Goal: Task Accomplishment & Management: Use online tool/utility

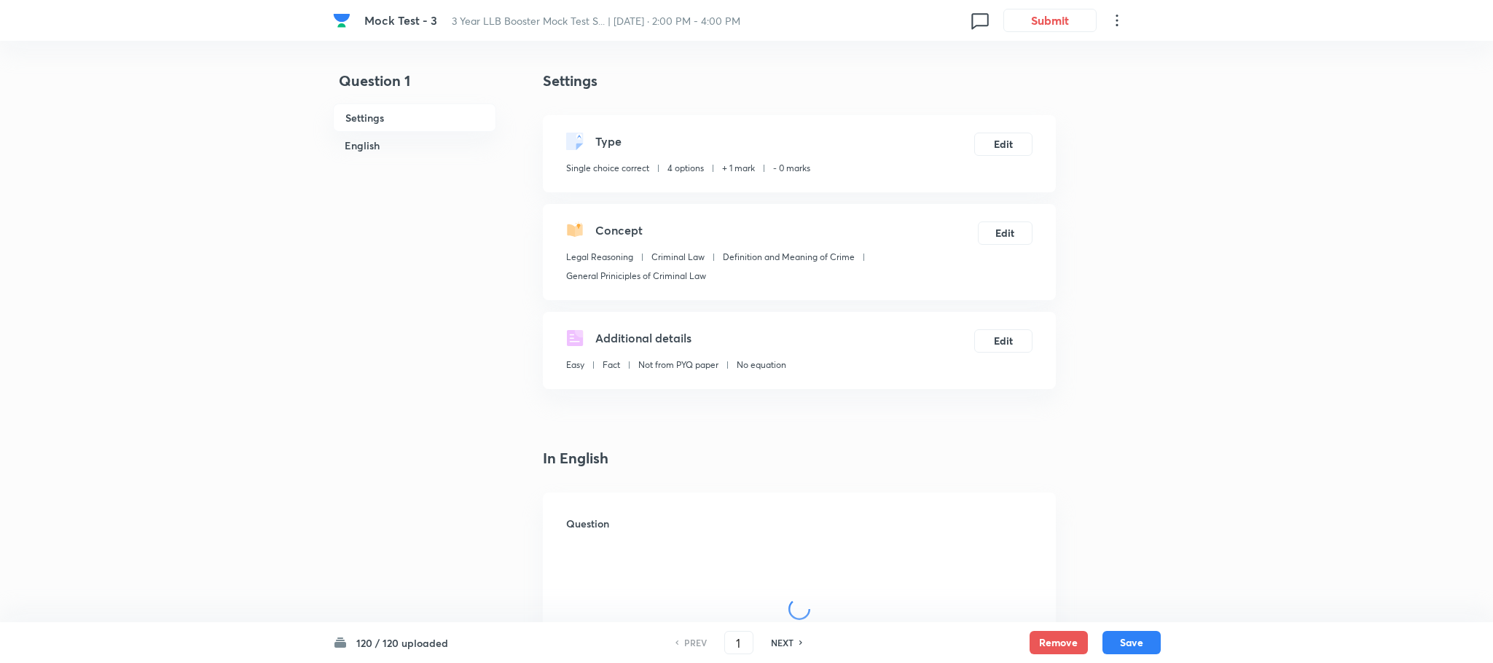
checkbox input "true"
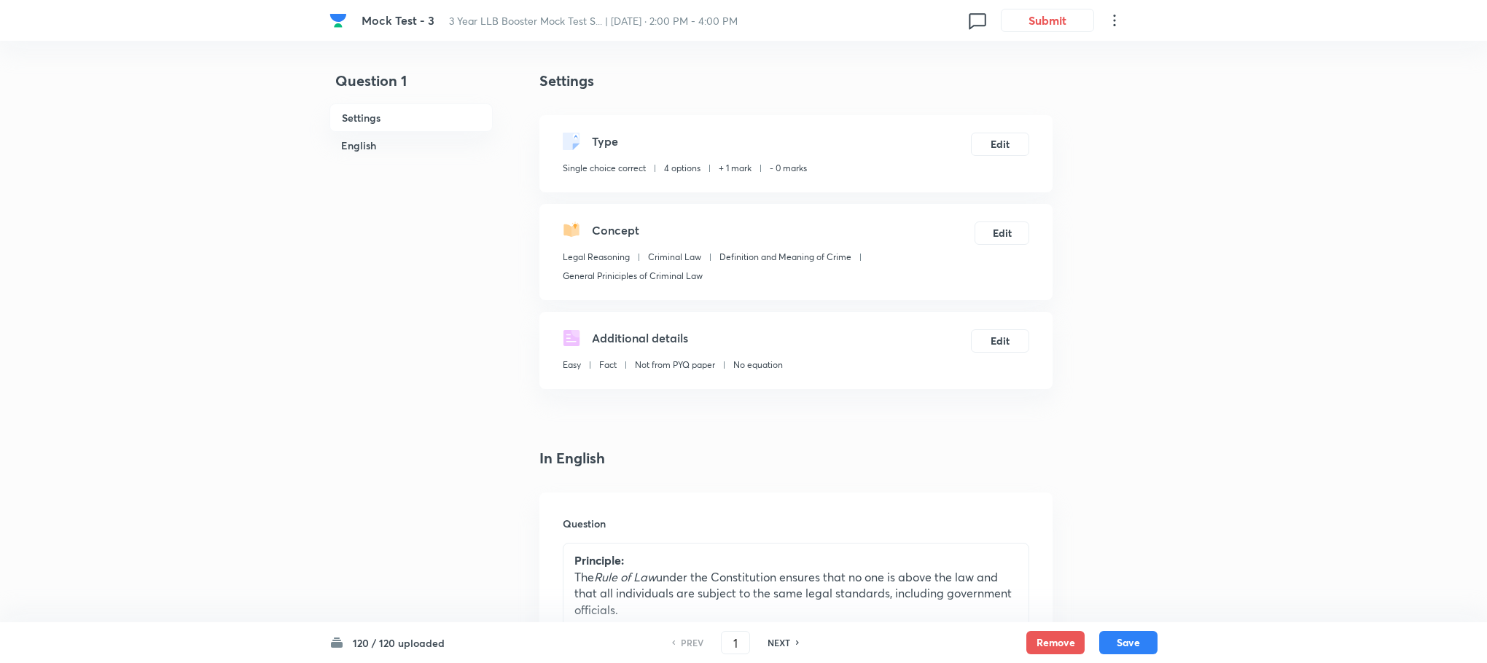
click at [1058, 33] on div "Mock Test - 3 3 Year LLB Booster Mock Test S... | Aug 17, 2025 · 2:00 PM - 4:00…" at bounding box center [743, 20] width 828 height 41
click at [1059, 16] on button "Submit" at bounding box center [1047, 18] width 93 height 23
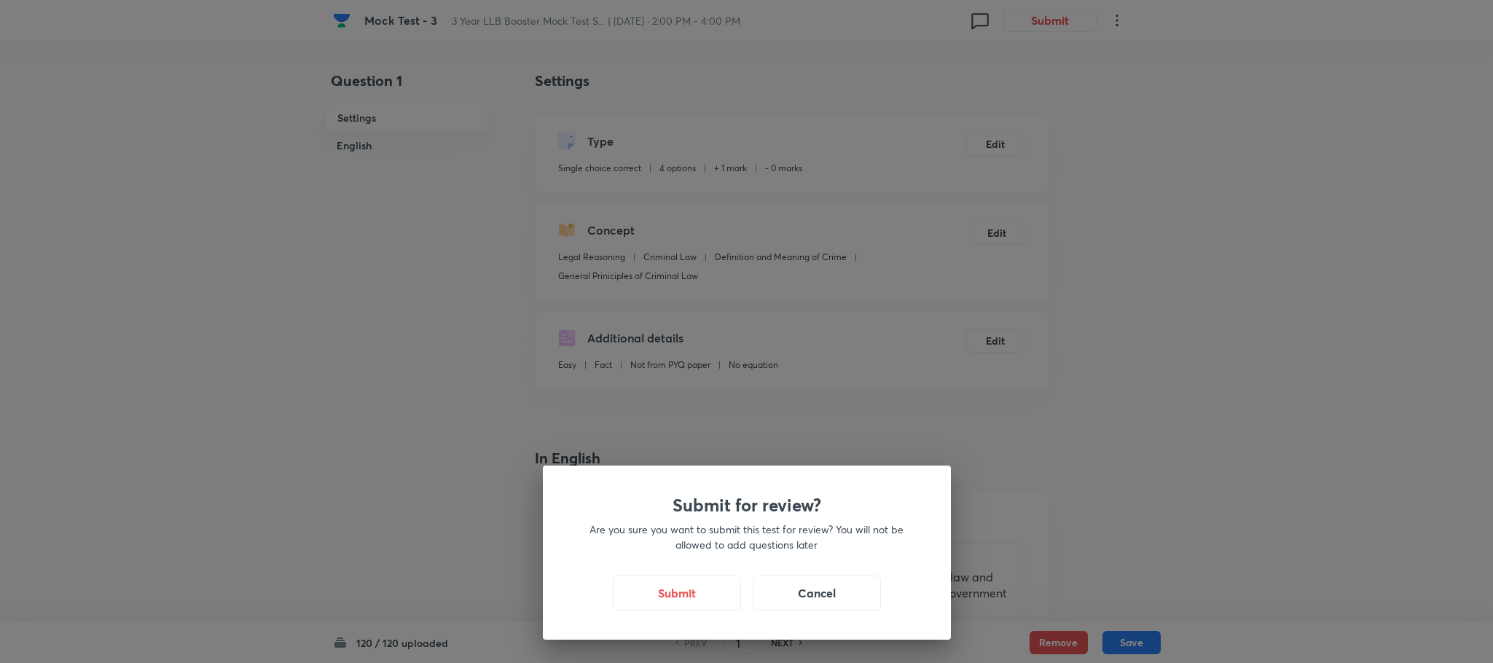
click at [657, 610] on div "Submit Cancel" at bounding box center [747, 593] width 338 height 35
click at [659, 586] on button "Submit" at bounding box center [677, 591] width 128 height 35
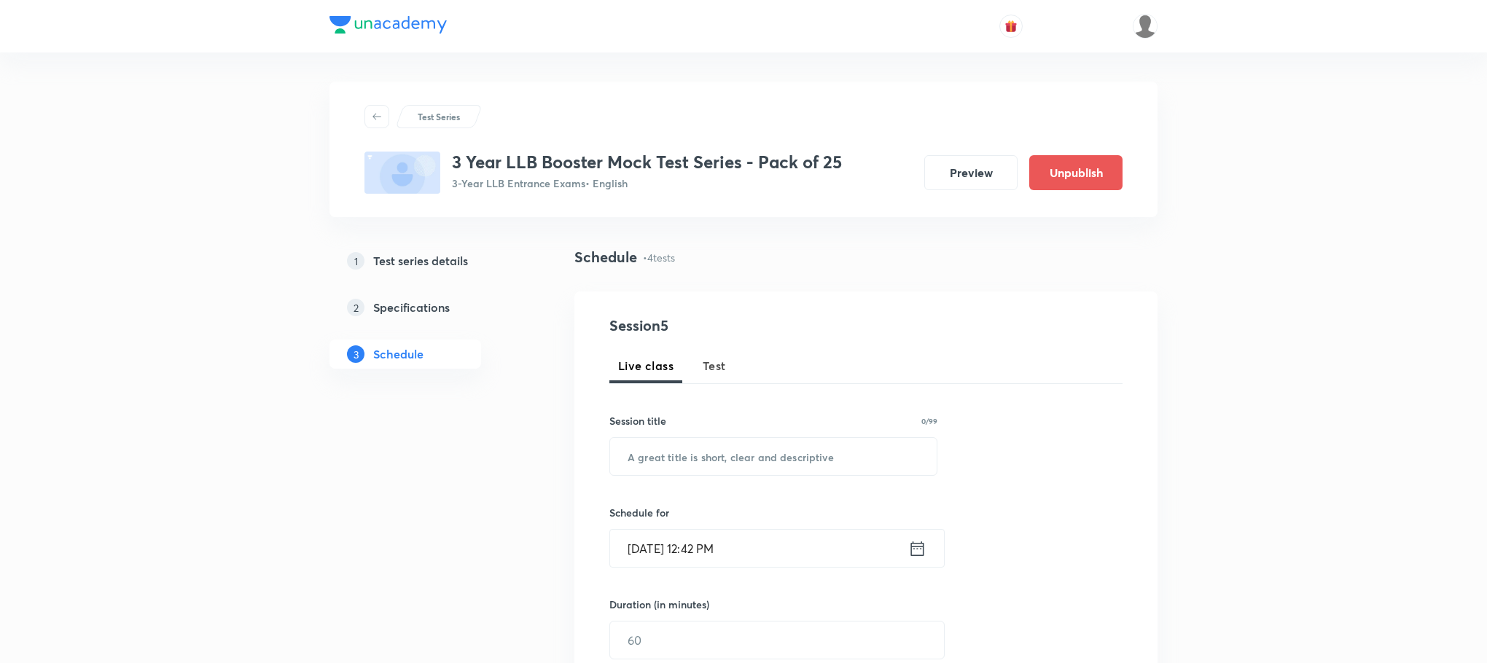
click at [716, 370] on span "Test" at bounding box center [714, 365] width 23 height 17
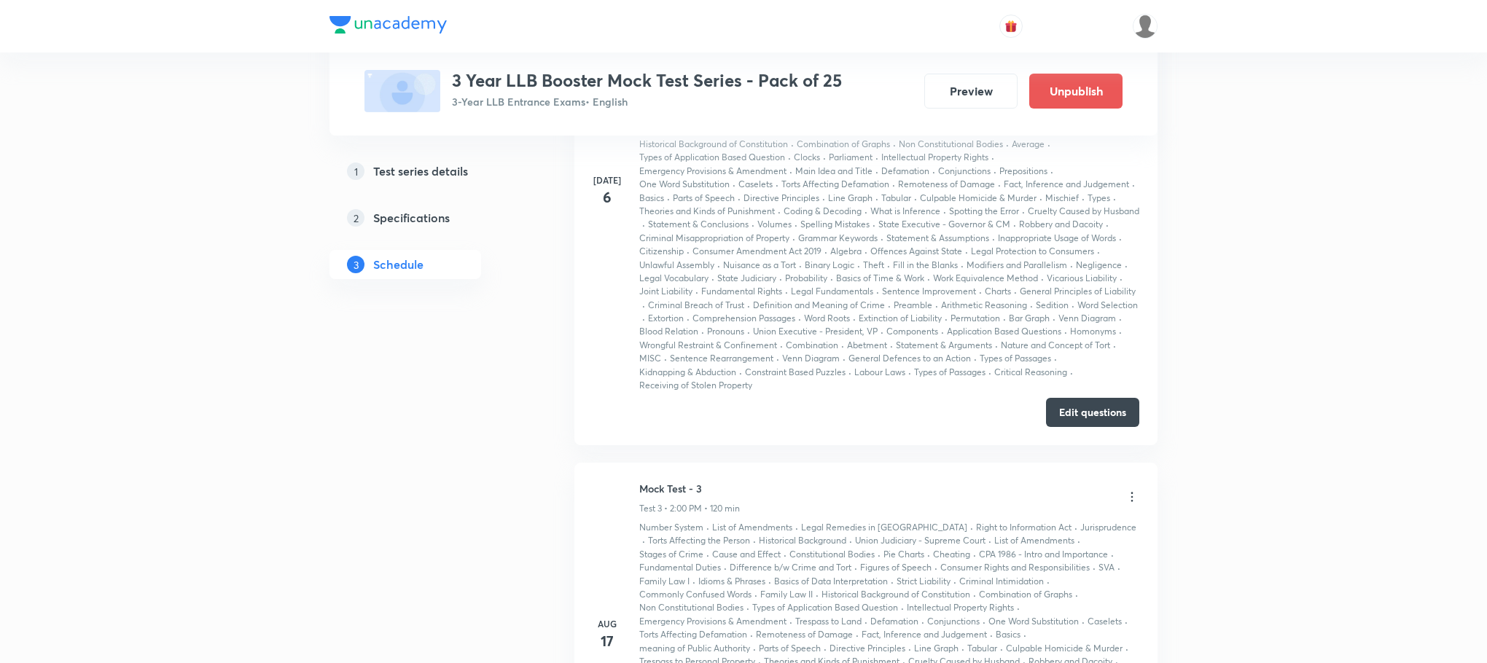
scroll to position [1885, 0]
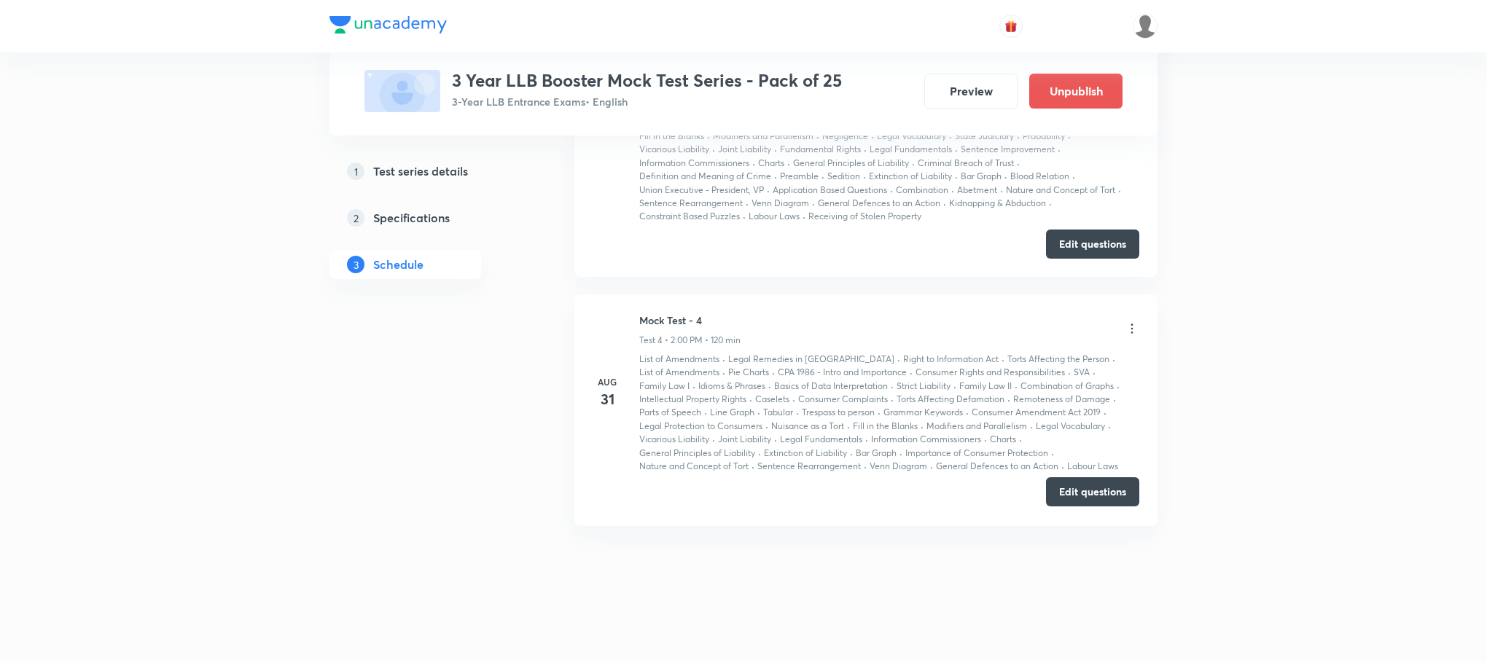
click at [1066, 491] on button "Edit questions" at bounding box center [1092, 491] width 93 height 29
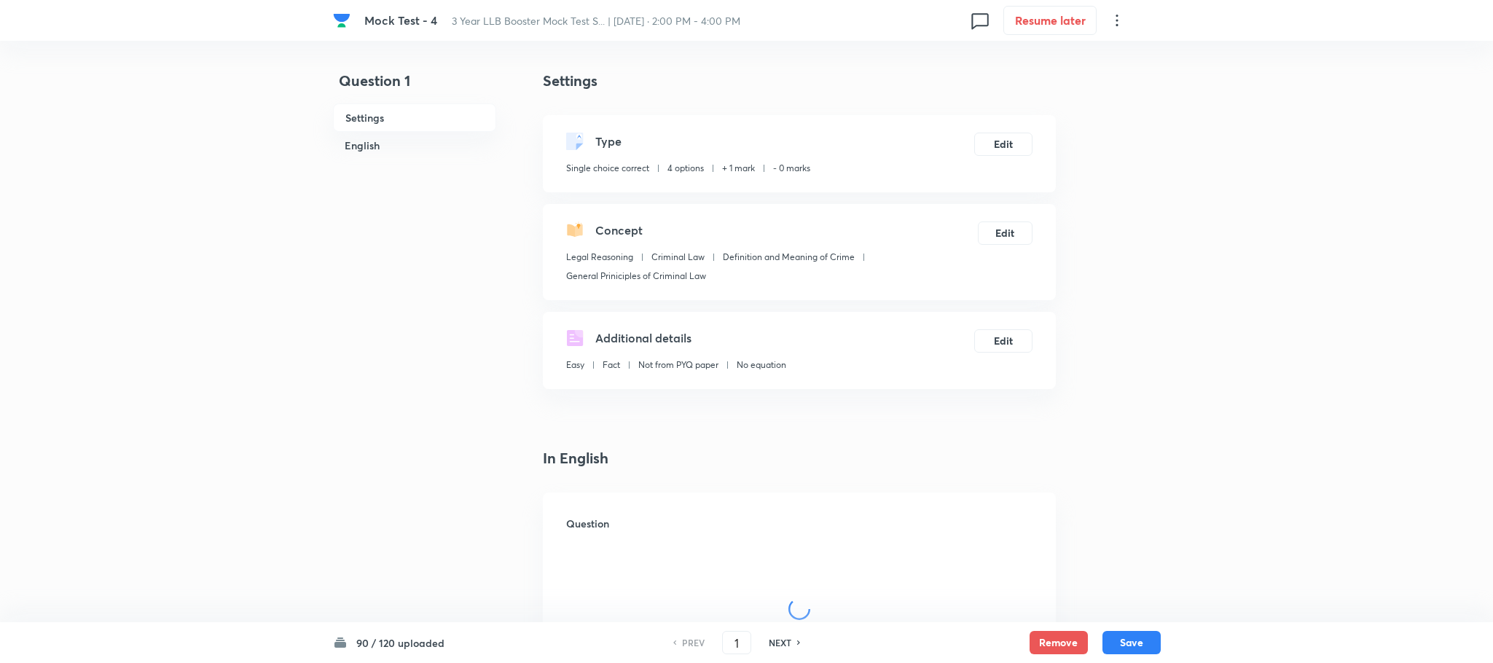
checkbox input "true"
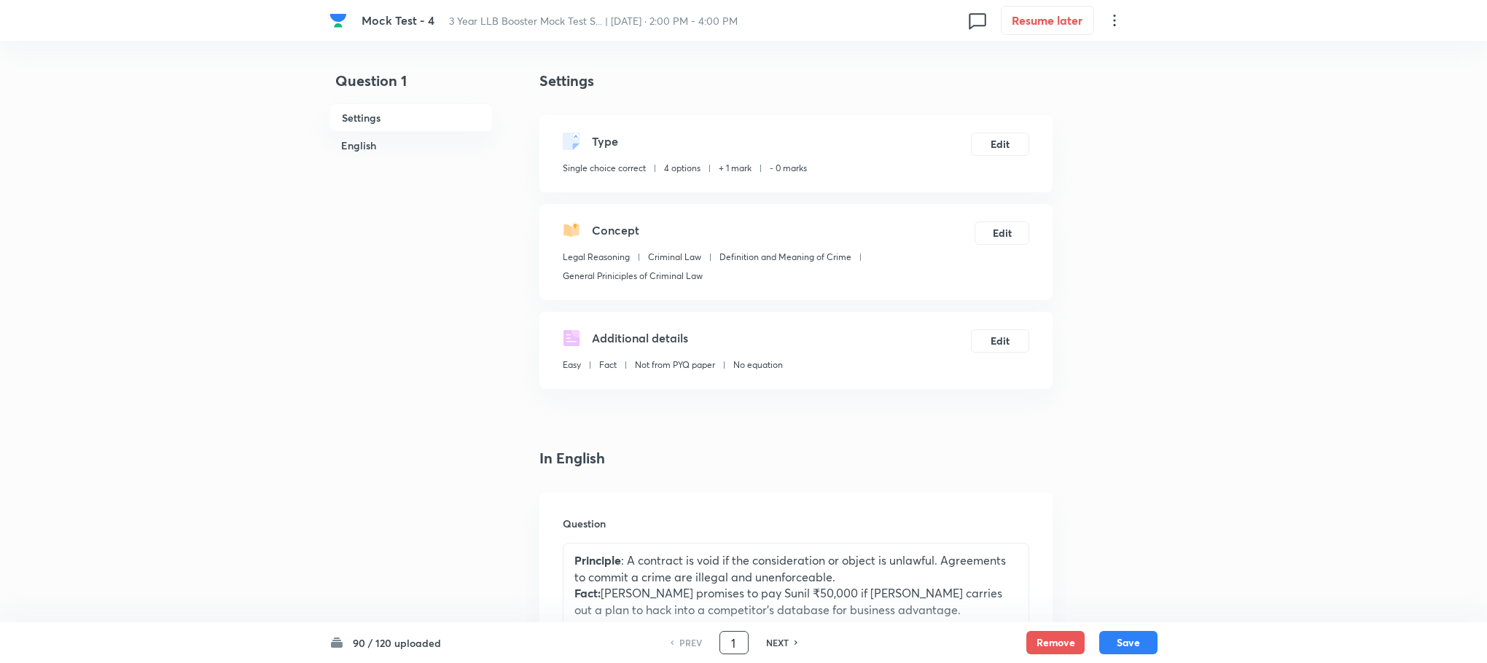
click at [738, 652] on input "1" at bounding box center [734, 643] width 28 height 26
type input "90"
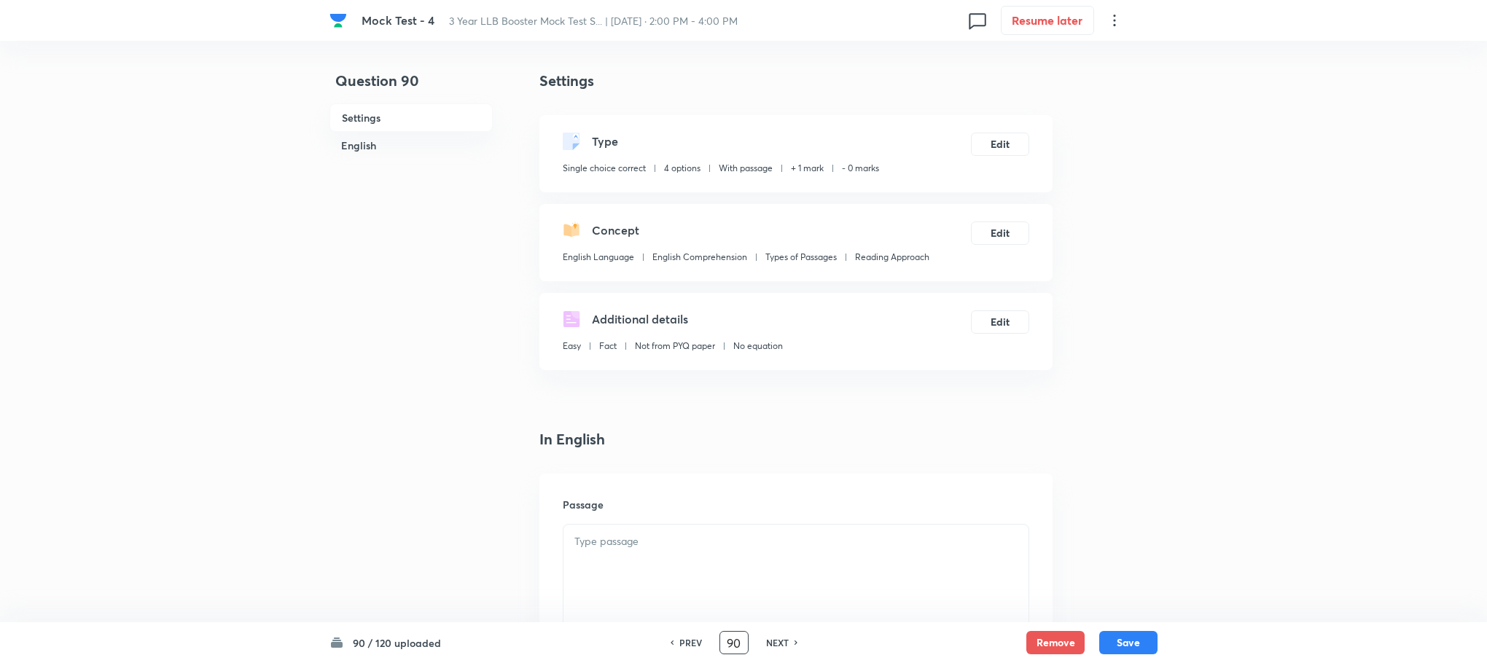
checkbox input "false"
checkbox input "true"
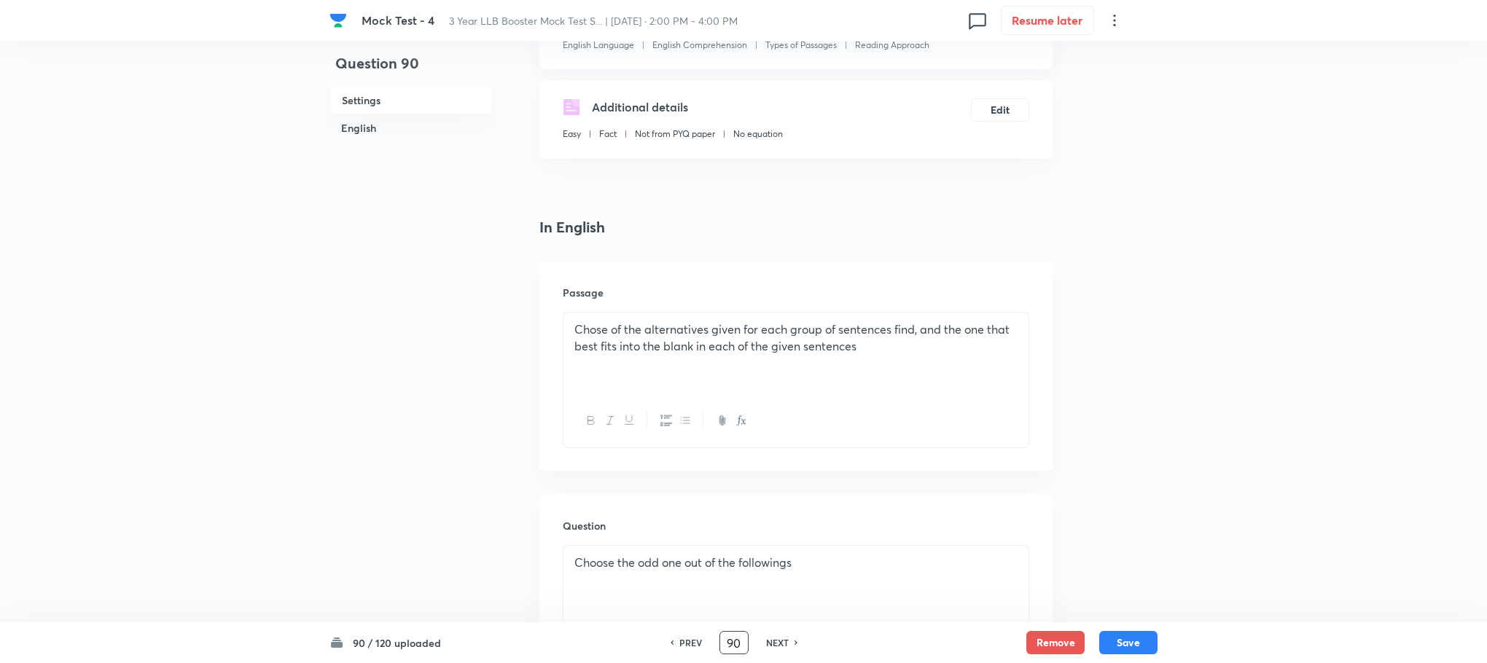
scroll to position [328, 0]
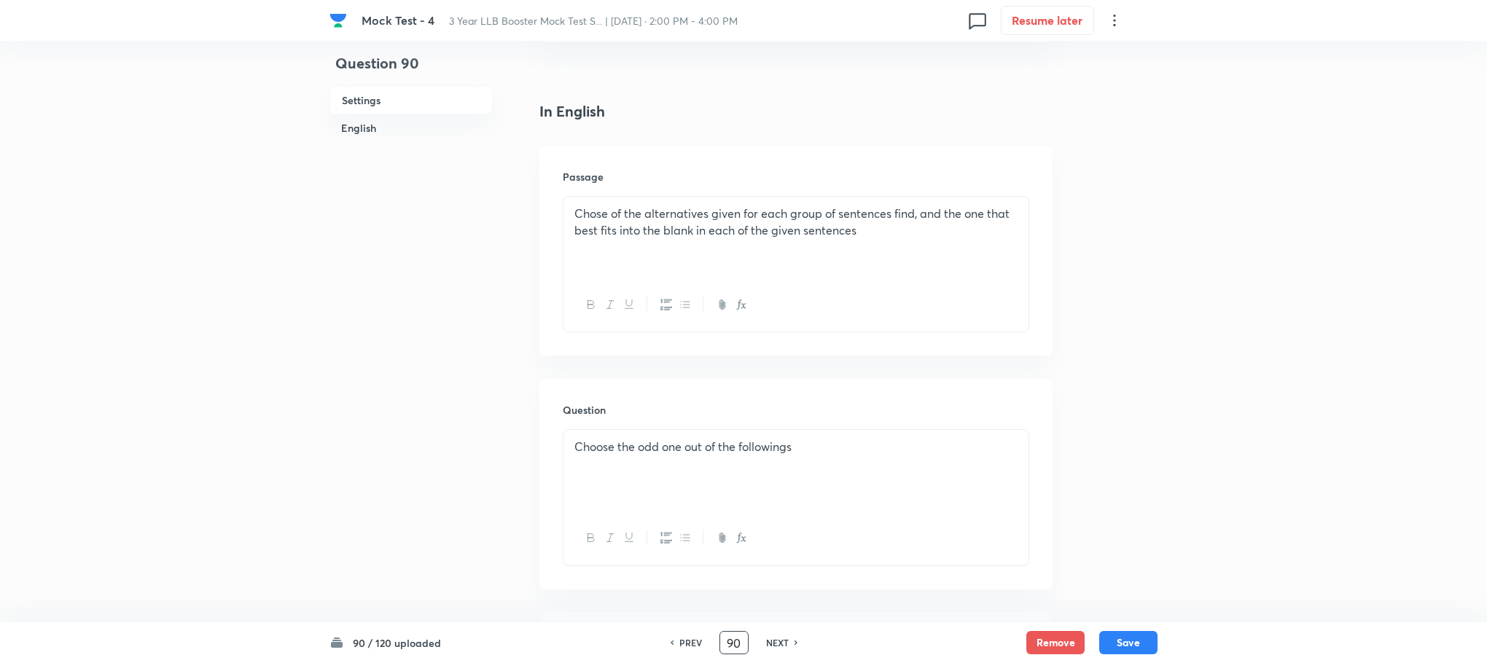
click at [781, 639] on h6 "NEXT" at bounding box center [777, 642] width 23 height 13
type input "91"
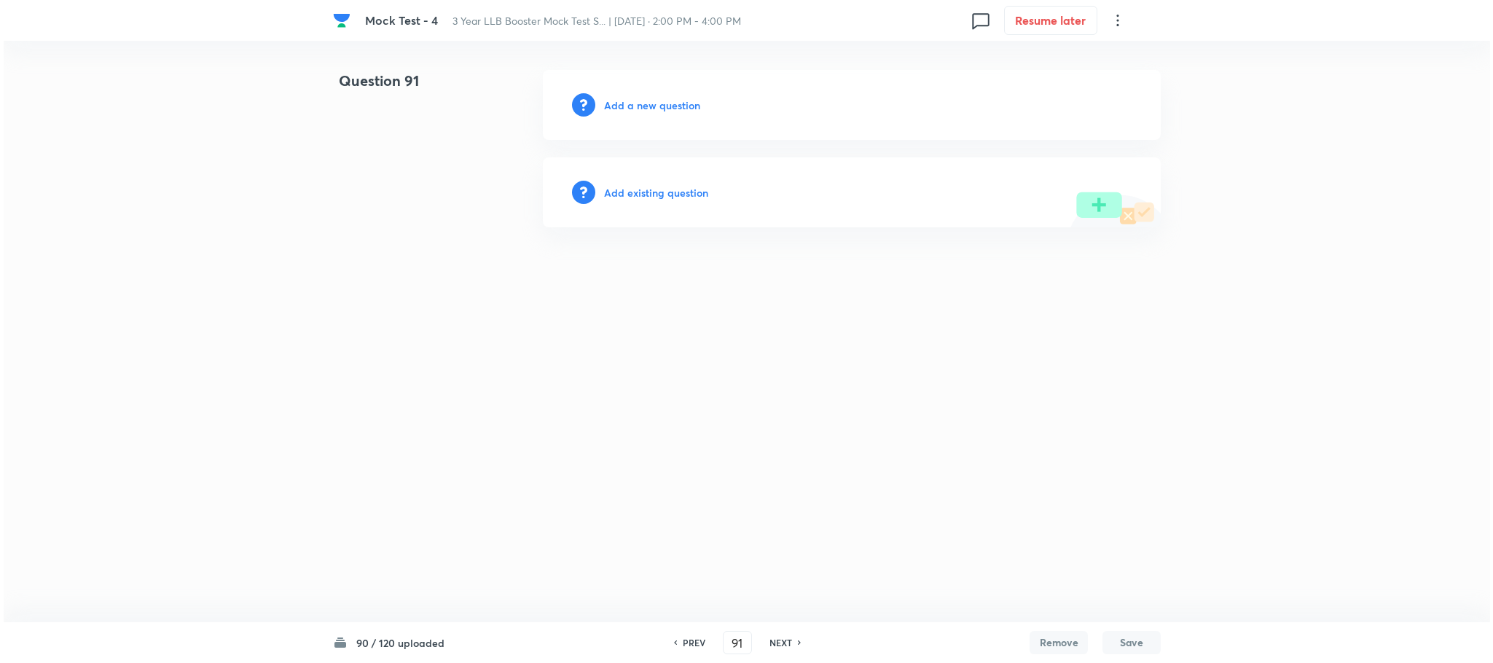
scroll to position [0, 0]
click at [665, 108] on h6 "Add a new question" at bounding box center [652, 105] width 96 height 15
click at [665, 105] on h6 "Choose a question type" at bounding box center [660, 105] width 112 height 15
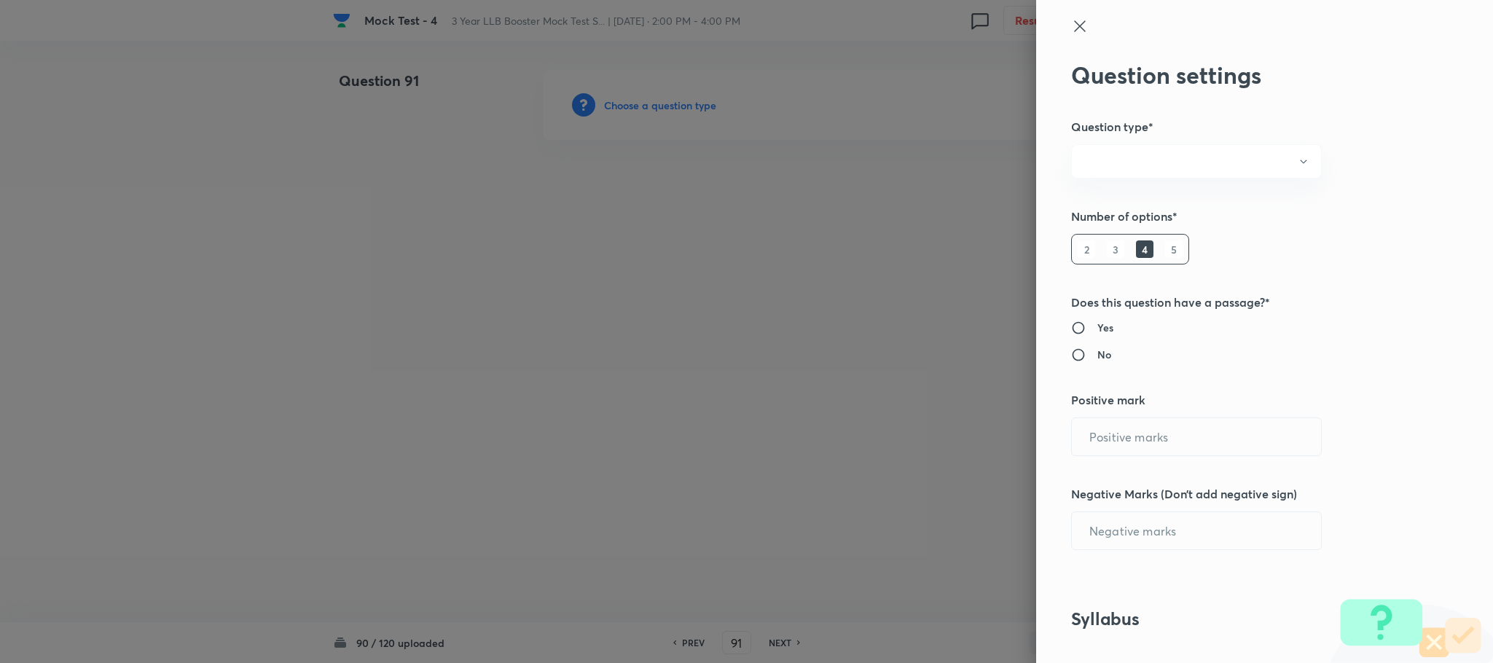
radio input "true"
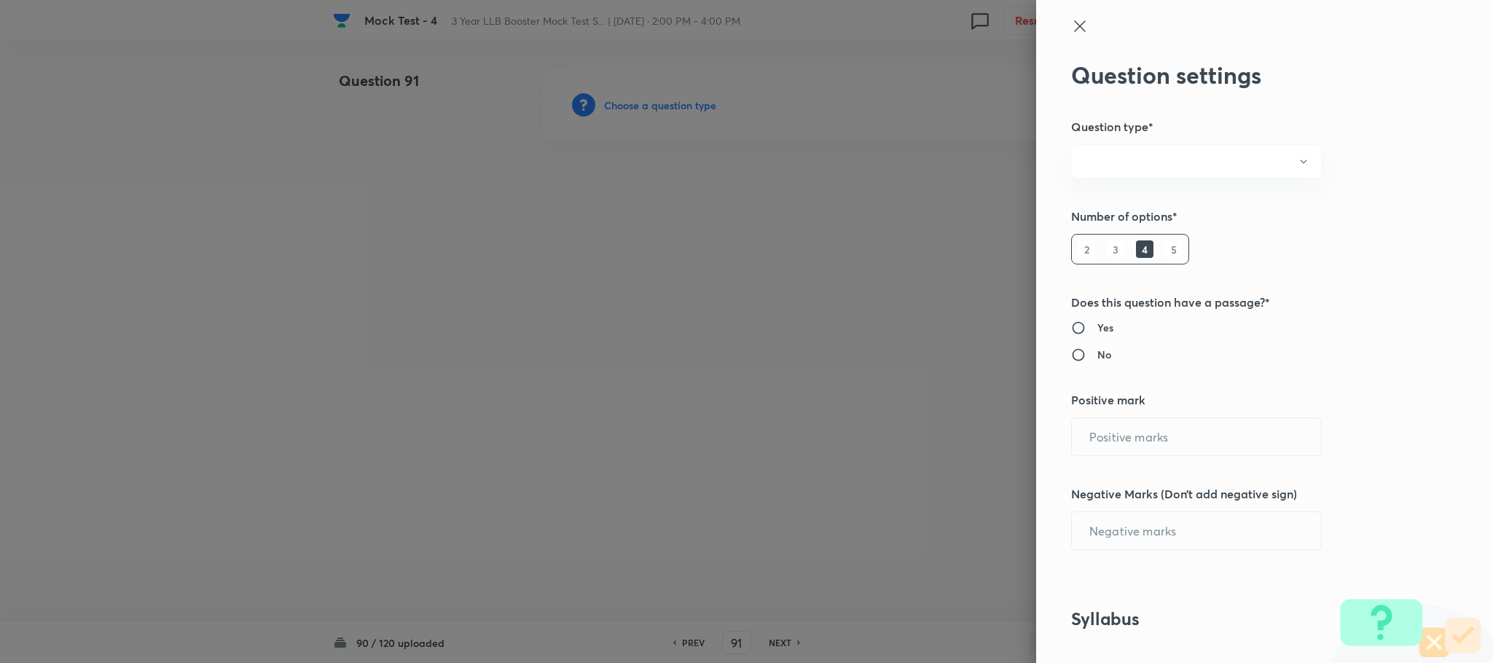
radio input "true"
type input "1"
type input "0"
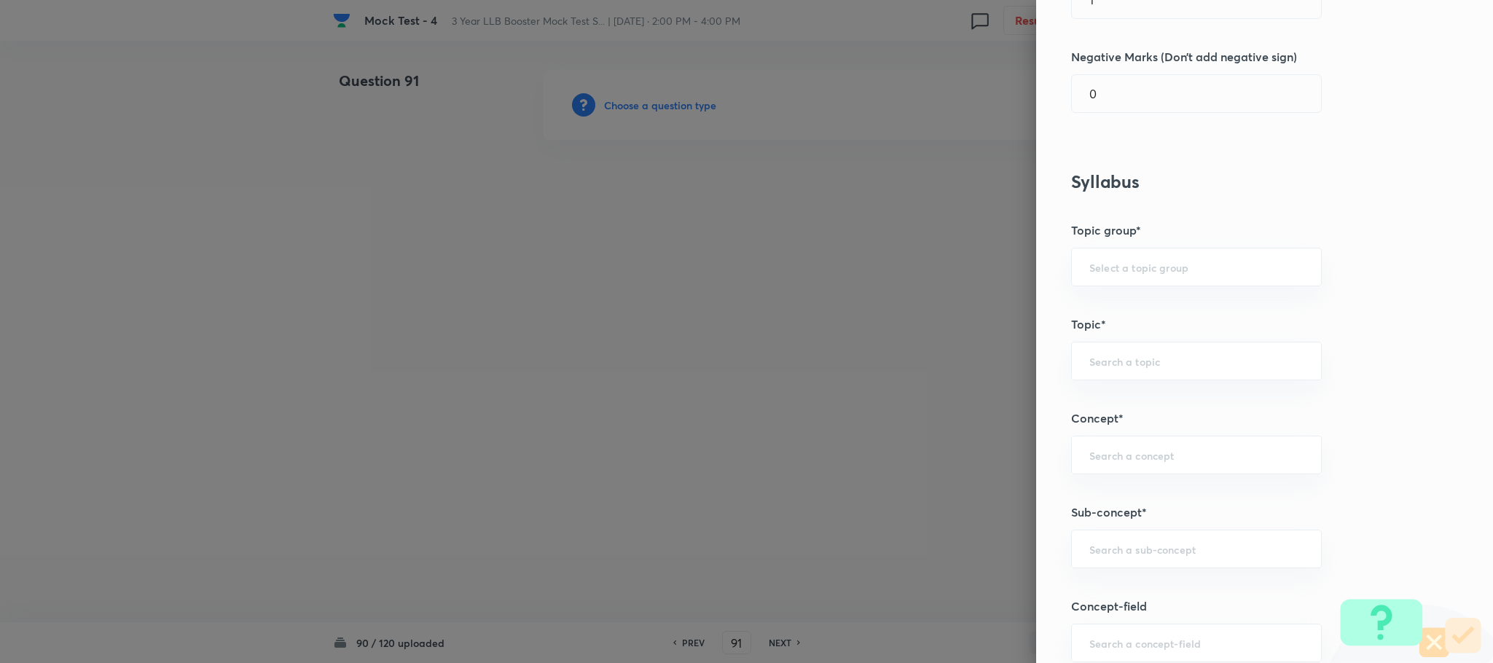
scroll to position [765, 0]
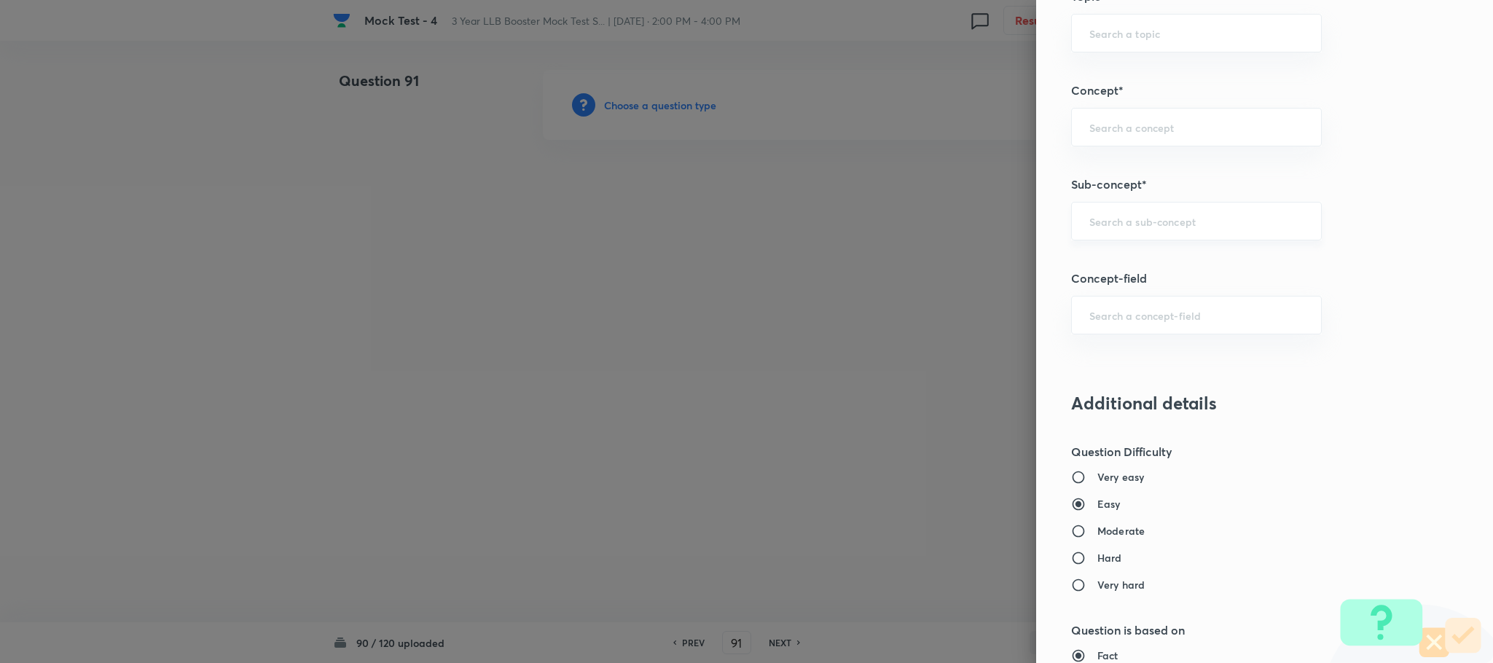
click at [1137, 236] on div "​" at bounding box center [1196, 221] width 251 height 39
click at [1118, 260] on li "Reading Approach" at bounding box center [1180, 267] width 249 height 26
type input "Reading Approach"
type input "English Language"
type input "English Comprehension"
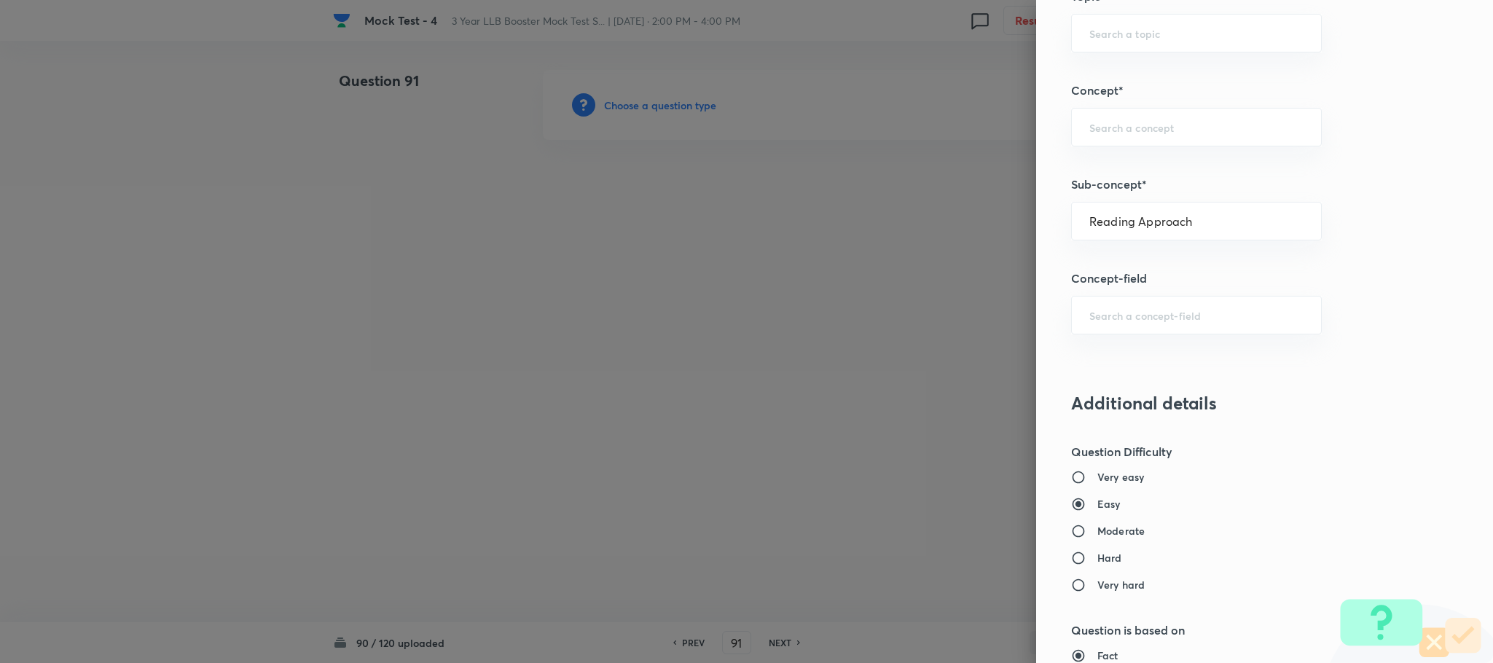
type input "Types of Passages"
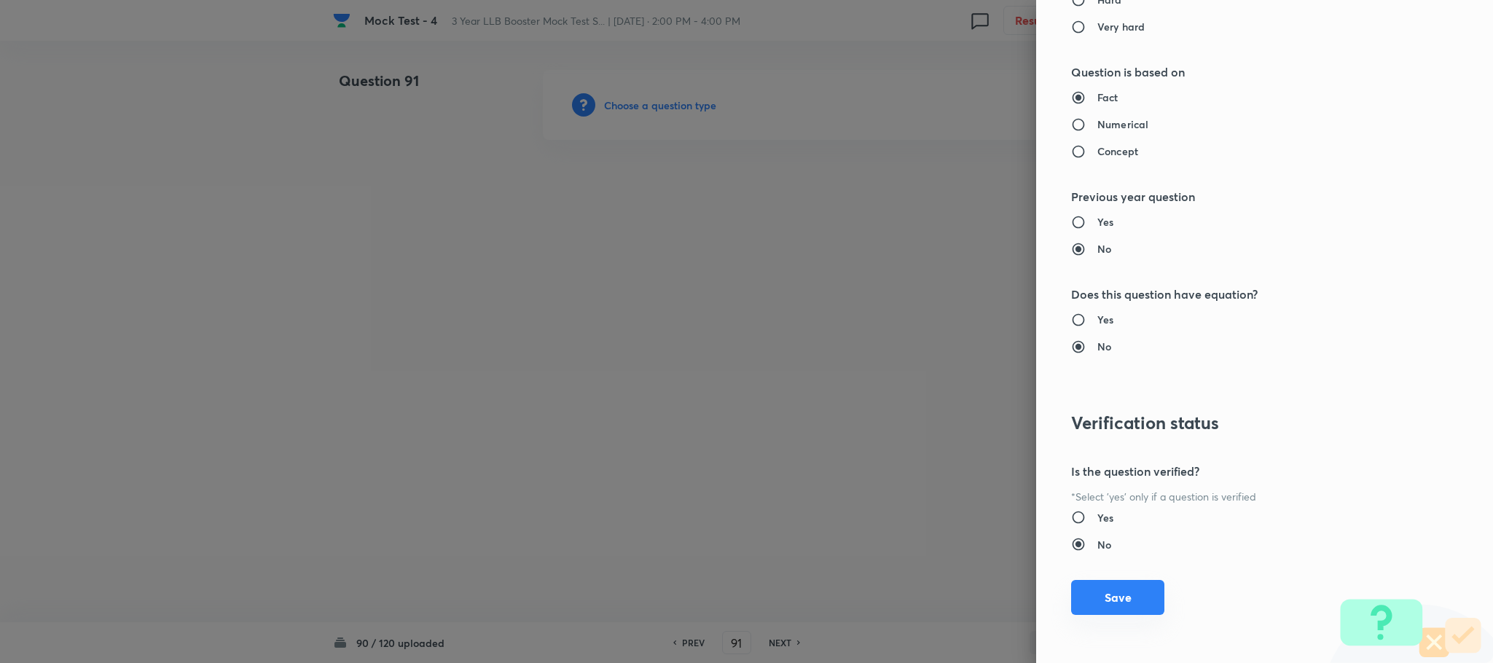
click at [1103, 593] on button "Save" at bounding box center [1117, 597] width 93 height 35
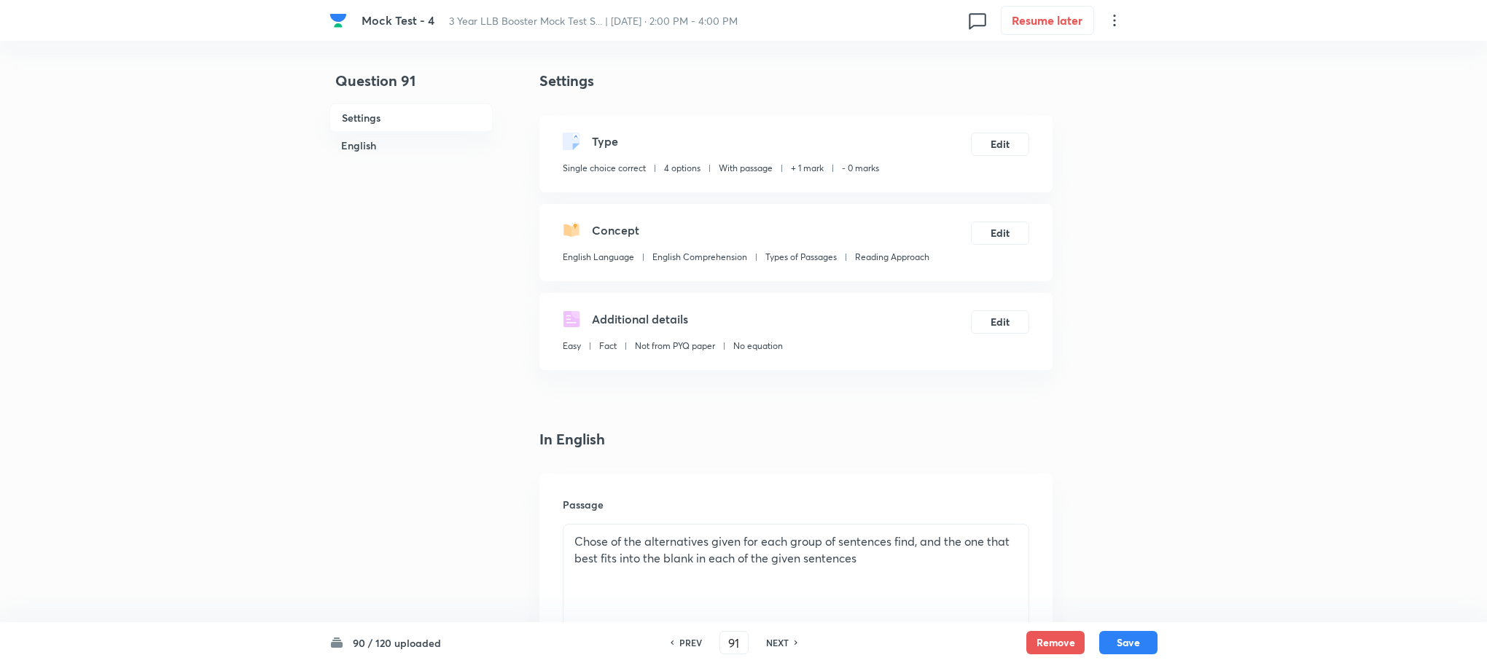
click at [925, 541] on p "Chose of the alternatives given for each group of sentences find, and the one t…" at bounding box center [795, 550] width 443 height 33
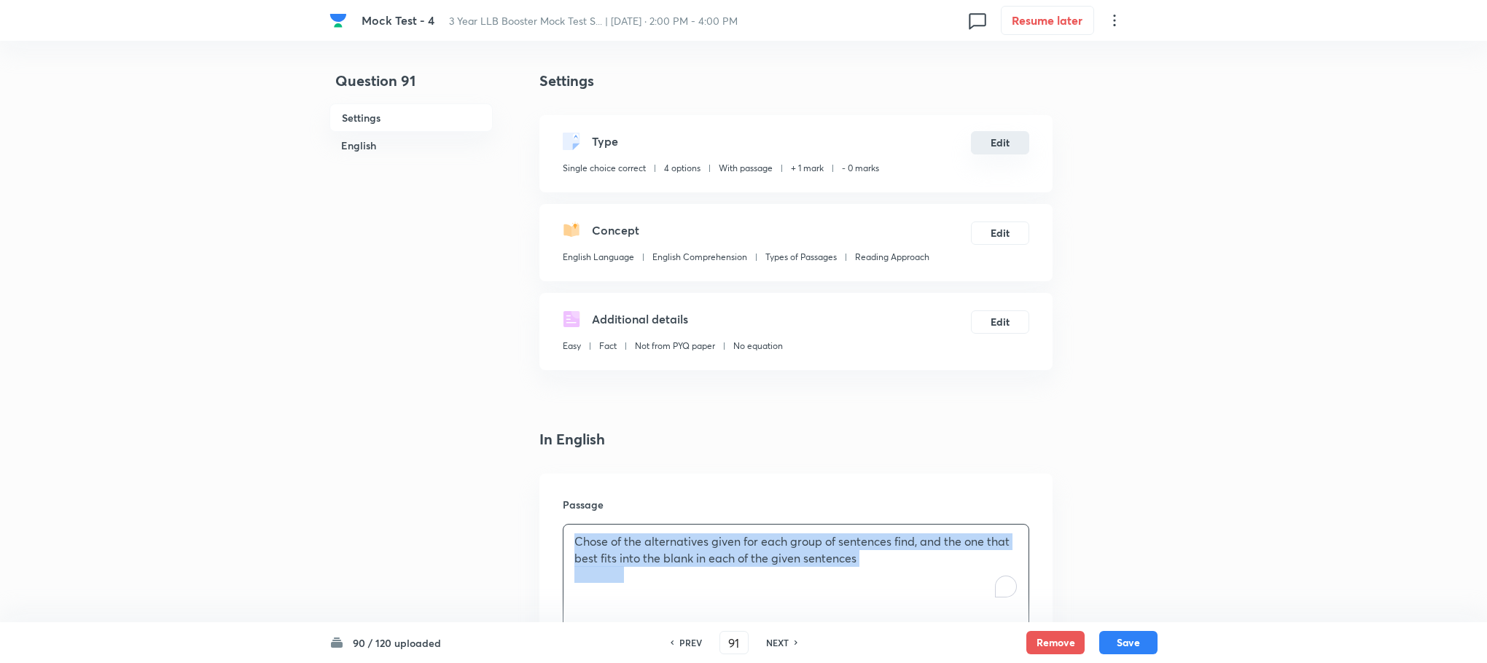
click at [1009, 149] on button "Edit" at bounding box center [1000, 142] width 58 height 23
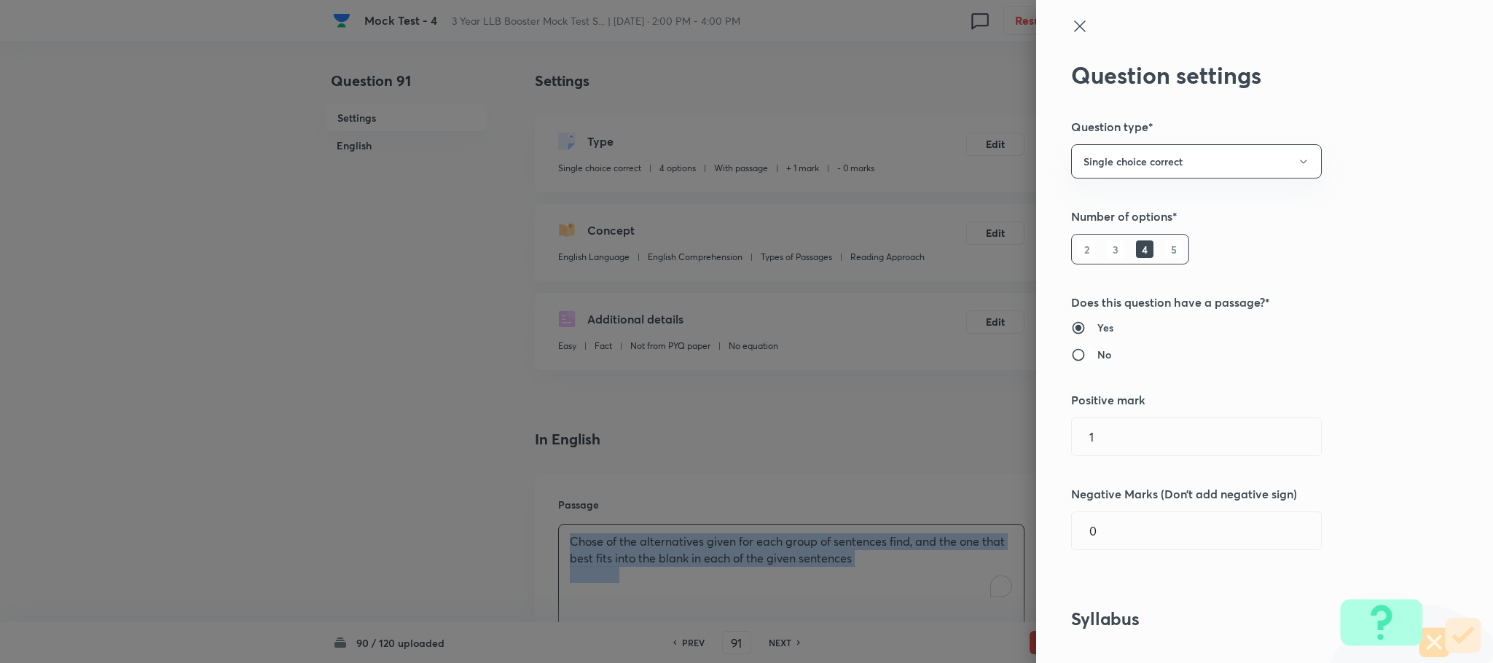
click at [1071, 361] on input "No" at bounding box center [1084, 355] width 26 height 15
radio input "true"
radio input "false"
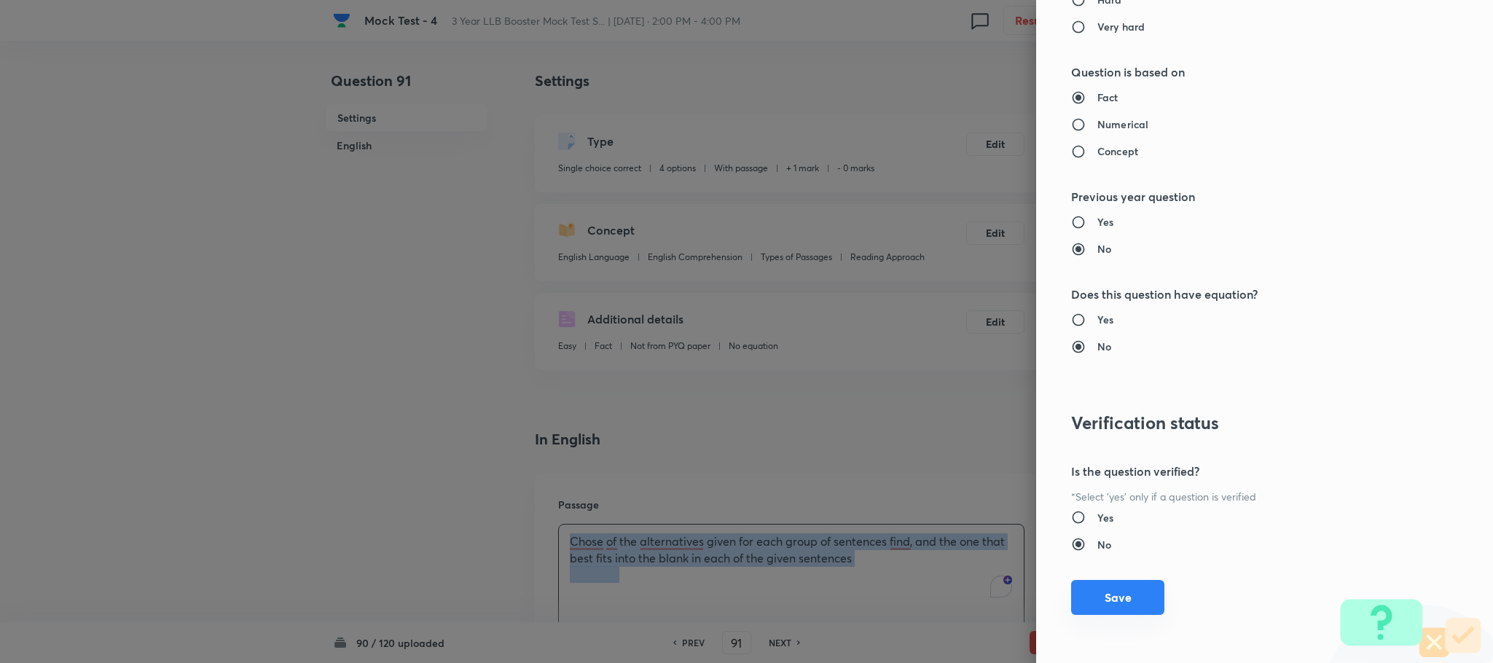
click at [1109, 593] on button "Save" at bounding box center [1117, 597] width 93 height 35
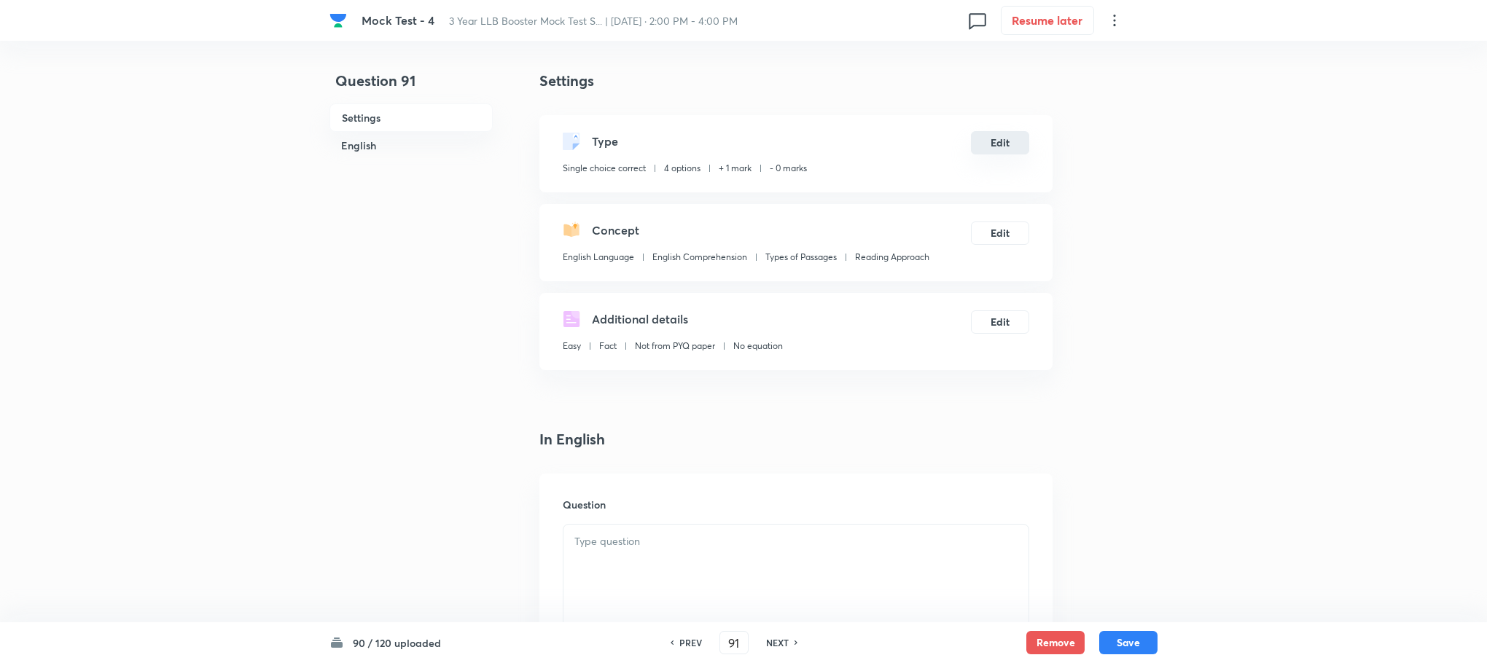
click at [1007, 152] on button "Edit" at bounding box center [1000, 142] width 58 height 23
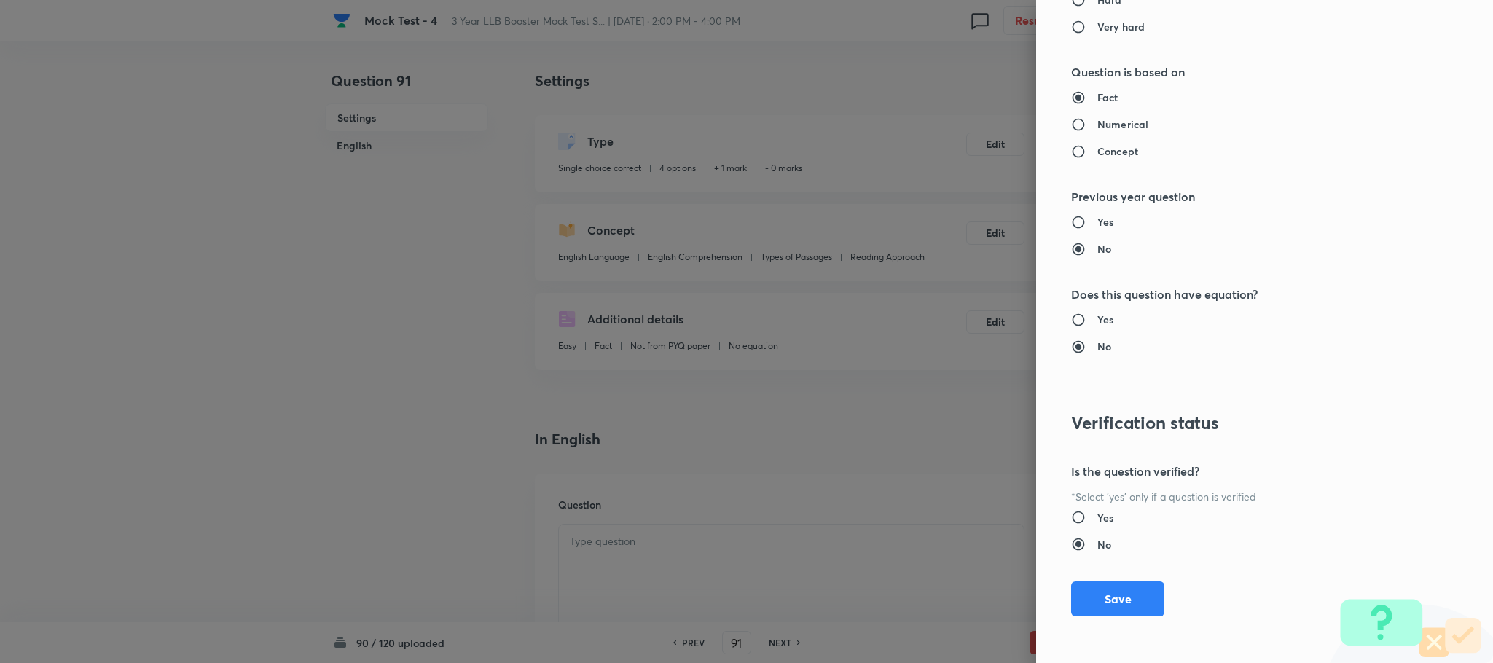
click at [1098, 512] on h6 "Yes" at bounding box center [1106, 517] width 16 height 15
click at [1087, 512] on input "Yes" at bounding box center [1084, 517] width 26 height 15
radio input "true"
radio input "false"
click at [1098, 606] on button "Save" at bounding box center [1117, 597] width 93 height 35
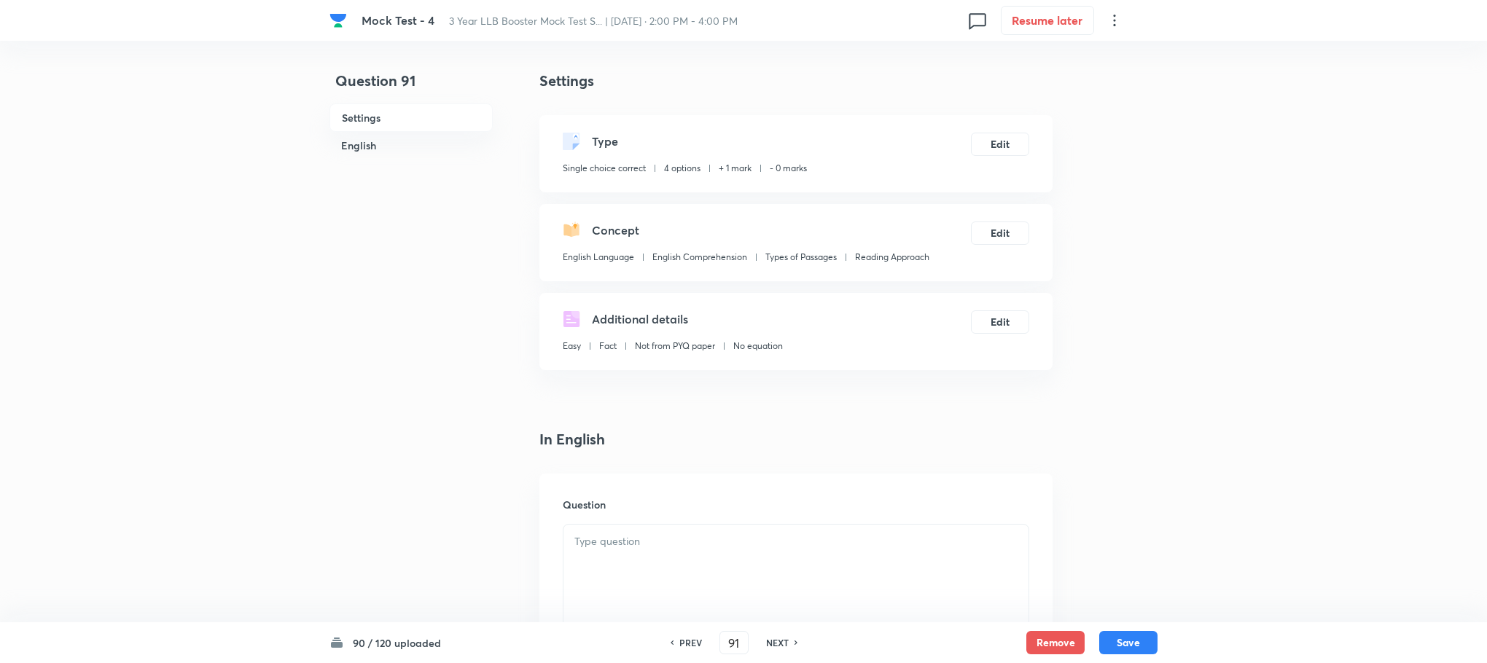
click at [726, 593] on div at bounding box center [795, 566] width 465 height 82
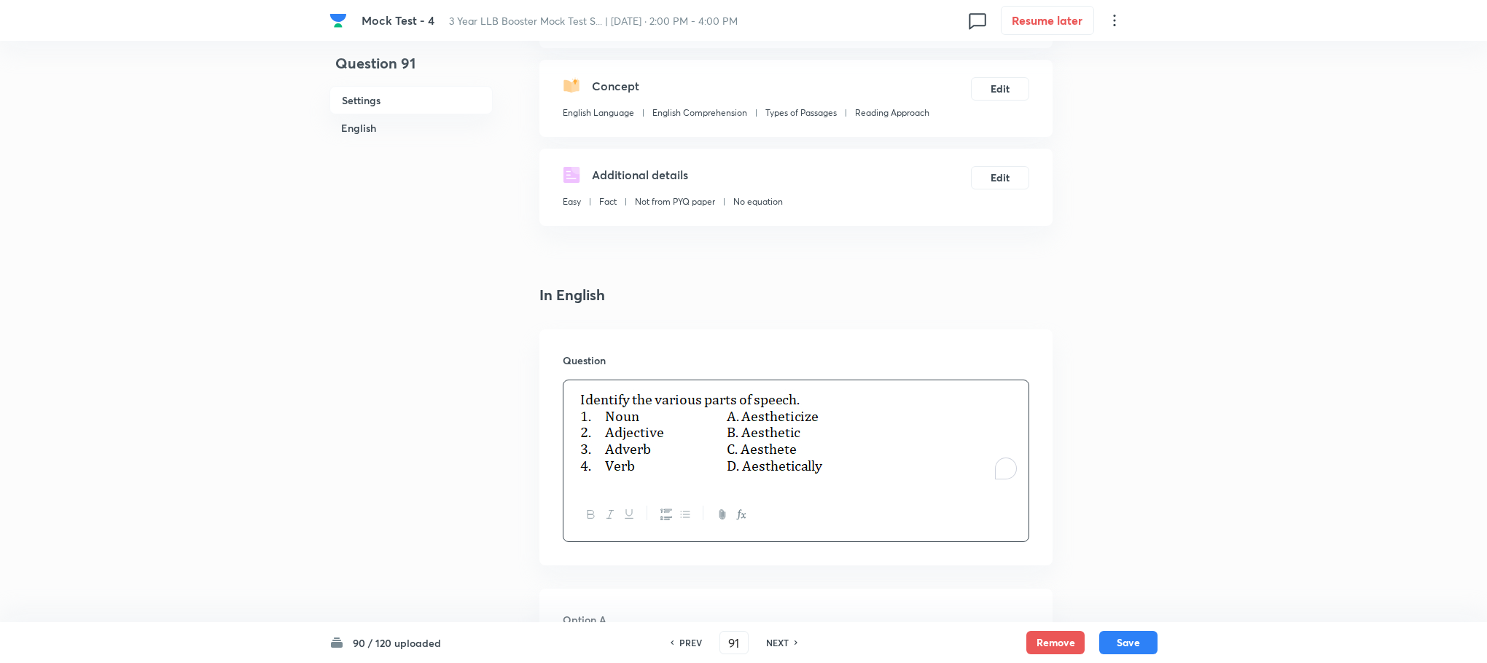
scroll to position [437, 0]
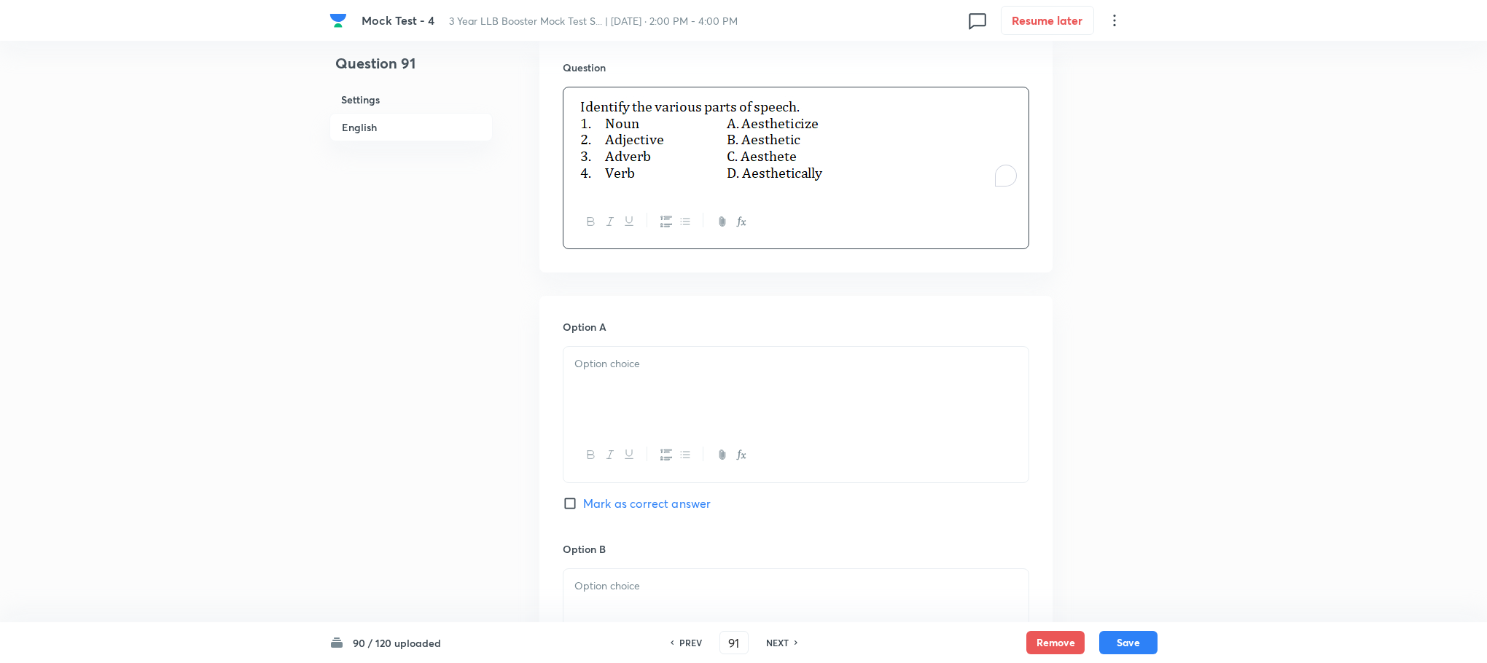
click at [611, 394] on div at bounding box center [795, 388] width 465 height 82
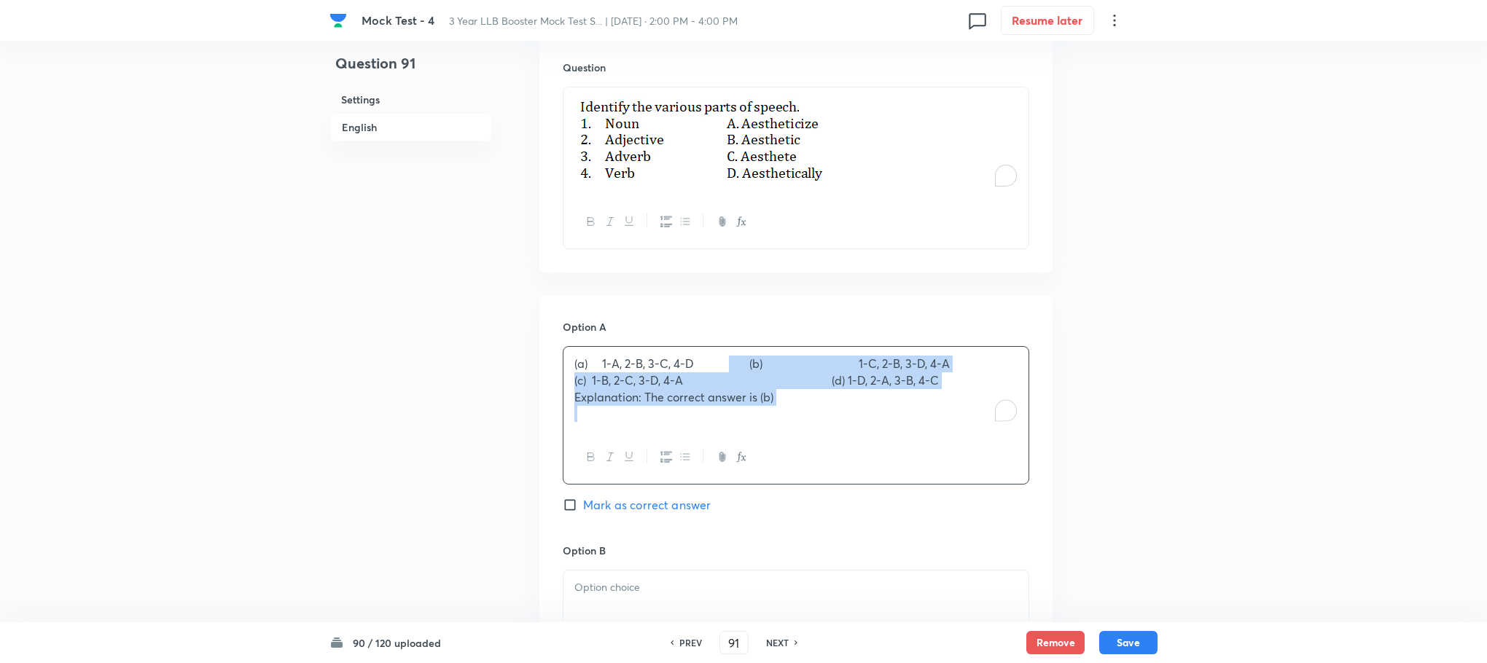
drag, startPoint x: 732, startPoint y: 361, endPoint x: 1074, endPoint y: 434, distance: 348.6
click at [1074, 434] on div "Question 91 Settings English Settings Type Single choice correct 4 options + 1 …" at bounding box center [743, 564] width 828 height 1862
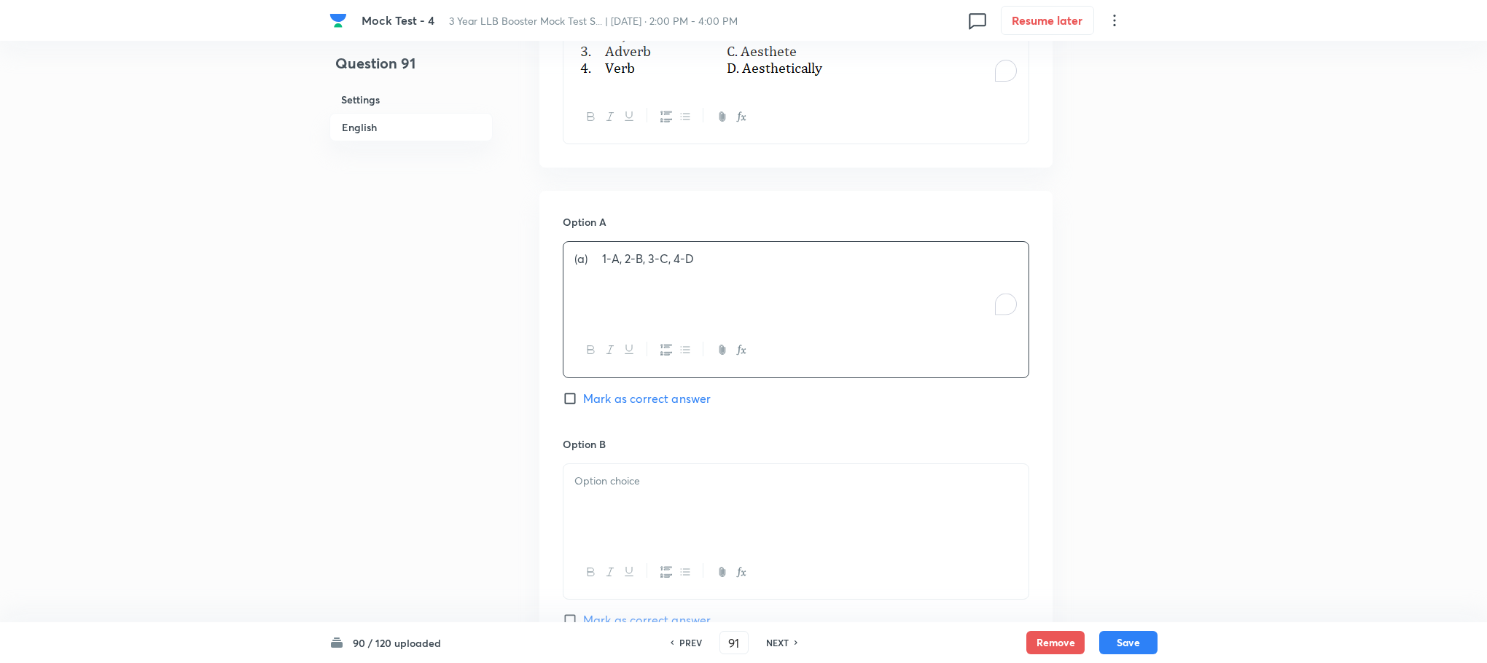
scroll to position [656, 0]
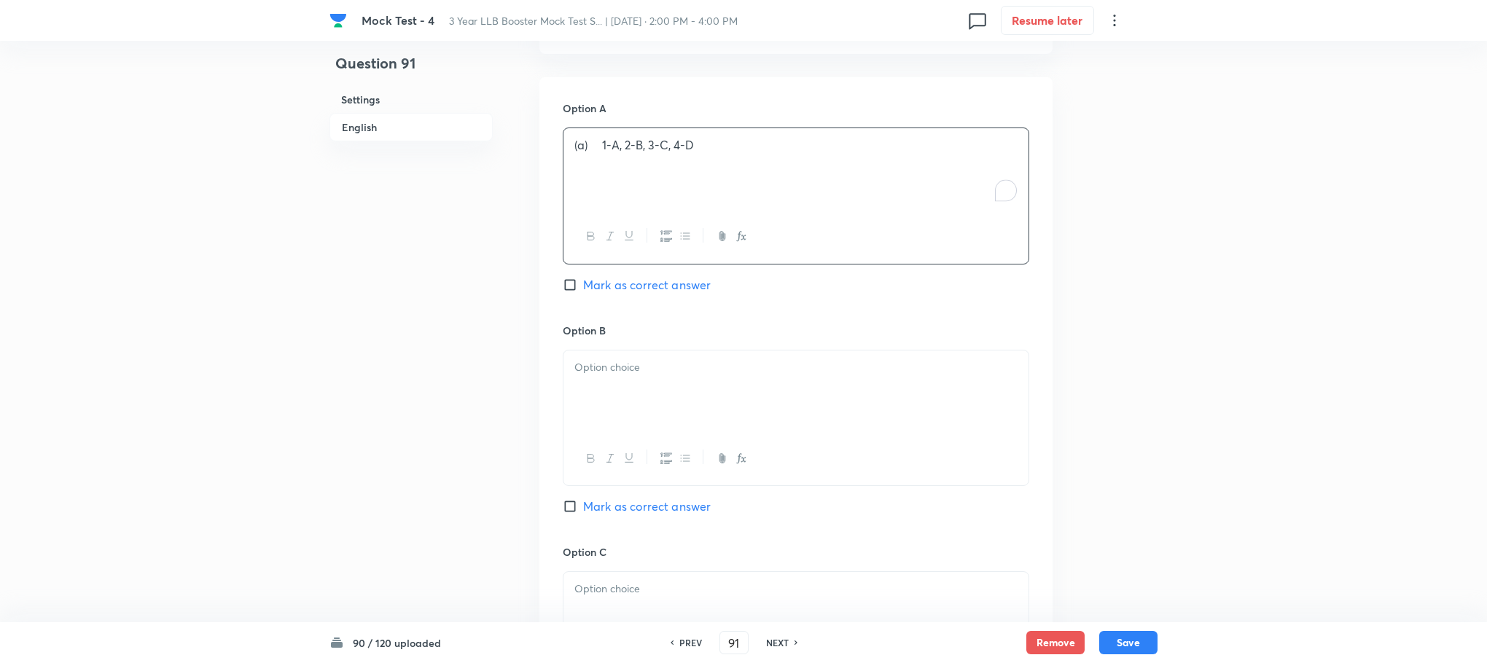
click at [599, 370] on p at bounding box center [795, 367] width 443 height 17
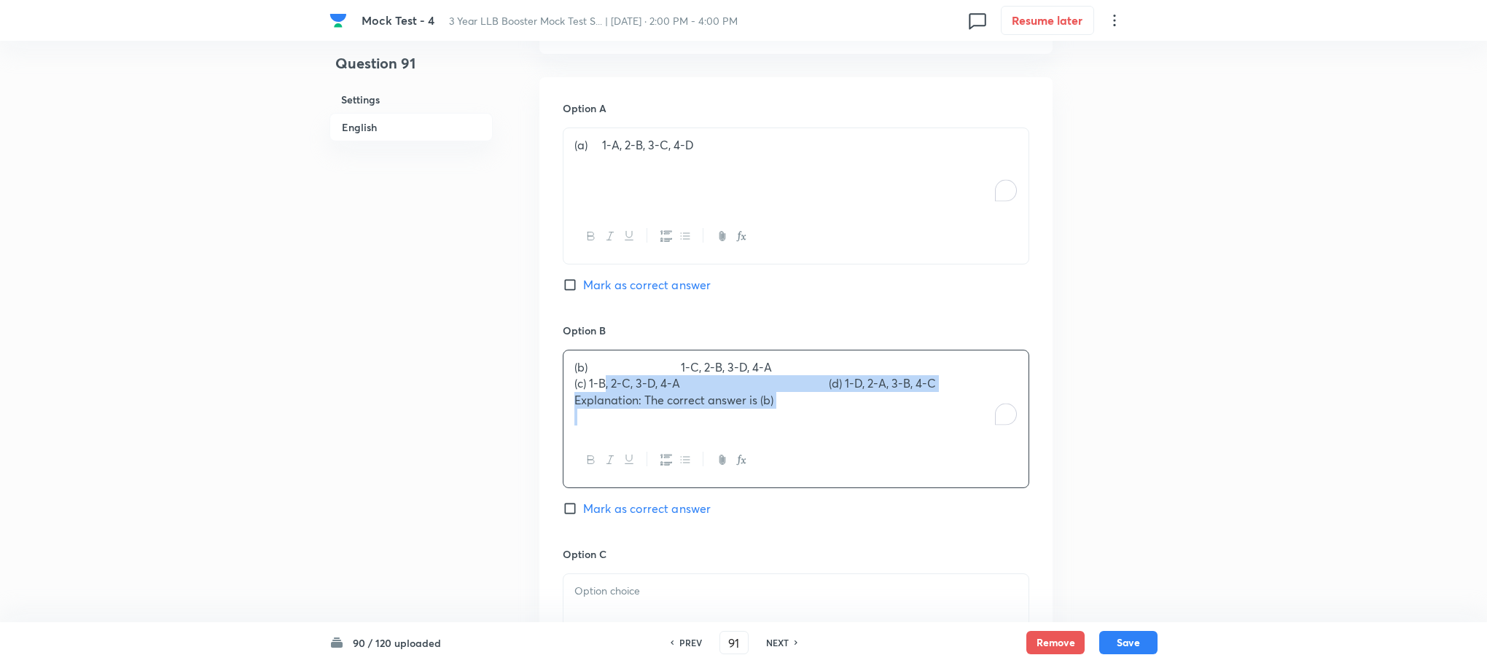
drag, startPoint x: 598, startPoint y: 386, endPoint x: 937, endPoint y: 458, distance: 346.5
click at [937, 458] on div "(b) 1-C, 2-B, 3-D, 4-A (c) 1-B, 2-C, 3-D, 4-A (d) 1-D, 2-A, 3-B, 4-C Explanatio…" at bounding box center [796, 419] width 466 height 138
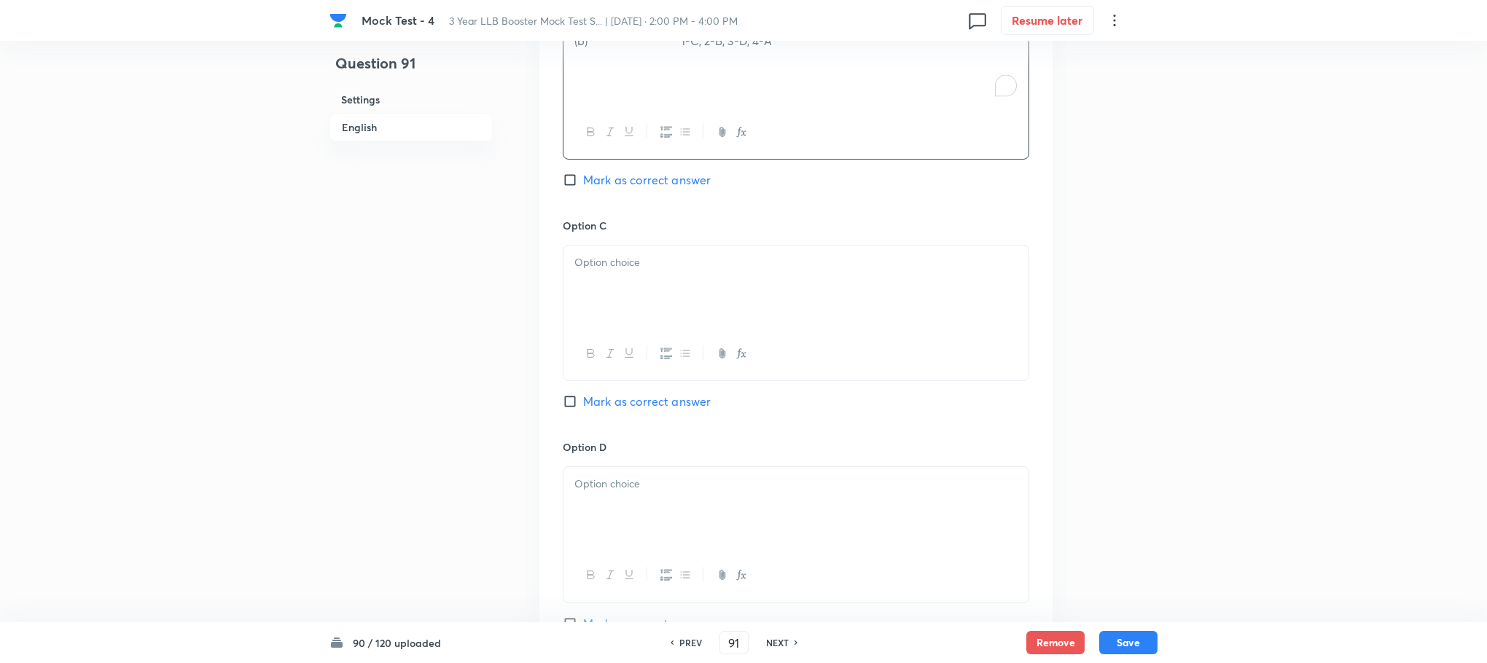
scroll to position [984, 0]
click at [608, 287] on div "To enrich screen reader interactions, please activate Accessibility in Grammarl…" at bounding box center [795, 285] width 465 height 82
drag, startPoint x: 562, startPoint y: 282, endPoint x: 729, endPoint y: 291, distance: 167.1
click at [729, 291] on div "(c) 1-B, 2-C, 3-D, 4-A (d) 1-D, 2-A, 3-B, 4-C Explanation: The correct answer i…" at bounding box center [796, 311] width 466 height 136
drag, startPoint x: 567, startPoint y: 278, endPoint x: 1118, endPoint y: 311, distance: 552.0
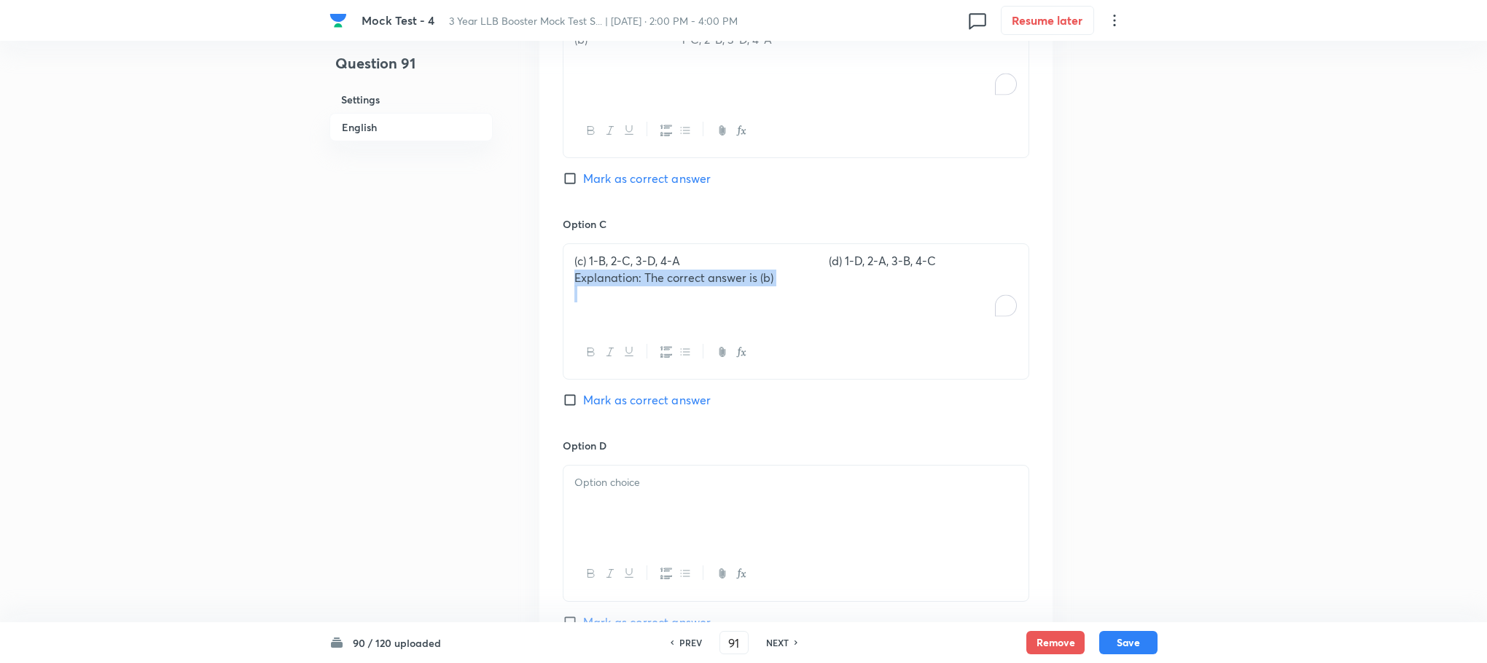
click at [1118, 311] on div "Question 91 Settings English Settings Type Single choice correct 4 options + 1 …" at bounding box center [743, 16] width 828 height 1860
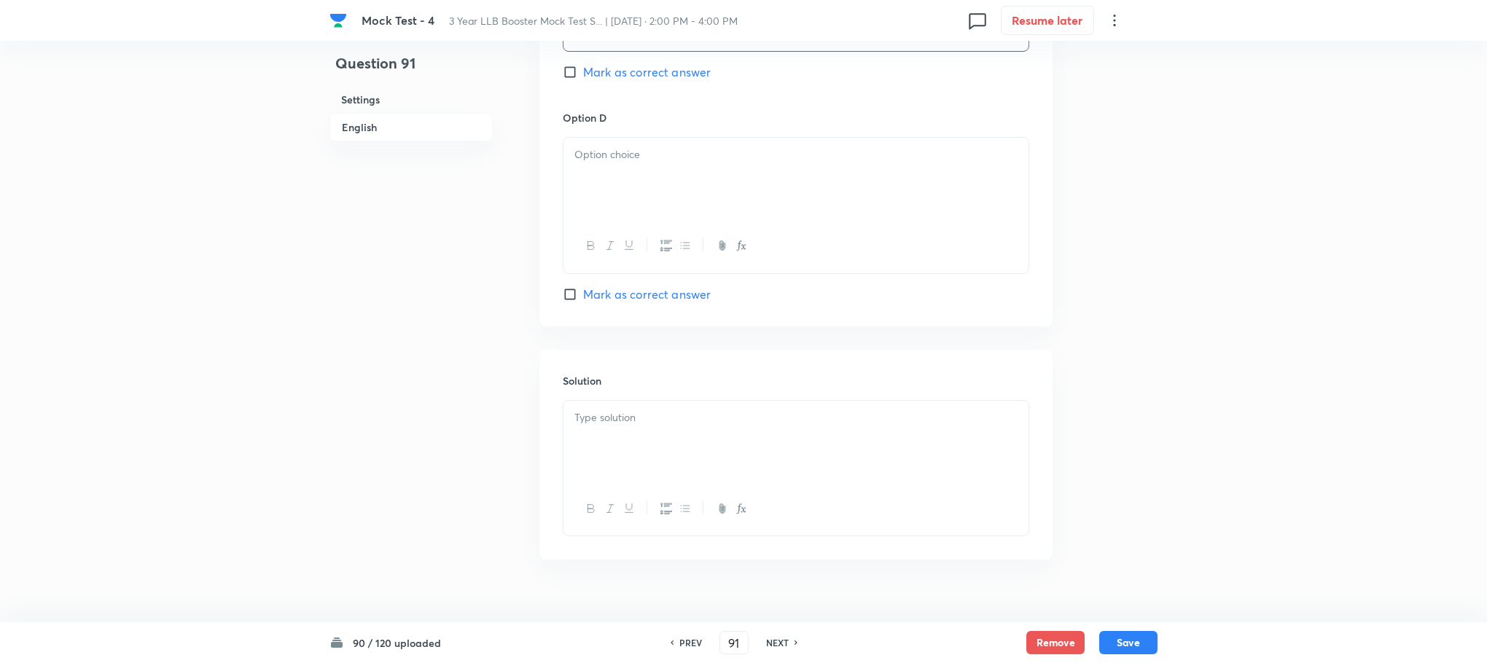
click at [615, 477] on div at bounding box center [795, 442] width 465 height 82
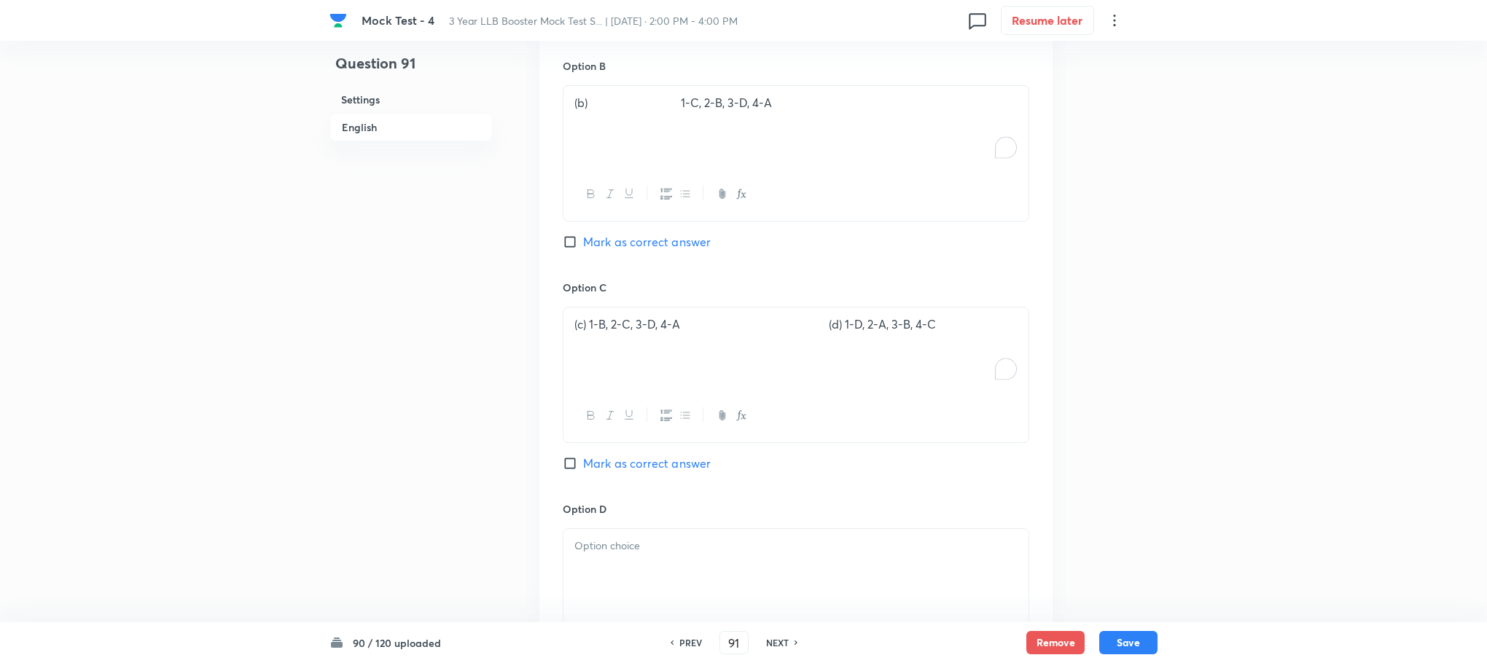
scroll to position [765, 0]
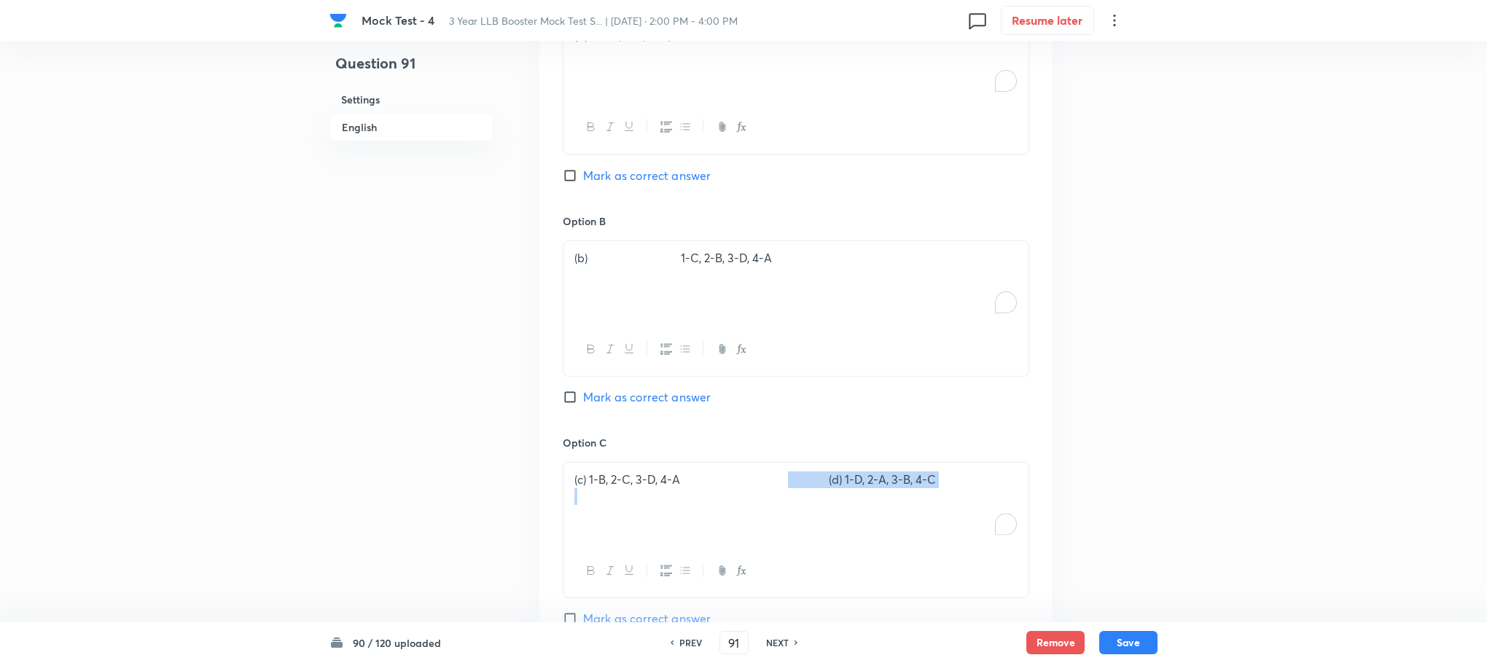
drag, startPoint x: 798, startPoint y: 486, endPoint x: 1279, endPoint y: 599, distance: 494.1
click at [1279, 599] on div "Mock Test - 4 3 Year LLB Booster Mock Test S... | Aug 31, 2025 · 2:00 PM - 4:00…" at bounding box center [743, 235] width 1487 height 1860
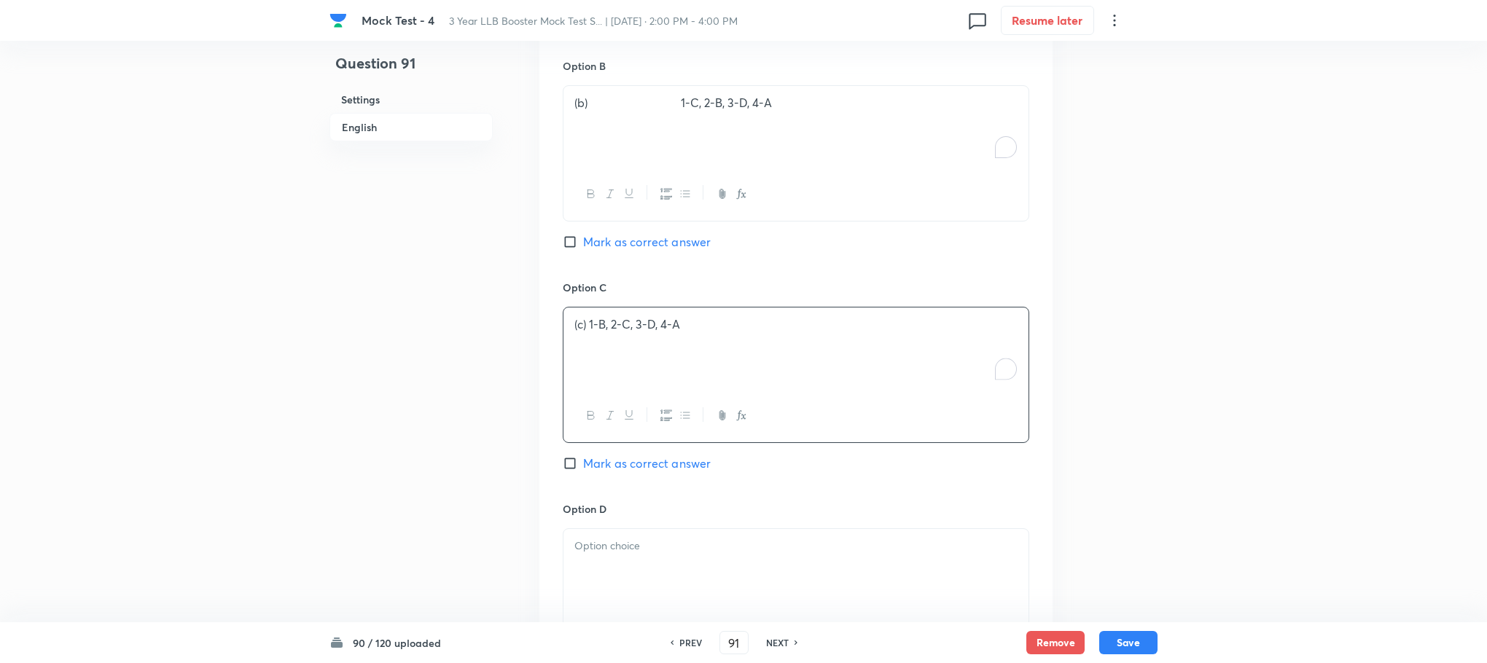
scroll to position [1093, 0]
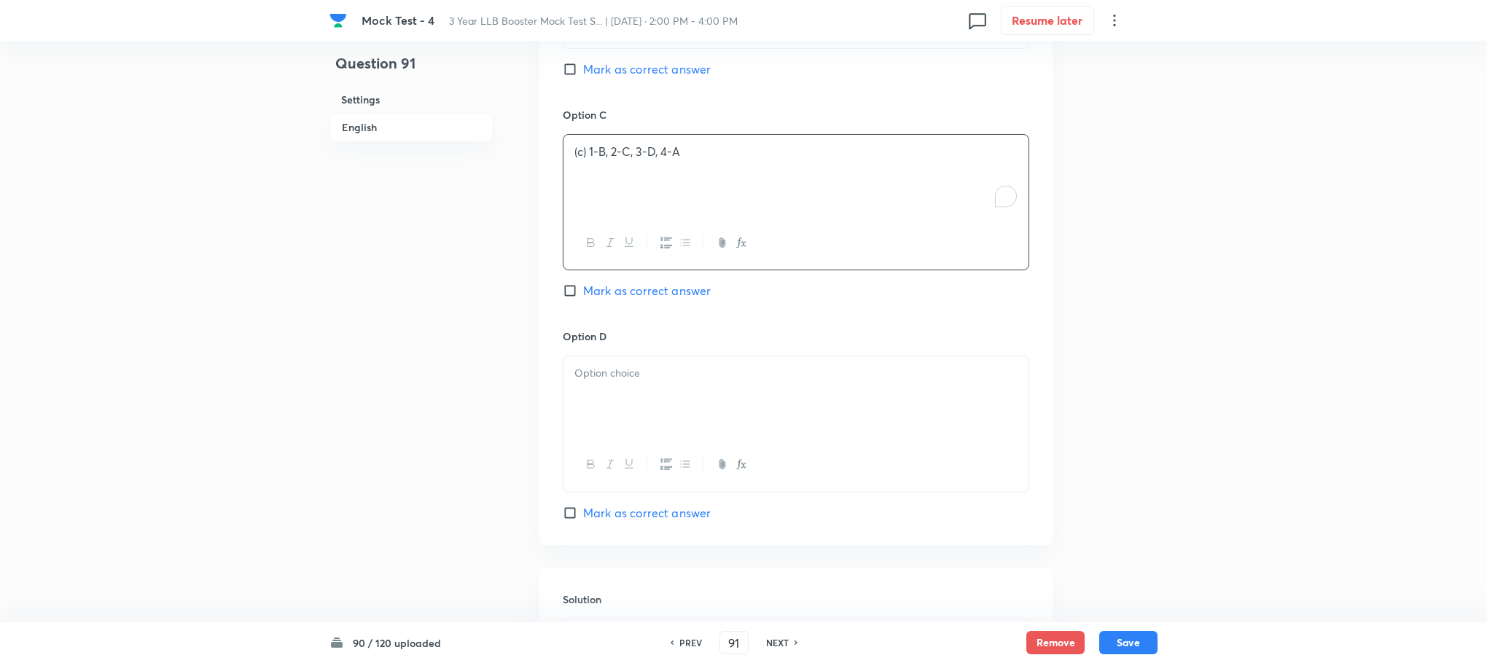
click at [632, 451] on div at bounding box center [795, 464] width 465 height 53
click at [617, 396] on div at bounding box center [795, 397] width 465 height 82
drag, startPoint x: 646, startPoint y: 374, endPoint x: 488, endPoint y: 367, distance: 157.6
click at [597, 160] on p "(c) 1-B, 2-C, 3-D, 4-A" at bounding box center [795, 152] width 443 height 17
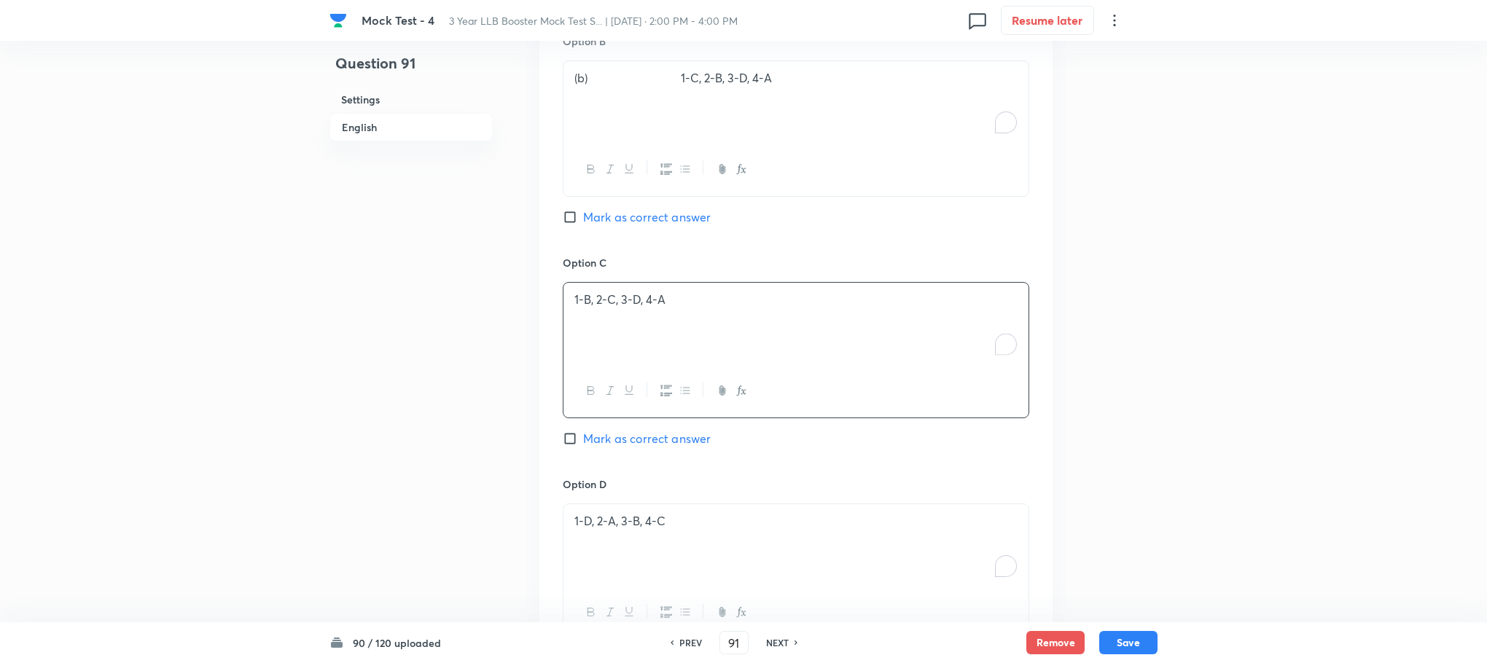
scroll to position [765, 0]
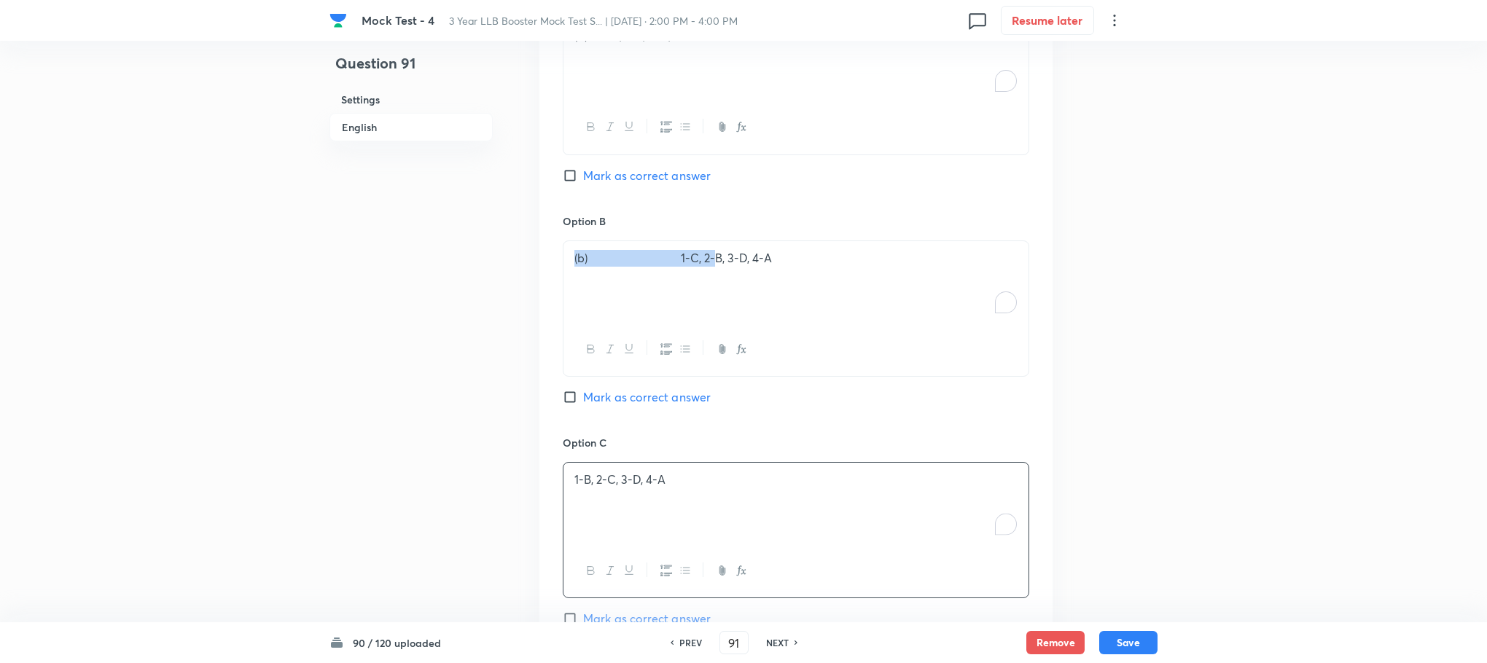
drag, startPoint x: 711, startPoint y: 259, endPoint x: 531, endPoint y: 257, distance: 179.3
click at [531, 257] on div "Question 91 Settings English Settings Type Single choice correct 4 options + 1 …" at bounding box center [743, 235] width 828 height 1860
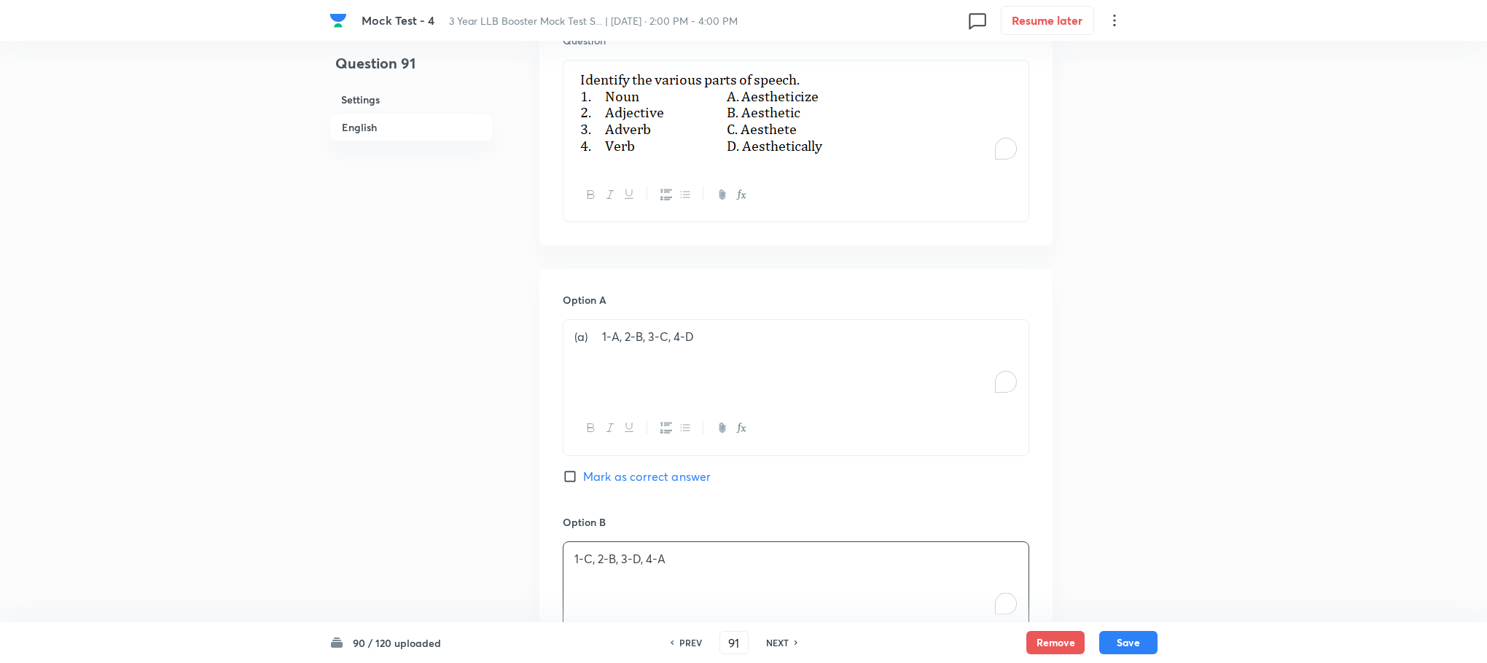
scroll to position [437, 0]
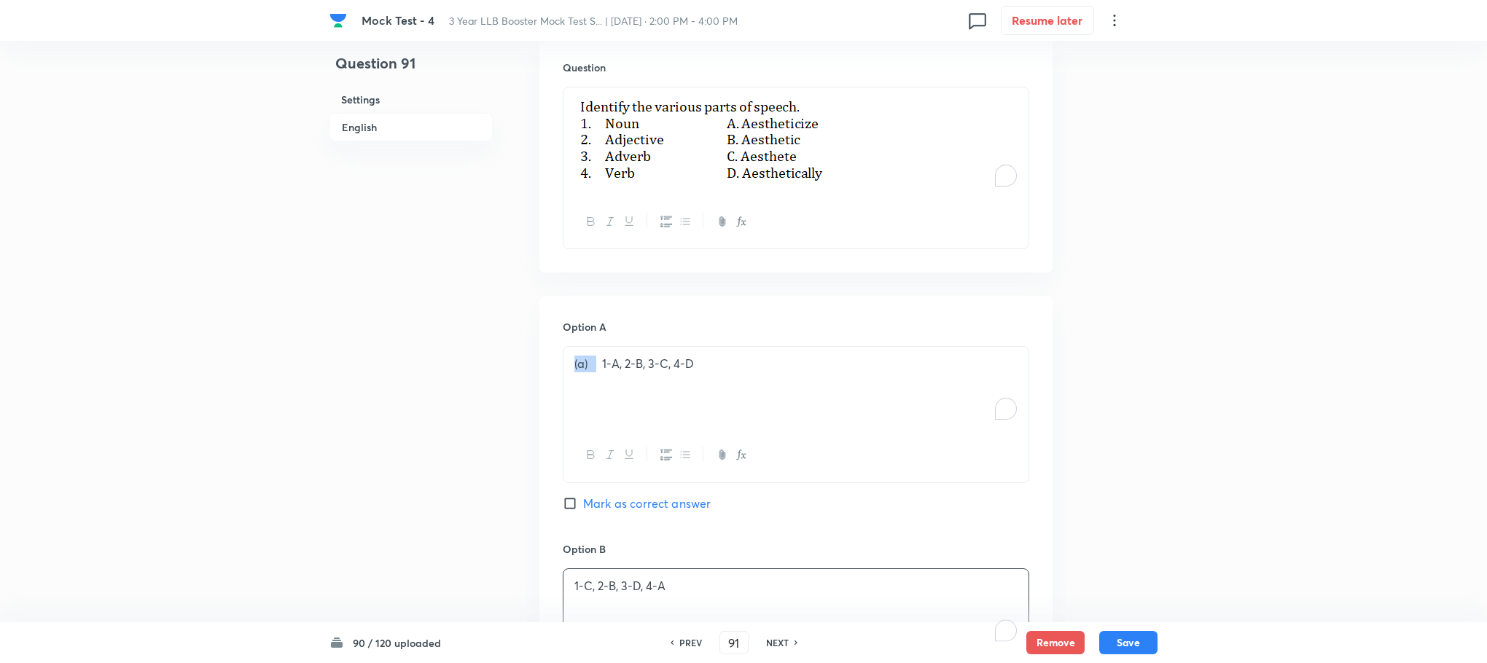
drag, startPoint x: 598, startPoint y: 364, endPoint x: 542, endPoint y: 364, distance: 55.4
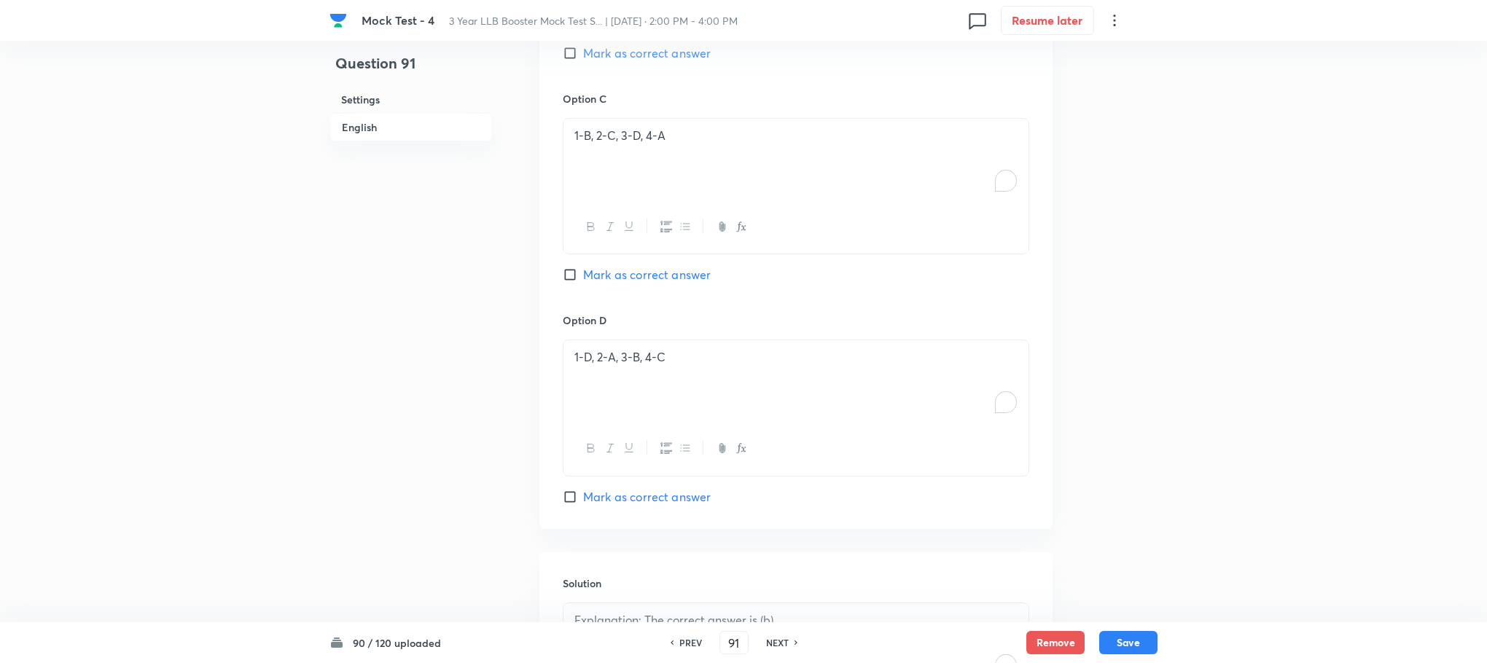
scroll to position [794, 0]
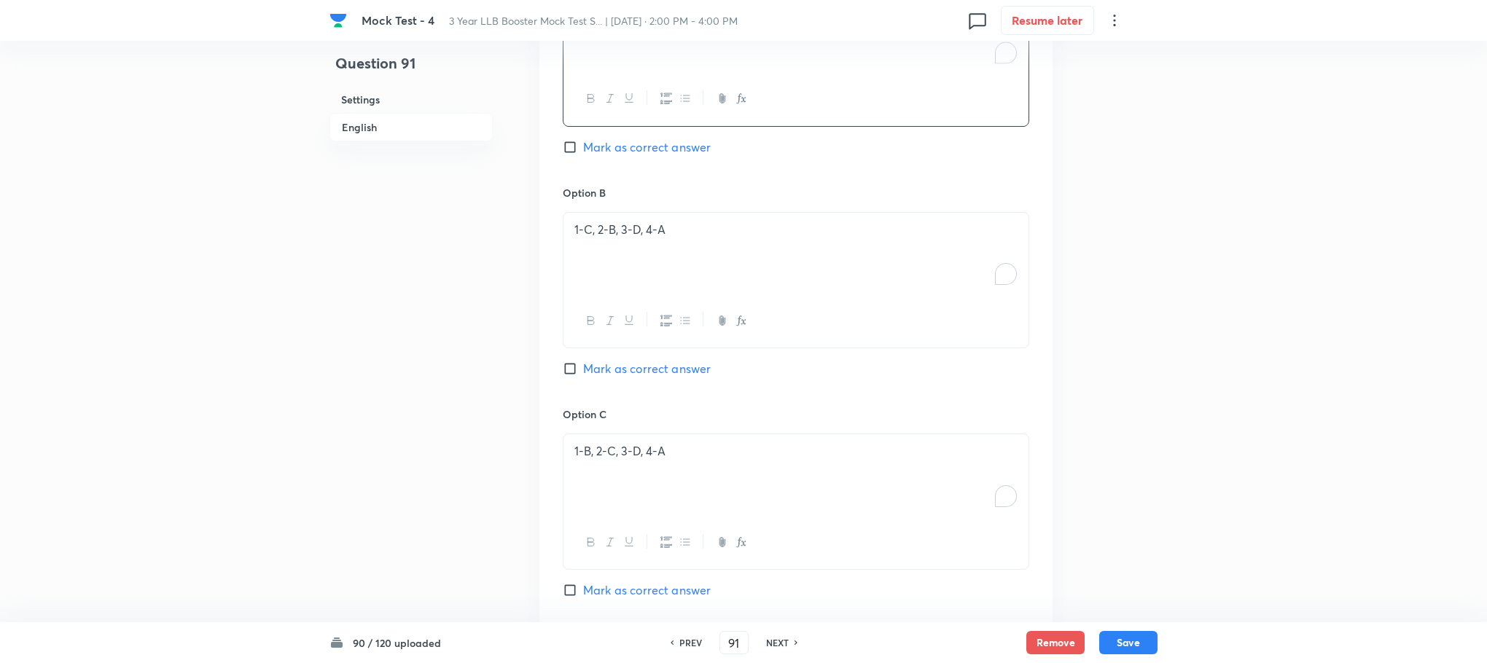
click at [667, 372] on span "Mark as correct answer" at bounding box center [647, 368] width 128 height 17
click at [583, 372] on input "Mark as correct answer" at bounding box center [573, 368] width 20 height 15
checkbox input "true"
click at [1111, 619] on div "Question 91 Settings English Settings Type Single choice correct 4 options + 1 …" at bounding box center [743, 206] width 828 height 1860
click at [1122, 638] on button "Save" at bounding box center [1128, 641] width 58 height 23
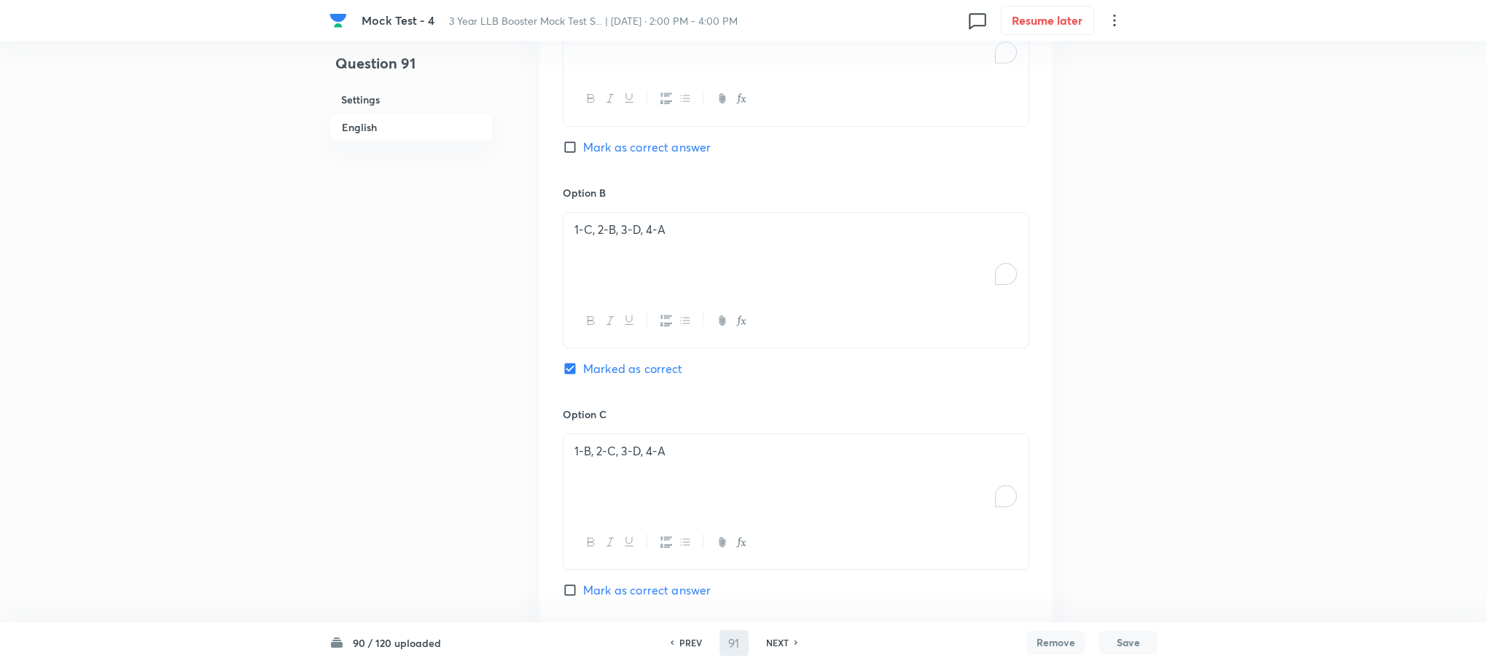
type input "92"
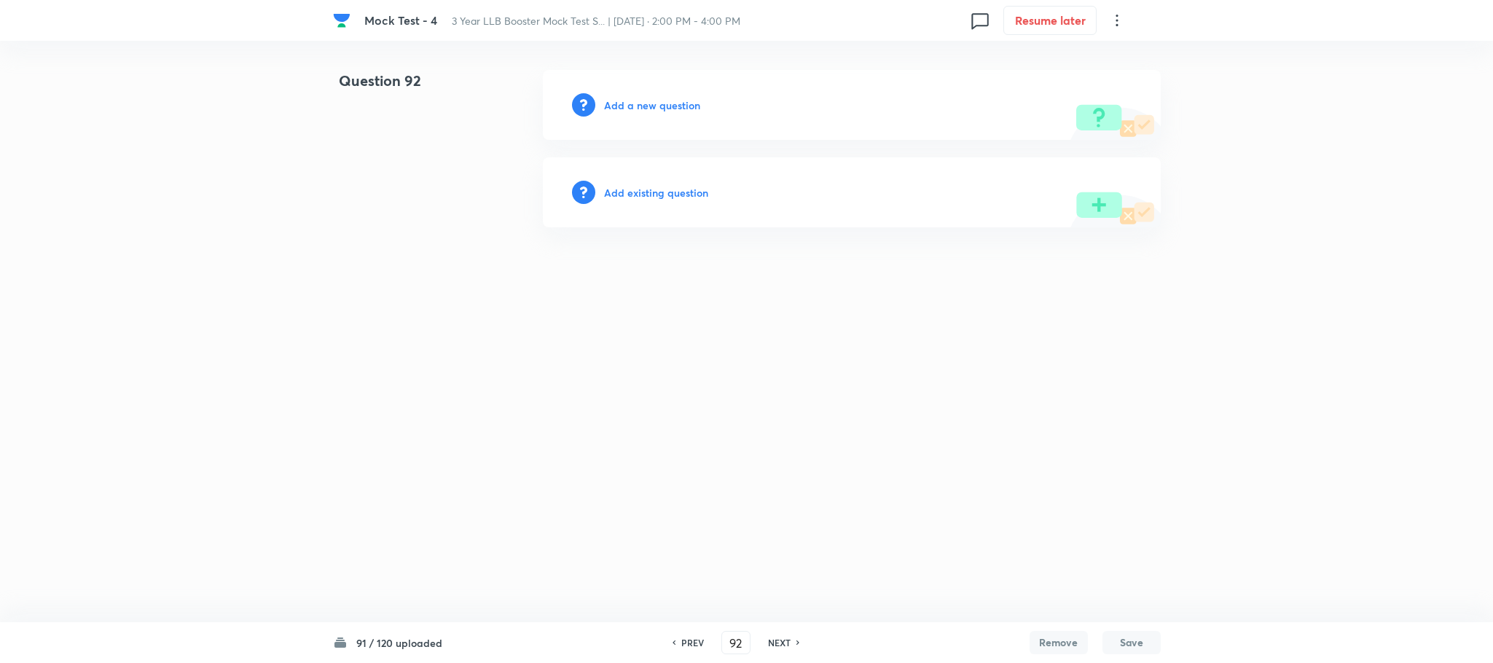
click at [667, 103] on h6 "Add a new question" at bounding box center [652, 105] width 96 height 15
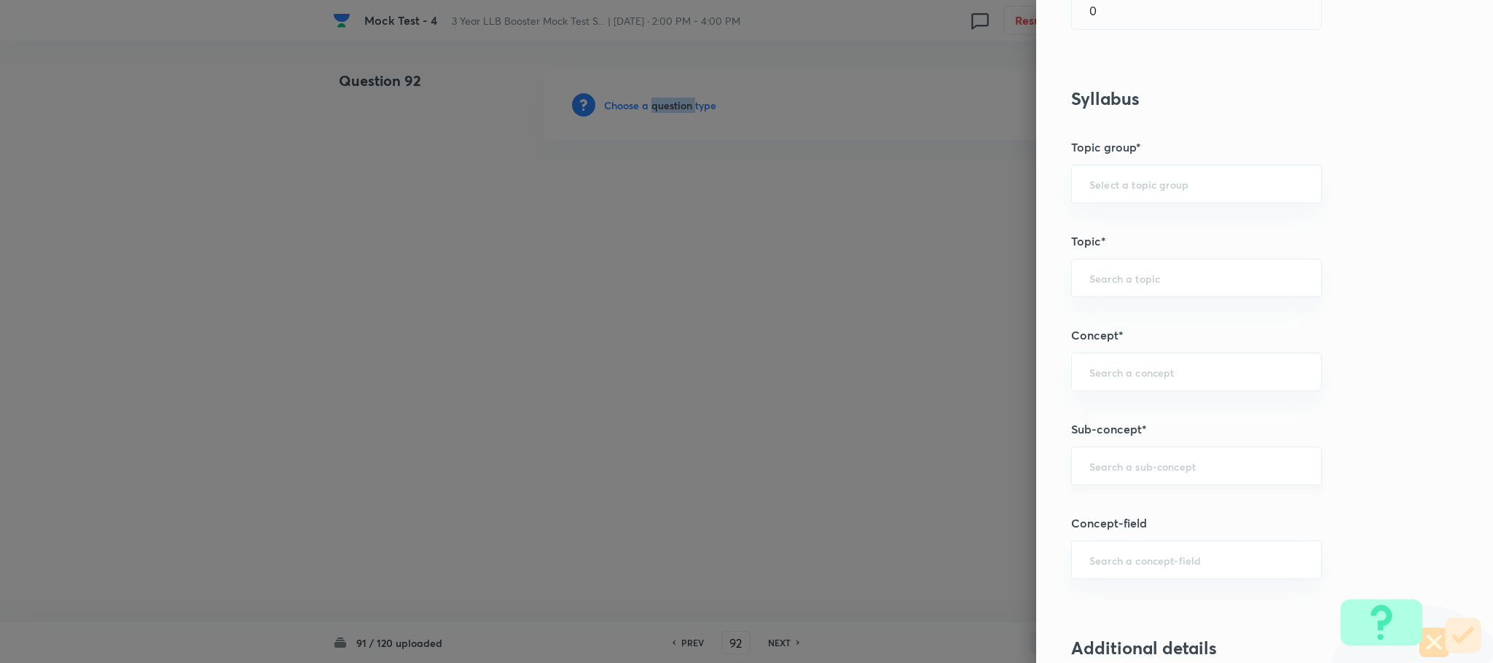
scroll to position [547, 0]
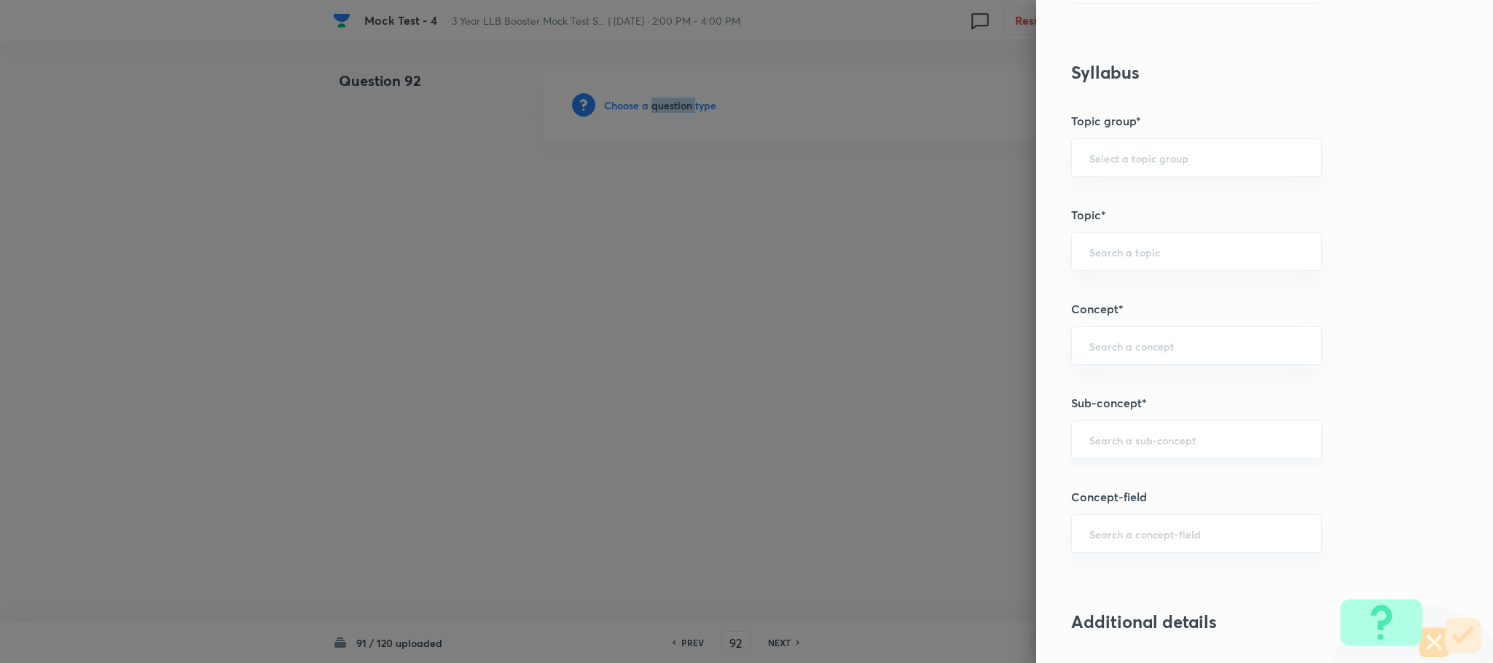
click at [1133, 440] on input "text" at bounding box center [1197, 440] width 214 height 14
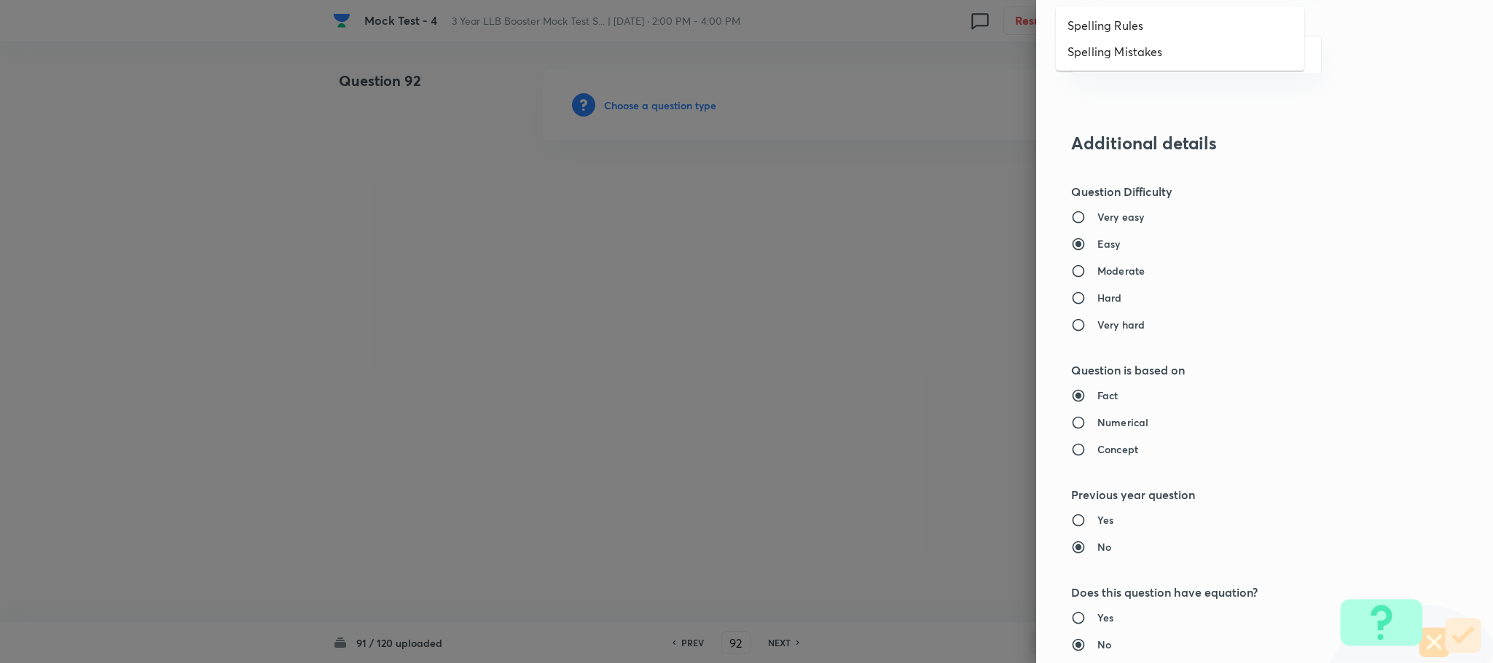
scroll to position [875, 0]
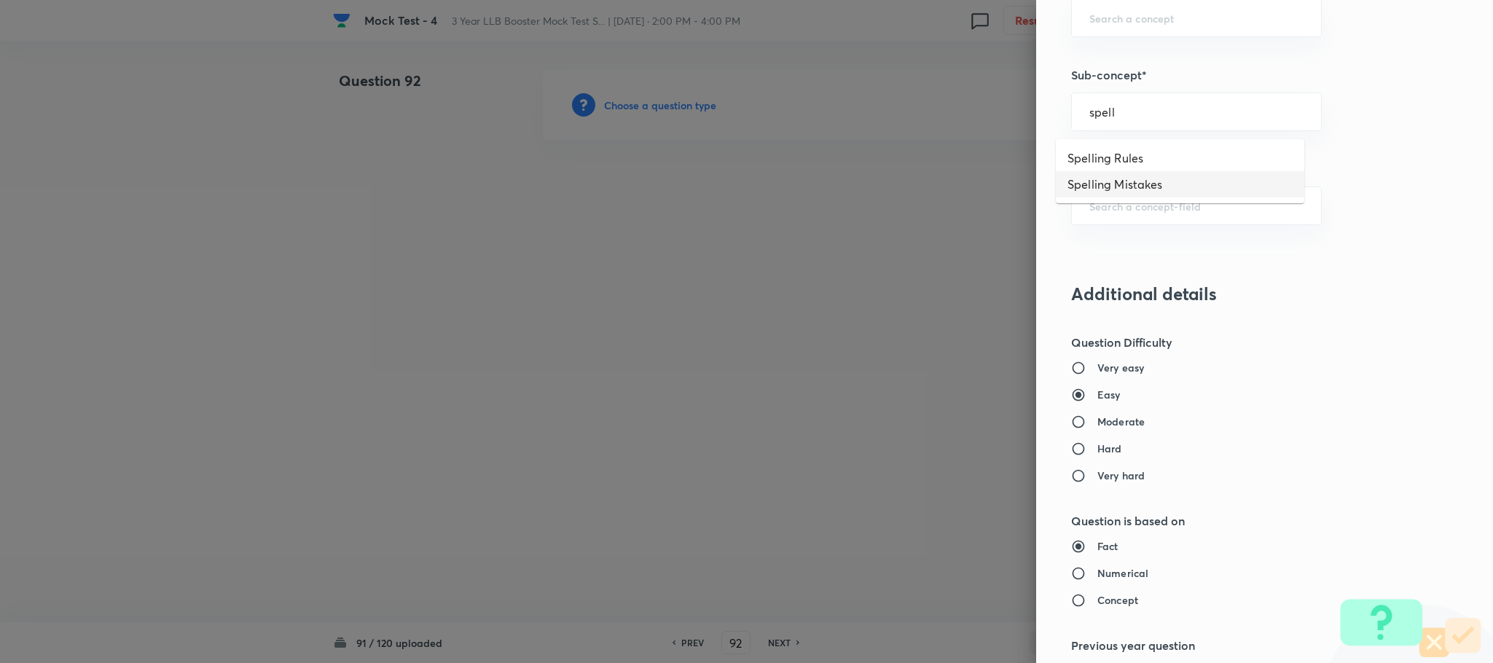
click at [1120, 179] on li "Spelling Mistakes" at bounding box center [1180, 184] width 249 height 26
type input "Spelling Mistakes"
type input "English Language"
type input "English Usage Errors"
type input "Spelling Mistakes"
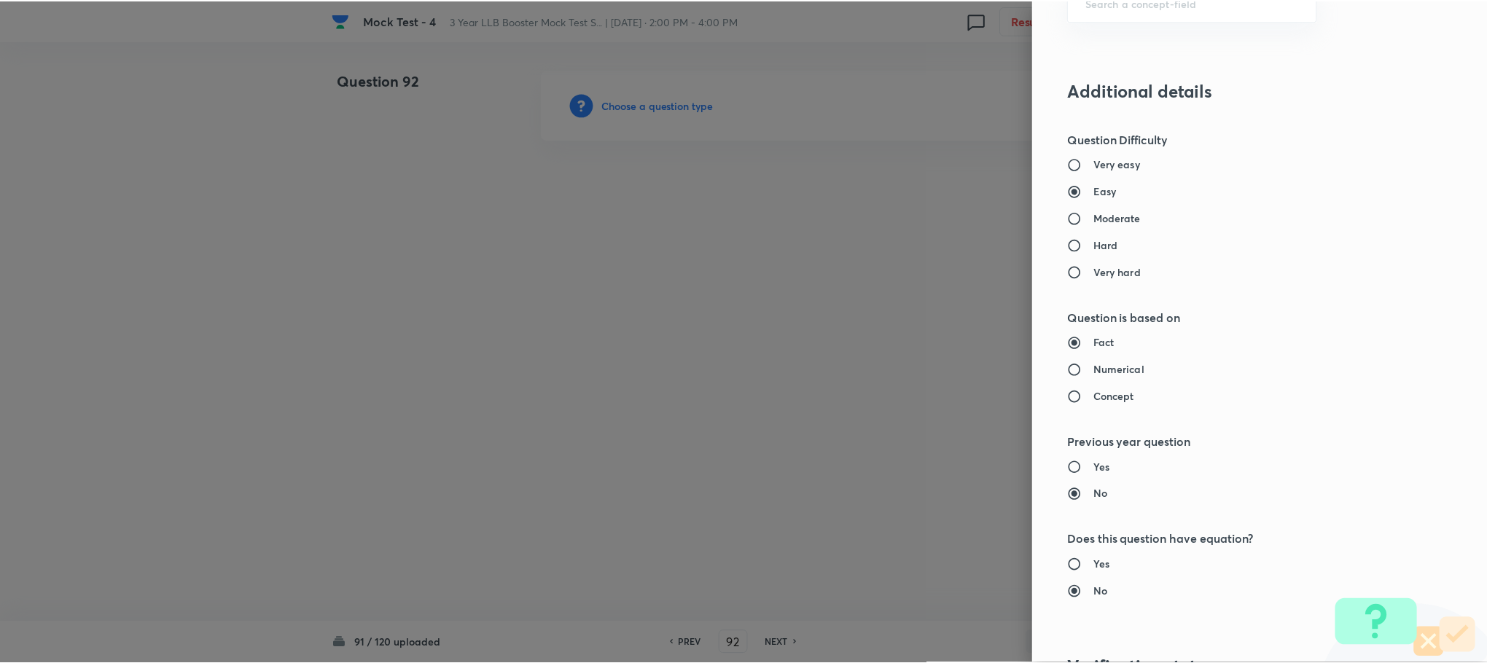
scroll to position [1328, 0]
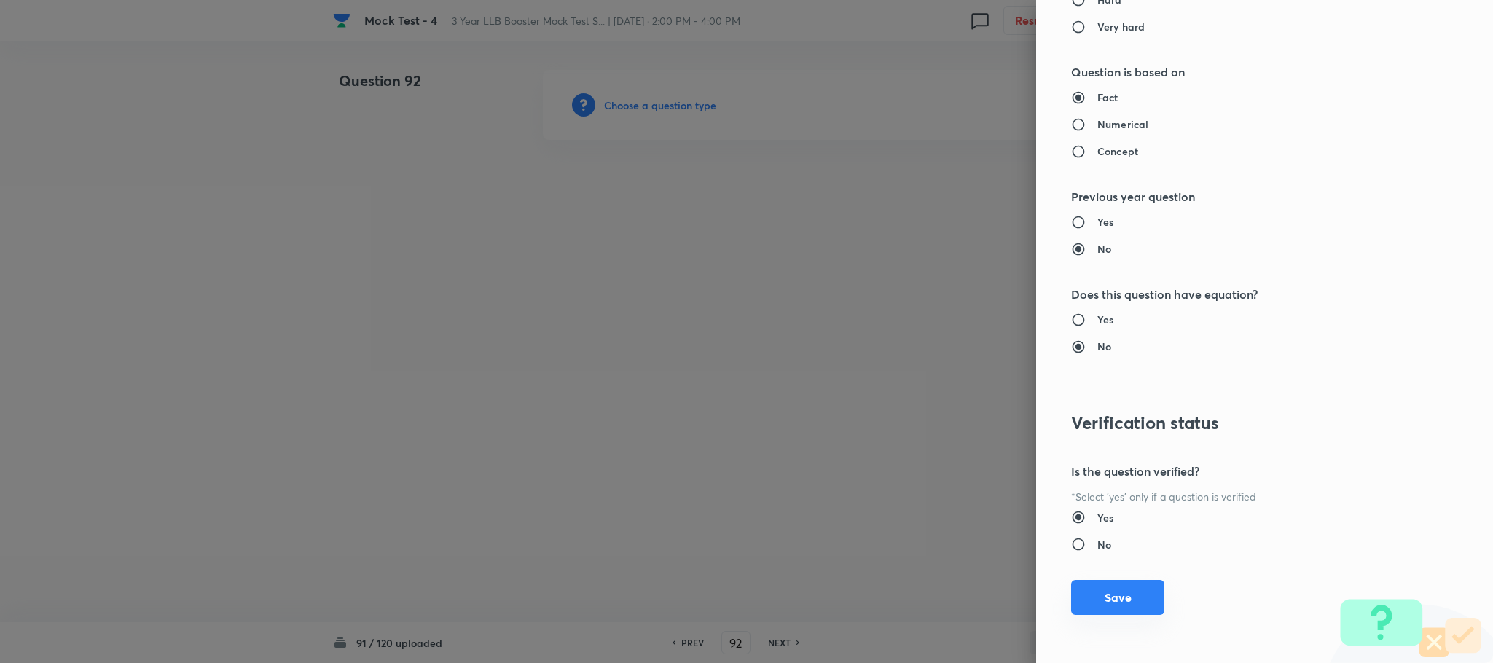
click at [1104, 603] on button "Save" at bounding box center [1117, 597] width 93 height 35
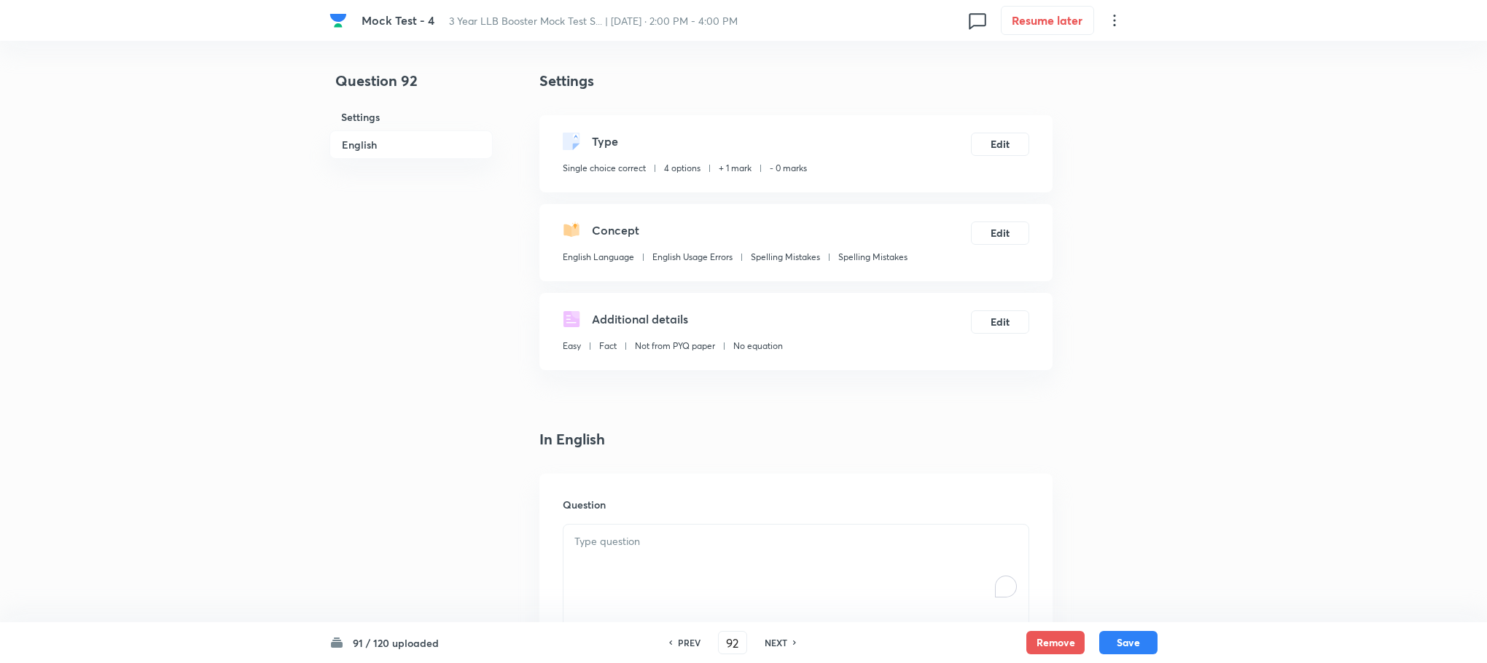
click at [641, 560] on div "To enrich screen reader interactions, please activate Accessibility in Grammarl…" at bounding box center [795, 566] width 465 height 82
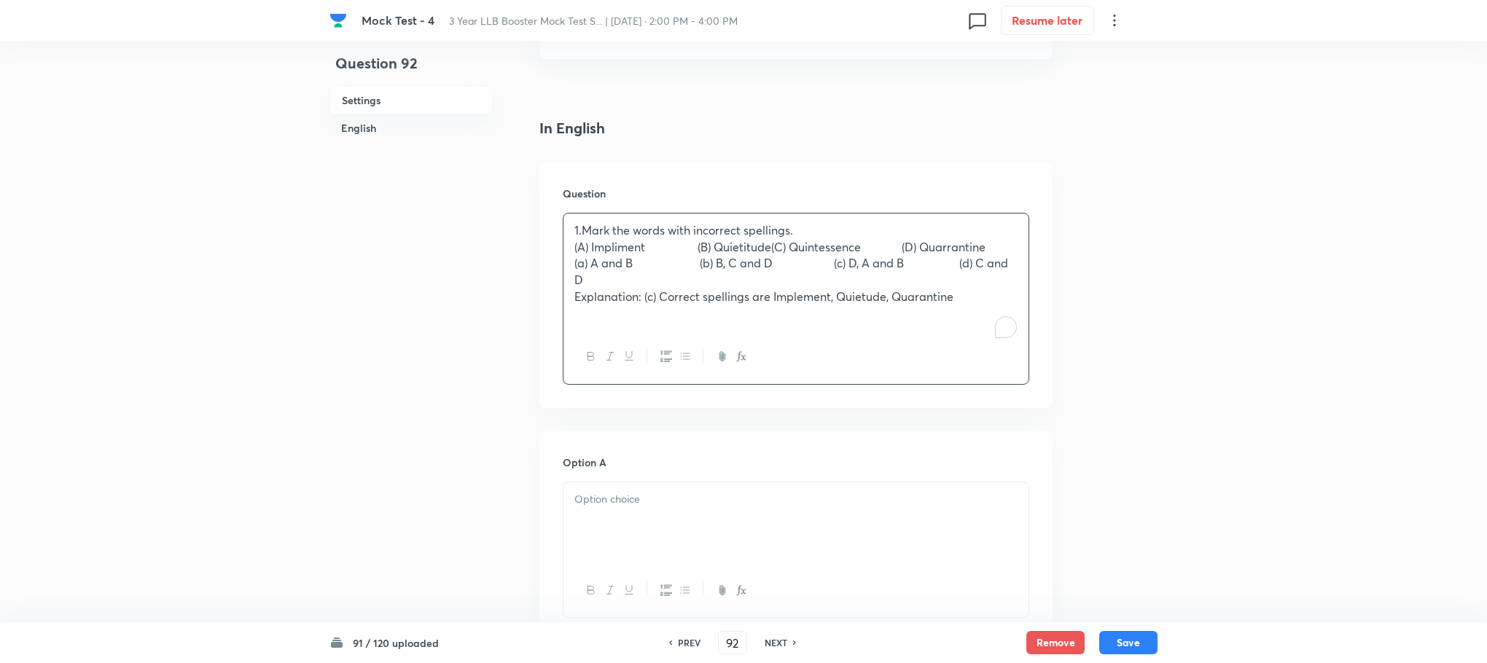
scroll to position [328, 0]
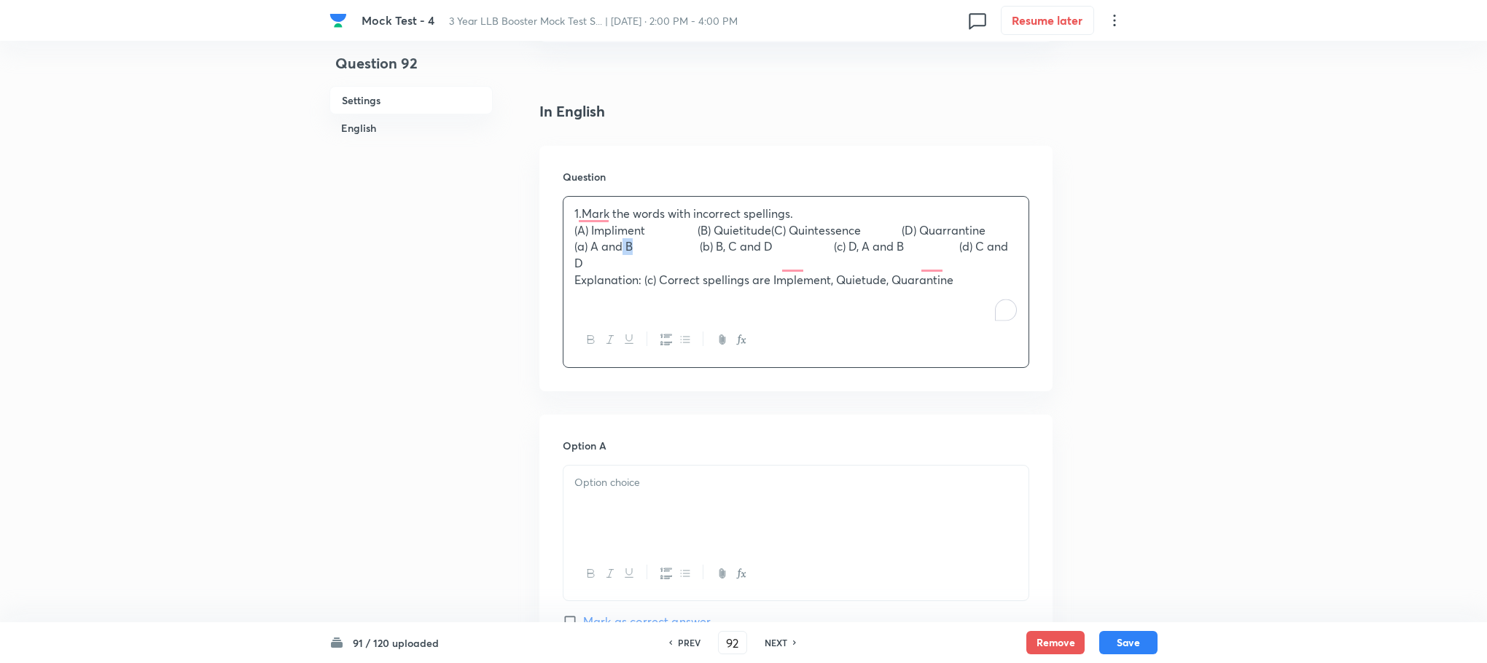
click at [609, 267] on p "(a) A and B (b) B, C and D (c) D, A and B (d) C and D" at bounding box center [795, 254] width 443 height 33
drag, startPoint x: 574, startPoint y: 292, endPoint x: 1015, endPoint y: 296, distance: 441.7
click at [1015, 289] on p "Explanation: (c) Correct spellings are Implement, Quietude, Quarantine" at bounding box center [795, 280] width 443 height 17
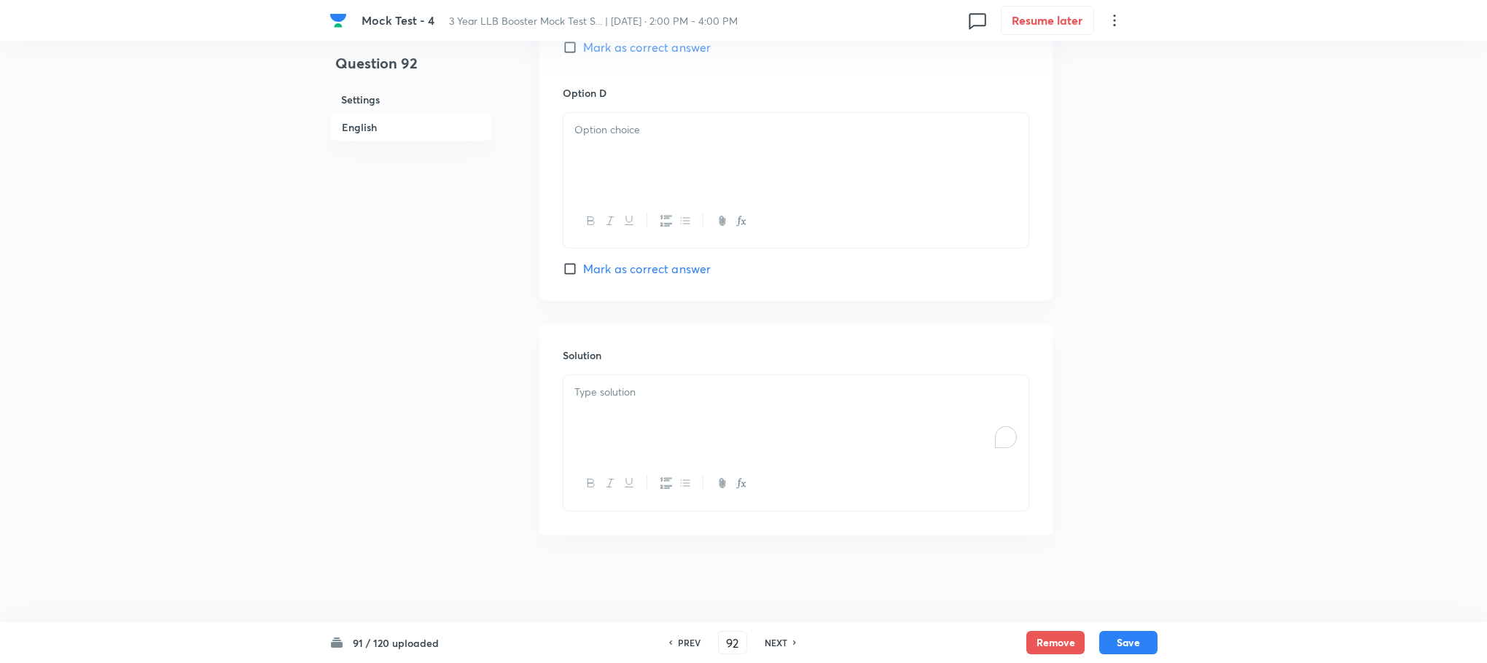
click at [614, 405] on div "To enrich screen reader interactions, please activate Accessibility in Grammarl…" at bounding box center [795, 416] width 465 height 82
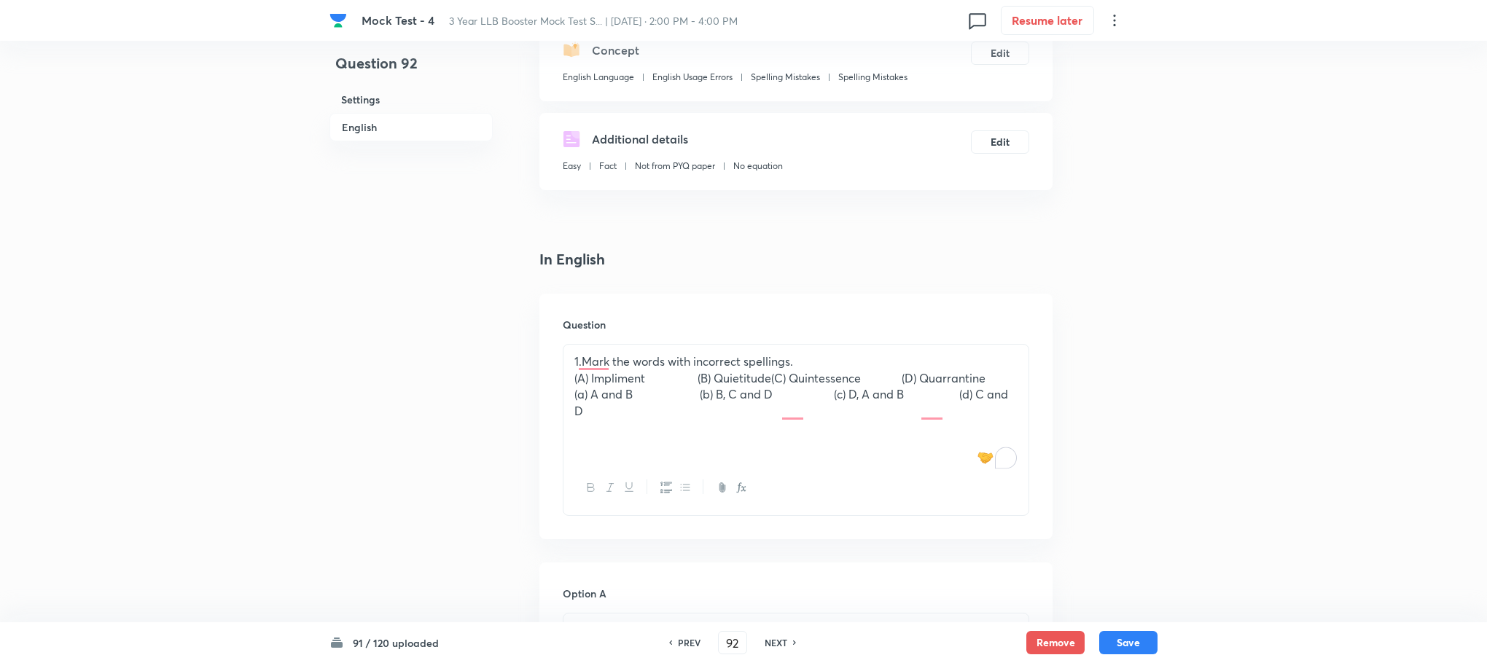
scroll to position [163, 0]
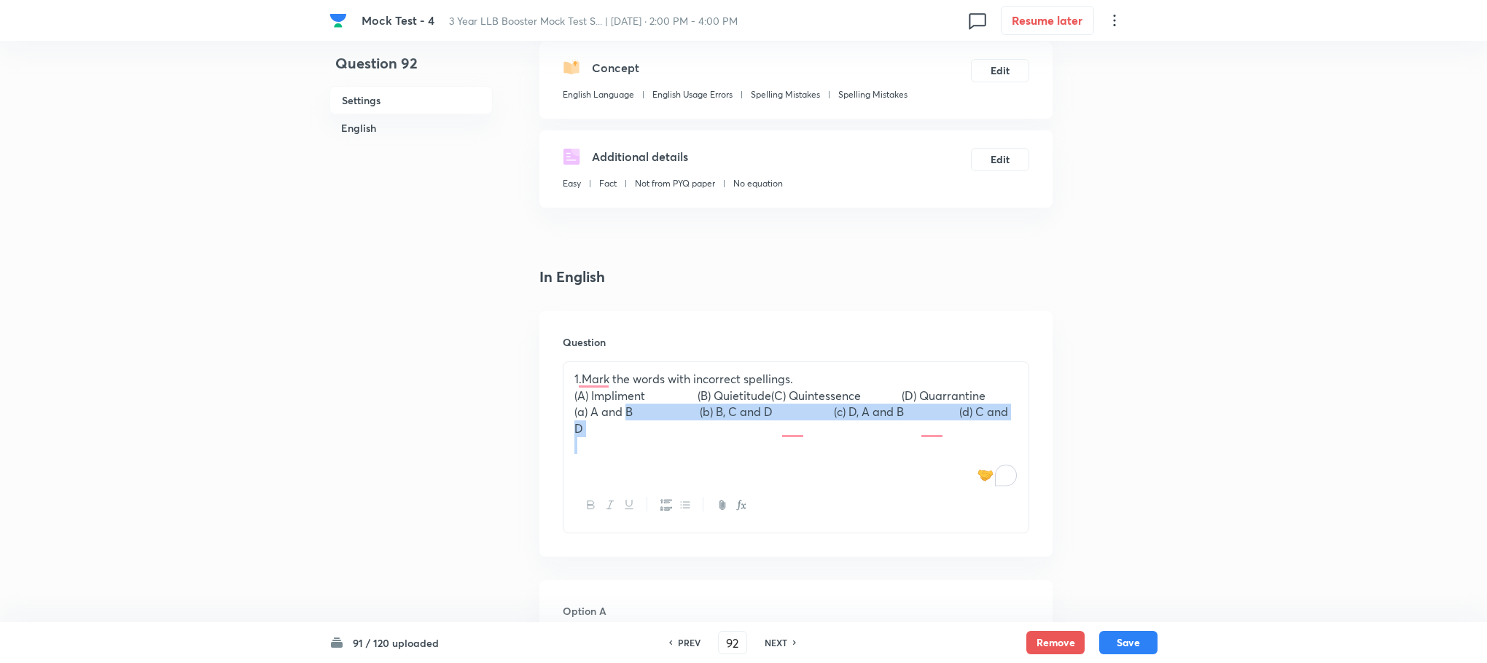
drag, startPoint x: 606, startPoint y: 427, endPoint x: 950, endPoint y: 466, distance: 346.3
click at [950, 466] on div "1.Mark the words with incorrect spellings. (A) Impliment (B) Quietitude(C) Quin…" at bounding box center [795, 420] width 465 height 117
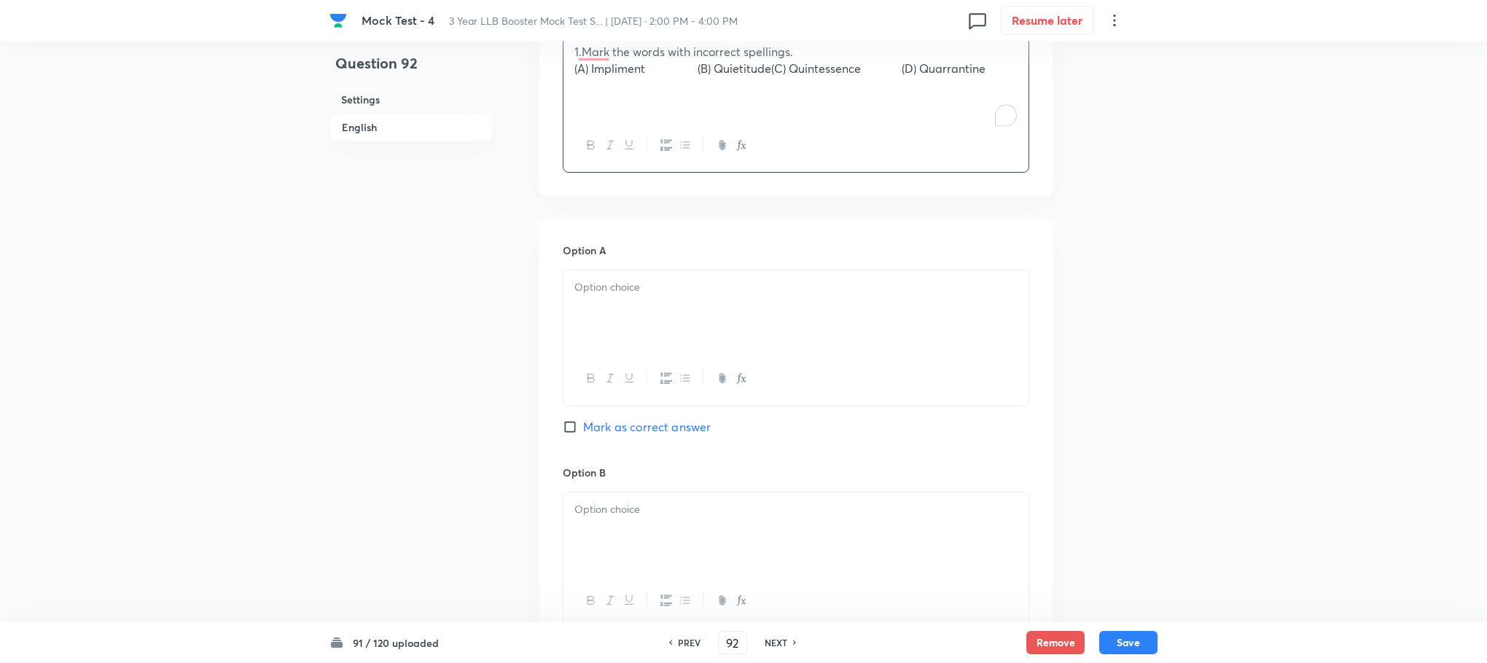
scroll to position [491, 0]
click at [595, 313] on div at bounding box center [795, 311] width 465 height 82
drag, startPoint x: 709, startPoint y: 304, endPoint x: 768, endPoint y: 357, distance: 79.5
click at [768, 351] on div "(a) A and B (b) B, C and D (c) D, A and B (d) C and D" at bounding box center [795, 311] width 465 height 82
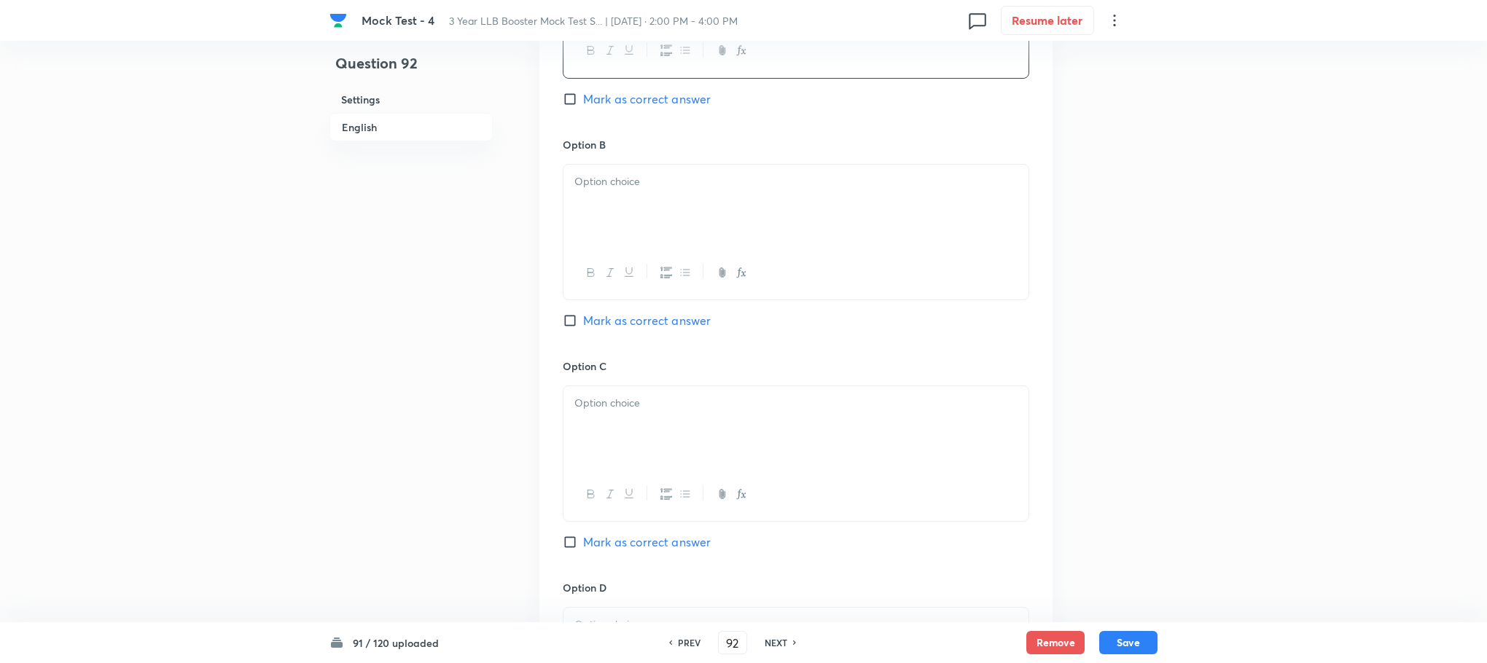
scroll to position [818, 0]
click at [599, 208] on div "To enrich screen reader interactions, please activate Accessibility in Grammarl…" at bounding box center [795, 205] width 465 height 82
drag, startPoint x: 591, startPoint y: 200, endPoint x: 490, endPoint y: 193, distance: 101.5
click at [490, 193] on div "Question 92 Settings English Settings Type Single choice correct 4 options + 1 …" at bounding box center [743, 169] width 828 height 1836
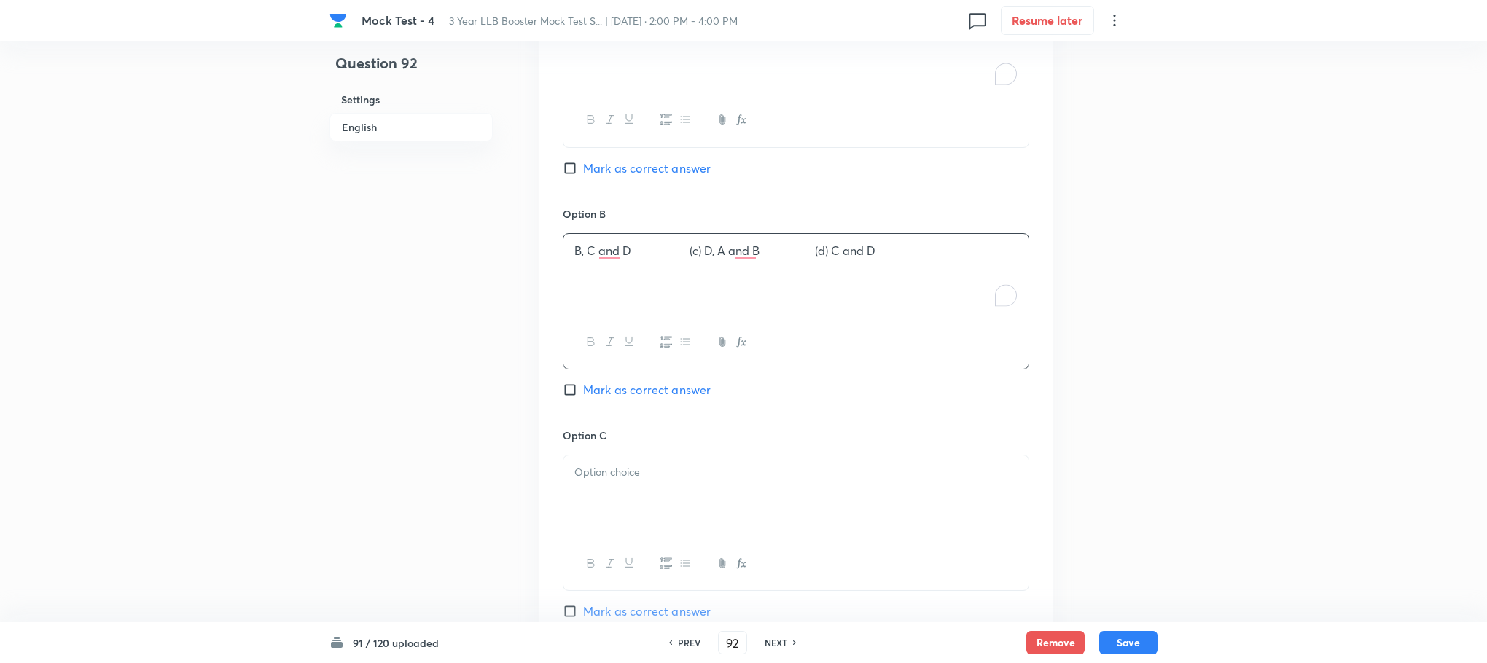
scroll to position [709, 0]
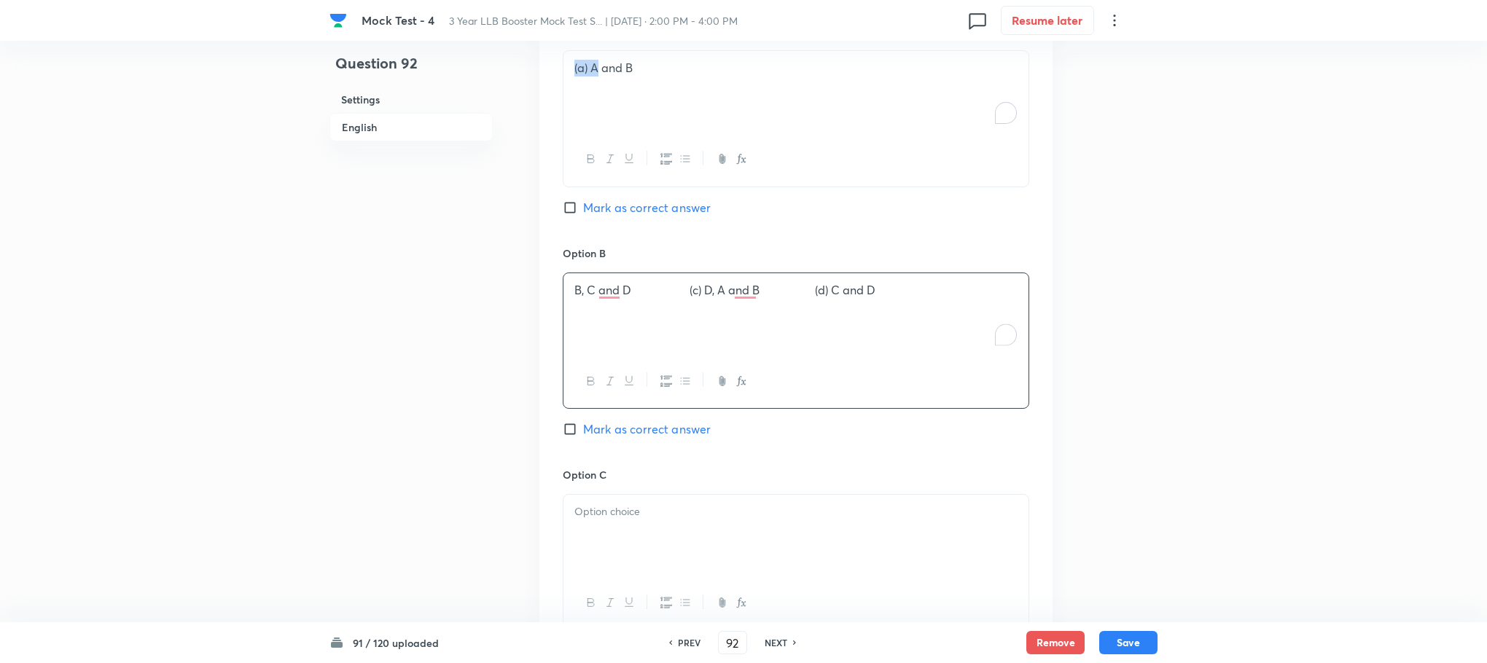
drag, startPoint x: 593, startPoint y: 85, endPoint x: 529, endPoint y: 84, distance: 64.2
click at [529, 84] on div "Question 92 Settings English Settings Type Single choice correct 4 options + 1 …" at bounding box center [743, 279] width 828 height 1836
drag, startPoint x: 687, startPoint y: 307, endPoint x: 866, endPoint y: 342, distance: 182.0
click at [866, 342] on div "B, C and D (c) D, A and B (d) C and D" at bounding box center [795, 314] width 465 height 82
click at [886, 324] on div "B, C and D (c) D, A and B (d) C and D" at bounding box center [795, 314] width 465 height 82
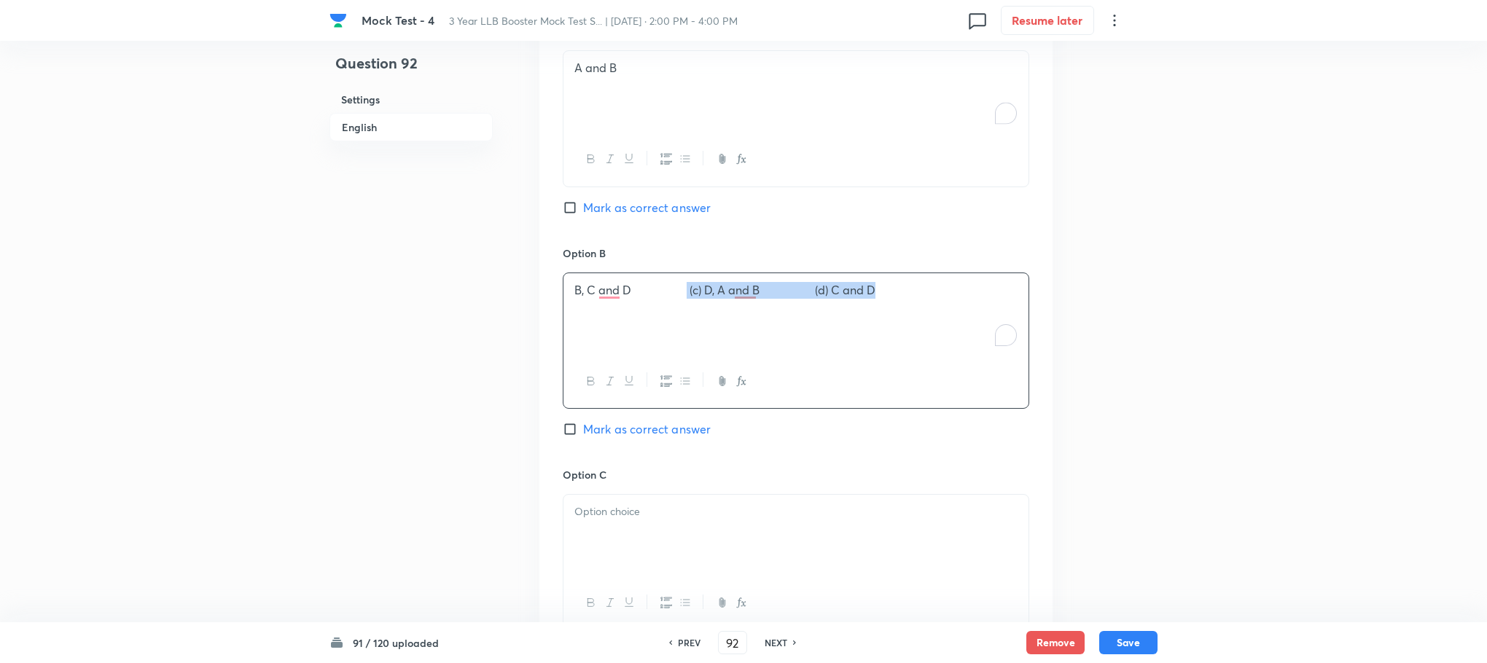
drag, startPoint x: 692, startPoint y: 311, endPoint x: 912, endPoint y: 330, distance: 220.9
click at [912, 330] on div "B, C and D (c) D, A and B (d) C and D" at bounding box center [795, 314] width 465 height 82
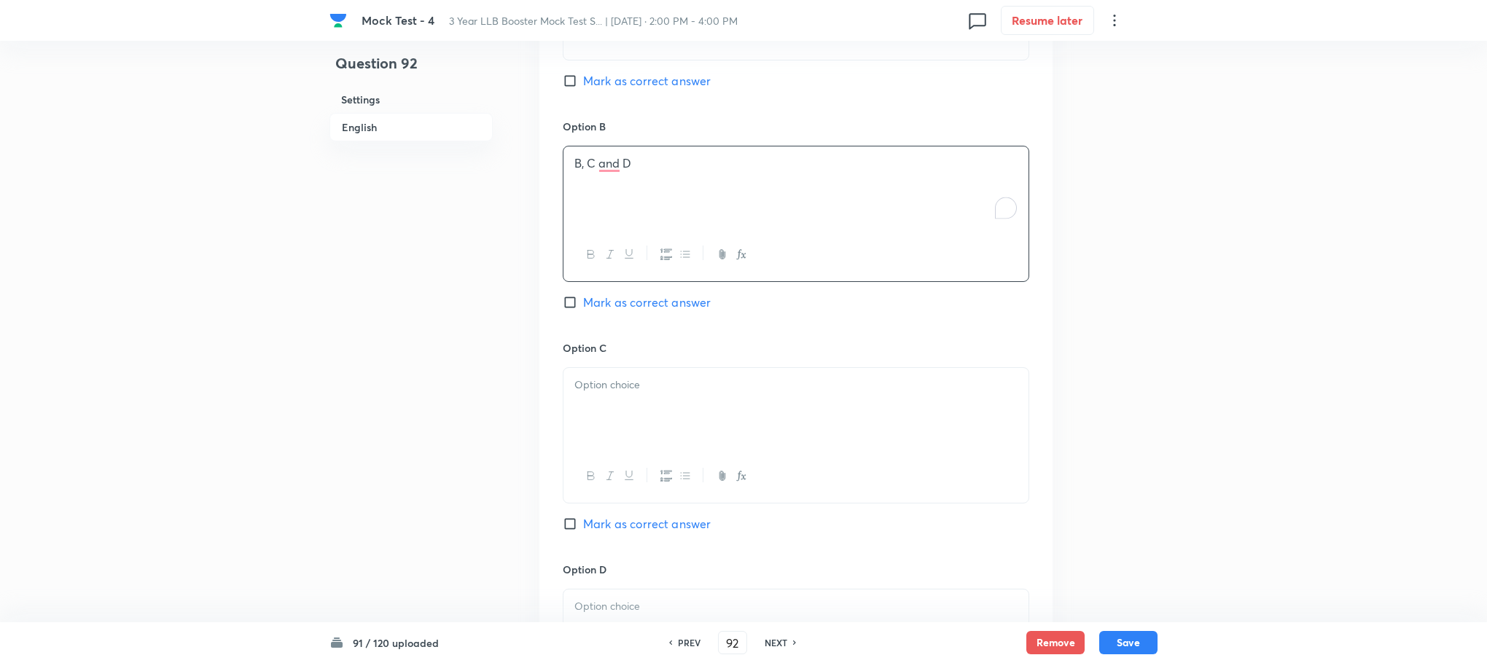
scroll to position [928, 0]
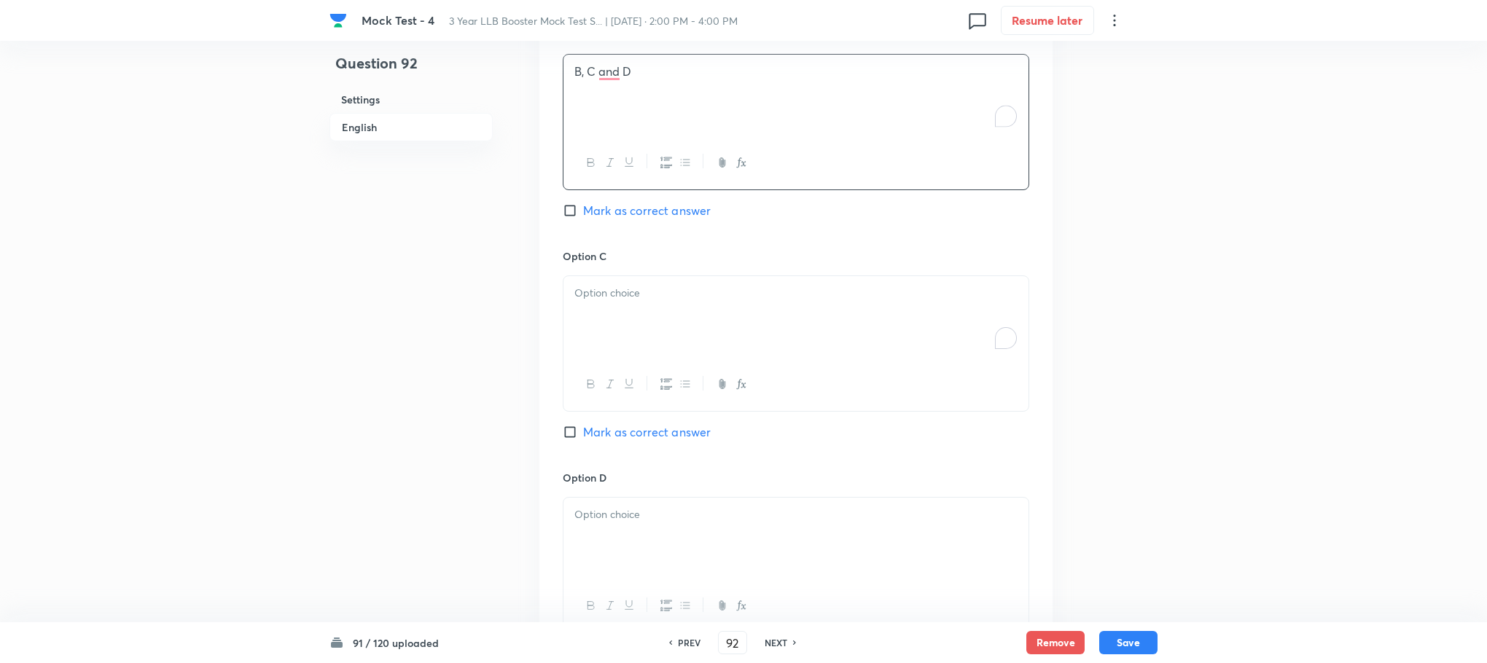
click at [665, 302] on p "To enrich screen reader interactions, please activate Accessibility in Grammarl…" at bounding box center [795, 293] width 443 height 17
drag, startPoint x: 711, startPoint y: 313, endPoint x: 921, endPoint y: 329, distance: 211.2
click at [921, 329] on div "(c) D, A and B (d) C and D" at bounding box center [795, 317] width 465 height 82
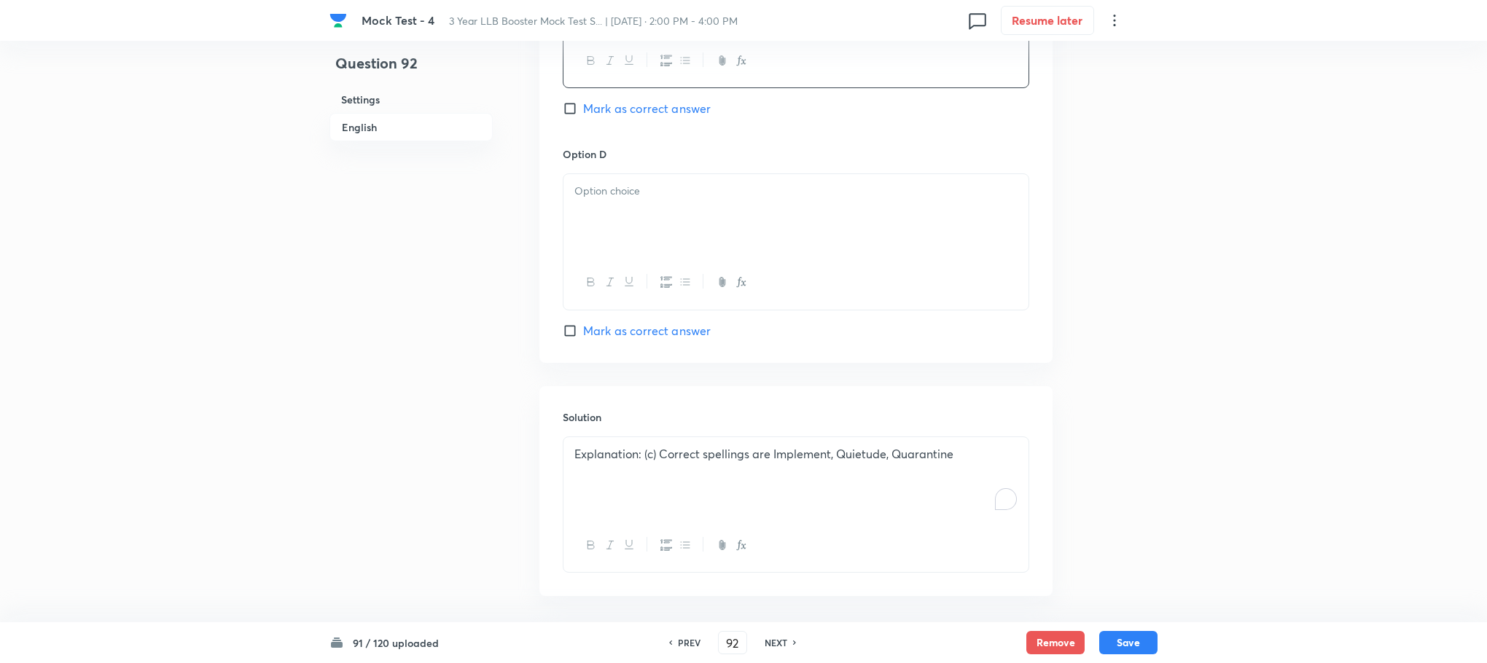
scroll to position [1256, 0]
click at [610, 187] on div "Option D [PERSON_NAME] as correct answer" at bounding box center [796, 238] width 466 height 192
click at [597, 195] on p at bounding box center [795, 187] width 443 height 17
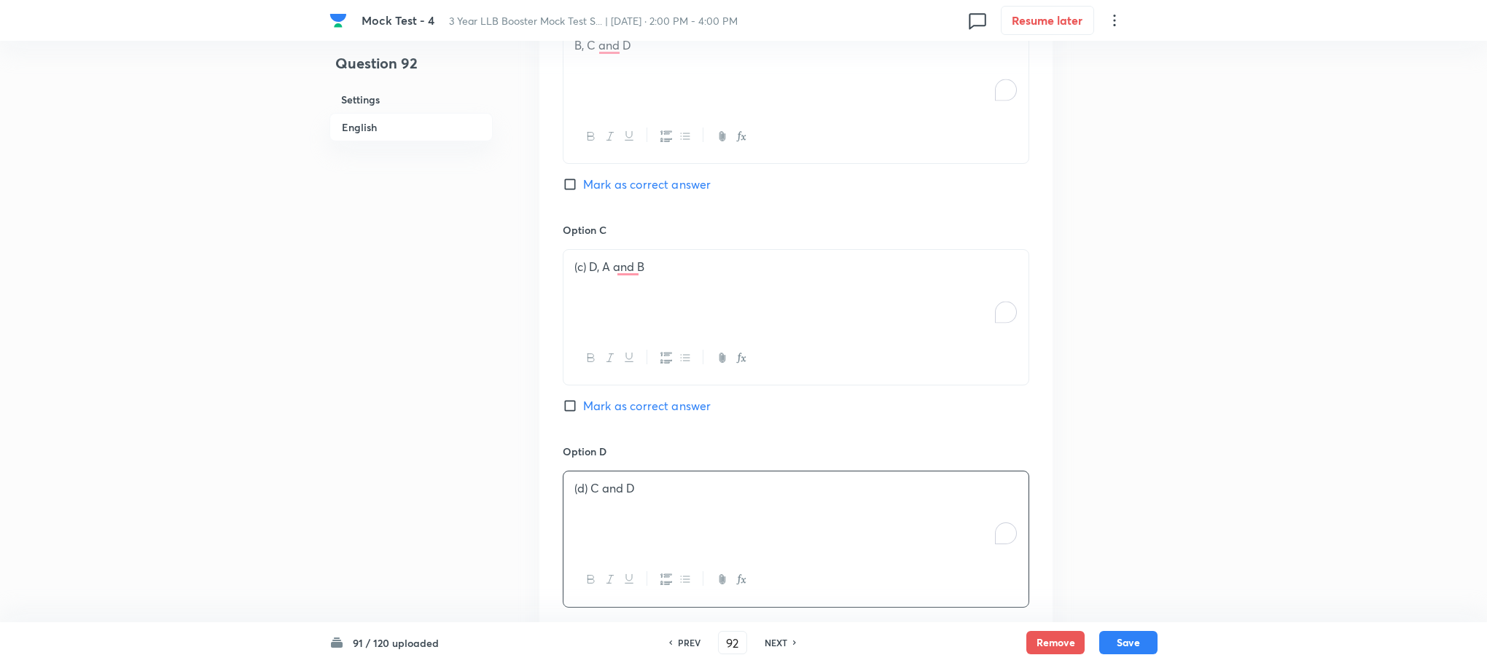
scroll to position [818, 0]
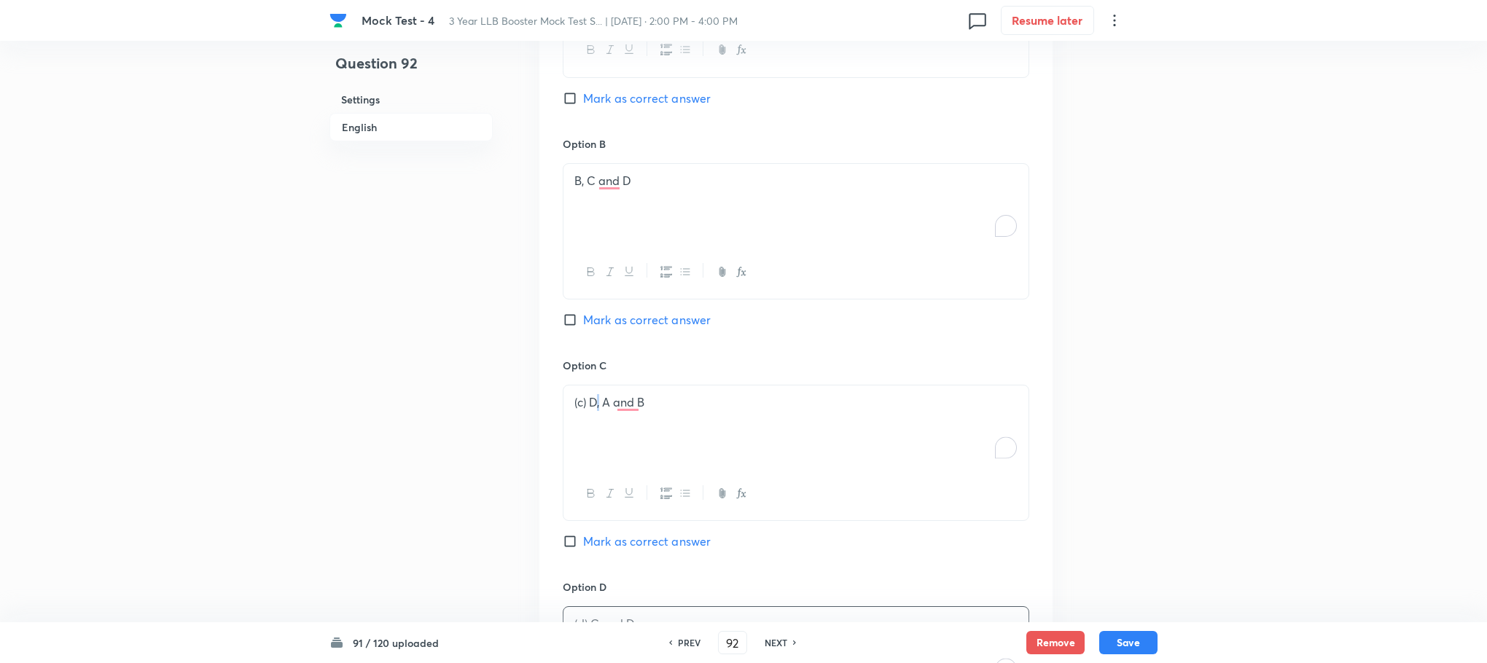
click at [597, 411] on p "(c) D, A and B" at bounding box center [795, 402] width 443 height 17
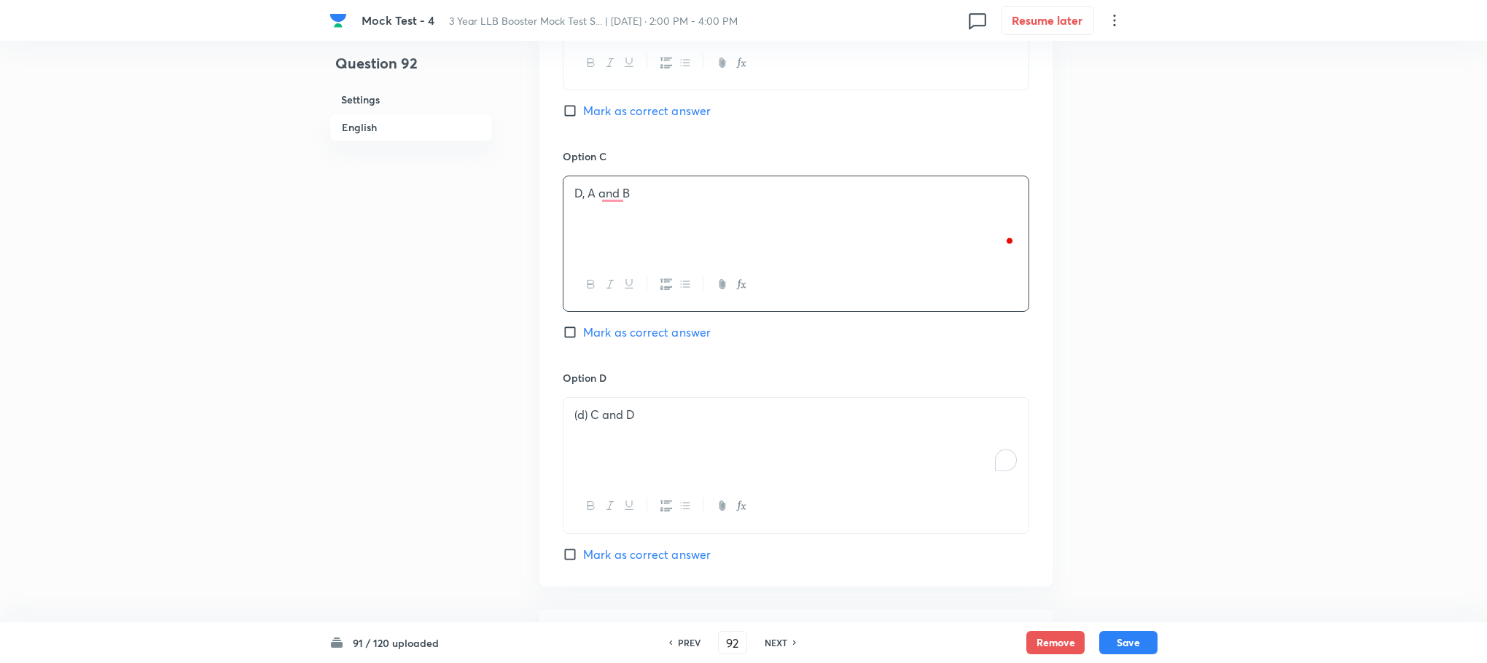
scroll to position [1037, 0]
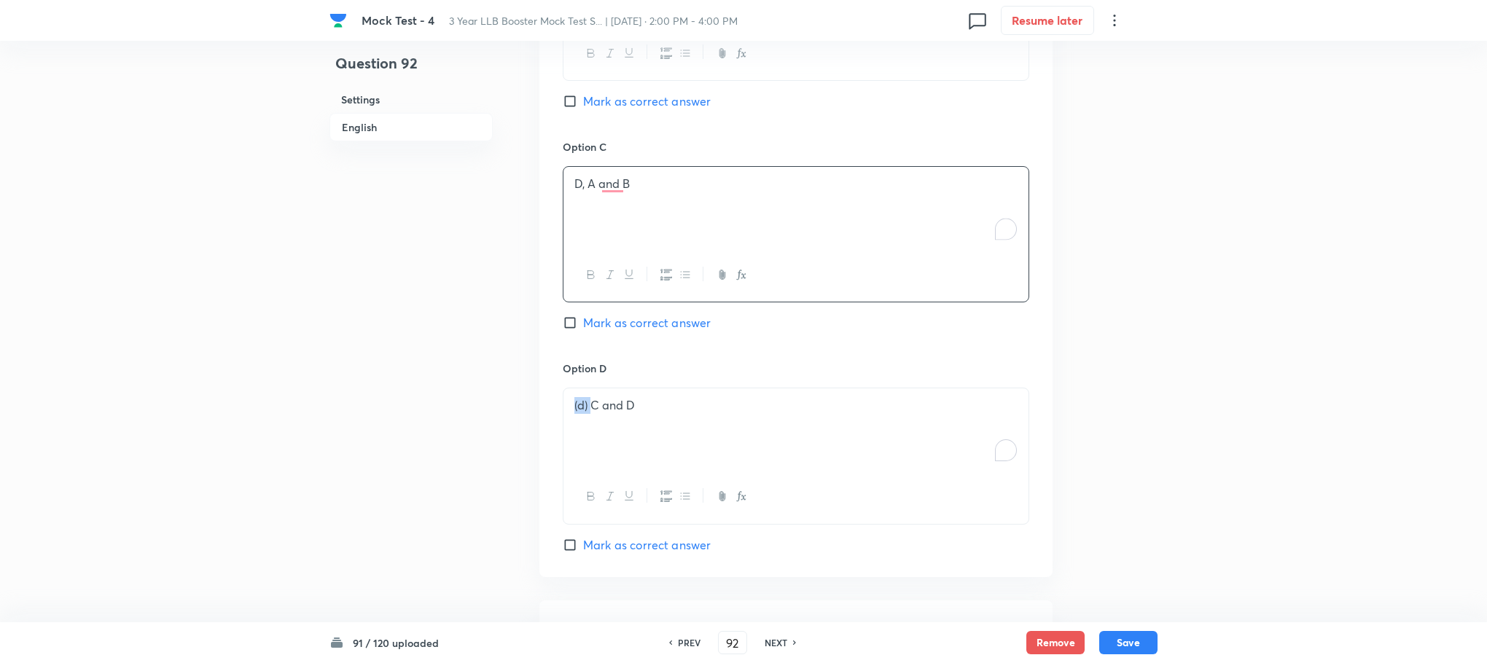
drag, startPoint x: 591, startPoint y: 424, endPoint x: 549, endPoint y: 426, distance: 42.3
click at [549, 426] on div "Option A A and B Mark as correct answer Option B B, C and D Mark as correct ans…" at bounding box center [795, 124] width 513 height 905
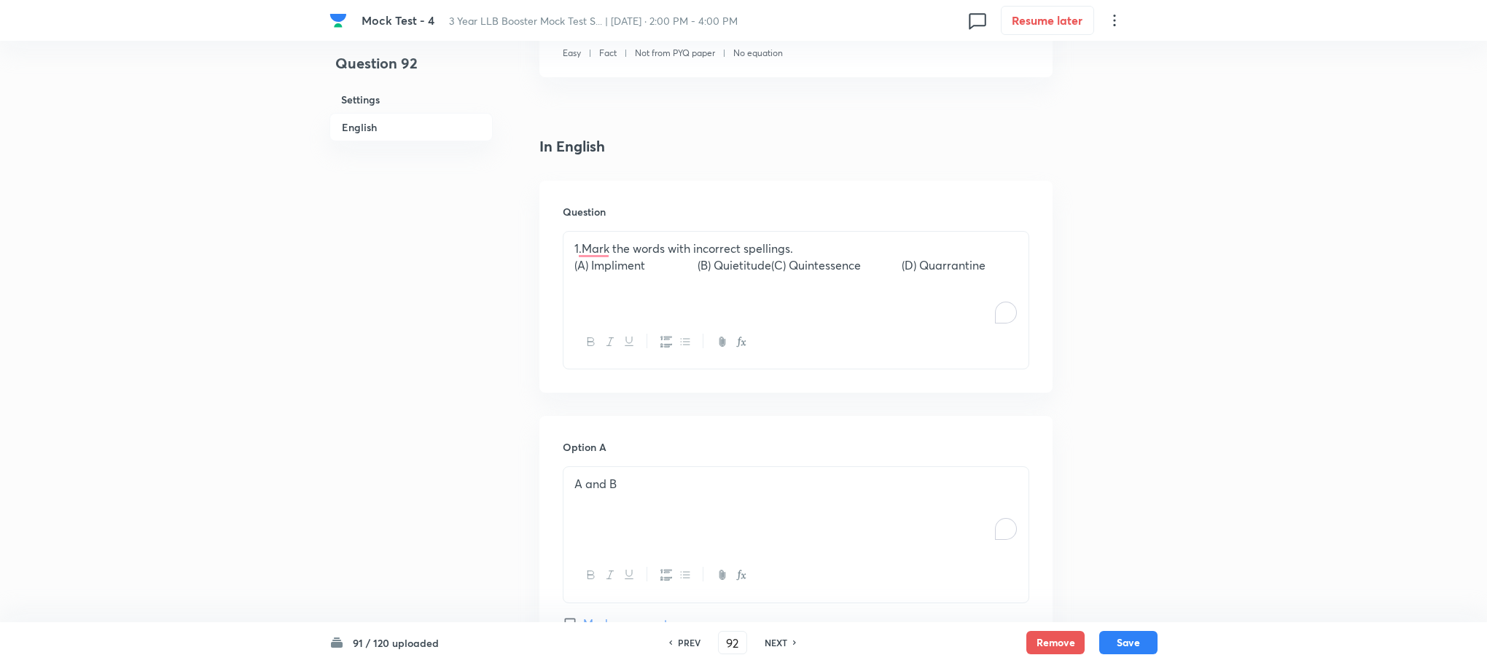
scroll to position [272, 0]
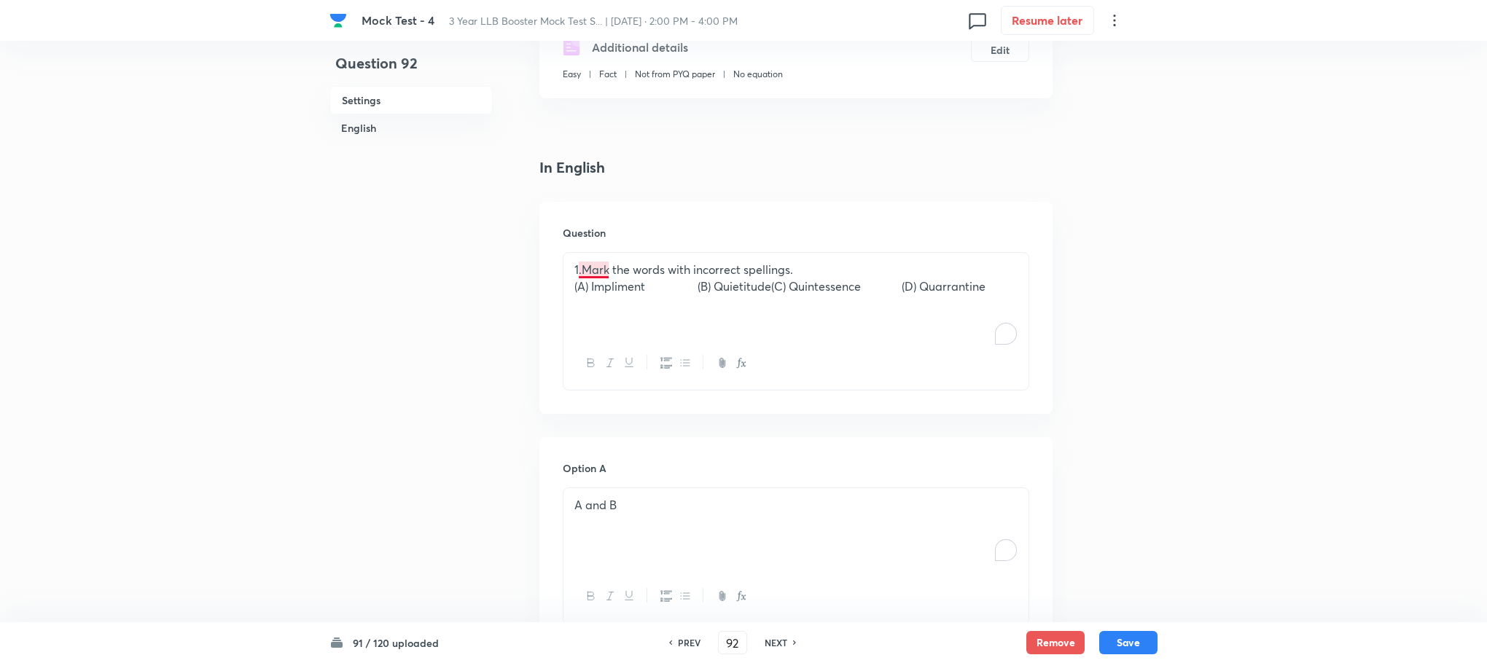
click at [579, 271] on p "1.Mark the words with incorrect spellings." at bounding box center [795, 270] width 443 height 17
click at [606, 283] on p "(A) Impliment (B) Quietitude(C) Quintessence (D) Quarrantine" at bounding box center [795, 286] width 443 height 17
click at [798, 291] on p "(A) Impliment (B) Quietitude(C) Quintessence (D) Quarrantine" at bounding box center [795, 286] width 443 height 17
click at [722, 291] on p "(A) Impliment (B) Quietitude (C) Quintessence (D) Quarrantine" at bounding box center [795, 286] width 443 height 17
click at [779, 289] on p "(A) Impliment (B) Quietitude (C) Quintessence (D) Quarrantine" at bounding box center [795, 286] width 443 height 17
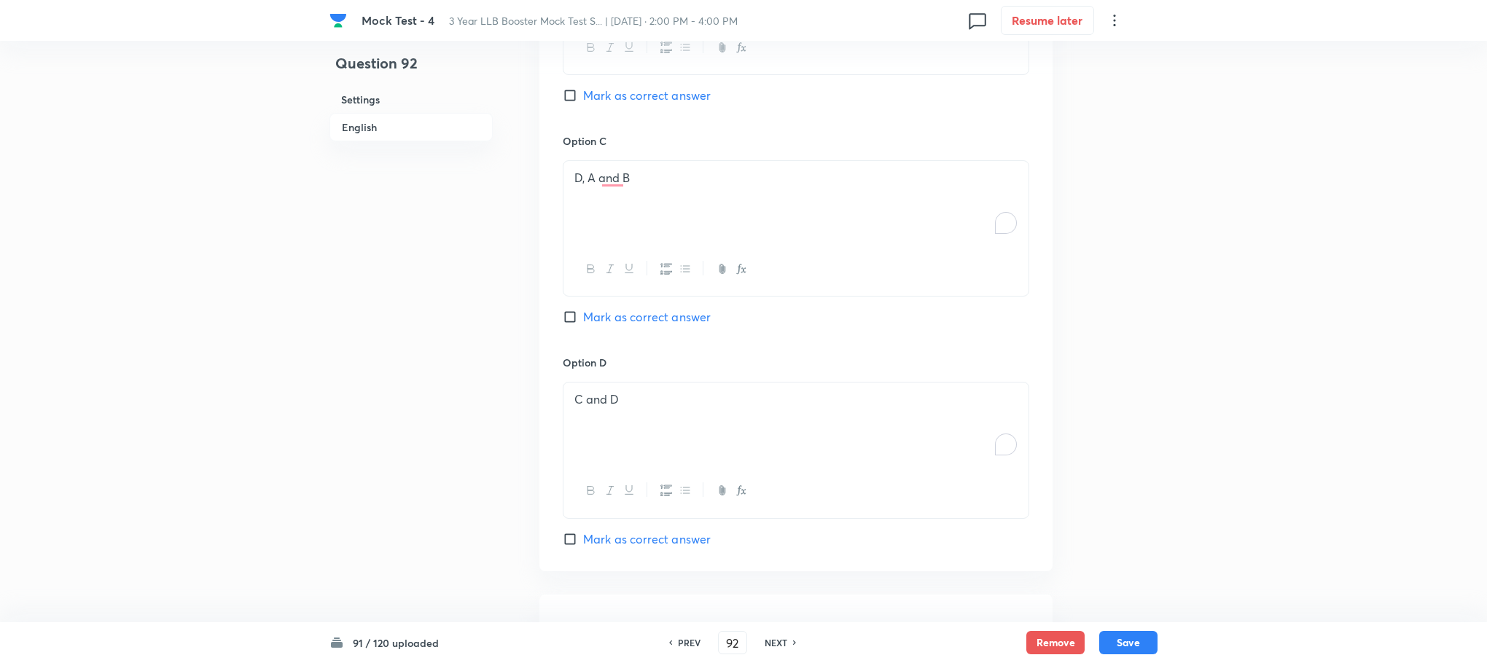
scroll to position [1037, 0]
click at [660, 316] on span "Mark as correct answer" at bounding box center [647, 322] width 128 height 17
click at [583, 316] on input "Mark as correct answer" at bounding box center [573, 323] width 20 height 15
checkbox input "true"
click at [1125, 632] on button "Save" at bounding box center [1128, 641] width 58 height 23
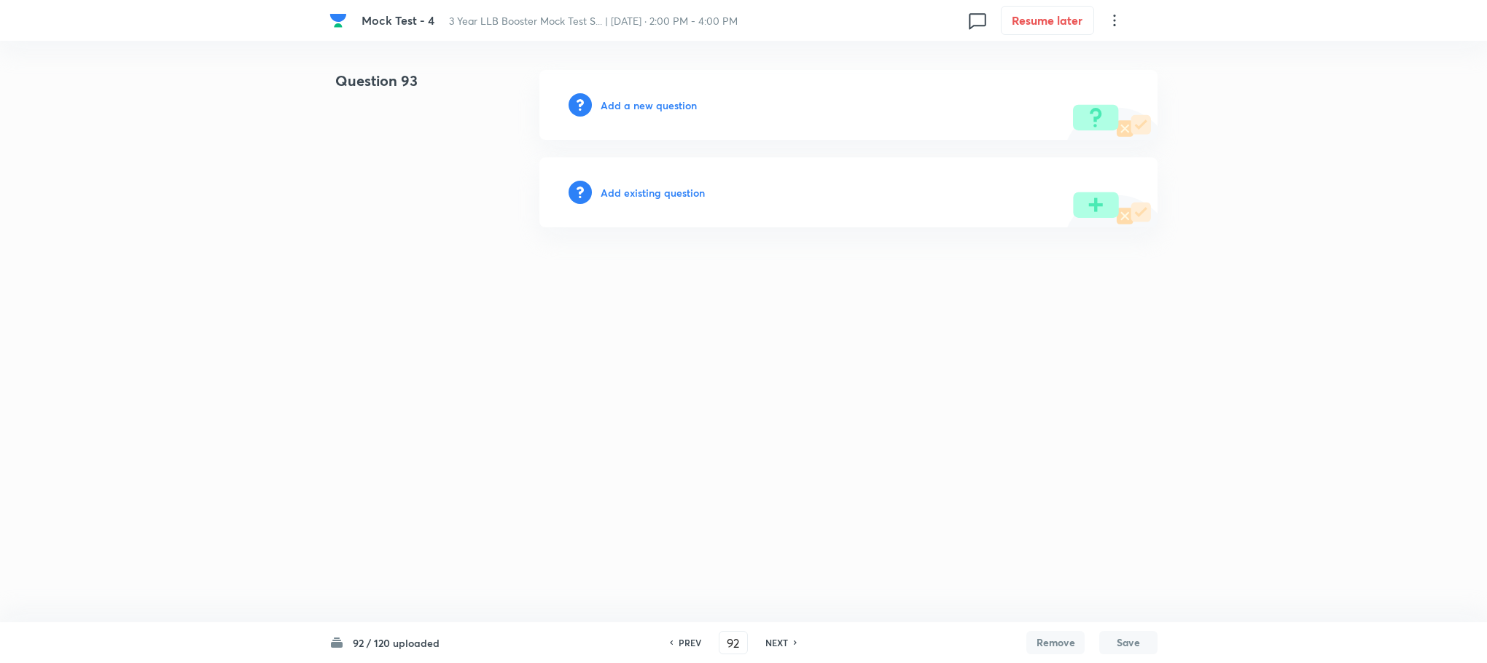
type input "93"
click at [659, 105] on h6 "Add a new question" at bounding box center [652, 105] width 96 height 15
click at [659, 105] on h6 "Choose a question type" at bounding box center [660, 105] width 112 height 15
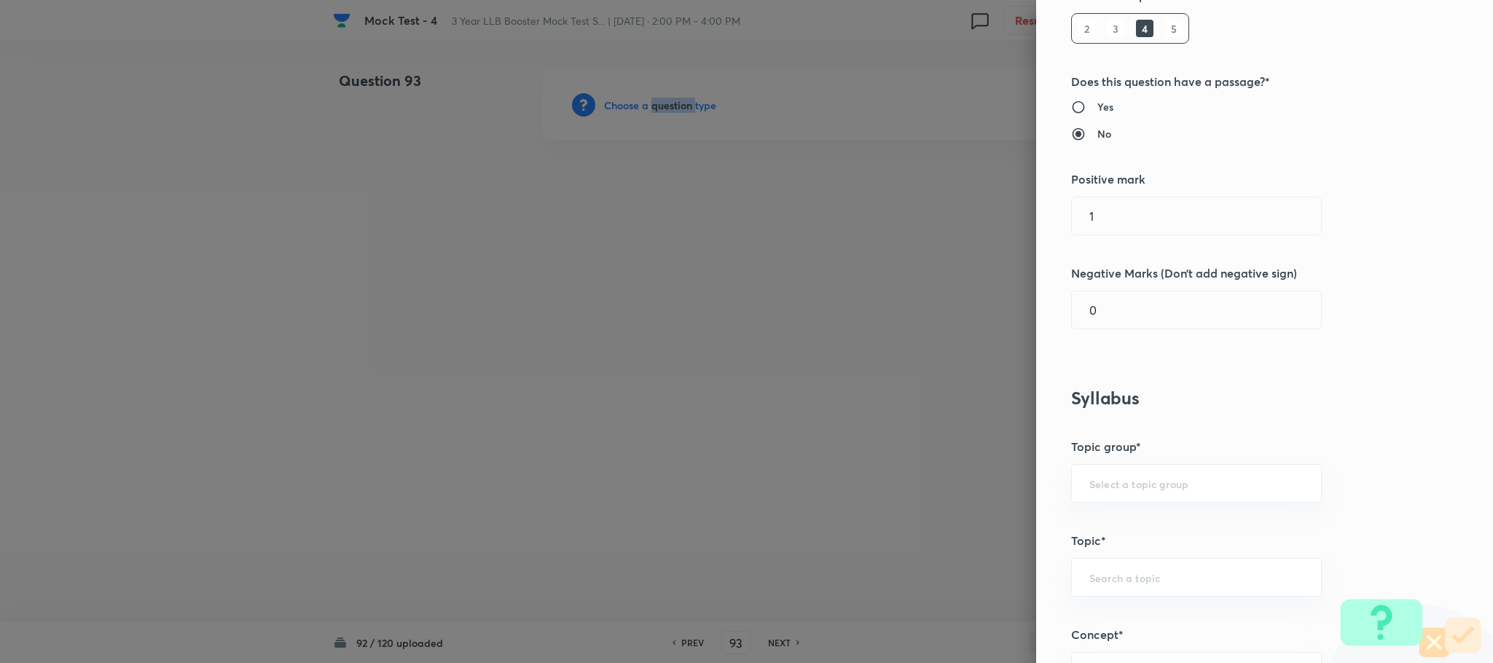
scroll to position [547, 0]
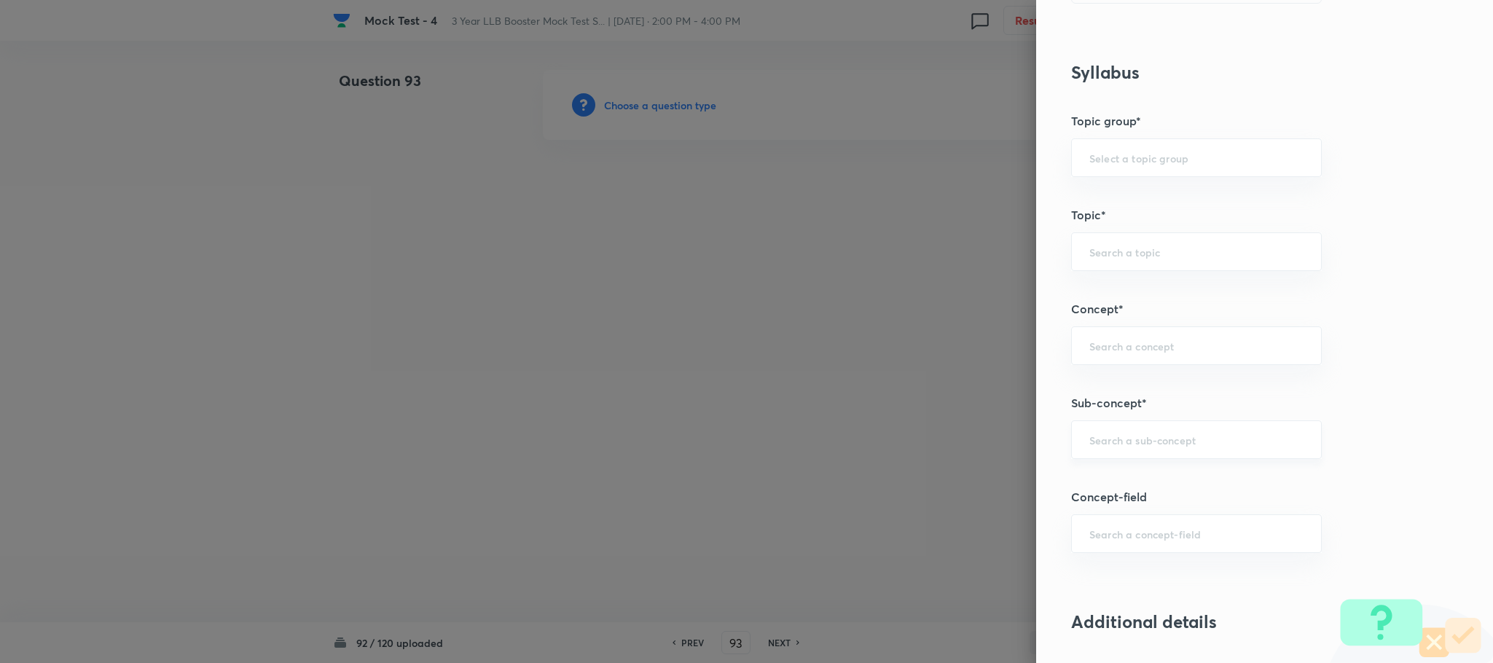
click at [1103, 444] on input "text" at bounding box center [1197, 440] width 214 height 14
click at [1181, 493] on li "Reading Approach" at bounding box center [1180, 486] width 249 height 26
type input "Reading Approach"
type input "English Language"
type input "English Comprehension"
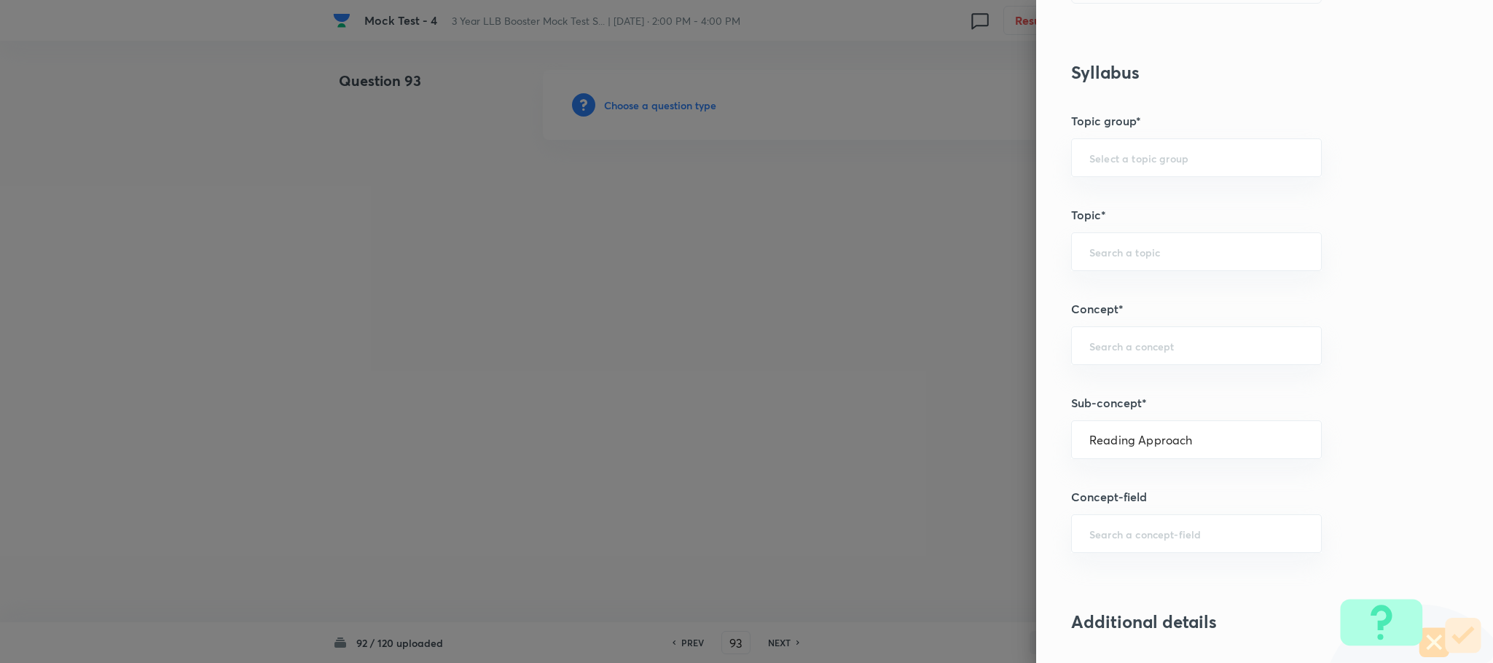
type input "Types of Passages"
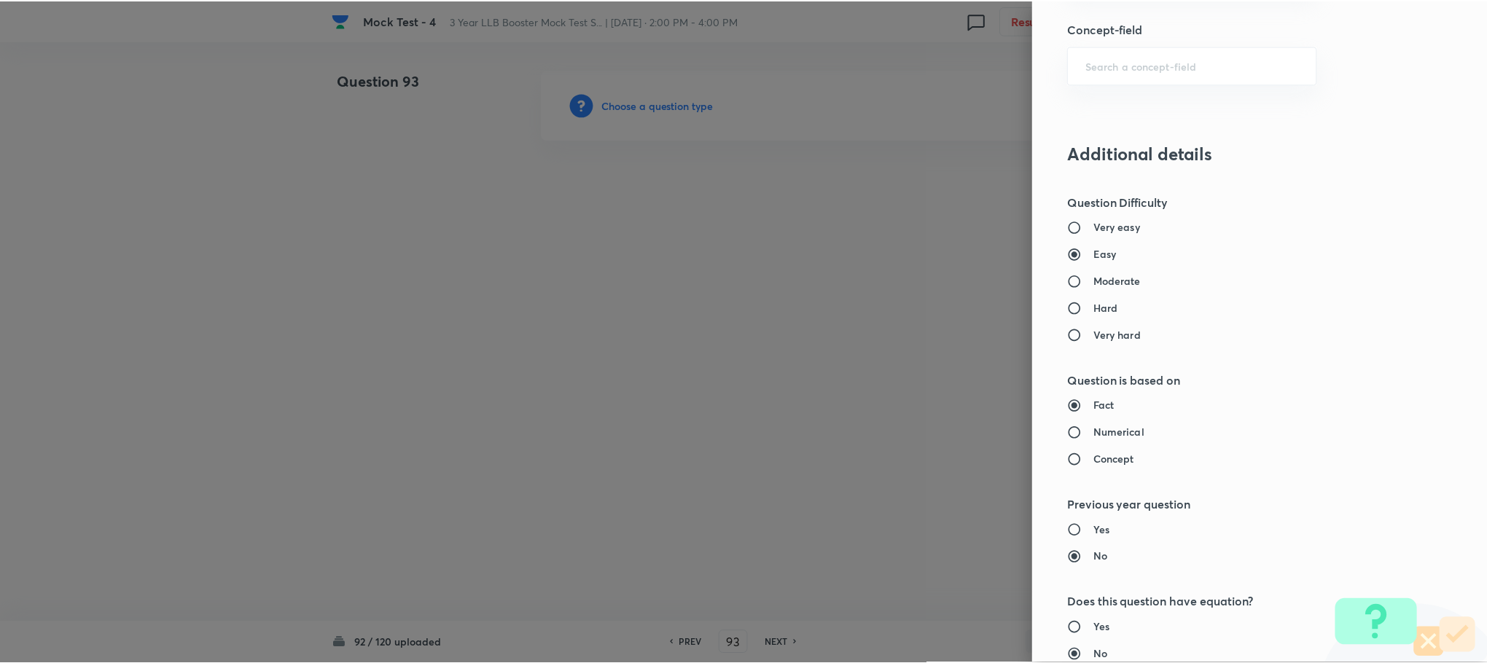
scroll to position [1328, 0]
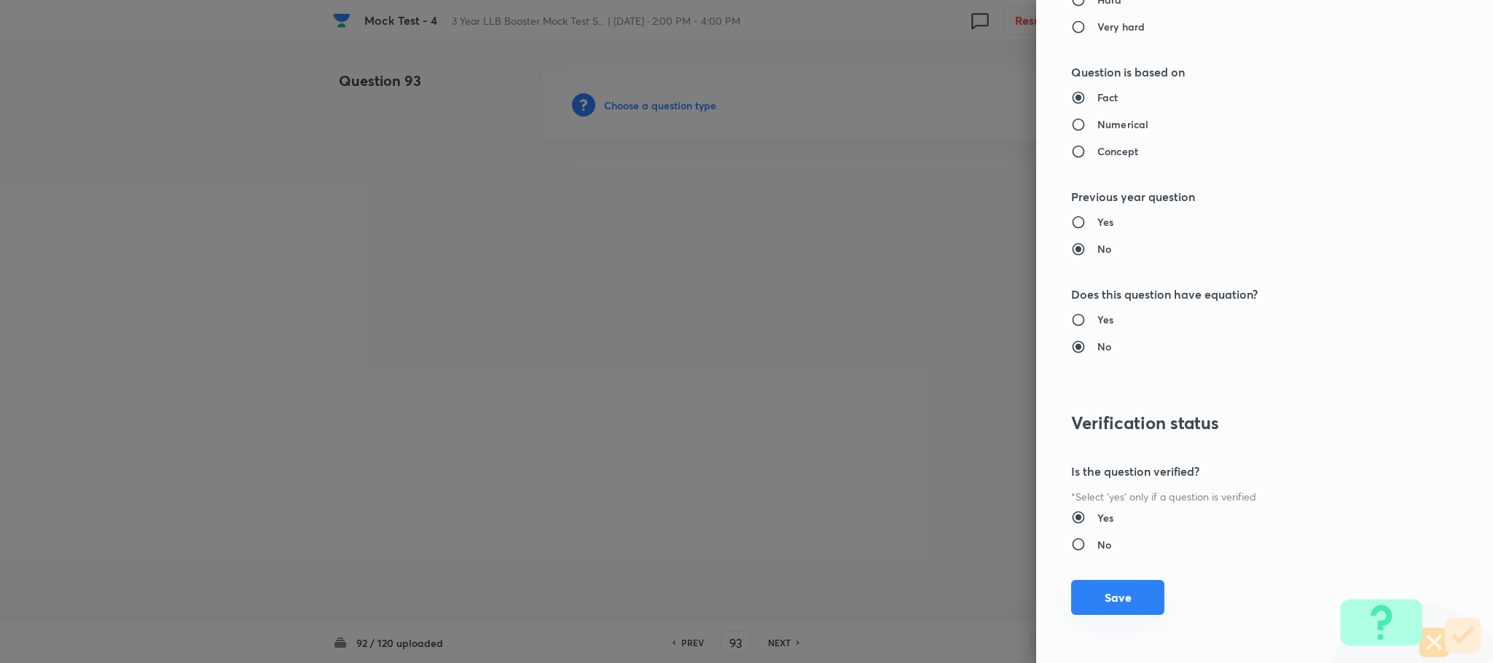
click at [1109, 604] on button "Save" at bounding box center [1117, 597] width 93 height 35
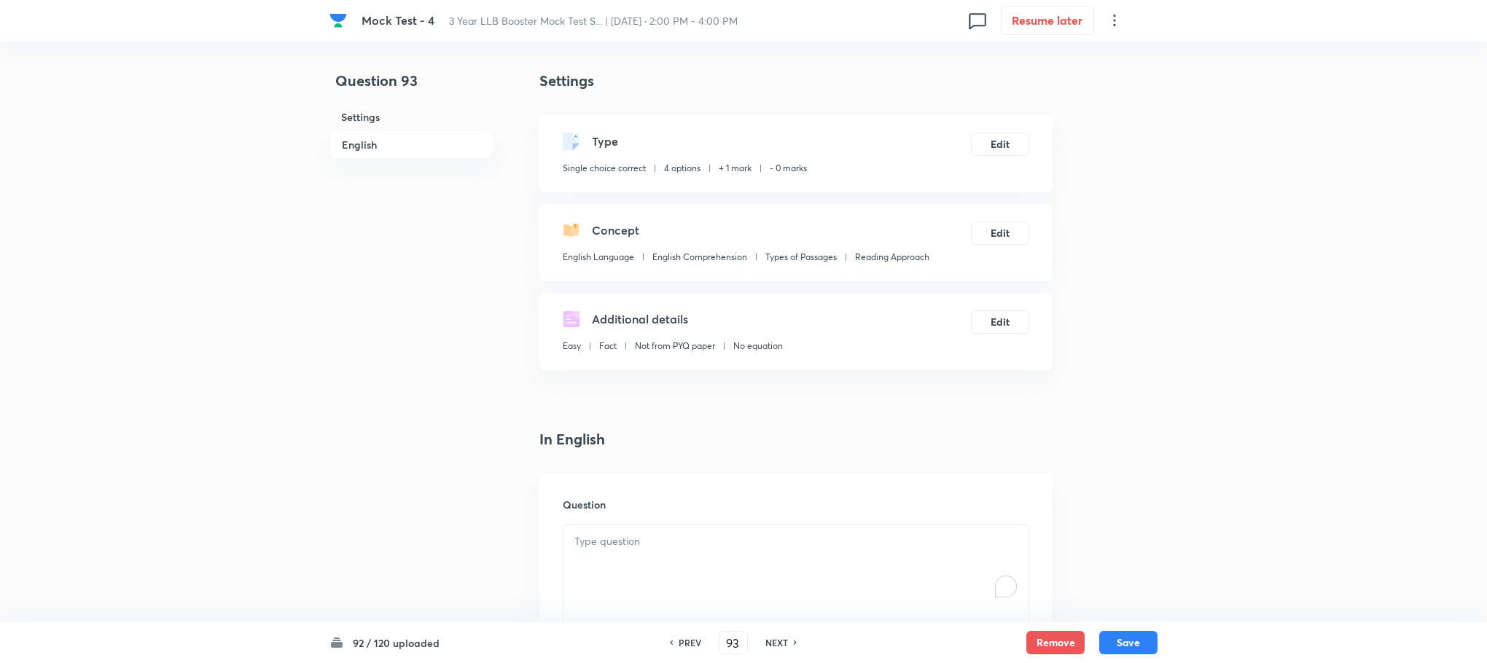
click at [614, 555] on div "To enrich screen reader interactions, please activate Accessibility in Grammarl…" at bounding box center [795, 566] width 465 height 82
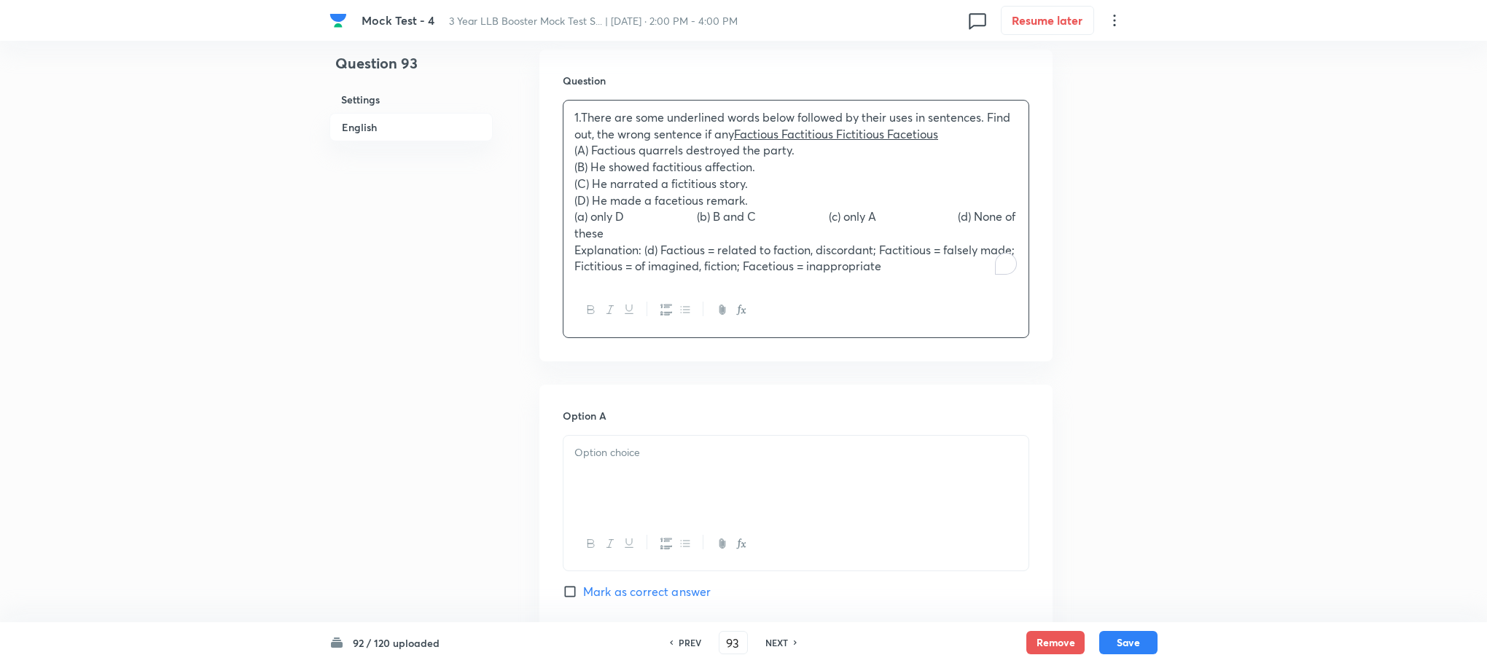
scroll to position [437, 0]
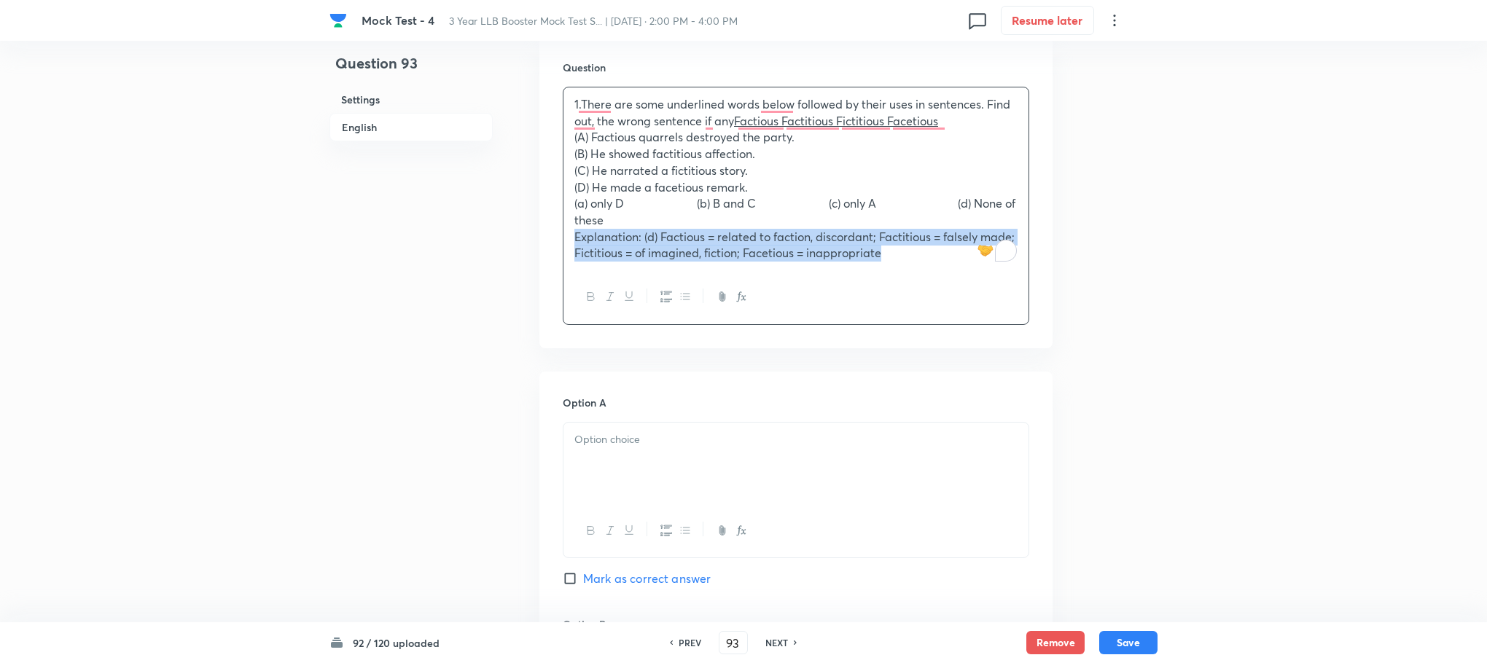
drag, startPoint x: 574, startPoint y: 238, endPoint x: 1048, endPoint y: 313, distance: 480.4
click at [1048, 313] on div "Question 1.There are some underlined words below followed by their uses in sent…" at bounding box center [795, 192] width 513 height 312
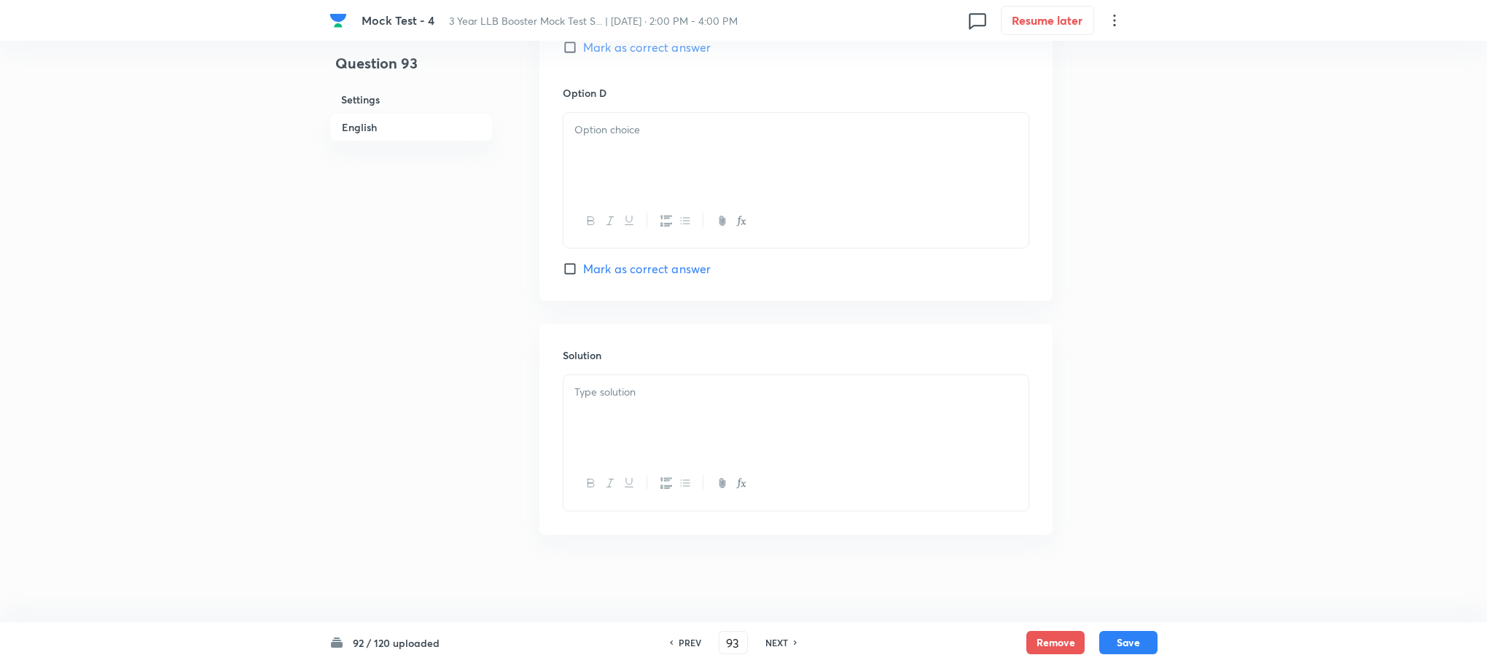
click at [582, 418] on div at bounding box center [795, 416] width 465 height 82
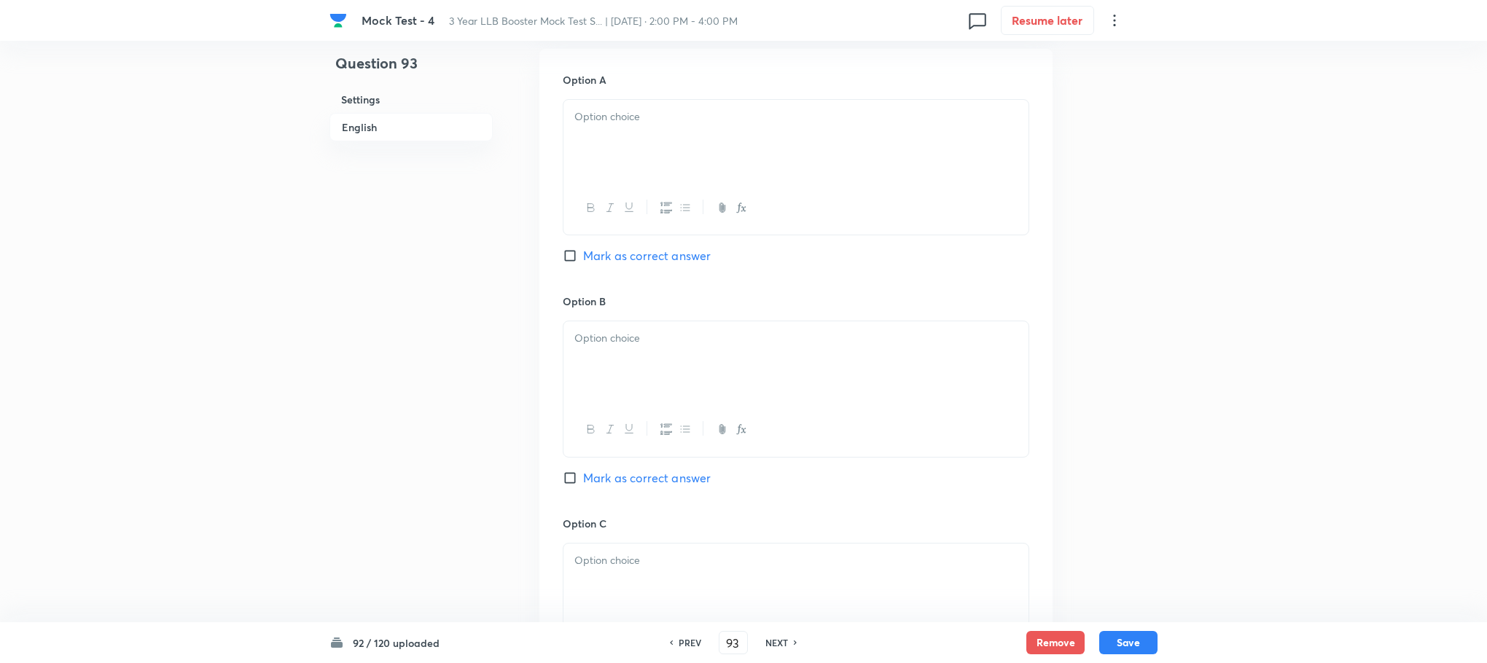
scroll to position [197, 0]
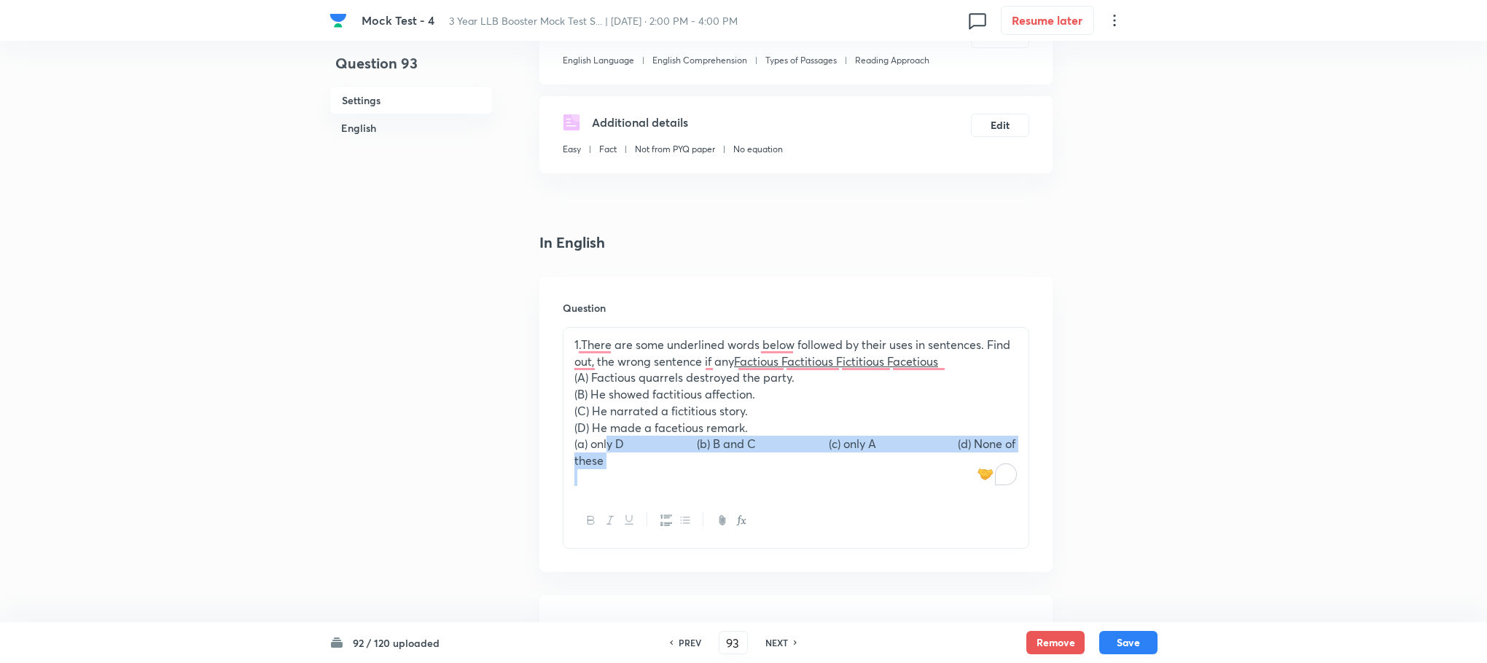
drag, startPoint x: 599, startPoint y: 440, endPoint x: 764, endPoint y: 482, distance: 169.9
click at [764, 482] on div "1.There are some underlined words below followed by their uses in sentences. Fi…" at bounding box center [795, 411] width 465 height 166
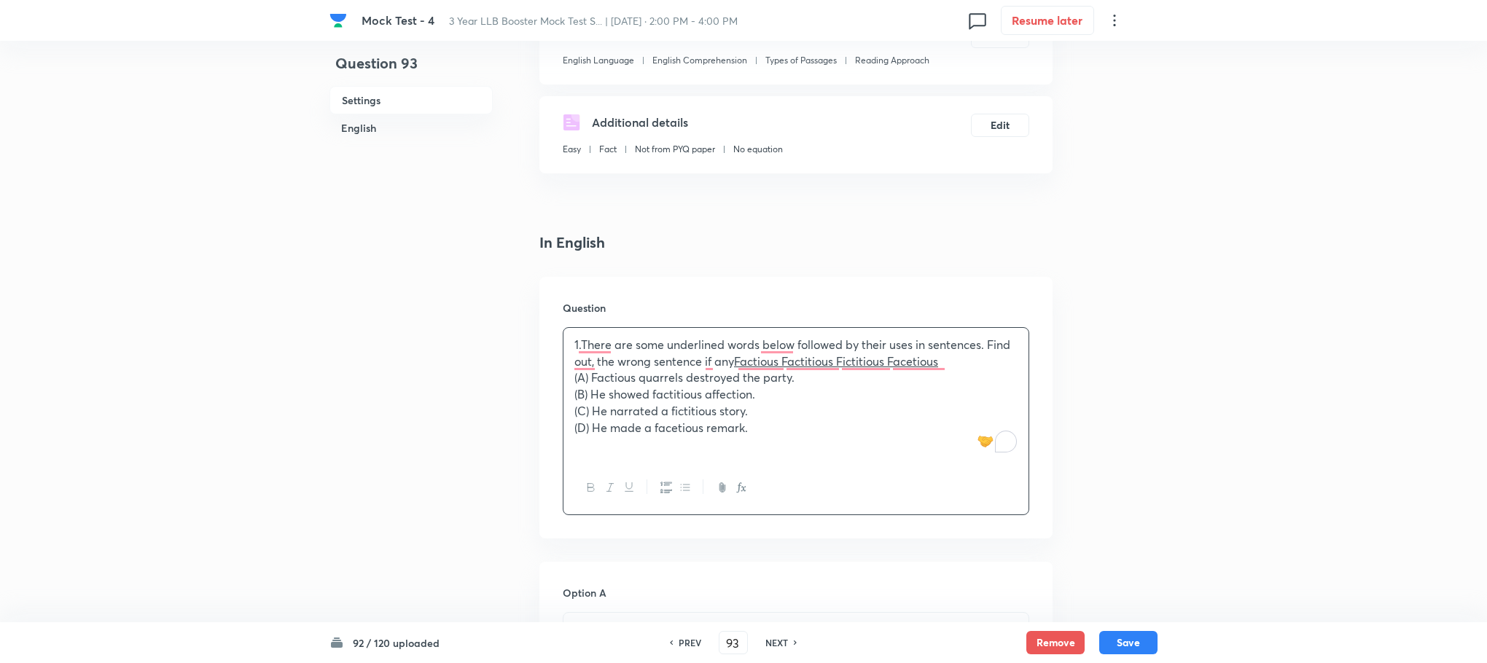
scroll to position [415, 0]
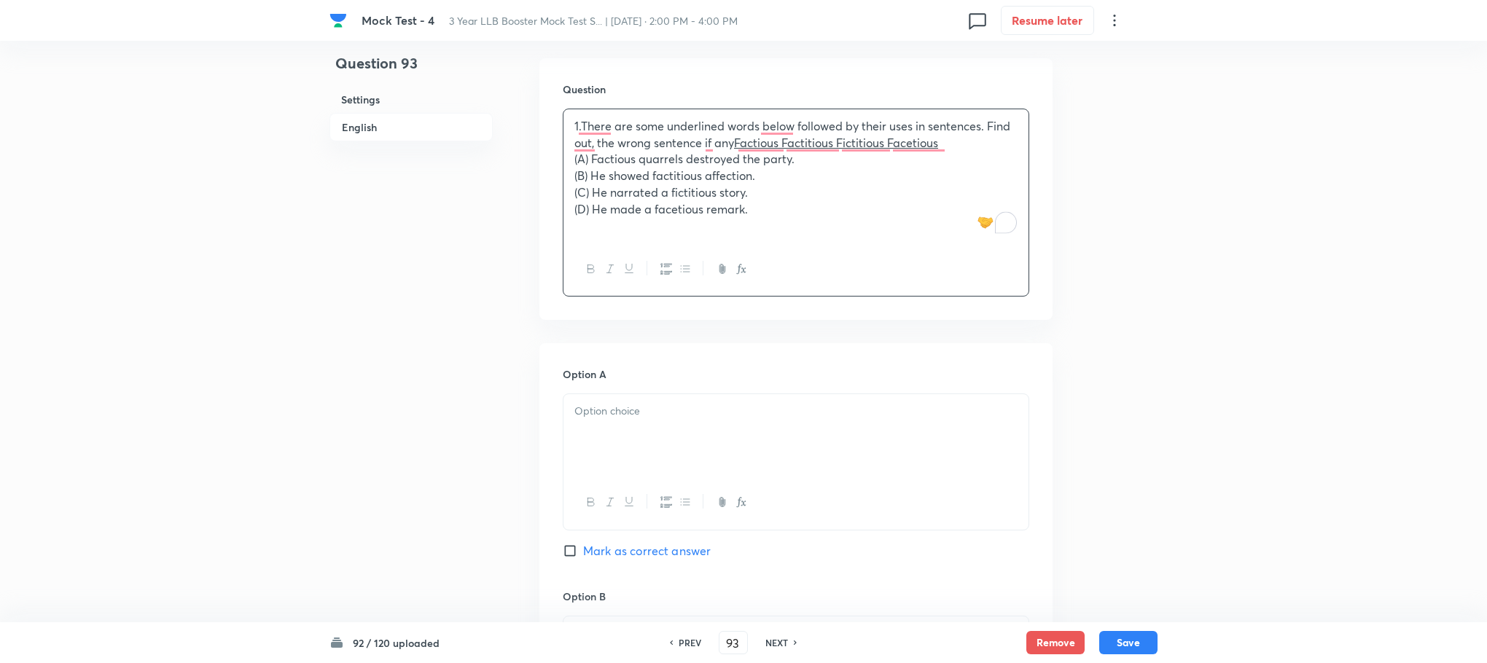
click at [606, 380] on h6 "Option A" at bounding box center [796, 374] width 466 height 15
click at [604, 427] on div "To enrich screen reader interactions, please activate Accessibility in Grammarl…" at bounding box center [795, 435] width 465 height 82
drag, startPoint x: 599, startPoint y: 411, endPoint x: 494, endPoint y: 399, distance: 105.7
click at [494, 399] on div "Question 93 Settings English Settings Type Single choice correct 4 options + 1 …" at bounding box center [743, 597] width 828 height 1885
drag, startPoint x: 685, startPoint y: 412, endPoint x: 810, endPoint y: 450, distance: 130.5
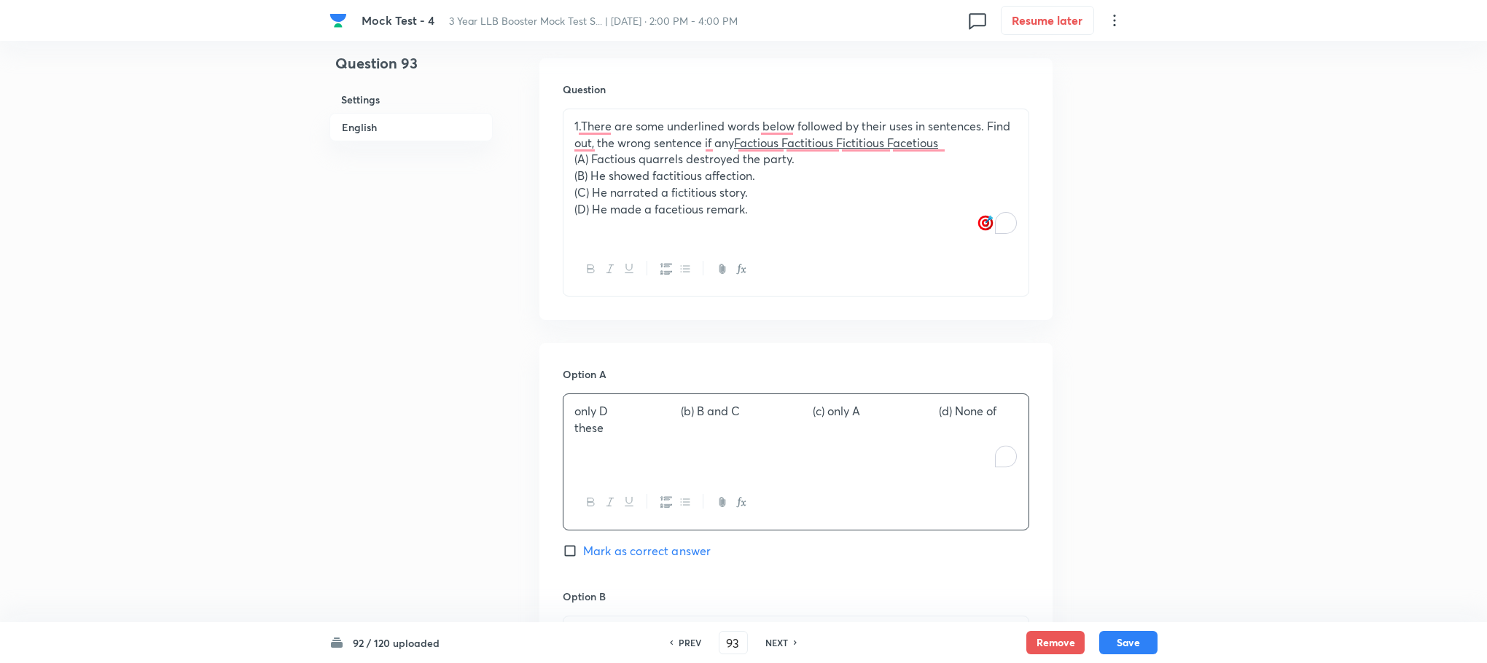
click at [810, 450] on div "only D (b) B and C (c) only A (d) None of these" at bounding box center [795, 435] width 465 height 82
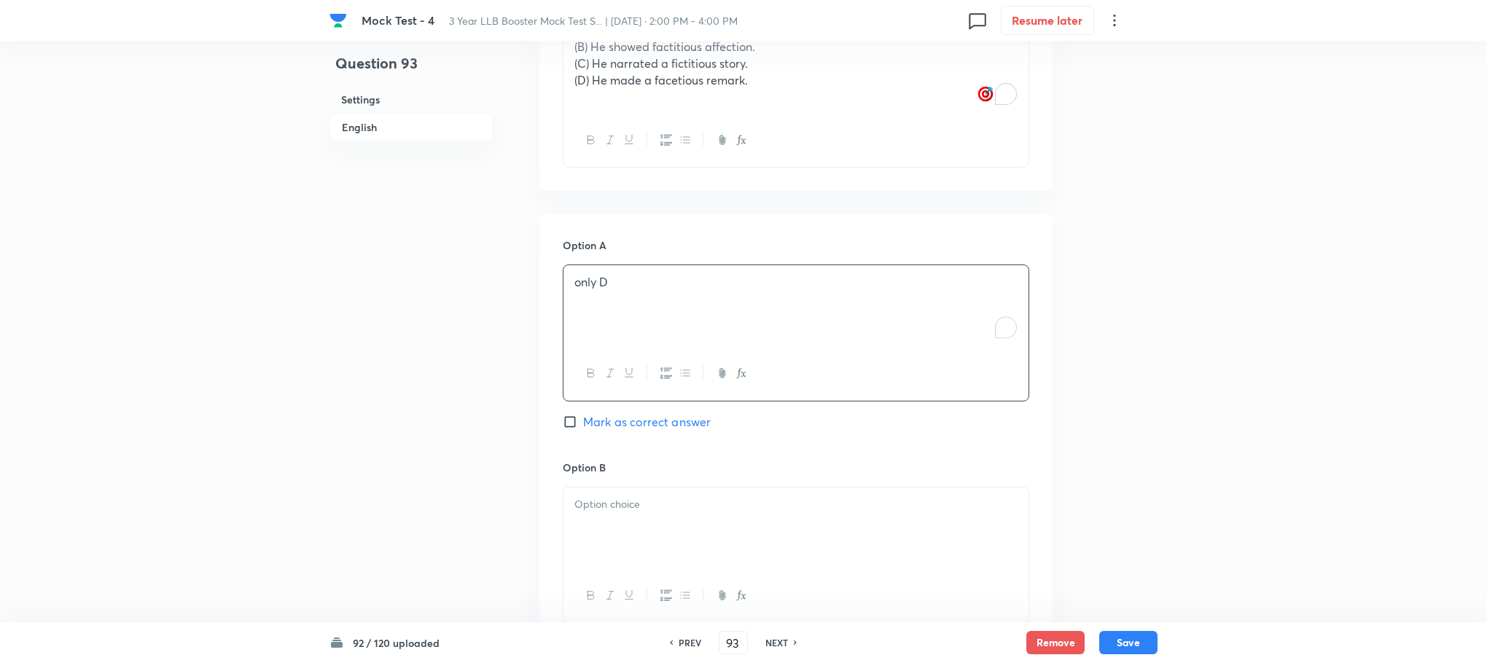
scroll to position [743, 0]
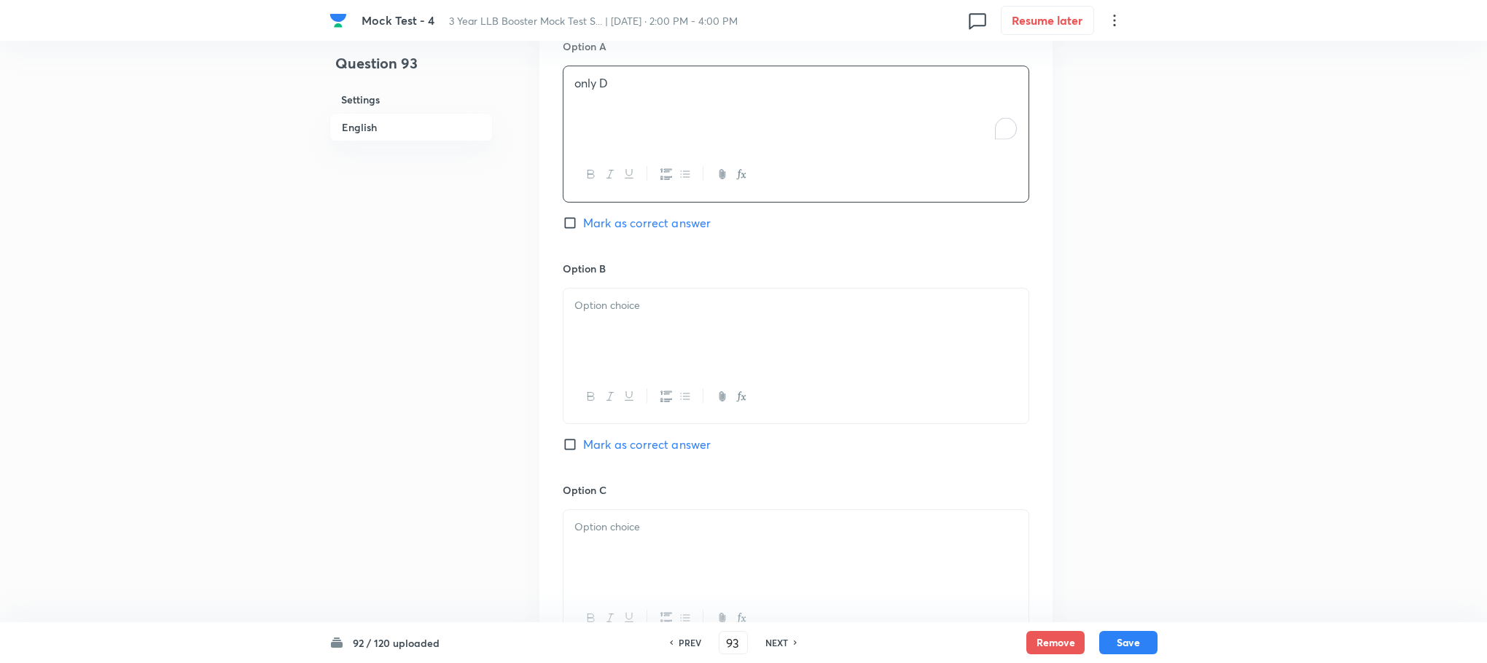
click at [589, 354] on div at bounding box center [795, 330] width 465 height 82
drag, startPoint x: 595, startPoint y: 305, endPoint x: 576, endPoint y: 302, distance: 19.8
click at [576, 302] on p "(b) B and C (c) only A (d) None of these" at bounding box center [795, 305] width 443 height 17
drag, startPoint x: 687, startPoint y: 309, endPoint x: 921, endPoint y: 359, distance: 240.0
click at [921, 359] on div "B and C (c) only A (d) None of these" at bounding box center [795, 330] width 465 height 82
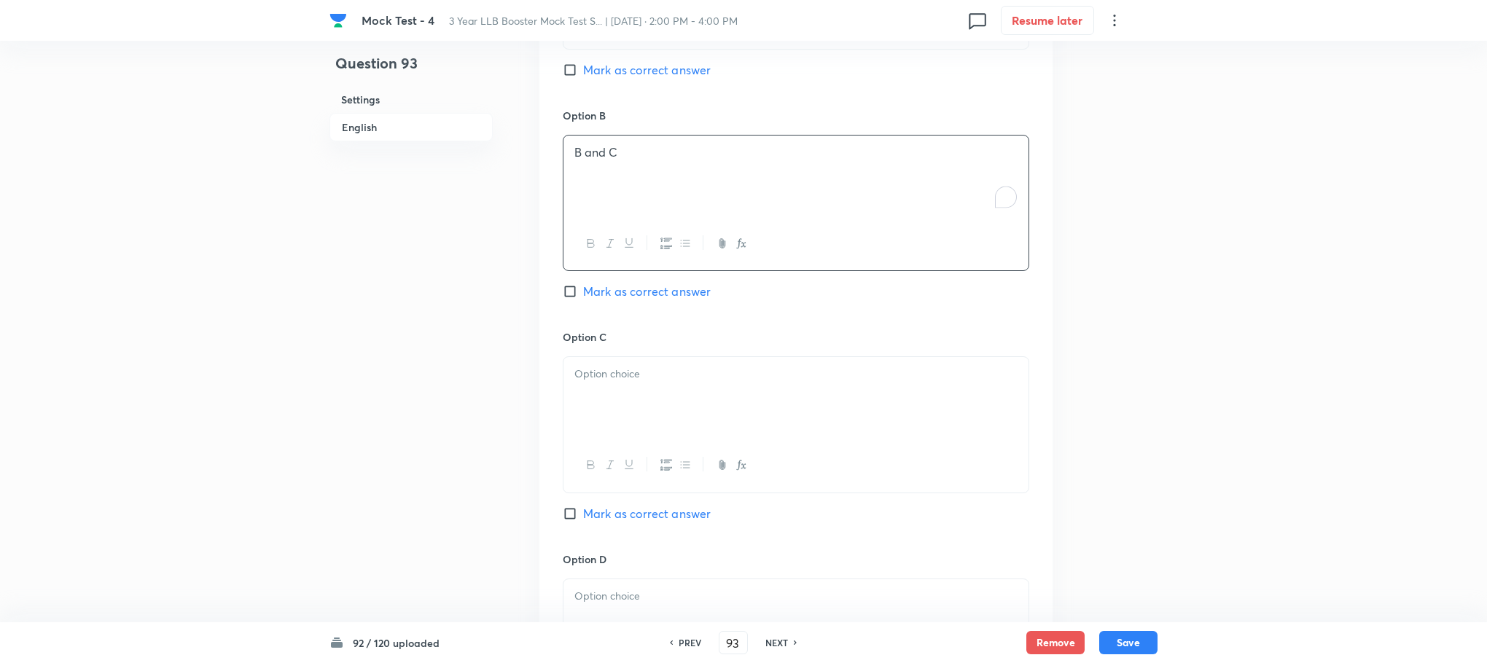
scroll to position [1071, 0]
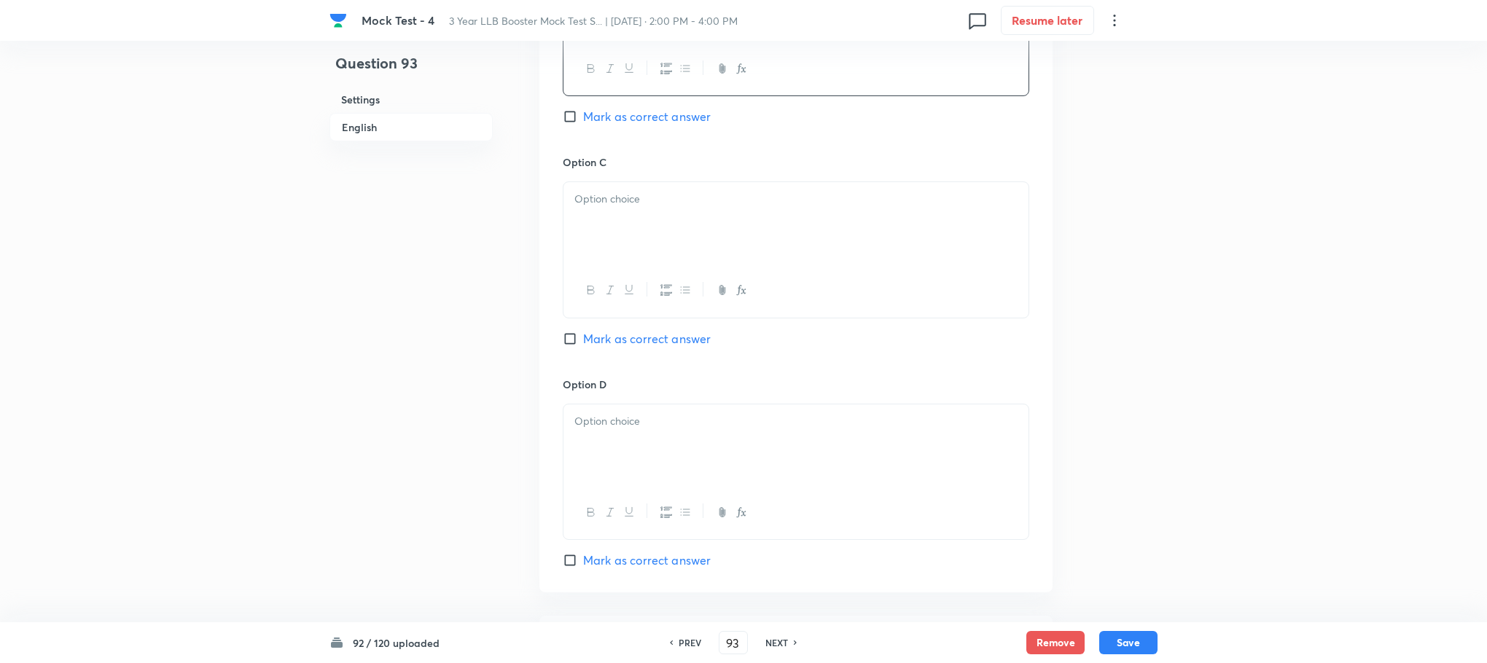
click at [611, 232] on div at bounding box center [795, 223] width 465 height 82
drag, startPoint x: 600, startPoint y: 200, endPoint x: 485, endPoint y: 193, distance: 114.6
drag, startPoint x: 678, startPoint y: 206, endPoint x: 1133, endPoint y: 258, distance: 457.8
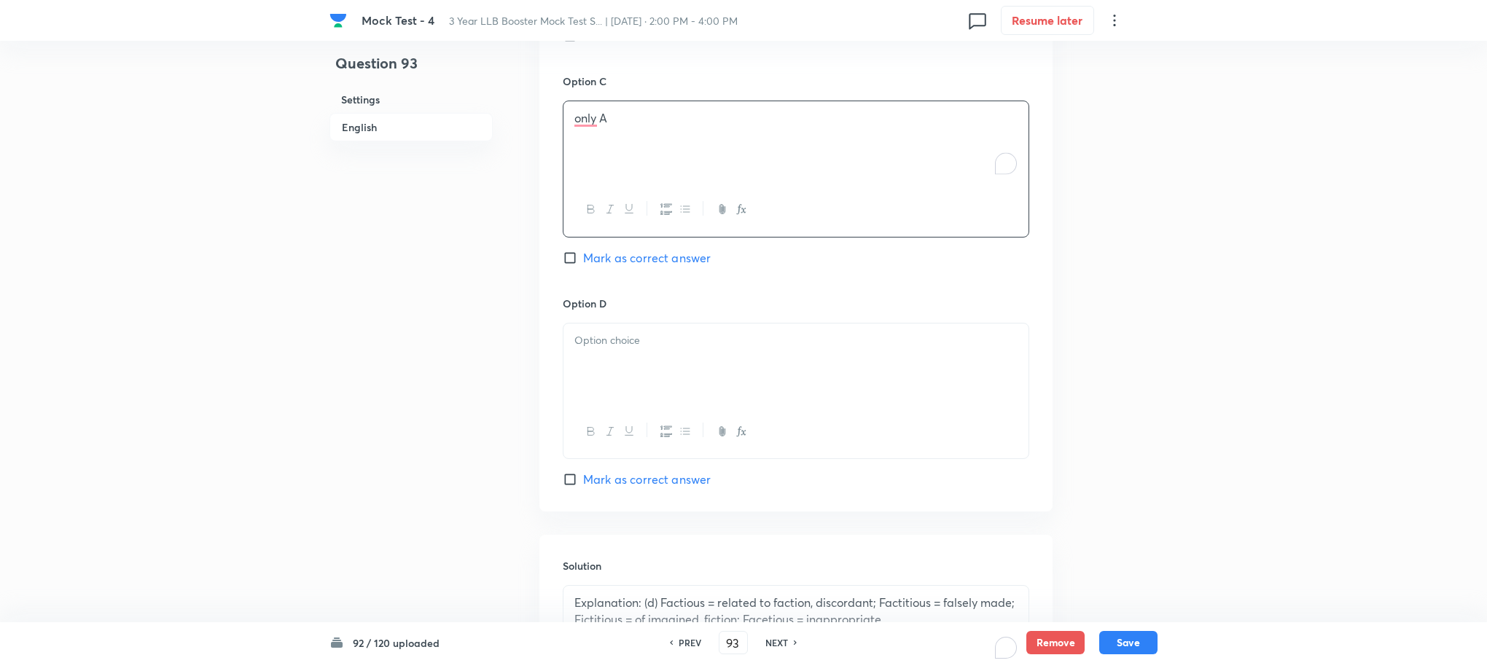
scroll to position [1290, 0]
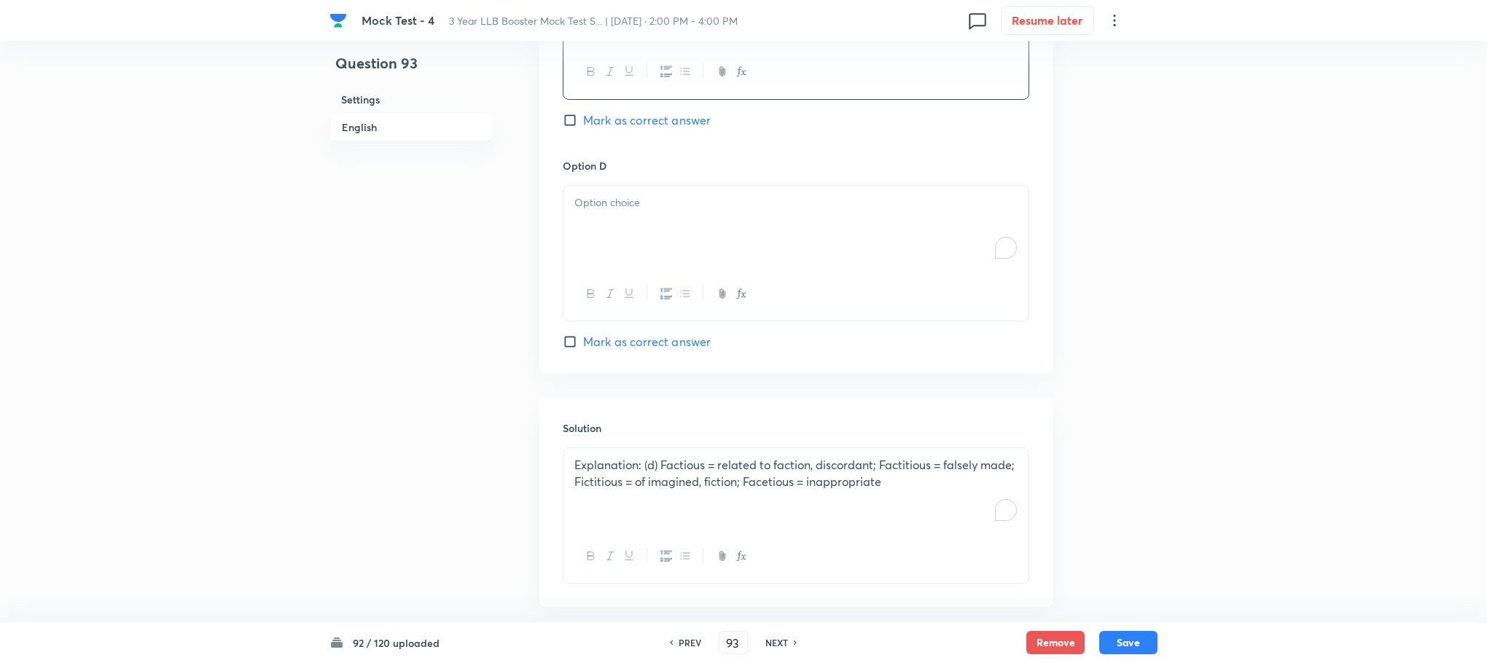
click at [621, 226] on div "To enrich screen reader interactions, please activate Accessibility in Grammarl…" at bounding box center [795, 227] width 465 height 82
drag, startPoint x: 608, startPoint y: 201, endPoint x: 457, endPoint y: 198, distance: 150.9
click at [641, 333] on div "Option D None of these Mark as correct answer" at bounding box center [796, 254] width 466 height 192
click at [643, 339] on span "Mark as correct answer" at bounding box center [647, 341] width 128 height 17
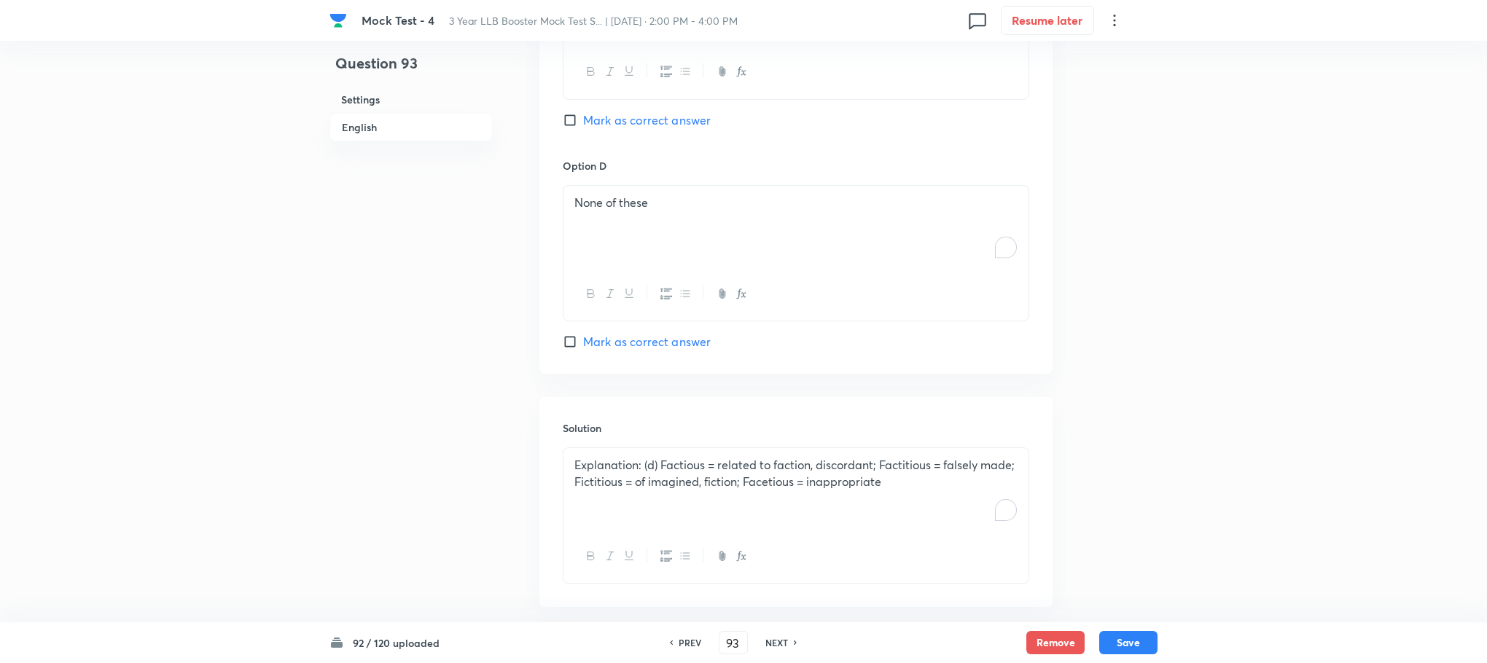
click at [583, 339] on input "Mark as correct answer" at bounding box center [573, 342] width 20 height 15
click at [643, 339] on span "Mark as correct answer" at bounding box center [647, 341] width 128 height 17
click at [583, 339] on input "Mark as correct answer" at bounding box center [573, 342] width 20 height 15
checkbox input "true"
click at [1133, 652] on button "Save" at bounding box center [1128, 641] width 58 height 23
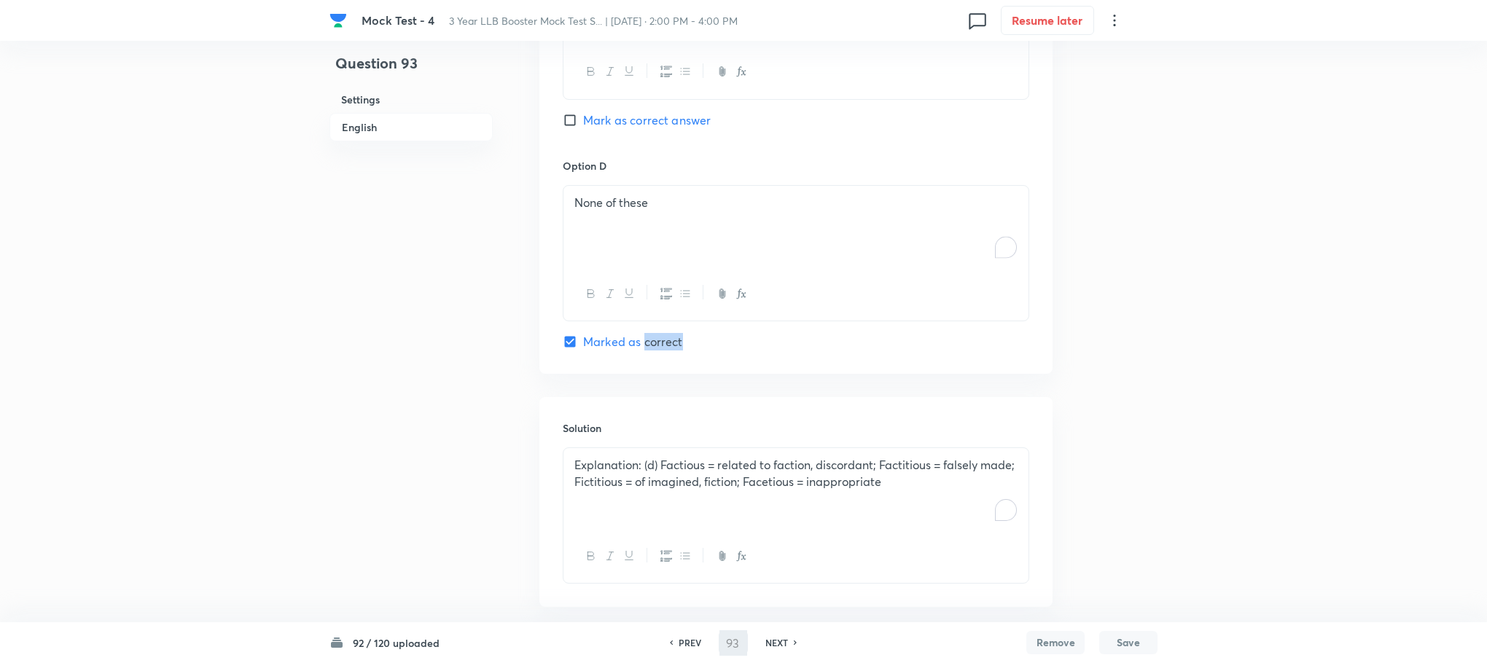
type input "94"
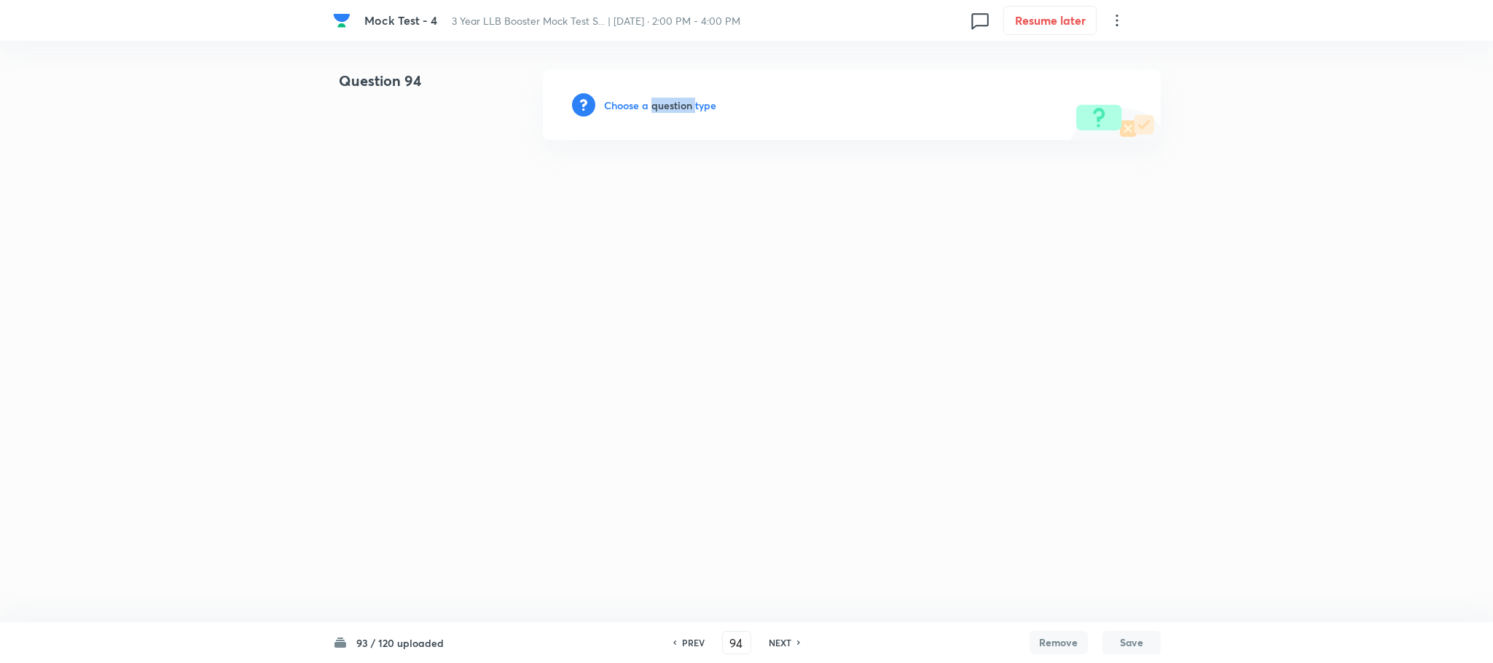
click at [659, 101] on h6 "Choose a question type" at bounding box center [660, 105] width 112 height 15
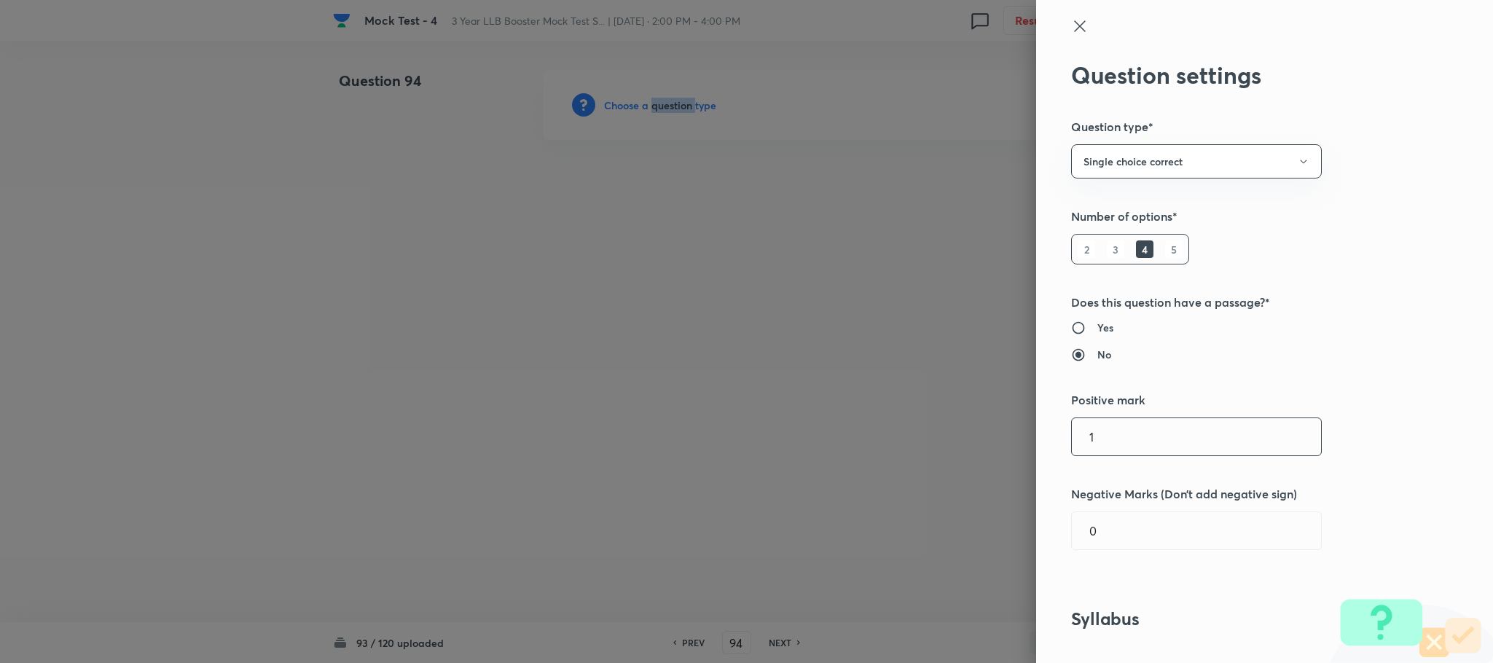
scroll to position [547, 0]
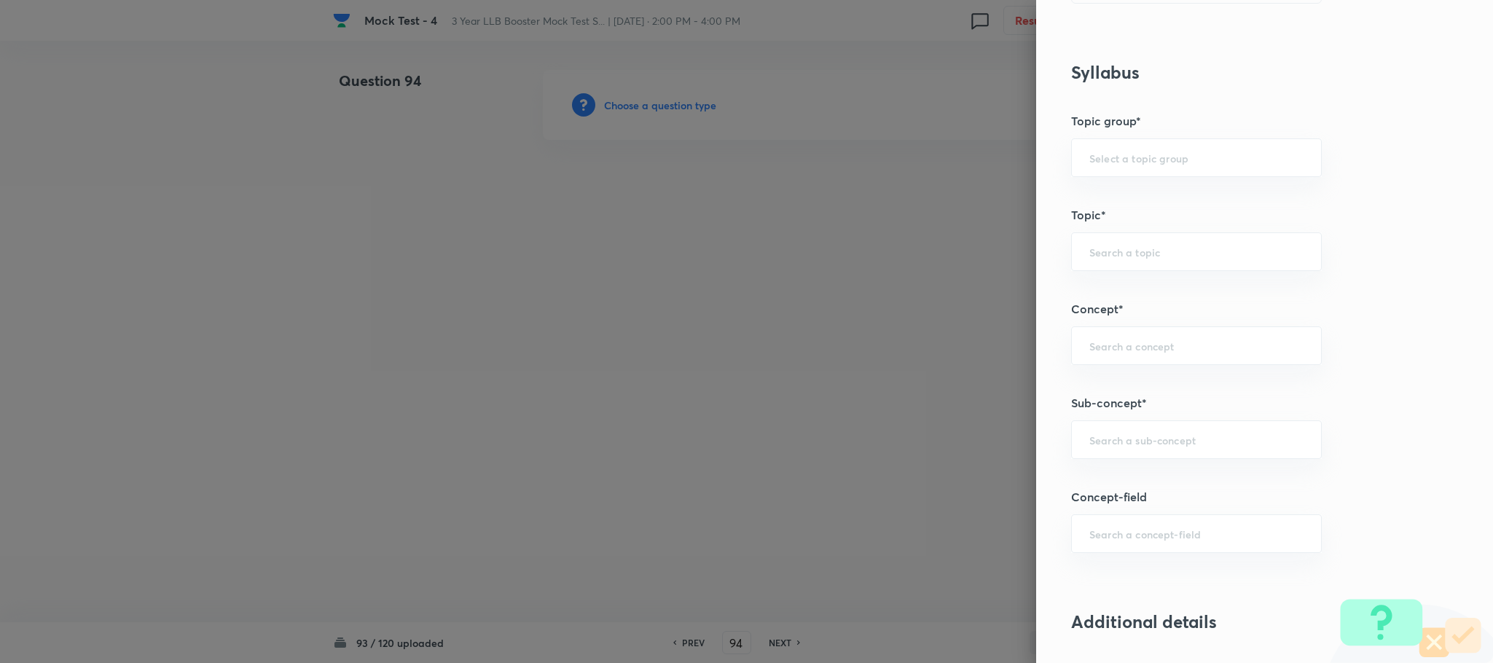
click at [1114, 464] on div "Question settings Question type* Single choice correct Number of options* 2 3 4…" at bounding box center [1264, 331] width 457 height 663
click at [1114, 447] on input "text" at bounding box center [1197, 440] width 214 height 14
click at [1122, 479] on li "Reading Approach" at bounding box center [1180, 486] width 249 height 26
type input "Reading Approach"
type input "English Language"
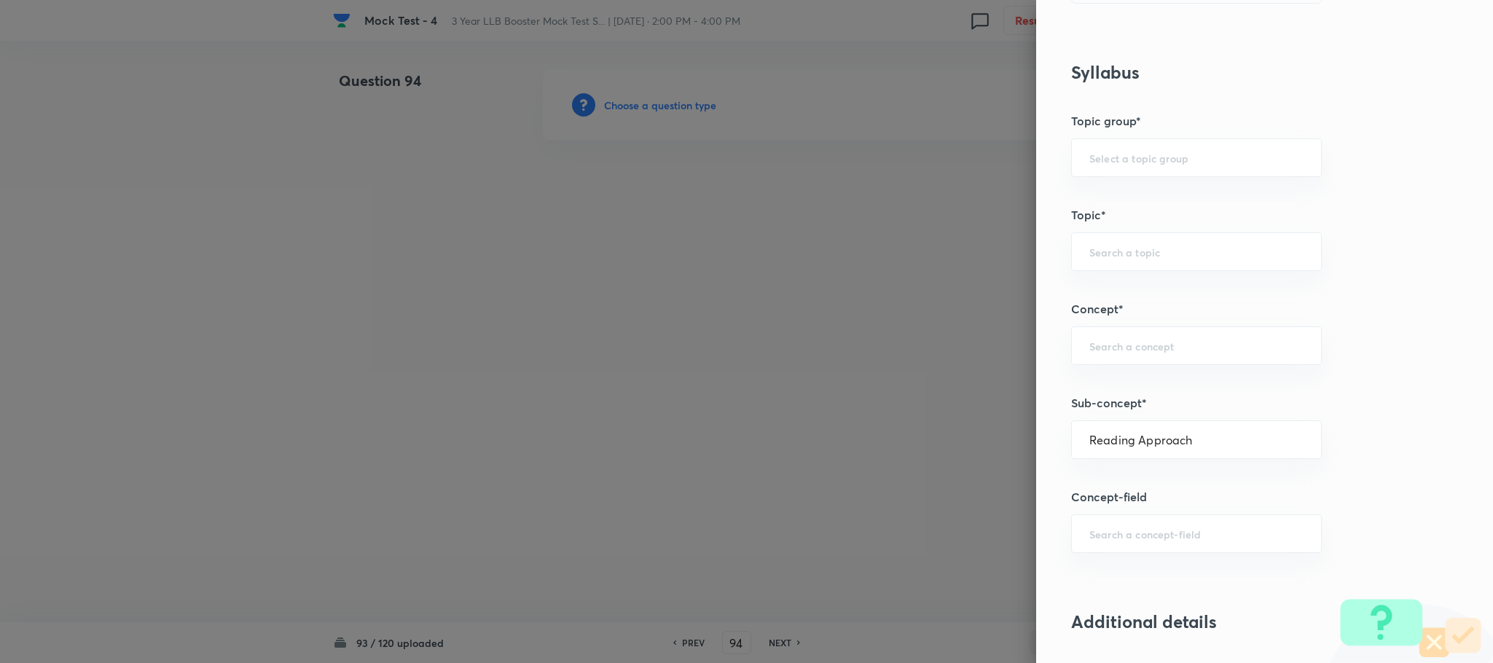
type input "English Comprehension"
type input "Types of Passages"
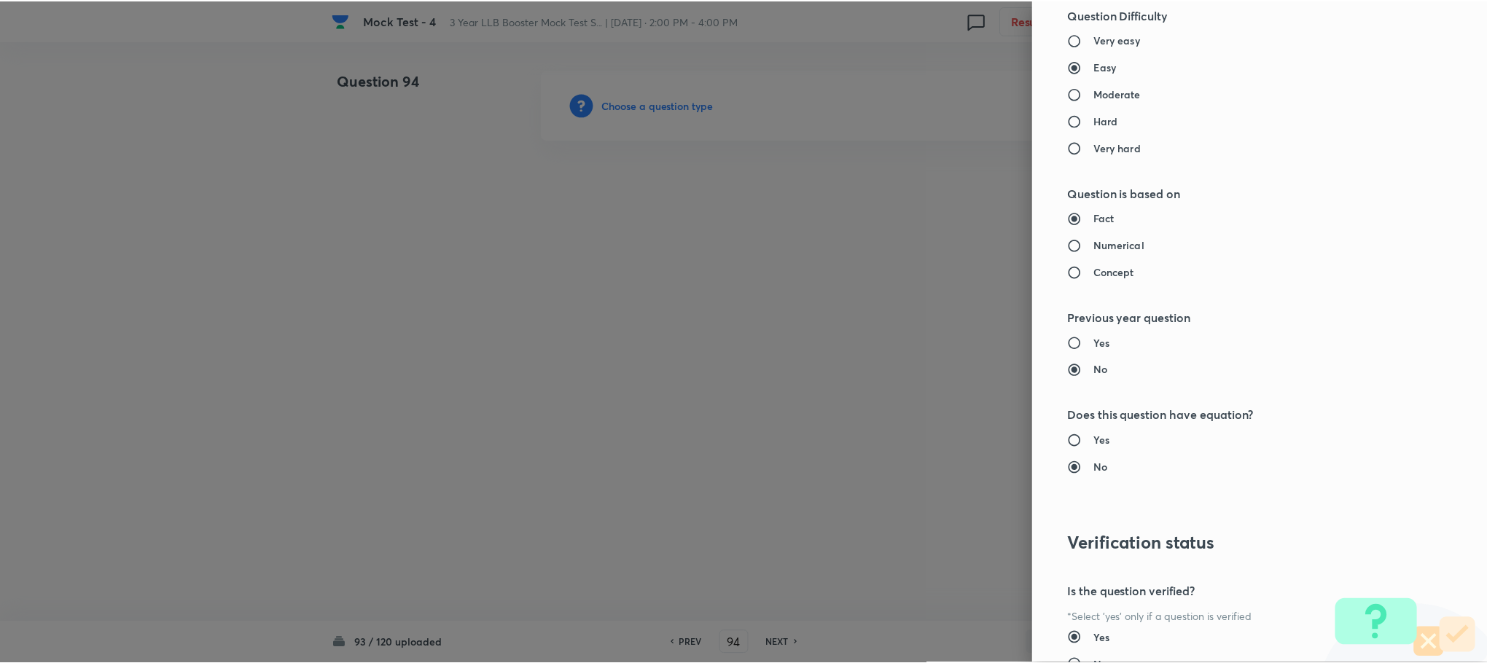
scroll to position [1328, 0]
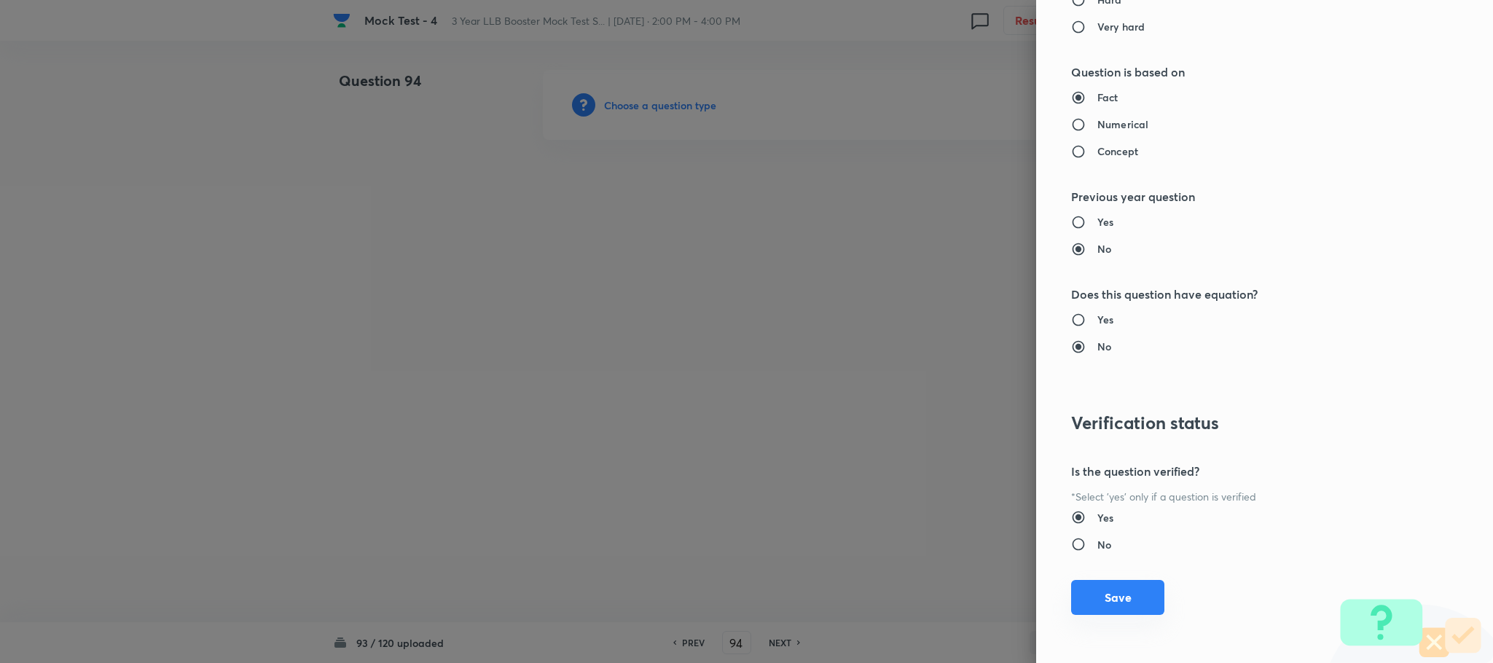
click at [1084, 595] on button "Save" at bounding box center [1117, 597] width 93 height 35
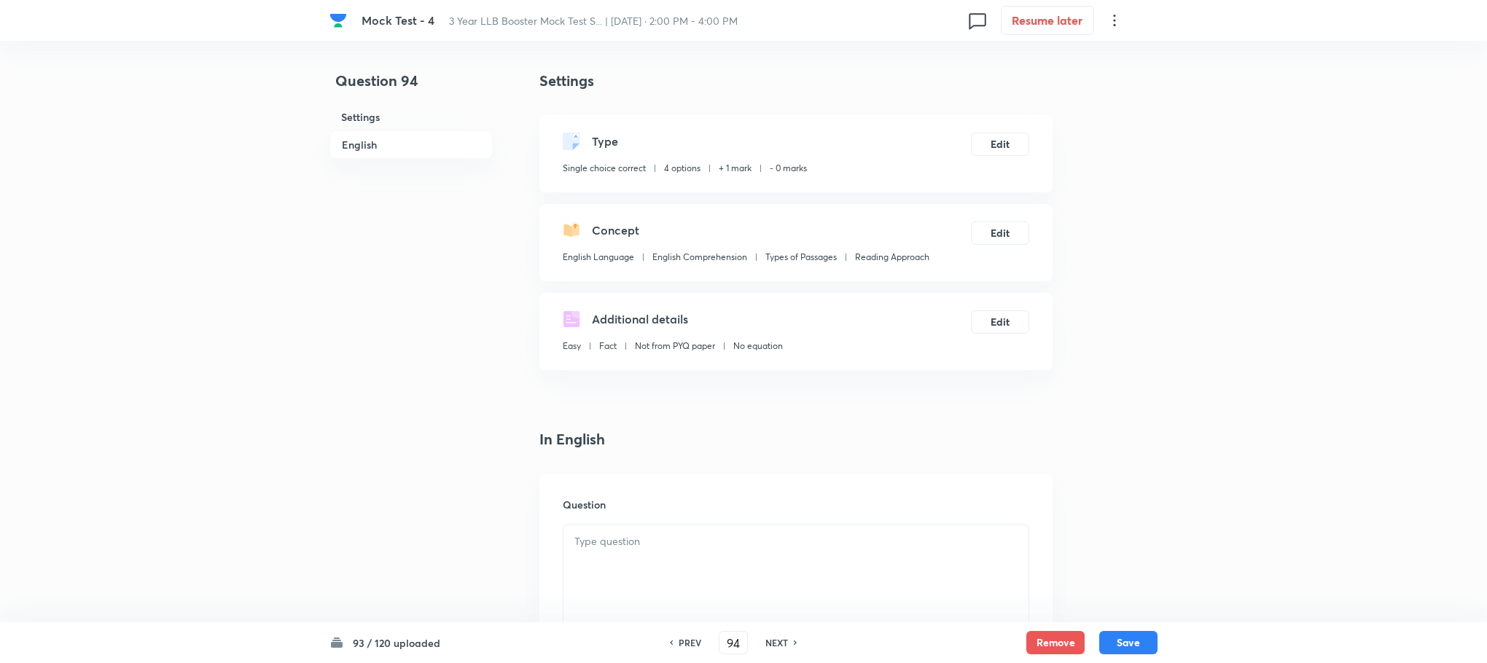
click at [695, 555] on div at bounding box center [795, 566] width 465 height 82
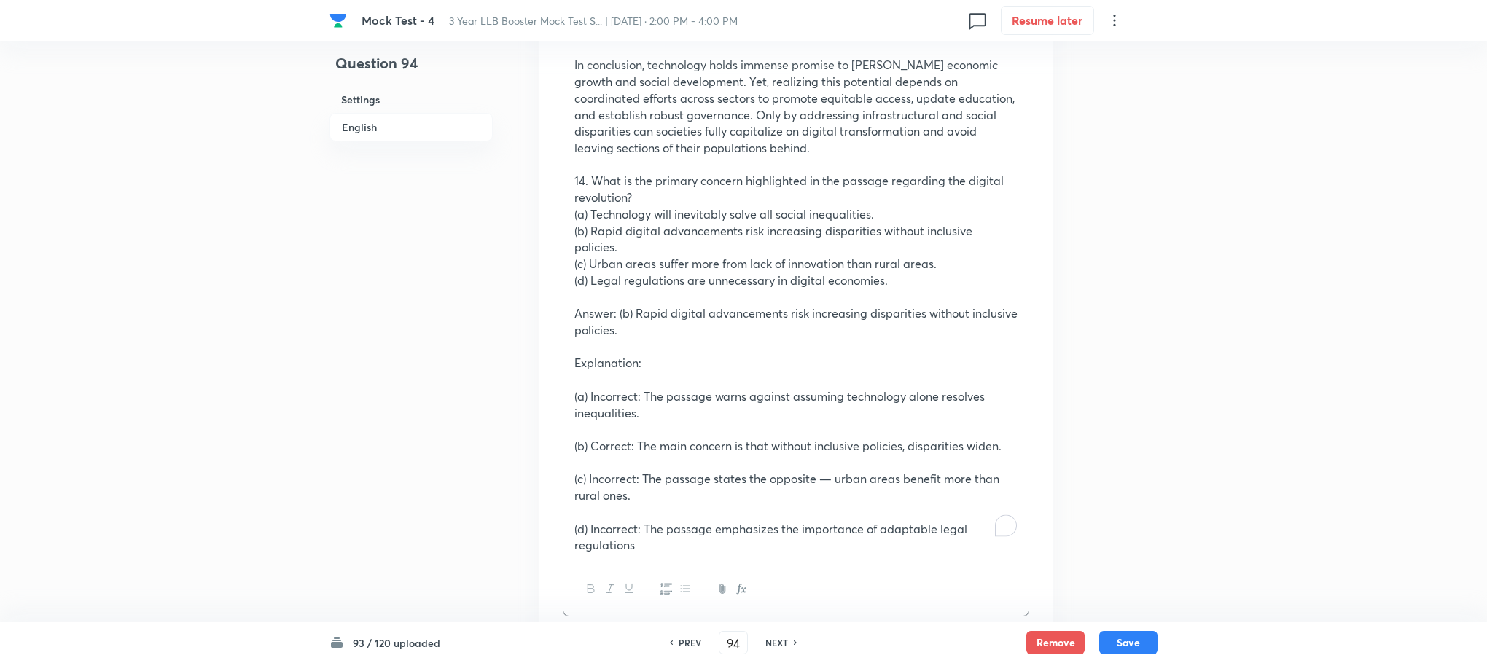
scroll to position [984, 0]
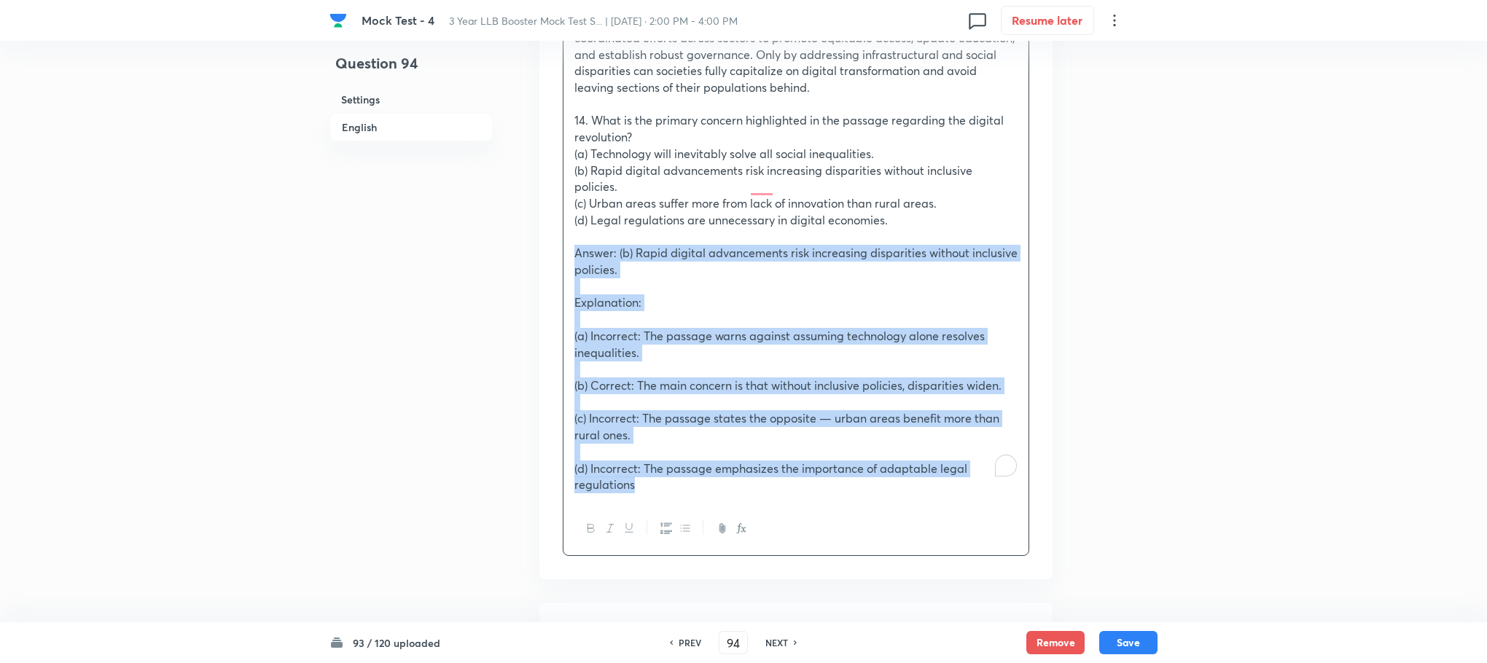
drag, startPoint x: 571, startPoint y: 232, endPoint x: 687, endPoint y: 501, distance: 292.2
click at [687, 501] on div "Read the following passage carefully and answer the questions given below it. I…" at bounding box center [796, 48] width 466 height 1016
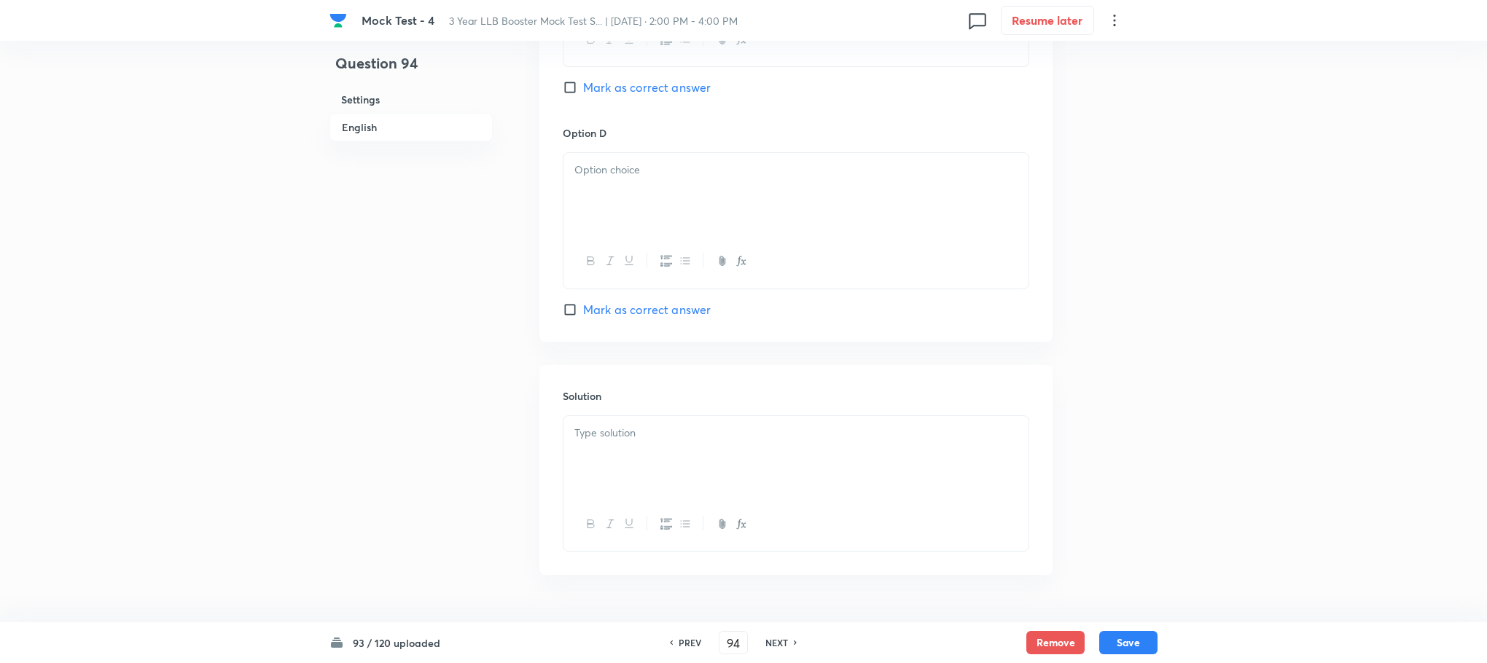
scroll to position [1945, 0]
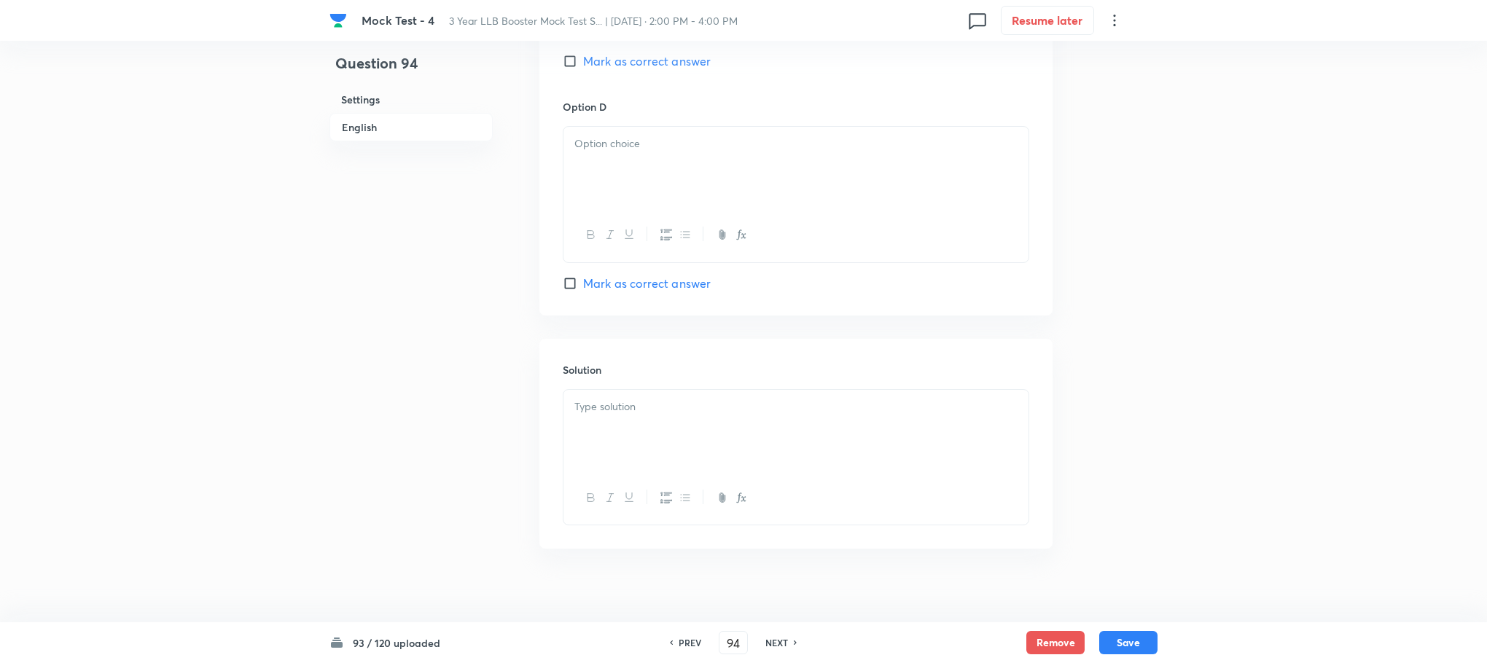
click at [659, 472] on div at bounding box center [795, 498] width 465 height 53
click at [632, 420] on div "To enrich screen reader interactions, please activate Accessibility in Grammarl…" at bounding box center [795, 431] width 465 height 82
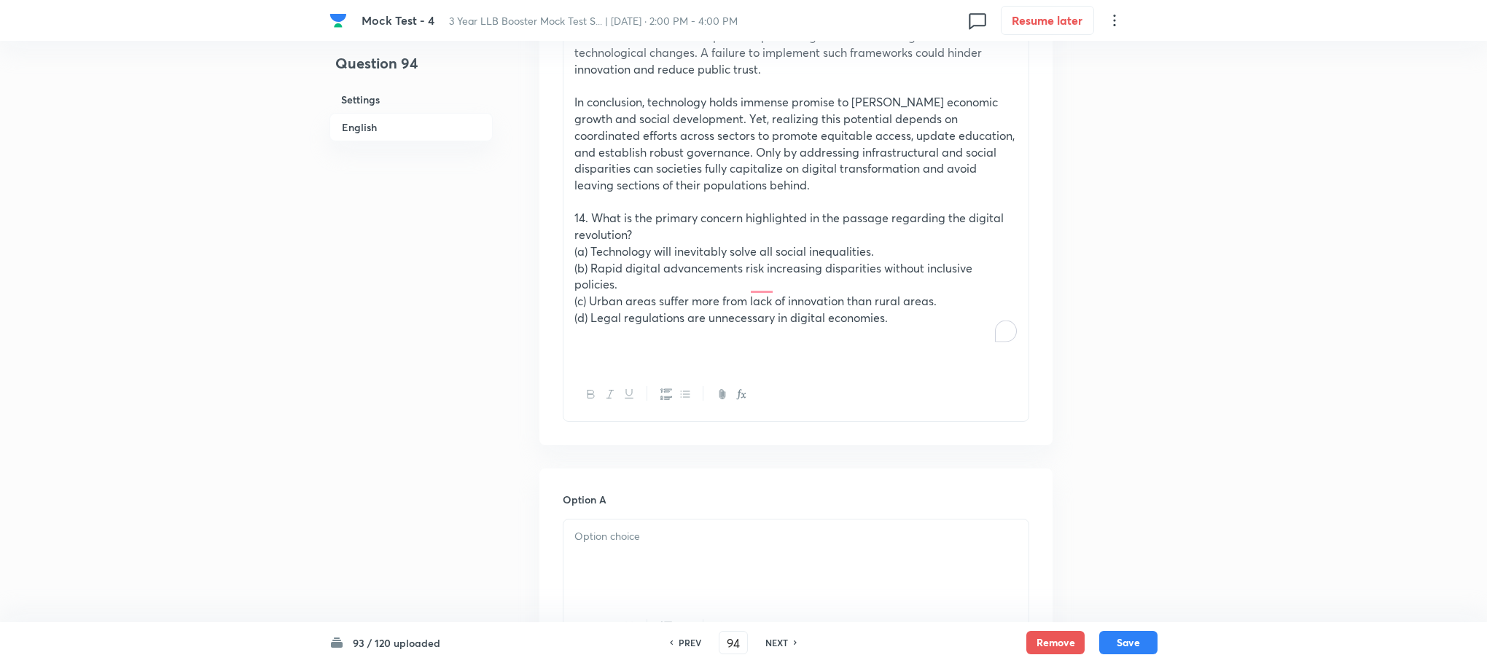
scroll to position [742, 0]
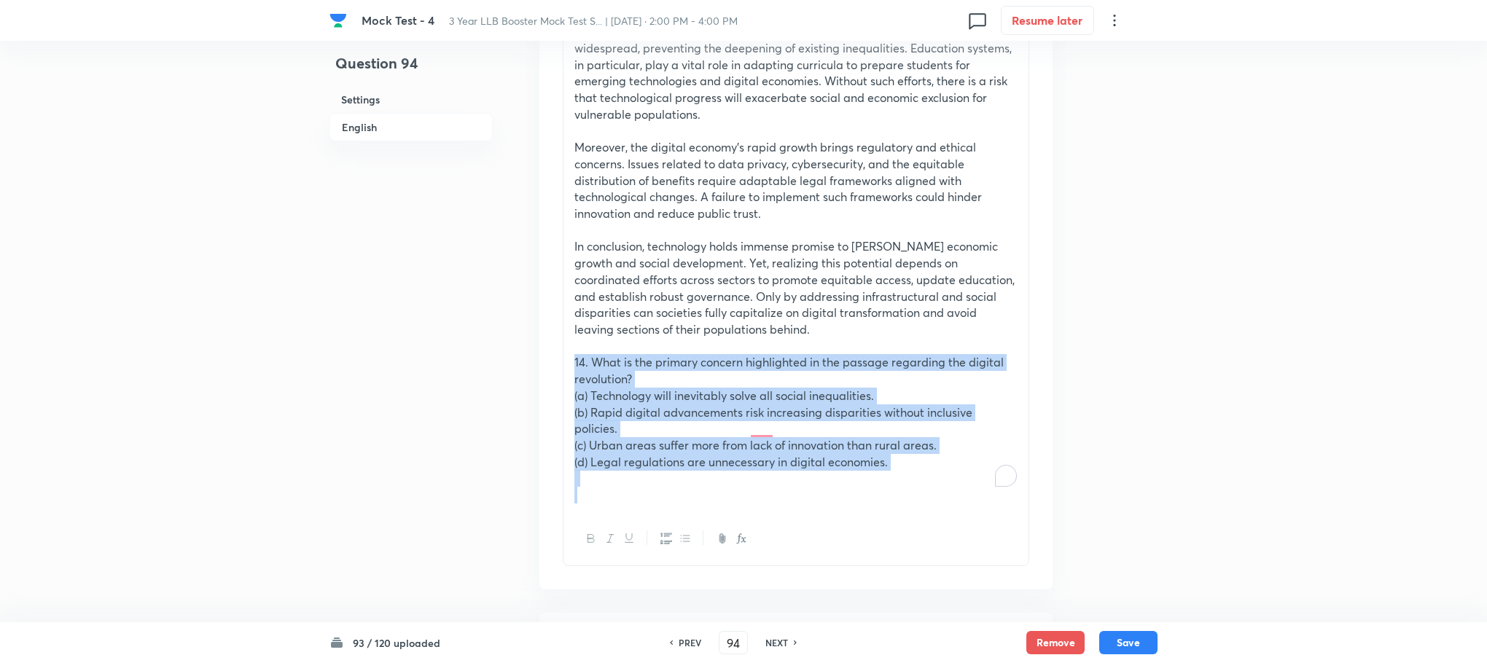
drag, startPoint x: 568, startPoint y: 365, endPoint x: 1004, endPoint y: 521, distance: 462.2
click at [1004, 521] on div "Read the following passage carefully and answer the questions given below it. I…" at bounding box center [796, 174] width 466 height 784
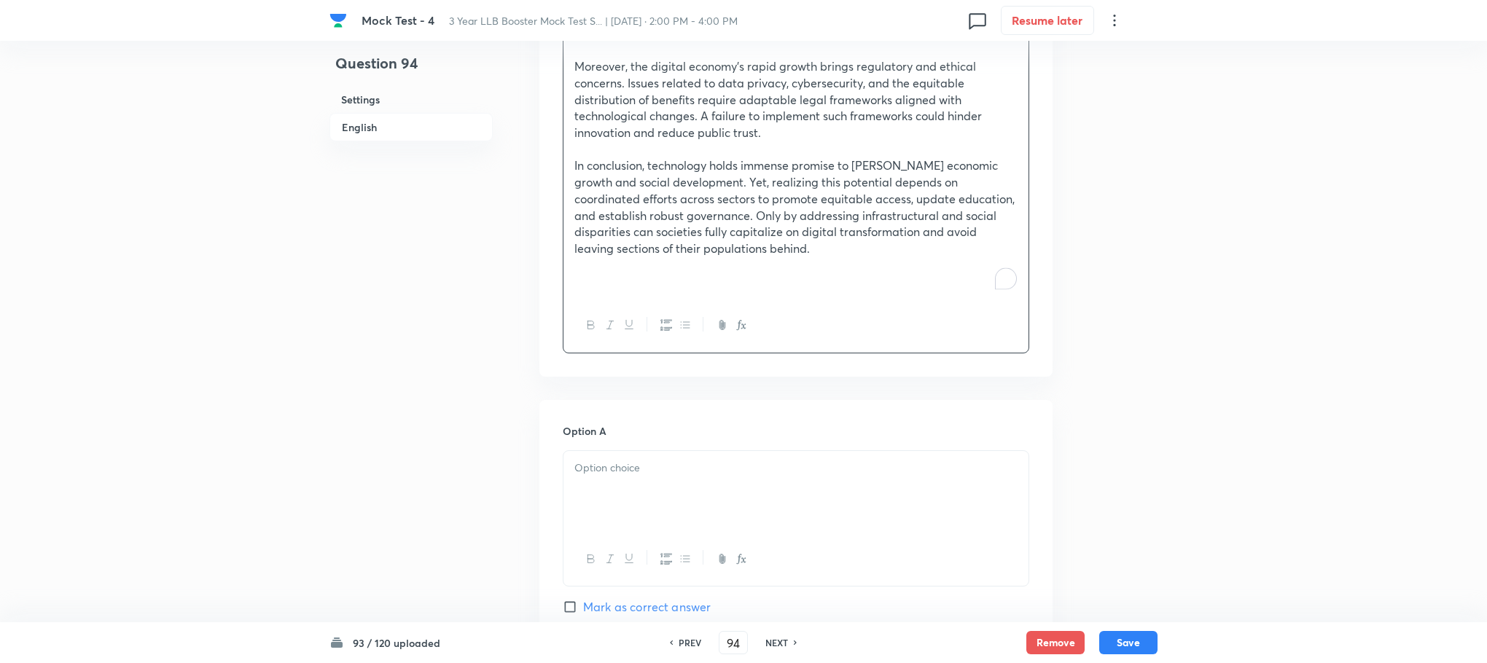
scroll to position [961, 0]
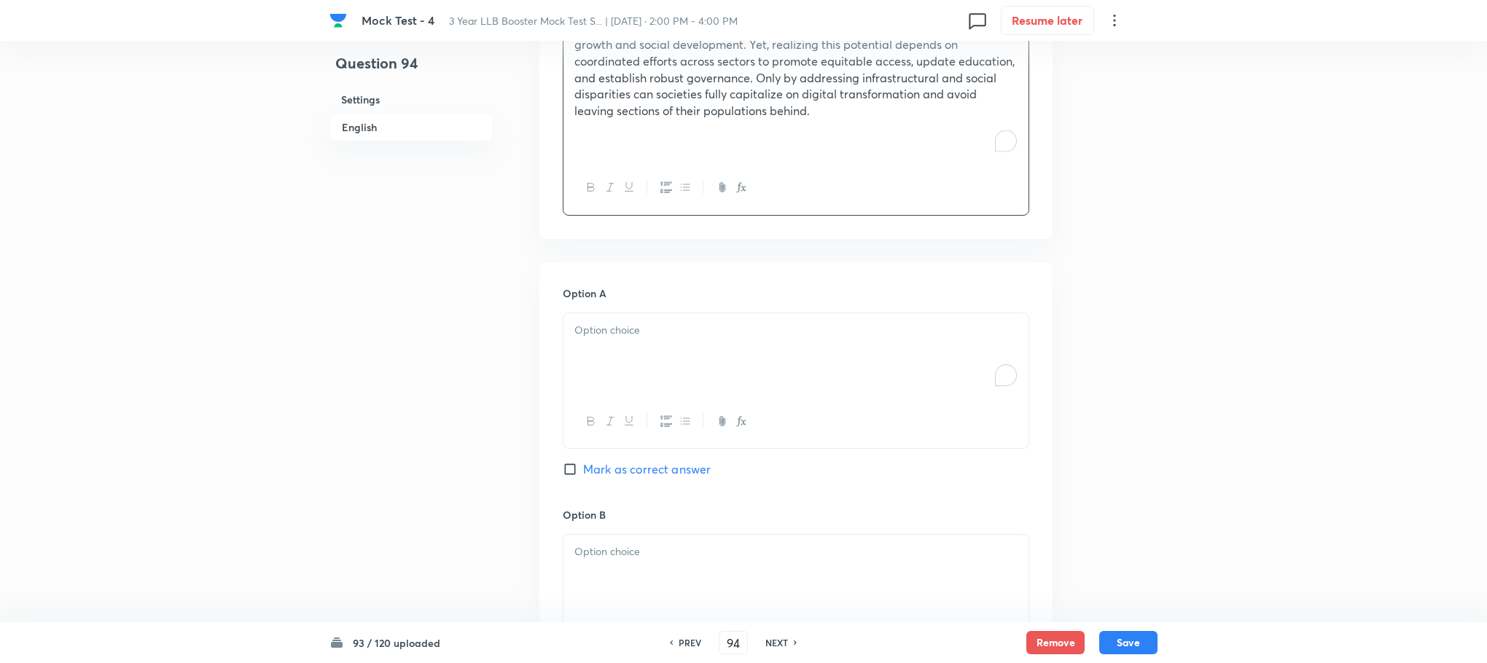
click at [606, 380] on div "To enrich screen reader interactions, please activate Accessibility in Grammarl…" at bounding box center [795, 354] width 465 height 82
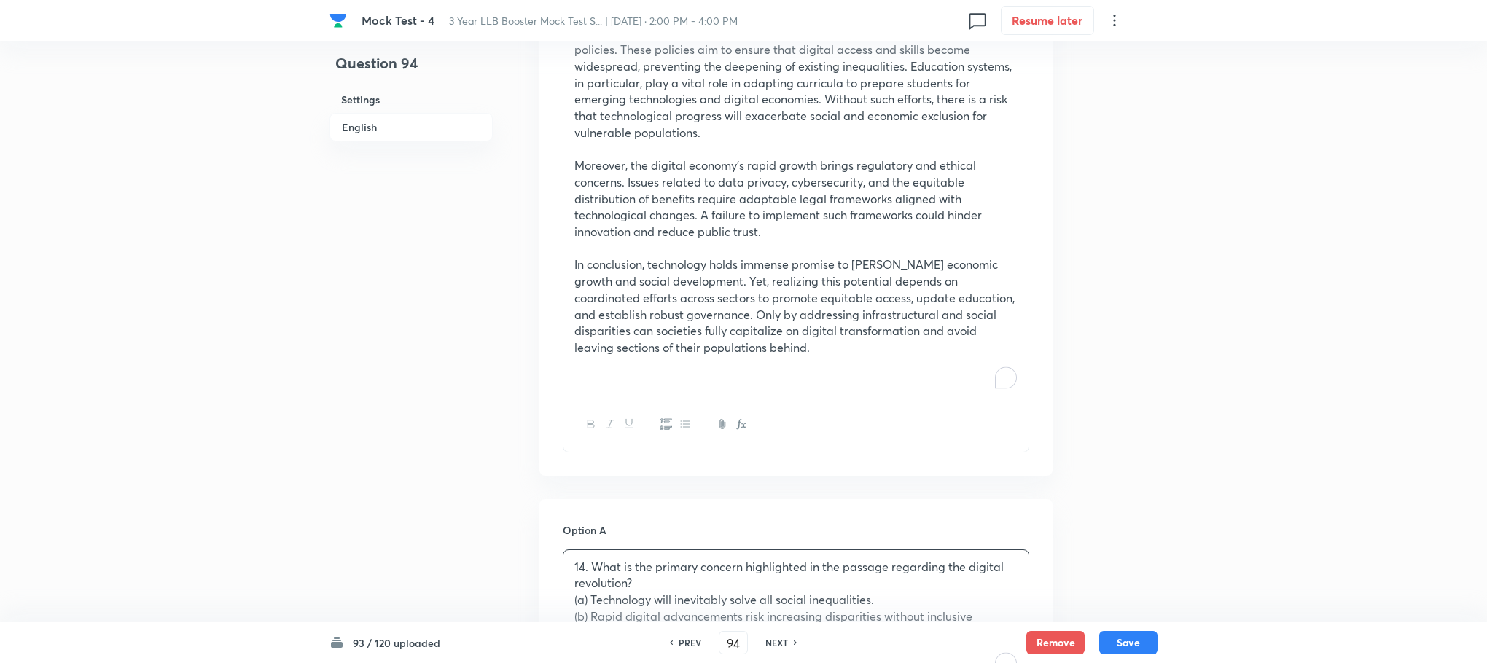
scroll to position [523, 0]
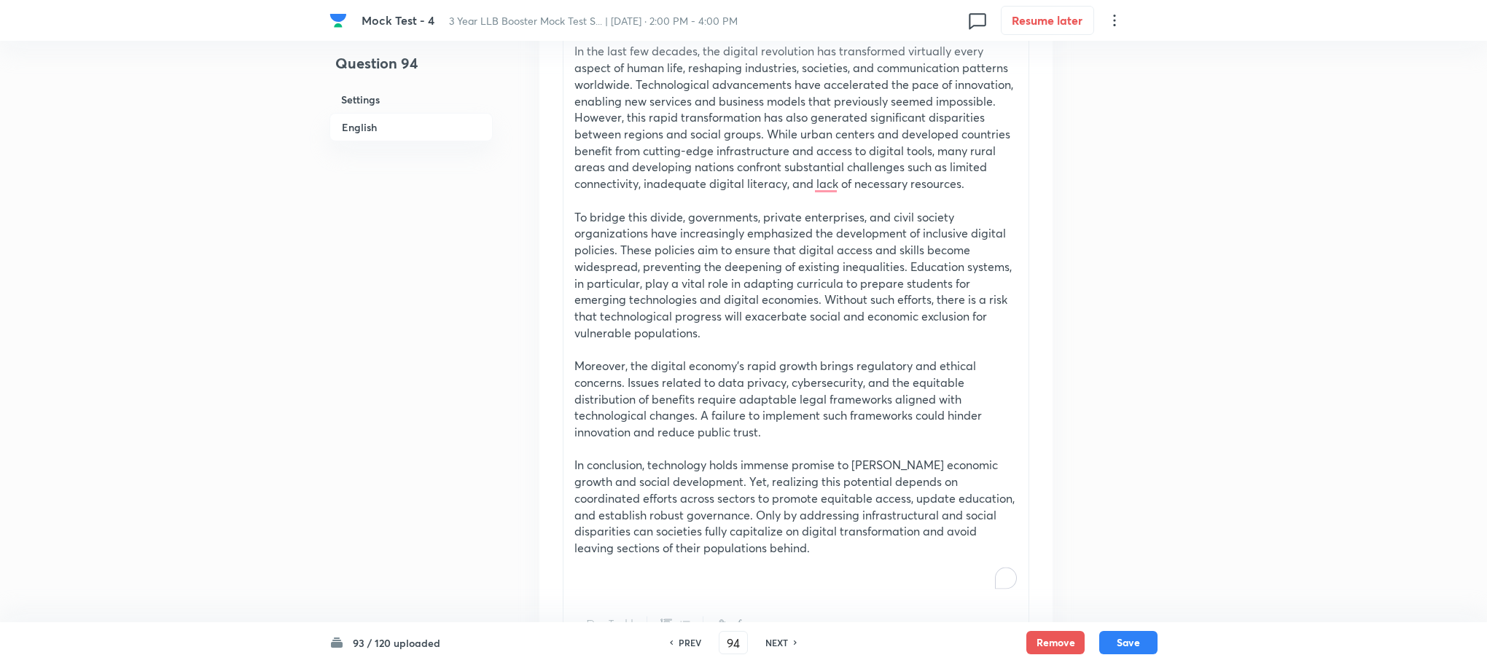
click at [668, 295] on p "To bridge this divide, governments, private enterprises, and civil society orga…" at bounding box center [795, 275] width 443 height 133
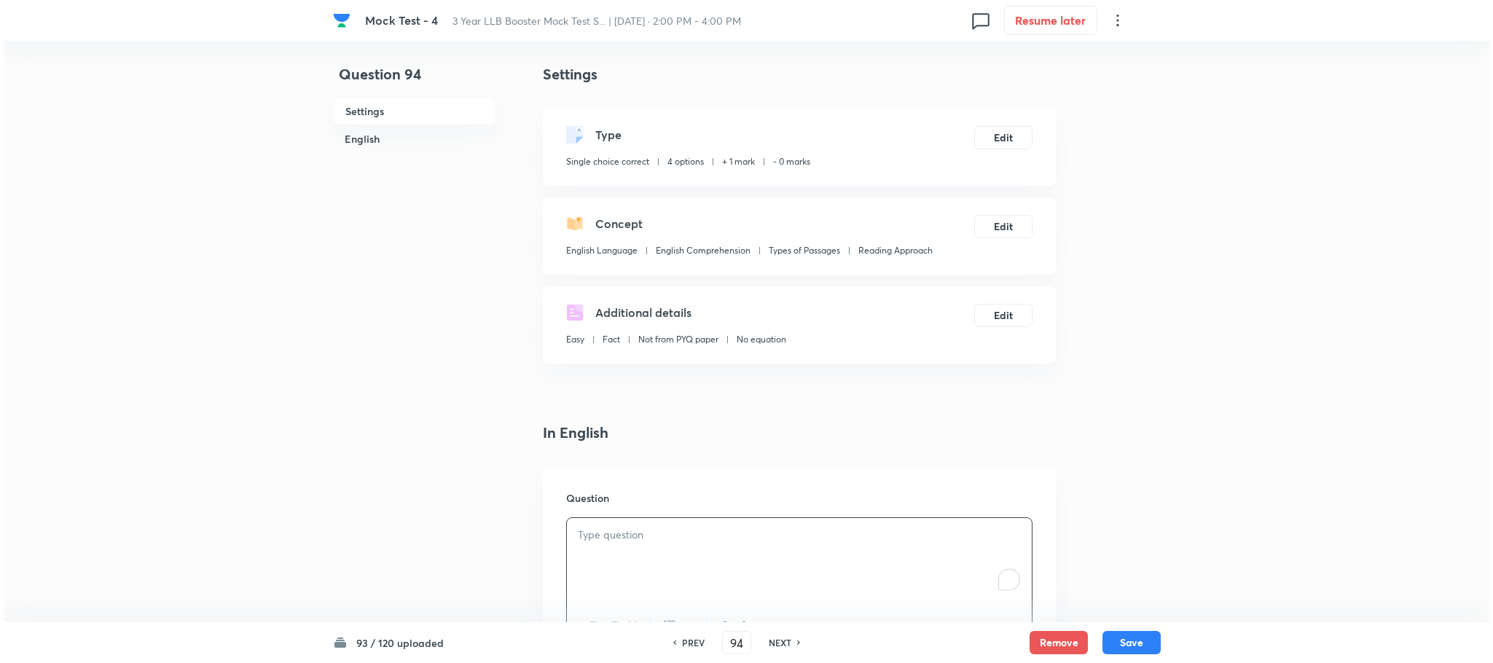
scroll to position [0, 0]
click at [1004, 144] on button "Edit" at bounding box center [1000, 142] width 58 height 23
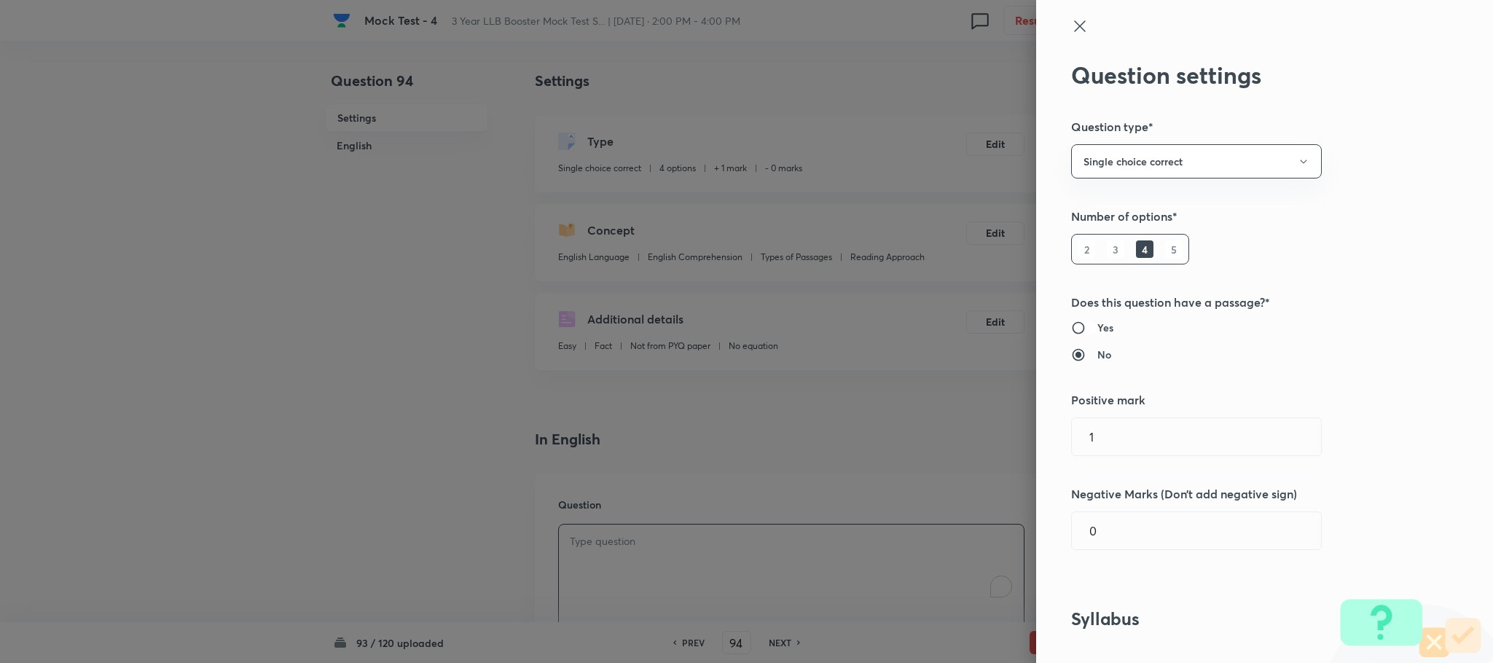
click at [1076, 328] on input "Yes" at bounding box center [1084, 328] width 26 height 15
radio input "true"
radio input "false"
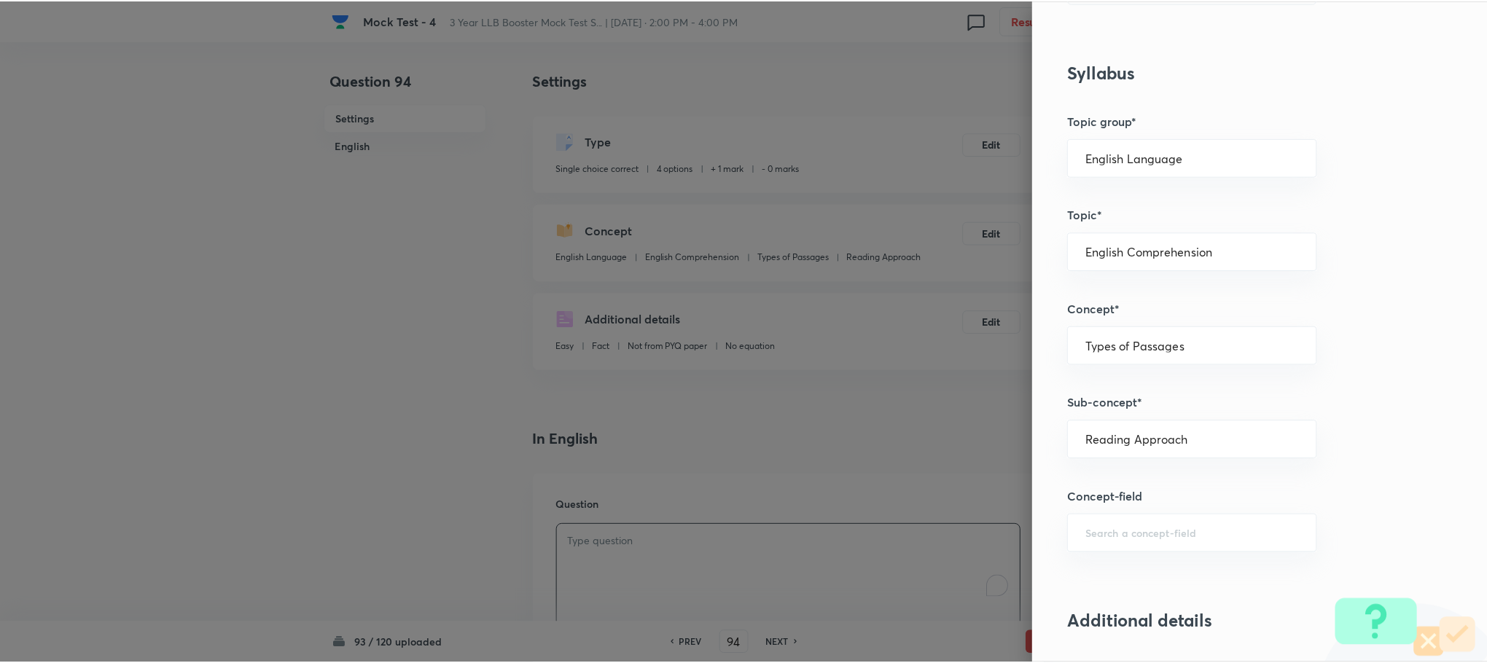
scroll to position [1312, 0]
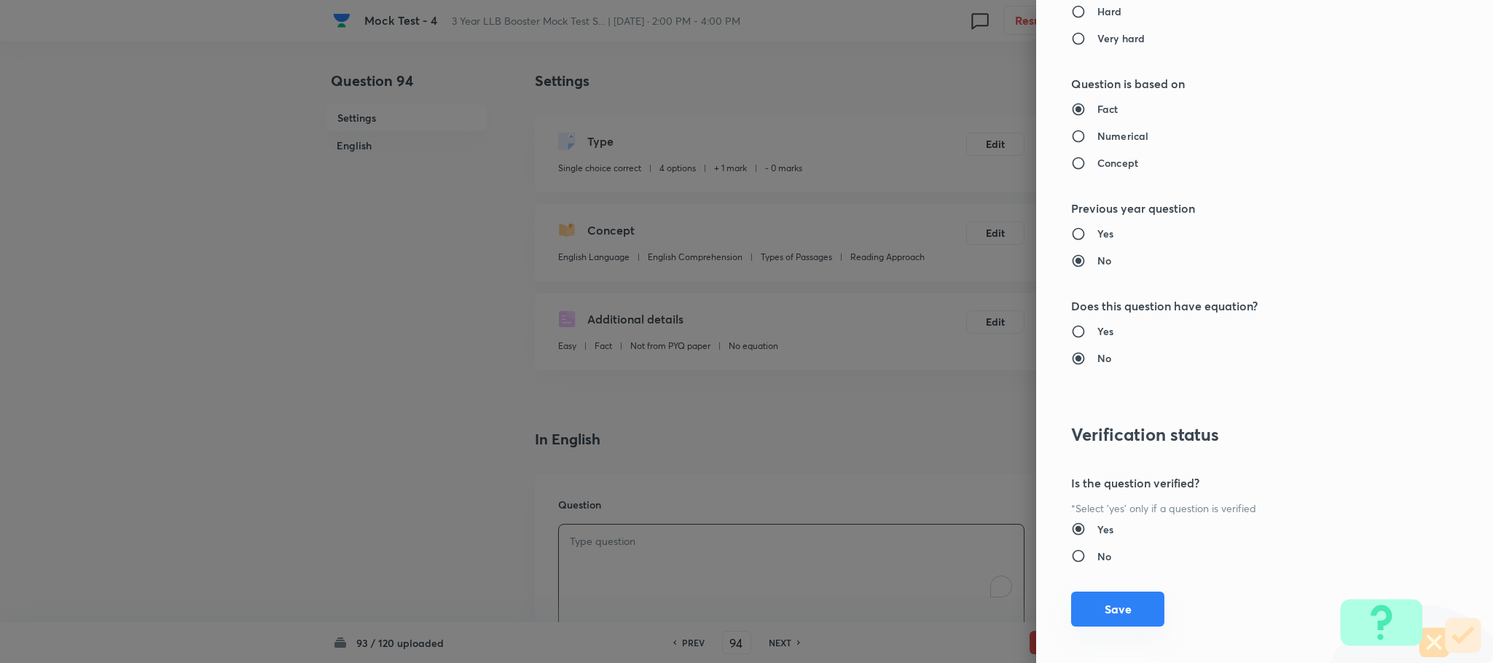
click at [1095, 619] on button "Save" at bounding box center [1117, 609] width 93 height 35
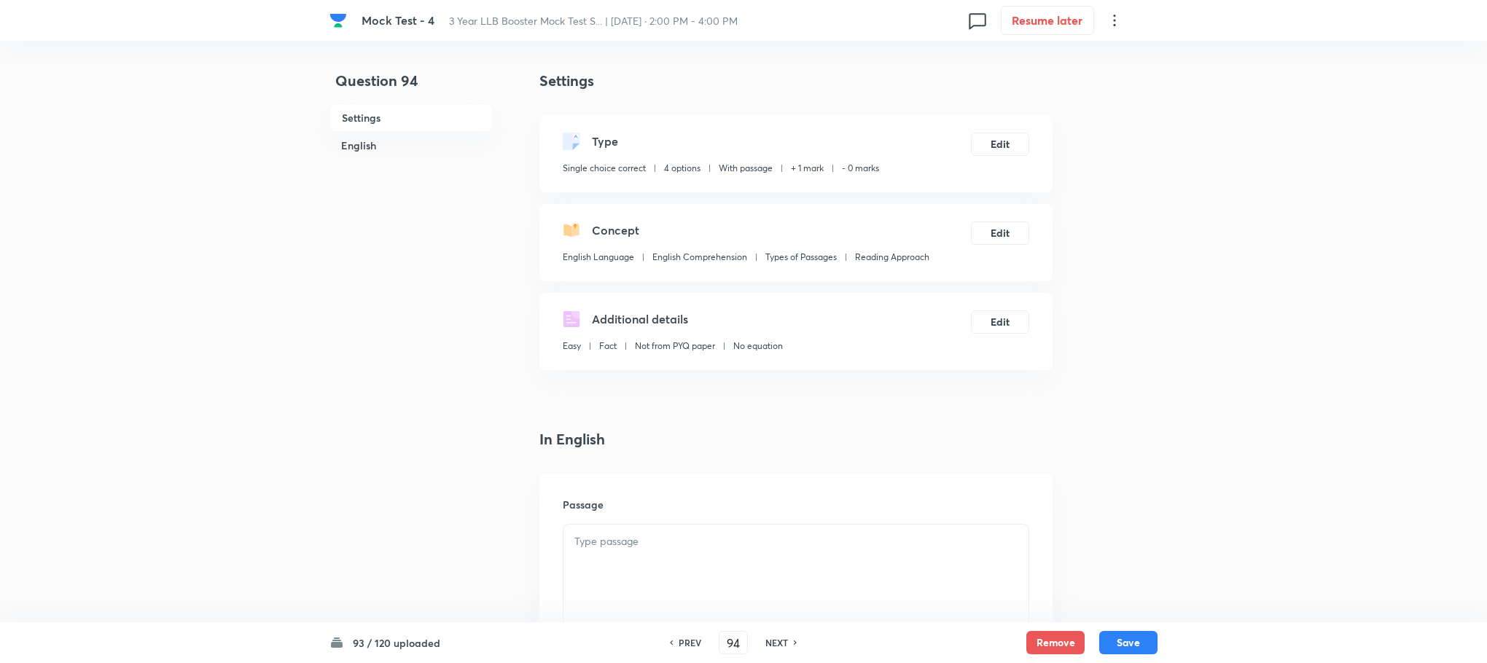
click at [749, 577] on div at bounding box center [795, 566] width 465 height 82
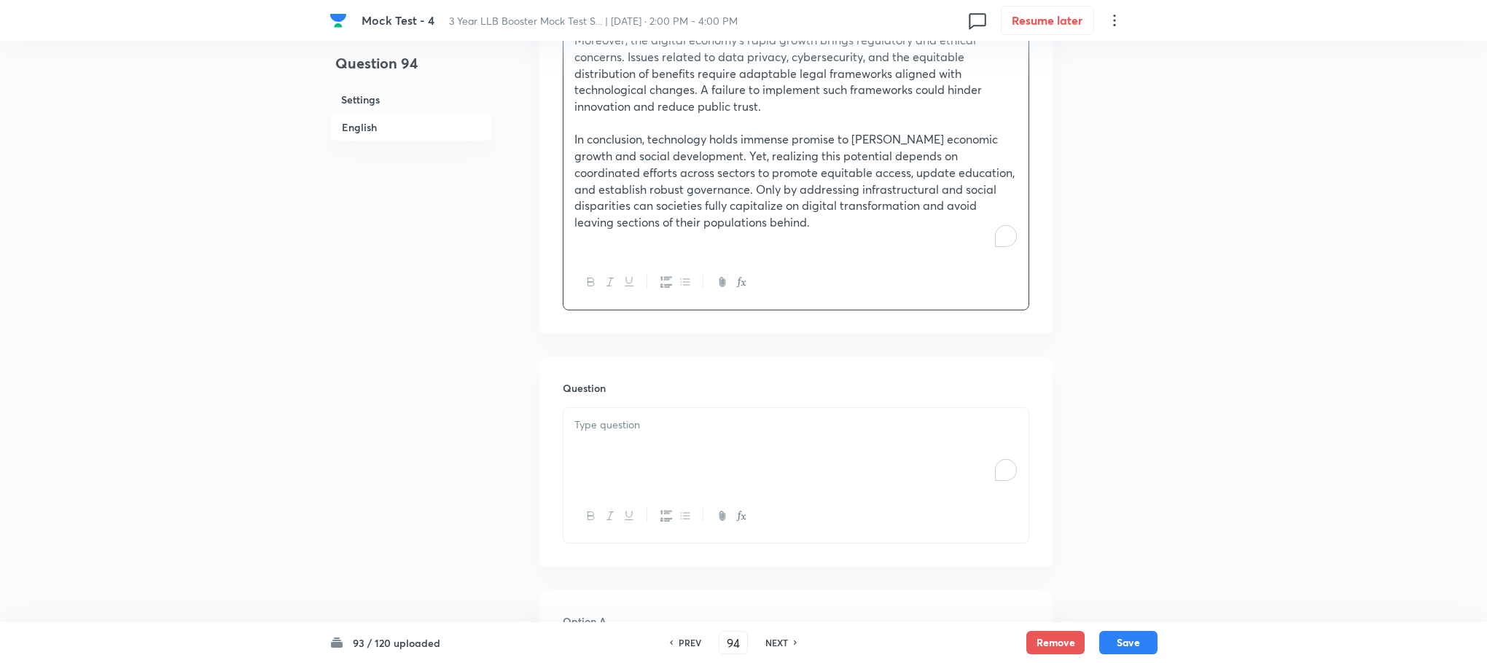
scroll to position [984, 0]
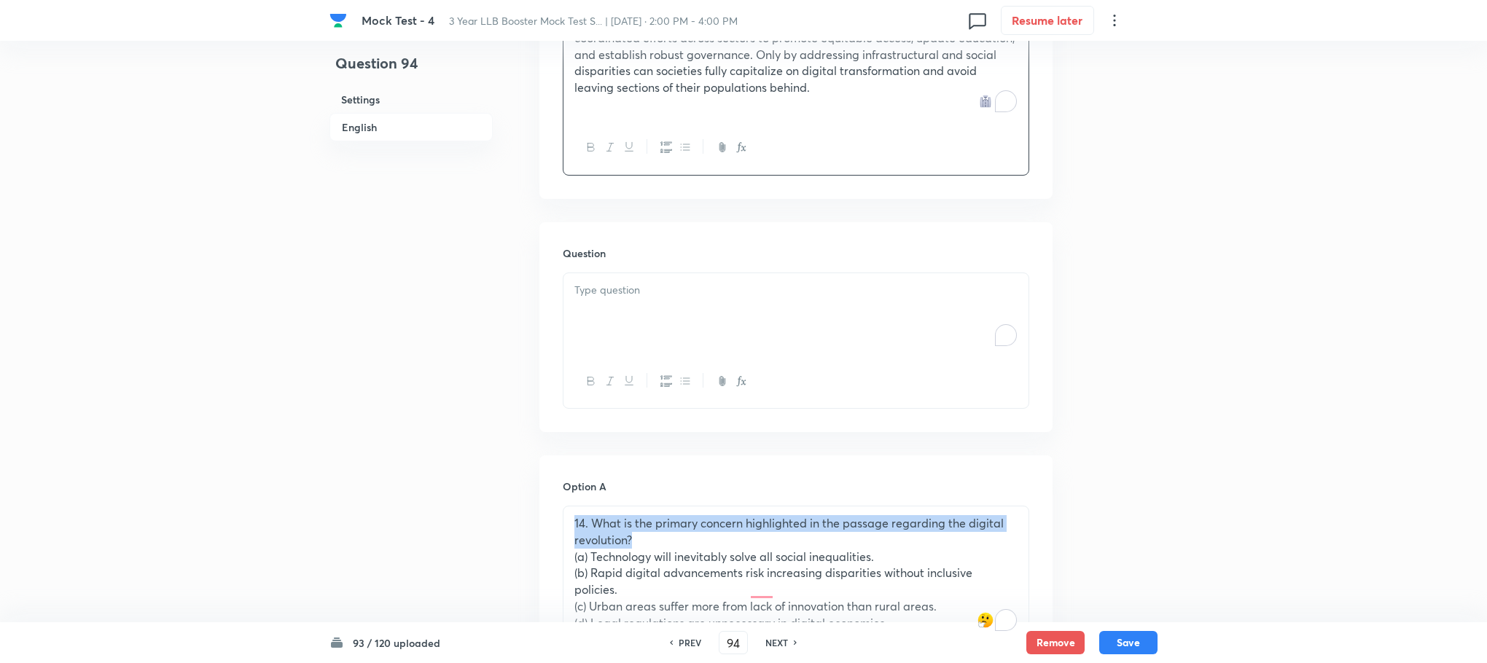
drag, startPoint x: 643, startPoint y: 538, endPoint x: 566, endPoint y: 515, distance: 80.0
click at [566, 515] on div "14. What is the primary concern highlighted in the passage regarding the digita…" at bounding box center [795, 582] width 465 height 150
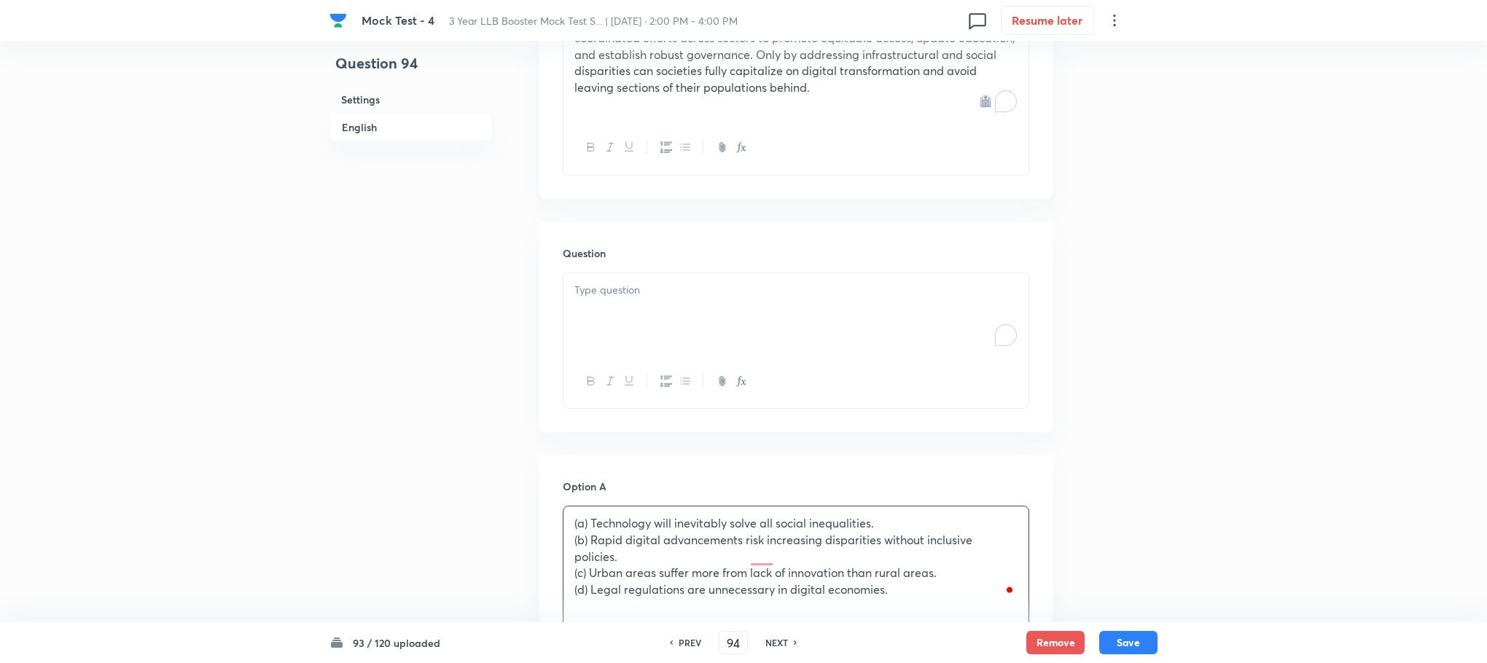
click at [609, 329] on div "To enrich screen reader interactions, please activate Accessibility in Grammarl…" at bounding box center [795, 314] width 465 height 82
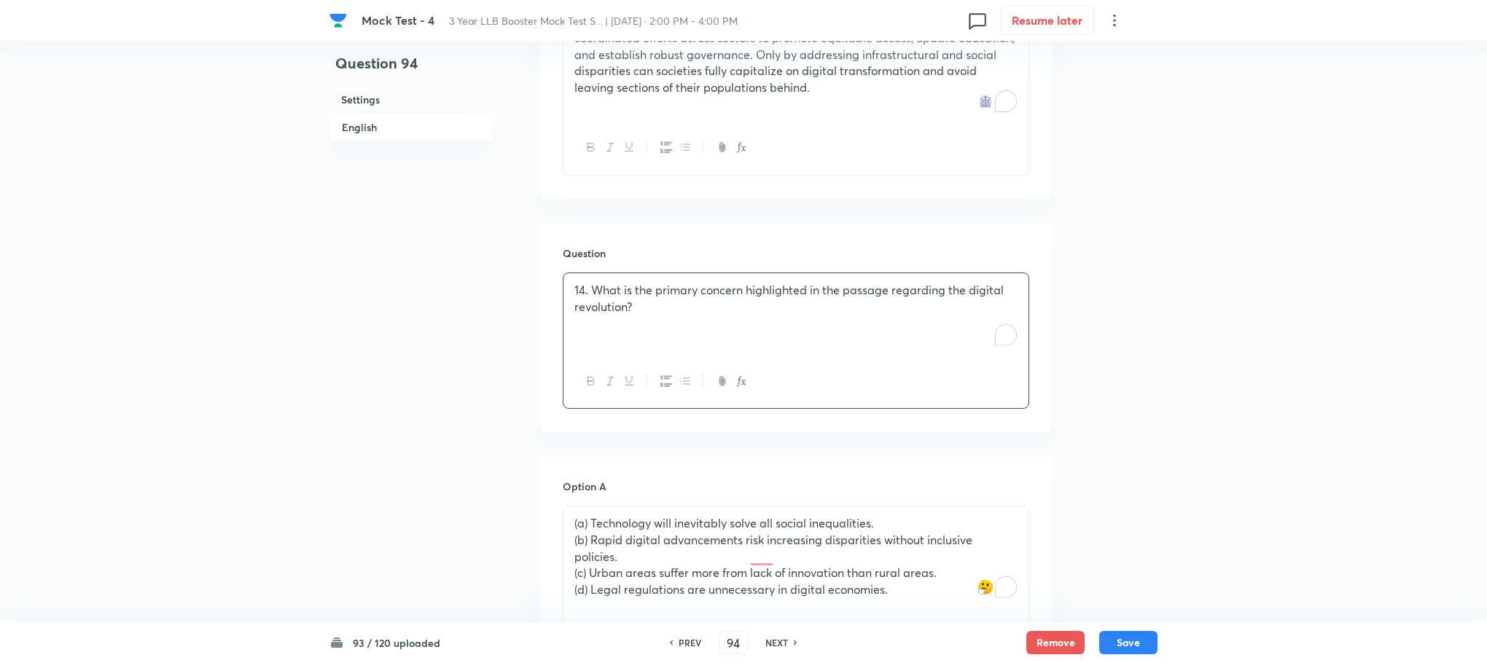
click at [588, 286] on p "14. What is the primary concern highlighted in the passage regarding the digita…" at bounding box center [795, 298] width 443 height 33
drag, startPoint x: 593, startPoint y: 293, endPoint x: 573, endPoint y: 300, distance: 21.7
click at [573, 300] on div "14. What is the primary concern highlighted in the passage regarding the digita…" at bounding box center [795, 314] width 465 height 82
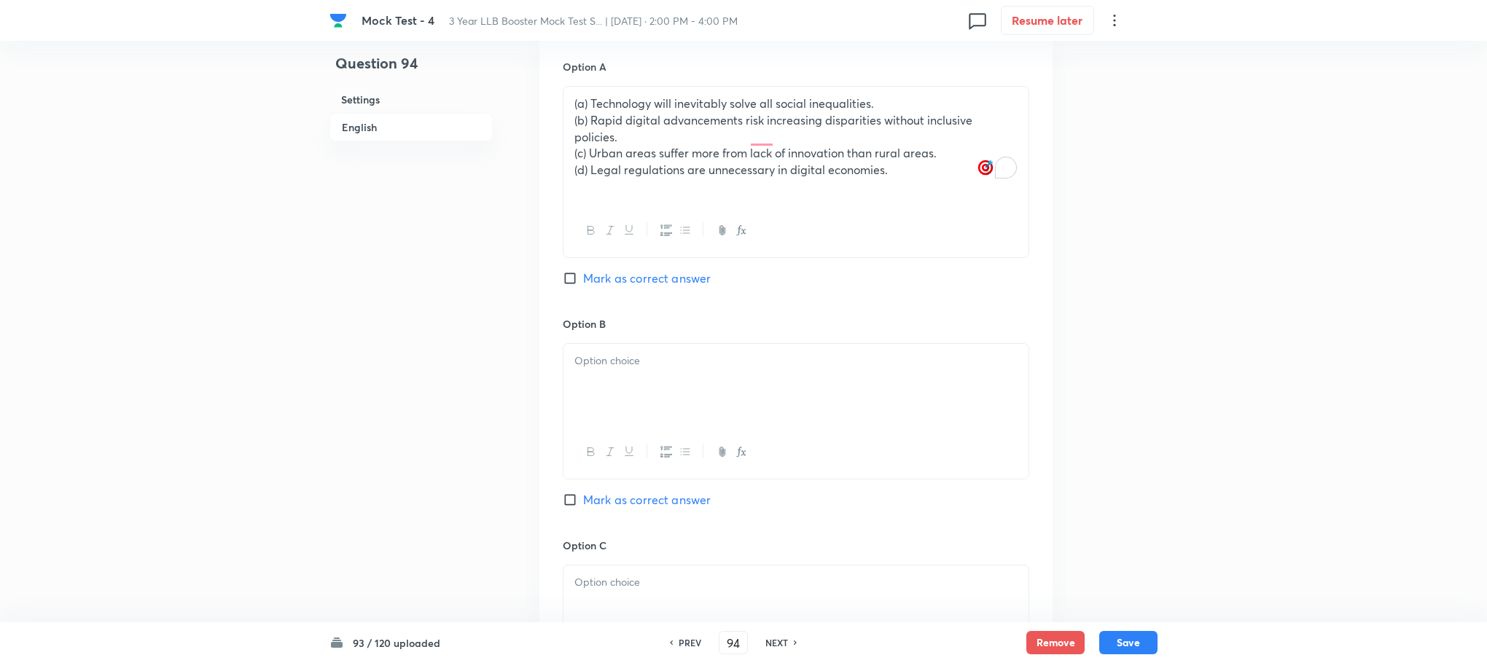
scroll to position [1421, 0]
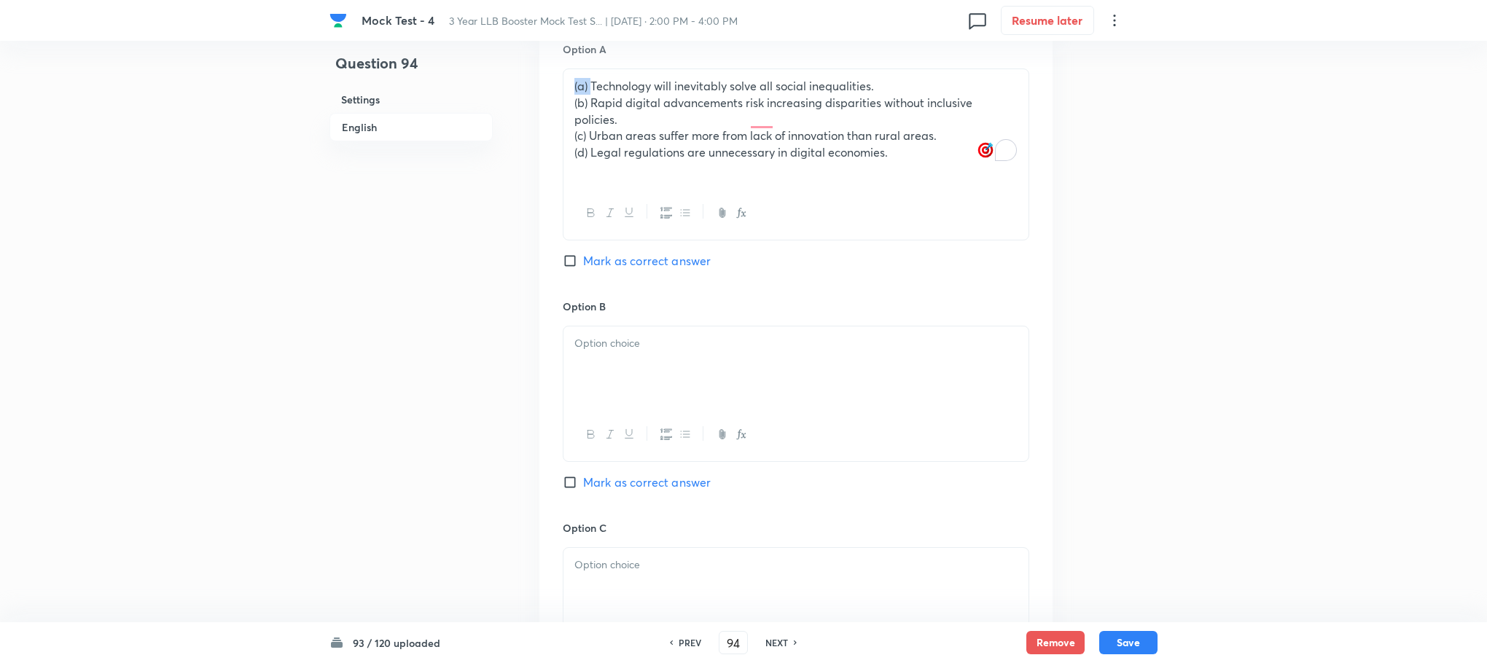
drag, startPoint x: 590, startPoint y: 90, endPoint x: 512, endPoint y: 90, distance: 78.7
click at [512, 90] on div "Question 94 Settings English Settings Type Single choice correct 4 options With…" at bounding box center [743, 42] width 828 height 2786
drag, startPoint x: 587, startPoint y: 99, endPoint x: 577, endPoint y: 99, distance: 9.5
click at [577, 99] on p "(b) Rapid digital advancements risk increasing disparities without inclusive po…" at bounding box center [795, 111] width 443 height 33
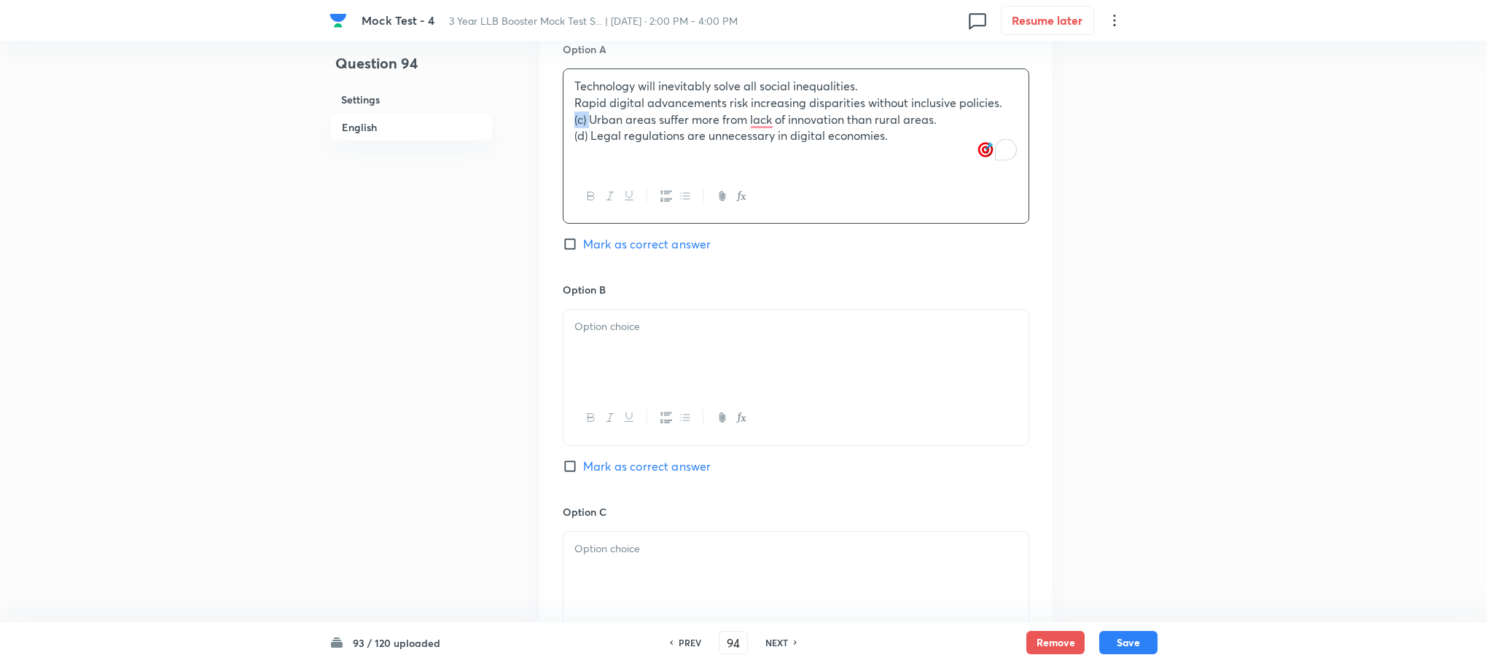
drag, startPoint x: 589, startPoint y: 123, endPoint x: 534, endPoint y: 127, distance: 54.8
click at [534, 127] on div "Question 94 Settings English Settings Type Single choice correct 4 options With…" at bounding box center [743, 34] width 828 height 2770
drag, startPoint x: 590, startPoint y: 136, endPoint x: 517, endPoint y: 138, distance: 73.6
click at [517, 138] on div "Question 94 Settings English Settings Type Single choice correct 4 options With…" at bounding box center [743, 34] width 828 height 2770
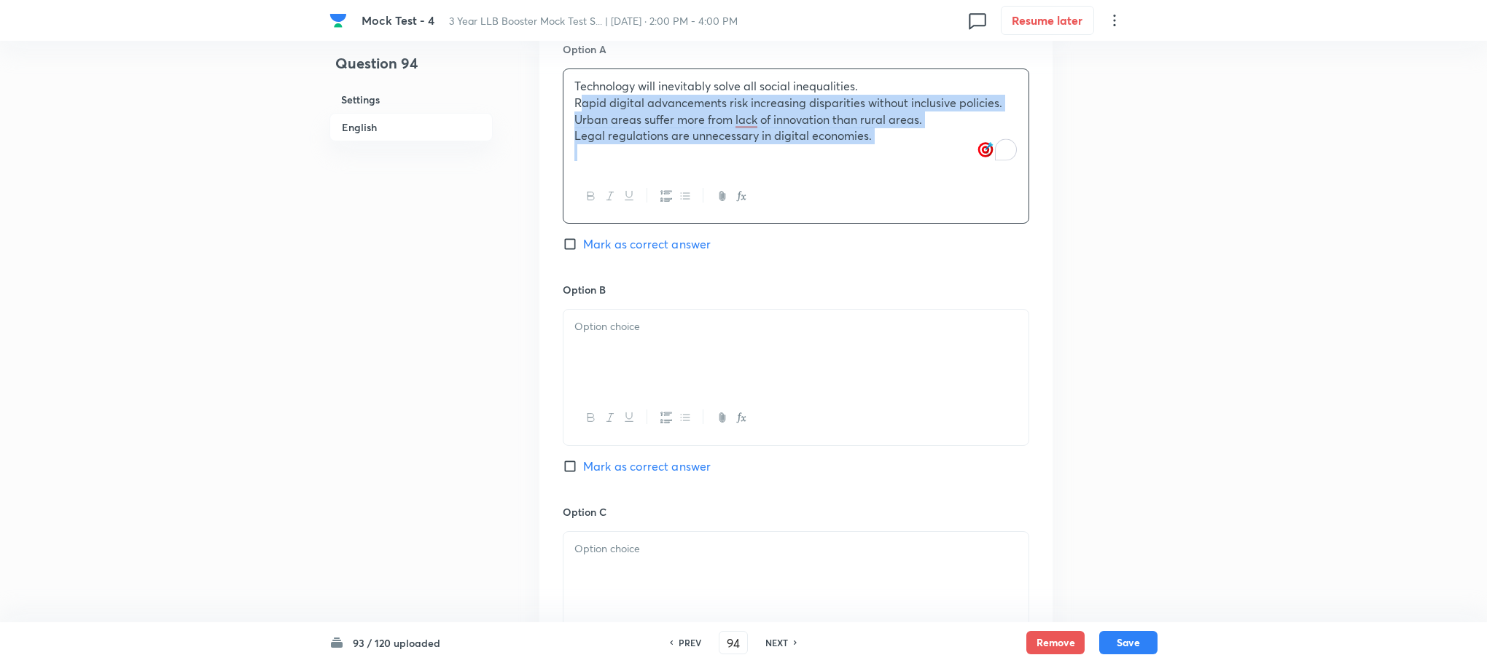
drag, startPoint x: 571, startPoint y: 109, endPoint x: 916, endPoint y: 219, distance: 361.9
click at [916, 219] on div "Technology will inevitably solve all social inequalities. Rapid digital advance…" at bounding box center [796, 146] width 466 height 155
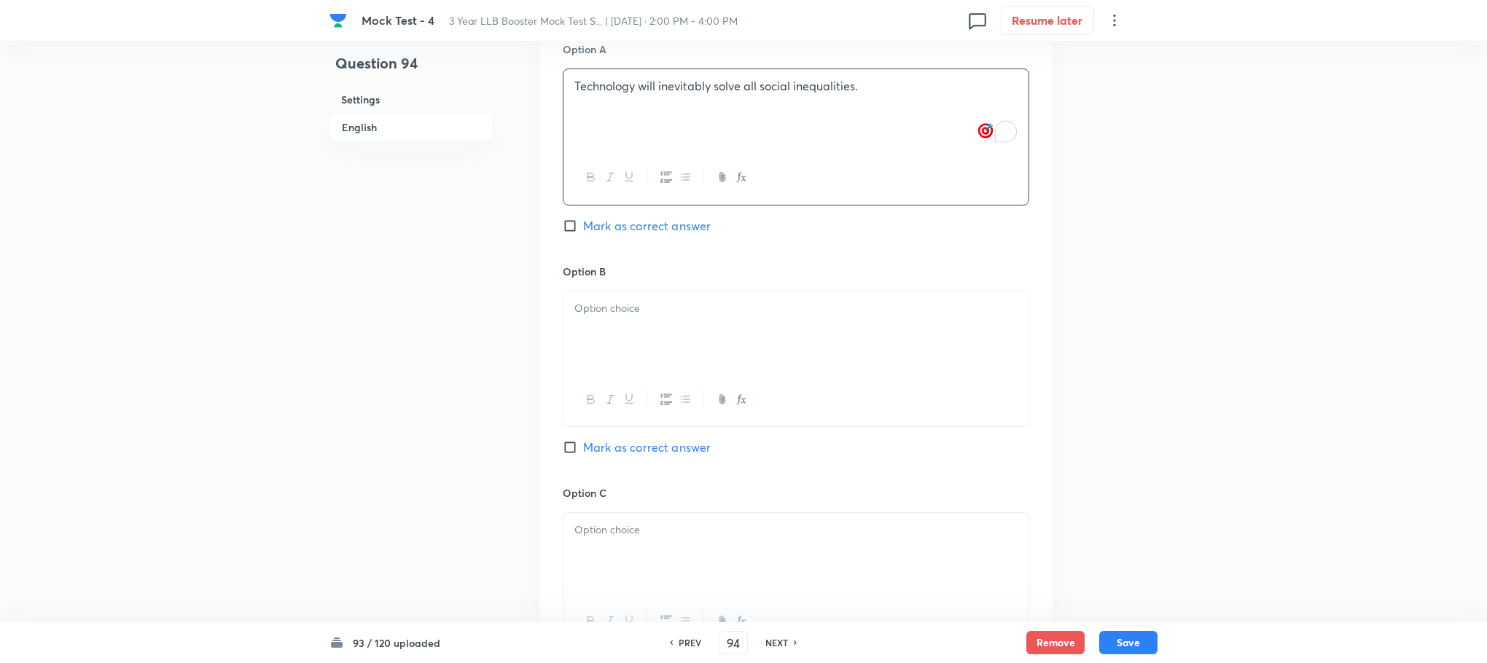
scroll to position [1640, 0]
click at [587, 145] on div at bounding box center [795, 114] width 465 height 82
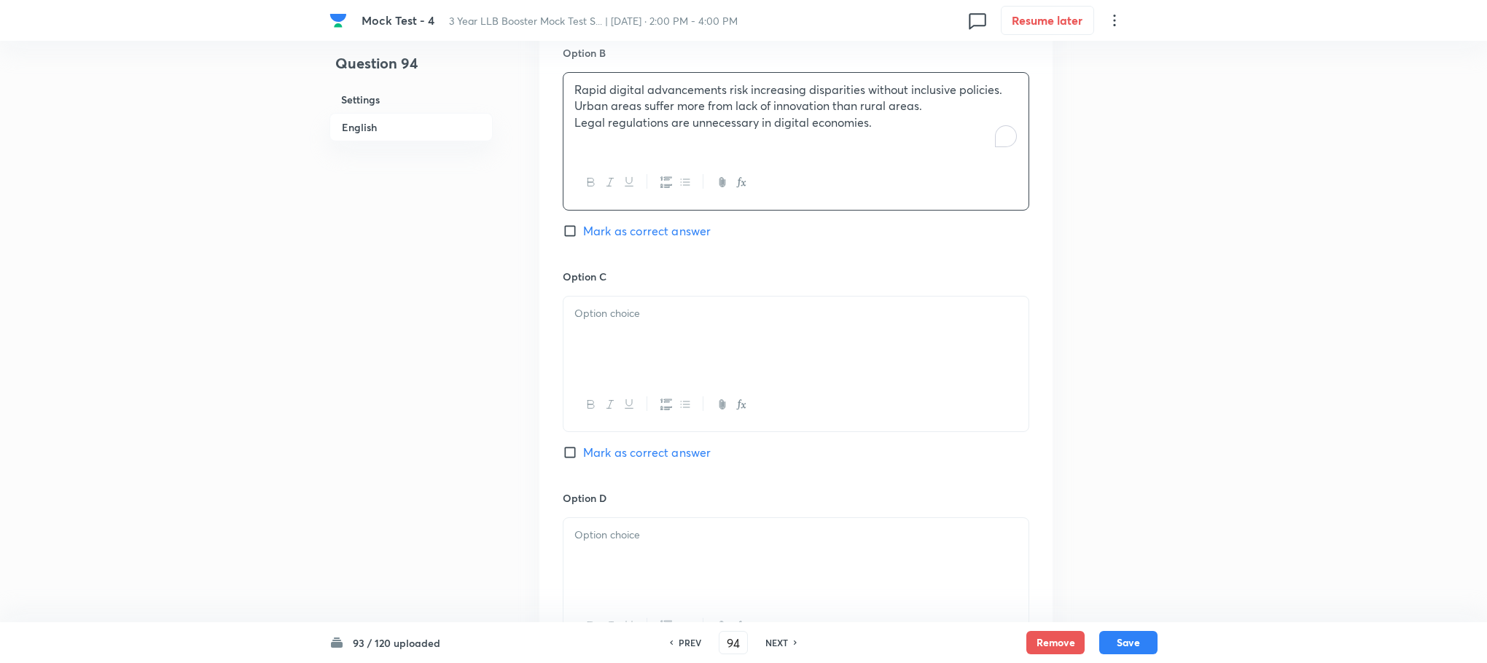
click at [567, 103] on div "Option A Technology will inevitably solve all social inequalities. Mark as corr…" at bounding box center [795, 253] width 513 height 907
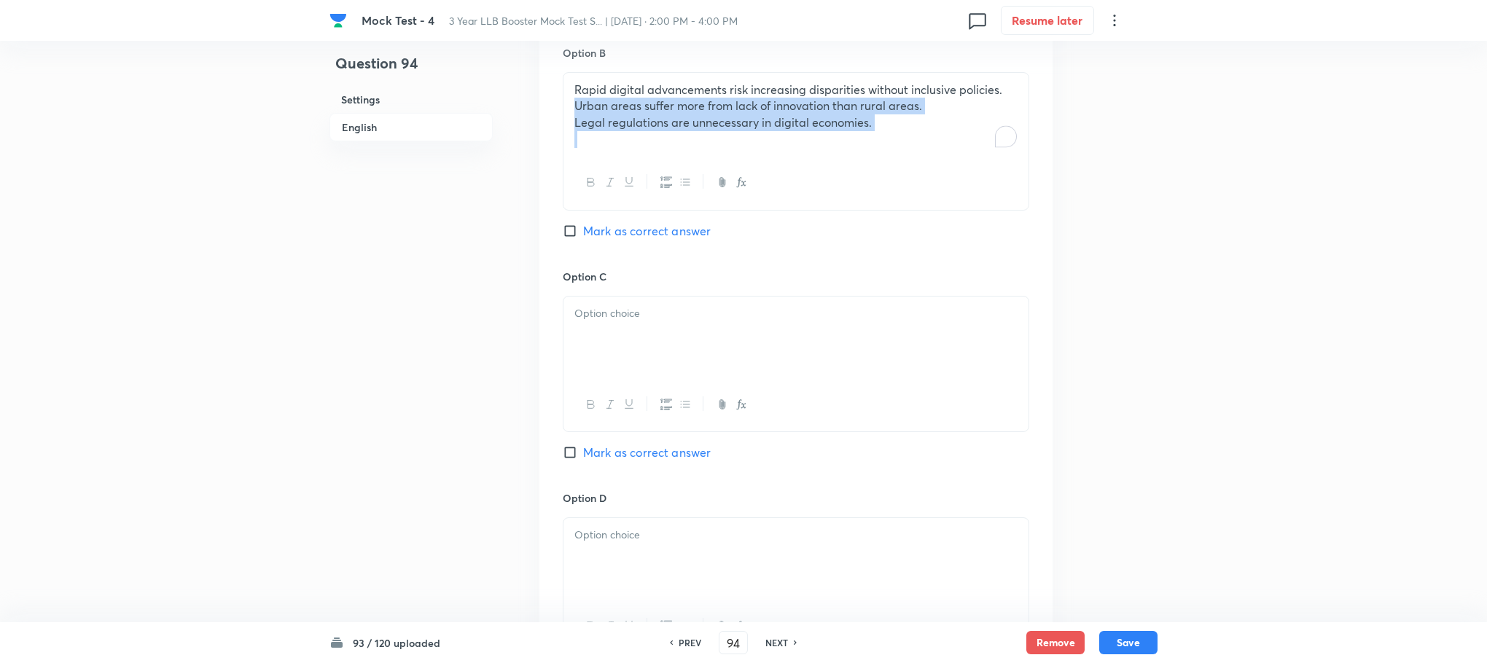
drag, startPoint x: 567, startPoint y: 103, endPoint x: 1060, endPoint y: 180, distance: 499.3
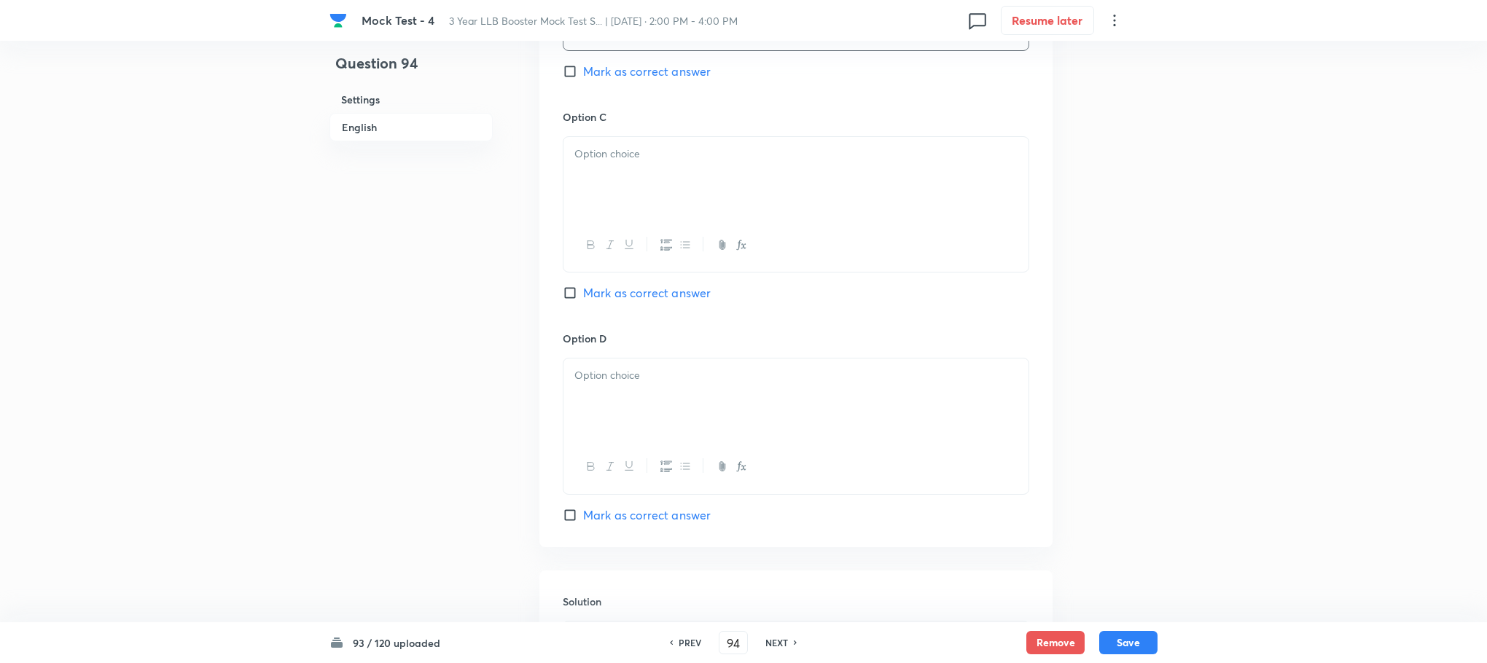
scroll to position [1859, 0]
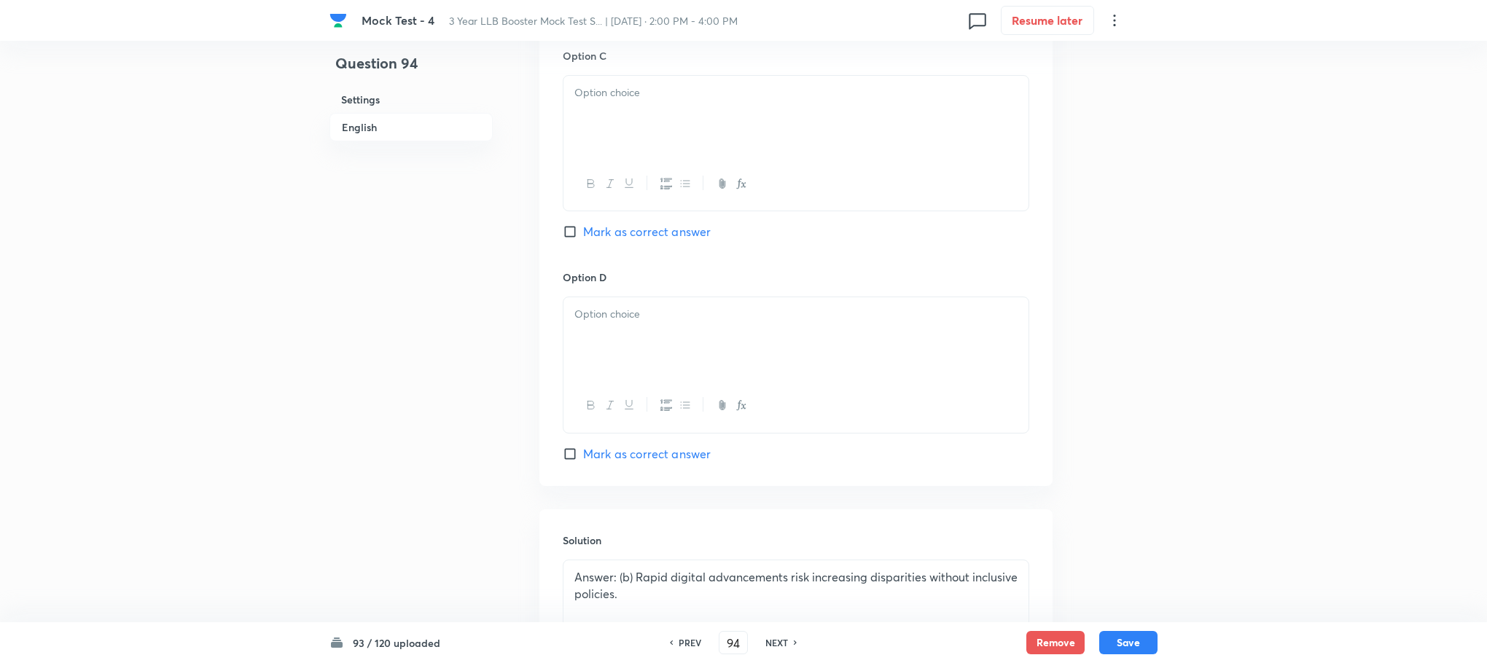
click at [620, 144] on div at bounding box center [795, 117] width 465 height 82
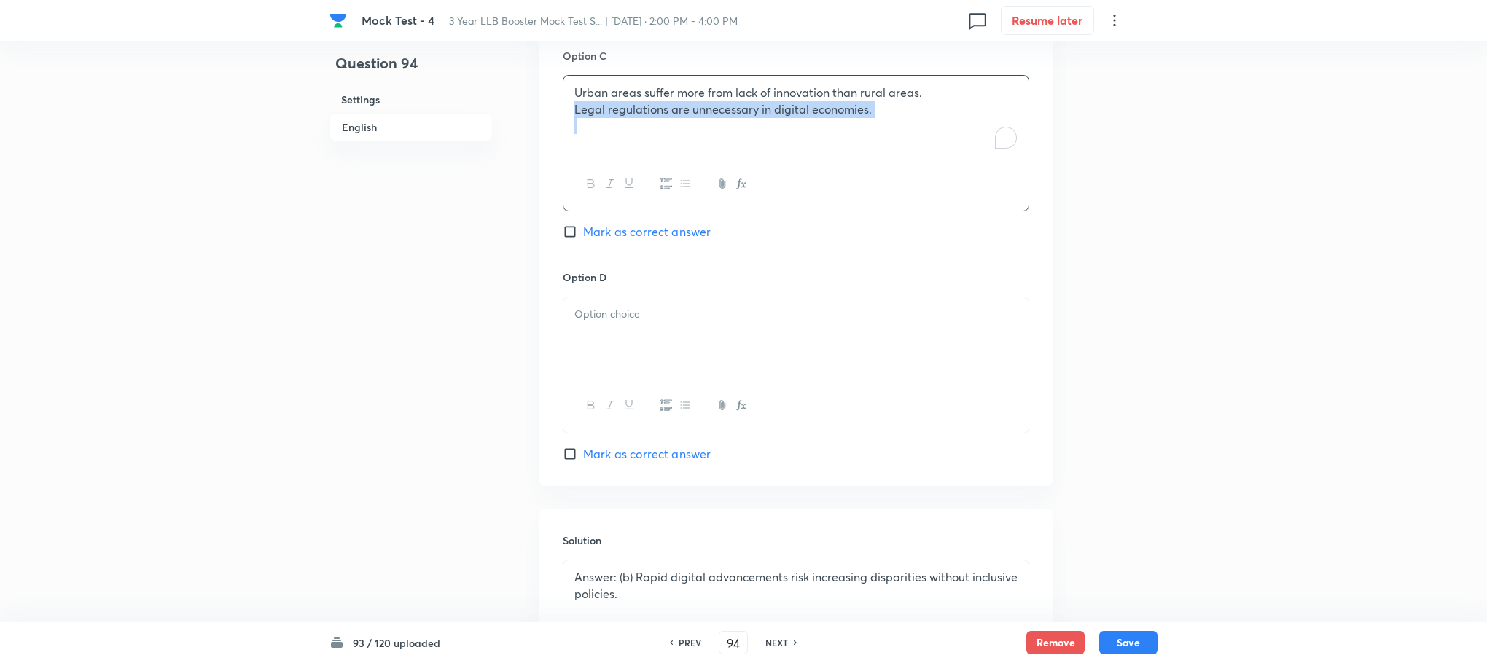
drag, startPoint x: 568, startPoint y: 116, endPoint x: 882, endPoint y: 167, distance: 317.5
click at [882, 167] on div "Urban areas suffer more from lack of innovation than rural areas. Legal regulat…" at bounding box center [796, 143] width 466 height 136
click at [656, 308] on div at bounding box center [795, 338] width 465 height 82
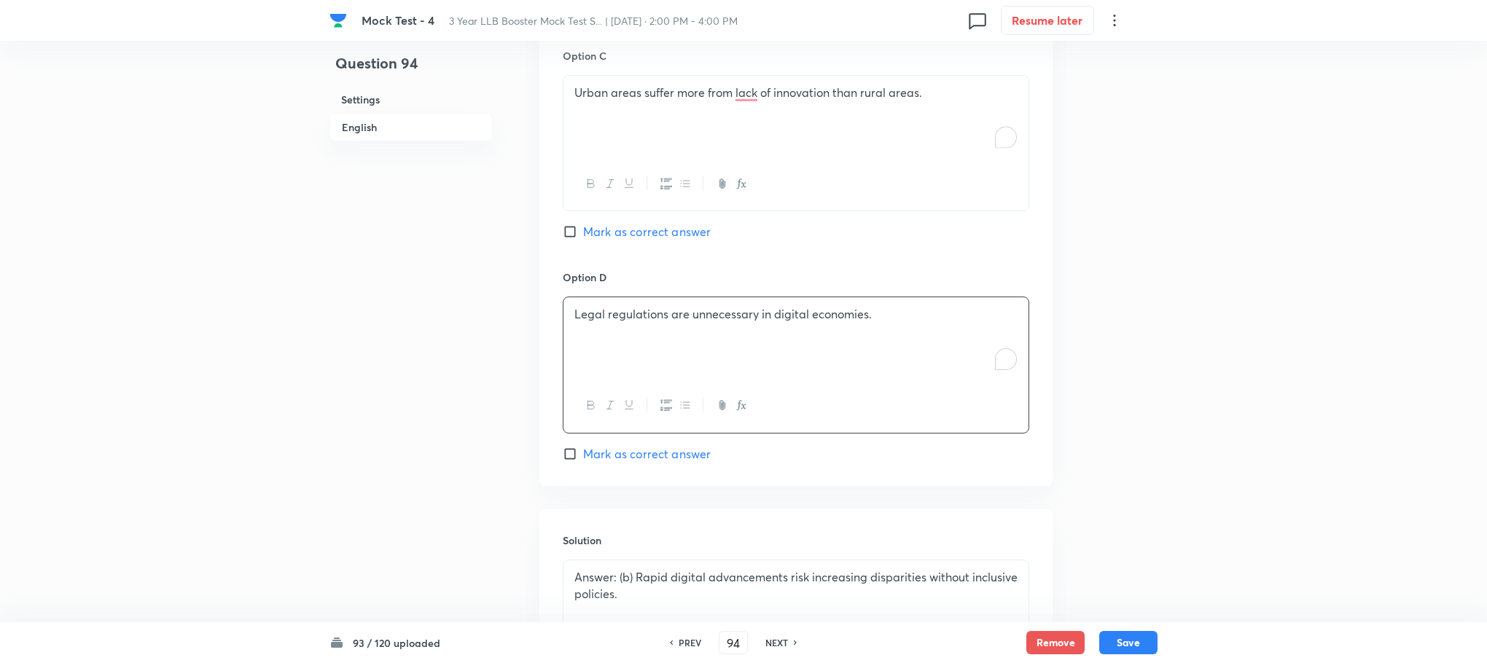
scroll to position [1531, 0]
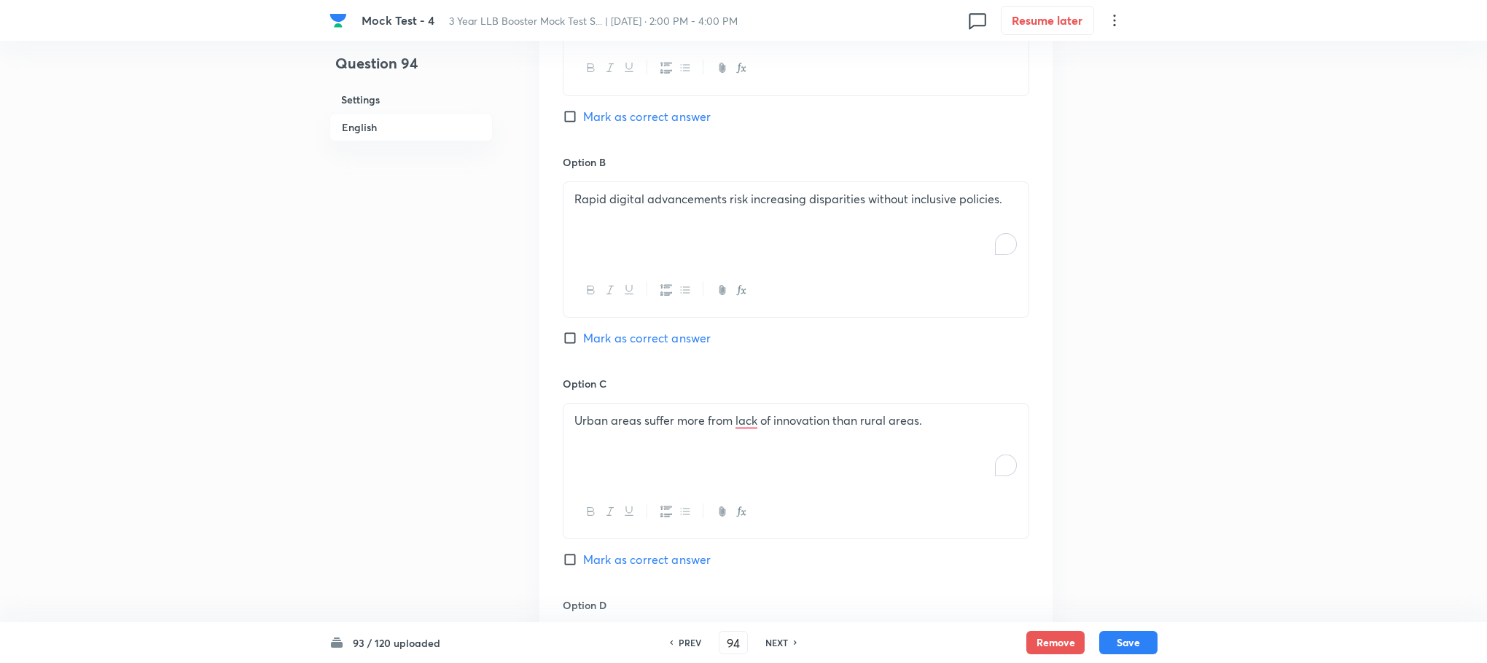
click at [647, 341] on span "Mark as correct answer" at bounding box center [647, 337] width 128 height 17
click at [583, 341] on input "Mark as correct answer" at bounding box center [573, 338] width 20 height 15
checkbox input "true"
click at [1120, 650] on button "Save" at bounding box center [1128, 641] width 58 height 23
type input "95"
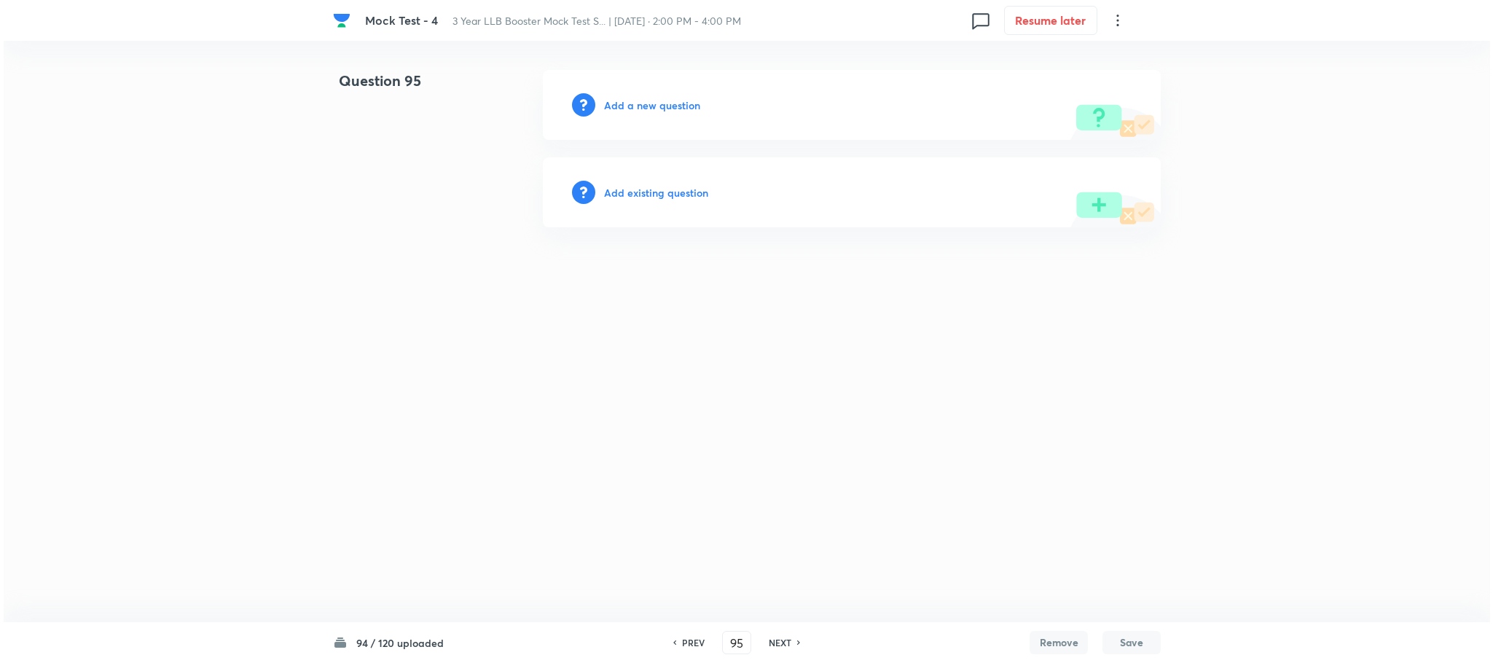
scroll to position [0, 0]
click at [646, 112] on div "Add a new question" at bounding box center [852, 105] width 618 height 70
click at [649, 101] on h6 "Add a new question" at bounding box center [652, 105] width 96 height 15
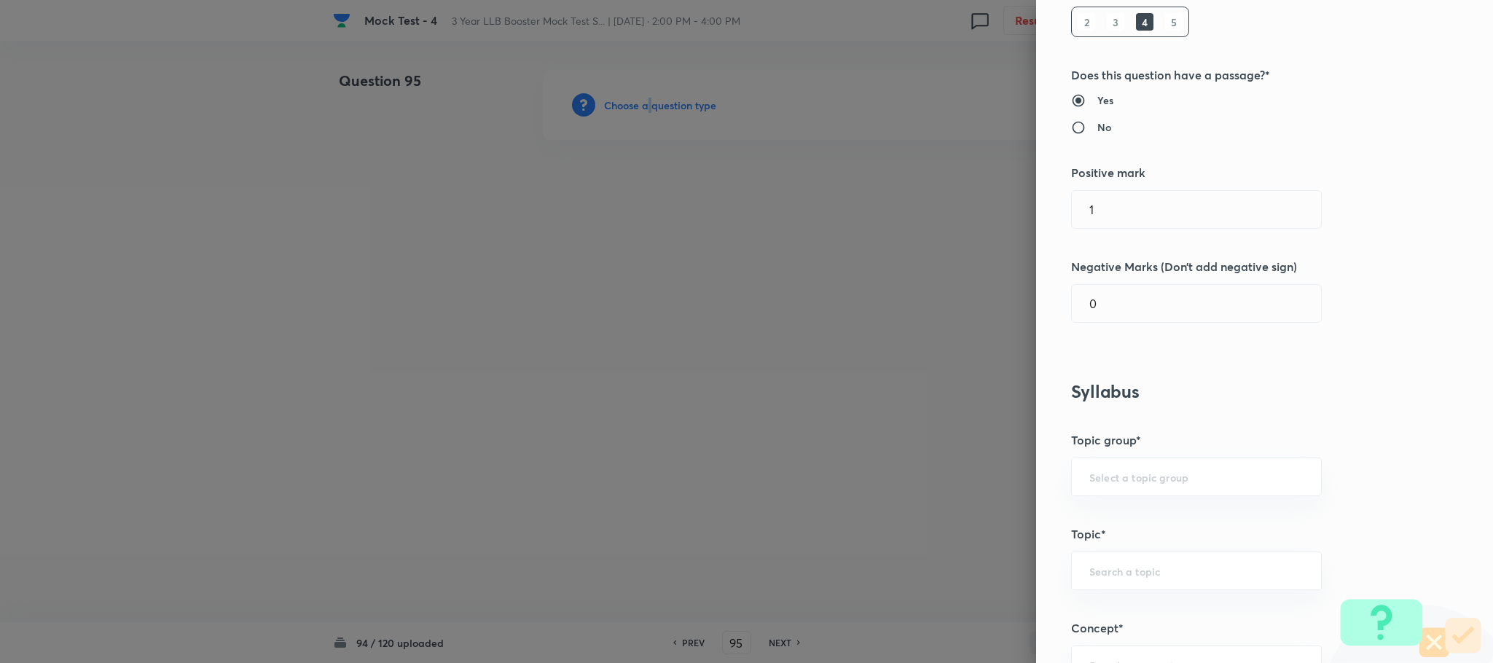
scroll to position [437, 0]
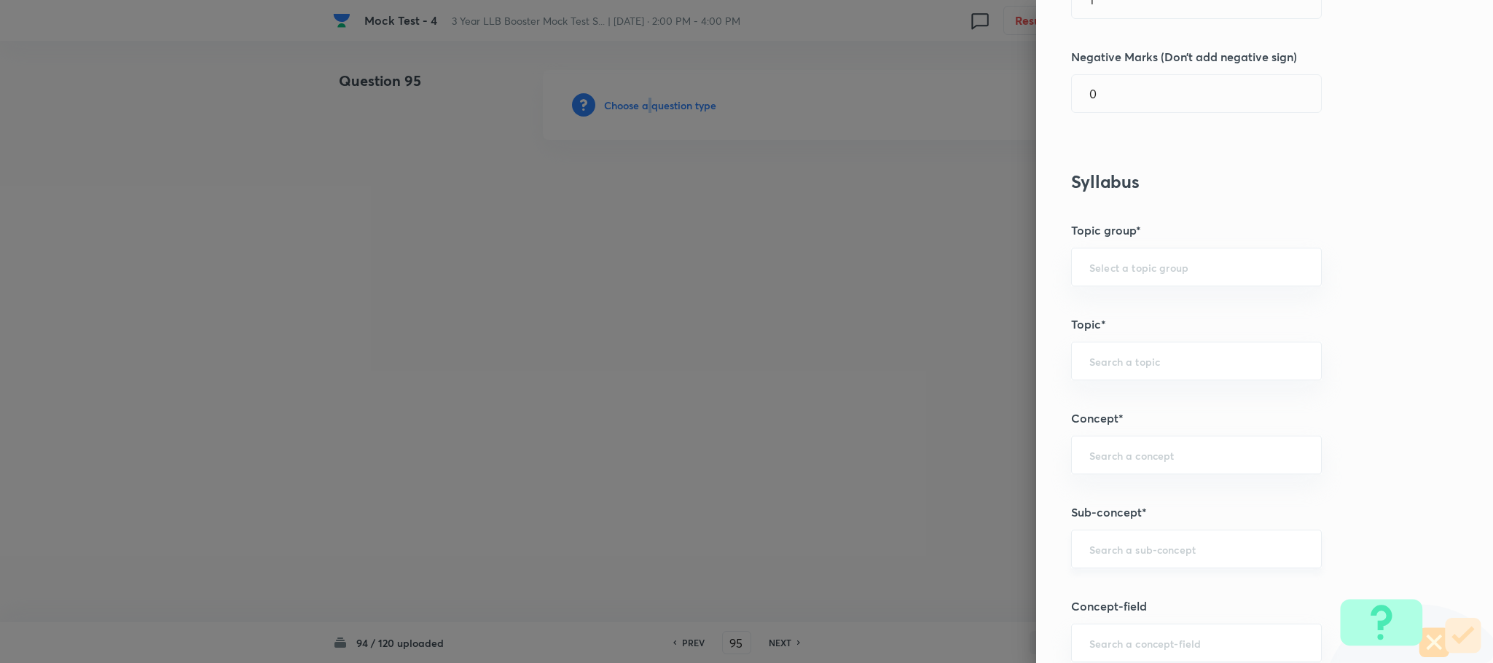
click at [1103, 536] on div "​" at bounding box center [1196, 549] width 251 height 39
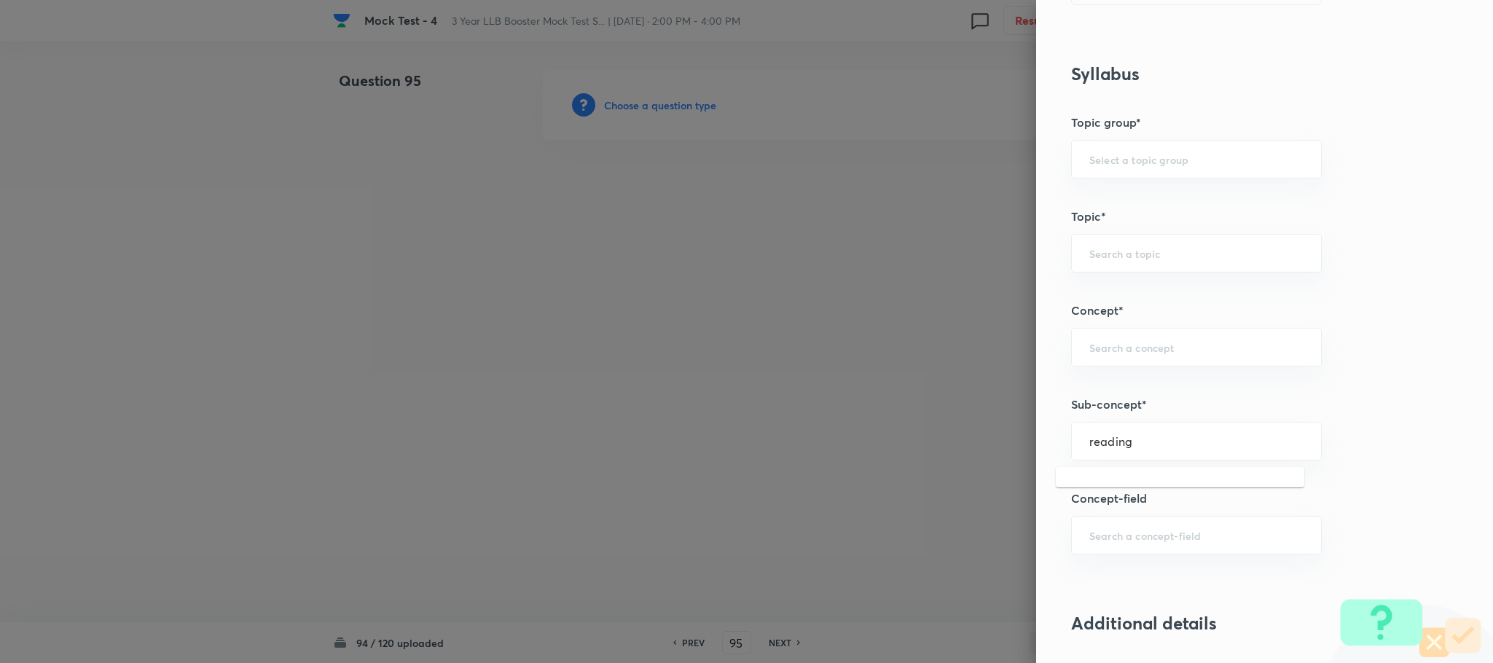
scroll to position [547, 0]
click at [1105, 475] on li "Reading Approach" at bounding box center [1180, 486] width 249 height 26
type input "Reading Approach"
type input "English Language"
type input "English Comprehension"
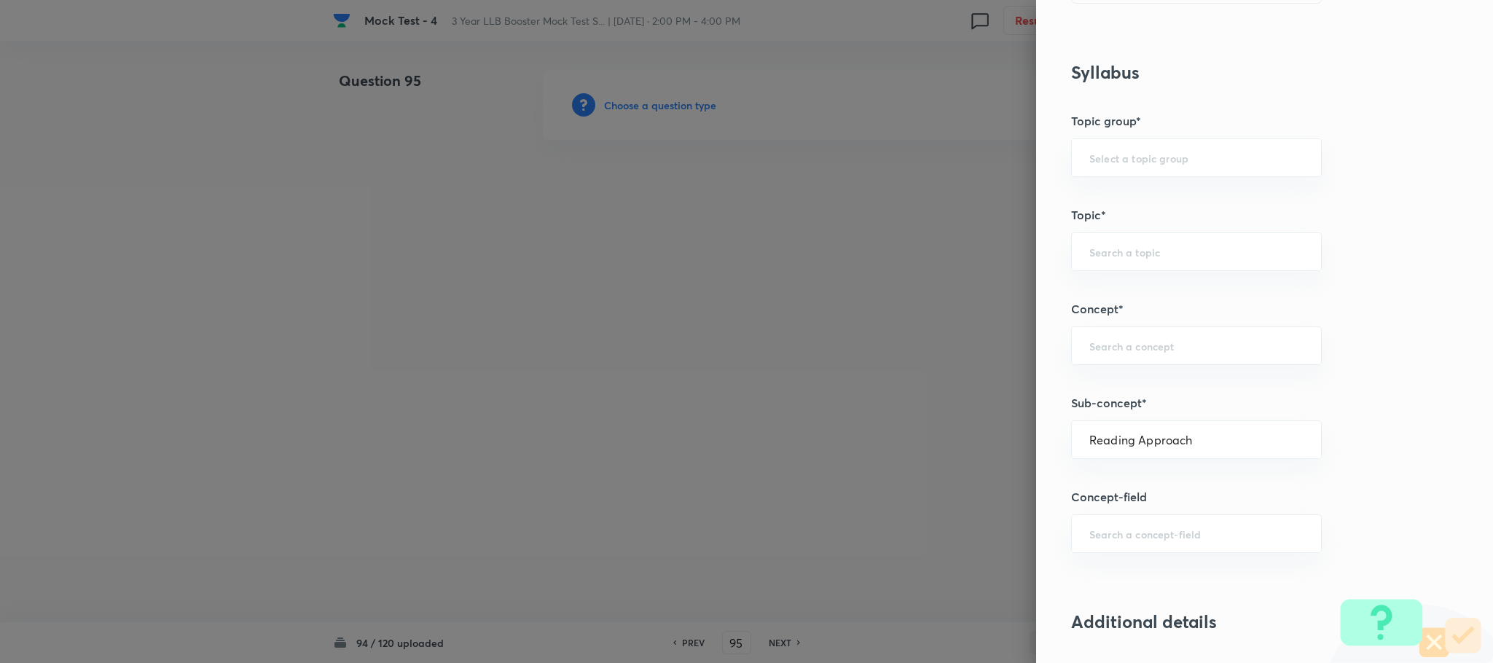
type input "Types of Passages"
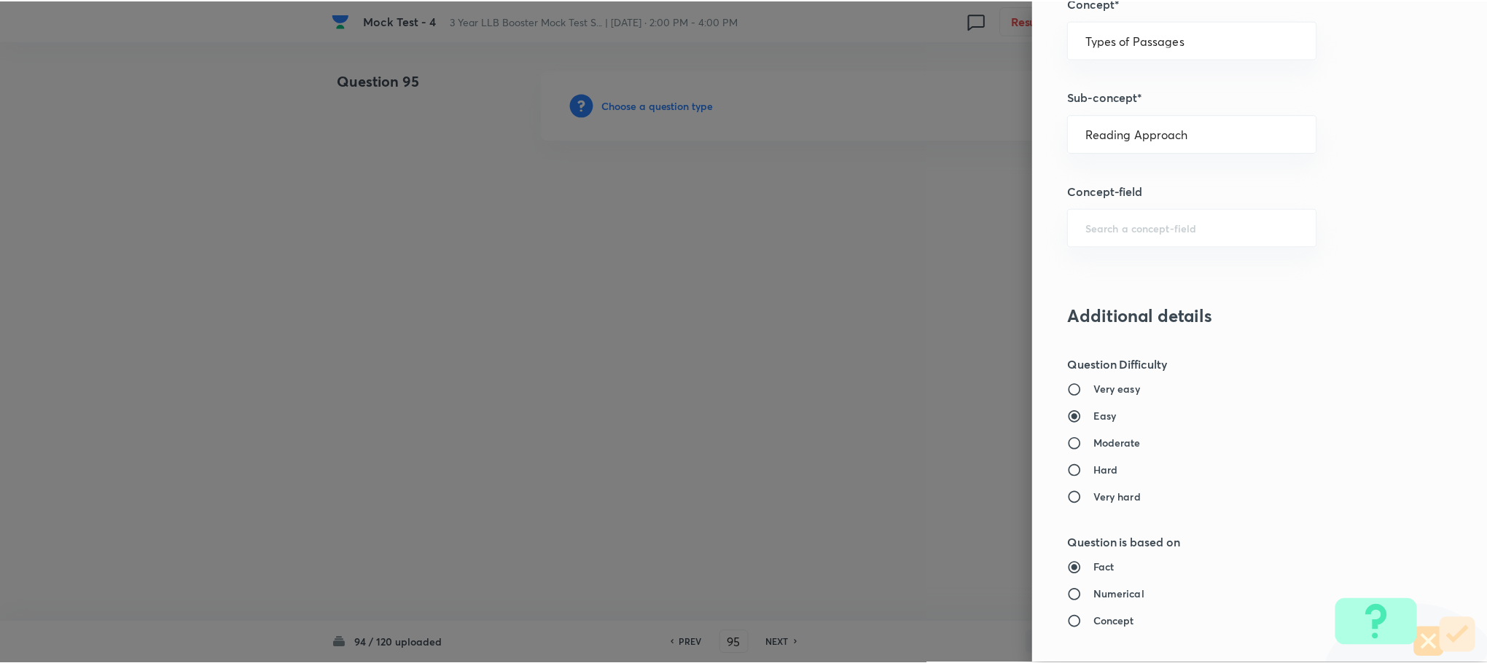
scroll to position [1312, 0]
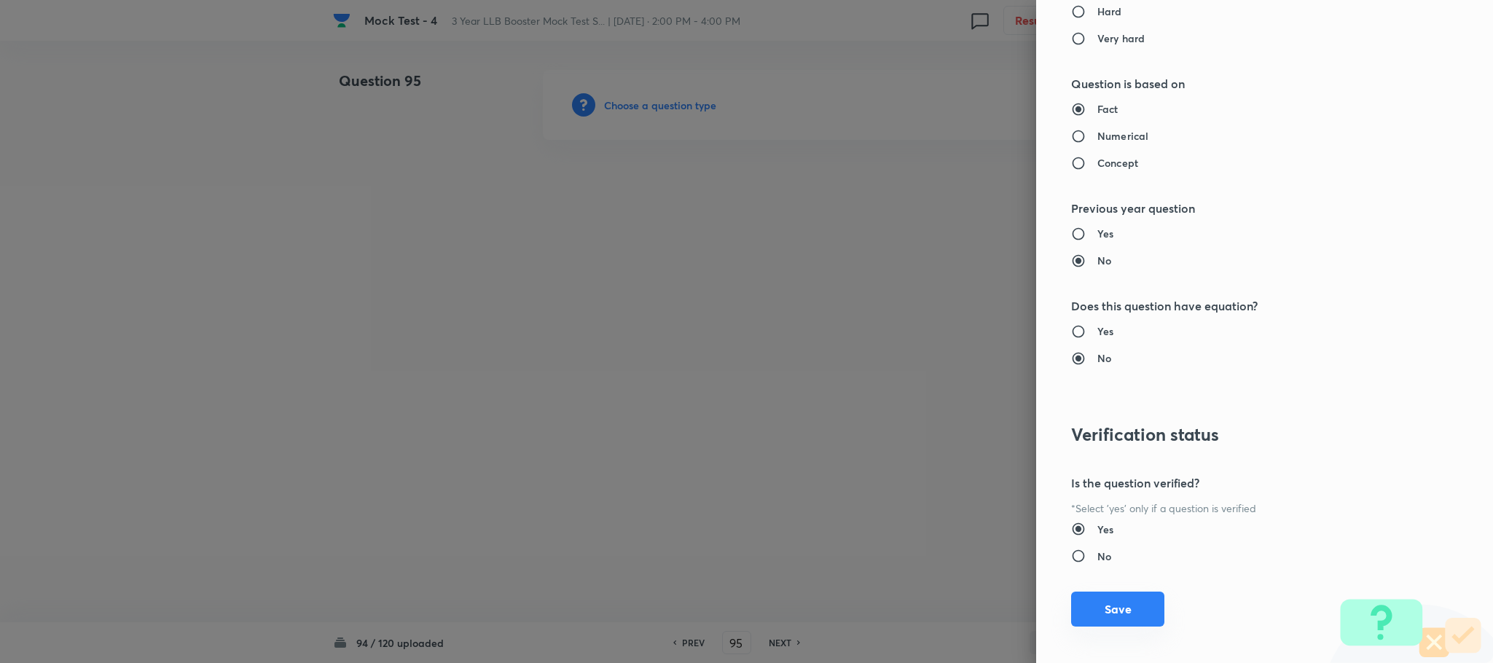
click at [1087, 604] on button "Save" at bounding box center [1117, 609] width 93 height 35
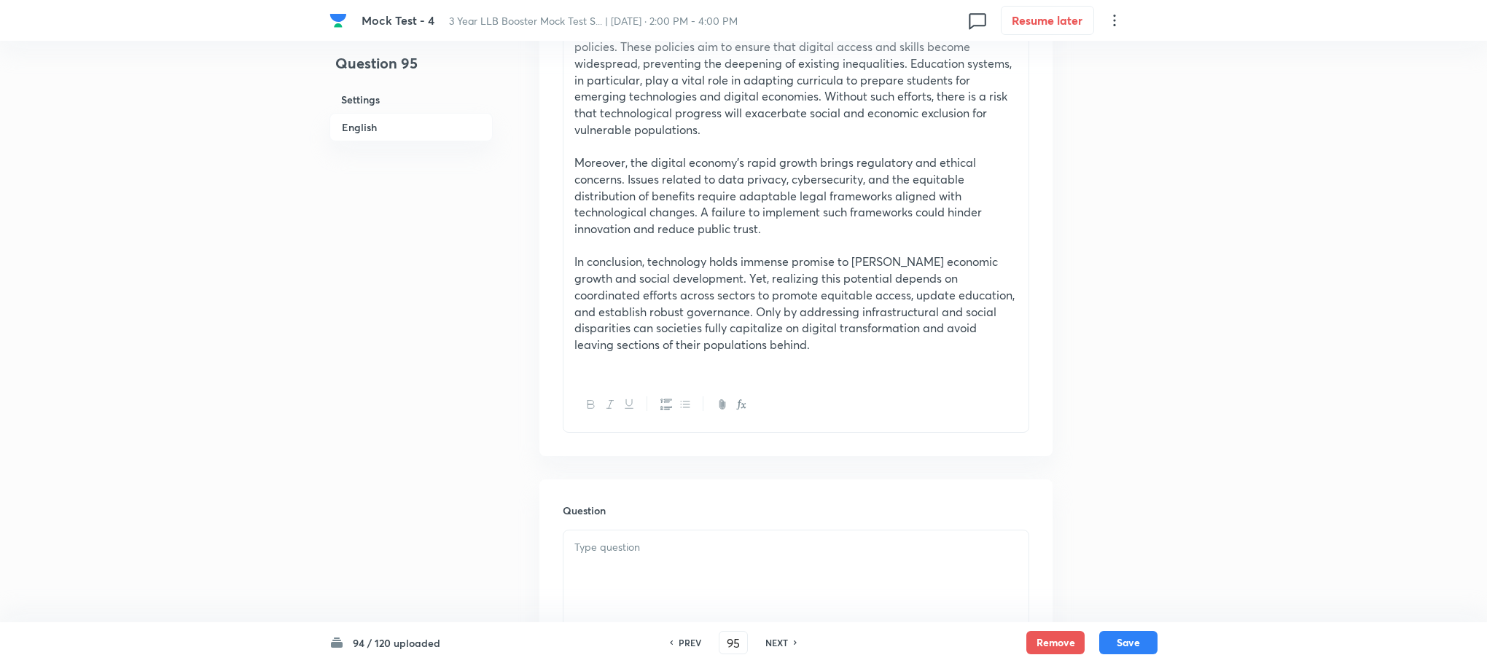
scroll to position [765, 0]
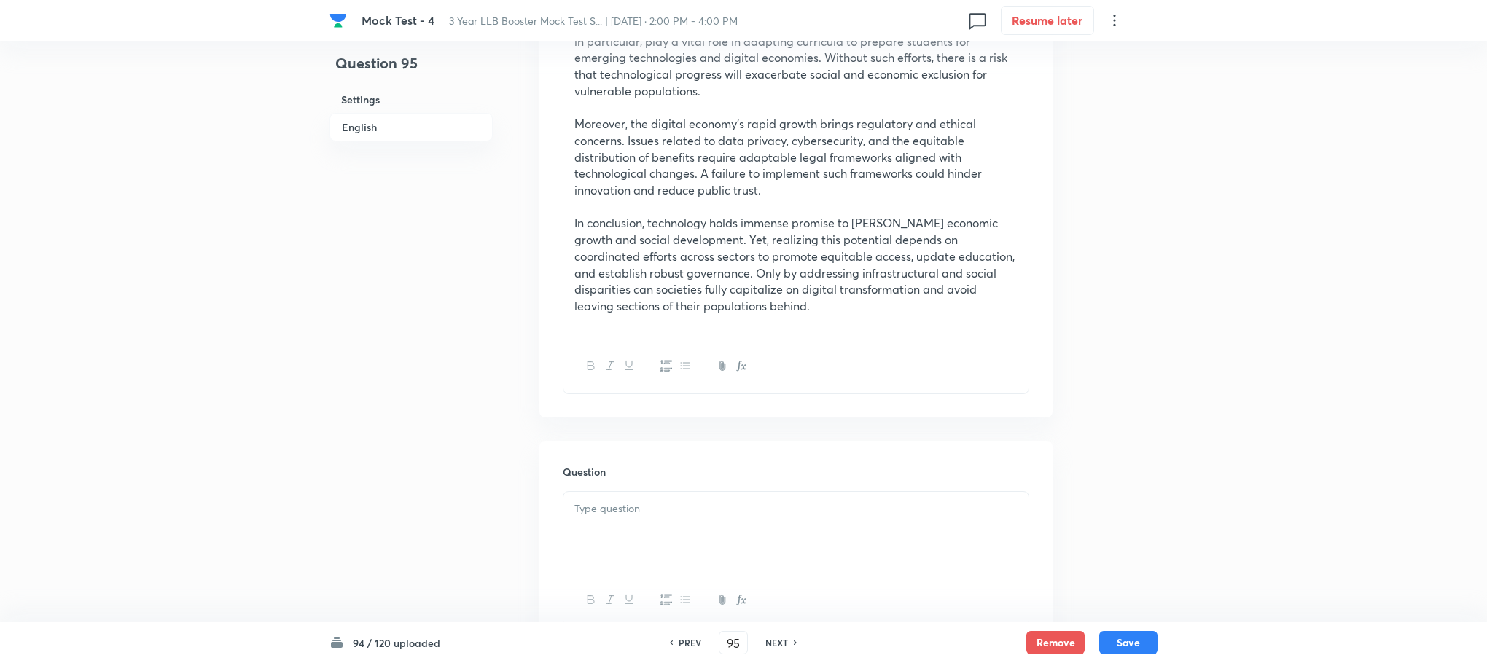
click at [665, 512] on p at bounding box center [795, 509] width 443 height 17
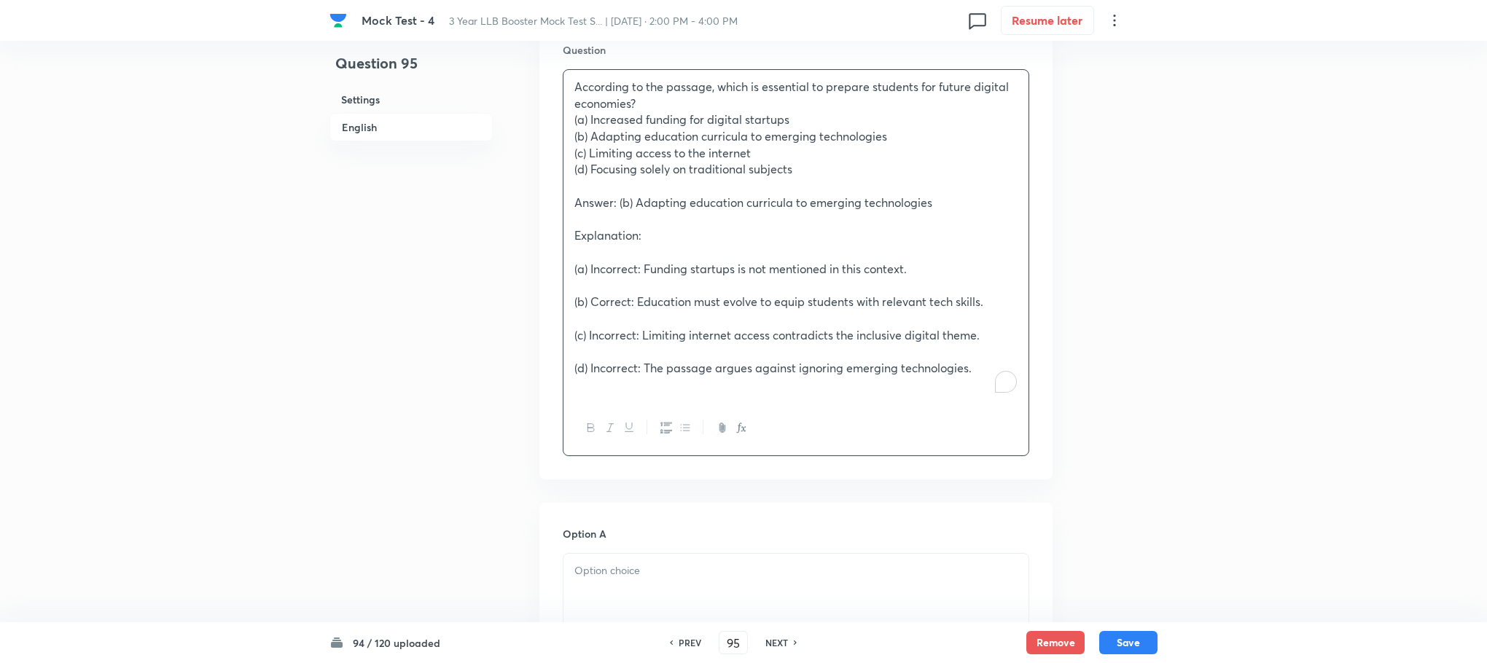
scroll to position [1203, 0]
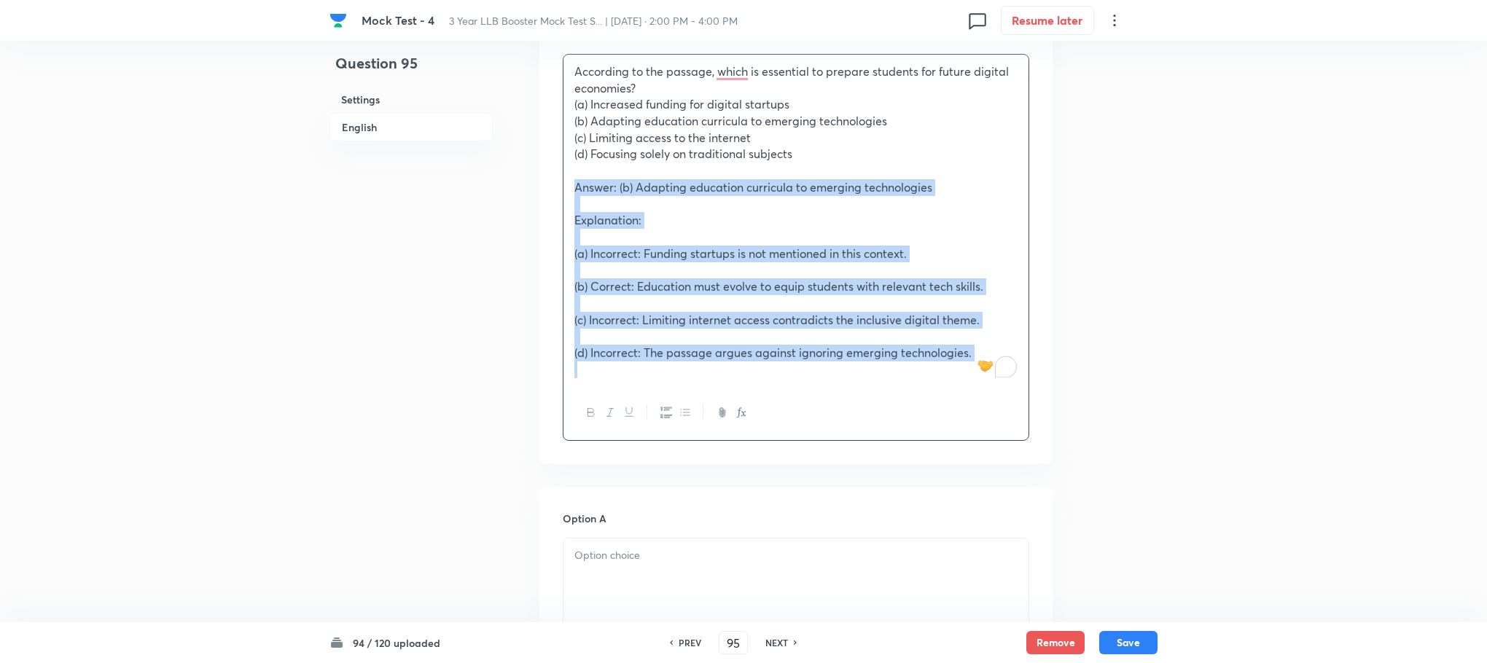
drag, startPoint x: 569, startPoint y: 191, endPoint x: 977, endPoint y: 410, distance: 463.0
click at [977, 410] on div "According to the passage, which is essential to prepare students for future dig…" at bounding box center [796, 247] width 466 height 387
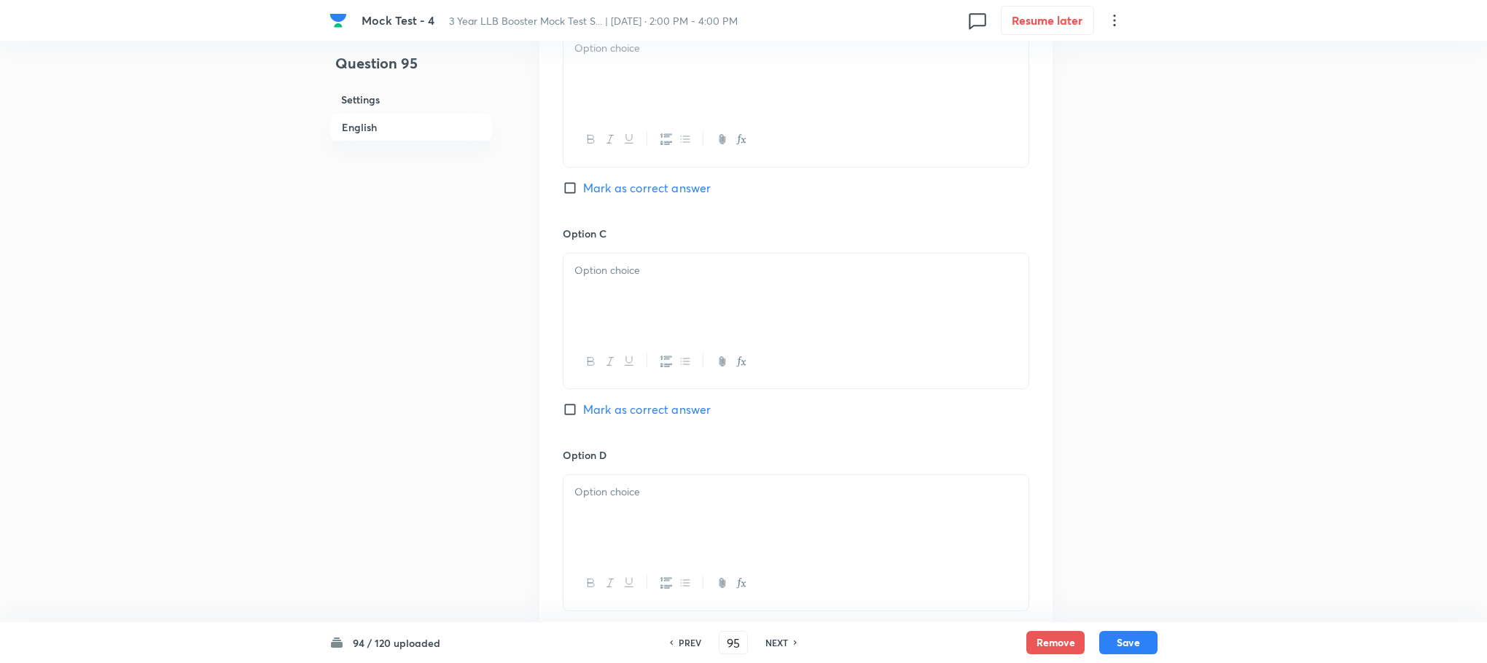
scroll to position [2115, 0]
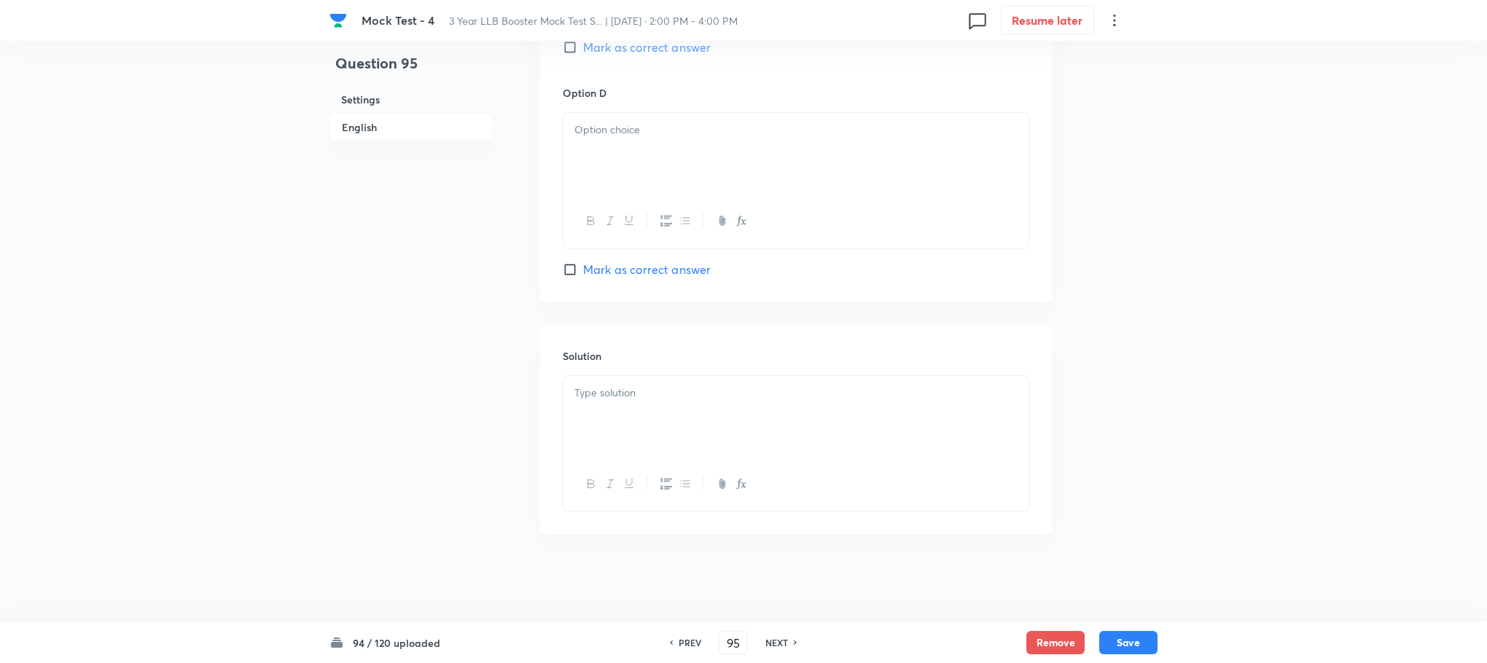
click at [744, 418] on div at bounding box center [795, 417] width 465 height 82
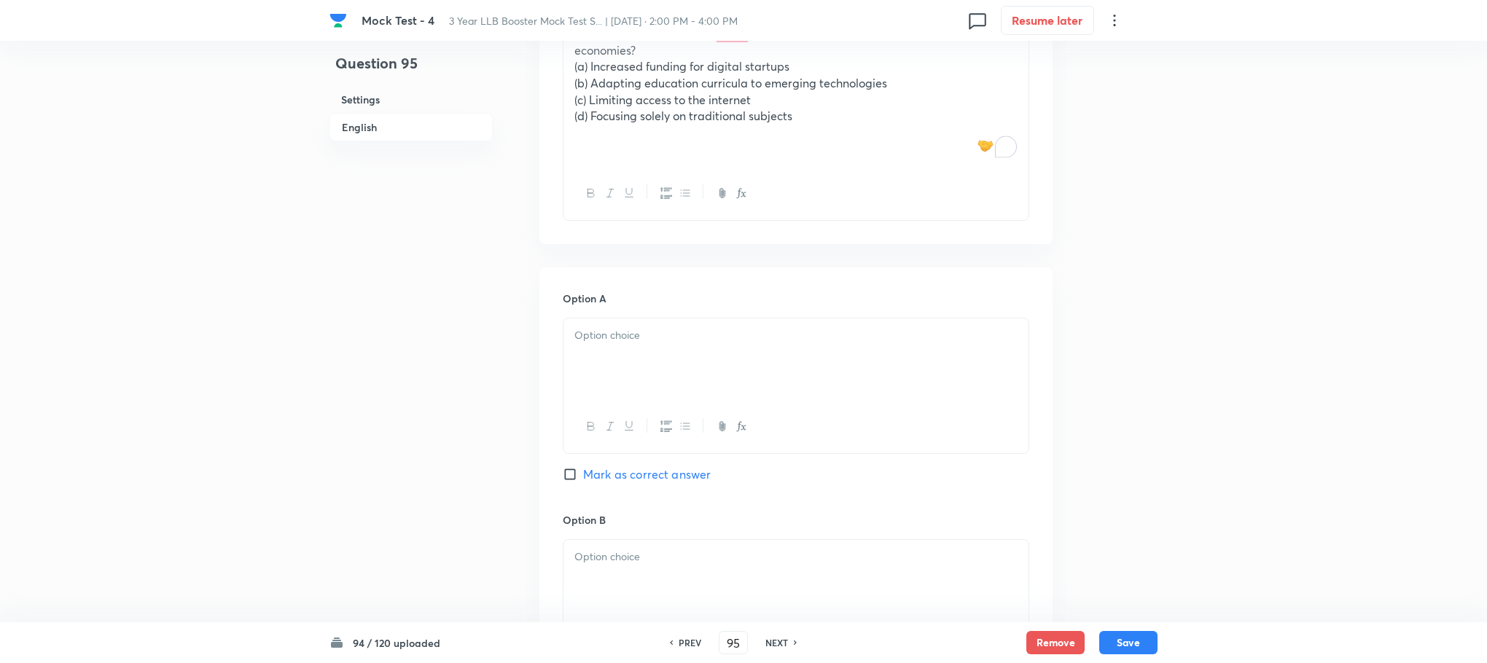
scroll to position [1022, 0]
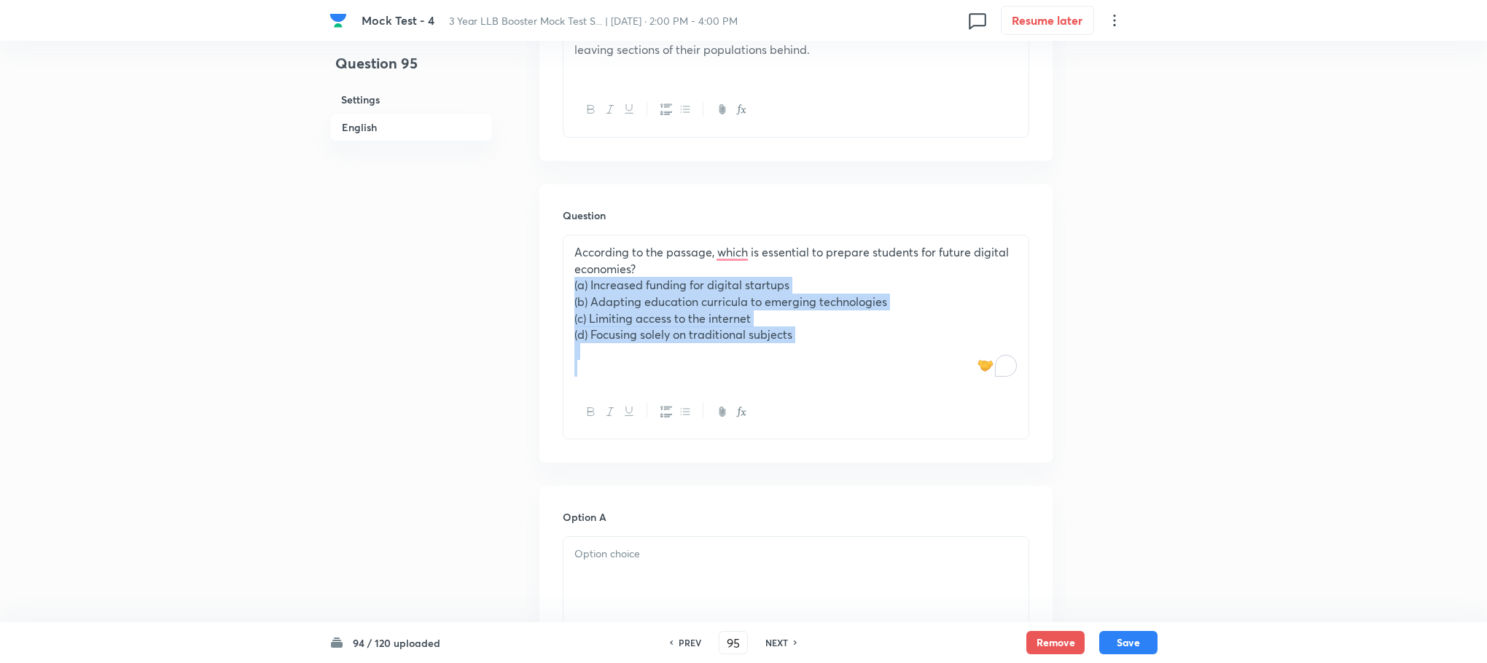
drag, startPoint x: 567, startPoint y: 283, endPoint x: 851, endPoint y: 378, distance: 299.9
click at [851, 378] on div "According to the passage, which is essential to prepare students for future dig…" at bounding box center [795, 310] width 465 height 150
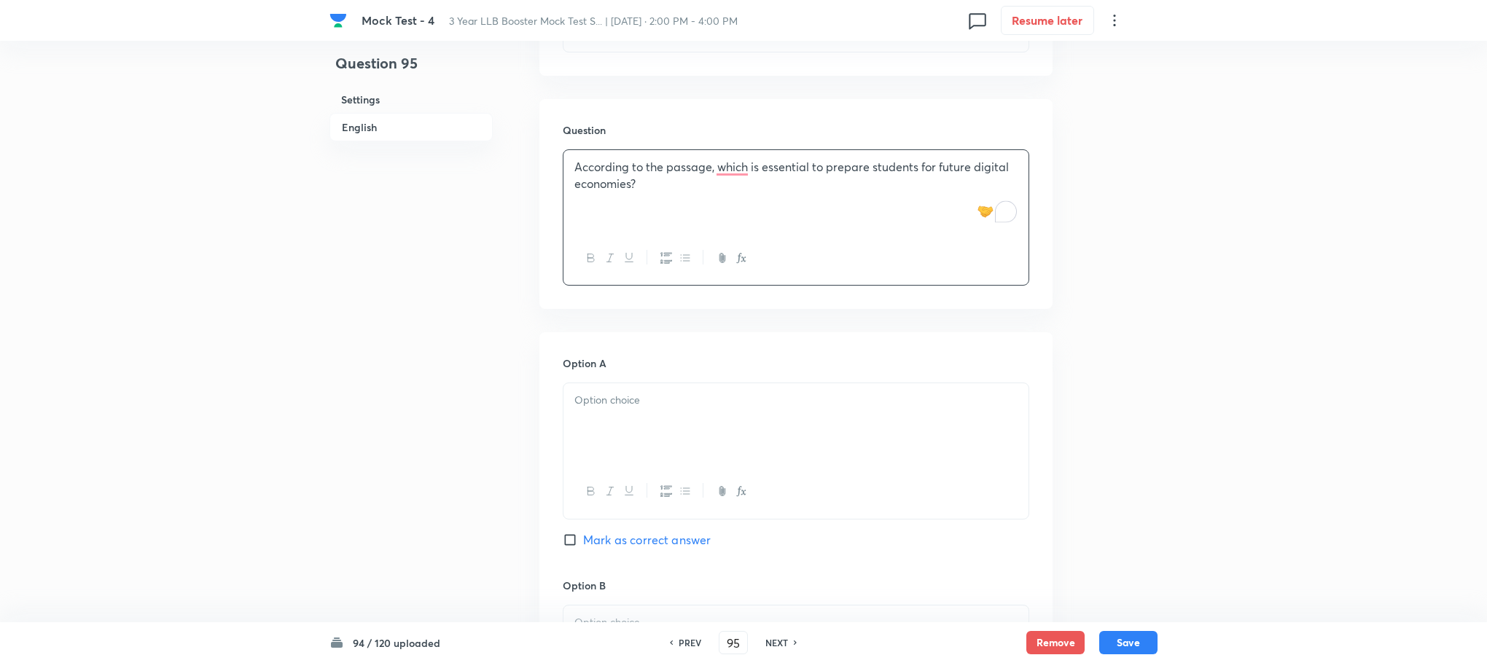
scroll to position [1240, 0]
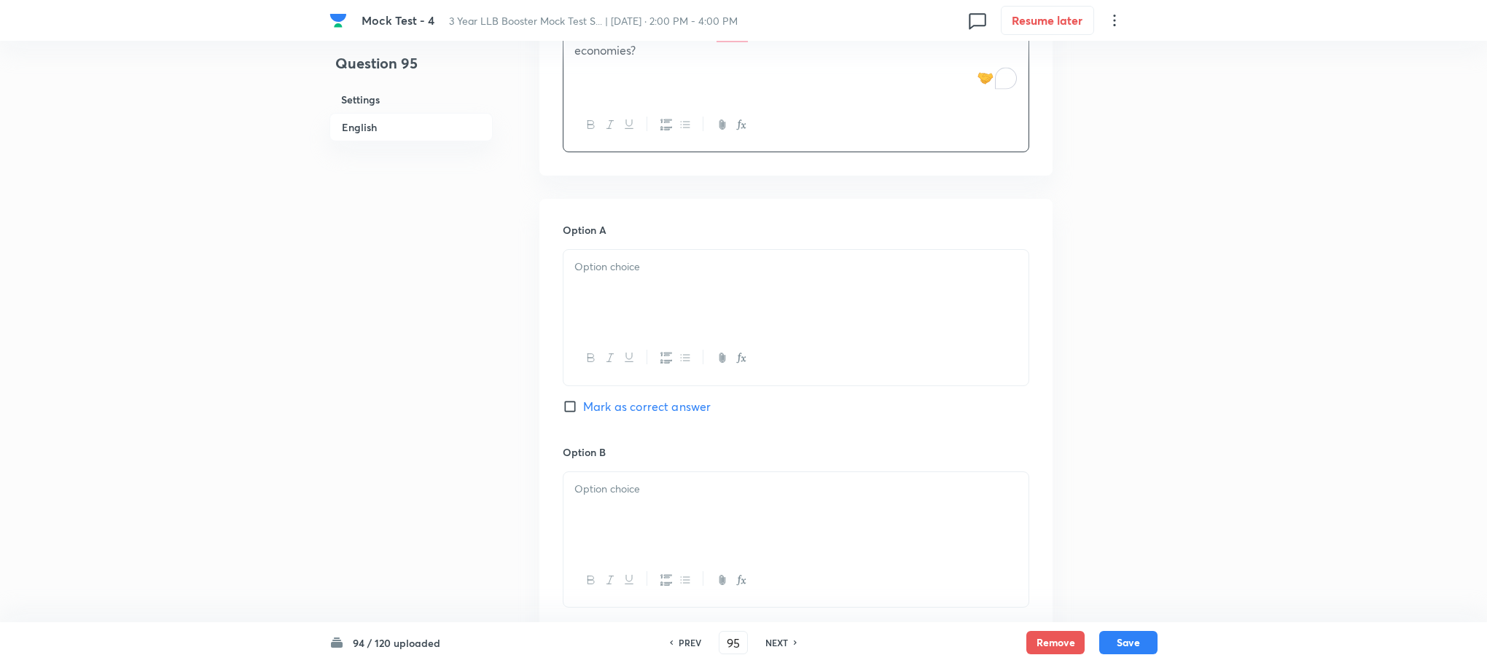
click at [600, 316] on div at bounding box center [795, 291] width 465 height 82
paste div "To enrich screen reader interactions, please activate Accessibility in Grammarl…"
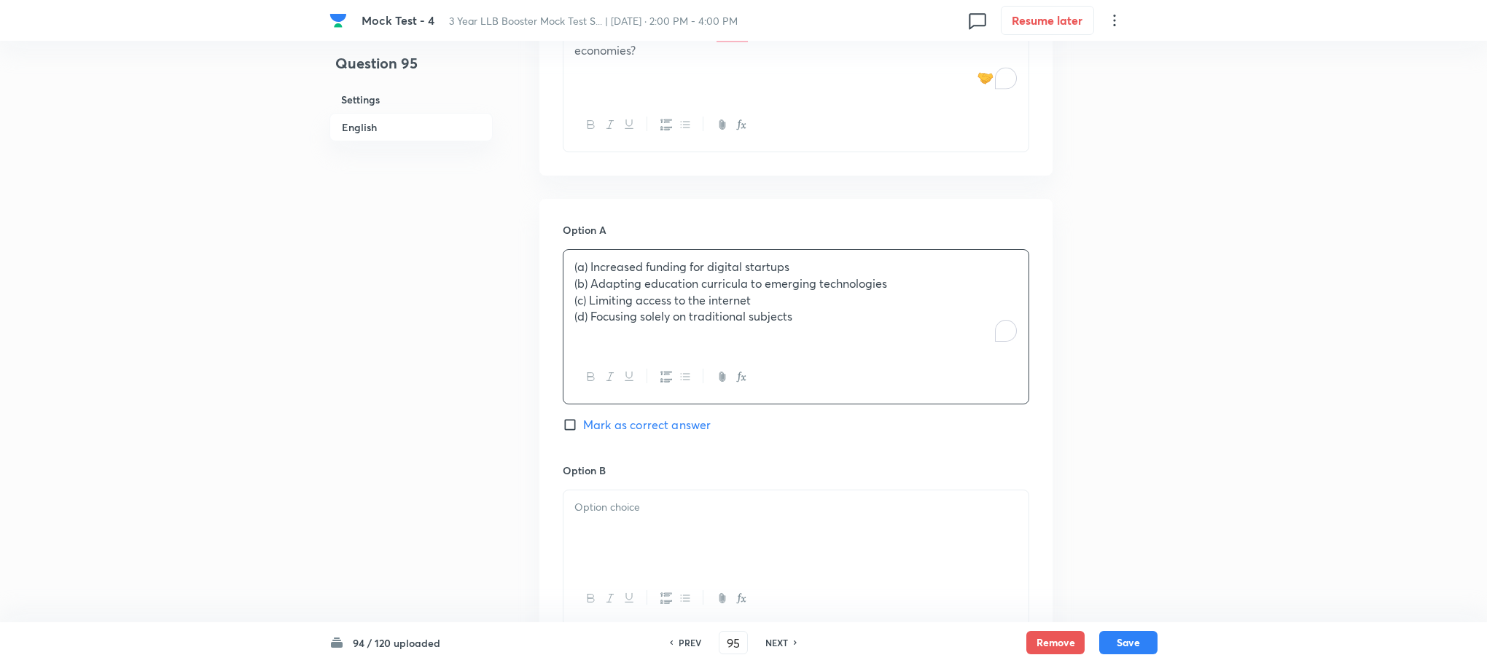
click at [589, 261] on p "(a) Increased funding for digital startups" at bounding box center [795, 267] width 443 height 17
click at [589, 284] on p "(b) Adapting education curricula to emerging technologies" at bounding box center [795, 283] width 443 height 17
click at [589, 293] on p "(c) Limiting access to the internet" at bounding box center [795, 300] width 443 height 17
click at [589, 316] on p "(d) Focusing solely on traditional subjects" at bounding box center [795, 316] width 443 height 17
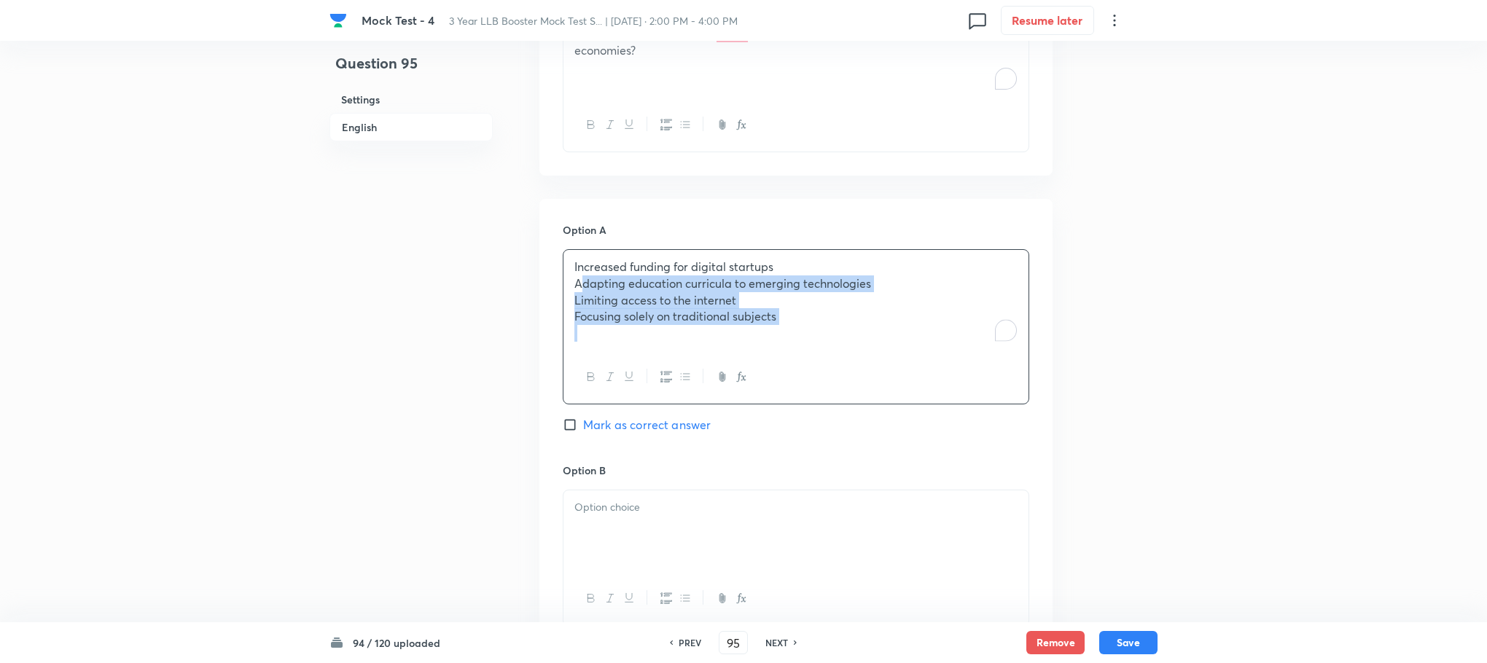
drag, startPoint x: 571, startPoint y: 285, endPoint x: 844, endPoint y: 374, distance: 286.7
click at [844, 374] on div "Increased funding for digital startups Adapting education curricula to emerging…" at bounding box center [796, 326] width 466 height 155
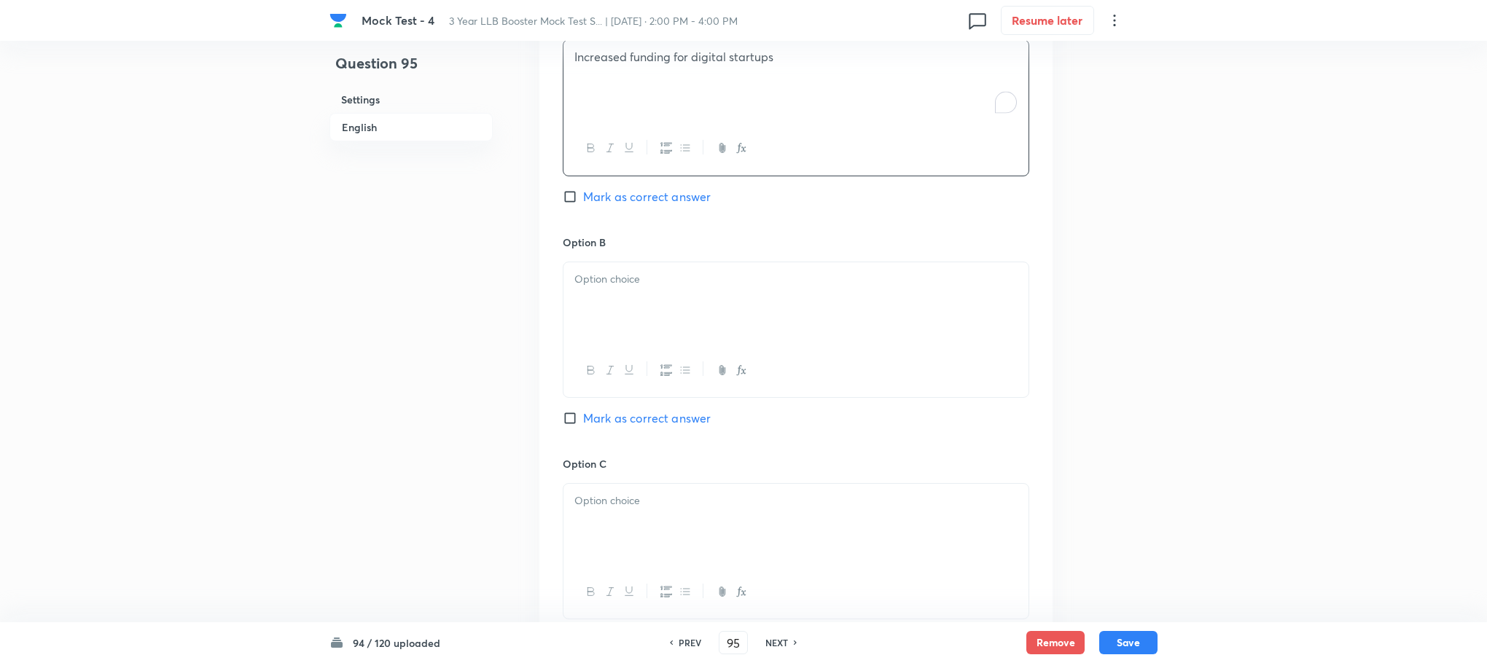
scroll to position [1459, 0]
click at [590, 327] on div at bounding box center [795, 295] width 465 height 82
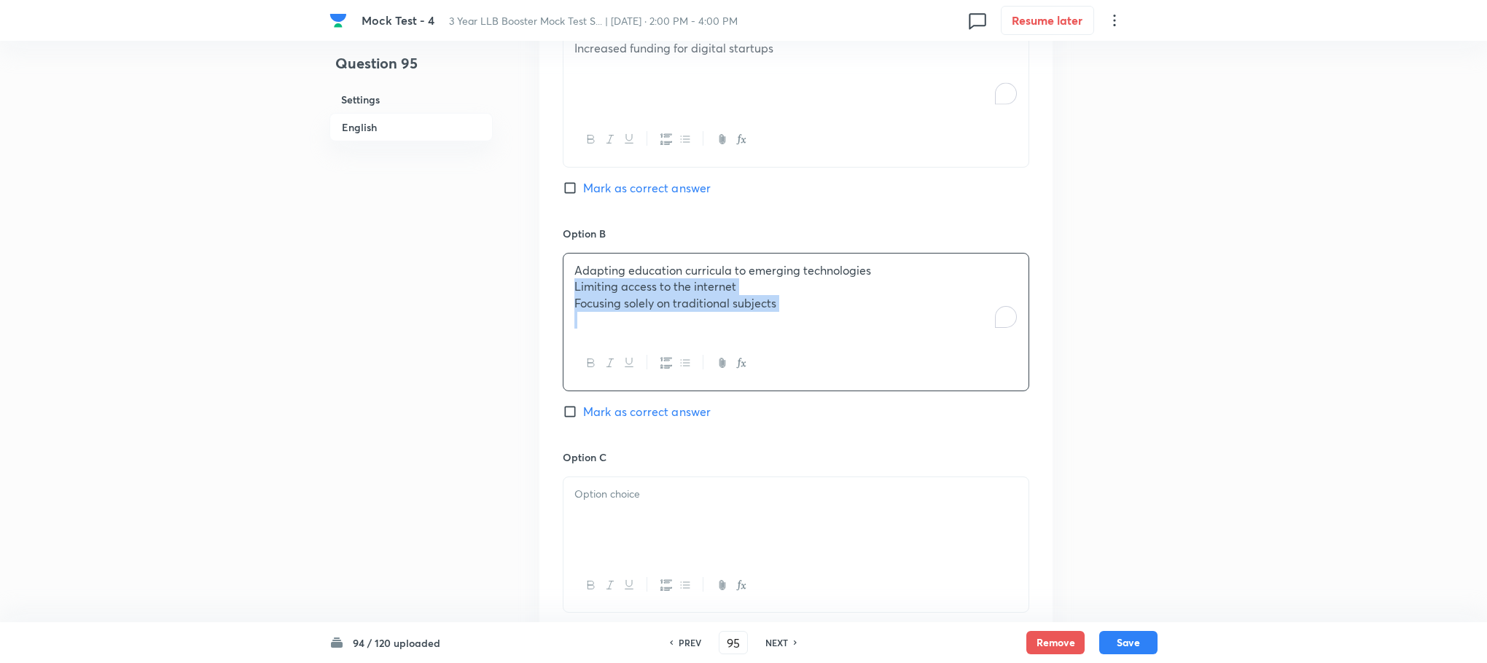
drag, startPoint x: 573, startPoint y: 289, endPoint x: 936, endPoint y: 352, distance: 368.5
click at [936, 352] on div "Adapting education curricula to emerging technologies Limiting access to the in…" at bounding box center [796, 322] width 466 height 138
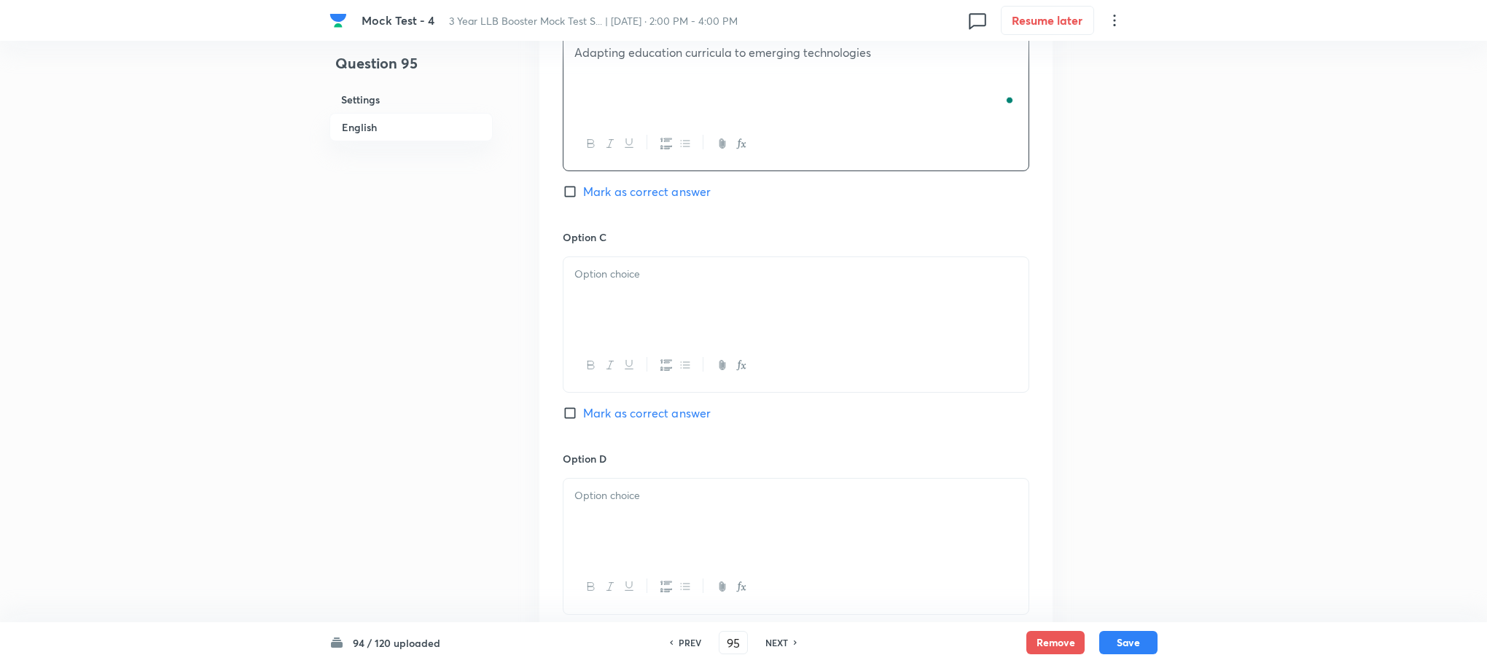
scroll to position [1678, 0]
click at [601, 341] on div at bounding box center [795, 364] width 465 height 53
click at [597, 328] on div at bounding box center [795, 298] width 465 height 82
drag, startPoint x: 569, startPoint y: 293, endPoint x: 1028, endPoint y: 368, distance: 465.3
click at [1028, 368] on div "Limiting access to the internet Focusing solely on traditional subjects" at bounding box center [796, 324] width 466 height 136
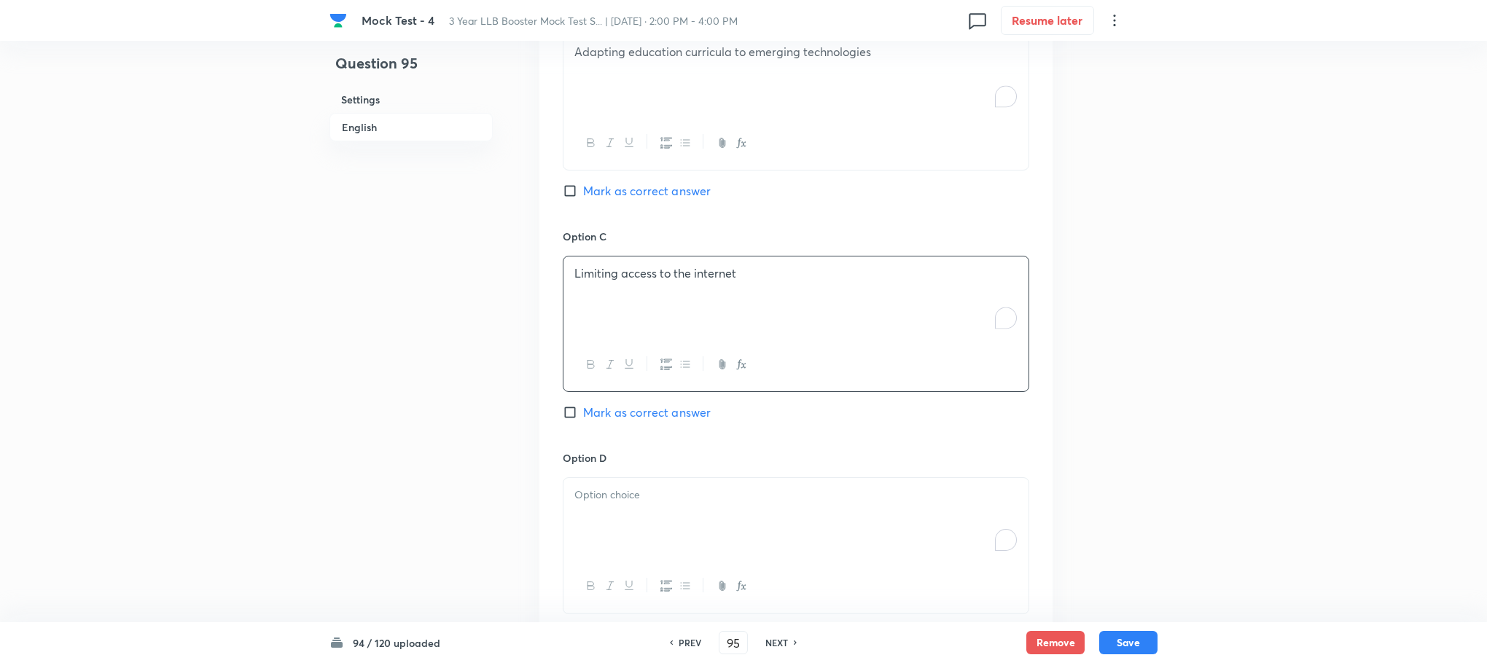
click at [743, 499] on p "To enrich screen reader interactions, please activate Accessibility in Grammarl…" at bounding box center [795, 495] width 443 height 17
click at [628, 184] on span "Mark as correct answer" at bounding box center [647, 190] width 128 height 17
click at [583, 184] on input "Mark as correct answer" at bounding box center [573, 191] width 20 height 15
checkbox input "true"
click at [1130, 643] on button "Save" at bounding box center [1128, 641] width 58 height 23
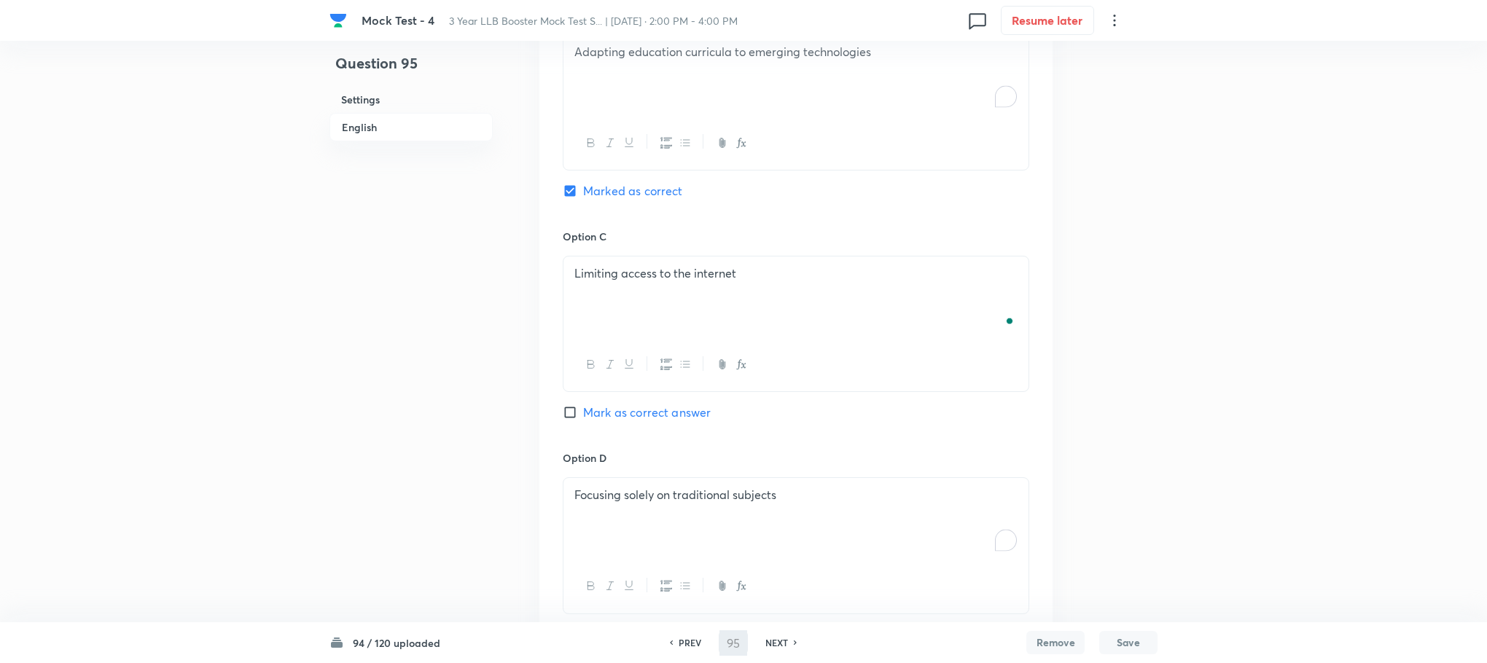
type input "96"
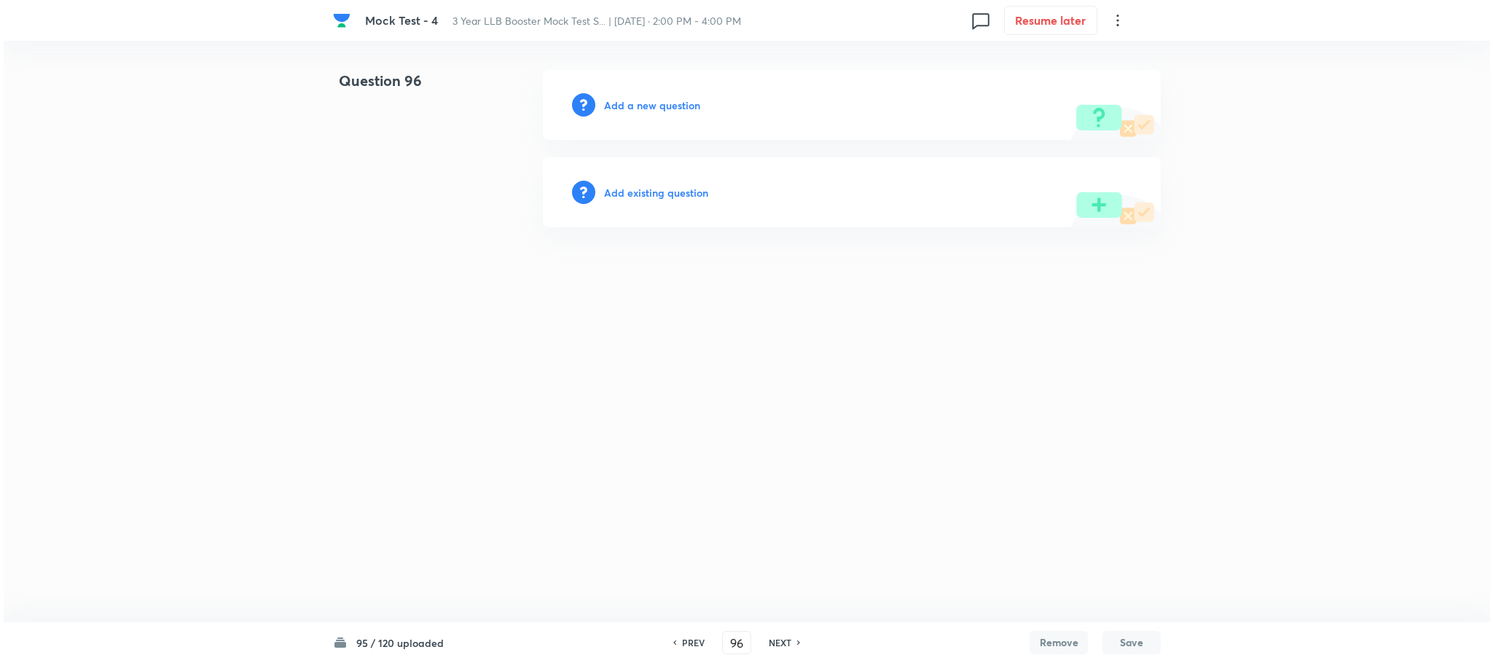
scroll to position [0, 0]
click at [650, 106] on h6 "Add a new question" at bounding box center [652, 105] width 96 height 15
click at [650, 106] on h6 "Choose a question type" at bounding box center [660, 105] width 112 height 15
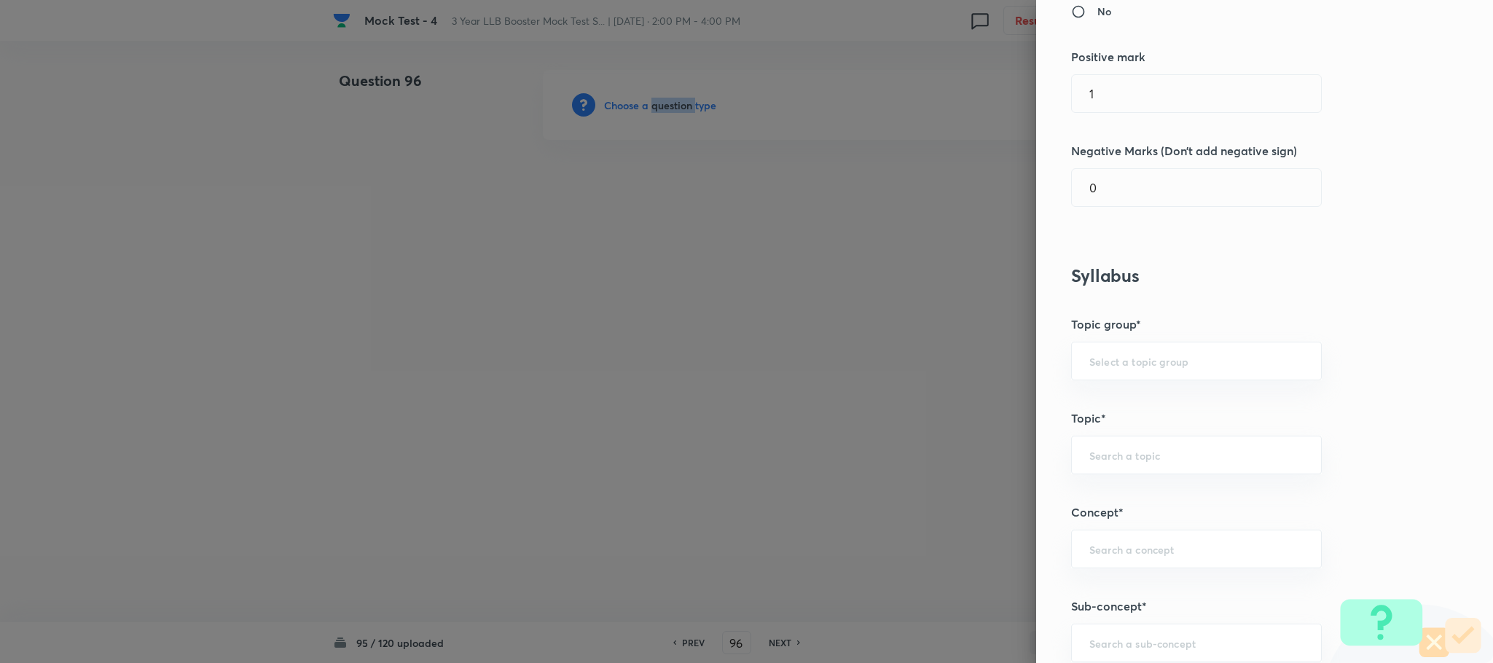
scroll to position [547, 0]
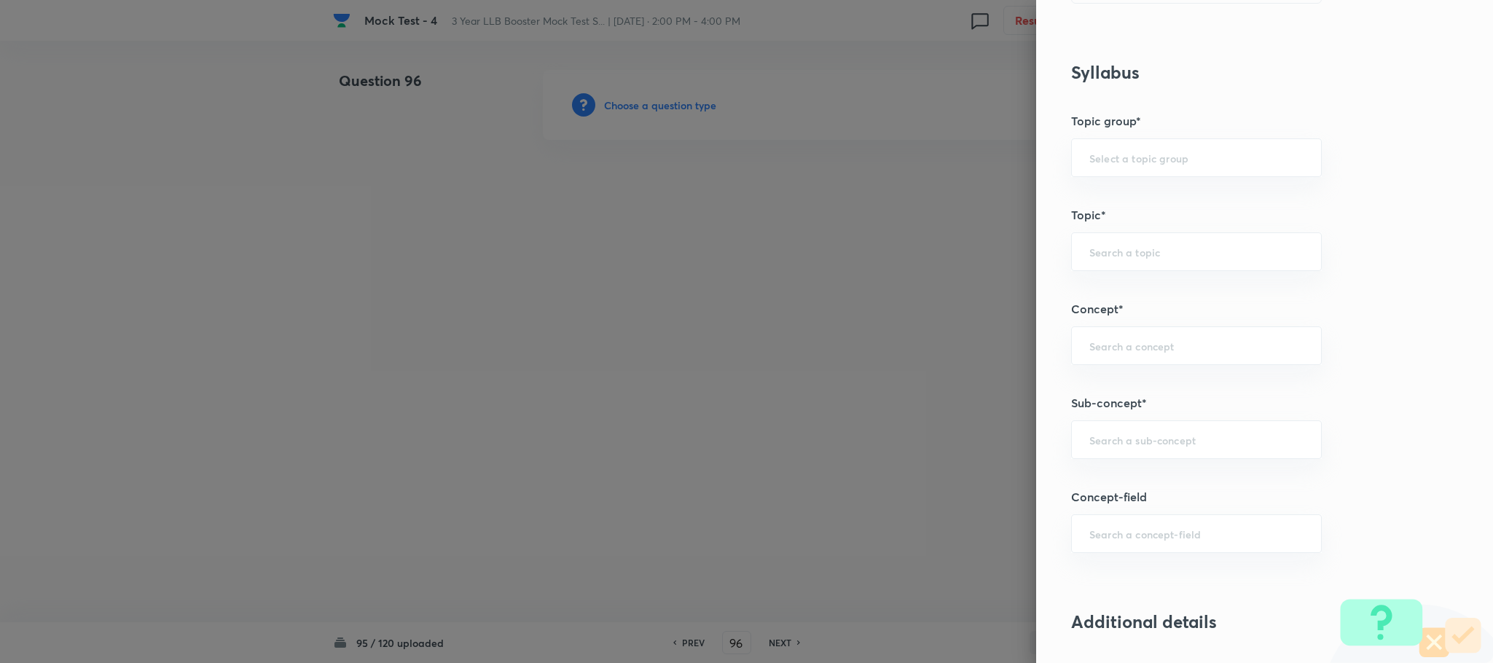
click at [1103, 423] on div "Question settings Question type* Single choice correct Number of options* 2 3 4…" at bounding box center [1264, 331] width 457 height 663
click at [1100, 442] on input "text" at bounding box center [1197, 440] width 214 height 14
click at [1102, 481] on li "Reading Approach" at bounding box center [1180, 486] width 249 height 26
type input "Reading Approach"
type input "English Language"
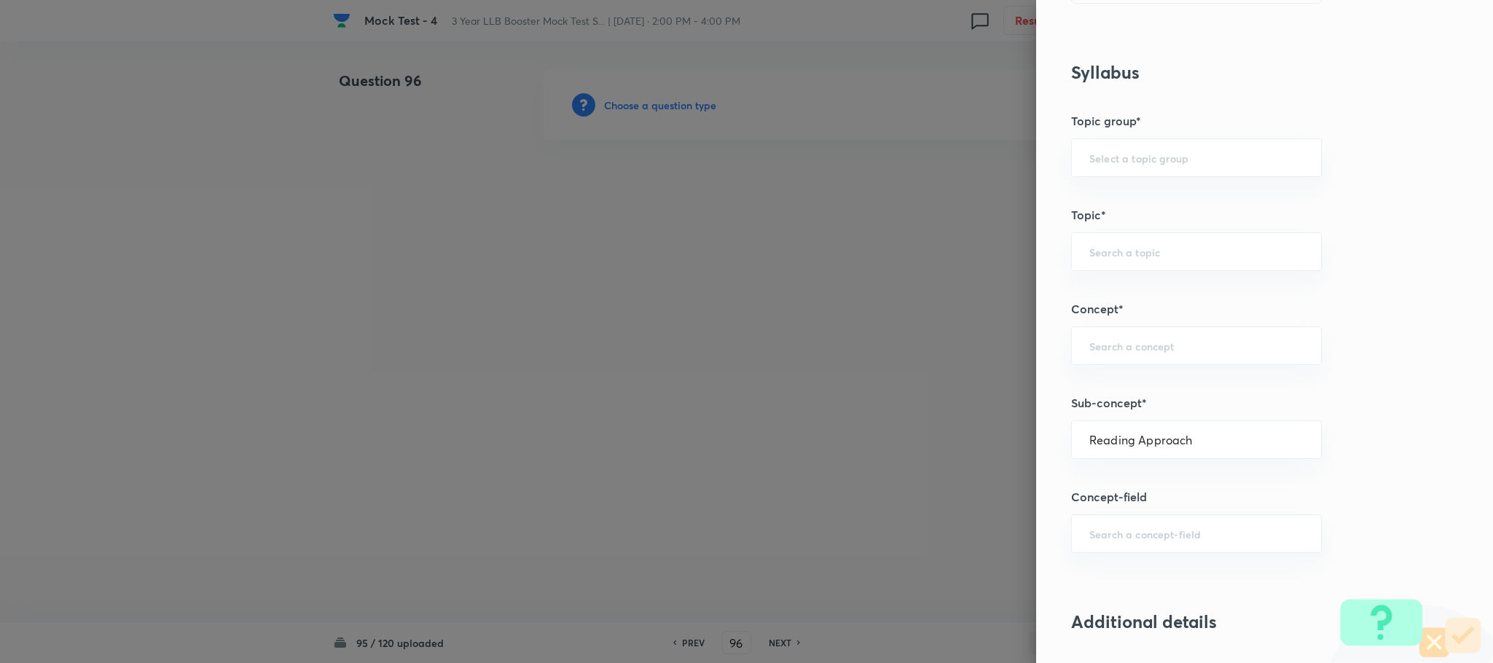
type input "English Comprehension"
type input "Types of Passages"
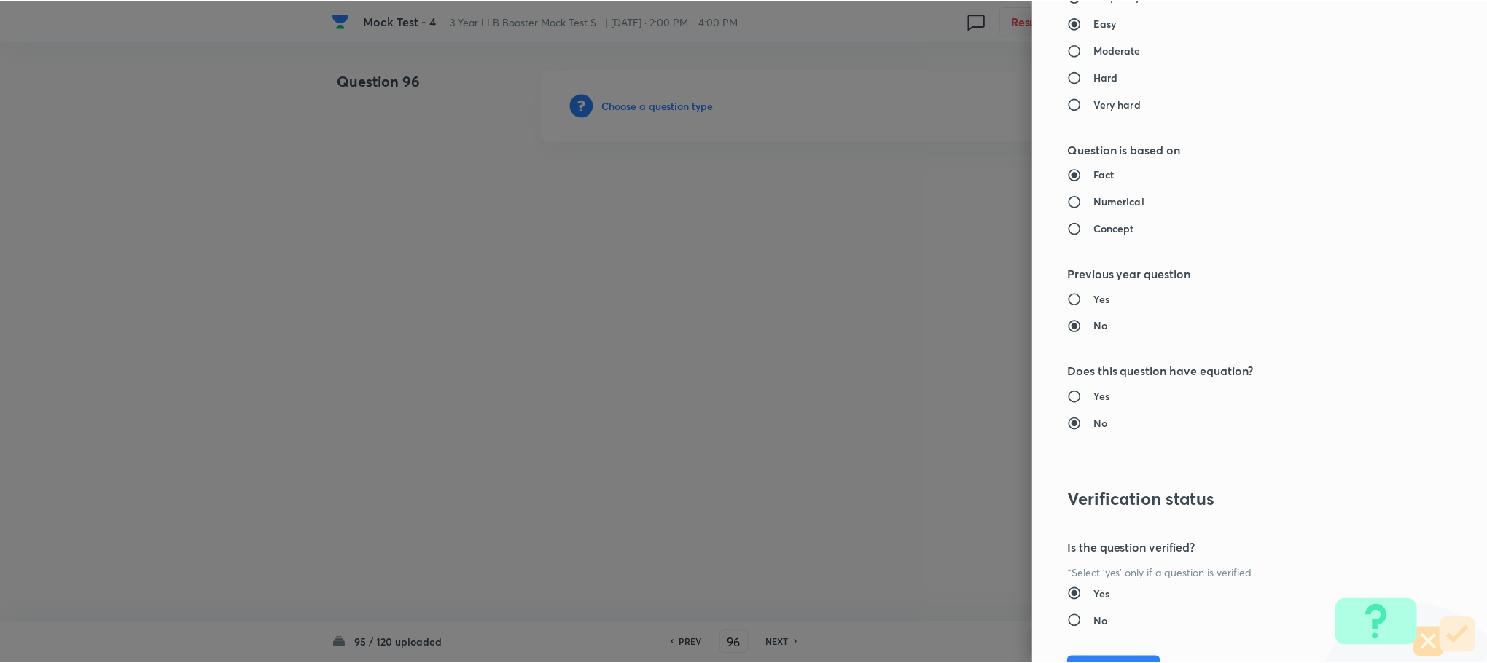
scroll to position [1312, 0]
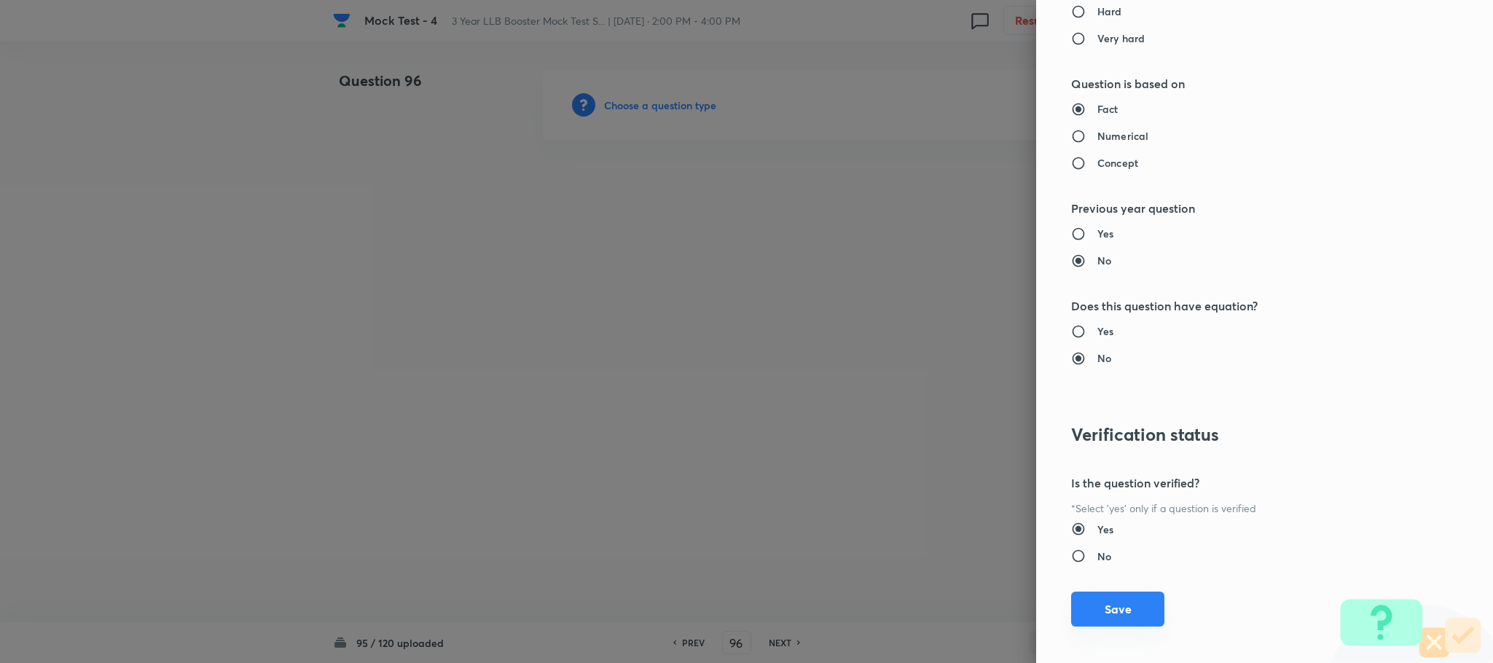
click at [1106, 602] on button "Save" at bounding box center [1117, 609] width 93 height 35
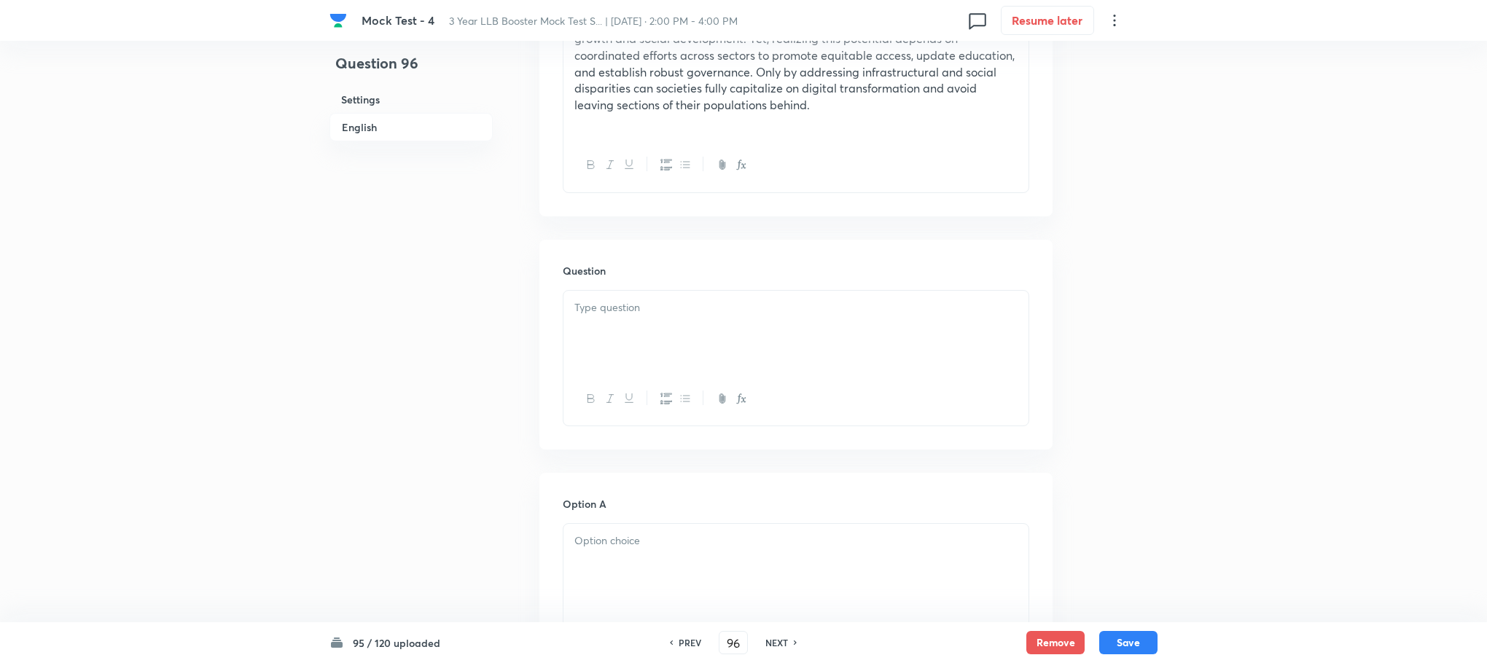
scroll to position [984, 0]
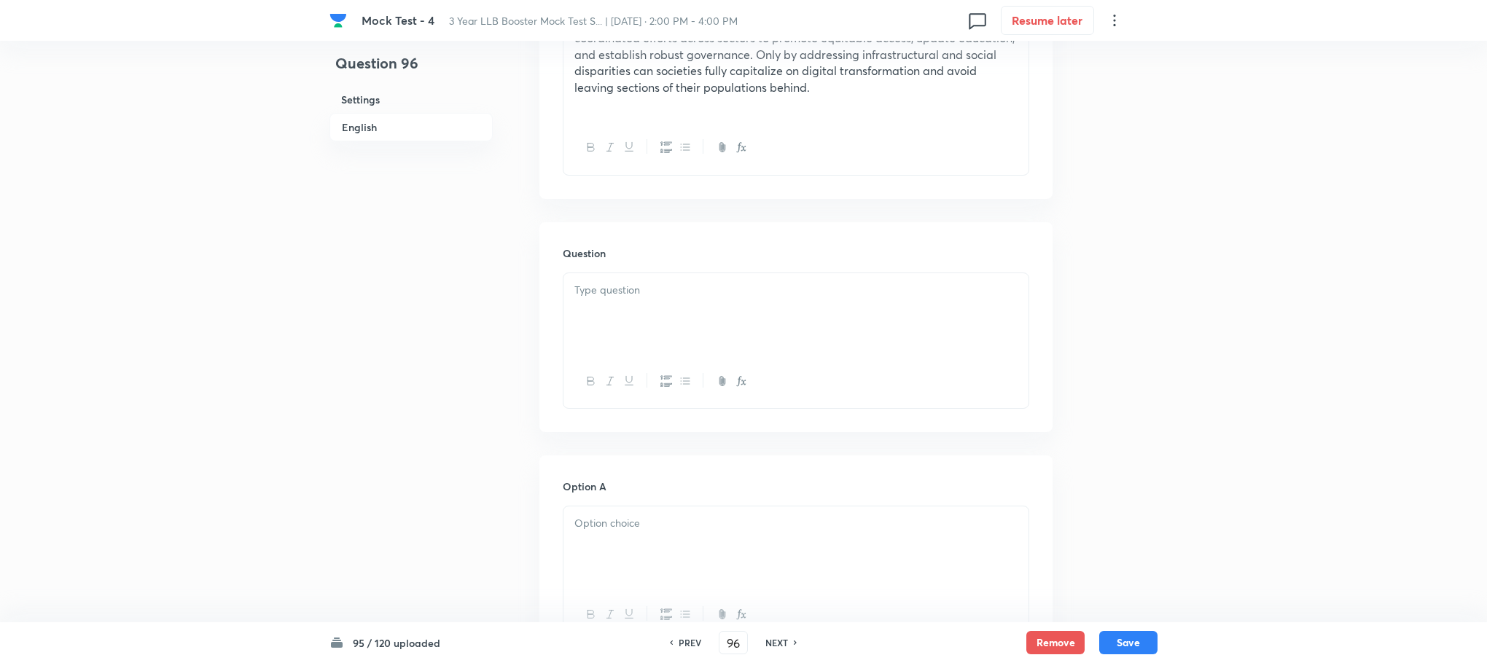
click at [630, 317] on div at bounding box center [795, 314] width 465 height 82
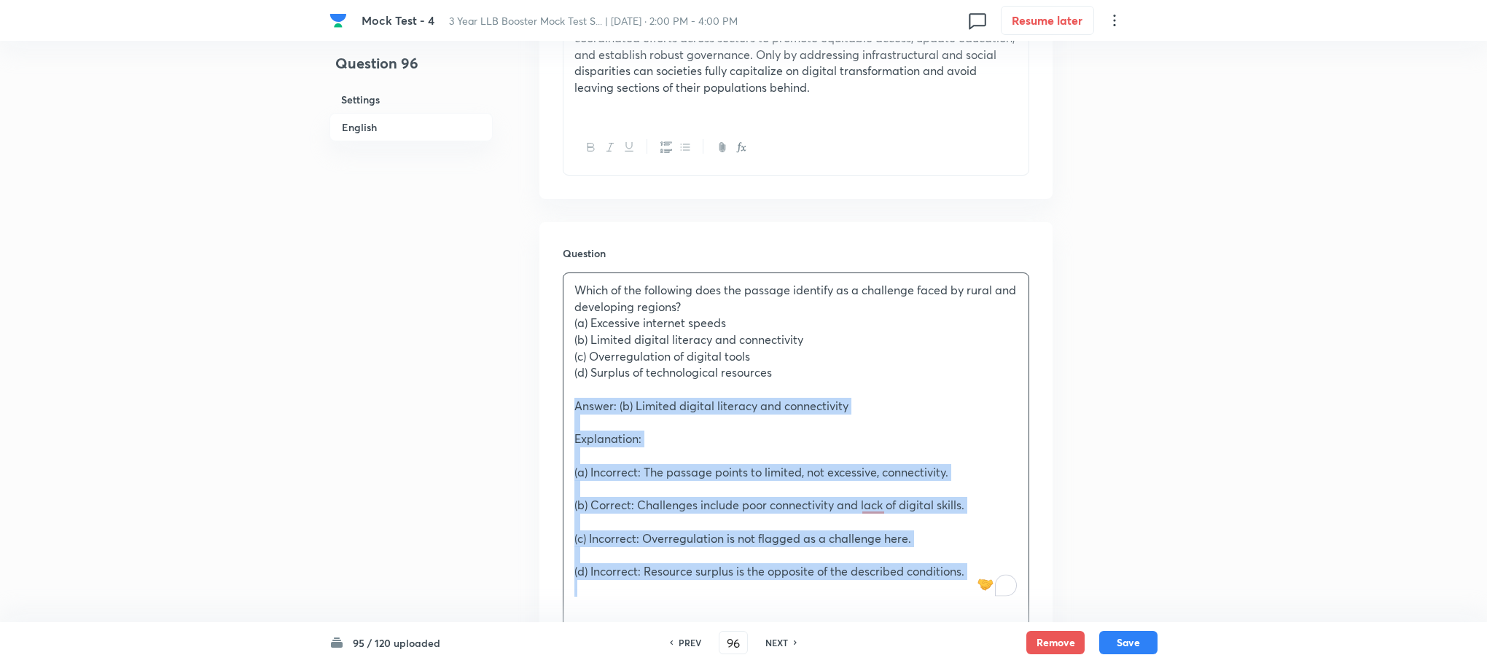
drag, startPoint x: 571, startPoint y: 407, endPoint x: 973, endPoint y: 582, distance: 438.4
click at [973, 582] on div "Which of the following does the passage identify as a challenge faced by rural …" at bounding box center [795, 439] width 465 height 332
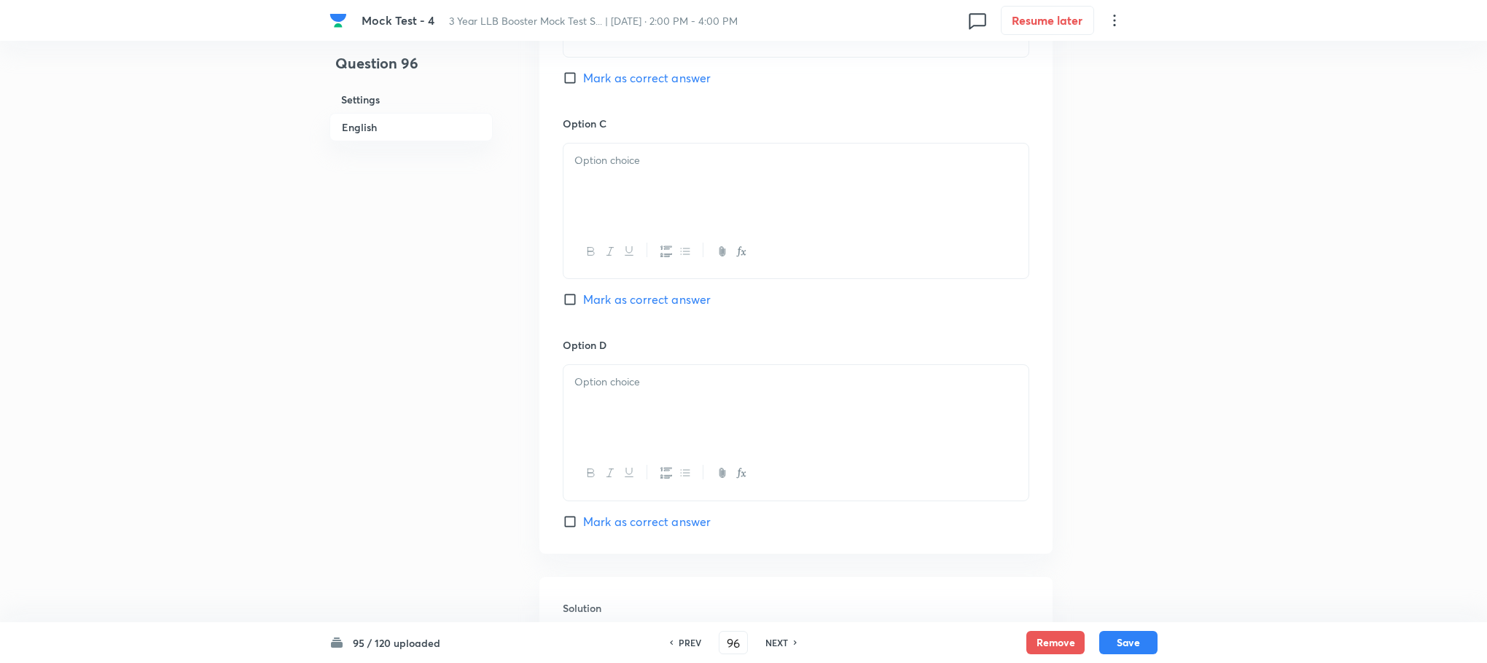
scroll to position [2115, 0]
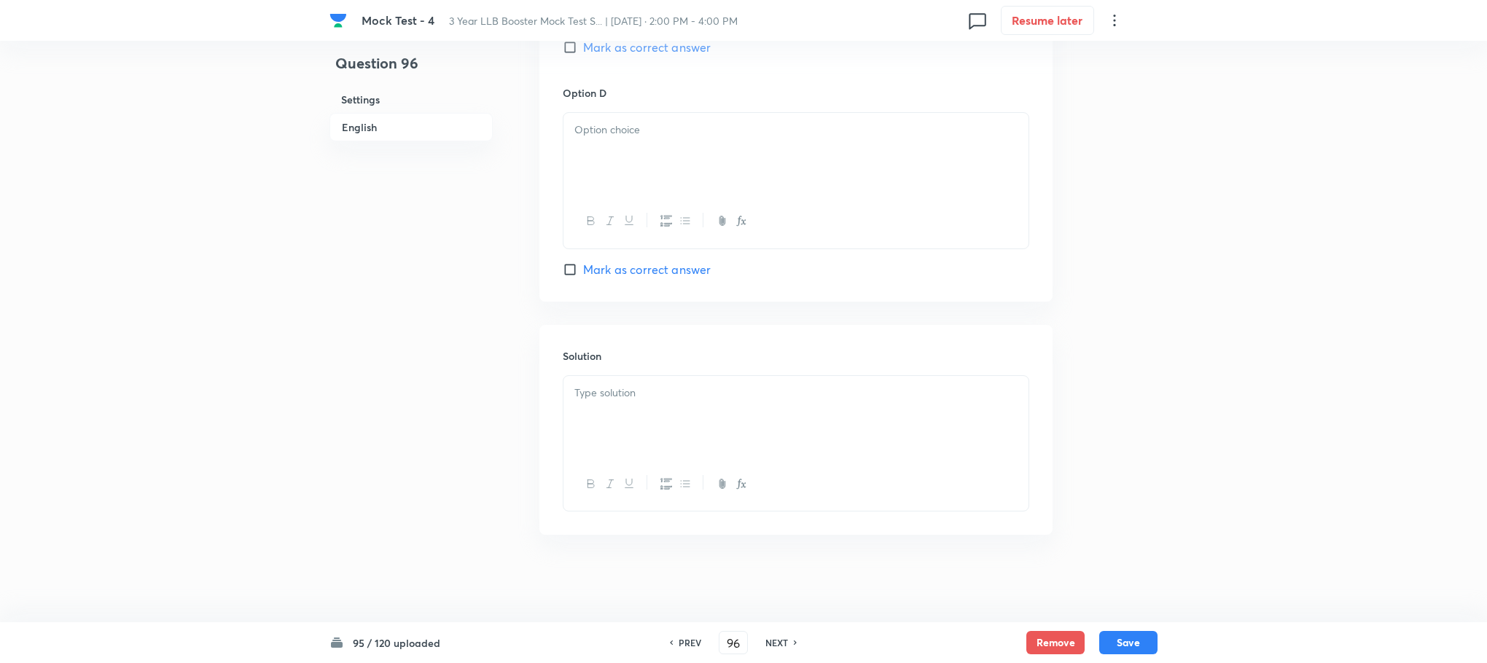
click at [611, 437] on div at bounding box center [795, 417] width 465 height 82
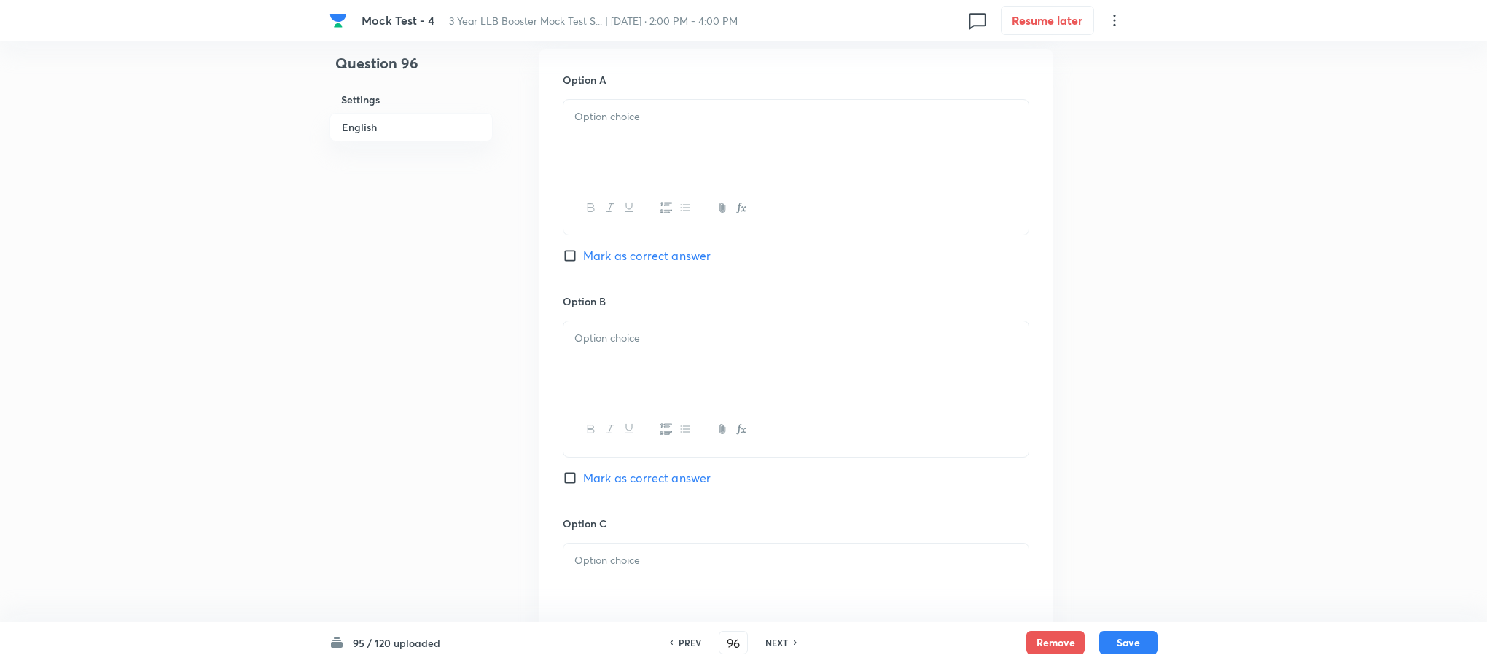
scroll to position [803, 0]
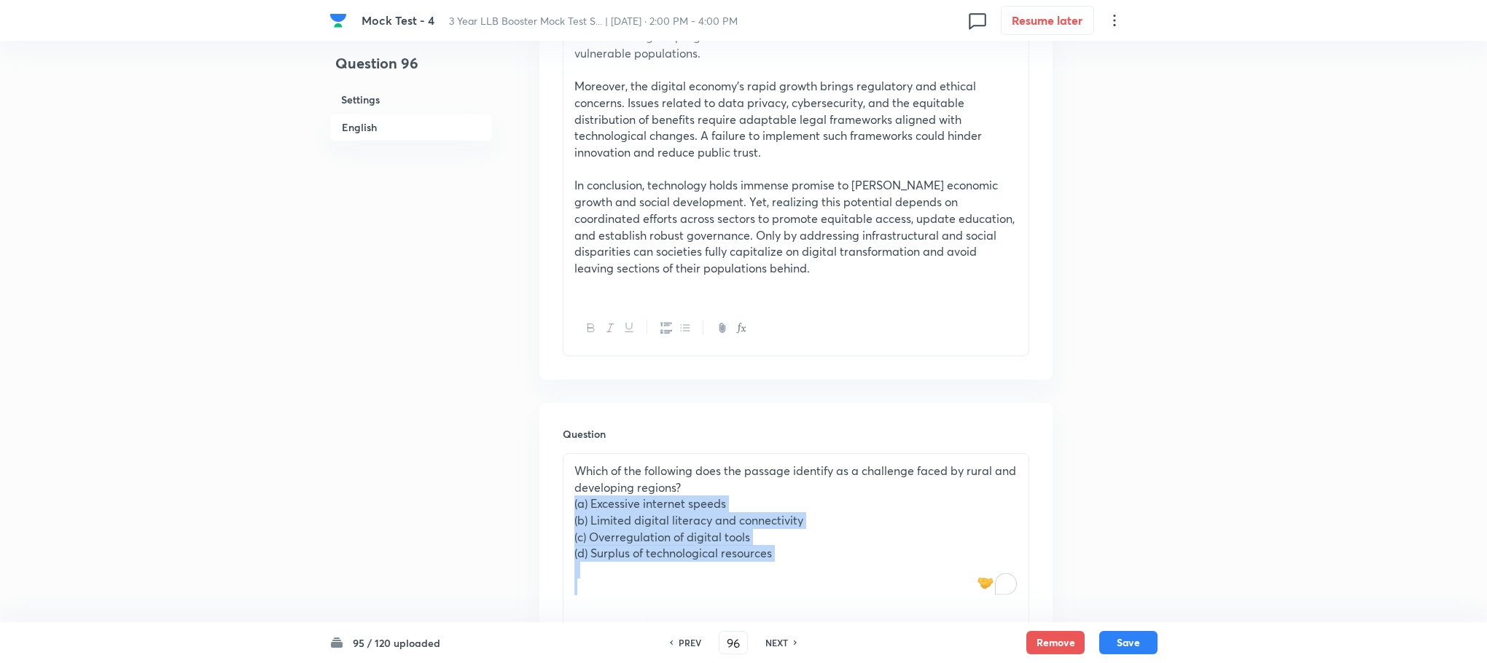
drag, startPoint x: 564, startPoint y: 504, endPoint x: 1037, endPoint y: 621, distance: 487.3
click at [1037, 621] on div "Question Which of the following does the passage identify as a challenge faced …" at bounding box center [795, 542] width 513 height 278
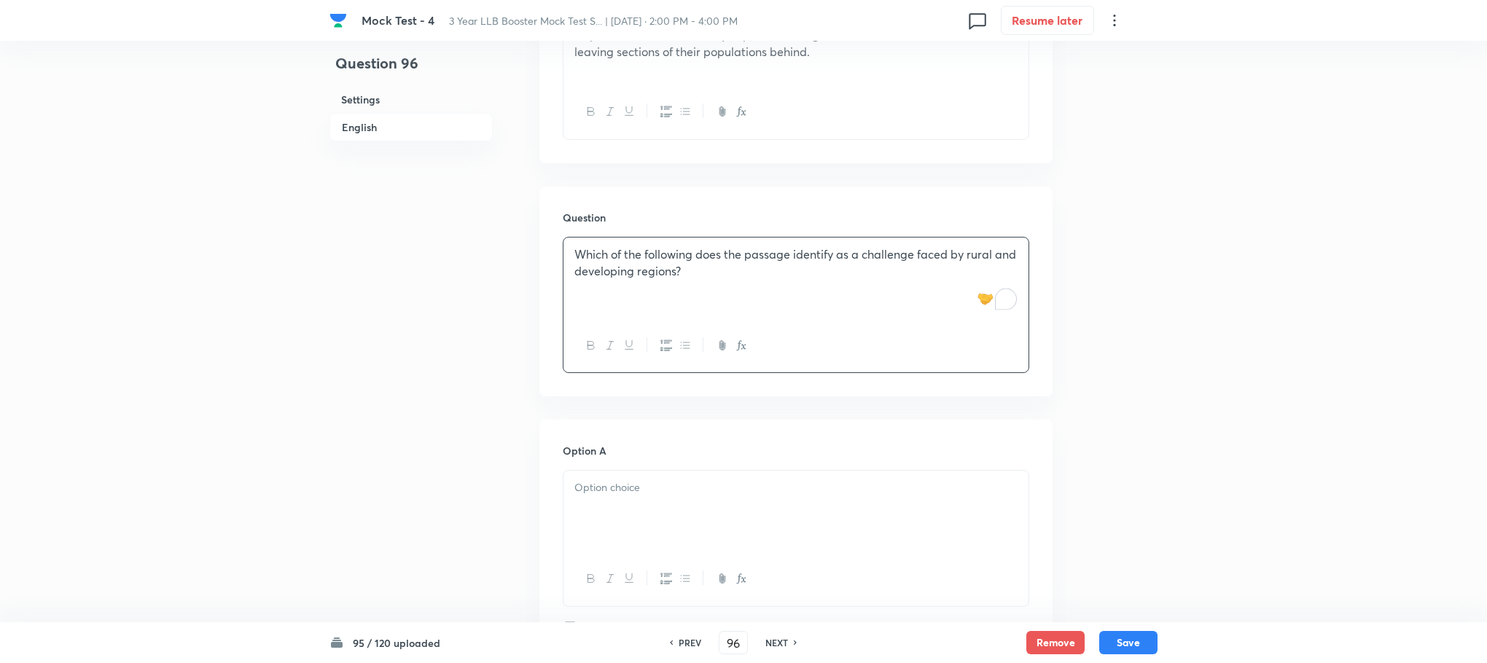
scroll to position [1022, 0]
click at [599, 475] on div at bounding box center [795, 510] width 465 height 82
paste div "To enrich screen reader interactions, please activate Accessibility in Grammarl…"
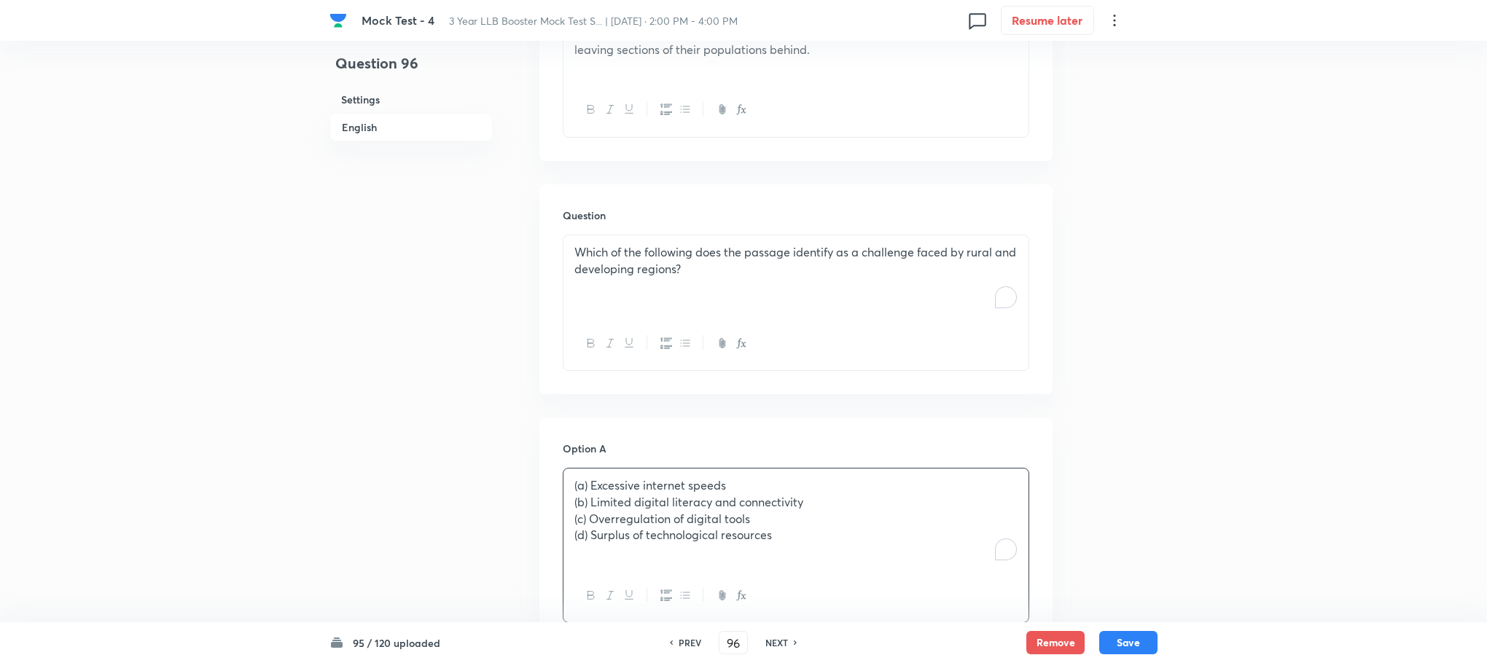
click at [593, 488] on p "(a) Excessive internet speeds" at bounding box center [795, 485] width 443 height 17
click at [588, 506] on p "(b) Limited digital literacy and connectivity" at bounding box center [795, 502] width 443 height 17
click at [588, 518] on p "(c) Overregulation of digital tools" at bounding box center [795, 519] width 443 height 17
click at [590, 538] on p "(d) Surplus of technological resources" at bounding box center [795, 535] width 443 height 17
drag, startPoint x: 564, startPoint y: 504, endPoint x: 928, endPoint y: 598, distance: 375.6
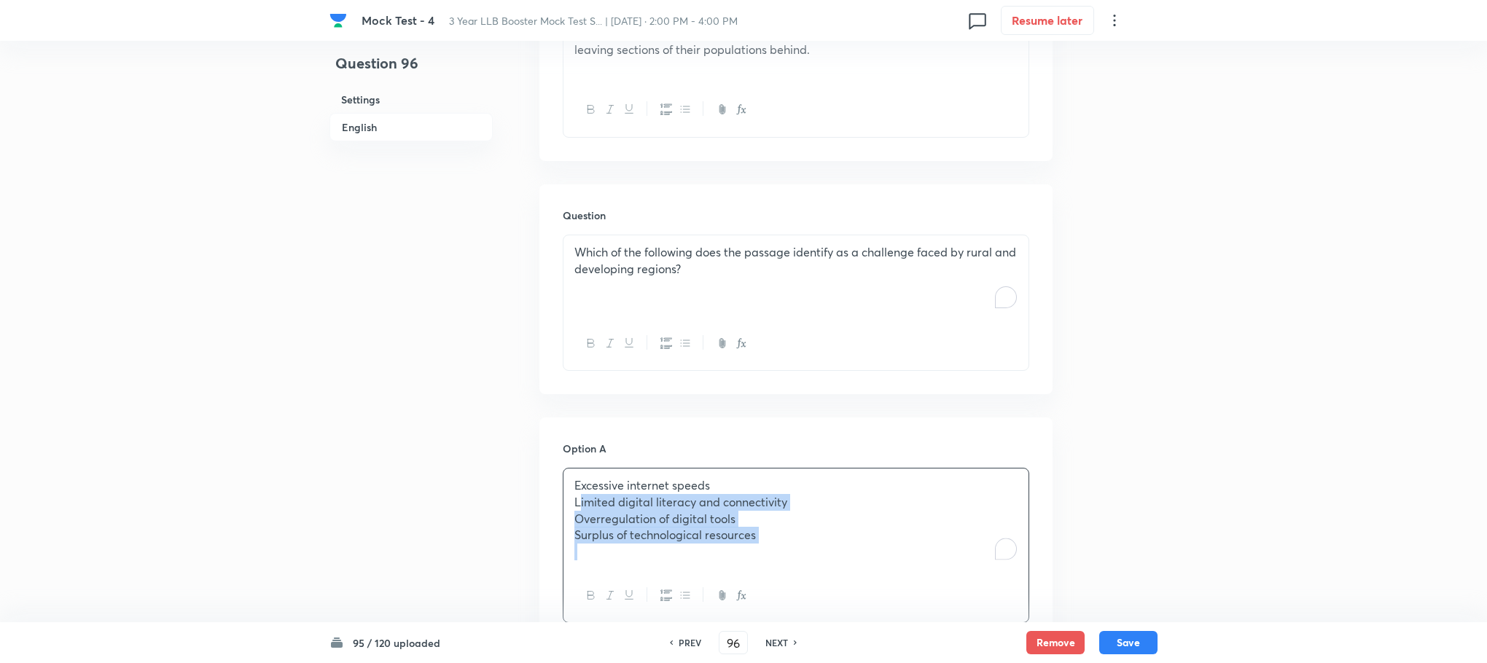
click at [932, 600] on div "Excessive internet speeds Limited digital literacy and connectivity Overregulat…" at bounding box center [796, 545] width 466 height 155
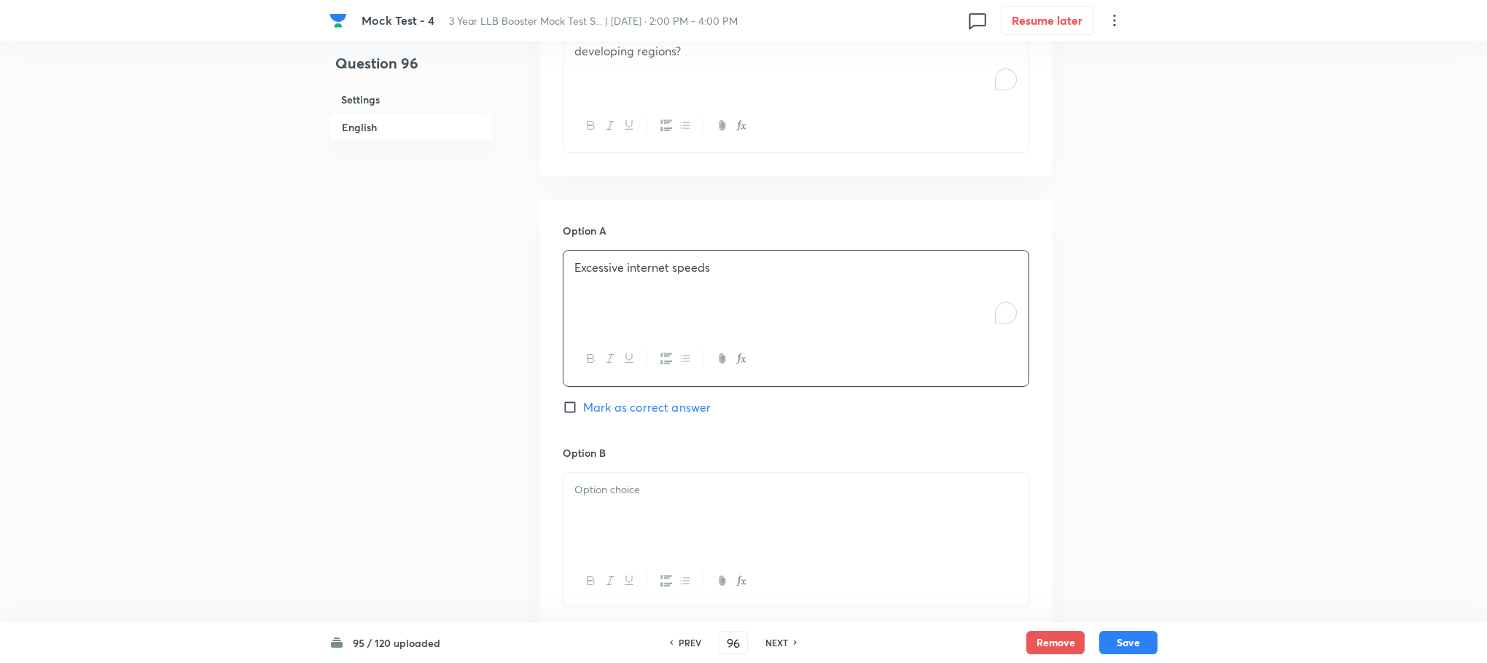
scroll to position [1240, 0]
click at [617, 504] on div at bounding box center [795, 513] width 465 height 82
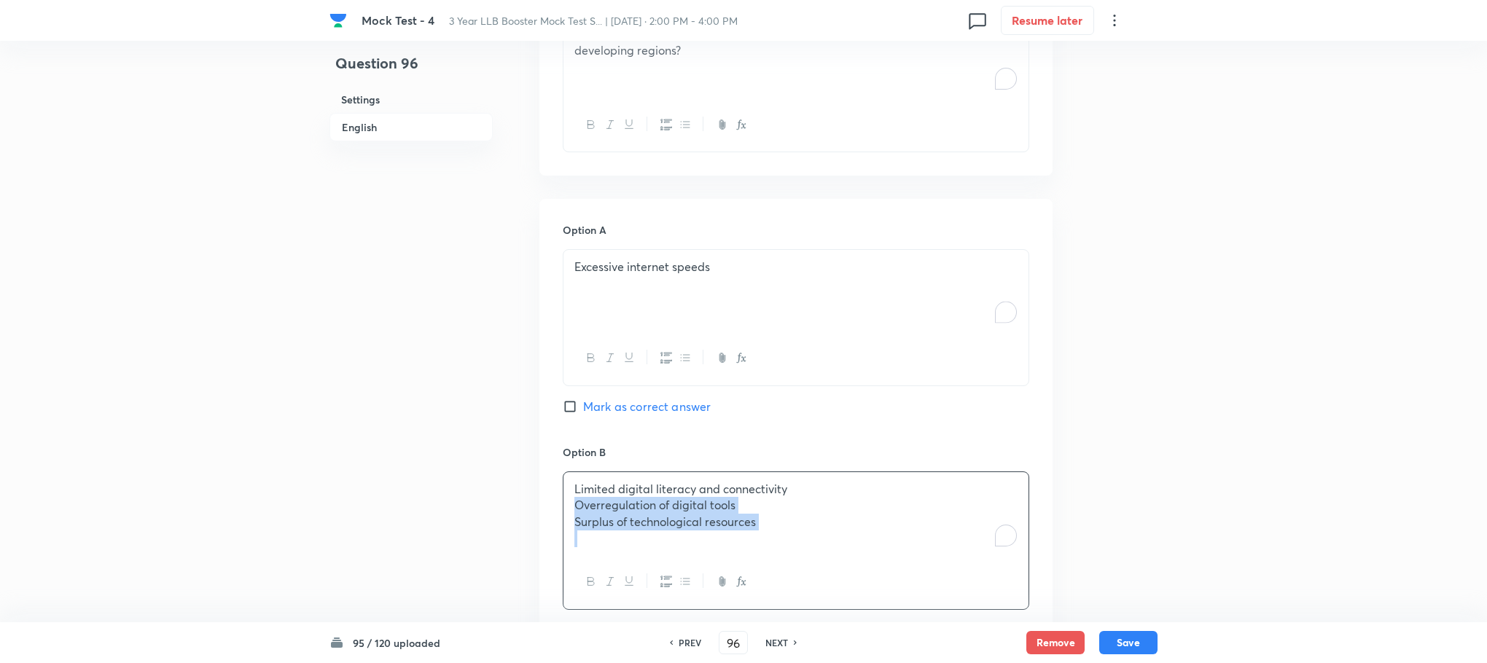
drag, startPoint x: 567, startPoint y: 512, endPoint x: 971, endPoint y: 565, distance: 407.3
click at [971, 565] on div "Limited digital literacy and connectivity Overregulation of digital tools Surpl…" at bounding box center [796, 541] width 466 height 138
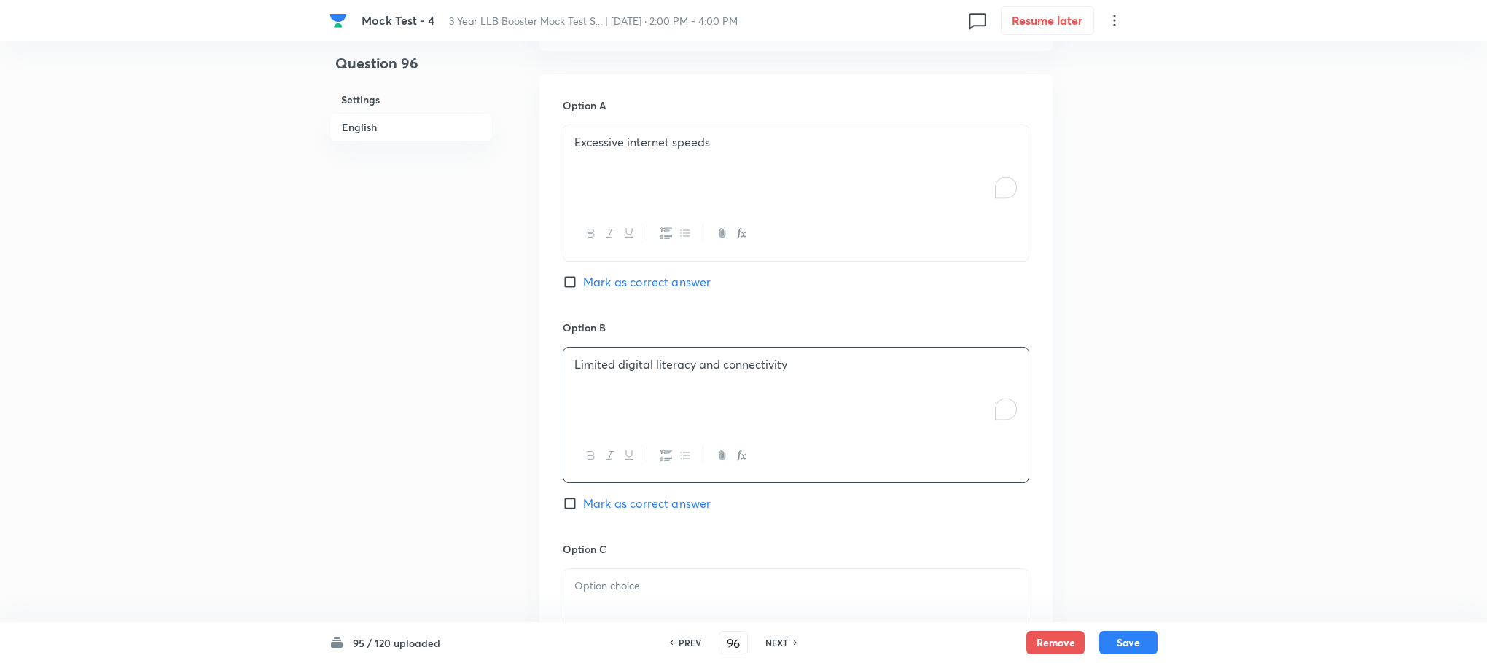
scroll to position [1568, 0]
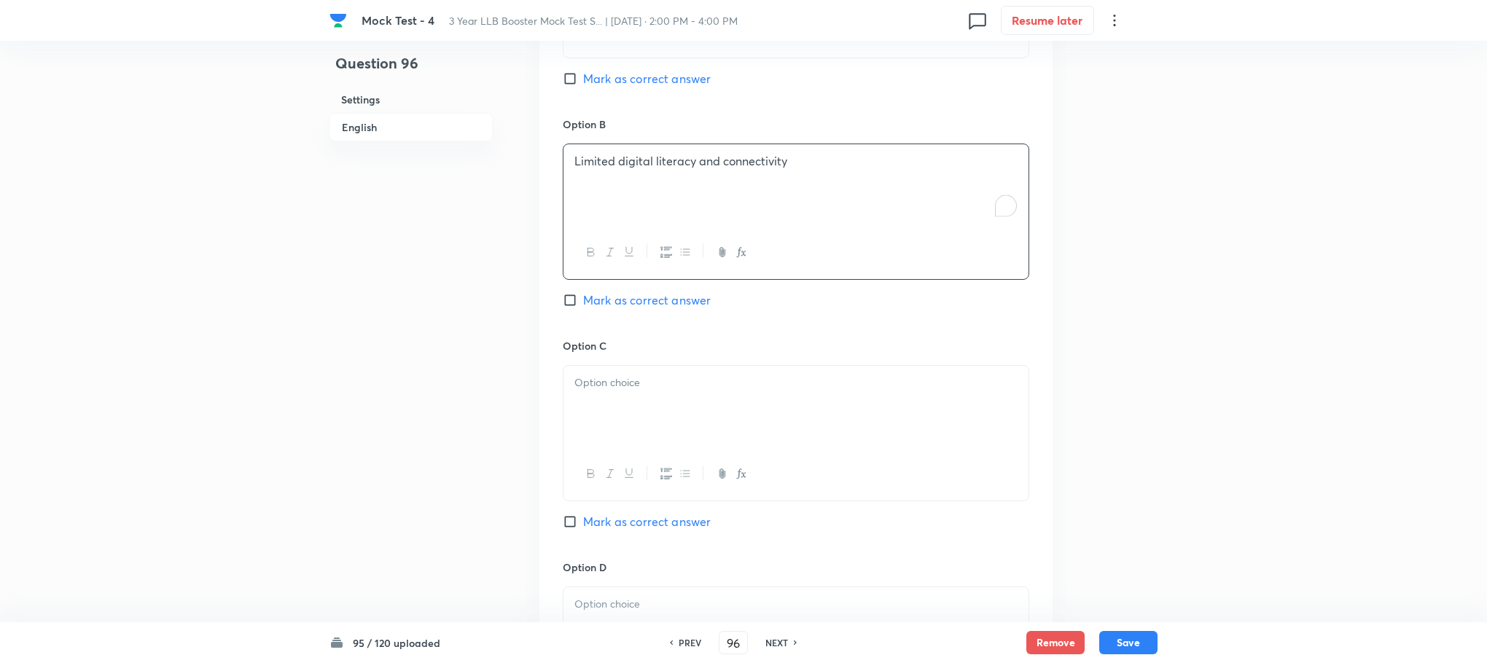
click at [611, 442] on div at bounding box center [795, 407] width 465 height 82
drag, startPoint x: 568, startPoint y: 407, endPoint x: 706, endPoint y: 418, distance: 138.2
click at [728, 424] on div "Option A Excessive internet speeds Mark as correct answer Option B Limited digi…" at bounding box center [795, 323] width 513 height 905
drag, startPoint x: 571, startPoint y: 401, endPoint x: 867, endPoint y: 440, distance: 297.8
click at [867, 440] on div "Overregulation of digital tools Surplus of technological resources" at bounding box center [795, 407] width 465 height 82
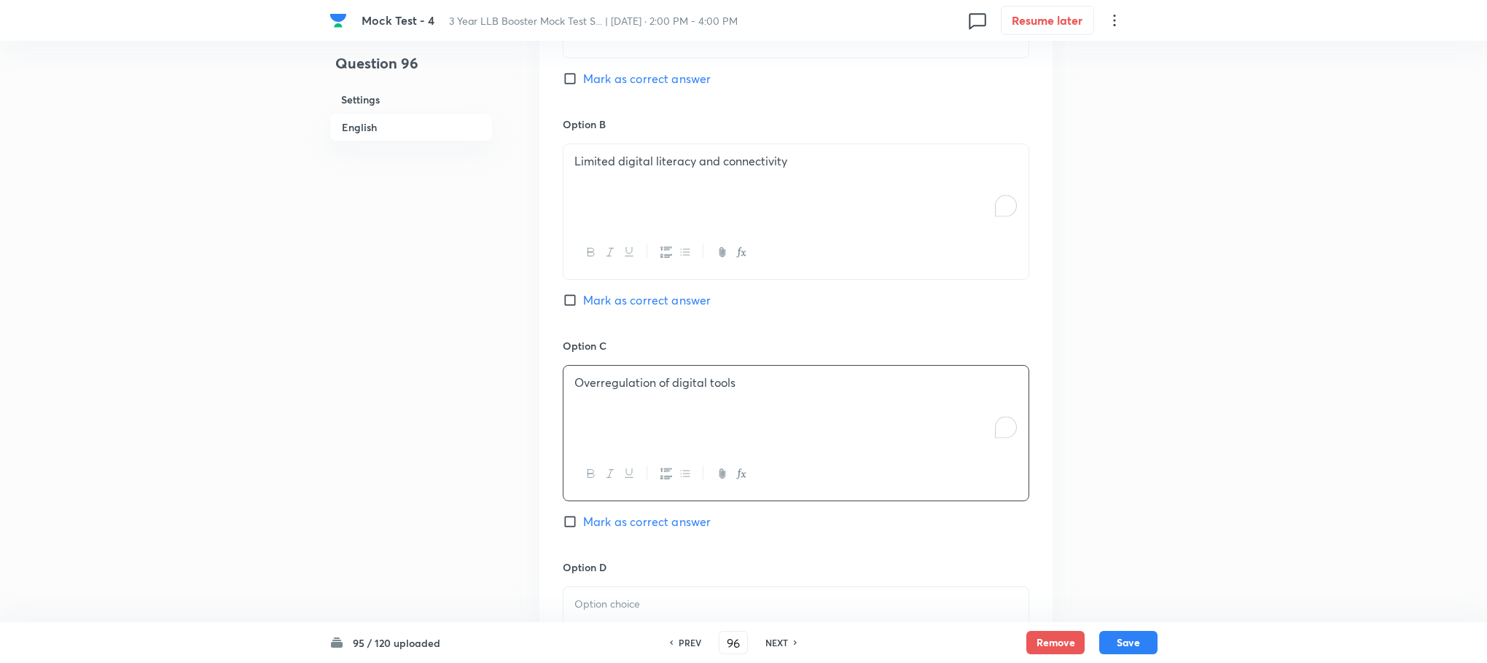
scroll to position [1787, 0]
click at [598, 386] on p at bounding box center [795, 386] width 443 height 17
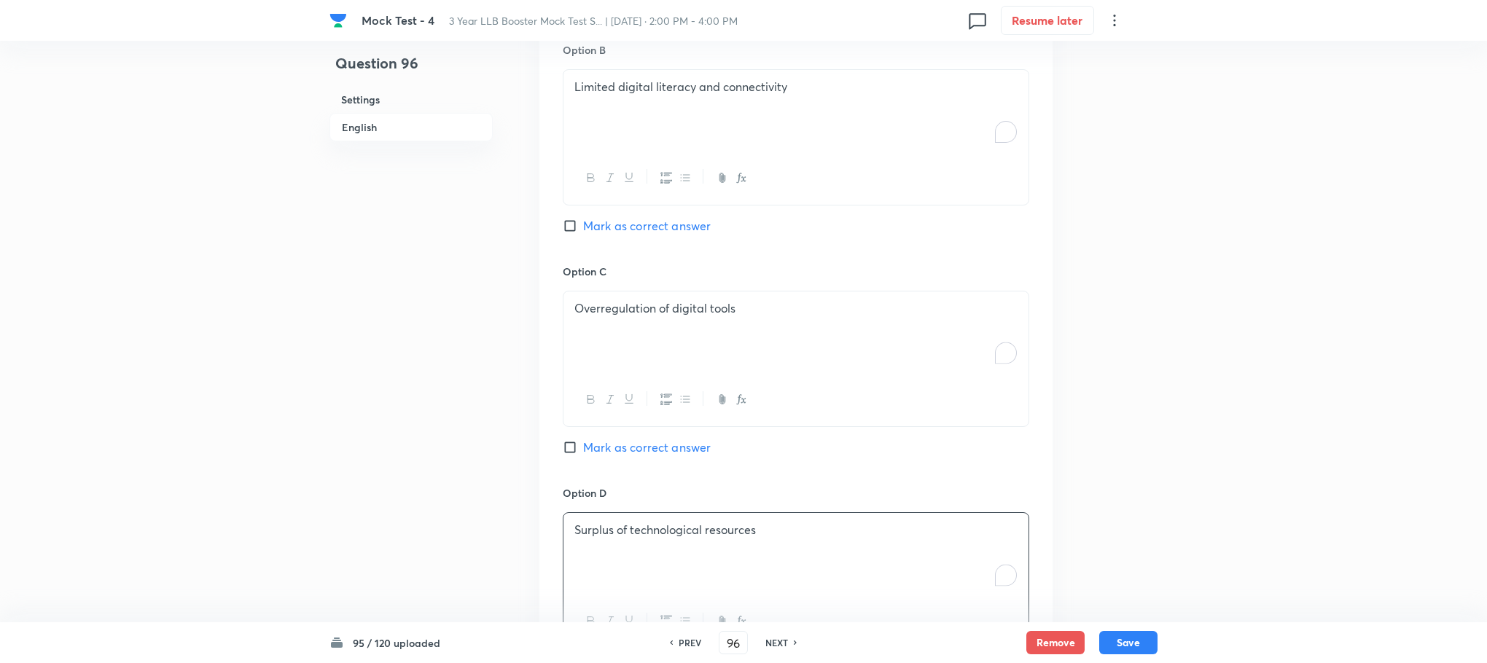
scroll to position [1634, 0]
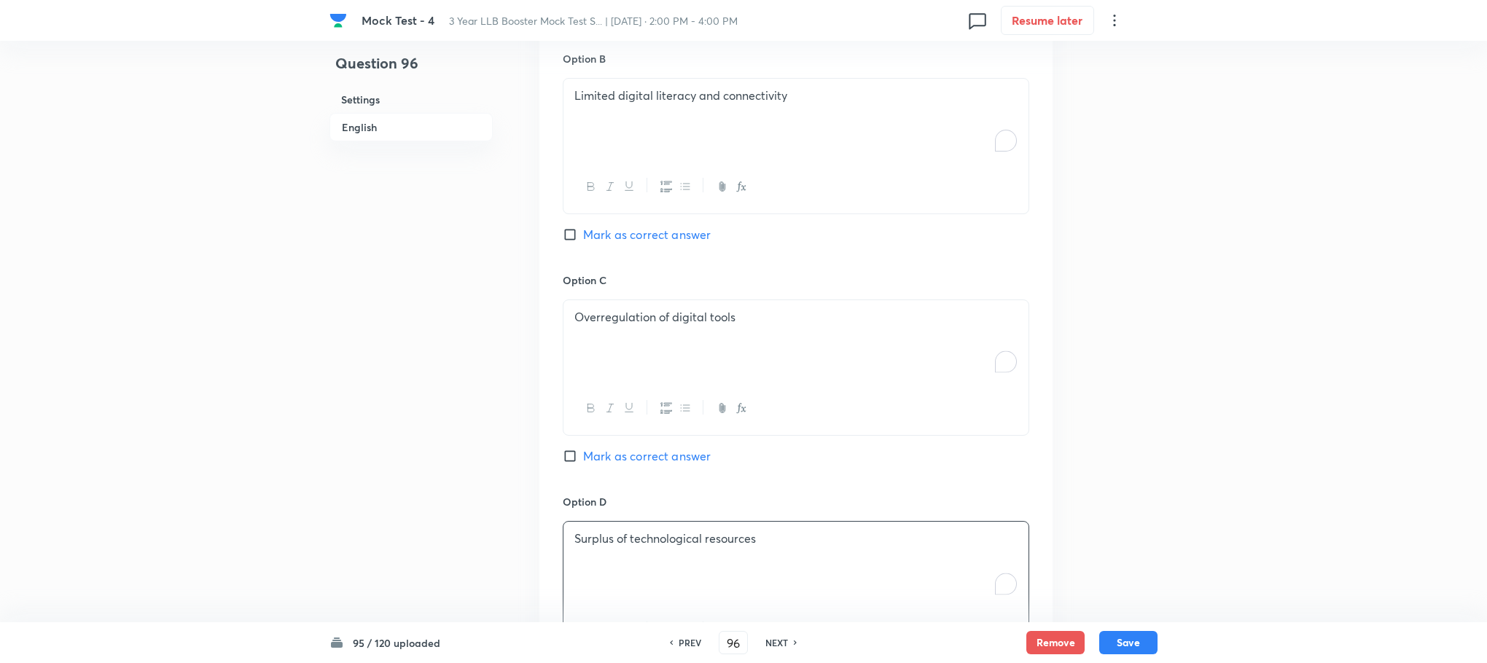
click at [633, 238] on span "Mark as correct answer" at bounding box center [647, 234] width 128 height 17
click at [583, 238] on input "Mark as correct answer" at bounding box center [573, 234] width 20 height 15
checkbox input "true"
click at [1124, 628] on div "95 / 120 uploaded PREV 96 ​ NEXT Remove Save" at bounding box center [743, 642] width 828 height 41
click at [1124, 647] on button "Save" at bounding box center [1128, 641] width 58 height 23
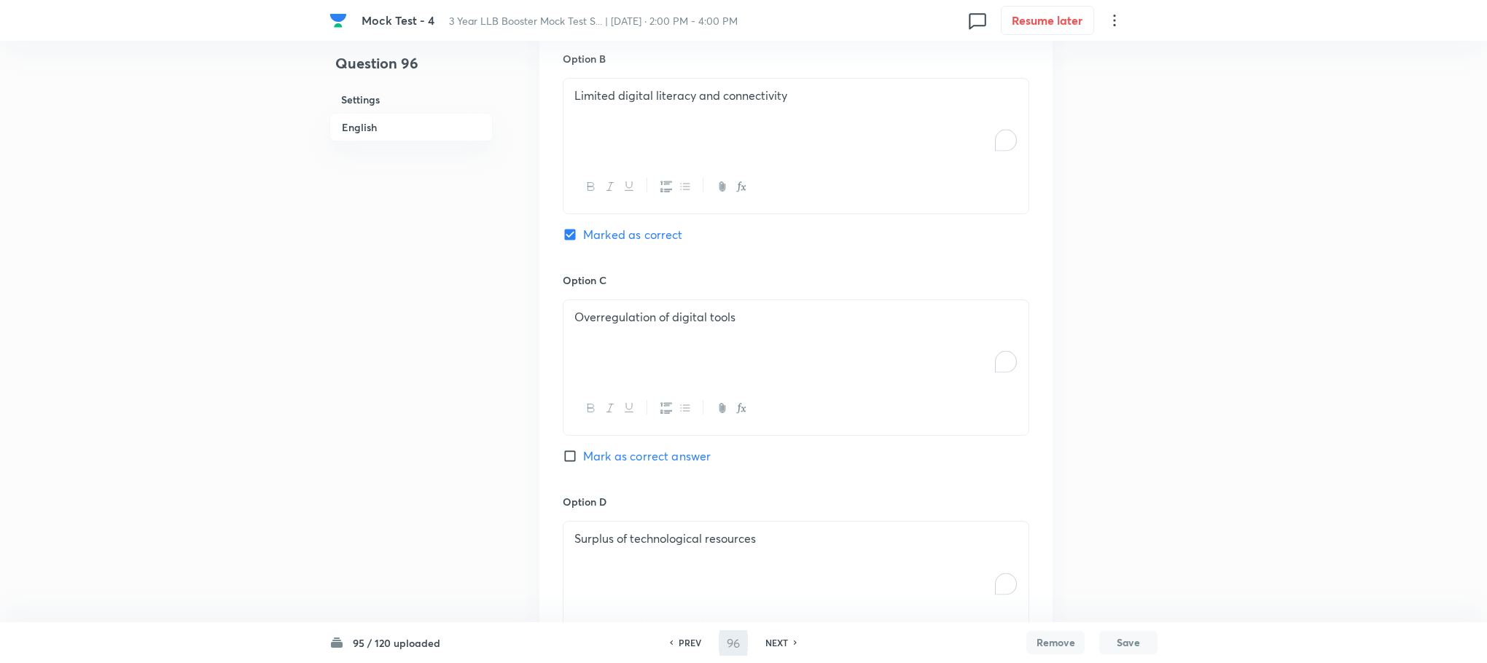
type input "97"
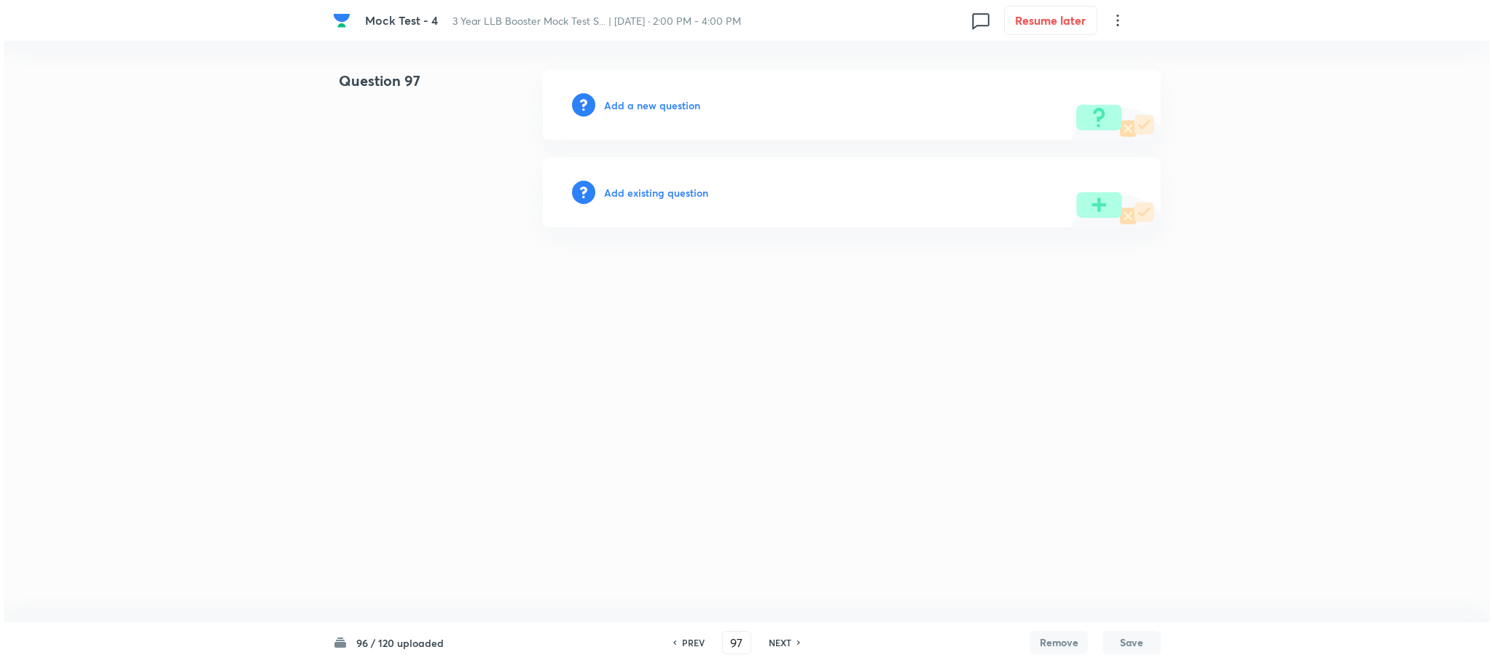
scroll to position [0, 0]
click at [678, 101] on h6 "Add a new question" at bounding box center [652, 105] width 96 height 15
click at [678, 101] on h6 "Choose a question type" at bounding box center [660, 105] width 112 height 15
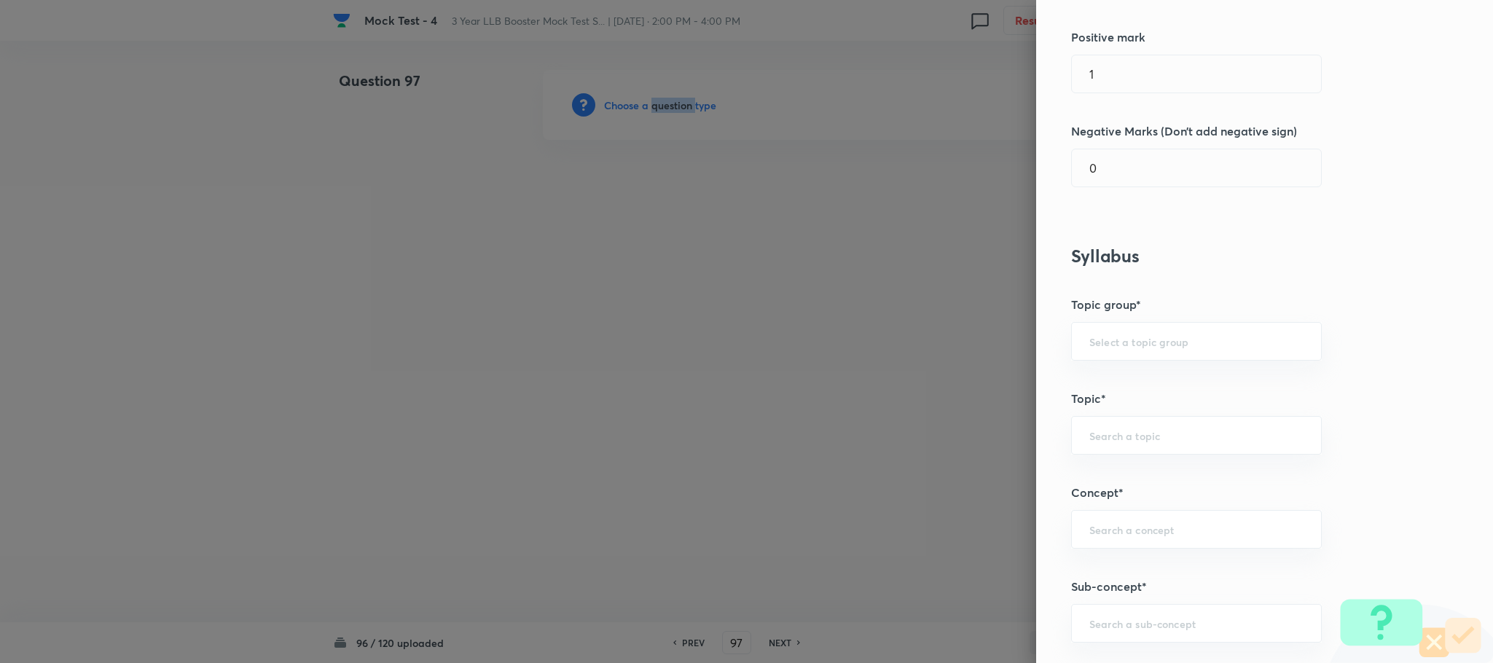
scroll to position [547, 0]
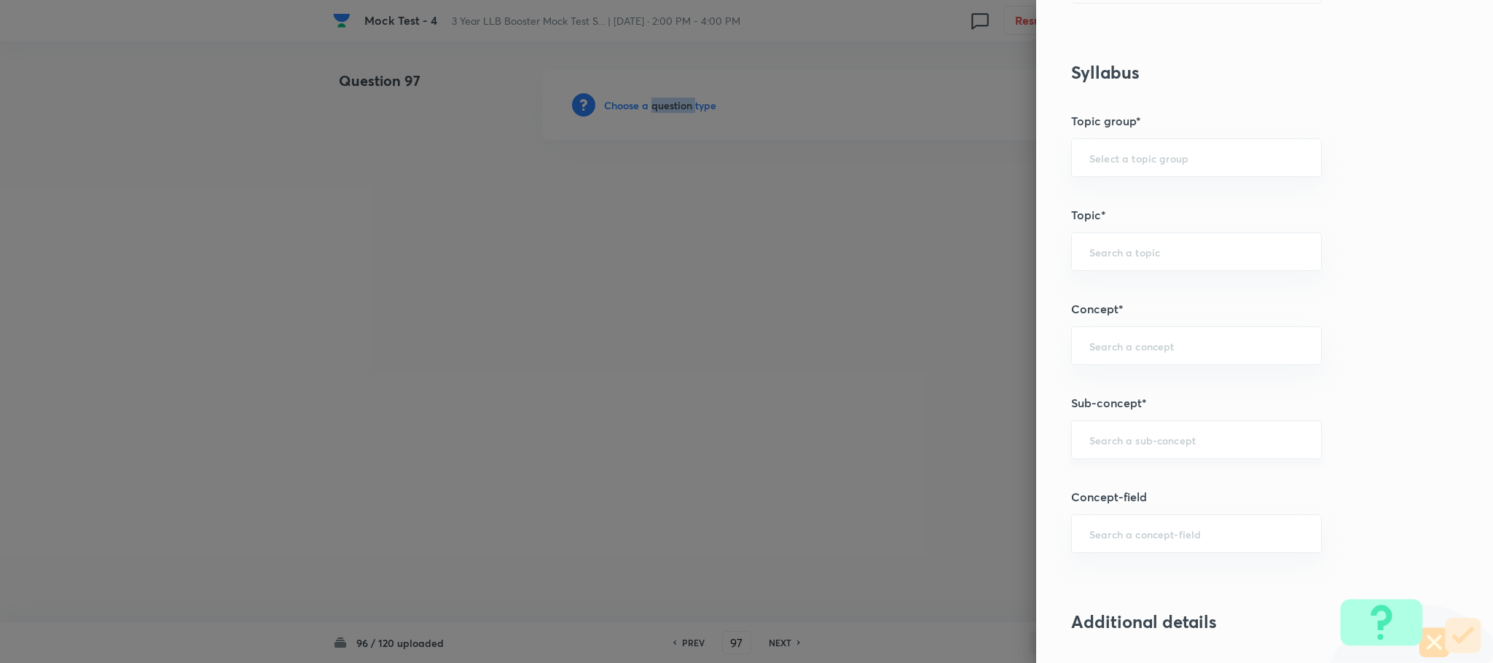
click at [1133, 435] on div "​" at bounding box center [1196, 440] width 251 height 39
click at [1128, 470] on ul "Reading Approach" at bounding box center [1180, 486] width 249 height 38
click at [1128, 477] on li "Reading Approach" at bounding box center [1180, 486] width 249 height 26
type input "Reading Approach"
type input "English Language"
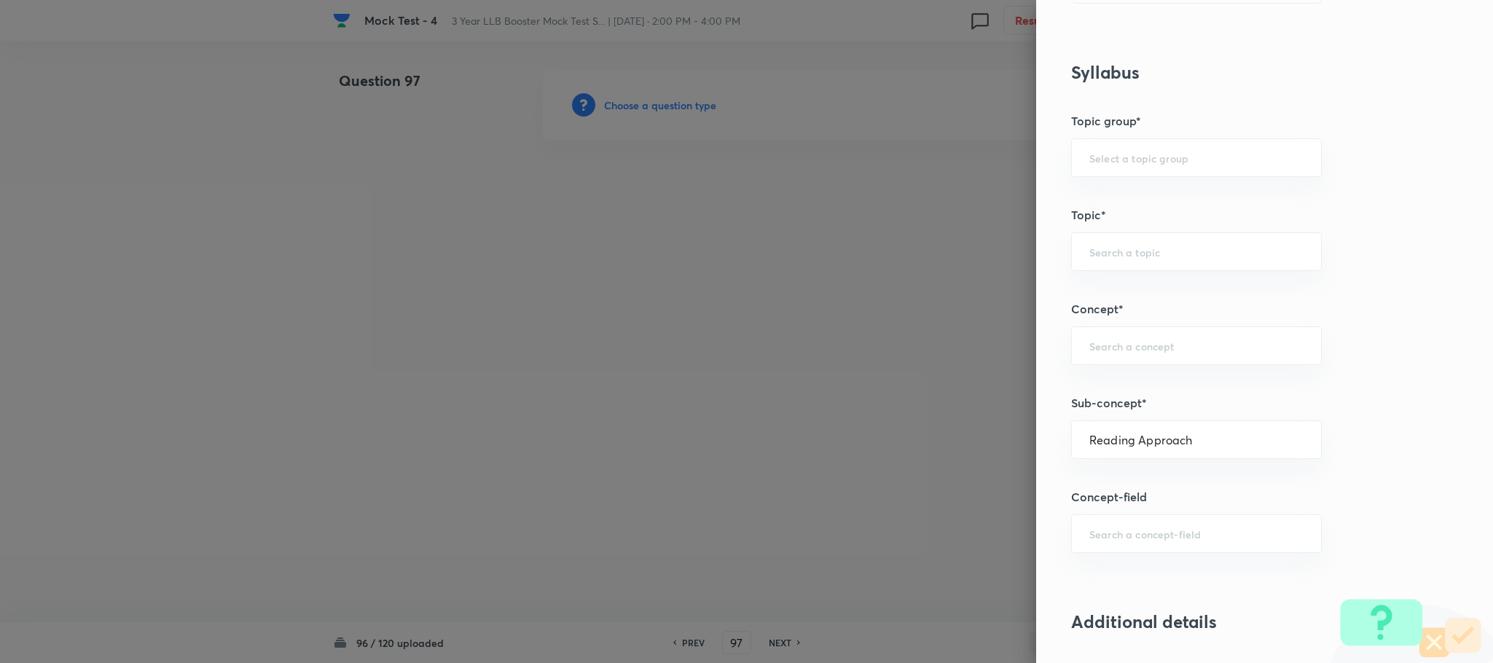
type input "English Comprehension"
type input "Types of Passages"
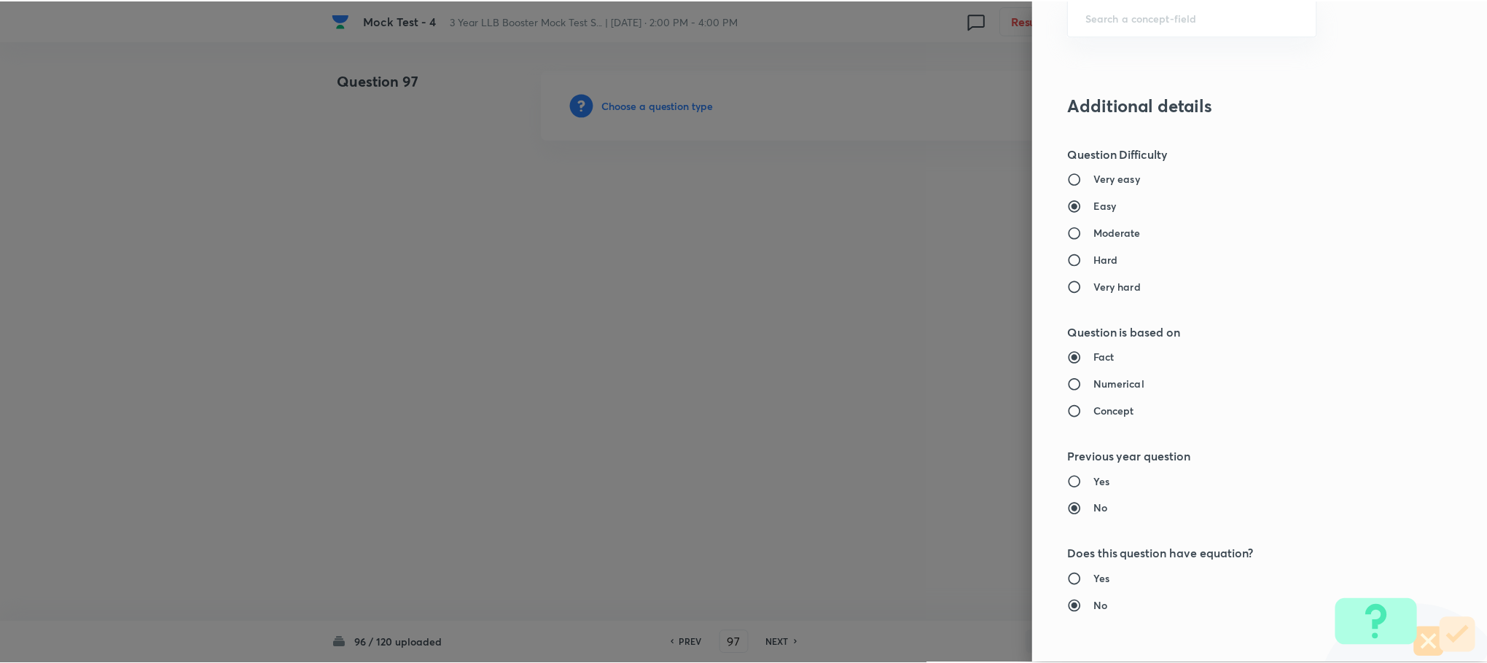
scroll to position [1312, 0]
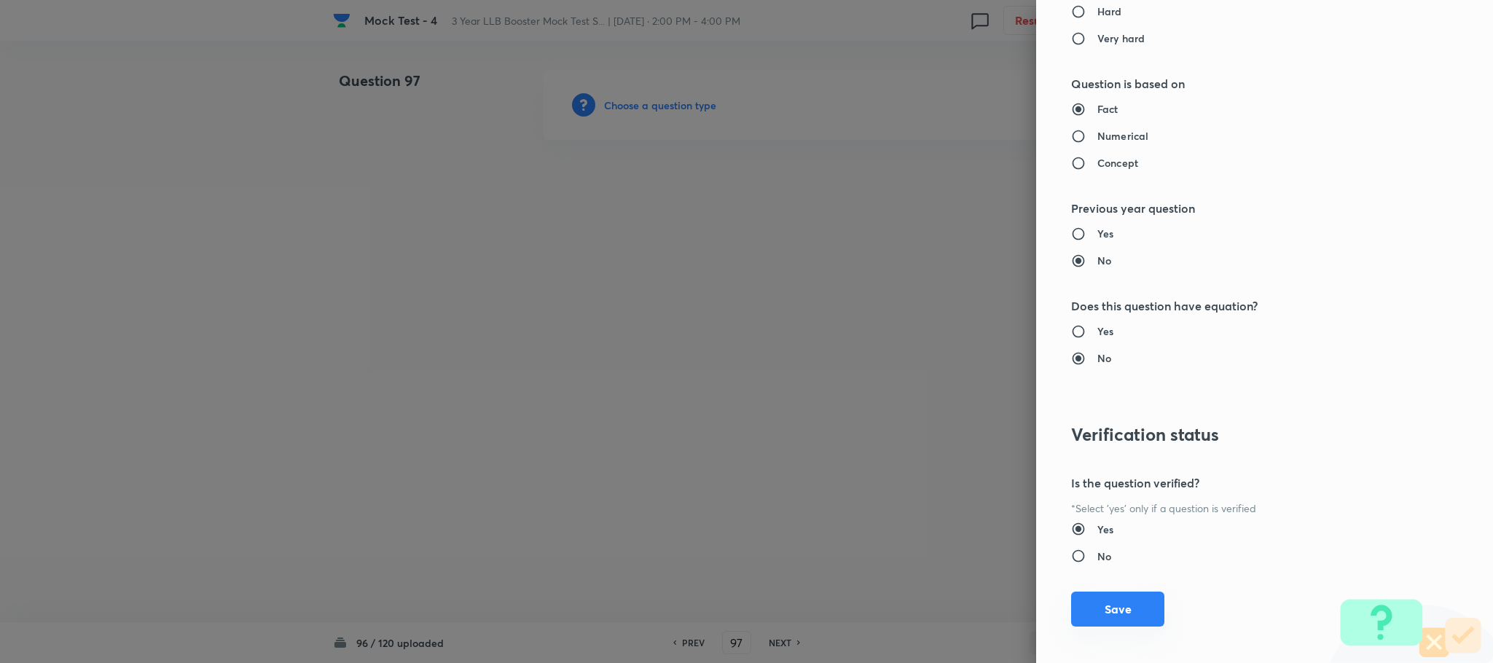
click at [1104, 611] on button "Save" at bounding box center [1117, 609] width 93 height 35
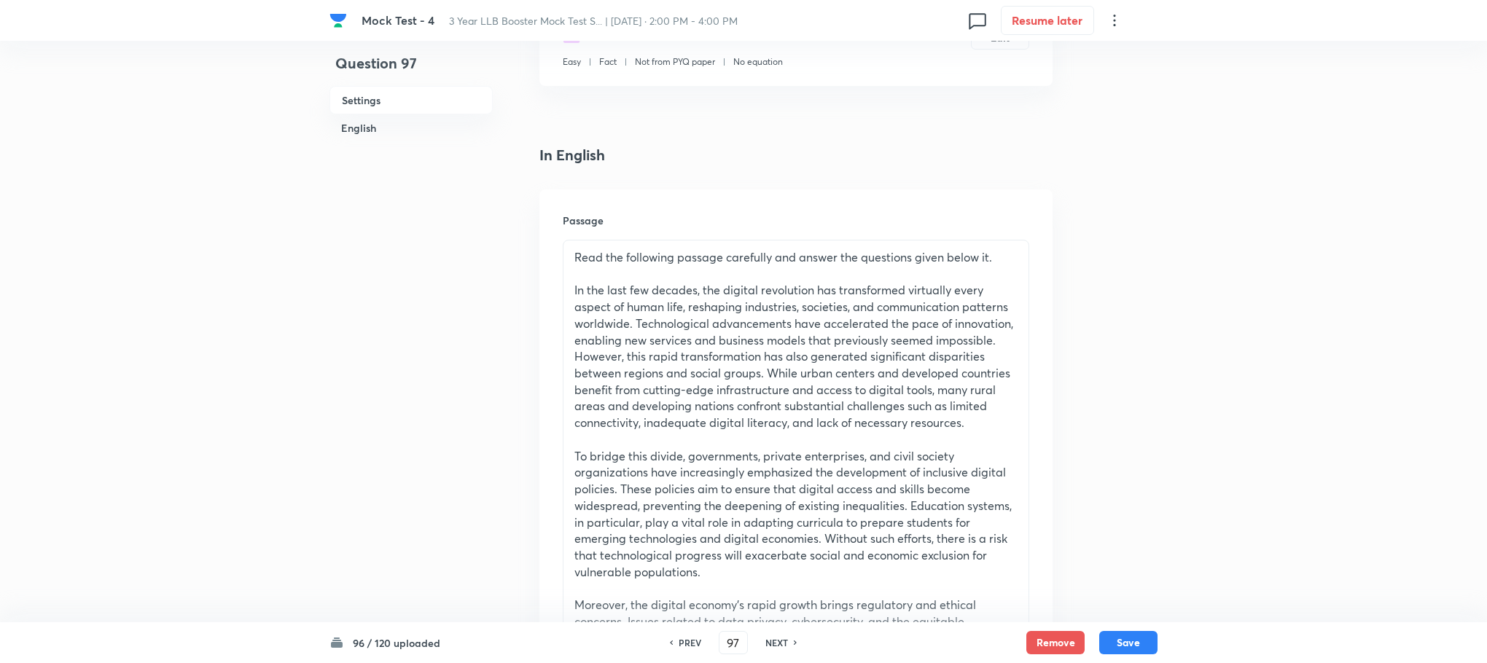
scroll to position [765, 0]
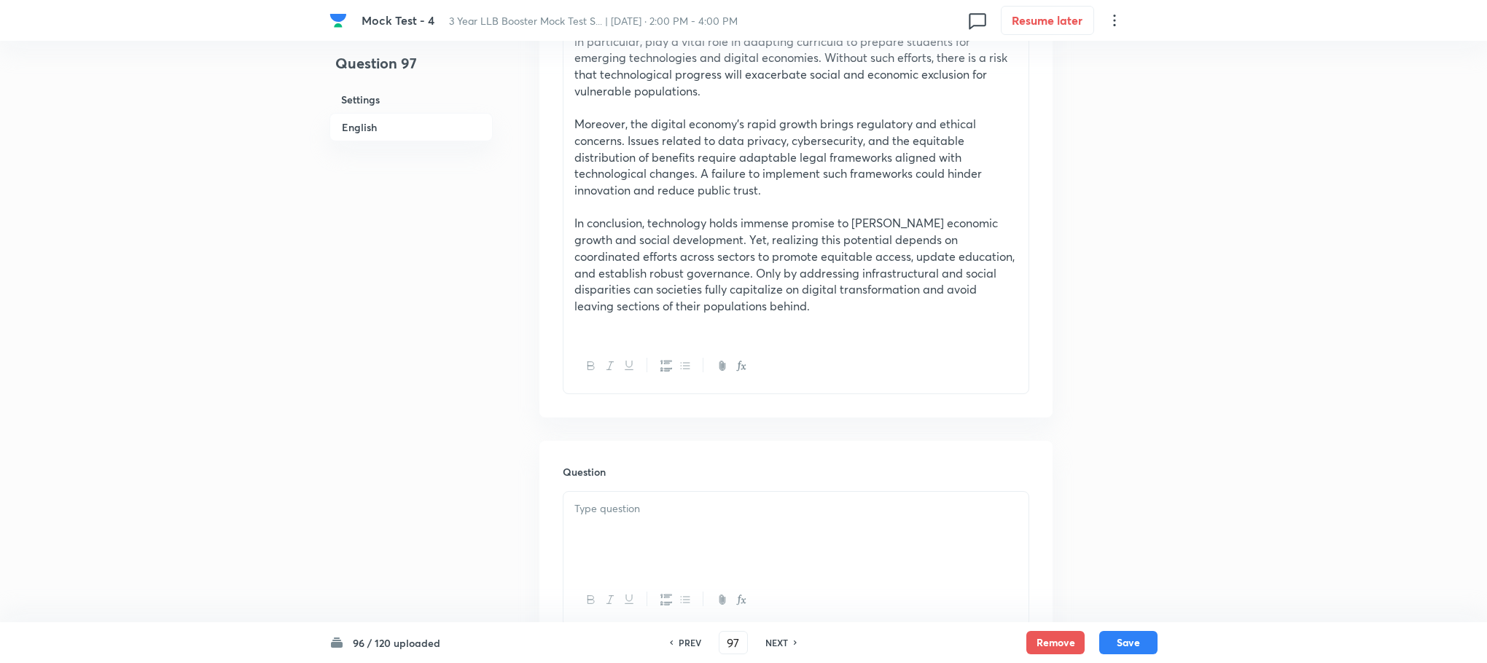
click at [641, 542] on div at bounding box center [795, 533] width 465 height 82
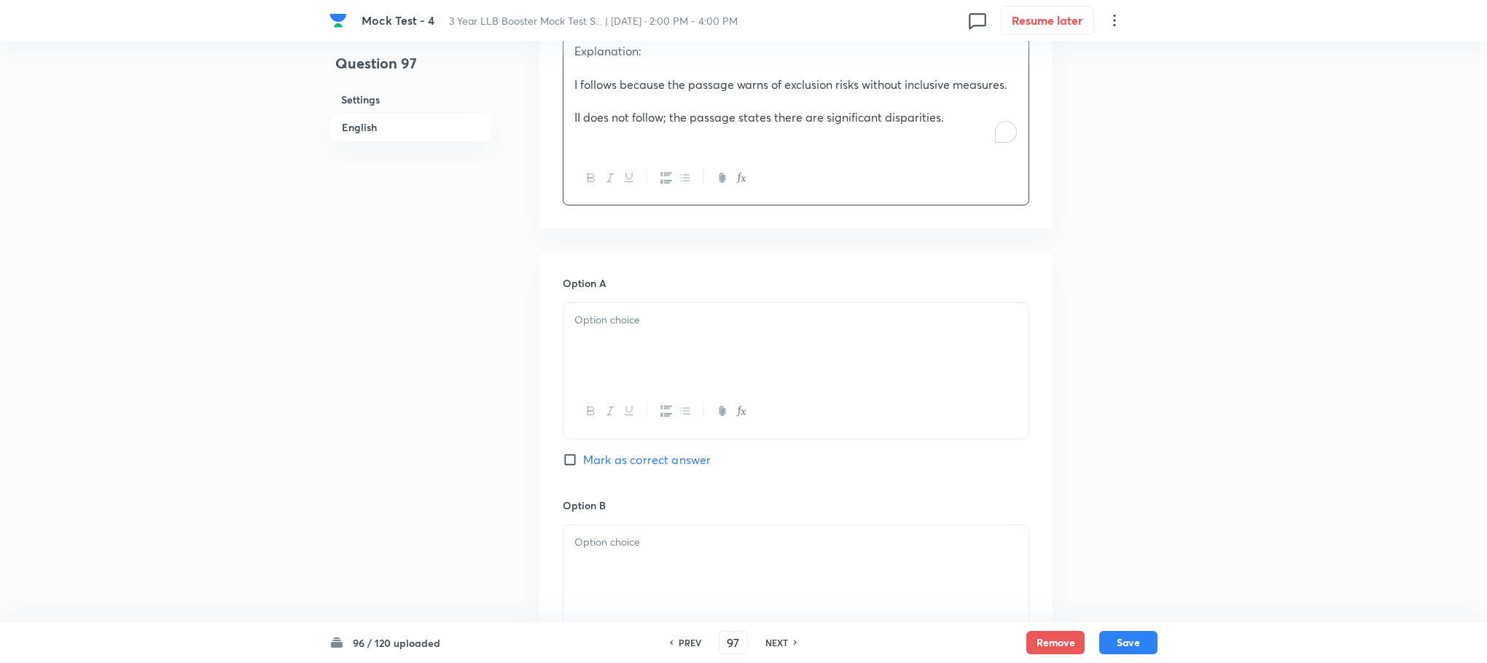
scroll to position [1312, 0]
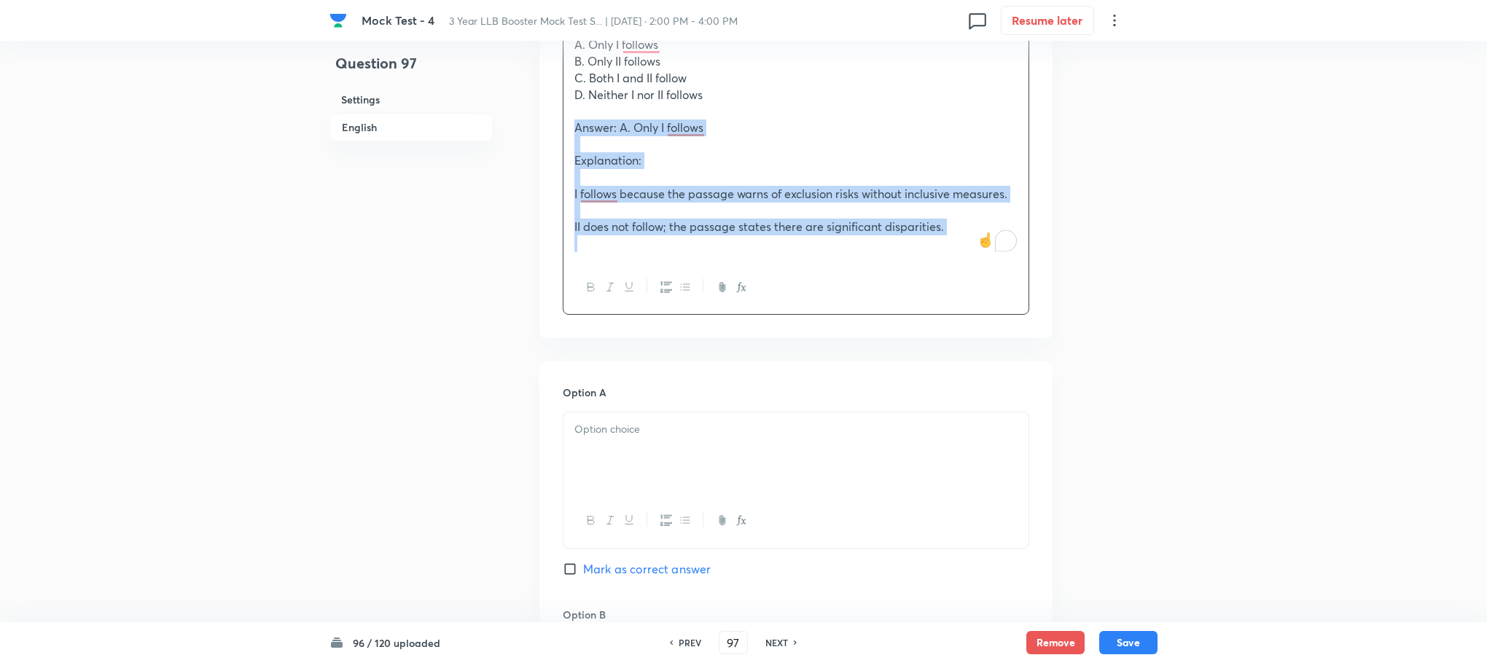
drag, startPoint x: 565, startPoint y: 122, endPoint x: 952, endPoint y: 278, distance: 417.0
click at [952, 278] on div "Which conclusion(s) logically follow from the passage? I. Without inclusive dig…" at bounding box center [796, 130] width 466 height 370
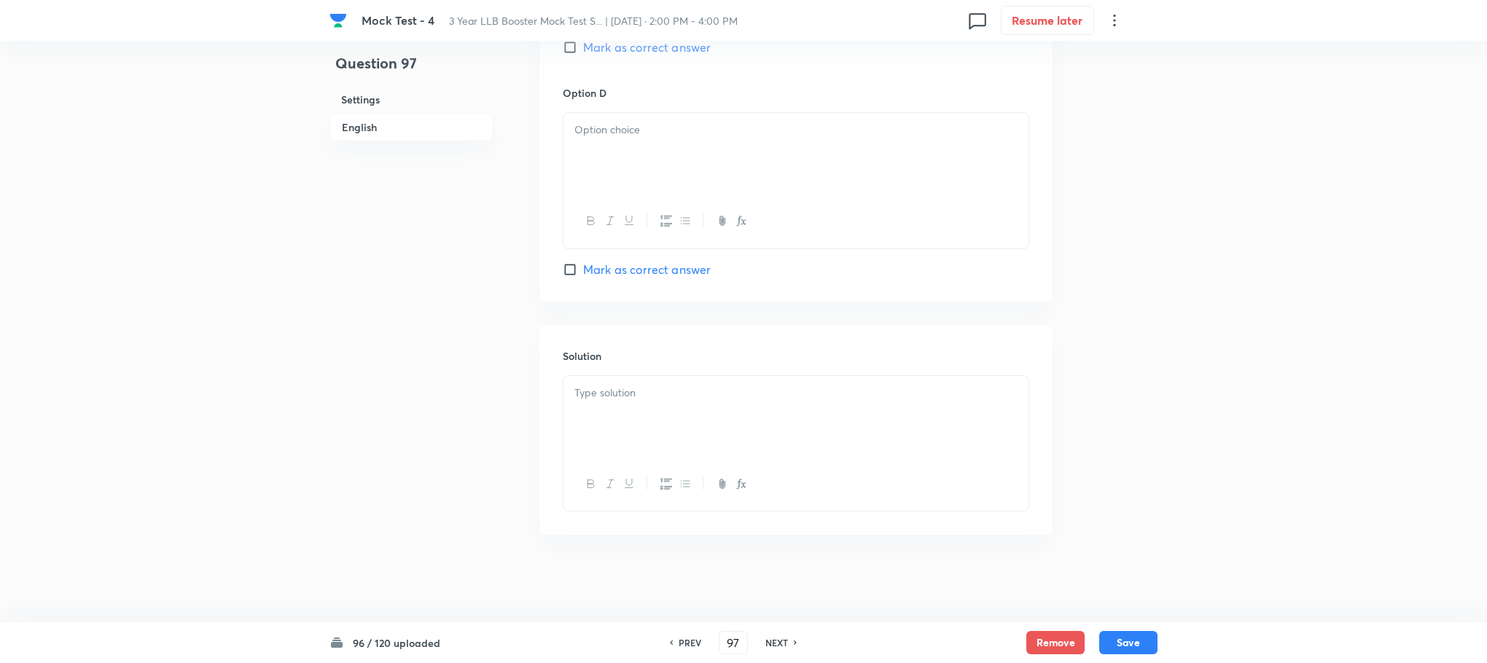
click at [628, 415] on div at bounding box center [795, 417] width 465 height 82
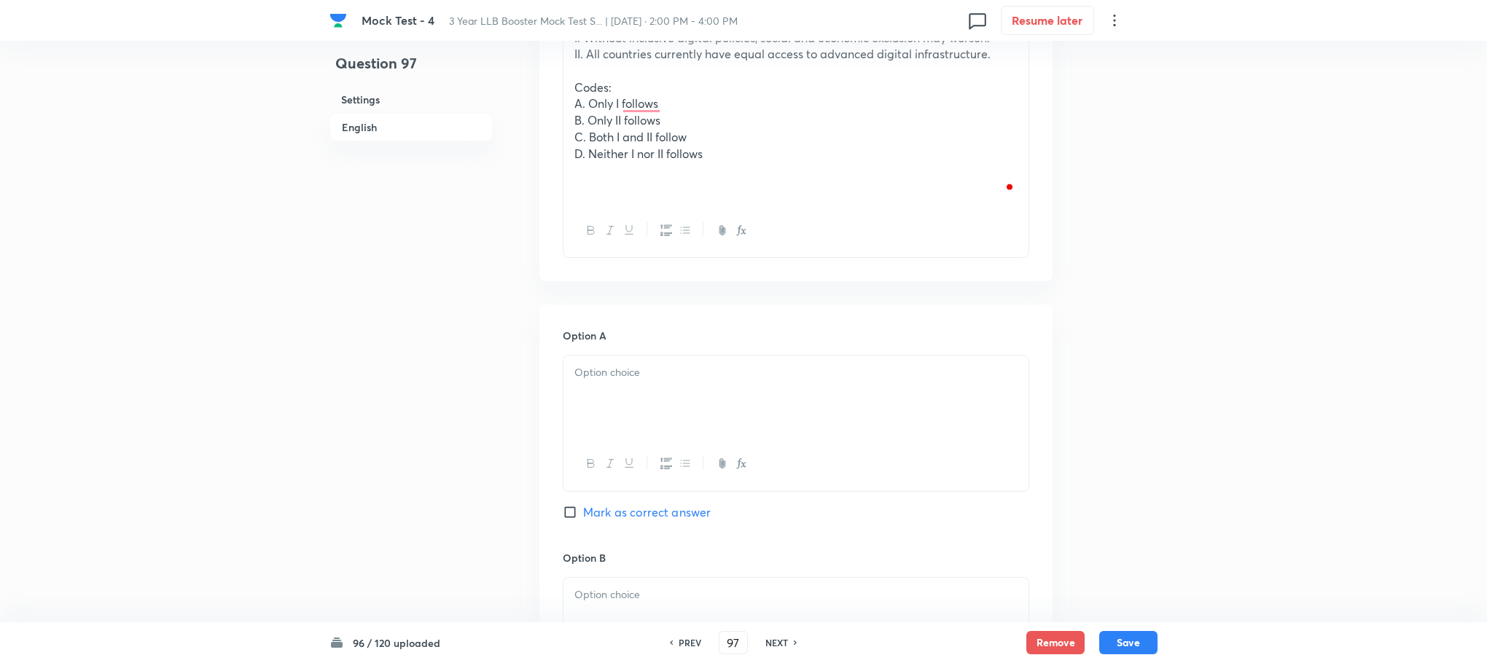
scroll to position [1071, 0]
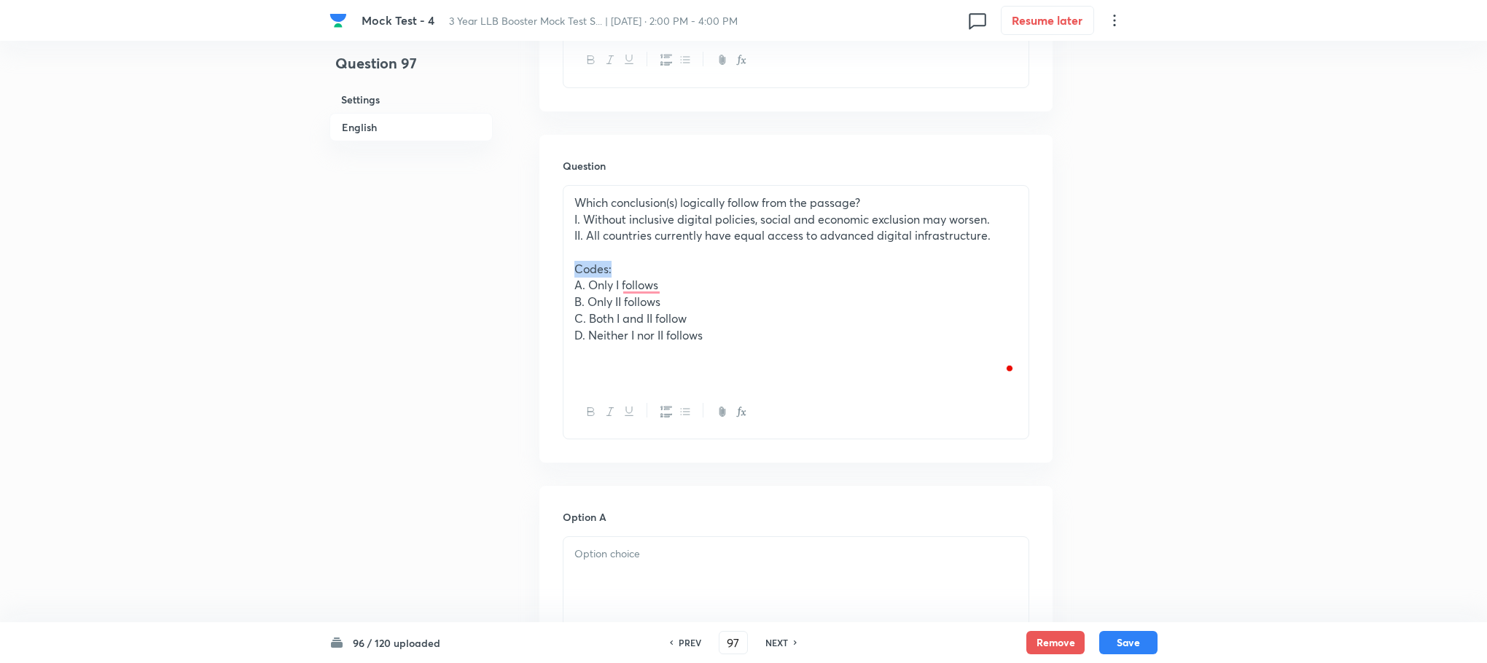
drag, startPoint x: 574, startPoint y: 269, endPoint x: 676, endPoint y: 262, distance: 103.0
click at [676, 262] on p "Codes:" at bounding box center [795, 269] width 443 height 17
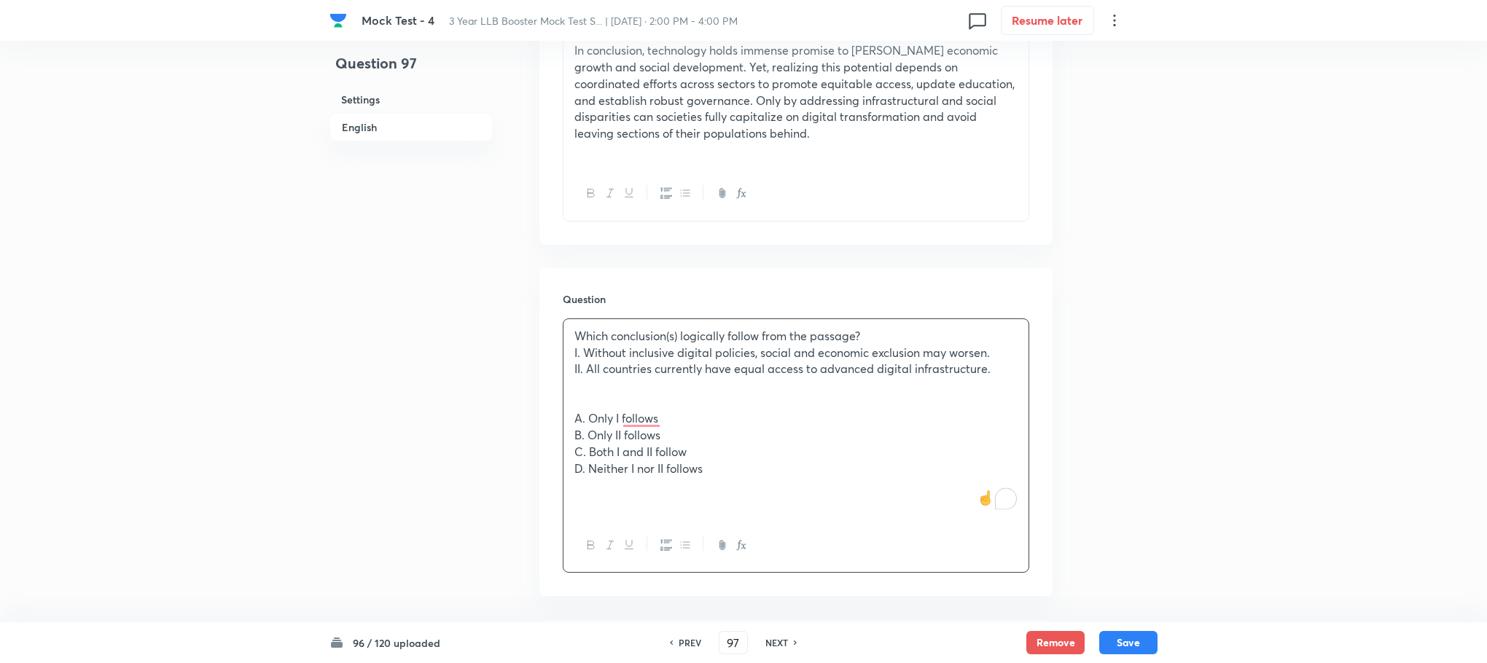
scroll to position [853, 0]
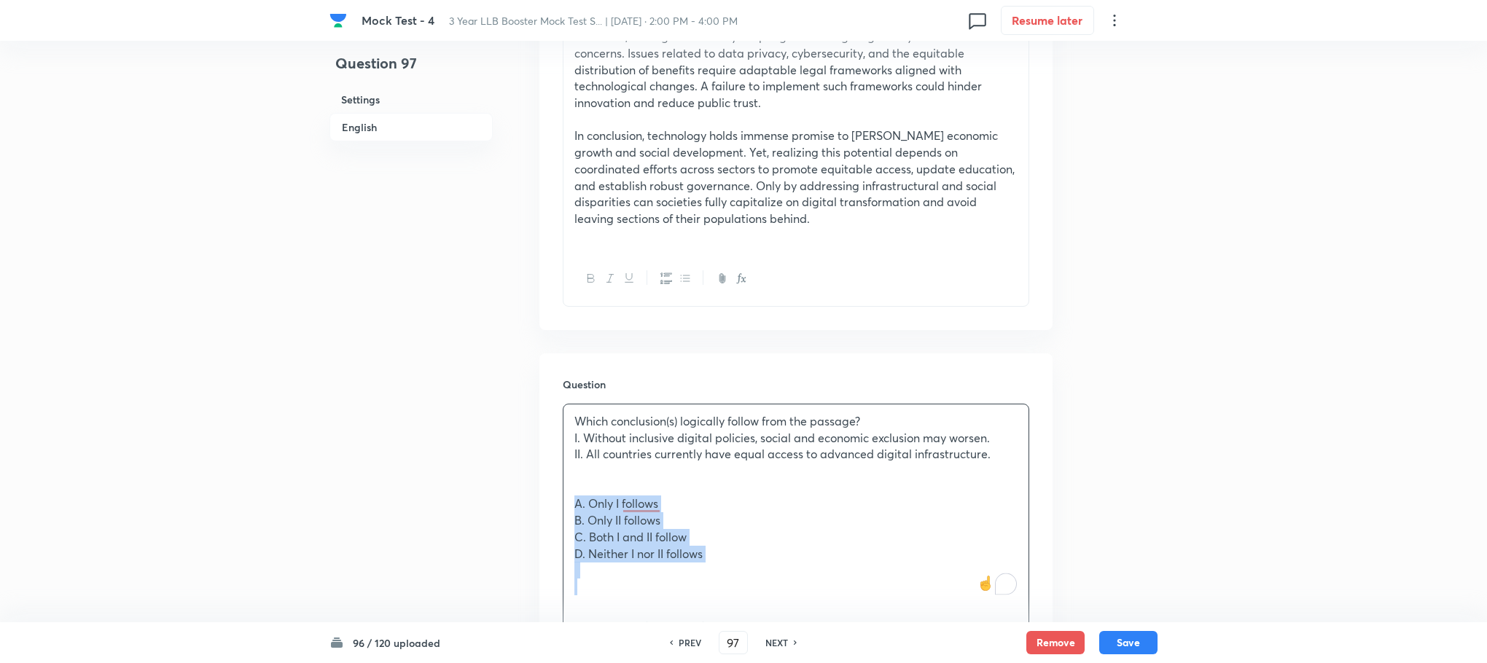
drag, startPoint x: 575, startPoint y: 510, endPoint x: 836, endPoint y: 610, distance: 279.4
click at [836, 610] on div "Which conclusion(s) logically follow from the passage? I. Without inclusive dig…" at bounding box center [796, 531] width 466 height 254
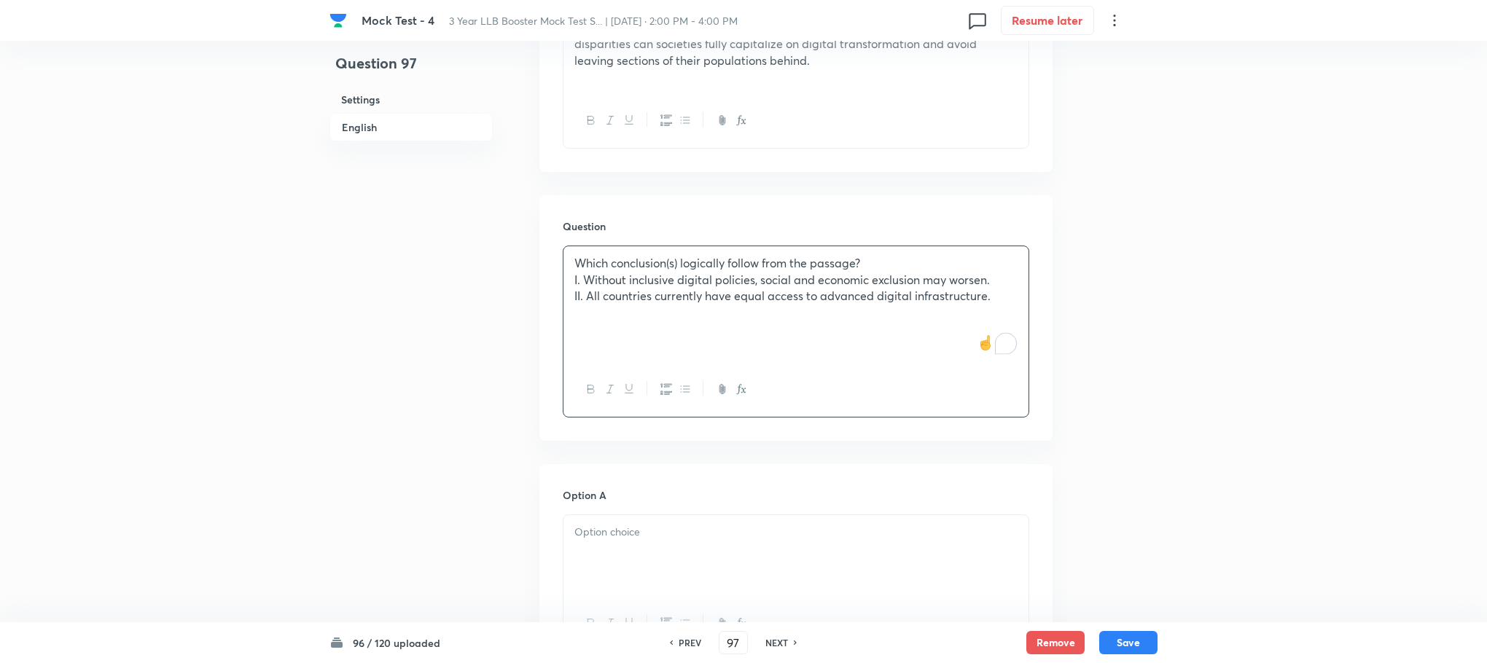
scroll to position [1071, 0]
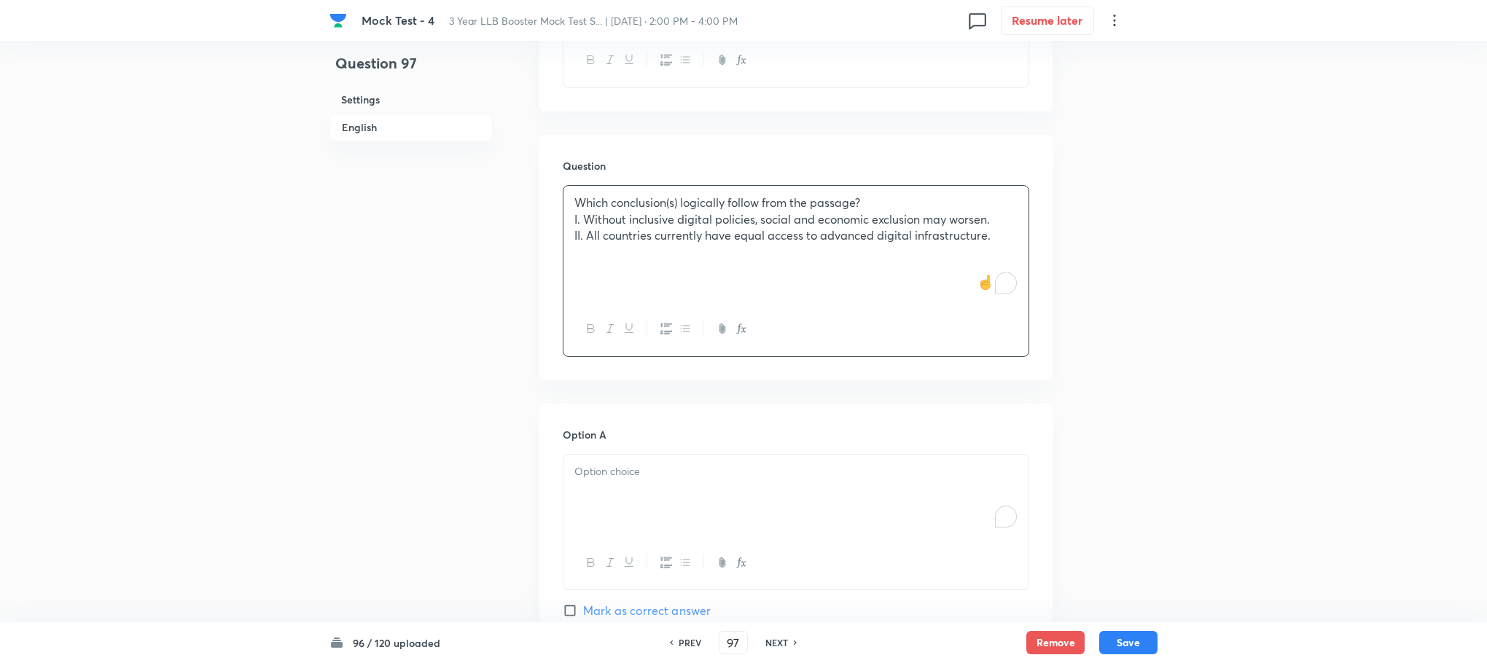
click at [602, 473] on p "To enrich screen reader interactions, please activate Accessibility in Grammarl…" at bounding box center [795, 472] width 443 height 17
paste div "To enrich screen reader interactions, please activate Accessibility in Grammarl…"
click at [587, 477] on p "A. Only I follows" at bounding box center [795, 472] width 443 height 17
click at [587, 488] on p "B. Only II follows" at bounding box center [795, 488] width 443 height 17
click at [586, 496] on p "Only II follows" at bounding box center [795, 488] width 443 height 17
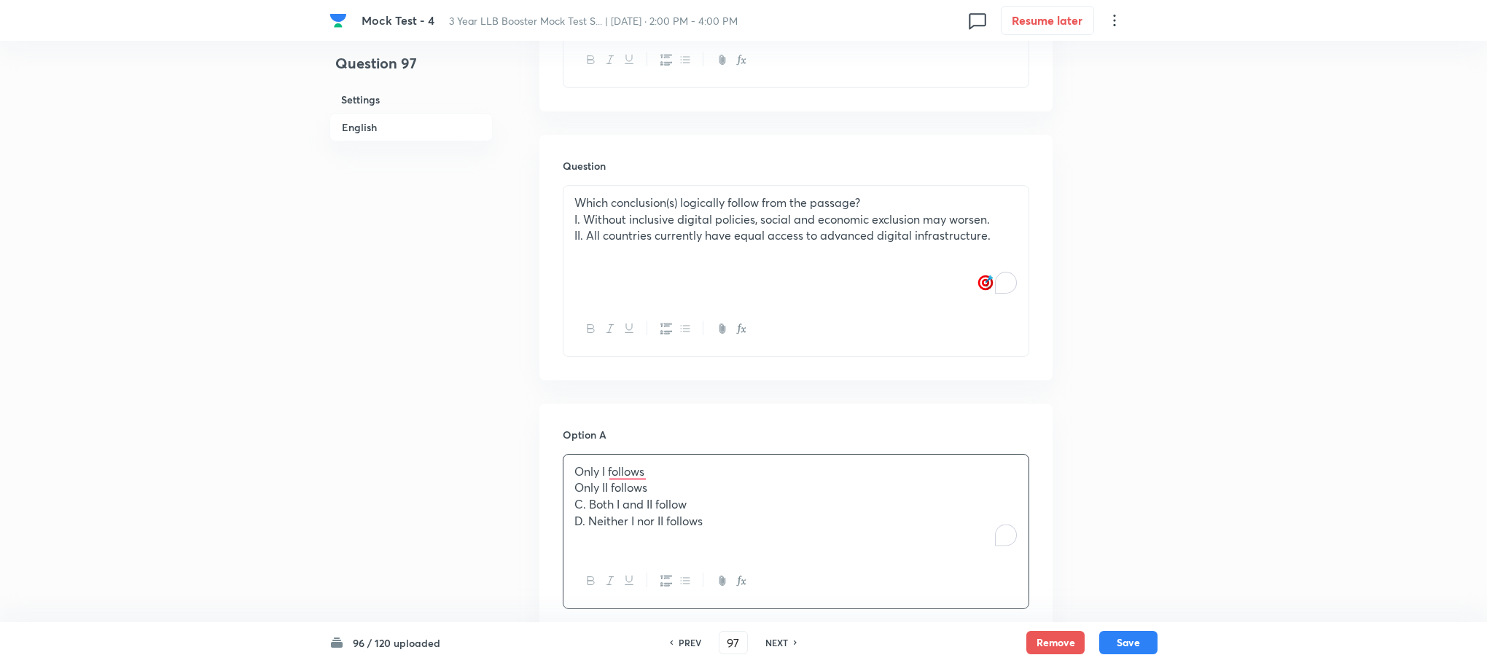
click at [586, 499] on p "C. Both I and II follow" at bounding box center [795, 504] width 443 height 17
click at [587, 521] on p "D. Neither I nor II follows" at bounding box center [795, 521] width 443 height 17
drag, startPoint x: 571, startPoint y: 496, endPoint x: 768, endPoint y: 573, distance: 211.8
click at [768, 573] on div "Only I follows Only II follows Both I and II follow Neither I nor II follows" at bounding box center [796, 531] width 466 height 155
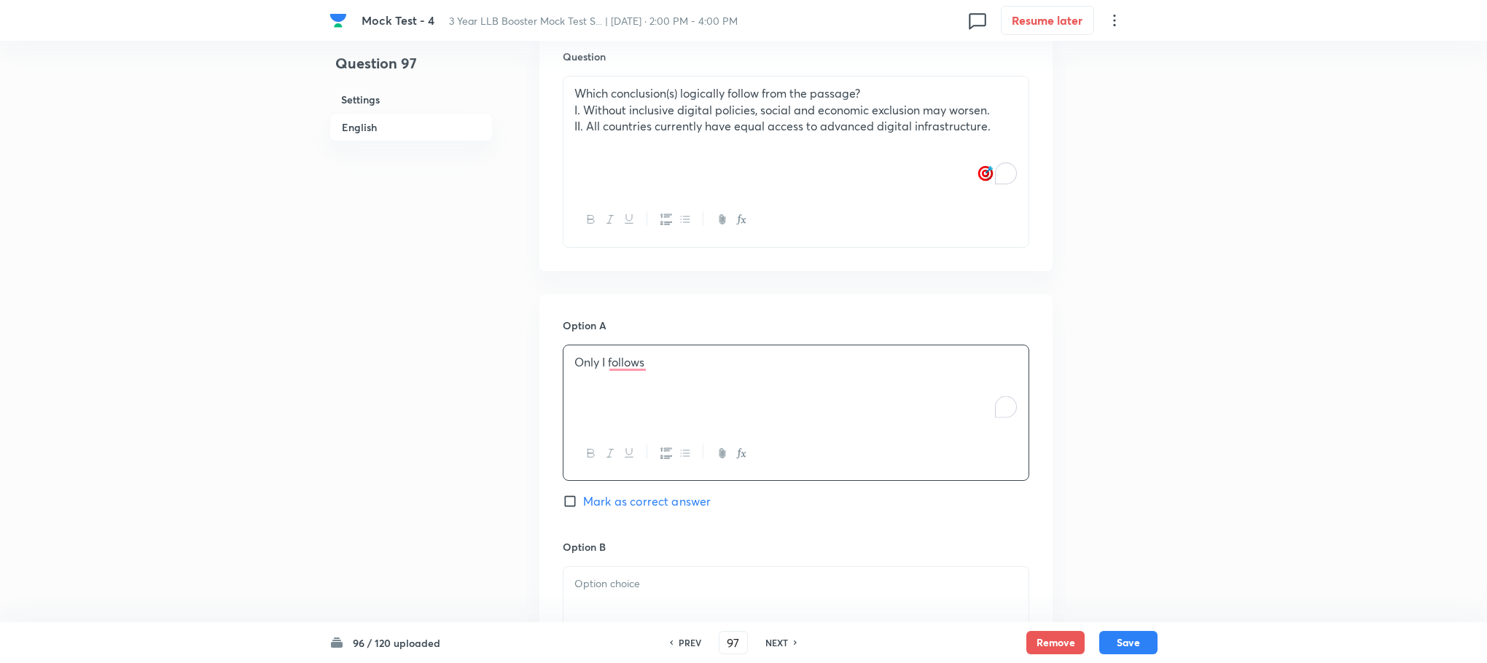
click at [613, 597] on div at bounding box center [795, 608] width 465 height 82
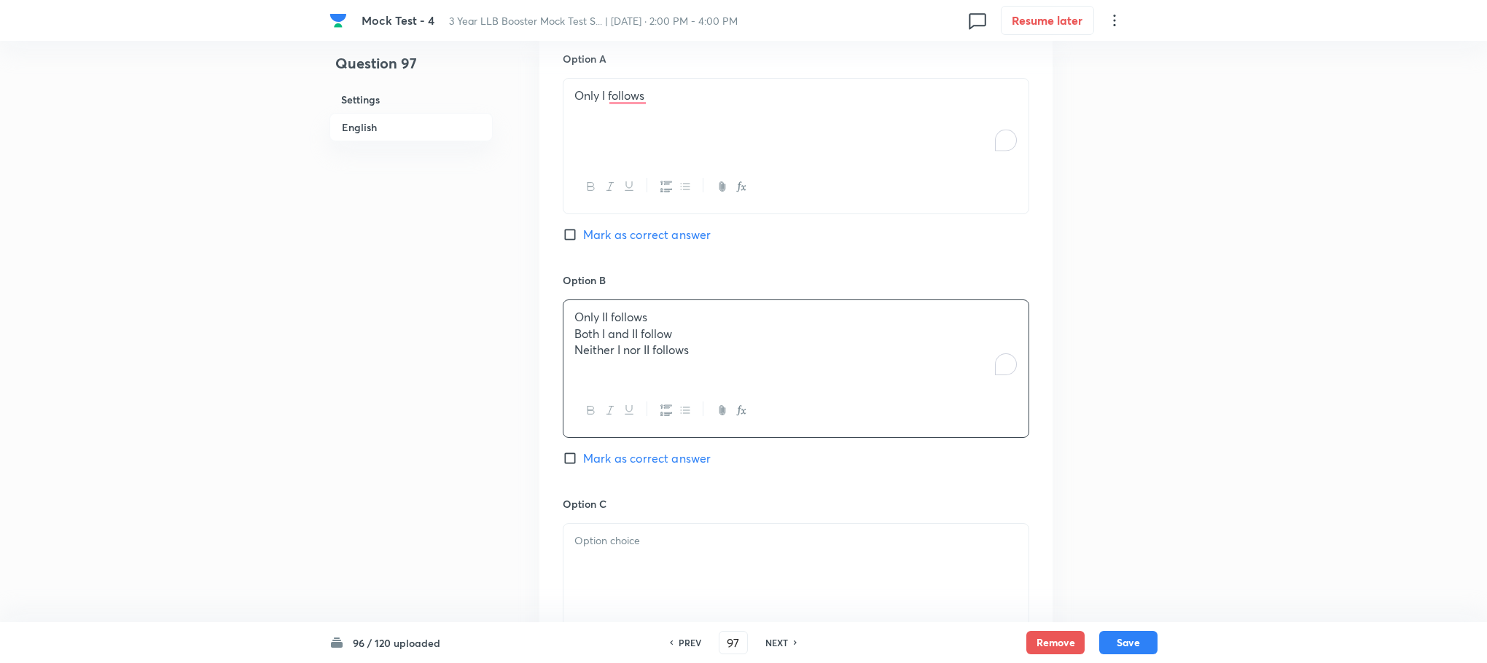
scroll to position [1509, 0]
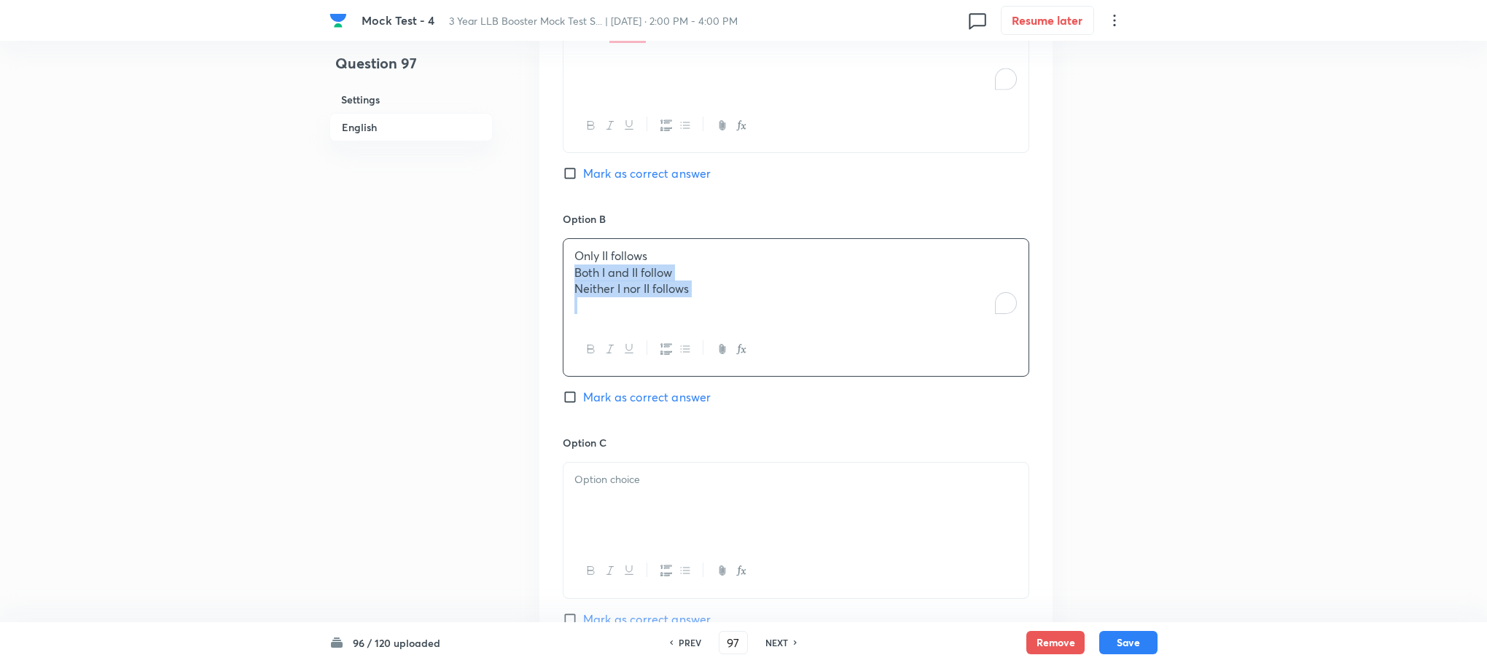
drag, startPoint x: 576, startPoint y: 273, endPoint x: 818, endPoint y: 350, distance: 254.5
click at [818, 348] on div "Only II follows Both I and II follow Neither I nor II follows" at bounding box center [796, 307] width 466 height 138
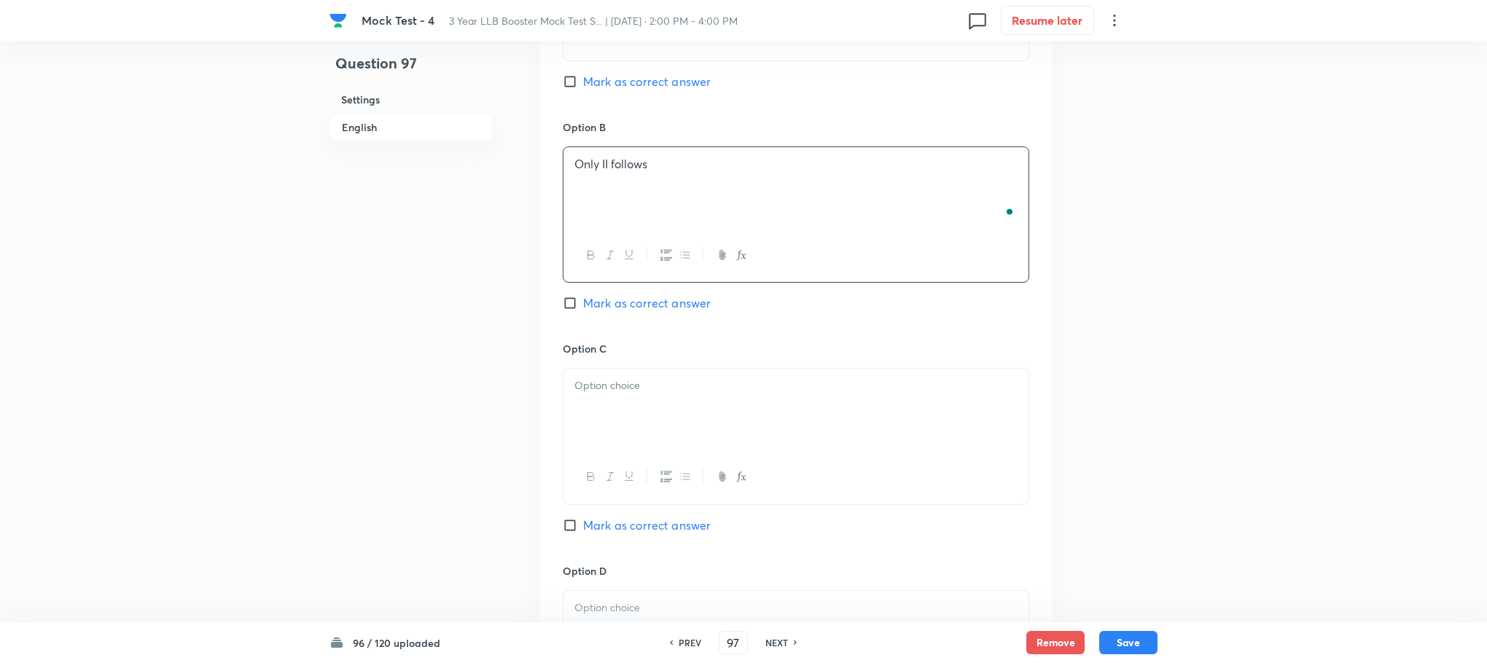
scroll to position [1727, 0]
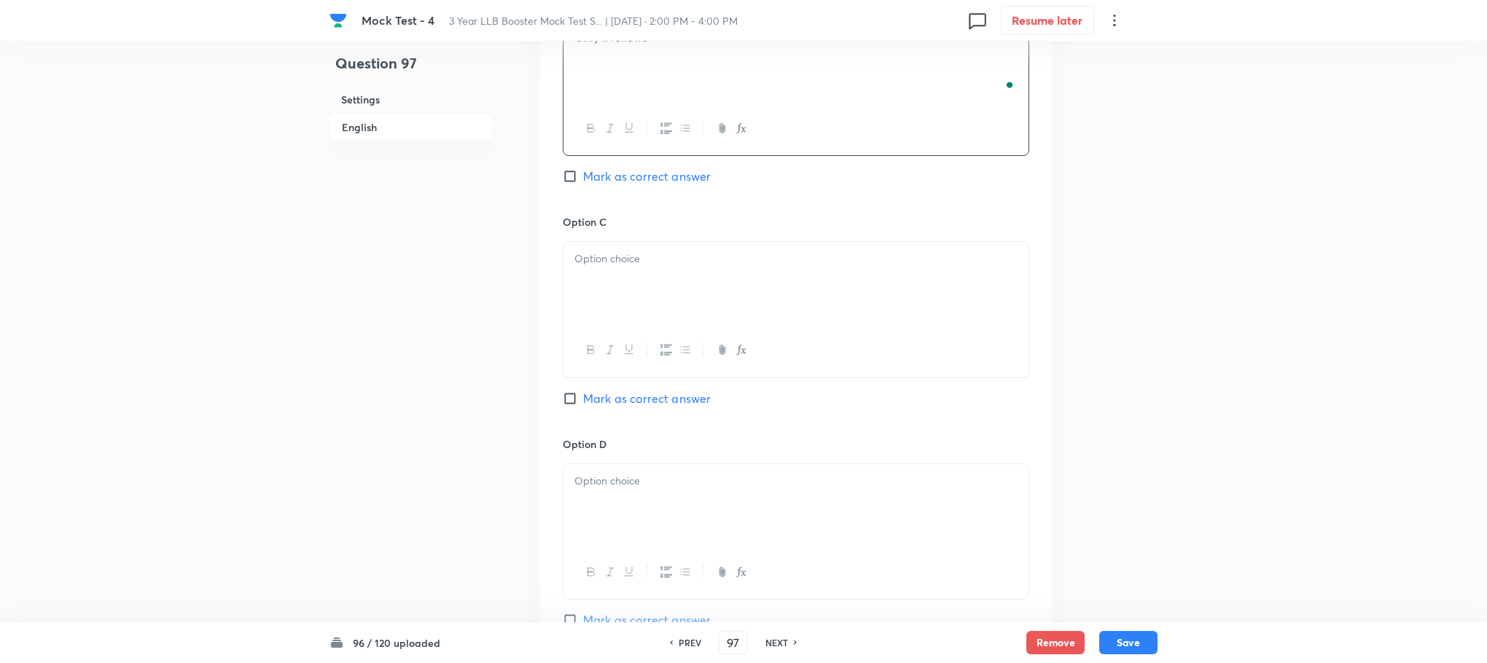
click at [647, 256] on p at bounding box center [795, 259] width 443 height 17
drag, startPoint x: 573, startPoint y: 280, endPoint x: 846, endPoint y: 317, distance: 275.8
click at [846, 317] on div "Both I and II follow Neither I nor II follows" at bounding box center [795, 283] width 465 height 82
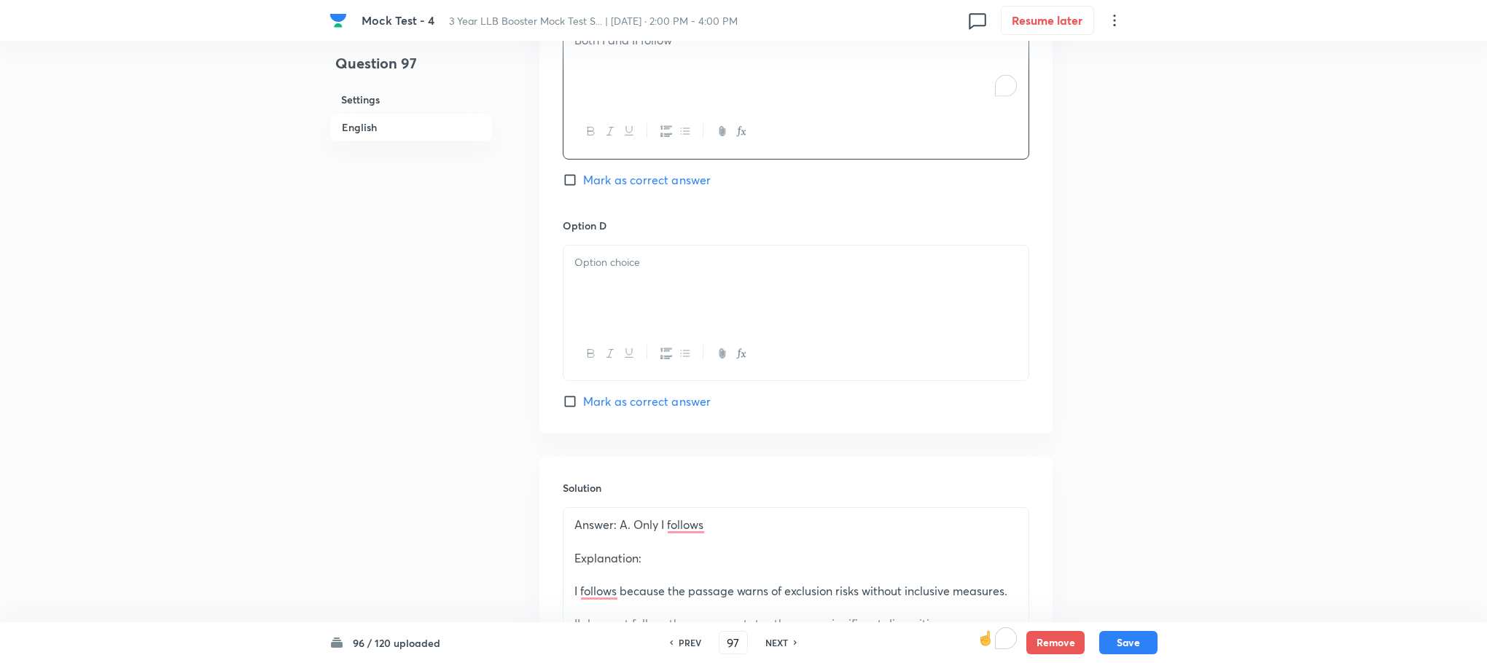
click at [576, 313] on div at bounding box center [795, 287] width 465 height 82
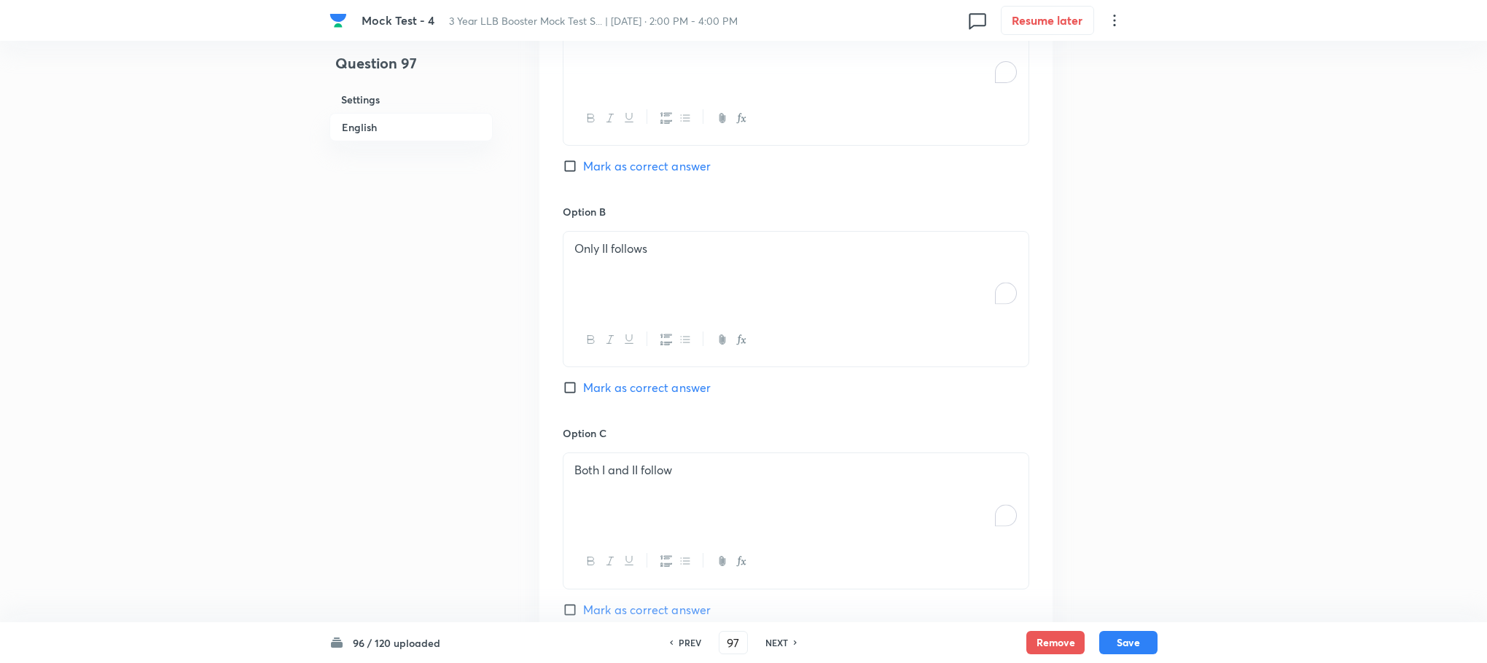
scroll to position [1399, 0]
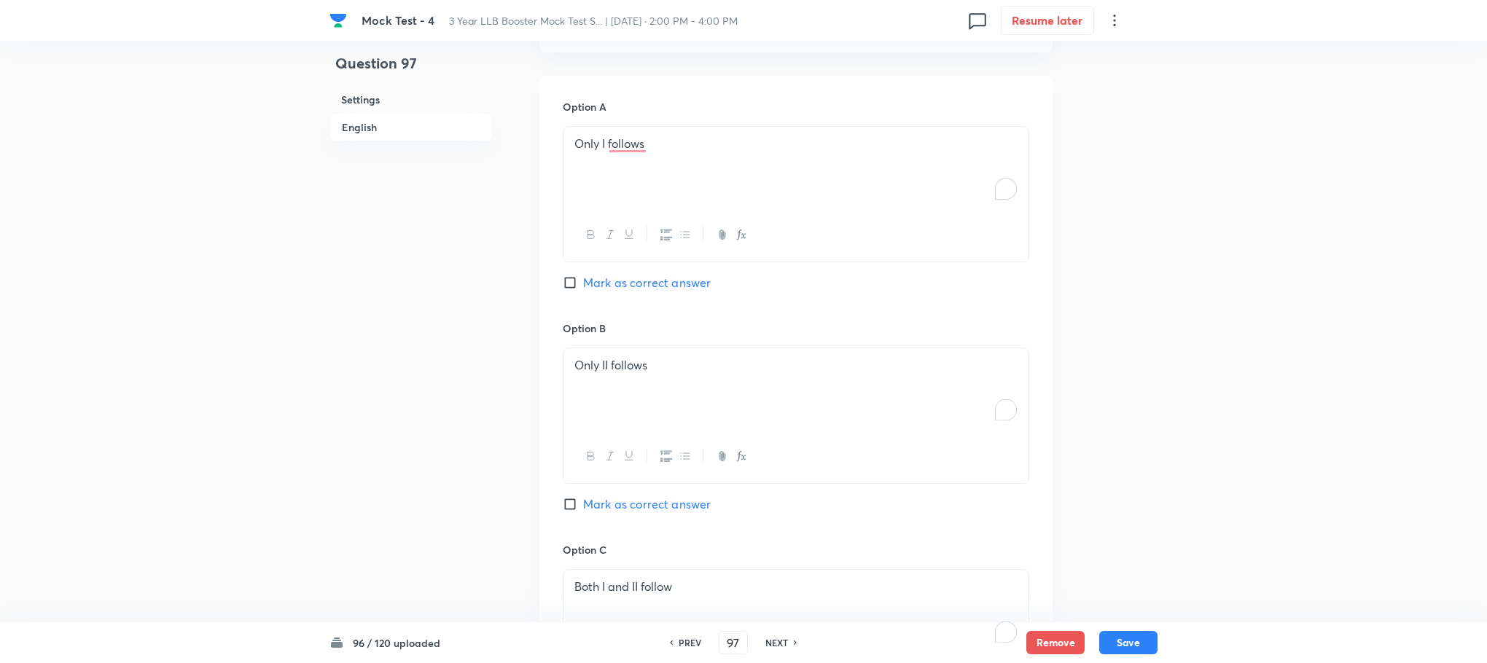
click at [630, 273] on div "Option A Only I follows Mark as correct answer" at bounding box center [796, 210] width 466 height 222
click at [641, 287] on span "Mark as correct answer" at bounding box center [647, 282] width 128 height 17
click at [583, 287] on input "Mark as correct answer" at bounding box center [573, 282] width 20 height 15
checkbox input "true"
click at [1120, 630] on button "Save" at bounding box center [1128, 641] width 58 height 23
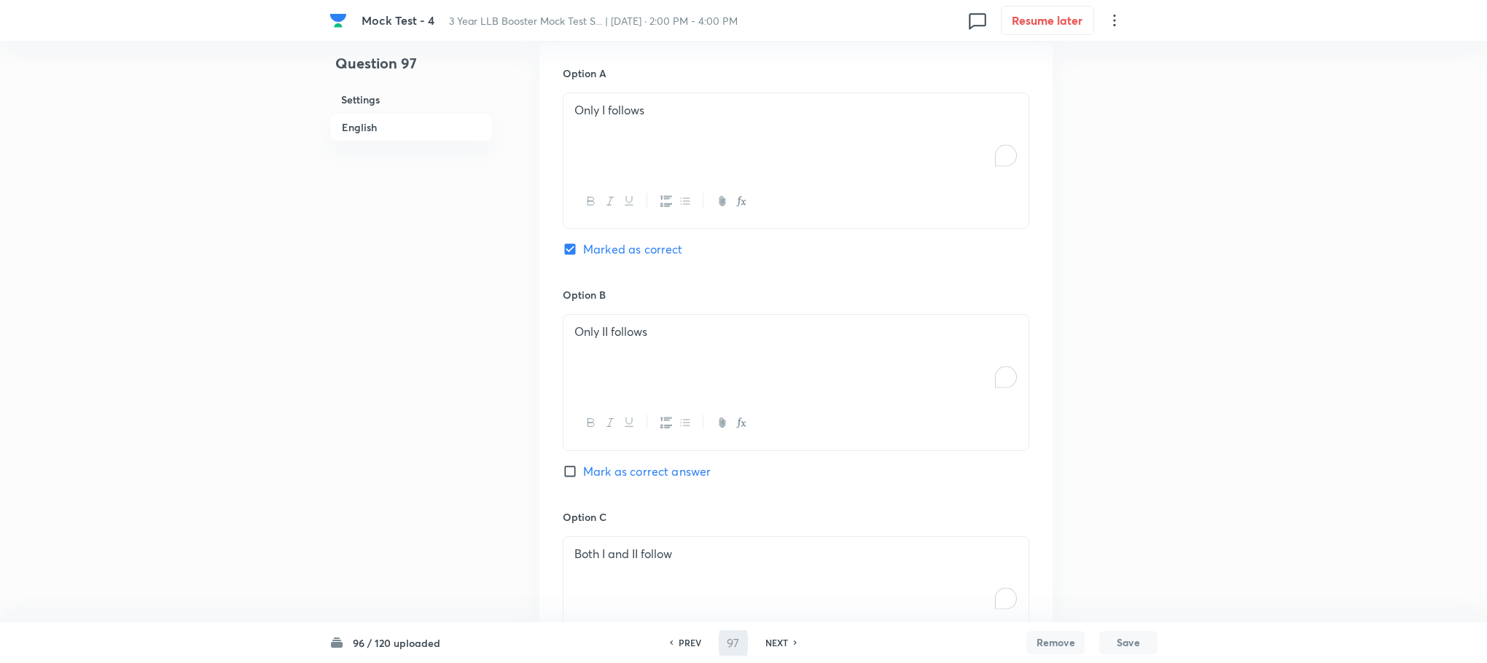
type input "98"
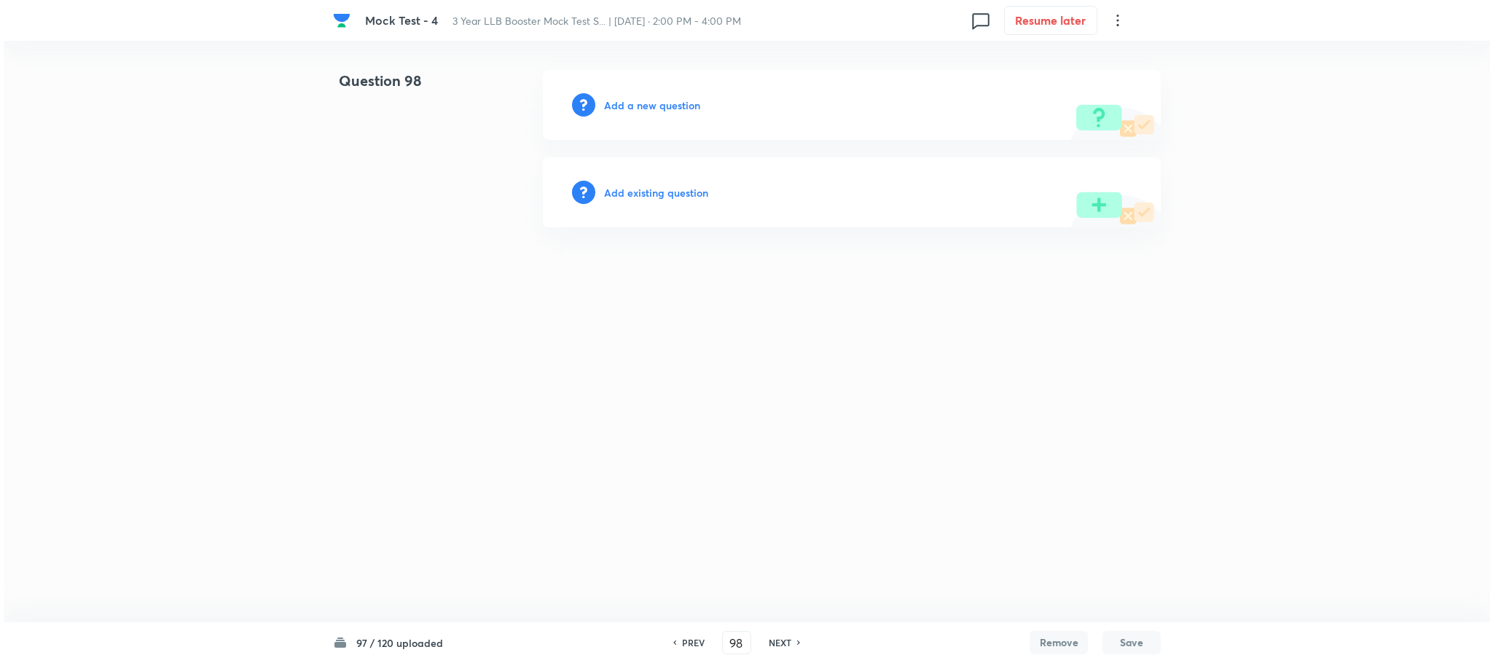
scroll to position [0, 0]
click at [667, 98] on h6 "Add a new question" at bounding box center [652, 105] width 96 height 15
click at [667, 98] on h6 "Choose a question type" at bounding box center [660, 105] width 112 height 15
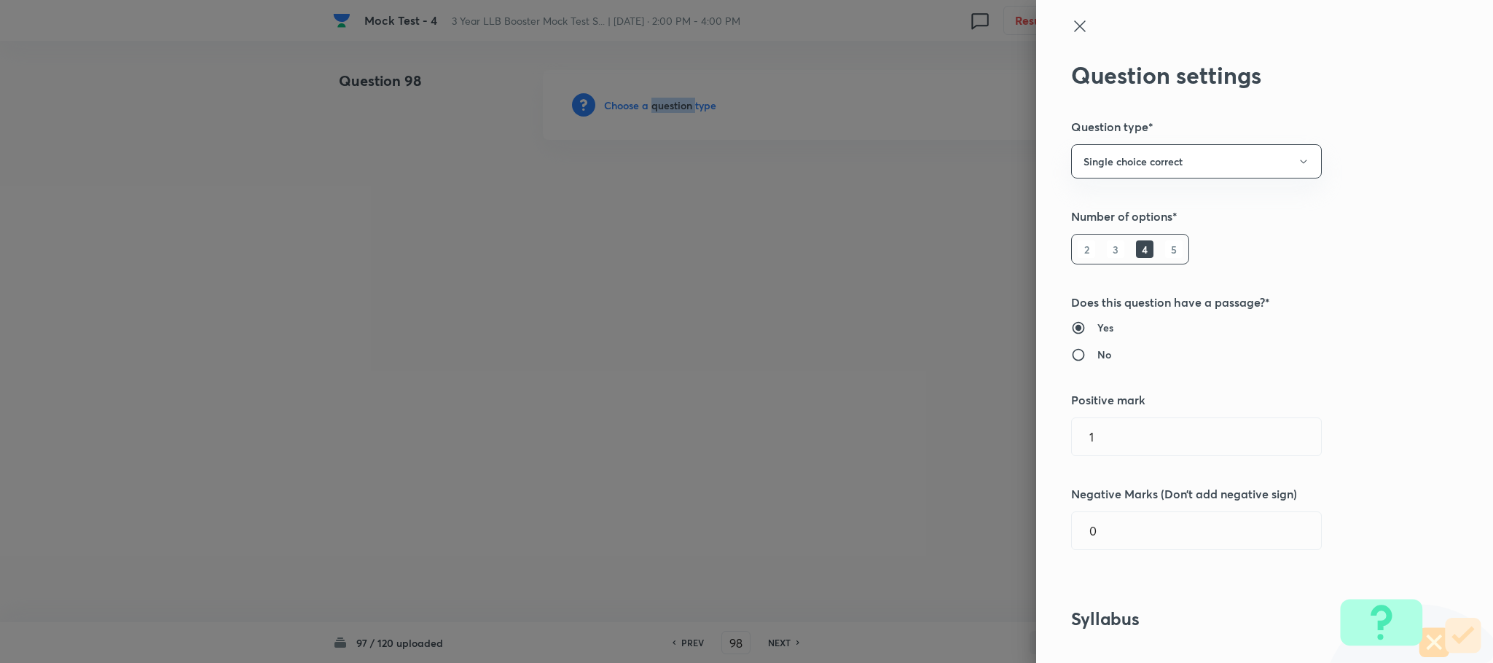
scroll to position [765, 0]
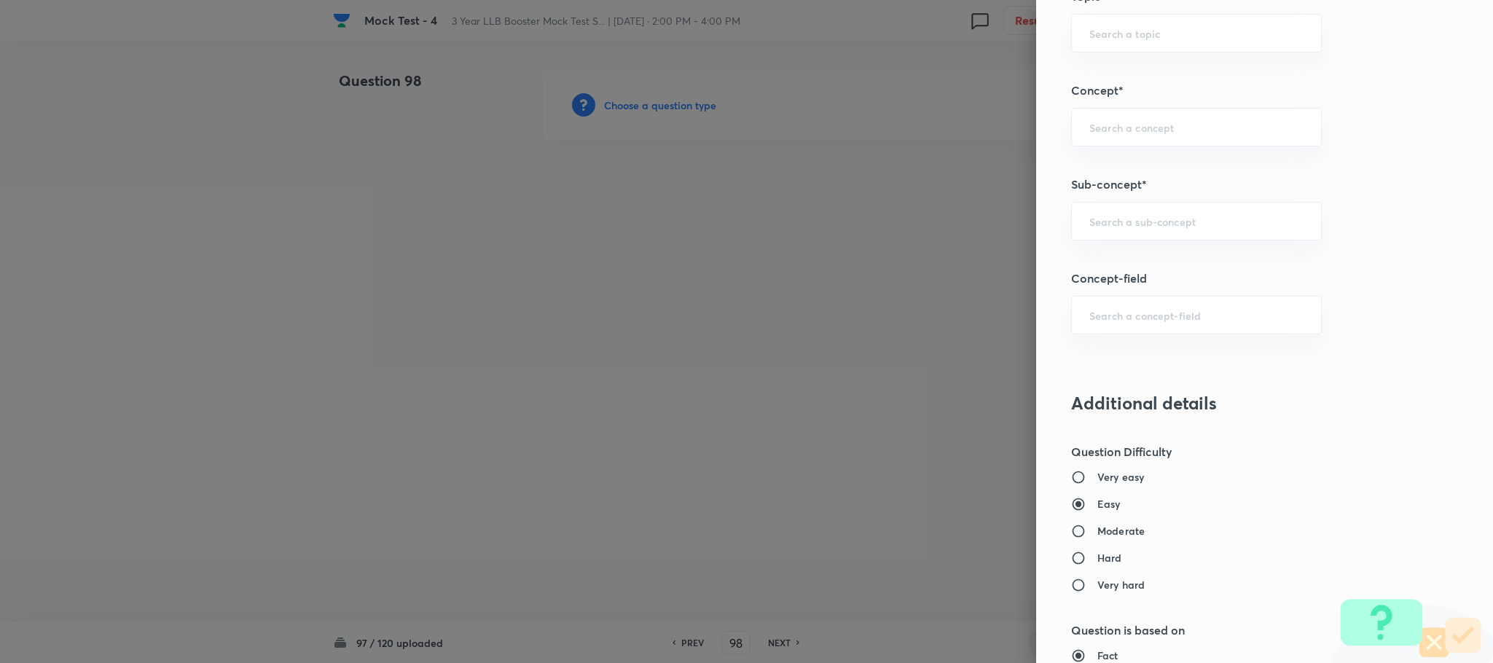
click at [1128, 246] on div "Question settings Question type* Single choice correct Number of options* 2 3 4…" at bounding box center [1264, 331] width 457 height 663
click at [1090, 228] on input "text" at bounding box center [1197, 221] width 214 height 14
click at [1092, 259] on li "Reading Approach" at bounding box center [1180, 267] width 249 height 26
type input "Reading Approach"
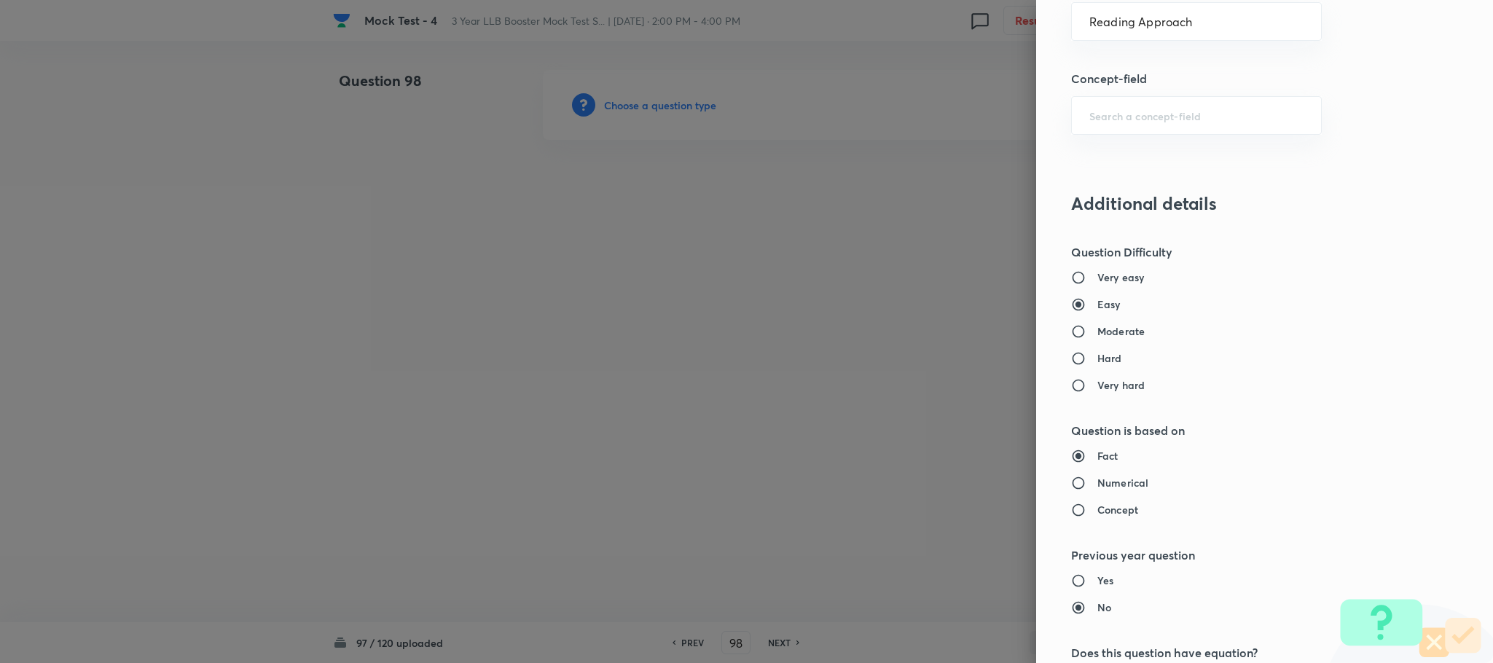
type input "English Language"
type input "English Comprehension"
type input "Types of Passages"
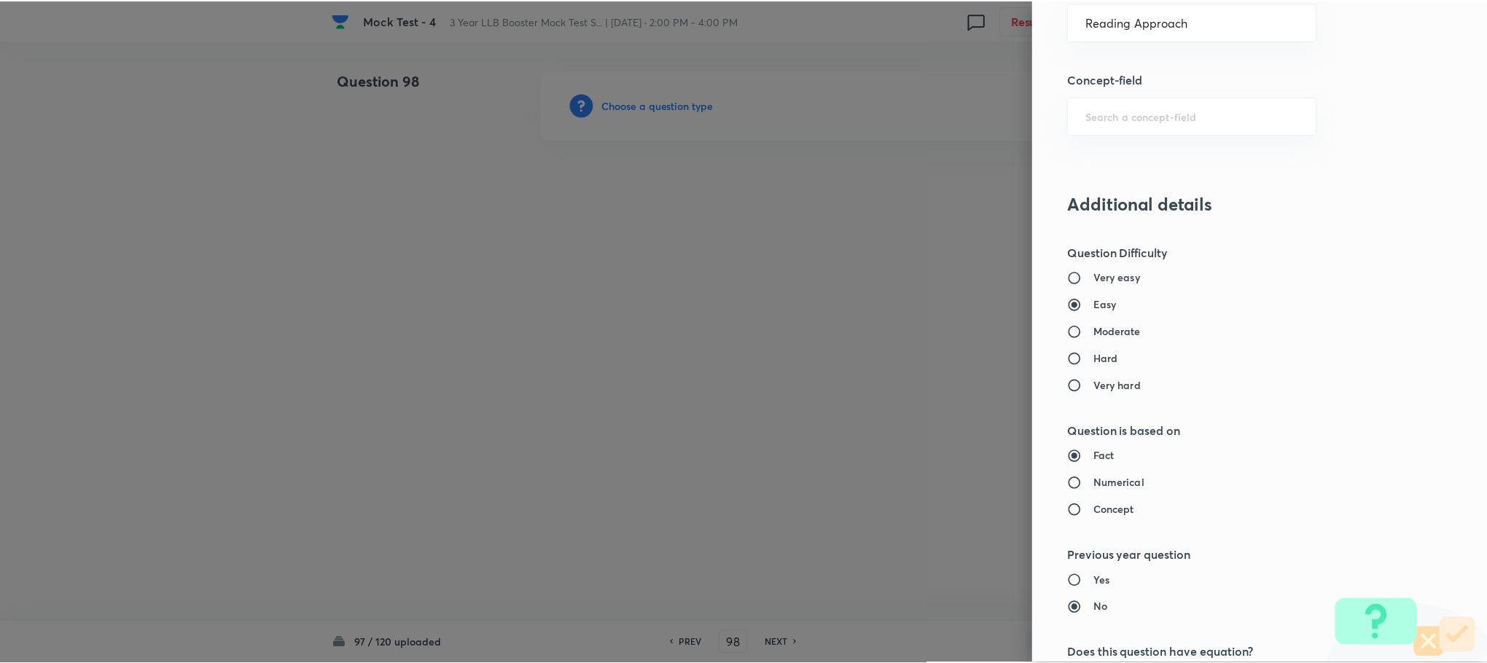
scroll to position [1328, 0]
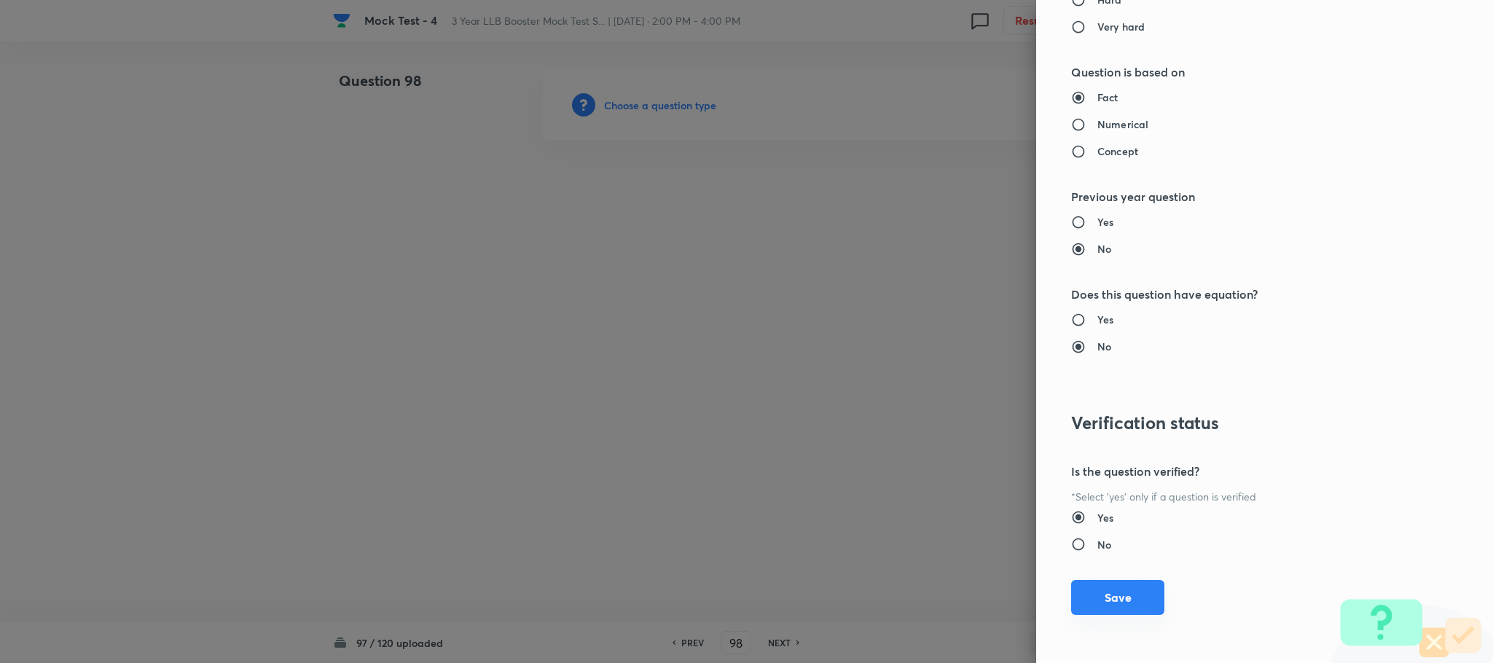
click at [1113, 589] on button "Save" at bounding box center [1117, 597] width 93 height 35
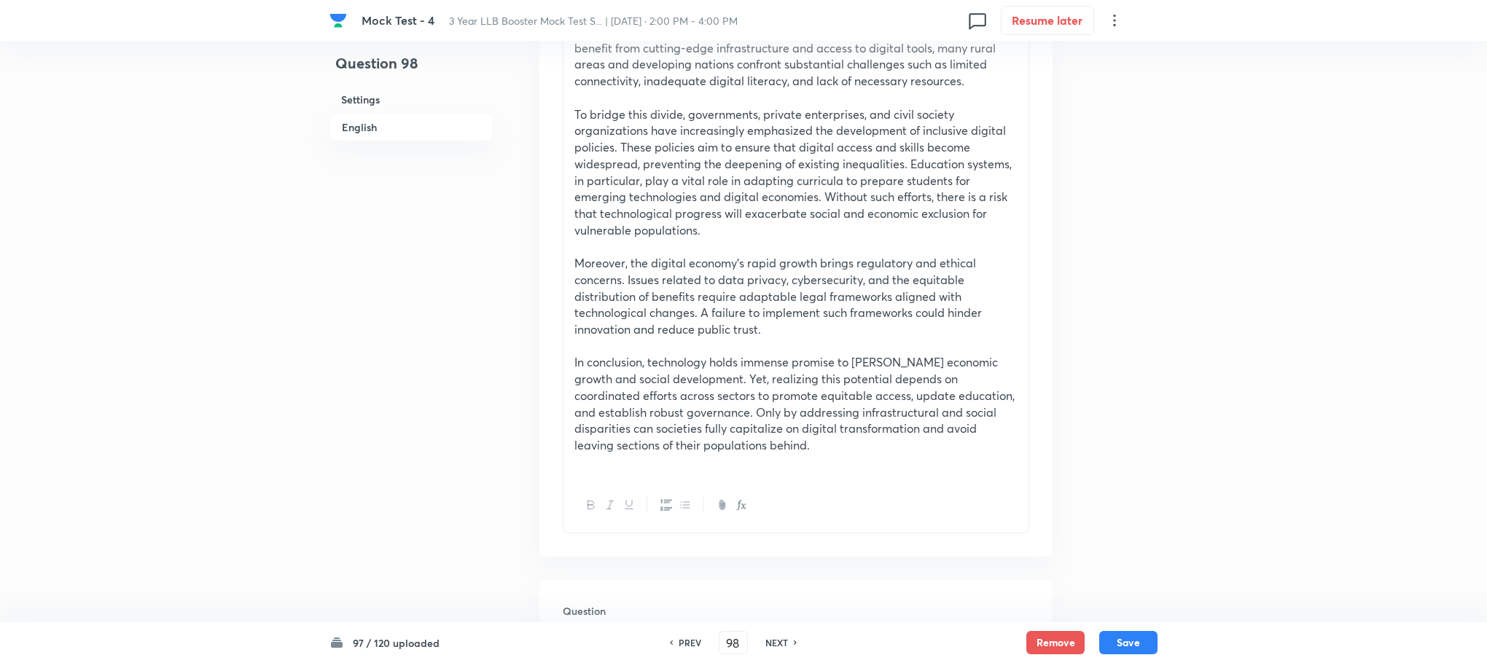
scroll to position [875, 0]
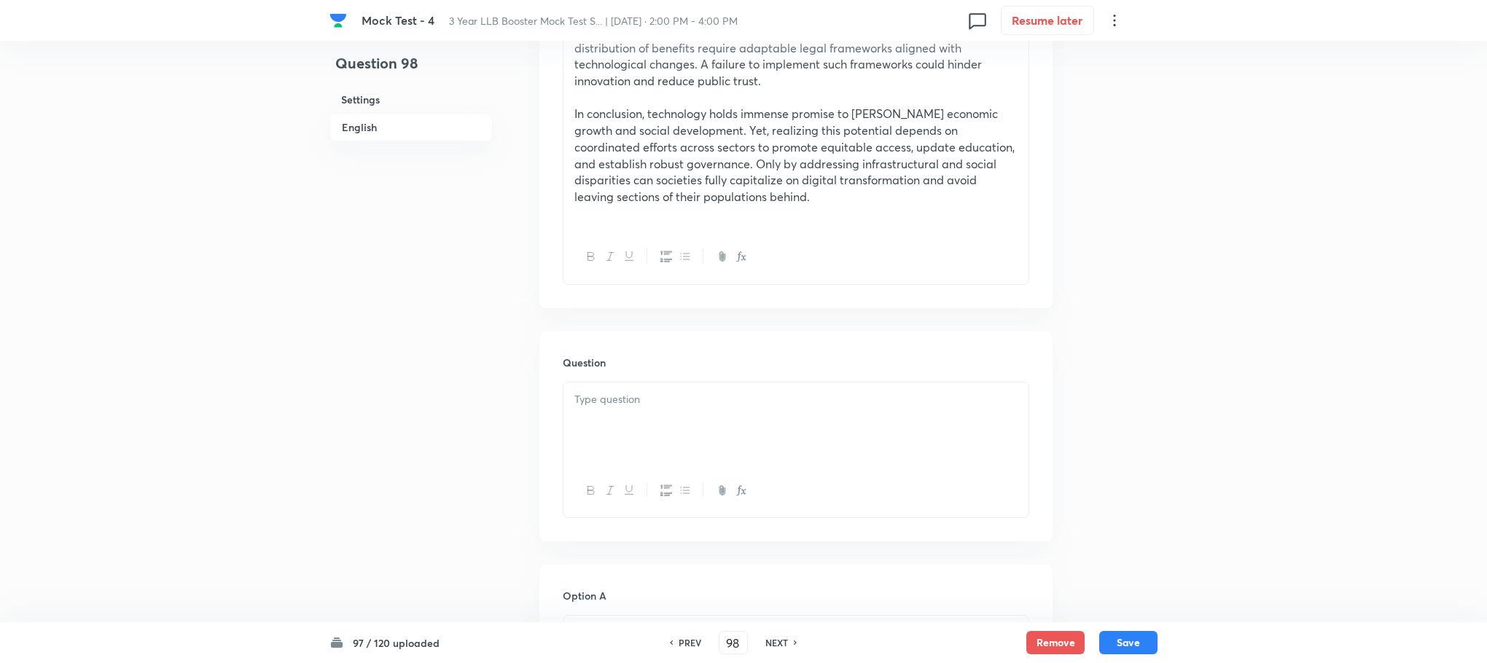
drag, startPoint x: 606, startPoint y: 378, endPoint x: 617, endPoint y: 405, distance: 29.1
click at [606, 383] on div "Question" at bounding box center [795, 437] width 513 height 210
click at [617, 405] on p at bounding box center [795, 399] width 443 height 17
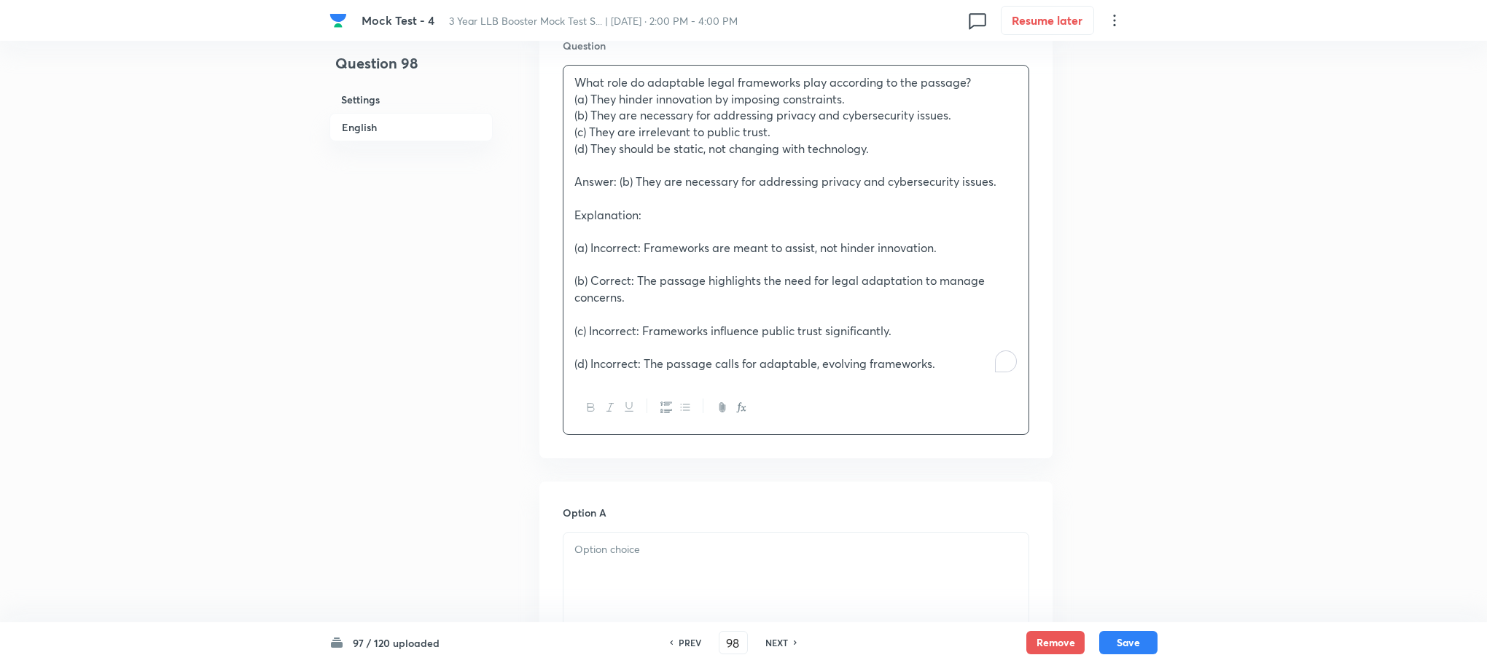
scroll to position [1203, 0]
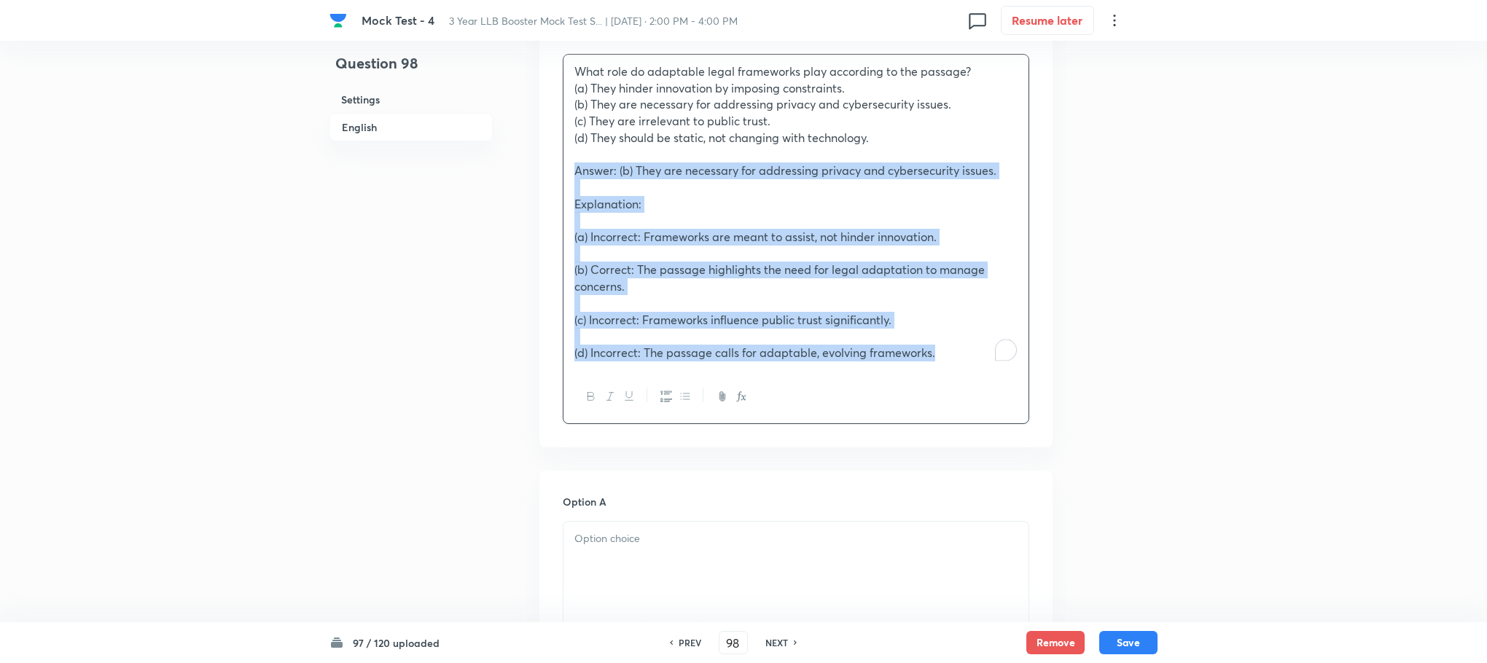
drag, startPoint x: 576, startPoint y: 171, endPoint x: 964, endPoint y: 380, distance: 441.5
click at [964, 380] on div "What role do adaptable legal frameworks play according to the passage? (a) They…" at bounding box center [796, 239] width 466 height 370
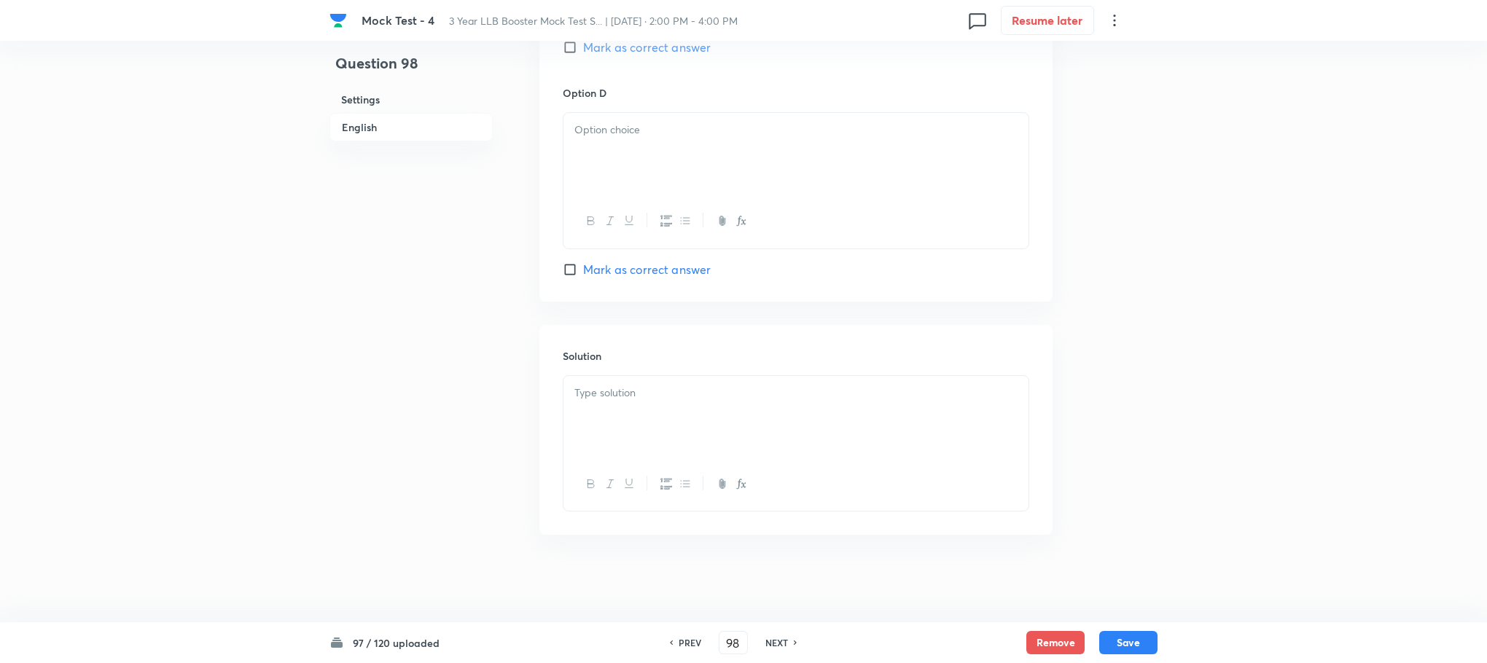
click at [609, 433] on div at bounding box center [795, 417] width 465 height 82
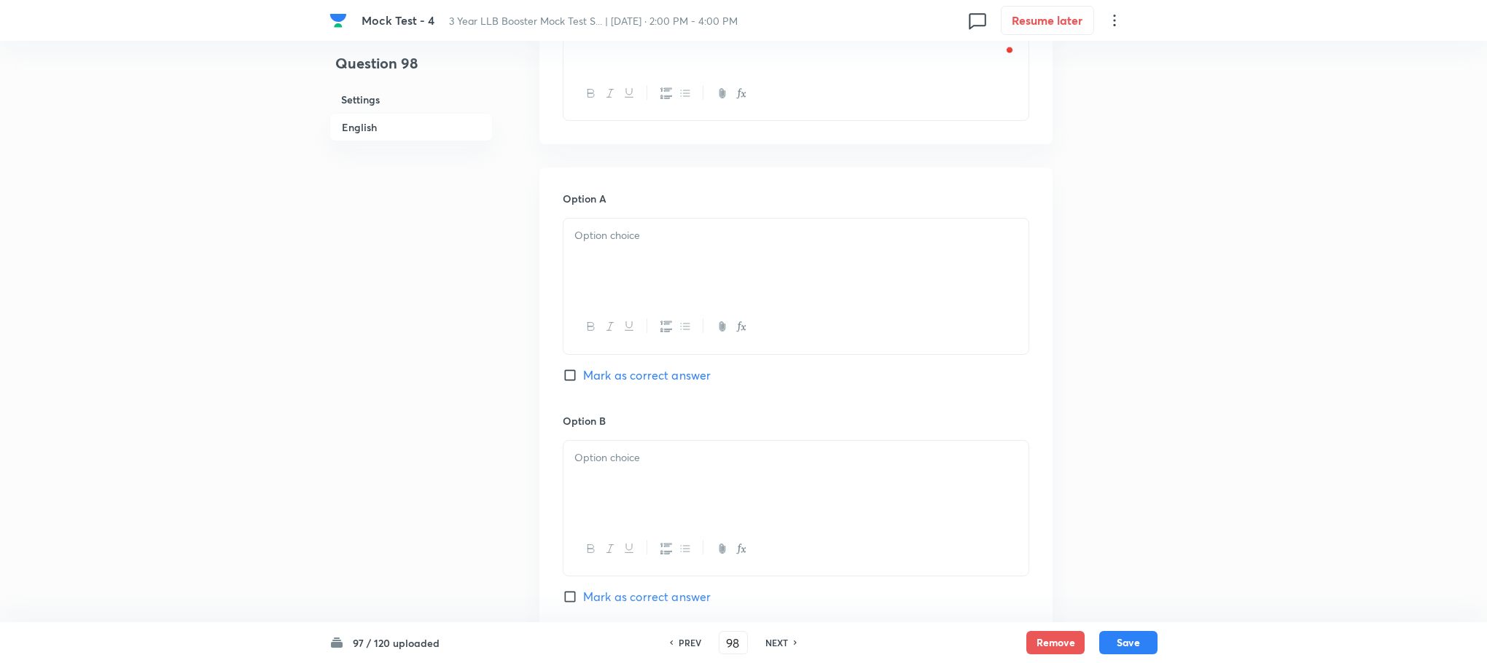
scroll to position [1115, 0]
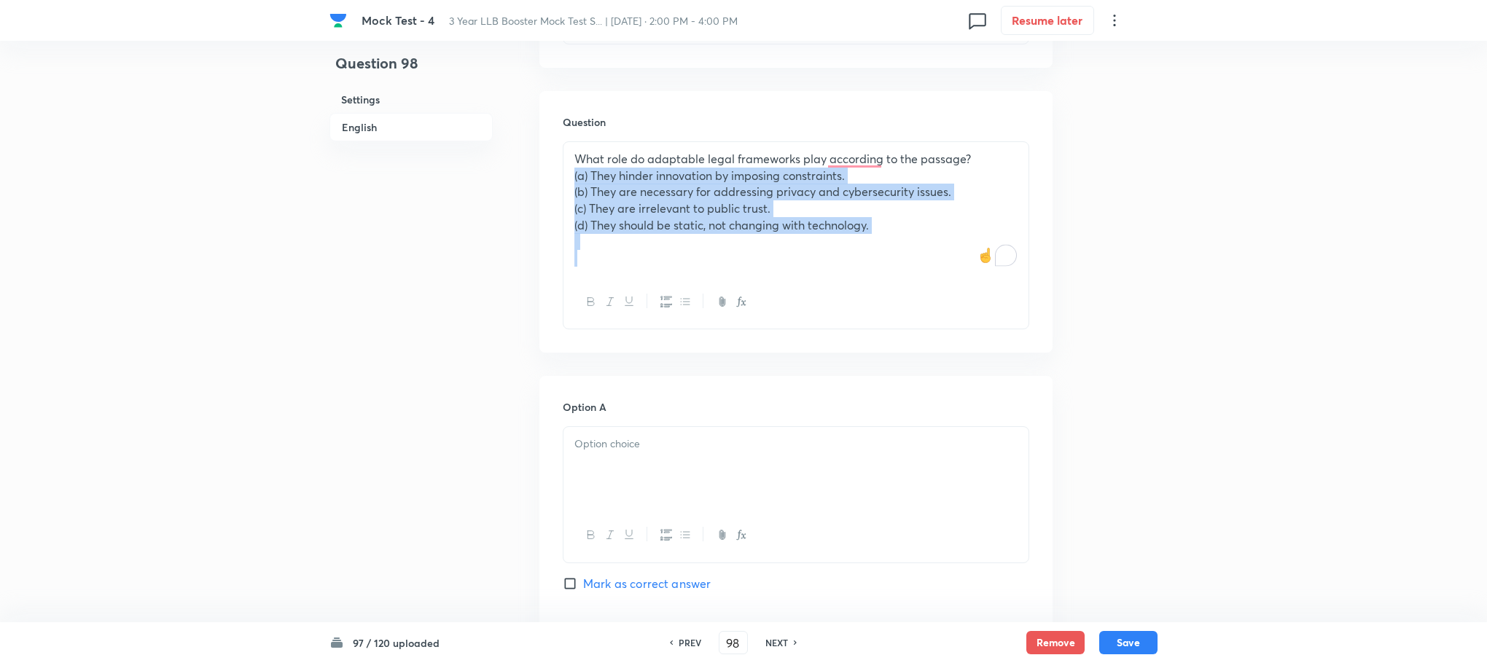
drag, startPoint x: 568, startPoint y: 175, endPoint x: 927, endPoint y: 289, distance: 376.2
click at [927, 289] on div "What role do adaptable legal frameworks play according to the passage? (a) They…" at bounding box center [796, 235] width 466 height 188
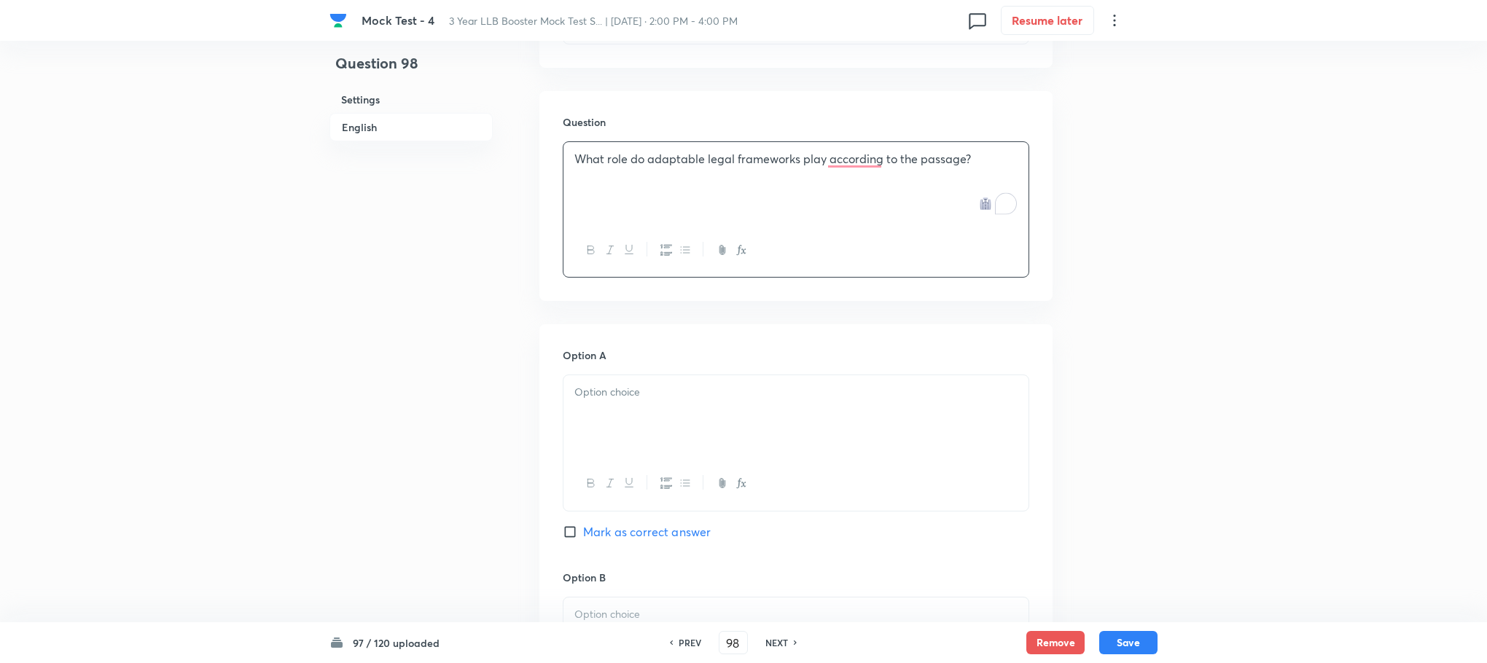
click at [590, 409] on div at bounding box center [795, 416] width 465 height 82
paste div "To enrich screen reader interactions, please activate Accessibility in Grammarl…"
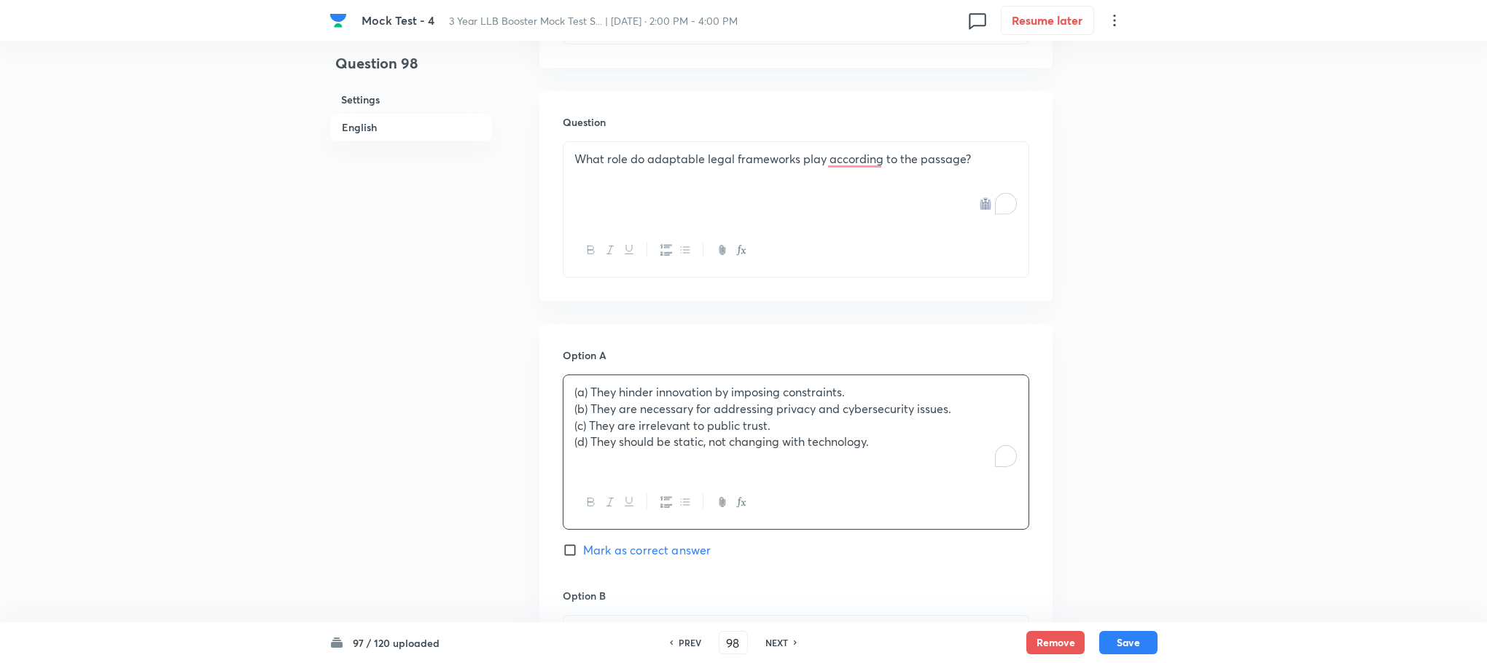
click at [588, 392] on p "(a) They hinder innovation by imposing constraints." at bounding box center [795, 392] width 443 height 17
click at [590, 409] on p "(b) They are necessary for addressing privacy and cybersecurity issues." at bounding box center [795, 409] width 443 height 17
click at [588, 429] on p "(c) They are irrelevant to public trust." at bounding box center [795, 426] width 443 height 17
click at [591, 448] on p "(d) They should be static, not changing with technology." at bounding box center [795, 442] width 443 height 17
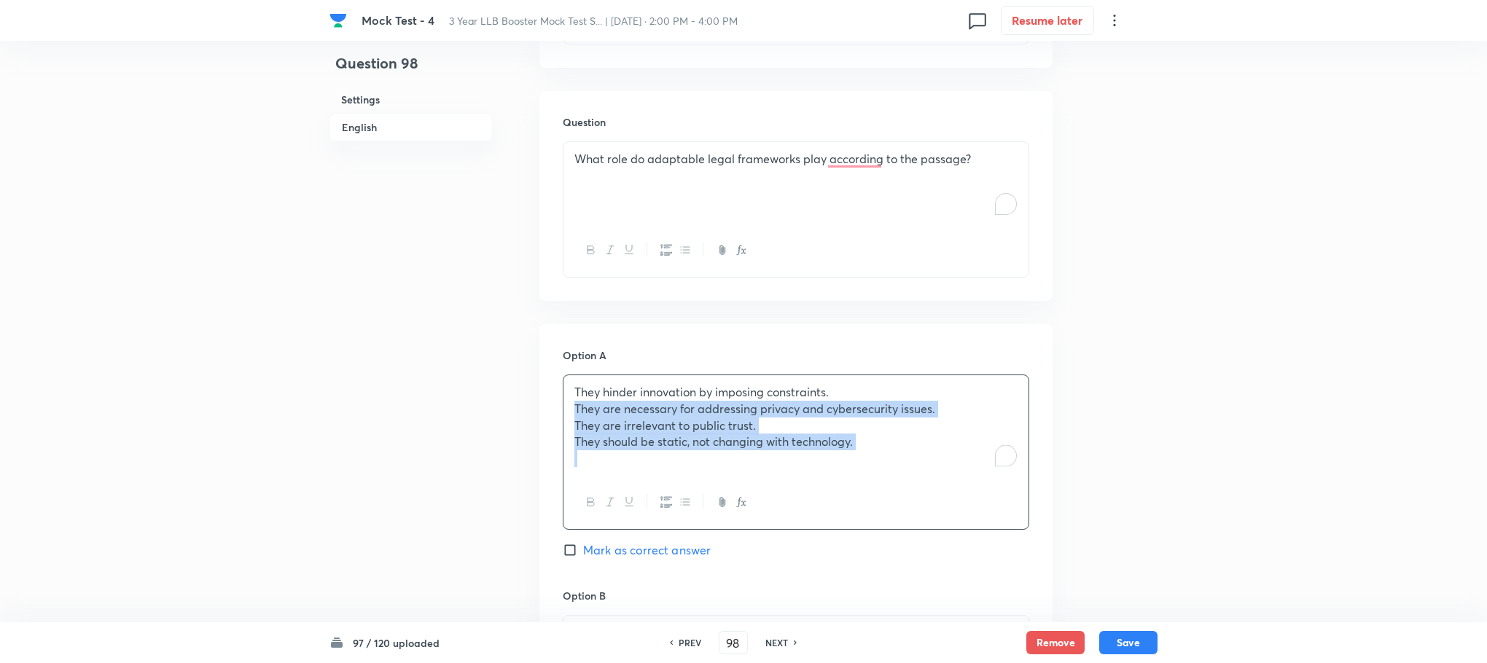
drag, startPoint x: 576, startPoint y: 407, endPoint x: 905, endPoint y: 464, distance: 334.4
click at [905, 464] on div "They hinder innovation by imposing constraints. They are necessary for addressi…" at bounding box center [795, 425] width 465 height 101
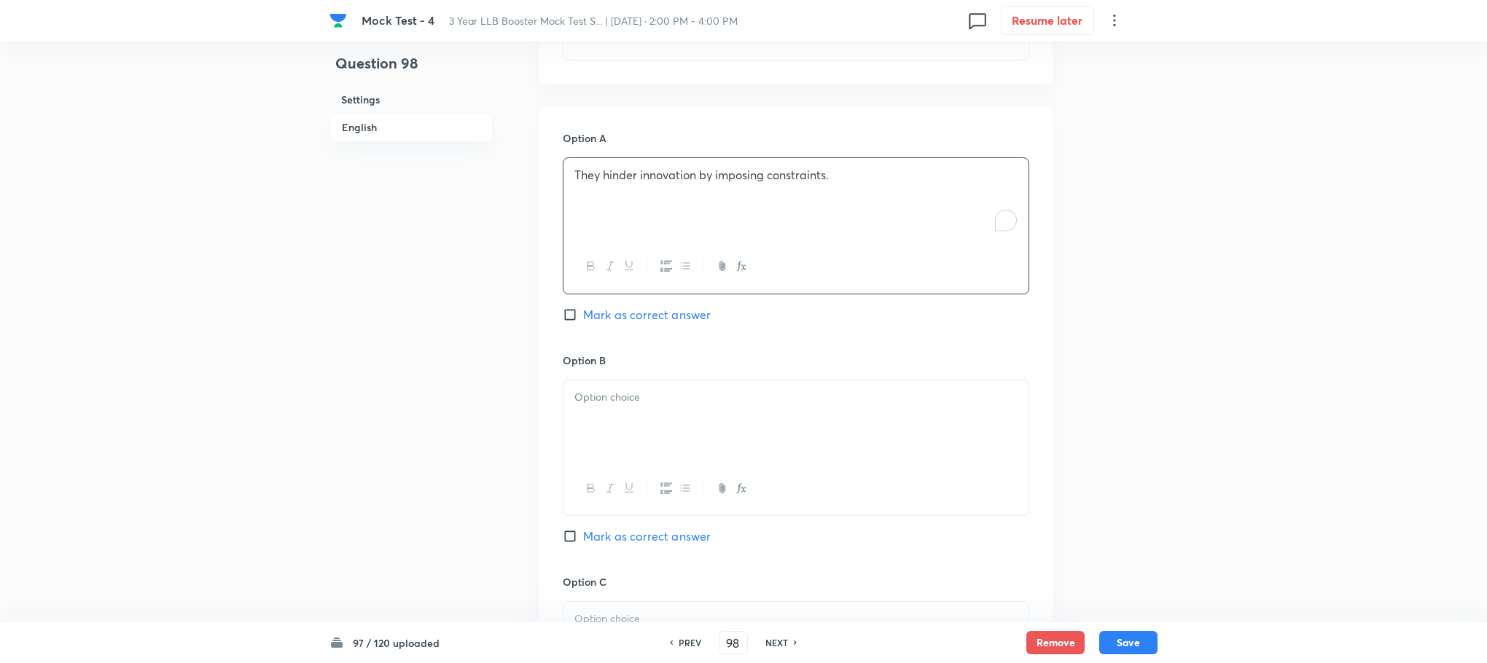
scroll to position [1334, 0]
drag, startPoint x: 595, startPoint y: 370, endPoint x: 590, endPoint y: 394, distance: 25.2
click at [590, 389] on div "Option B Mark as correct answer" at bounding box center [796, 462] width 466 height 222
click at [593, 416] on div at bounding box center [795, 420] width 465 height 82
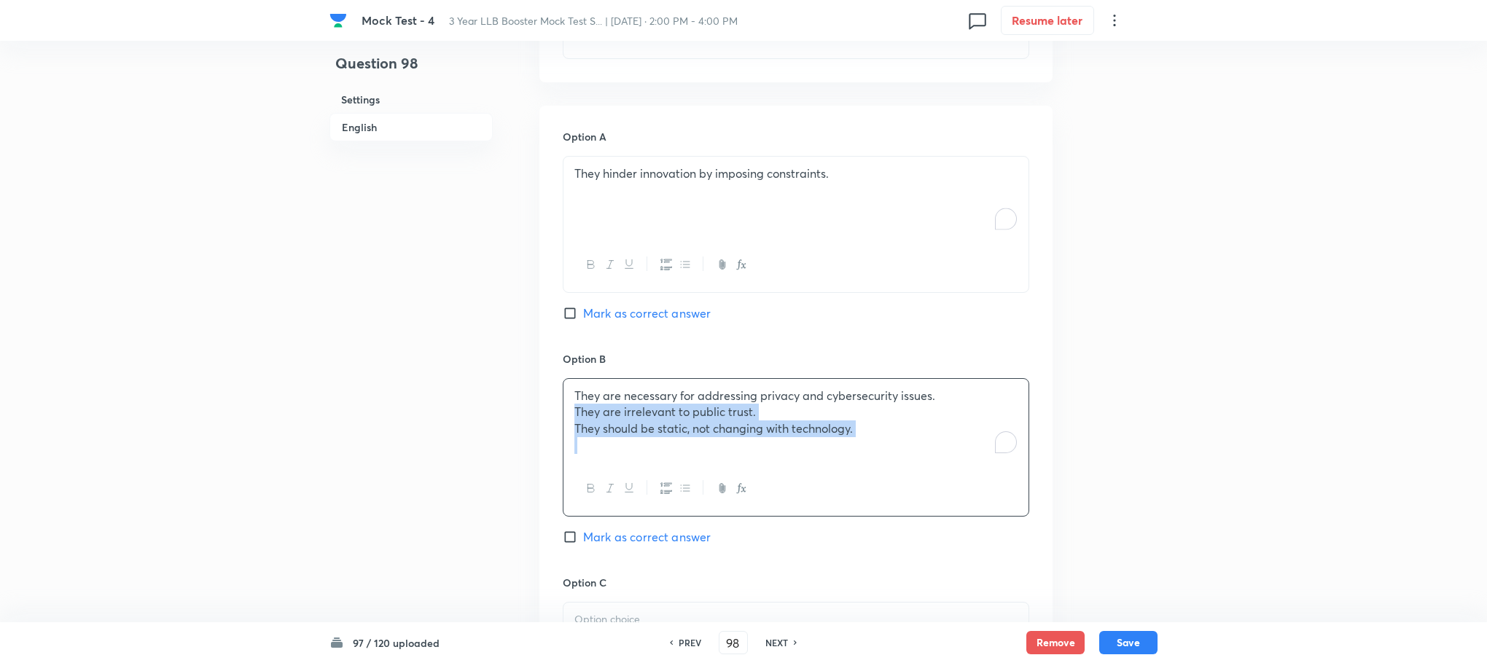
drag, startPoint x: 575, startPoint y: 418, endPoint x: 928, endPoint y: 490, distance: 360.1
click at [928, 490] on div "They are necessary for addressing privacy and cybersecurity issues. They are ir…" at bounding box center [796, 447] width 466 height 138
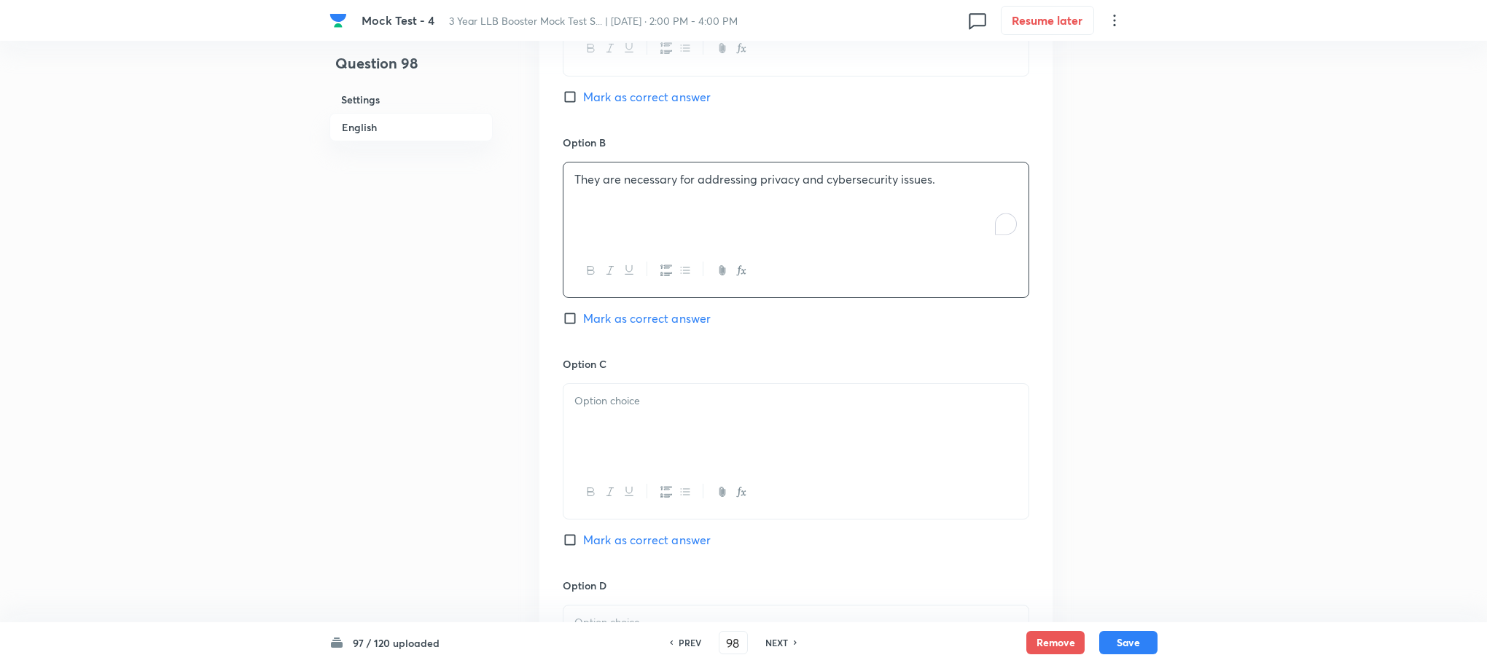
scroll to position [1552, 0]
click at [601, 405] on p "To enrich screen reader interactions, please activate Accessibility in Grammarl…" at bounding box center [795, 399] width 443 height 17
click at [560, 415] on div "Option A They hinder innovation by imposing constraints. Mark as correct answer…" at bounding box center [795, 339] width 513 height 905
drag, startPoint x: 567, startPoint y: 415, endPoint x: 880, endPoint y: 440, distance: 313.6
click at [880, 440] on div "They are irrelevant to public trust. They should be static, not changing with t…" at bounding box center [795, 423] width 465 height 82
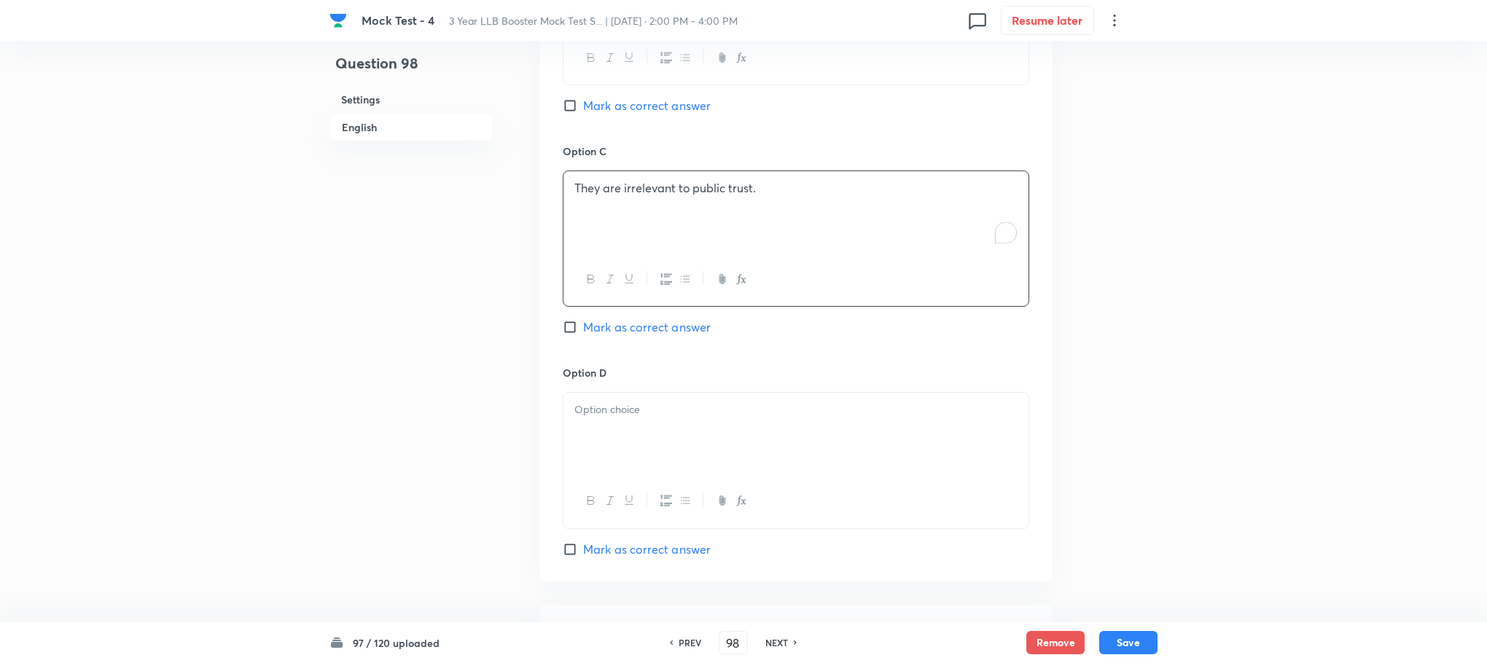
scroll to position [1880, 0]
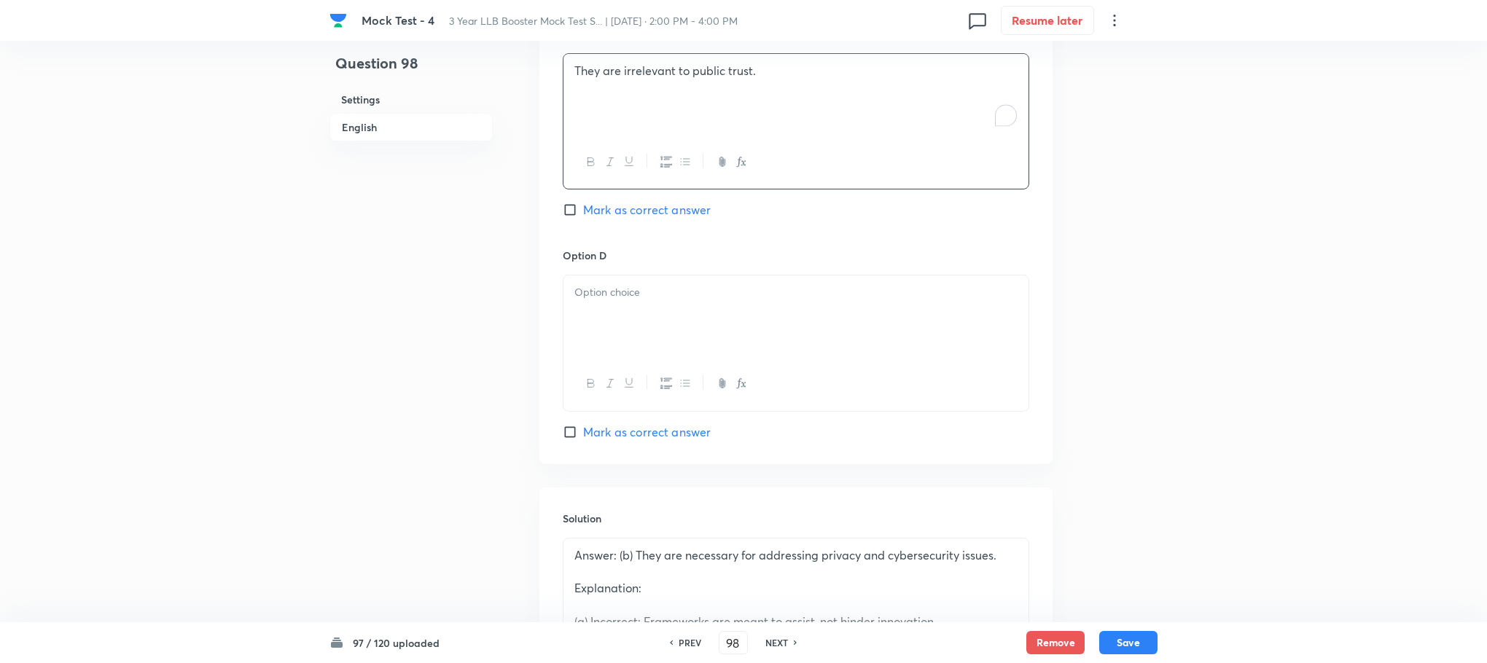
click at [630, 327] on div at bounding box center [795, 316] width 465 height 82
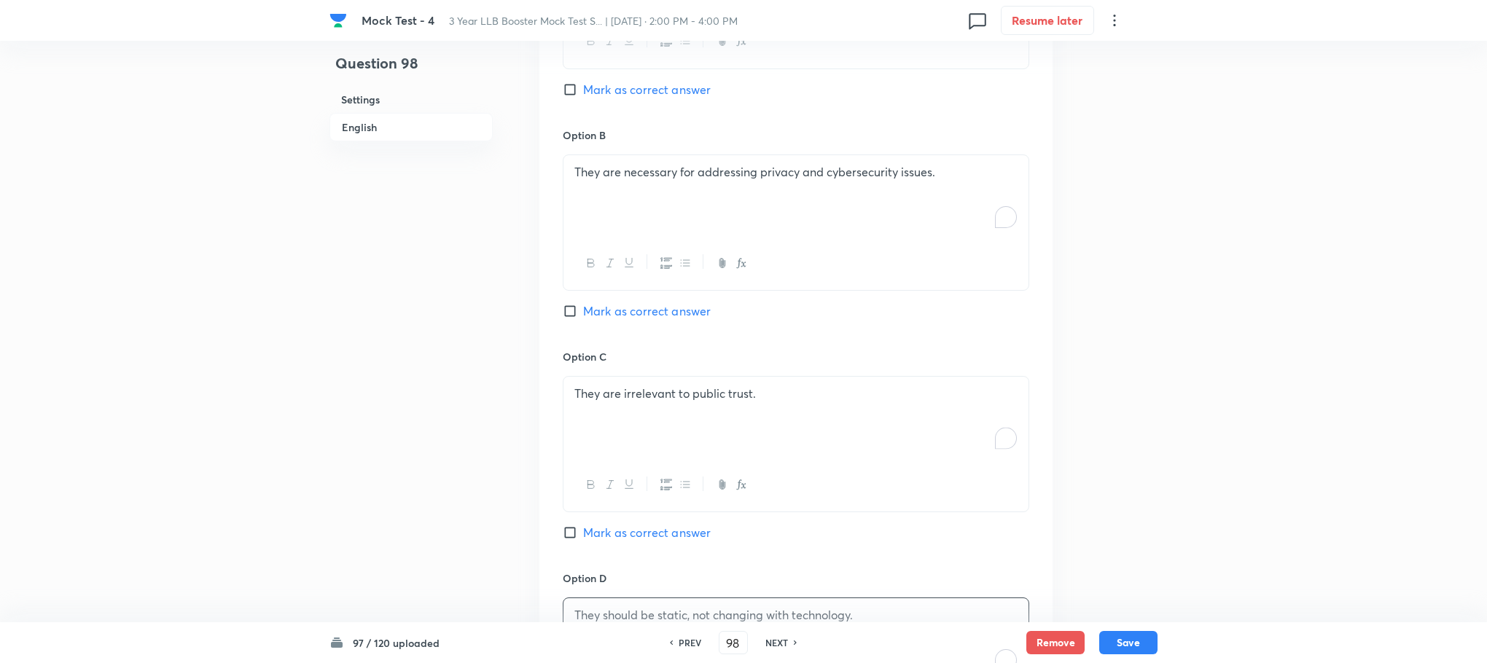
scroll to position [1552, 0]
click at [630, 306] on div "Option B They are necessary for addressing privacy and cybersecurity issues. Ma…" at bounding box center [796, 244] width 466 height 222
click at [630, 313] on span "Mark as correct answer" at bounding box center [647, 316] width 128 height 17
click at [583, 313] on input "Mark as correct answer" at bounding box center [573, 316] width 20 height 15
checkbox input "true"
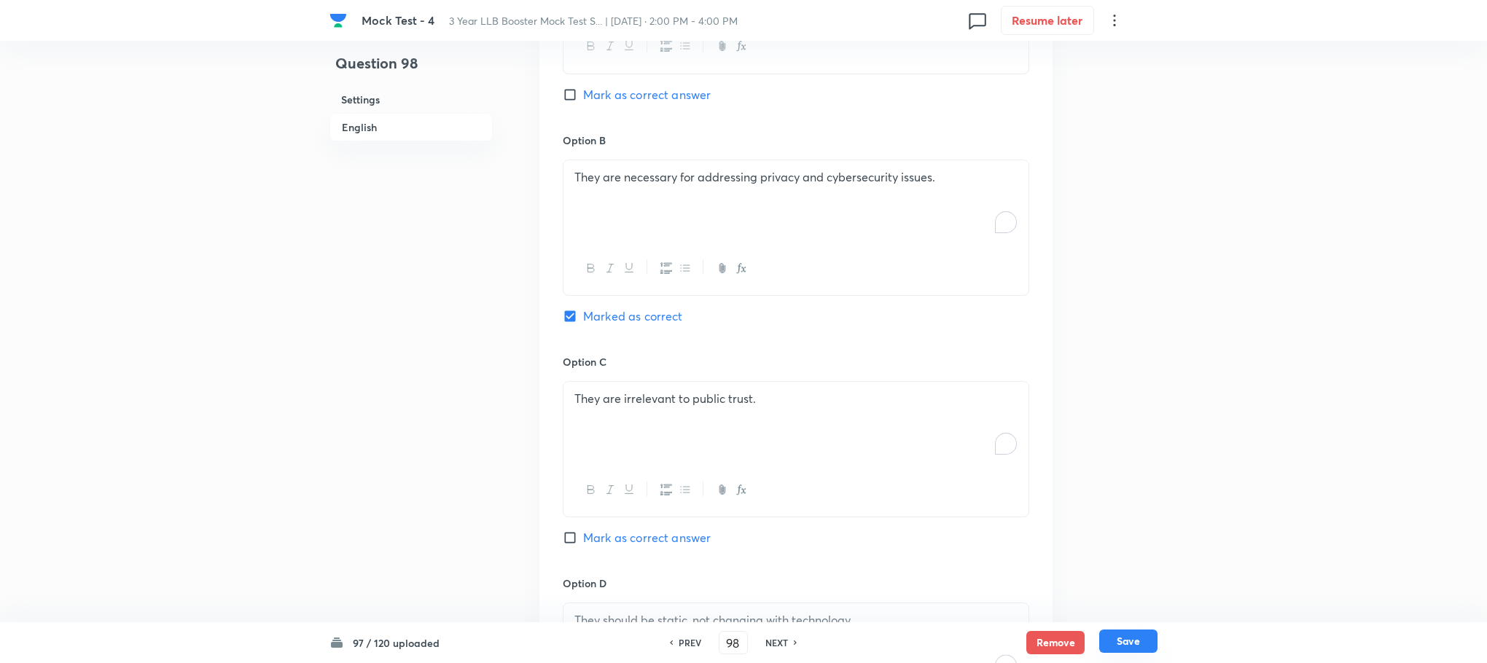
click at [1126, 633] on button "Save" at bounding box center [1128, 641] width 58 height 23
type input "99"
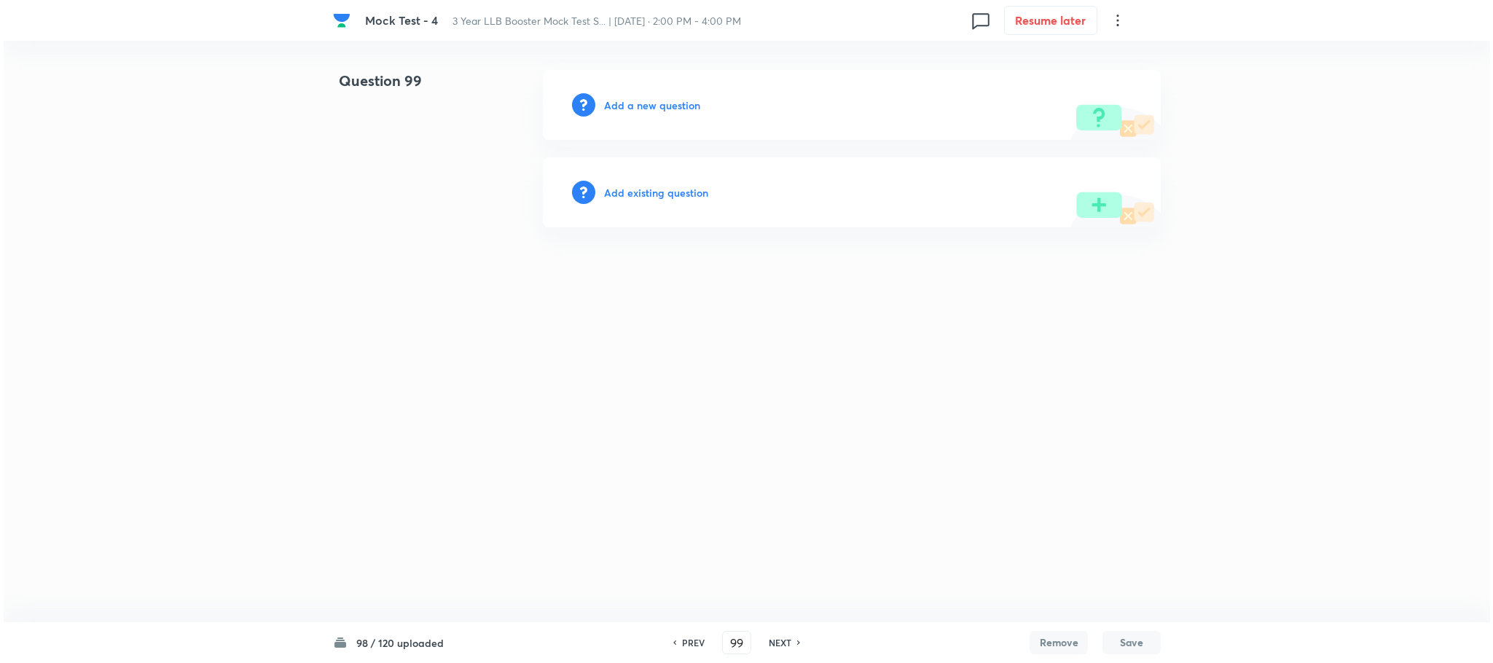
scroll to position [0, 0]
click at [673, 106] on h6 "Add a new question" at bounding box center [652, 105] width 96 height 15
click at [673, 106] on h6 "Choose a question type" at bounding box center [660, 105] width 112 height 15
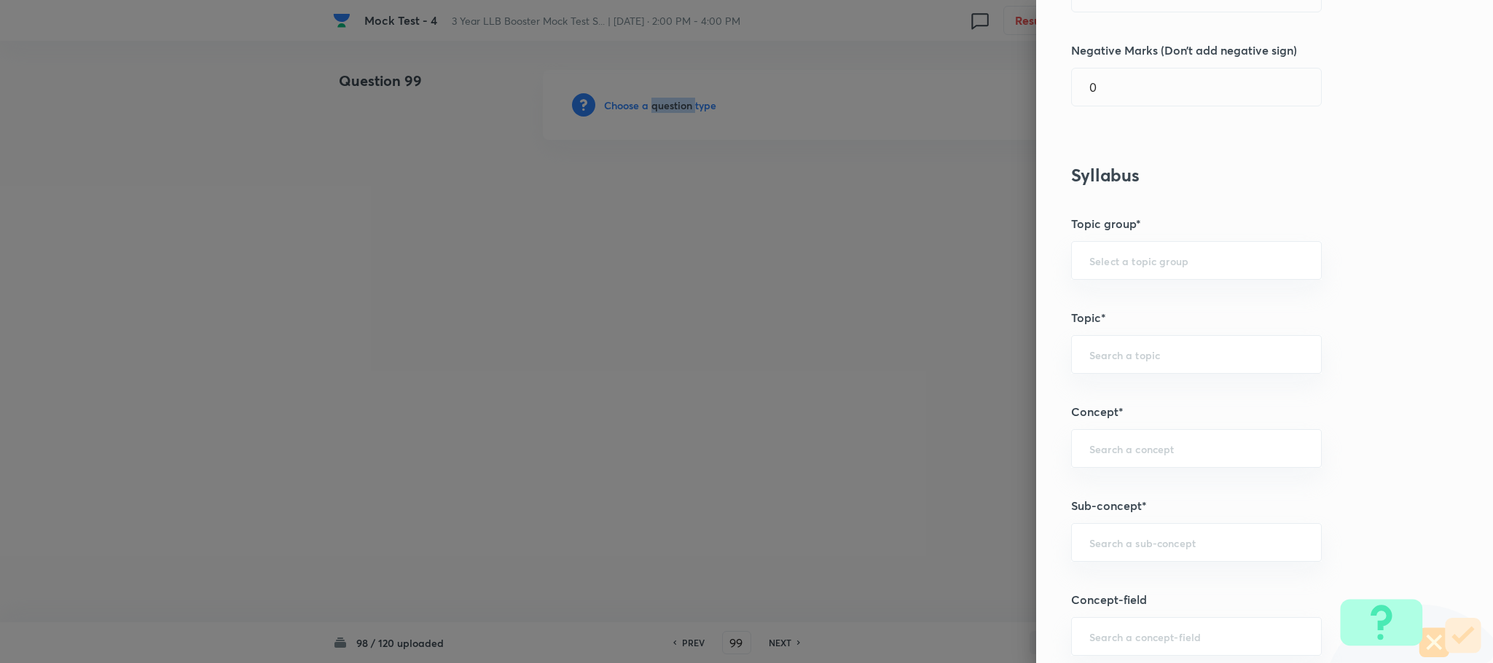
scroll to position [547, 0]
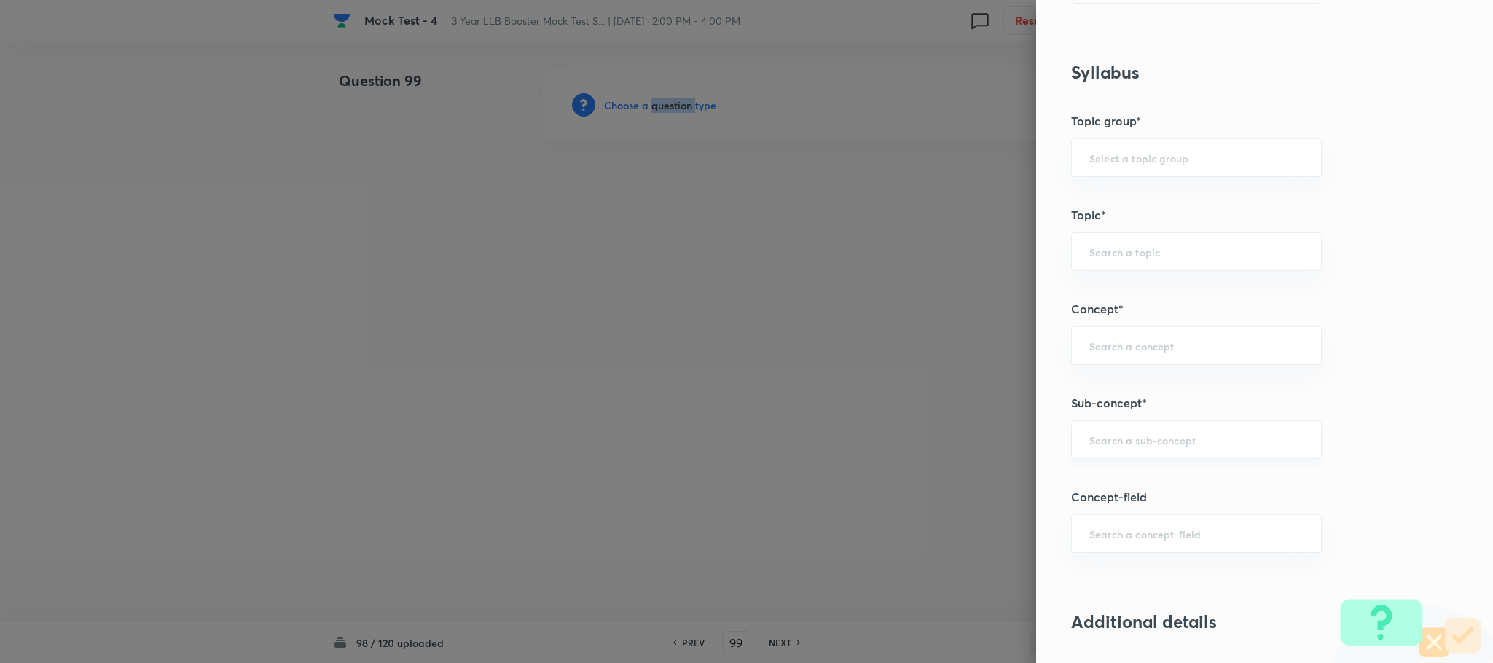
click at [1071, 431] on div "​" at bounding box center [1196, 440] width 251 height 39
click at [1111, 473] on li "Types of Tones" at bounding box center [1180, 486] width 249 height 26
type input "Types of Tones"
type input "English Language"
type input "English Comprehension"
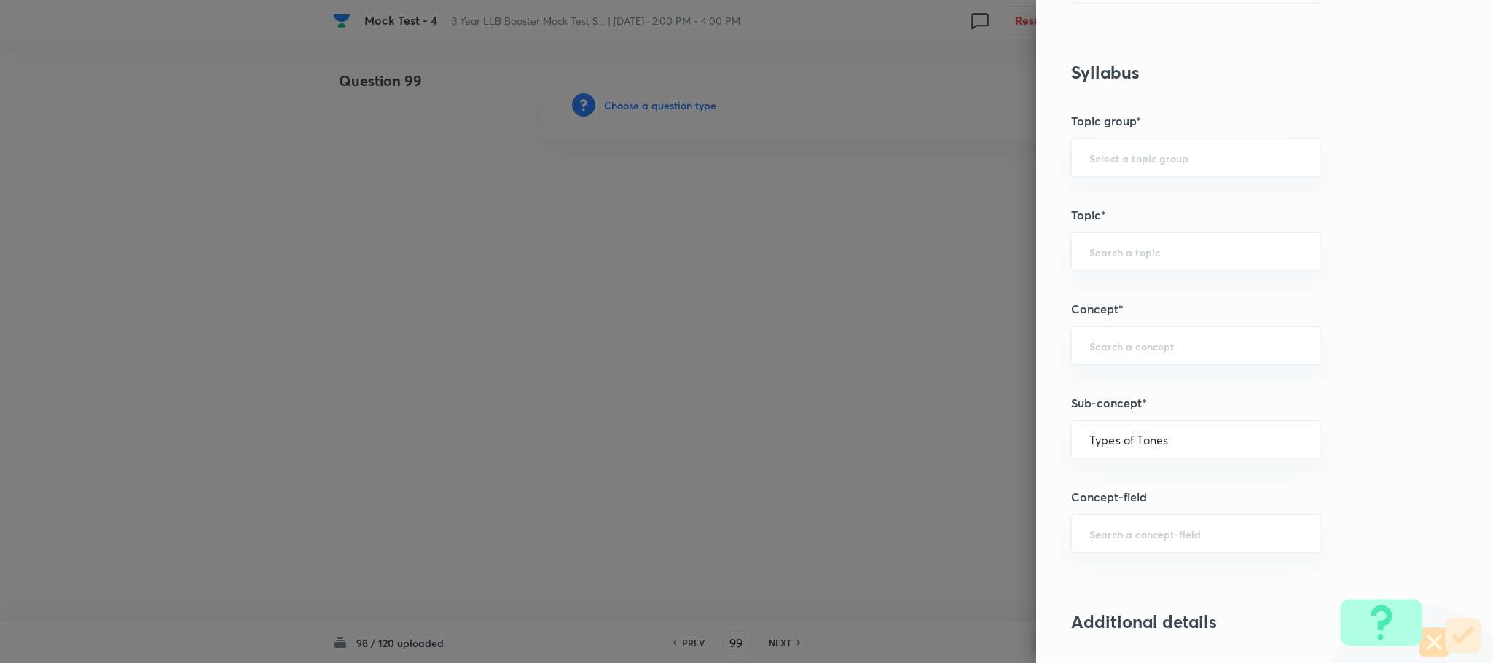
type input "Reading Comprehension"
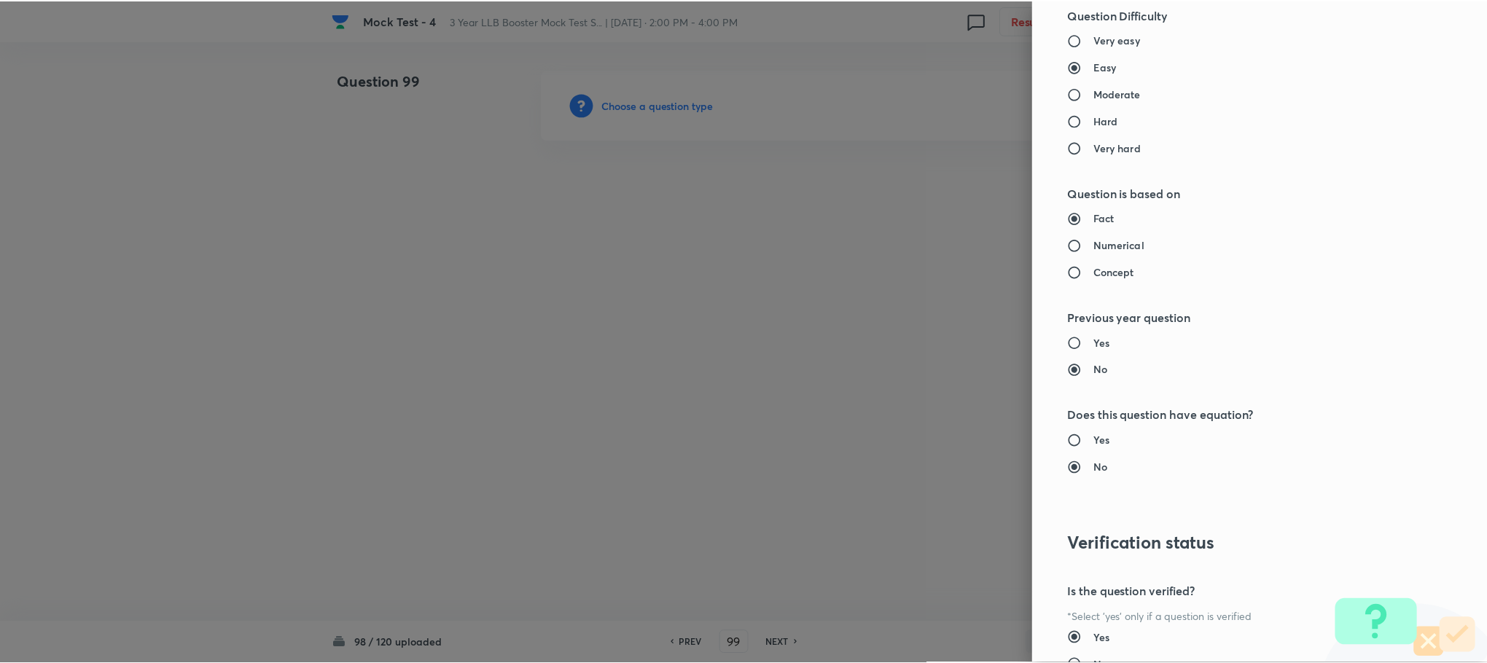
scroll to position [1328, 0]
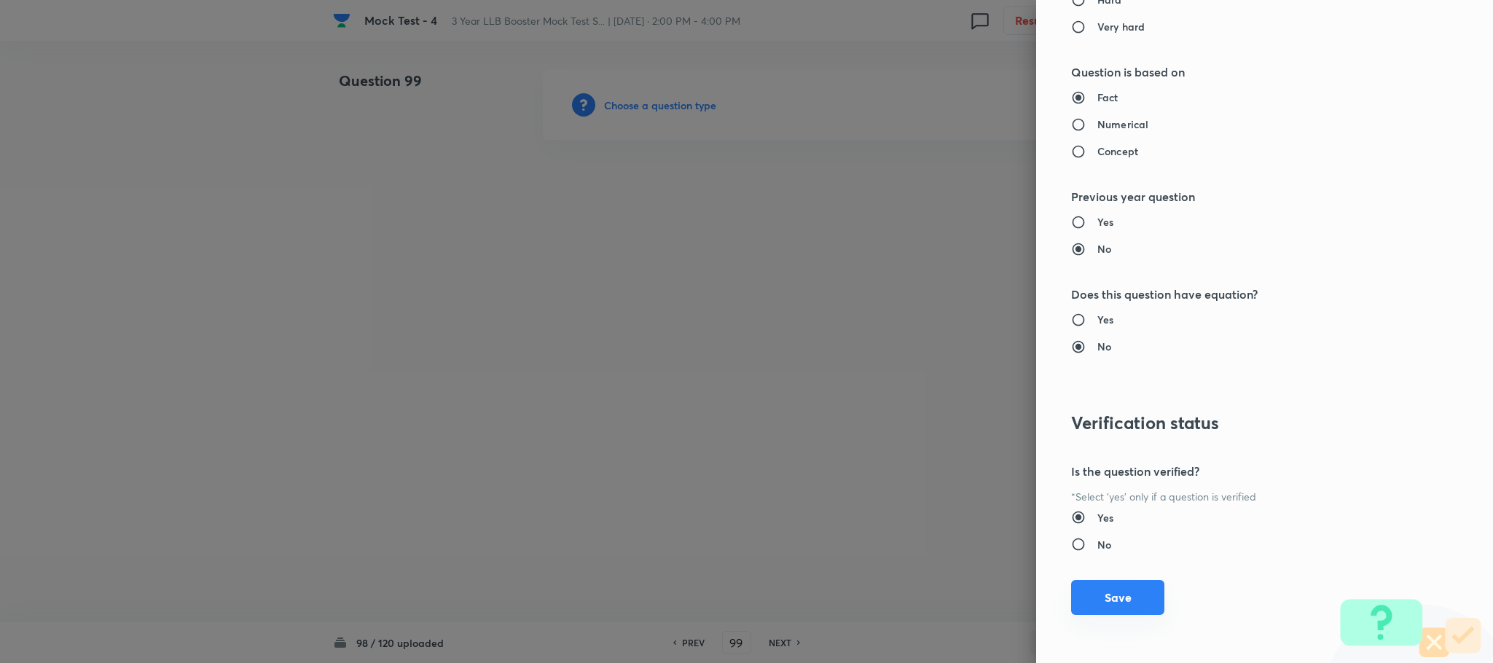
click at [1084, 603] on button "Save" at bounding box center [1117, 597] width 93 height 35
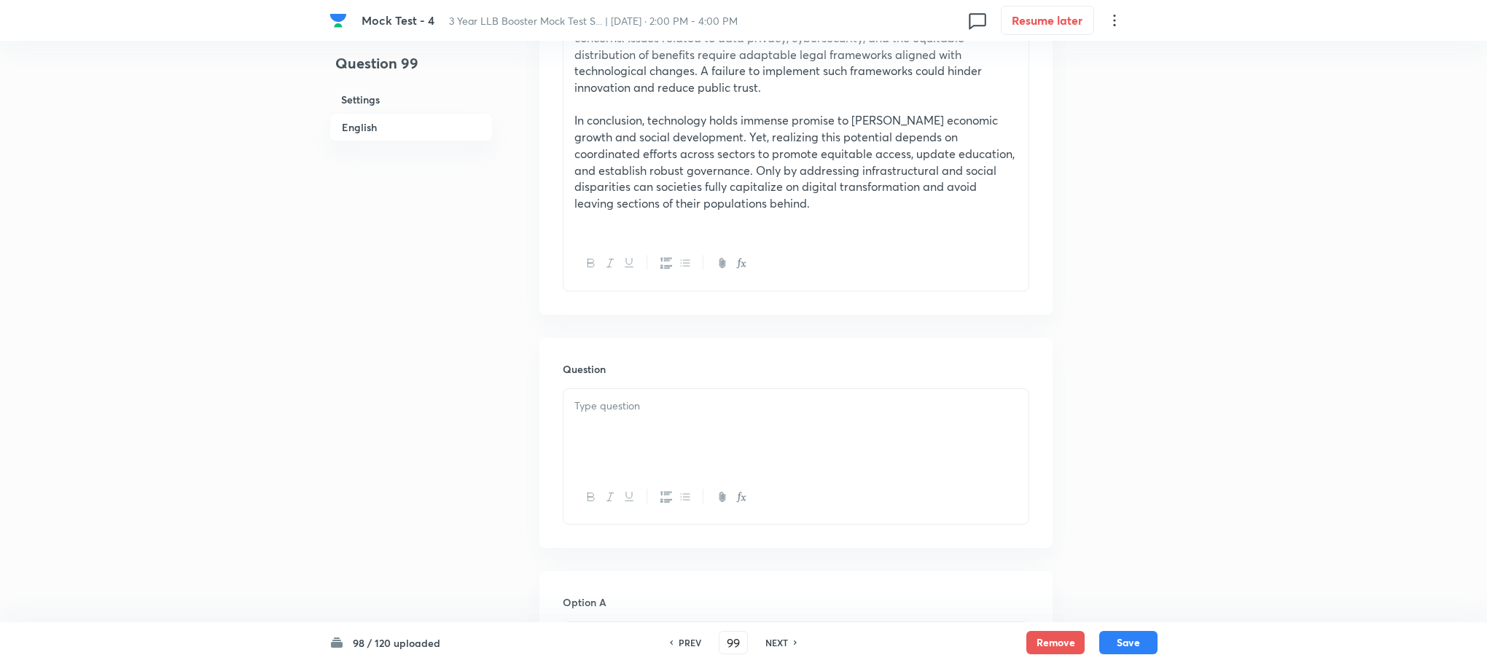
scroll to position [875, 0]
click at [644, 382] on div at bounding box center [796, 450] width 466 height 136
click at [643, 401] on p at bounding box center [795, 399] width 443 height 17
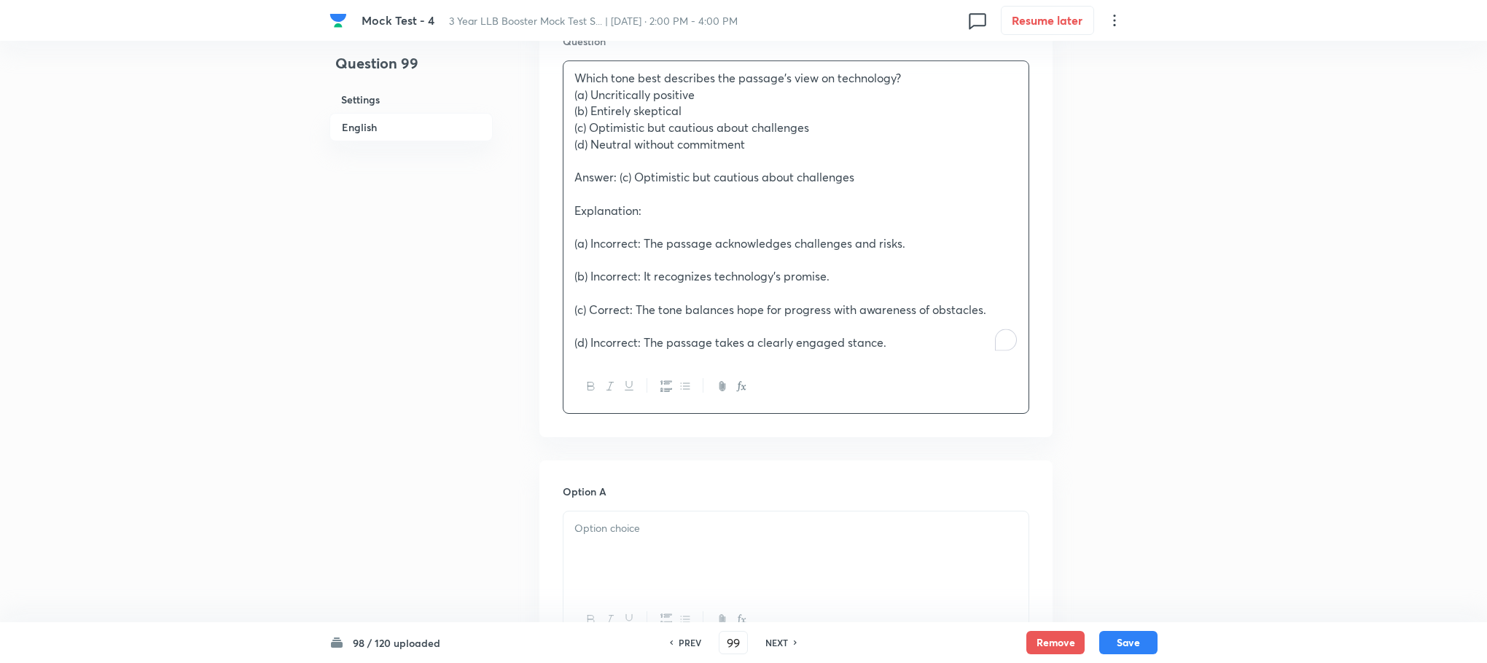
scroll to position [1203, 0]
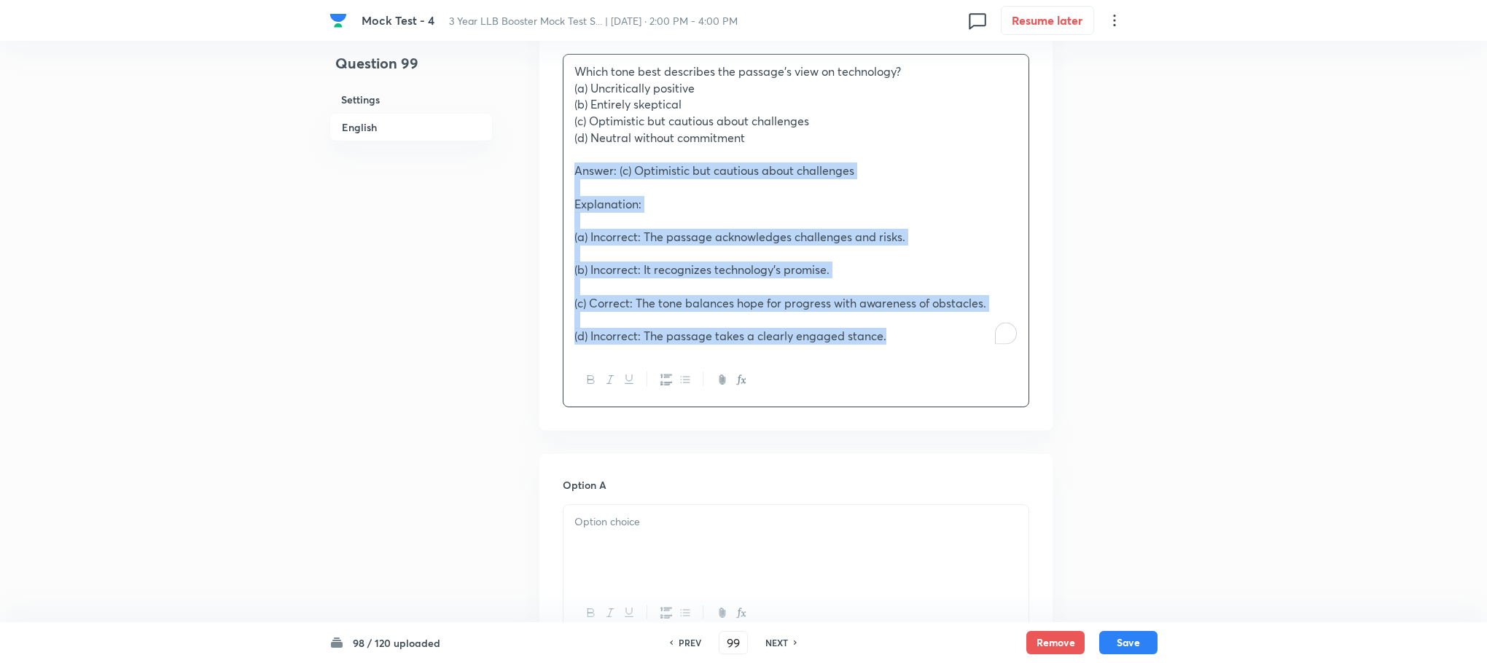
drag, startPoint x: 571, startPoint y: 175, endPoint x: 1137, endPoint y: 442, distance: 626.0
click at [1137, 442] on div "Question 99 Settings English Settings Type Single choice correct 4 options With…" at bounding box center [743, 258] width 828 height 2783
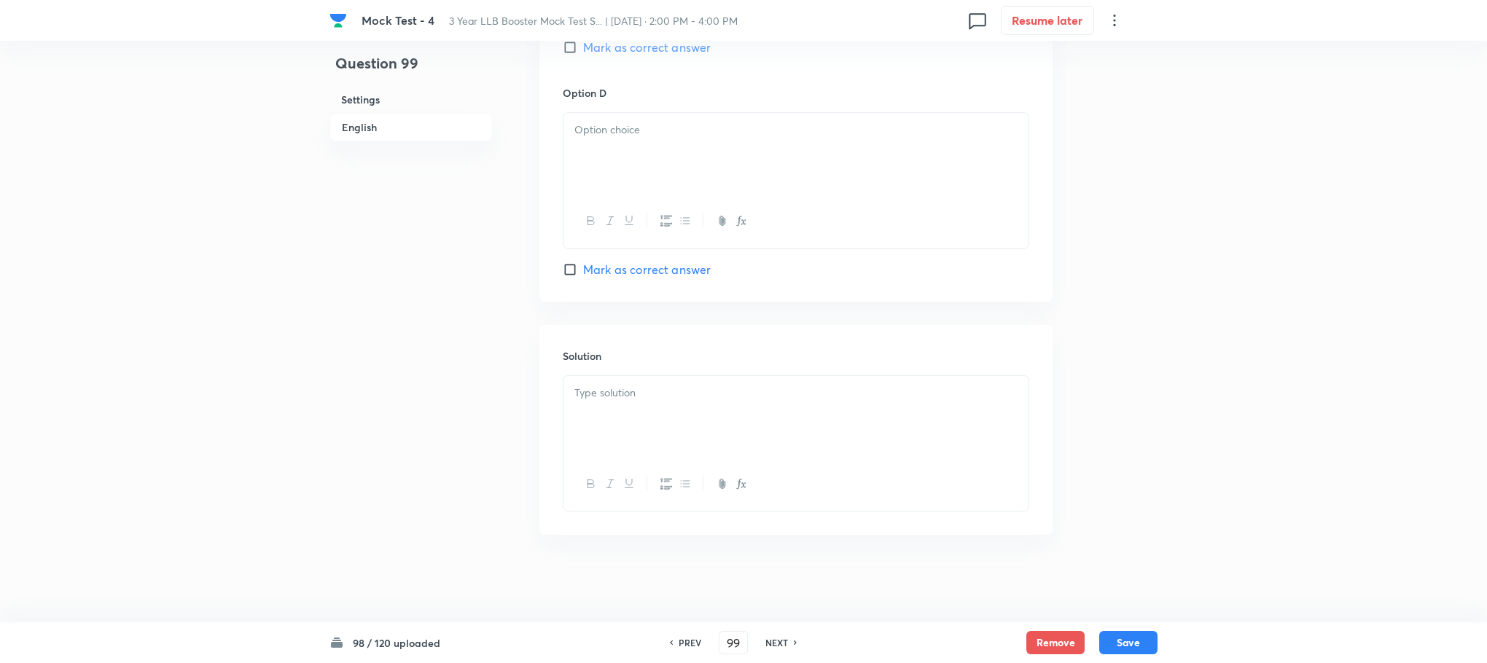
click at [598, 415] on div at bounding box center [795, 417] width 465 height 82
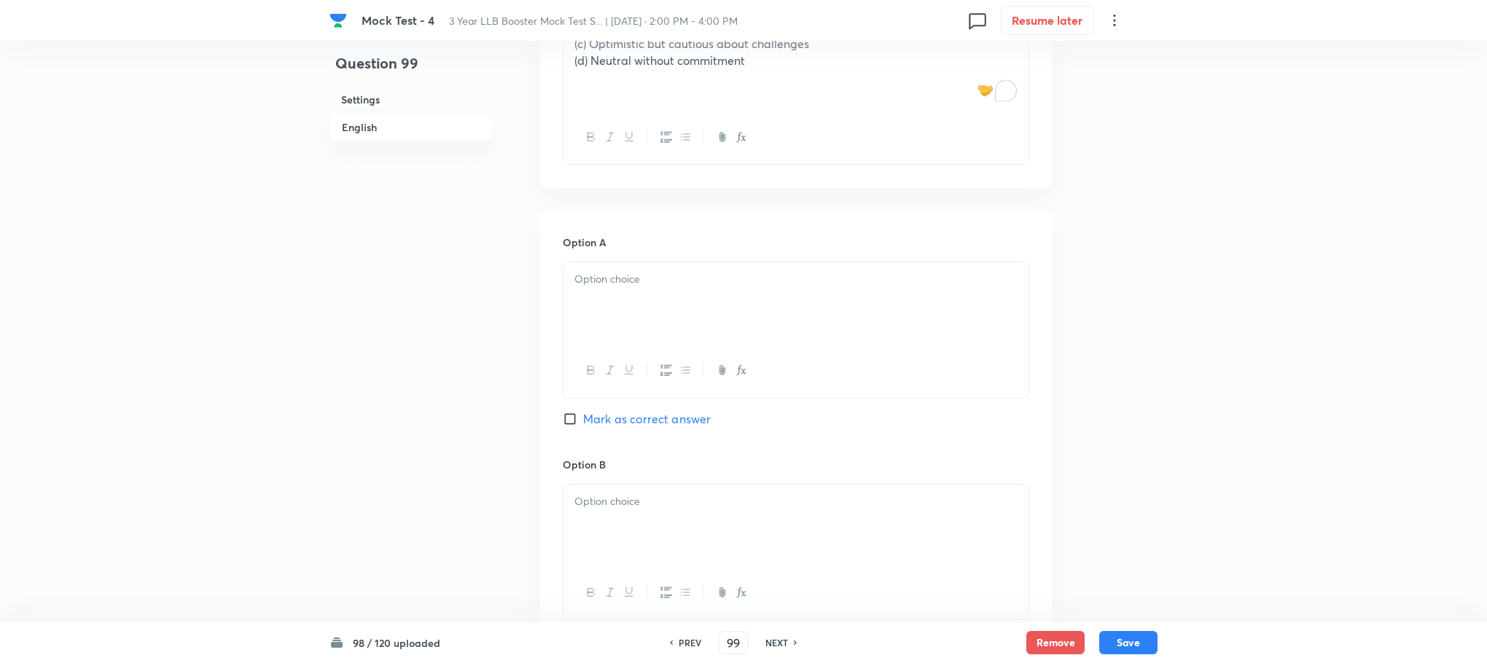
scroll to position [1006, 0]
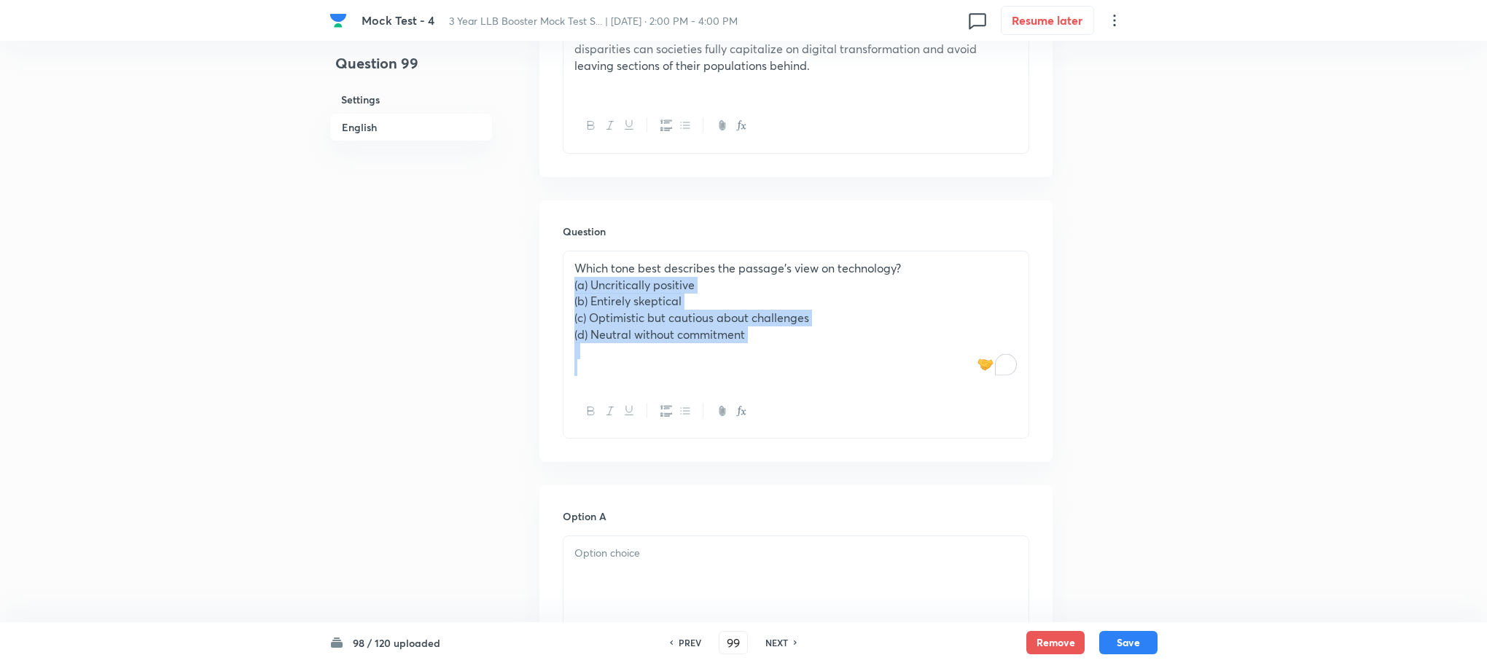
drag, startPoint x: 571, startPoint y: 291, endPoint x: 965, endPoint y: 399, distance: 408.8
click at [965, 399] on div "Which tone best describes the passage’s view on technology? (a) Uncritically po…" at bounding box center [796, 345] width 466 height 188
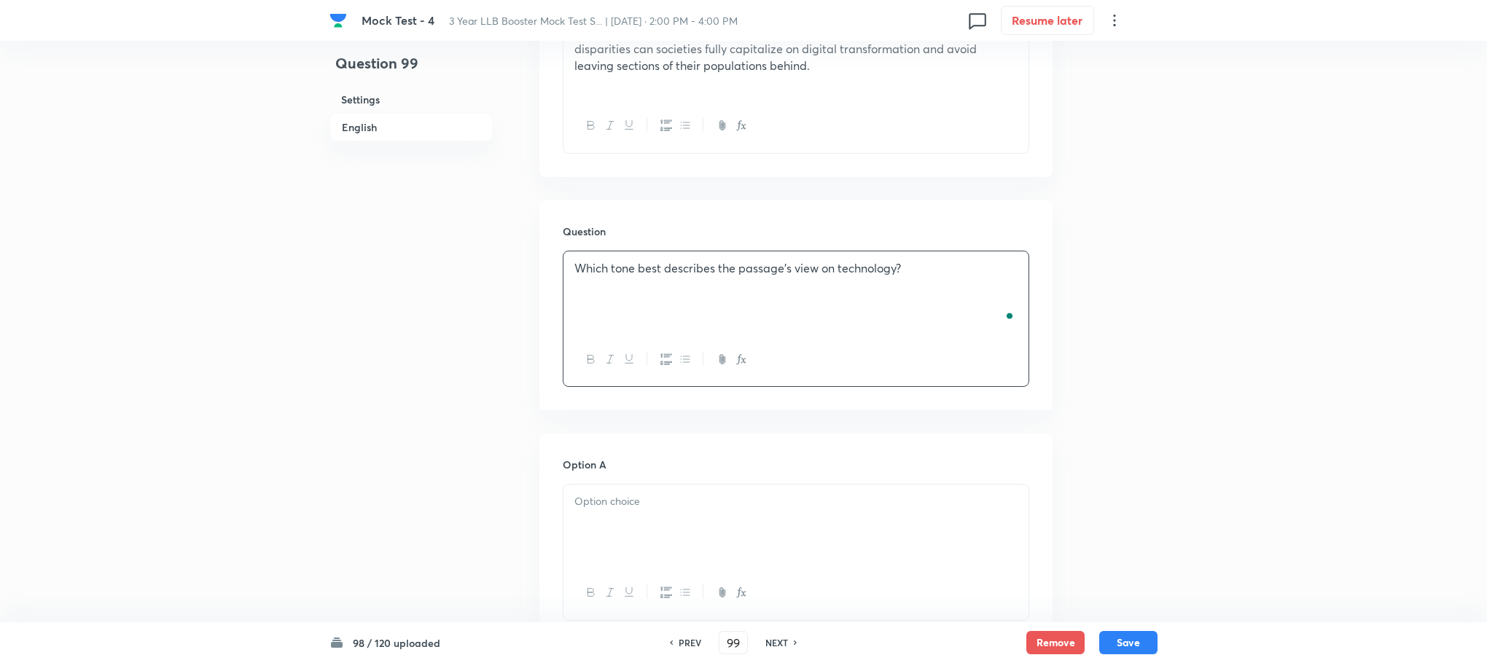
click at [641, 558] on div at bounding box center [795, 526] width 465 height 82
paste div "To enrich screen reader interactions, please activate Accessibility in Grammarl…"
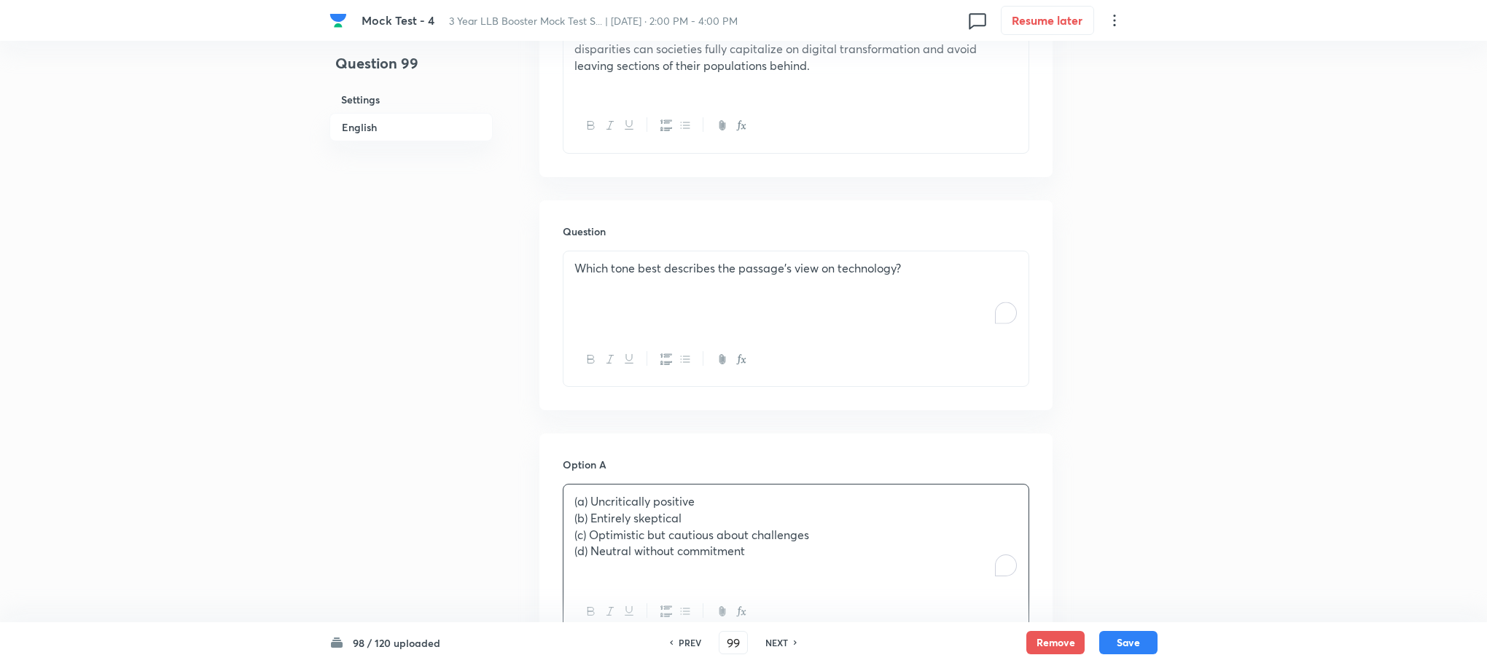
click at [585, 501] on p "(a) Uncritically positive" at bounding box center [795, 501] width 443 height 17
click at [589, 501] on p "(a) Uncritically positive" at bounding box center [795, 501] width 443 height 17
click at [589, 510] on p "(b) Entirely skeptical" at bounding box center [795, 518] width 443 height 17
click at [588, 534] on p "(c) Optimistic but cautious about challenges" at bounding box center [795, 535] width 443 height 17
click at [587, 558] on p "(d) Neutral without commitment" at bounding box center [795, 551] width 443 height 17
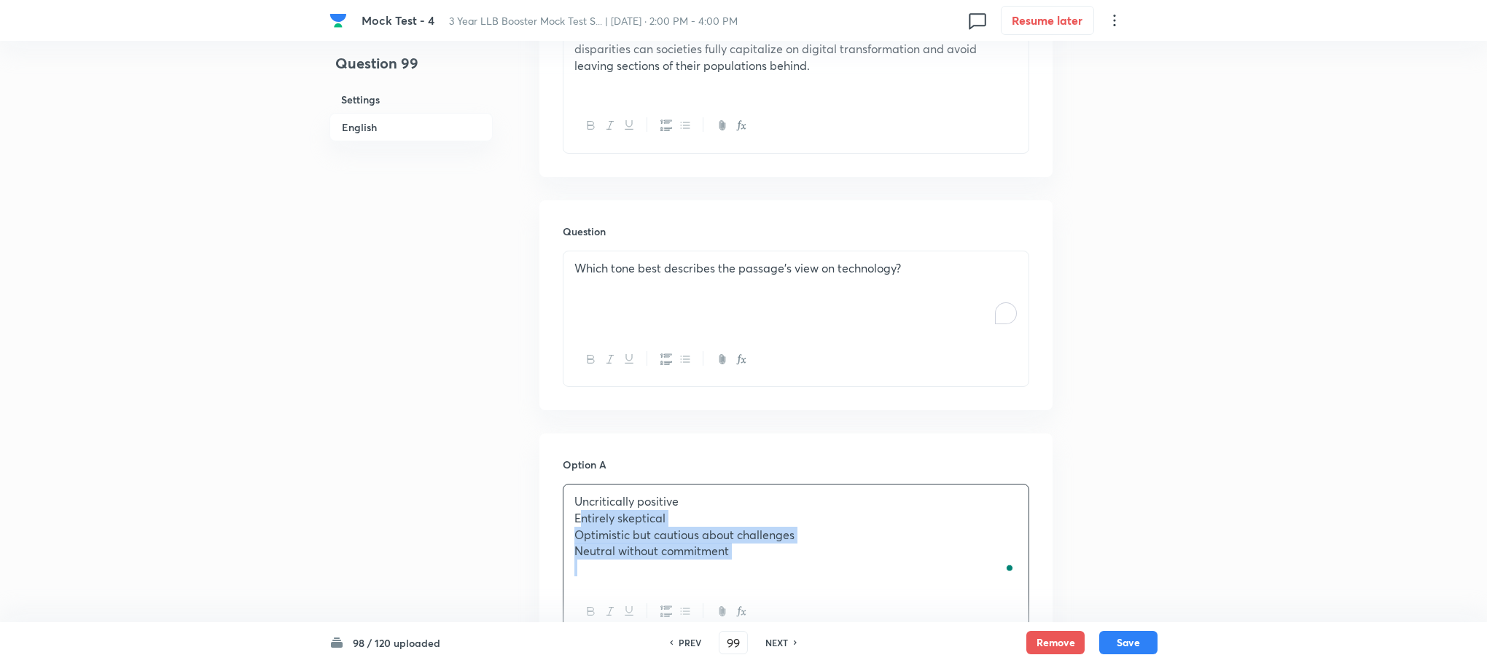
drag, startPoint x: 573, startPoint y: 527, endPoint x: 822, endPoint y: 590, distance: 257.2
click at [822, 590] on div "Uncritically positive Entirely skeptical Optimistic but cautious about challeng…" at bounding box center [796, 561] width 466 height 155
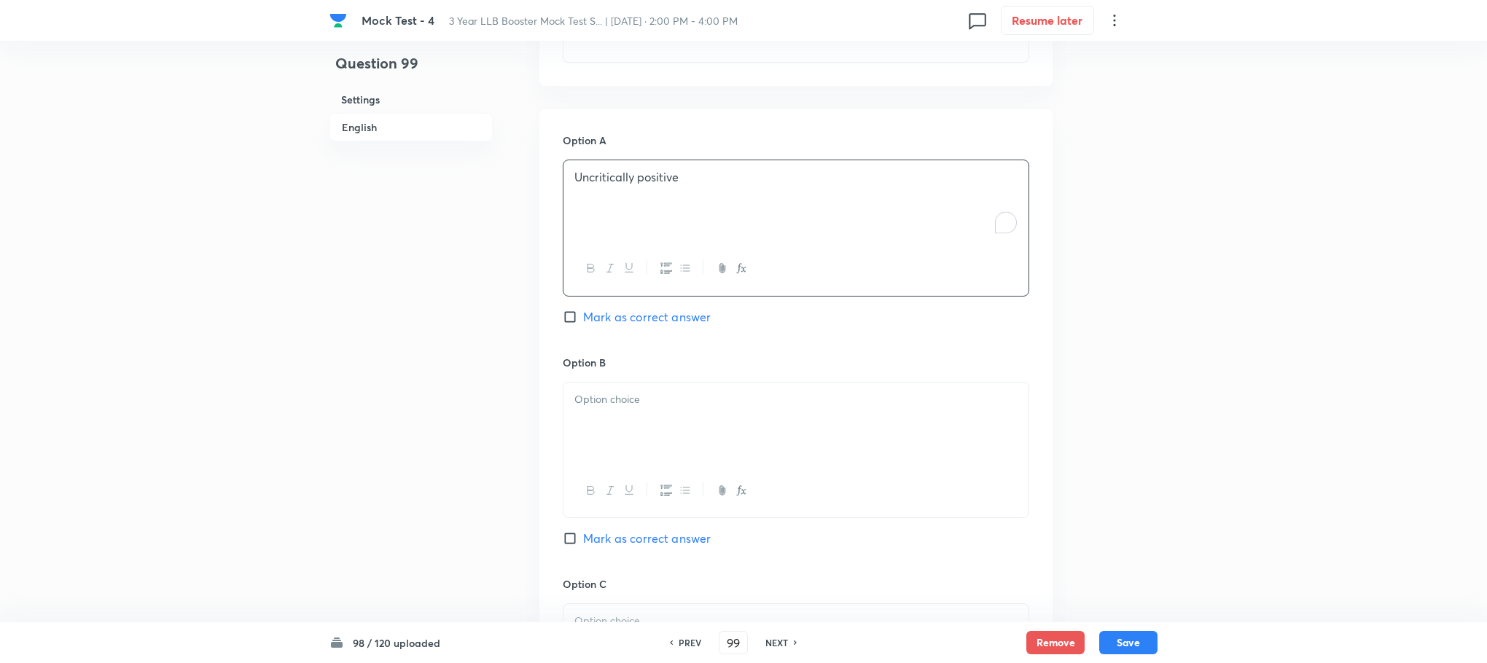
scroll to position [1334, 0]
click at [599, 455] on div at bounding box center [795, 420] width 465 height 82
drag, startPoint x: 573, startPoint y: 418, endPoint x: 654, endPoint y: 439, distance: 83.6
click at [875, 466] on div "Entirely skeptical Optimistic but cautious about challenges Neutral without com…" at bounding box center [796, 447] width 466 height 138
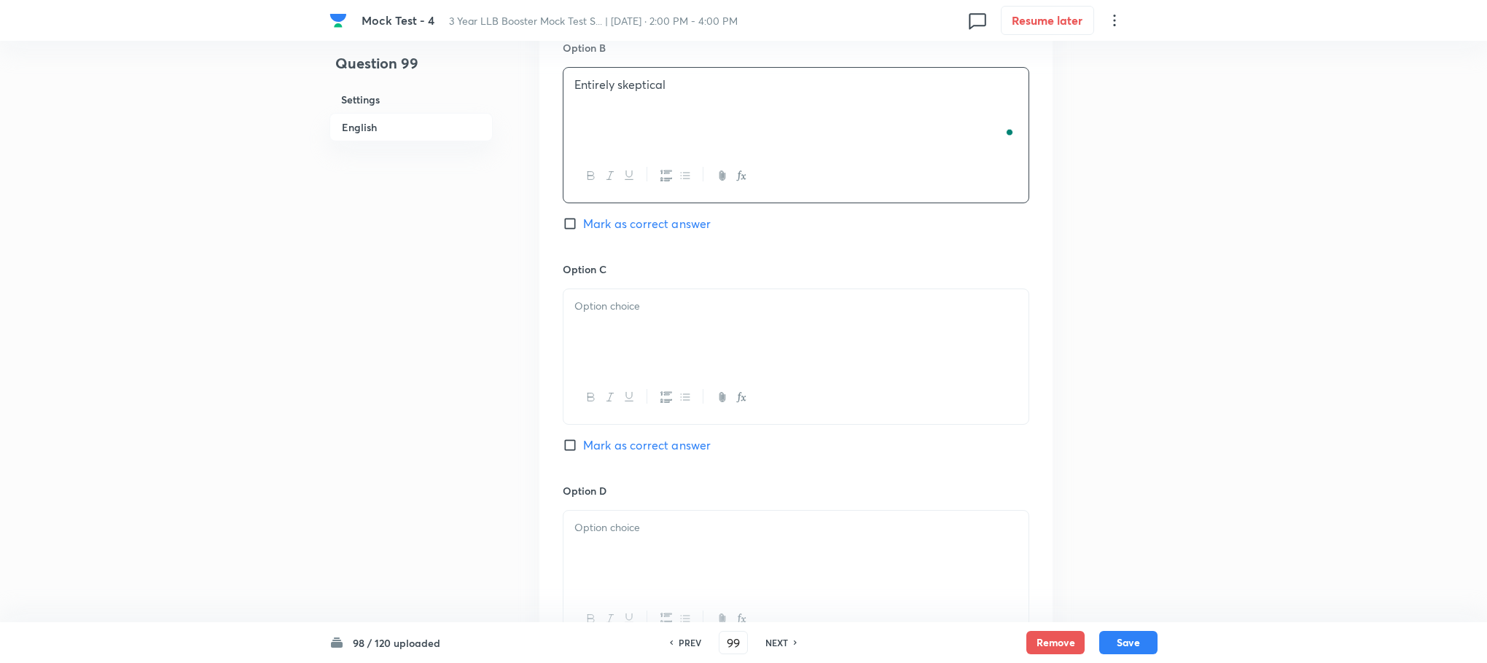
scroll to position [1662, 0]
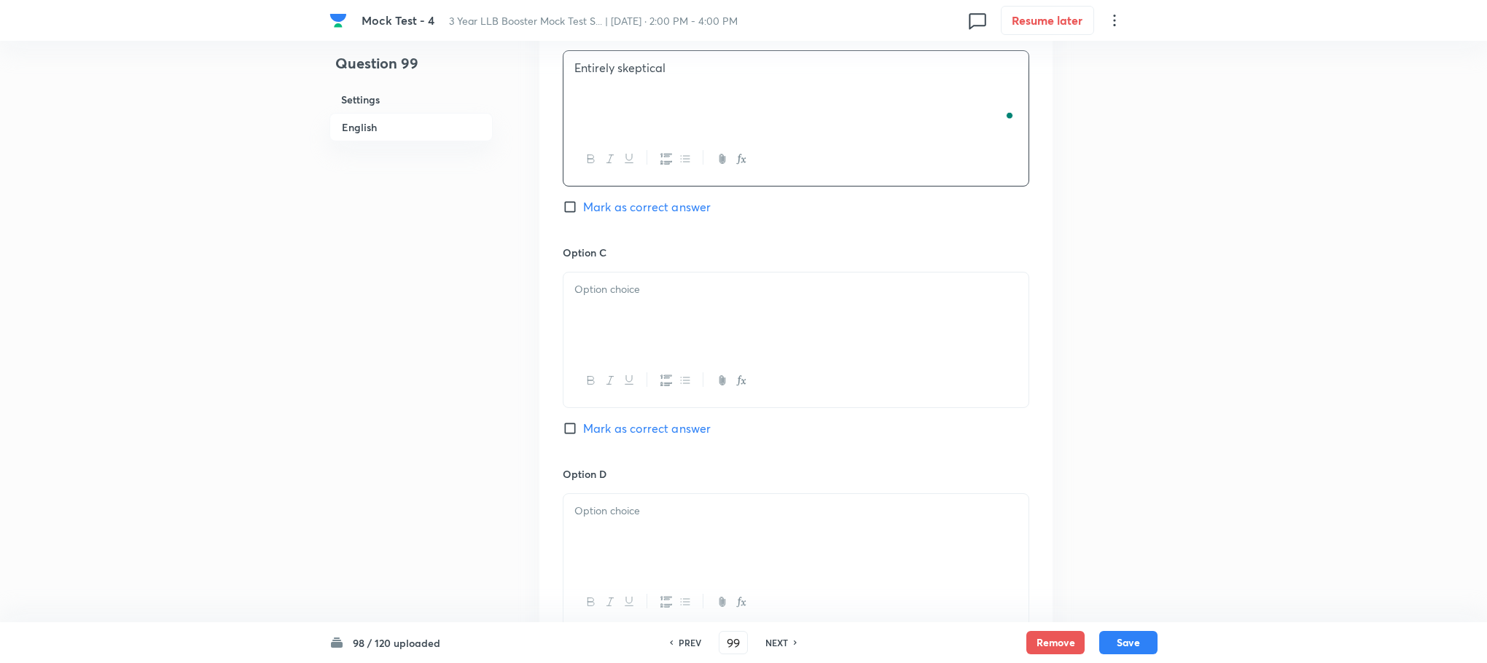
click at [613, 333] on div at bounding box center [795, 314] width 465 height 82
drag, startPoint x: 573, startPoint y: 309, endPoint x: 820, endPoint y: 306, distance: 247.1
click at [820, 306] on div "Optimistic but cautious about challenges Neutral without commitment" at bounding box center [795, 314] width 465 height 82
click at [639, 582] on div at bounding box center [795, 602] width 465 height 53
click at [612, 519] on p at bounding box center [795, 511] width 443 height 17
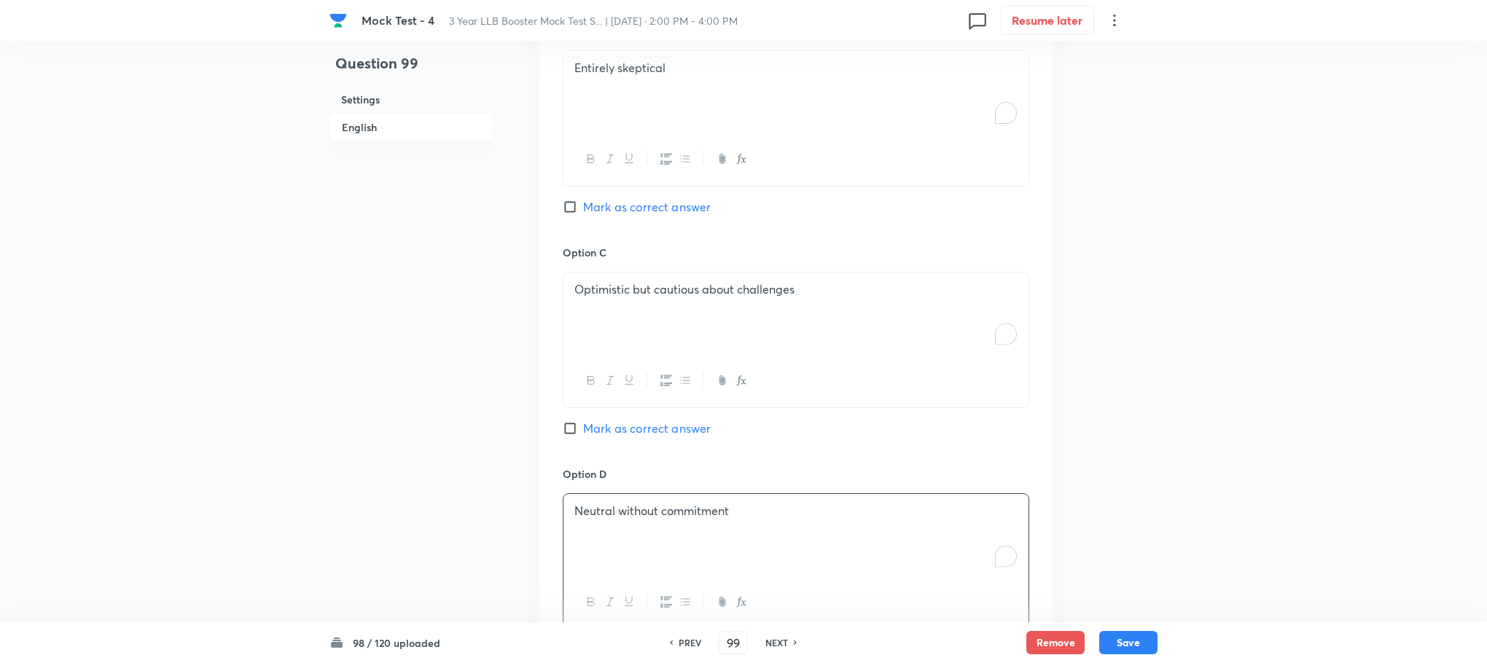
click at [652, 434] on span "Mark as correct answer" at bounding box center [647, 428] width 128 height 17
click at [583, 434] on input "Mark as correct answer" at bounding box center [573, 428] width 20 height 15
checkbox input "true"
click at [1118, 637] on button "Save" at bounding box center [1128, 641] width 58 height 23
type input "100"
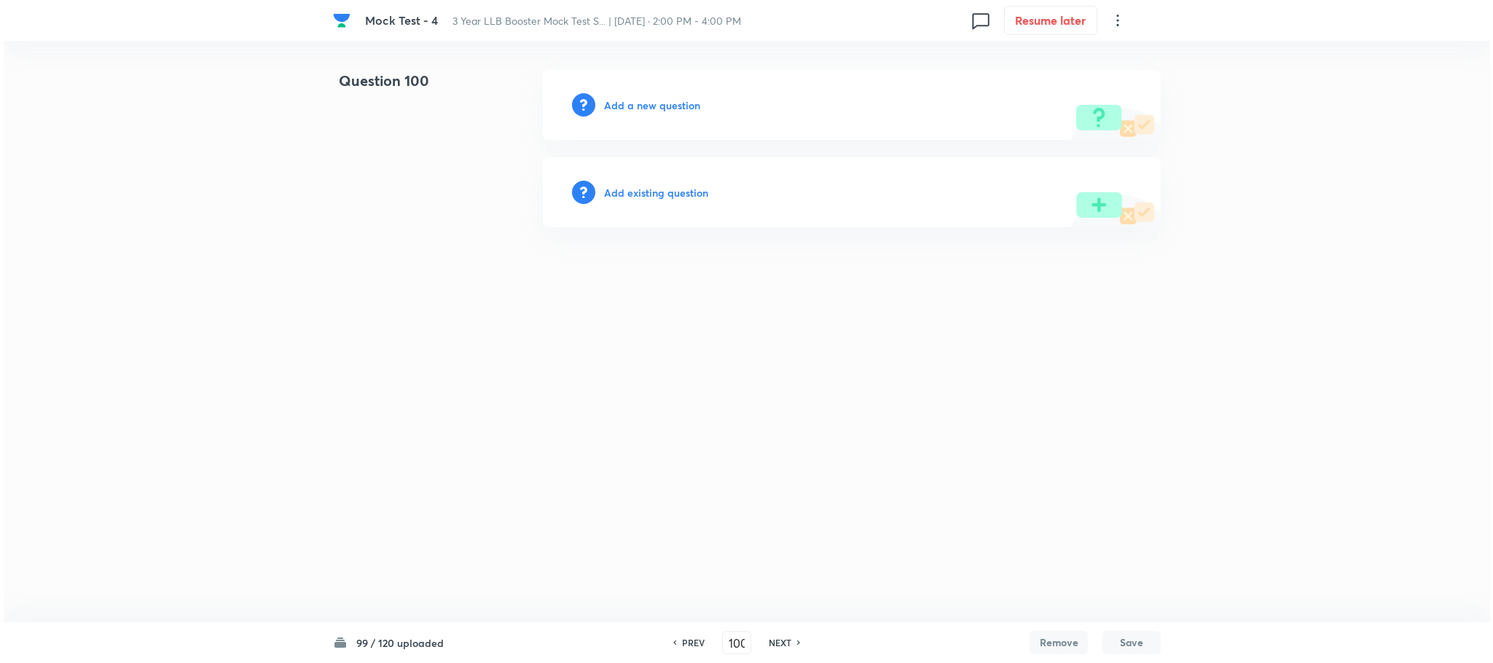
scroll to position [0, 0]
click at [681, 105] on h6 "Add a new question" at bounding box center [652, 105] width 96 height 15
click at [681, 105] on h6 "Choose a question type" at bounding box center [660, 105] width 112 height 15
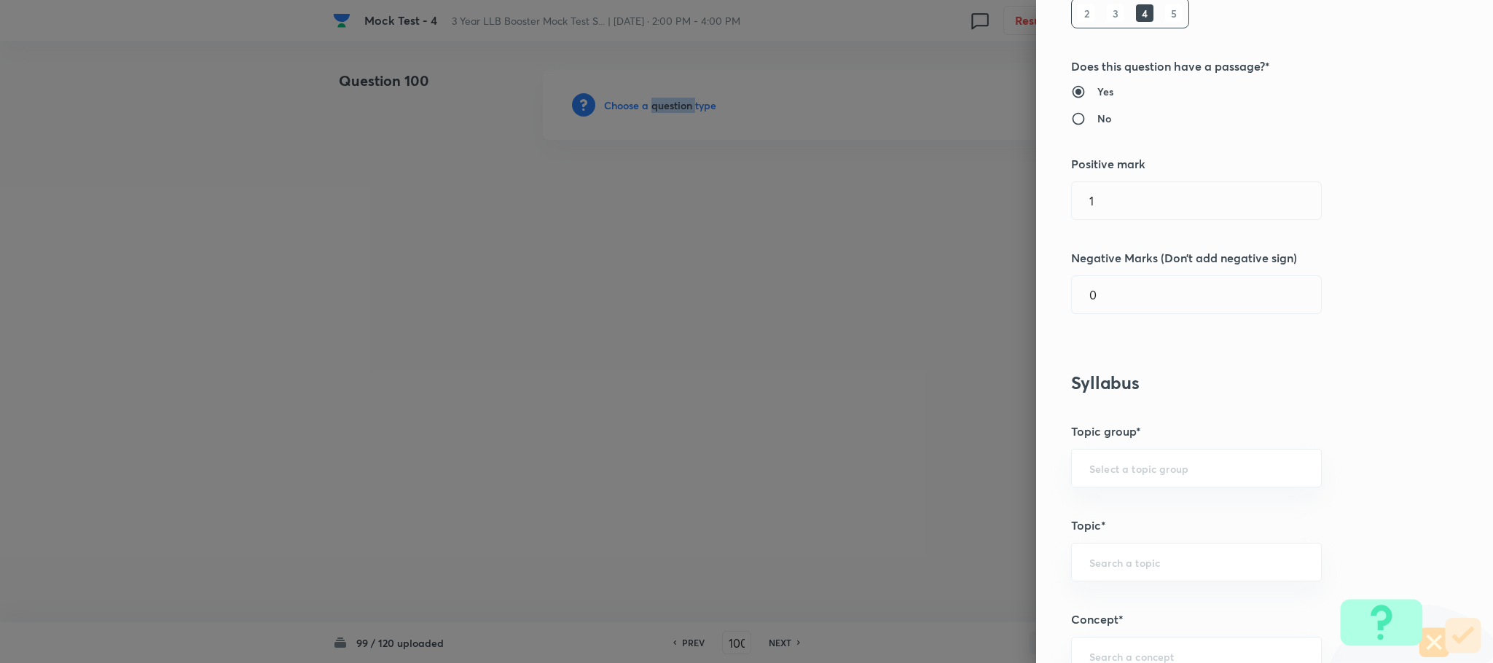
scroll to position [656, 0]
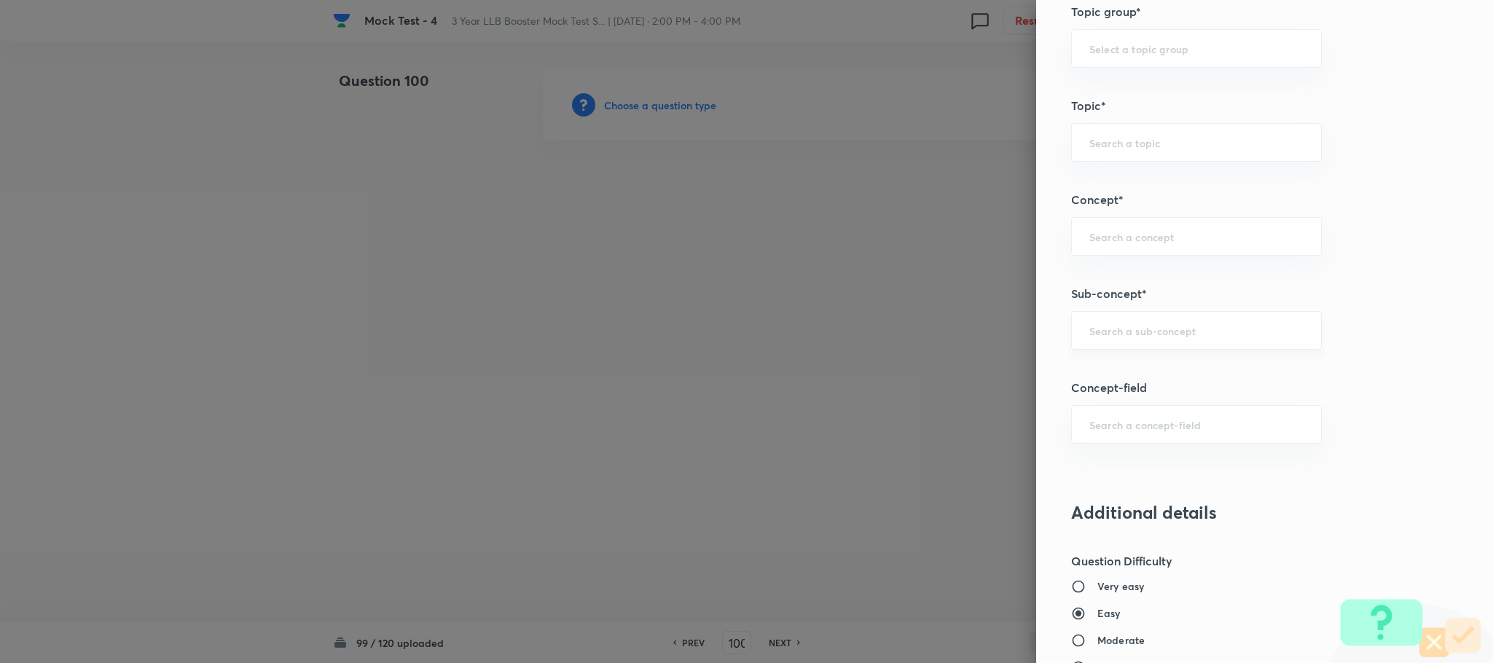
click at [1111, 337] on input "text" at bounding box center [1197, 331] width 214 height 14
click at [1117, 368] on li "Reading Approach" at bounding box center [1180, 377] width 249 height 26
type input "Reading Approach"
type input "English Language"
type input "English Comprehension"
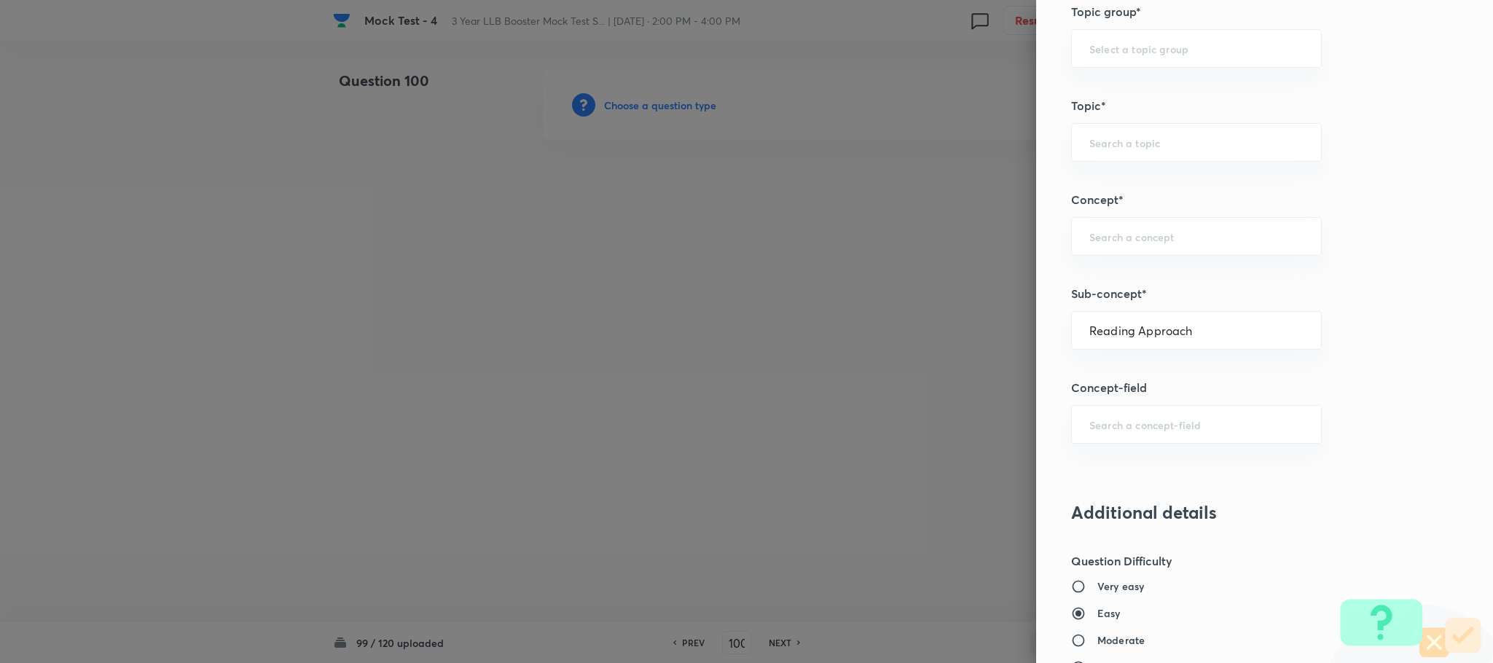
type input "Types of Passages"
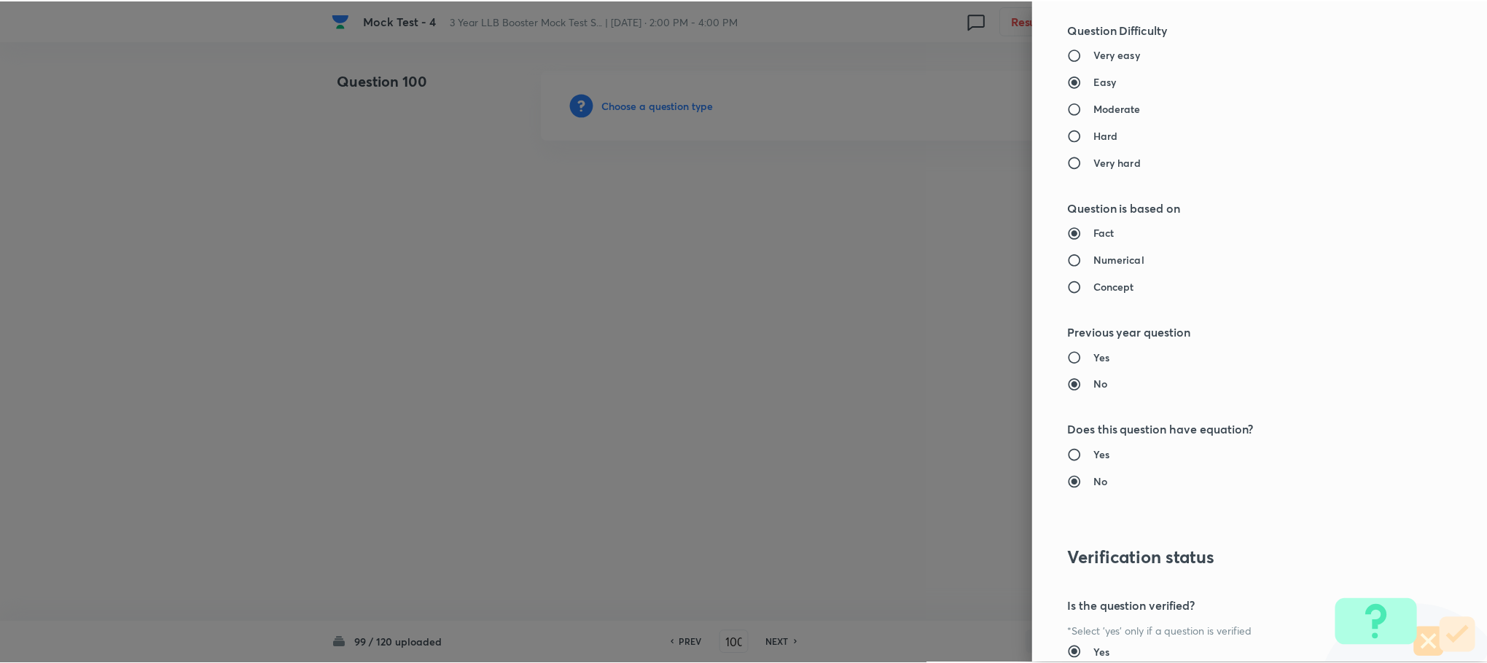
scroll to position [1328, 0]
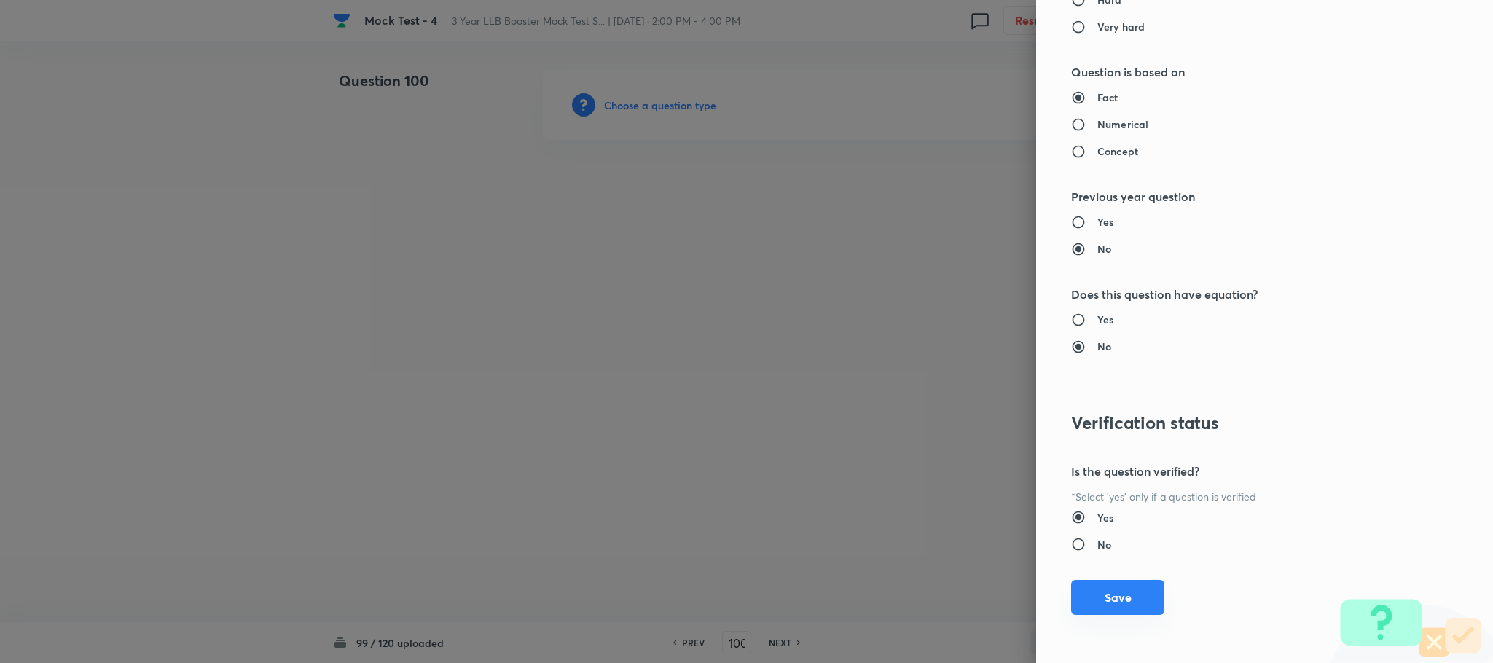
click at [1109, 597] on button "Save" at bounding box center [1117, 597] width 93 height 35
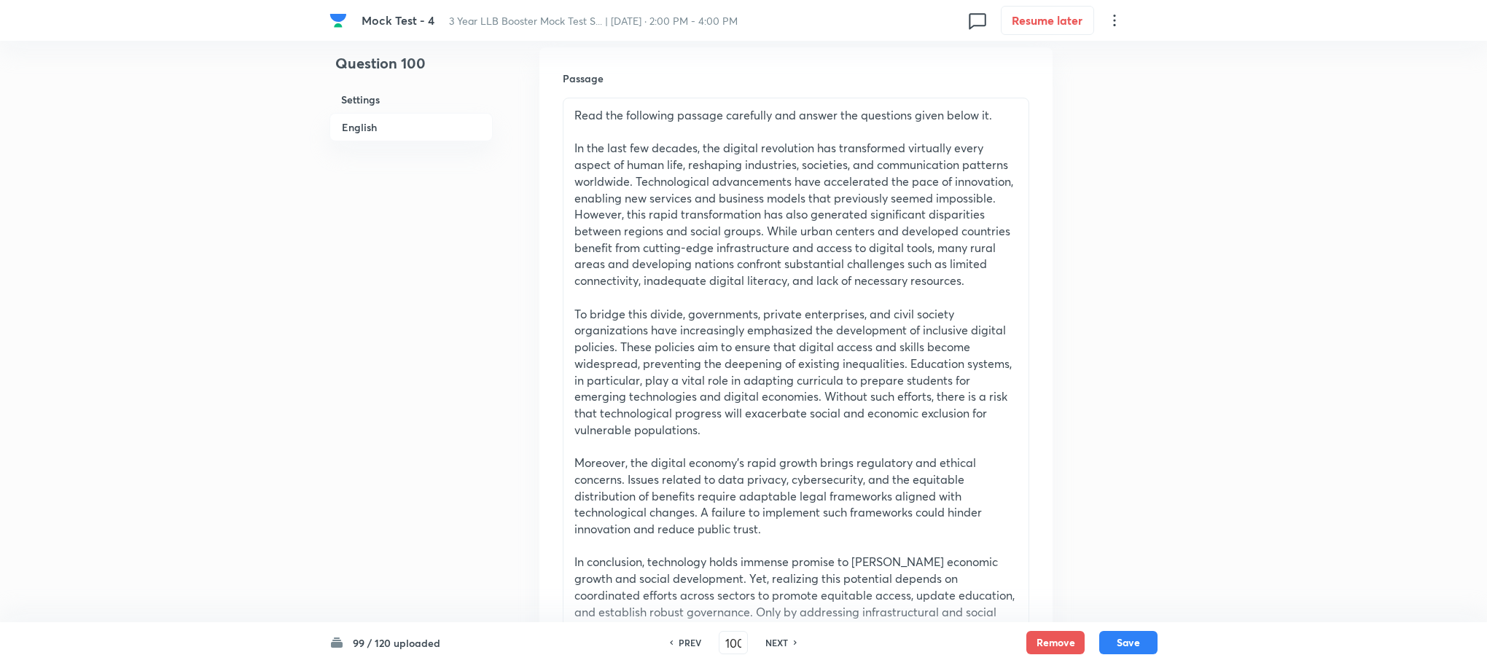
scroll to position [765, 0]
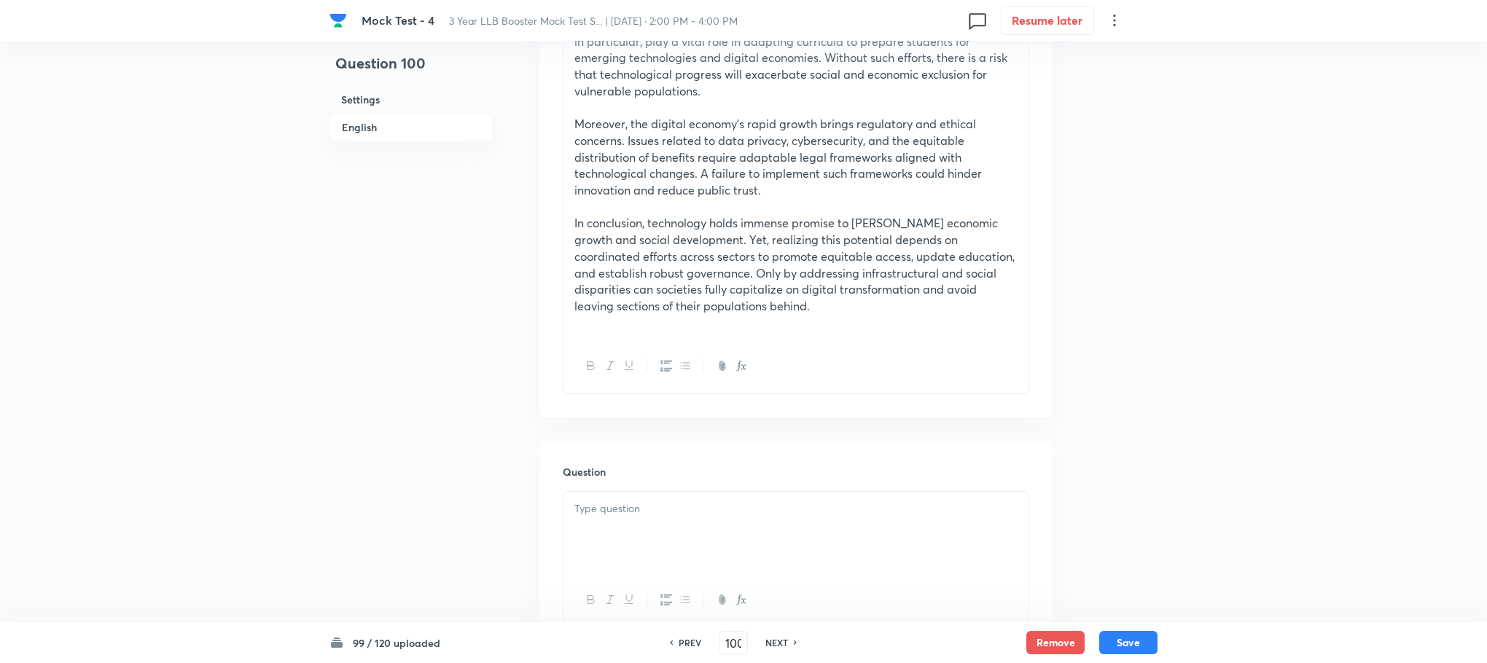
click at [612, 527] on div at bounding box center [795, 533] width 465 height 82
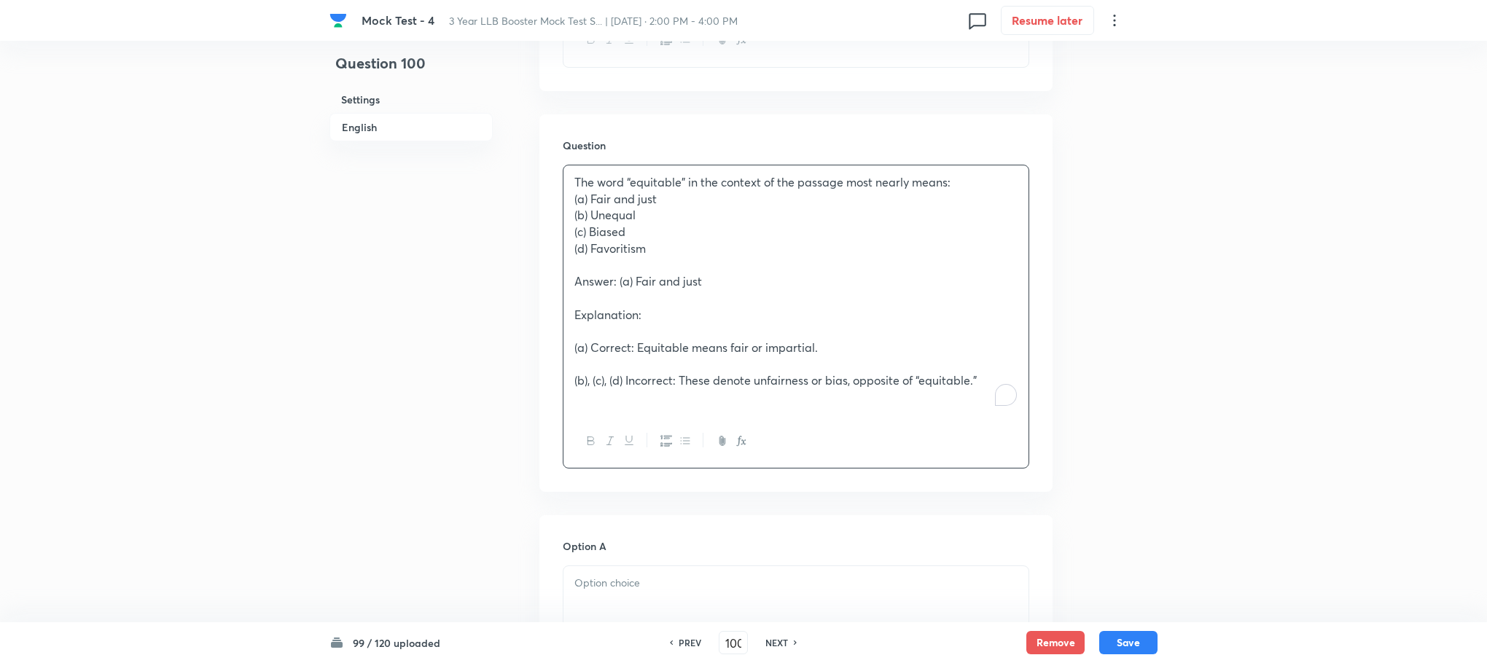
scroll to position [1093, 0]
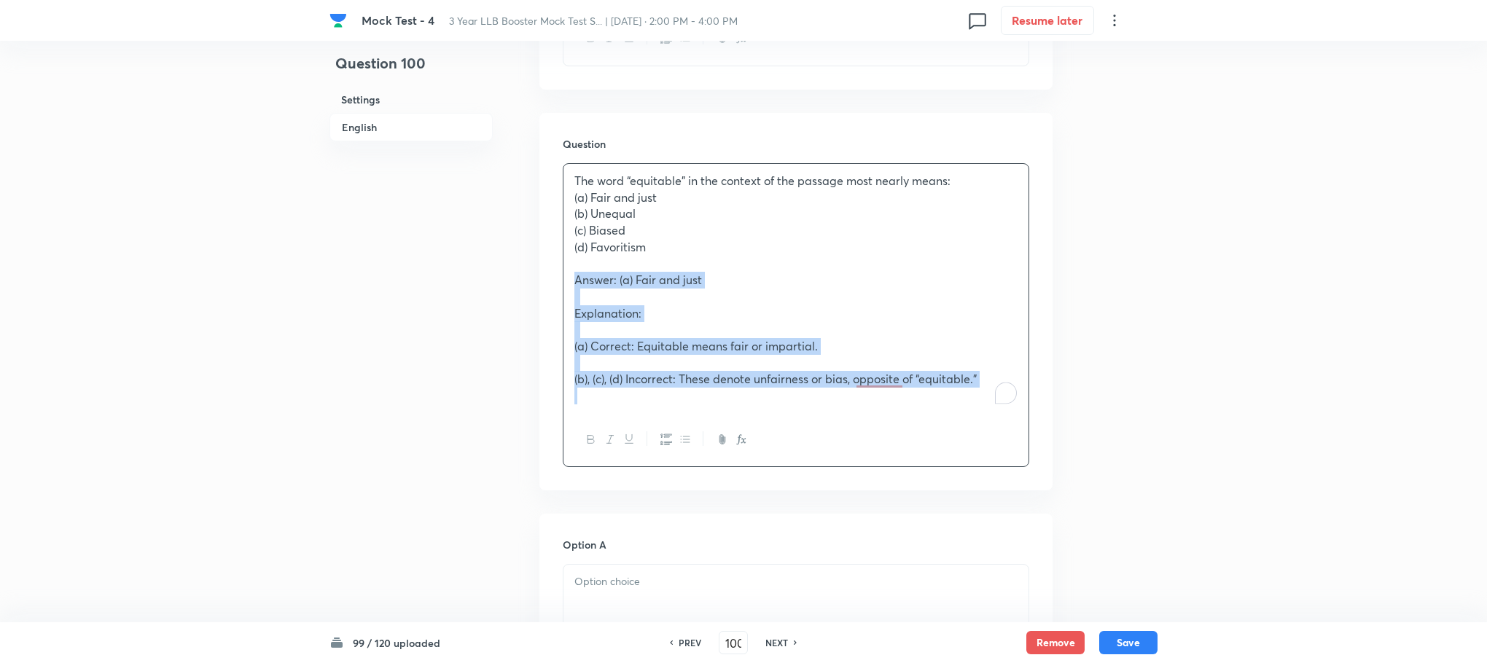
drag, startPoint x: 571, startPoint y: 278, endPoint x: 1001, endPoint y: 427, distance: 455.2
click at [1001, 427] on div "The word “equitable” in the context of the passage most nearly means: (a) Fair …" at bounding box center [796, 315] width 466 height 304
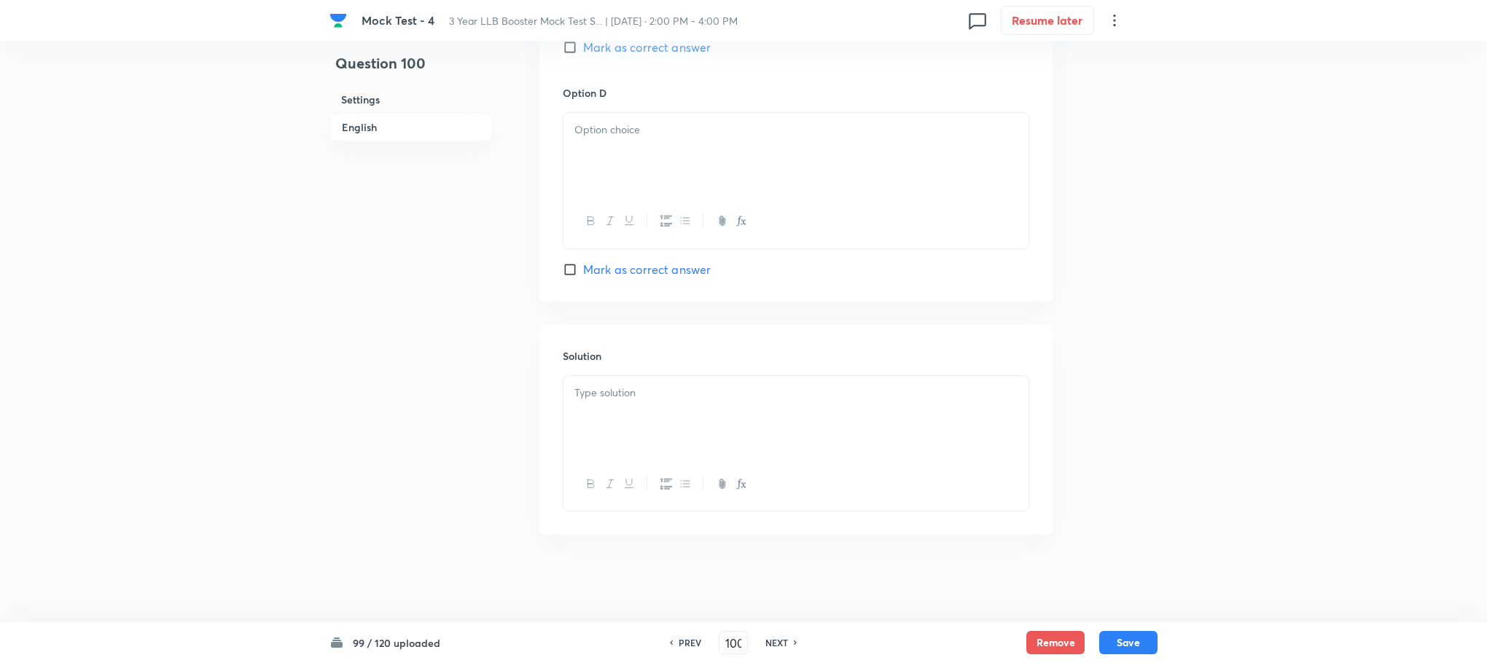
click at [622, 444] on div at bounding box center [795, 417] width 465 height 82
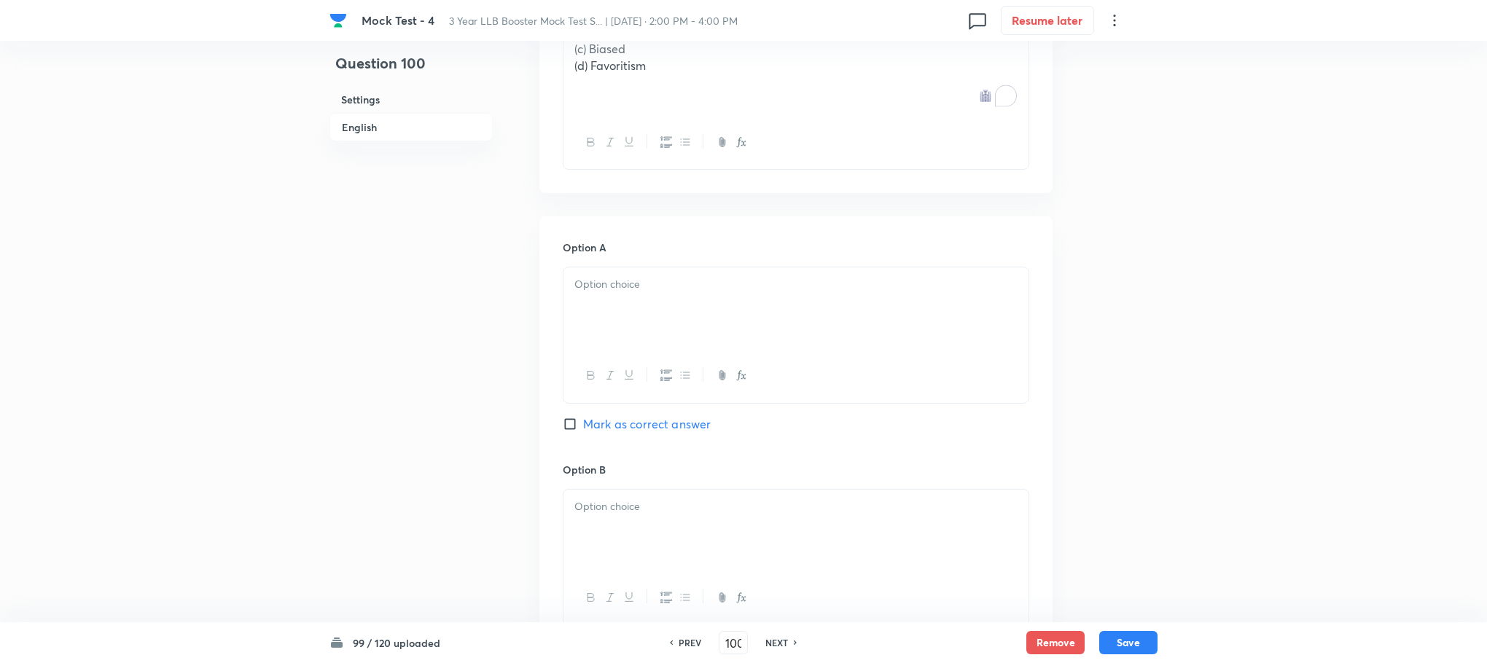
scroll to position [1006, 0]
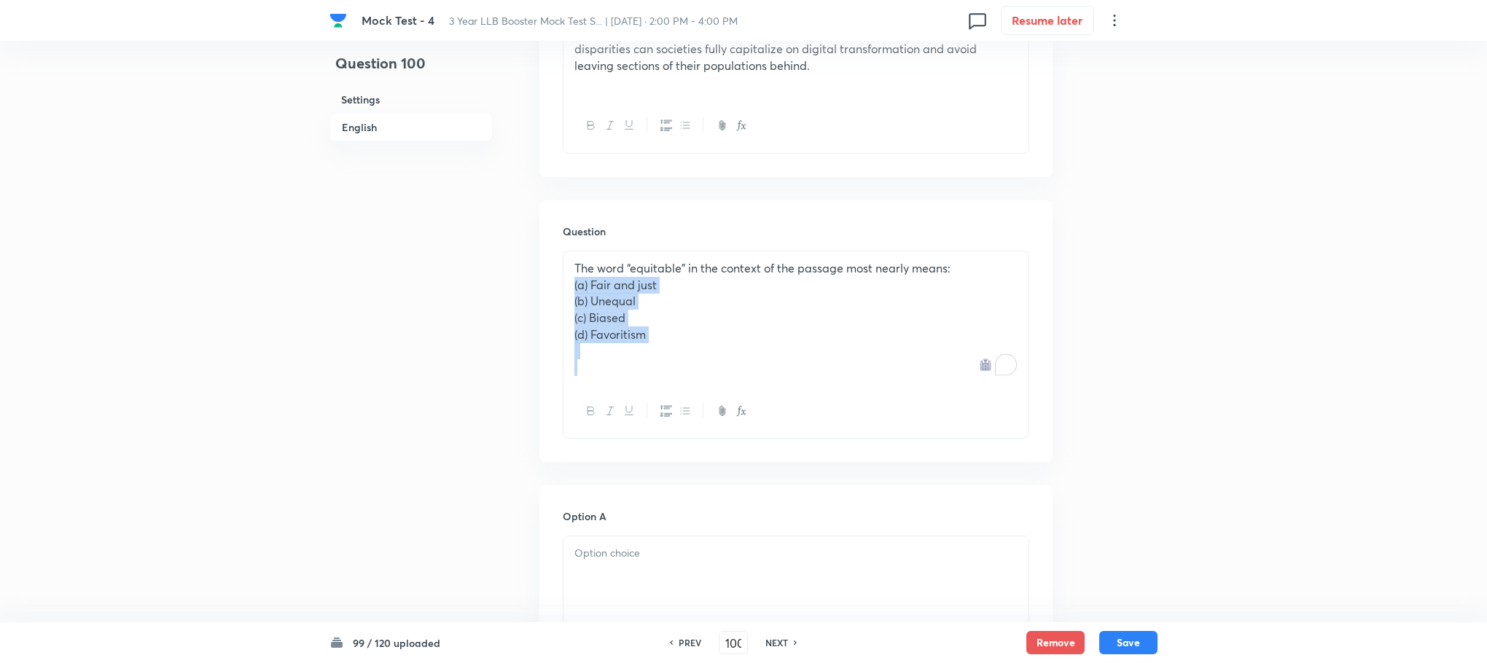
drag, startPoint x: 568, startPoint y: 287, endPoint x: 858, endPoint y: 398, distance: 309.8
click at [858, 398] on div "The word “equitable” in the context of the passage most nearly means: (a) Fair …" at bounding box center [796, 345] width 466 height 188
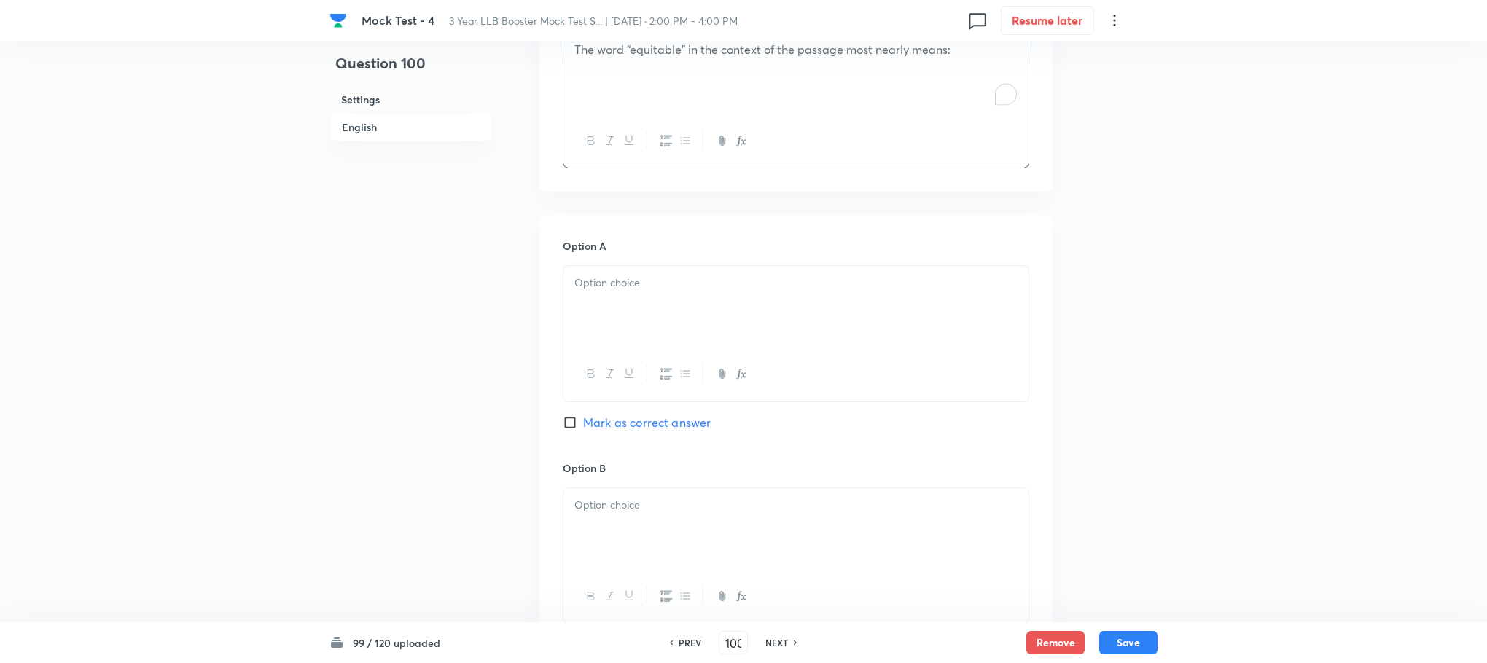
click at [624, 343] on div at bounding box center [795, 307] width 465 height 82
paste div "To enrich screen reader interactions, please activate Accessibility in Grammarl…"
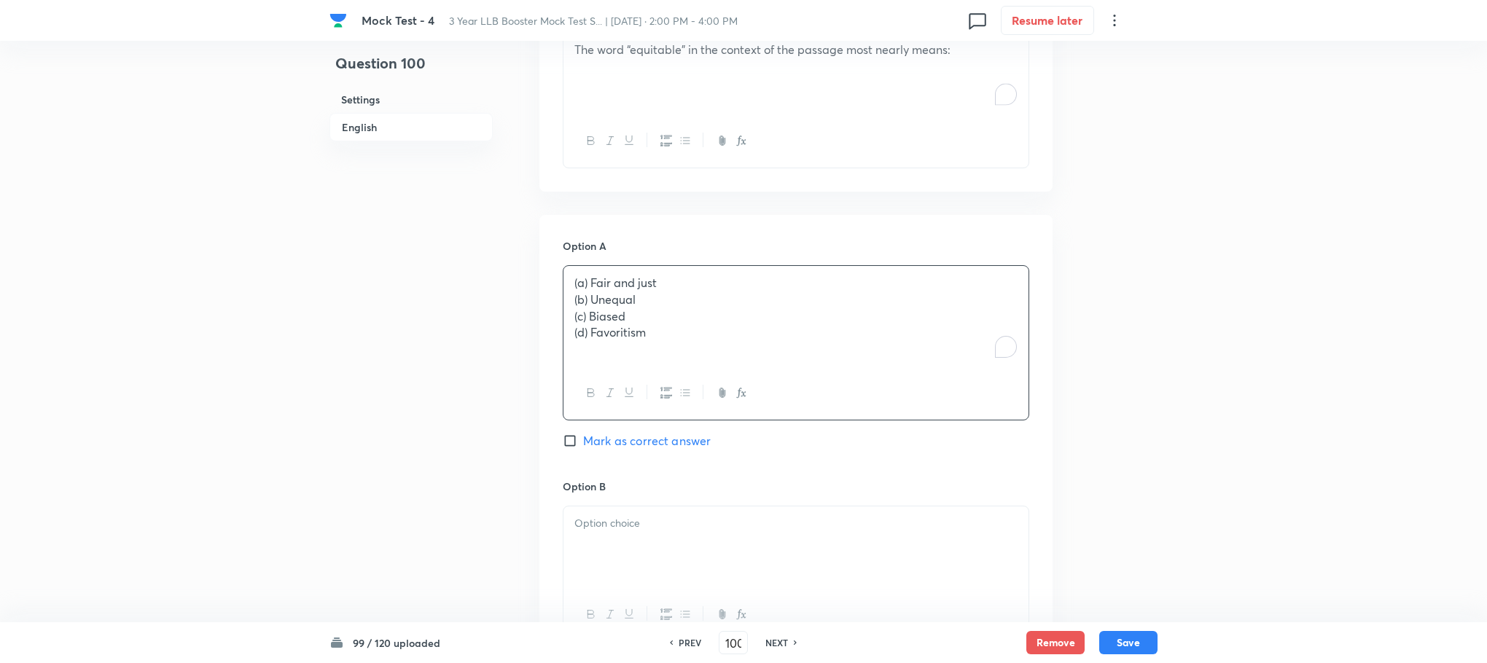
click at [590, 289] on p "(a) Fair and just" at bounding box center [795, 283] width 443 height 17
click at [587, 296] on p "(b) Unequal" at bounding box center [795, 300] width 443 height 17
click at [580, 284] on p "(Fair and just" at bounding box center [795, 283] width 443 height 17
click at [587, 313] on p "(c) Biased" at bounding box center [795, 316] width 443 height 17
click at [586, 332] on p "(d) Favoritism" at bounding box center [795, 332] width 443 height 17
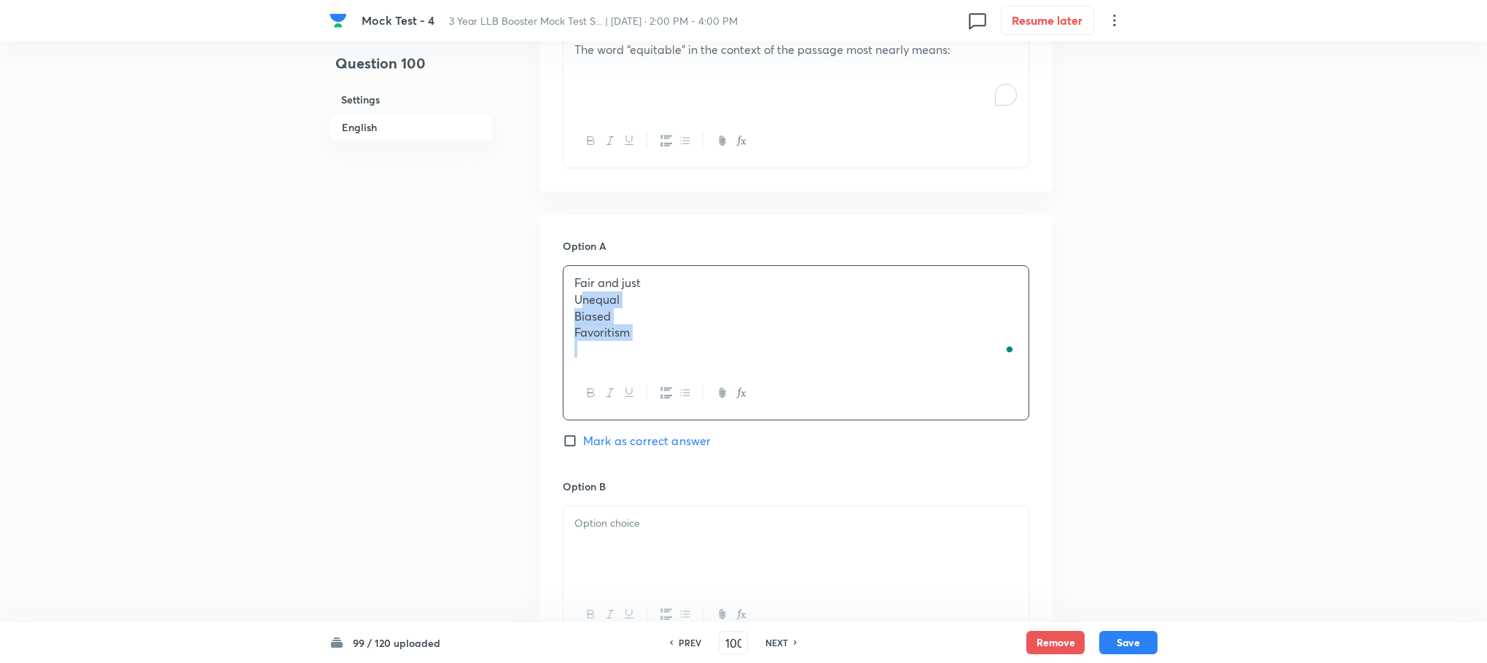
drag, startPoint x: 573, startPoint y: 302, endPoint x: 680, endPoint y: 374, distance: 129.2
click at [680, 374] on div "Fair and just Unequal Biased Favoritism" at bounding box center [796, 342] width 466 height 155
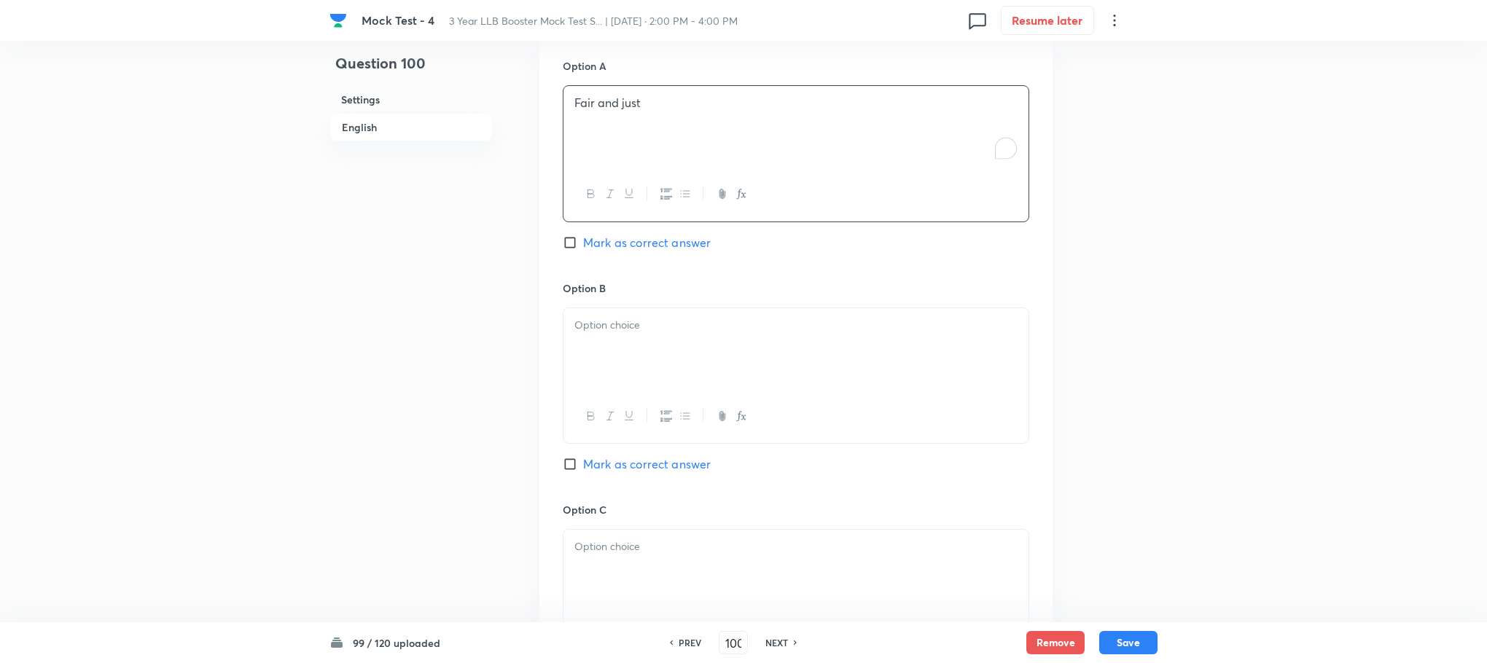
scroll to position [1552, 0]
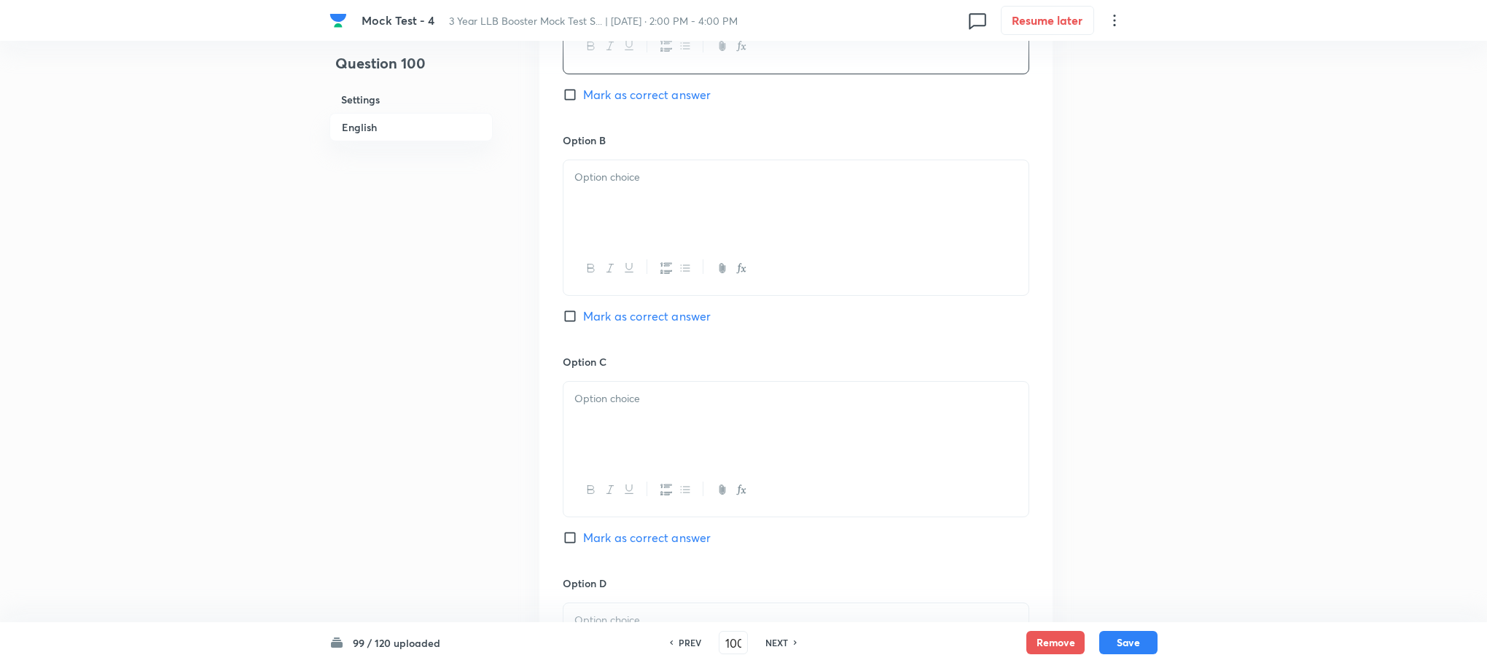
click at [643, 164] on div at bounding box center [795, 201] width 465 height 82
drag, startPoint x: 569, startPoint y: 192, endPoint x: 711, endPoint y: 236, distance: 148.0
click at [711, 236] on div "Unequal Biased Favoritism" at bounding box center [795, 202] width 465 height 84
click at [602, 429] on div at bounding box center [795, 425] width 465 height 82
drag, startPoint x: 573, startPoint y: 423, endPoint x: 722, endPoint y: 450, distance: 152.0
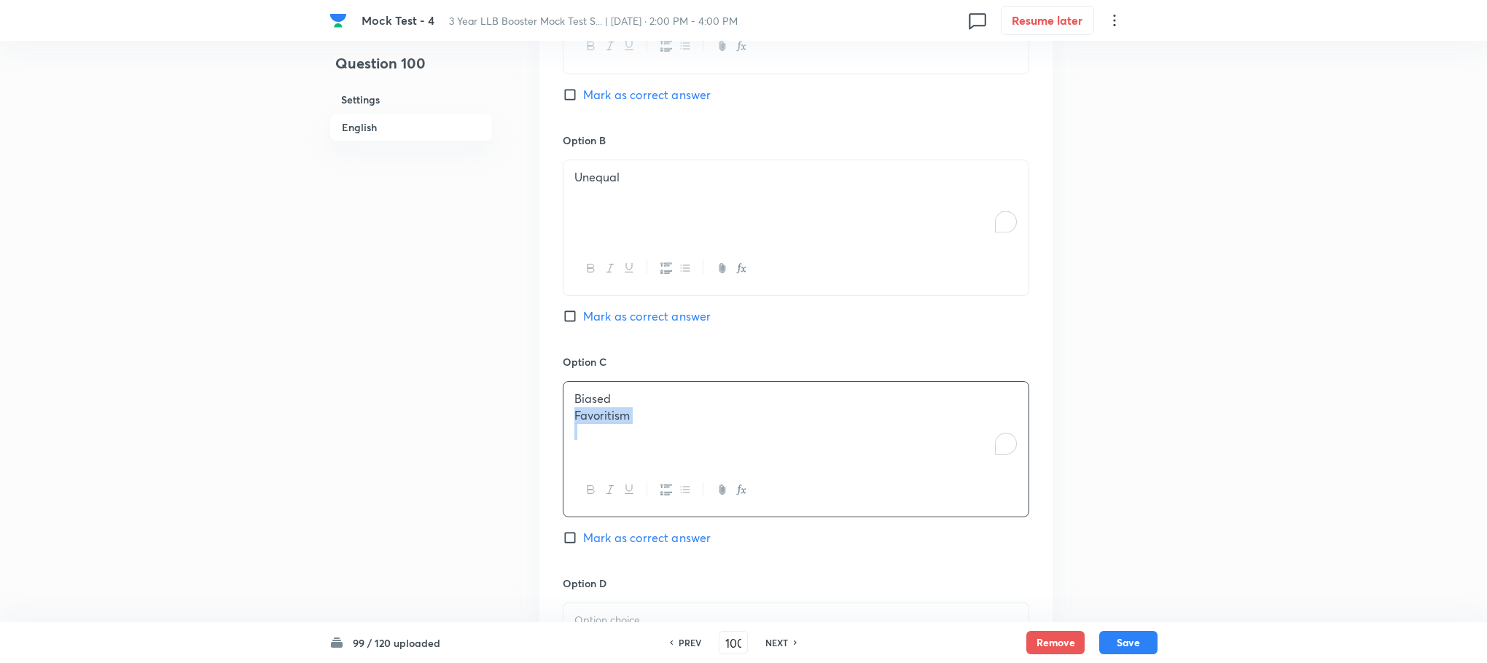
click at [722, 450] on div "Biased Favoritism" at bounding box center [795, 423] width 465 height 82
click at [613, 415] on div at bounding box center [795, 426] width 465 height 82
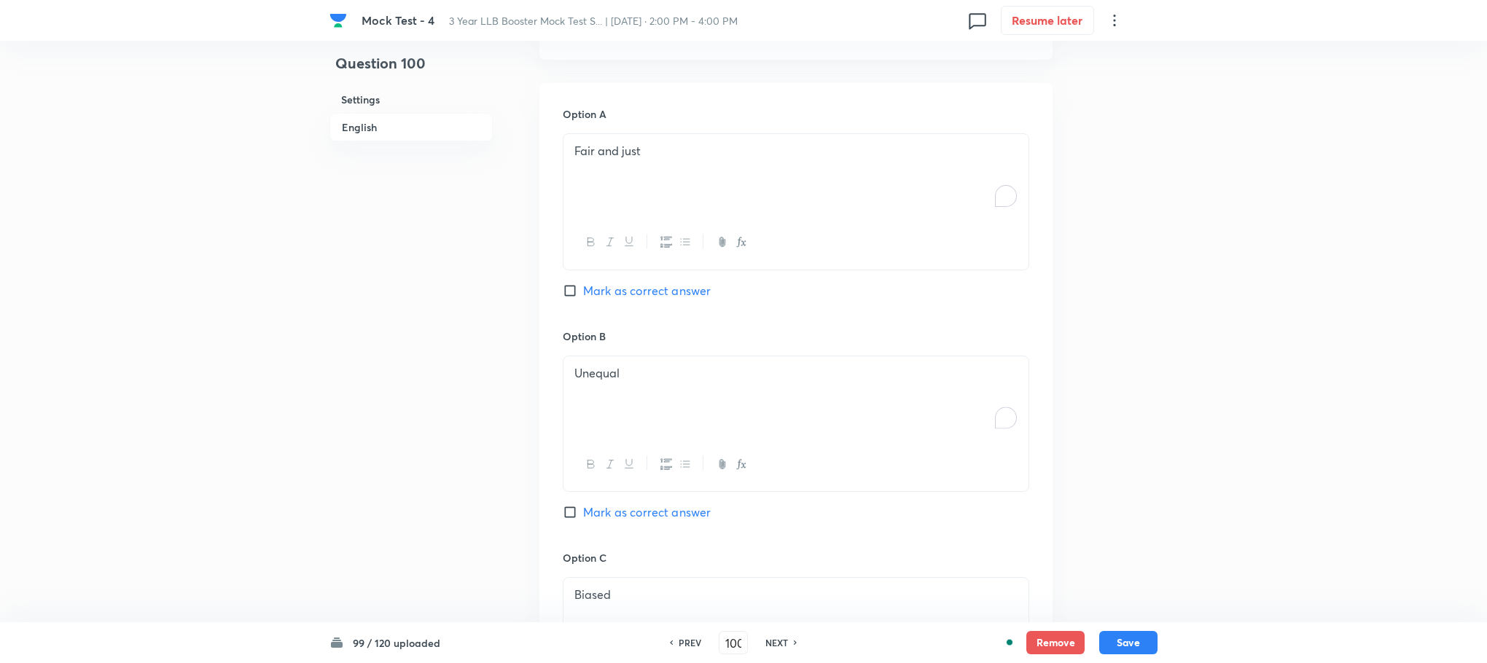
scroll to position [1334, 0]
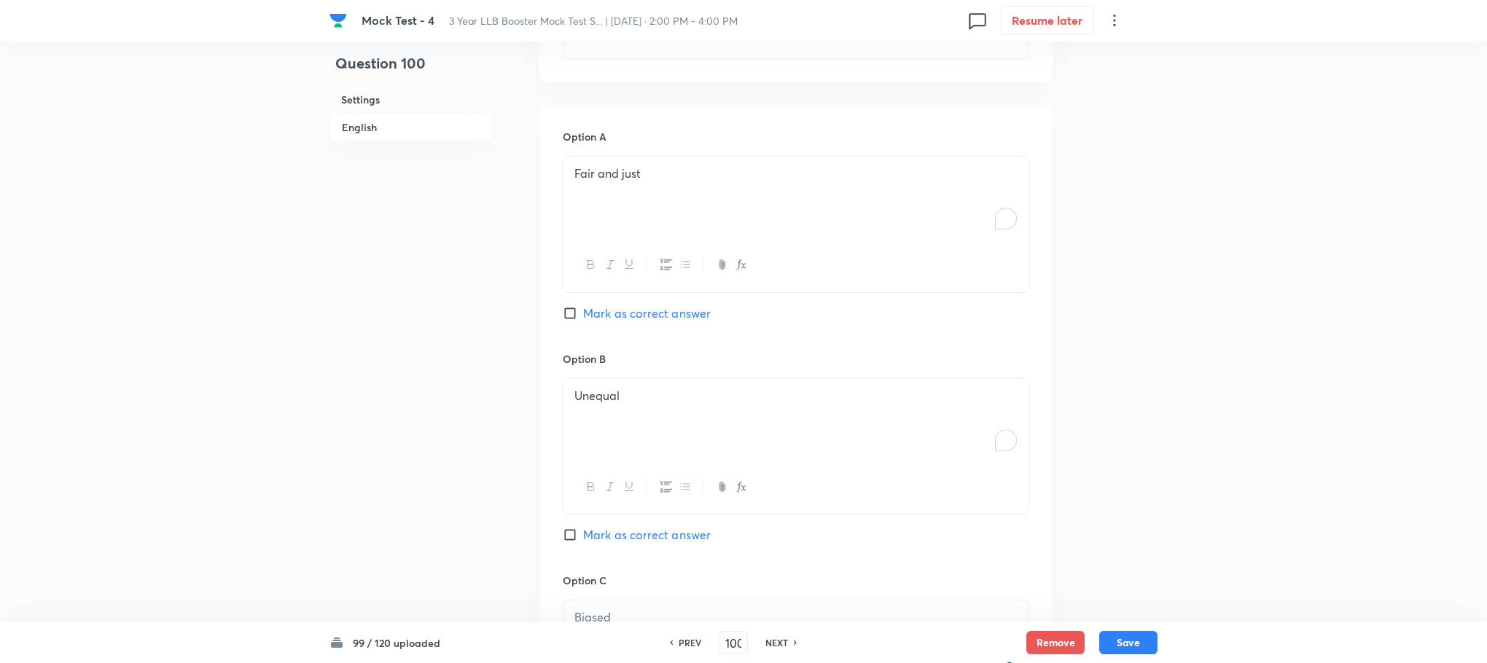
click at [630, 324] on div "Option A Fair and just Mark as correct answer" at bounding box center [796, 240] width 466 height 222
click at [632, 320] on span "Mark as correct answer" at bounding box center [647, 313] width 128 height 17
click at [583, 320] on input "Mark as correct answer" at bounding box center [573, 313] width 20 height 15
checkbox input "true"
click at [1136, 641] on button "Save" at bounding box center [1128, 641] width 58 height 23
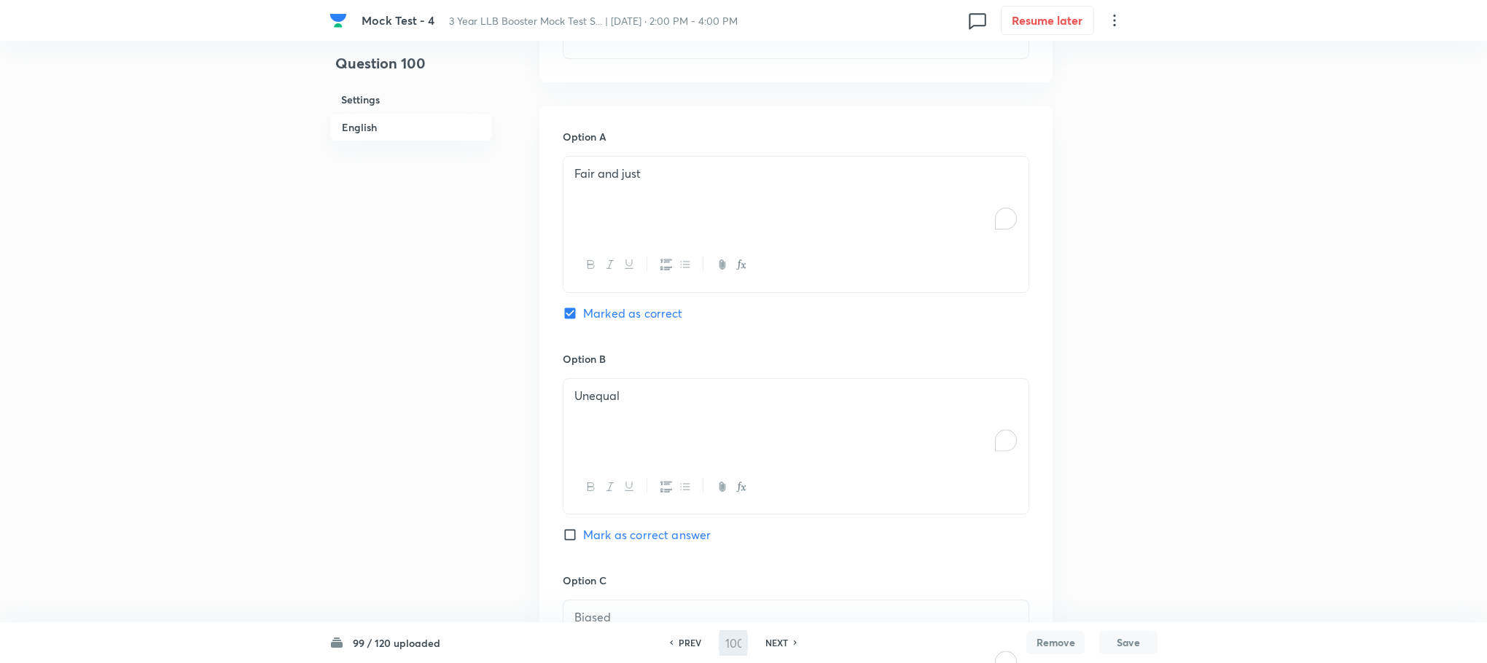
type input "101"
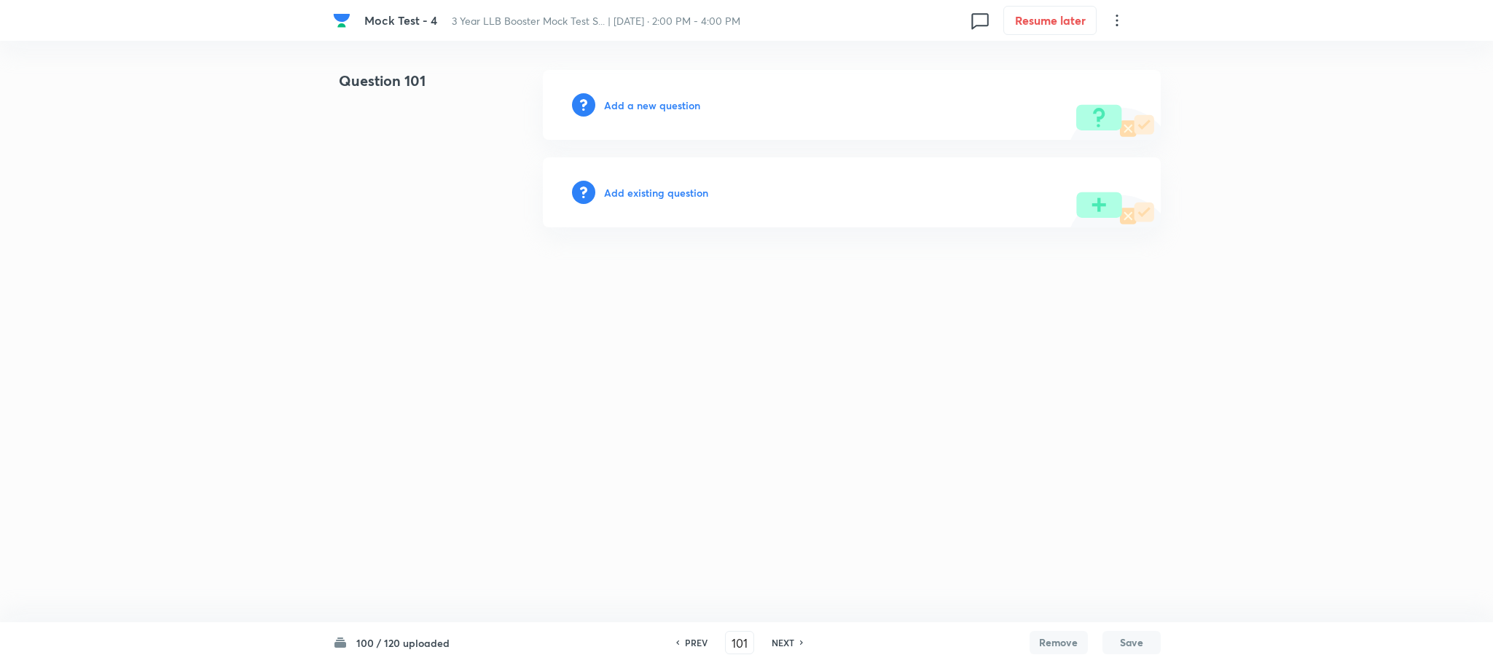
click at [665, 94] on div "Add a new question" at bounding box center [852, 105] width 618 height 70
click at [665, 101] on h6 "Add a new question" at bounding box center [652, 105] width 96 height 15
click at [665, 101] on h6 "Choose a question type" at bounding box center [660, 105] width 112 height 15
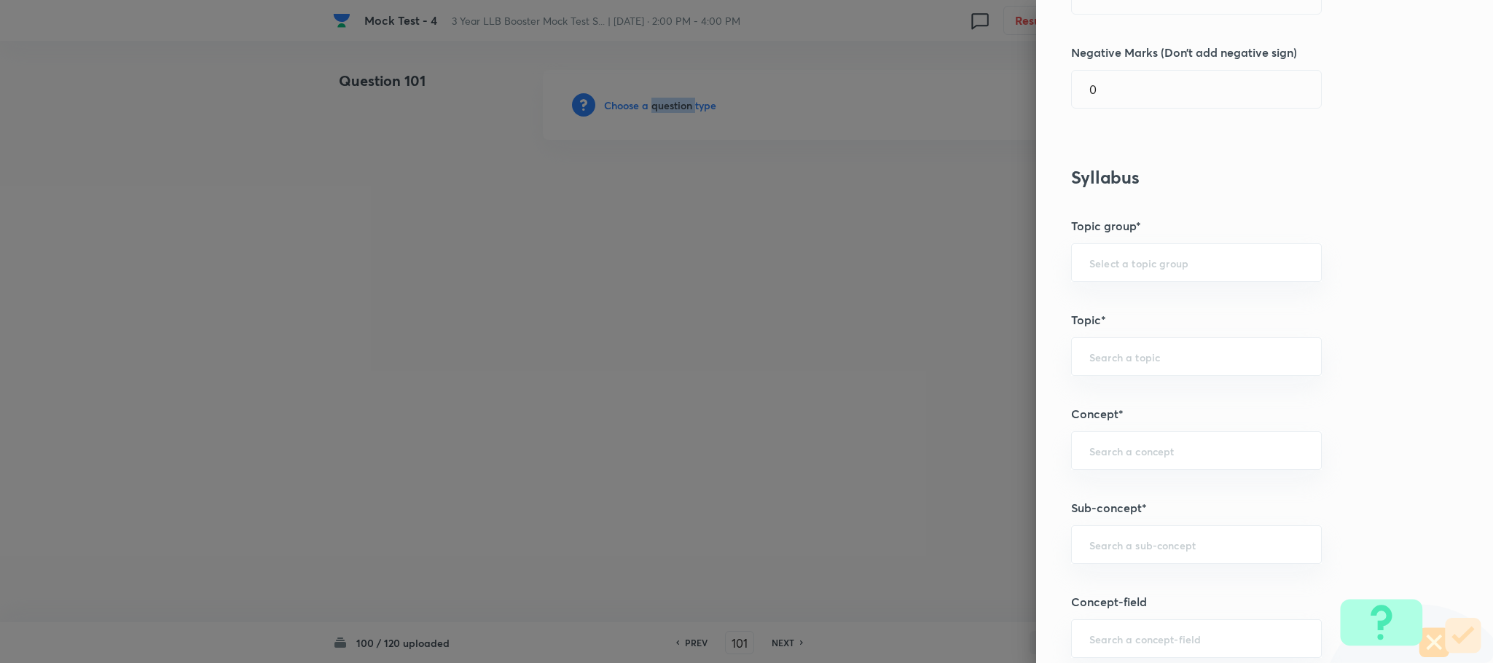
scroll to position [547, 0]
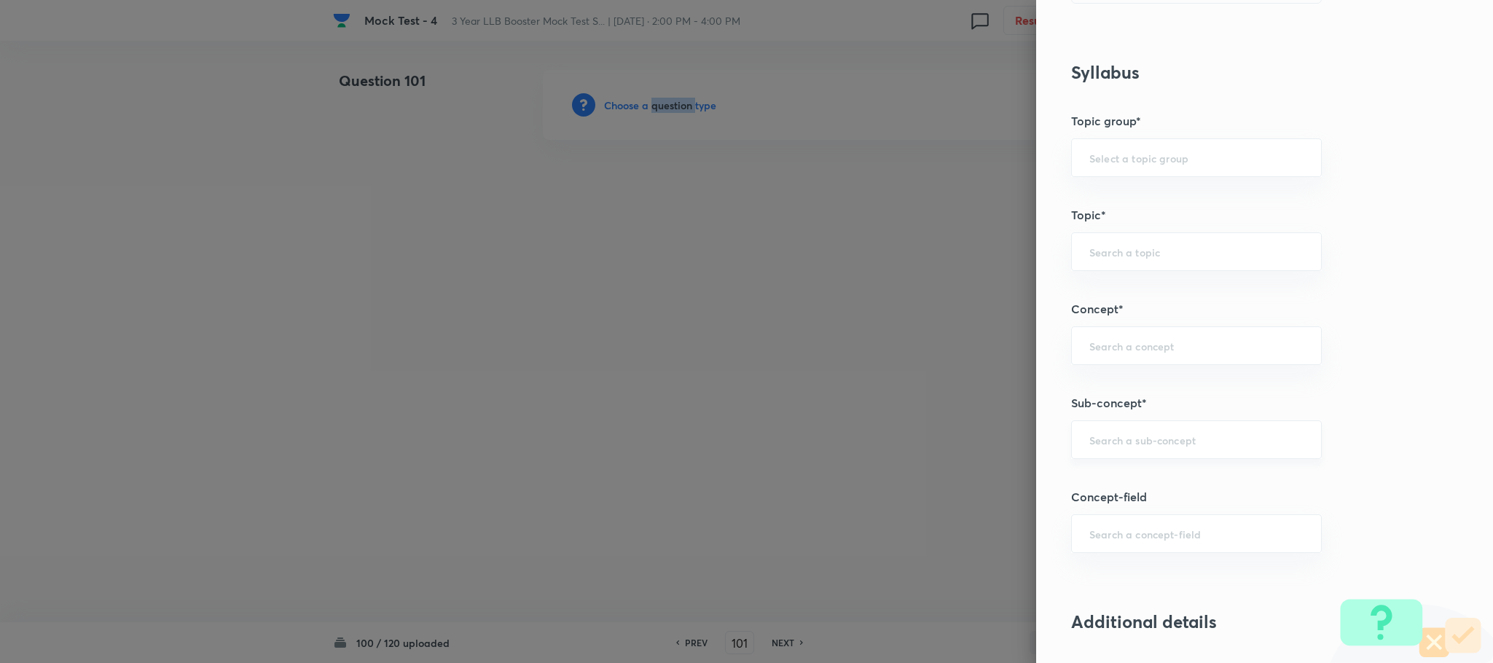
click at [1124, 459] on div "​" at bounding box center [1196, 440] width 251 height 39
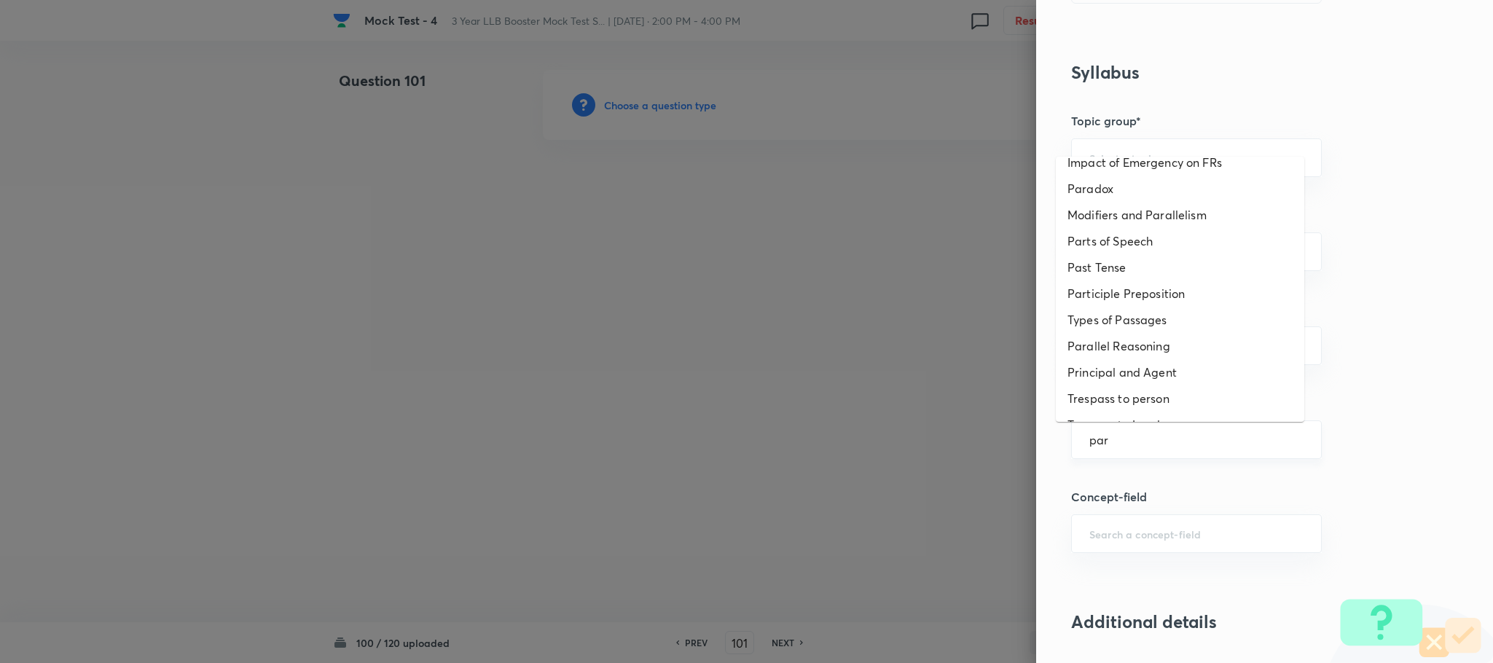
scroll to position [0, 0]
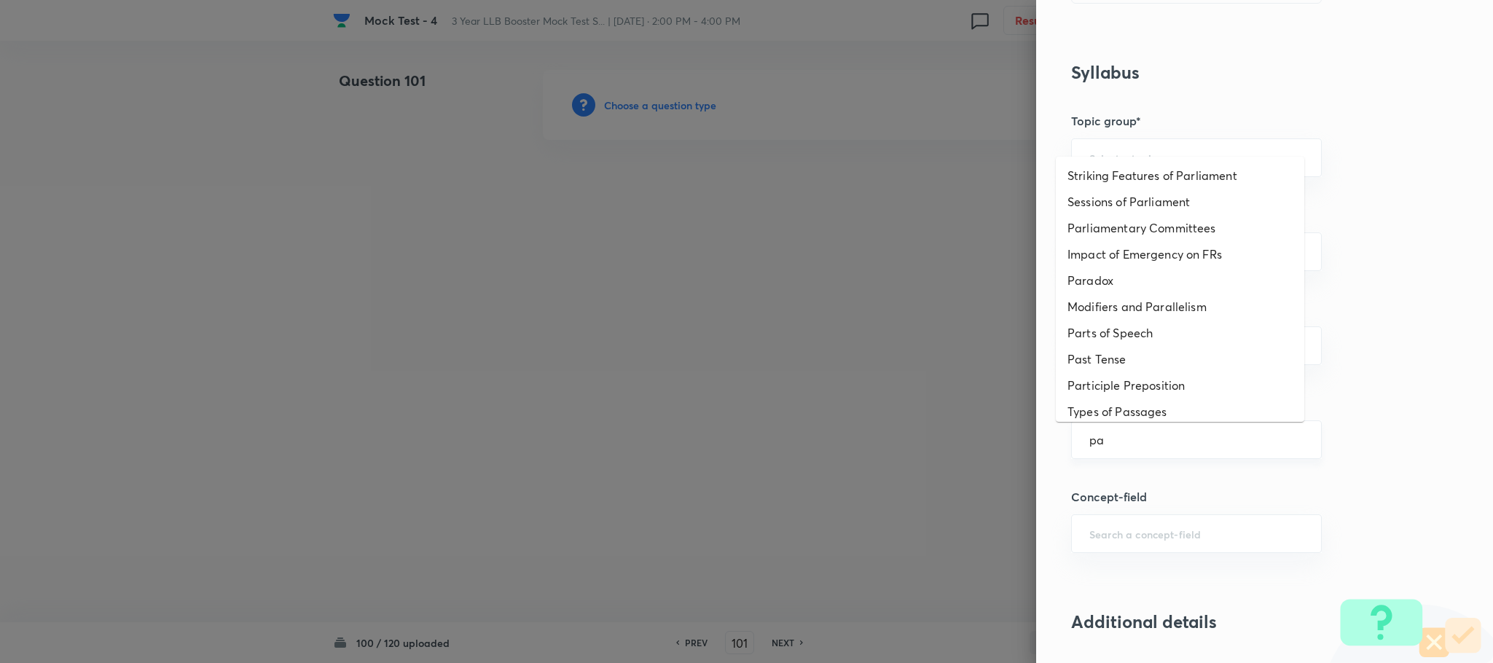
type input "p"
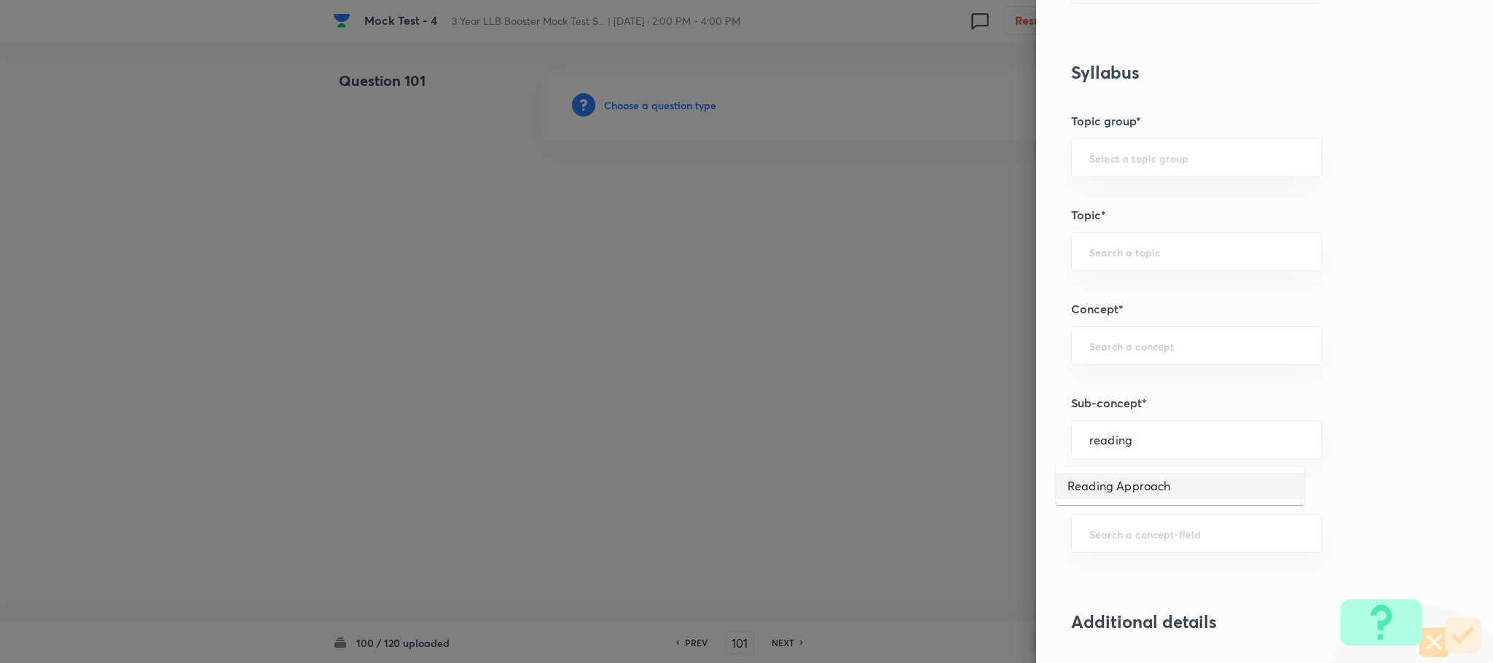
click at [1085, 488] on li "Reading Approach" at bounding box center [1180, 486] width 249 height 26
type input "Reading Approach"
type input "English Language"
type input "English Comprehension"
type input "Types of Passages"
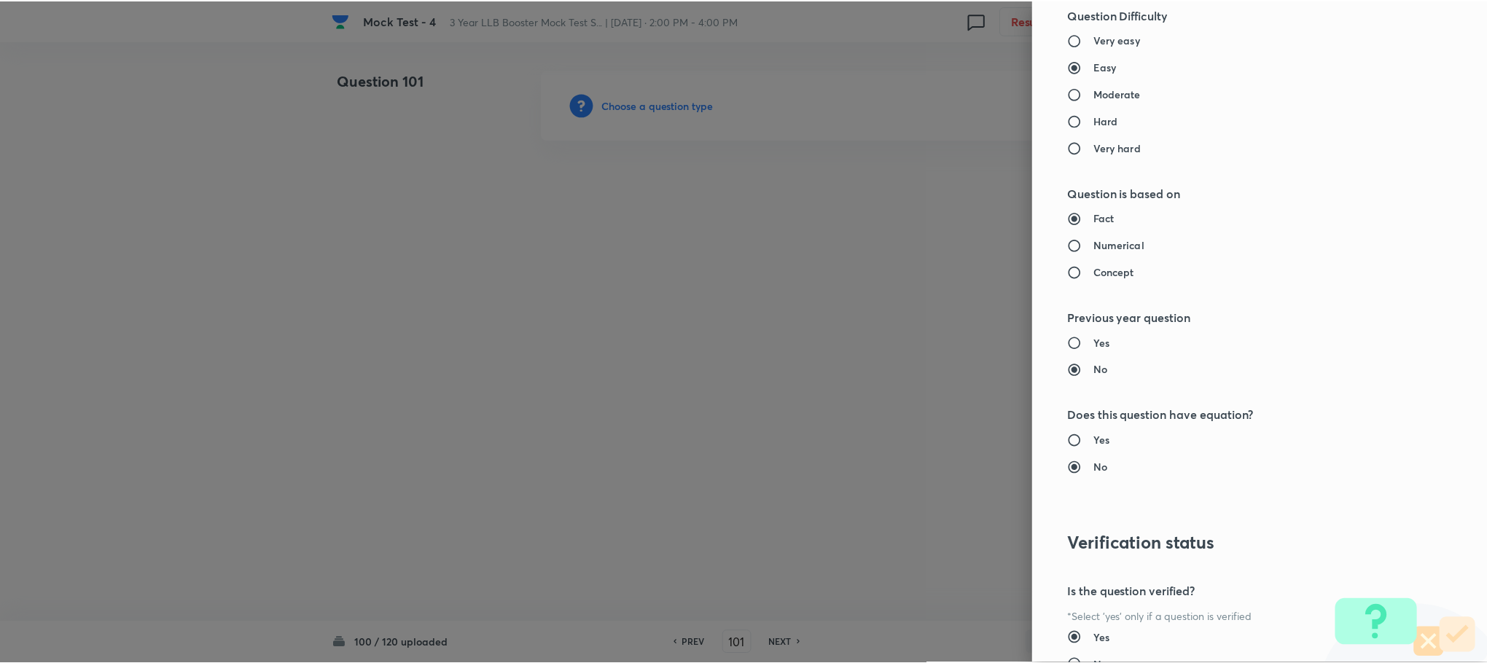
scroll to position [1328, 0]
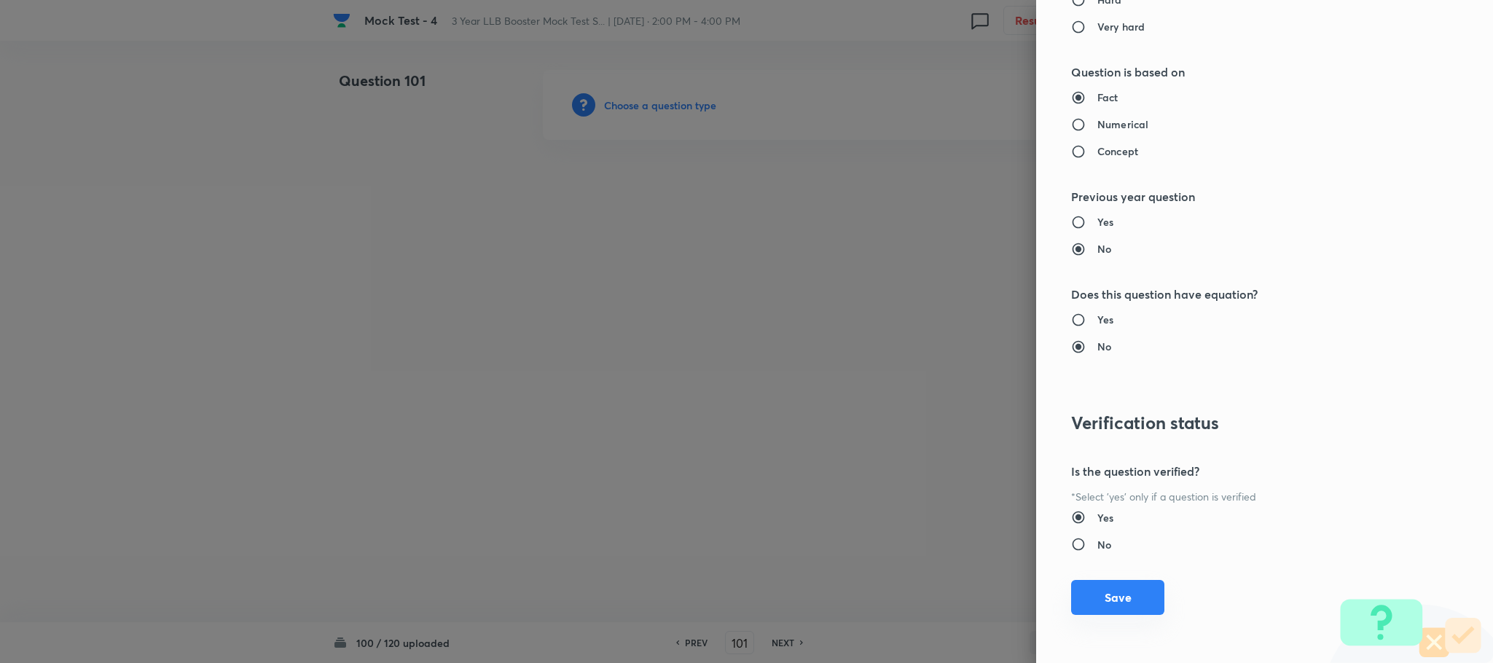
click at [1114, 602] on button "Save" at bounding box center [1117, 597] width 93 height 35
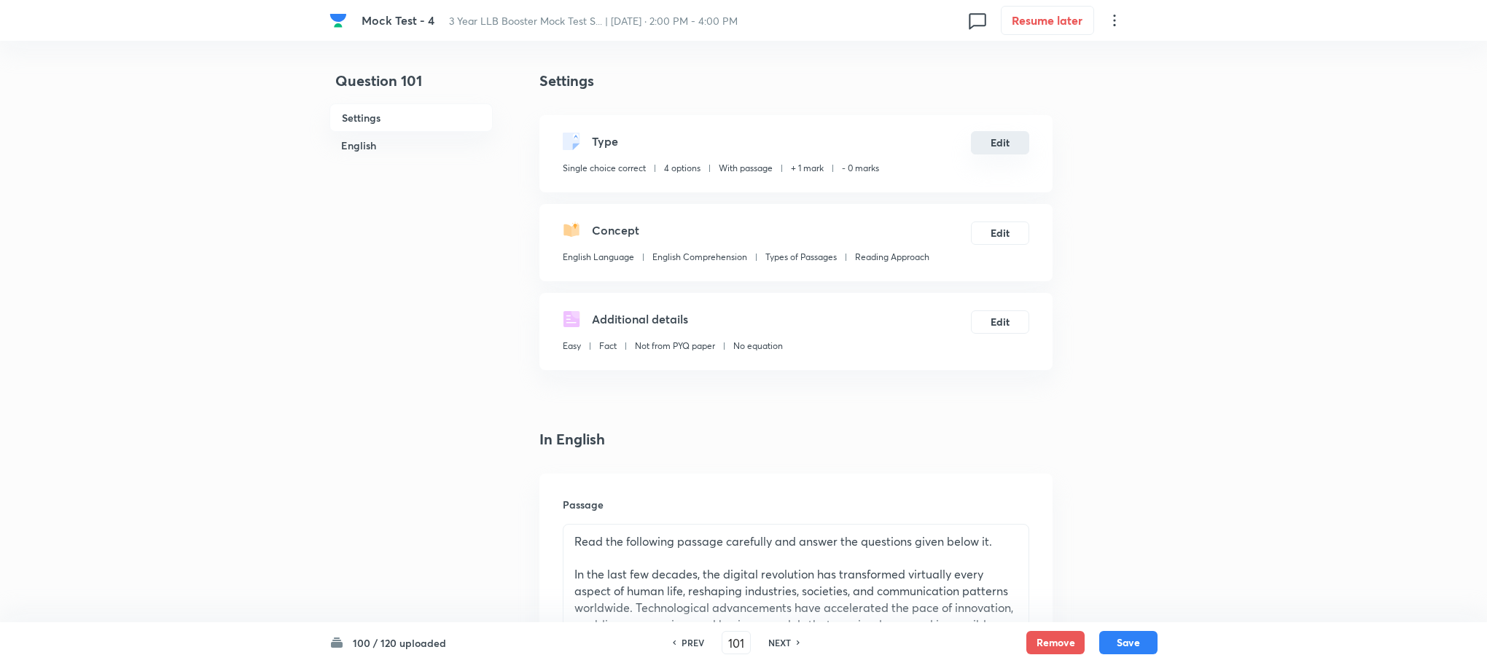
click at [1002, 141] on button "Edit" at bounding box center [1000, 142] width 58 height 23
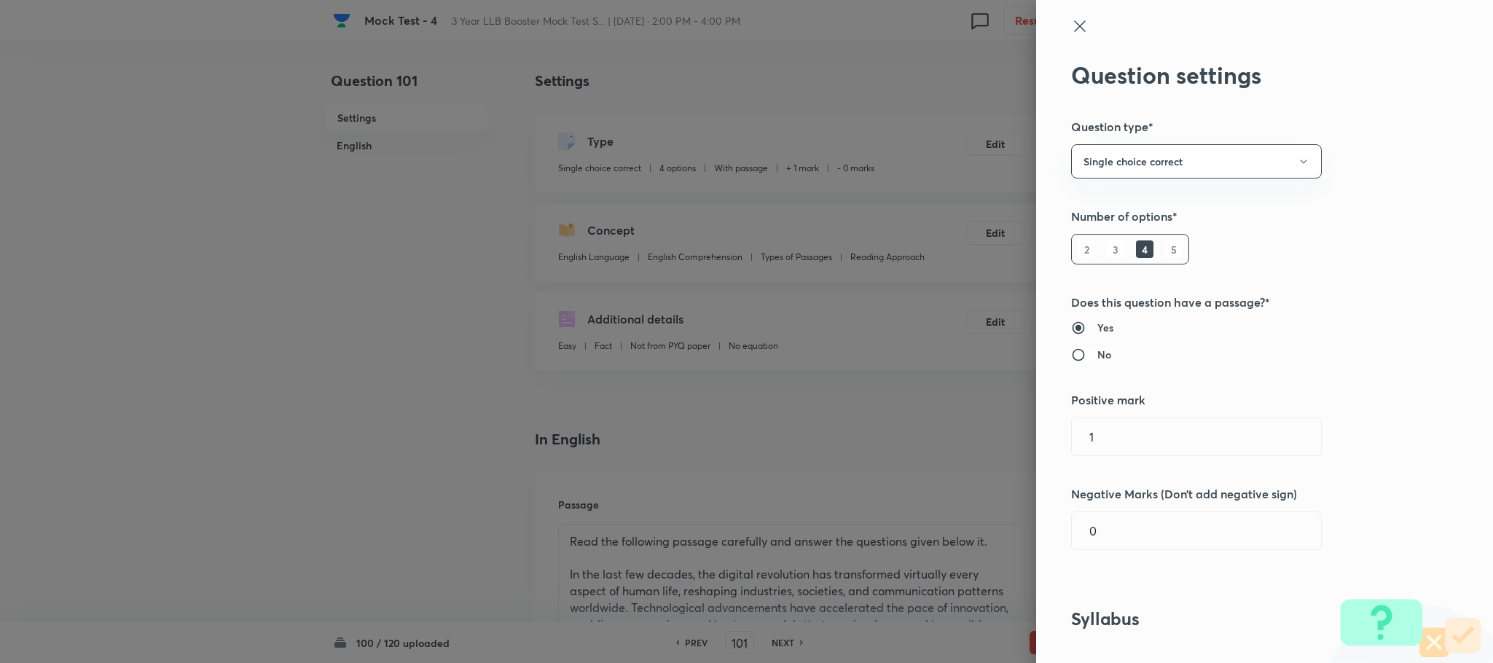
click at [1071, 359] on input "No" at bounding box center [1084, 355] width 26 height 15
radio input "true"
radio input "false"
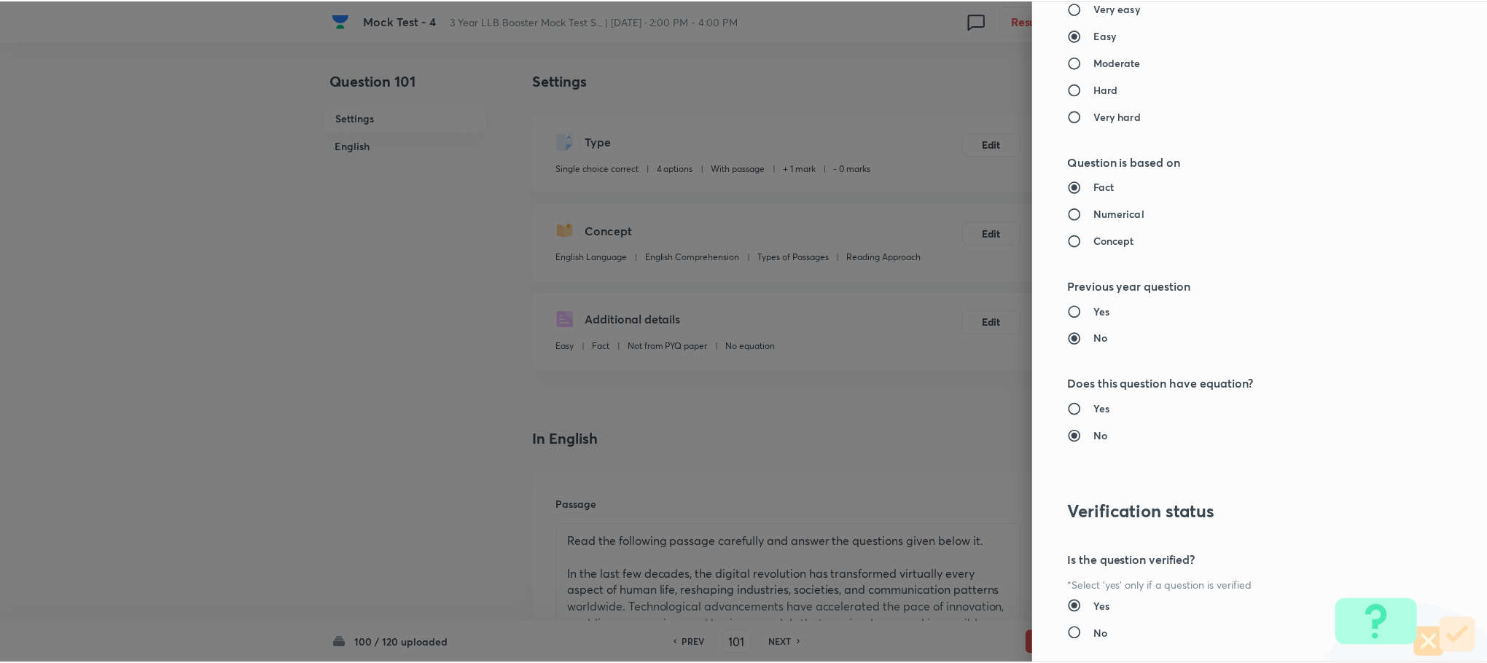
scroll to position [1328, 0]
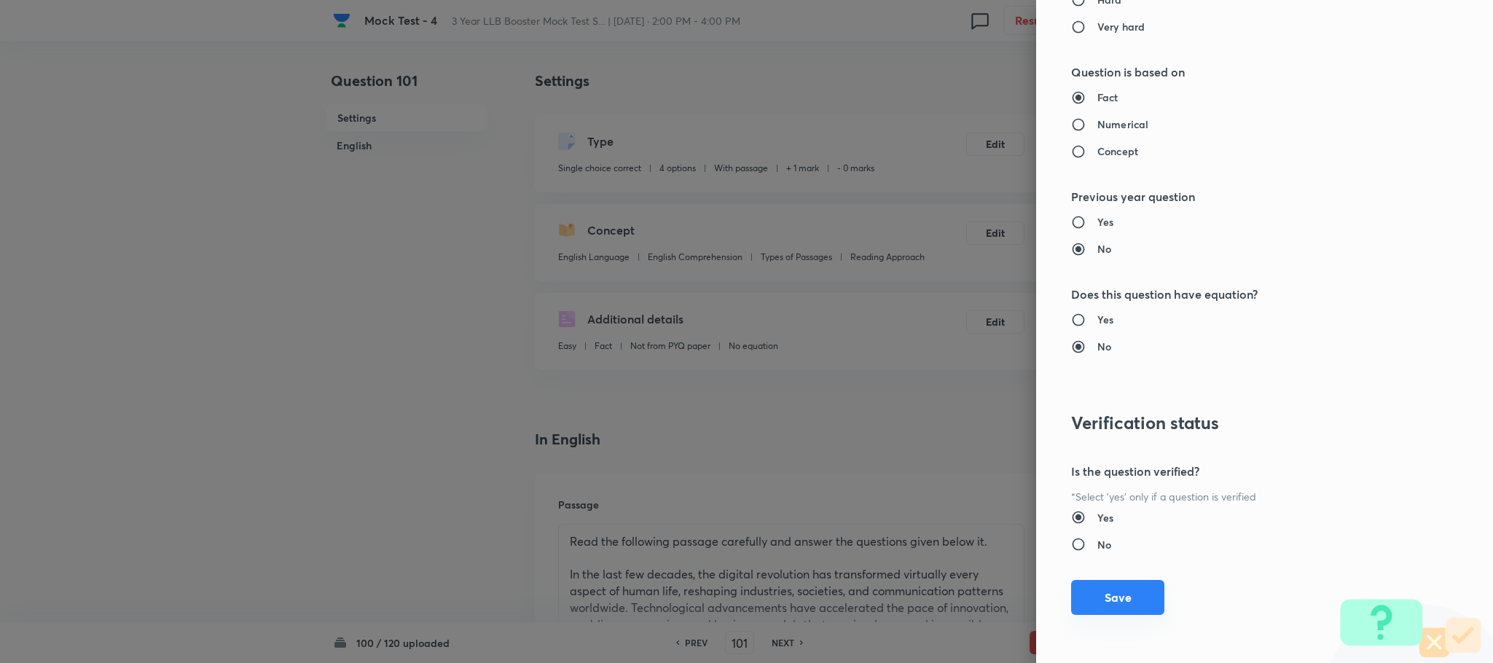
click at [1087, 585] on button "Save" at bounding box center [1117, 597] width 93 height 35
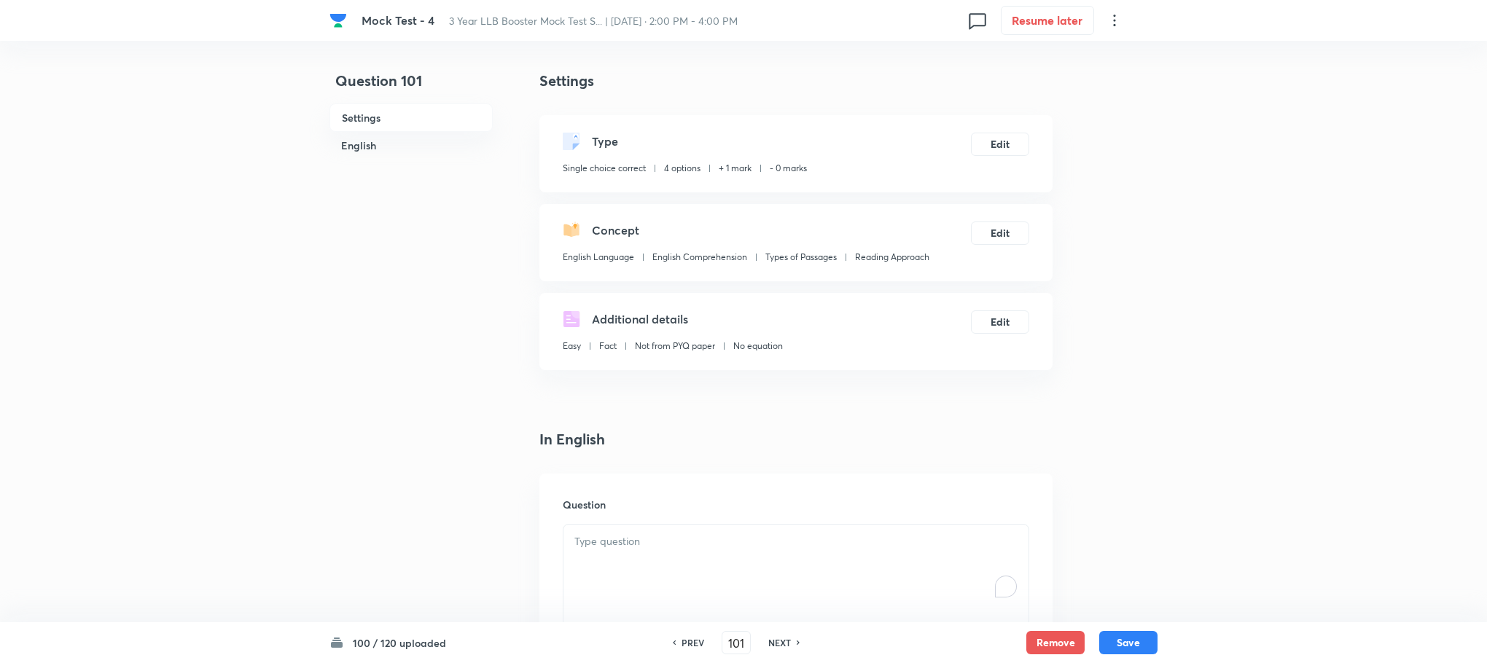
click at [687, 555] on div "To enrich screen reader interactions, please activate Accessibility in Grammarl…" at bounding box center [795, 566] width 465 height 82
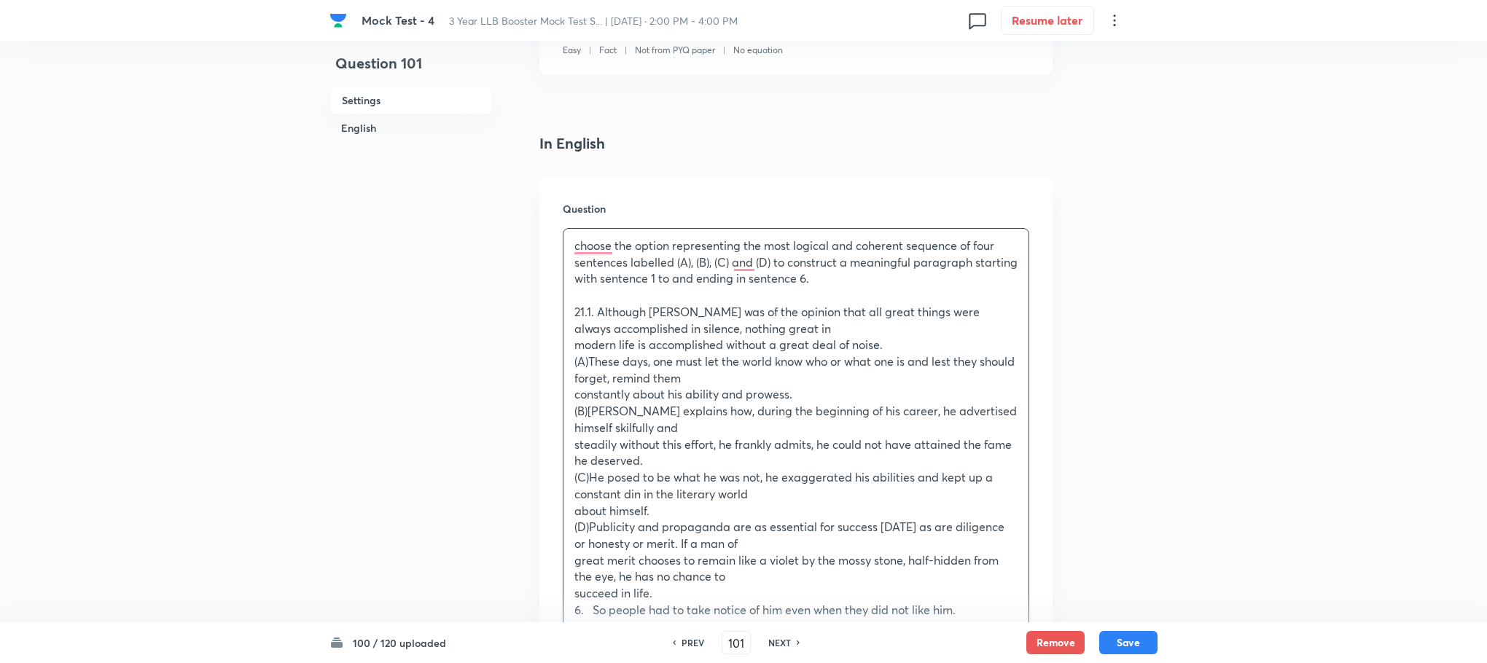
scroll to position [219, 0]
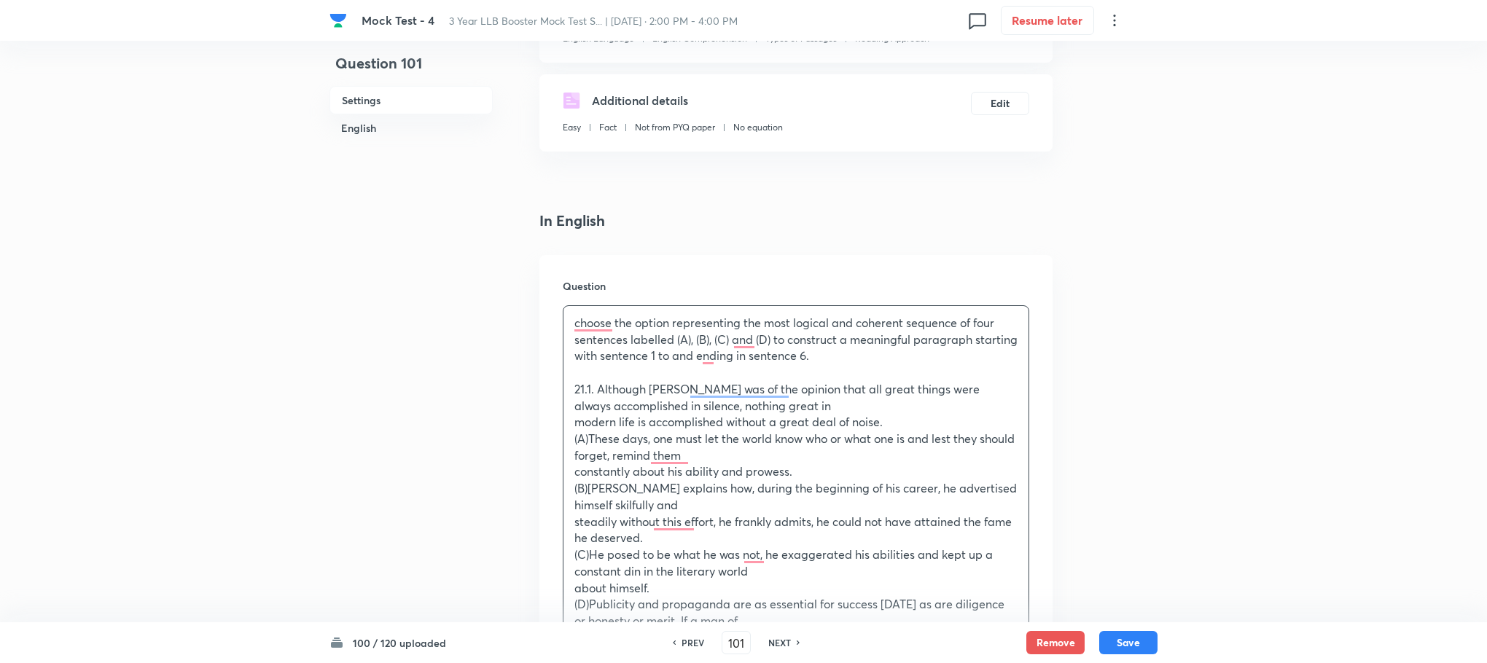
click at [579, 324] on p "choose the option representing the most logical and coherent sequence of four s…" at bounding box center [795, 340] width 443 height 50
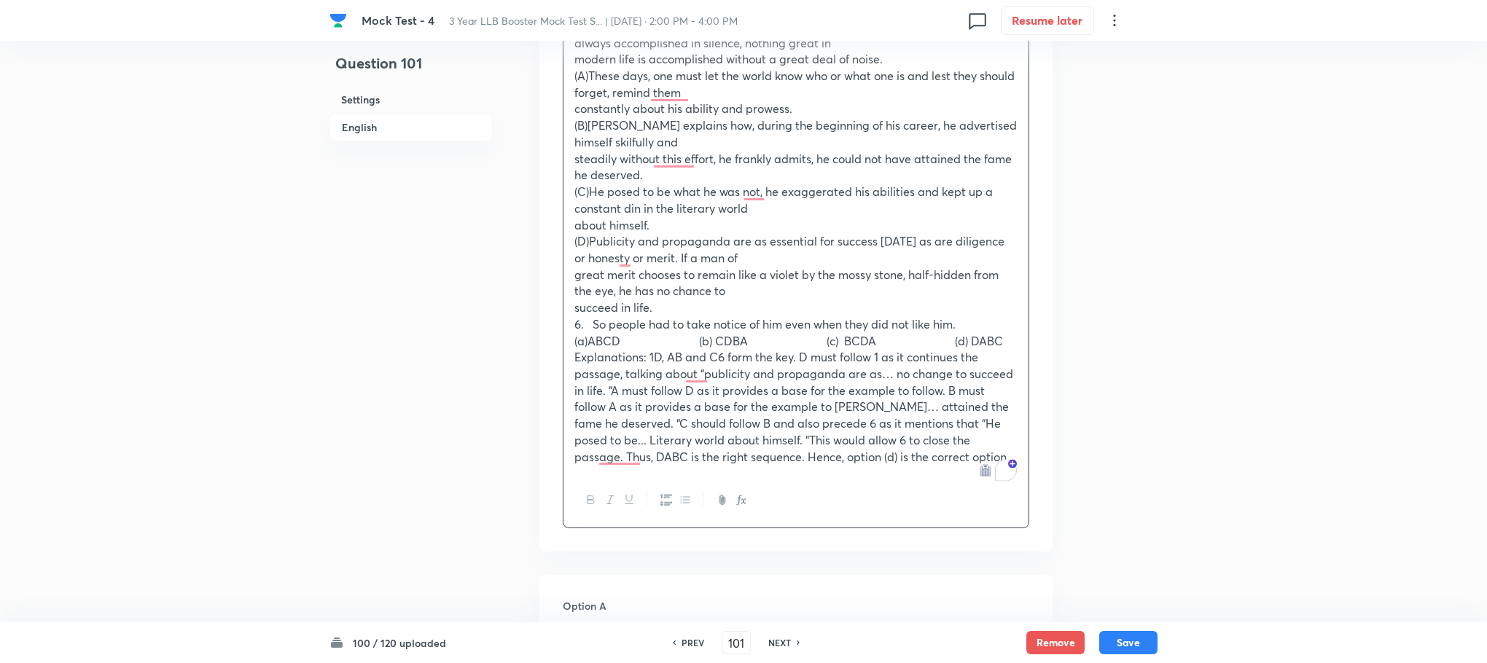
scroll to position [656, 0]
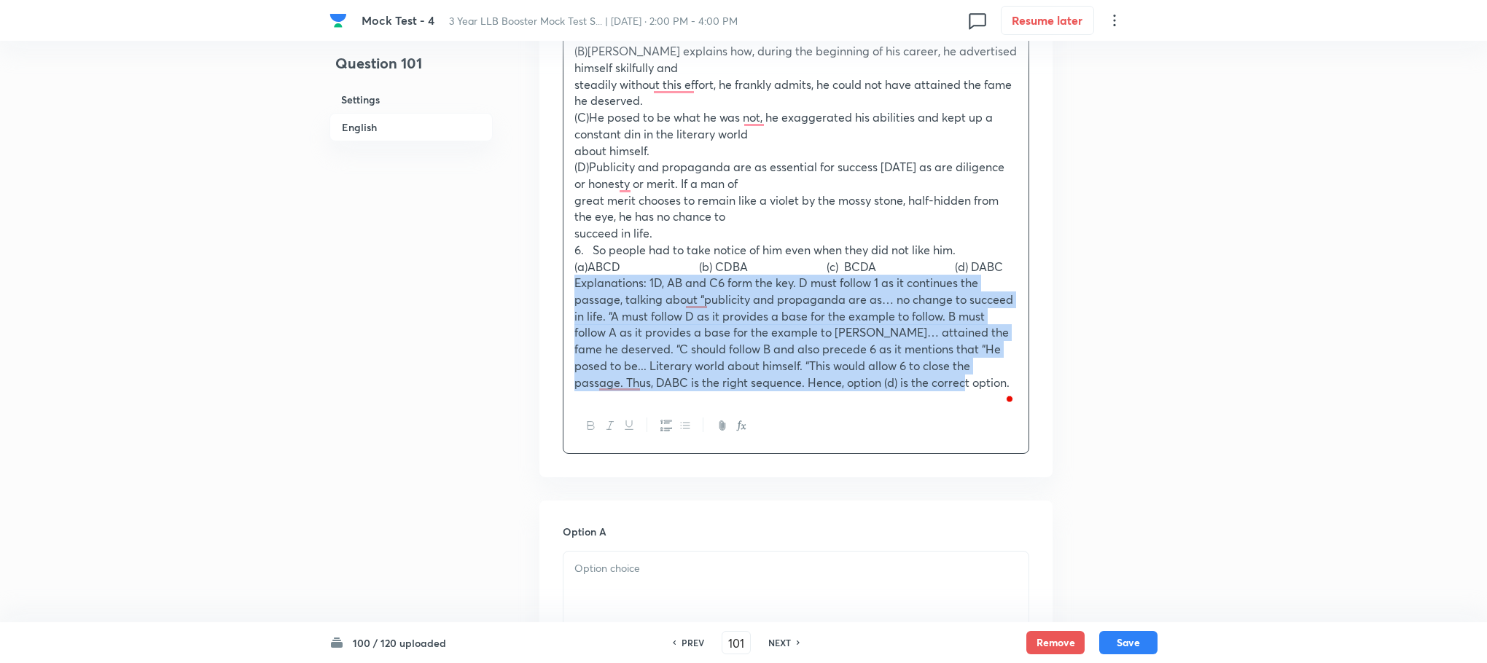
drag, startPoint x: 575, startPoint y: 307, endPoint x: 954, endPoint y: 438, distance: 401.1
click at [954, 438] on div "Choose the option representing the most logical and coherent sequence of four s…" at bounding box center [796, 161] width 466 height 586
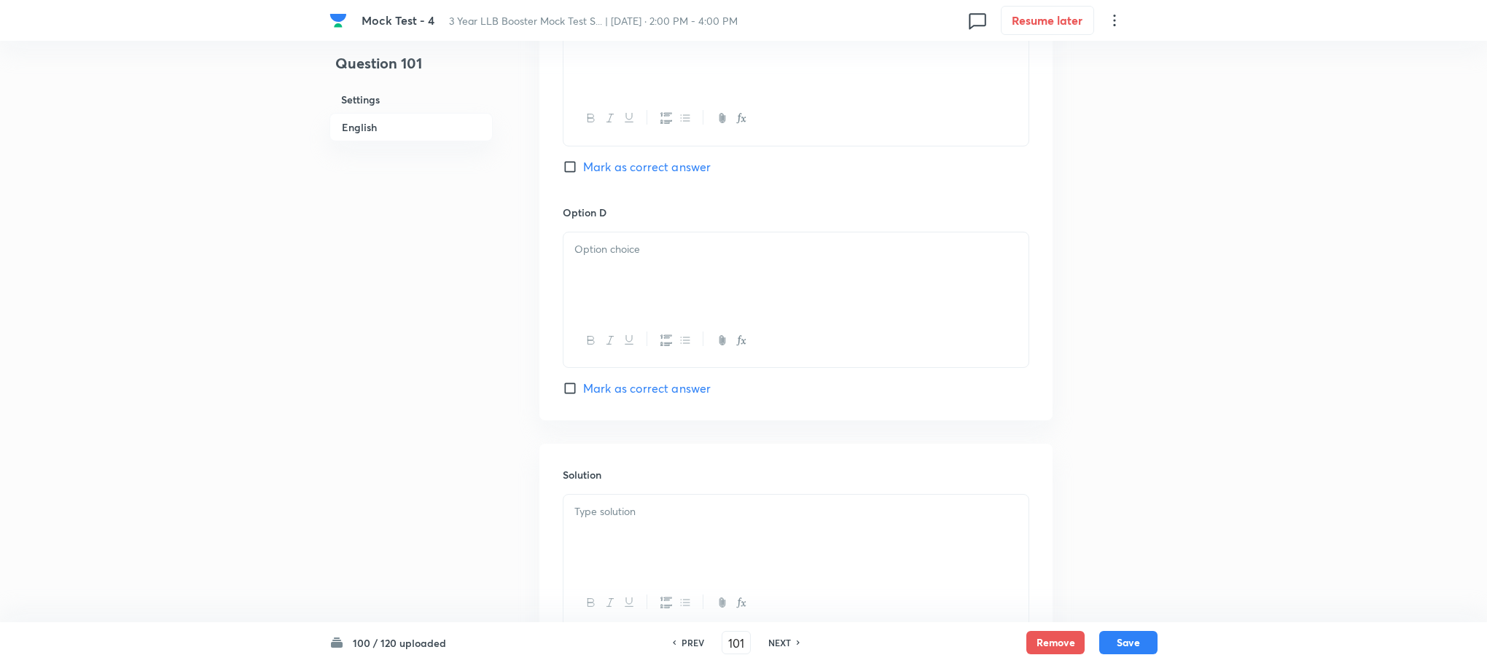
scroll to position [1680, 0]
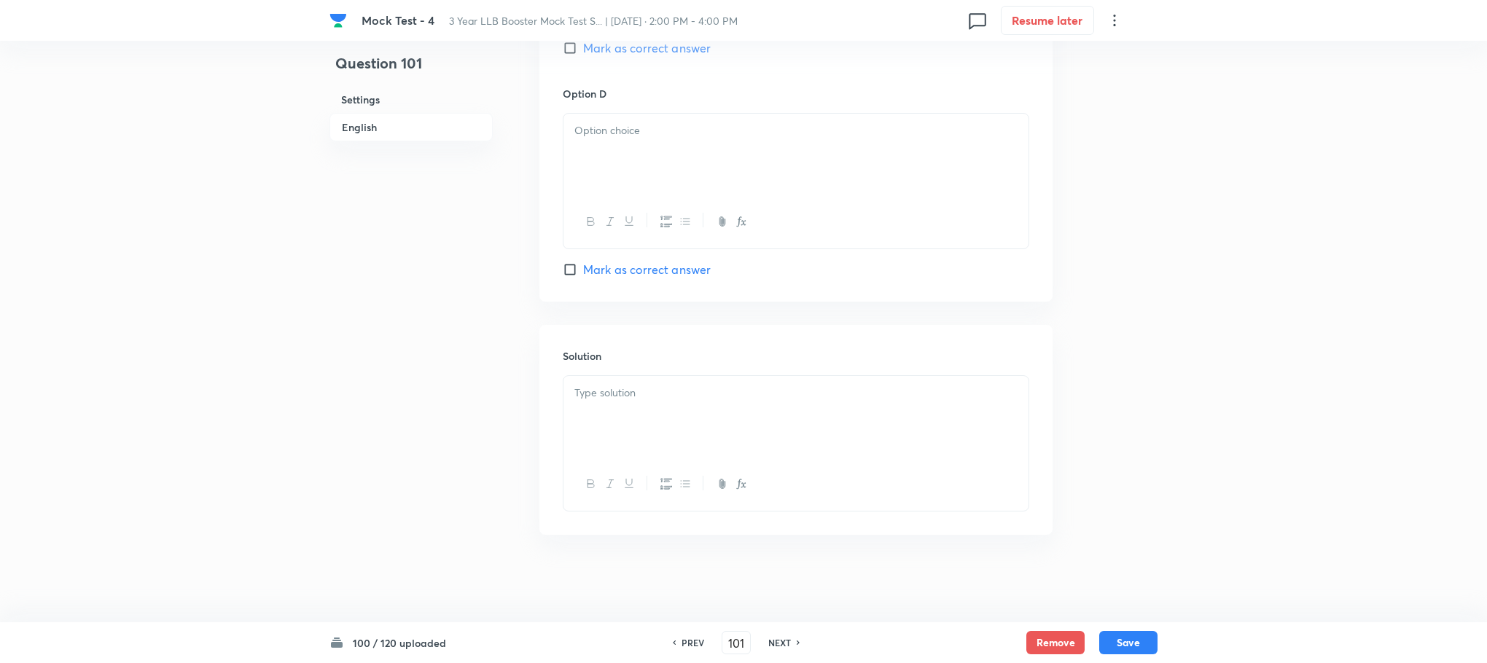
click at [623, 437] on div at bounding box center [795, 417] width 465 height 82
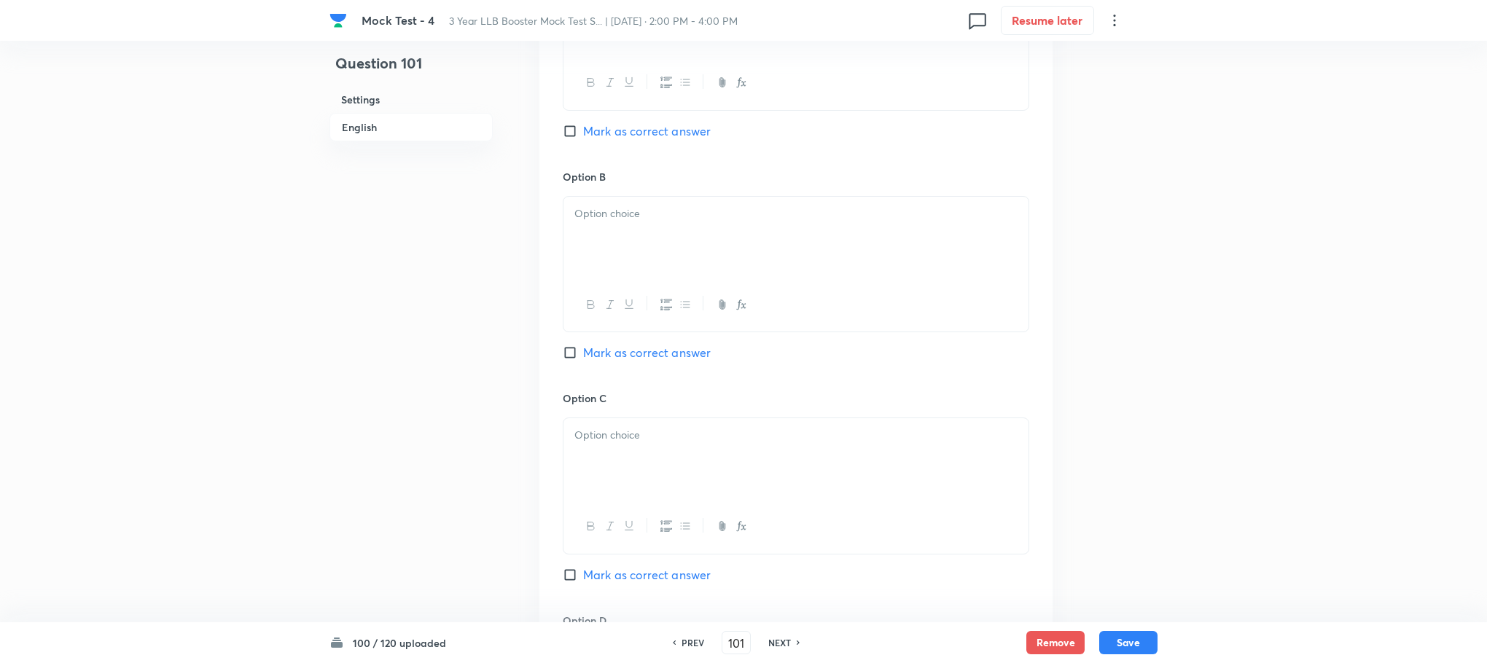
scroll to position [587, 0]
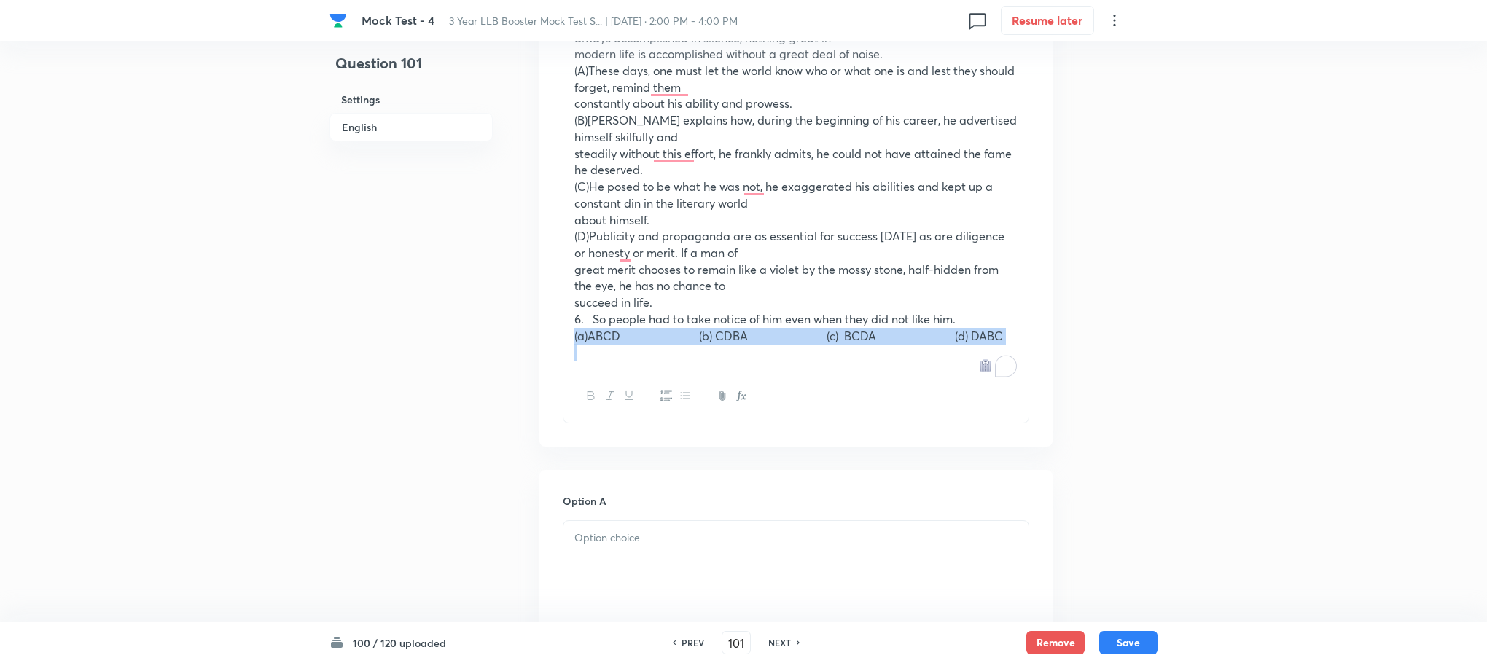
drag, startPoint x: 566, startPoint y: 337, endPoint x: 643, endPoint y: 359, distance: 79.8
click at [643, 359] on div "Choose the option representing the most logical and coherent sequence of four s…" at bounding box center [795, 153] width 465 height 431
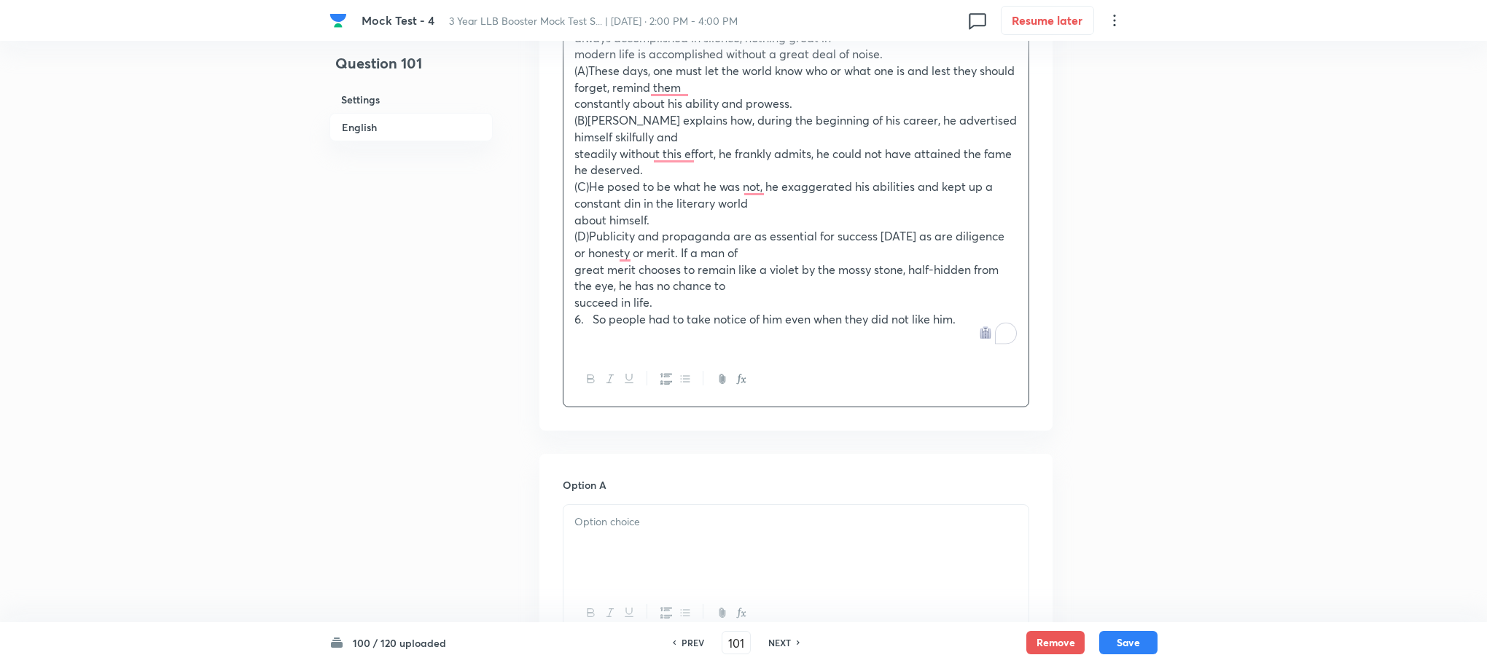
click at [613, 523] on p at bounding box center [795, 522] width 443 height 17
paste div "To enrich screen reader interactions, please activate Accessibility in Grammarl…"
click at [586, 525] on p "(a)ABCD (b) CDBA (c) BCDA (d) DABC" at bounding box center [795, 522] width 443 height 17
drag, startPoint x: 684, startPoint y: 523, endPoint x: 1096, endPoint y: 573, distance: 414.8
click at [1094, 574] on div "Question 101 Settings English Settings Type Single choice correct 4 options + 1…" at bounding box center [743, 592] width 828 height 2219
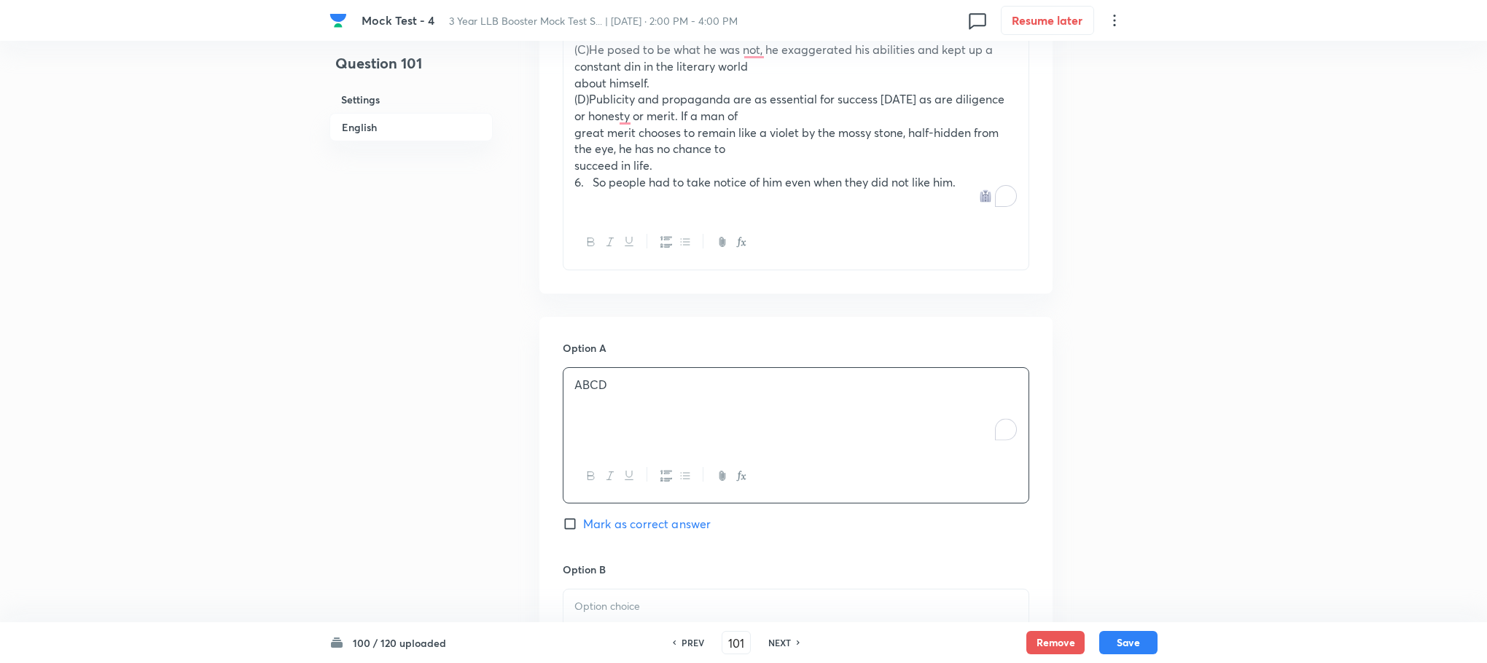
scroll to position [915, 0]
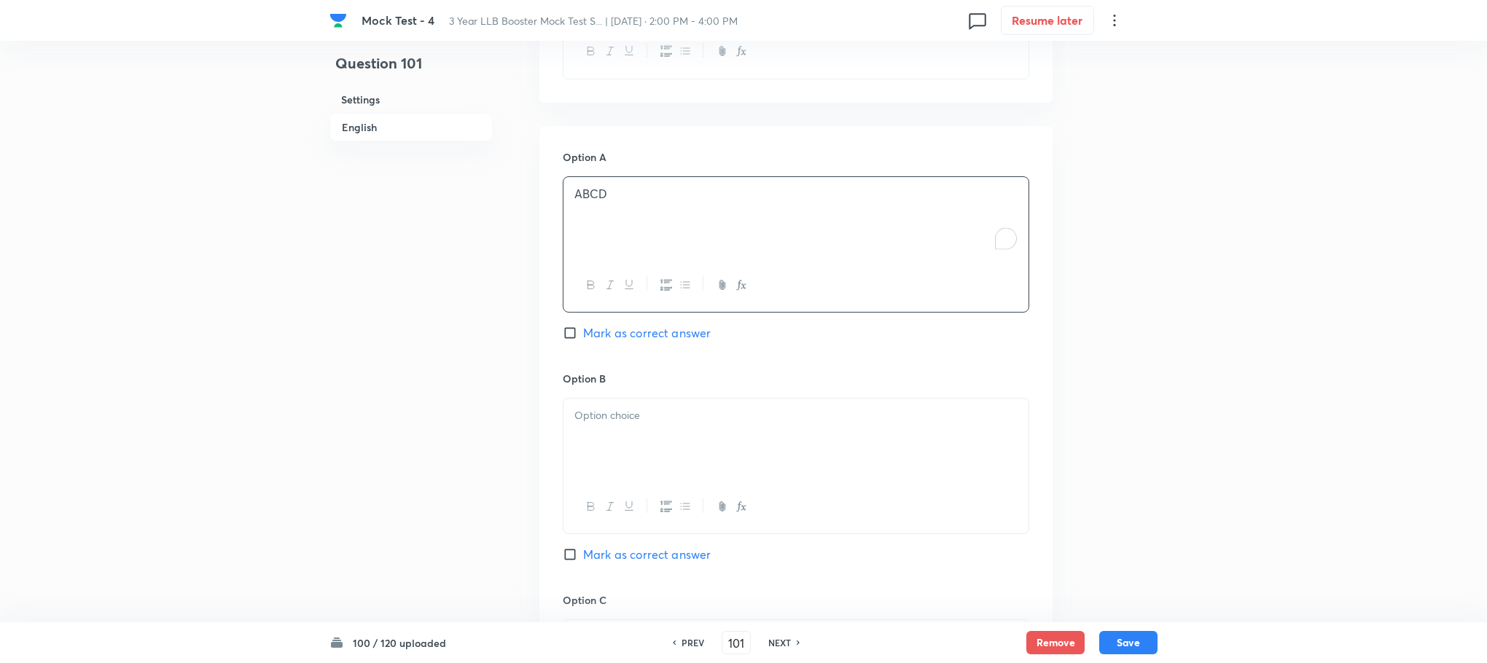
click at [623, 455] on div at bounding box center [795, 440] width 465 height 82
drag, startPoint x: 597, startPoint y: 414, endPoint x: 455, endPoint y: 392, distance: 143.8
click at [455, 392] on div "Question 101 Settings English Settings Type Single choice correct 4 options + 1…" at bounding box center [743, 264] width 828 height 2219
drag, startPoint x: 708, startPoint y: 423, endPoint x: 934, endPoint y: 450, distance: 227.6
click at [1026, 450] on div "CDBA (c) BCDA (d) DABC" at bounding box center [795, 440] width 465 height 82
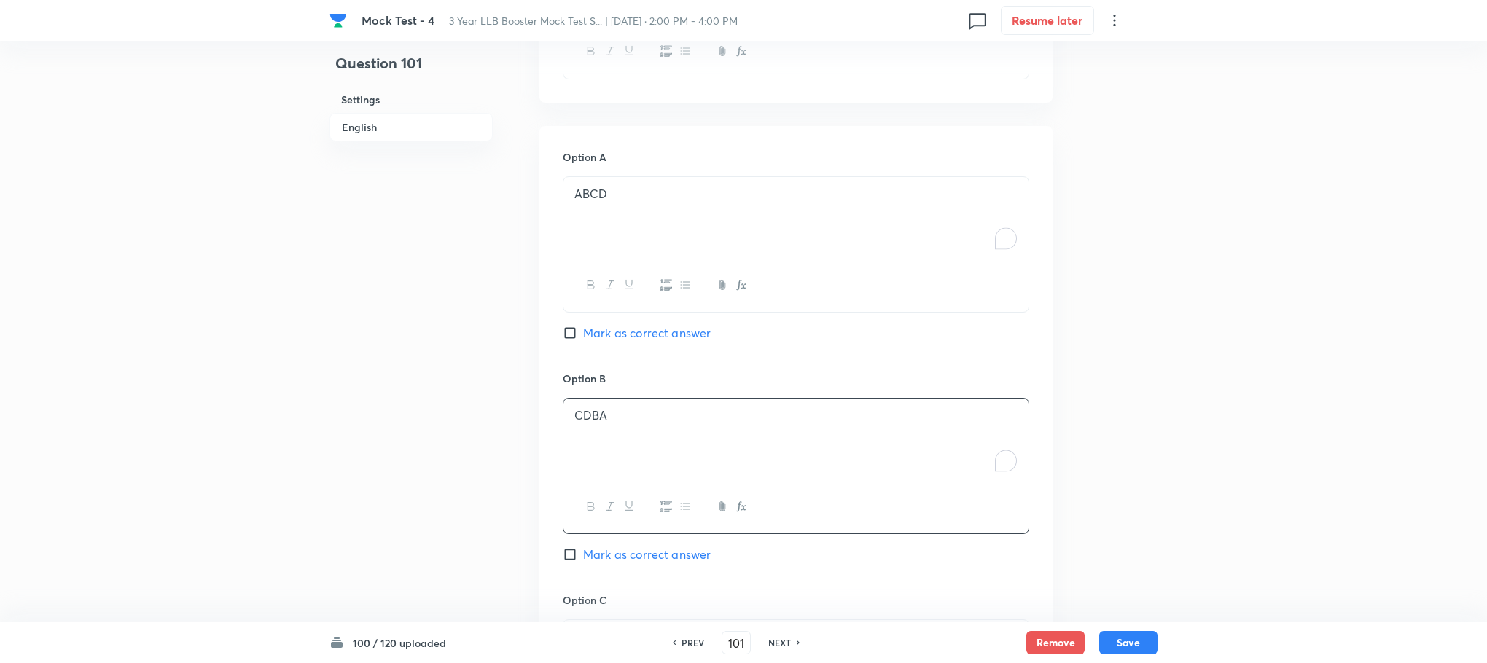
scroll to position [1243, 0]
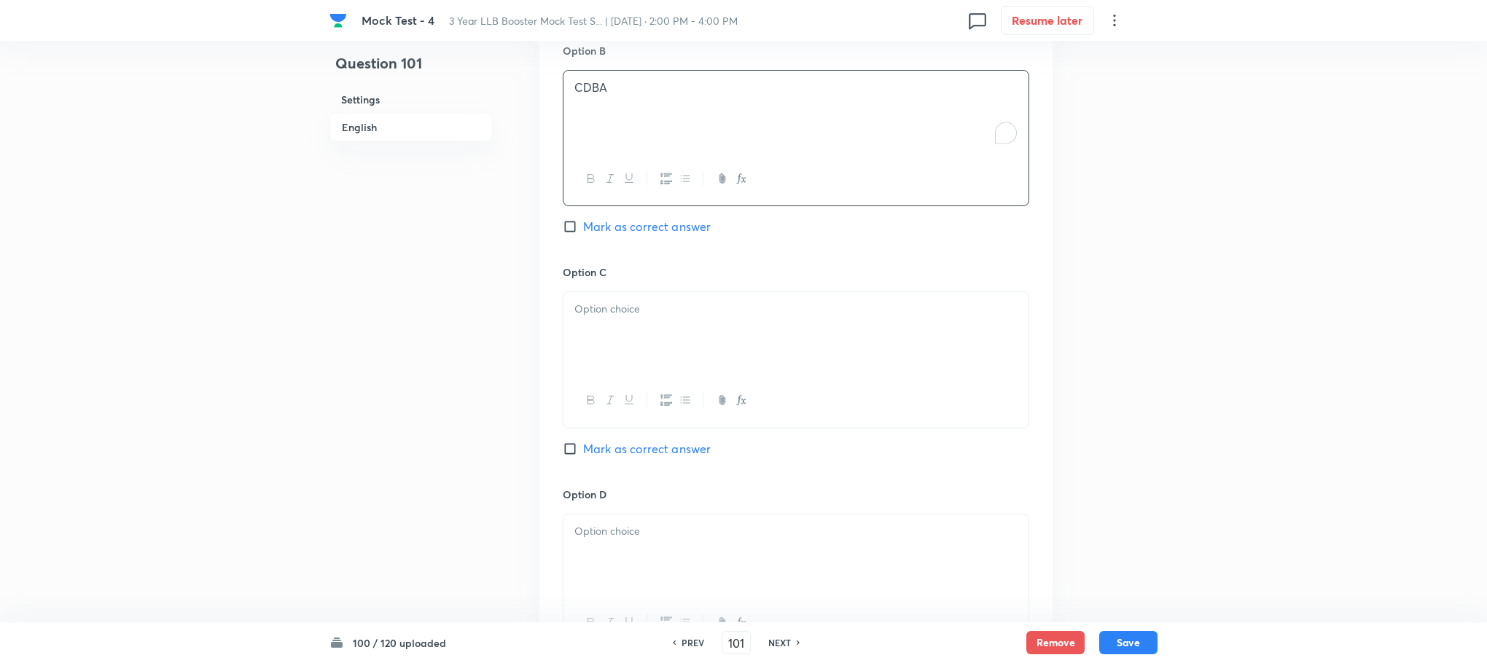
click at [602, 326] on div at bounding box center [795, 333] width 465 height 82
click at [593, 309] on p "(c) BCDA (d) DABC" at bounding box center [795, 309] width 443 height 17
drag, startPoint x: 599, startPoint y: 308, endPoint x: 499, endPoint y: 308, distance: 99.8
drag, startPoint x: 685, startPoint y: 315, endPoint x: 772, endPoint y: 329, distance: 87.8
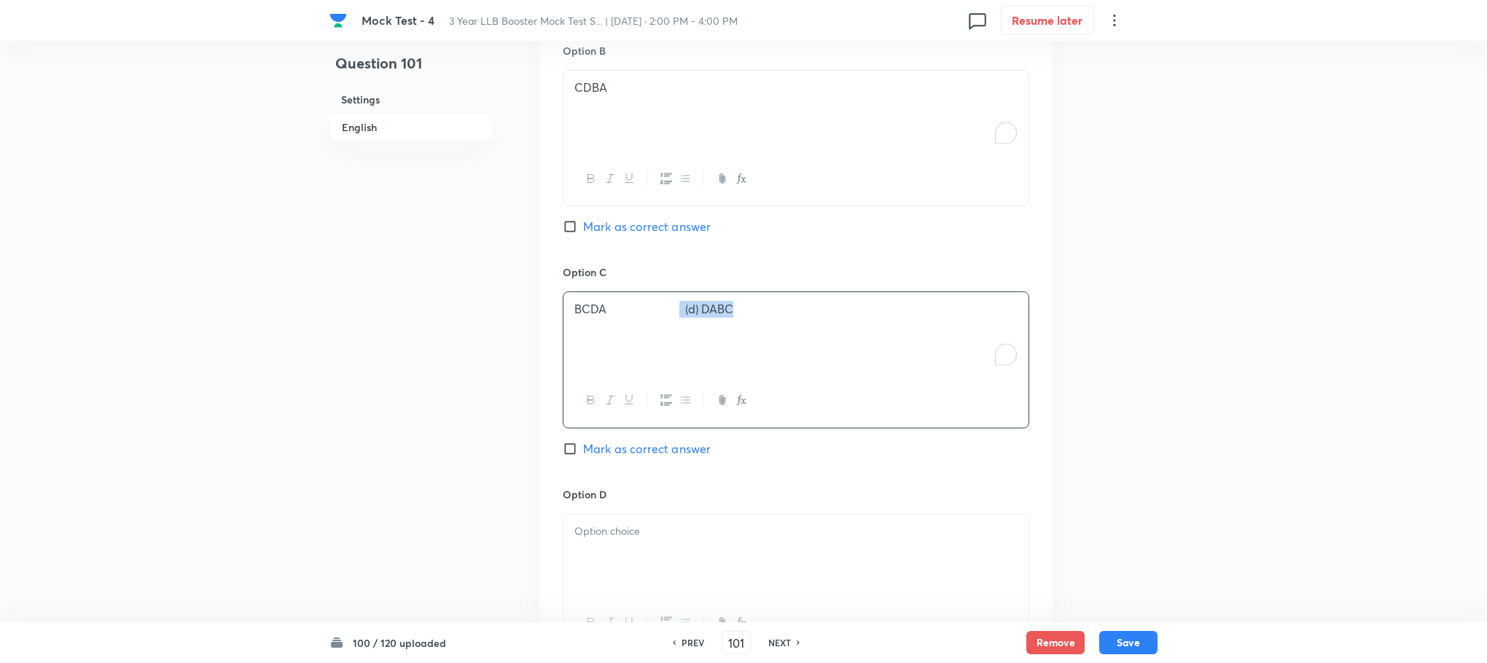
click at [772, 329] on div "BCDA (d) DABC" at bounding box center [795, 333] width 465 height 82
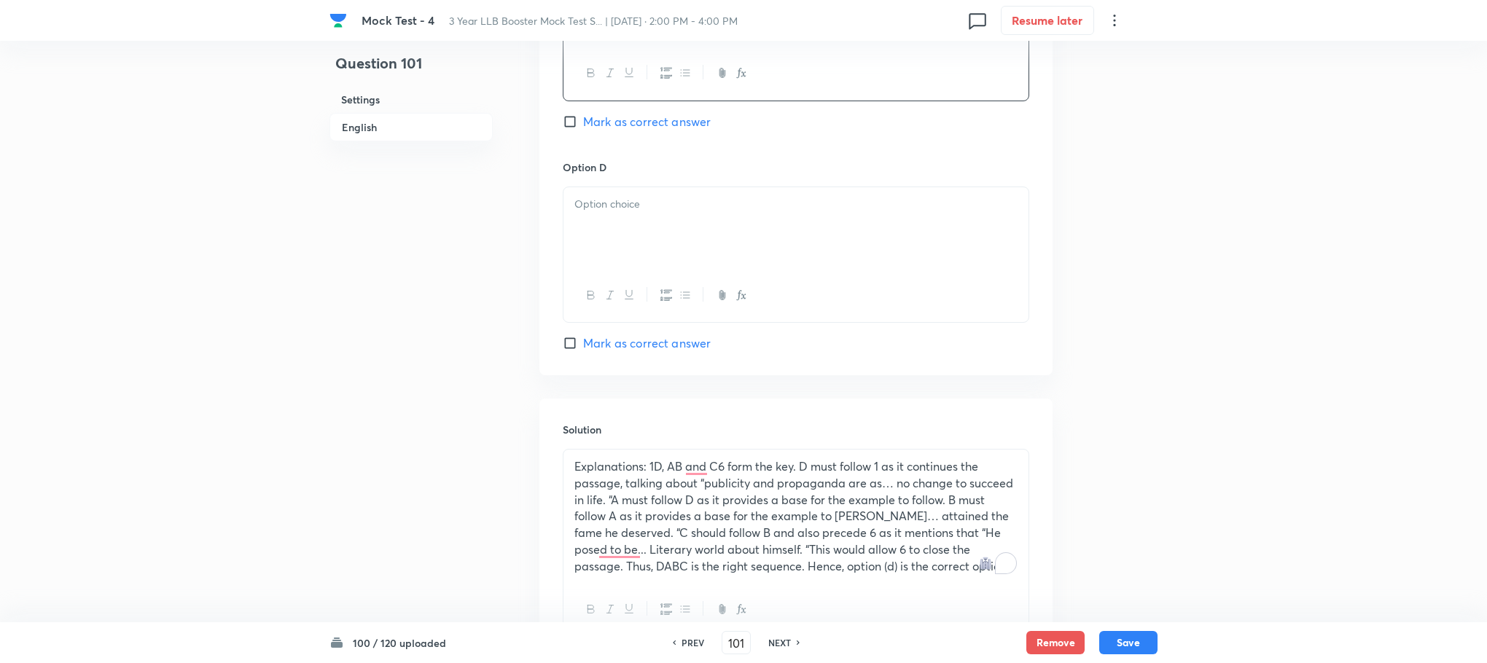
scroll to position [1571, 0]
click at [617, 247] on div at bounding box center [795, 228] width 465 height 82
drag, startPoint x: 599, startPoint y: 206, endPoint x: 552, endPoint y: 206, distance: 47.4
click at [643, 351] on span "Mark as correct answer" at bounding box center [647, 342] width 128 height 17
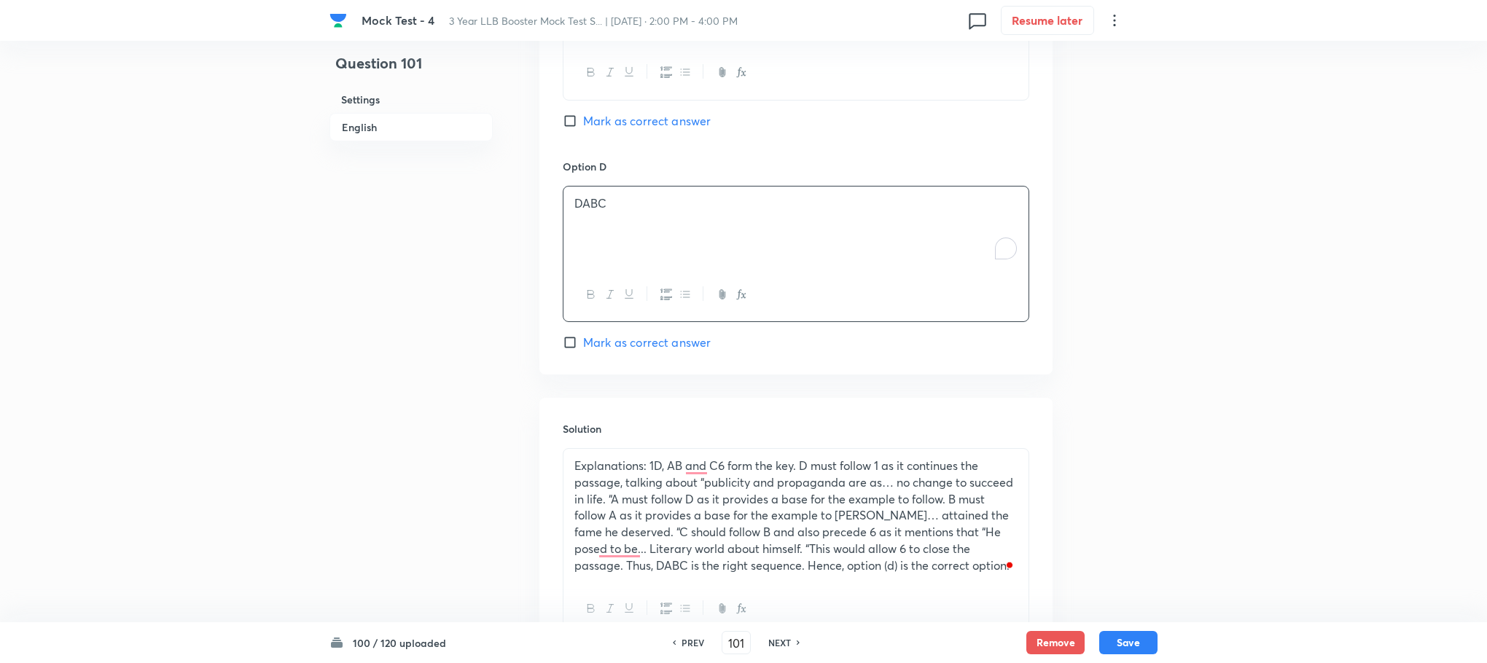
click at [583, 350] on input "Mark as correct answer" at bounding box center [573, 342] width 20 height 15
checkbox input "true"
click at [1122, 646] on button "Save" at bounding box center [1128, 641] width 58 height 23
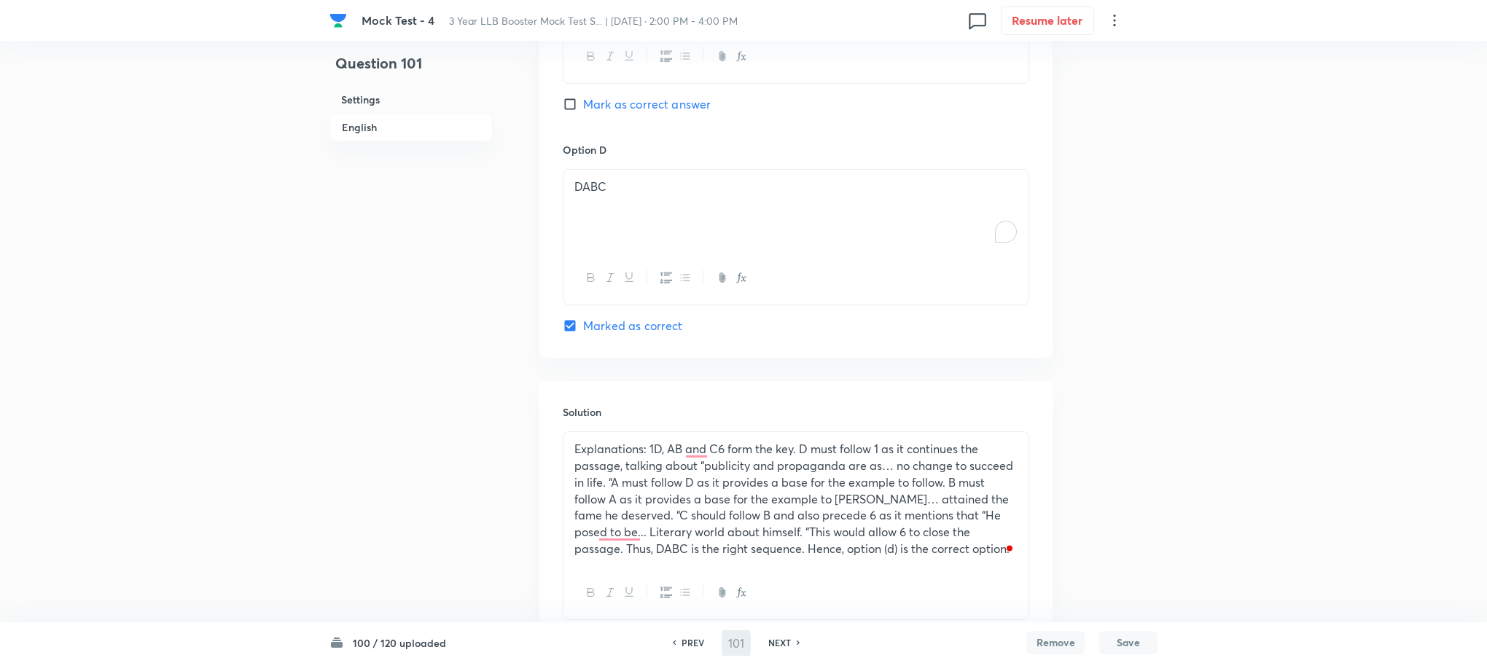
type input "102"
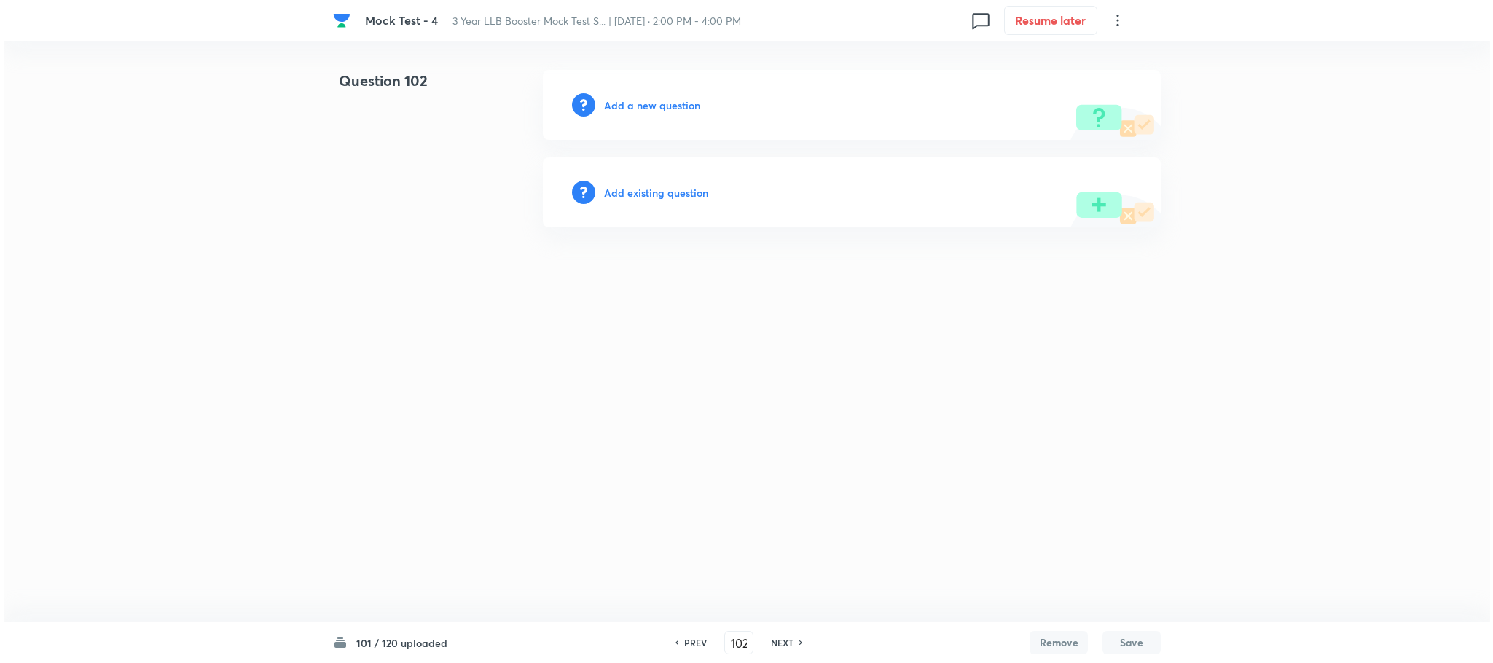
scroll to position [0, 0]
click at [661, 101] on h6 "Add a new question" at bounding box center [652, 105] width 96 height 15
click at [661, 101] on h6 "Choose a question type" at bounding box center [660, 105] width 112 height 15
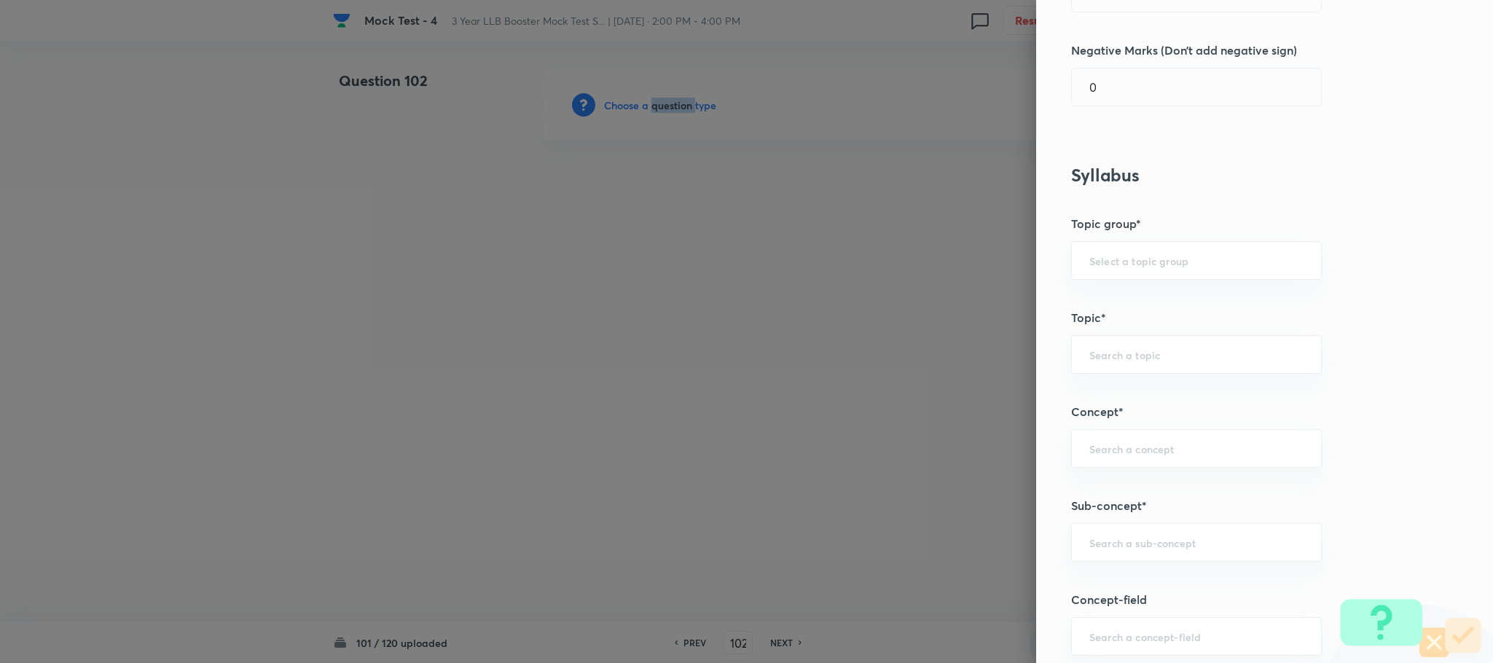
scroll to position [656, 0]
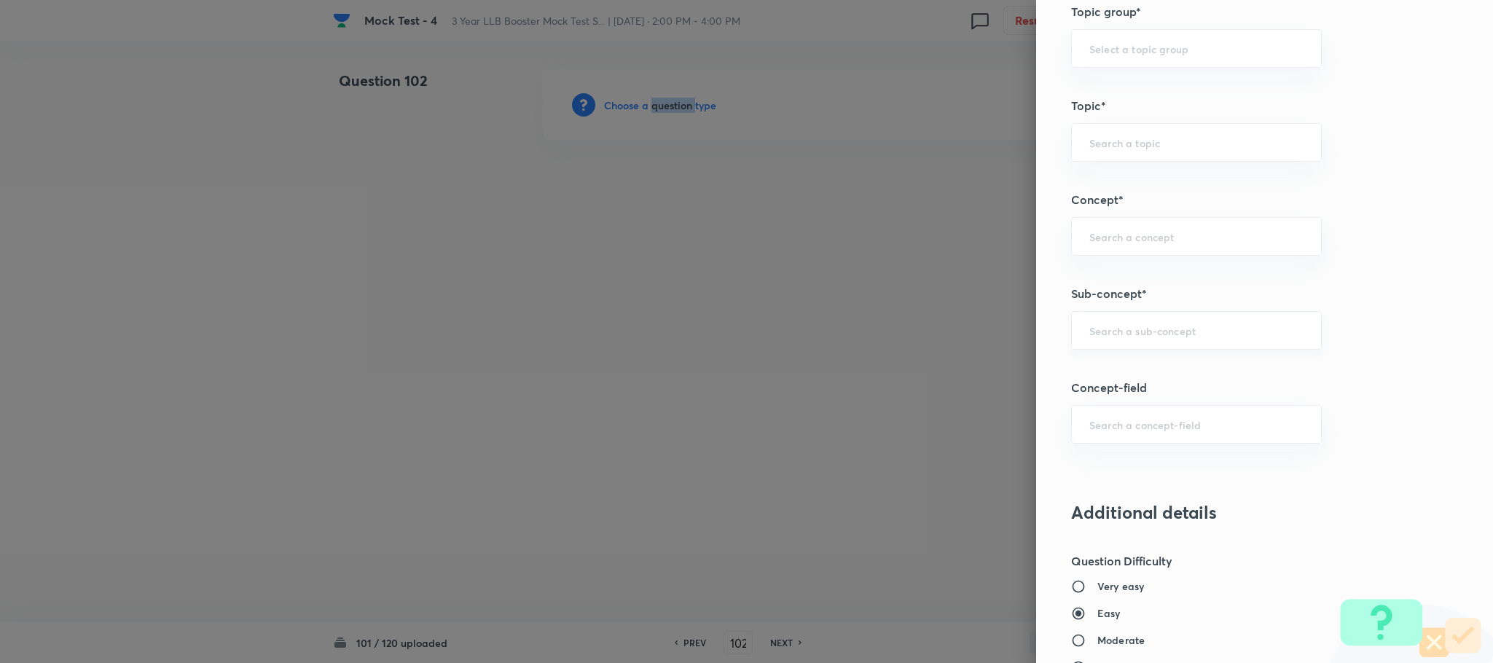
click at [1104, 344] on div "​" at bounding box center [1196, 330] width 251 height 39
click at [1111, 378] on li "Reading Approach" at bounding box center [1180, 377] width 249 height 26
type input "Reading Approach"
type input "English Language"
type input "English Comprehension"
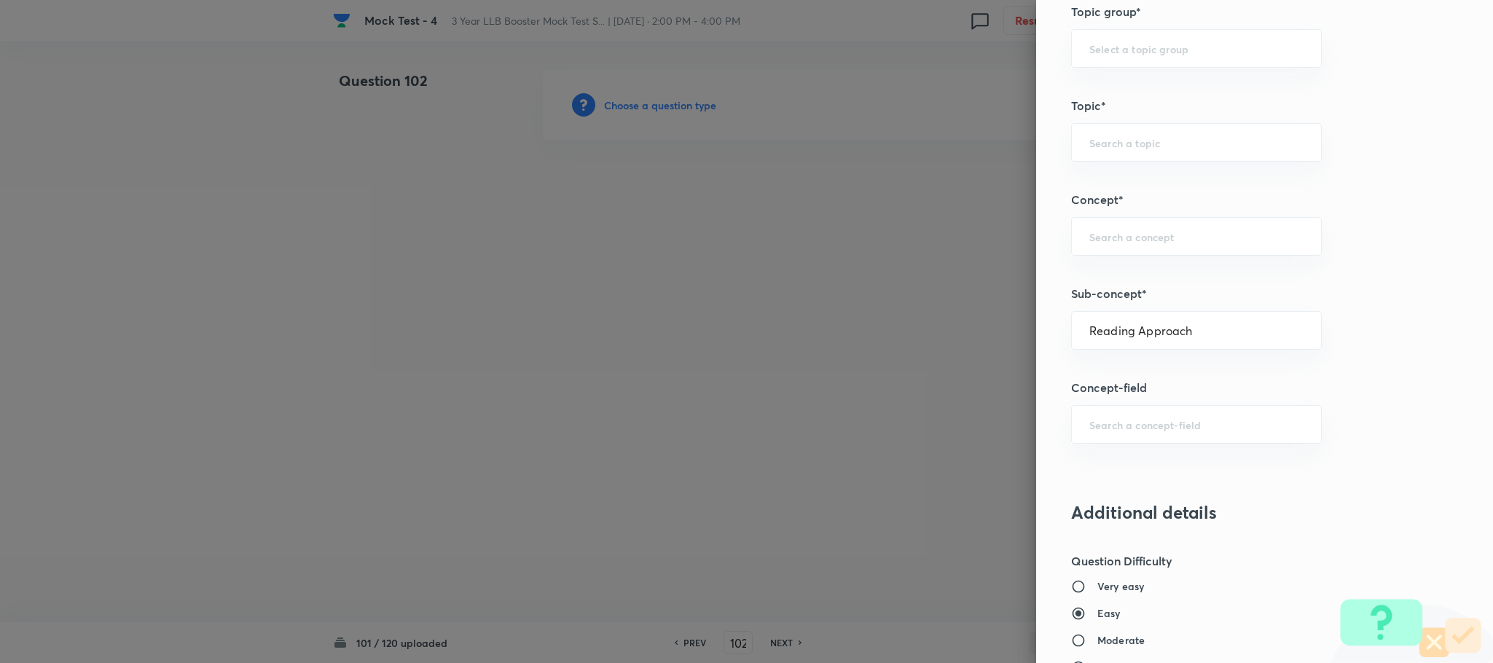
type input "Types of Passages"
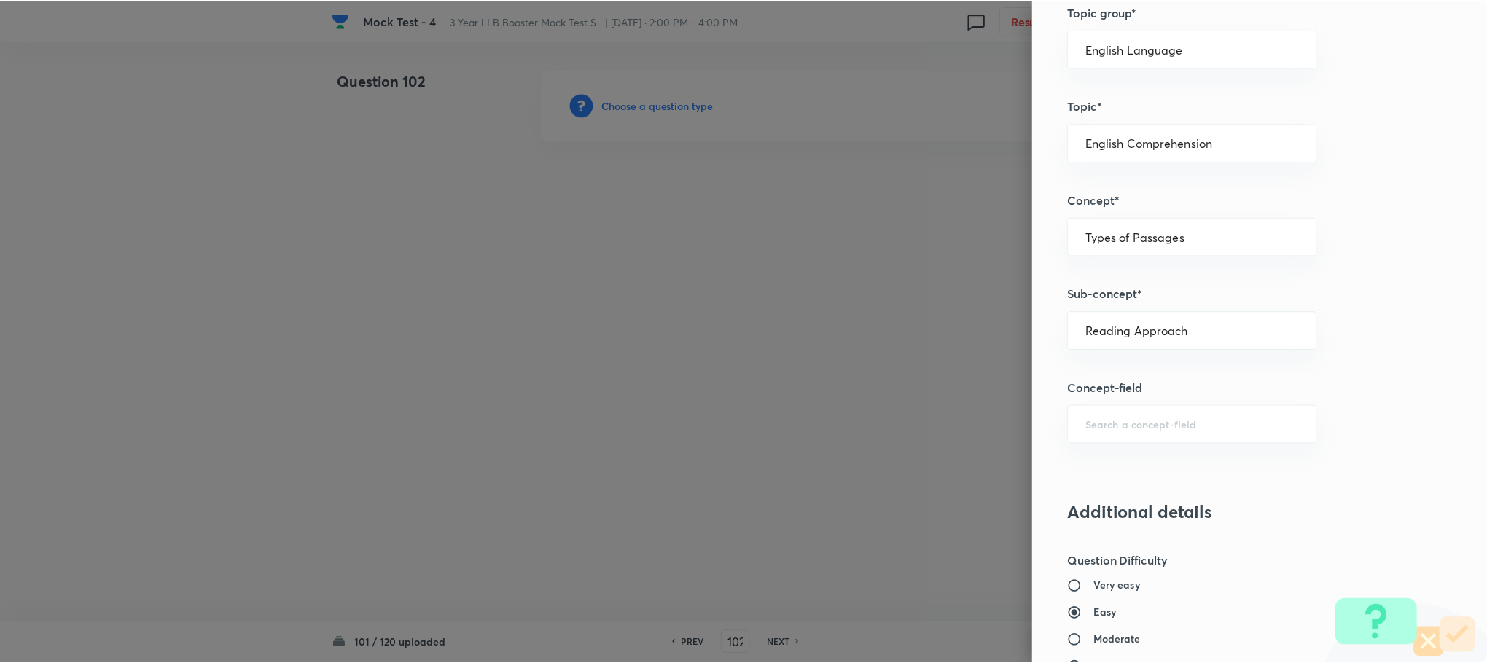
scroll to position [1328, 0]
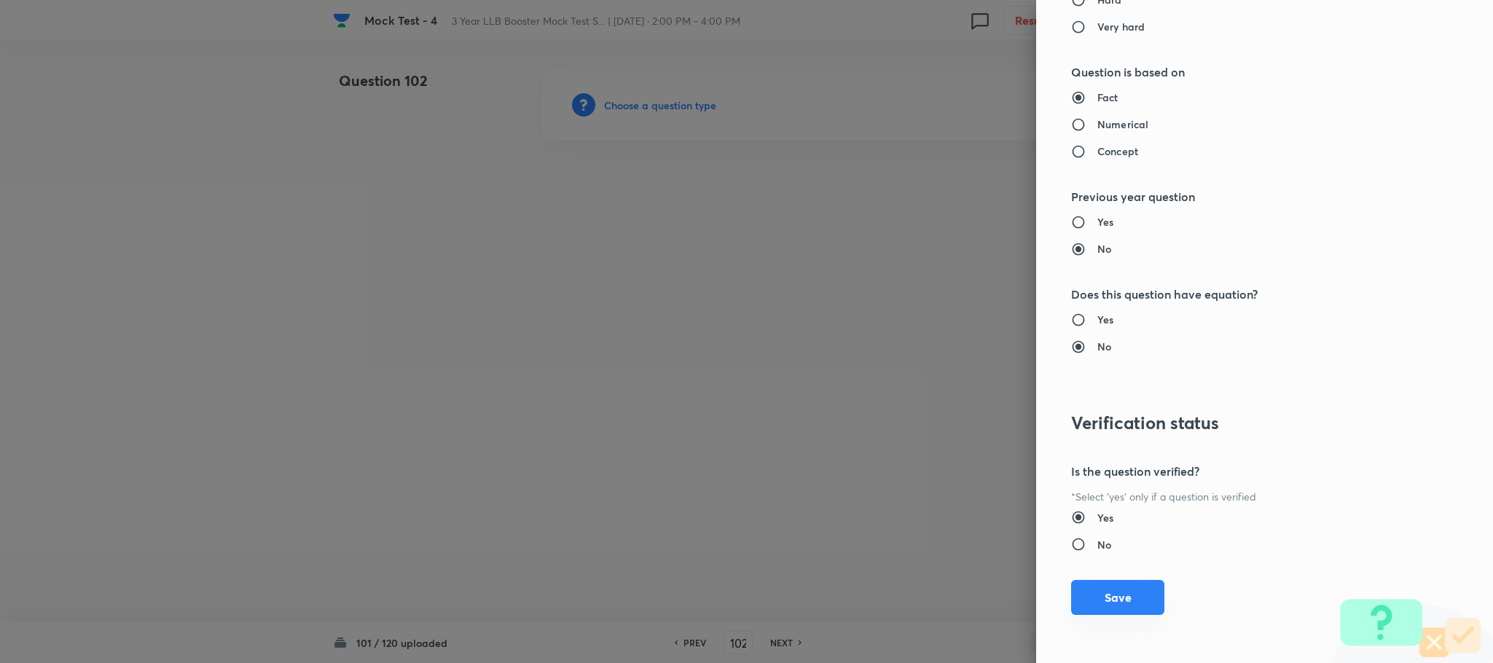
click at [1126, 606] on button "Save" at bounding box center [1117, 597] width 93 height 35
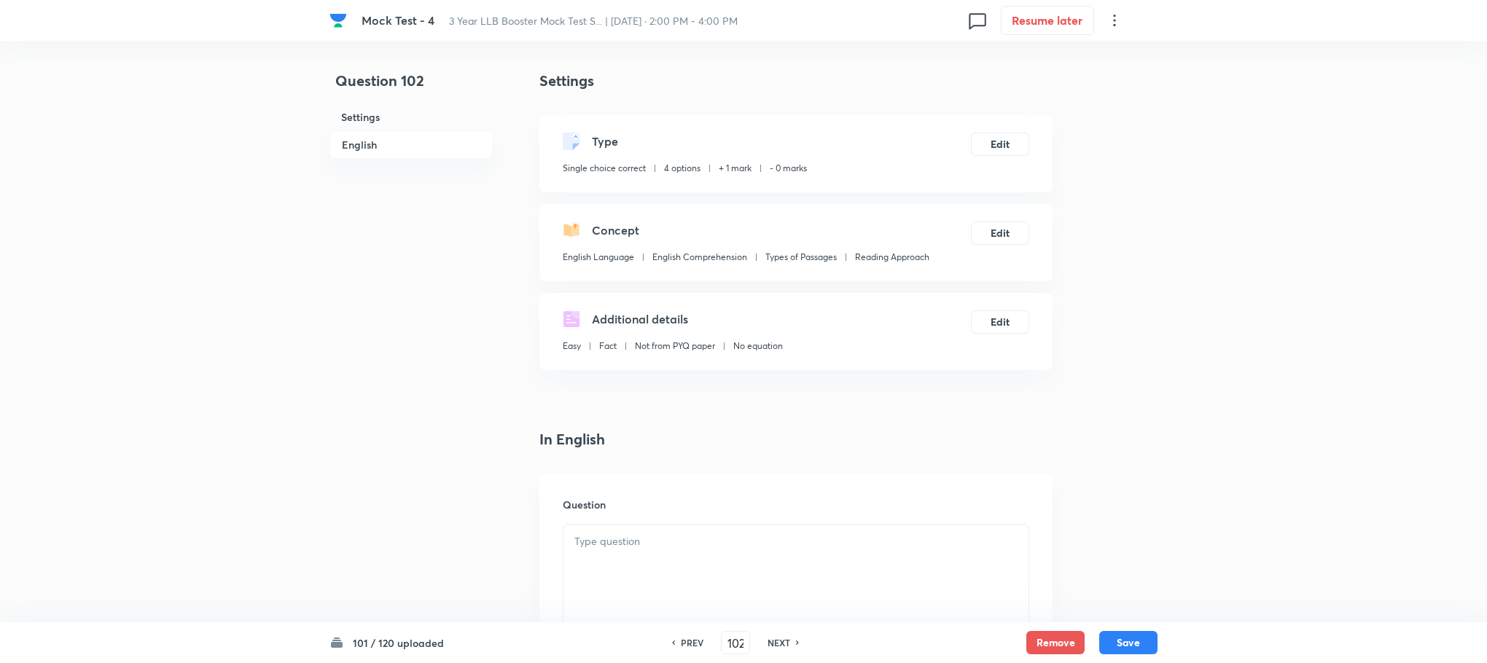
click at [692, 552] on div at bounding box center [795, 566] width 465 height 82
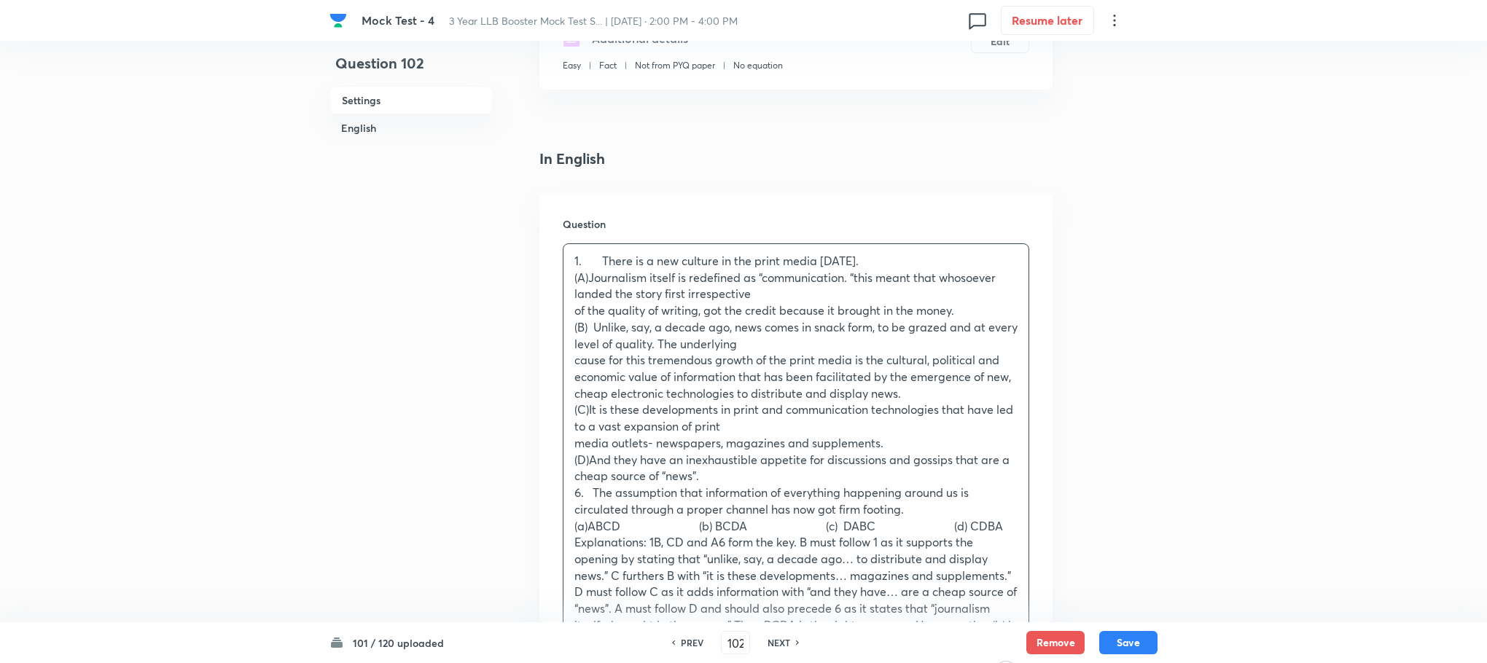
scroll to position [328, 0]
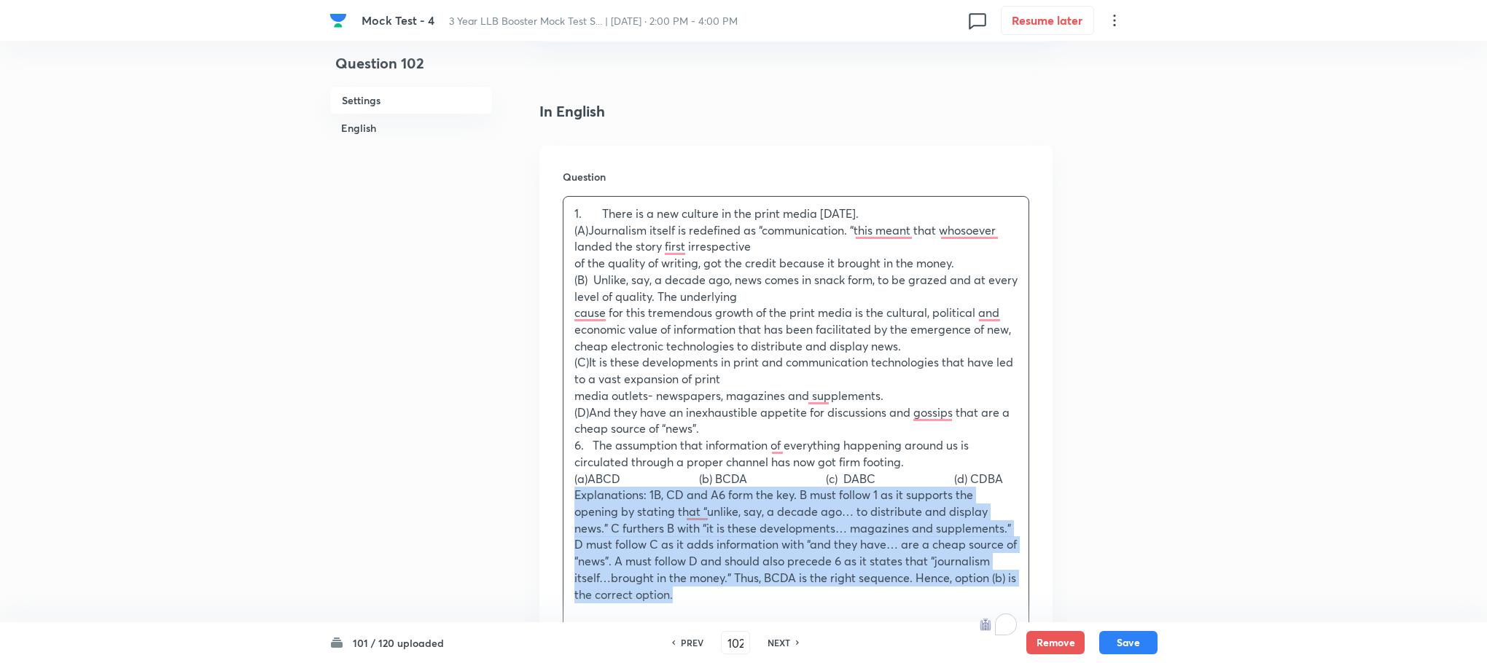
drag, startPoint x: 571, startPoint y: 508, endPoint x: 824, endPoint y: 606, distance: 271.4
click at [824, 606] on div "1. There is a new culture in the print media [DATE]. (A)Journalism itself is re…" at bounding box center [795, 412] width 465 height 431
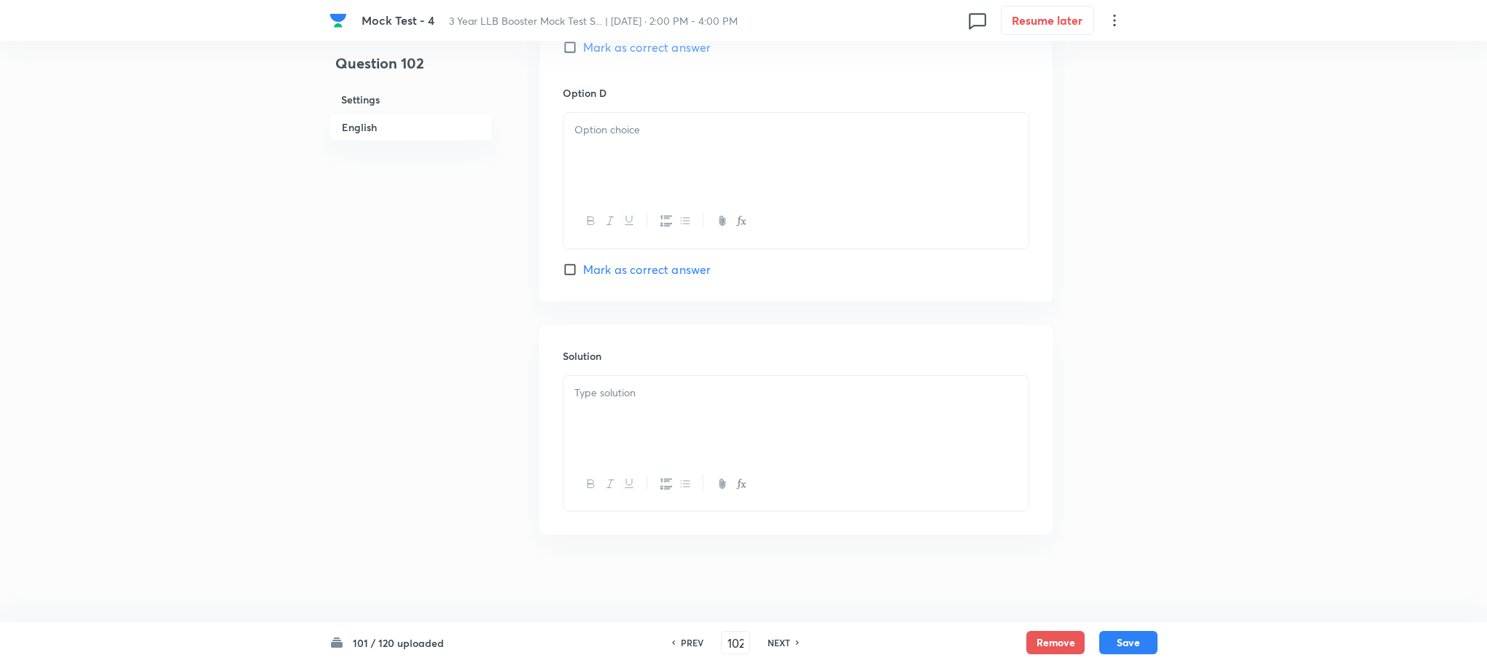
click at [620, 409] on div at bounding box center [795, 417] width 465 height 82
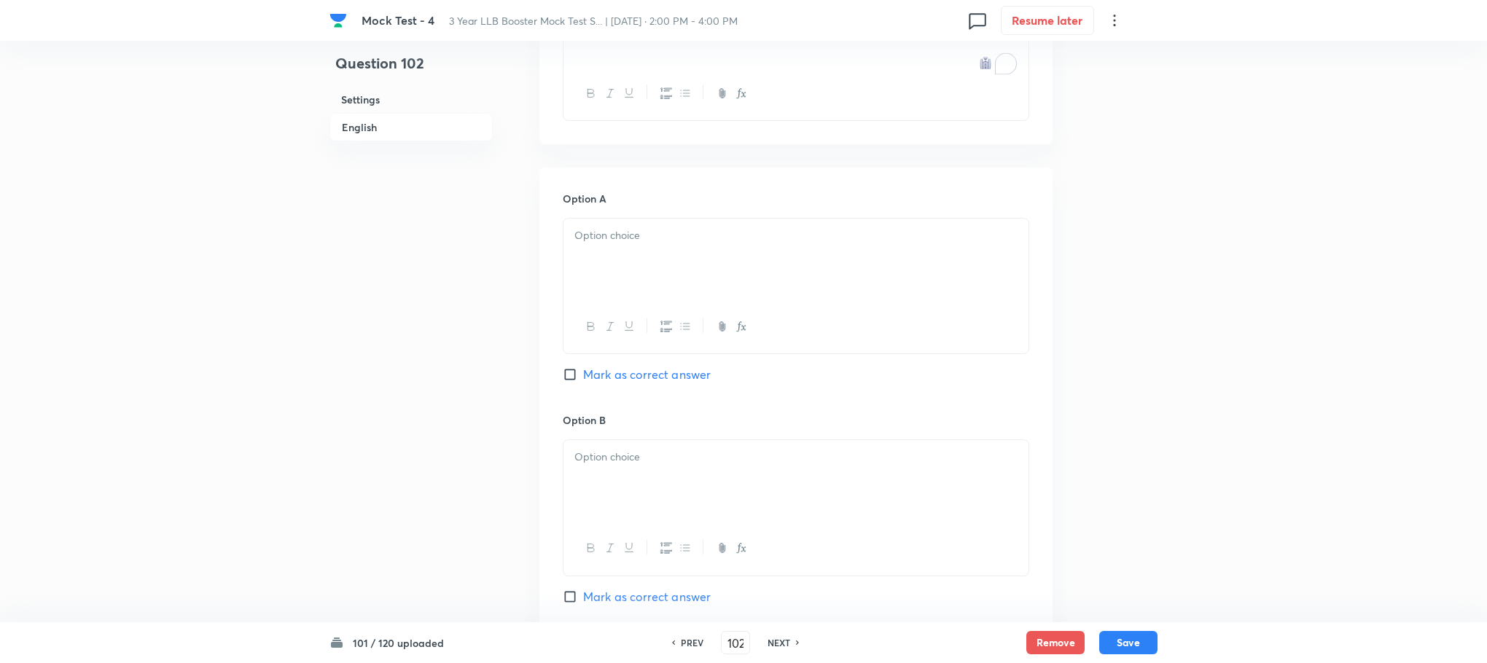
scroll to position [488, 0]
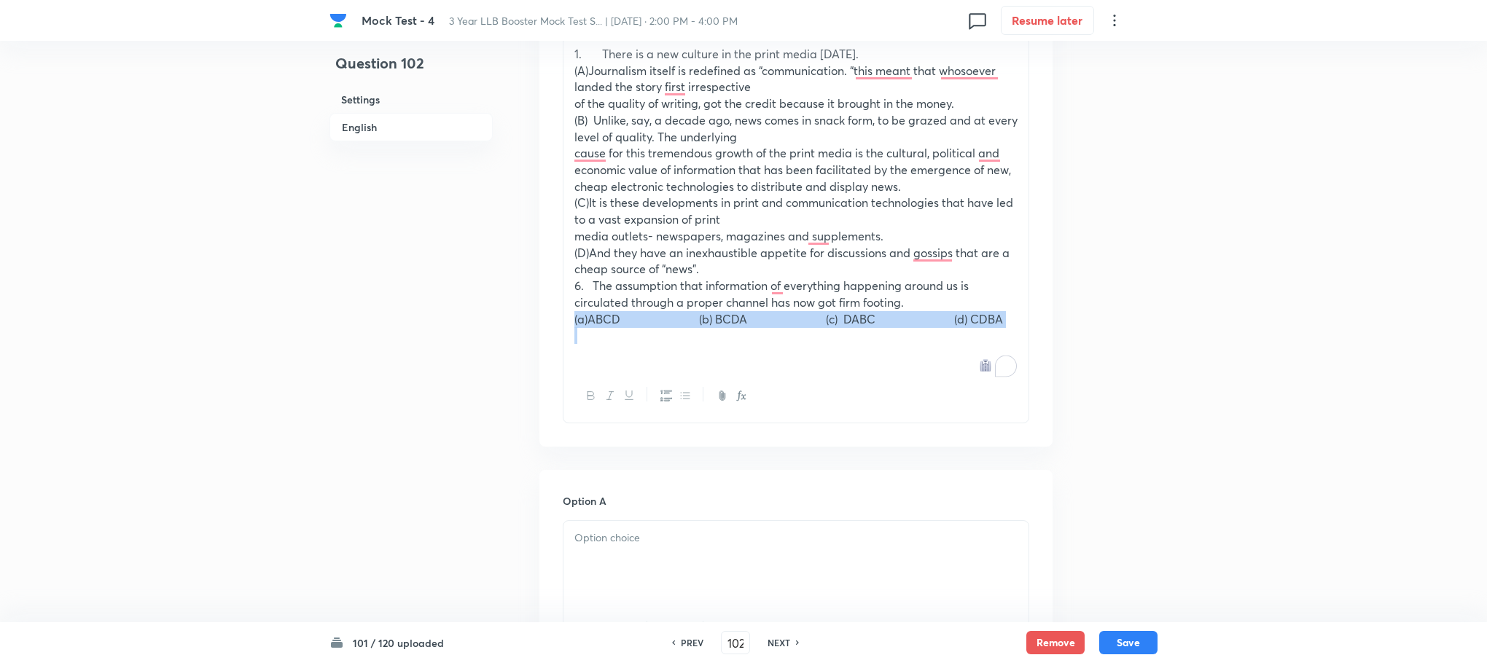
drag, startPoint x: 574, startPoint y: 318, endPoint x: 630, endPoint y: 346, distance: 63.6
click at [630, 346] on div "1. There is a new culture in the print media [DATE]. (A)Journalism itself is re…" at bounding box center [795, 203] width 465 height 332
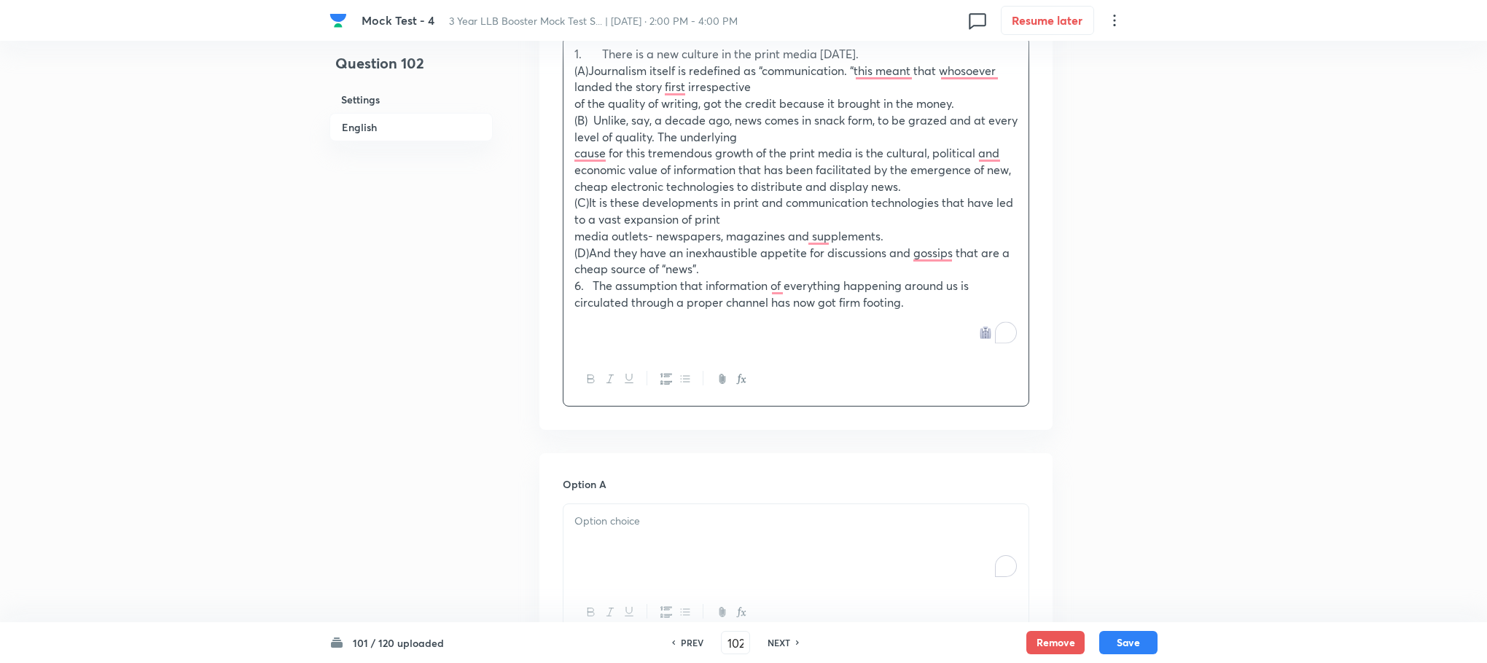
click at [606, 540] on div "To enrich screen reader interactions, please activate Accessibility in Grammarl…" at bounding box center [795, 545] width 465 height 82
paste div "To enrich screen reader interactions, please activate Accessibility in Grammarl…"
click at [591, 520] on p "(a)ABCD (b) BCDA (c) DABC (d) CDBA" at bounding box center [795, 521] width 443 height 17
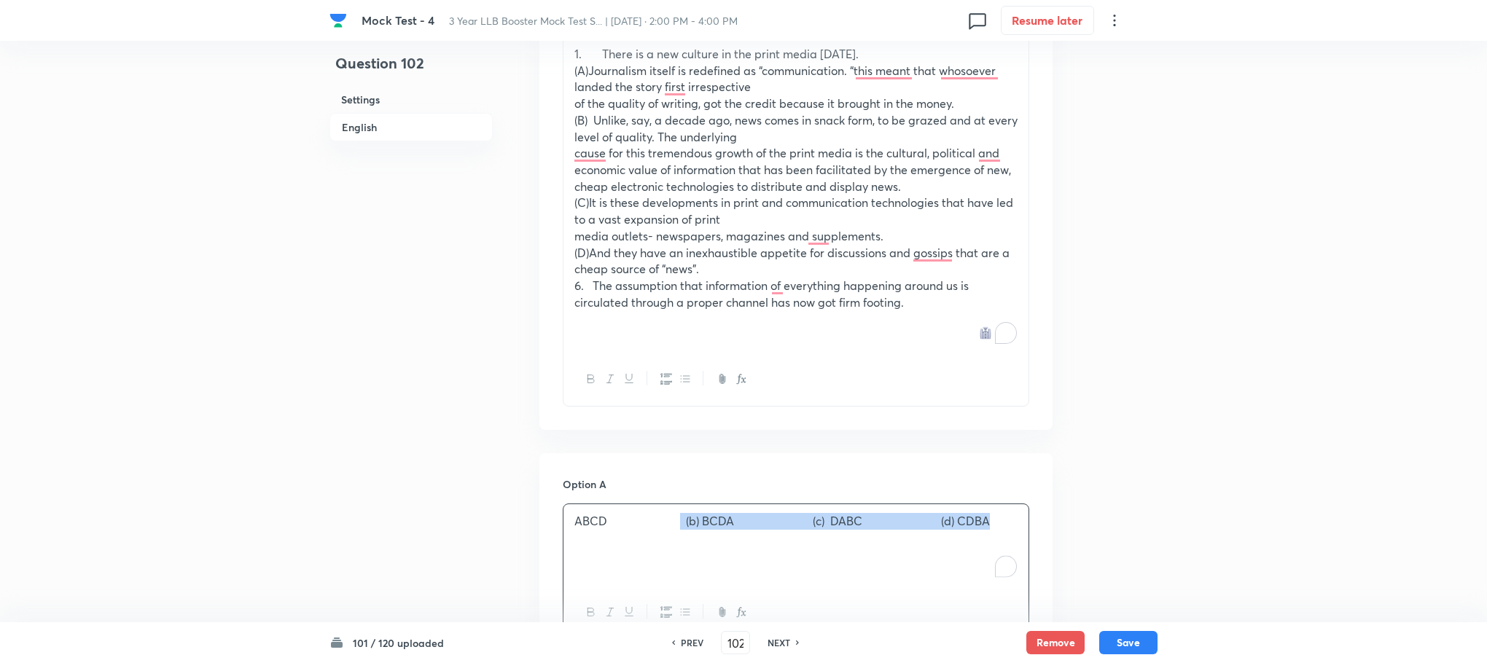
drag, startPoint x: 687, startPoint y: 527, endPoint x: 1022, endPoint y: 541, distance: 335.5
click at [1022, 541] on div "ABCD (b) BCDA (c) DABC (d) CDBA" at bounding box center [795, 545] width 465 height 82
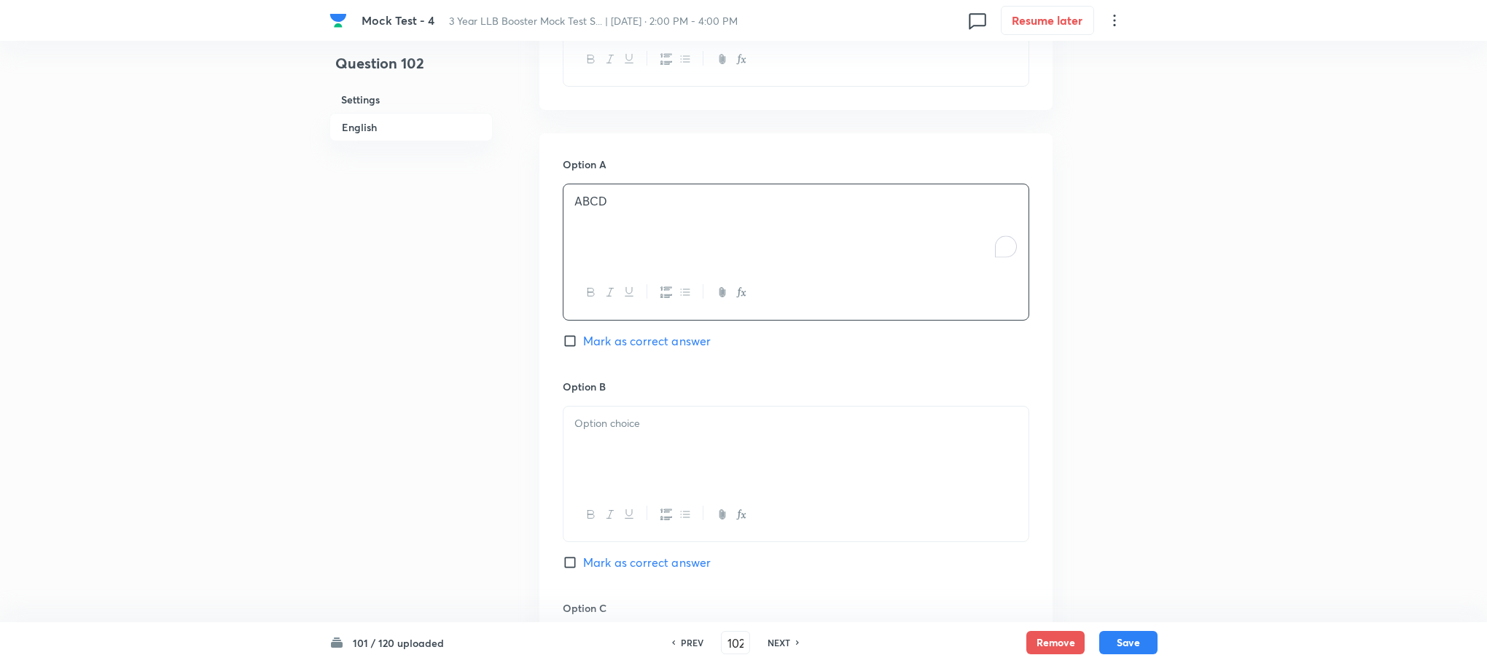
scroll to position [816, 0]
click at [634, 459] on div at bounding box center [795, 440] width 465 height 82
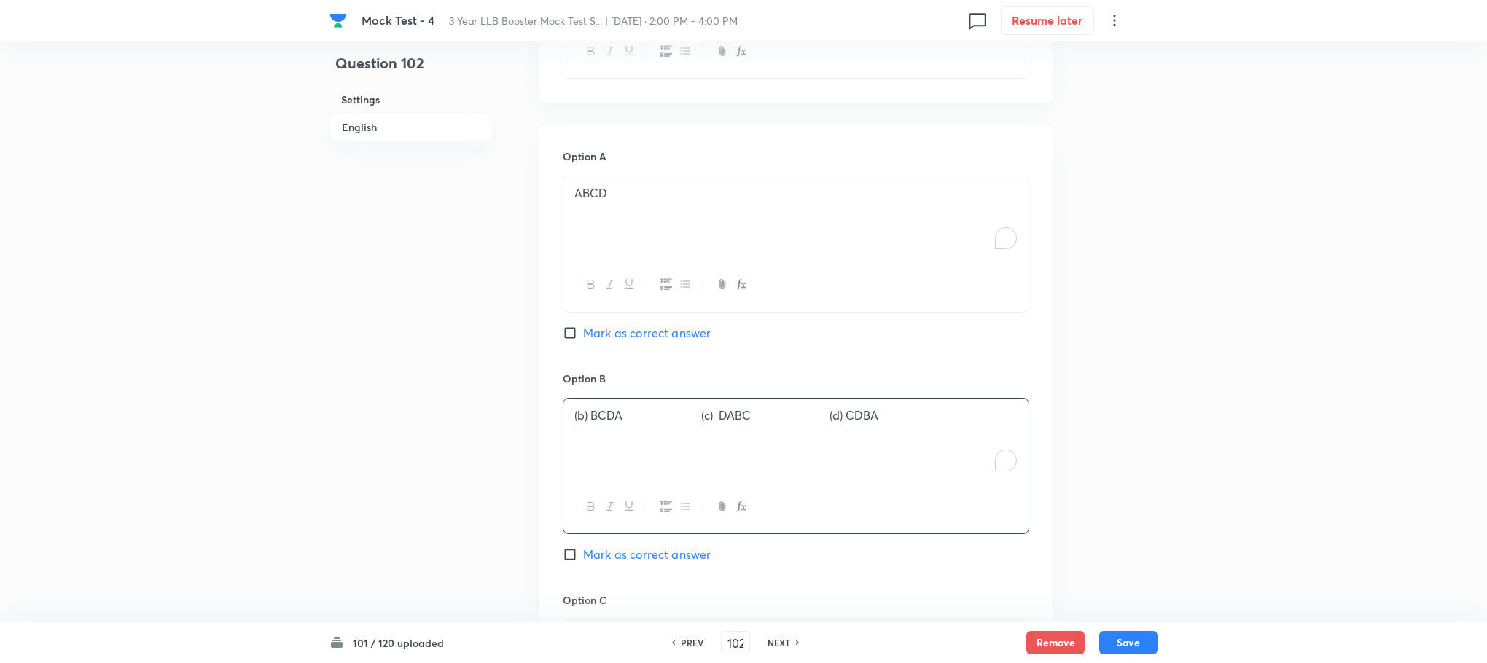
click at [603, 411] on p "(b) BCDA (c) DABC (d) CDBA" at bounding box center [795, 415] width 443 height 17
drag, startPoint x: 679, startPoint y: 418, endPoint x: 890, endPoint y: 418, distance: 211.4
click at [890, 418] on p "BCDA (c) DABC (d) CDBA" at bounding box center [795, 415] width 443 height 17
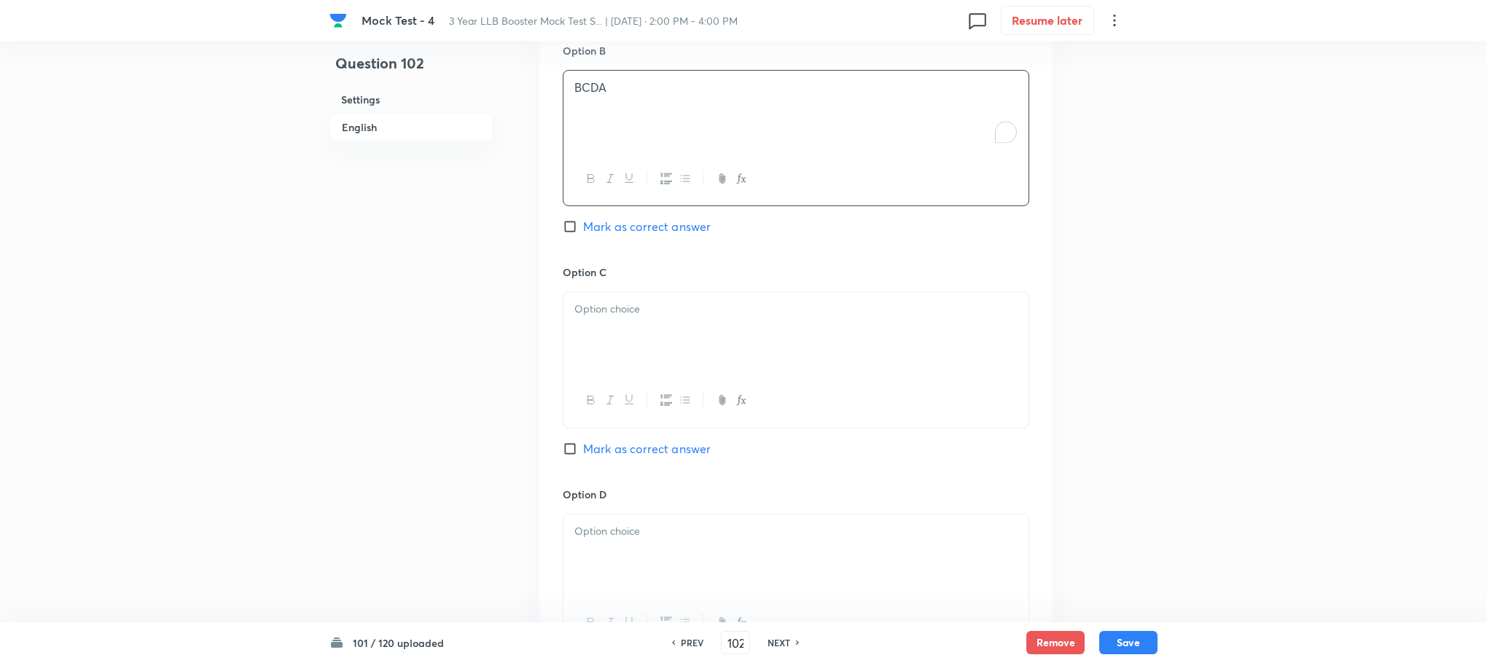
click at [621, 357] on div at bounding box center [795, 333] width 465 height 82
drag, startPoint x: 604, startPoint y: 313, endPoint x: 558, endPoint y: 313, distance: 46.7
click at [558, 313] on div "Option A ABCD Mark as correct answer Option B BCDA Mark as correct answer Optio…" at bounding box center [795, 249] width 513 height 905
drag, startPoint x: 682, startPoint y: 300, endPoint x: 776, endPoint y: 318, distance: 95.8
click at [776, 318] on div "DABC (d) CDBA" at bounding box center [795, 333] width 465 height 82
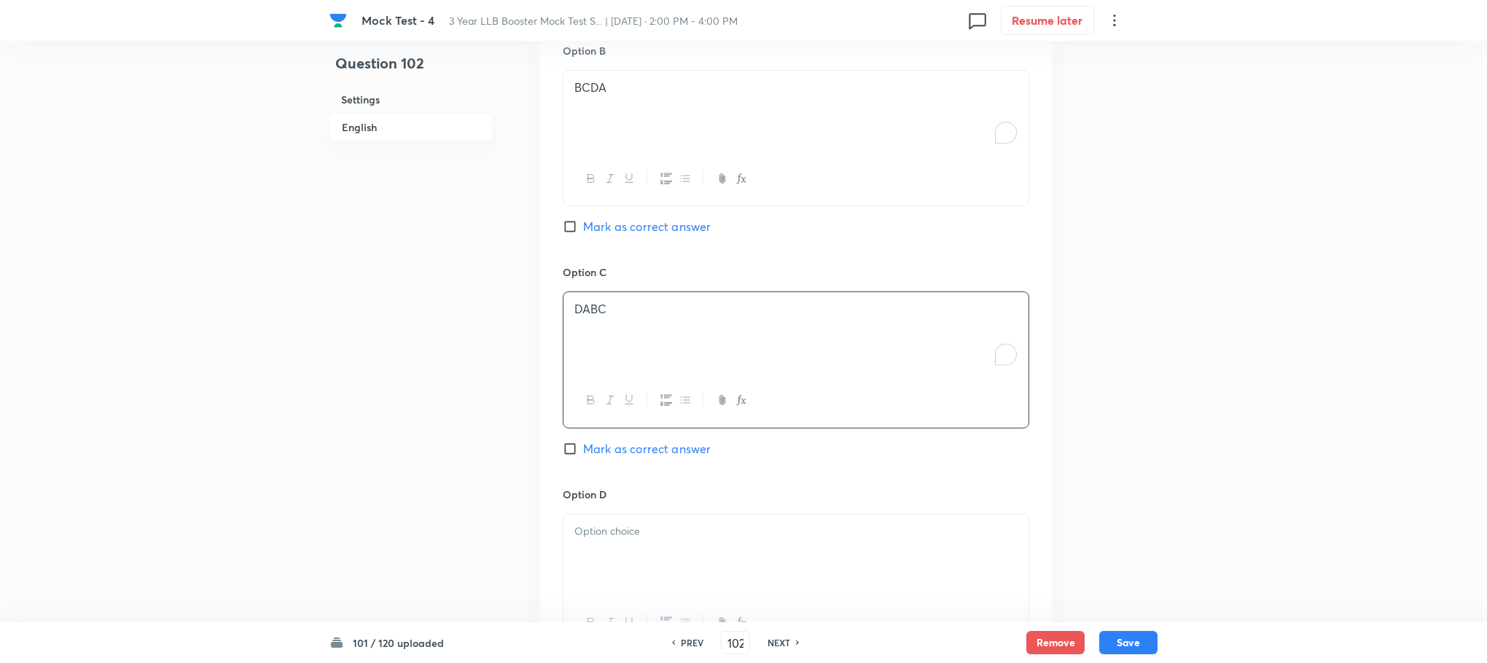
click at [617, 506] on div "Option D [PERSON_NAME] as correct answer" at bounding box center [796, 583] width 466 height 192
click at [588, 547] on div at bounding box center [795, 556] width 465 height 82
drag, startPoint x: 606, startPoint y: 534, endPoint x: 527, endPoint y: 528, distance: 79.7
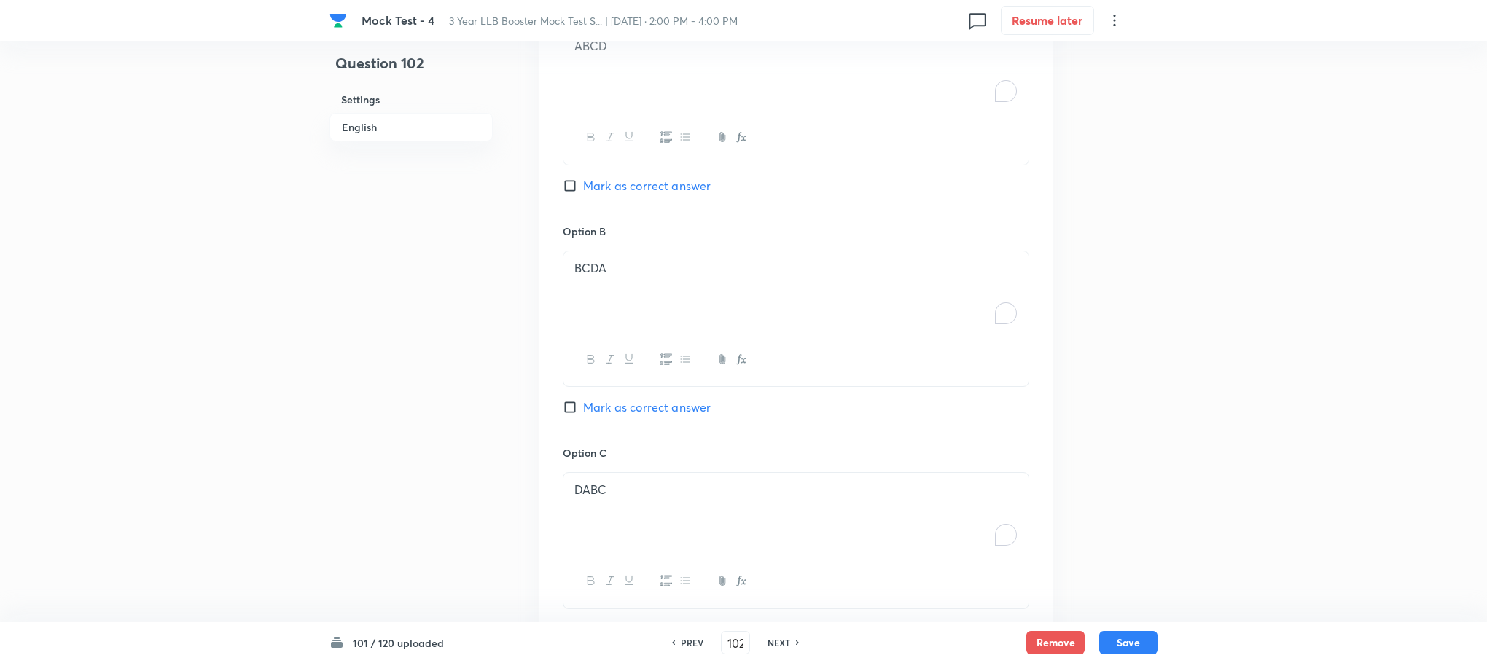
scroll to position [925, 0]
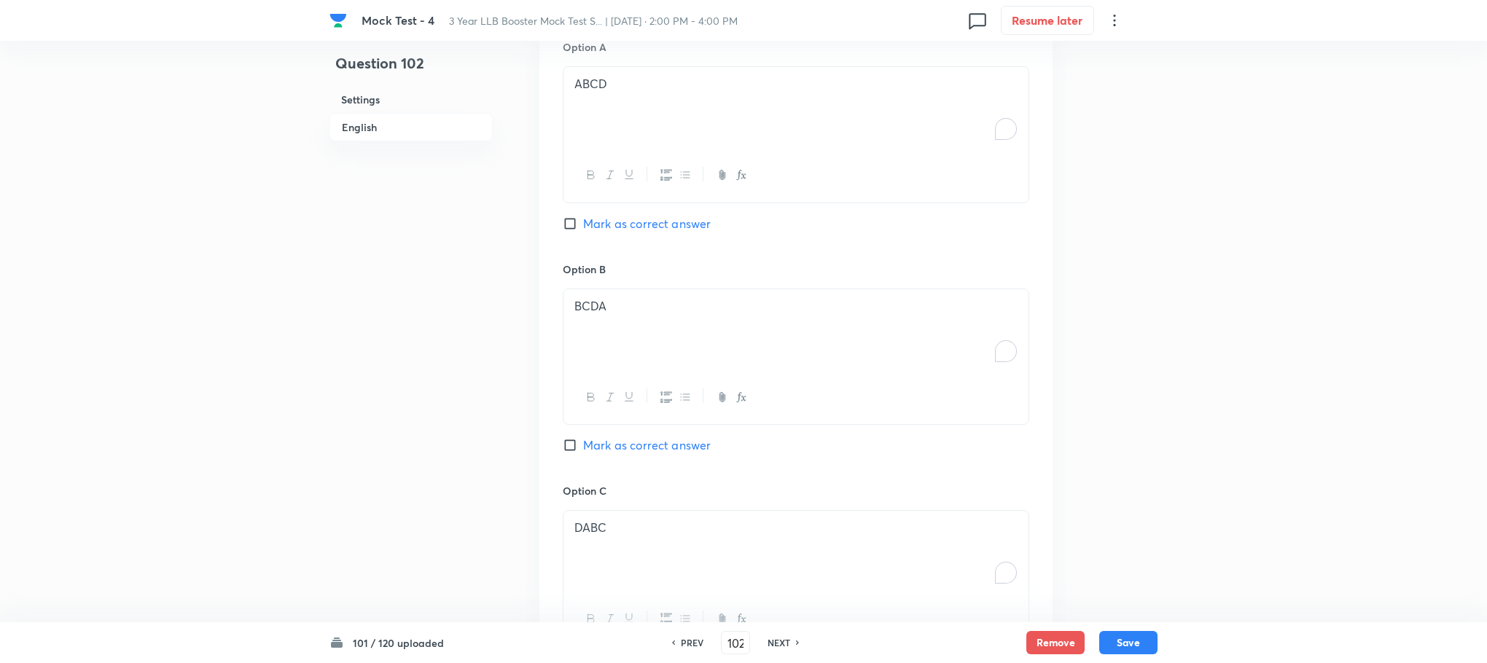
click at [652, 439] on span "Mark as correct answer" at bounding box center [647, 445] width 128 height 17
click at [583, 439] on input "Mark as correct answer" at bounding box center [573, 445] width 20 height 15
checkbox input "true"
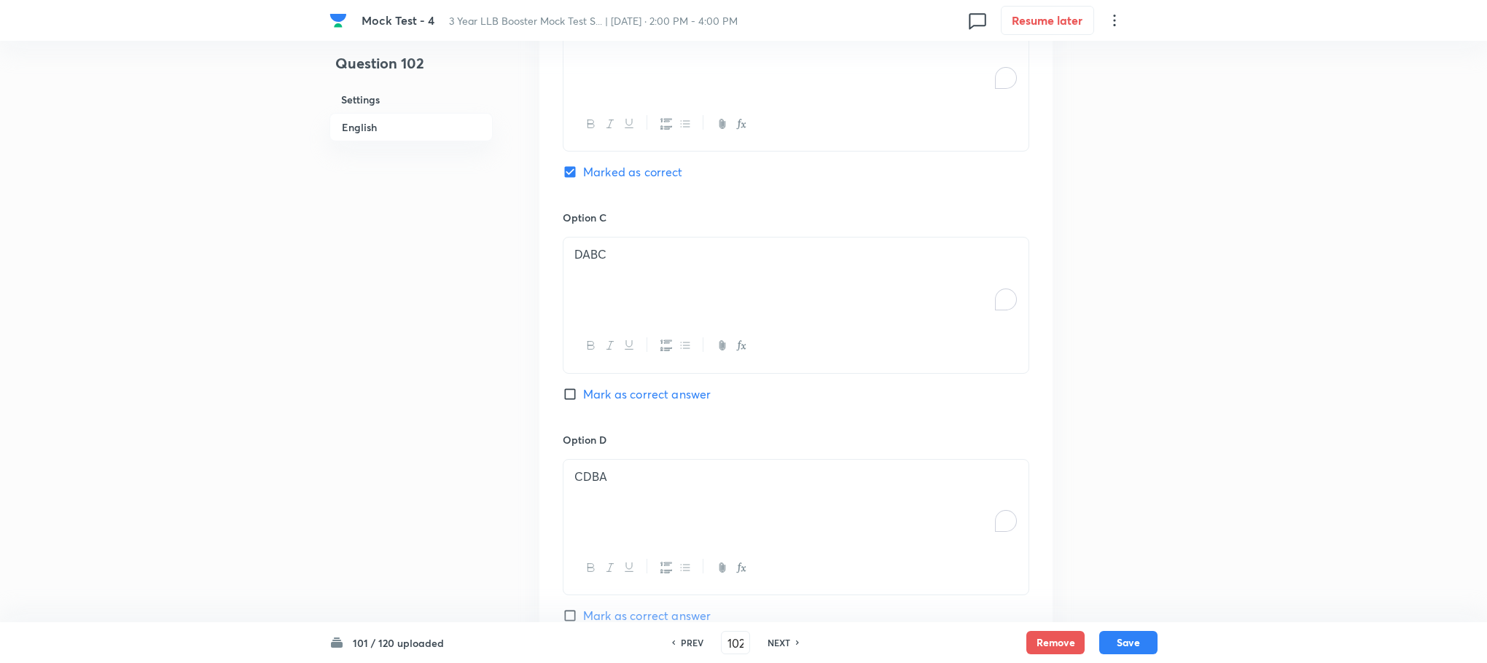
scroll to position [1599, 0]
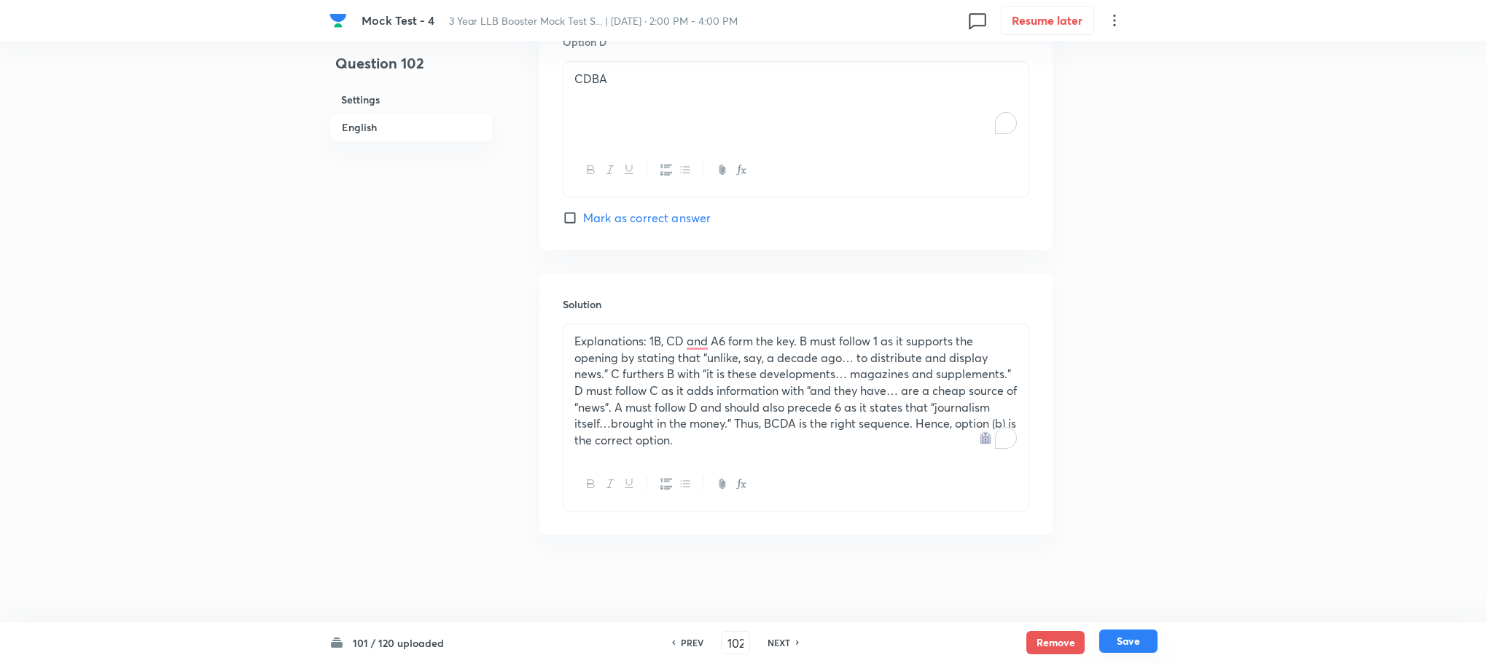
click at [1144, 646] on button "Save" at bounding box center [1128, 641] width 58 height 23
type input "103"
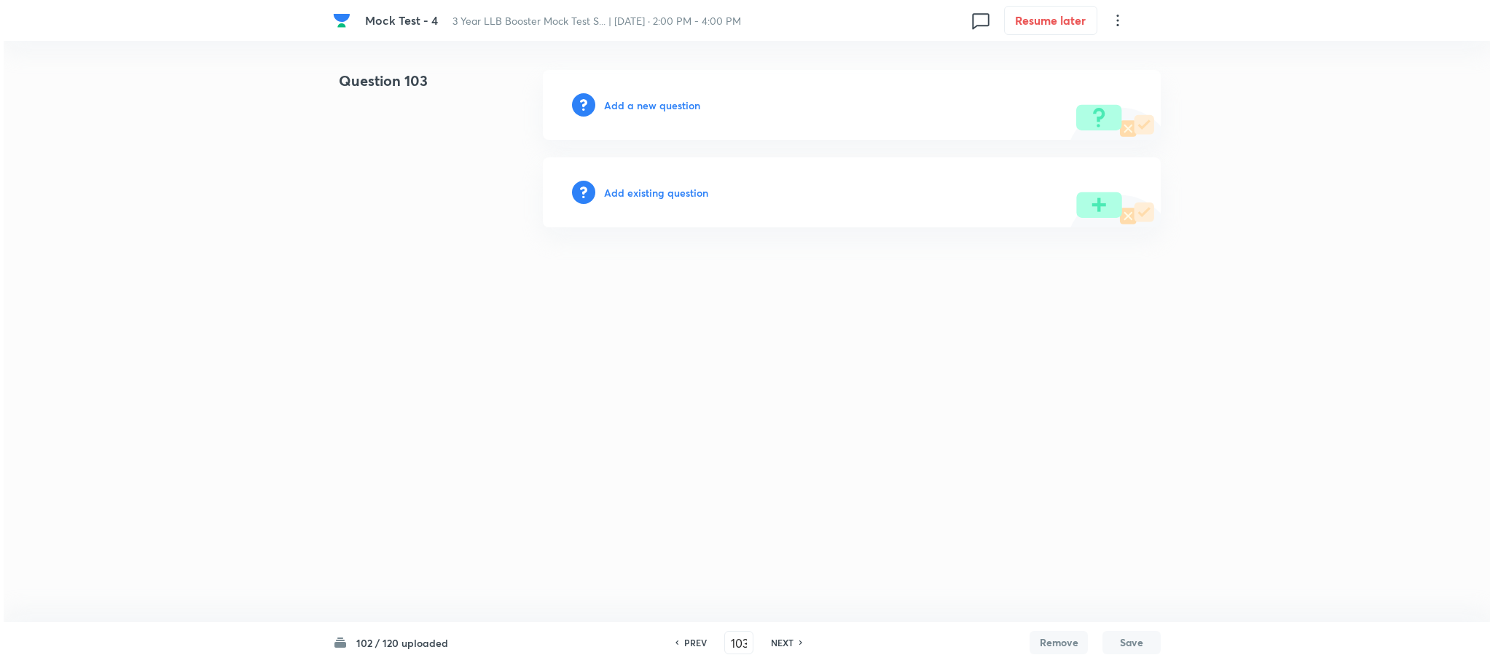
scroll to position [0, 0]
click at [657, 106] on h6 "Add a new question" at bounding box center [652, 105] width 96 height 15
click at [657, 106] on h6 "Choose a question type" at bounding box center [660, 105] width 112 height 15
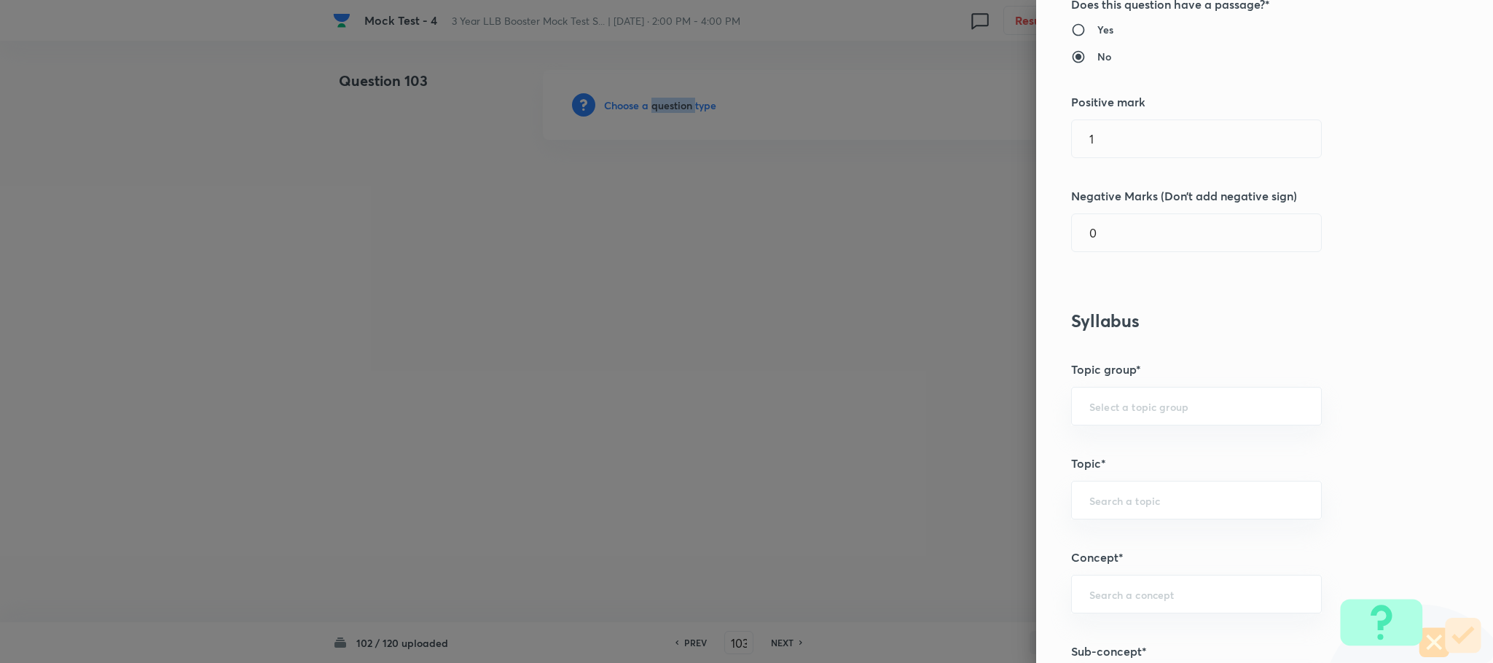
scroll to position [547, 0]
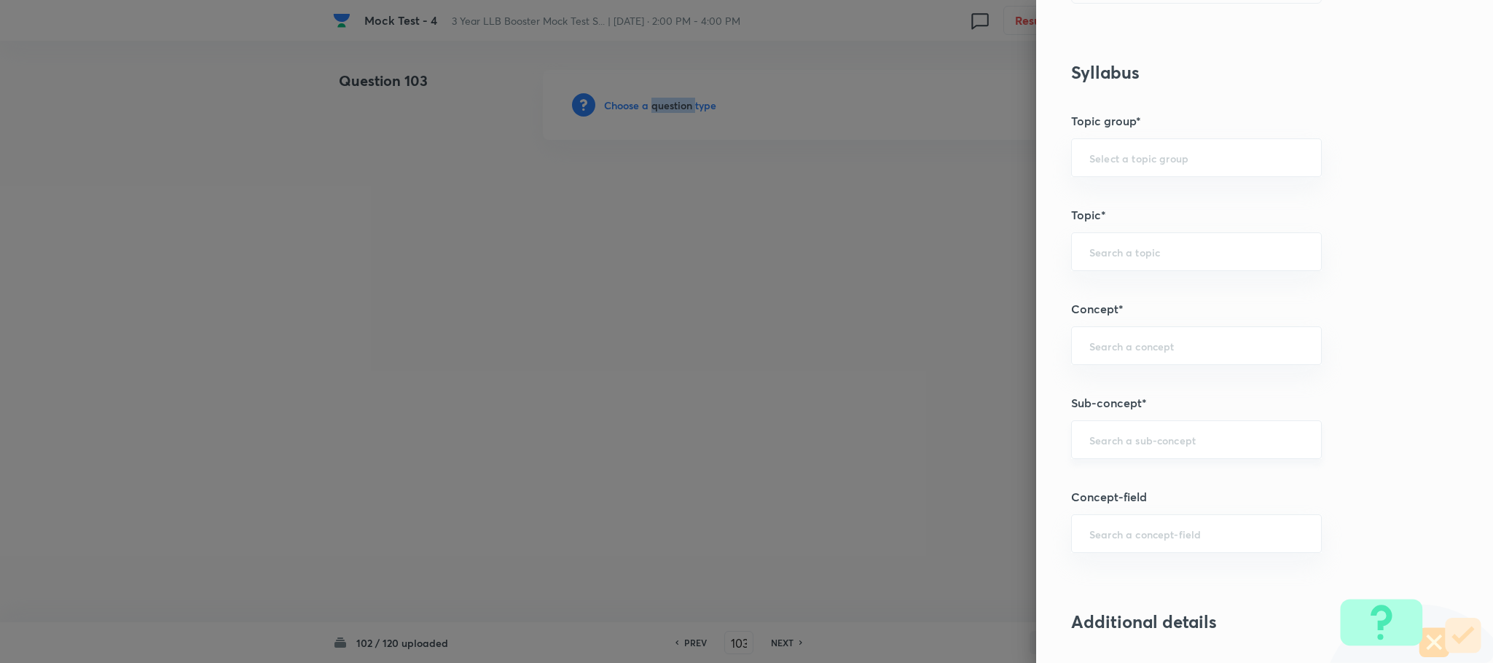
click at [1131, 440] on input "text" at bounding box center [1197, 440] width 214 height 14
click at [1120, 477] on li "Fill in the Blanks" at bounding box center [1180, 486] width 249 height 26
type input "Fill in the Blanks"
type input "English Language"
type input "English Grammar"
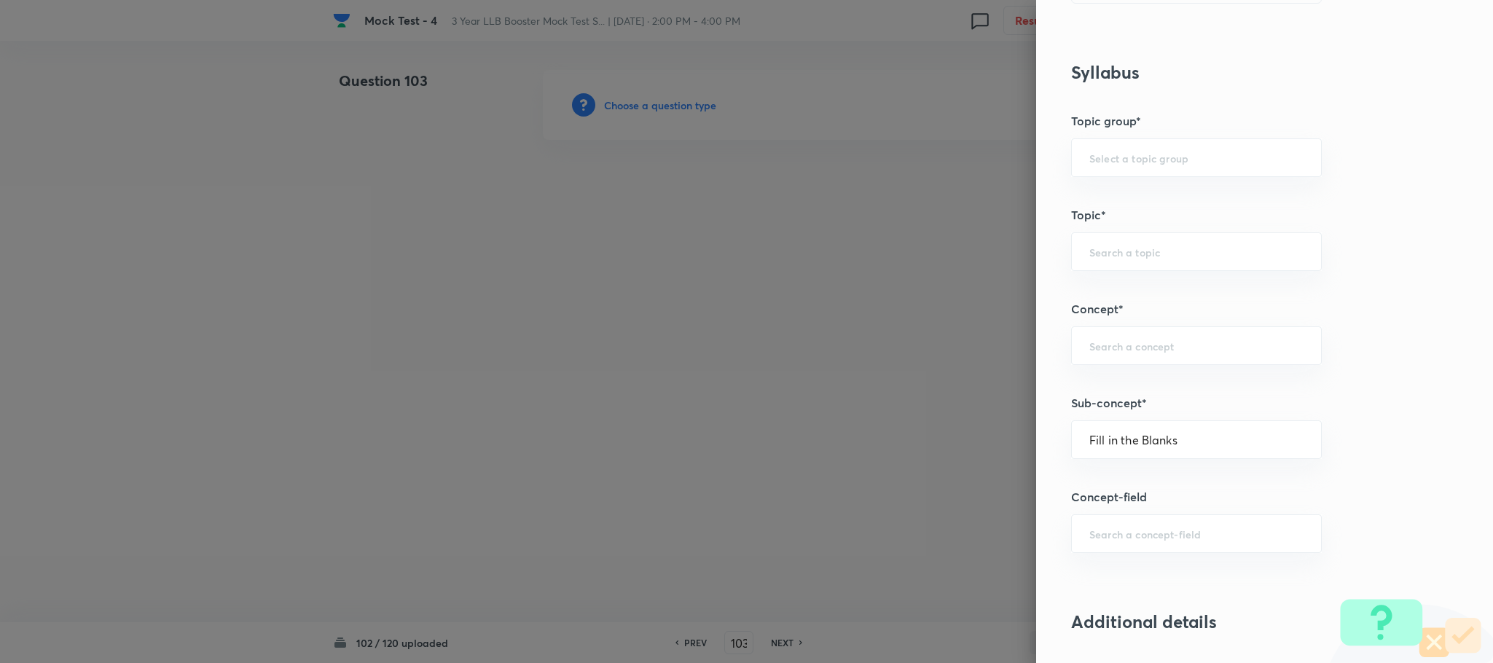
type input "Fill in the Blanks"
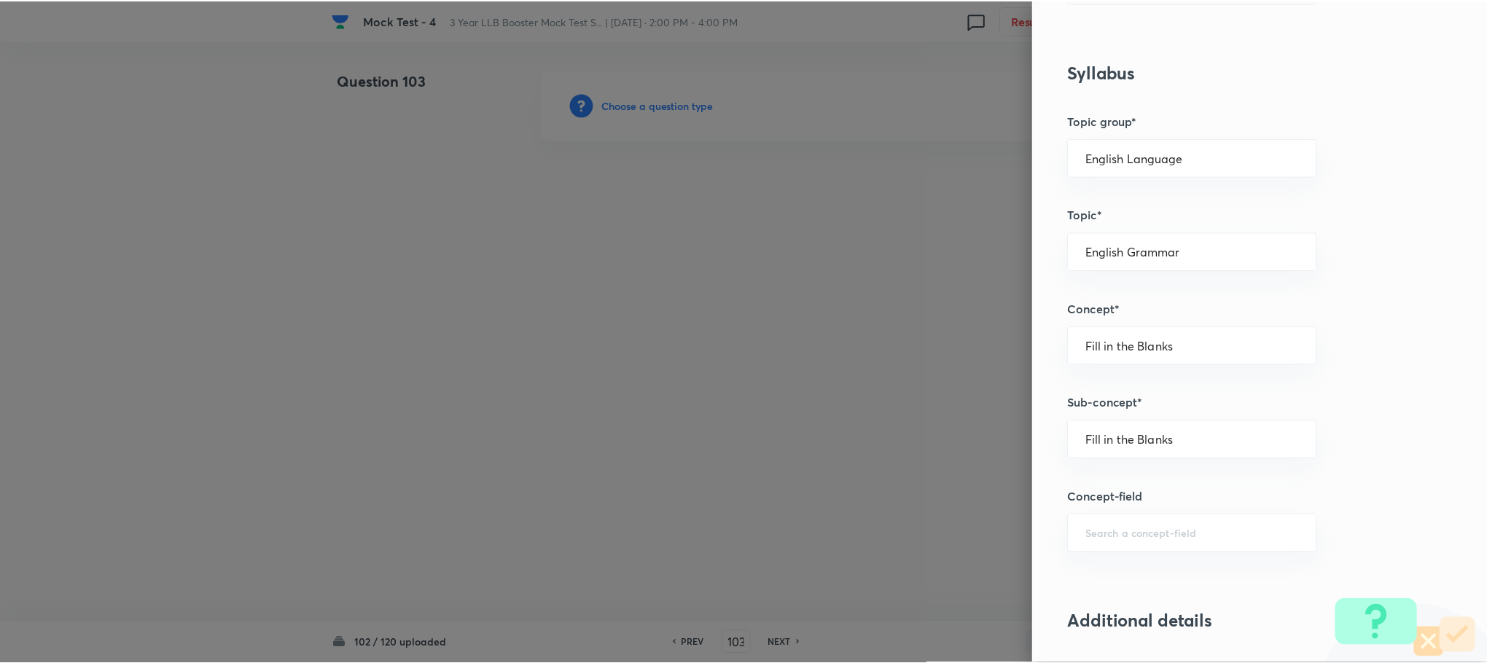
scroll to position [1312, 0]
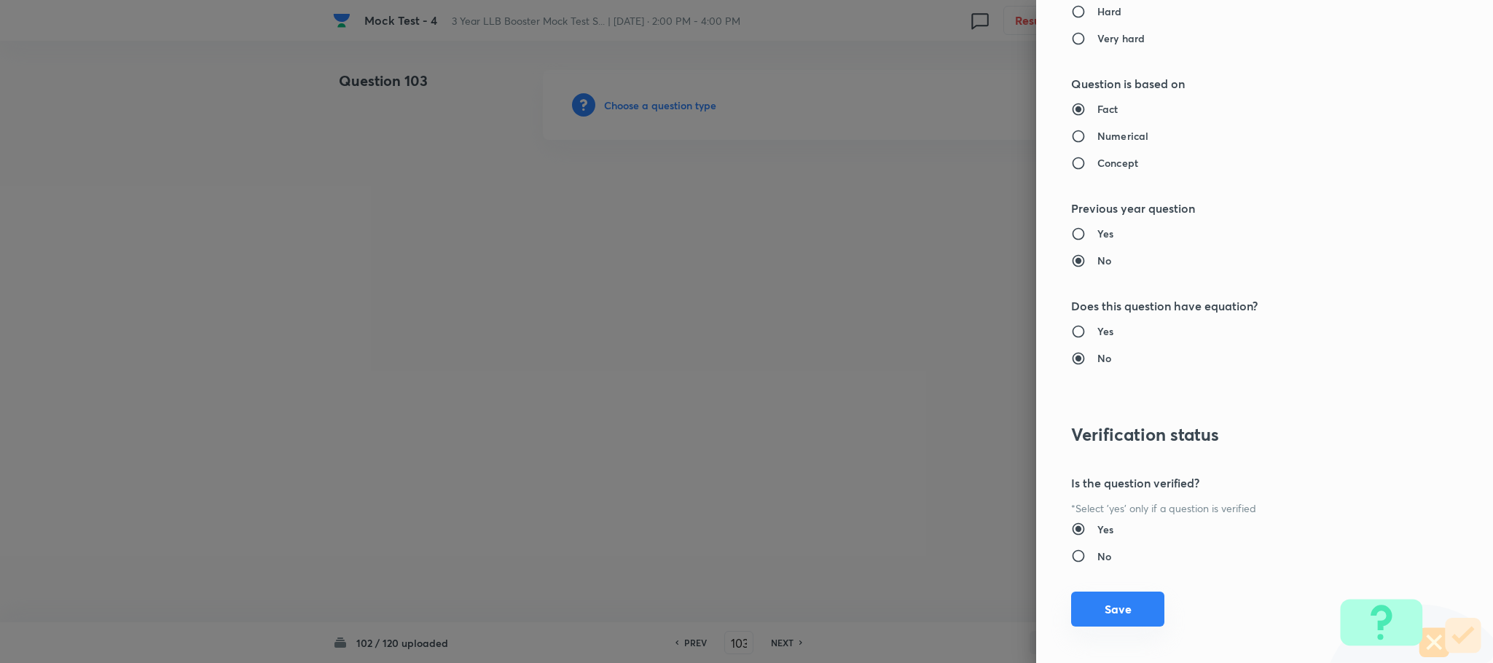
click at [1106, 625] on button "Save" at bounding box center [1117, 609] width 93 height 35
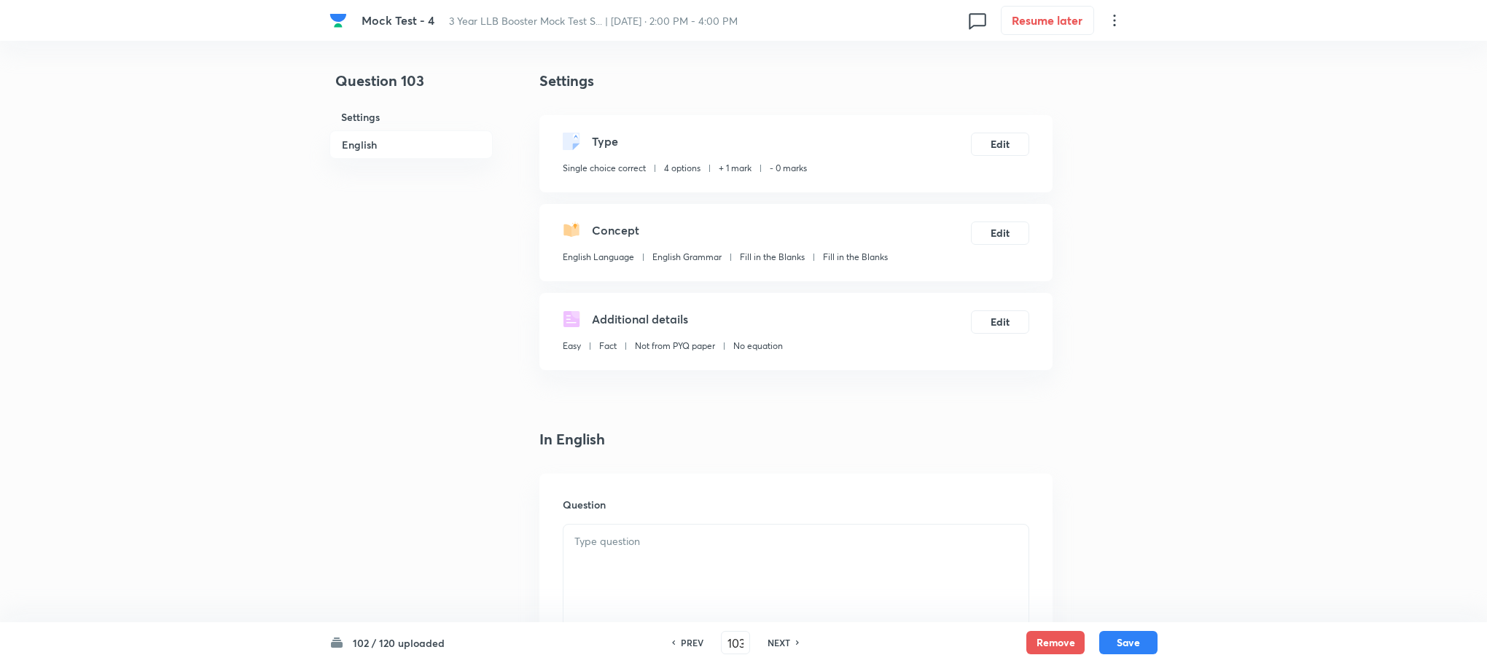
click at [635, 555] on div at bounding box center [795, 566] width 465 height 82
paste div "To enrich screen reader interactions, please activate Accessibility in Grammarl…"
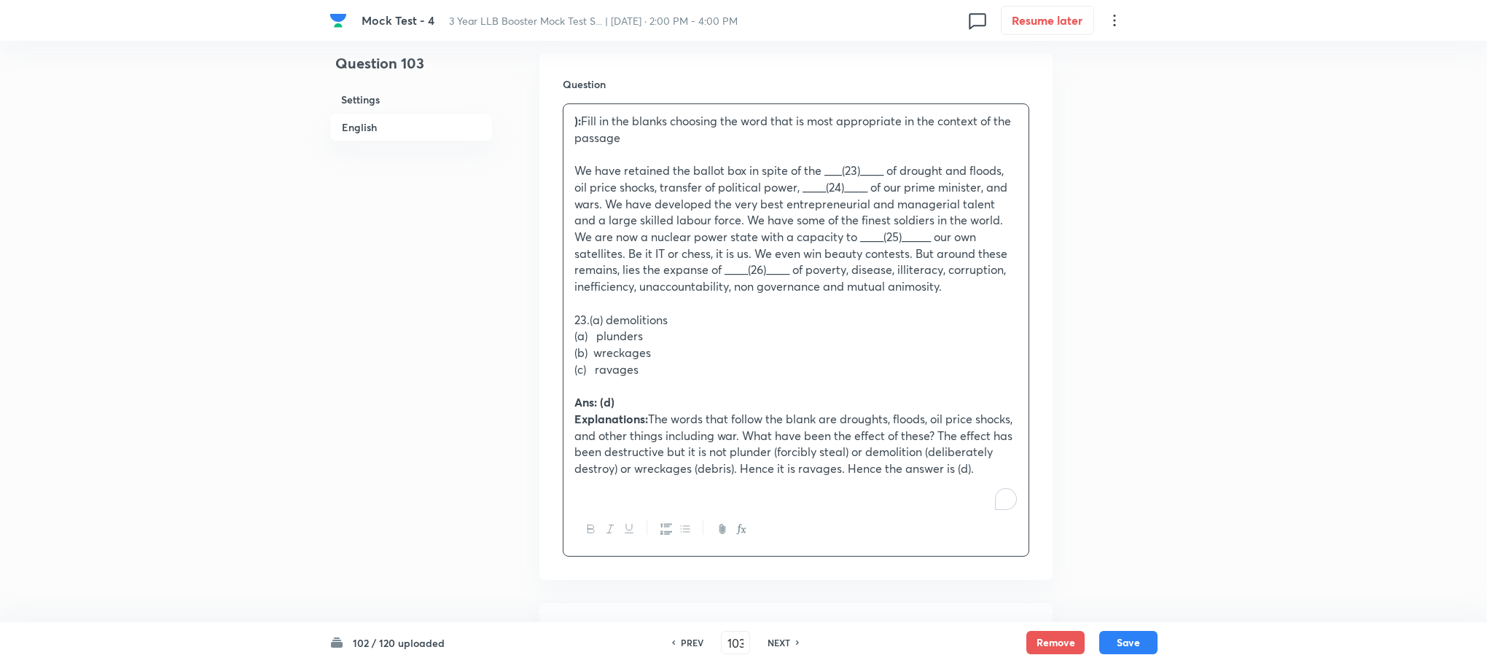
scroll to position [437, 0]
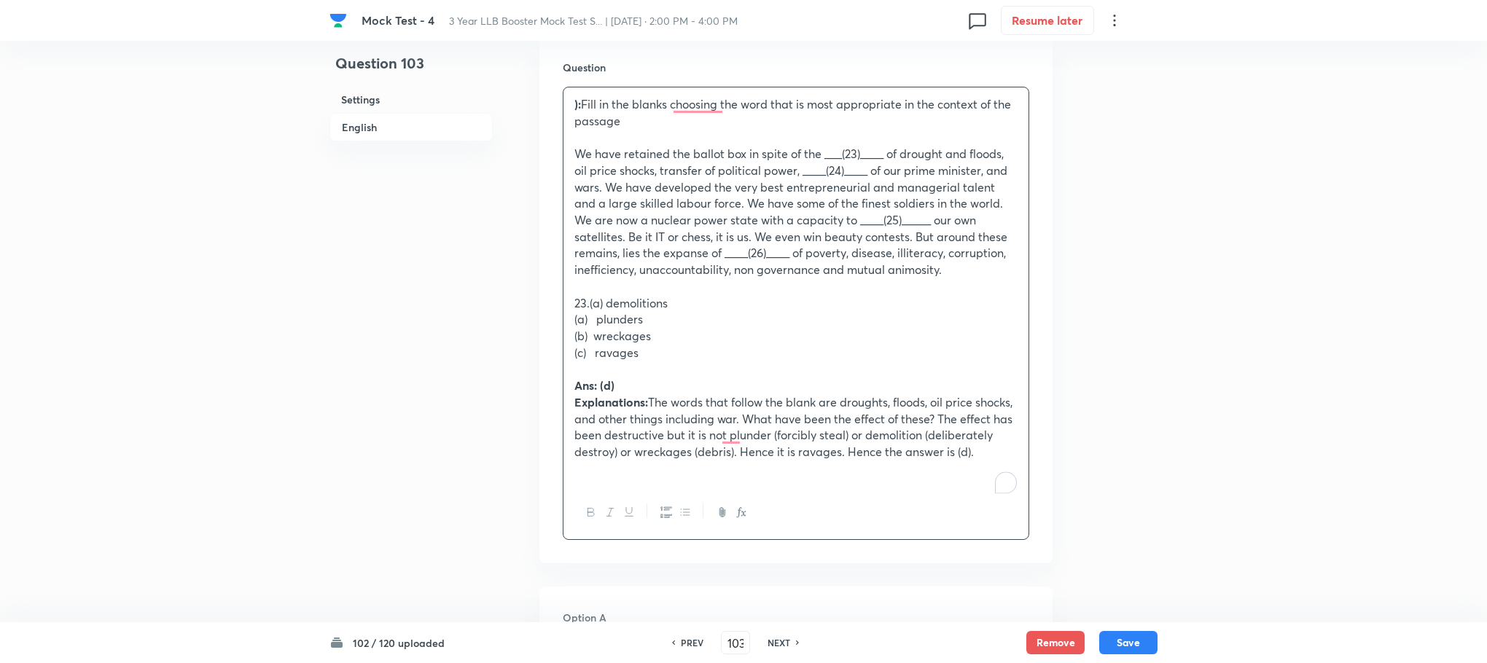
click at [581, 103] on strong "):" at bounding box center [577, 103] width 7 height 15
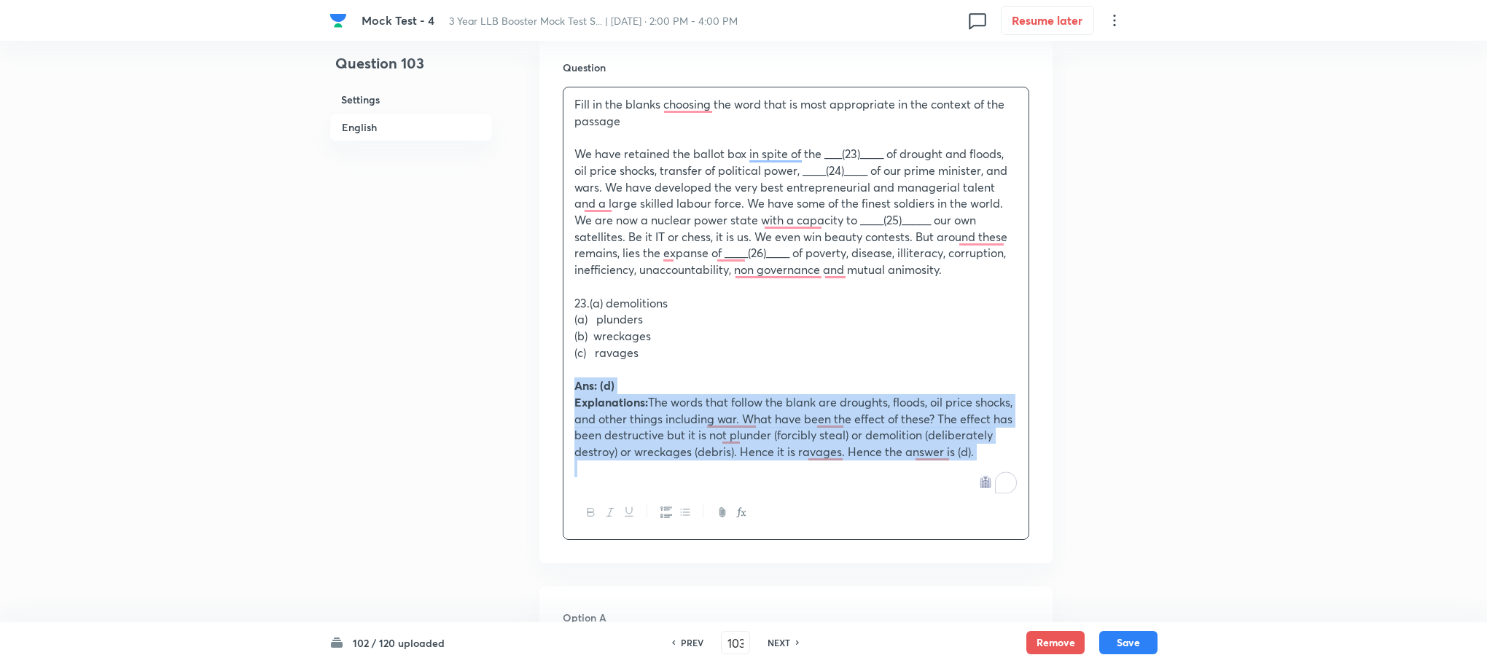
drag, startPoint x: 574, startPoint y: 390, endPoint x: 652, endPoint y: 506, distance: 139.7
click at [652, 506] on div "Fill in the blanks choosing the word that is most appropriate in the context of…" at bounding box center [796, 313] width 466 height 453
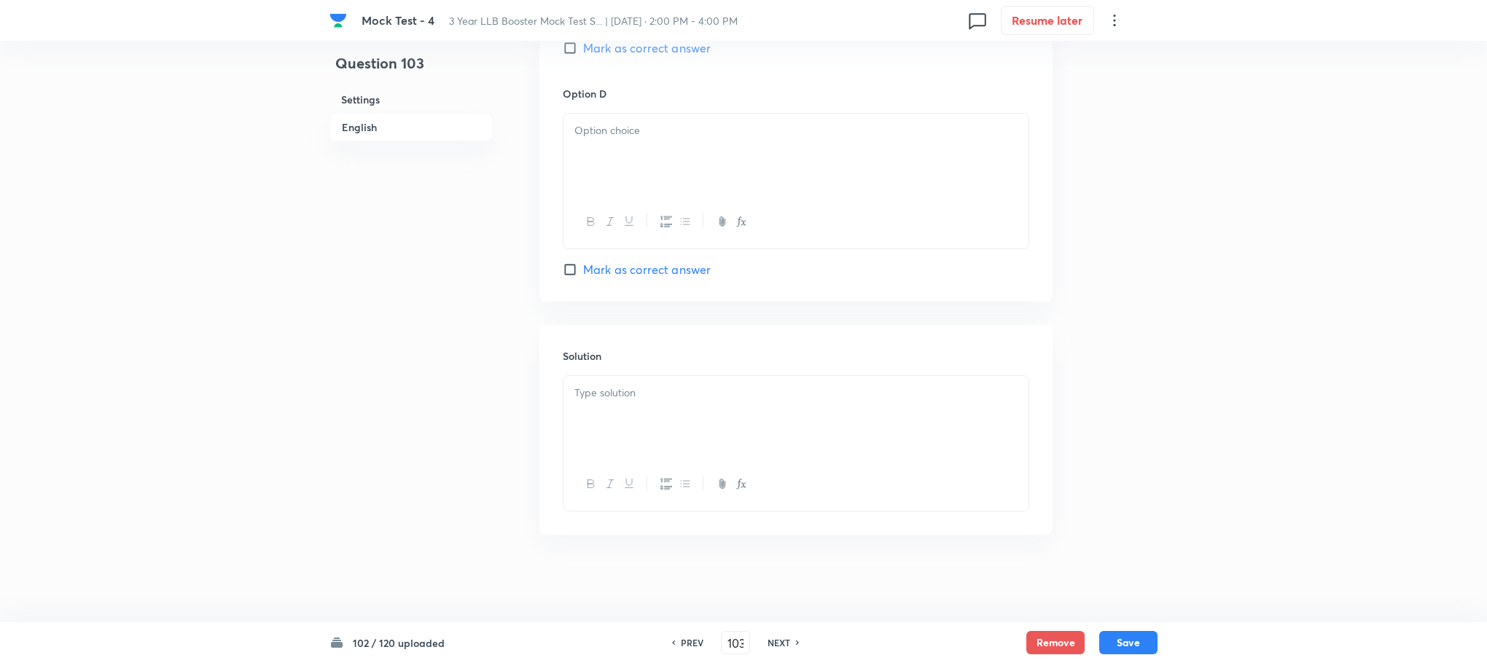
click at [609, 420] on div at bounding box center [795, 417] width 465 height 82
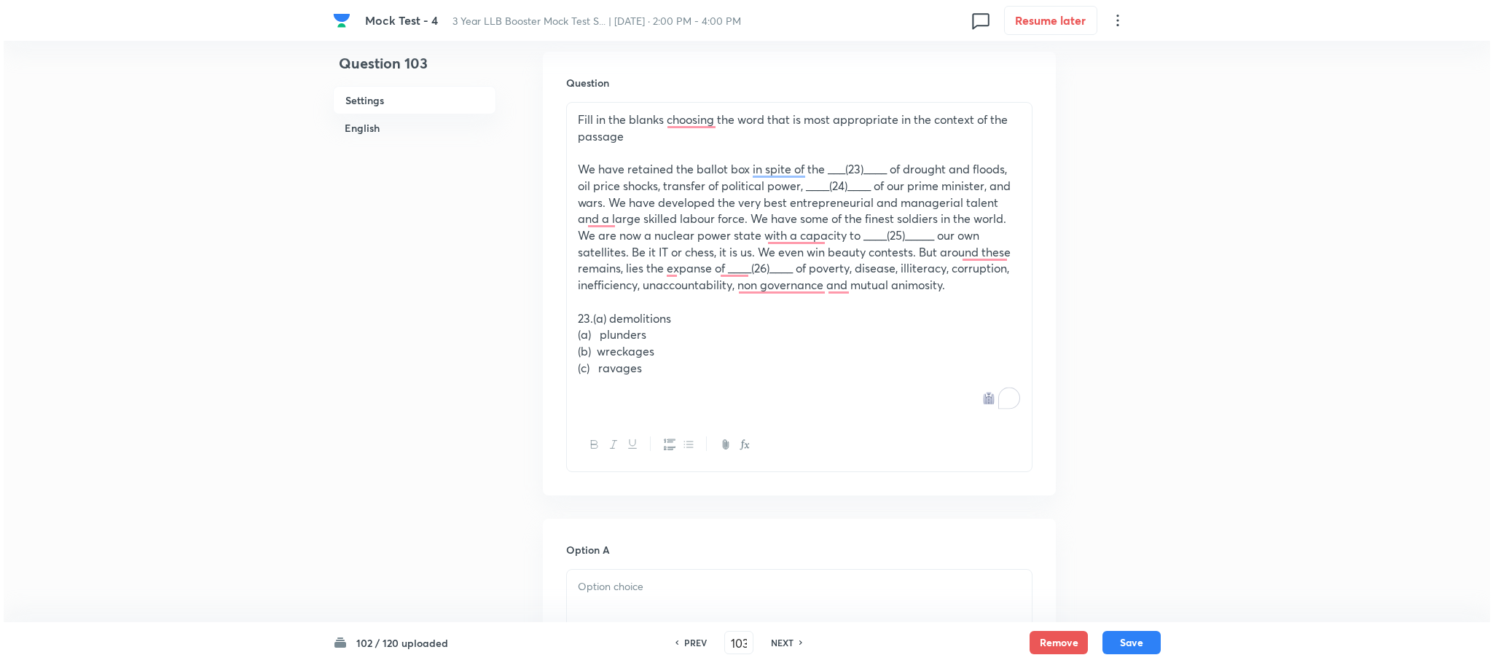
scroll to position [127, 0]
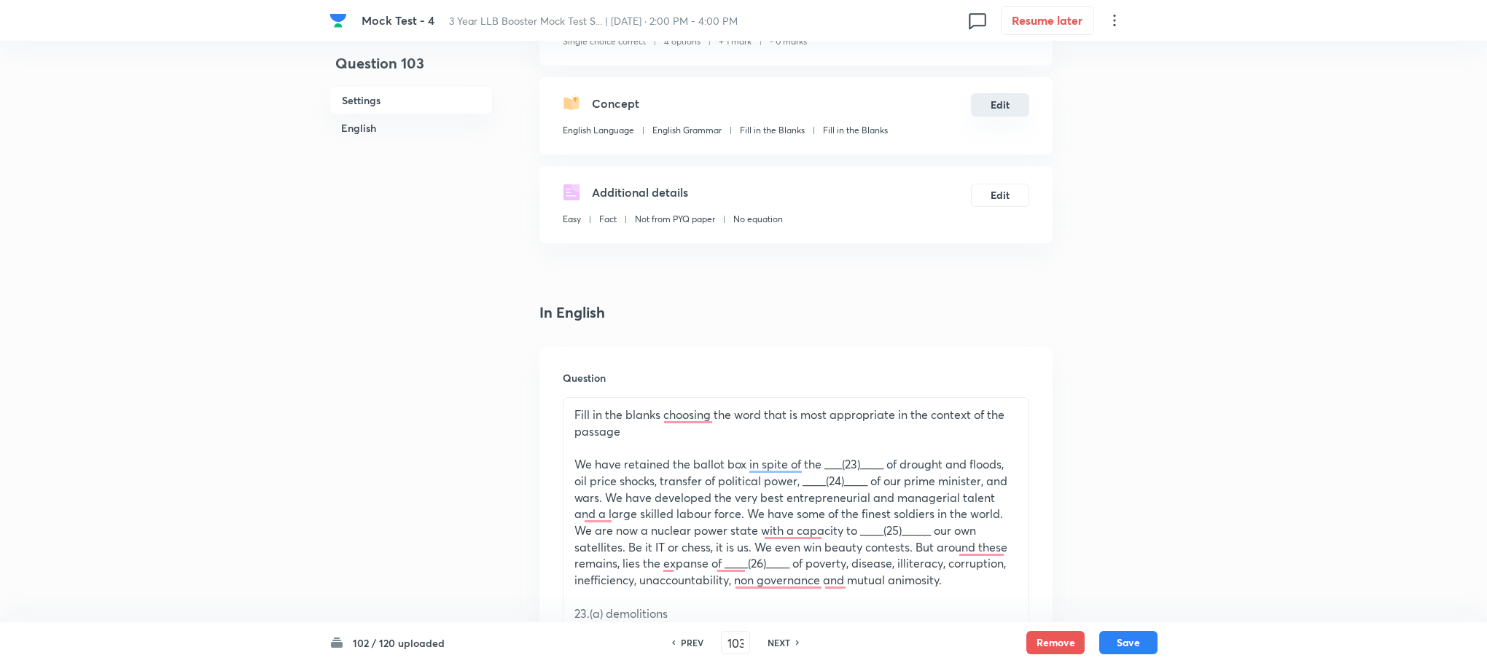
click at [1019, 106] on button "Edit" at bounding box center [1000, 104] width 58 height 23
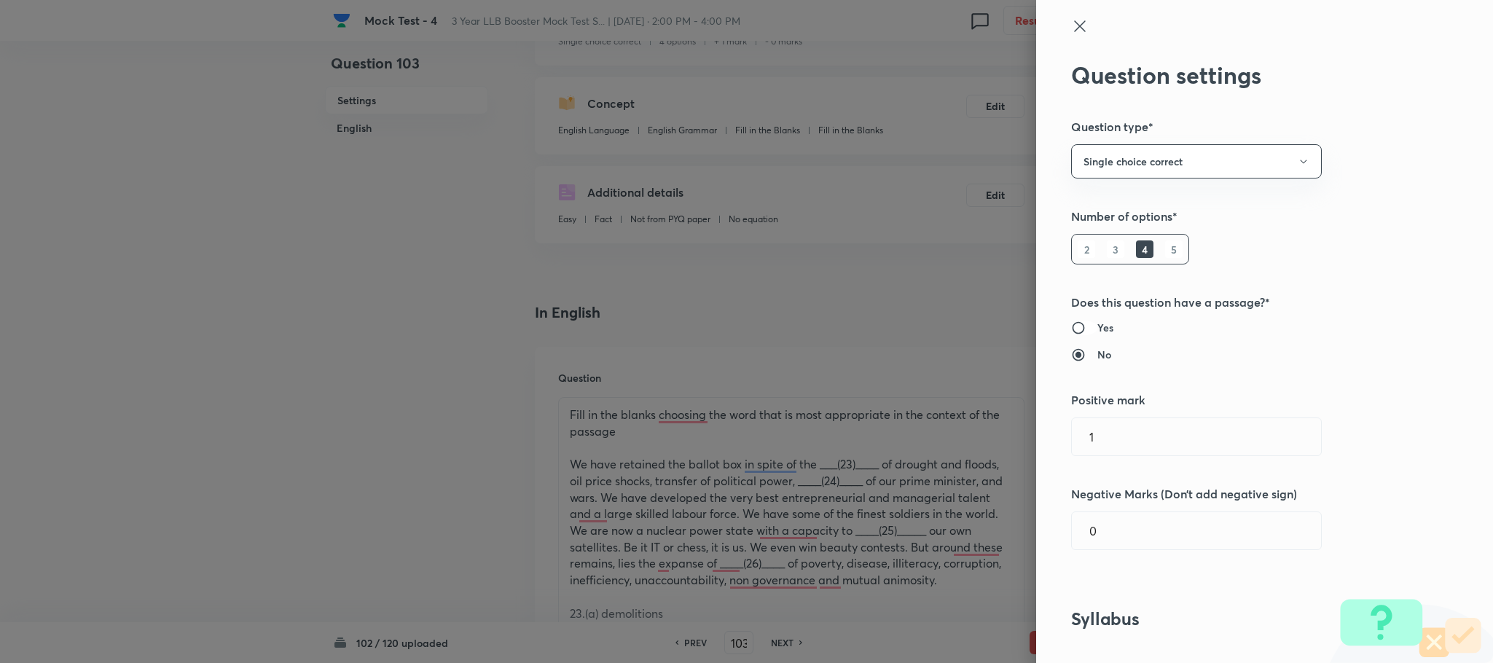
click at [1078, 333] on input "Yes" at bounding box center [1084, 328] width 26 height 15
radio input "true"
radio input "false"
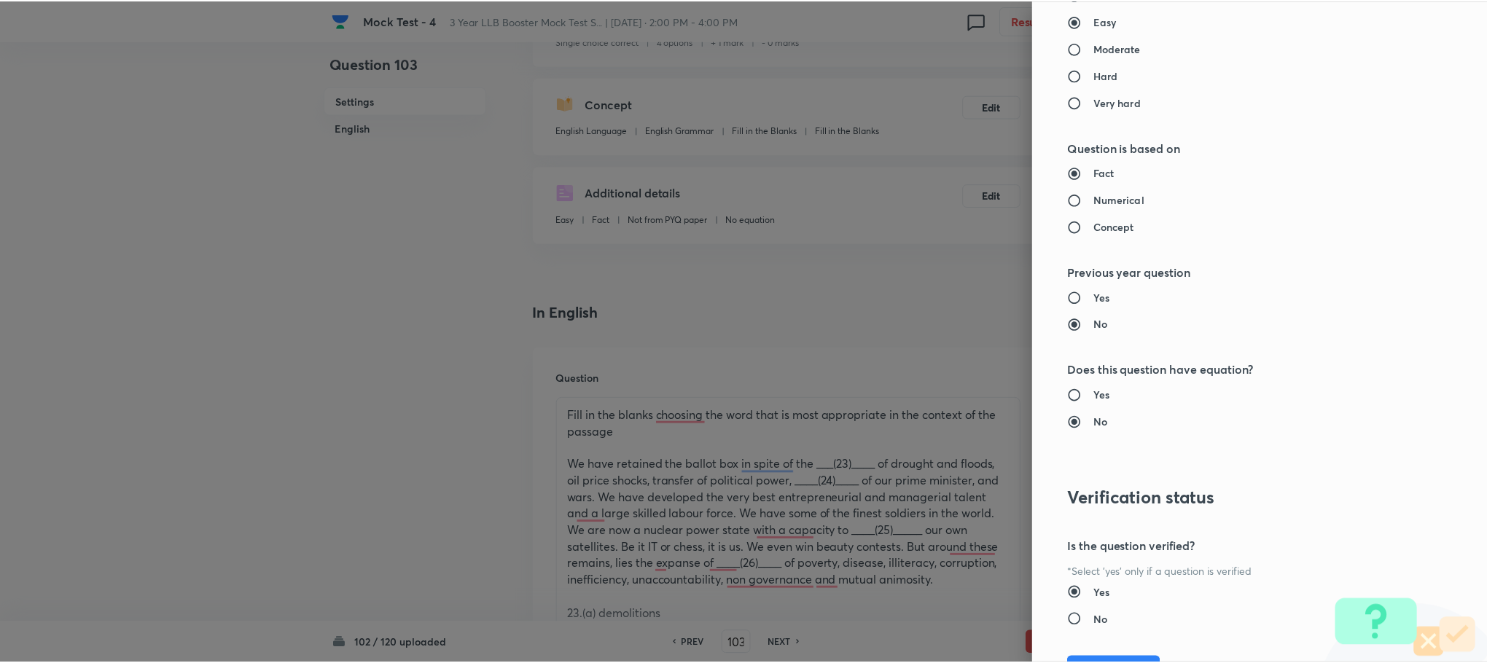
scroll to position [1328, 0]
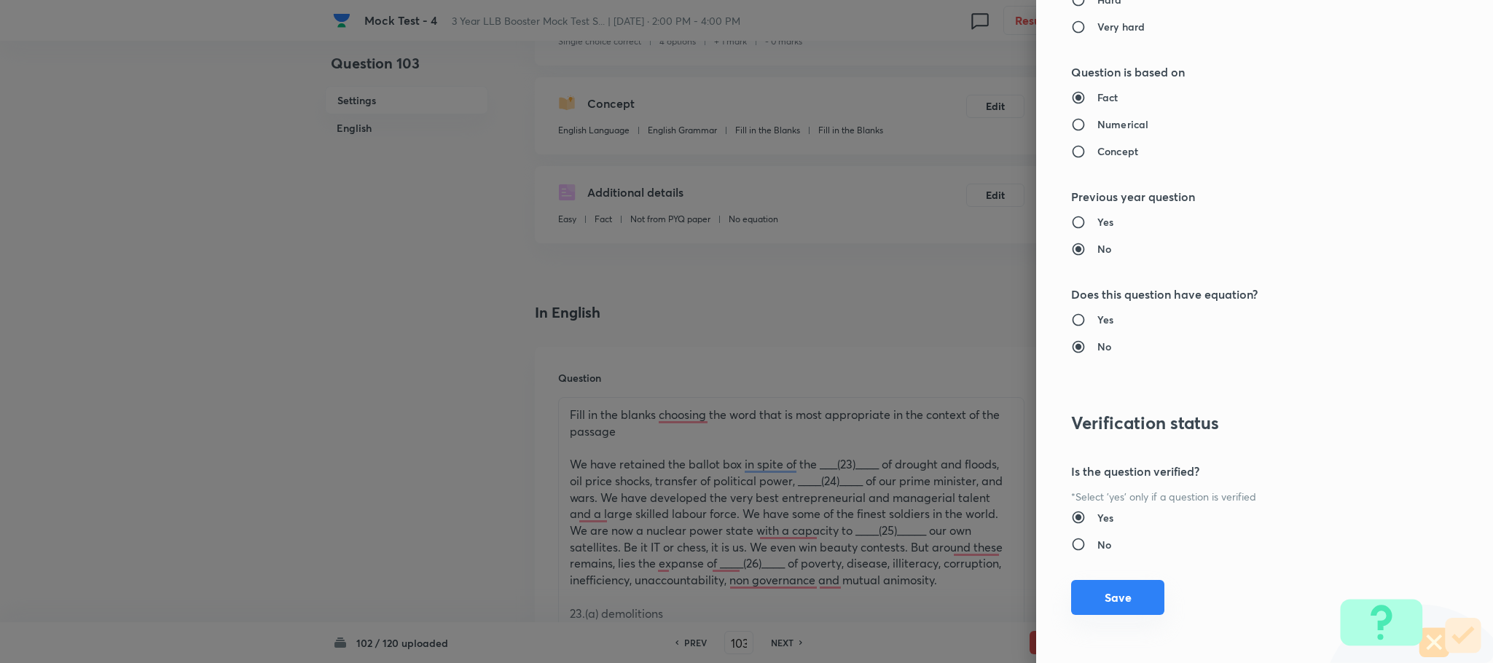
click at [1125, 590] on button "Save" at bounding box center [1117, 597] width 93 height 35
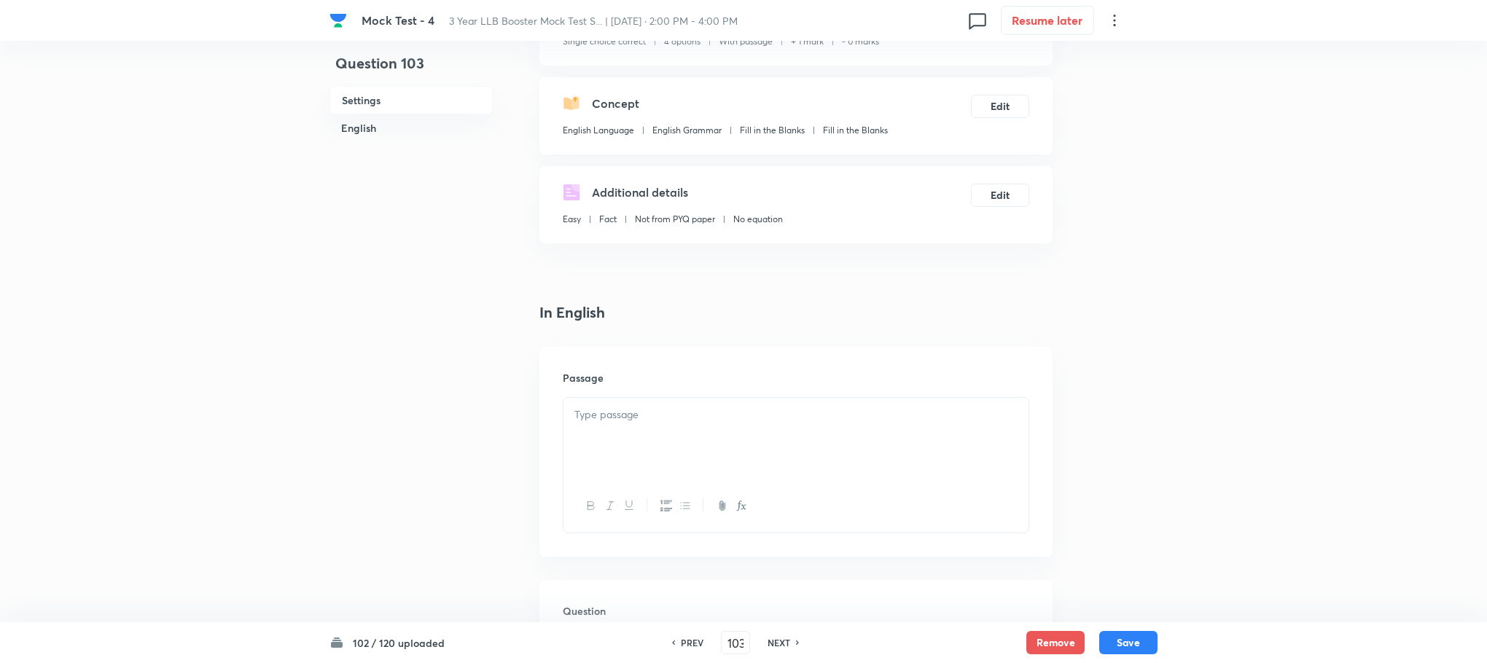
scroll to position [673, 0]
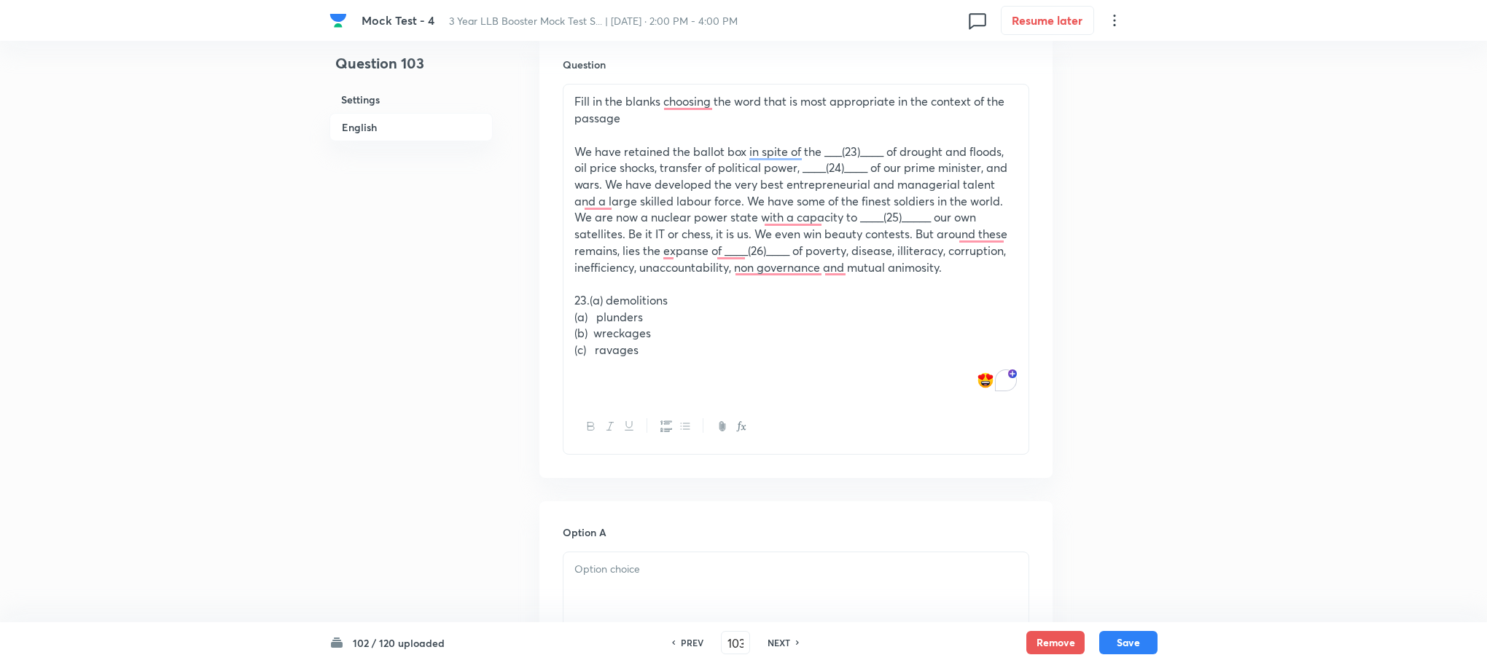
drag, startPoint x: 982, startPoint y: 273, endPoint x: 505, endPoint y: 81, distance: 514.0
click at [505, 81] on div "Question 103 Settings English Settings Type Single choice correct 4 options Wit…" at bounding box center [743, 557] width 828 height 2320
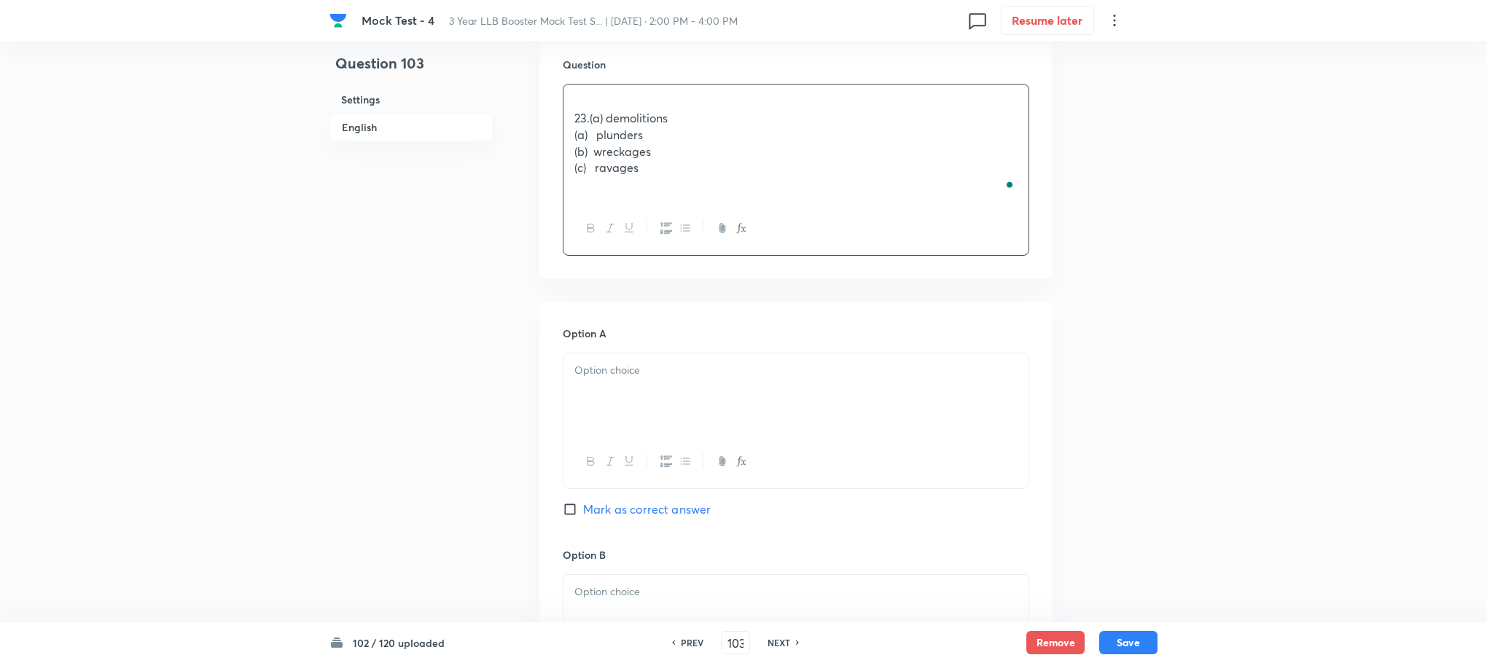
scroll to position [455, 0]
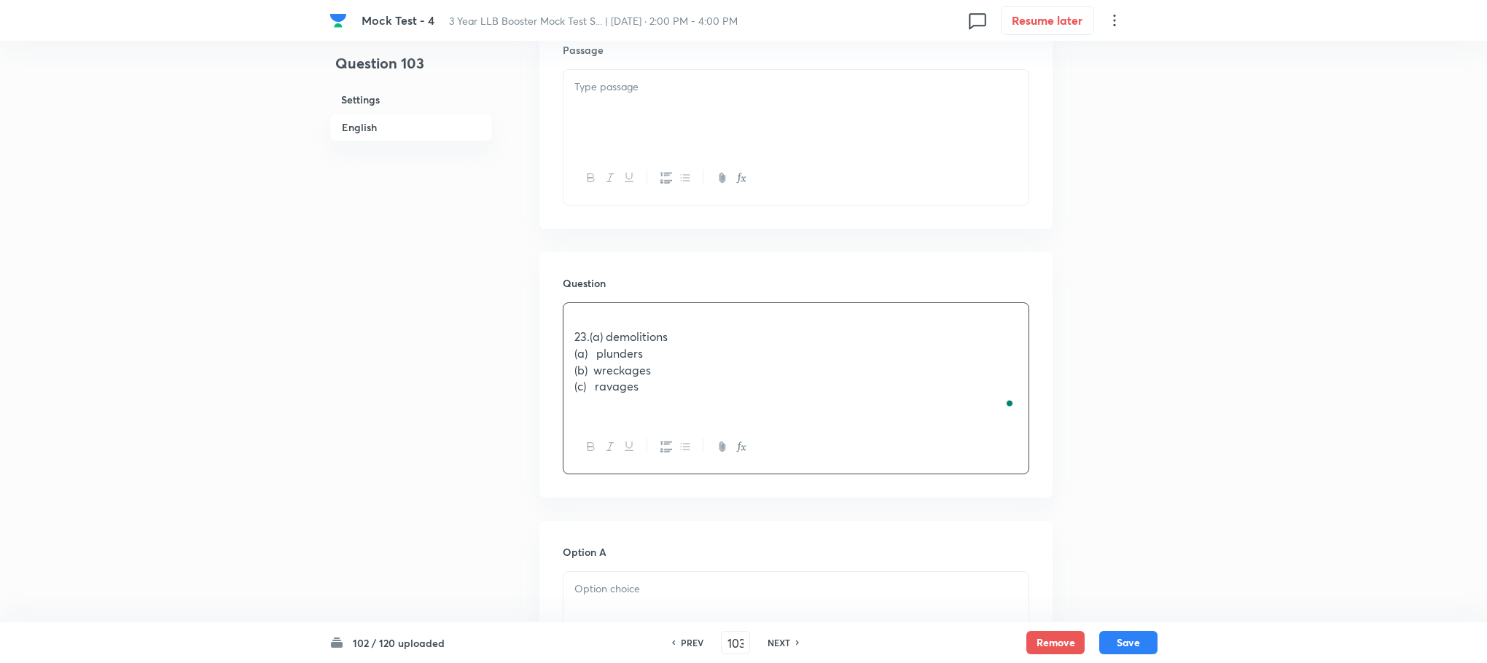
click at [634, 146] on div at bounding box center [795, 111] width 465 height 82
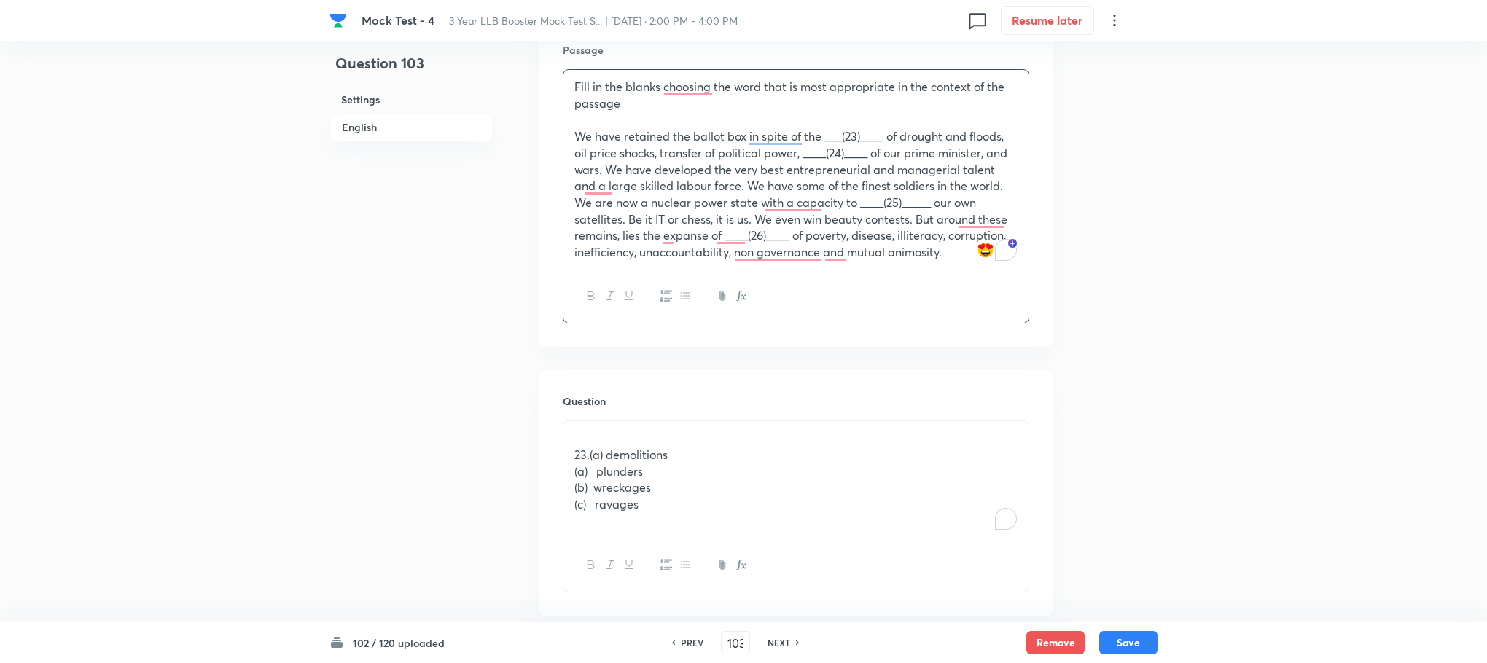
click at [567, 129] on div "Fill in the blanks choosing the word that is most appropriate in the context of…" at bounding box center [796, 196] width 466 height 254
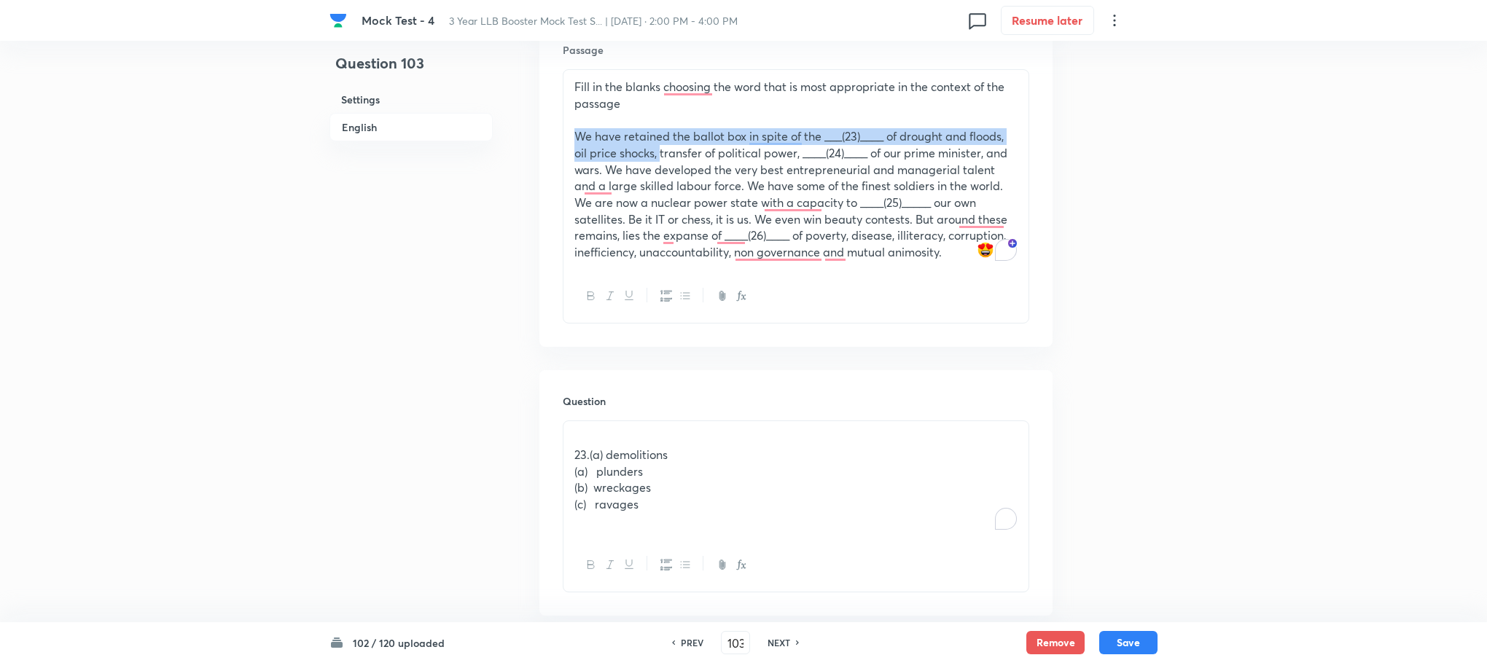
drag, startPoint x: 578, startPoint y: 143, endPoint x: 663, endPoint y: 151, distance: 85.6
click at [663, 151] on p "We have retained the ballot box in spite of the ___(23)____ of drought and floo…" at bounding box center [795, 194] width 443 height 133
copy p "We have retained the ballot box in spite of the ___(23)____ of drought and floo…"
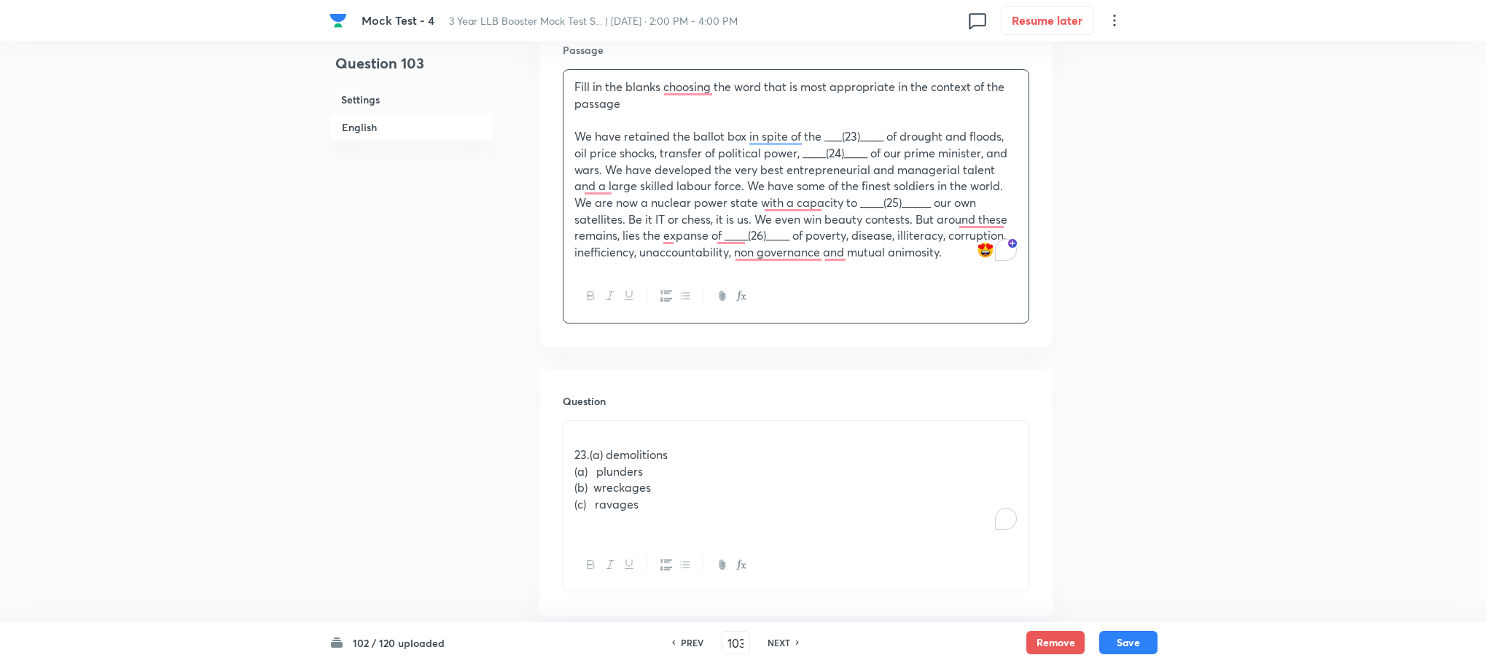
click at [571, 449] on div "23.(a) demolitions (a) plunders (b) wreckages (c) ravages" at bounding box center [795, 479] width 465 height 117
click at [593, 474] on p "23.(a) demolitions" at bounding box center [795, 472] width 443 height 17
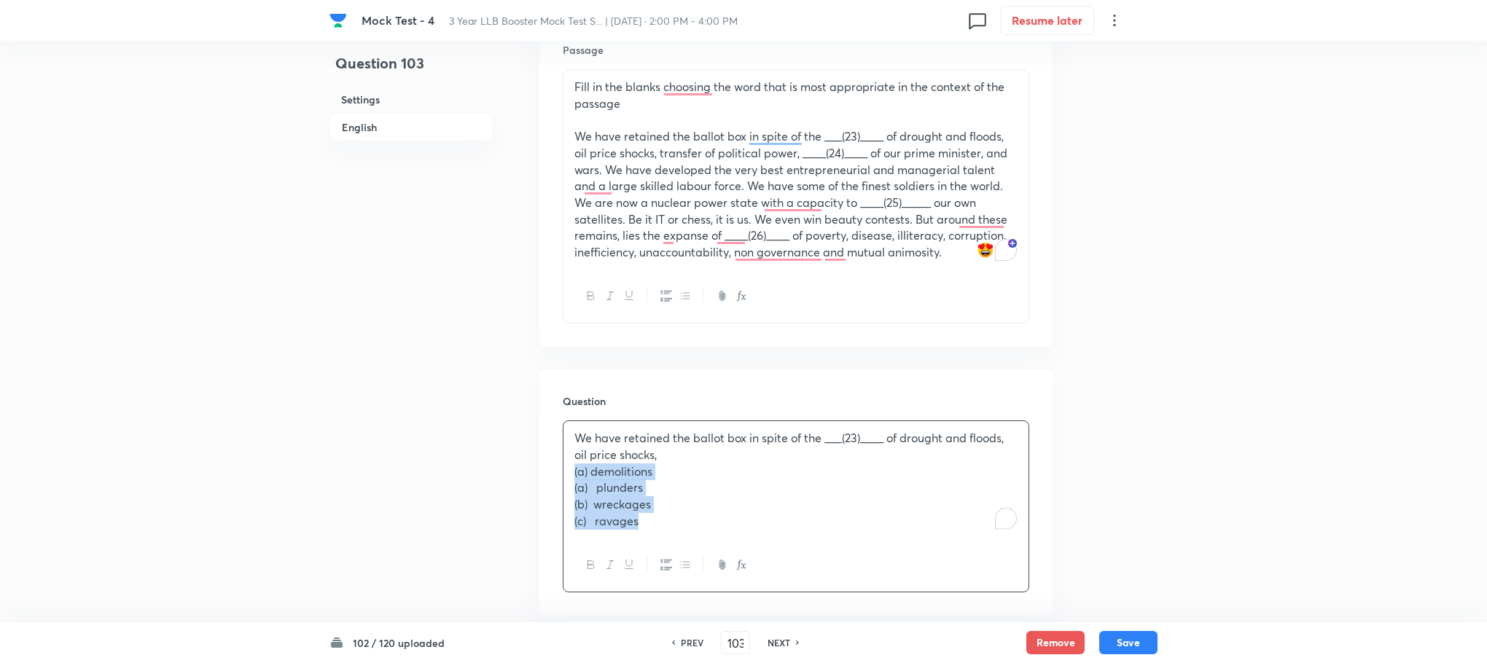
drag, startPoint x: 569, startPoint y: 471, endPoint x: 707, endPoint y: 534, distance: 151.6
click at [707, 534] on div "We have retained the ballot box in spite of the ___(23)____ of drought and floo…" at bounding box center [795, 479] width 465 height 117
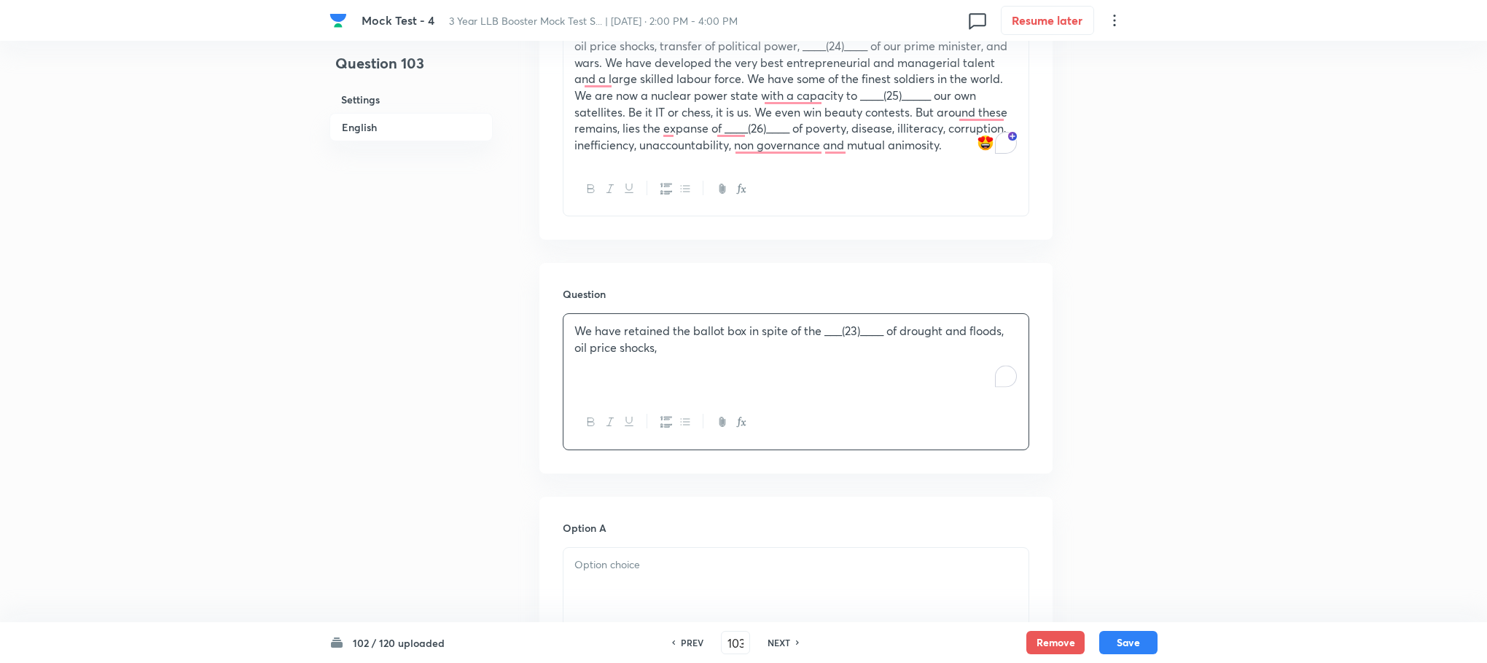
scroll to position [673, 0]
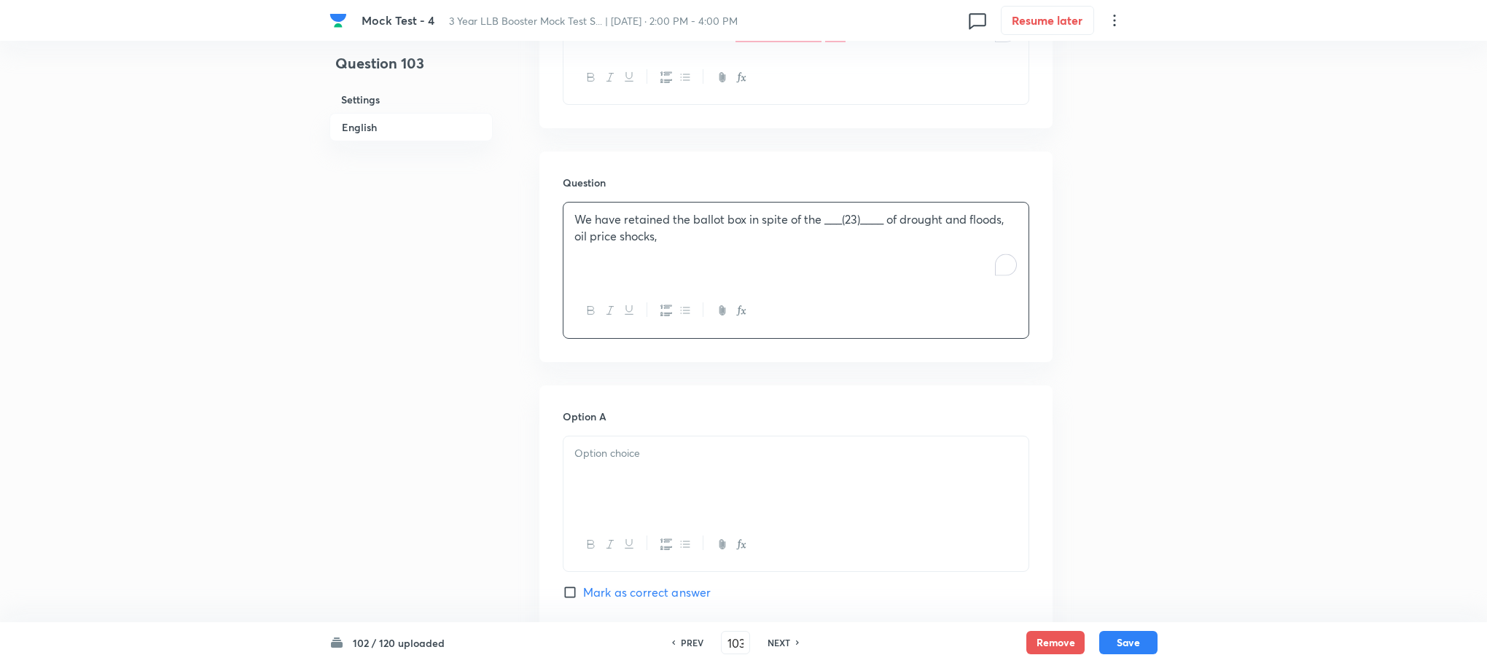
click at [632, 497] on div at bounding box center [795, 478] width 465 height 82
paste div "To enrich screen reader interactions, please activate Accessibility in Grammarl…"
click at [593, 456] on p "(a) demolitions" at bounding box center [795, 453] width 443 height 17
drag, startPoint x: 600, startPoint y: 471, endPoint x: 562, endPoint y: 471, distance: 37.9
click at [563, 471] on div "demolitions (a) plunders (b) wreckages (c) ravages" at bounding box center [796, 505] width 466 height 138
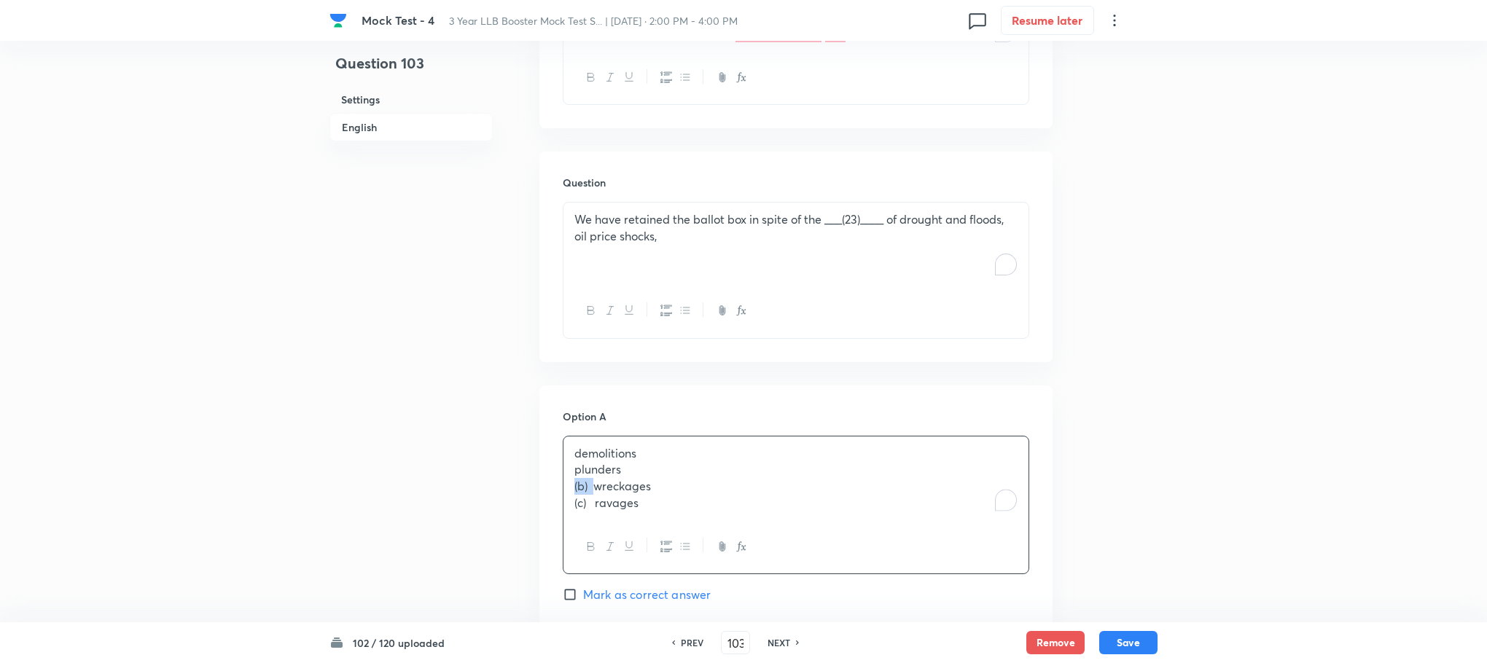
drag, startPoint x: 593, startPoint y: 488, endPoint x: 536, endPoint y: 483, distance: 57.1
click at [536, 483] on div "Question 103 Settings English Settings Type Single choice correct 4 options Wit…" at bounding box center [743, 500] width 828 height 2206
drag, startPoint x: 597, startPoint y: 508, endPoint x: 541, endPoint y: 509, distance: 56.1
drag, startPoint x: 571, startPoint y: 469, endPoint x: 702, endPoint y: 520, distance: 141.0
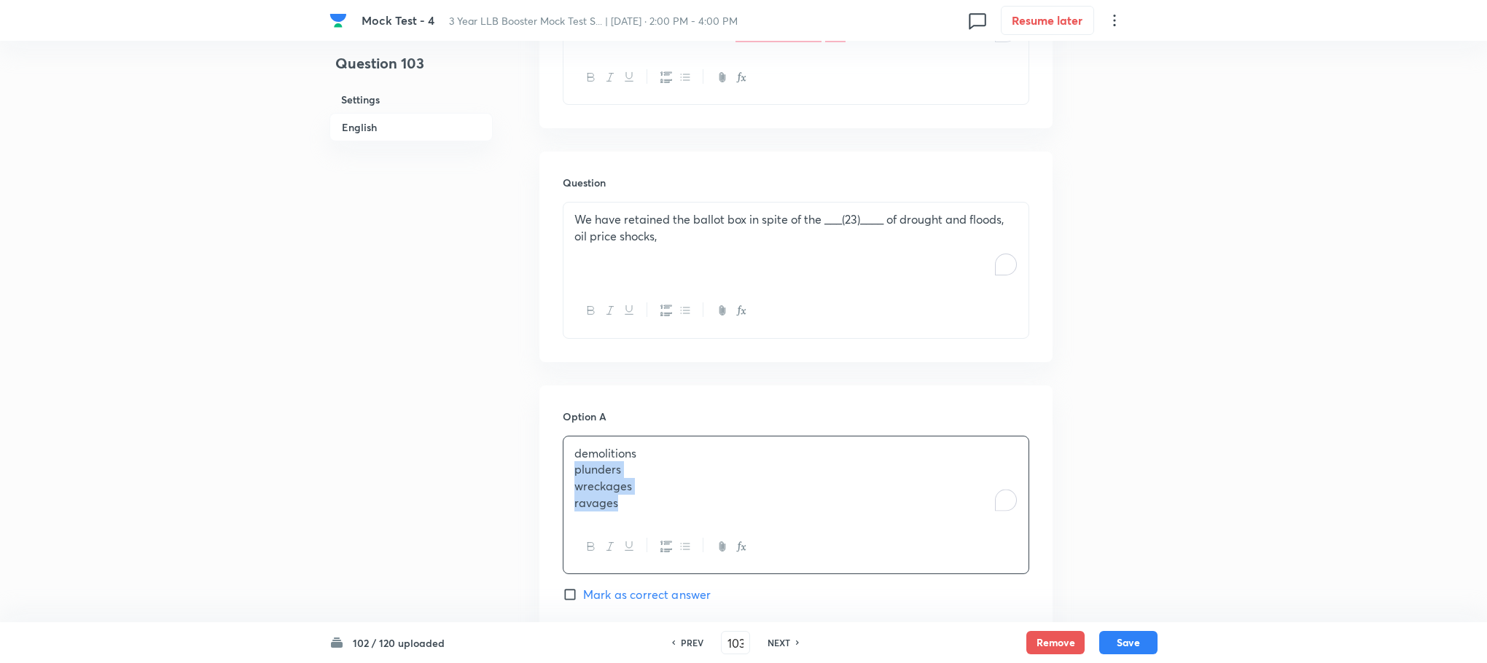
click at [702, 520] on div "demolitions plunders wreckages ravages" at bounding box center [795, 479] width 465 height 84
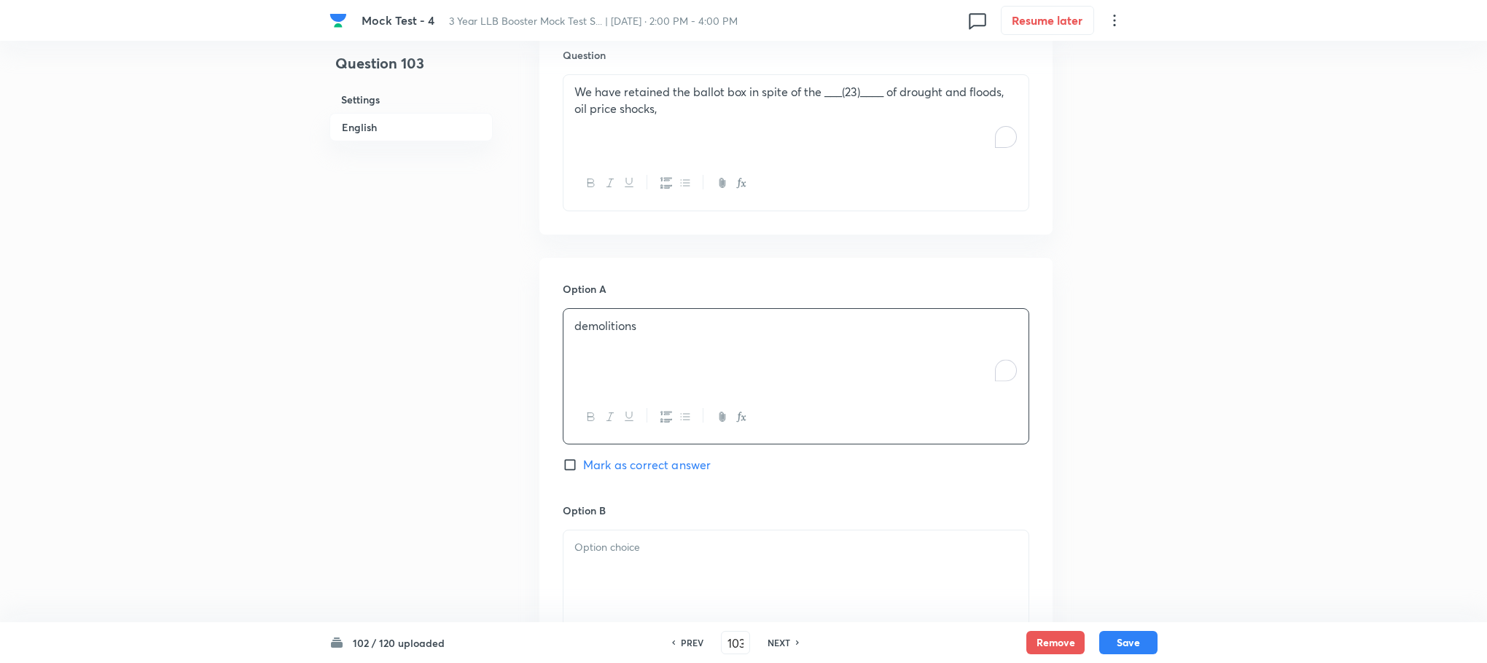
scroll to position [892, 0]
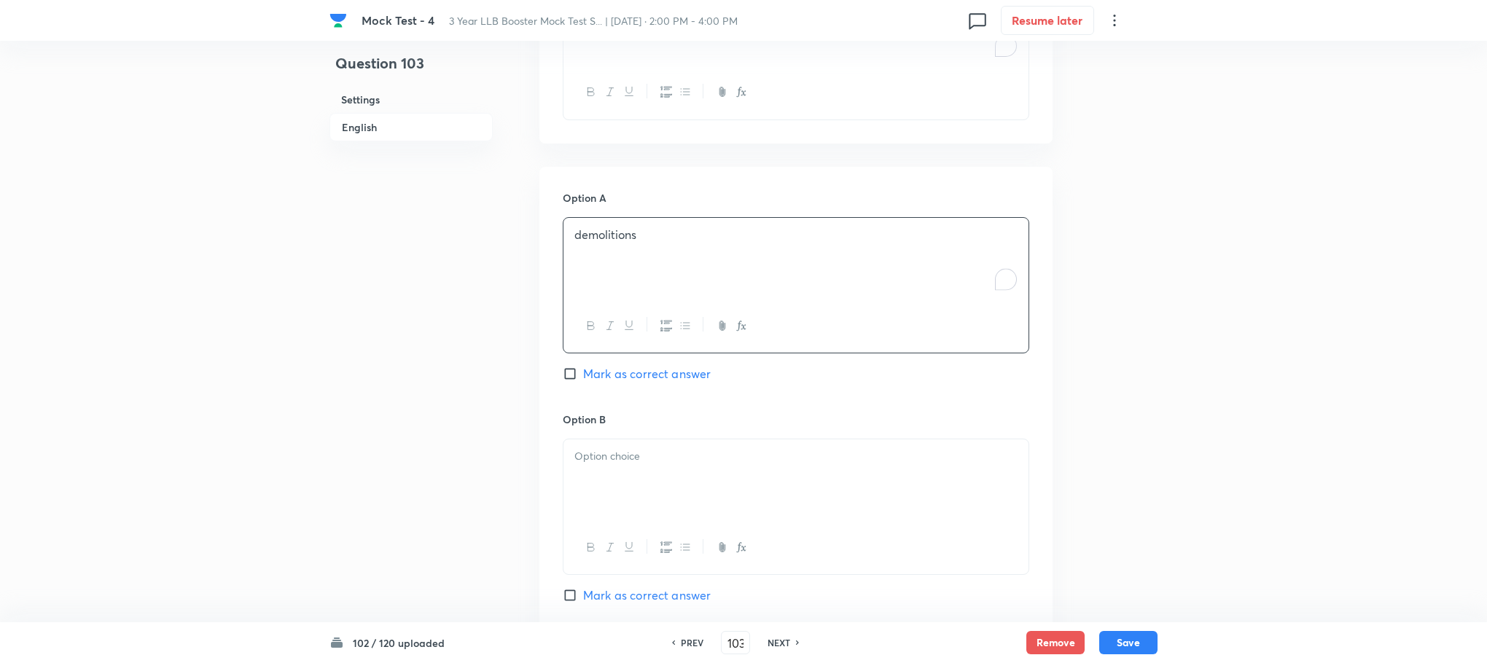
click at [613, 442] on div at bounding box center [795, 480] width 465 height 82
click at [610, 459] on p "To enrich screen reader interactions, please activate Accessibility in Grammarl…" at bounding box center [795, 456] width 443 height 17
drag, startPoint x: 573, startPoint y: 470, endPoint x: 660, endPoint y: 508, distance: 95.3
click at [660, 508] on div "plunders wreckages ravages" at bounding box center [795, 480] width 465 height 82
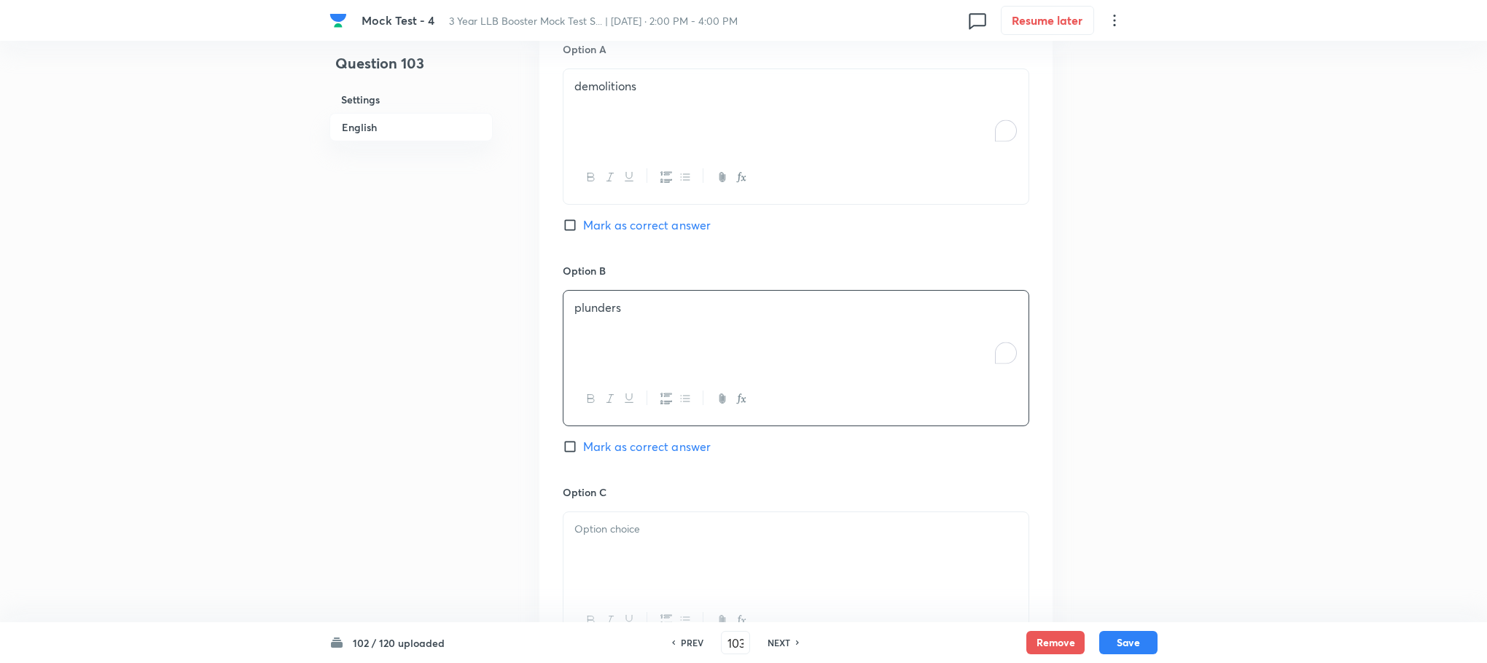
scroll to position [1111, 0]
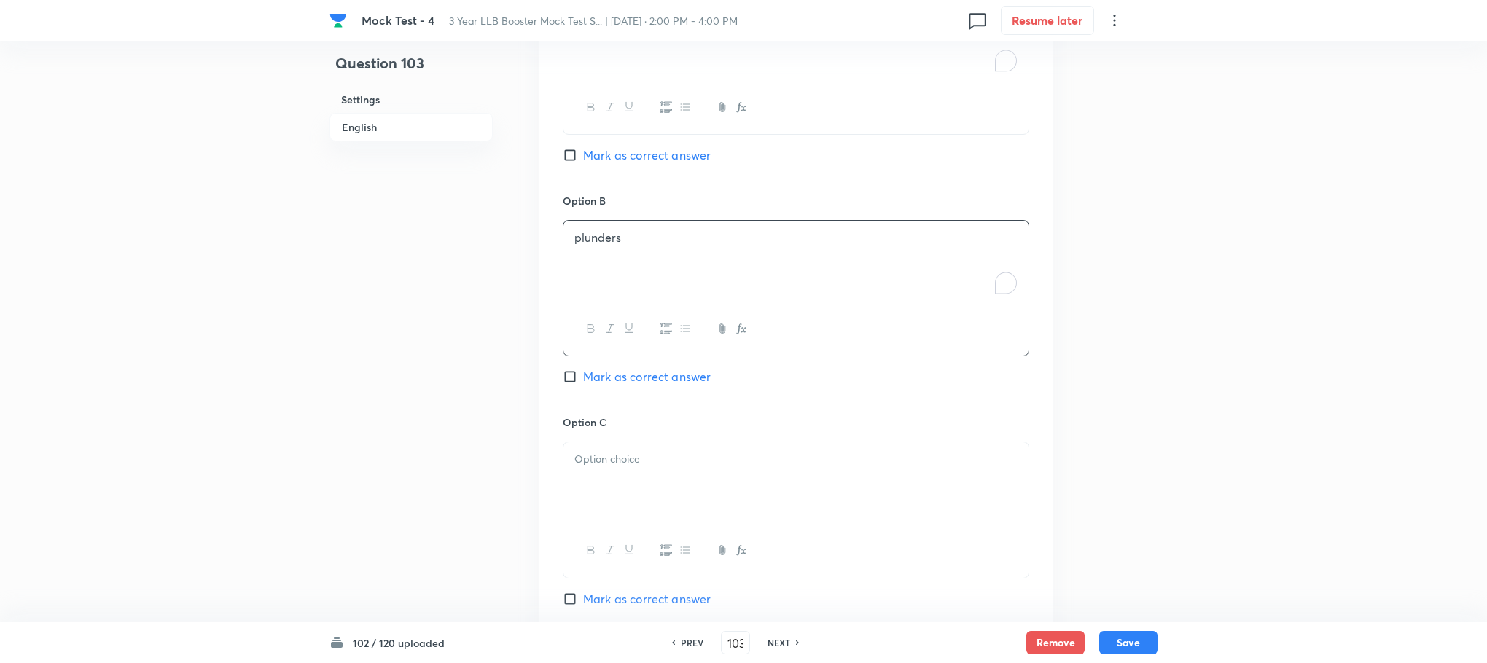
click at [612, 475] on div at bounding box center [795, 483] width 465 height 82
click at [578, 475] on p "ravages" at bounding box center [795, 476] width 443 height 17
drag, startPoint x: 568, startPoint y: 484, endPoint x: 672, endPoint y: 506, distance: 105.8
click at [672, 506] on div "wreckages ravages" at bounding box center [795, 483] width 465 height 82
click at [623, 485] on div at bounding box center [795, 487] width 465 height 82
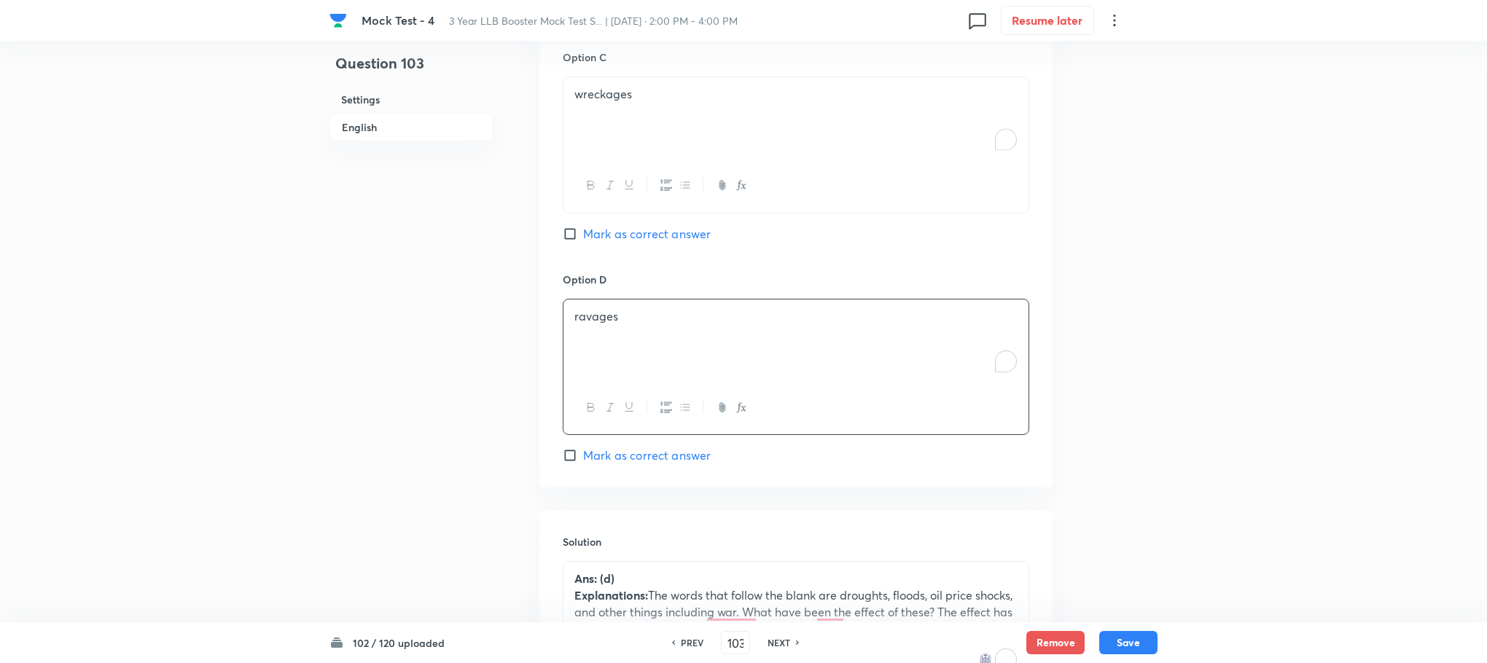
scroll to position [1482, 0]
click at [628, 464] on div "Option A demolitions Mark as correct answer Option B plunders Mark as correct a…" at bounding box center [795, 29] width 513 height 905
click at [634, 447] on span "Mark as correct answer" at bounding box center [647, 448] width 128 height 17
click at [583, 447] on input "Mark as correct answer" at bounding box center [573, 449] width 20 height 15
checkbox input "true"
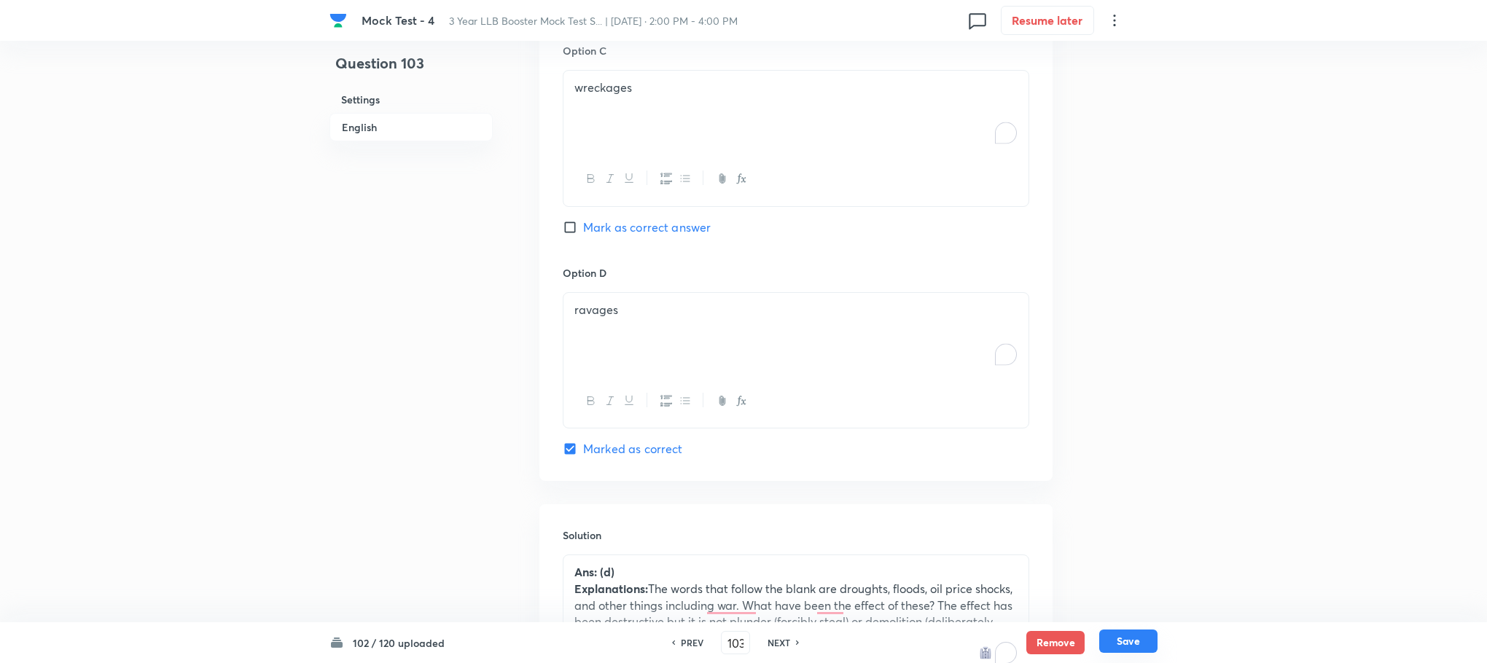
click at [1122, 632] on button "Save" at bounding box center [1128, 641] width 58 height 23
type input "104"
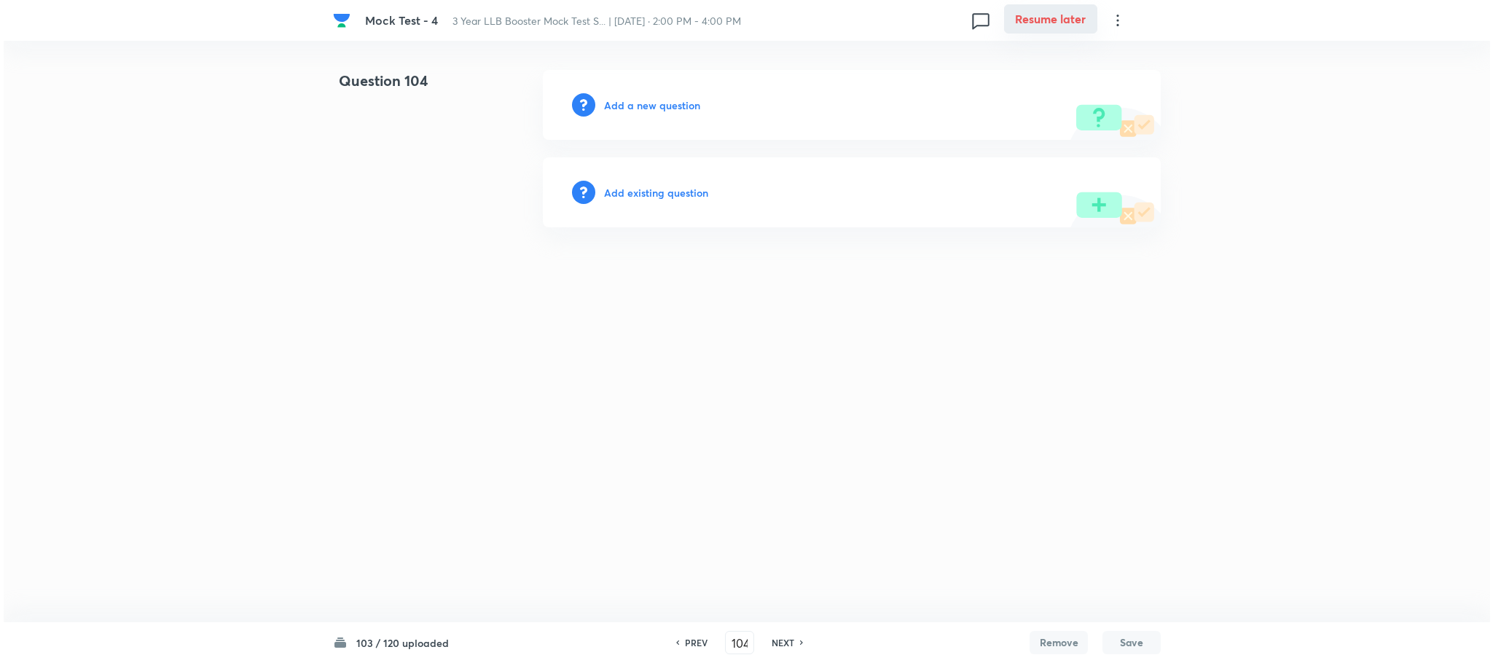
scroll to position [0, 0]
click at [663, 90] on div "Add a new question" at bounding box center [852, 105] width 618 height 70
click at [659, 98] on h6 "Add a new question" at bounding box center [652, 105] width 96 height 15
click at [659, 98] on h6 "Choose a question type" at bounding box center [660, 105] width 112 height 15
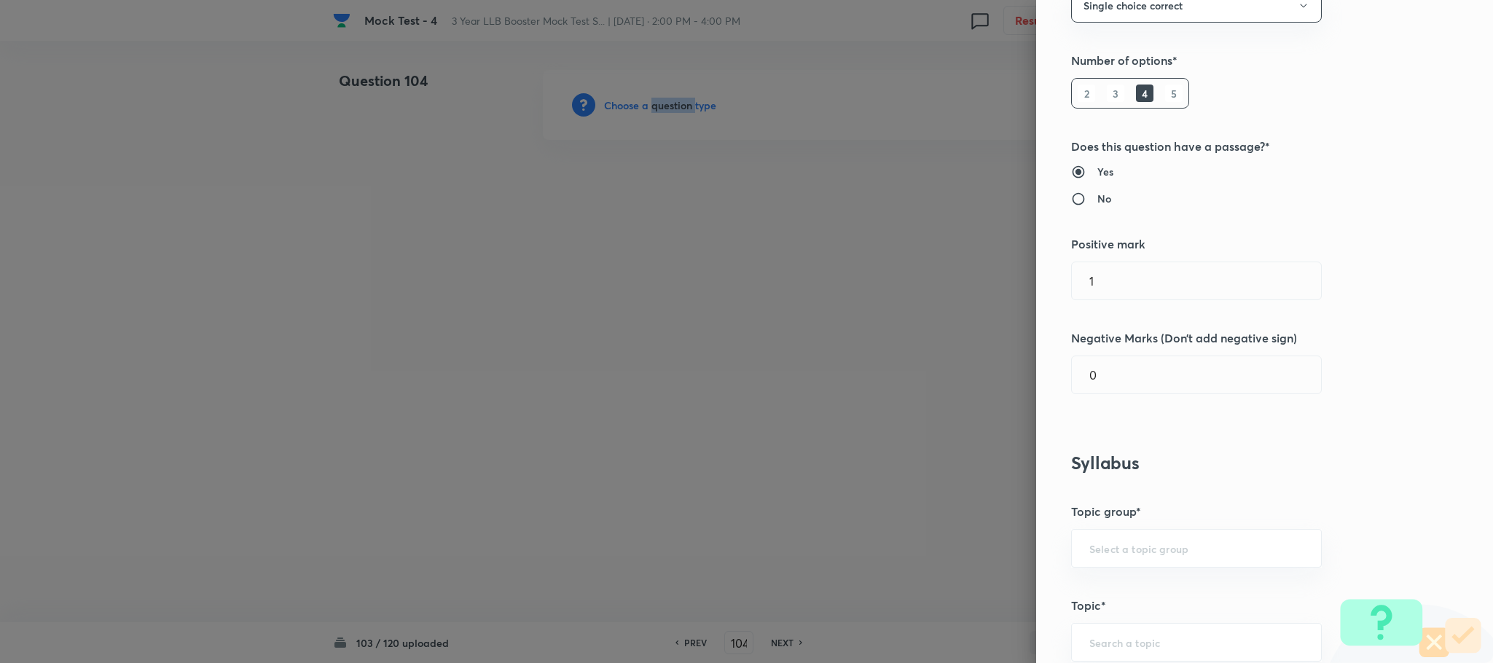
scroll to position [765, 0]
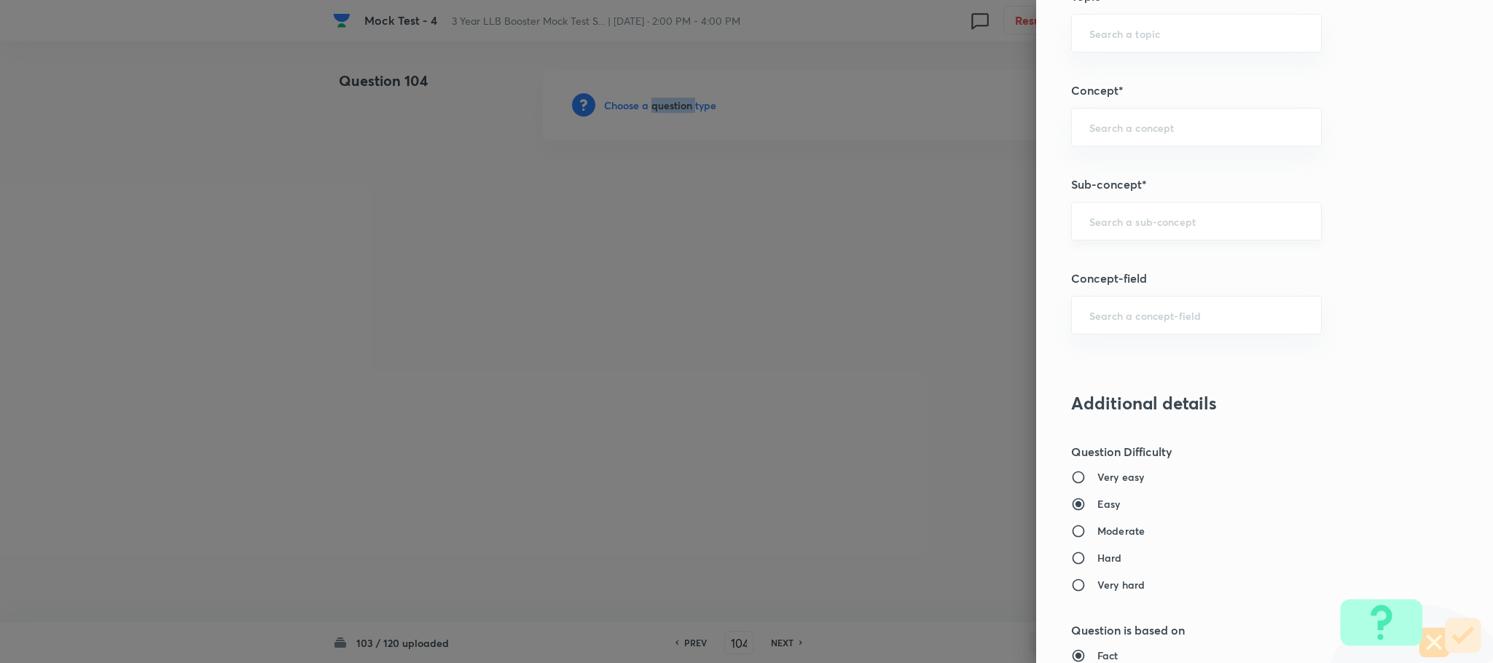
click at [1130, 241] on div "​" at bounding box center [1196, 221] width 251 height 39
click at [1128, 270] on li "Reading Approach" at bounding box center [1180, 267] width 249 height 26
type input "Reading Approach"
type input "English Language"
type input "English Comprehension"
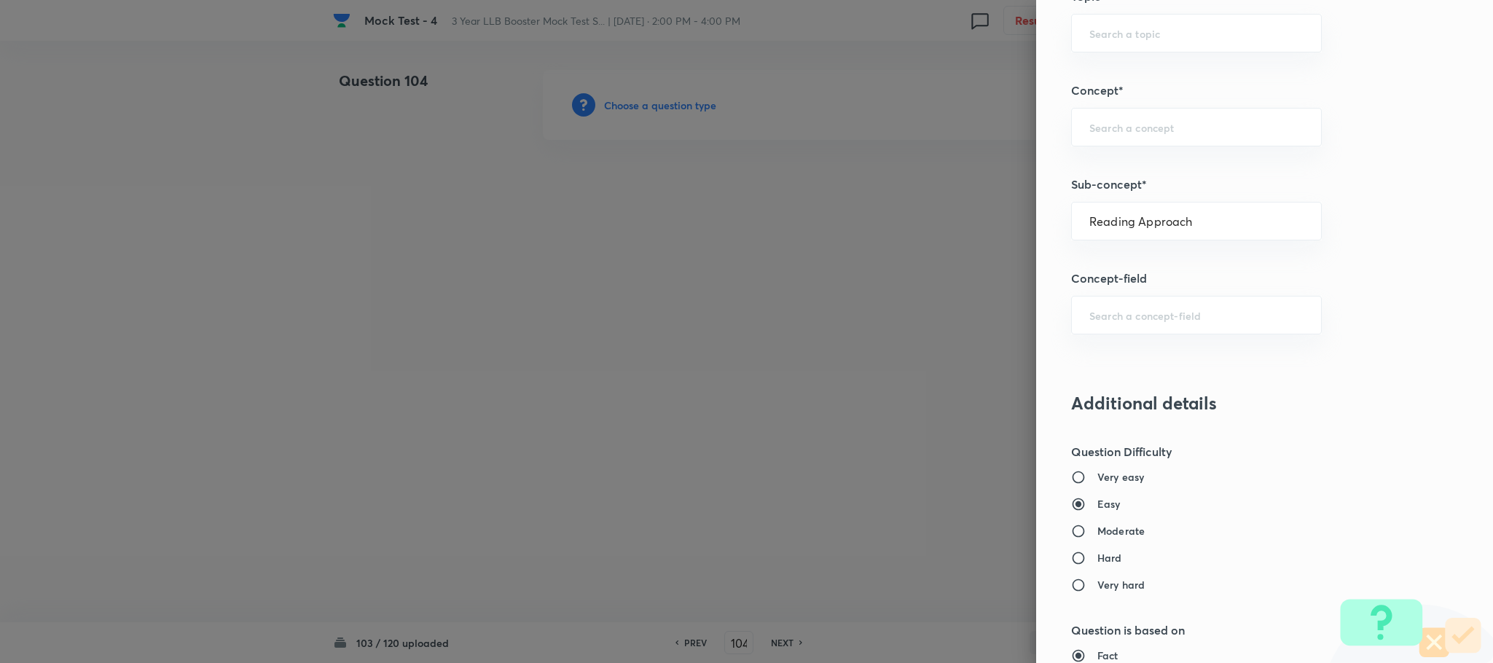
type input "Types of Passages"
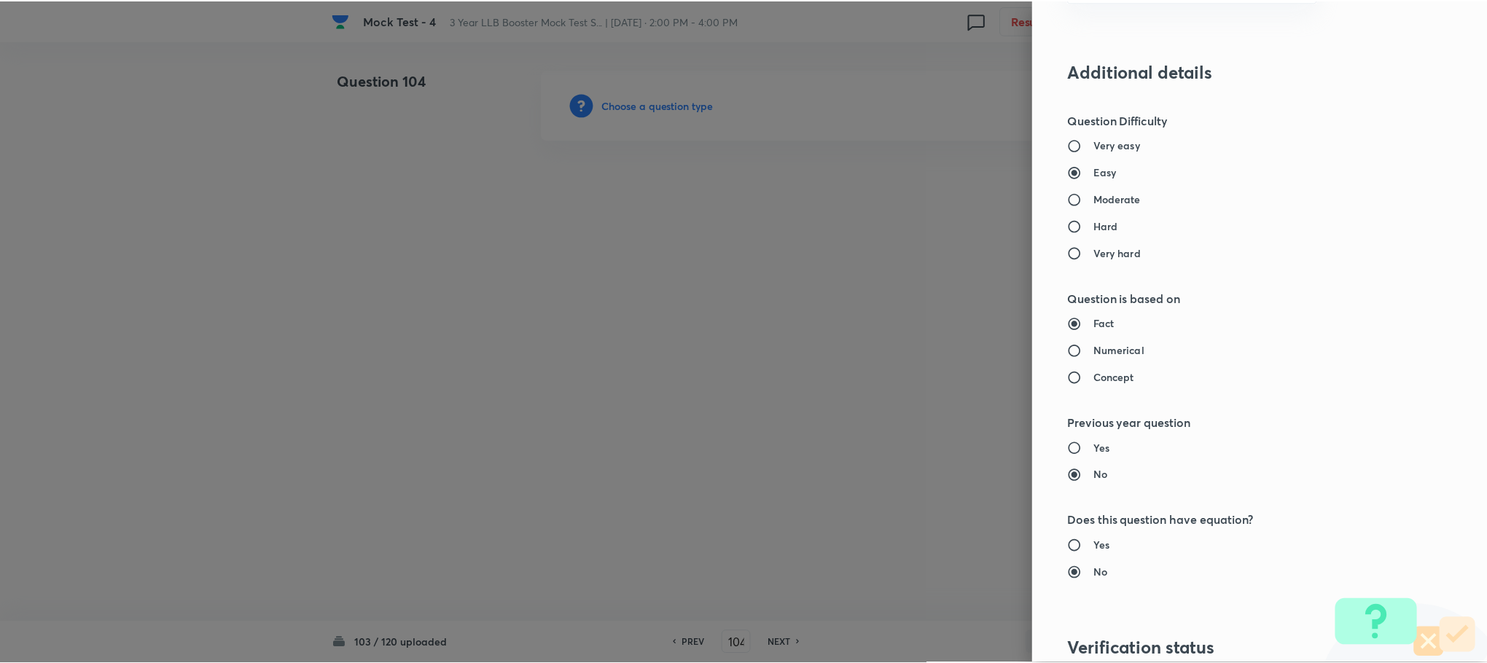
scroll to position [1328, 0]
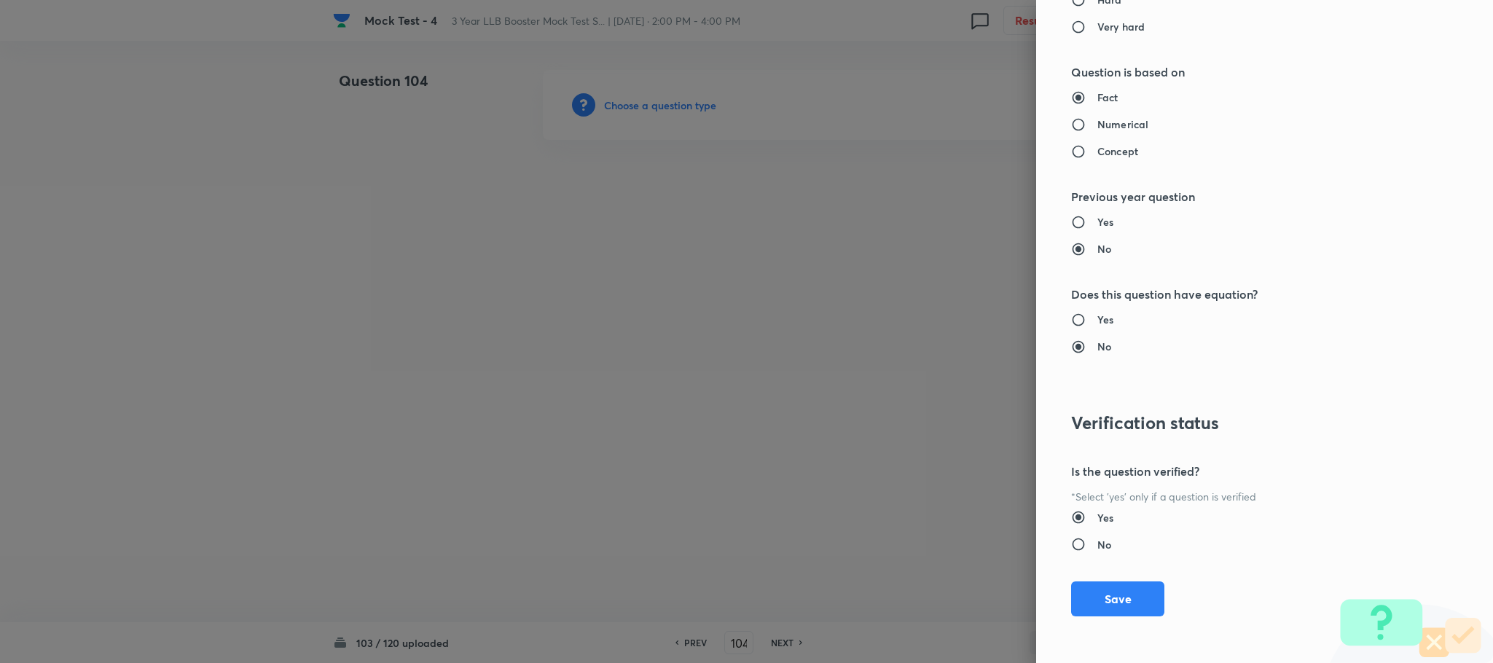
click at [1107, 625] on div "Question settings Question type* Single choice correct Number of options* 2 3 4…" at bounding box center [1264, 331] width 457 height 663
click at [1107, 590] on button "Save" at bounding box center [1117, 597] width 93 height 35
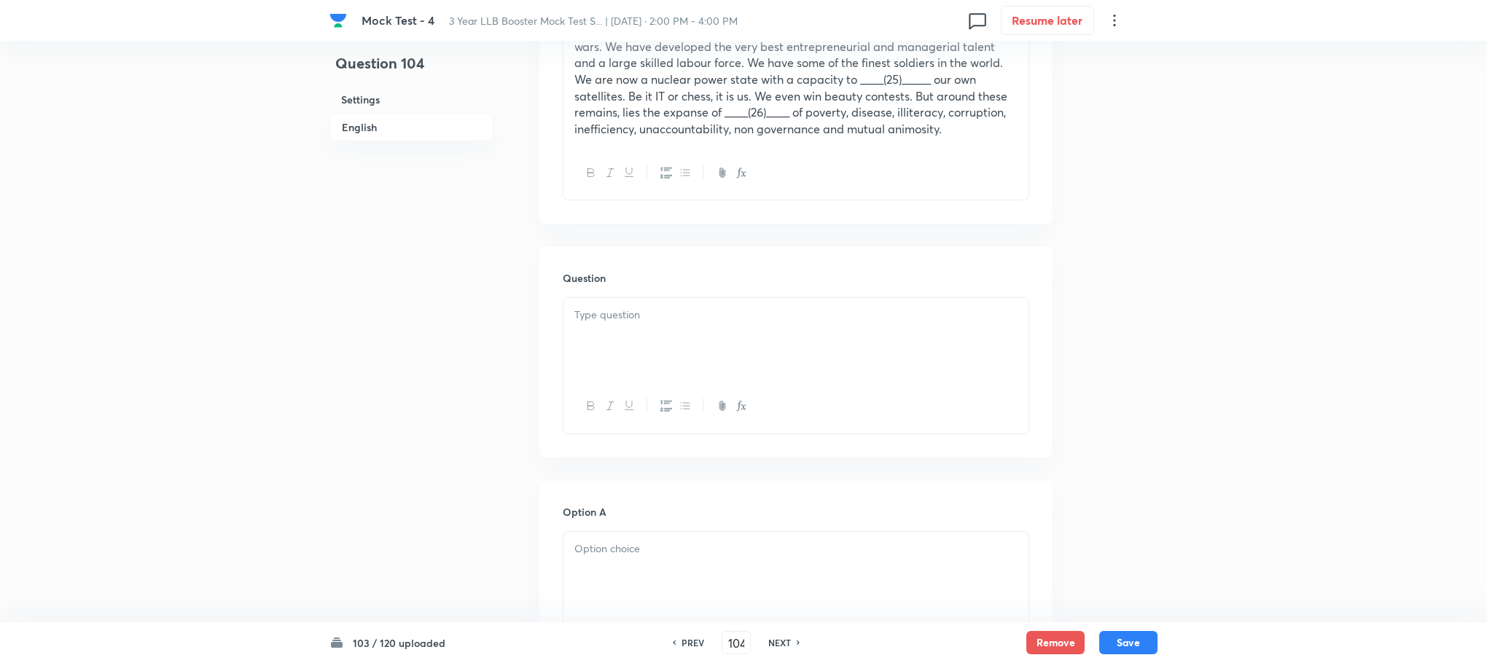
scroll to position [765, 0]
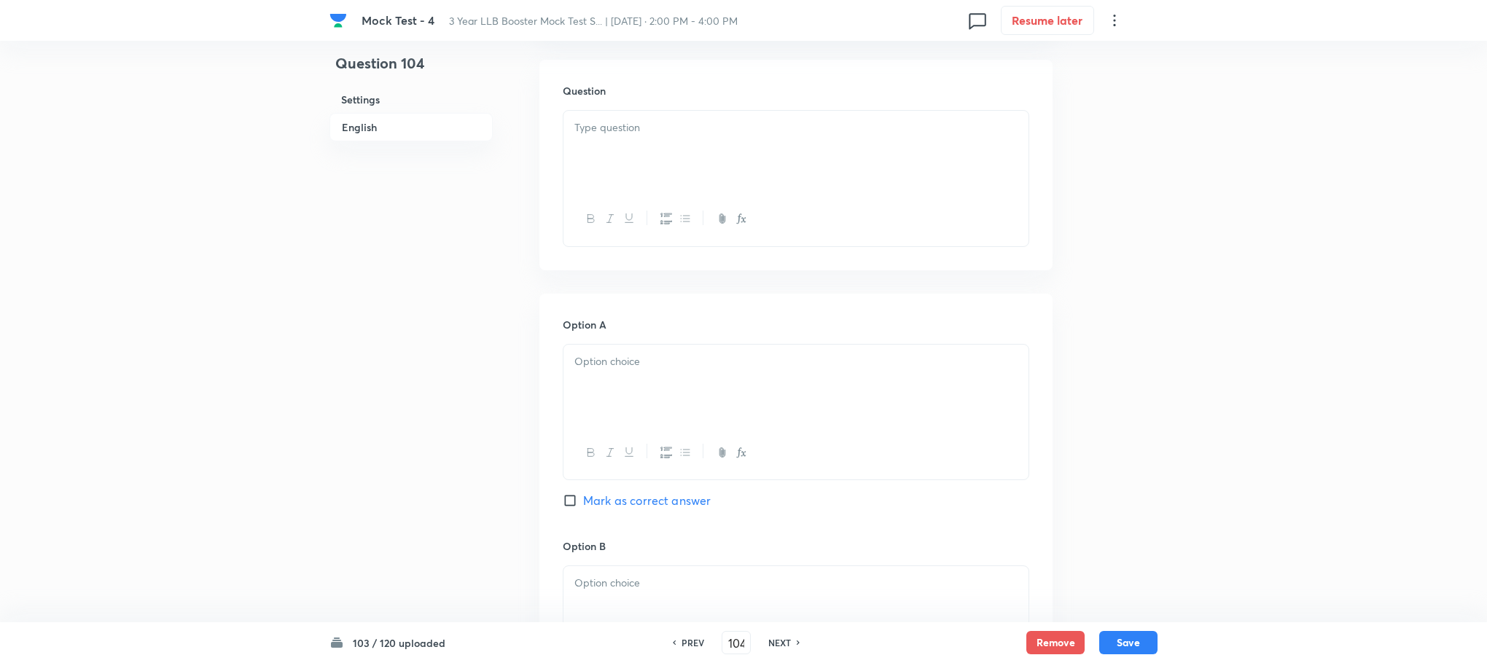
click at [590, 361] on p at bounding box center [795, 361] width 443 height 17
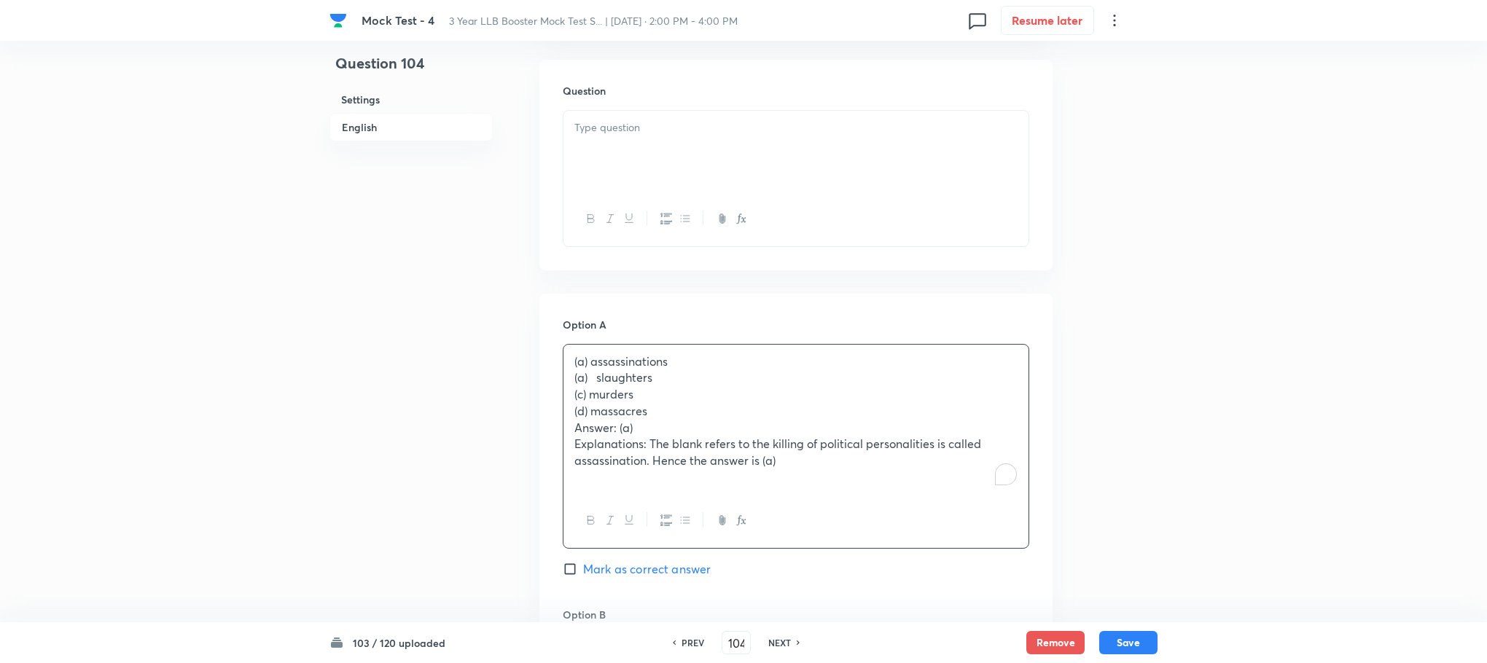
scroll to position [219, 0]
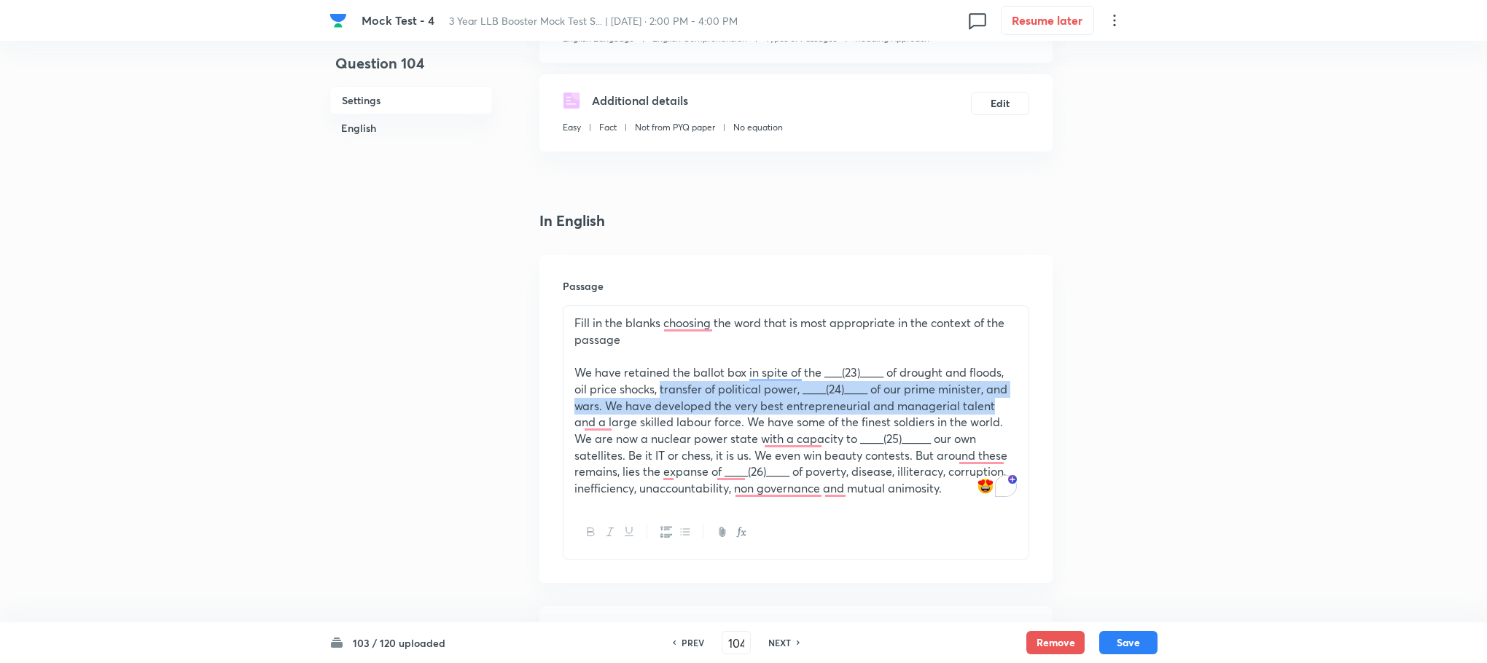
drag, startPoint x: 663, startPoint y: 388, endPoint x: 993, endPoint y: 407, distance: 330.7
click at [993, 407] on p "We have retained the ballot box in spite of the ___(23)____ of drought and floo…" at bounding box center [795, 430] width 443 height 133
copy p "transfer of political power, ____(24)____ of our prime minister, and wars. We h…"
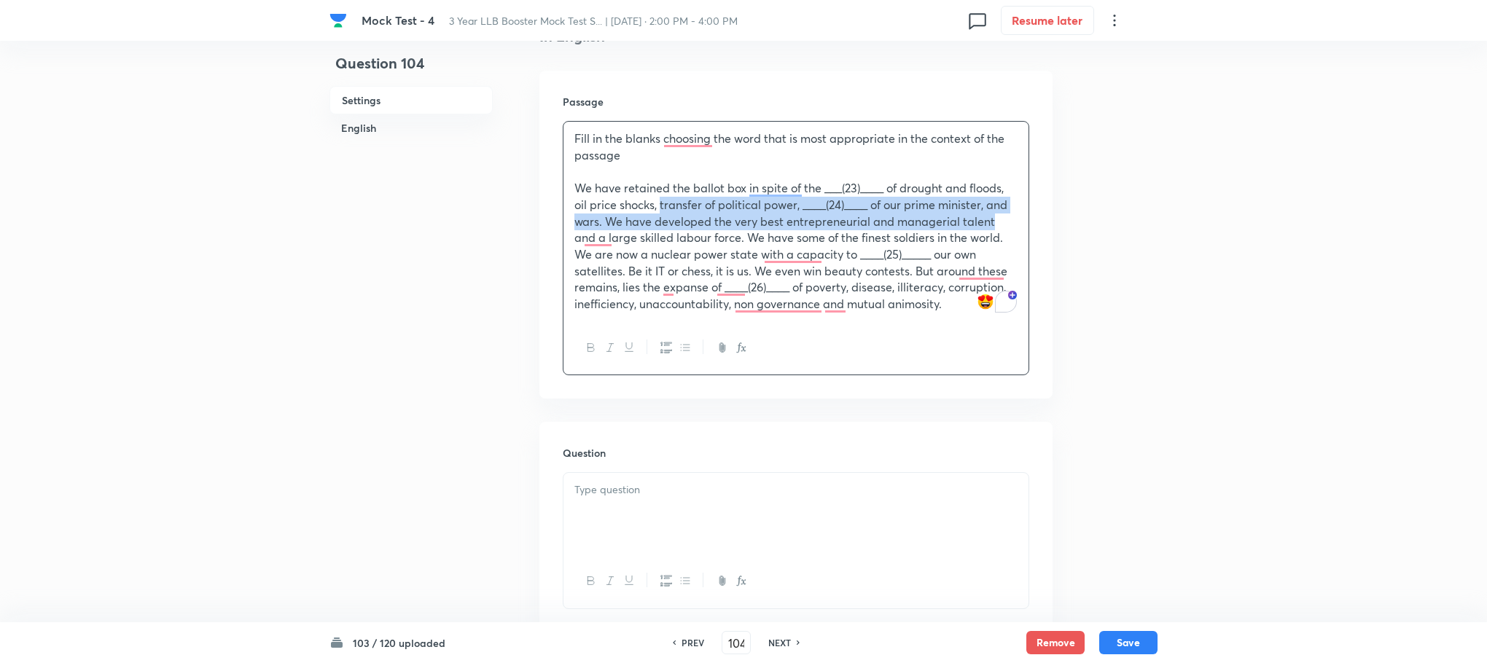
scroll to position [547, 0]
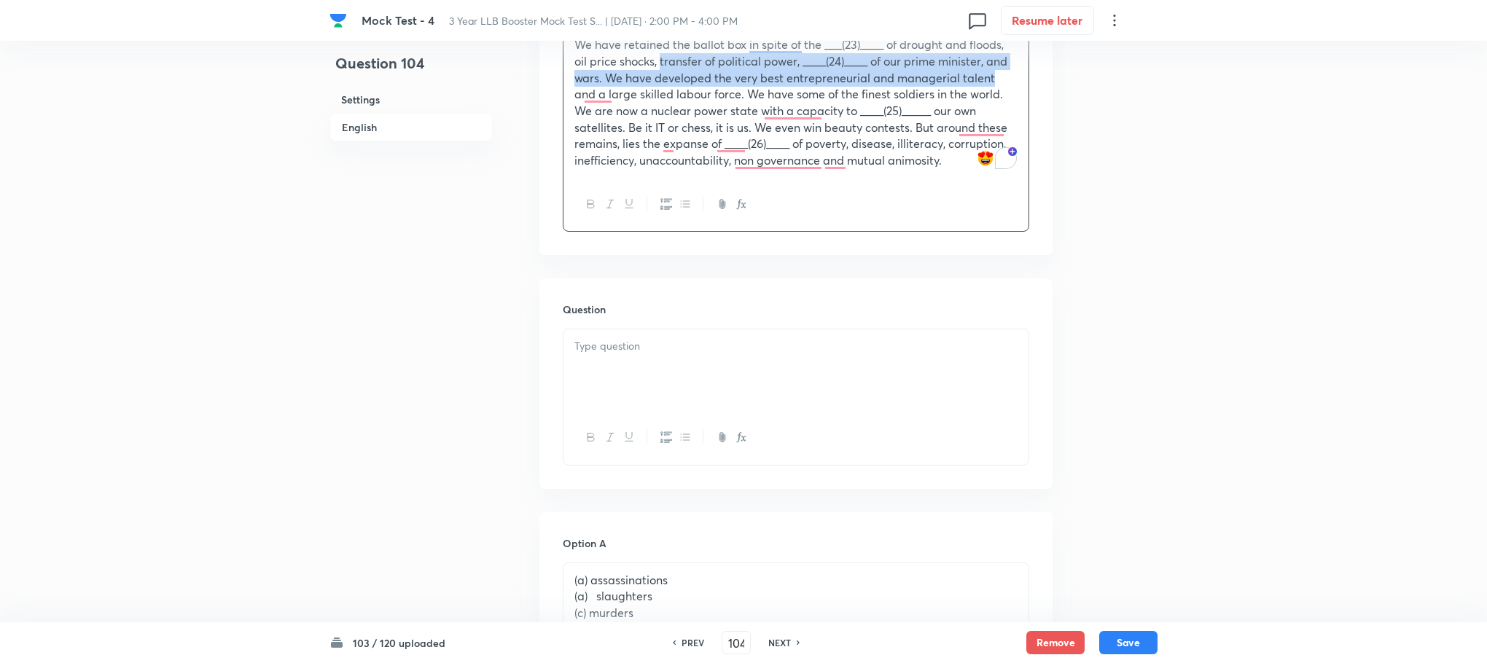
click at [705, 390] on div at bounding box center [795, 370] width 465 height 82
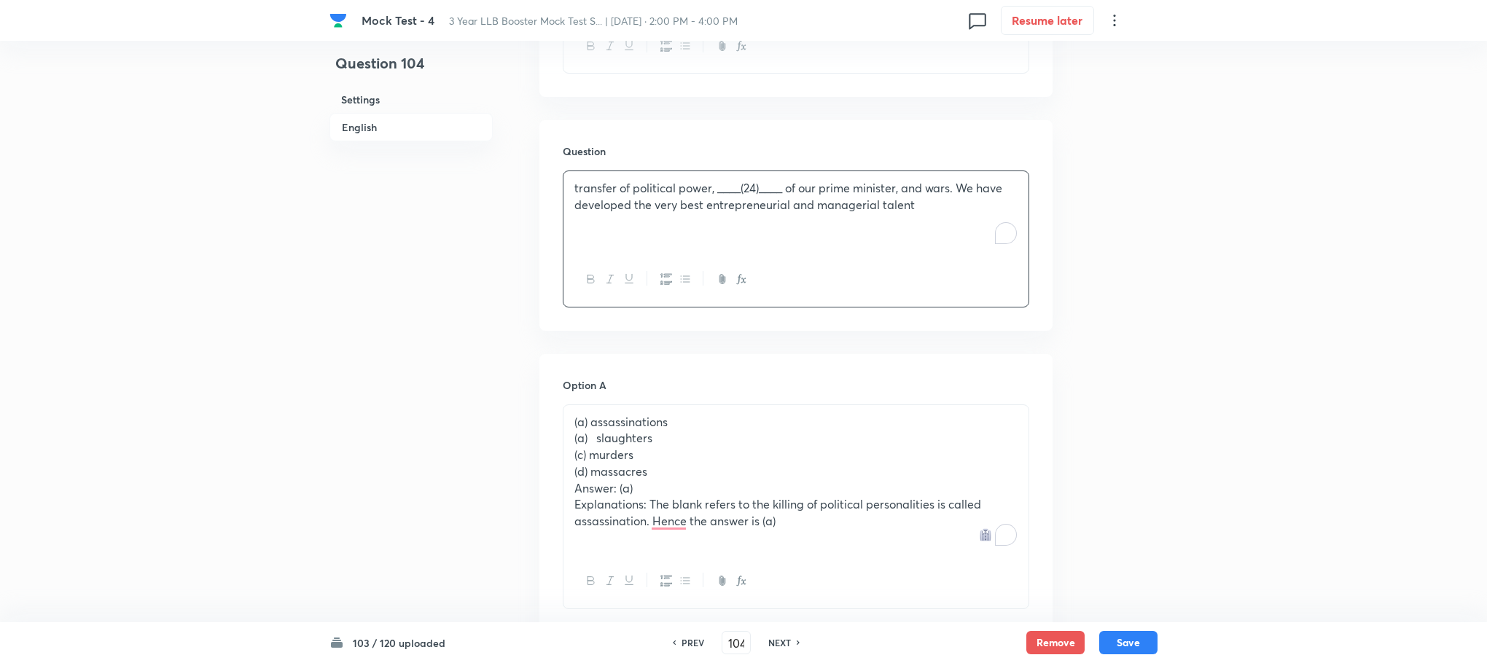
scroll to position [765, 0]
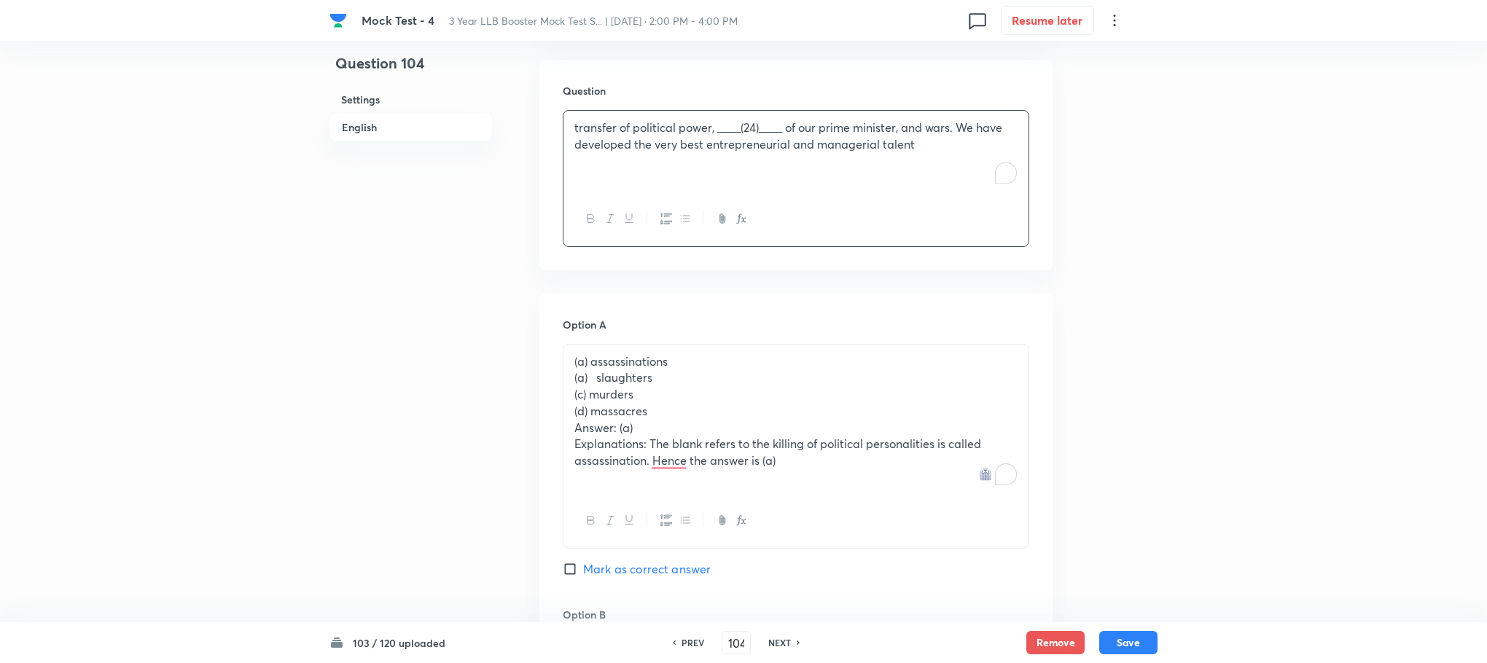
click at [589, 366] on p "(a) assassinations" at bounding box center [795, 361] width 443 height 17
click at [589, 385] on p "(a) slaughters" at bounding box center [795, 378] width 443 height 17
click at [587, 399] on p "(c) murders" at bounding box center [795, 394] width 443 height 17
click at [587, 421] on p "Answer: (a)" at bounding box center [795, 428] width 443 height 17
click at [587, 415] on p "(d) massacres" at bounding box center [795, 411] width 443 height 17
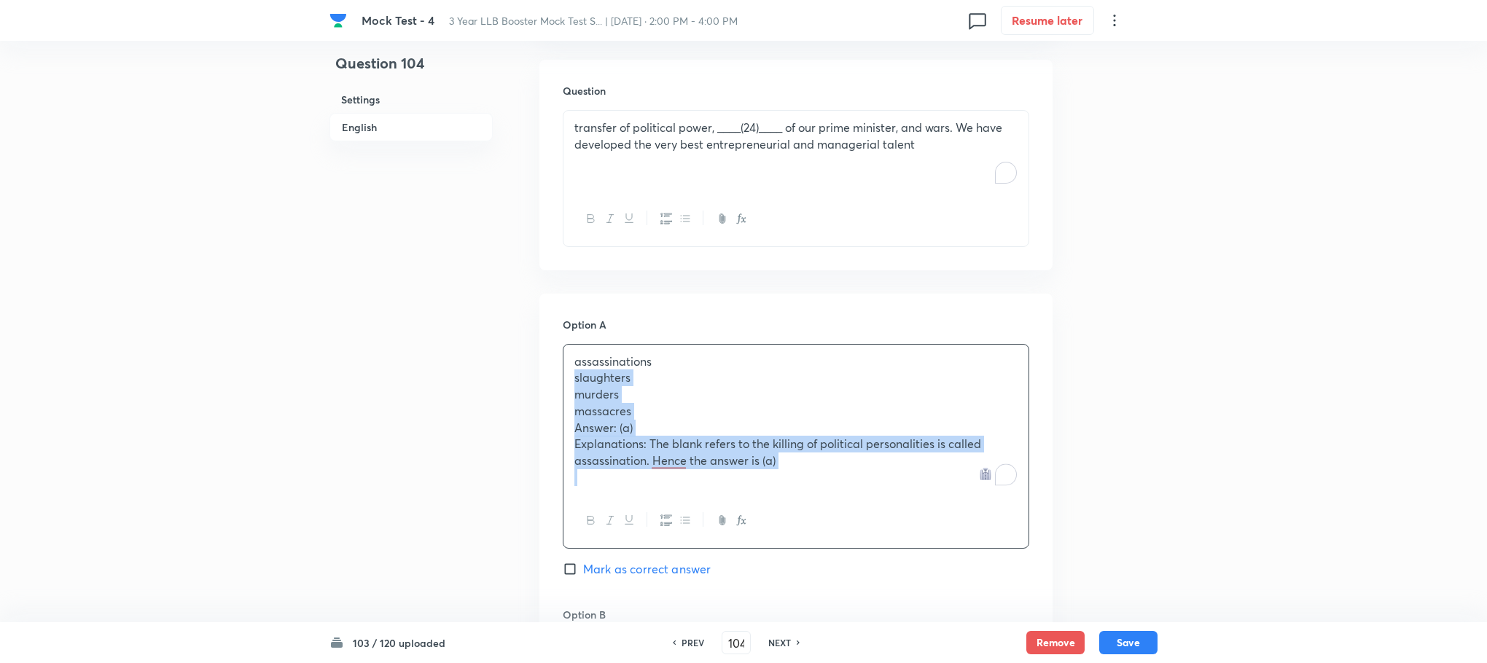
drag, startPoint x: 566, startPoint y: 383, endPoint x: 823, endPoint y: 470, distance: 270.8
click at [823, 470] on div "assassinations slaughters murders massacres Answer: (a) Explanations: The blank…" at bounding box center [795, 420] width 465 height 150
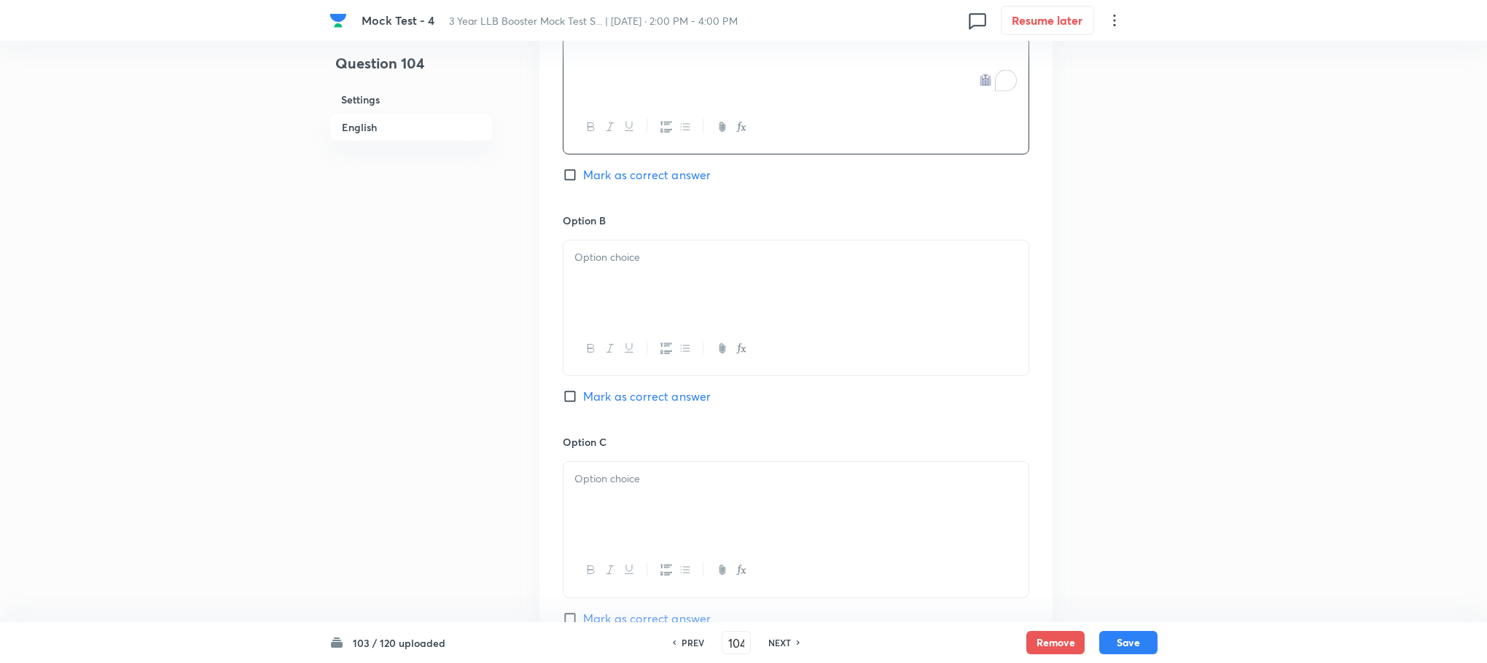
scroll to position [1093, 0]
click at [600, 304] on div at bounding box center [795, 279] width 465 height 82
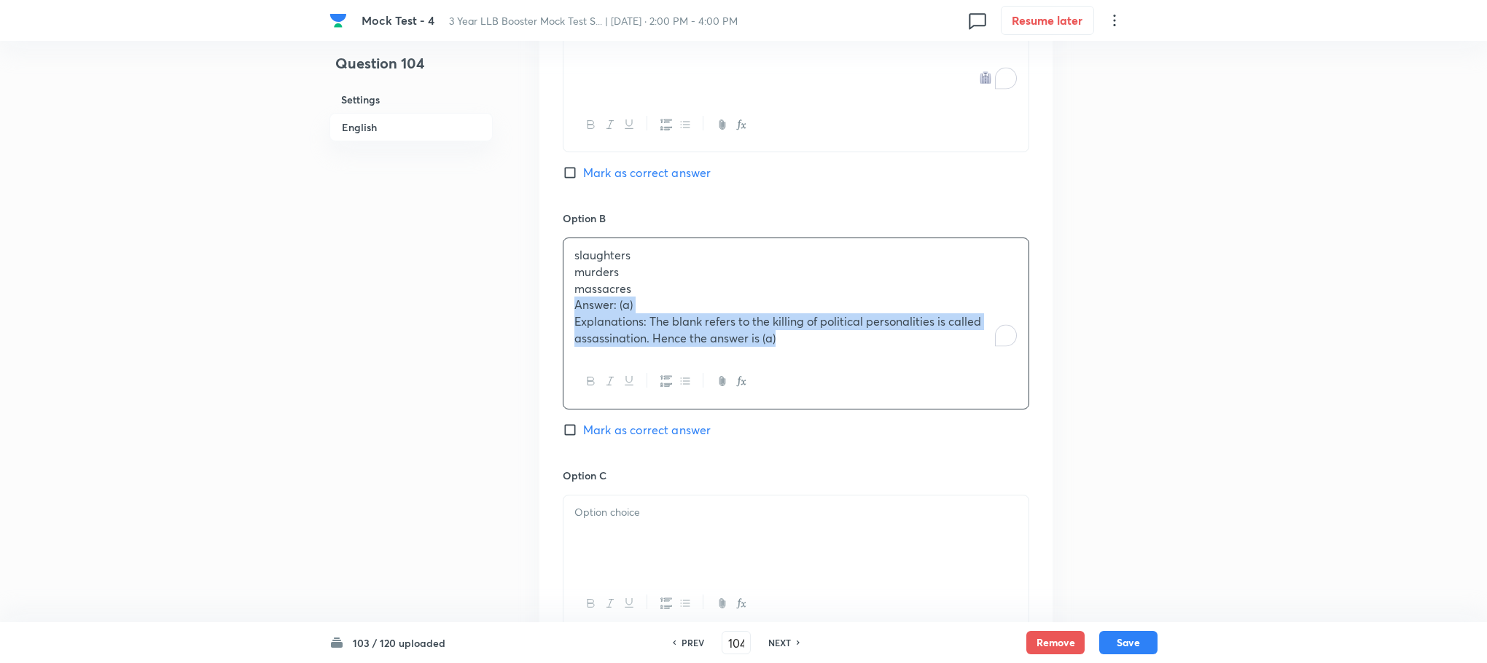
drag, startPoint x: 569, startPoint y: 307, endPoint x: 855, endPoint y: 392, distance: 298.2
click at [855, 392] on div "slaughters murders massacres Answer: (a) Explanations: The blank refers to the …" at bounding box center [796, 324] width 466 height 172
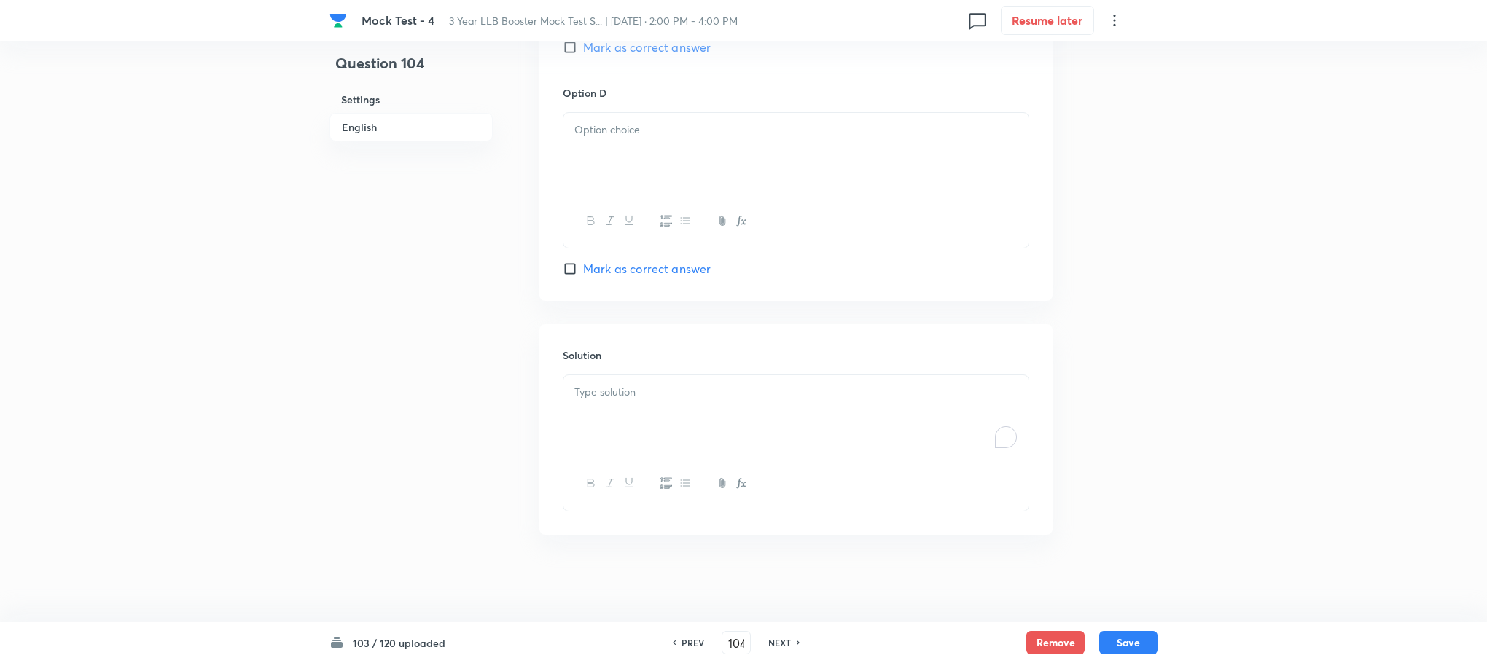
click at [630, 416] on div "To enrich screen reader interactions, please activate Accessibility in Grammarl…" at bounding box center [795, 416] width 465 height 82
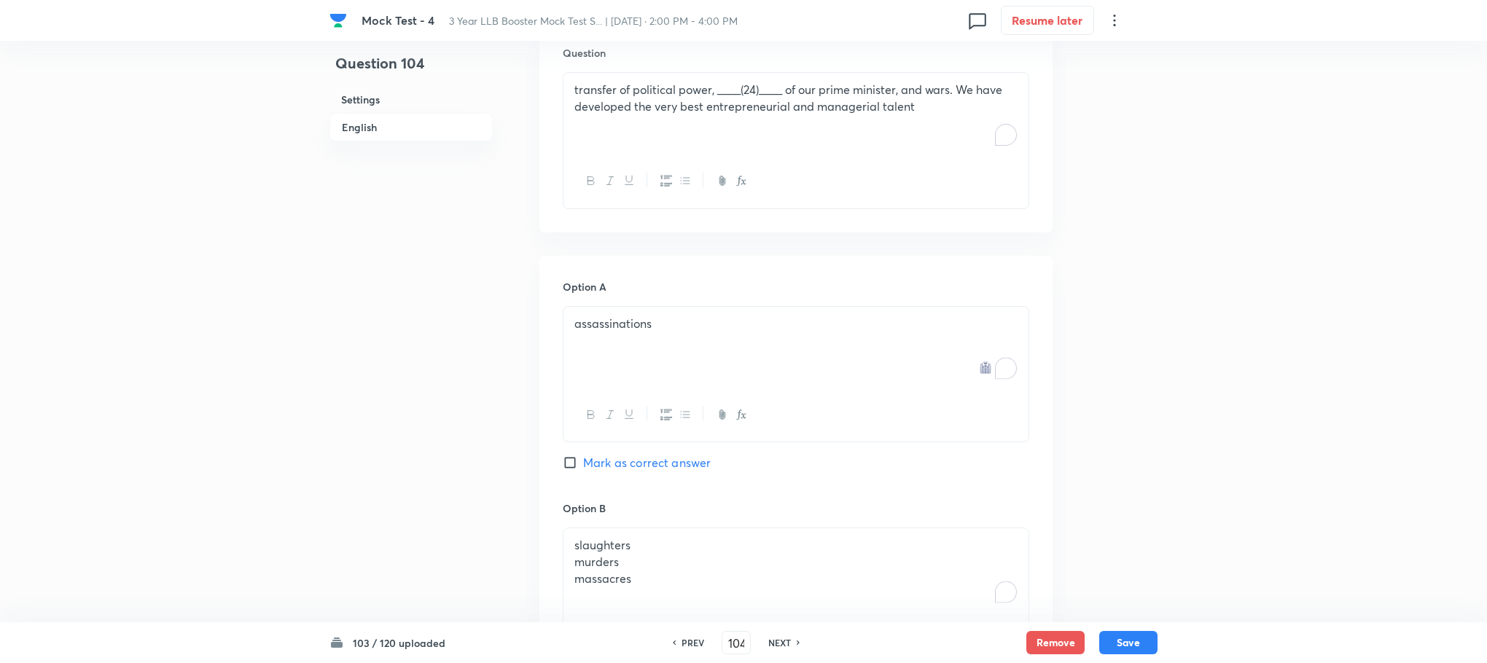
scroll to position [794, 0]
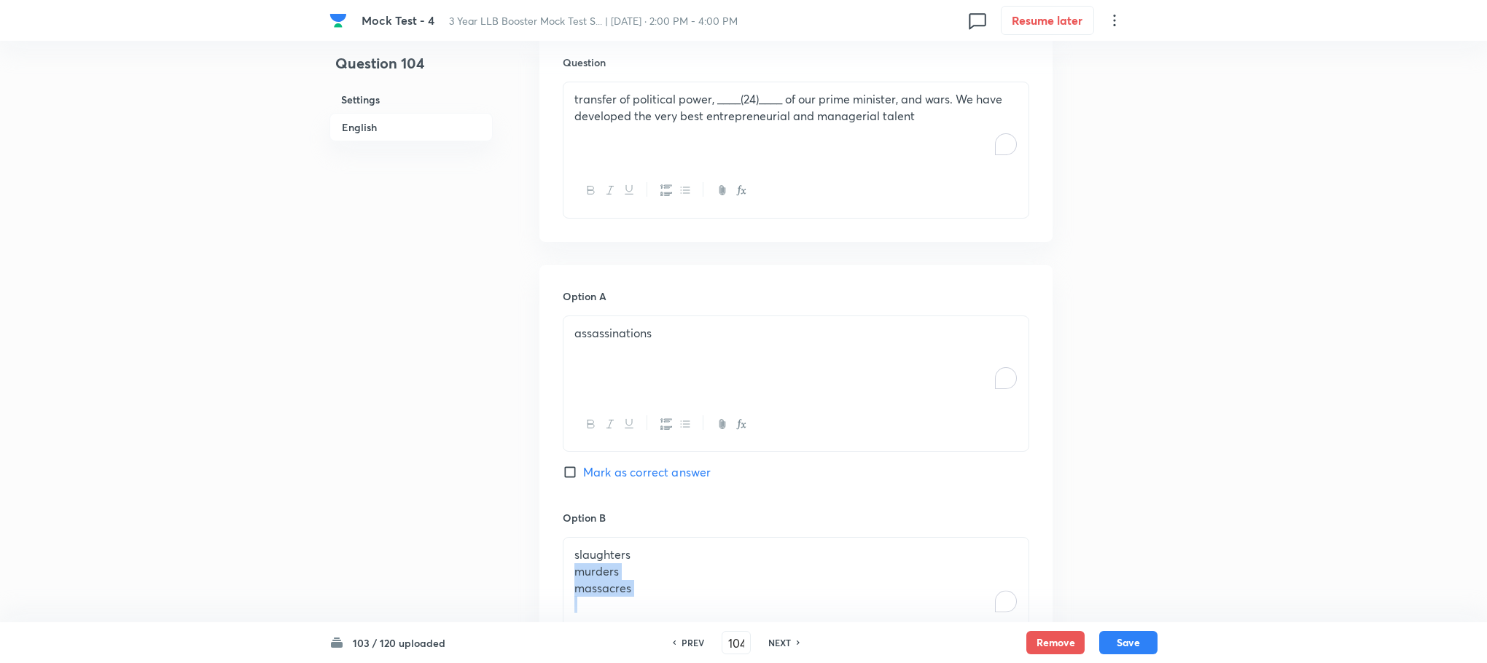
drag, startPoint x: 569, startPoint y: 575, endPoint x: 716, endPoint y: 606, distance: 149.8
click at [716, 606] on div "slaughters murders massacres" at bounding box center [795, 580] width 465 height 84
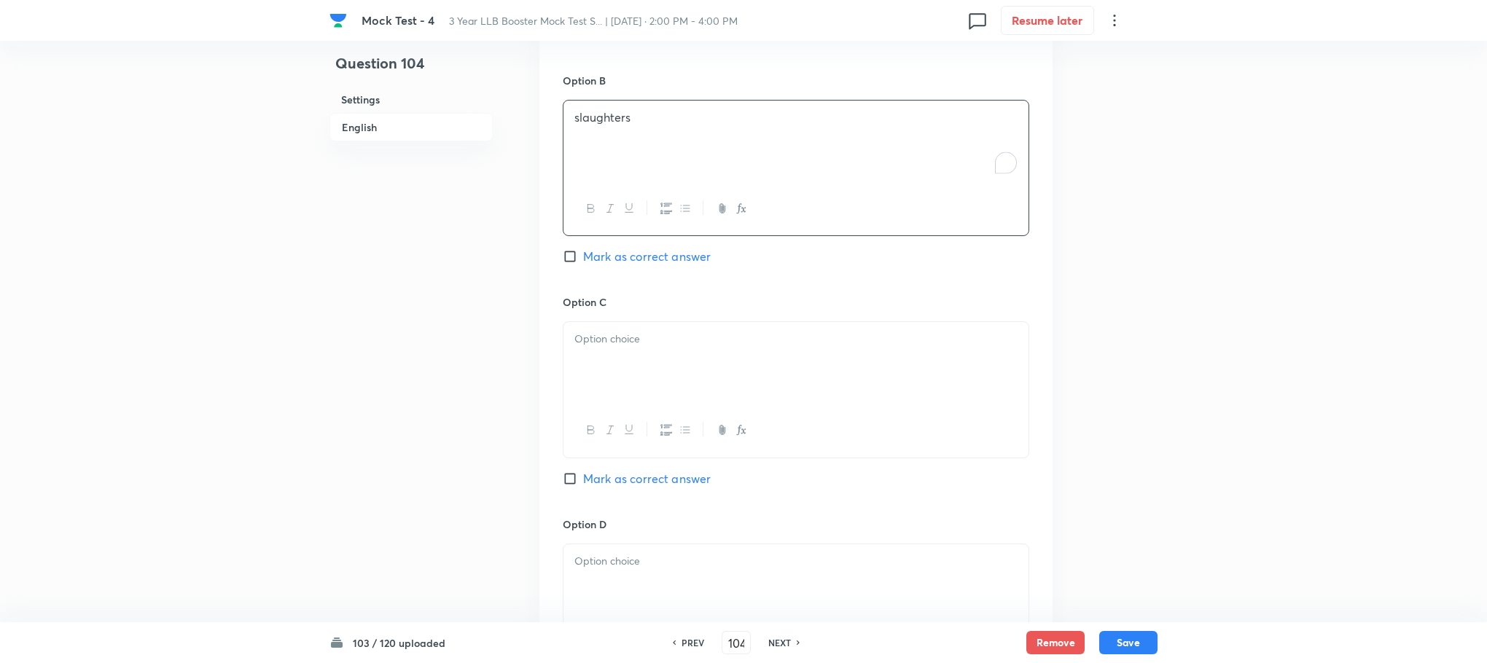
click at [622, 399] on div at bounding box center [795, 363] width 465 height 82
drag, startPoint x: 566, startPoint y: 361, endPoint x: 702, endPoint y: 379, distance: 136.8
click at [702, 379] on div "murders massacres" at bounding box center [795, 363] width 465 height 82
click at [623, 566] on p at bounding box center [795, 561] width 443 height 17
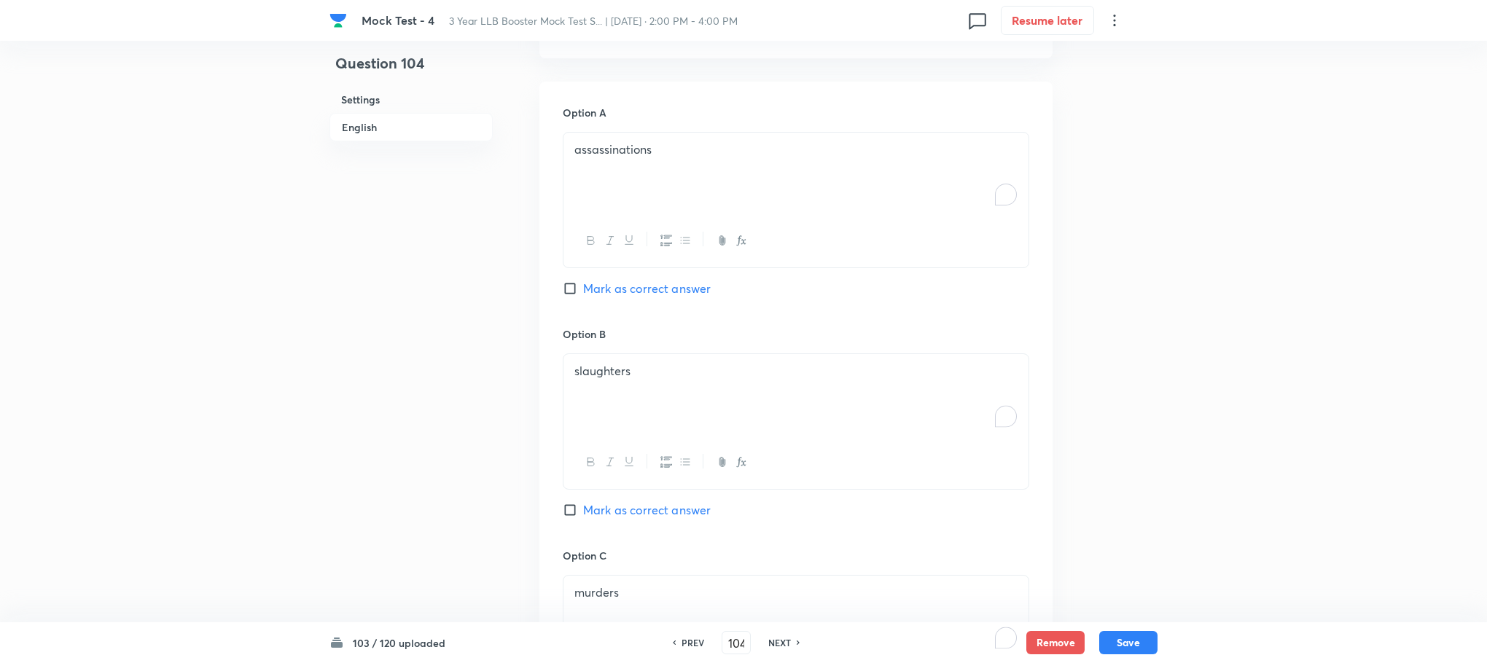
scroll to position [903, 0]
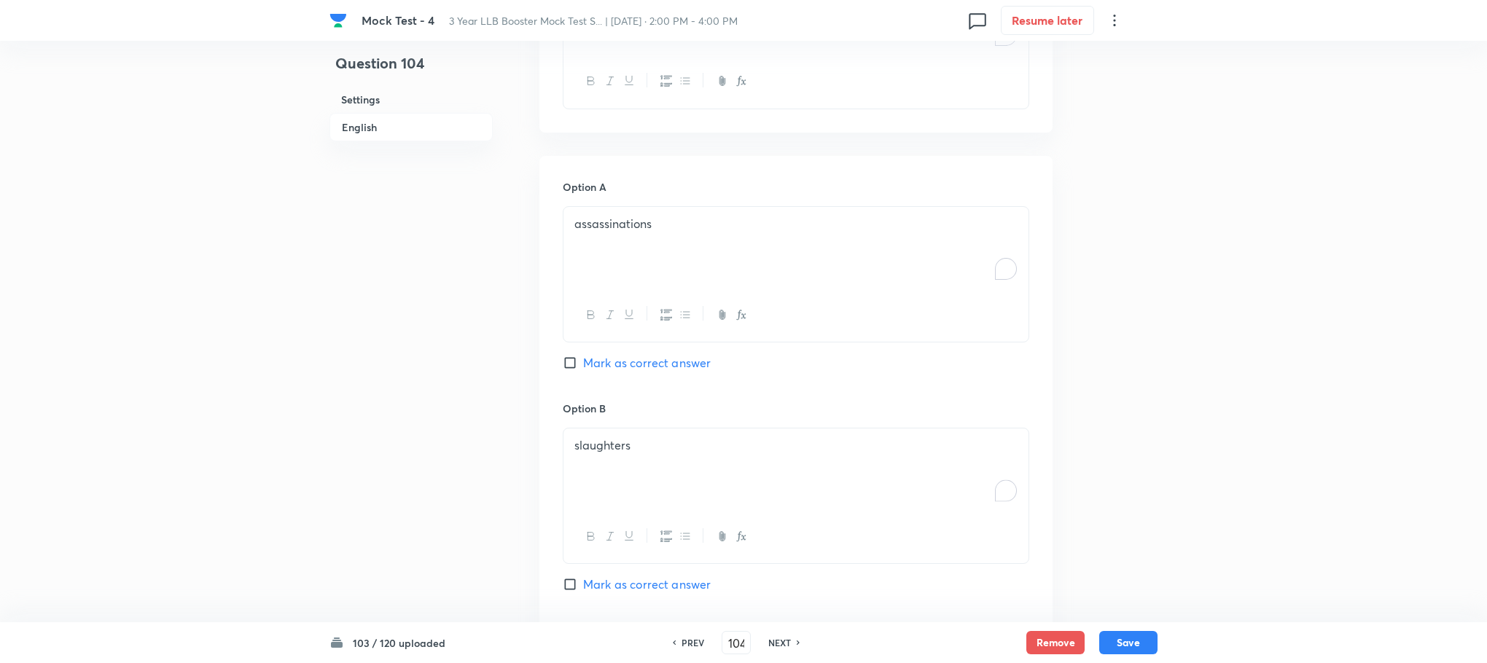
click at [646, 357] on span "Mark as correct answer" at bounding box center [647, 362] width 128 height 17
click at [583, 357] on input "Mark as correct answer" at bounding box center [573, 363] width 20 height 15
checkbox input "true"
click at [1125, 648] on button "Save" at bounding box center [1128, 641] width 58 height 23
type input "105"
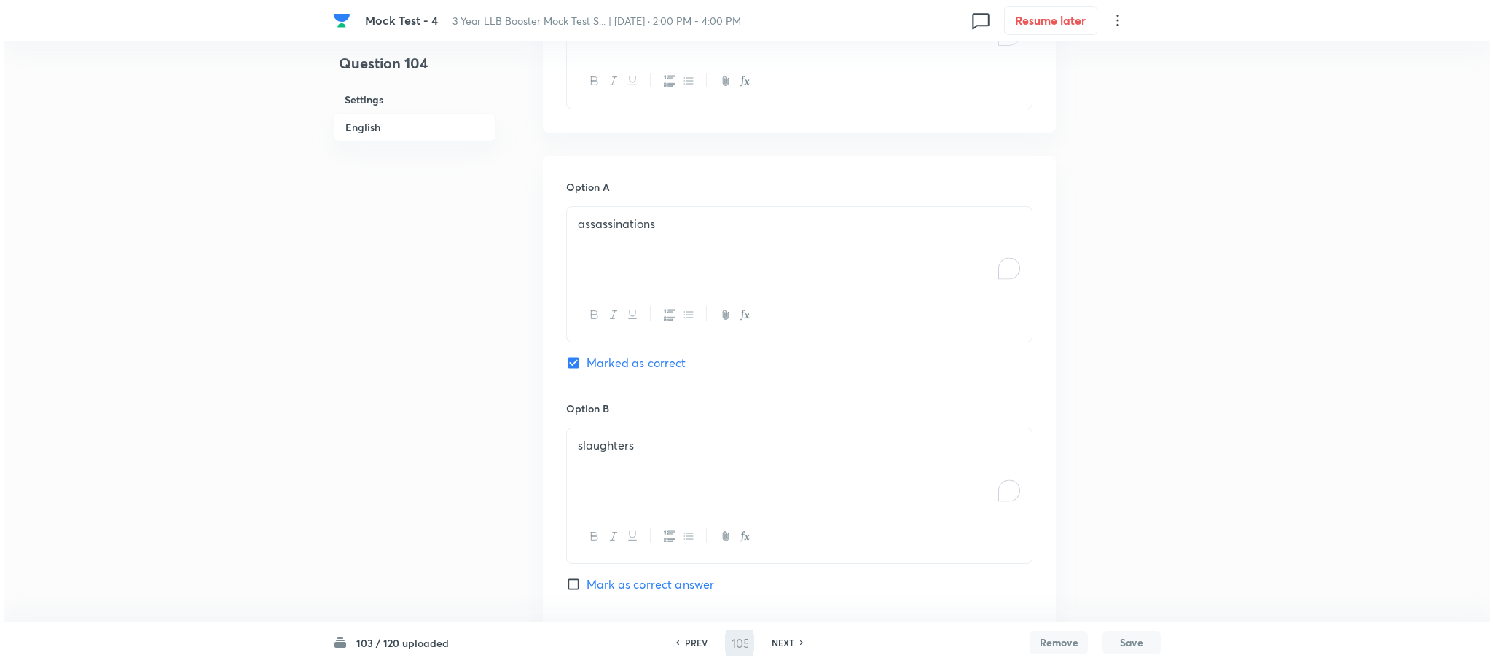
scroll to position [0, 0]
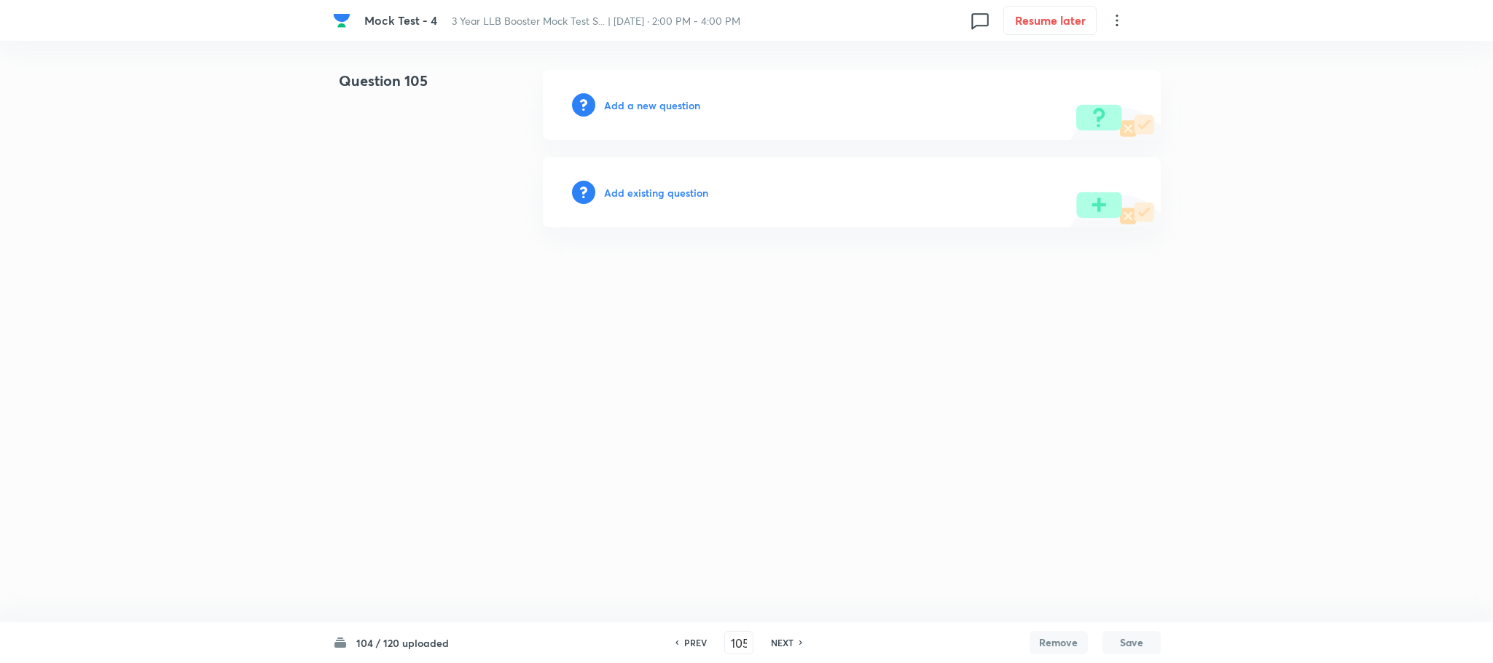
click at [673, 105] on h6 "Add a new question" at bounding box center [652, 105] width 96 height 15
click at [673, 105] on h6 "Choose a question type" at bounding box center [660, 105] width 112 height 15
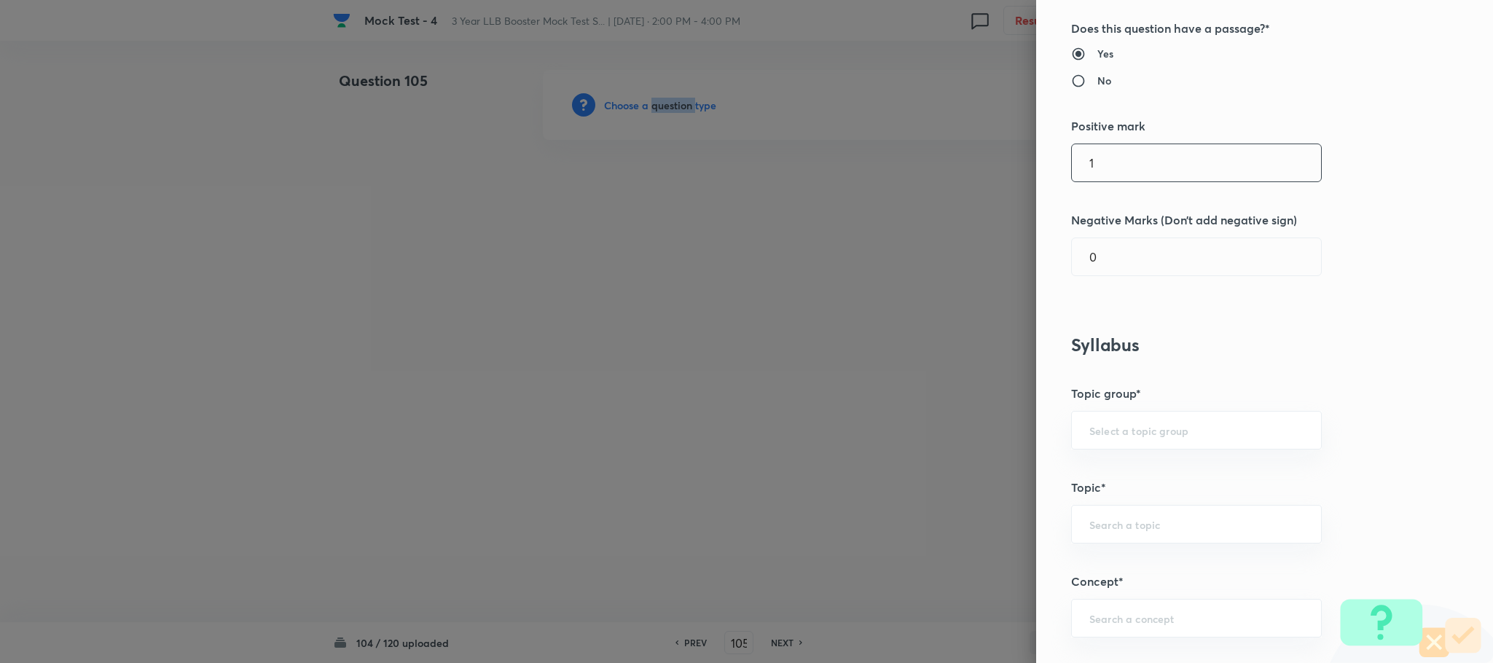
scroll to position [656, 0]
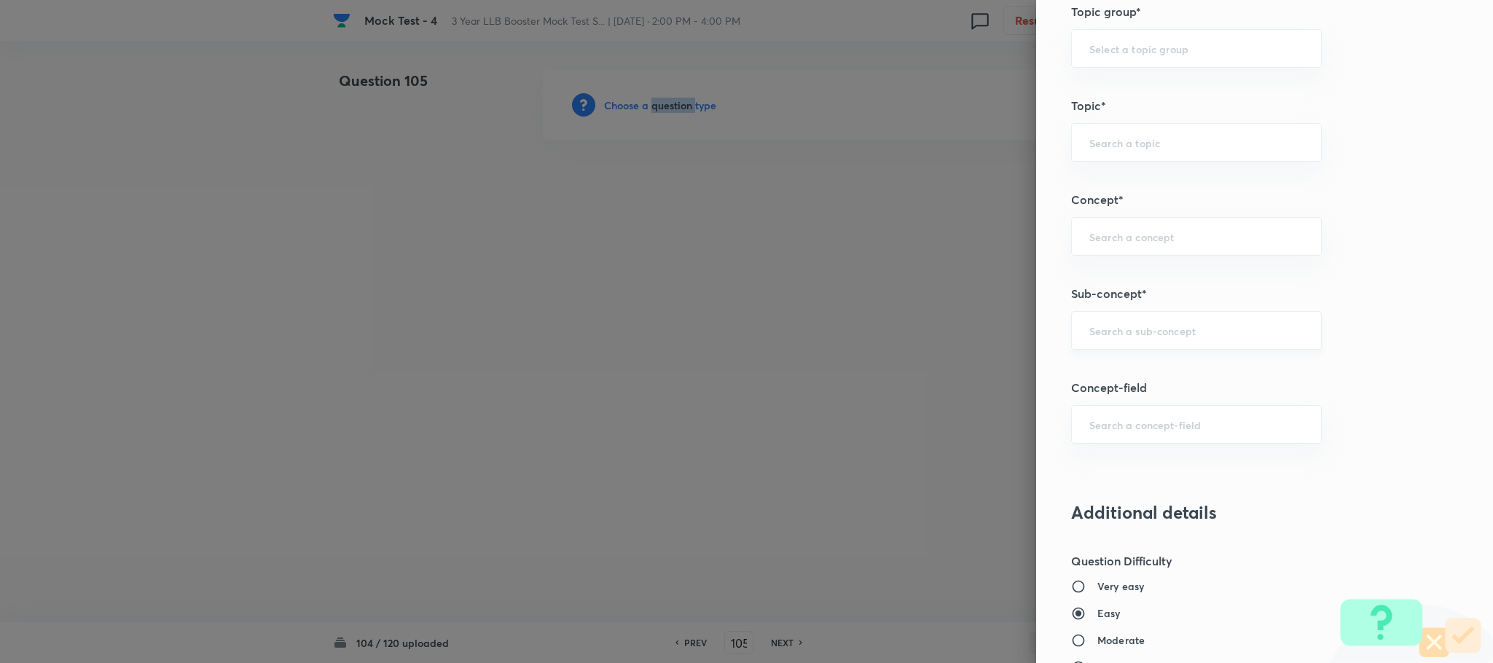
click at [1113, 337] on input "text" at bounding box center [1197, 331] width 214 height 14
click at [1111, 377] on li "Reading Approach" at bounding box center [1180, 377] width 249 height 26
type input "Reading Approach"
type input "English Language"
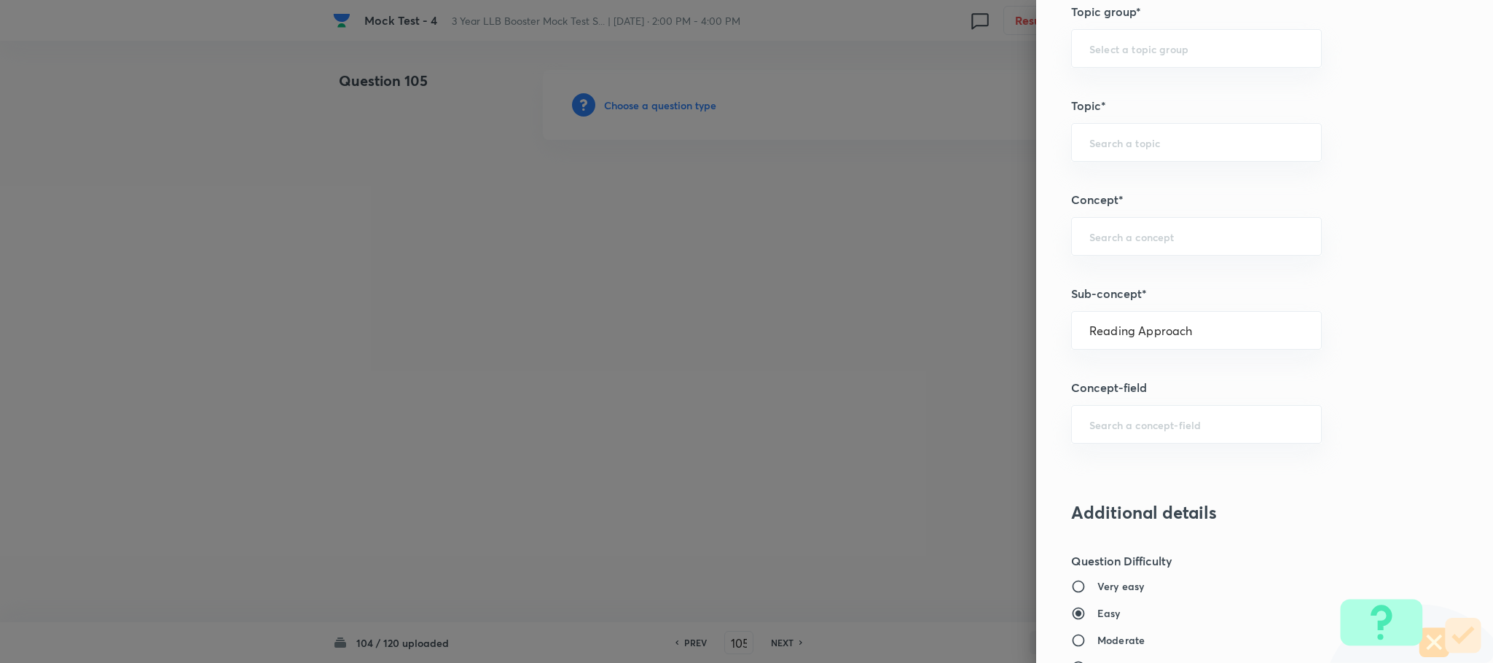
type input "English Comprehension"
type input "Types of Passages"
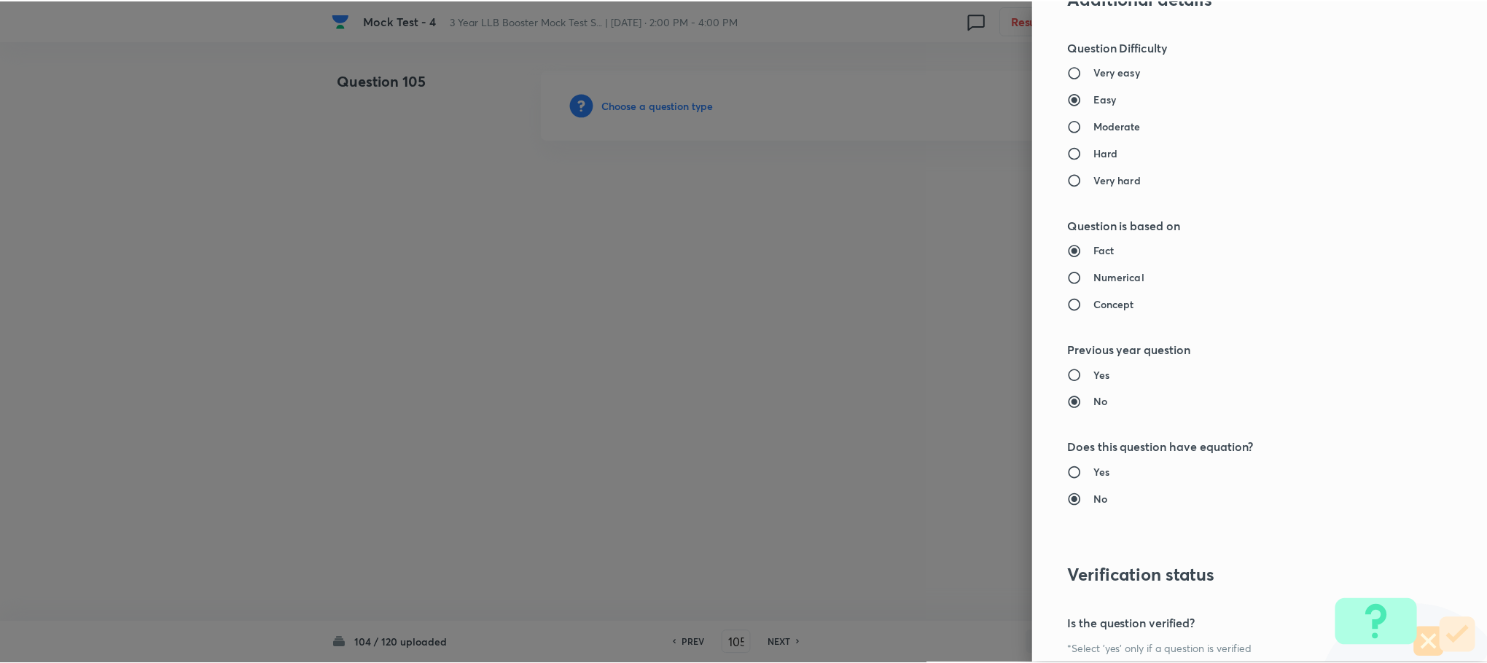
scroll to position [1328, 0]
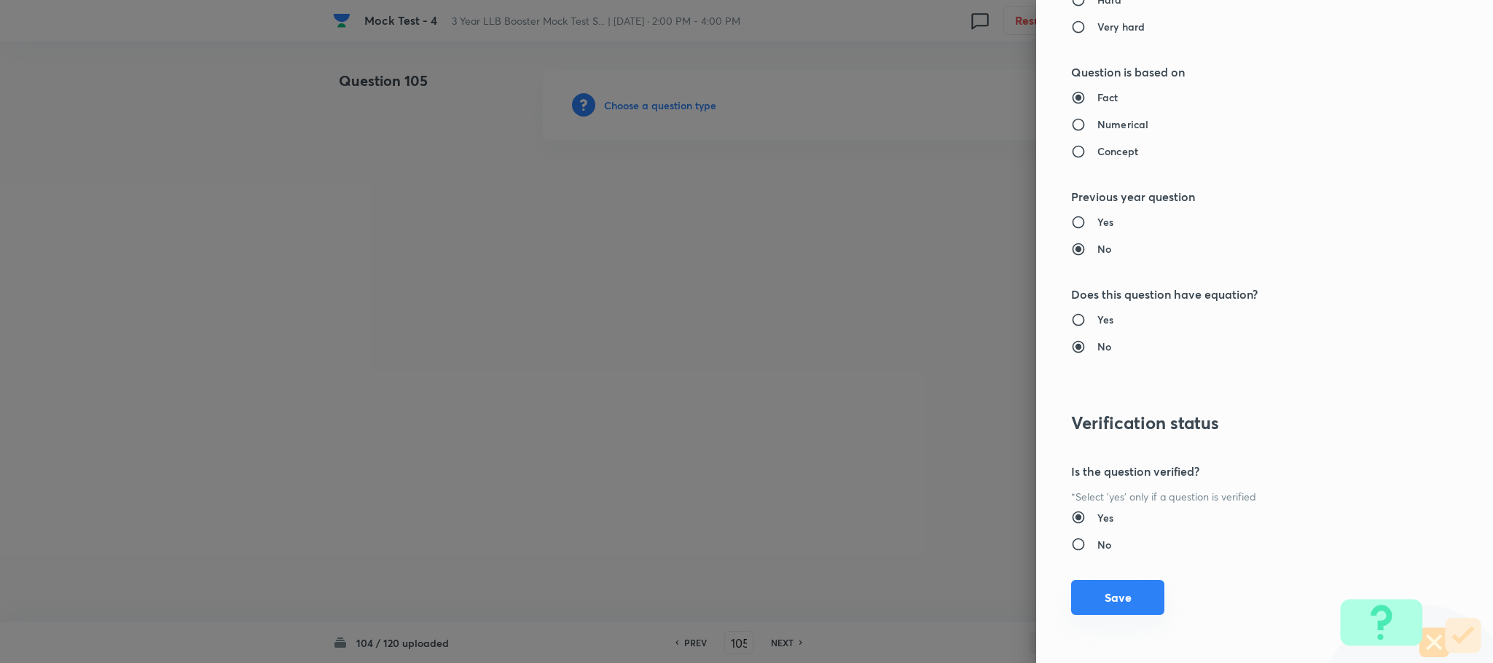
click at [1096, 602] on button "Save" at bounding box center [1117, 597] width 93 height 35
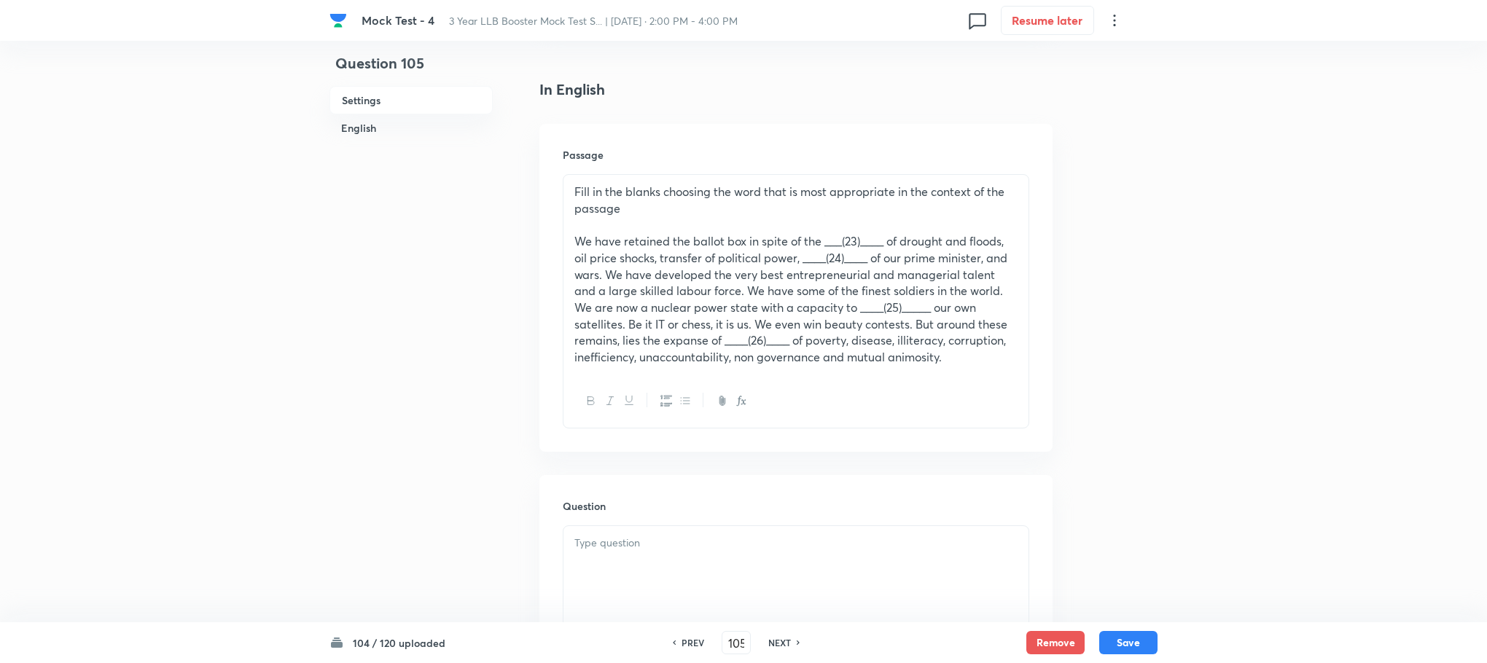
scroll to position [437, 0]
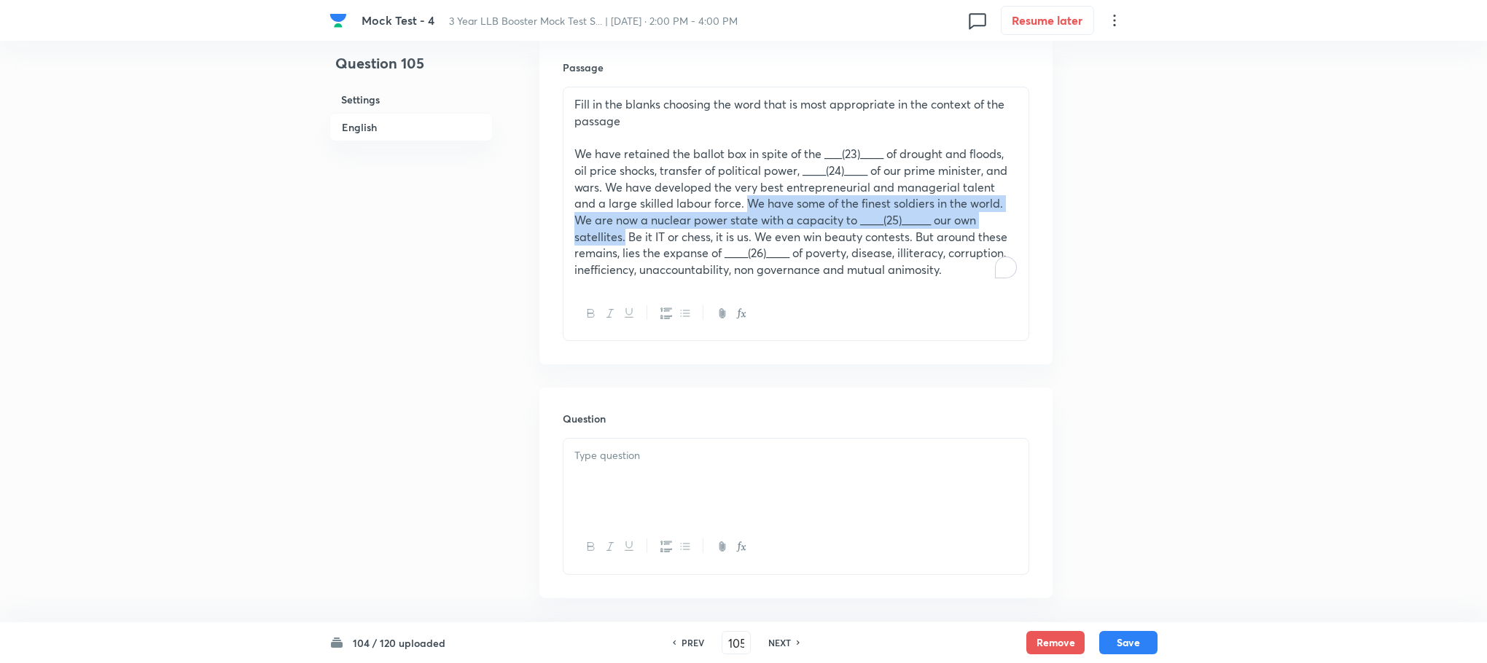
drag, startPoint x: 724, startPoint y: 199, endPoint x: 1011, endPoint y: 219, distance: 287.2
click at [1011, 219] on p "We have retained the ballot box in spite of the ___(23)____ of drought and floo…" at bounding box center [795, 212] width 443 height 133
click at [606, 517] on div at bounding box center [795, 480] width 465 height 82
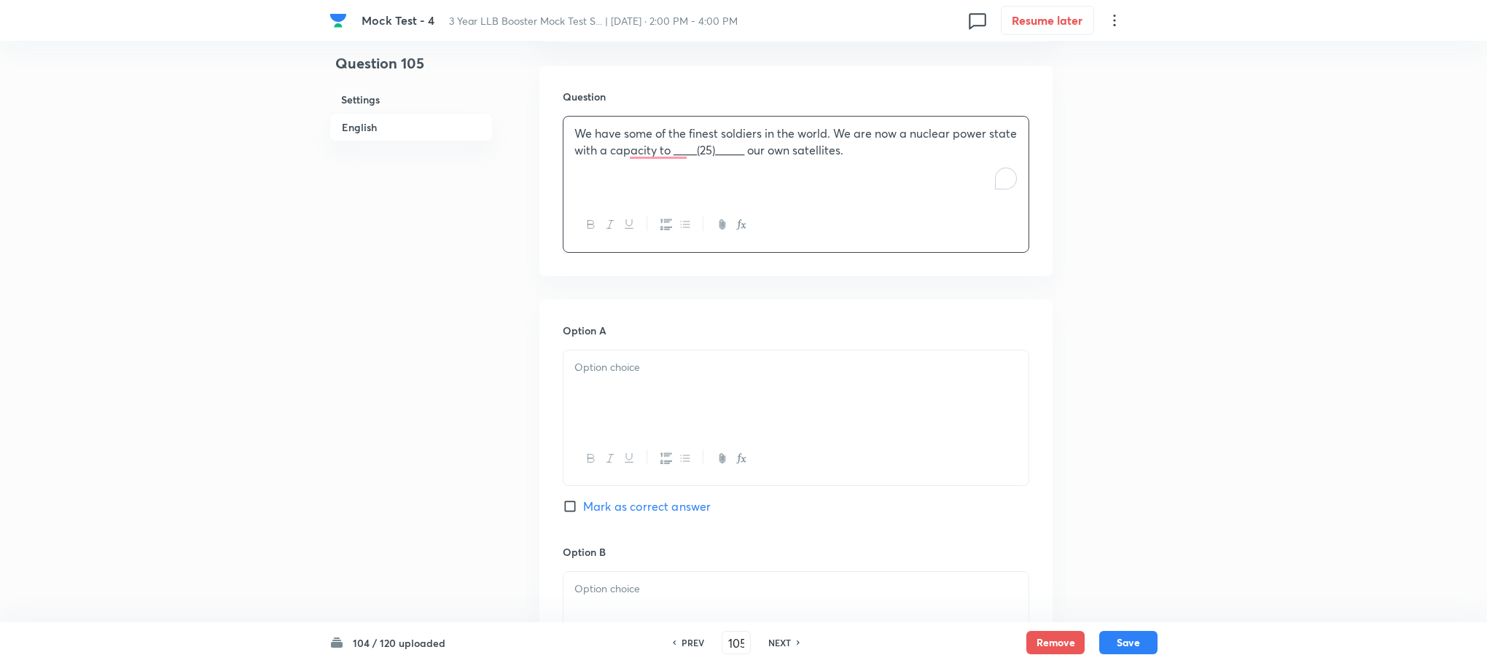
scroll to position [875, 0]
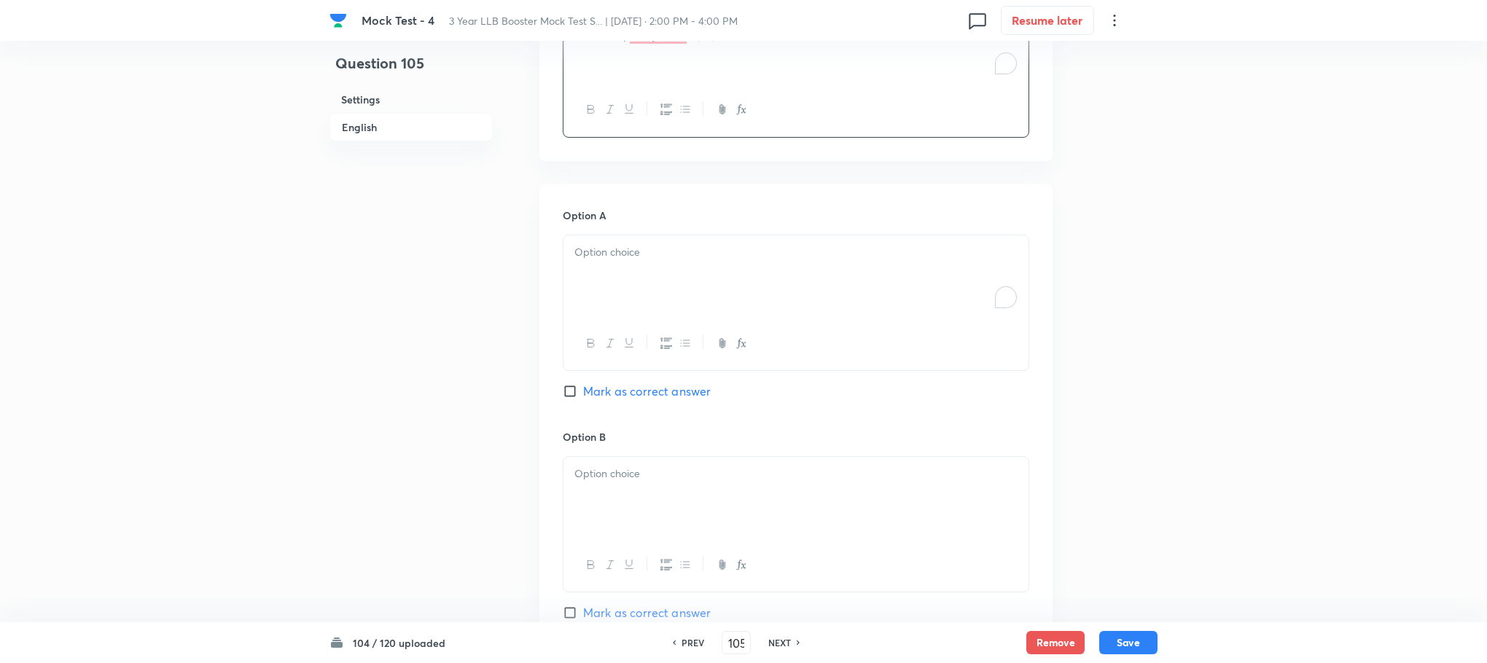
click at [612, 278] on div "To enrich screen reader interactions, please activate Accessibility in Grammarl…" at bounding box center [795, 276] width 465 height 82
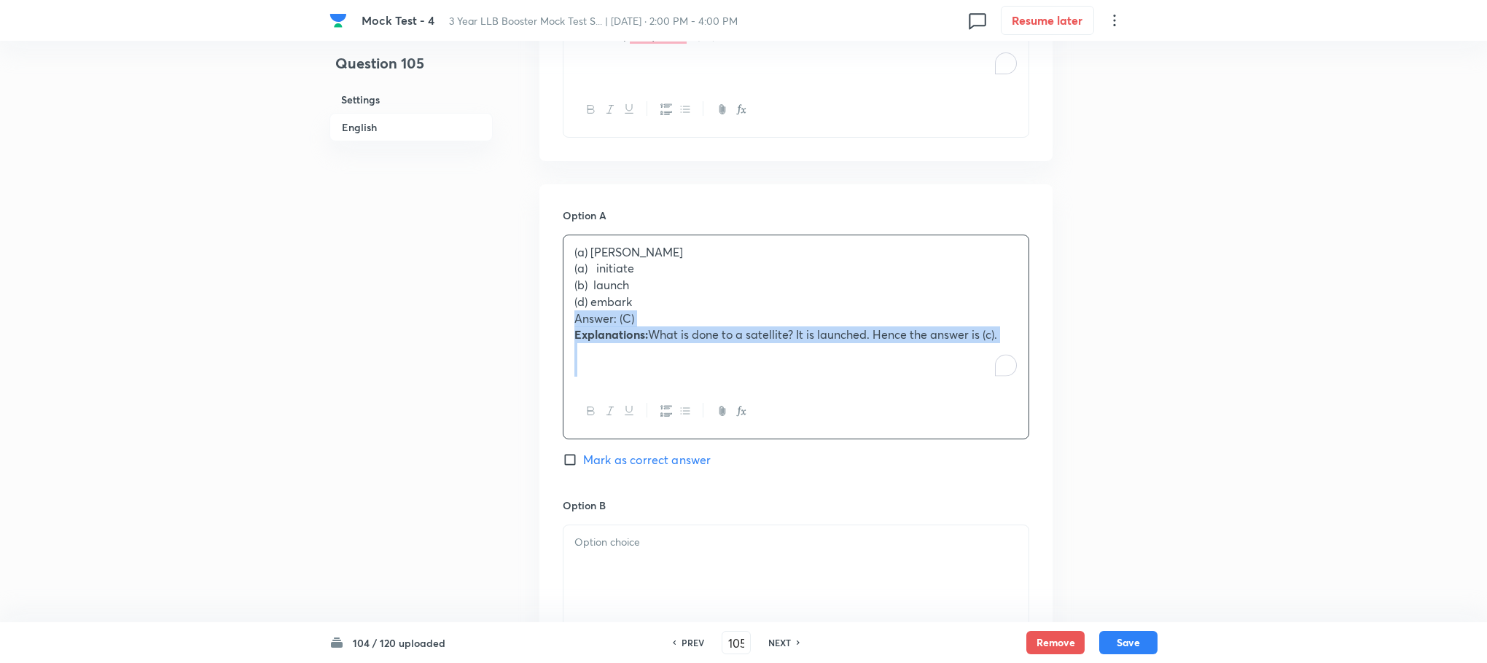
drag, startPoint x: 564, startPoint y: 319, endPoint x: 1152, endPoint y: 435, distance: 599.5
click at [1152, 435] on div "Question 105 Settings English Settings Type Single choice correct 4 options Wit…" at bounding box center [743, 322] width 828 height 2254
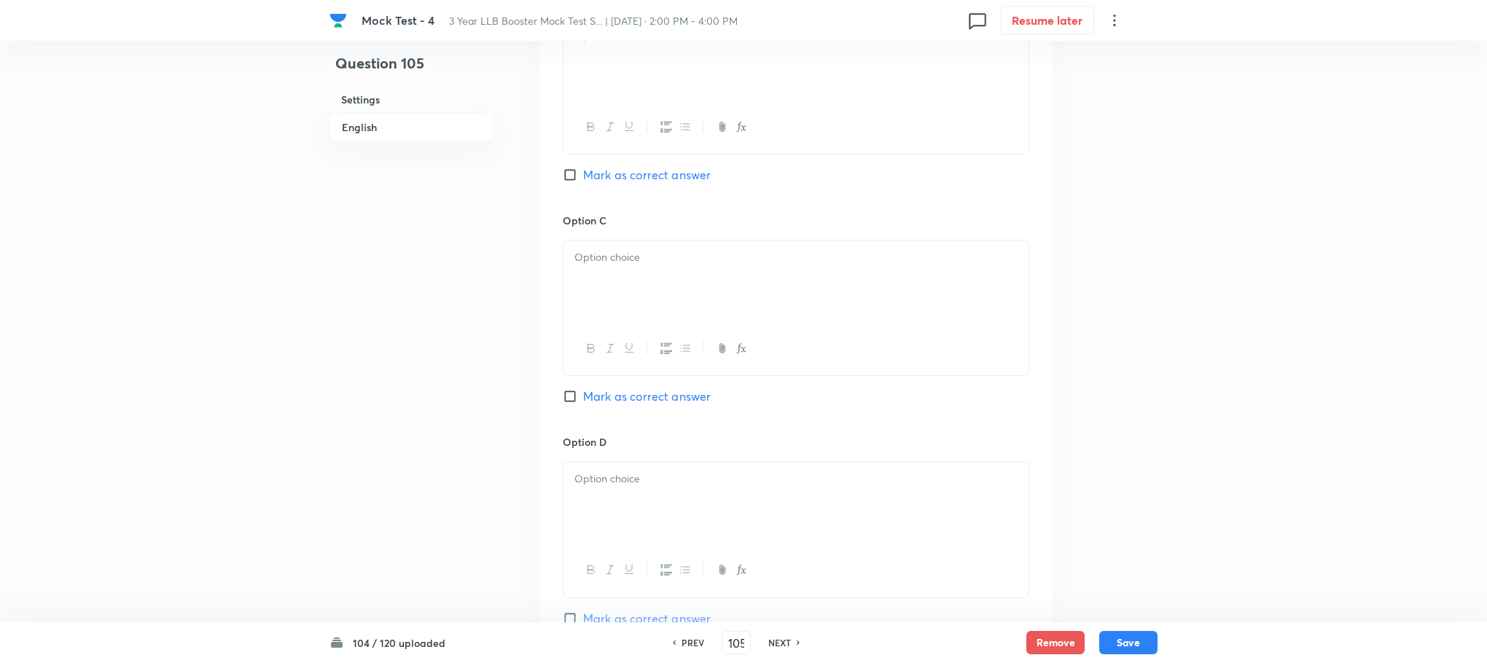
scroll to position [1684, 0]
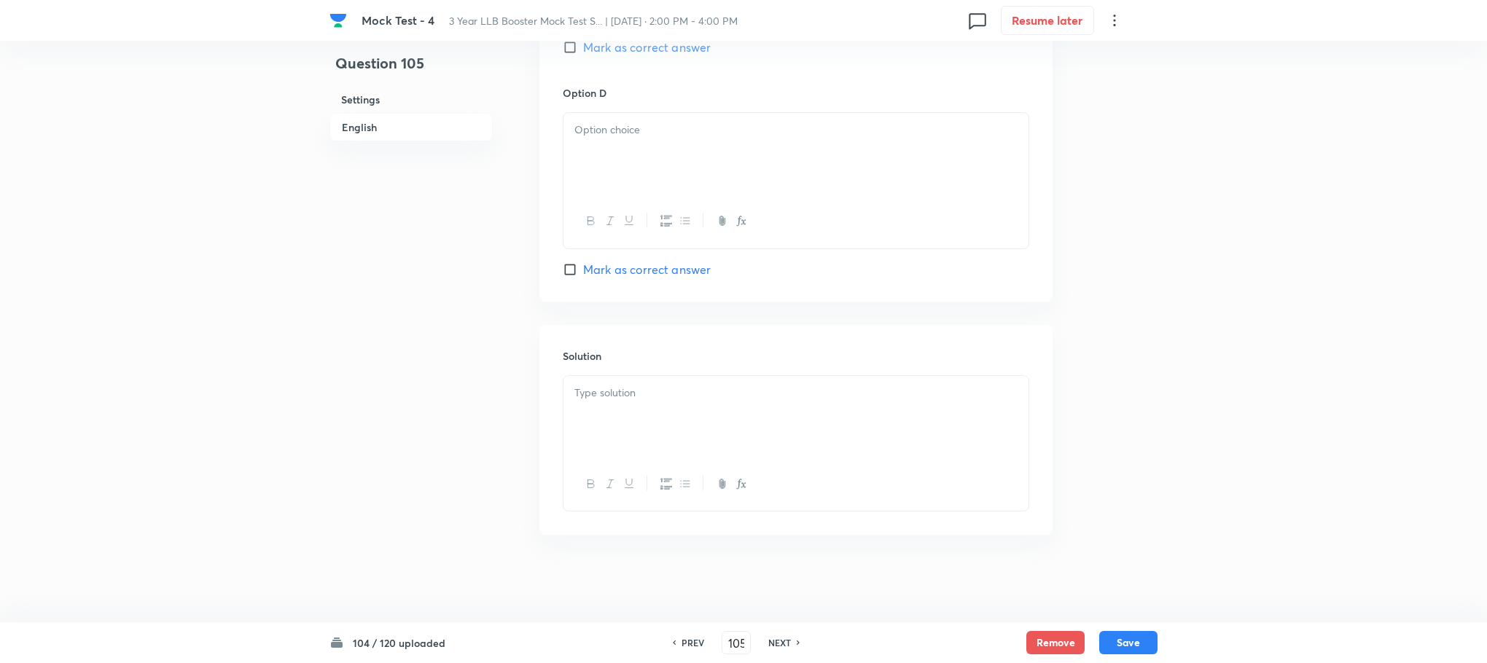
click at [591, 425] on div at bounding box center [795, 417] width 465 height 82
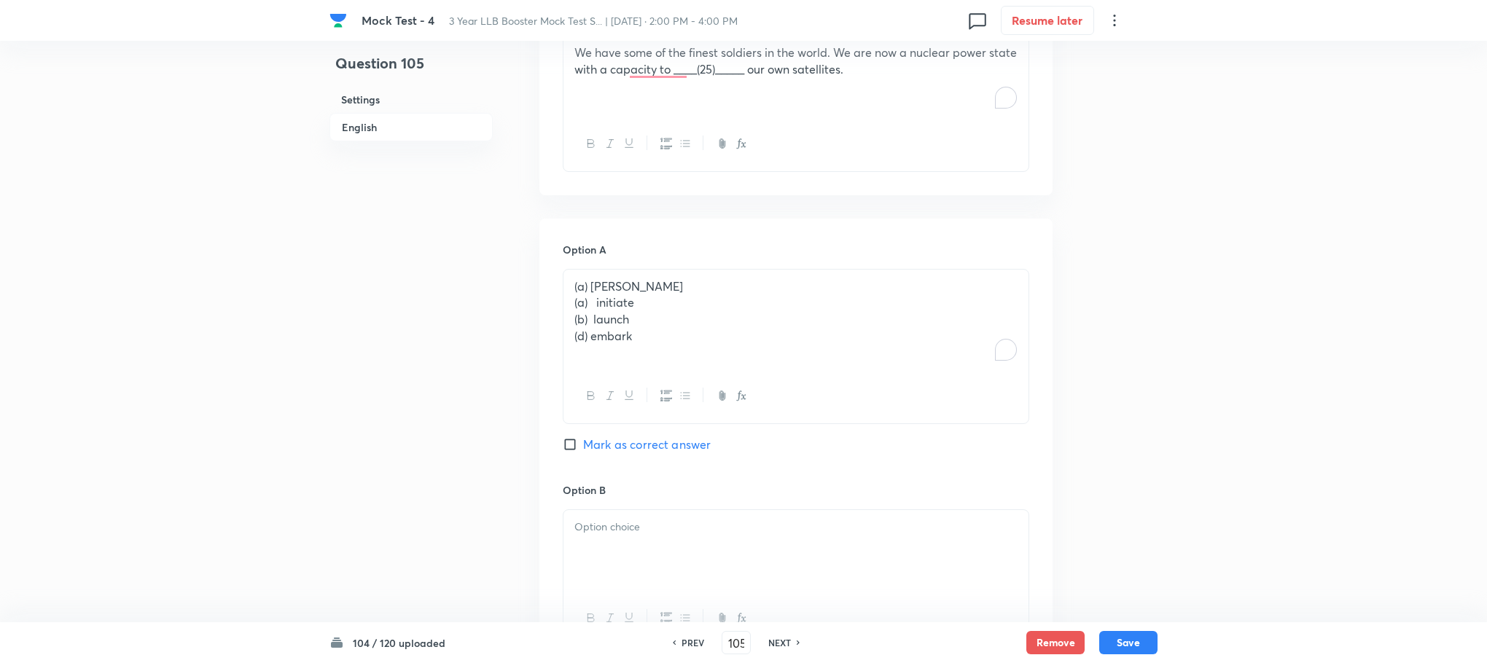
scroll to position [919, 0]
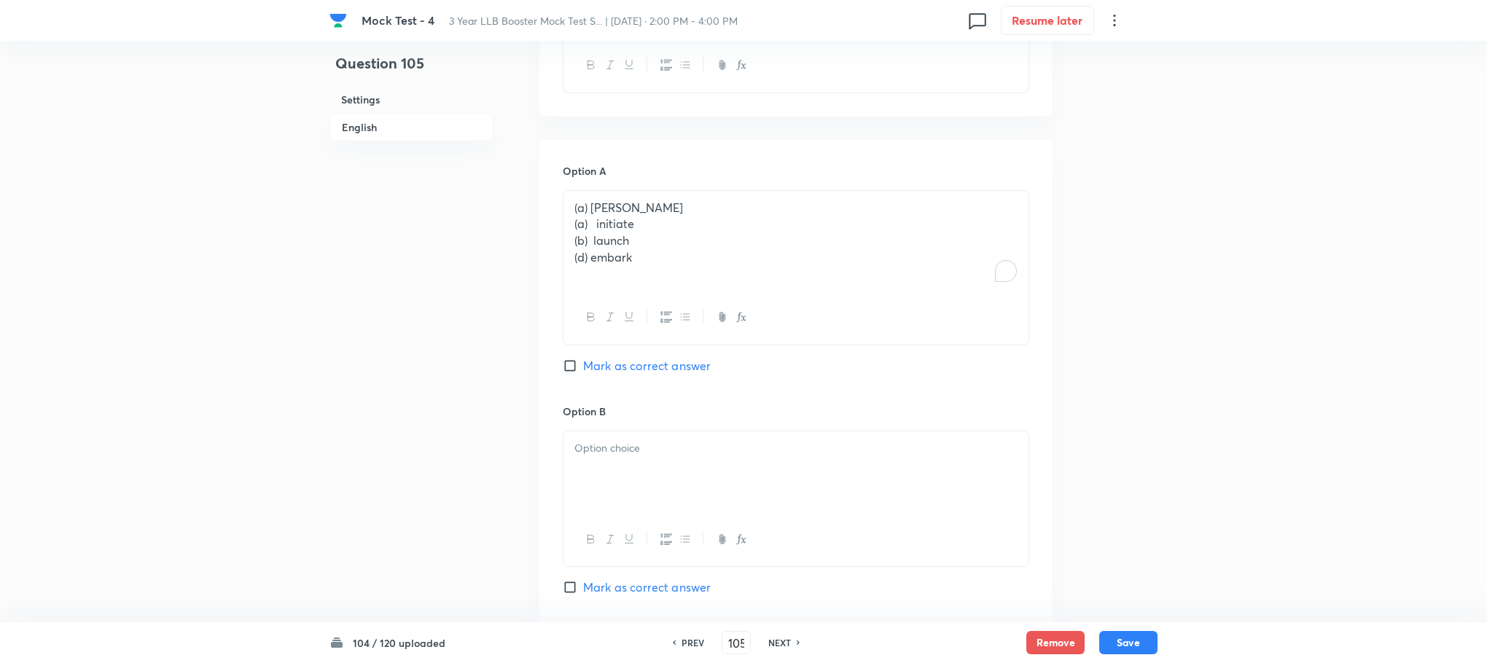
click at [593, 211] on p "(a) usher" at bounding box center [795, 208] width 443 height 17
click at [590, 228] on p "(a) initiate" at bounding box center [795, 224] width 443 height 17
click at [591, 247] on p "(b) launch" at bounding box center [795, 240] width 443 height 17
click at [591, 257] on p "(d) embark" at bounding box center [795, 257] width 443 height 17
drag, startPoint x: 573, startPoint y: 228, endPoint x: 685, endPoint y: 286, distance: 126.5
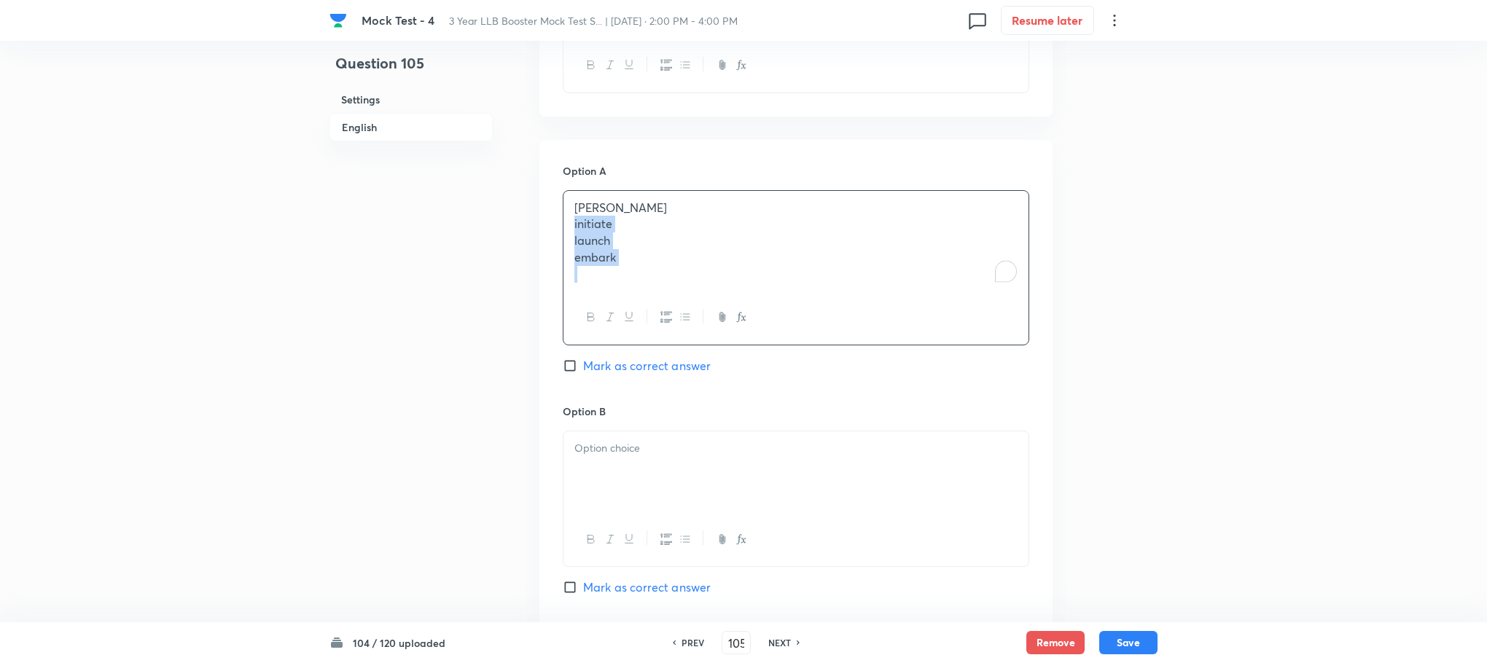
click at [685, 286] on div "usher initiate launch embark" at bounding box center [795, 241] width 465 height 101
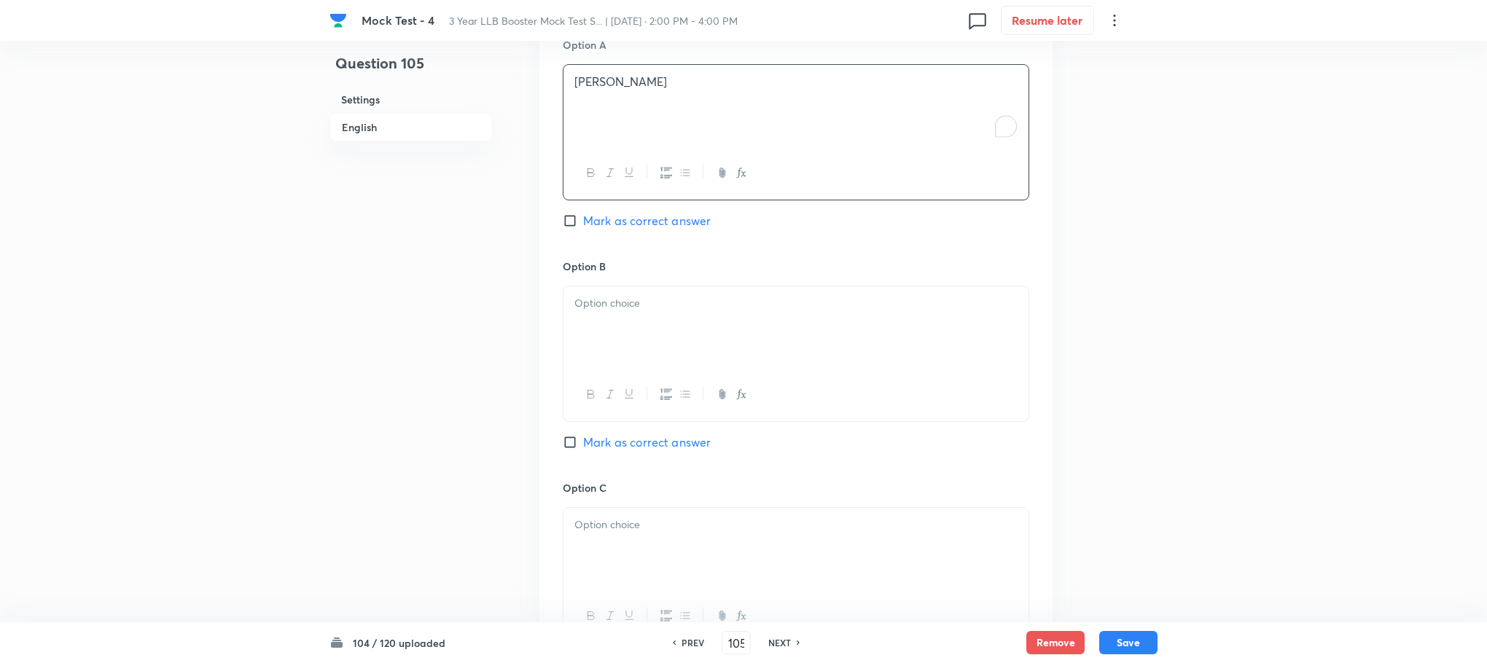
scroll to position [1138, 0]
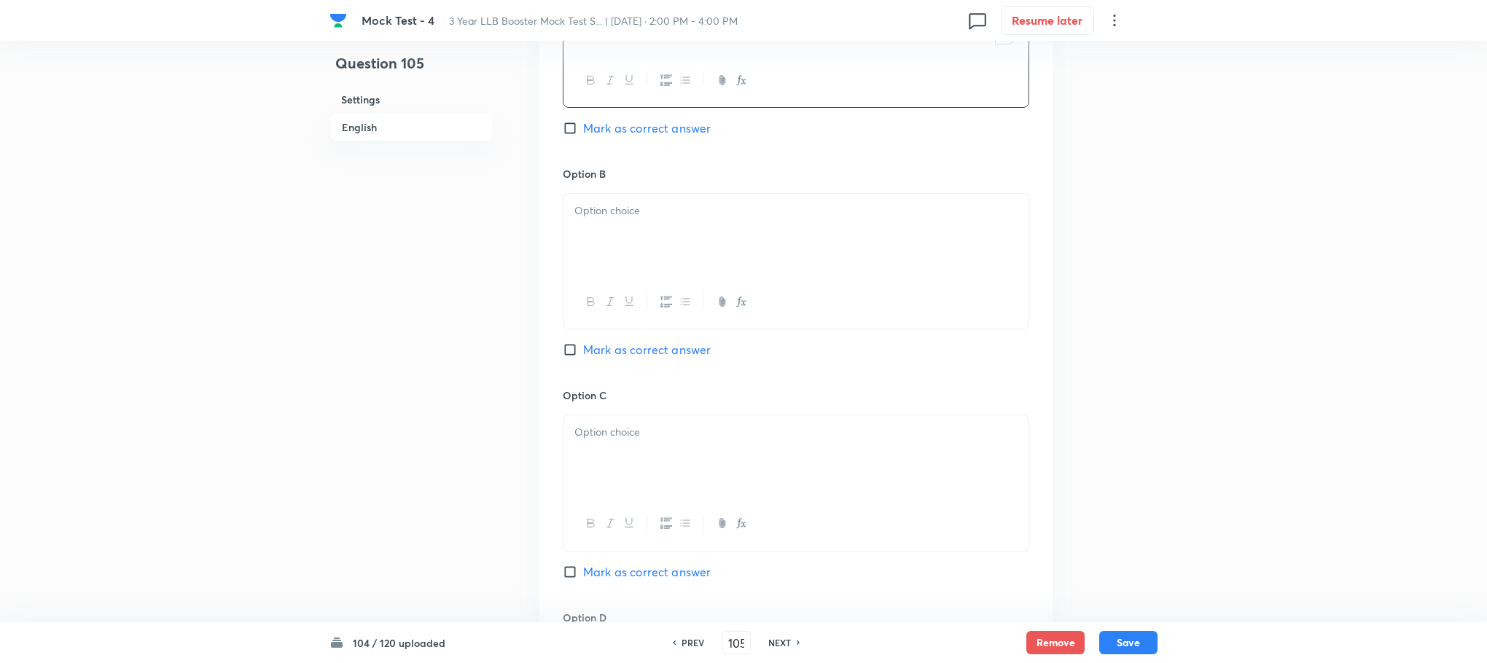
click at [617, 243] on div at bounding box center [795, 235] width 465 height 82
drag, startPoint x: 571, startPoint y: 228, endPoint x: 679, endPoint y: 262, distance: 113.2
click at [679, 262] on div "initiate launch embark" at bounding box center [795, 235] width 465 height 82
click at [657, 441] on p at bounding box center [795, 432] width 443 height 17
drag, startPoint x: 575, startPoint y: 448, endPoint x: 693, endPoint y: 475, distance: 121.1
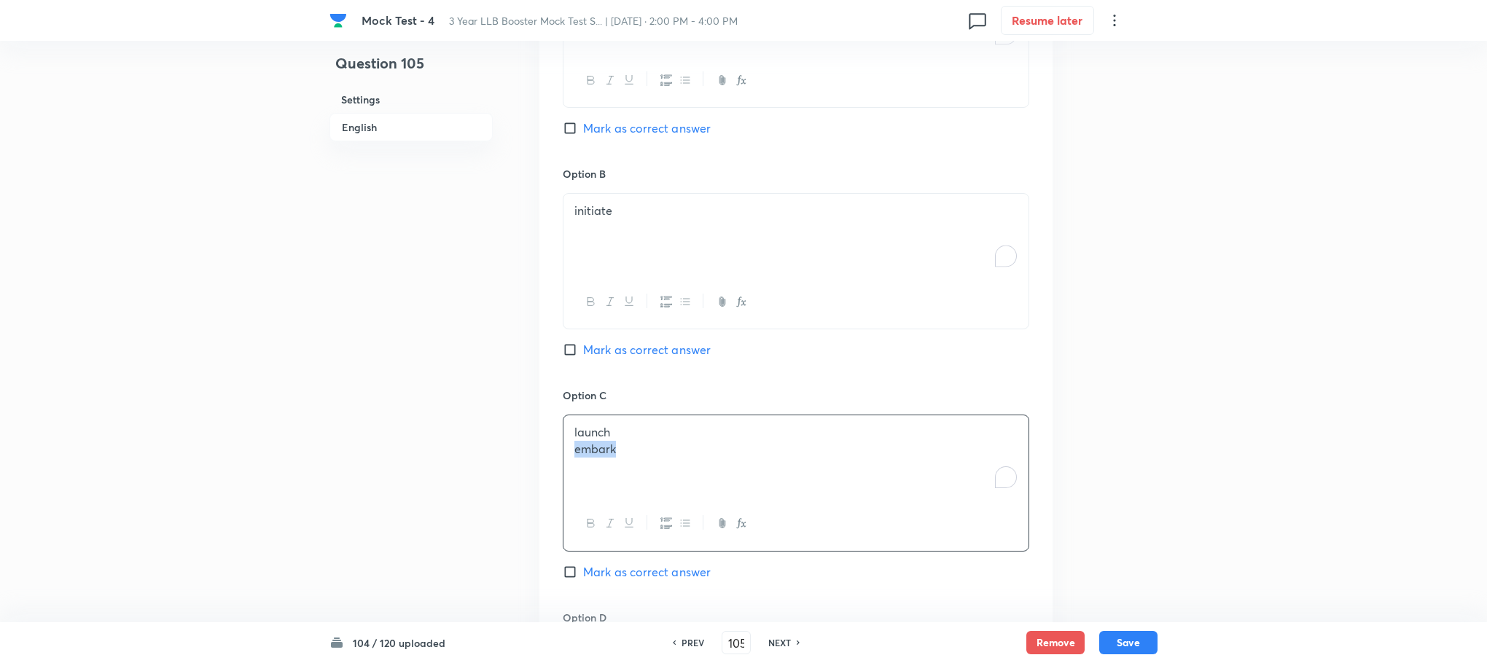
click at [693, 475] on div "launch embark" at bounding box center [795, 456] width 465 height 82
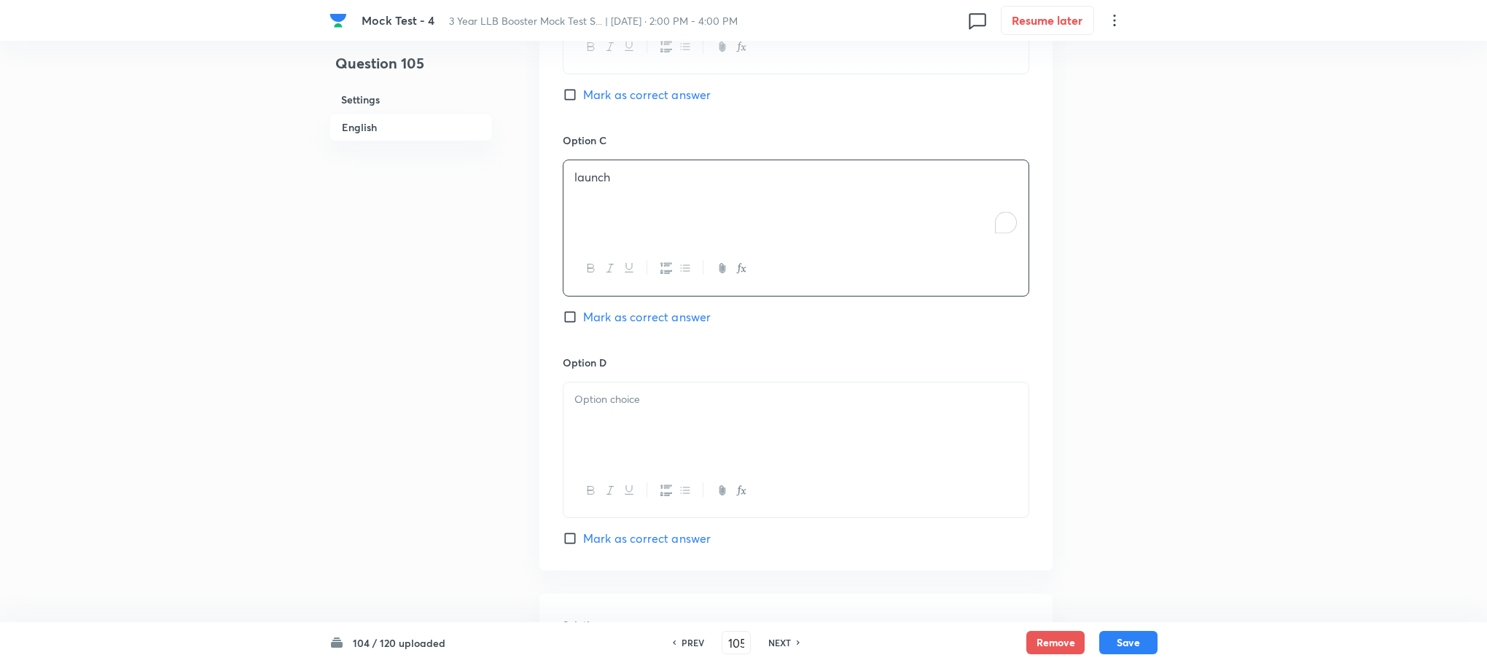
scroll to position [1466, 0]
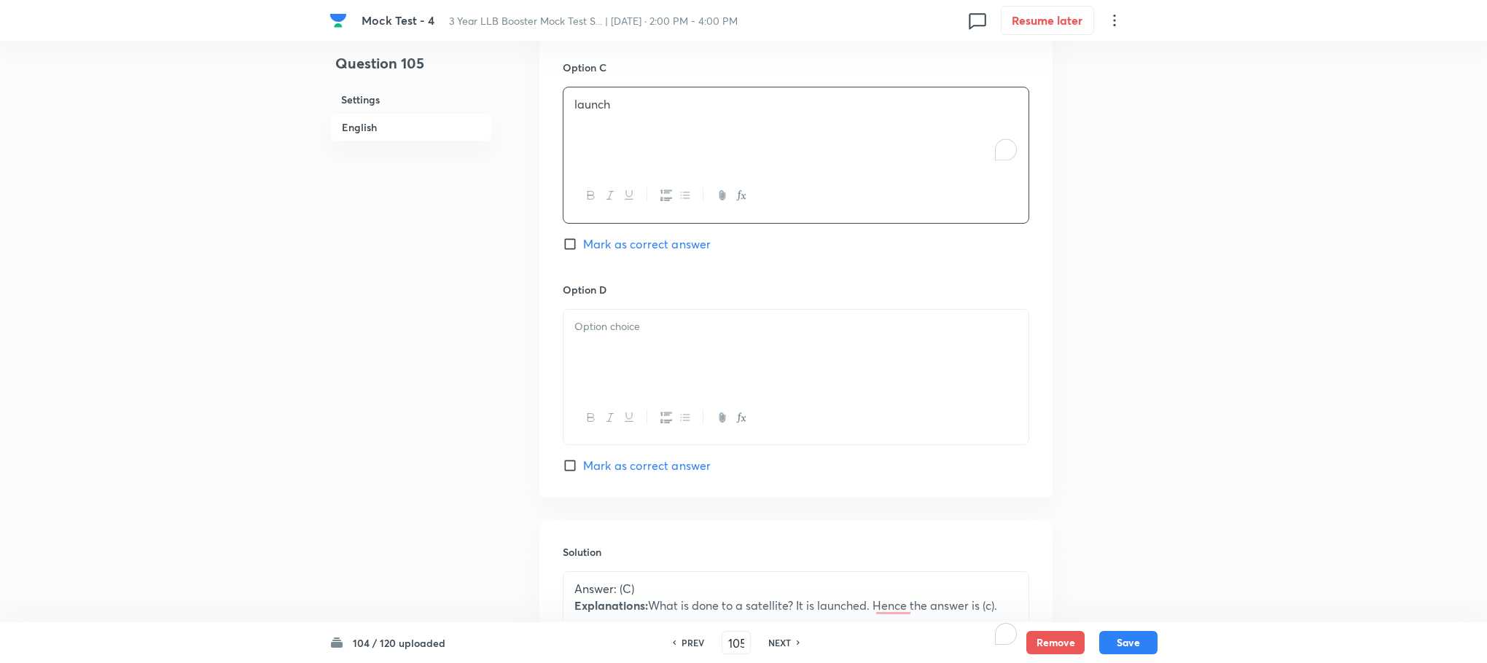
click at [641, 367] on div at bounding box center [795, 351] width 465 height 82
click at [638, 246] on span "Mark as correct answer" at bounding box center [647, 243] width 128 height 17
click at [583, 246] on input "Mark as correct answer" at bounding box center [573, 244] width 20 height 15
checkbox input "true"
click at [1125, 633] on button "Save" at bounding box center [1128, 641] width 58 height 23
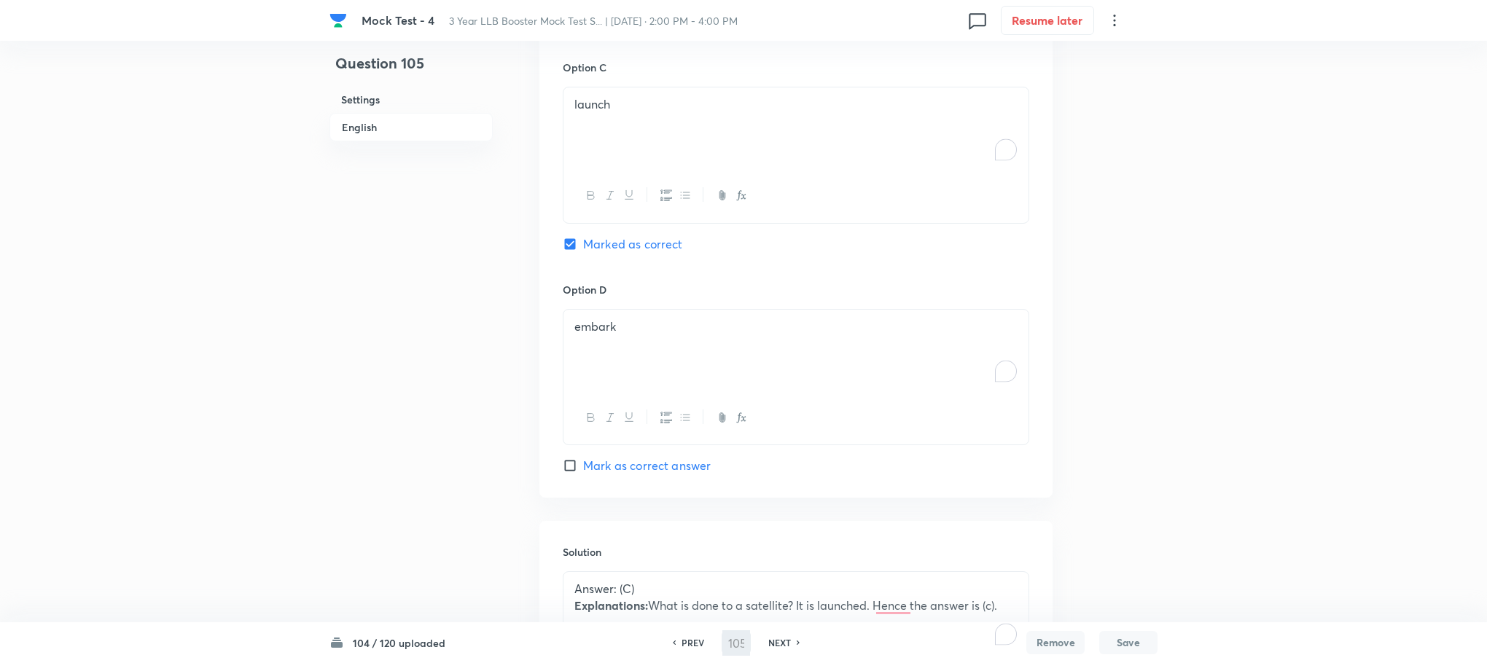
type input "106"
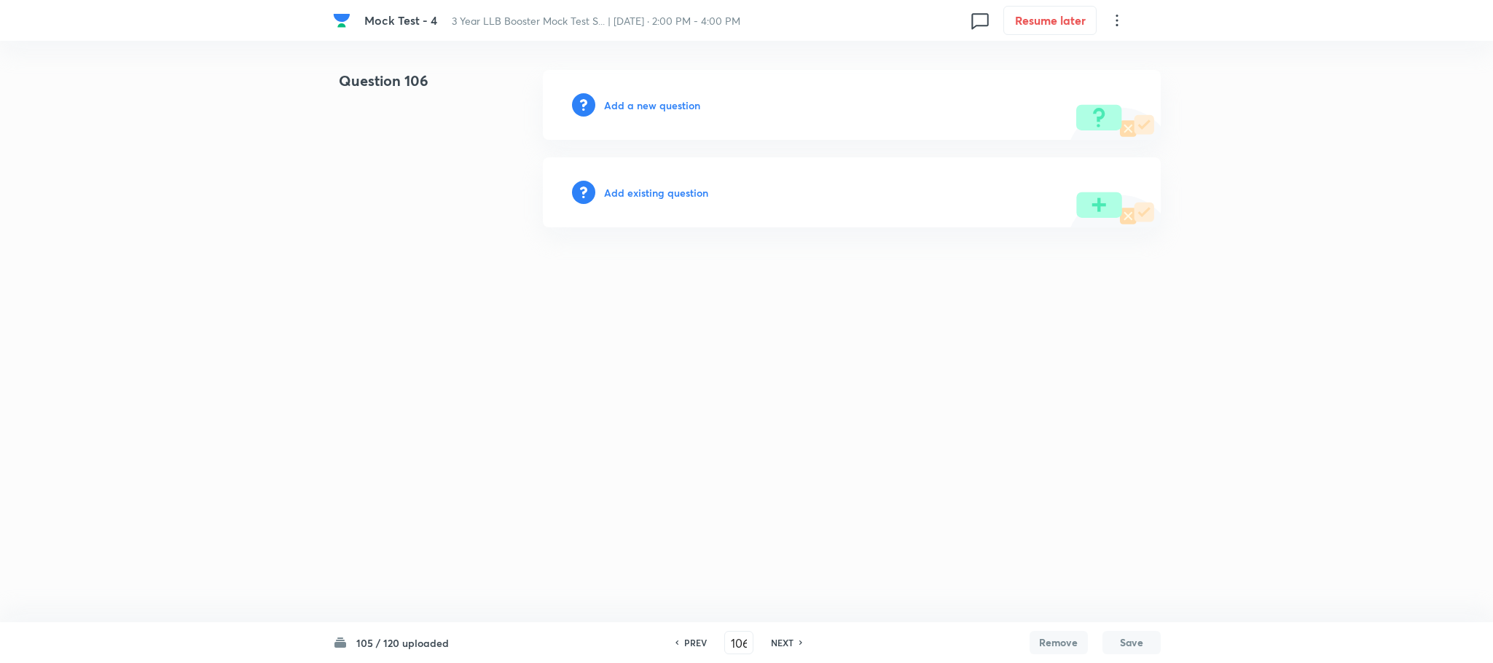
click at [676, 98] on h6 "Add a new question" at bounding box center [652, 105] width 96 height 15
click at [676, 98] on h6 "Choose a question type" at bounding box center [660, 105] width 112 height 15
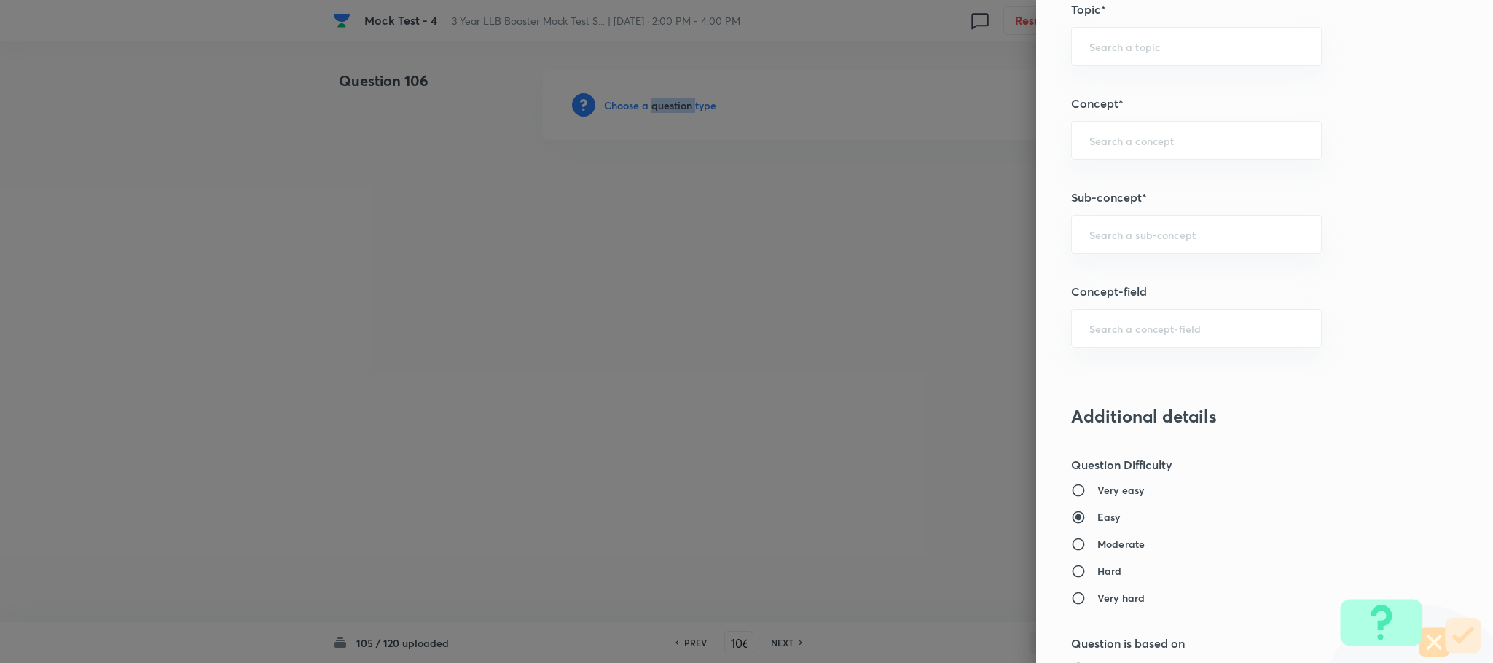
scroll to position [765, 0]
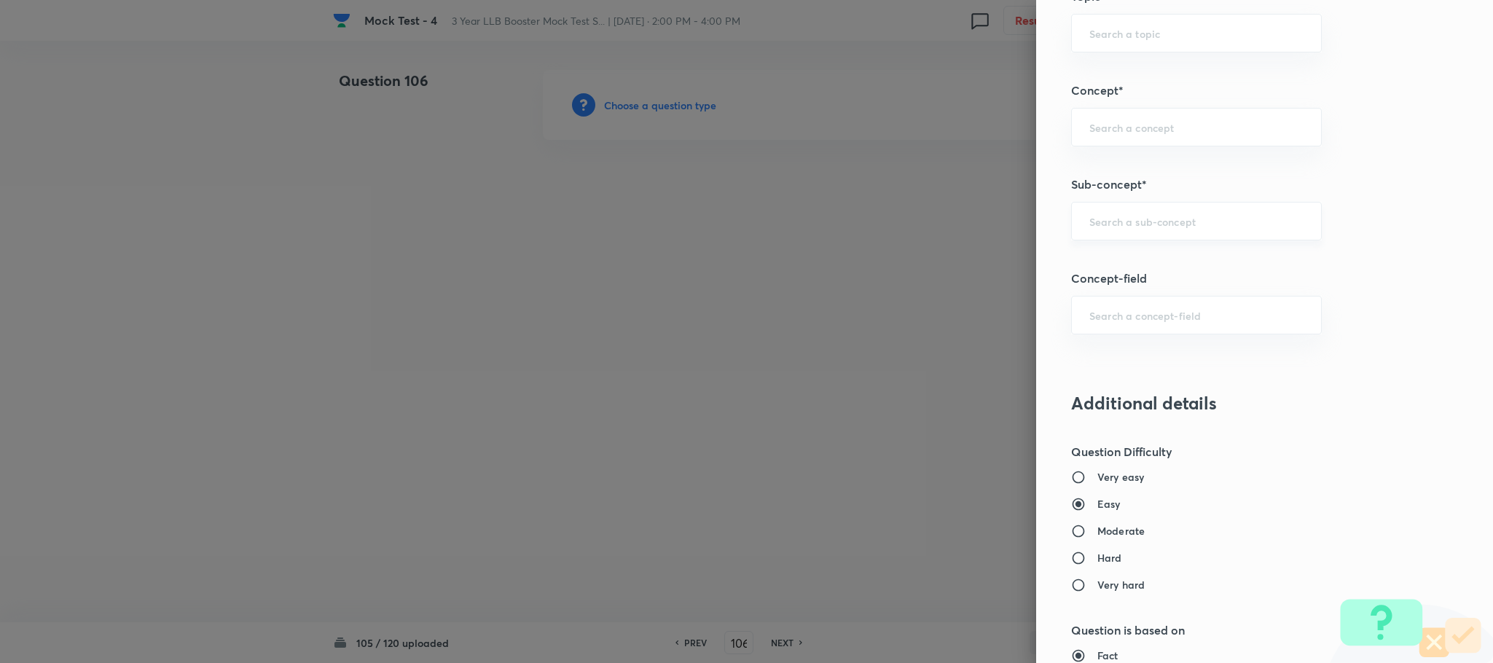
click at [1106, 228] on input "text" at bounding box center [1197, 221] width 214 height 14
click at [1133, 273] on li "Reading Approach" at bounding box center [1180, 267] width 249 height 26
type input "Reading Approach"
type input "English Language"
type input "English Comprehension"
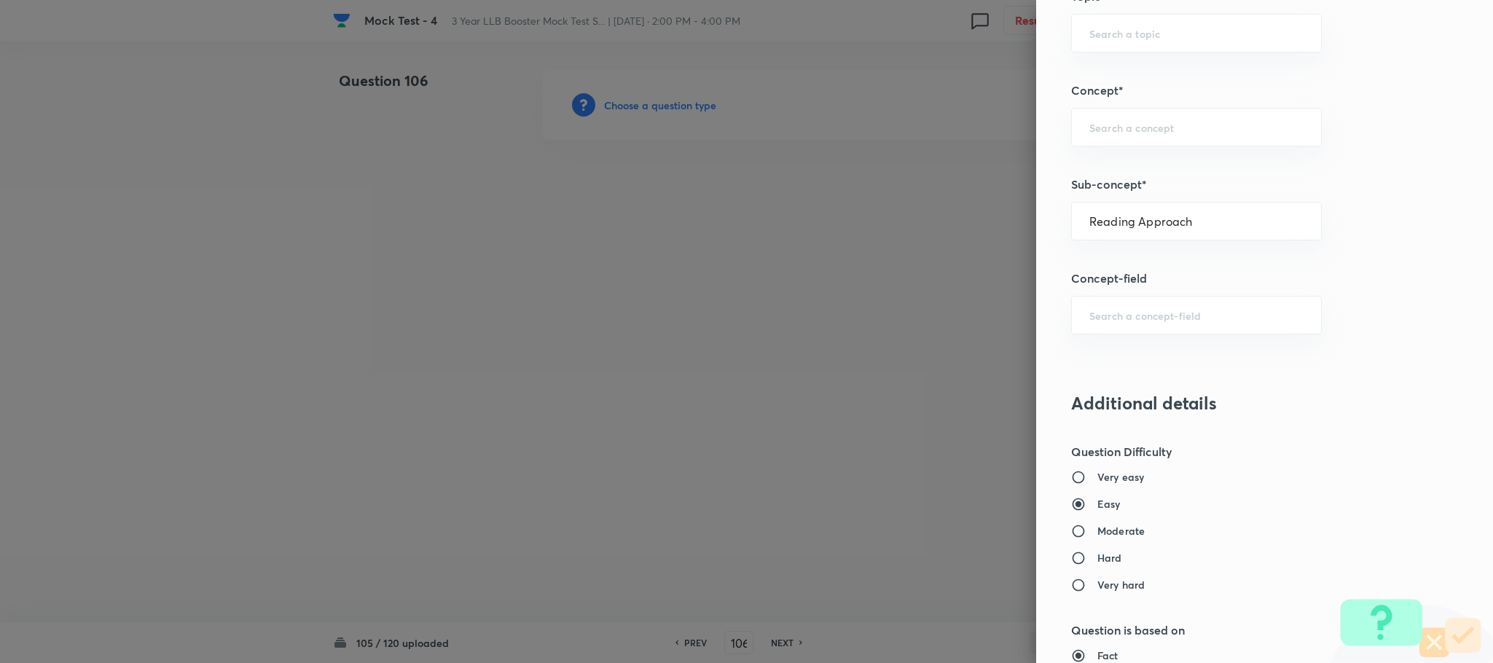
type input "Types of Passages"
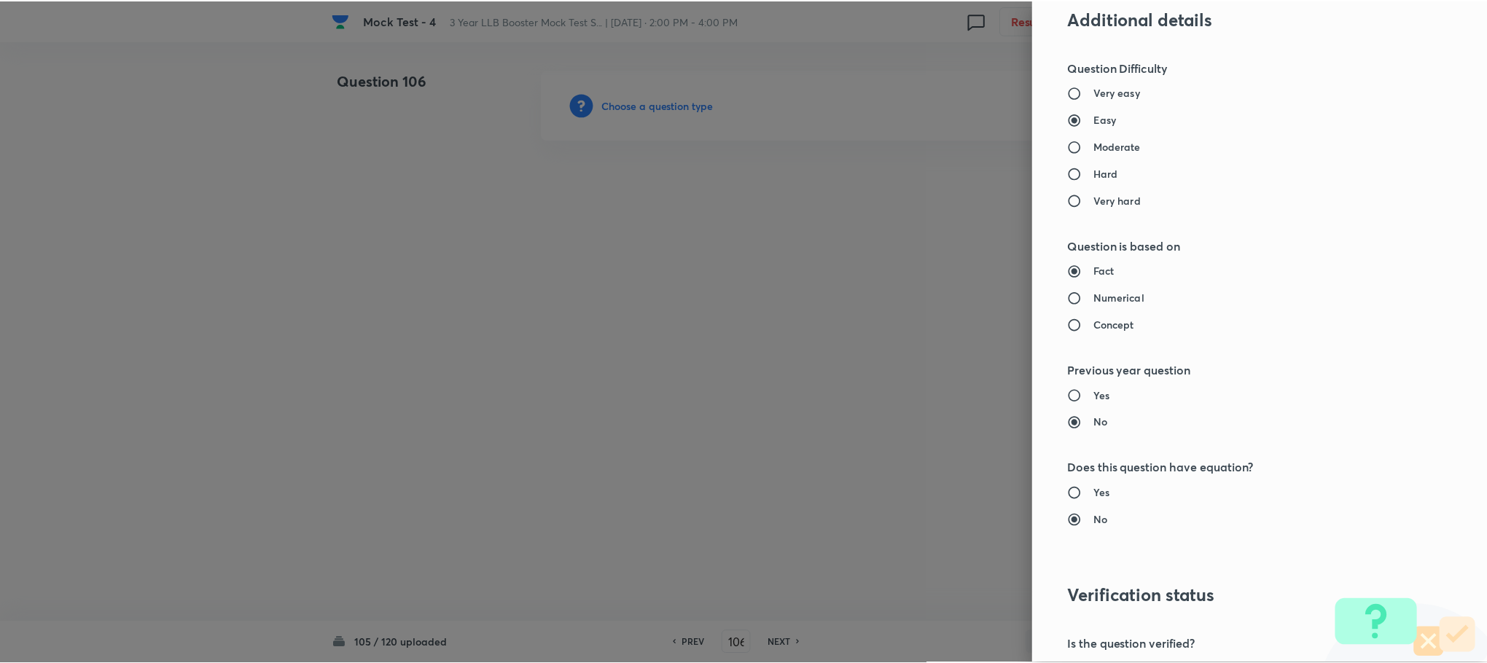
scroll to position [1328, 0]
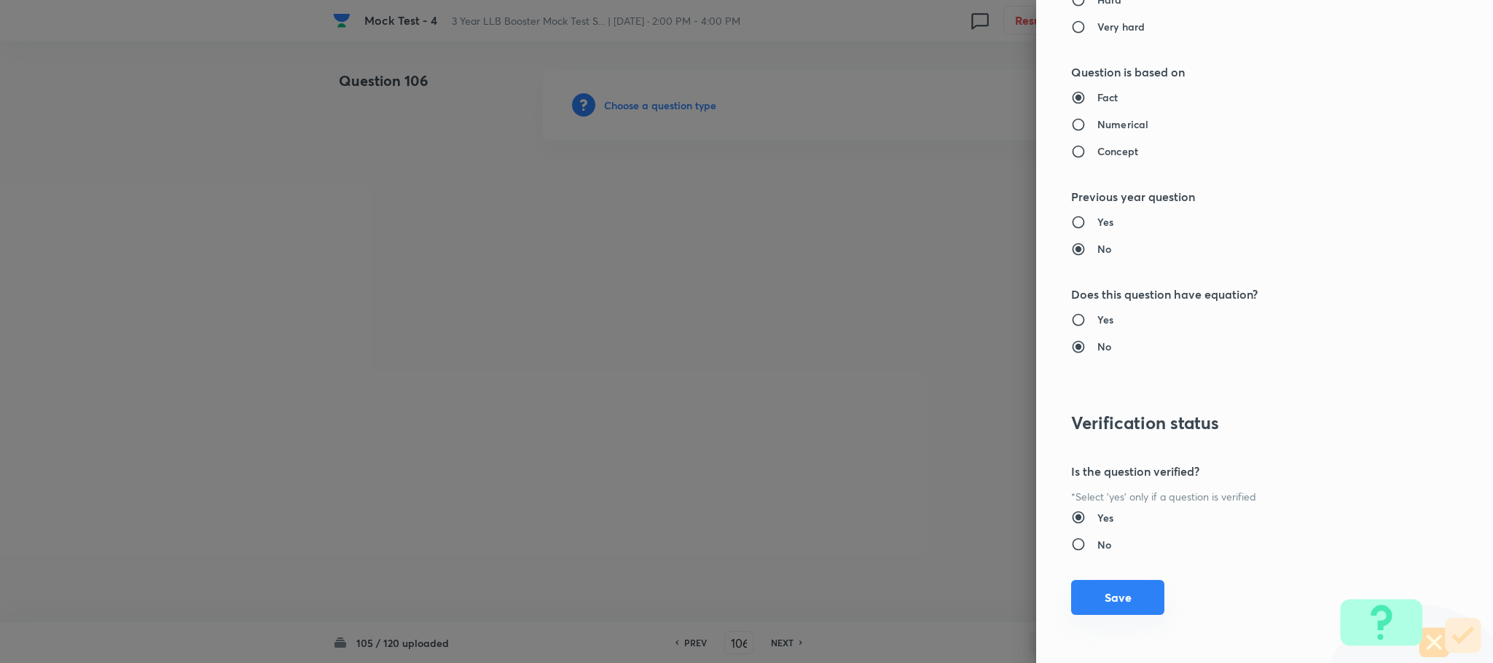
click at [1107, 586] on button "Save" at bounding box center [1117, 597] width 93 height 35
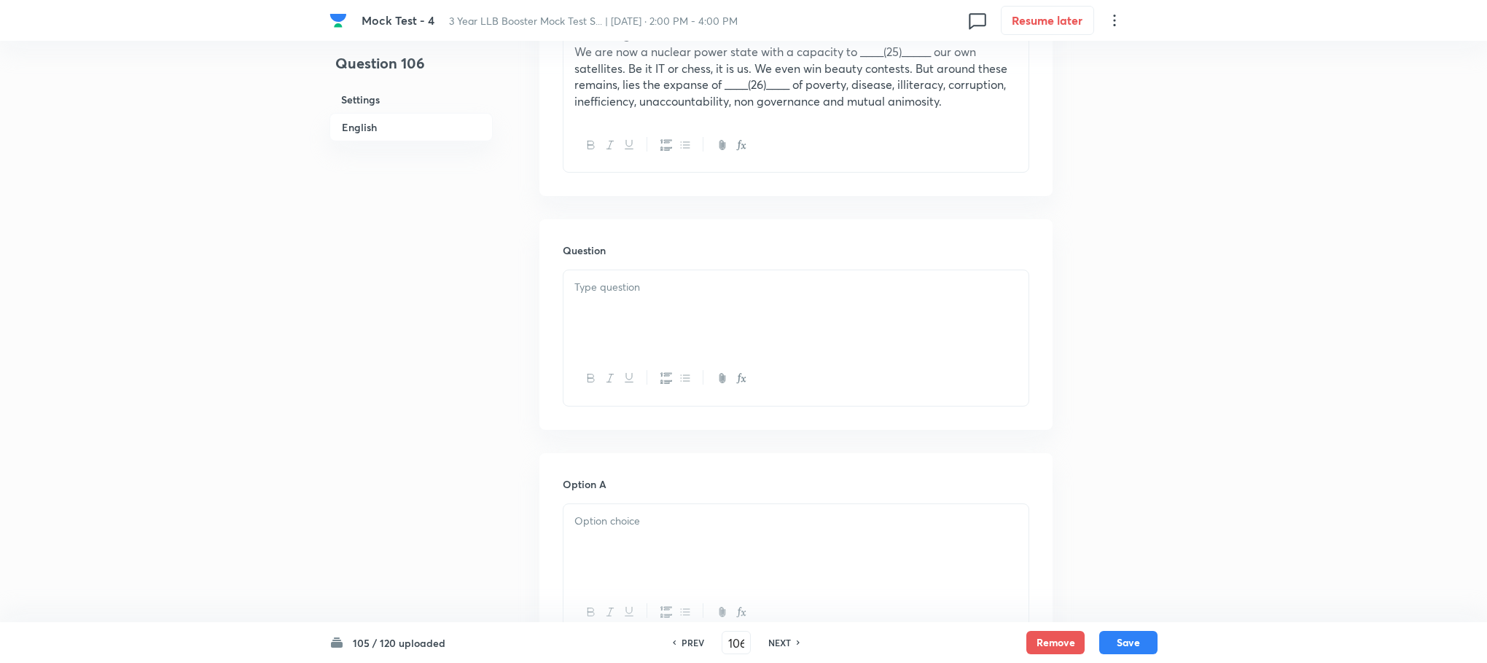
scroll to position [656, 0]
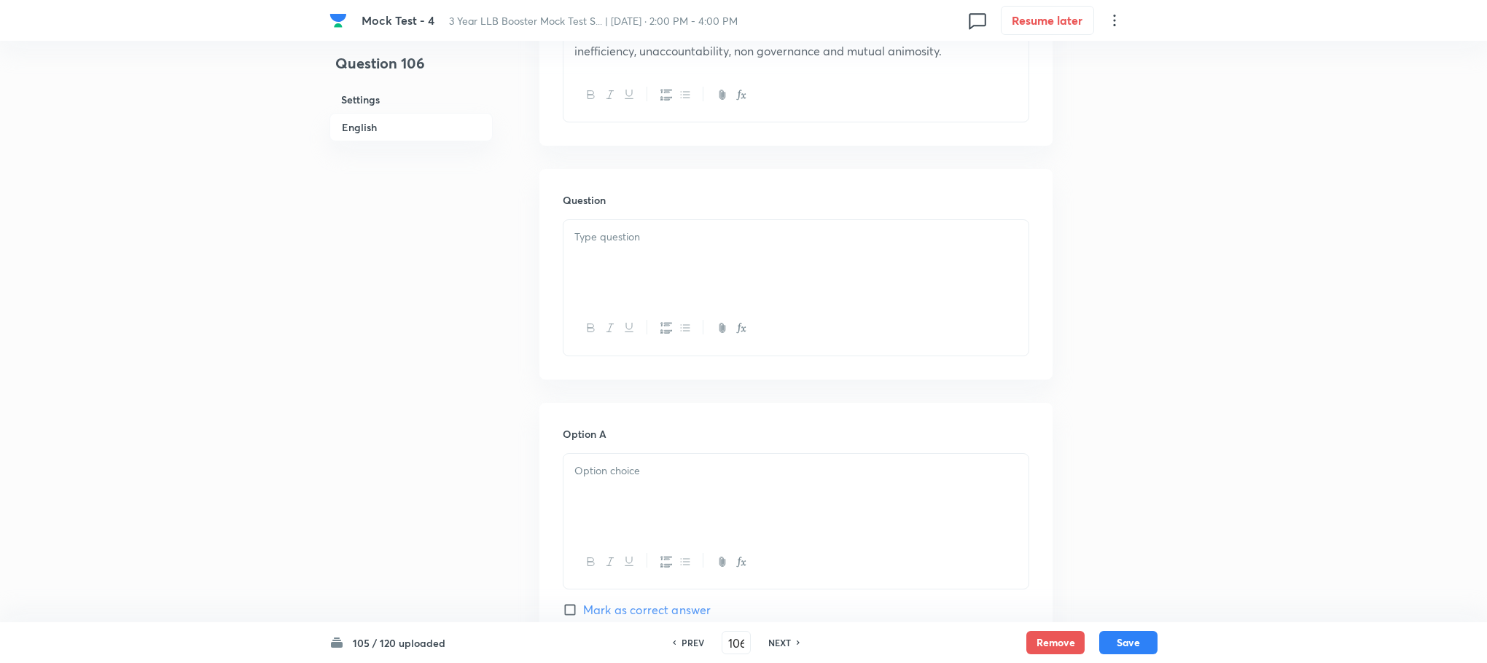
click at [635, 531] on div at bounding box center [795, 495] width 465 height 82
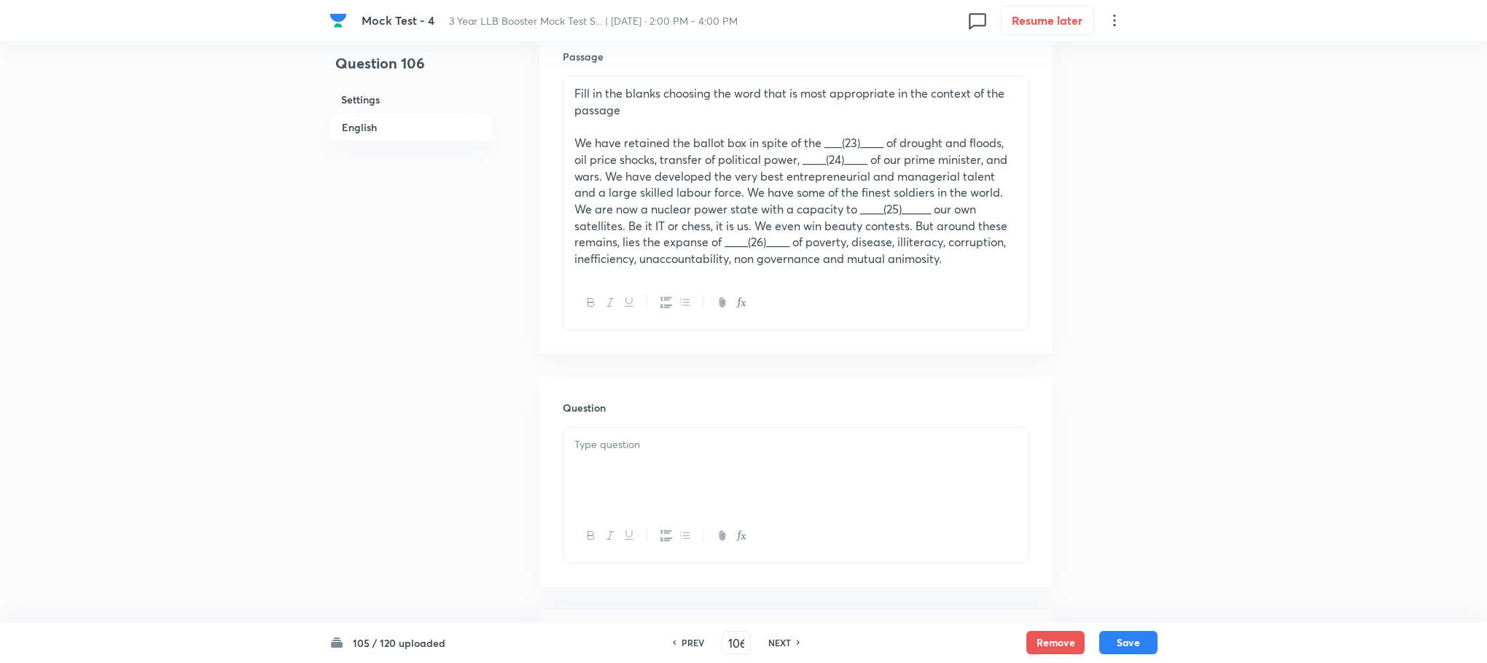
scroll to position [328, 0]
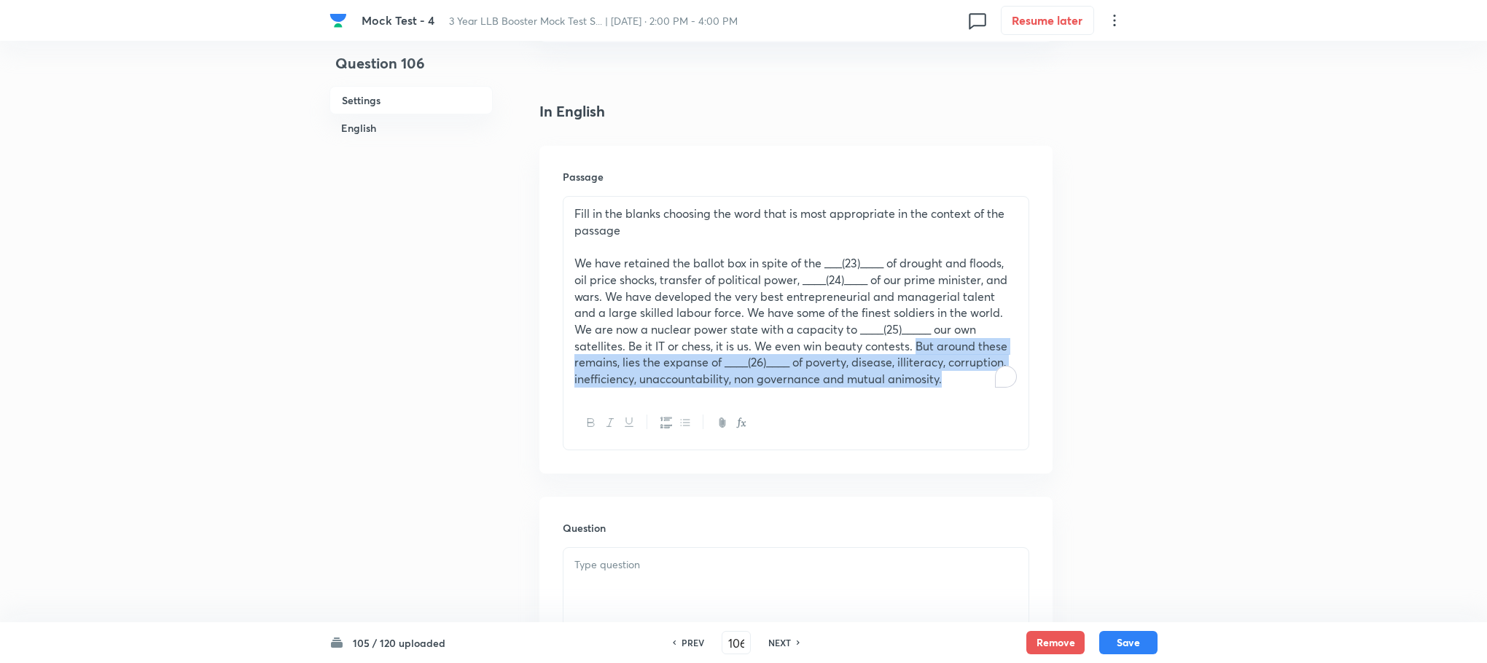
drag, startPoint x: 864, startPoint y: 348, endPoint x: 982, endPoint y: 386, distance: 124.7
click at [982, 386] on p "We have retained the ballot box in spite of the ___(23)____ of drought and floo…" at bounding box center [795, 321] width 443 height 133
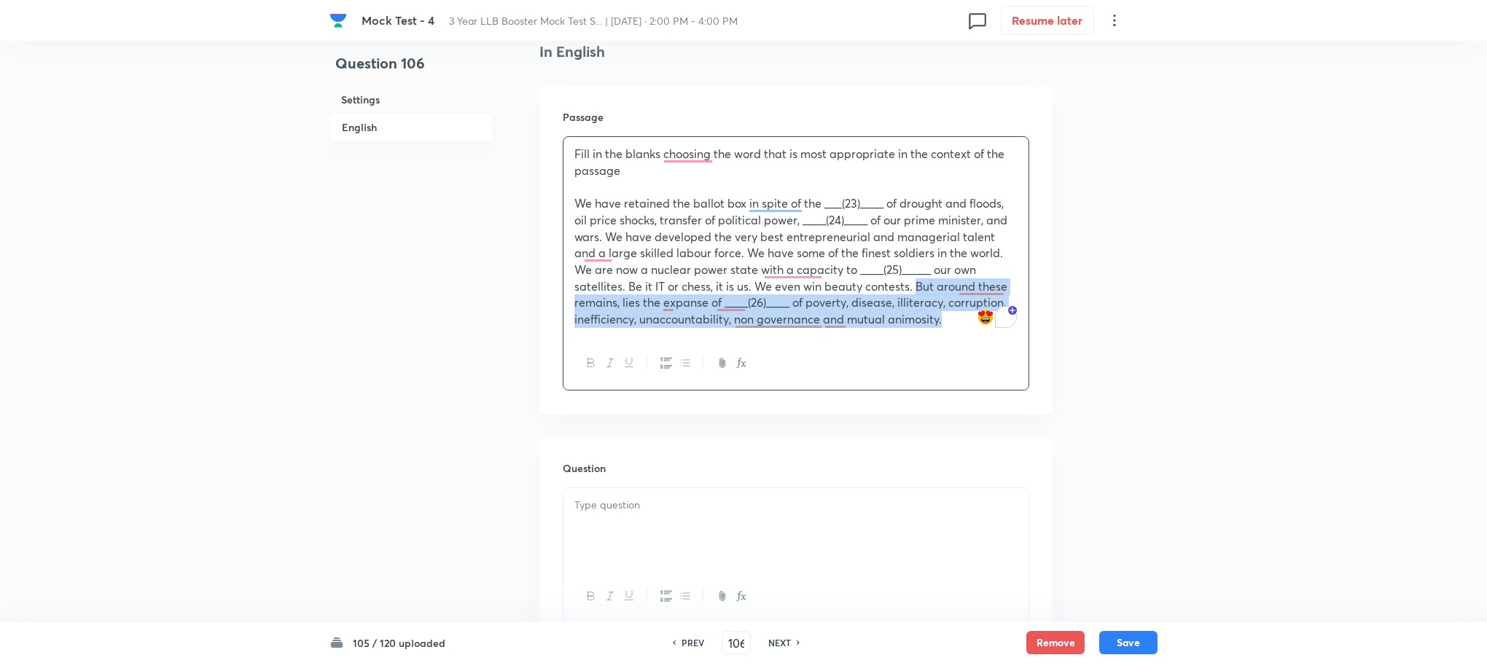
scroll to position [437, 0]
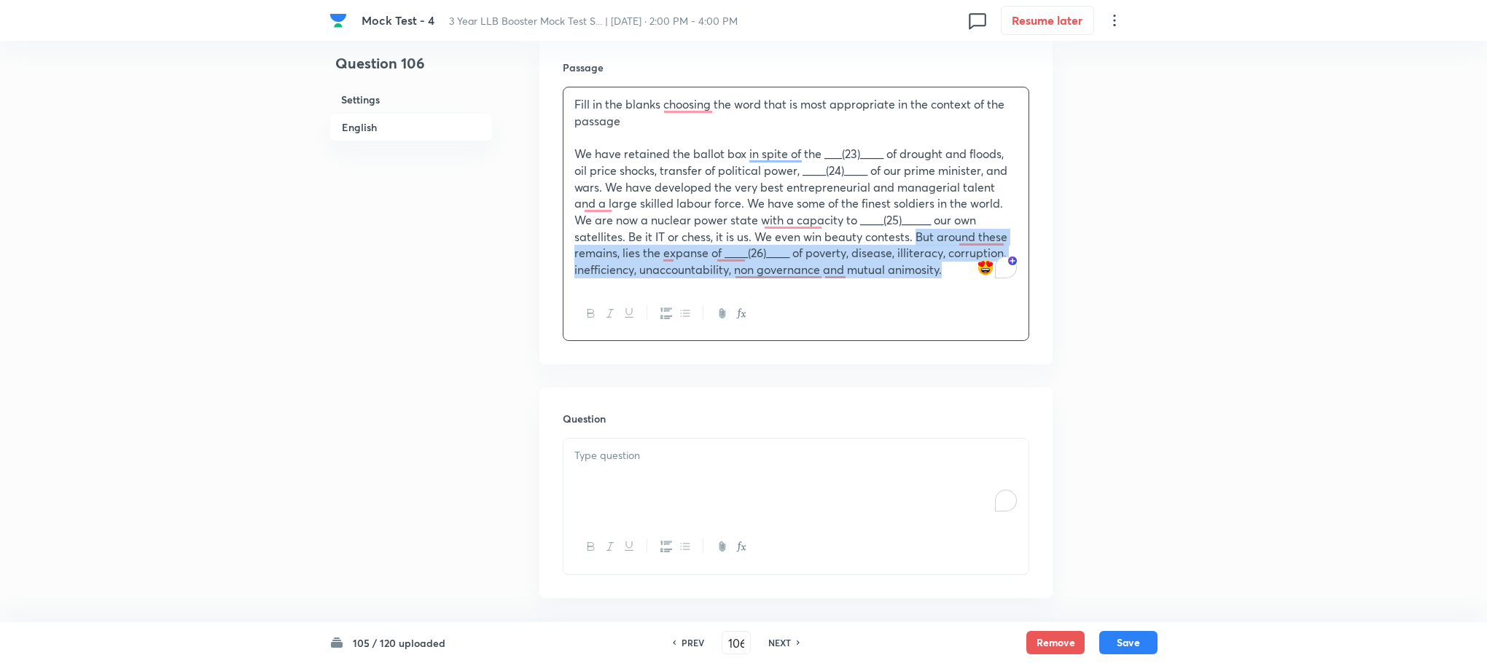
click at [621, 517] on div "To enrich screen reader interactions, please activate Accessibility in Grammarl…" at bounding box center [795, 480] width 465 height 82
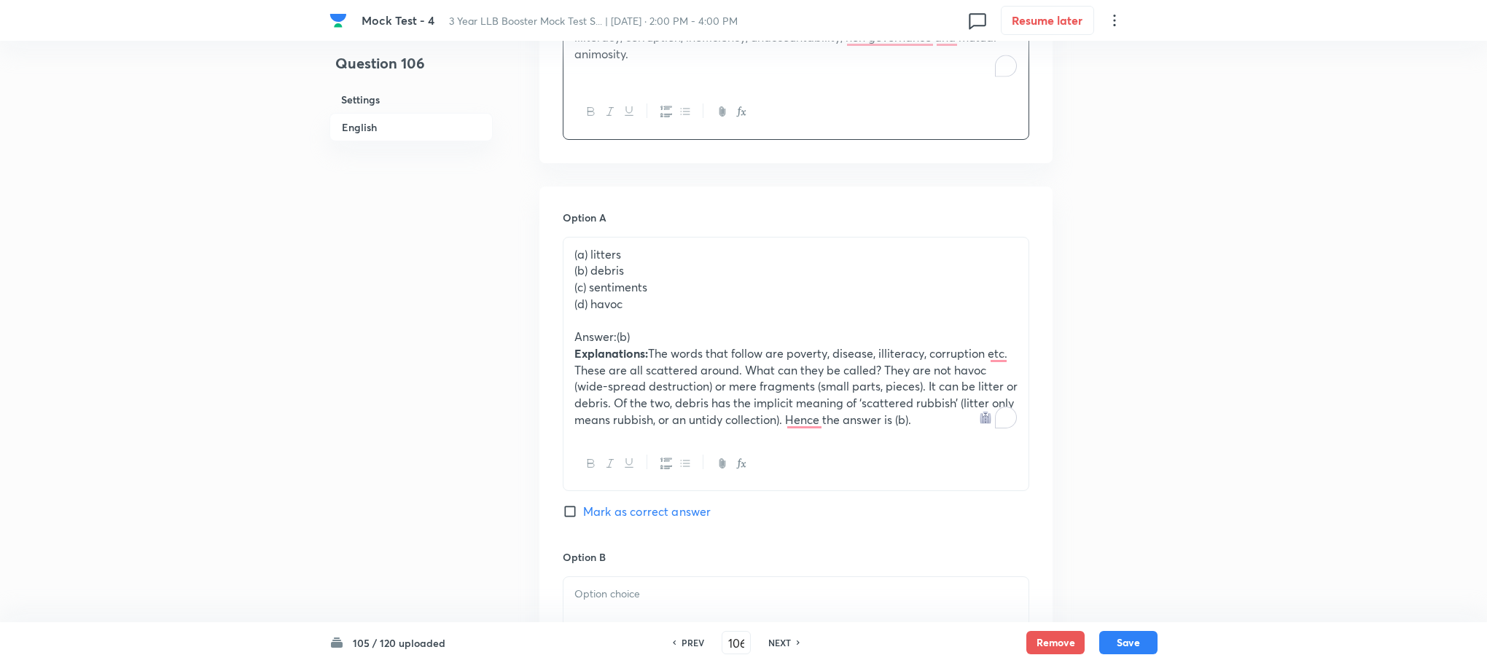
scroll to position [875, 0]
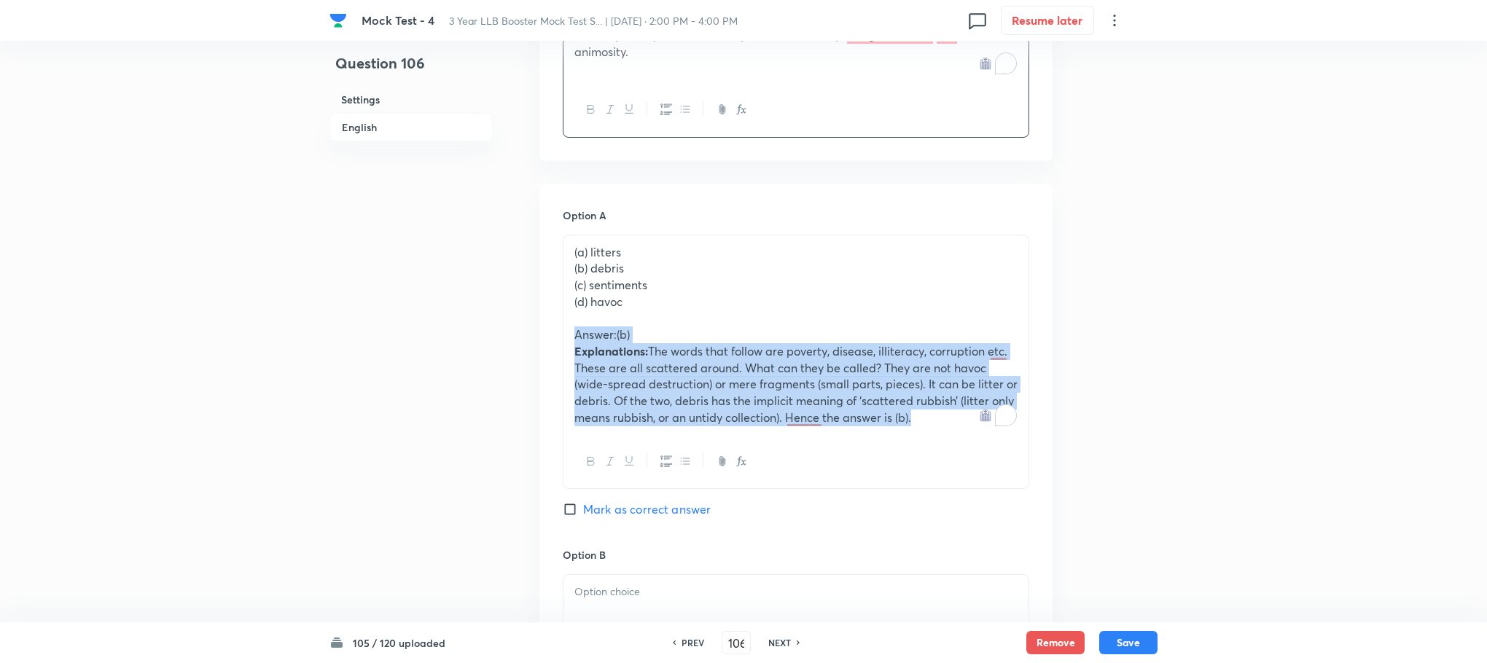
drag, startPoint x: 573, startPoint y: 337, endPoint x: 1010, endPoint y: 462, distance: 454.9
click at [1010, 462] on div "(a) litters (b) debris (c) sentiments (d) havoc Answer:(b) Explanations: The wo…" at bounding box center [796, 362] width 466 height 254
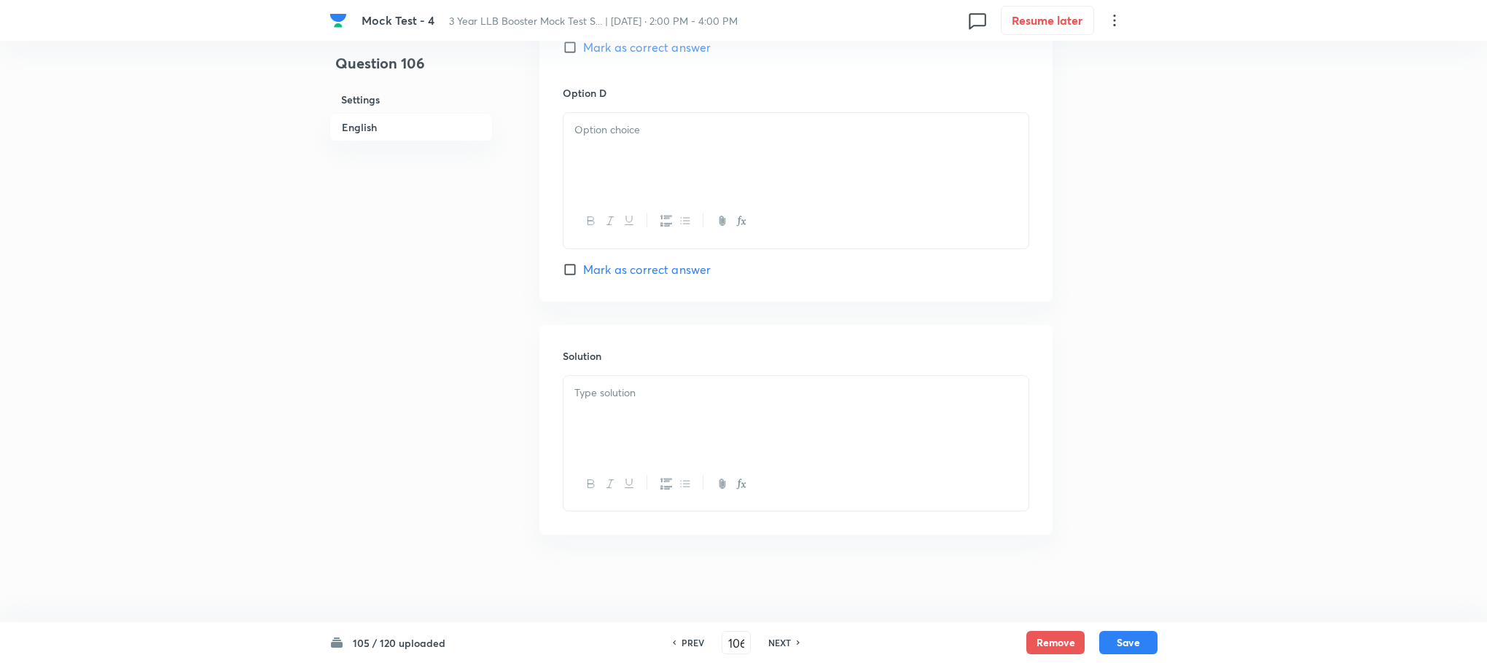
click at [637, 453] on div at bounding box center [795, 417] width 465 height 82
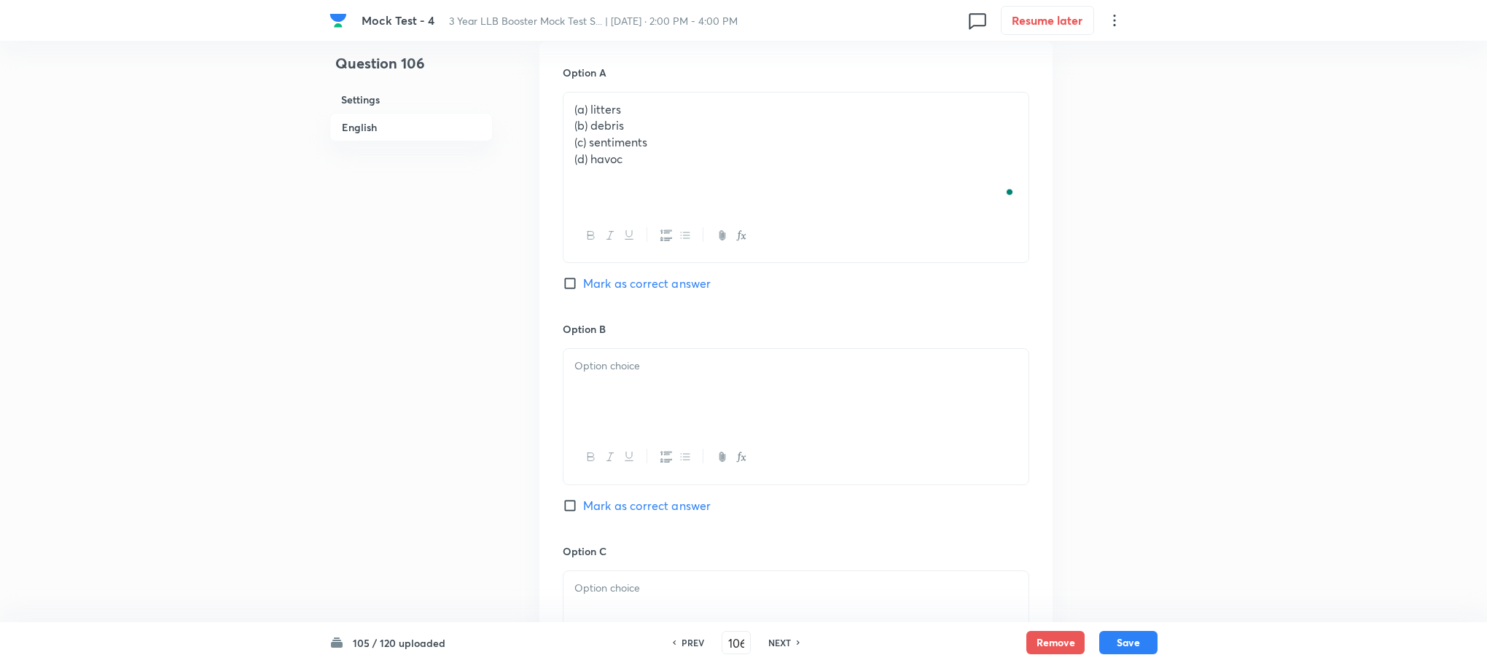
scroll to position [717, 0]
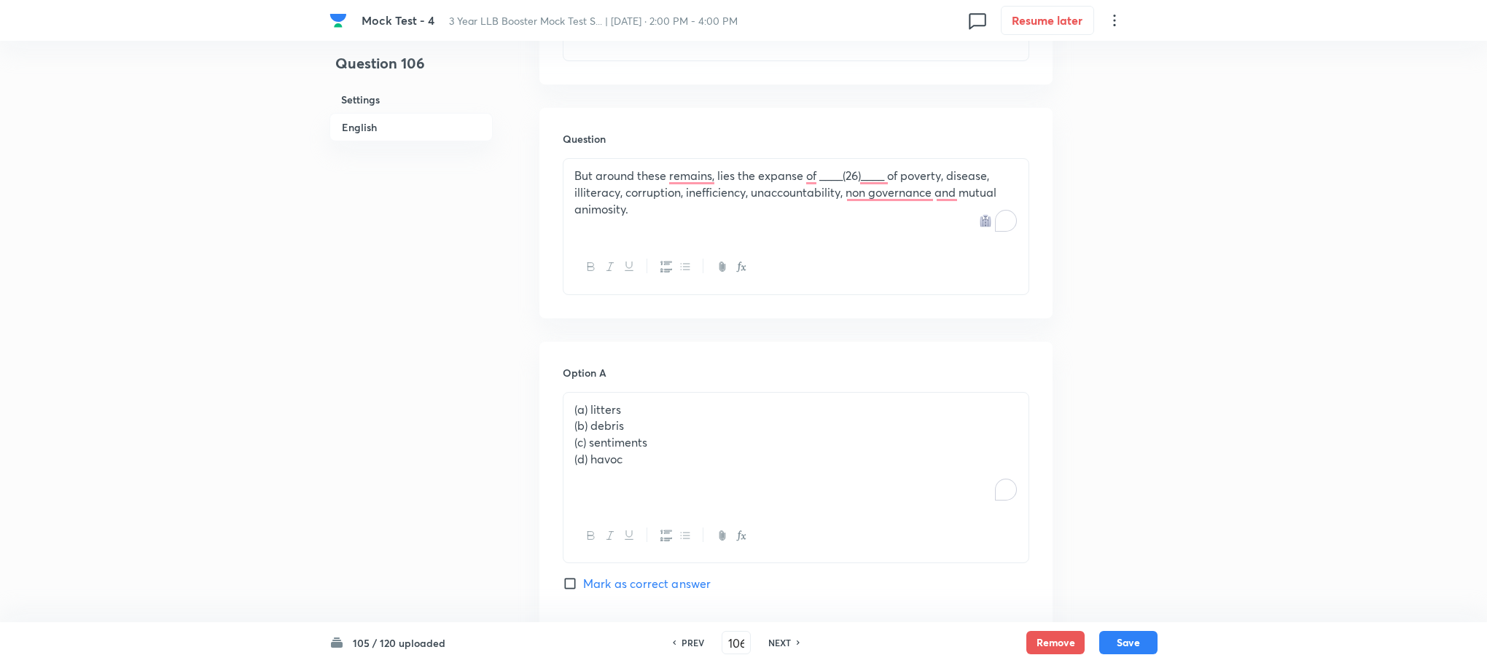
click at [587, 414] on p "(a) litters" at bounding box center [795, 410] width 443 height 17
click at [587, 425] on p "(b) debris" at bounding box center [795, 426] width 443 height 17
click at [588, 446] on p "(c) sentiments" at bounding box center [795, 442] width 443 height 17
click at [587, 458] on p "(d) havoc" at bounding box center [795, 459] width 443 height 17
drag, startPoint x: 571, startPoint y: 429, endPoint x: 689, endPoint y: 486, distance: 130.4
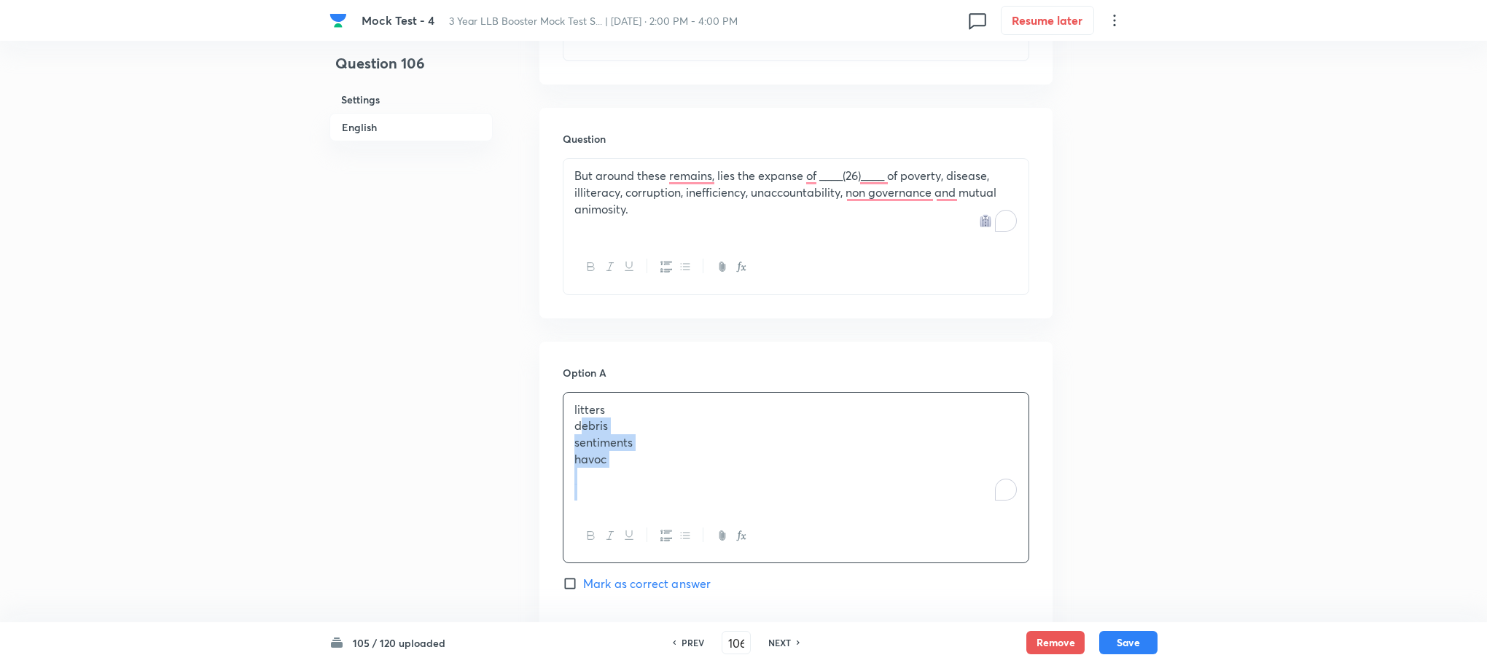
click at [689, 486] on div "litters debris sentiments havoc" at bounding box center [795, 451] width 465 height 117
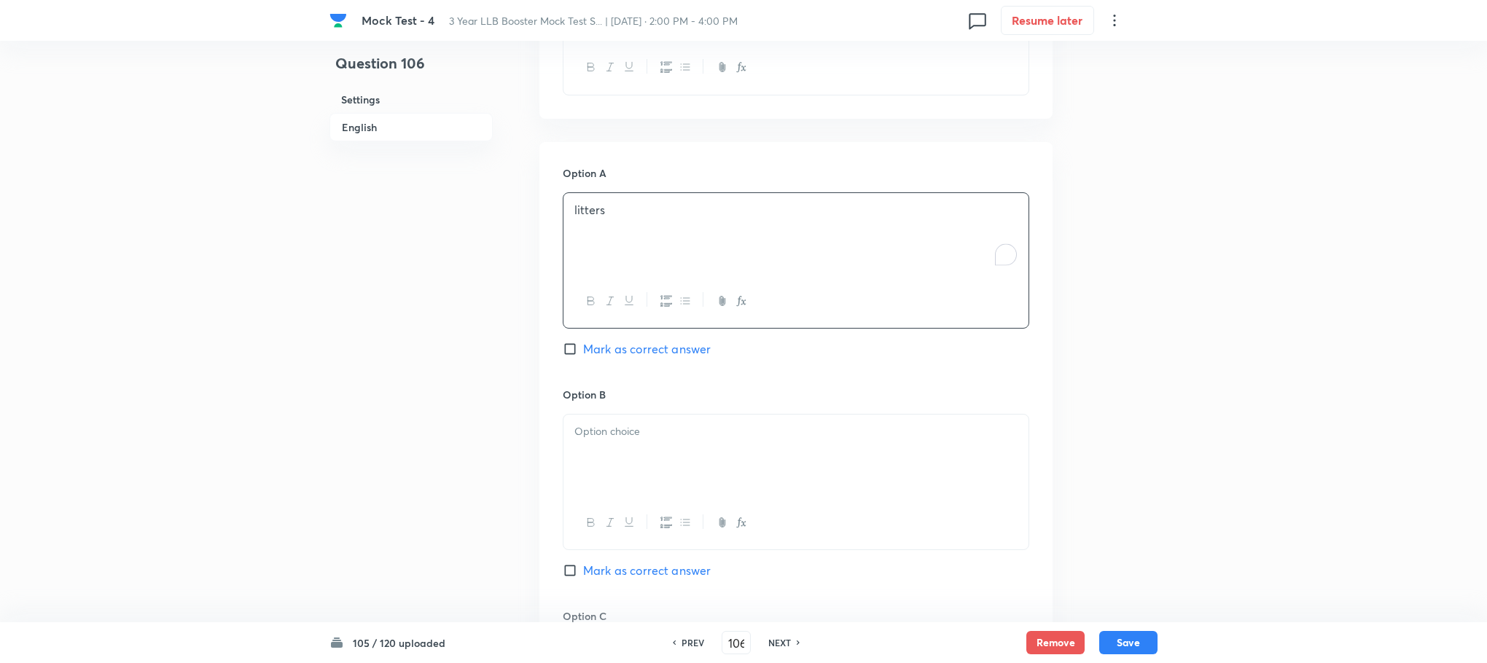
scroll to position [936, 0]
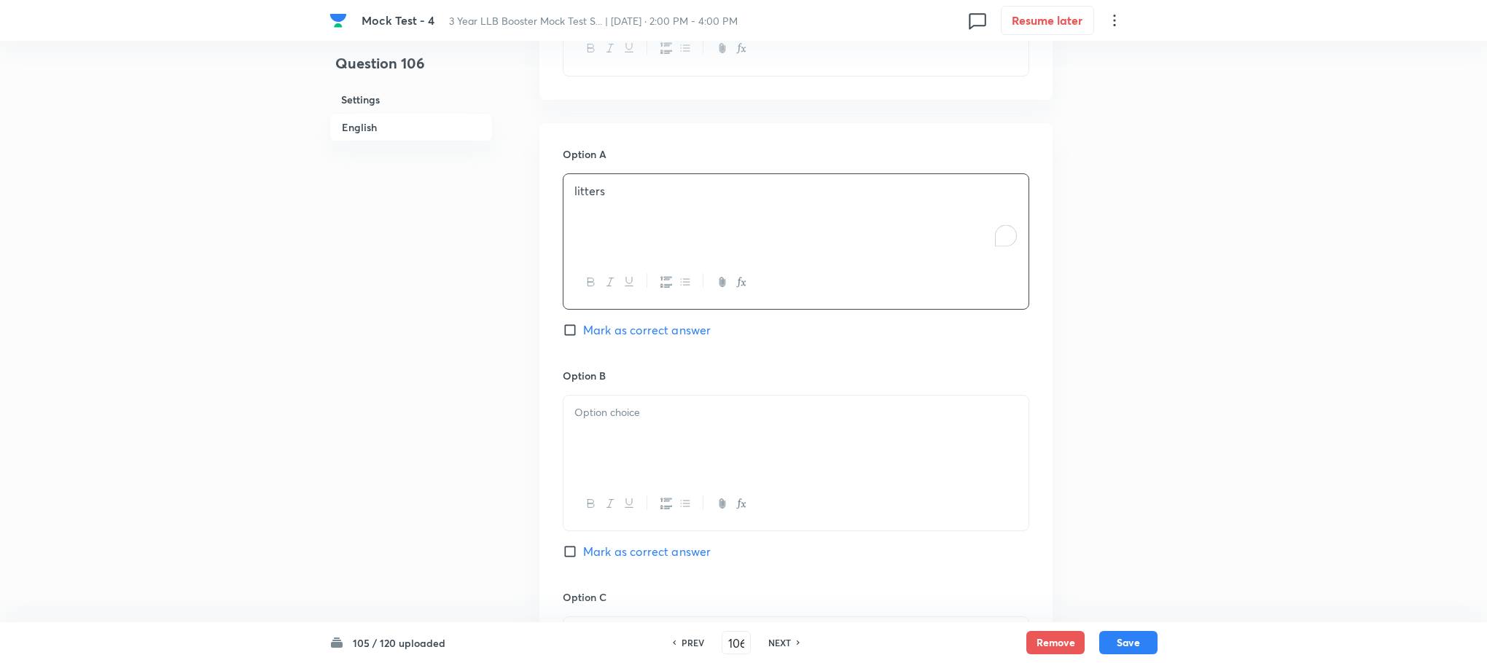
click at [609, 421] on p at bounding box center [795, 413] width 443 height 17
click at [679, 206] on div "litters" at bounding box center [795, 215] width 465 height 82
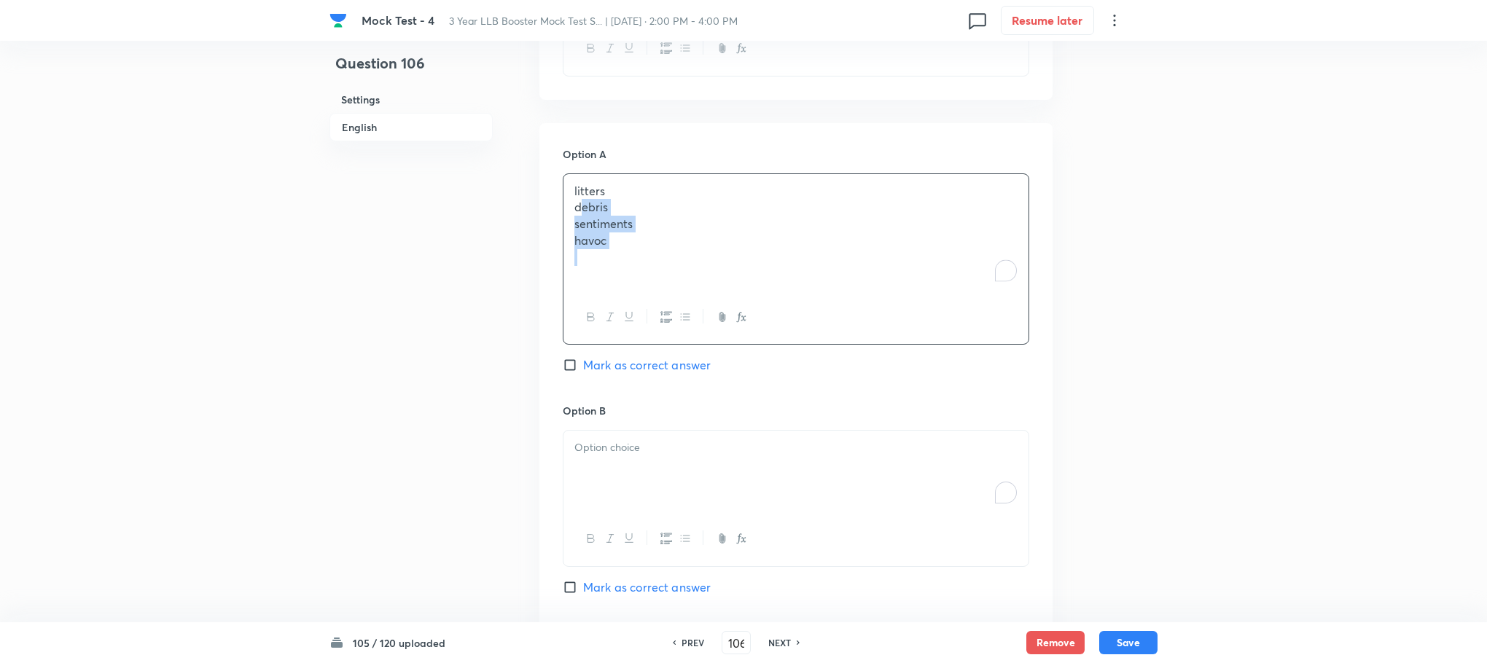
drag, startPoint x: 563, startPoint y: 212, endPoint x: 667, endPoint y: 262, distance: 115.7
click at [667, 262] on div "litters debris sentiments havoc" at bounding box center [795, 232] width 465 height 117
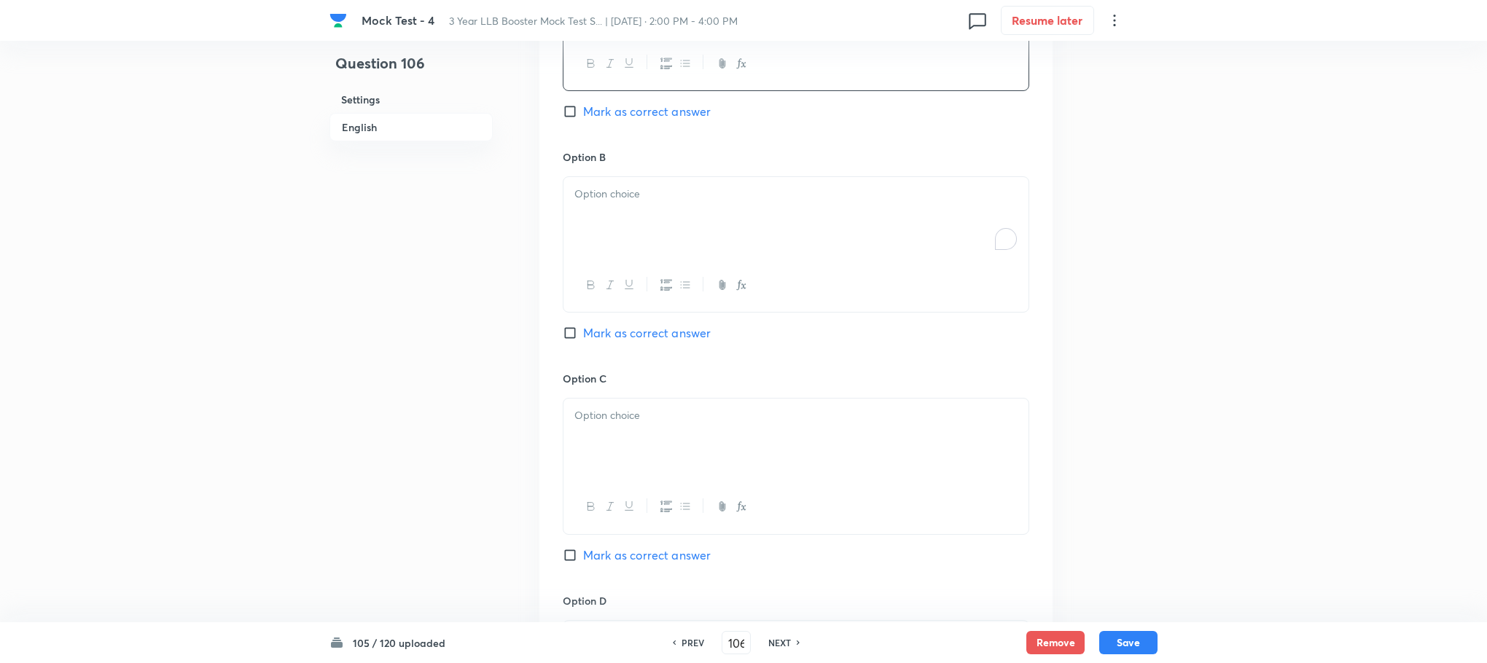
scroll to position [1154, 0]
drag, startPoint x: 571, startPoint y: 214, endPoint x: 673, endPoint y: 249, distance: 107.9
click at [673, 249] on div "debris sentiments havoc" at bounding box center [795, 218] width 465 height 82
click at [626, 440] on div "To enrich screen reader interactions, please activate Accessibility in Grammarl…" at bounding box center [795, 440] width 465 height 82
drag, startPoint x: 571, startPoint y: 437, endPoint x: 709, endPoint y: 469, distance: 142.0
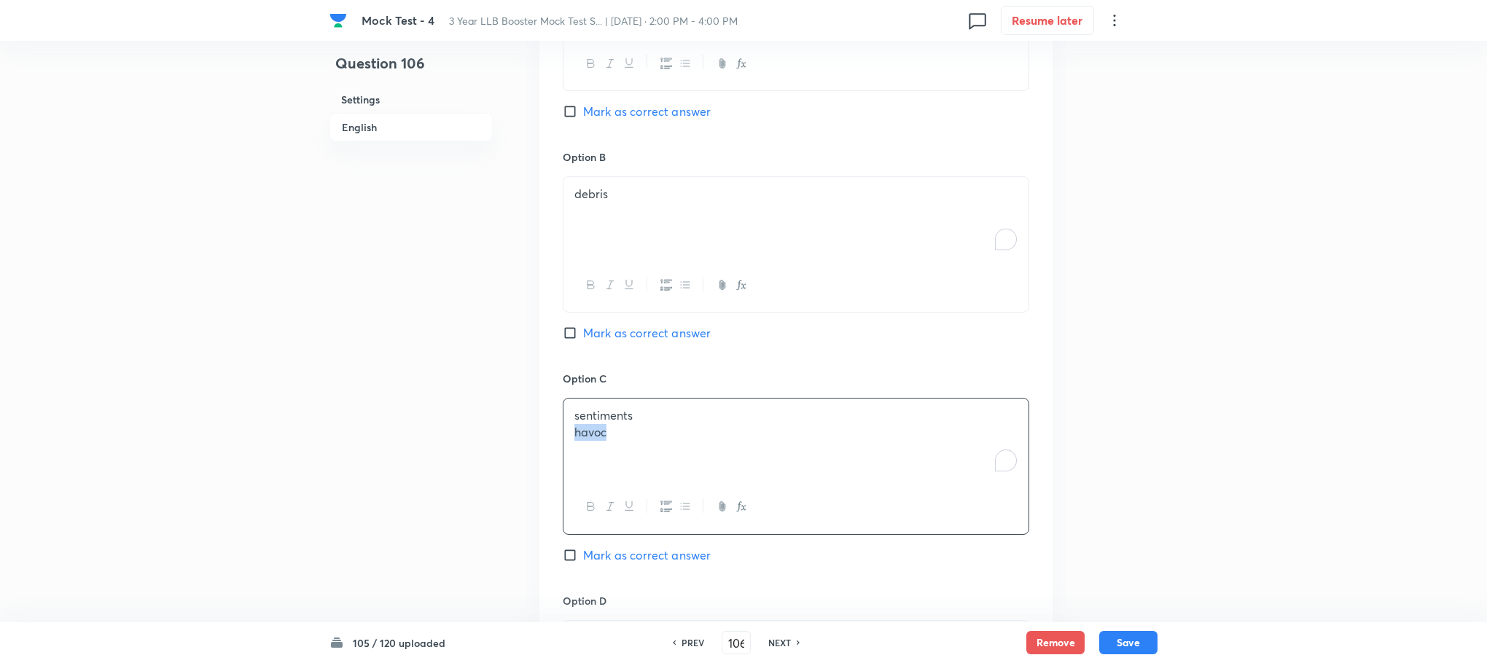
click at [709, 469] on div "sentiments havoc" at bounding box center [795, 440] width 465 height 82
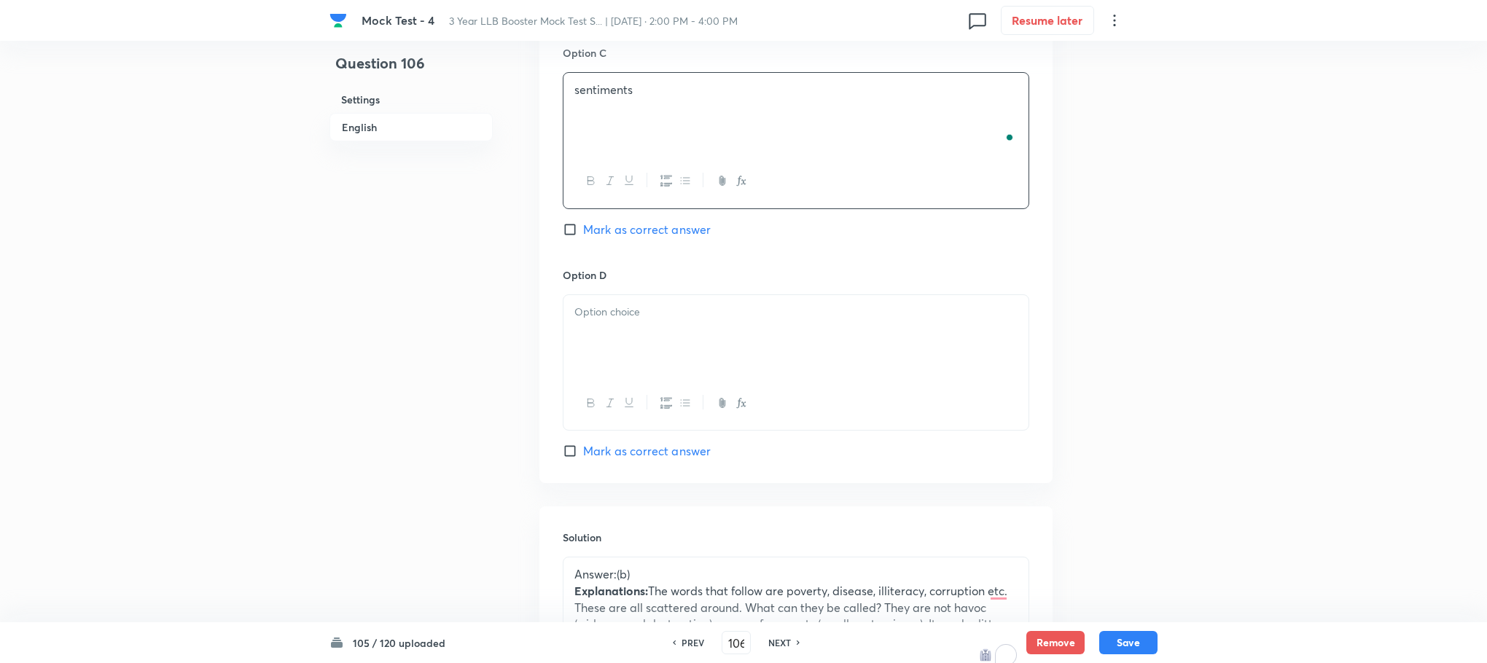
scroll to position [1482, 0]
click at [612, 350] on div at bounding box center [795, 334] width 465 height 82
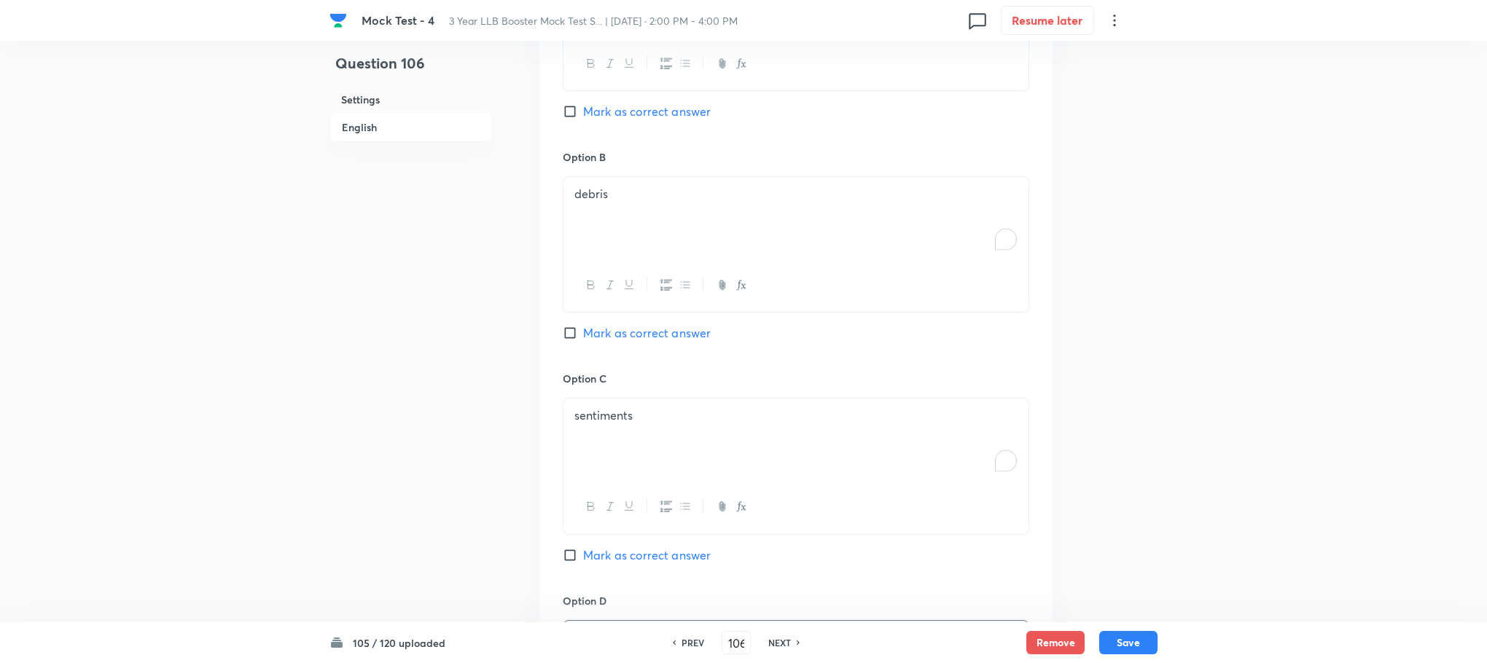
click at [622, 340] on span "Mark as correct answer" at bounding box center [647, 332] width 128 height 17
click at [583, 340] on input "Mark as correct answer" at bounding box center [573, 333] width 20 height 15
checkbox input "true"
click at [1135, 644] on button "Save" at bounding box center [1128, 641] width 58 height 23
type input "107"
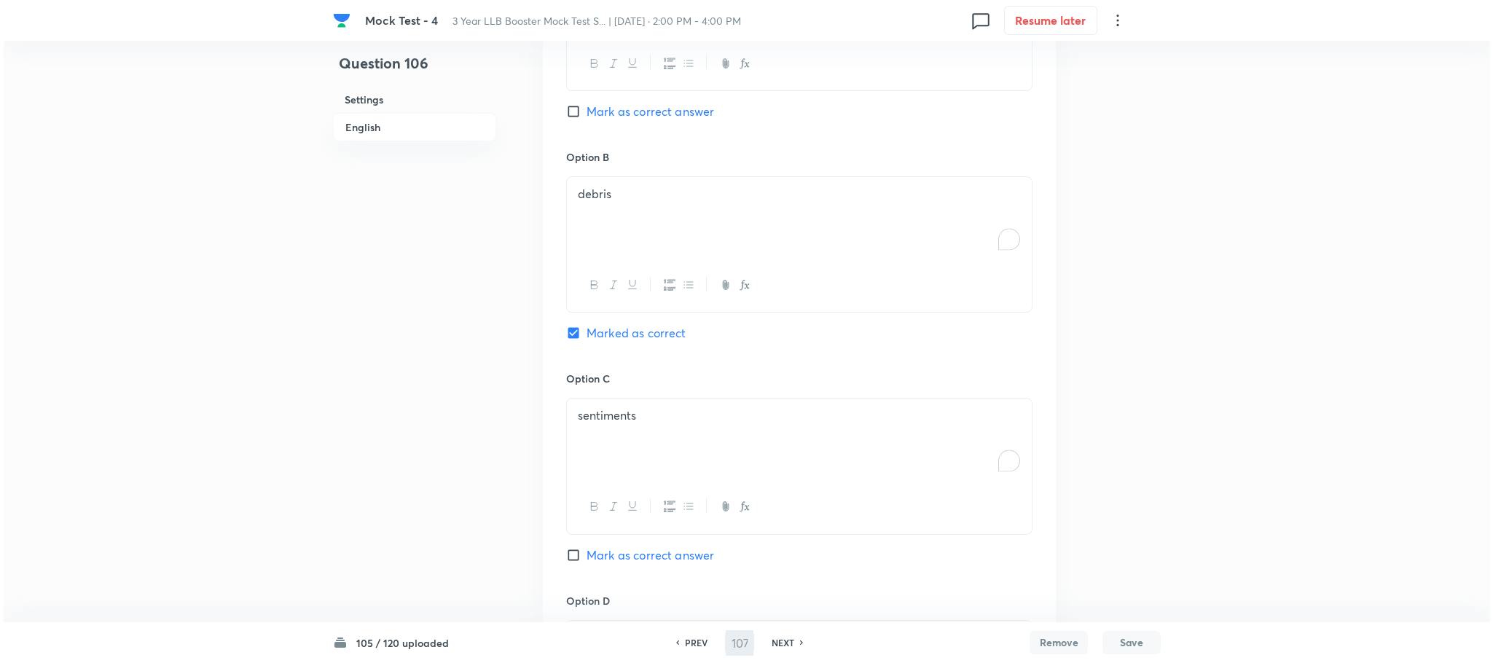
scroll to position [0, 0]
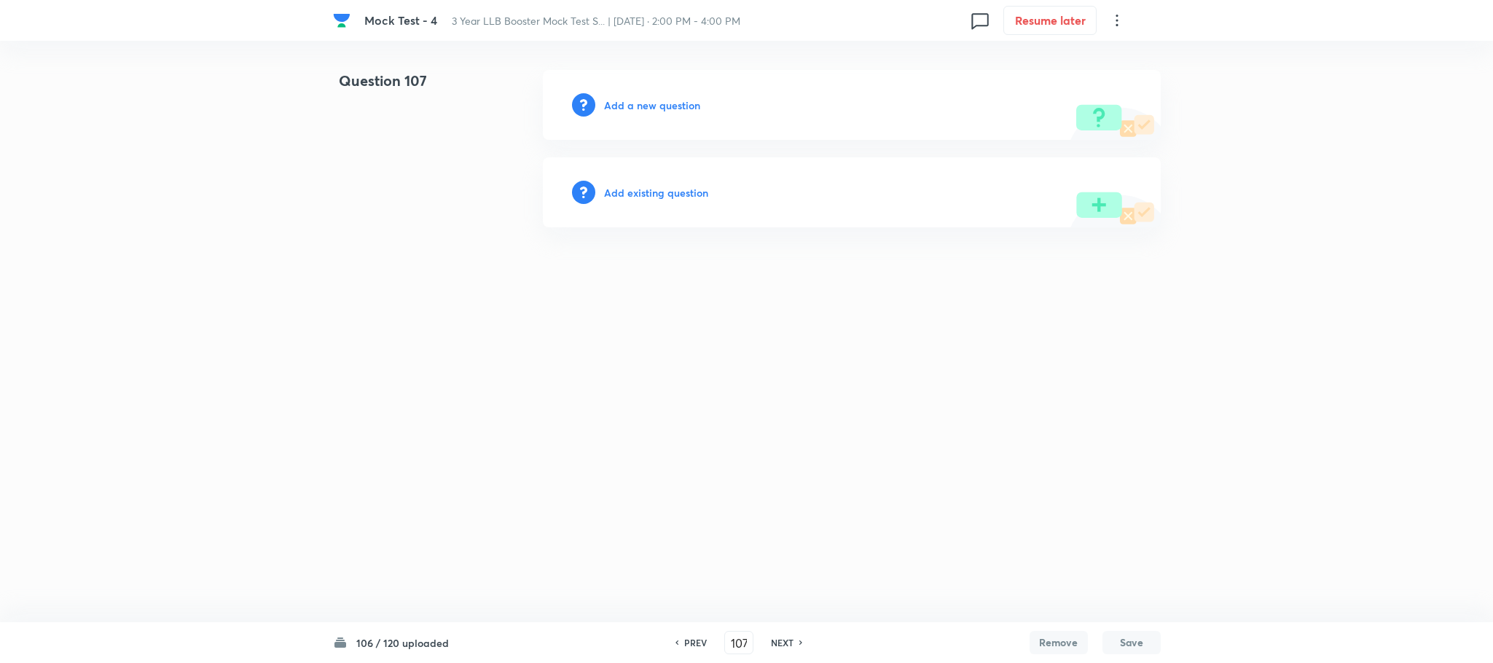
click at [657, 112] on h6 "Add a new question" at bounding box center [652, 105] width 96 height 15
click at [657, 112] on h6 "Choose a question type" at bounding box center [660, 105] width 112 height 15
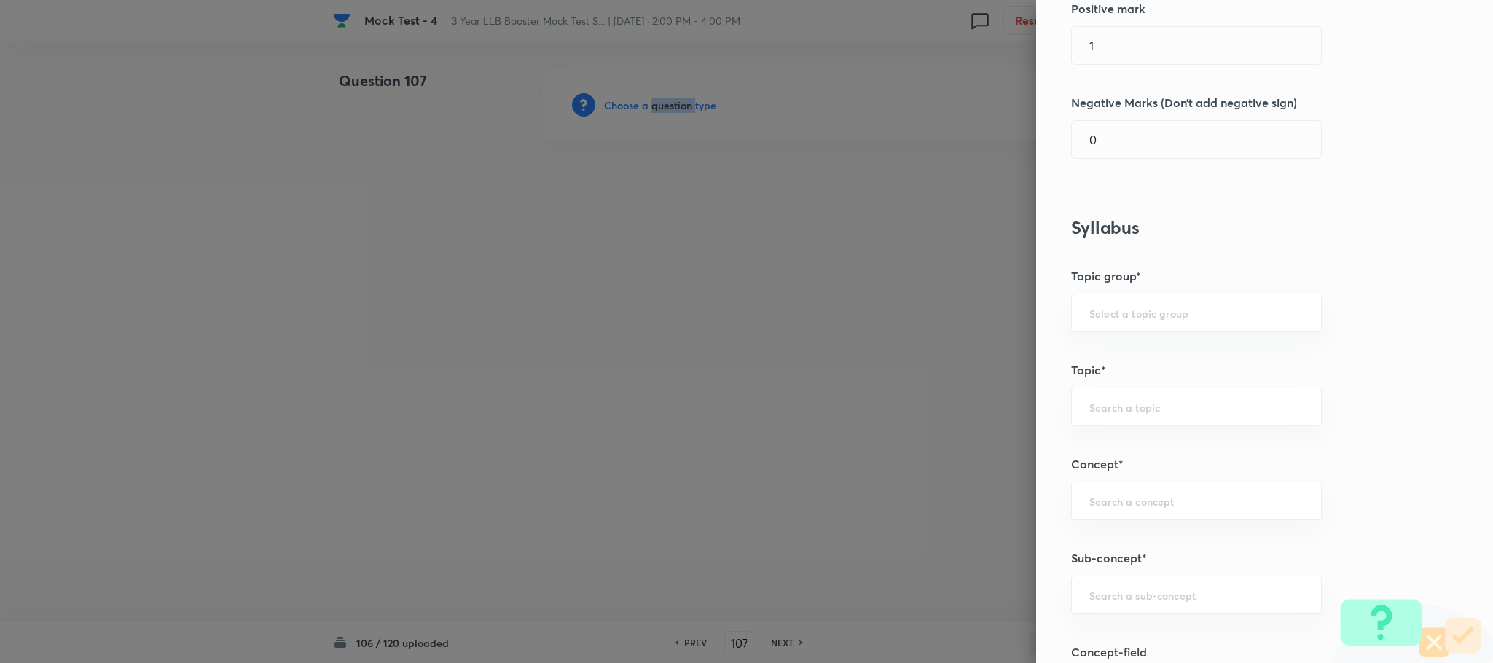
scroll to position [547, 0]
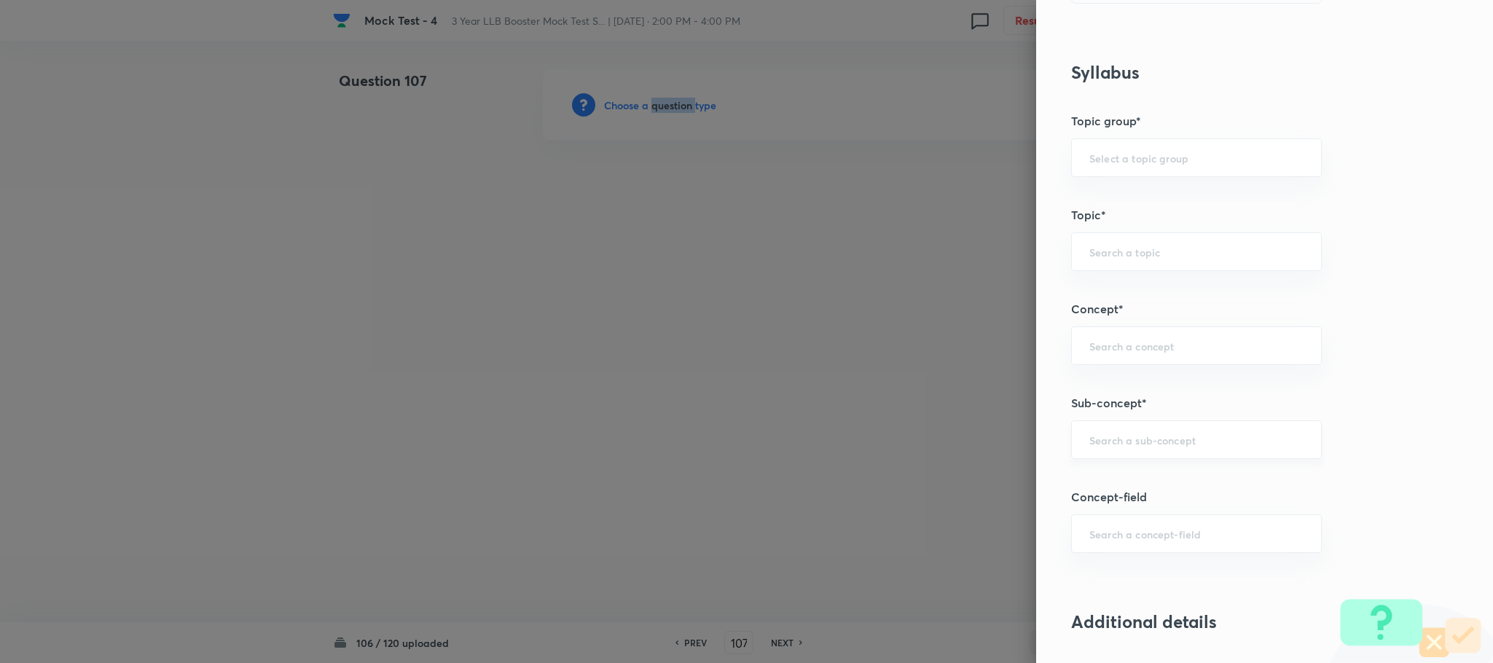
click at [1122, 431] on div "​" at bounding box center [1196, 440] width 251 height 39
click at [1070, 477] on li "Reading Approach" at bounding box center [1180, 486] width 249 height 26
type input "Reading Approach"
type input "English Language"
type input "English Comprehension"
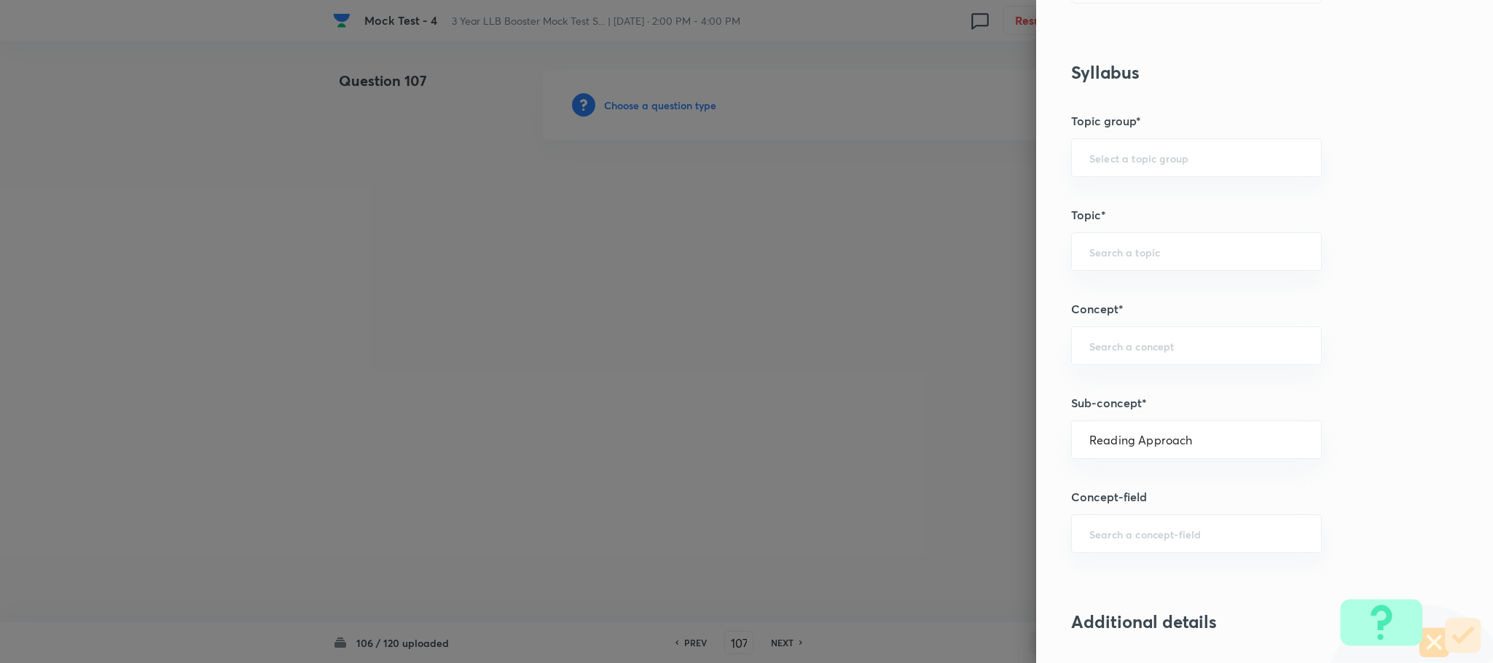
type input "Types of Passages"
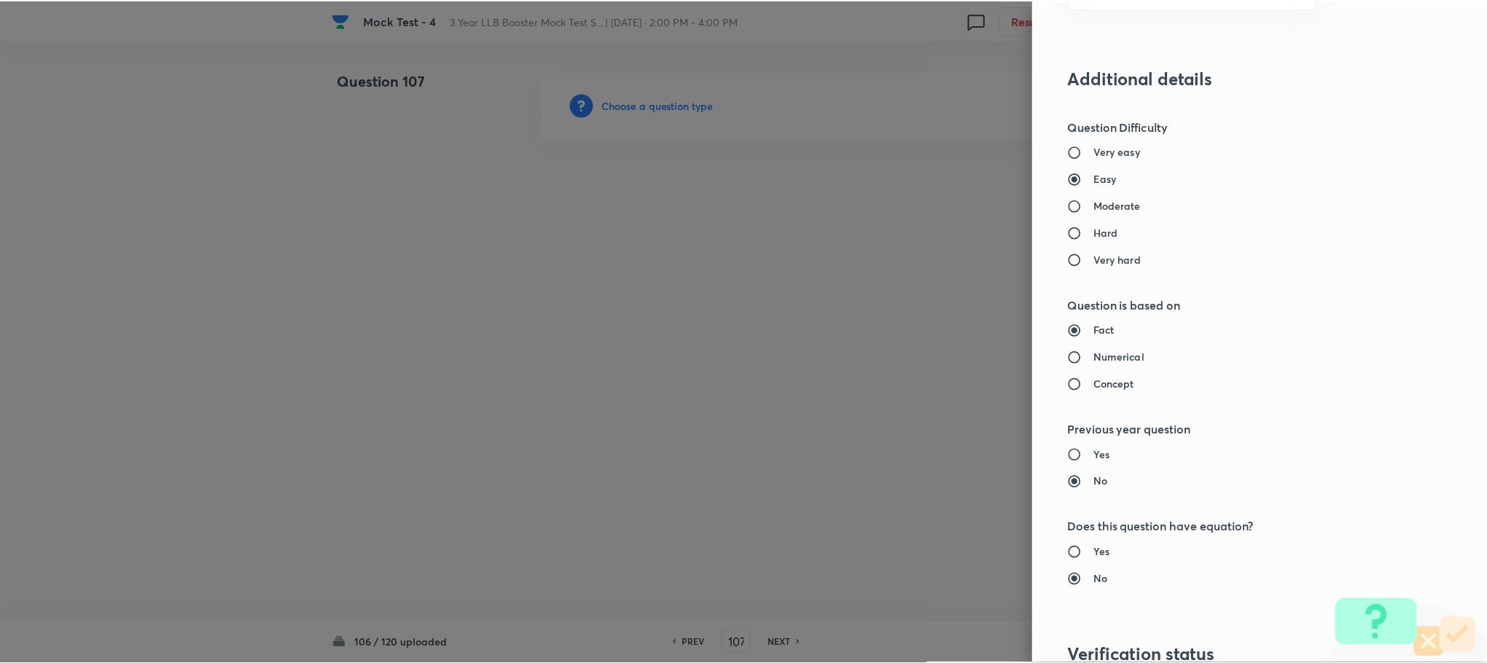
scroll to position [1328, 0]
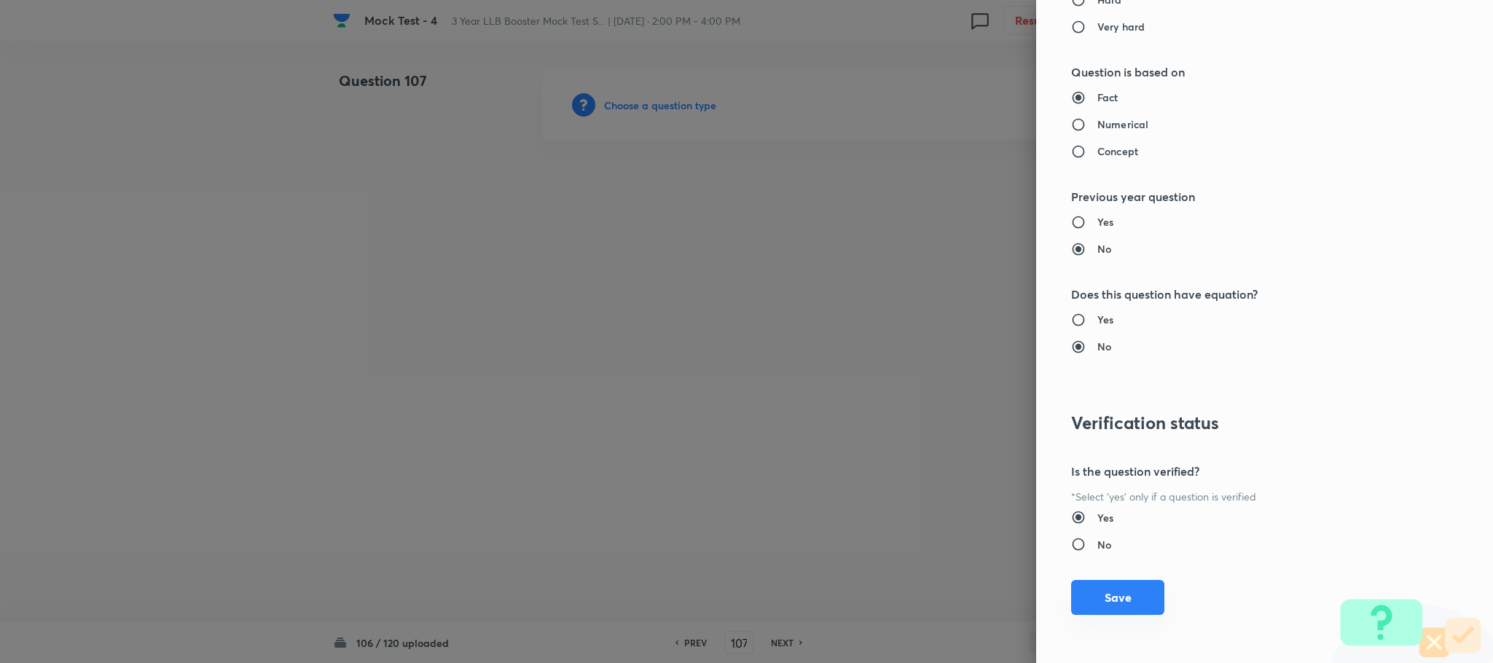
click at [1124, 591] on button "Save" at bounding box center [1117, 597] width 93 height 35
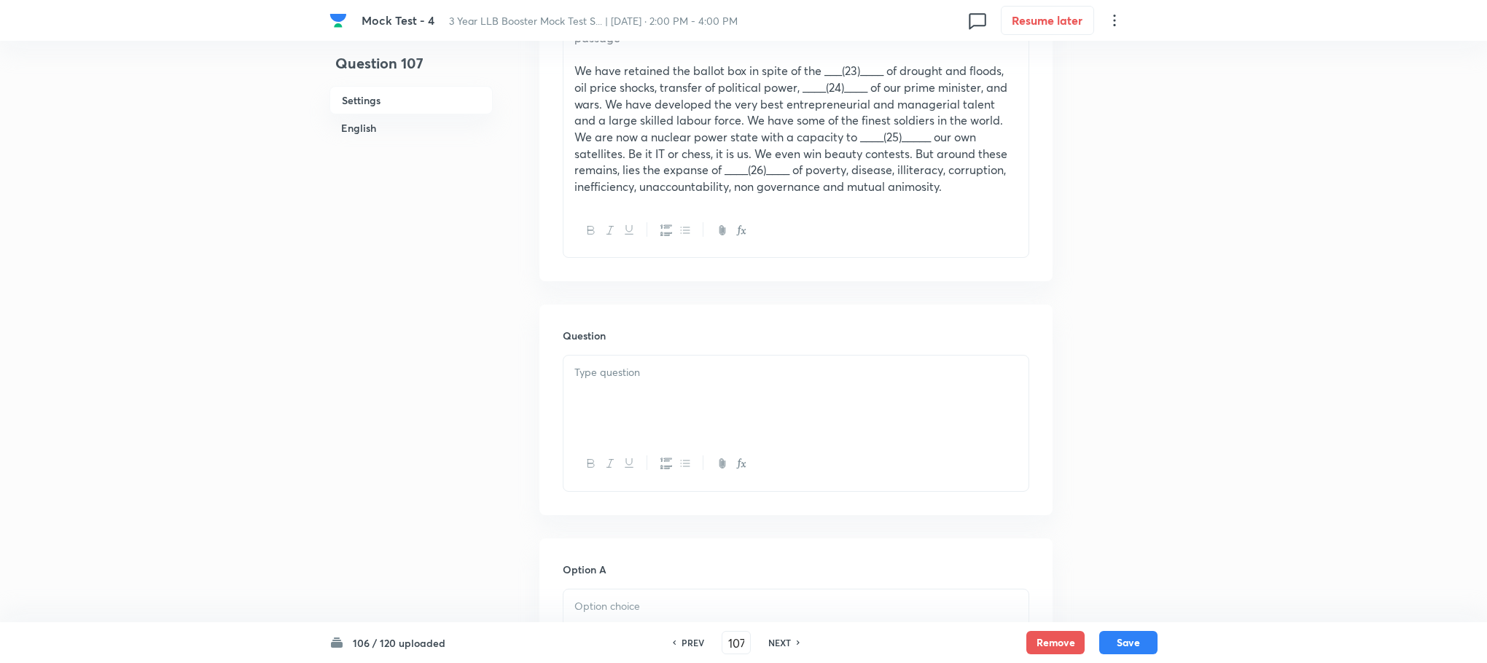
scroll to position [328, 0]
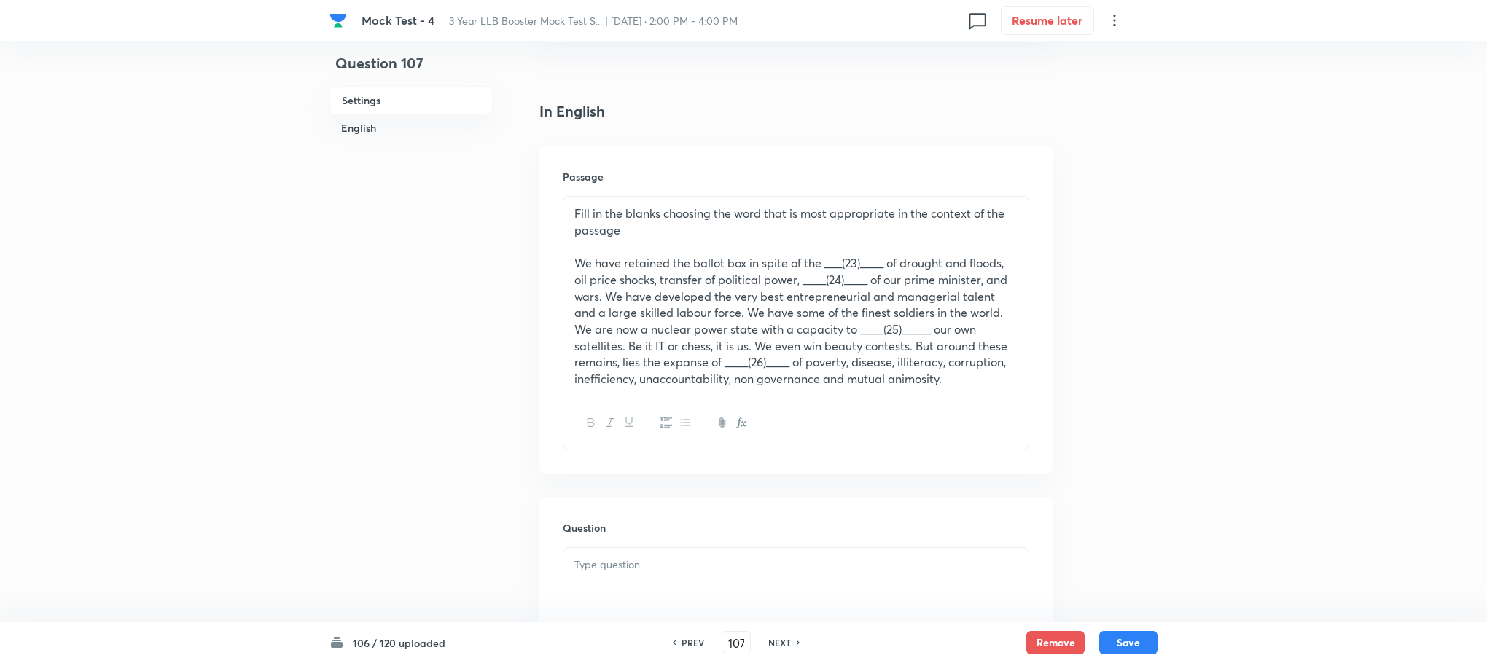
click at [628, 247] on p at bounding box center [795, 246] width 443 height 17
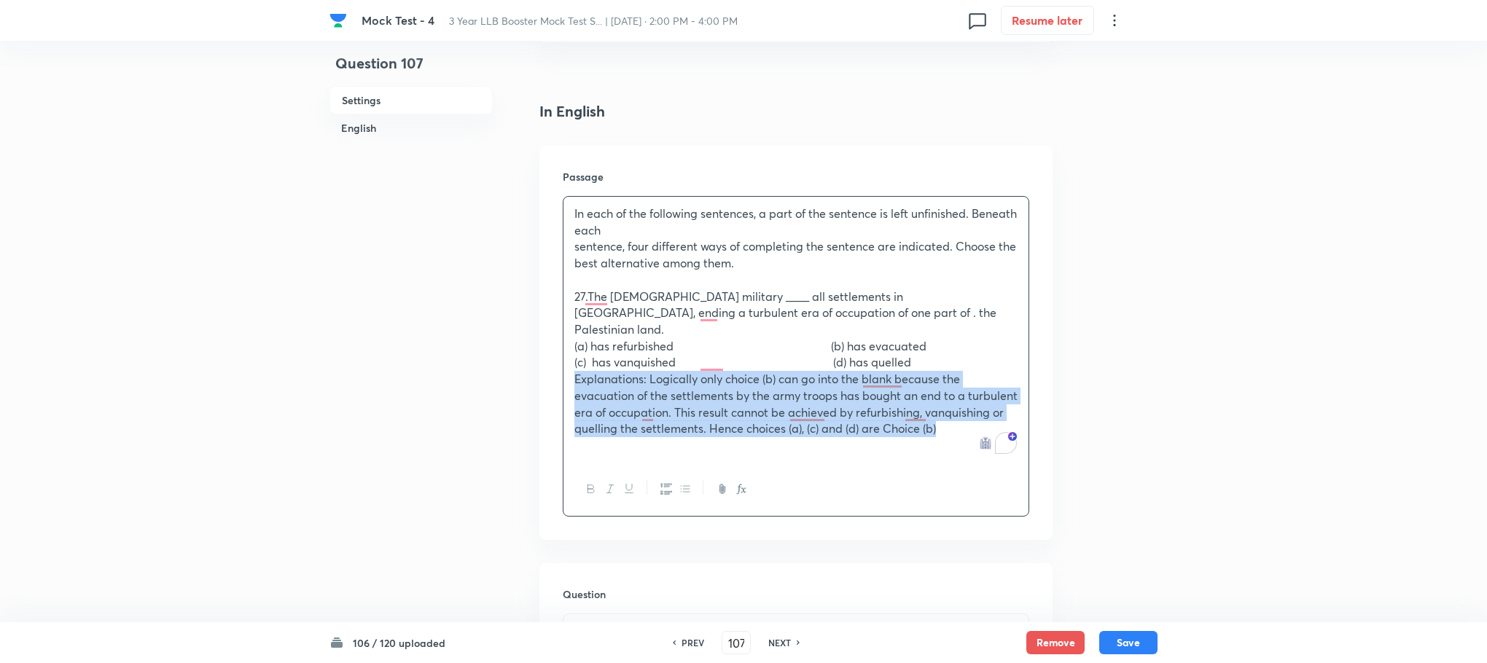
drag, startPoint x: 571, startPoint y: 359, endPoint x: 668, endPoint y: 422, distance: 114.8
click at [668, 422] on div "In each of the following sentences, a part of the sentence is left unfinished. …" at bounding box center [795, 330] width 465 height 266
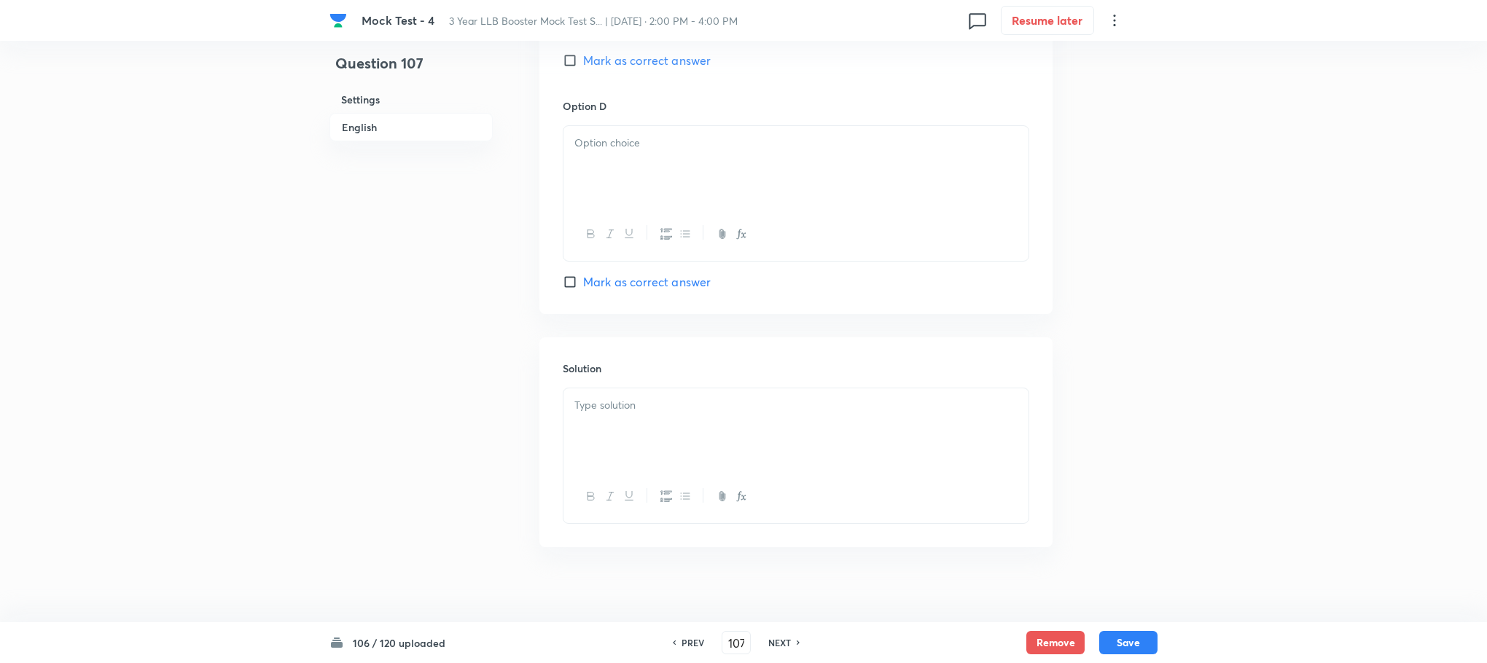
click at [633, 418] on div at bounding box center [795, 429] width 465 height 82
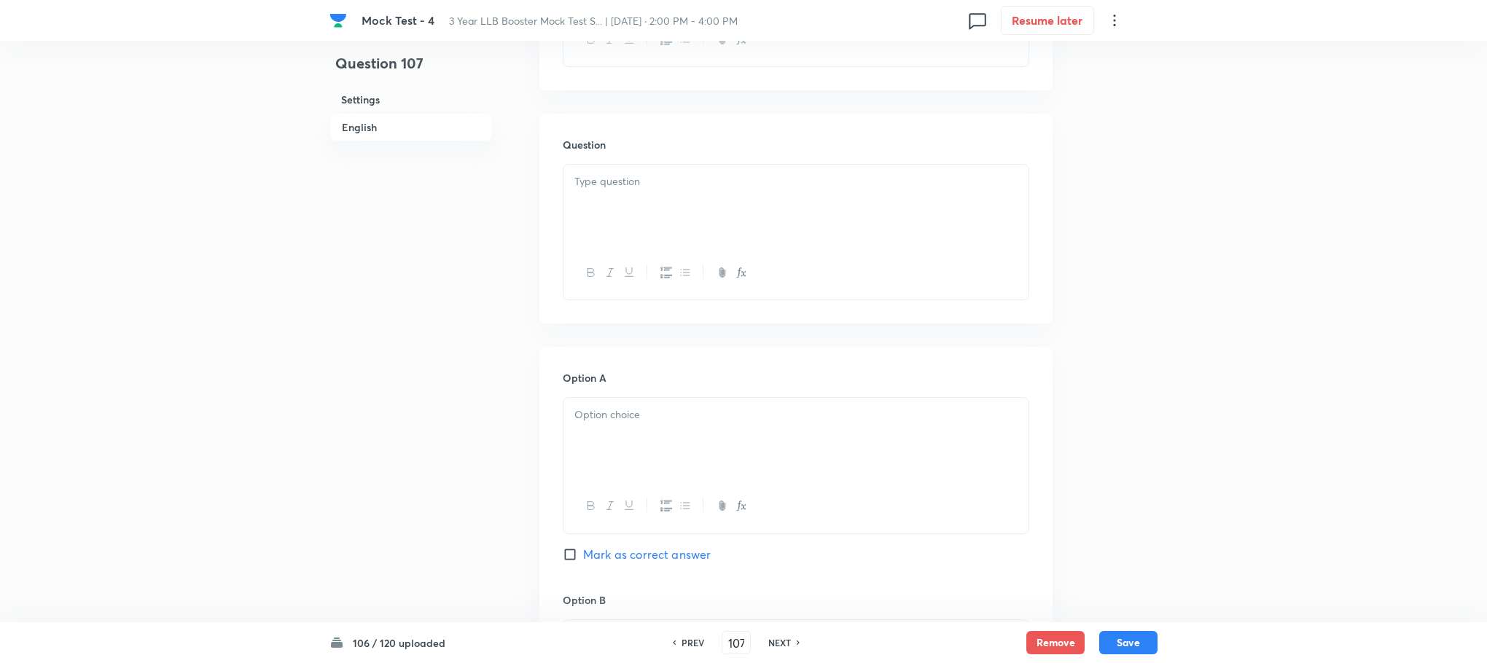
scroll to position [464, 0]
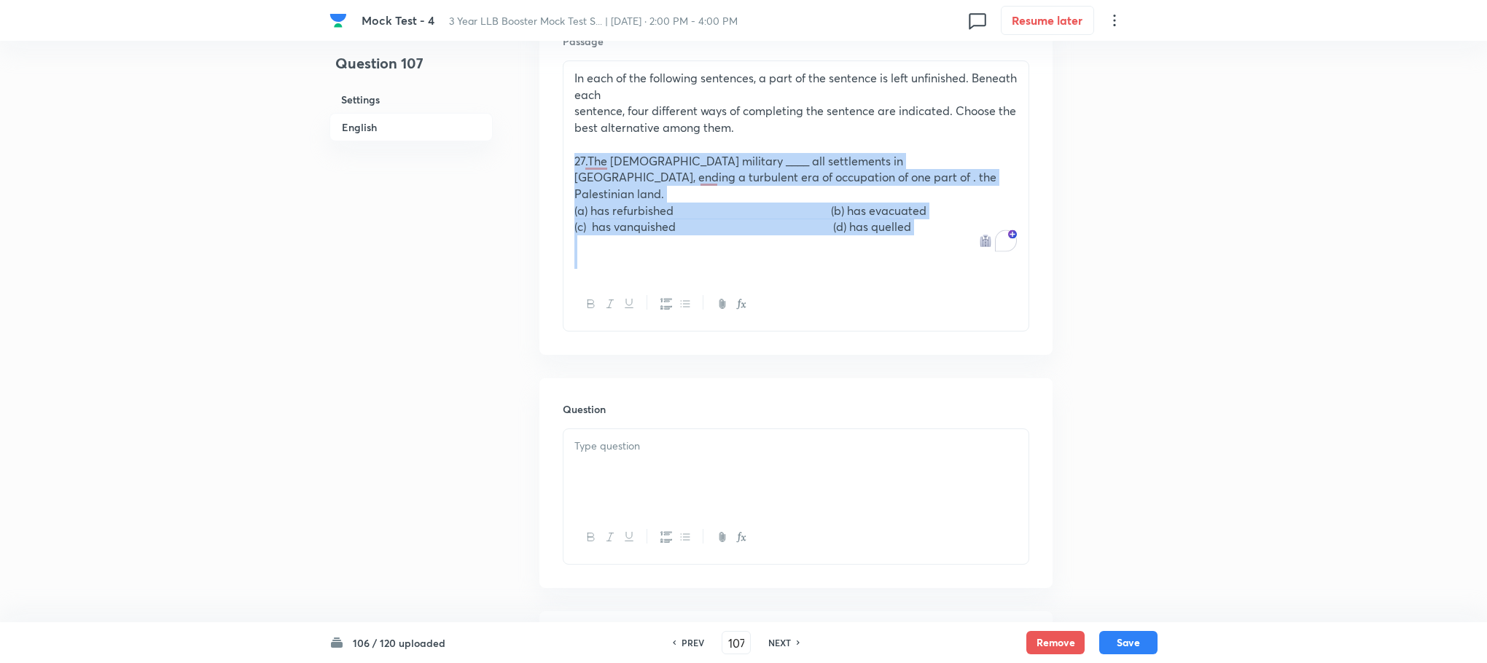
drag, startPoint x: 573, startPoint y: 164, endPoint x: 813, endPoint y: 241, distance: 252.6
click at [813, 241] on div "In each of the following sentences, a part of the sentence is left unfinished. …" at bounding box center [795, 169] width 465 height 216
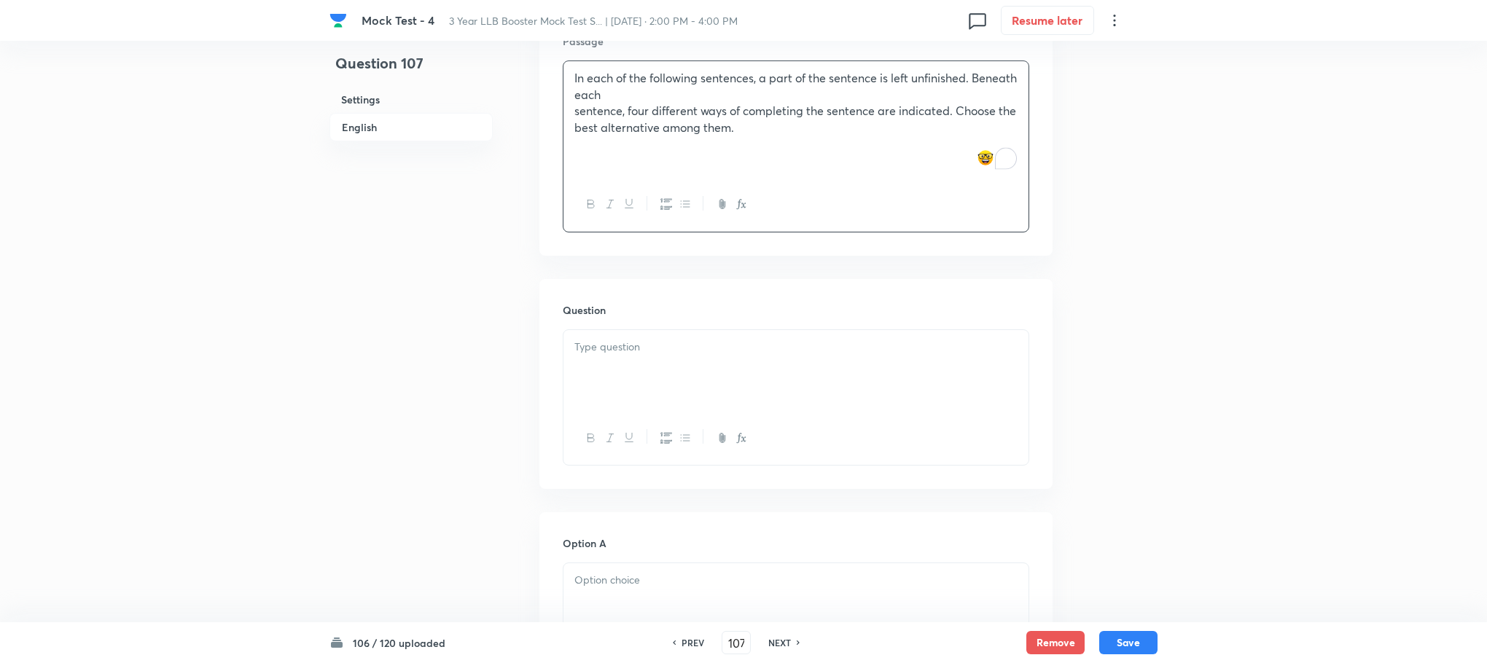
click at [637, 353] on p at bounding box center [795, 347] width 443 height 17
paste div "To enrich screen reader interactions, please activate Accessibility in Grammarl…"
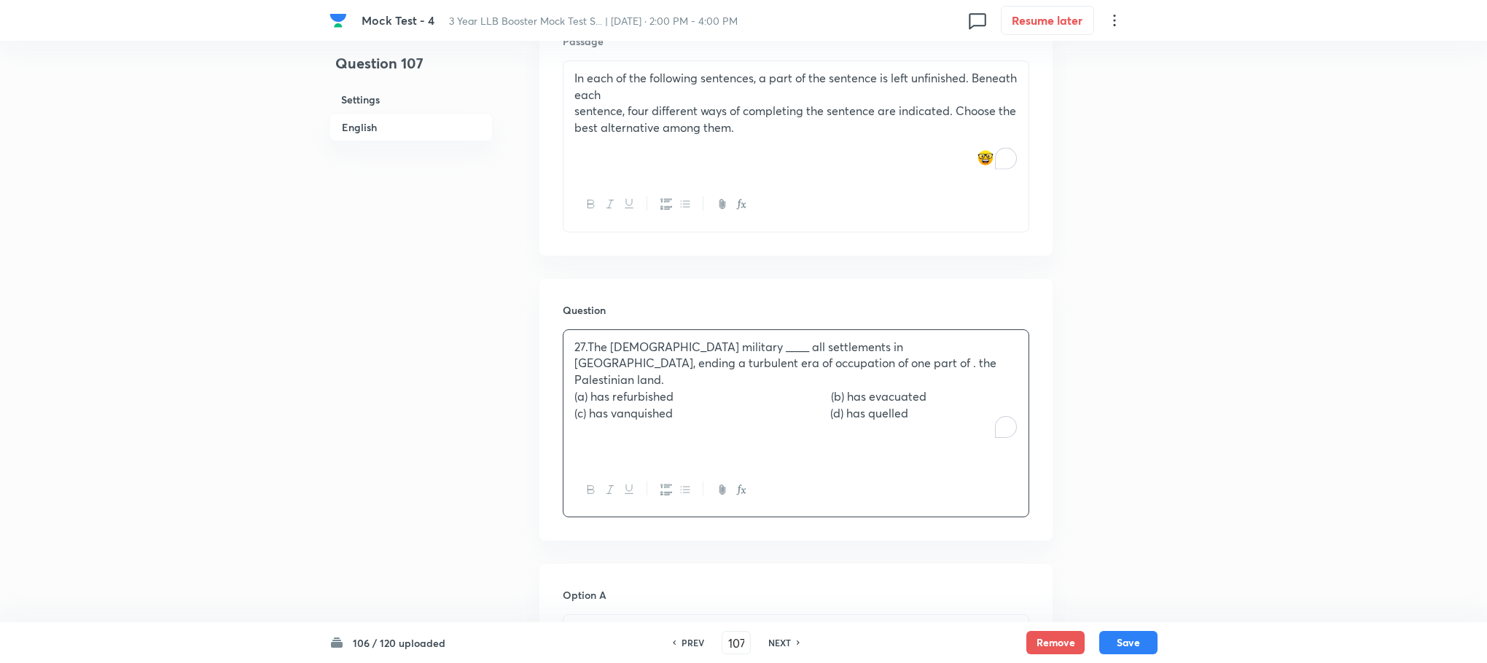
click at [585, 345] on span "27.The Israeli military ____ all settlements in Gaza, ending a turbulent era of…" at bounding box center [785, 363] width 422 height 48
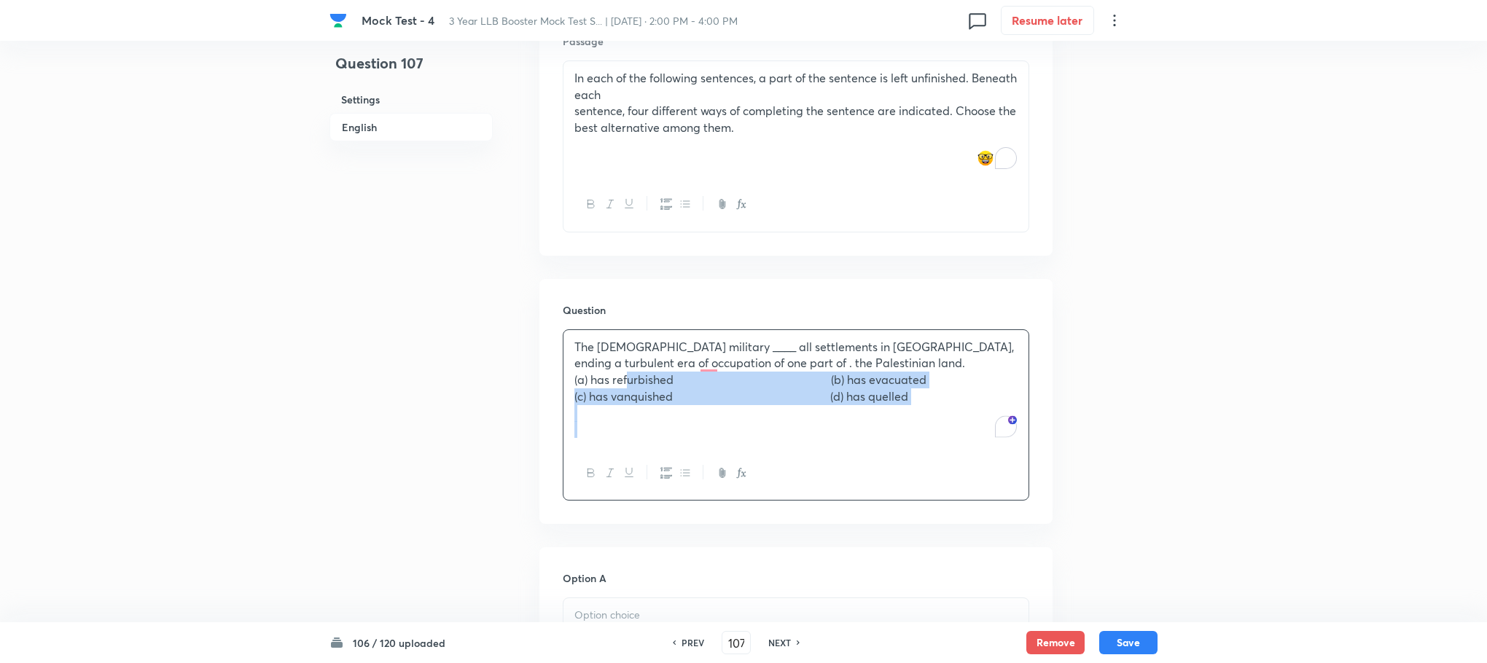
drag, startPoint x: 610, startPoint y: 383, endPoint x: 868, endPoint y: 424, distance: 261.3
click at [868, 424] on div "The Israeli military ____ all settlements in Gaza, ending a turbulent era of oc…" at bounding box center [795, 388] width 465 height 117
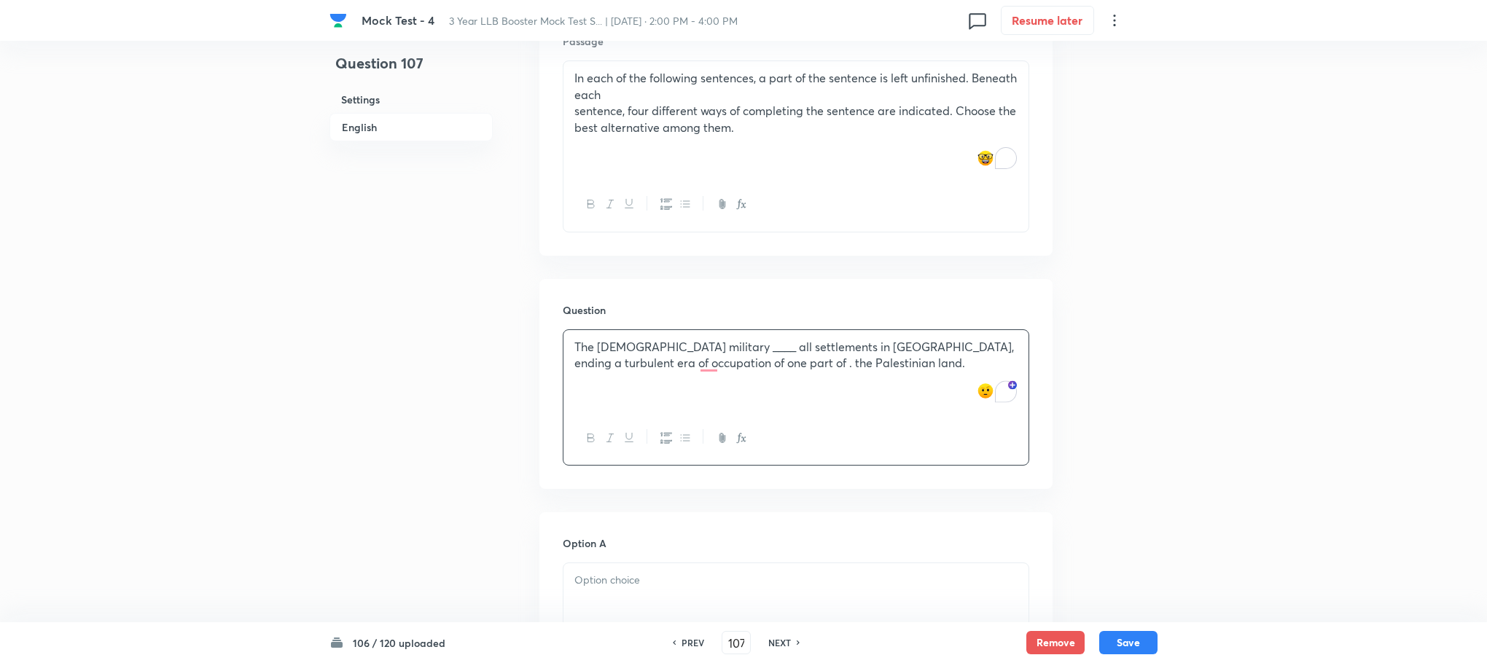
scroll to position [682, 0]
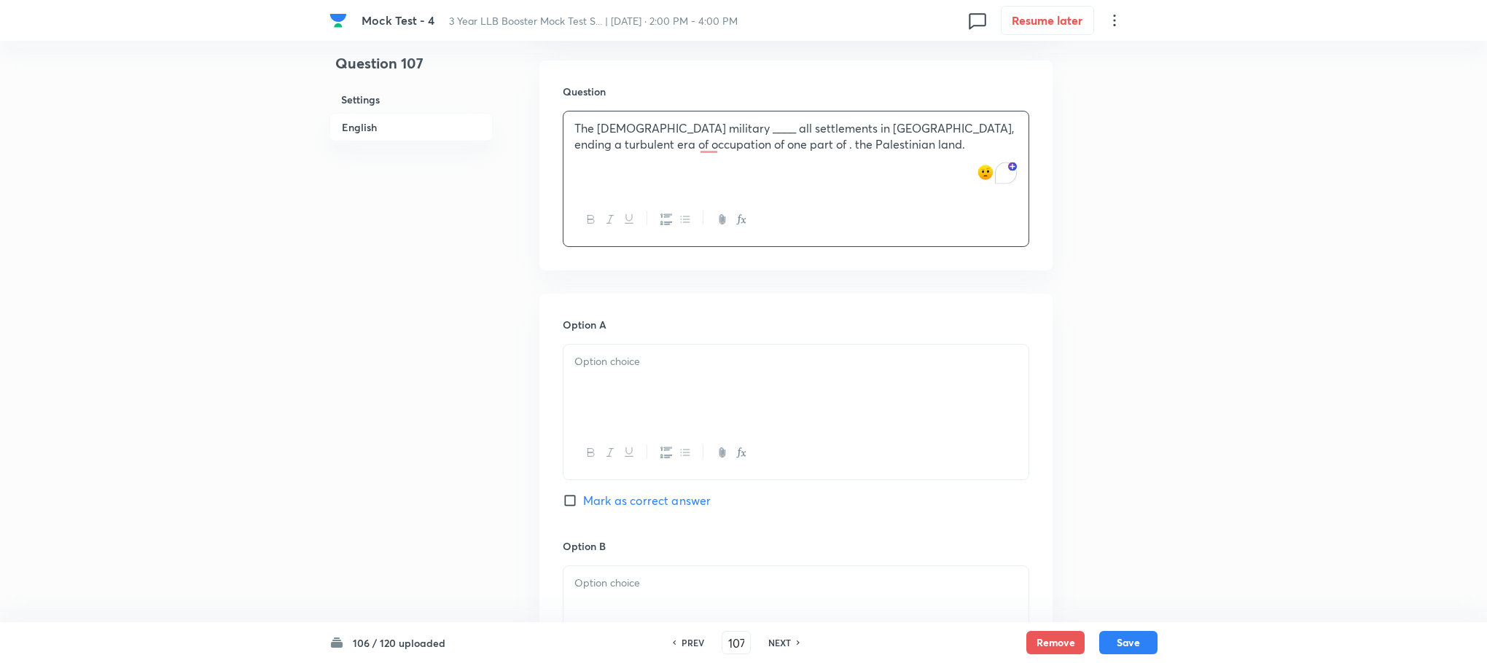
click at [603, 385] on div at bounding box center [795, 386] width 465 height 82
paste div "To enrich screen reader interactions, please activate Accessibility in Grammarl…"
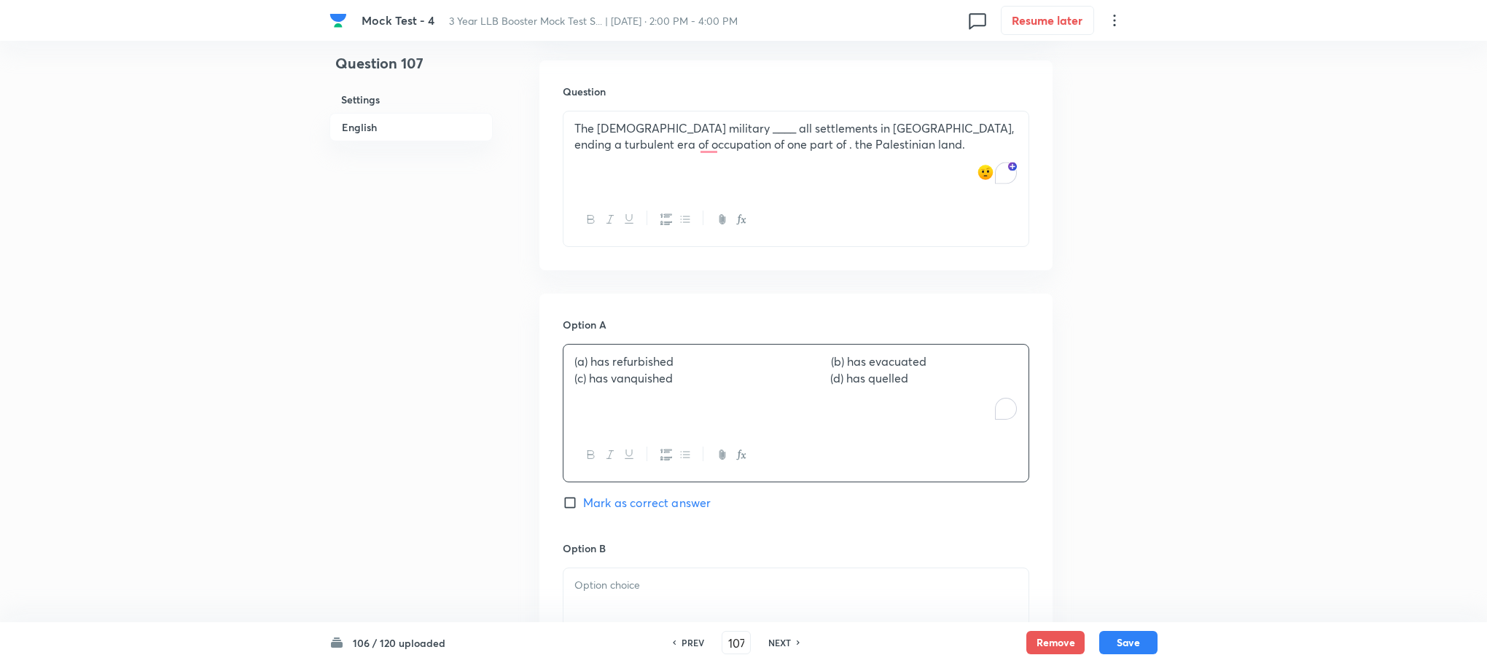
click at [585, 361] on p "(a) has refurbished (b) has evacuated" at bounding box center [795, 361] width 443 height 17
click at [598, 380] on p "(c) has vanquished (d) has quelled" at bounding box center [795, 378] width 443 height 17
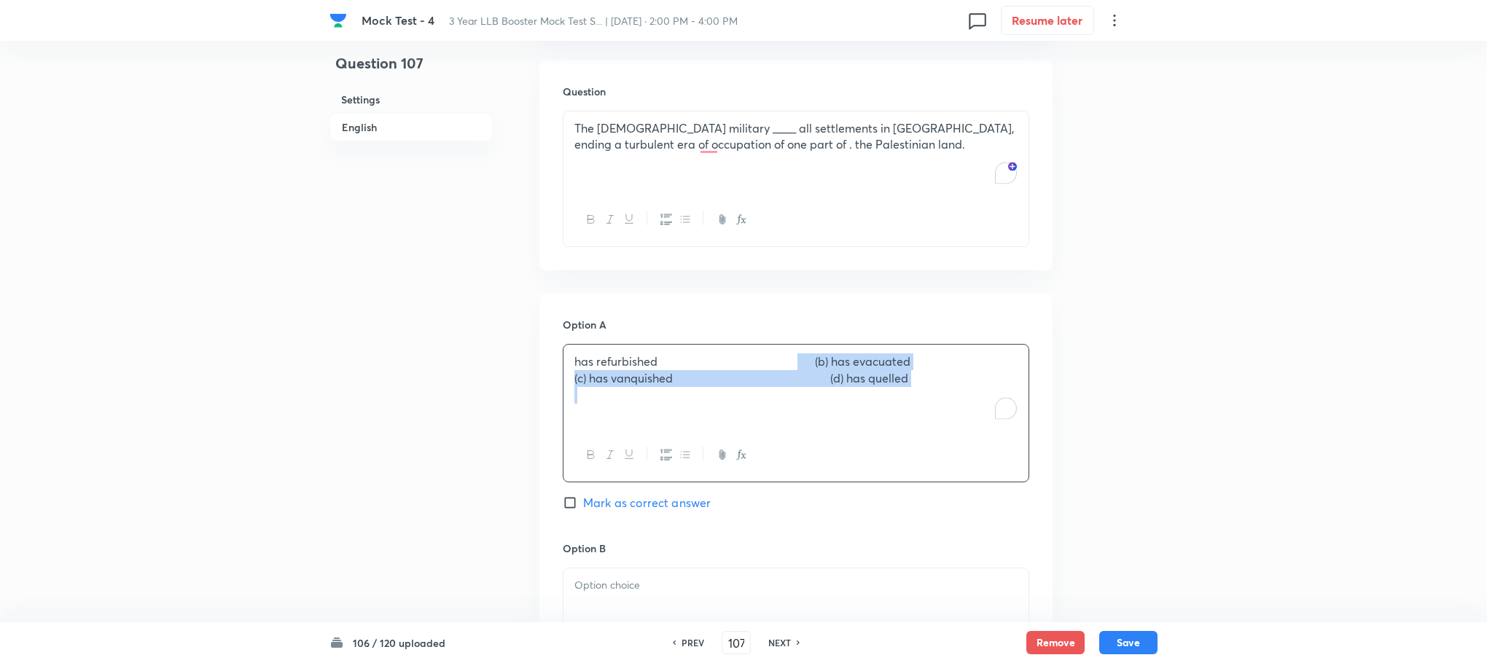
drag, startPoint x: 805, startPoint y: 361, endPoint x: 1055, endPoint y: 394, distance: 251.4
click at [1055, 394] on div "Question 107 Settings English Settings Type Single choice correct 4 options Wit…" at bounding box center [743, 441] width 828 height 2107
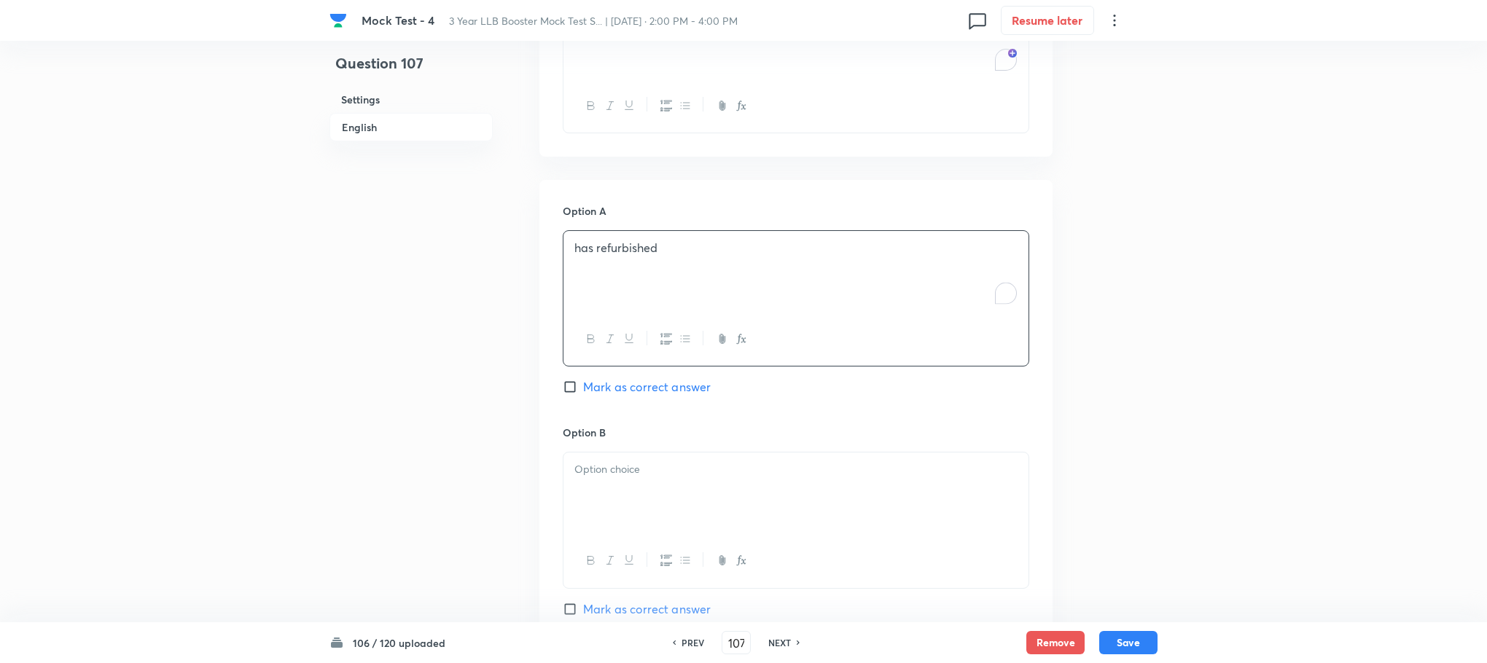
scroll to position [901, 0]
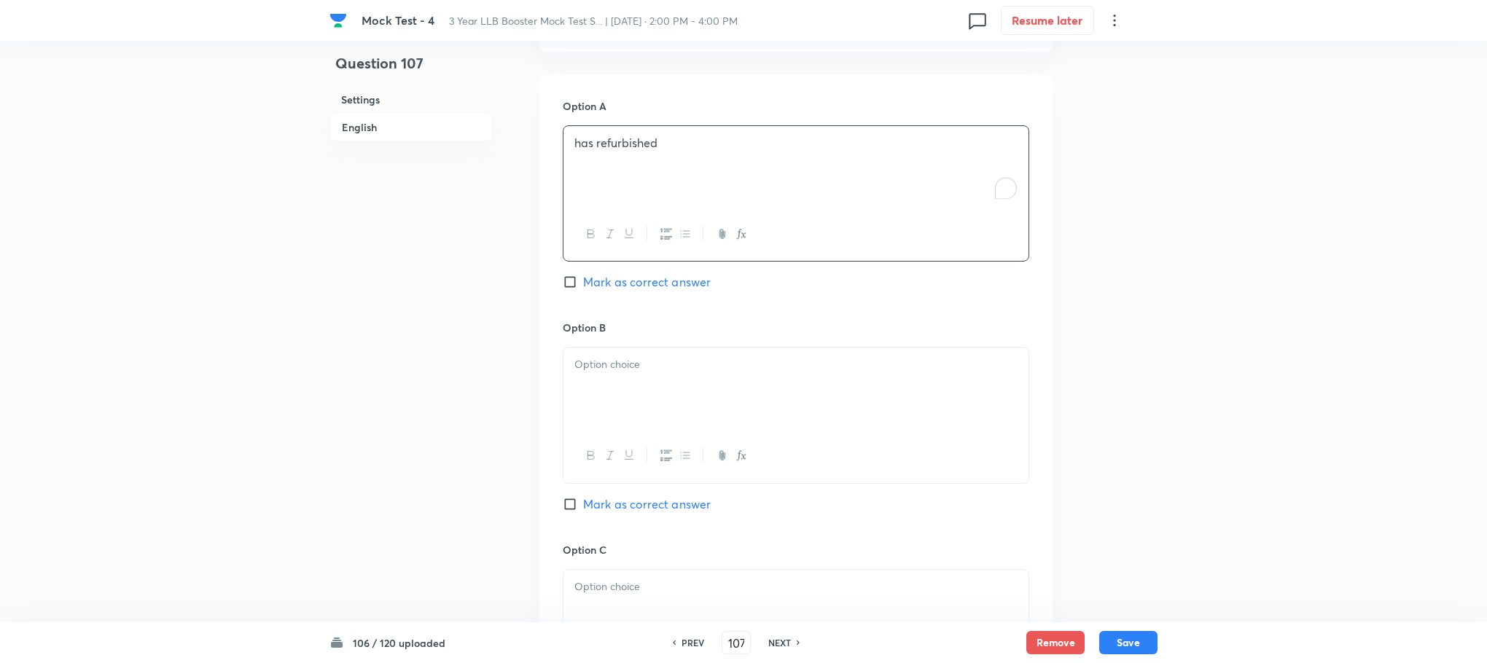
click at [593, 402] on div at bounding box center [795, 389] width 465 height 82
click at [613, 365] on p "(b) has evacuated" at bounding box center [795, 364] width 443 height 17
drag, startPoint x: 595, startPoint y: 388, endPoint x: 1015, endPoint y: 447, distance: 423.9
click at [1015, 447] on div "has evacuated (c) has vanquished (d) has quelled" at bounding box center [796, 415] width 466 height 136
click at [641, 571] on div "To enrich screen reader interactions, please activate Accessibility in Grammarl…" at bounding box center [795, 611] width 465 height 82
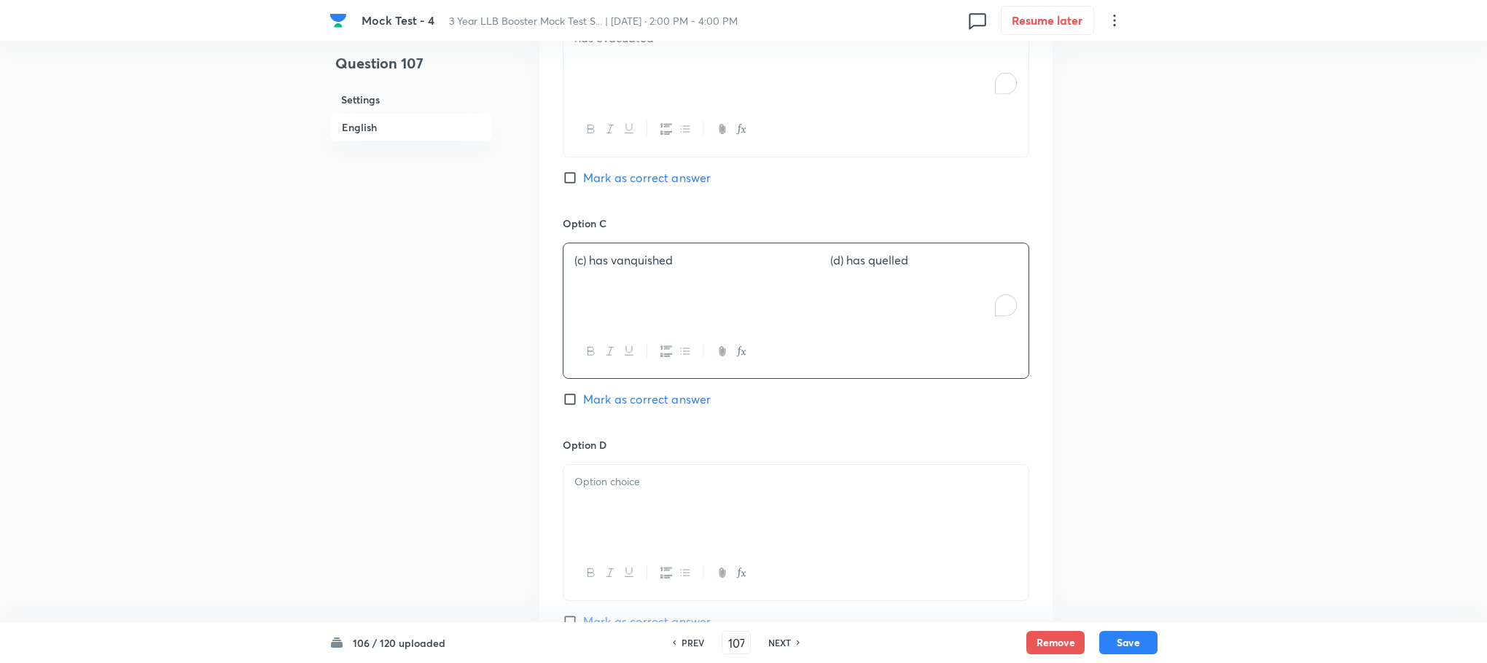
scroll to position [1229, 0]
drag, startPoint x: 602, startPoint y: 263, endPoint x: 466, endPoint y: 261, distance: 135.6
drag, startPoint x: 665, startPoint y: 256, endPoint x: 807, endPoint y: 339, distance: 164.6
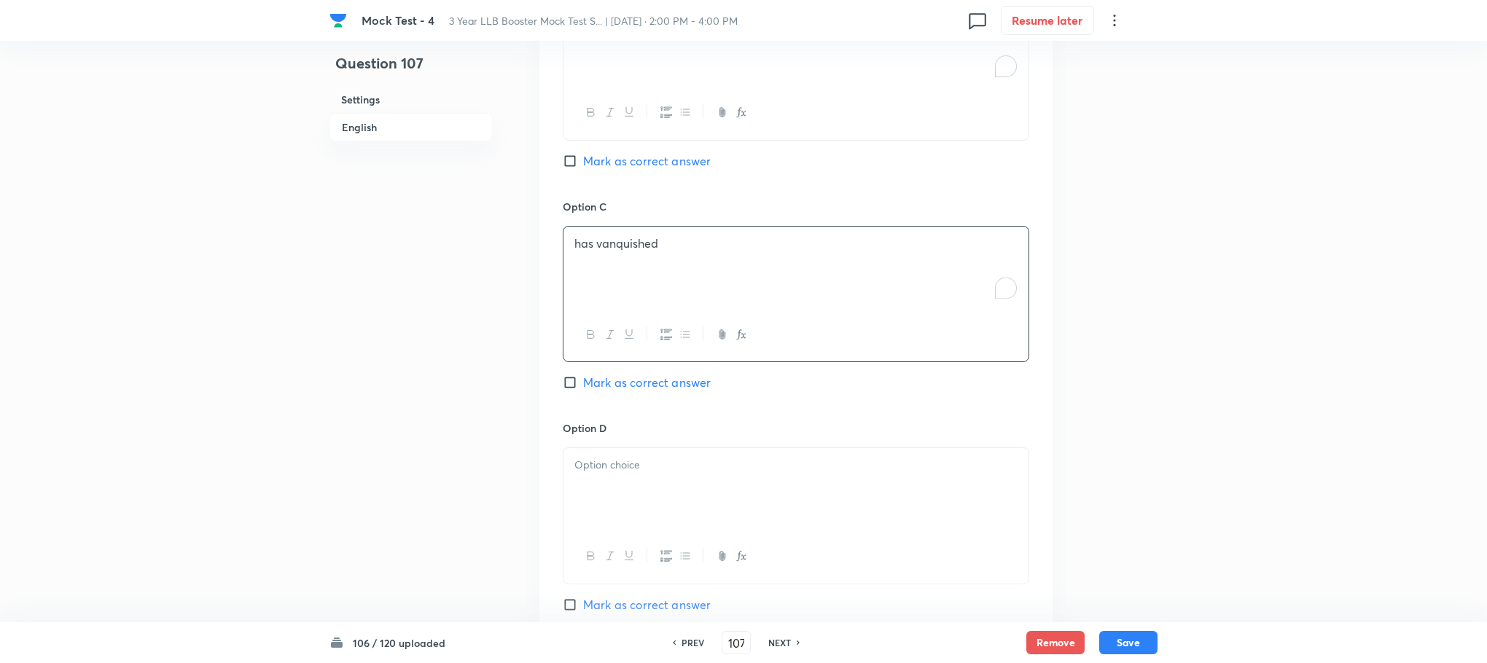
scroll to position [1447, 0]
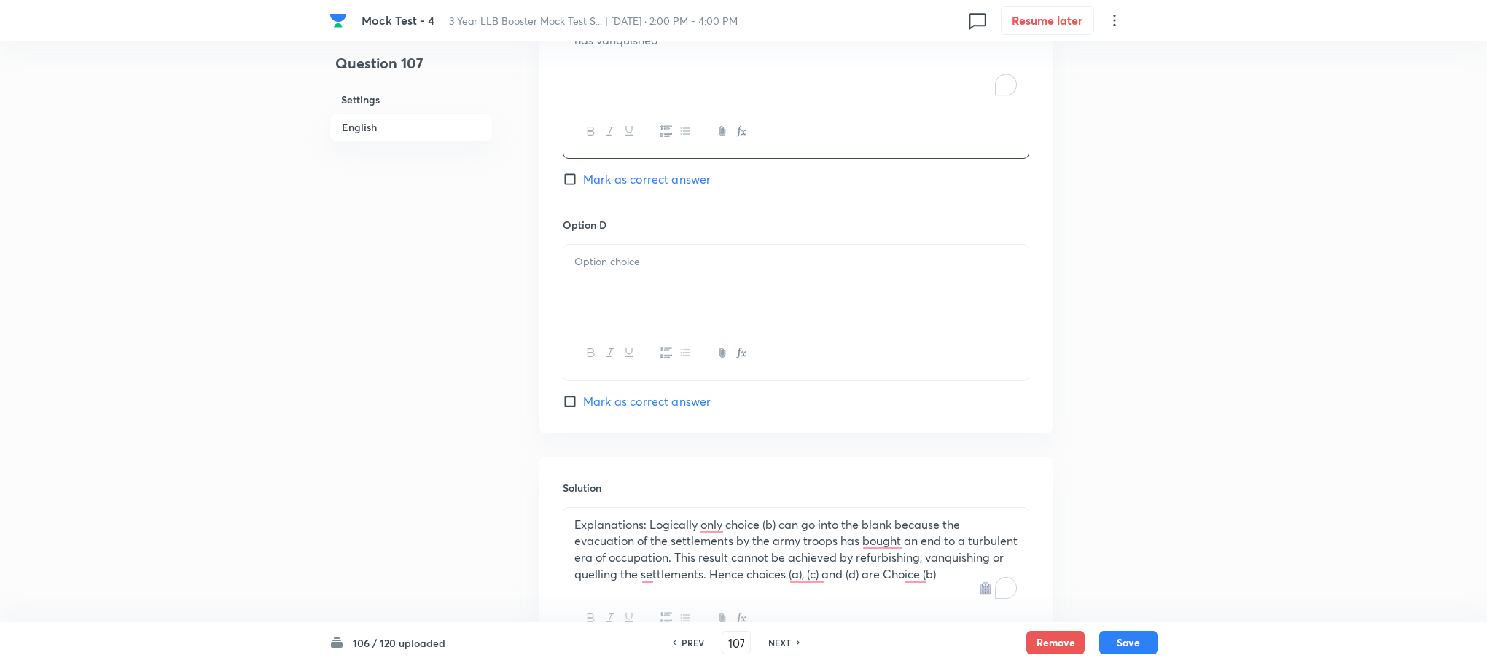
click at [601, 278] on div at bounding box center [795, 286] width 465 height 82
drag, startPoint x: 759, startPoint y: 265, endPoint x: 528, endPoint y: 263, distance: 231.0
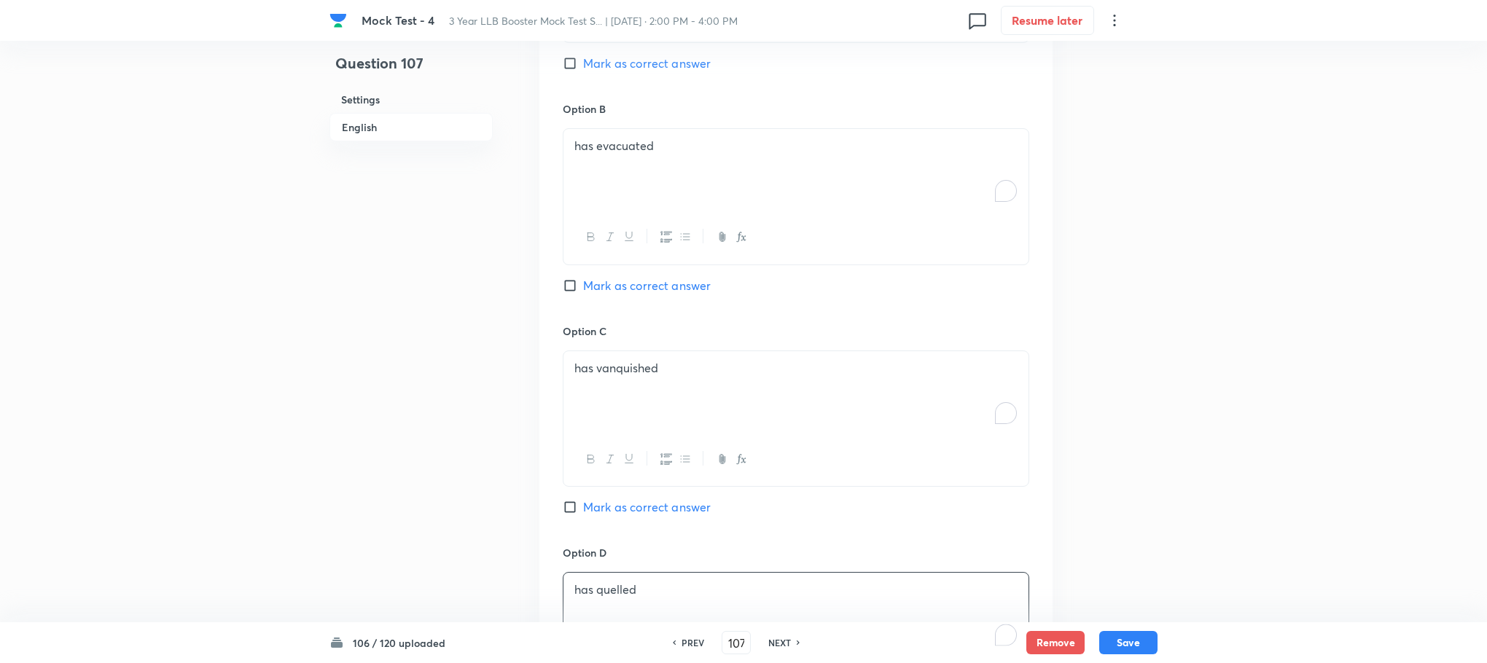
click at [670, 284] on span "Mark as correct answer" at bounding box center [647, 285] width 128 height 17
click at [583, 284] on input "Mark as correct answer" at bounding box center [573, 285] width 20 height 15
checkbox input "true"
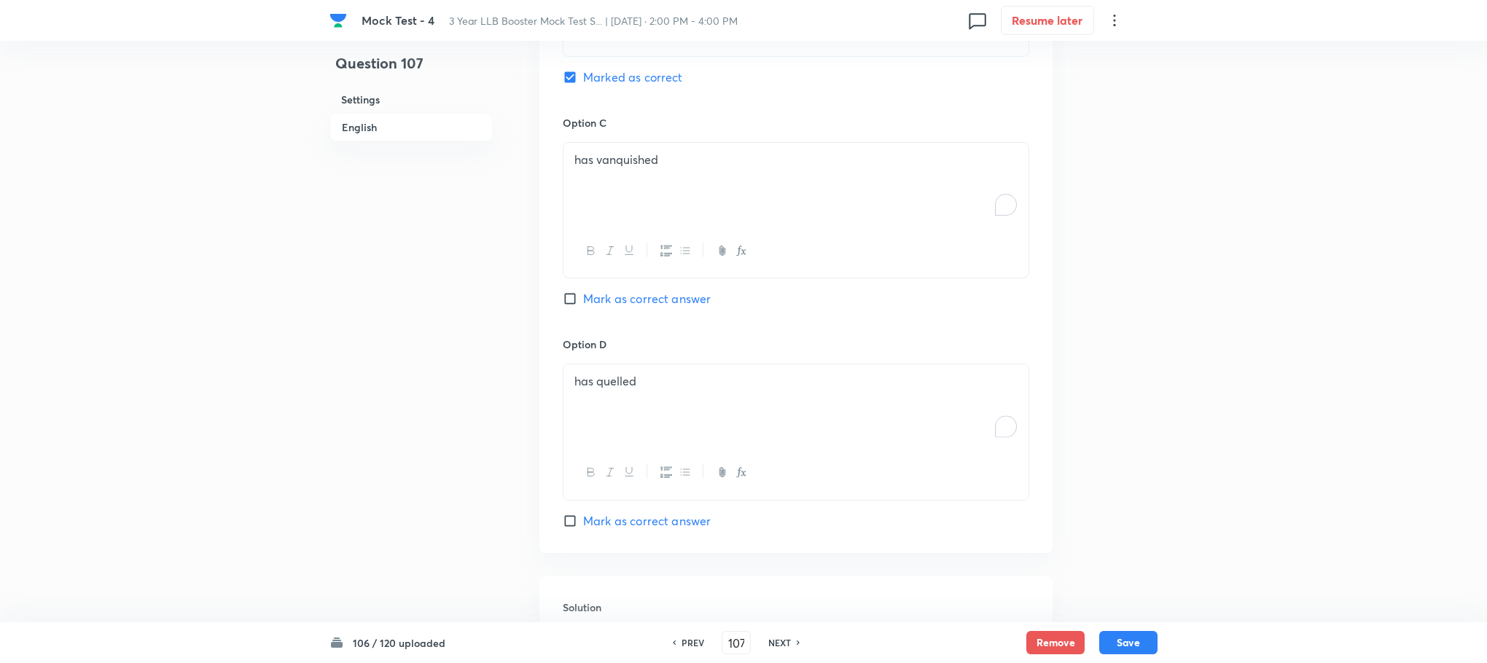
scroll to position [1557, 0]
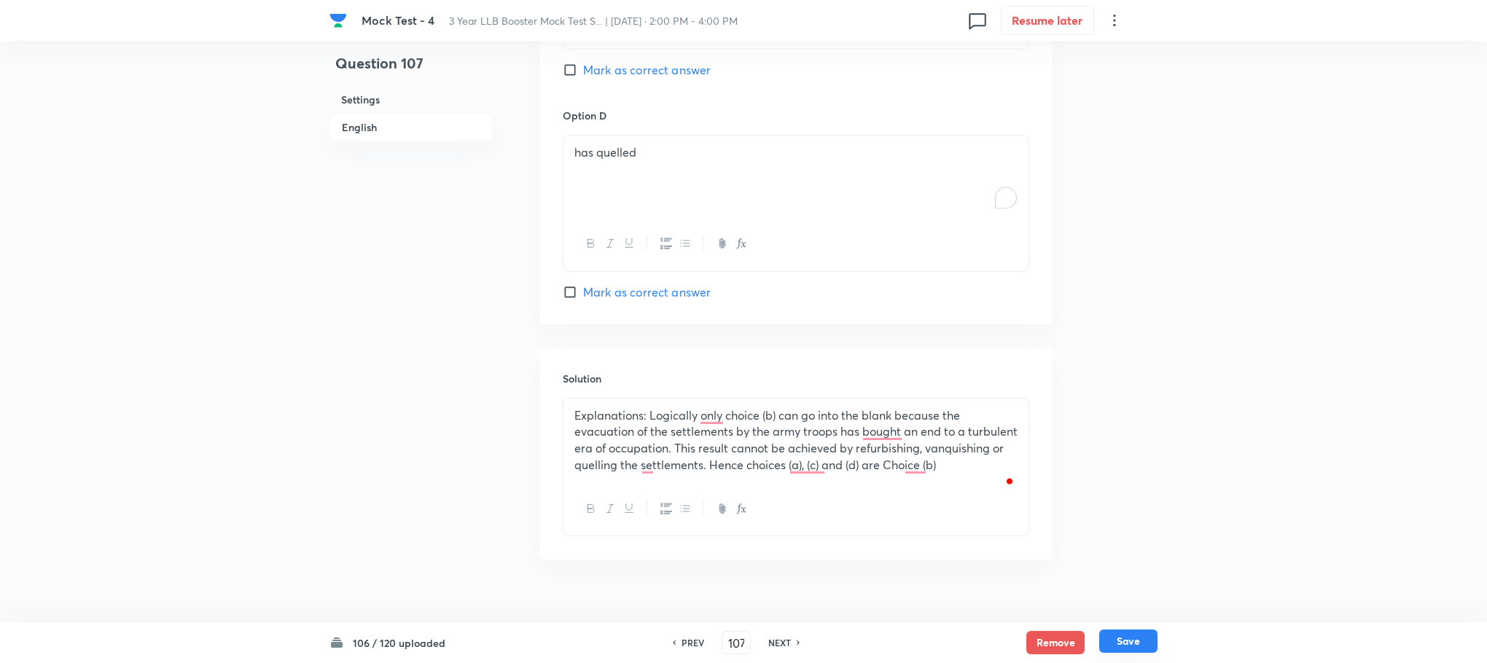
click at [1128, 637] on button "Save" at bounding box center [1128, 641] width 58 height 23
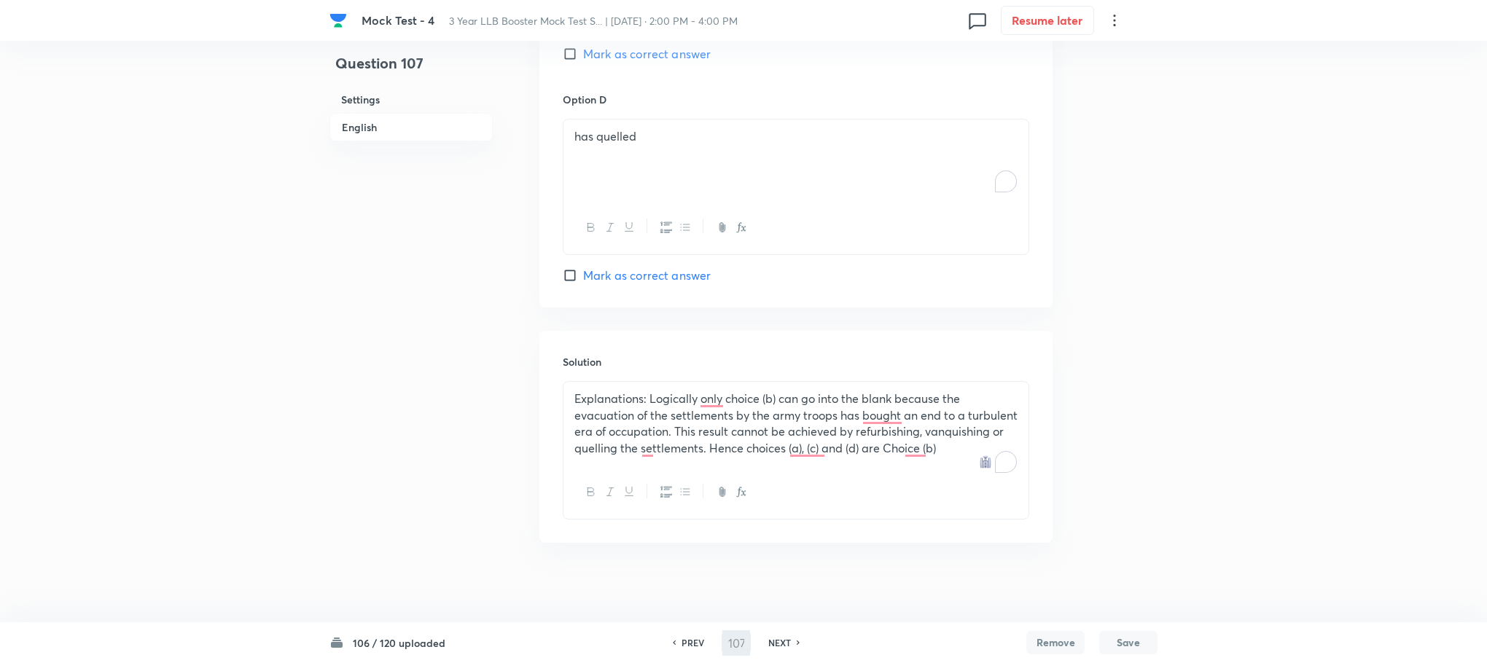
type input "108"
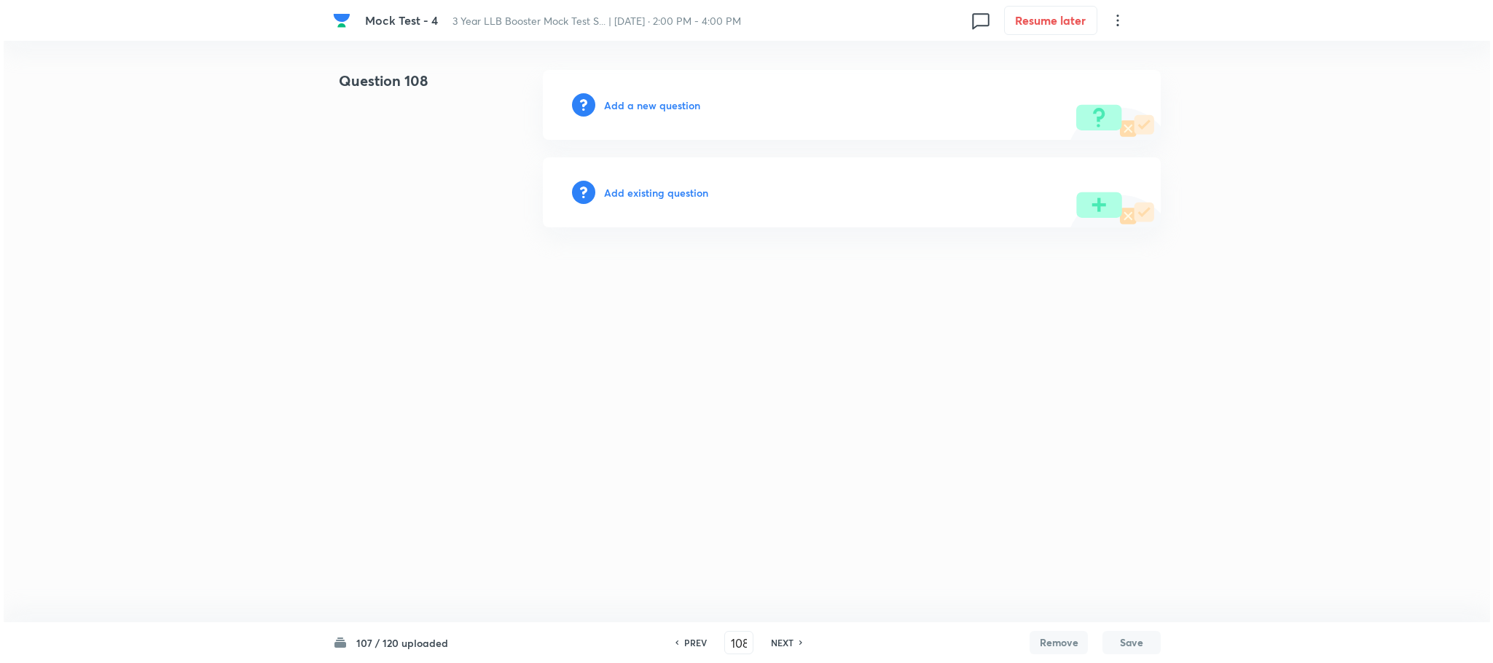
scroll to position [0, 0]
click at [649, 98] on h6 "Add a new question" at bounding box center [652, 105] width 96 height 15
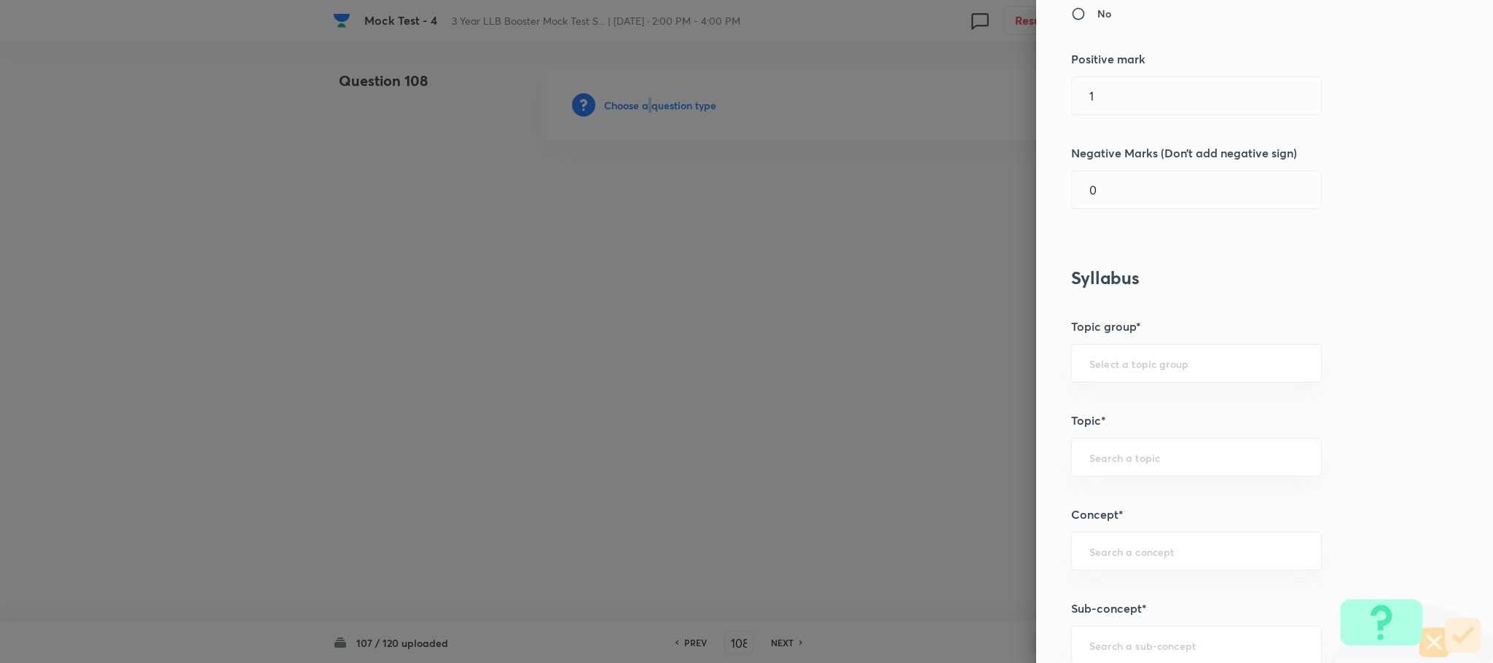
scroll to position [547, 0]
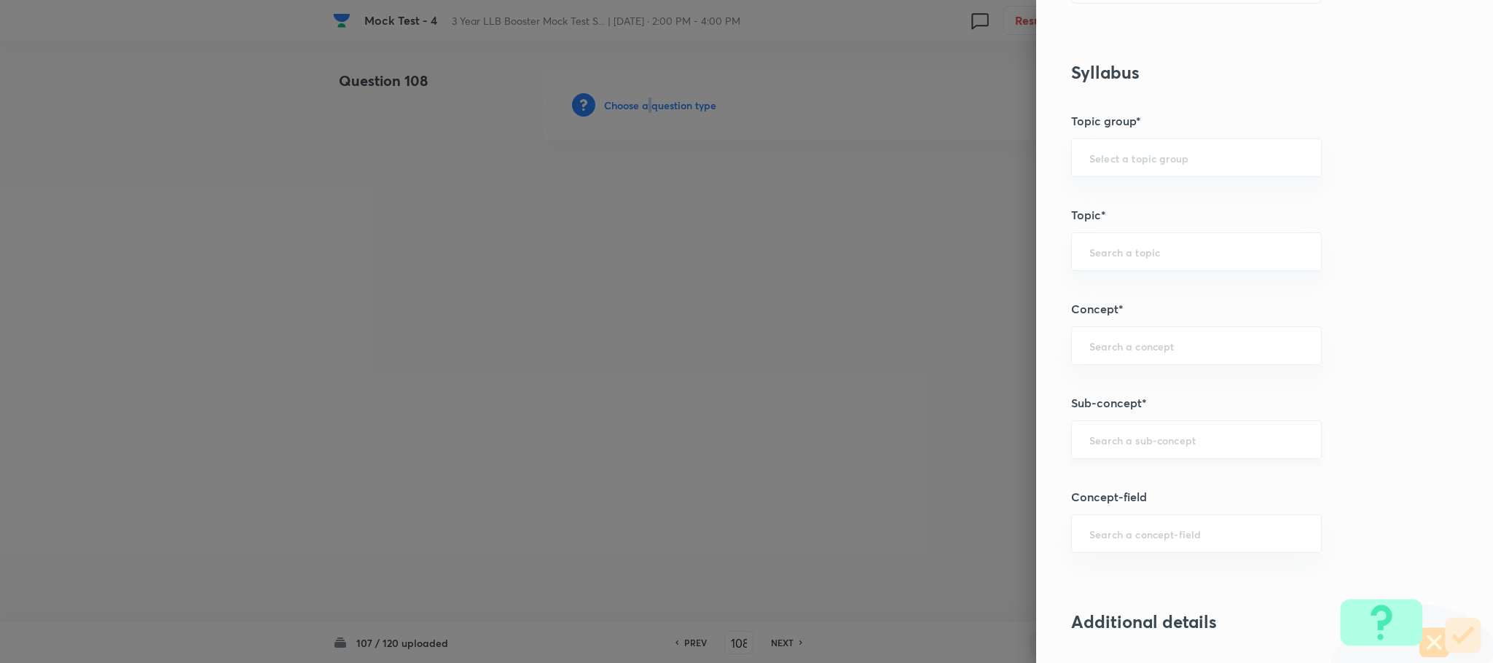
click at [1128, 431] on div "​" at bounding box center [1196, 440] width 251 height 39
click at [1109, 490] on li "Reading Approach" at bounding box center [1180, 486] width 249 height 26
type input "Reading Approach"
type input "English Language"
type input "English Comprehension"
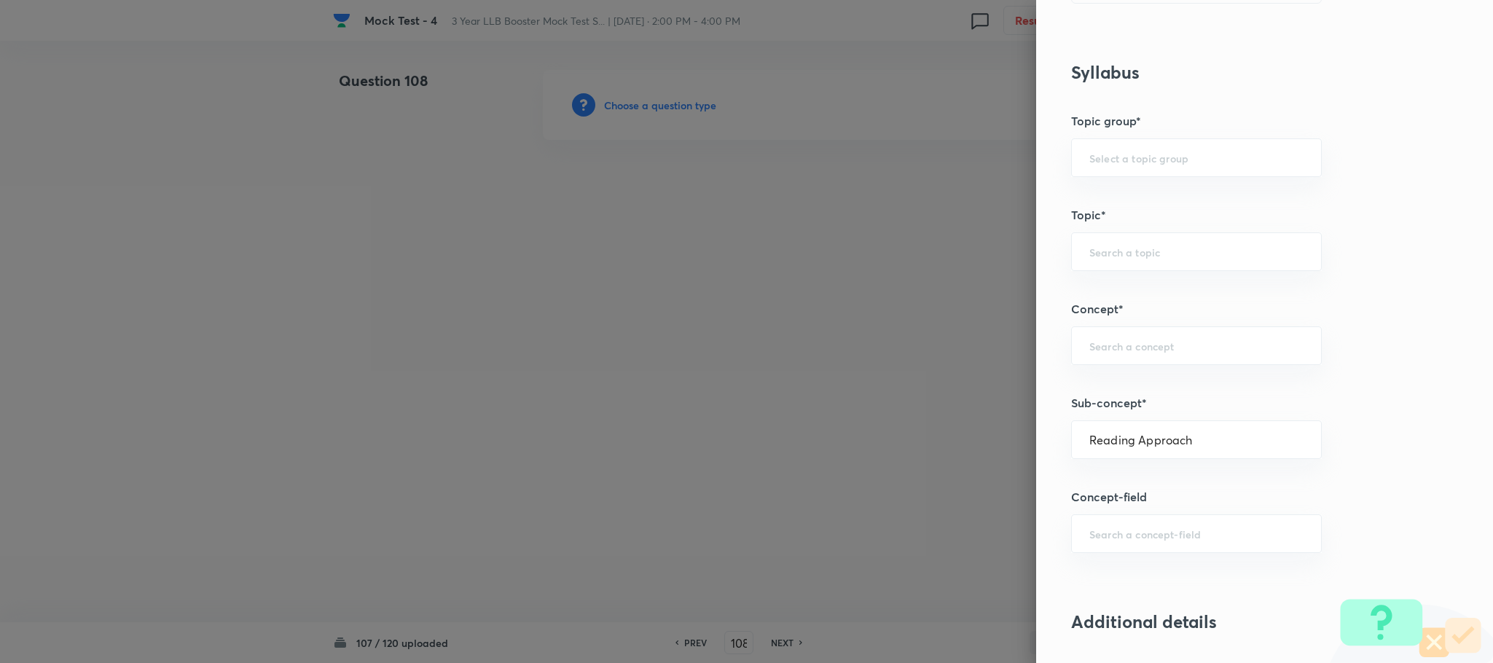
type input "Types of Passages"
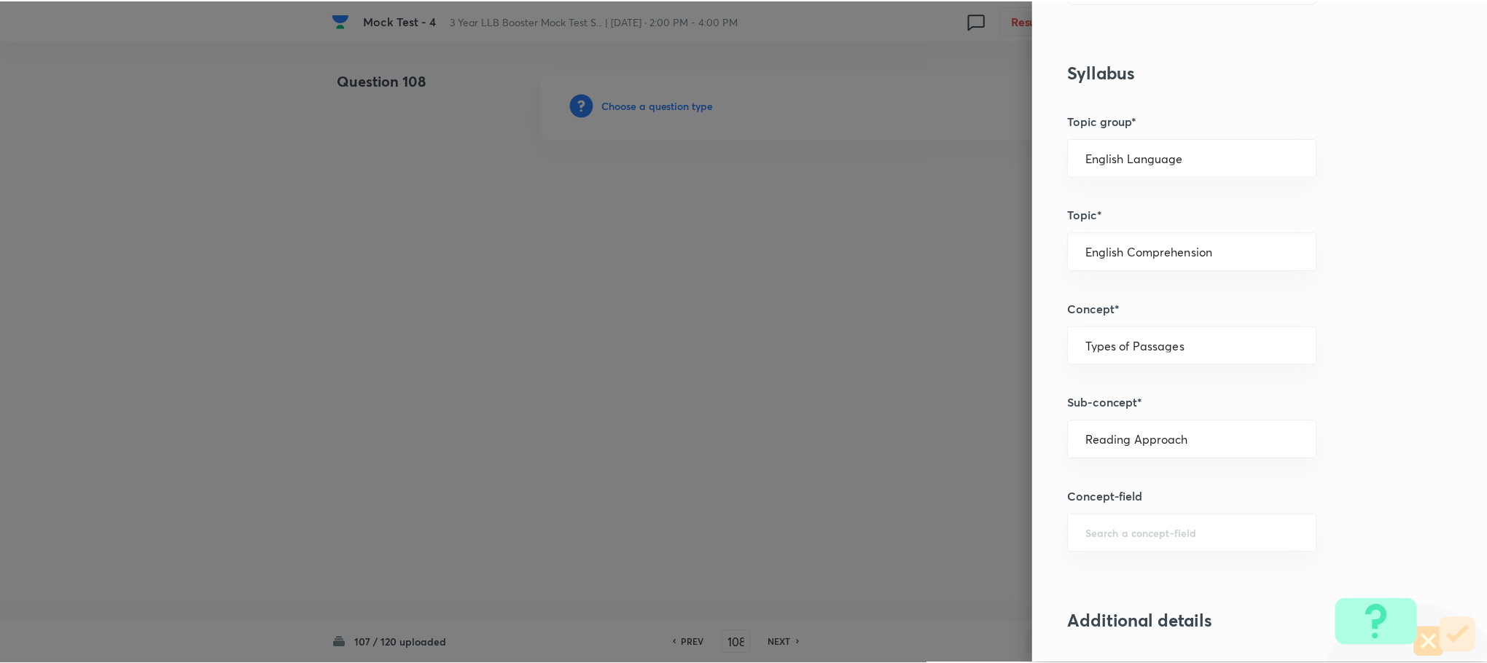
scroll to position [1328, 0]
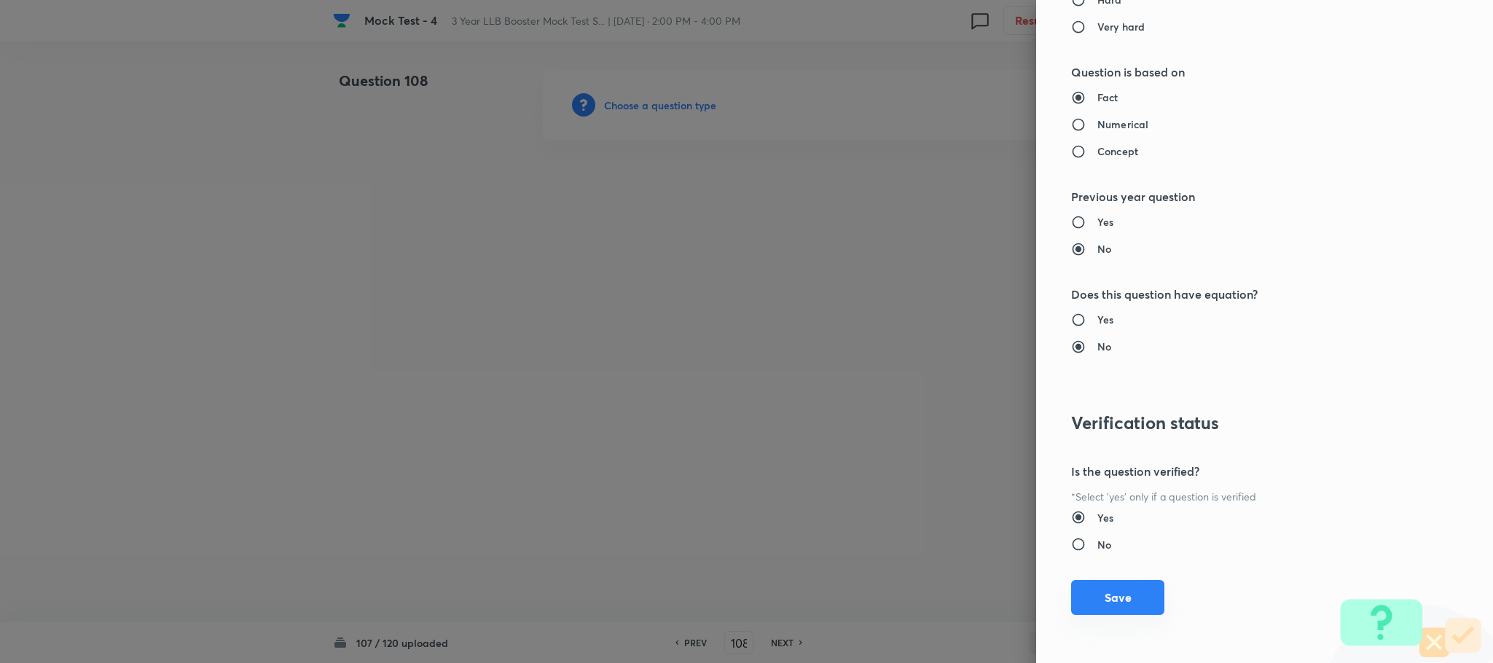
click at [1102, 609] on button "Save" at bounding box center [1117, 597] width 93 height 35
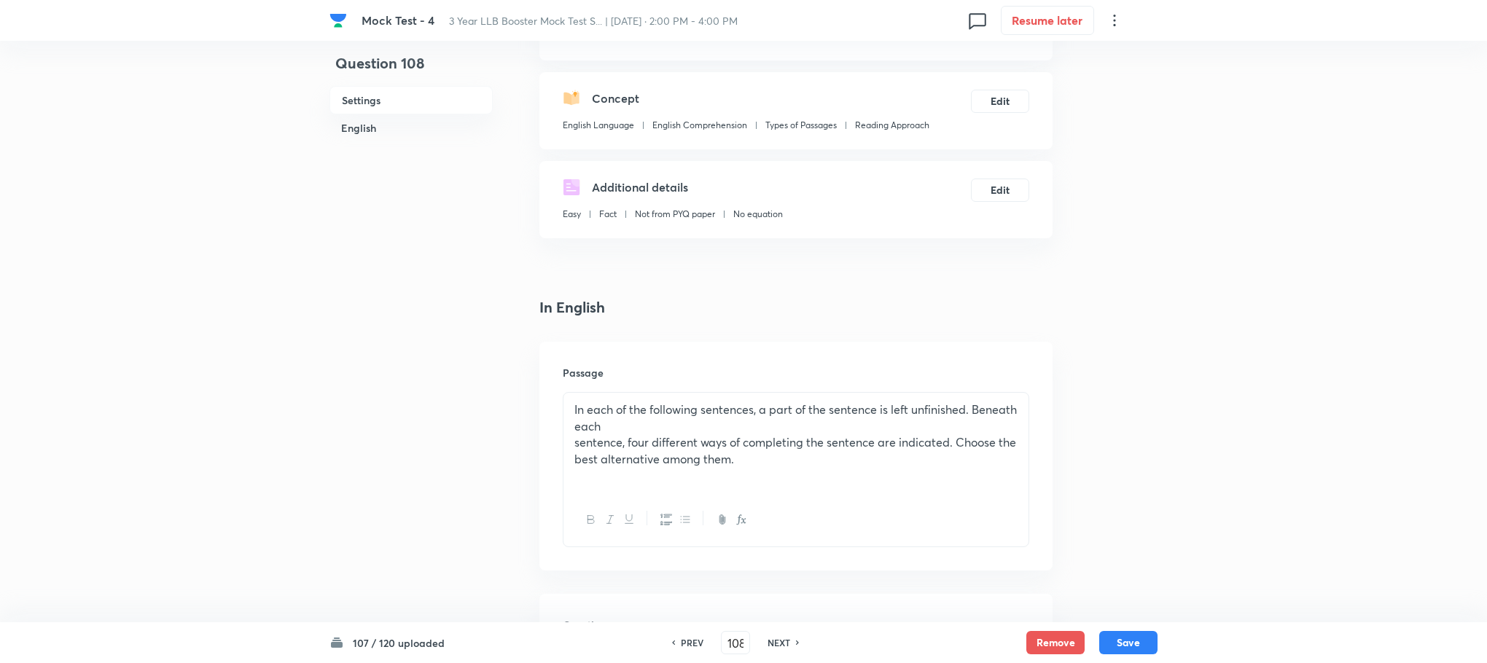
scroll to position [437, 0]
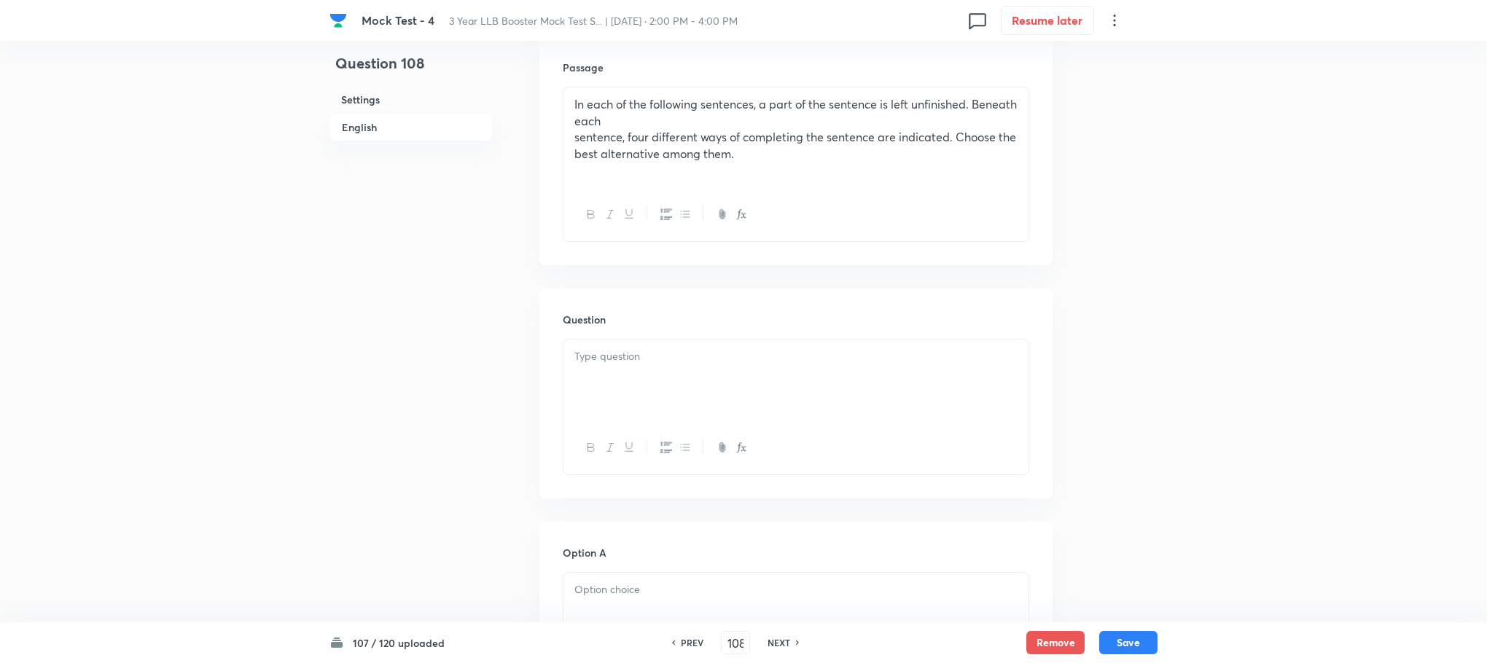
click at [630, 403] on div at bounding box center [795, 381] width 465 height 82
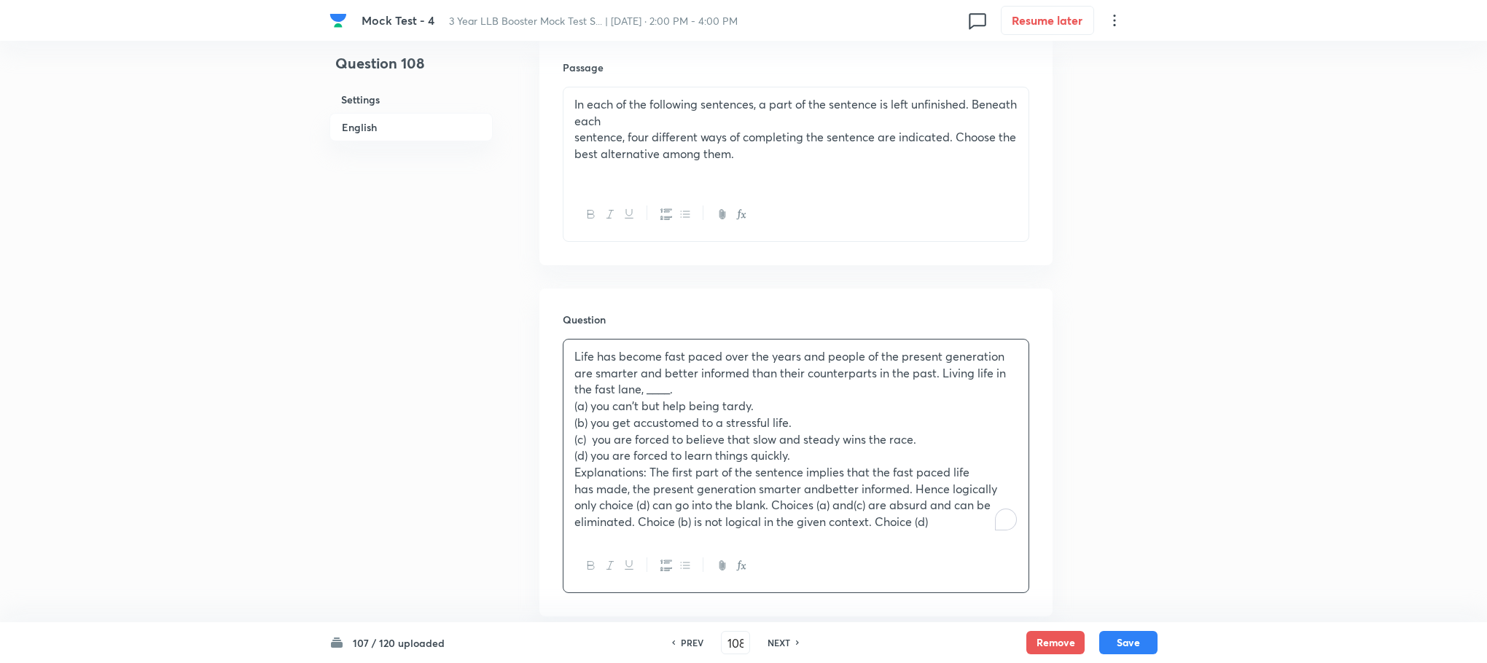
click at [567, 130] on div "In each of the following sentences, a part of the sentence is left unfinished. …" at bounding box center [795, 137] width 465 height 101
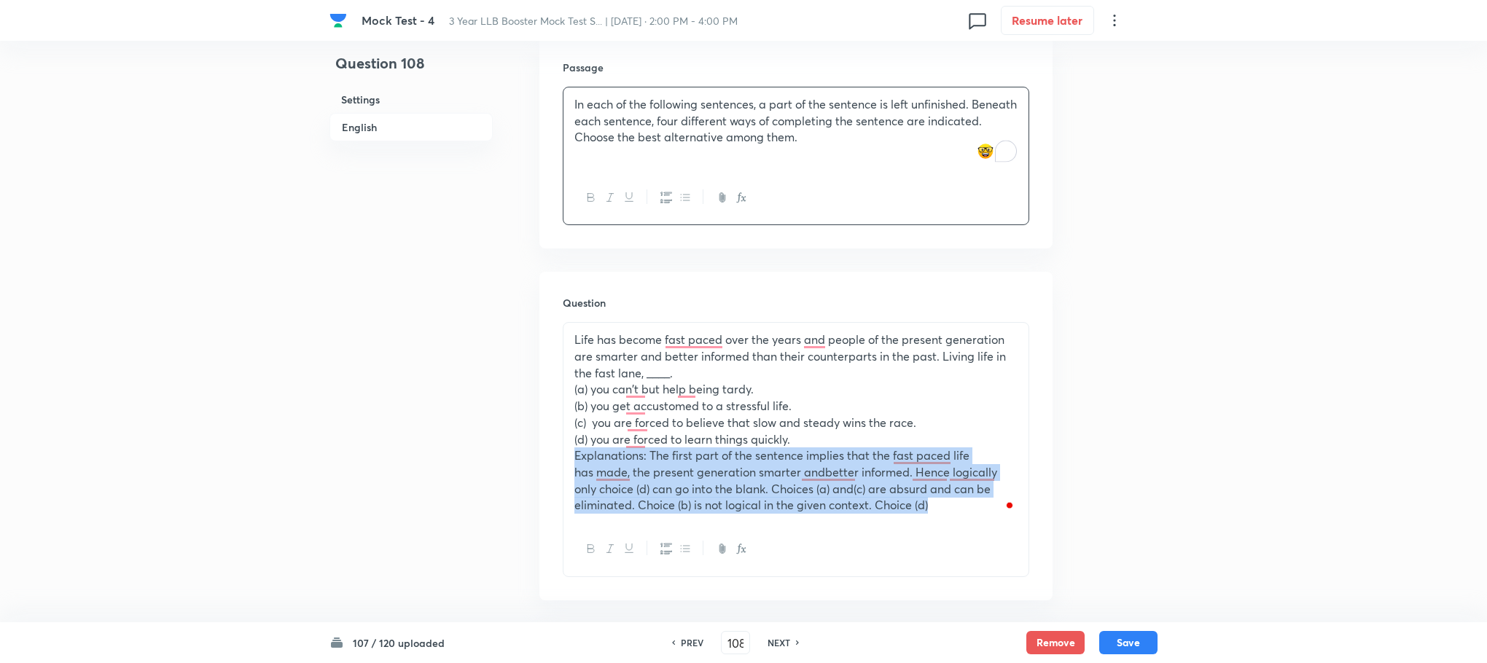
drag, startPoint x: 576, startPoint y: 455, endPoint x: 1117, endPoint y: 558, distance: 551.3
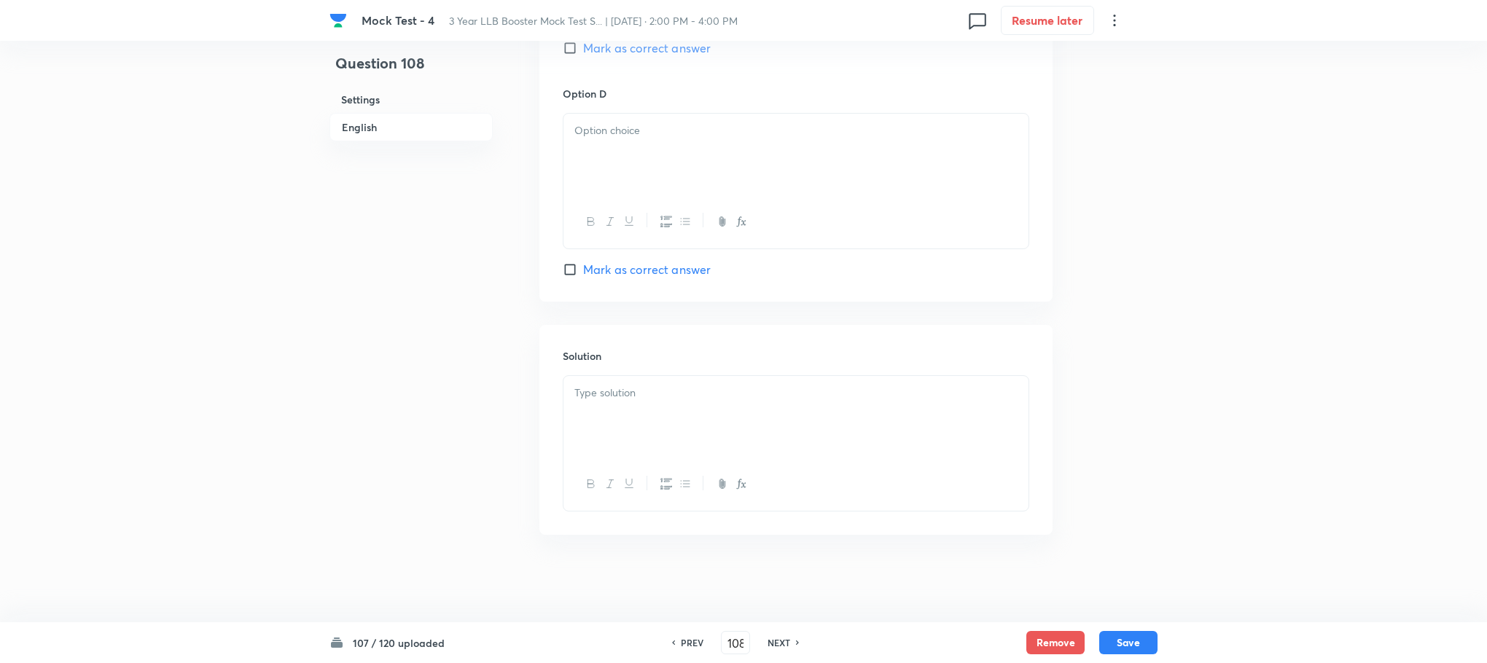
click at [641, 440] on div at bounding box center [795, 417] width 465 height 82
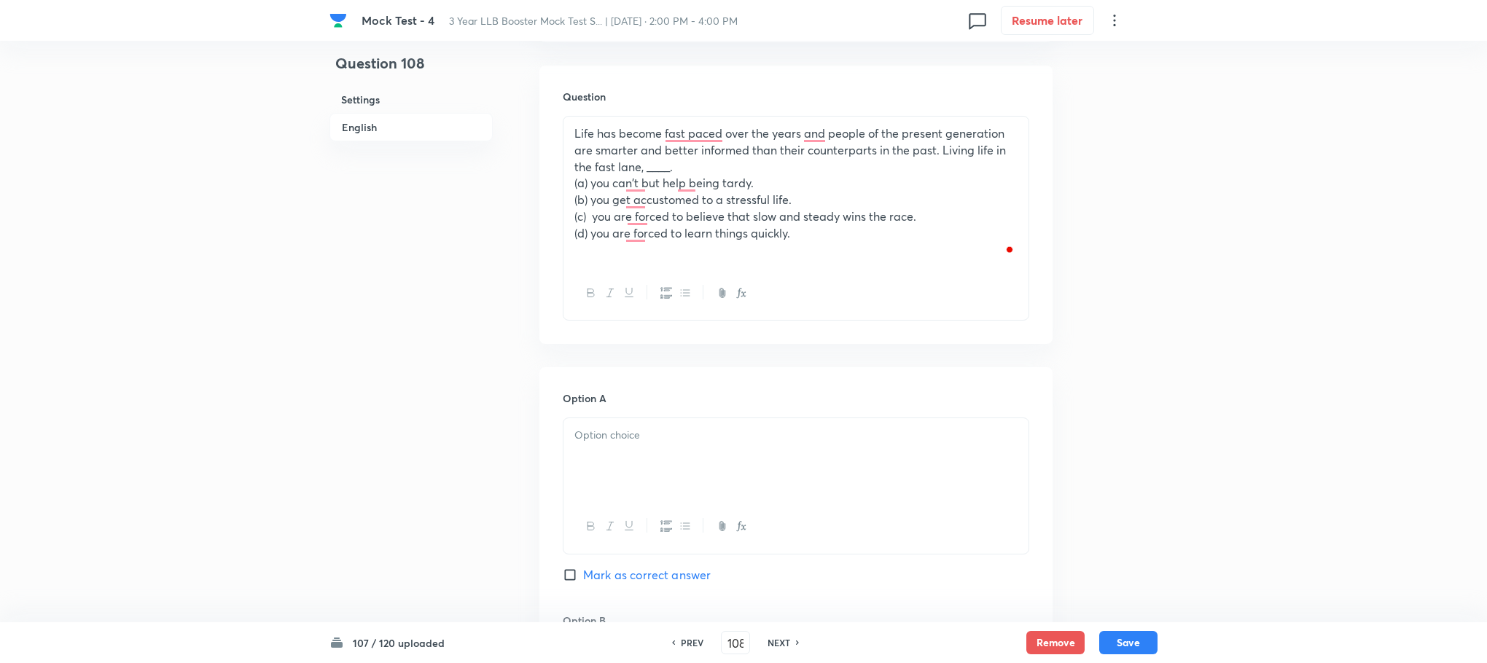
scroll to position [525, 0]
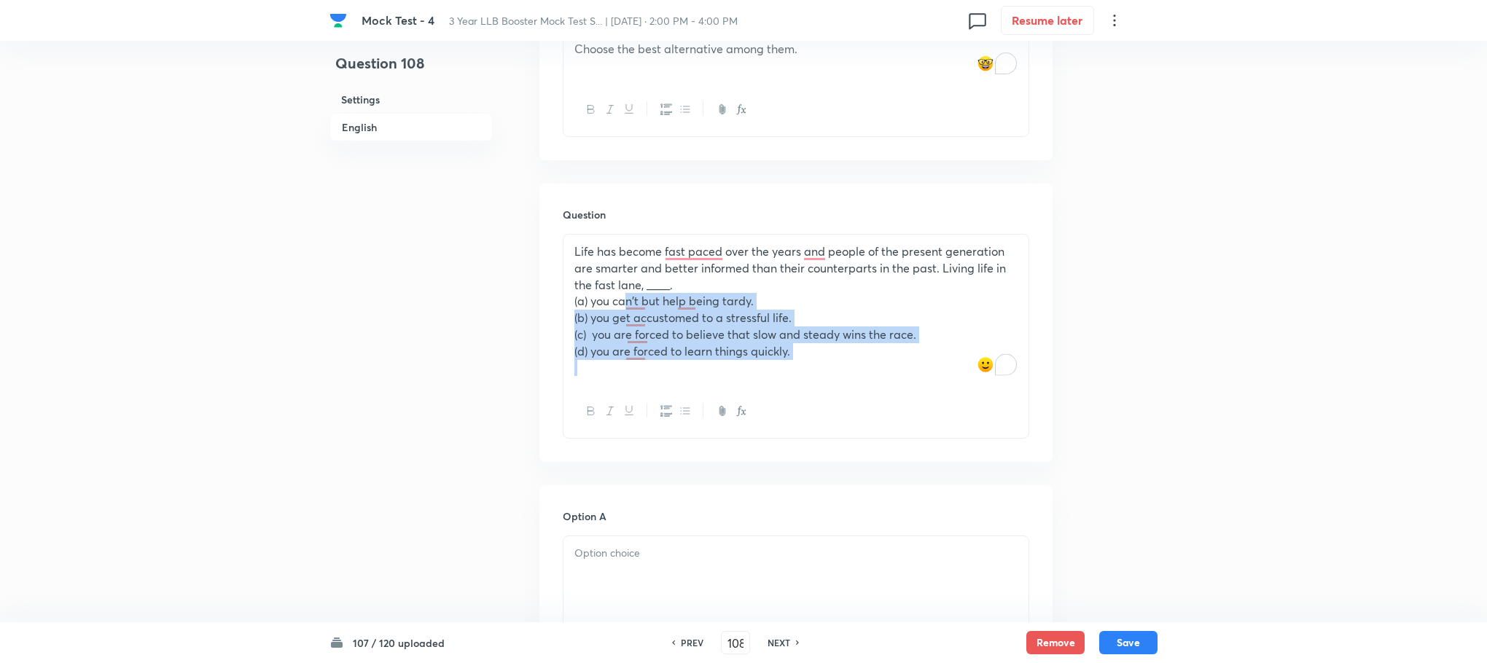
drag, startPoint x: 609, startPoint y: 296, endPoint x: 916, endPoint y: 391, distance: 322.0
click at [921, 389] on div "Life has become fast paced over the years and people of the present generation …" at bounding box center [796, 336] width 466 height 205
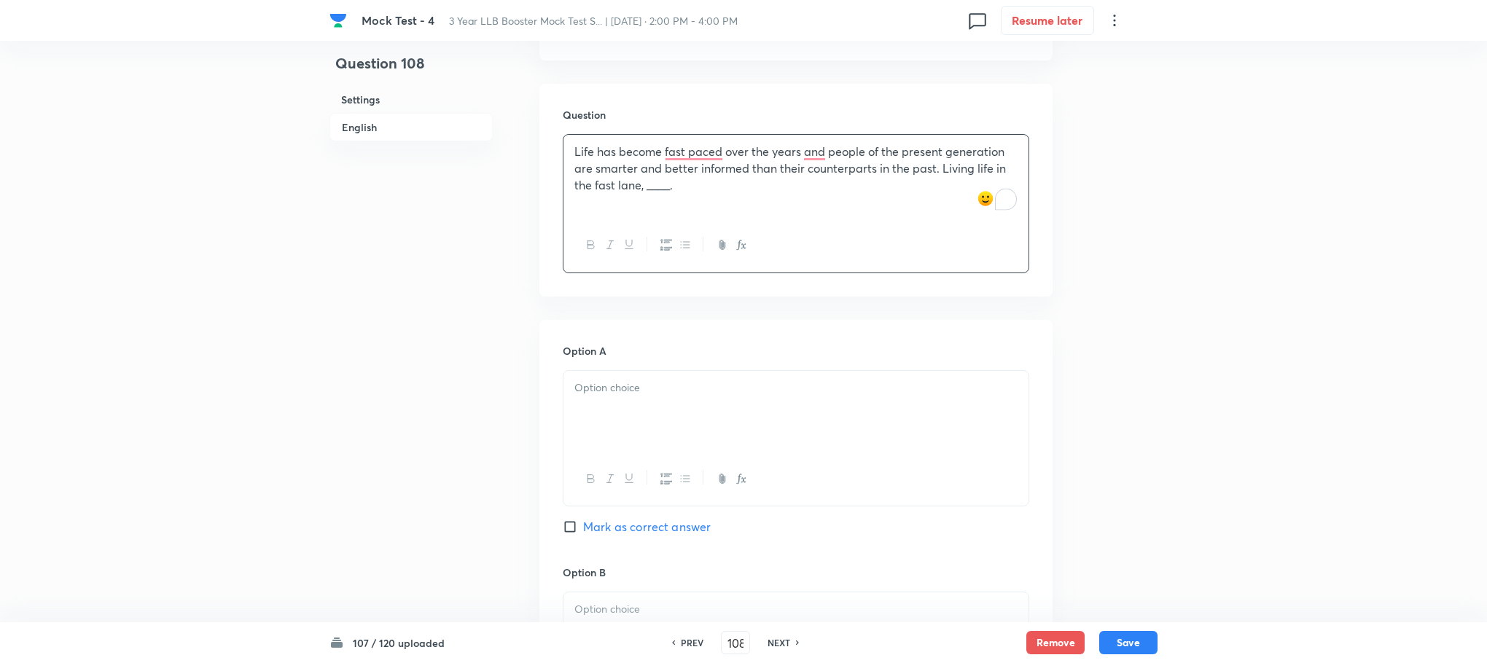
scroll to position [744, 0]
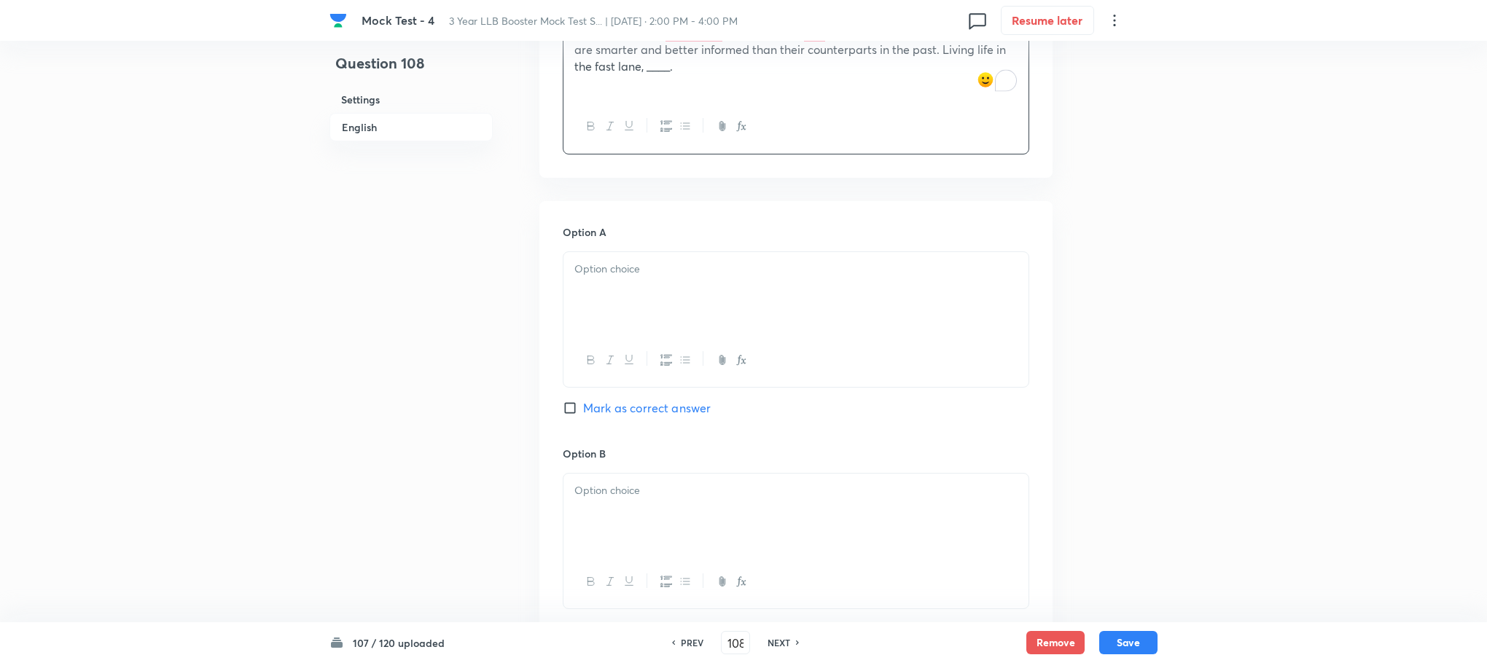
click at [609, 331] on div at bounding box center [795, 293] width 465 height 82
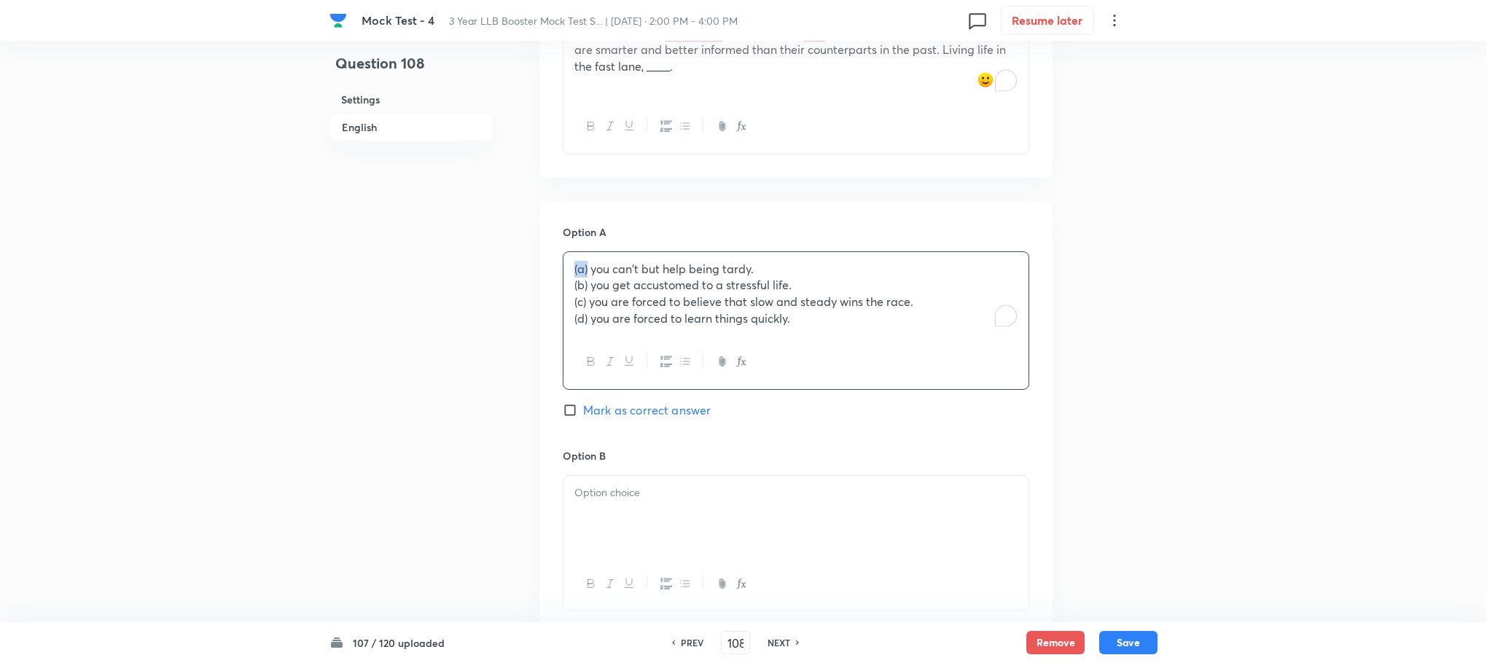
drag, startPoint x: 588, startPoint y: 274, endPoint x: 482, endPoint y: 271, distance: 106.4
click at [482, 271] on div "Question 108 Settings English Settings Type Single choice correct 4 options Wit…" at bounding box center [743, 364] width 828 height 2076
drag, startPoint x: 621, startPoint y: 289, endPoint x: 494, endPoint y: 289, distance: 126.8
click at [494, 289] on div "Question 108 Settings English Settings Type Single choice correct 4 options Wit…" at bounding box center [743, 364] width 828 height 2076
drag, startPoint x: 623, startPoint y: 305, endPoint x: 486, endPoint y: 306, distance: 137.0
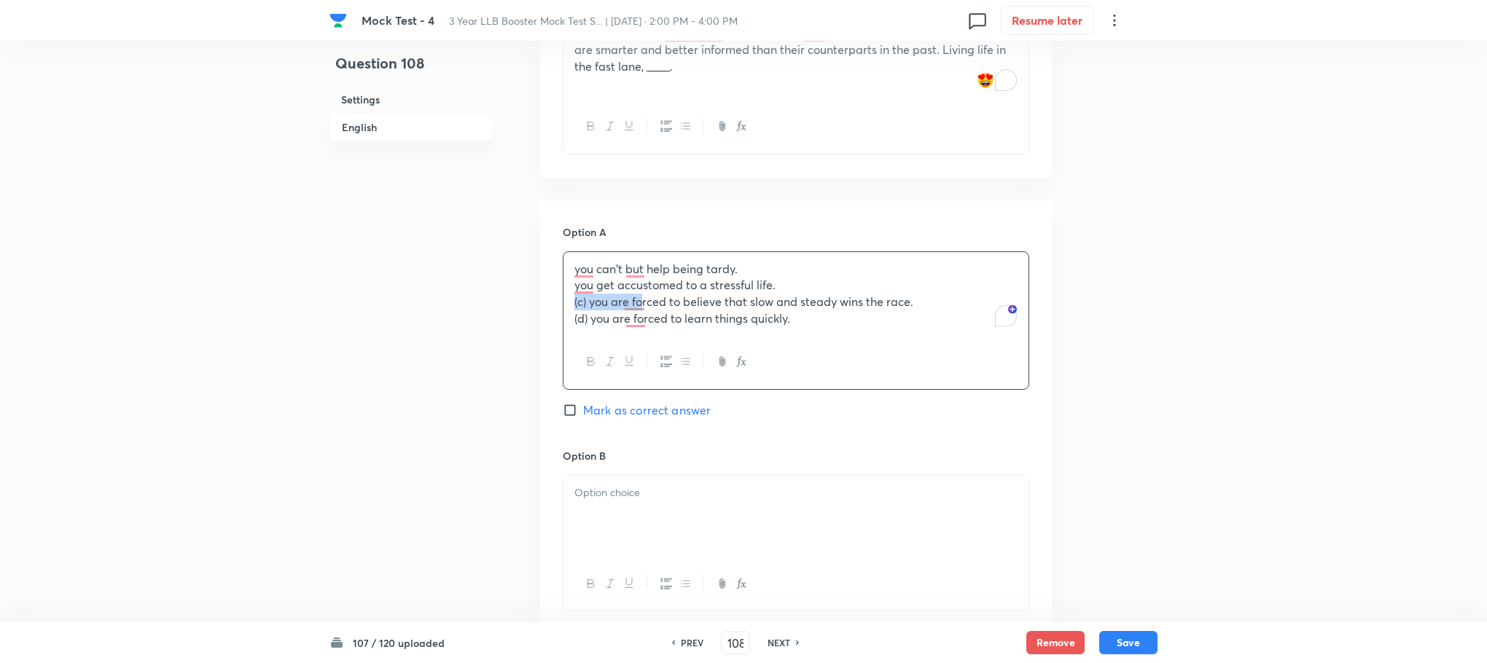
click at [486, 306] on div "Question 108 Settings English Settings Type Single choice correct 4 options Wit…" at bounding box center [743, 364] width 828 height 2076
drag, startPoint x: 626, startPoint y: 318, endPoint x: 525, endPoint y: 321, distance: 101.4
click at [525, 321] on div "Question 108 Settings English Settings Type Single choice correct 4 options Wit…" at bounding box center [743, 364] width 828 height 2076
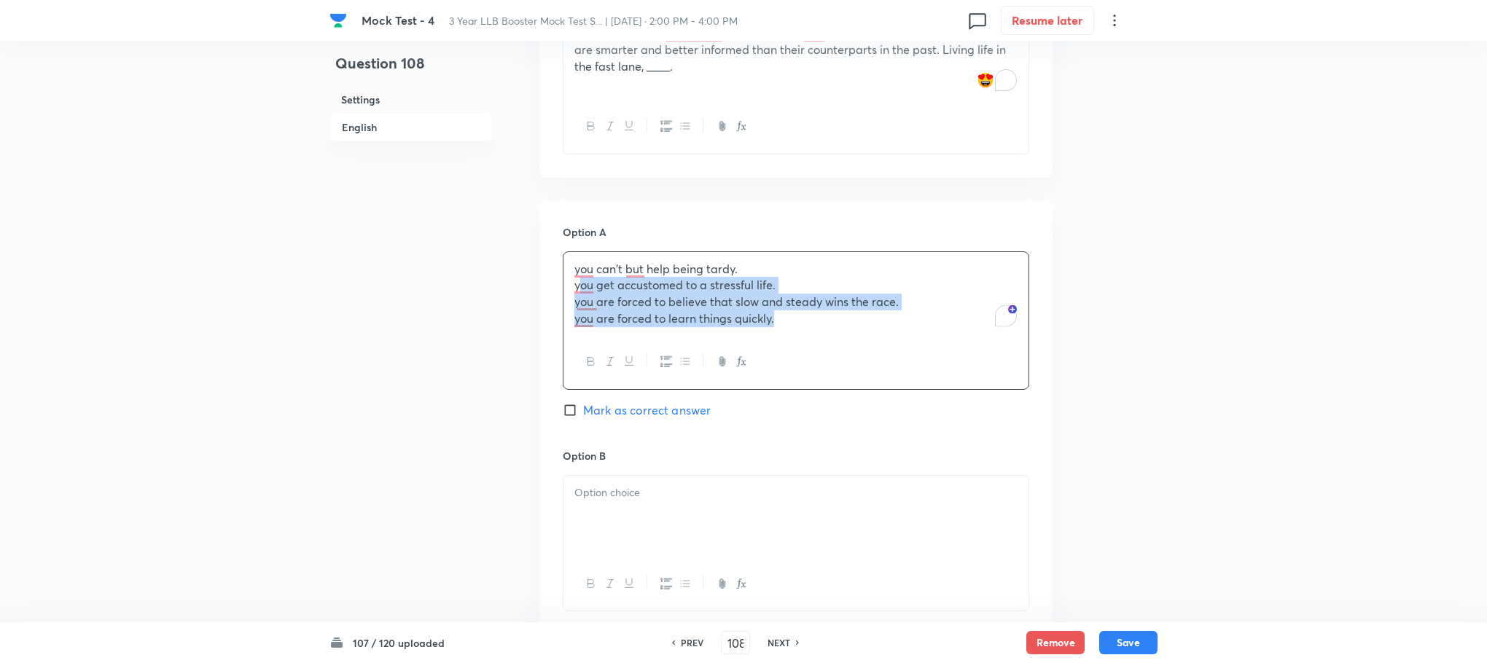
drag, startPoint x: 571, startPoint y: 286, endPoint x: 872, endPoint y: 359, distance: 309.5
click at [872, 359] on div "you can't but help being tardy. you get accustomed to a stressful life. you are…" at bounding box center [796, 320] width 466 height 138
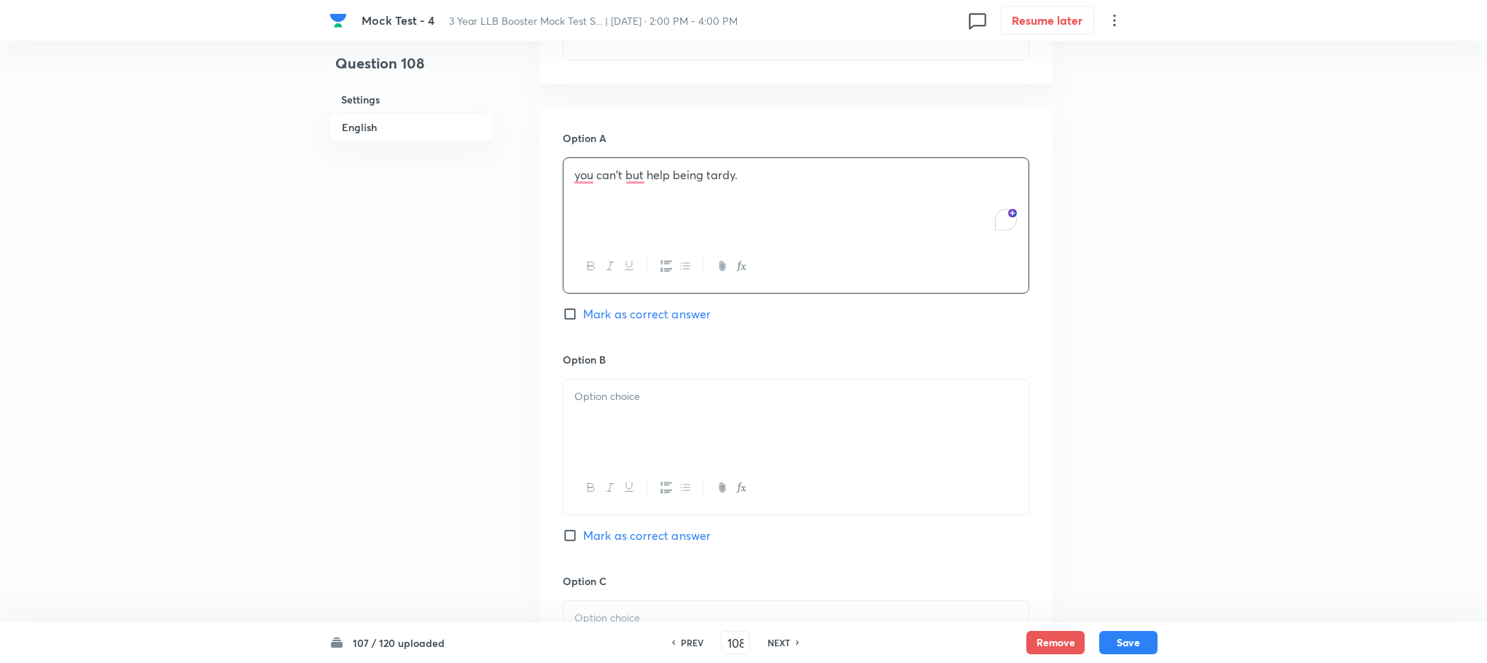
scroll to position [963, 0]
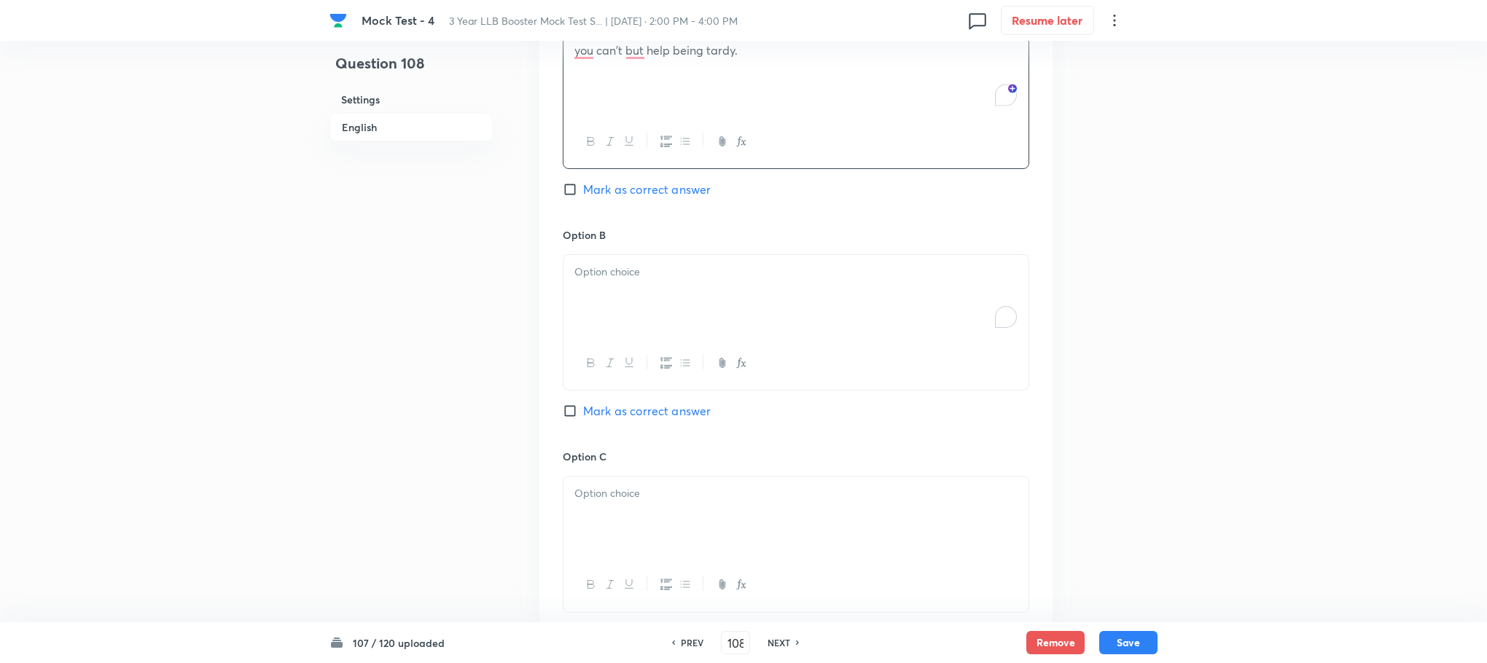
click at [602, 330] on div "To enrich screen reader interactions, please activate Accessibility in Grammarl…" at bounding box center [795, 296] width 465 height 82
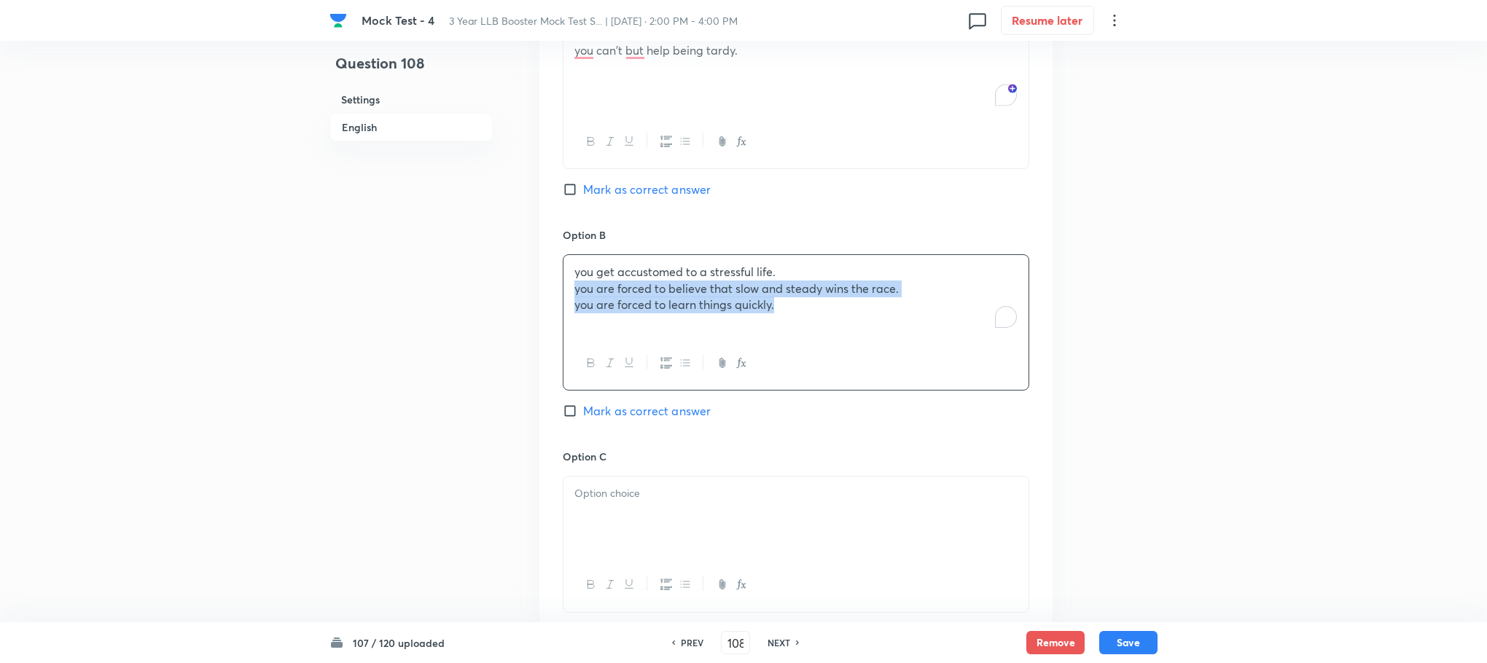
drag, startPoint x: 573, startPoint y: 293, endPoint x: 875, endPoint y: 370, distance: 312.0
click at [881, 366] on div "you get accustomed to a stressful life. you are forced to believe that slow and…" at bounding box center [796, 322] width 466 height 136
click at [657, 510] on div at bounding box center [795, 518] width 465 height 82
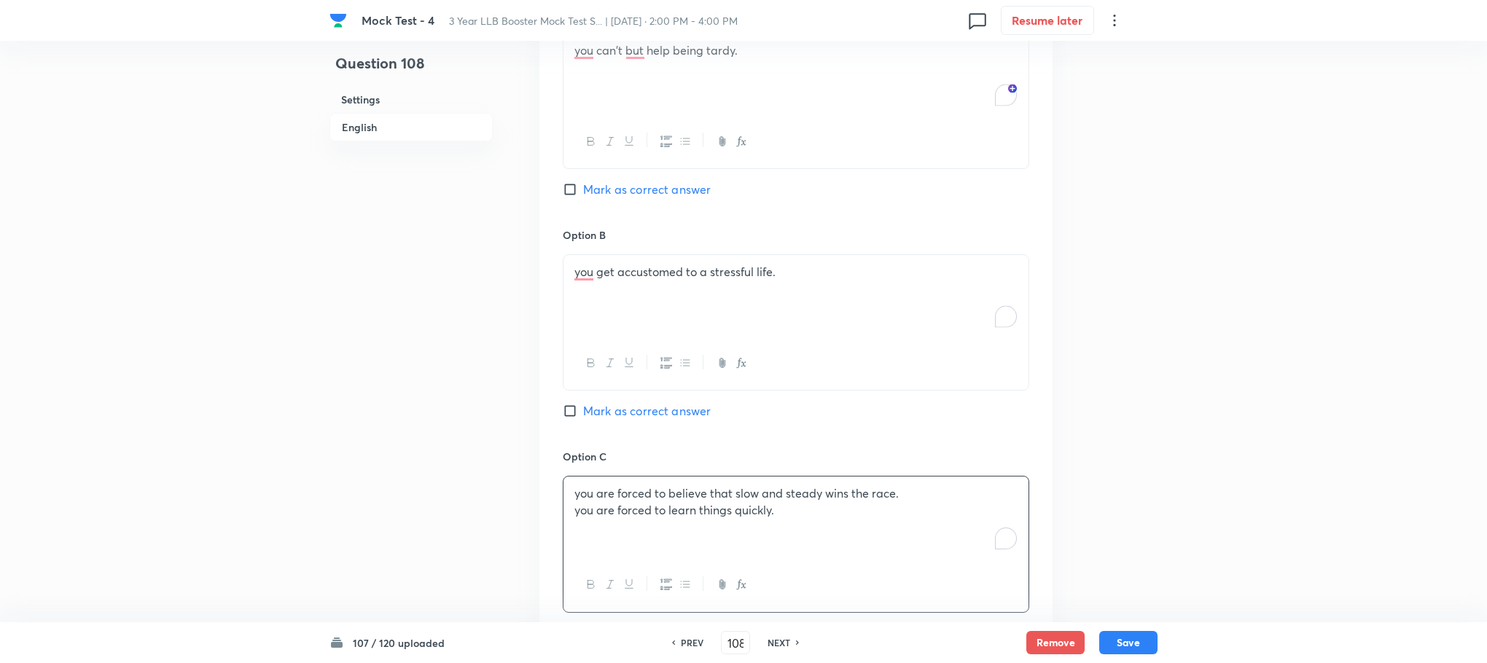
click at [578, 512] on p "you are forced to learn things quickly." at bounding box center [795, 510] width 443 height 17
drag, startPoint x: 563, startPoint y: 516, endPoint x: 851, endPoint y: 538, distance: 288.7
click at [851, 538] on div "you are forced to believe that slow and steady wins the race. you are forced to…" at bounding box center [795, 518] width 465 height 82
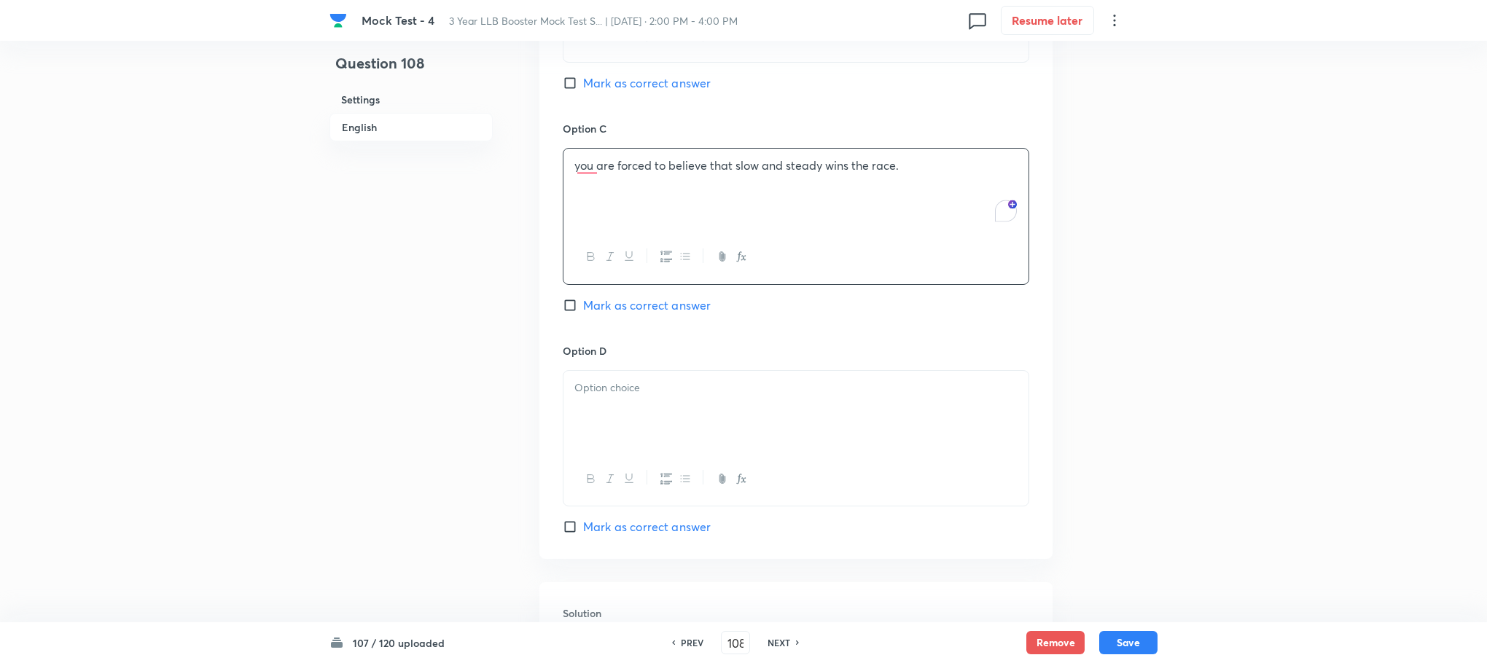
click at [639, 391] on p at bounding box center [795, 388] width 443 height 17
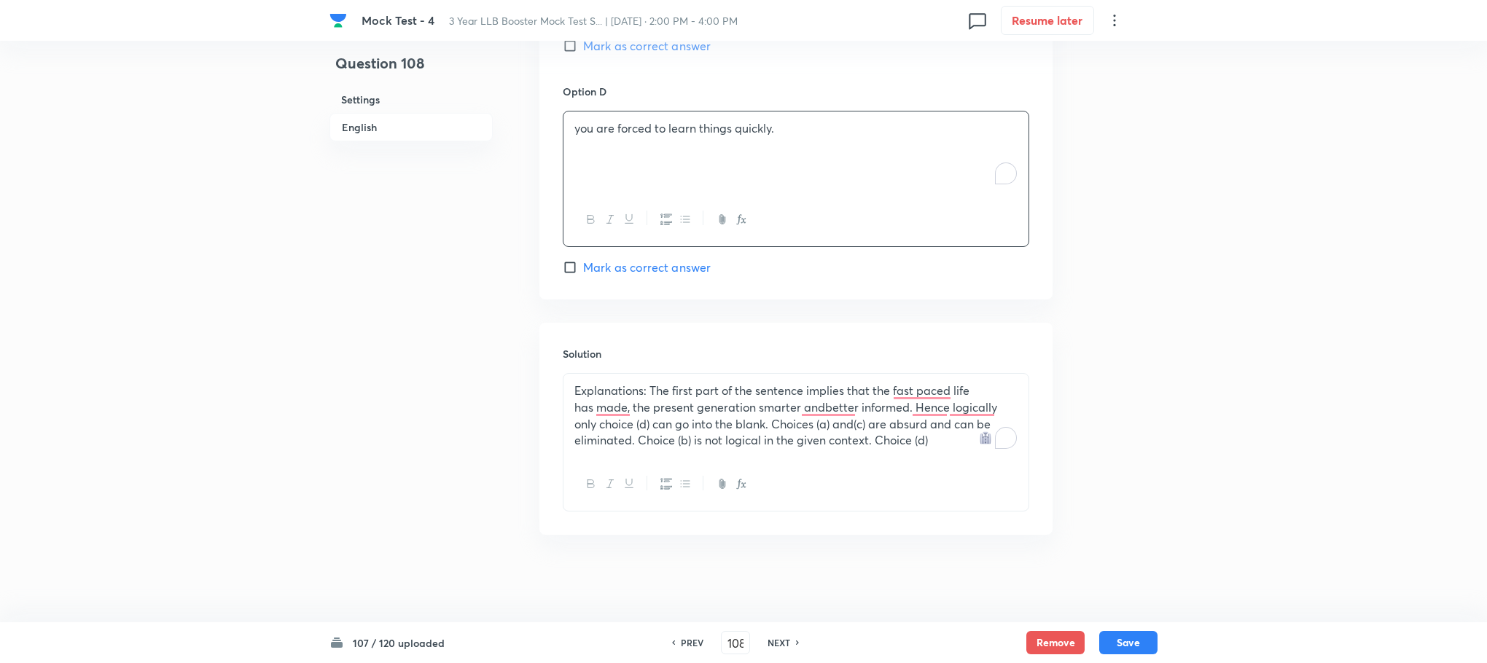
scroll to position [1555, 0]
click at [639, 265] on span "Mark as correct answer" at bounding box center [647, 267] width 128 height 17
click at [583, 265] on input "Mark as correct answer" at bounding box center [573, 267] width 20 height 15
checkbox input "true"
click at [1122, 638] on button "Save" at bounding box center [1128, 641] width 58 height 23
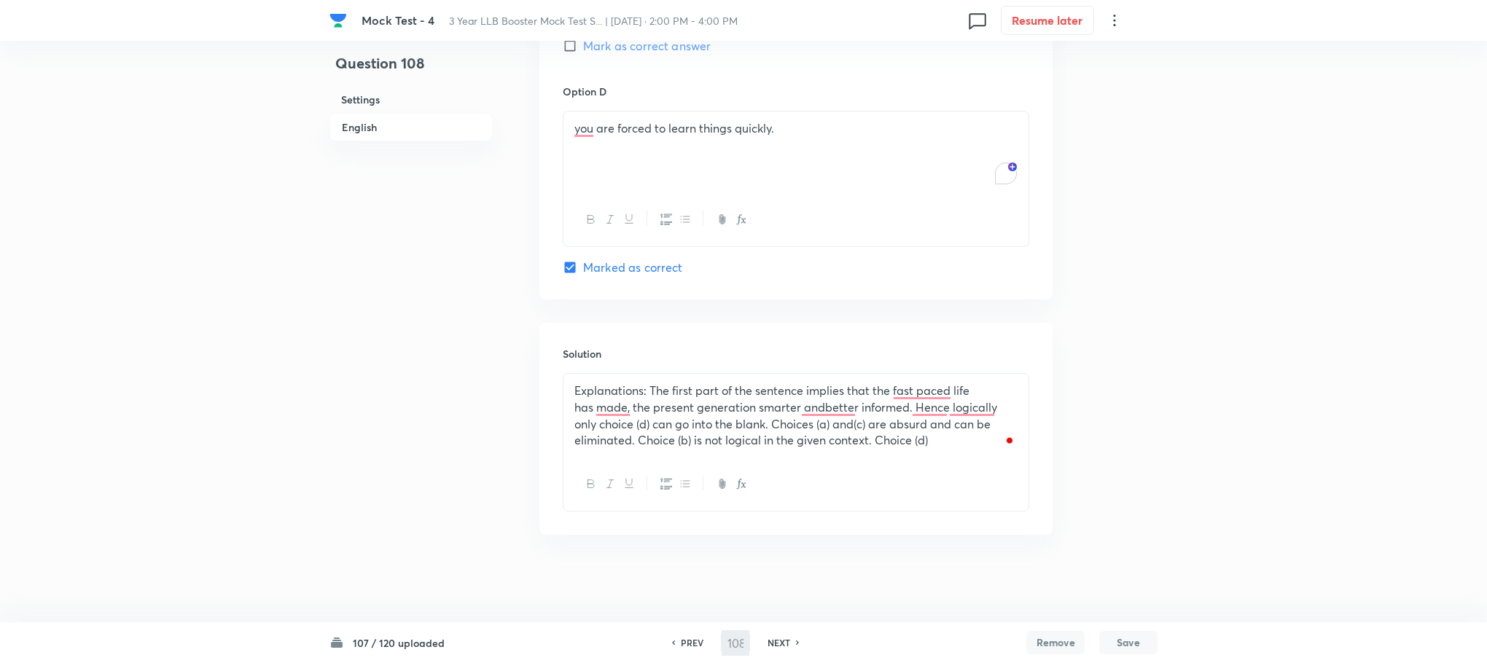
type input "109"
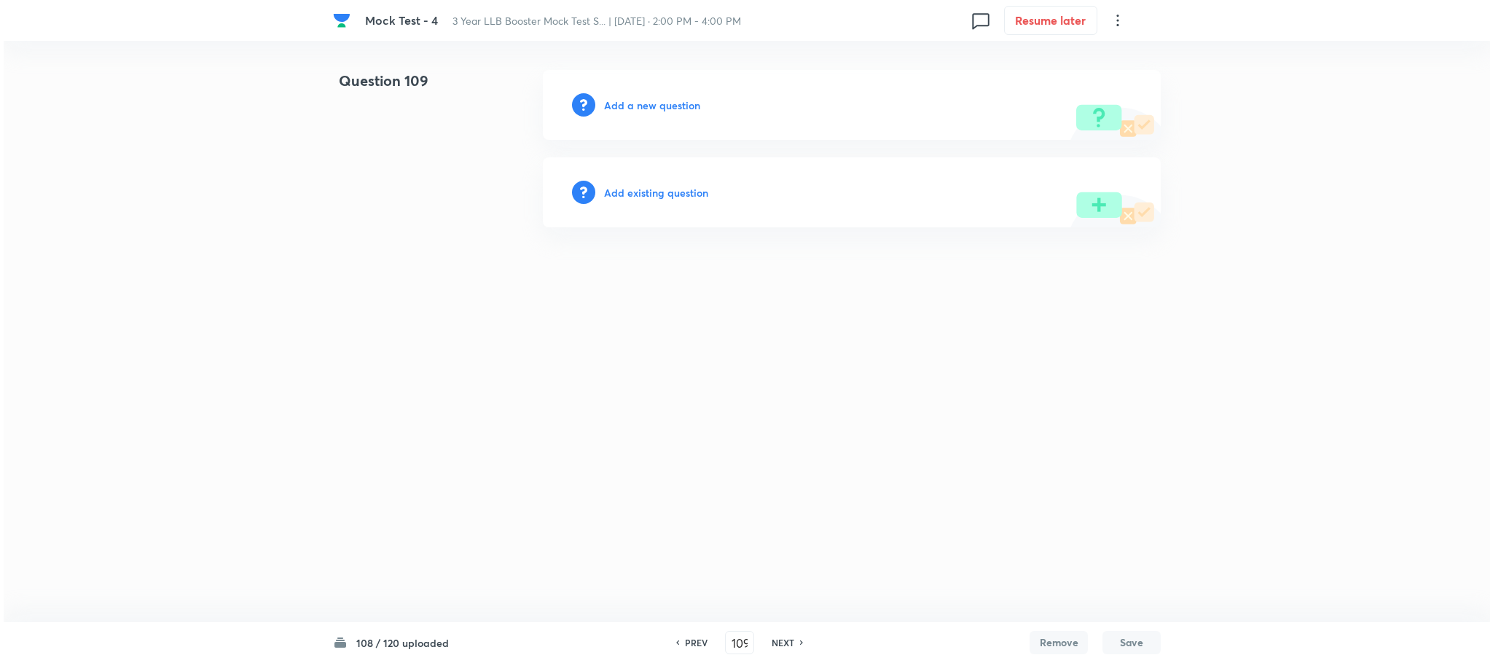
scroll to position [0, 0]
click at [632, 98] on h6 "Add a new question" at bounding box center [652, 105] width 96 height 15
click at [632, 98] on h6 "Choose a question type" at bounding box center [660, 105] width 112 height 15
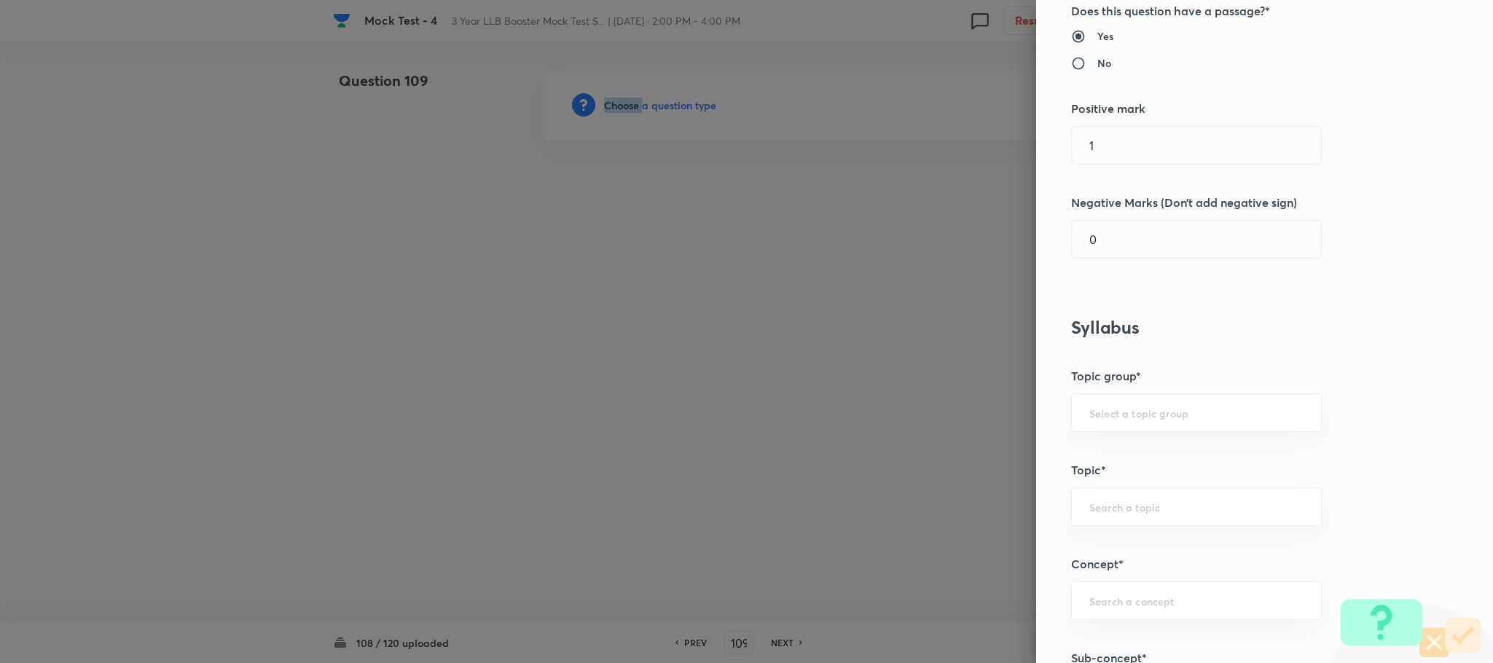
scroll to position [656, 0]
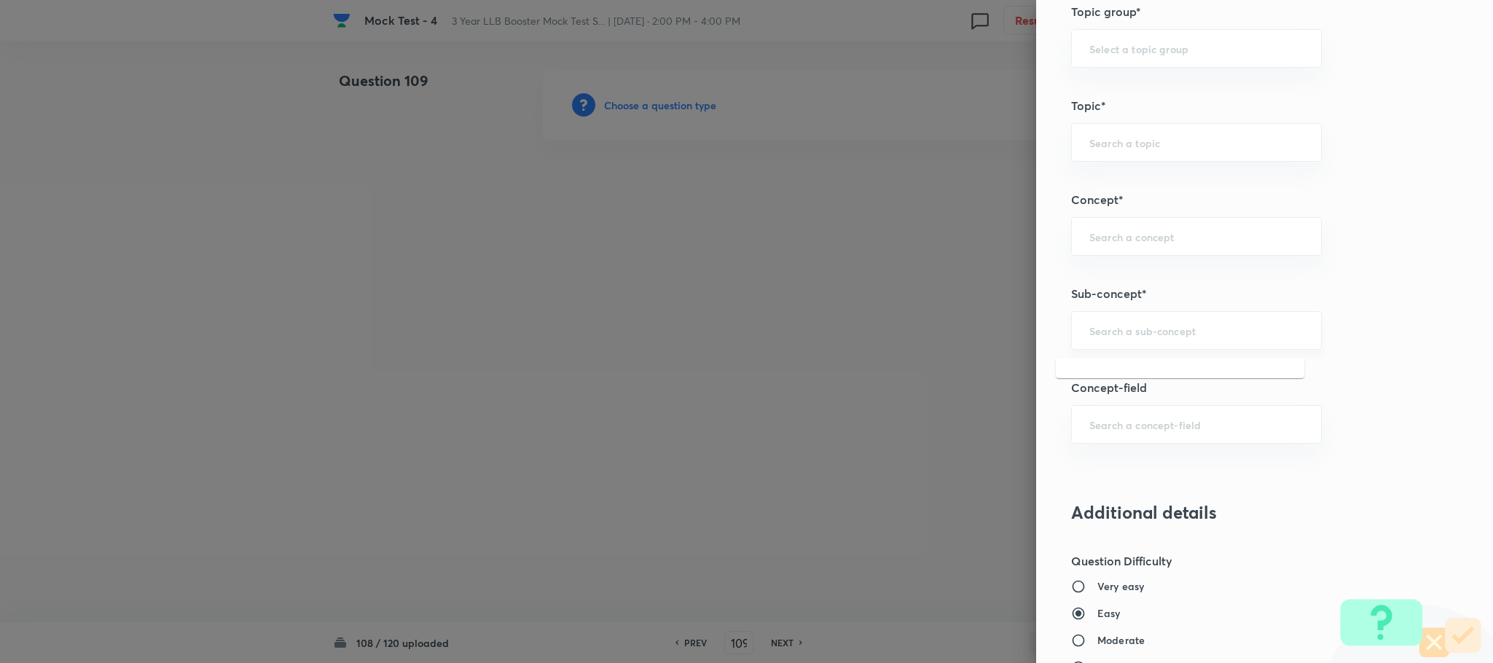
click at [1102, 330] on input "text" at bounding box center [1197, 331] width 214 height 14
click at [1109, 372] on li "Reading Approach" at bounding box center [1180, 377] width 249 height 26
type input "Reading Approach"
type input "English Language"
type input "English Comprehension"
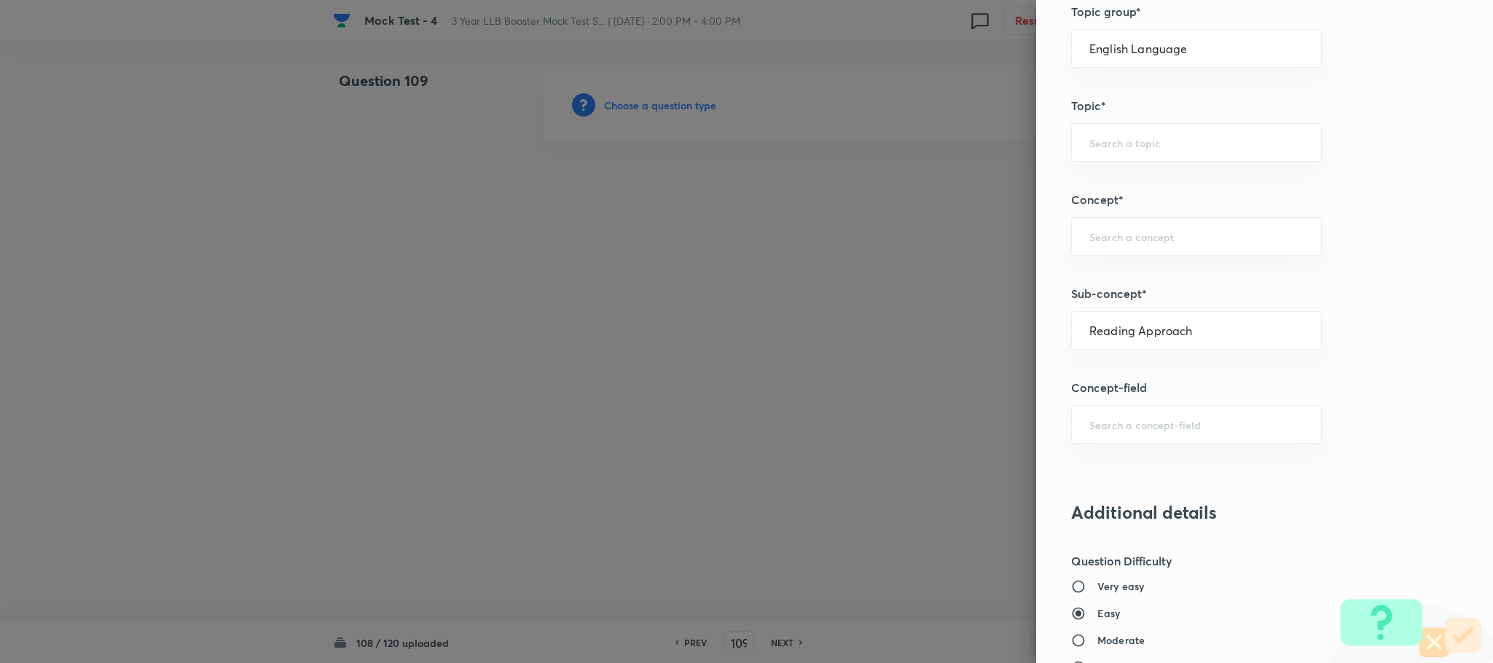
type input "Types of Passages"
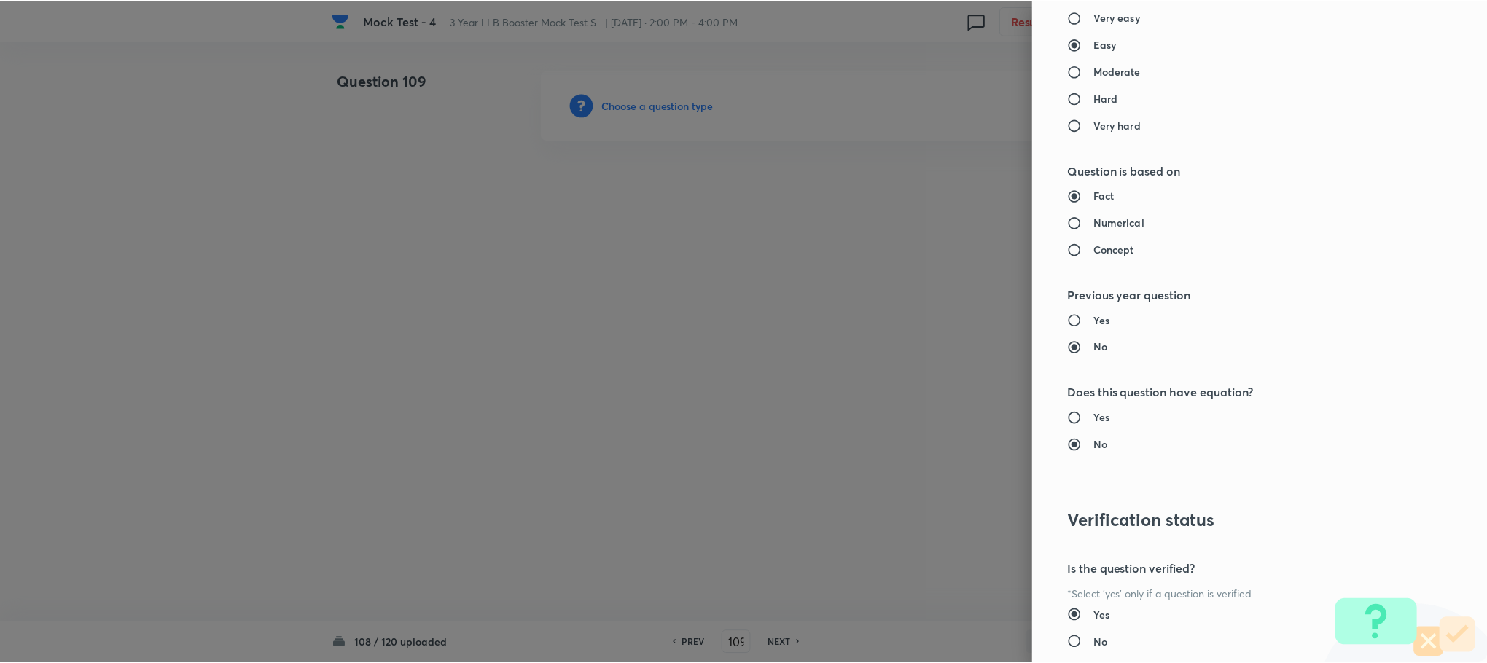
scroll to position [1328, 0]
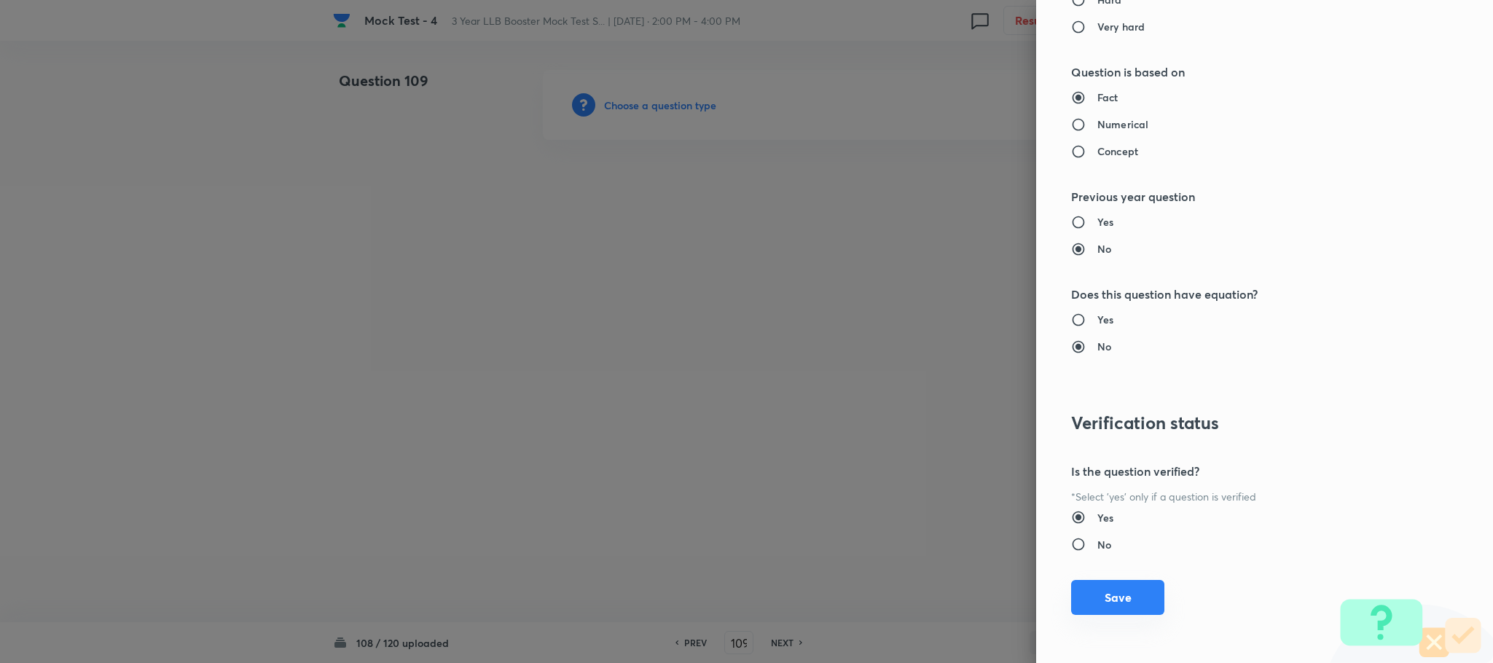
click at [1094, 590] on button "Save" at bounding box center [1117, 597] width 93 height 35
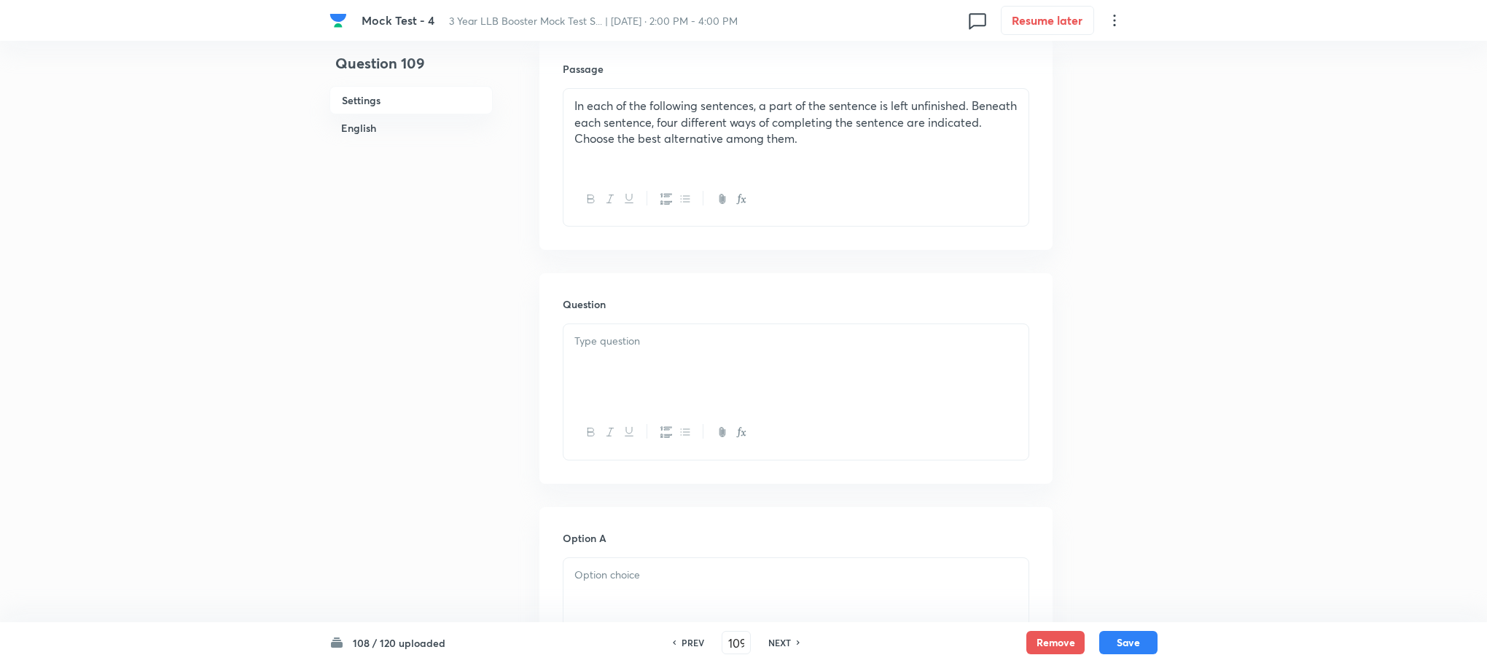
scroll to position [437, 0]
click at [602, 356] on div at bounding box center [795, 364] width 465 height 82
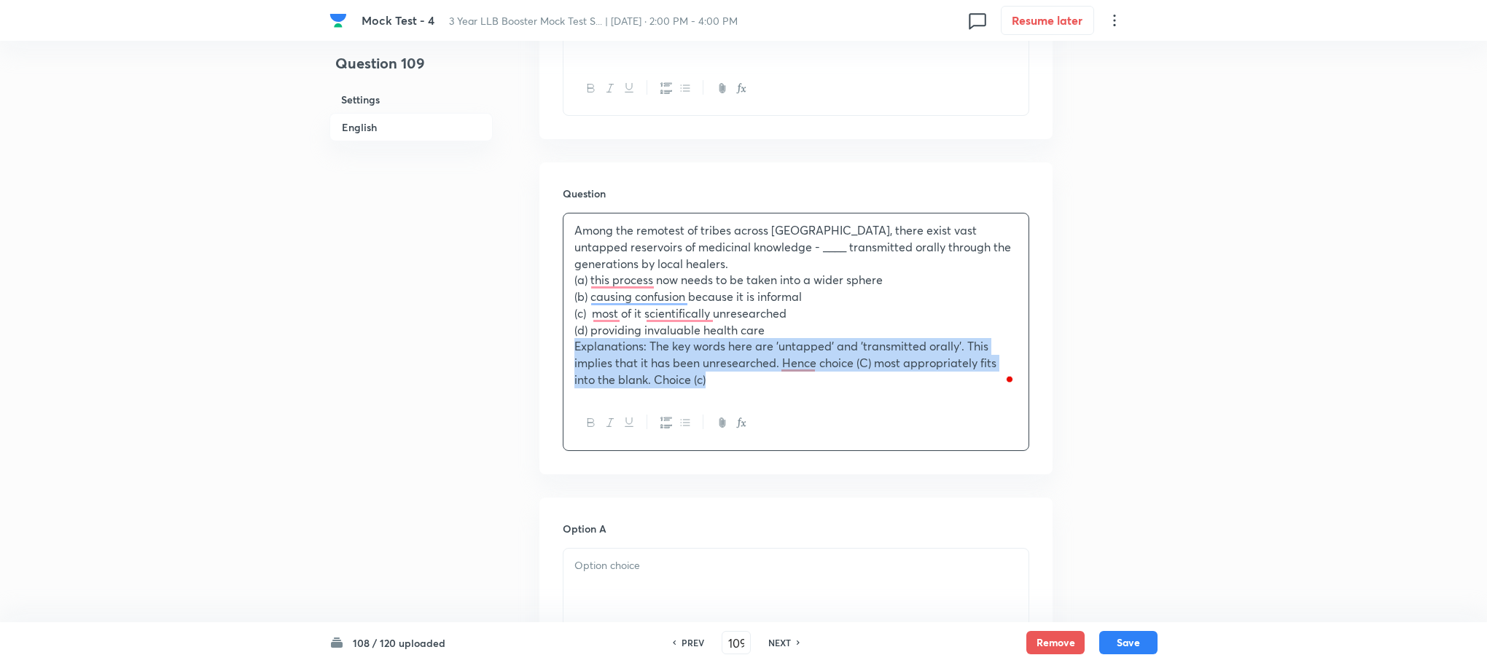
drag, startPoint x: 569, startPoint y: 345, endPoint x: 753, endPoint y: 401, distance: 191.8
click at [753, 401] on div "Among the remotest of tribes across [GEOGRAPHIC_DATA], there exist vast untappe…" at bounding box center [796, 332] width 466 height 238
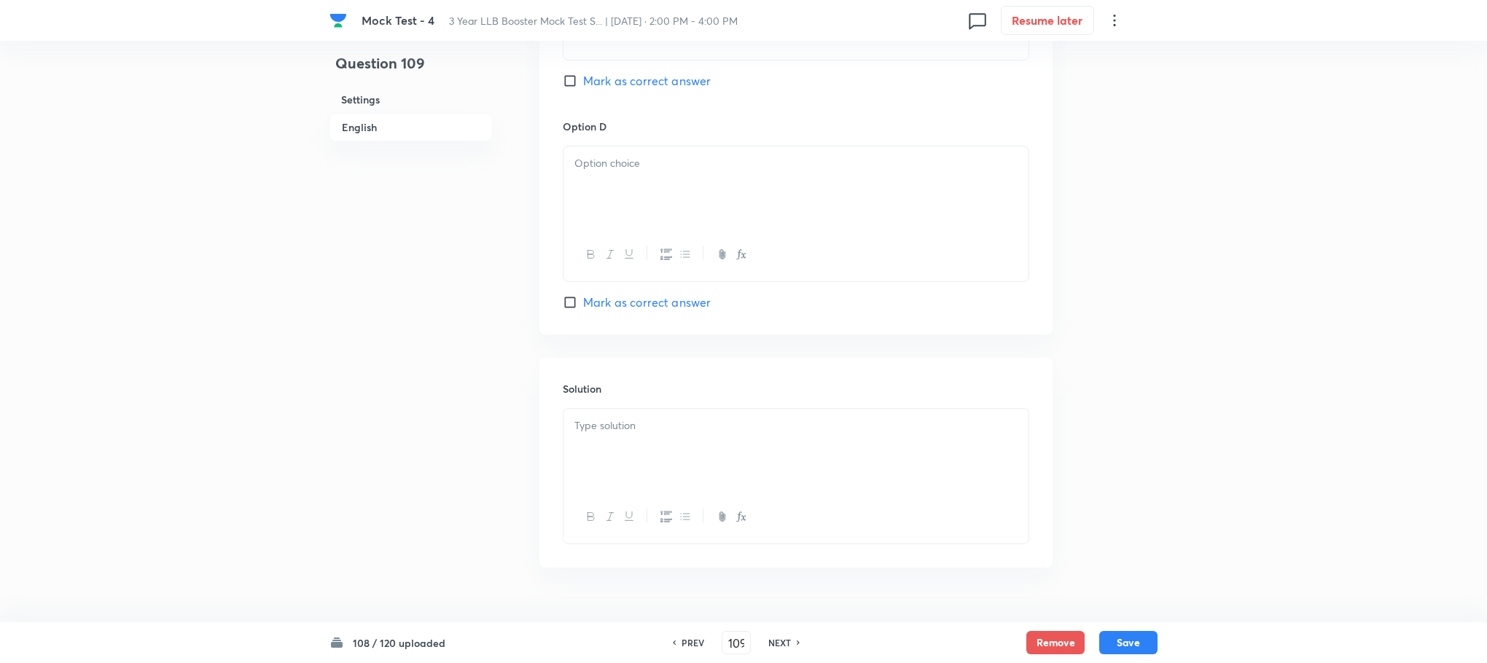
scroll to position [1619, 0]
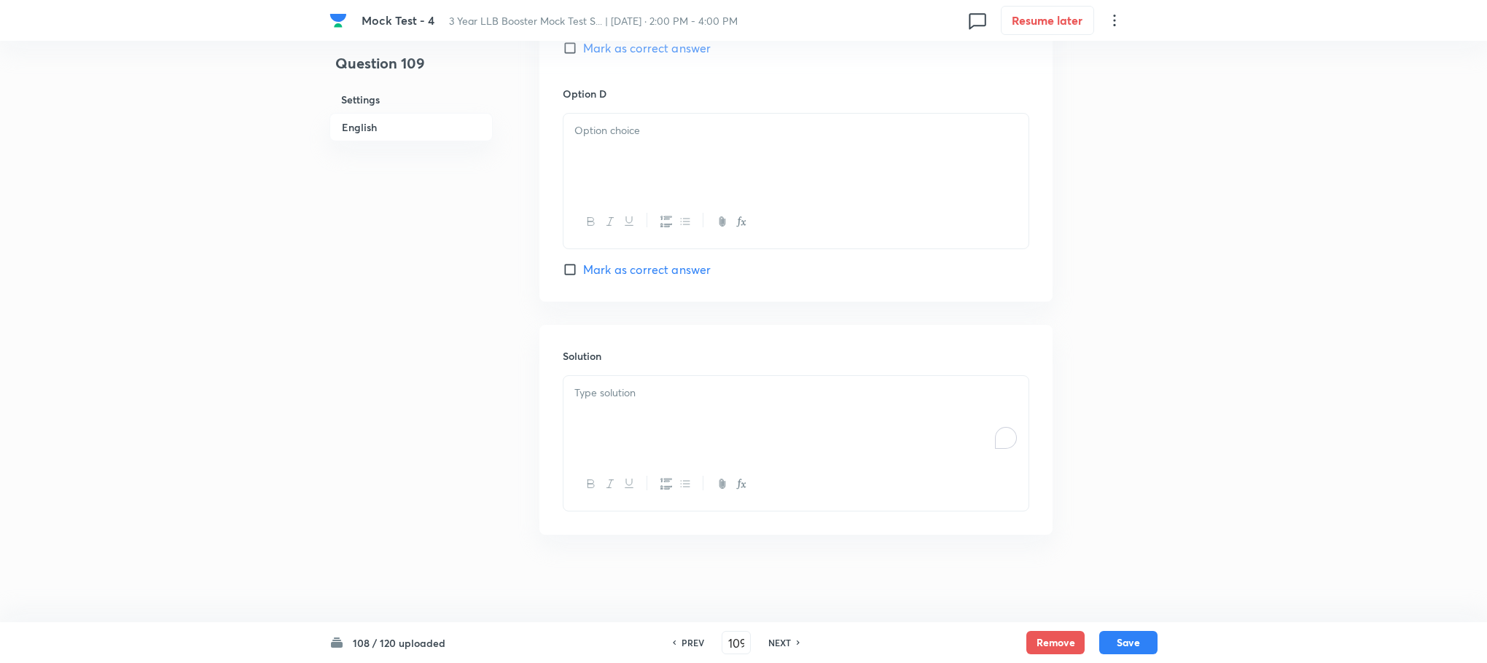
click at [687, 442] on div "To enrich screen reader interactions, please activate Accessibility in Grammarl…" at bounding box center [795, 417] width 465 height 82
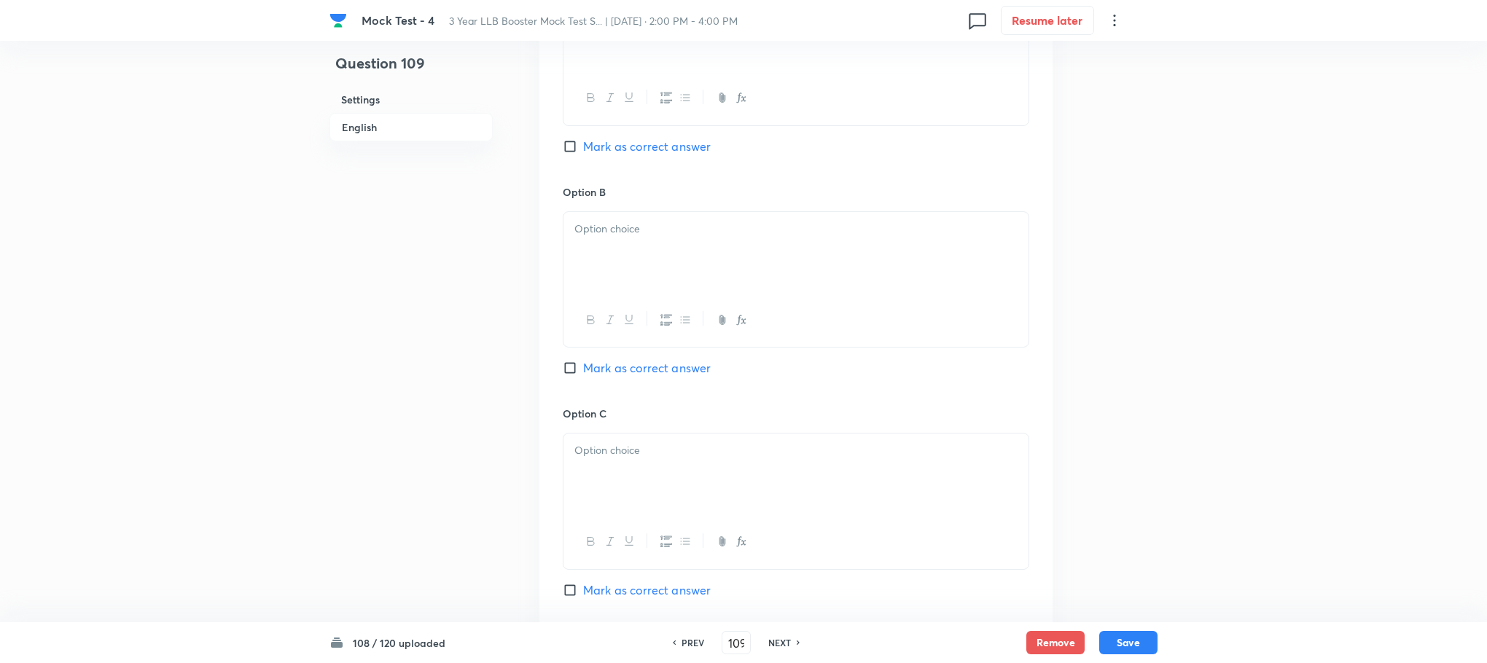
scroll to position [416, 0]
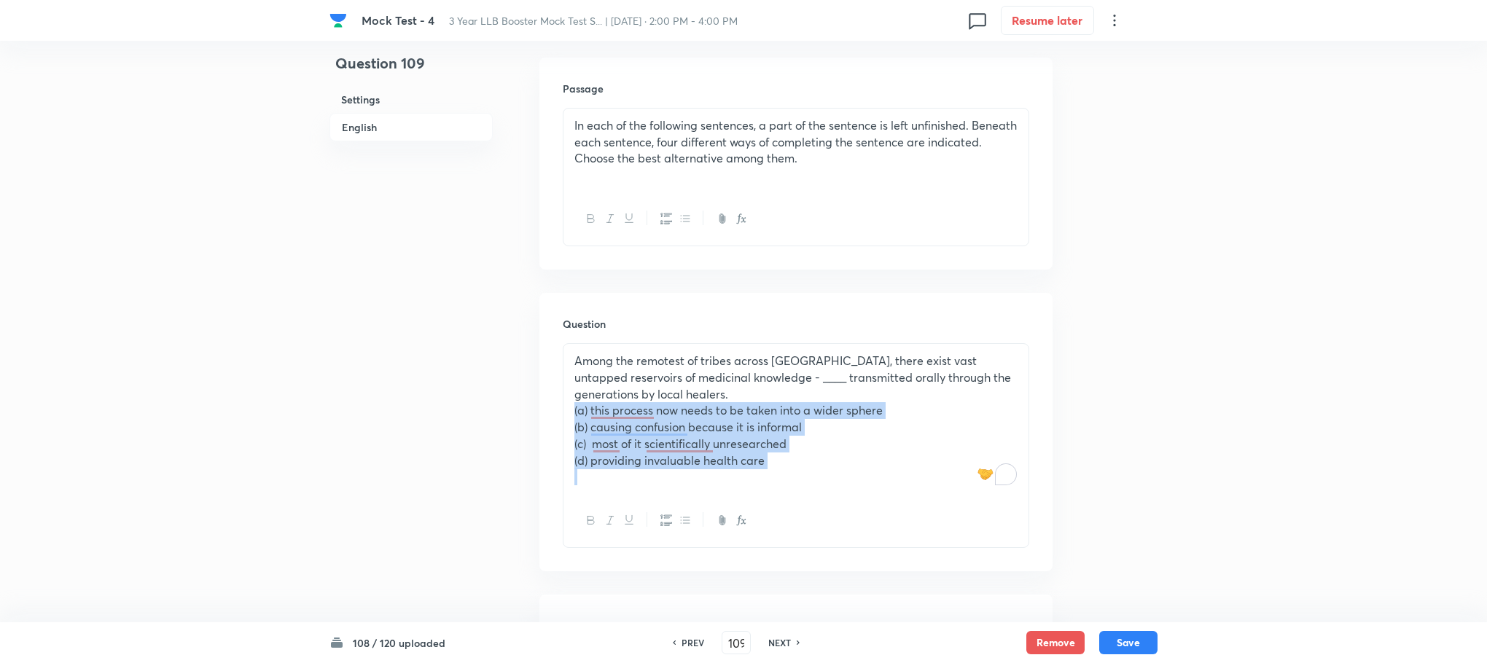
drag, startPoint x: 568, startPoint y: 418, endPoint x: 838, endPoint y: 496, distance: 280.7
click at [899, 494] on div "Among the remotest of tribes across India, there exist vast untapped reservoirs…" at bounding box center [795, 419] width 465 height 150
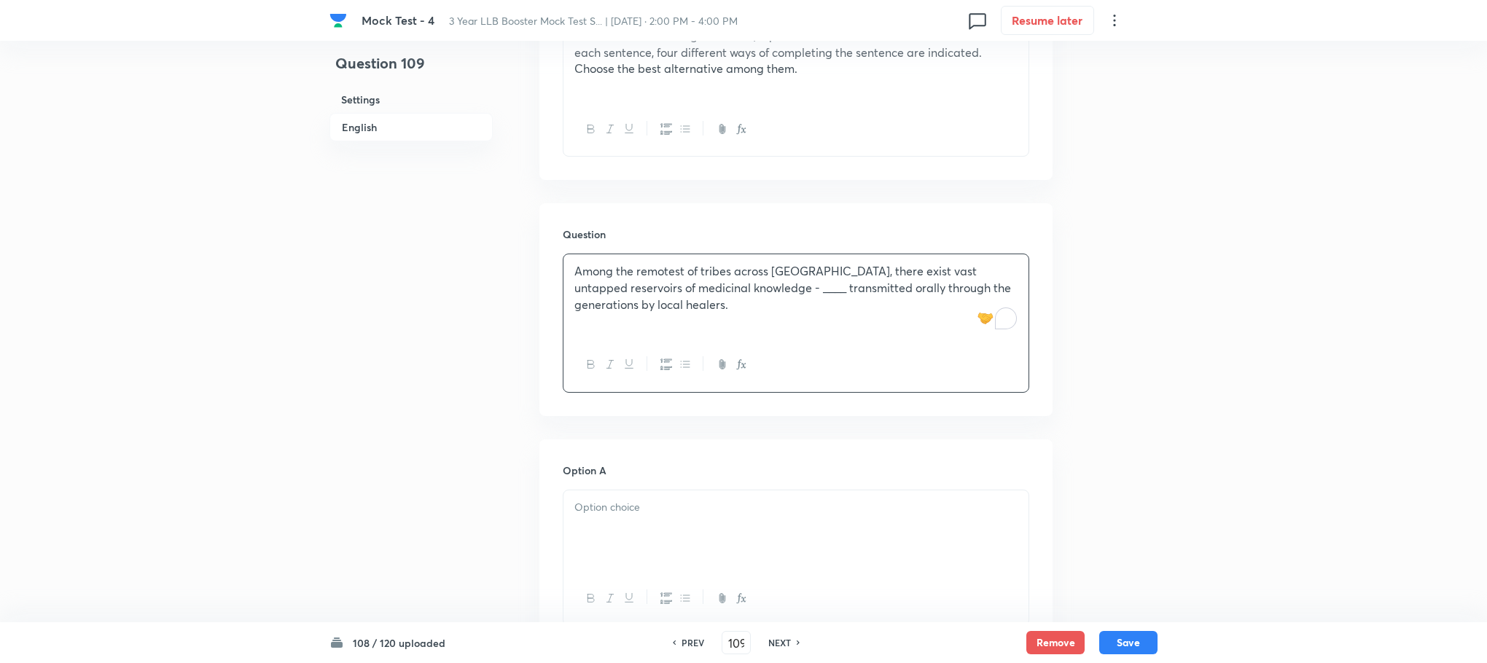
scroll to position [635, 0]
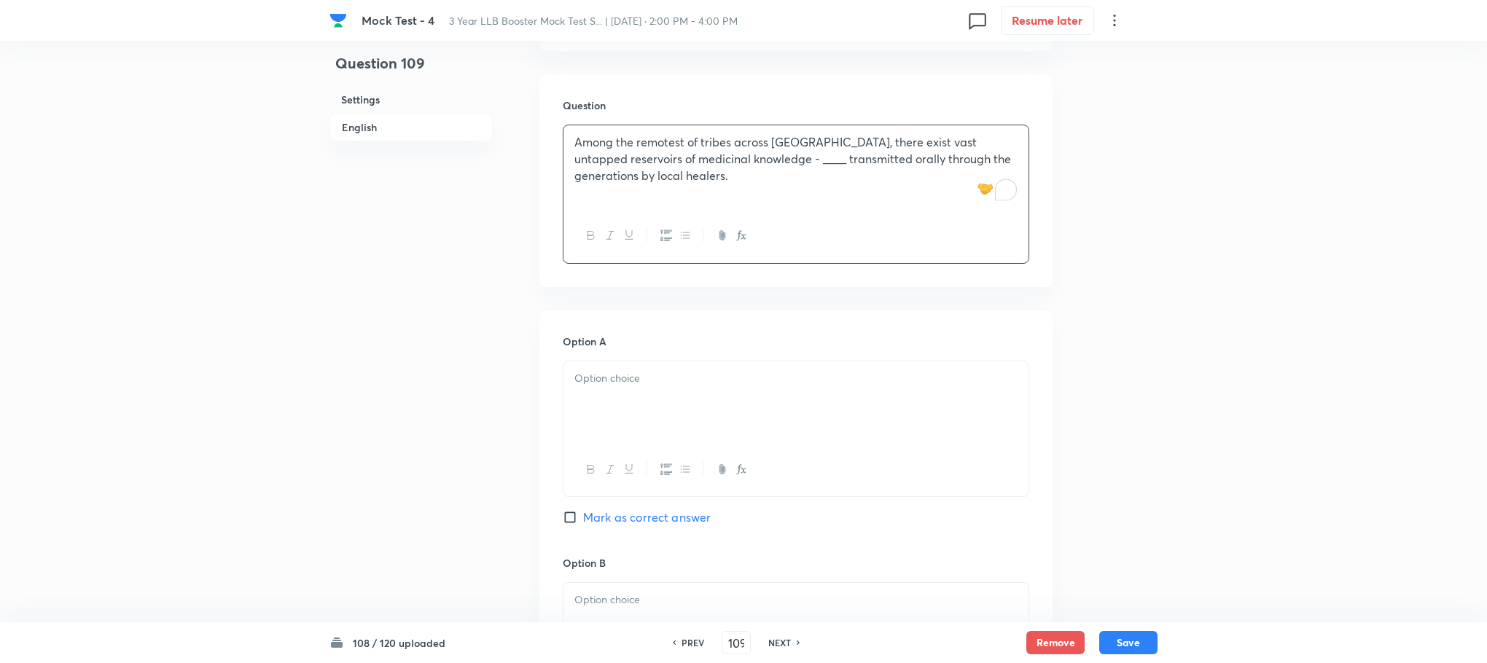
click at [606, 386] on p at bounding box center [795, 378] width 443 height 17
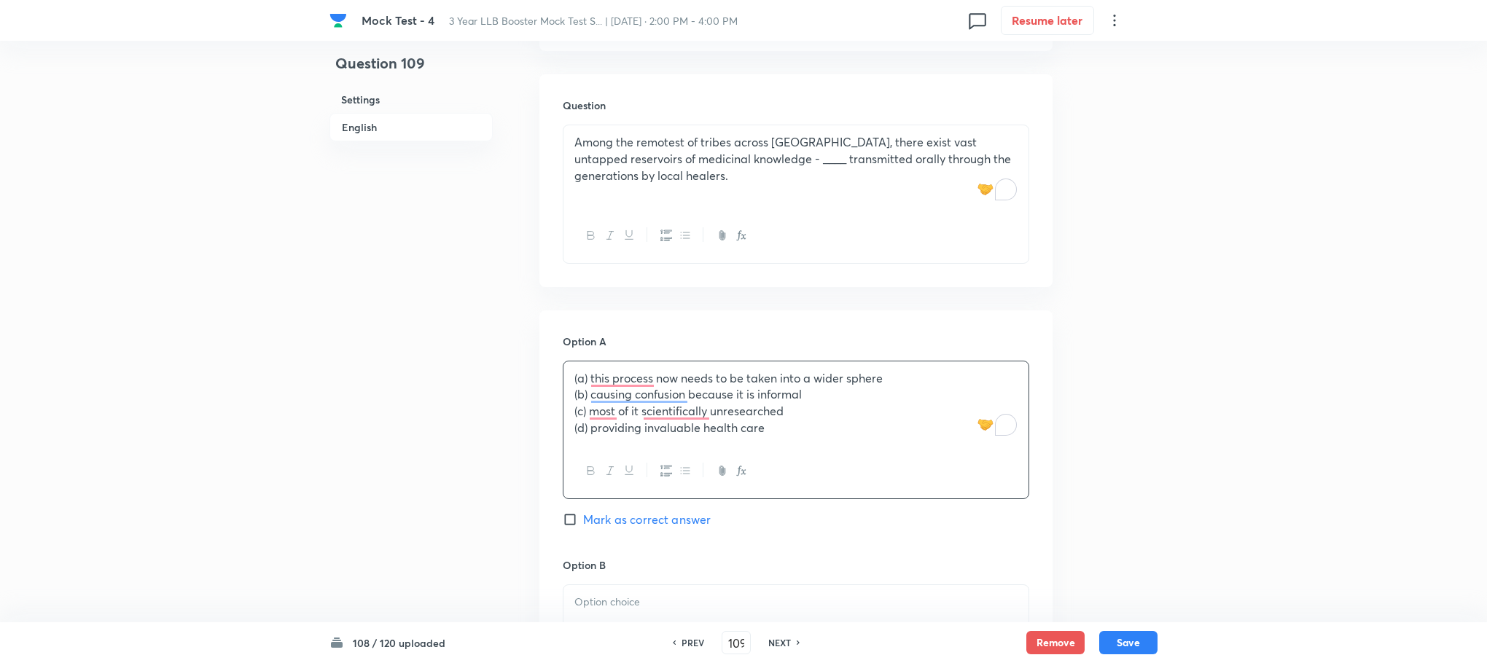
click at [588, 372] on p "(a) this process now needs to be taken into a wider sphere" at bounding box center [795, 378] width 443 height 17
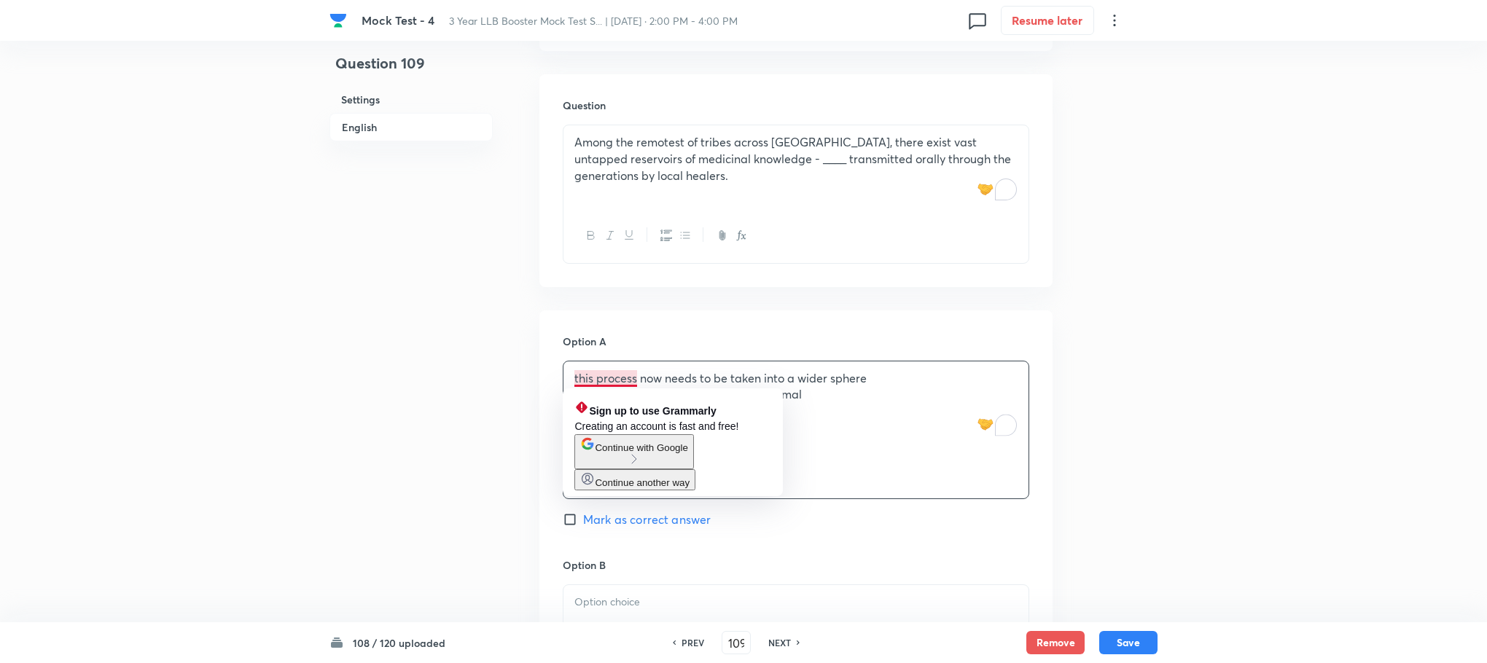
click at [1007, 407] on p "(c) most of it scientifically unresearched" at bounding box center [795, 411] width 443 height 17
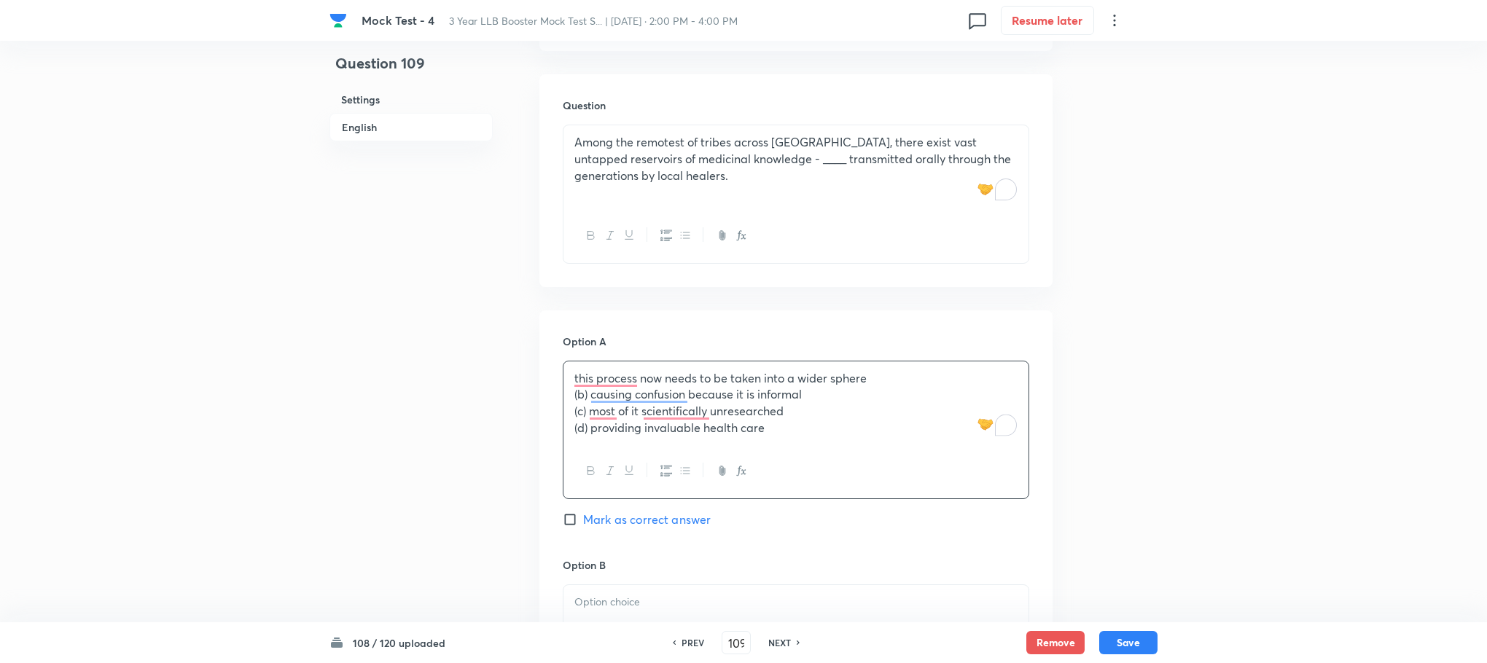
click at [582, 399] on p "(b) causing confusion because it is informal" at bounding box center [795, 394] width 443 height 17
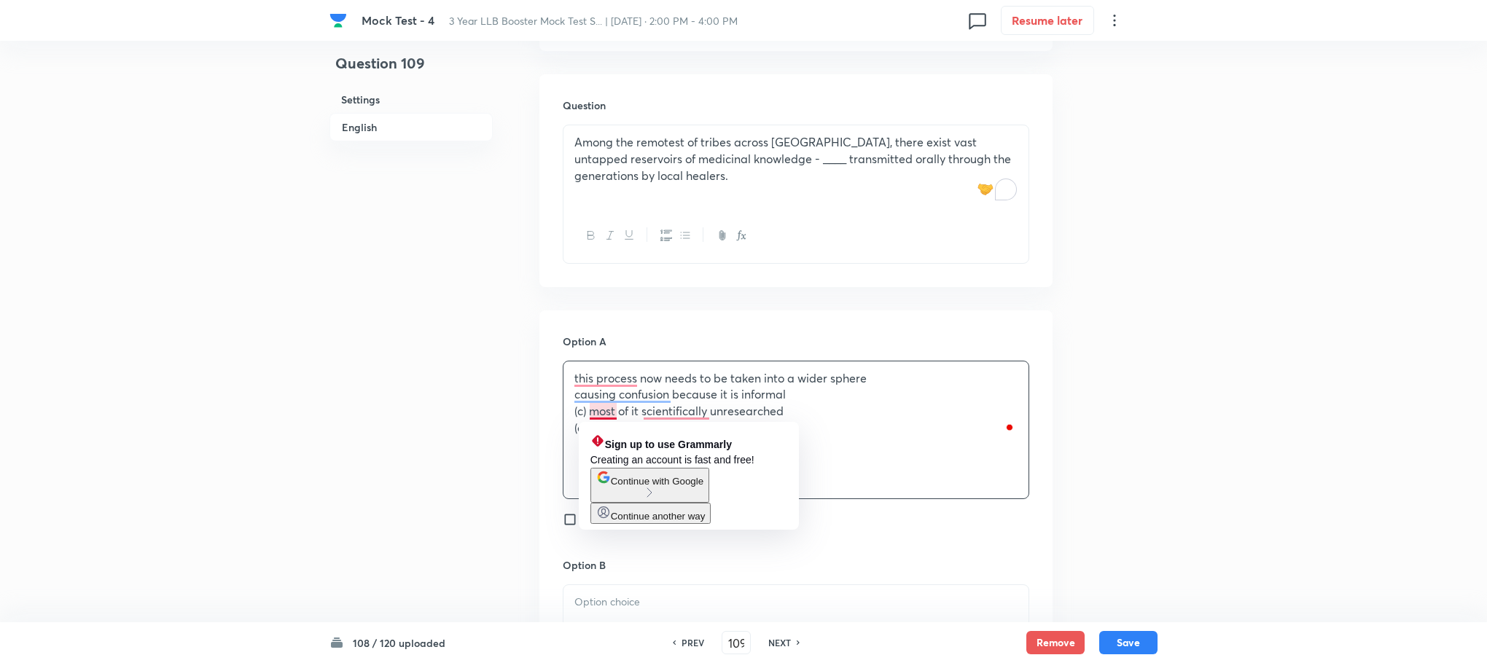
click at [587, 416] on p "(c) most of it scientifically unresearched" at bounding box center [795, 411] width 443 height 17
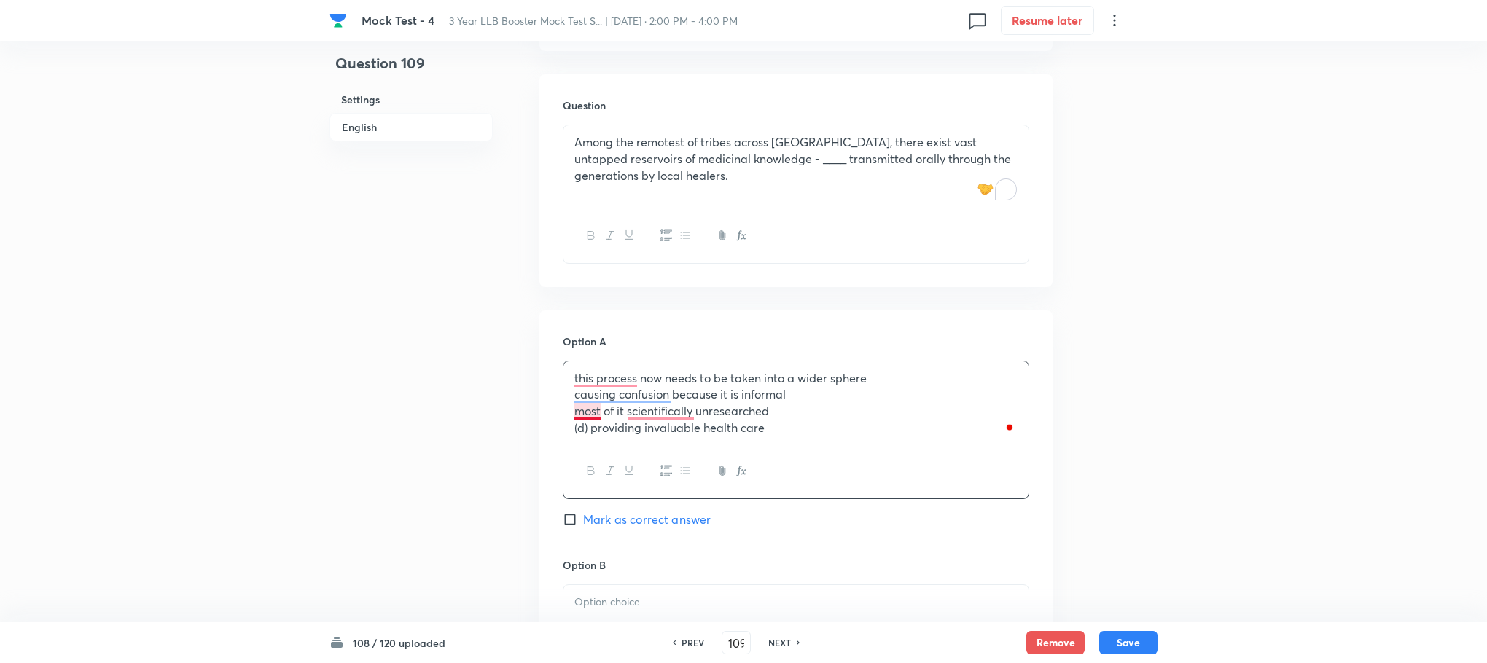
click at [587, 416] on p "most of it scientifically unresearched" at bounding box center [795, 411] width 443 height 17
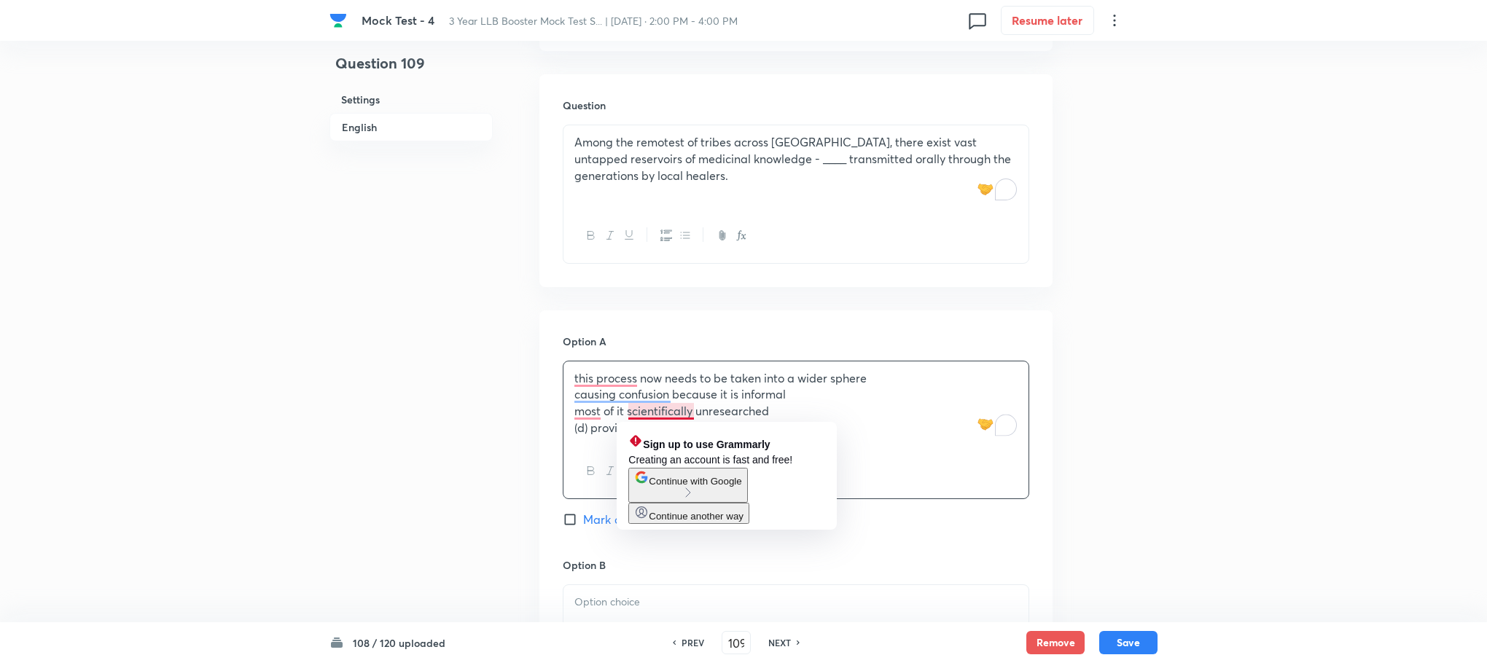
click at [818, 403] on p "most of it scientifically unresearched" at bounding box center [795, 411] width 443 height 17
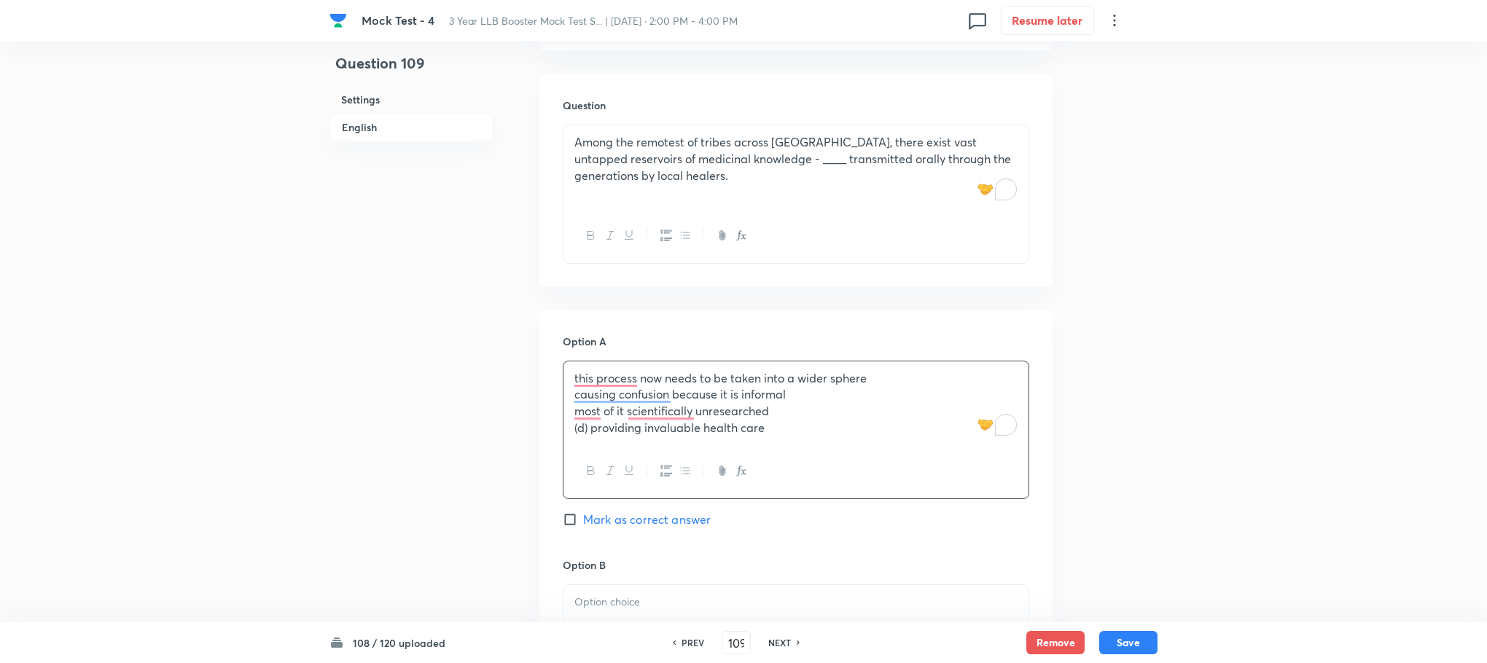
click at [569, 425] on div "this process now needs to be taken into a wider sphere causing confusion becaus…" at bounding box center [795, 403] width 465 height 84
click at [595, 438] on div "this process now needs to be taken into a wider sphere causing confusion becaus…" at bounding box center [795, 403] width 465 height 84
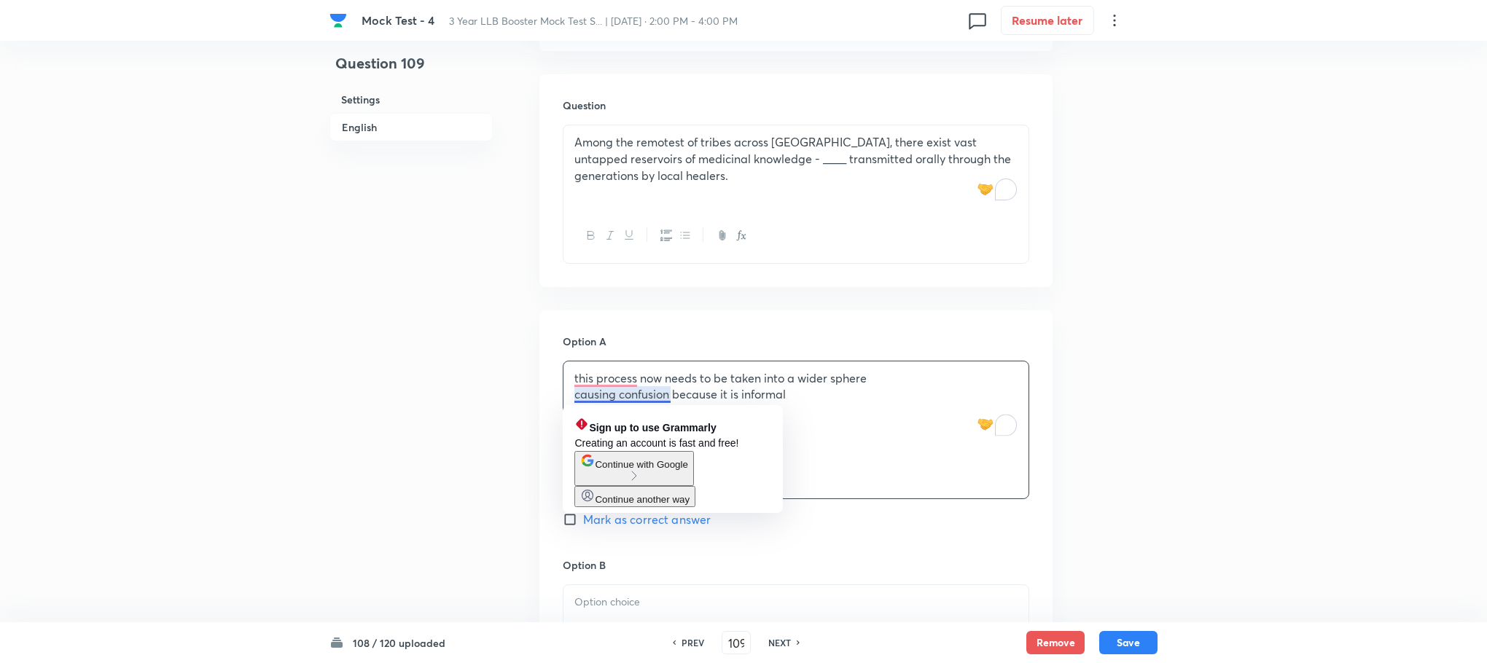
click at [571, 396] on div "this process now needs to be taken into a wider sphere causing confusion becaus…" at bounding box center [795, 403] width 465 height 84
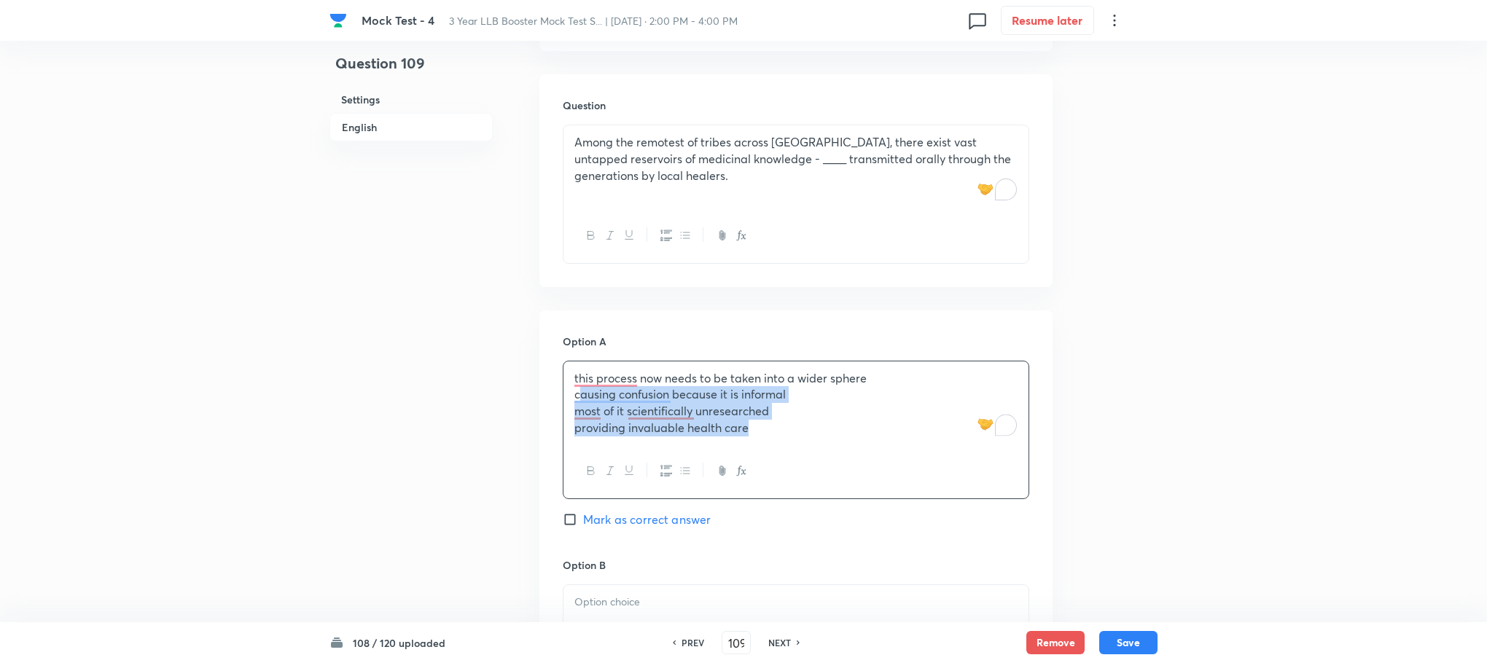
drag, startPoint x: 571, startPoint y: 396, endPoint x: 809, endPoint y: 475, distance: 251.0
click at [809, 475] on div "this process now needs to be taken into a wider sphere causing confusion becaus…" at bounding box center [796, 430] width 466 height 138
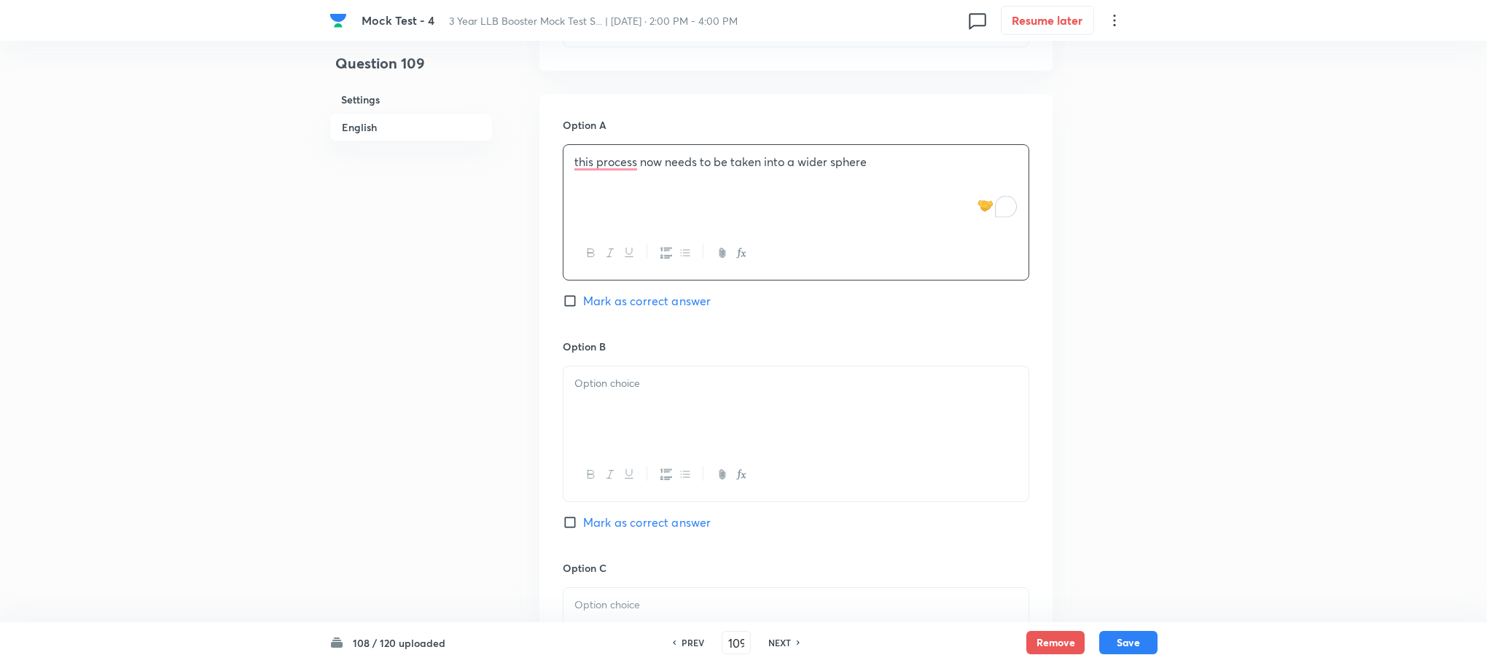
scroll to position [853, 0]
click at [593, 410] on div at bounding box center [795, 405] width 465 height 82
drag, startPoint x: 573, startPoint y: 402, endPoint x: 915, endPoint y: 469, distance: 348.2
click at [915, 469] on div "causing confusion because it is informal most of it scientifically unresearched…" at bounding box center [796, 432] width 466 height 136
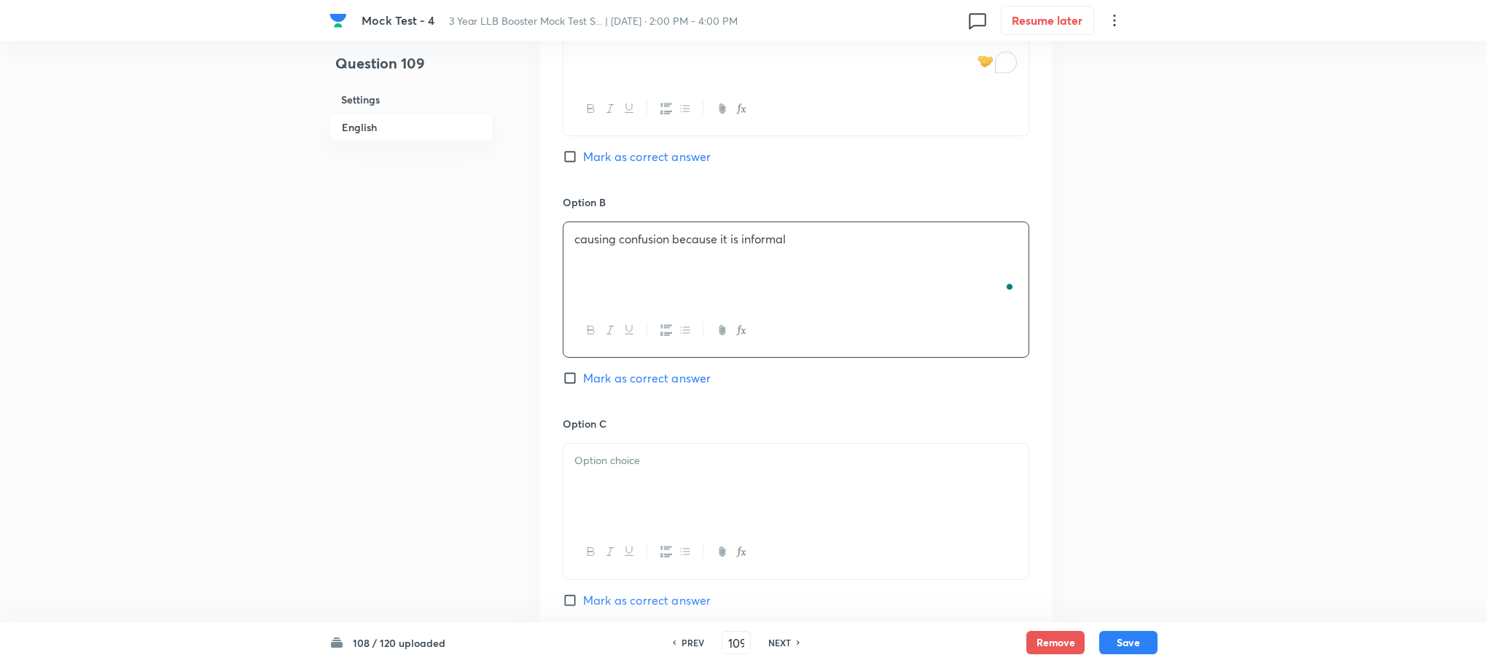
scroll to position [1072, 0]
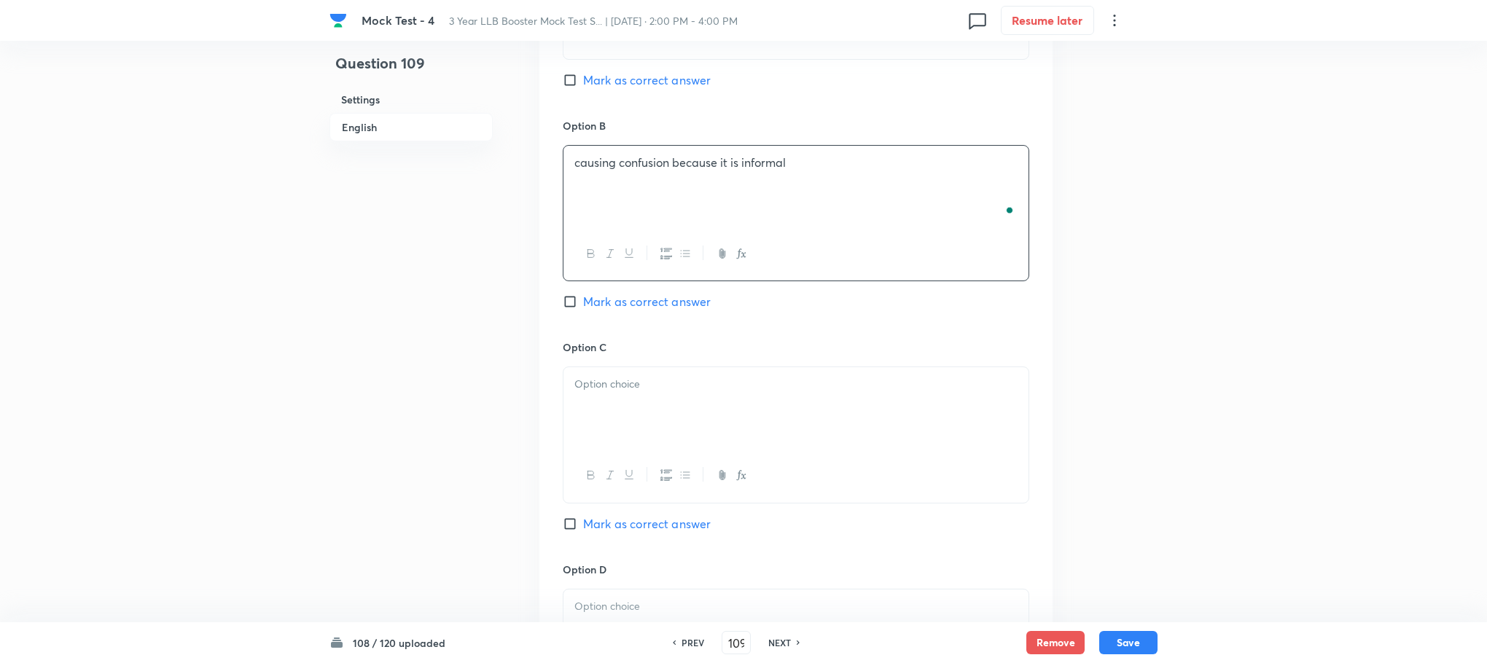
click at [744, 427] on div at bounding box center [795, 408] width 465 height 82
drag, startPoint x: 571, startPoint y: 401, endPoint x: 773, endPoint y: 431, distance: 203.5
click at [851, 427] on div "most of it scientifically unresearched providing invaluable health care" at bounding box center [795, 408] width 465 height 82
click at [635, 415] on div at bounding box center [795, 412] width 465 height 82
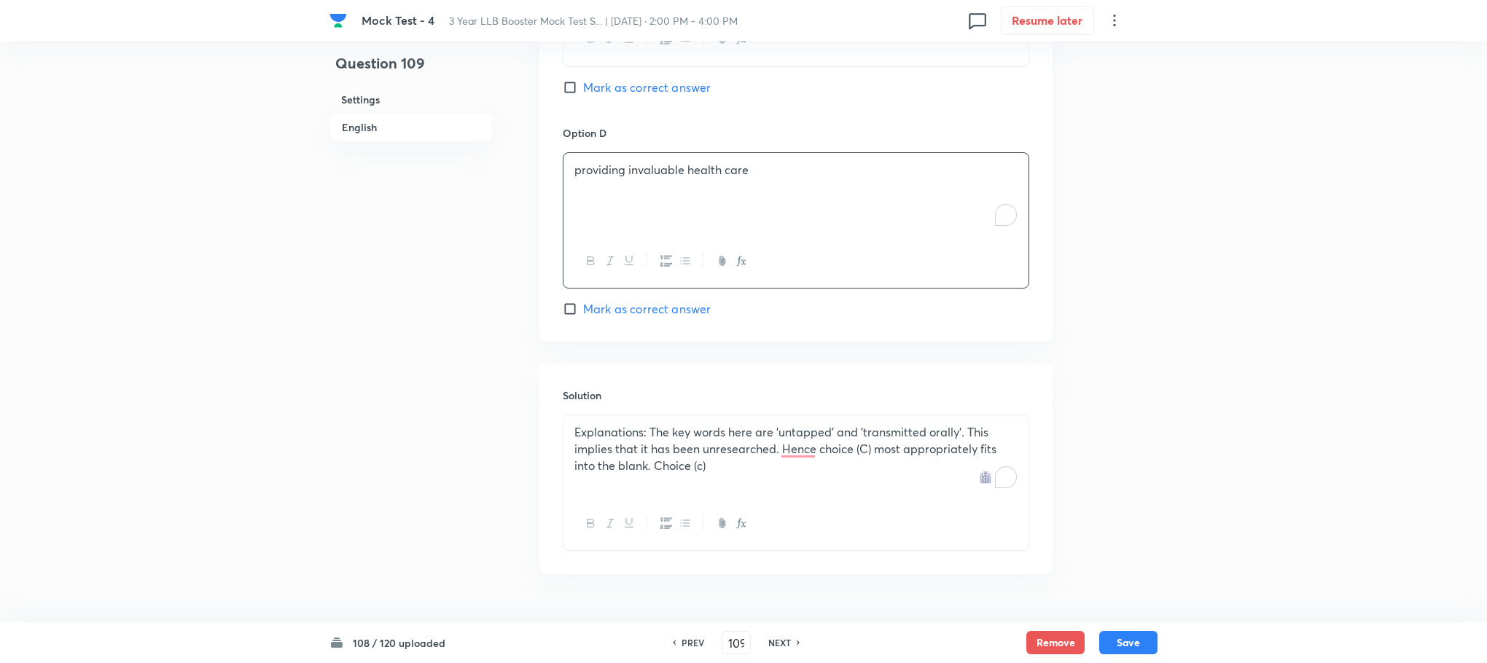
scroll to position [1509, 0]
click at [663, 87] on span "Mark as correct answer" at bounding box center [647, 86] width 128 height 17
click at [583, 87] on input "Mark as correct answer" at bounding box center [573, 86] width 20 height 15
checkbox input "true"
click at [1114, 638] on button "Save" at bounding box center [1128, 641] width 58 height 23
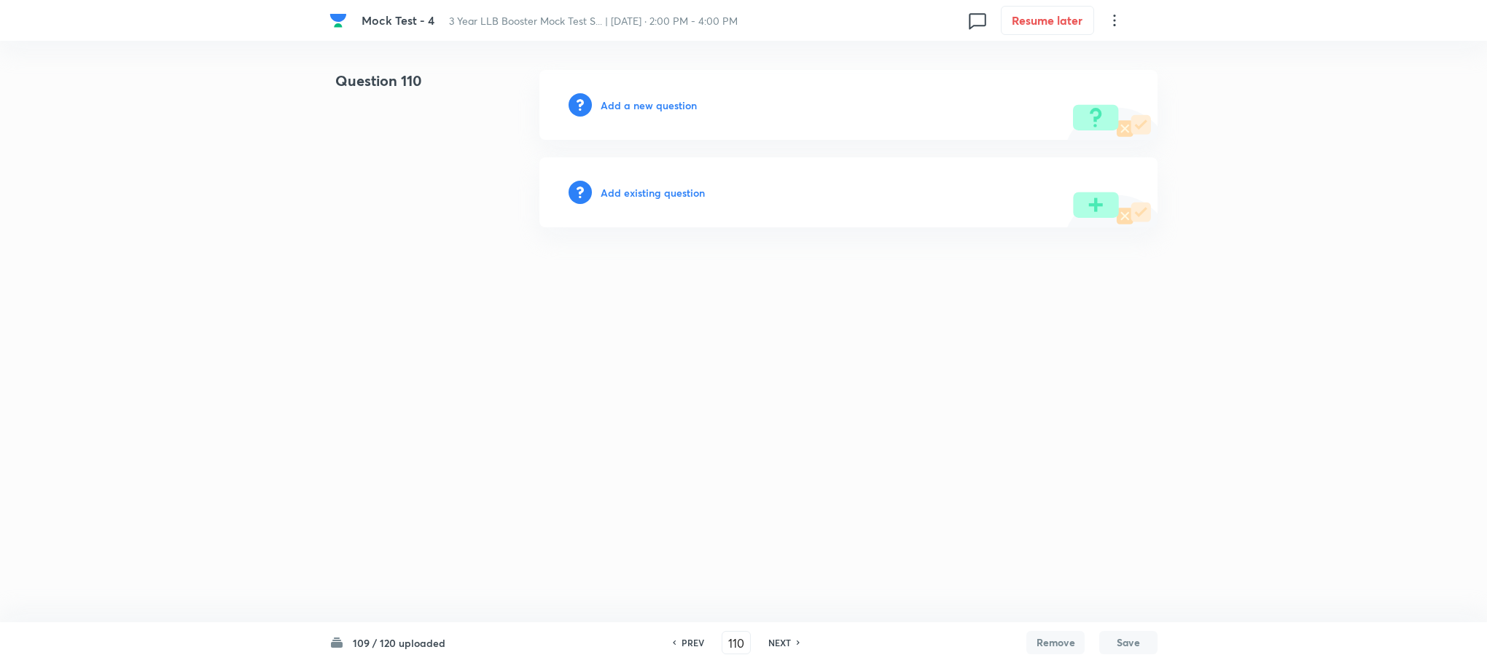
type input "110"
click at [681, 103] on h6 "Add a new question" at bounding box center [652, 105] width 96 height 15
click at [681, 103] on h6 "Choose a question type" at bounding box center [660, 105] width 112 height 15
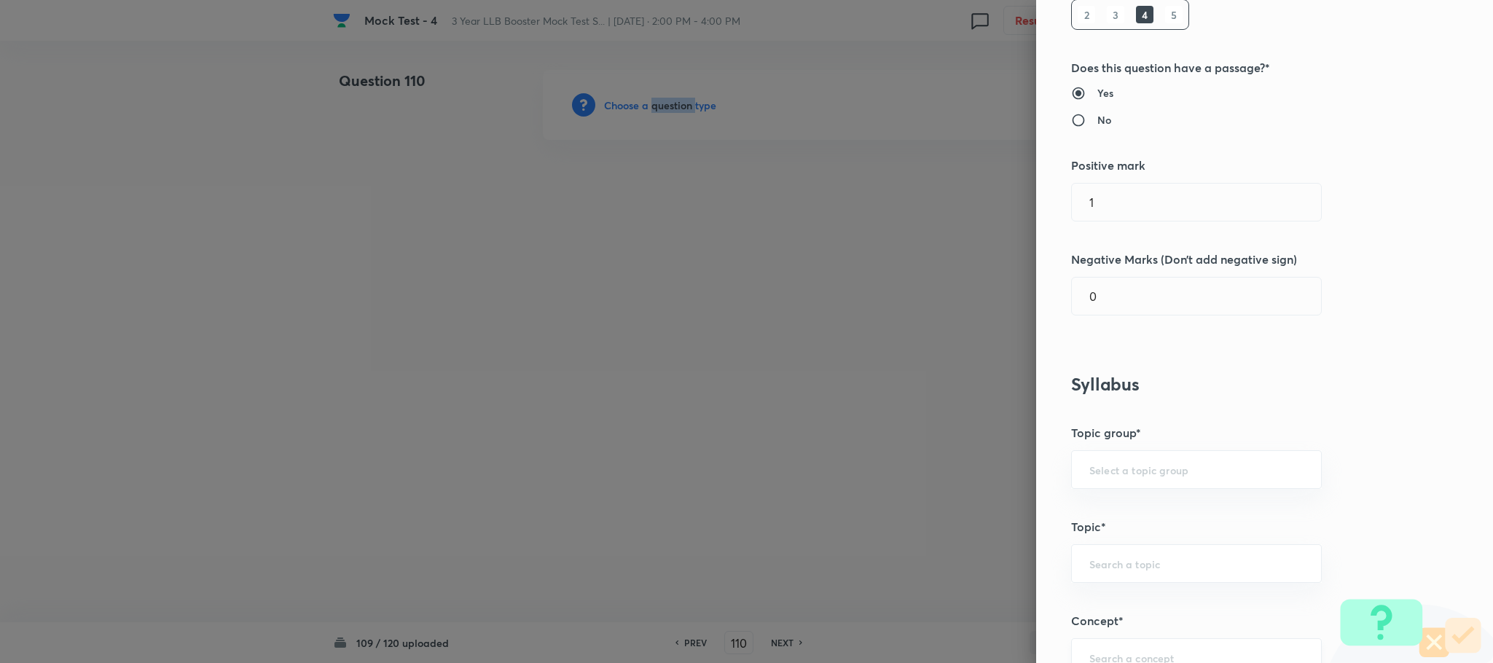
scroll to position [547, 0]
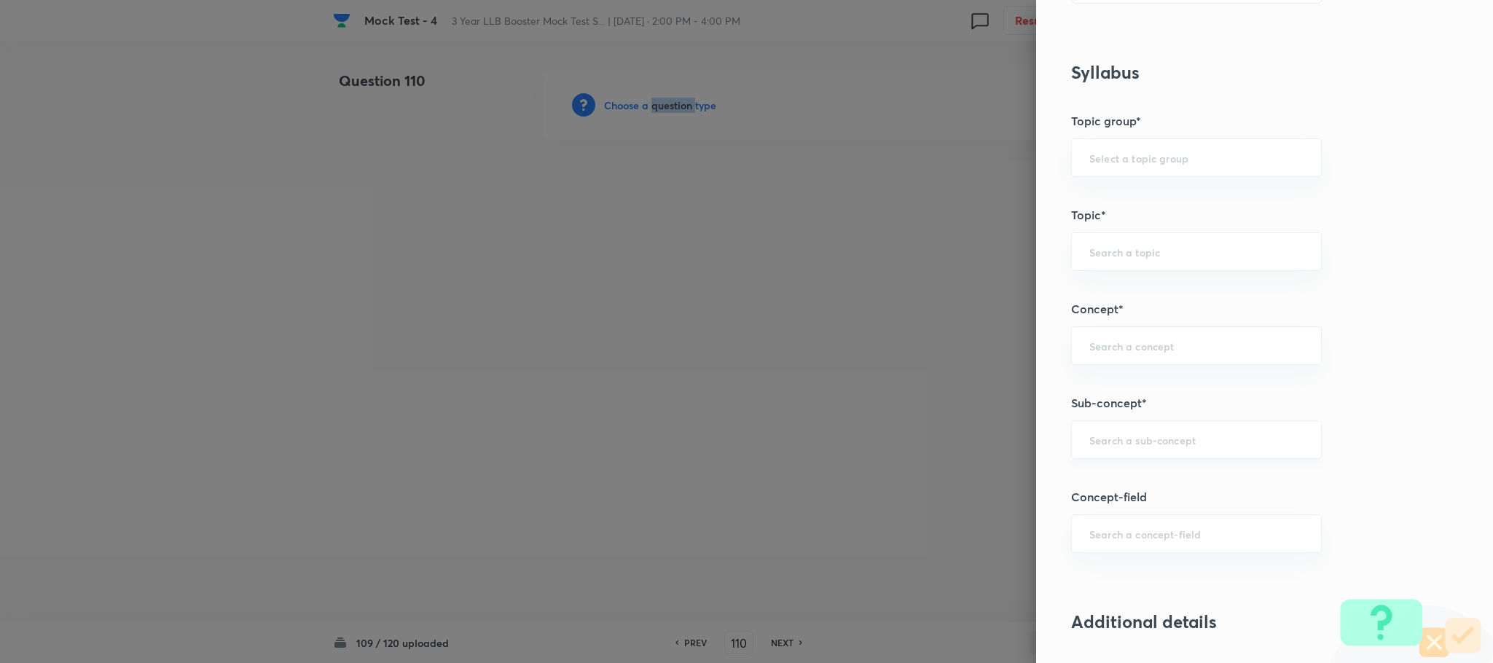
click at [1093, 437] on input "text" at bounding box center [1197, 440] width 214 height 14
click at [1203, 492] on li "Fill in the Blanks" at bounding box center [1180, 486] width 249 height 26
type input "Fill in the Blanks"
type input "English Language"
type input "English Grammar"
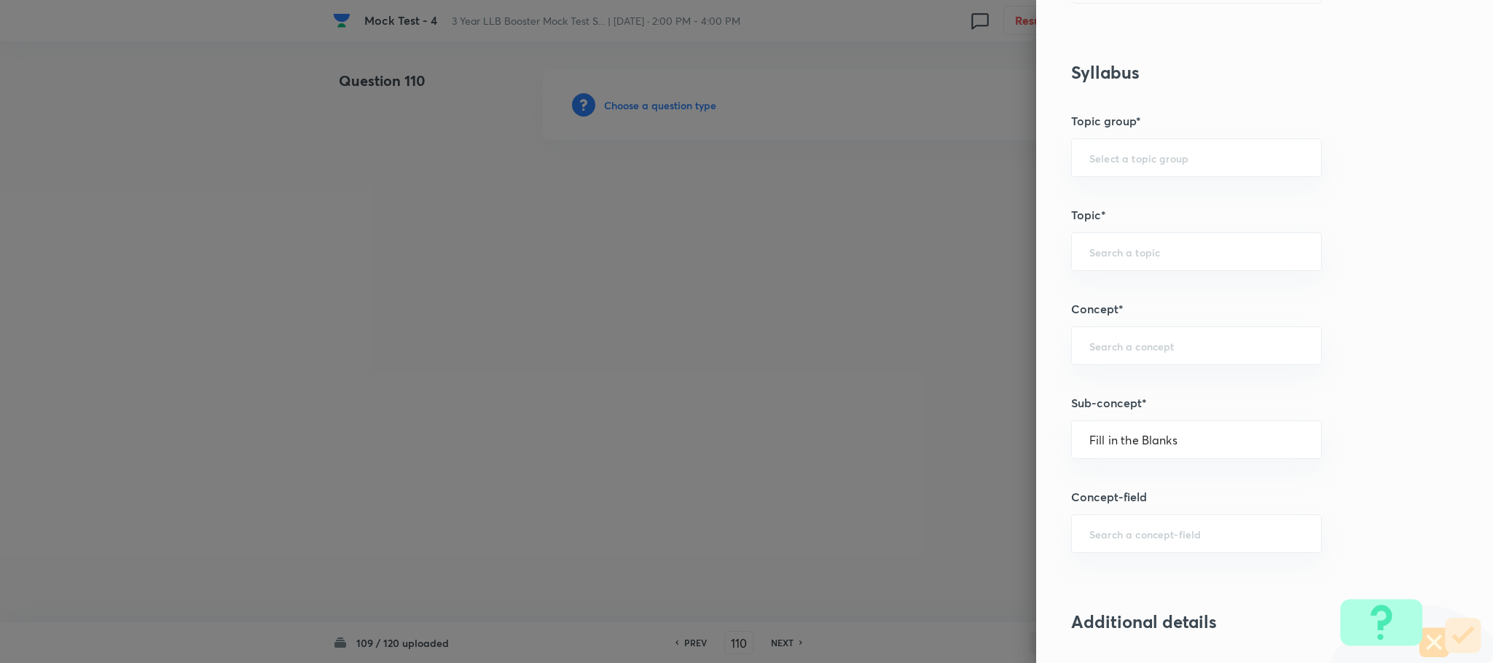
type input "Fill in the Blanks"
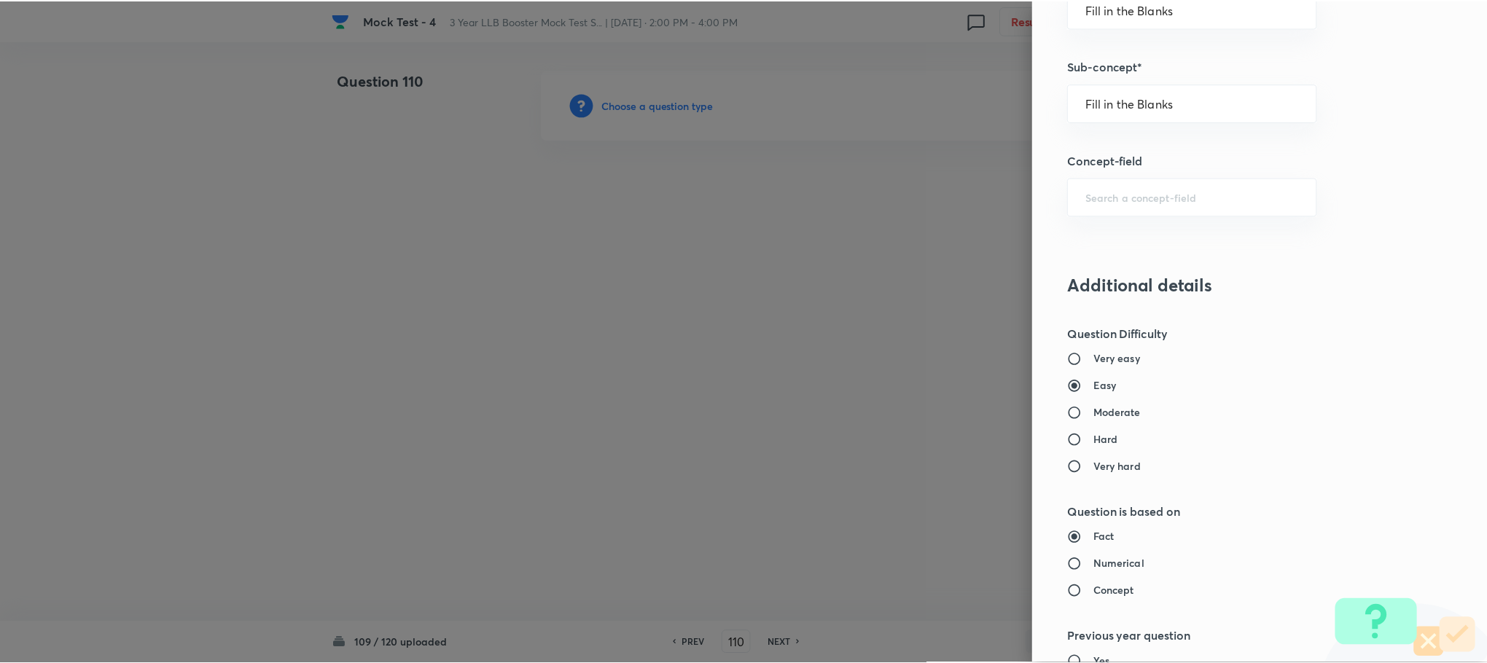
scroll to position [1328, 0]
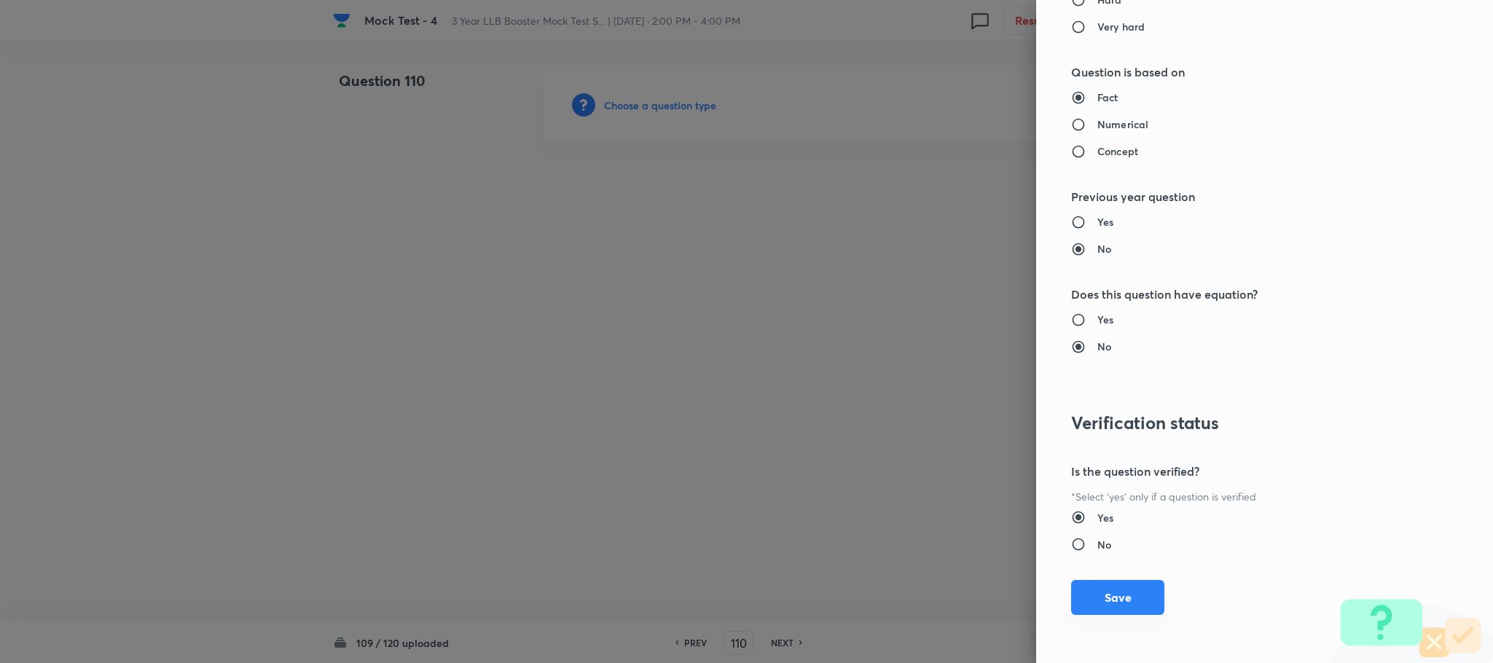
click at [1098, 593] on button "Save" at bounding box center [1117, 597] width 93 height 35
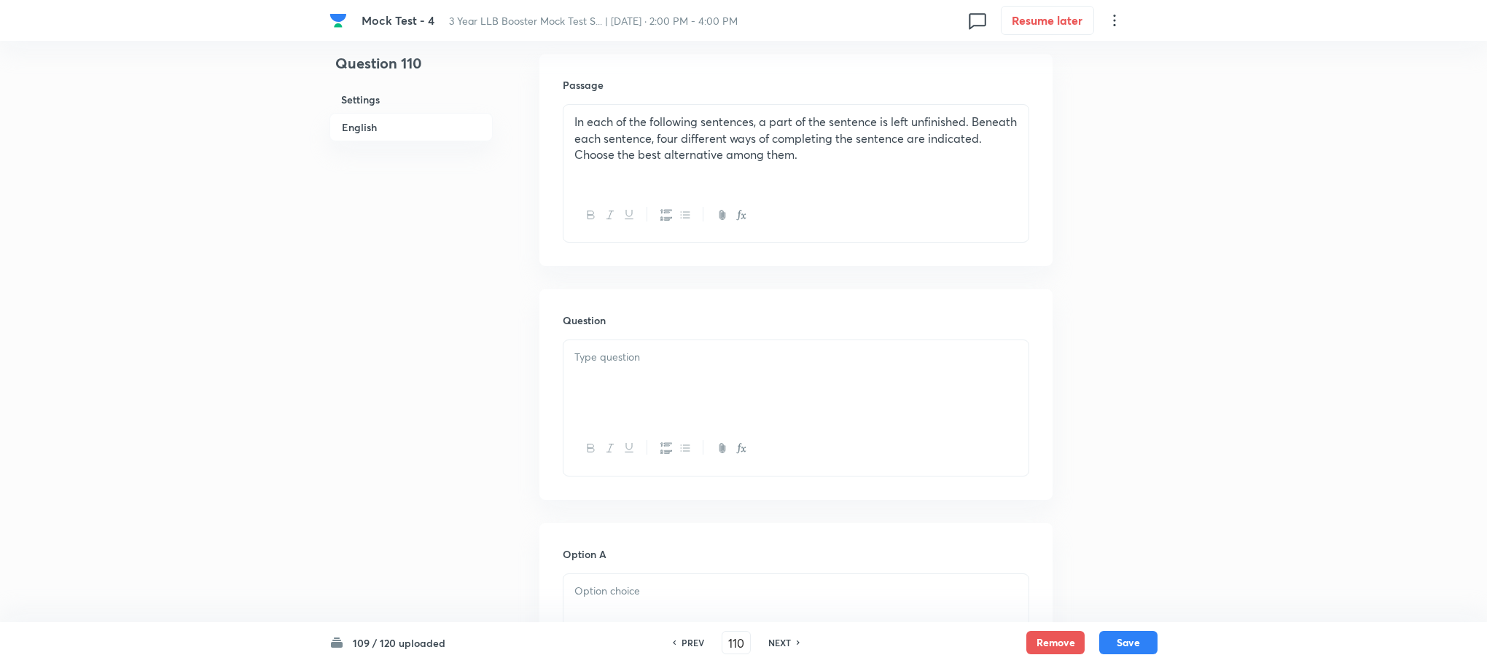
scroll to position [437, 0]
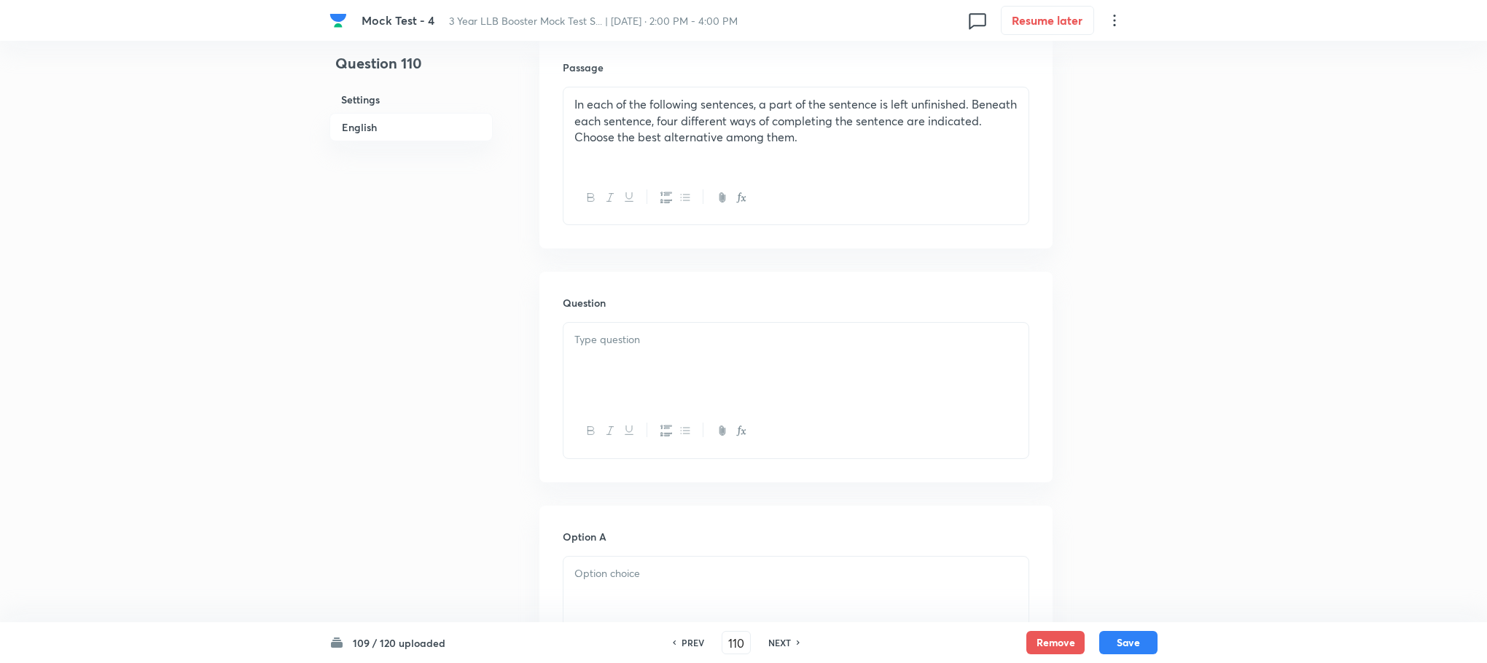
click at [634, 378] on div at bounding box center [795, 364] width 465 height 82
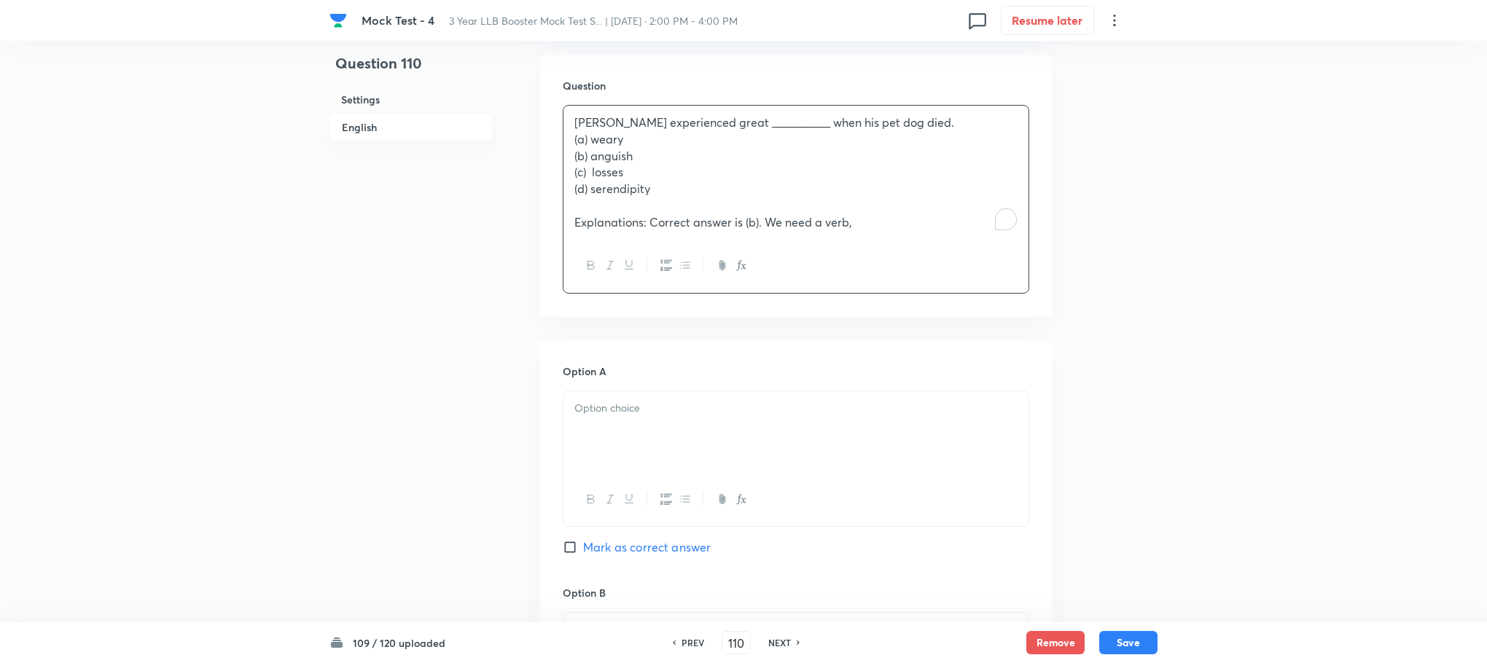
scroll to position [656, 0]
drag, startPoint x: 574, startPoint y: 212, endPoint x: 978, endPoint y: 272, distance: 408.9
click at [978, 272] on div "Leo experienced great __________ when his pet dog died. (a) weary (b) anguish (…" at bounding box center [796, 197] width 466 height 188
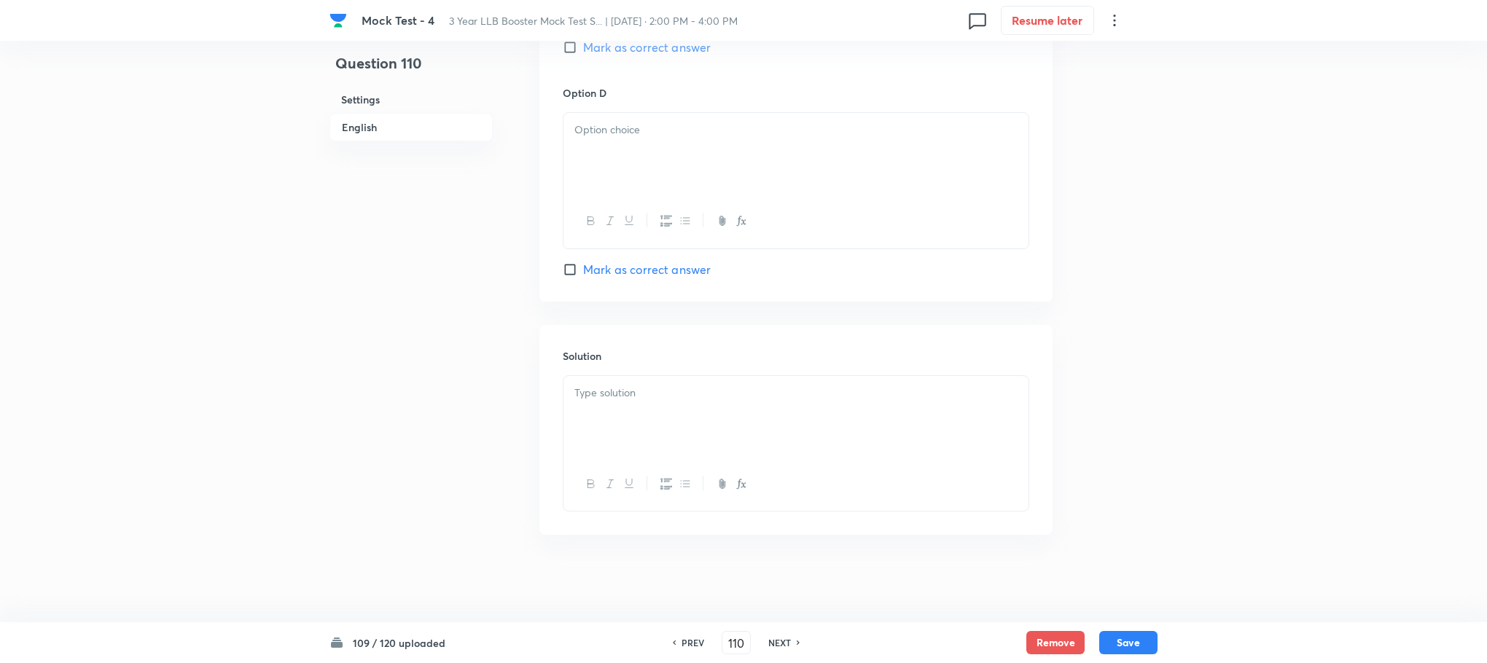
click at [606, 401] on p at bounding box center [795, 393] width 443 height 17
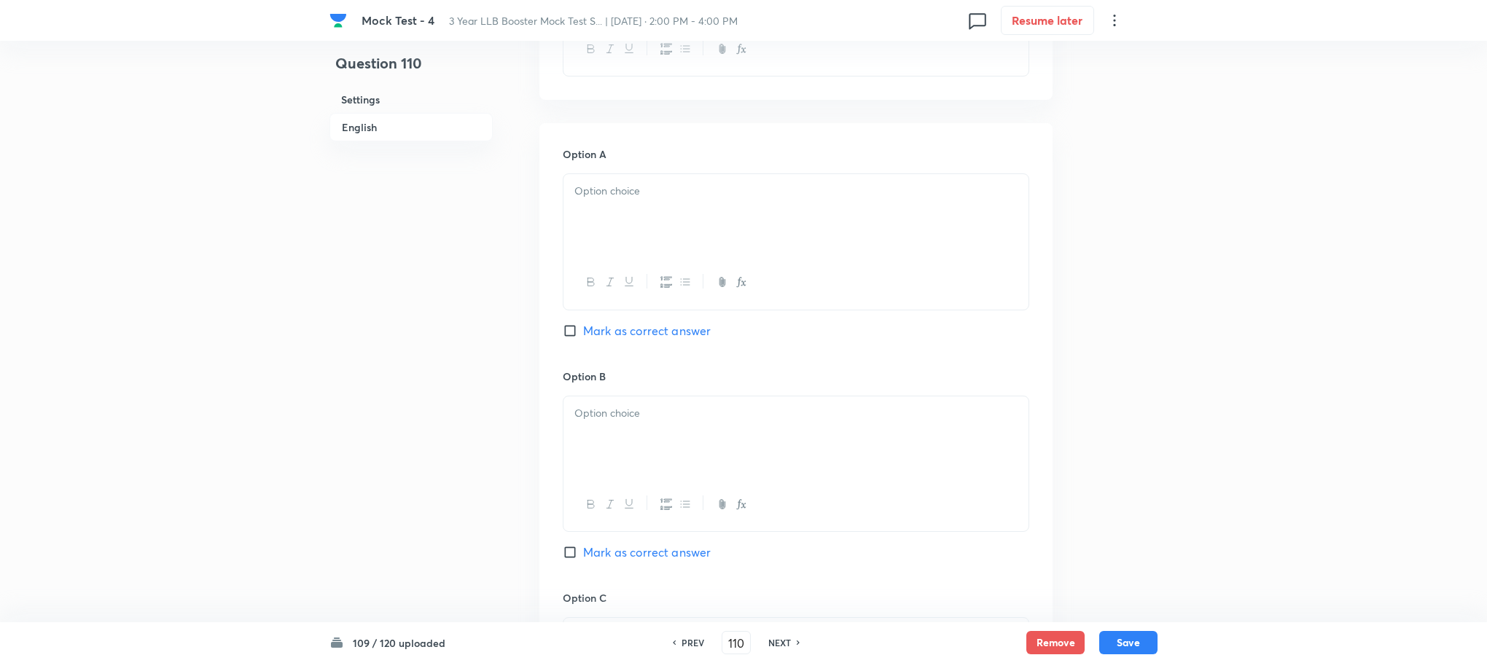
scroll to position [585, 0]
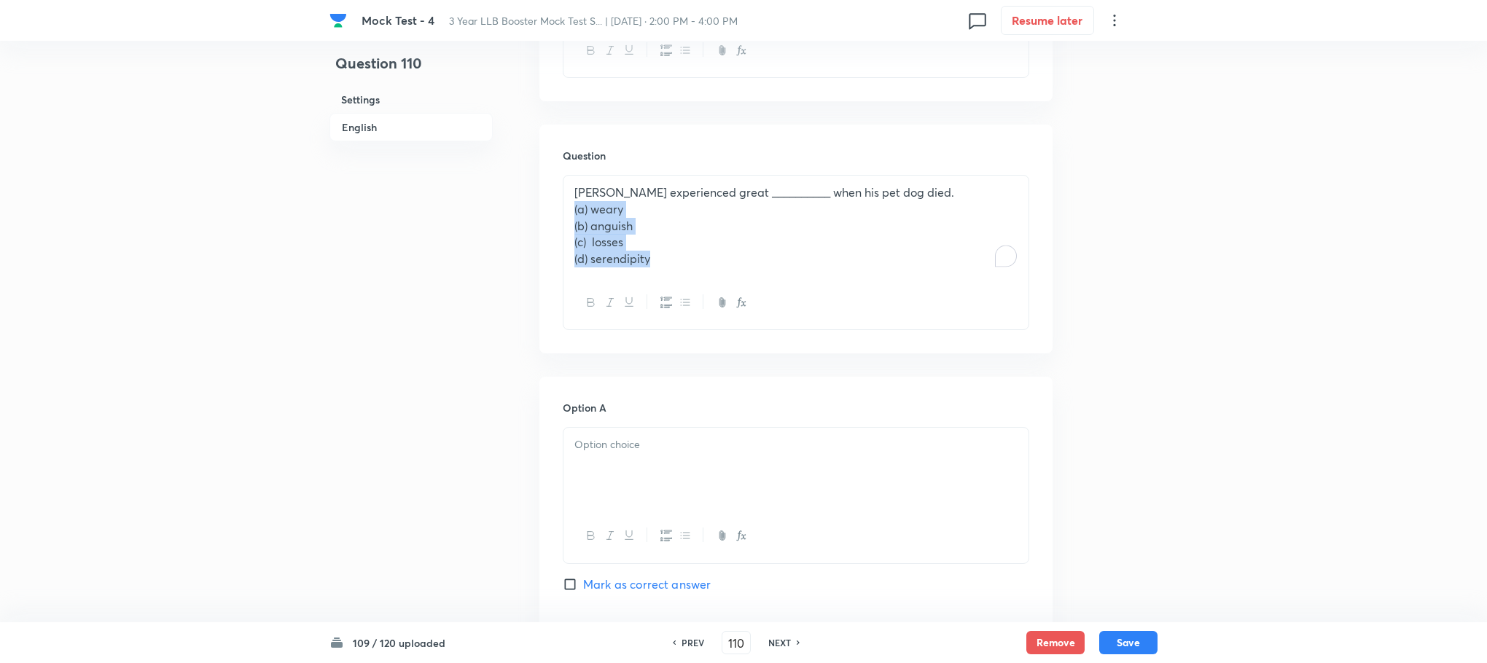
drag, startPoint x: 566, startPoint y: 203, endPoint x: 754, endPoint y: 313, distance: 217.5
click at [783, 326] on div "Leo experienced great __________ when his pet dog died. (a) weary (b) anguish (…" at bounding box center [796, 252] width 466 height 155
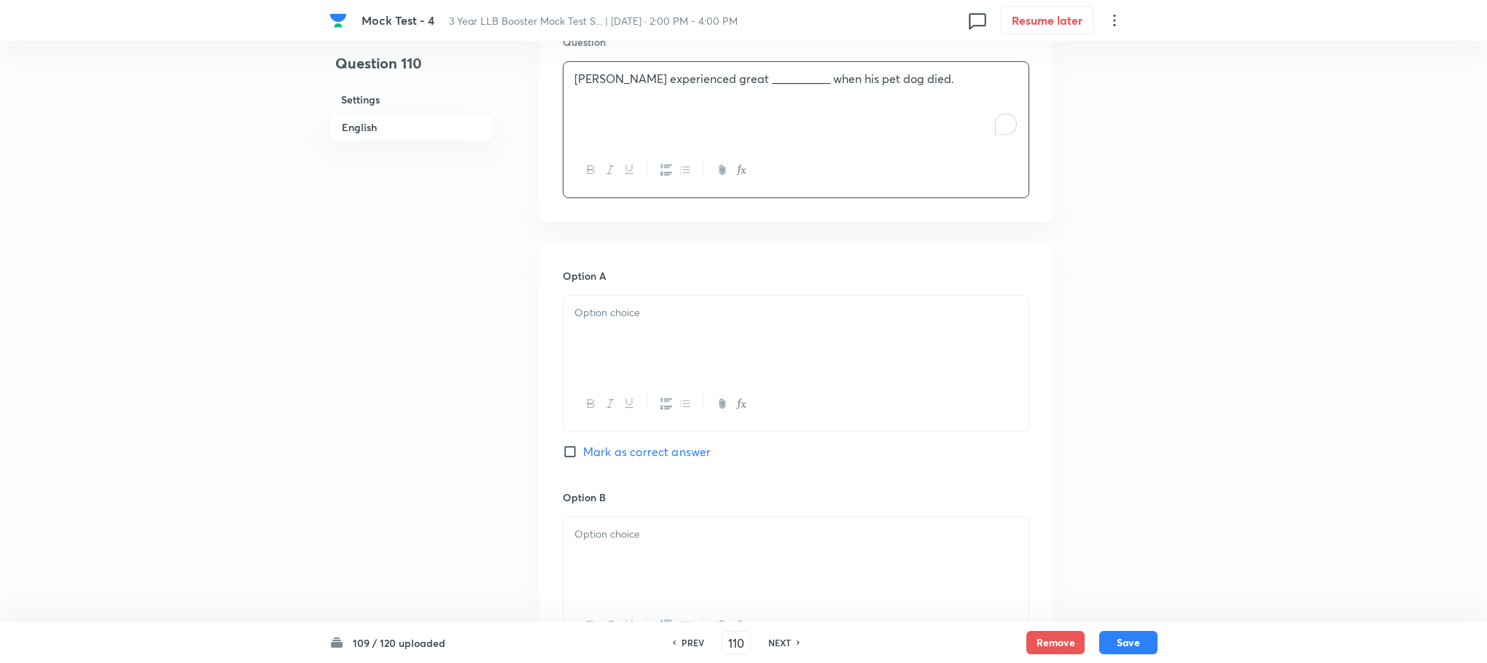
scroll to position [803, 0]
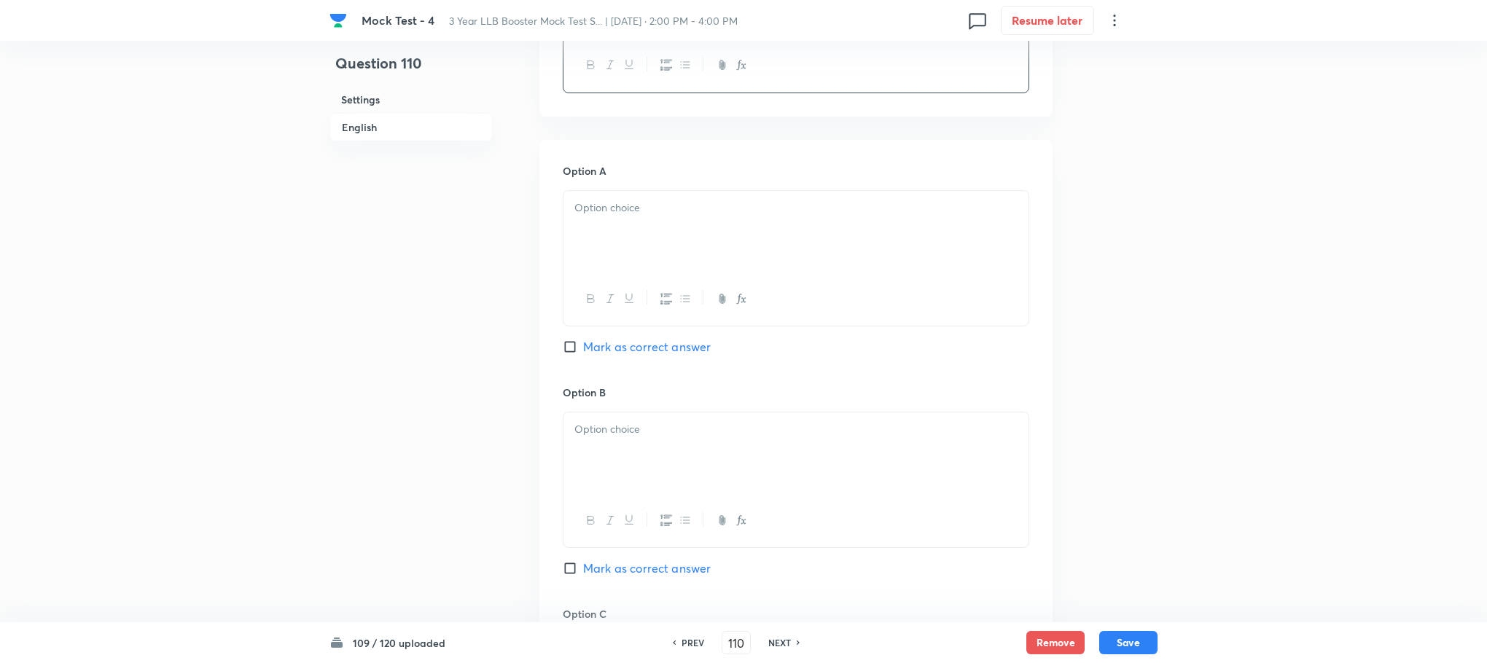
click at [638, 203] on p at bounding box center [795, 208] width 443 height 17
paste div "To enrich screen reader interactions, please activate Accessibility in Grammarl…"
click at [590, 204] on p "(a) weary" at bounding box center [795, 208] width 443 height 17
click at [589, 222] on p "(b) anguish" at bounding box center [795, 224] width 443 height 17
click at [588, 241] on p "(c) losses" at bounding box center [795, 240] width 443 height 17
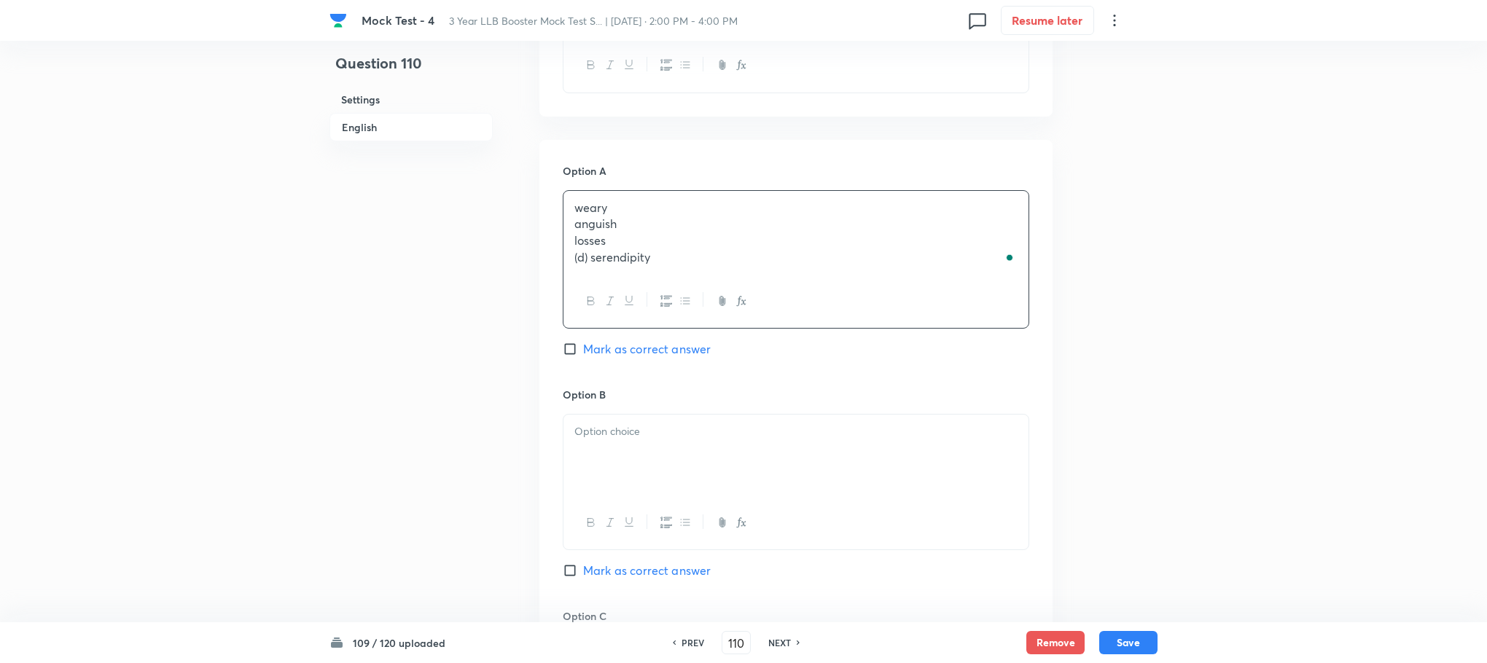
click at [587, 256] on p "(d) serendipity" at bounding box center [795, 257] width 443 height 17
drag, startPoint x: 567, startPoint y: 224, endPoint x: 704, endPoint y: 275, distance: 146.5
click at [704, 275] on div "weary anguish losses serendipity" at bounding box center [795, 233] width 465 height 84
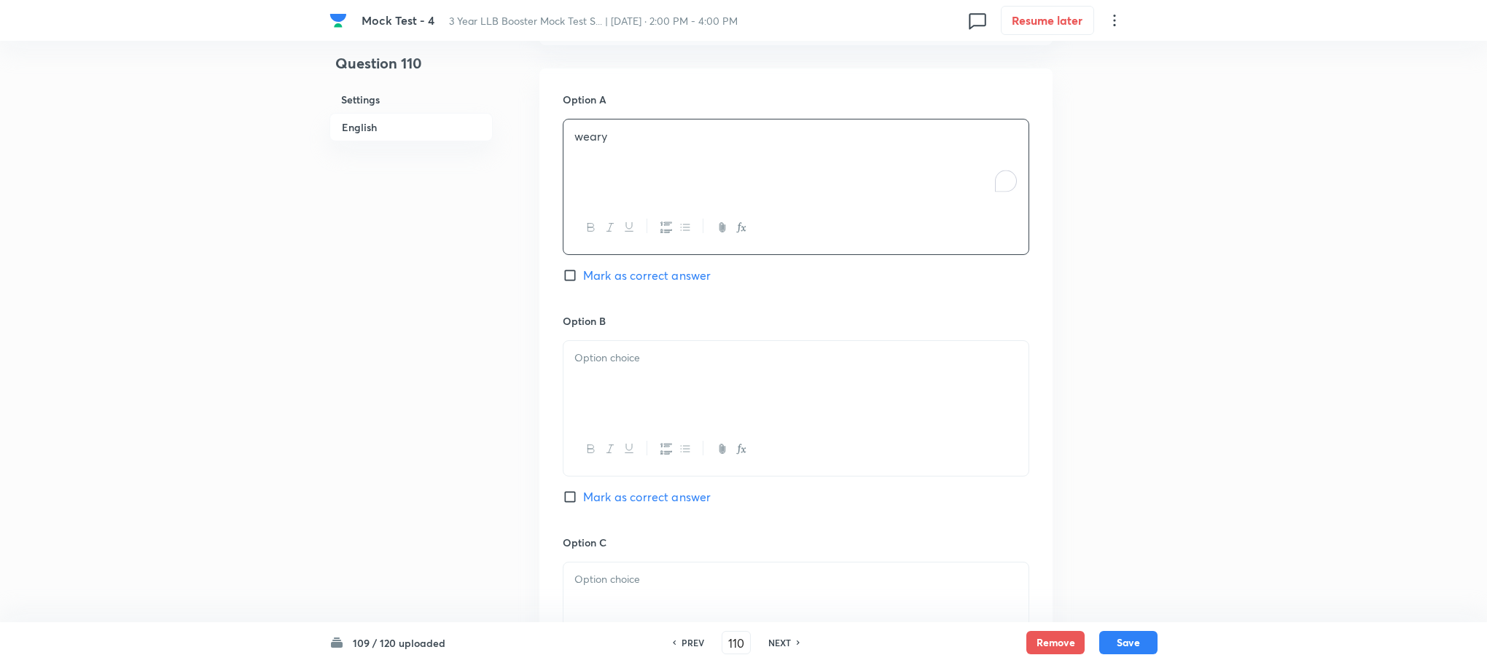
scroll to position [912, 0]
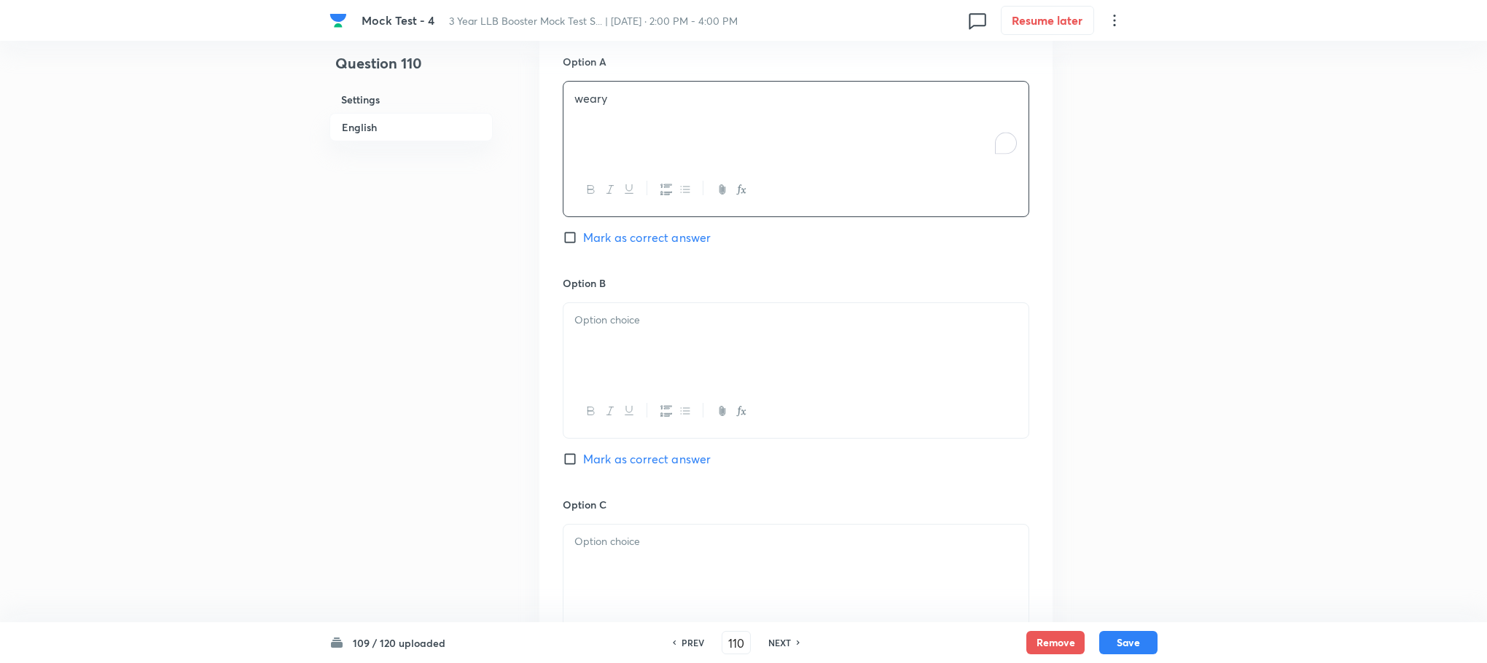
click at [595, 294] on div "Option B Mark as correct answer" at bounding box center [796, 386] width 466 height 222
click at [589, 354] on div at bounding box center [795, 344] width 465 height 82
drag, startPoint x: 574, startPoint y: 337, endPoint x: 716, endPoint y: 378, distance: 148.1
click at [716, 378] on div "anguish losses serendipity" at bounding box center [795, 344] width 465 height 82
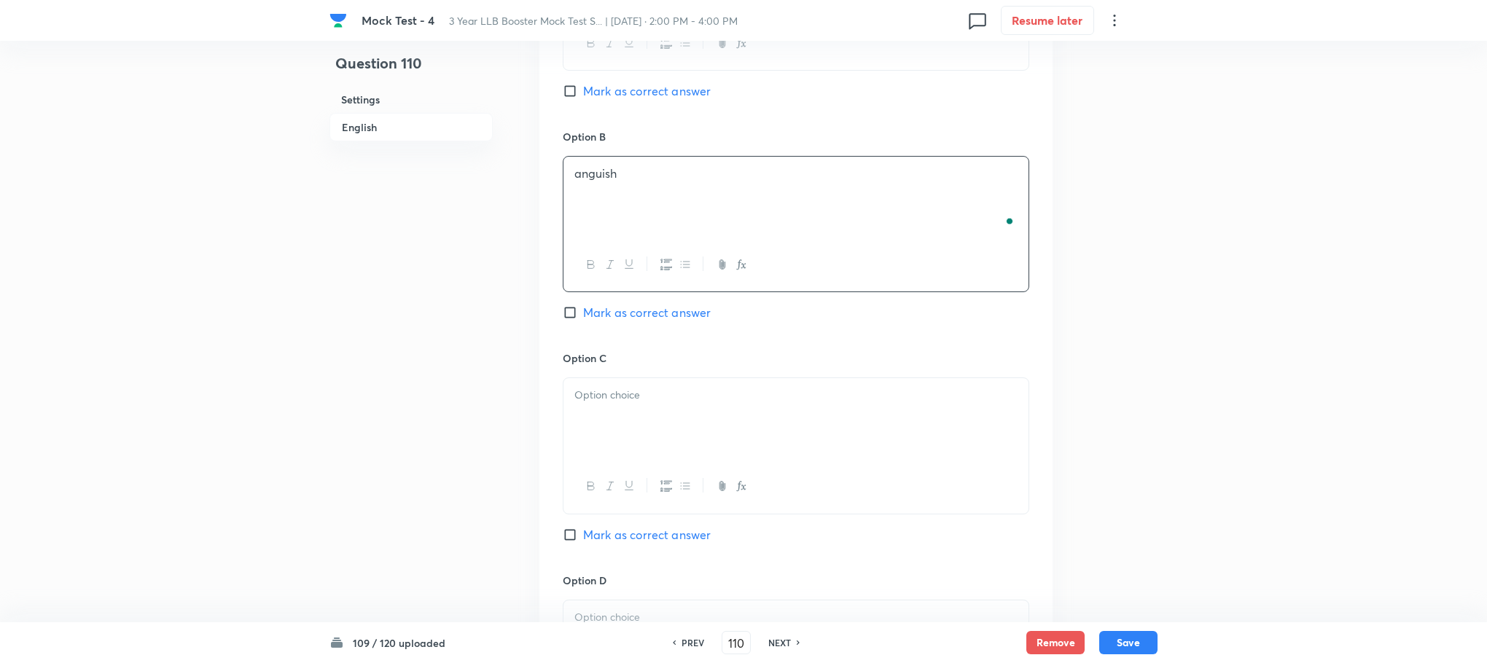
scroll to position [1240, 0]
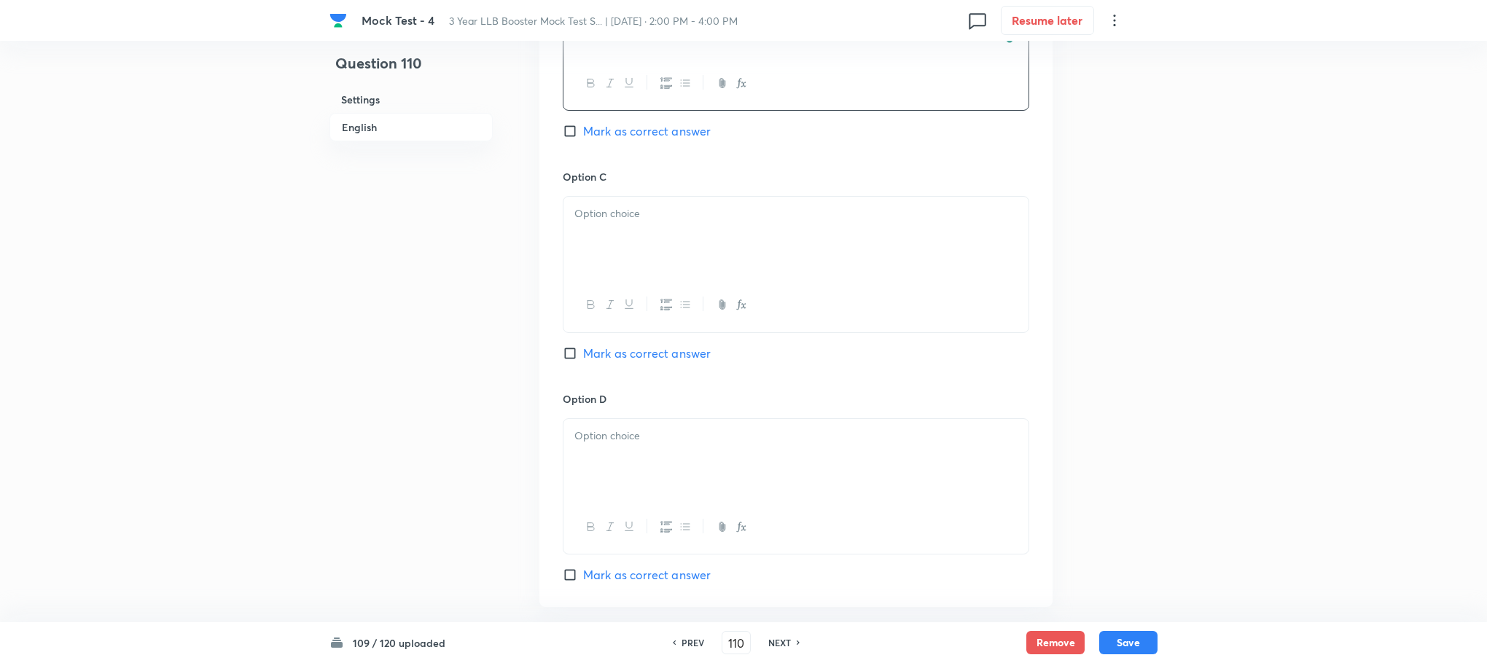
click at [603, 322] on div at bounding box center [795, 304] width 465 height 53
click at [598, 234] on div at bounding box center [795, 238] width 465 height 82
click at [577, 234] on p "serendipity" at bounding box center [795, 230] width 443 height 17
drag, startPoint x: 575, startPoint y: 234, endPoint x: 674, endPoint y: 265, distance: 103.7
click at [674, 265] on div "losses serendipity" at bounding box center [795, 238] width 465 height 82
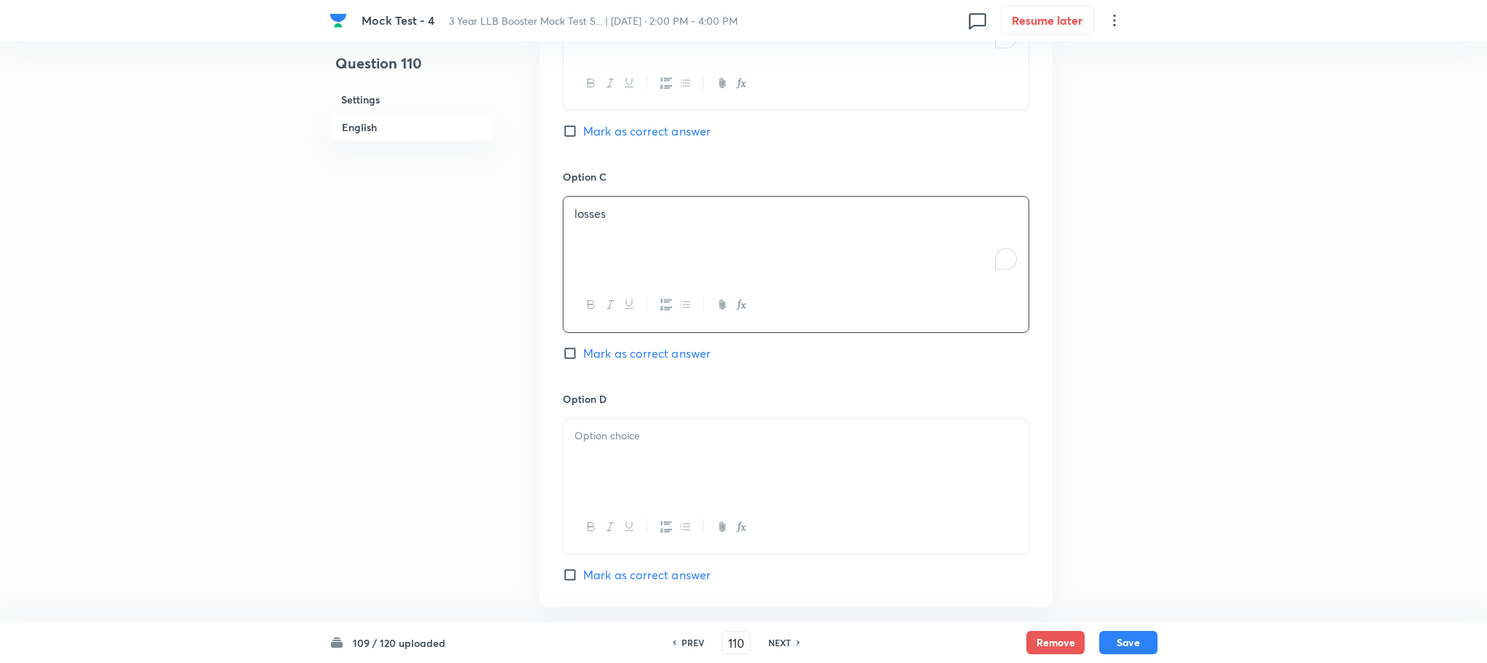
click at [614, 445] on p at bounding box center [795, 436] width 443 height 17
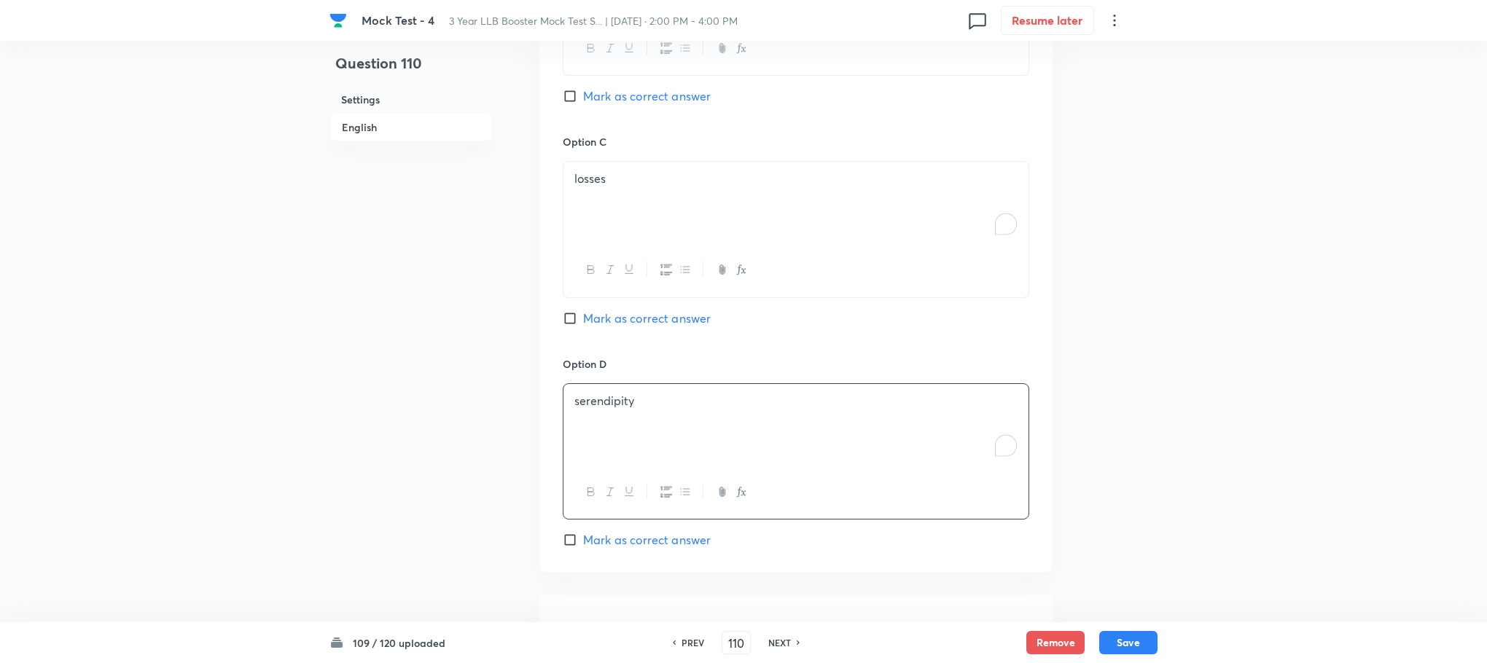
scroll to position [1222, 0]
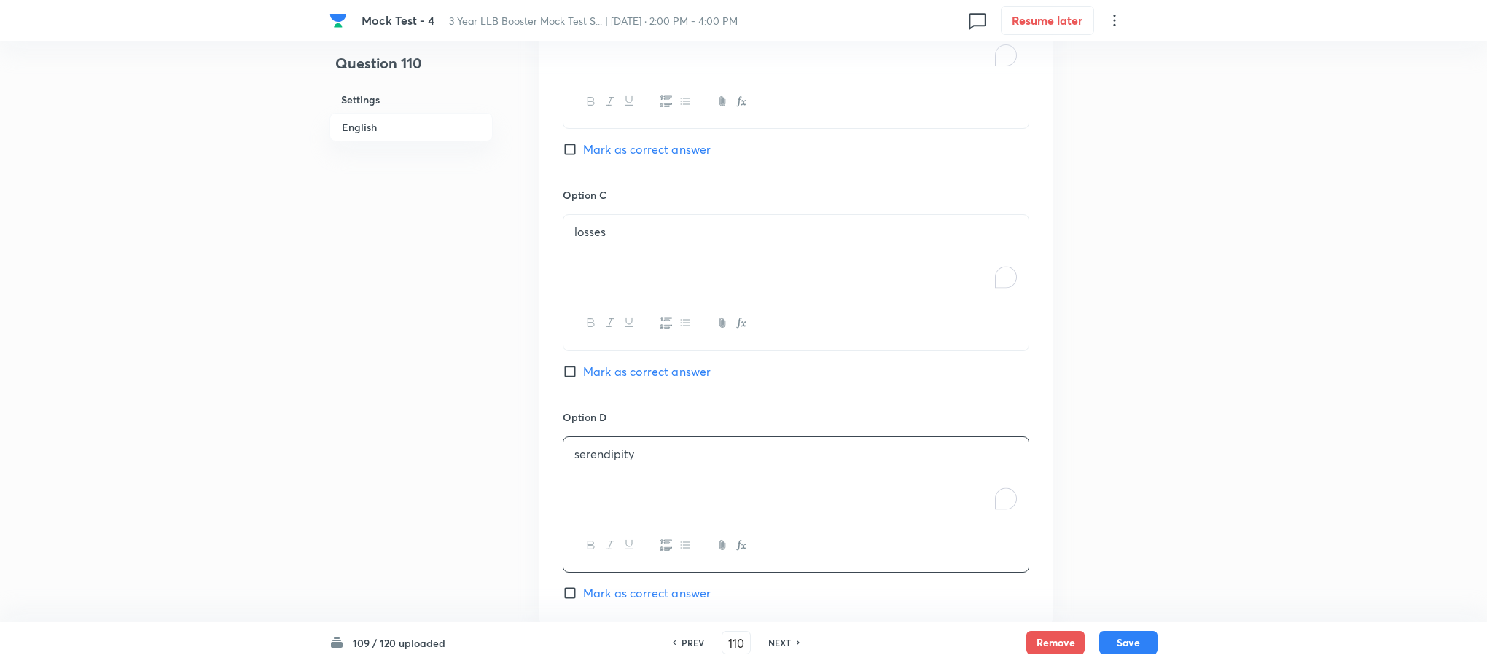
click at [647, 155] on span "Mark as correct answer" at bounding box center [647, 149] width 128 height 17
click at [583, 155] on input "Mark as correct answer" at bounding box center [573, 149] width 20 height 15
checkbox input "true"
click at [1153, 641] on button "Save" at bounding box center [1128, 641] width 58 height 23
type input "111"
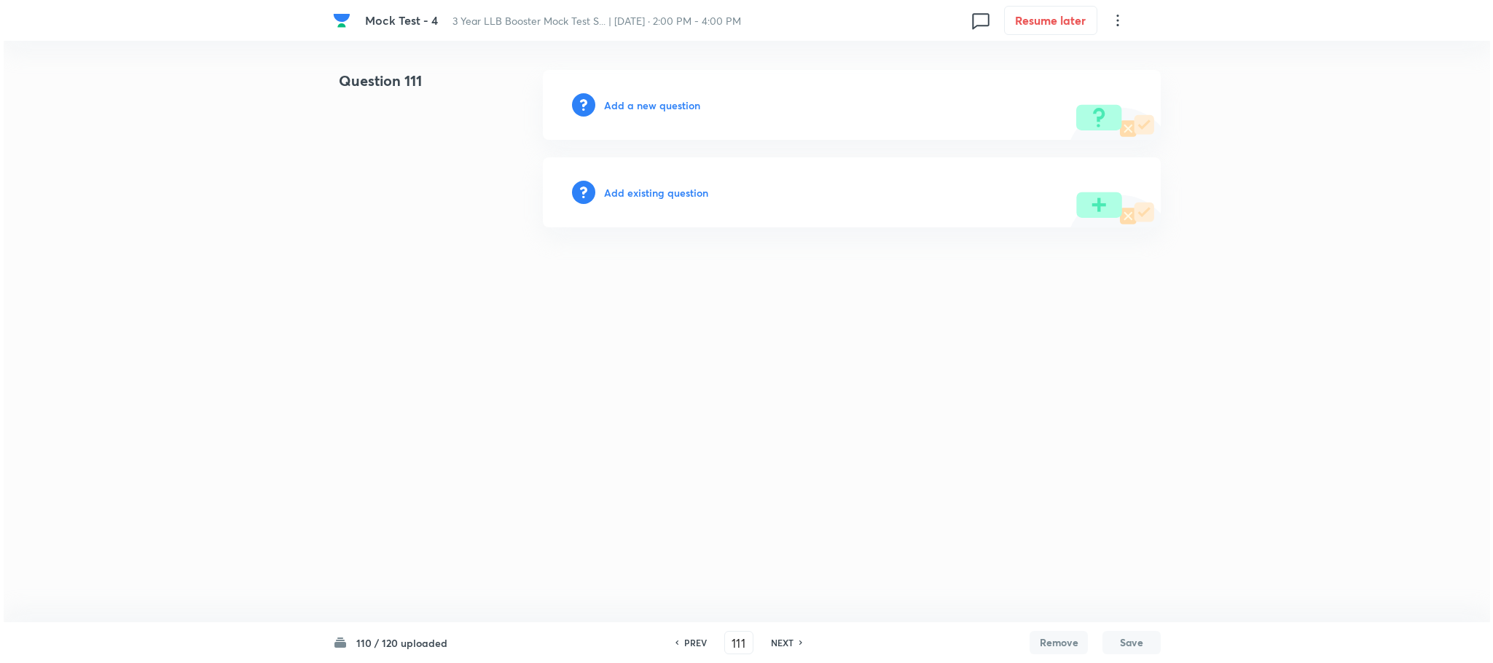
scroll to position [0, 0]
click at [663, 103] on h6 "Add a new question" at bounding box center [652, 105] width 96 height 15
click at [663, 103] on h6 "Choose a question type" at bounding box center [660, 105] width 112 height 15
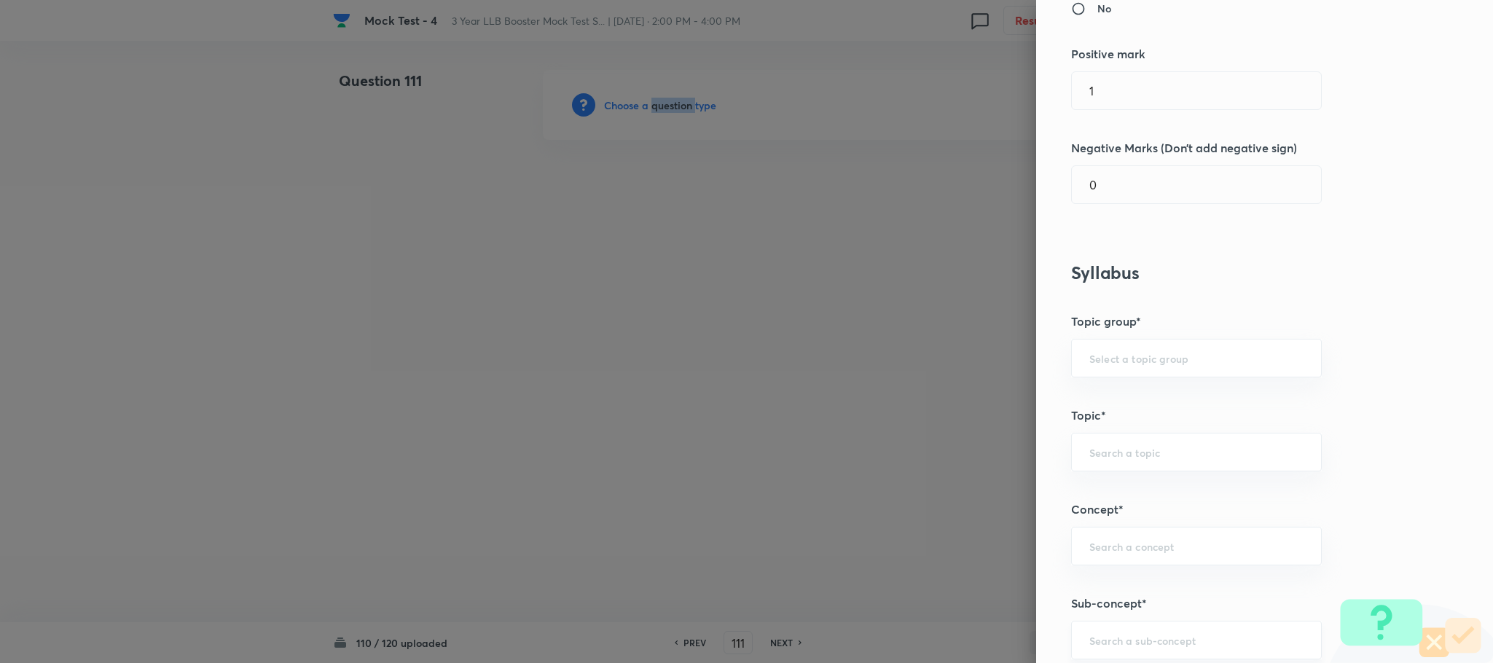
scroll to position [547, 0]
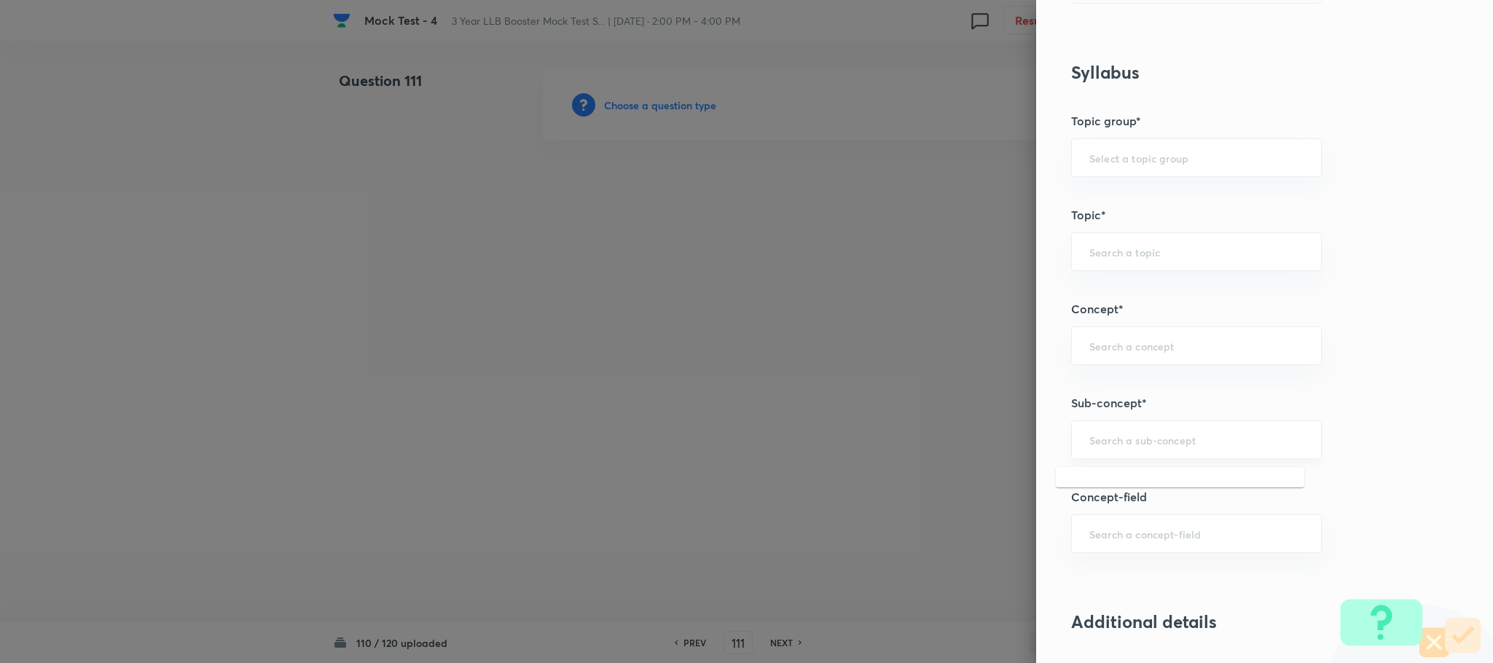
click at [1118, 442] on input "text" at bounding box center [1197, 440] width 214 height 14
click at [1126, 479] on li "Reading Approach" at bounding box center [1180, 486] width 249 height 26
type input "Reading Approach"
type input "English Language"
type input "English Comprehension"
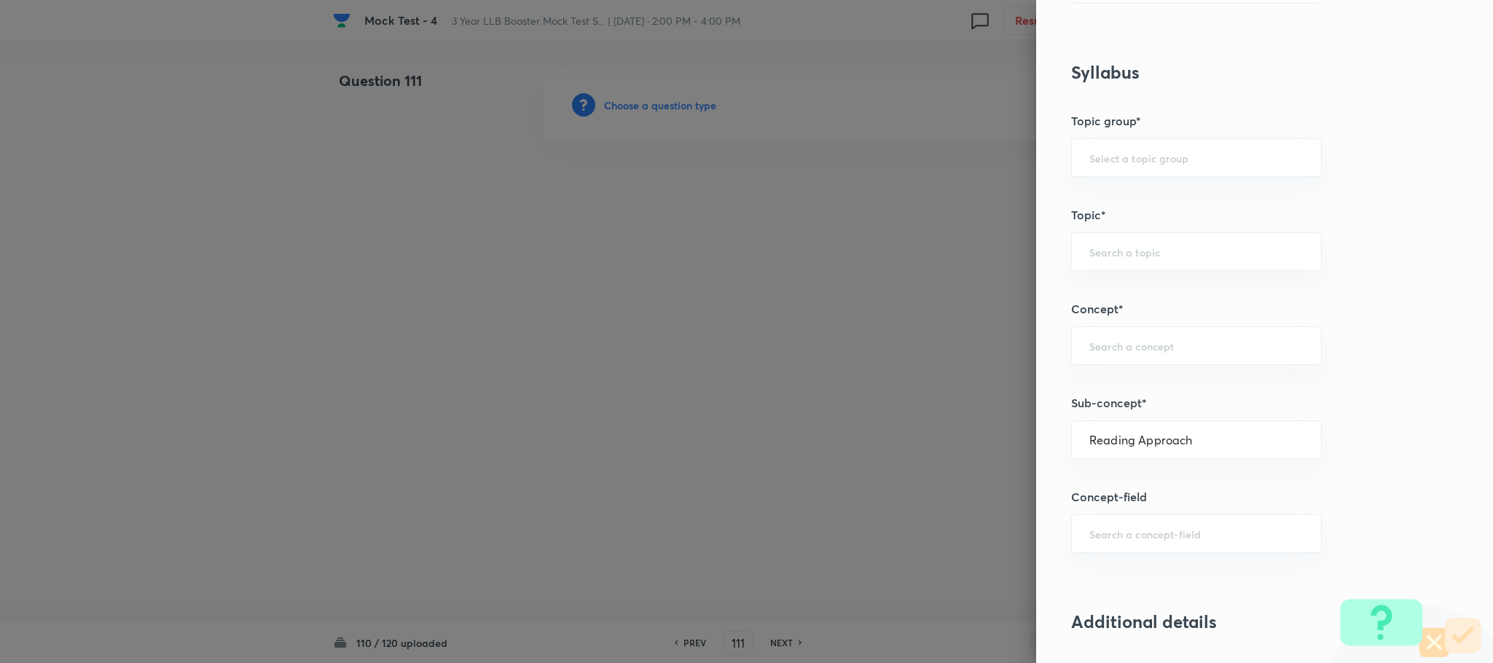
type input "Types of Passages"
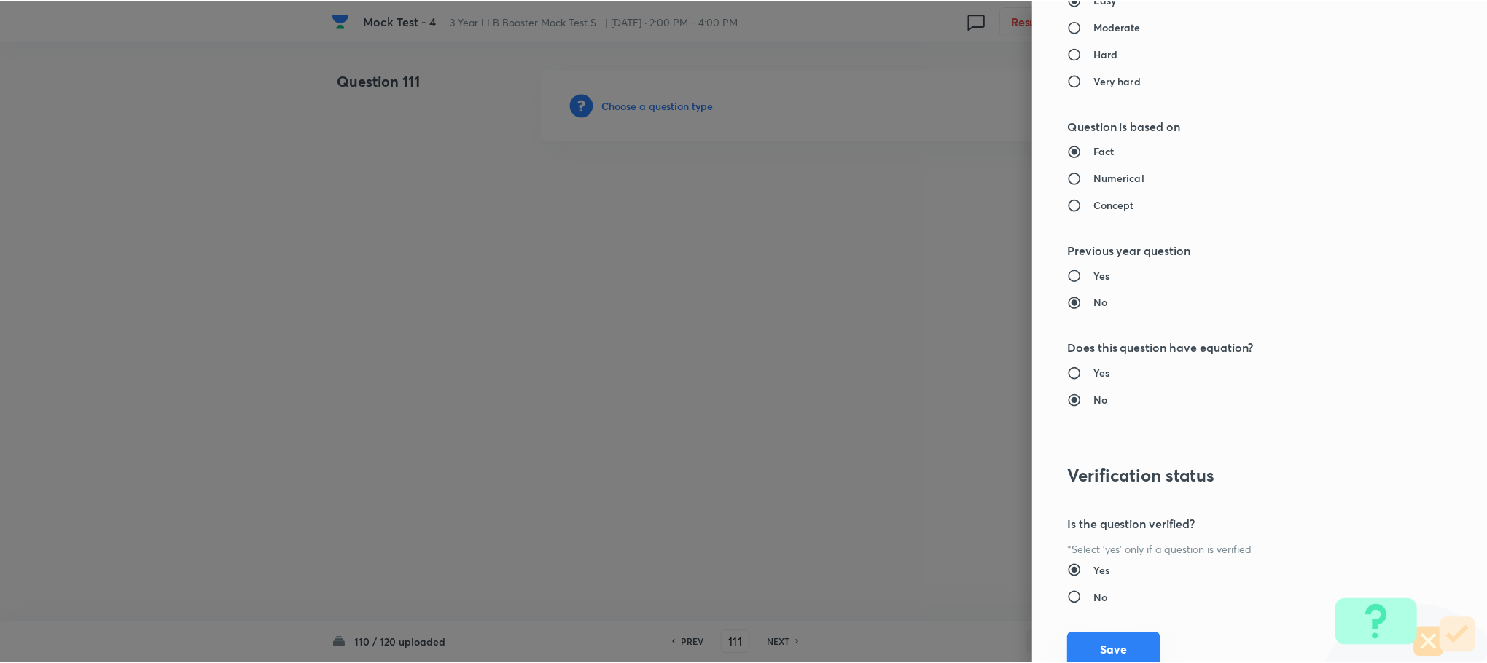
scroll to position [1312, 0]
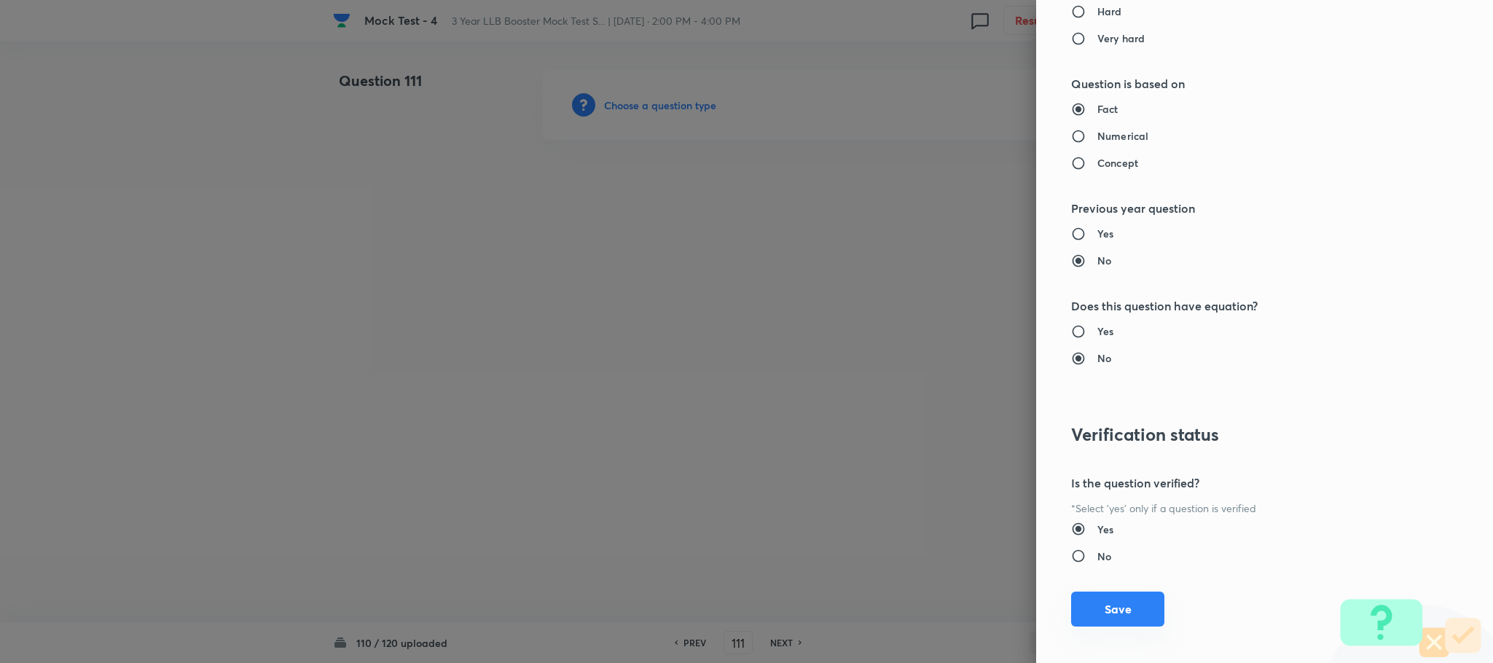
click at [1107, 610] on button "Save" at bounding box center [1117, 609] width 93 height 35
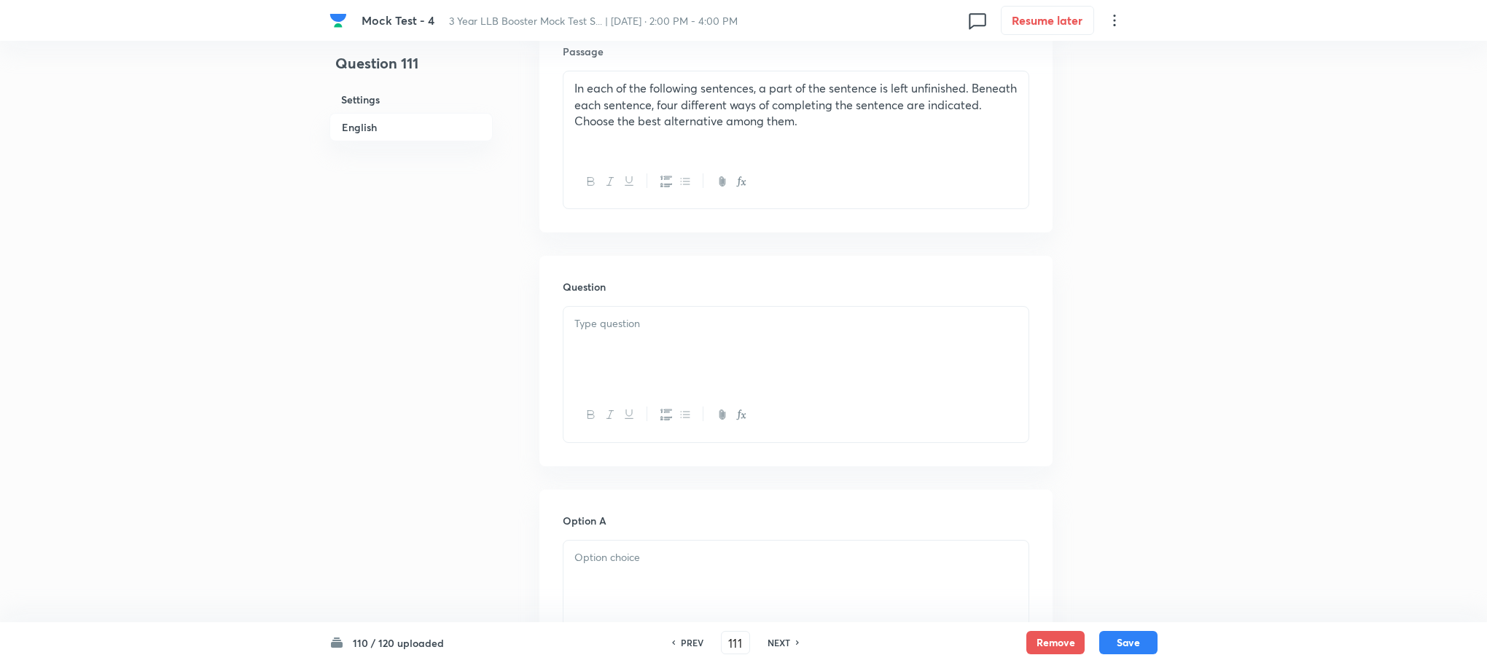
scroll to position [547, 0]
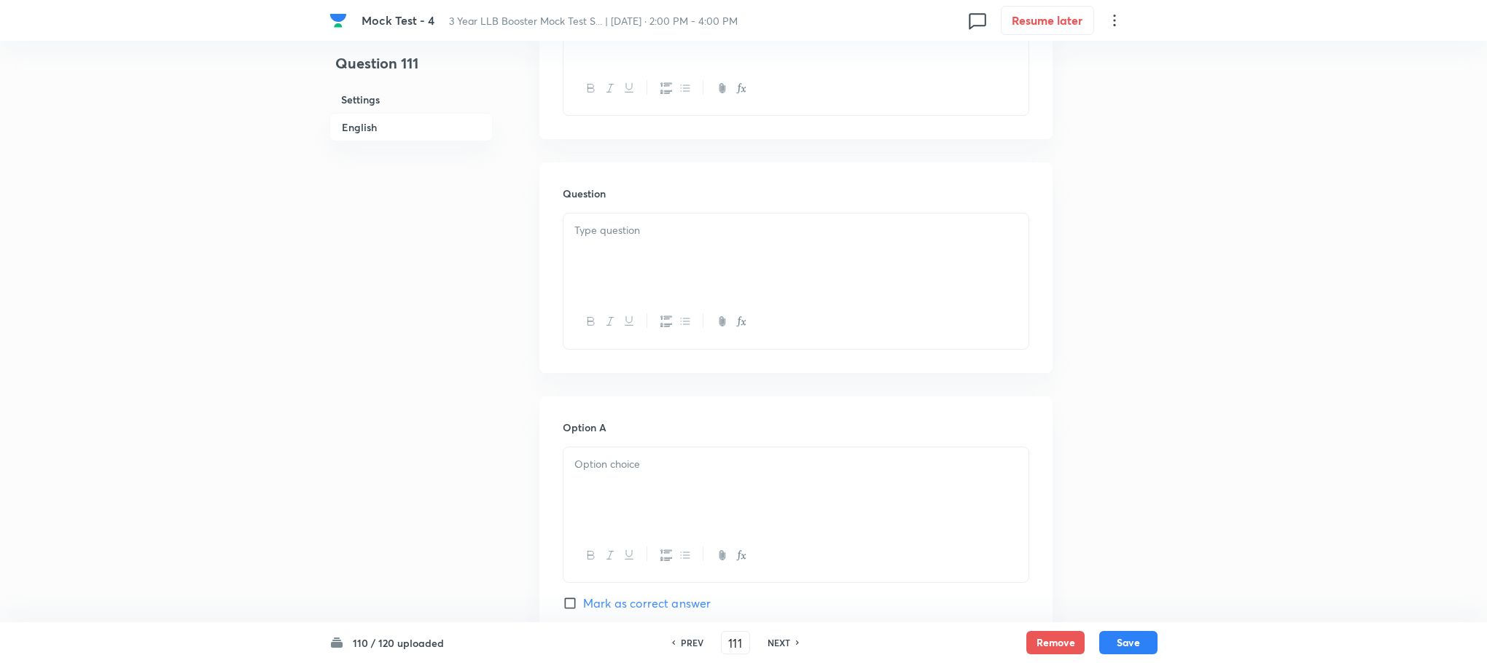
click at [604, 265] on div at bounding box center [795, 255] width 465 height 82
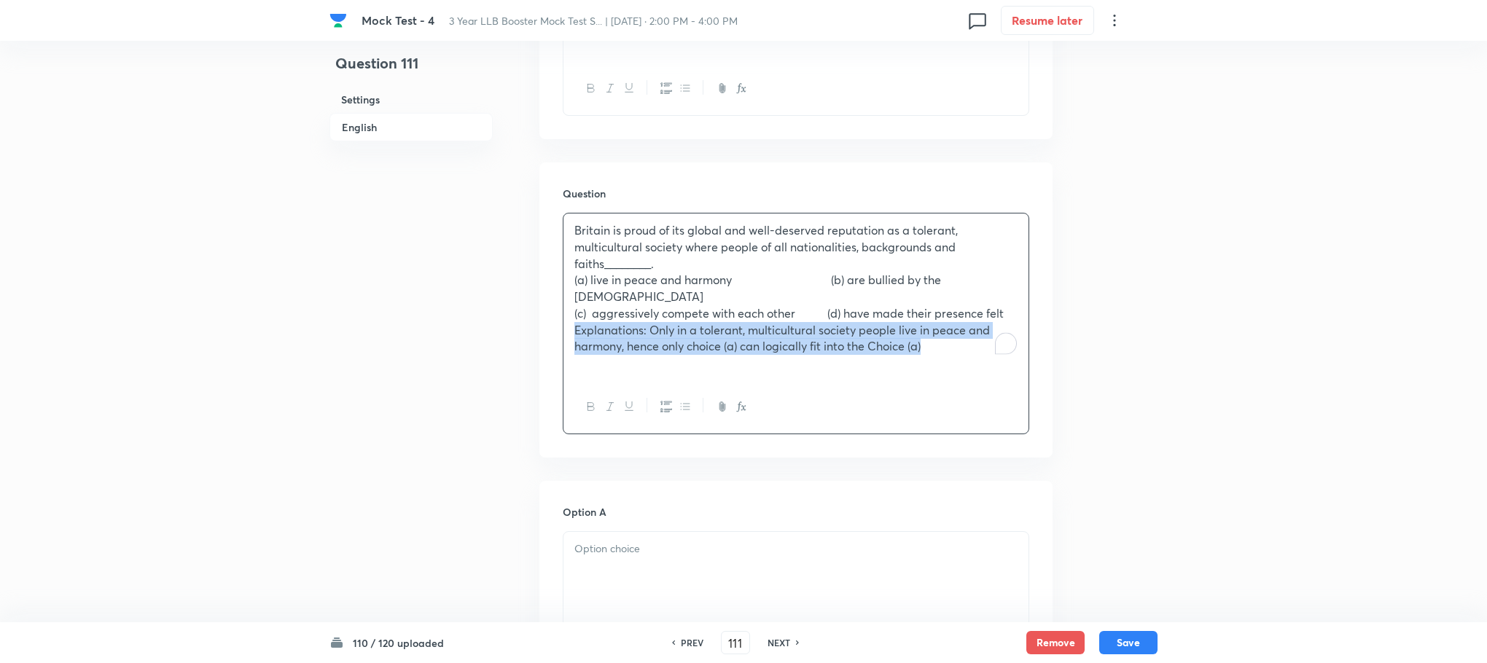
drag, startPoint x: 574, startPoint y: 313, endPoint x: 1078, endPoint y: 337, distance: 505.0
click at [1078, 337] on div "Question 111 Settings English Settings Type Single choice correct 4 options Wit…" at bounding box center [743, 600] width 828 height 2154
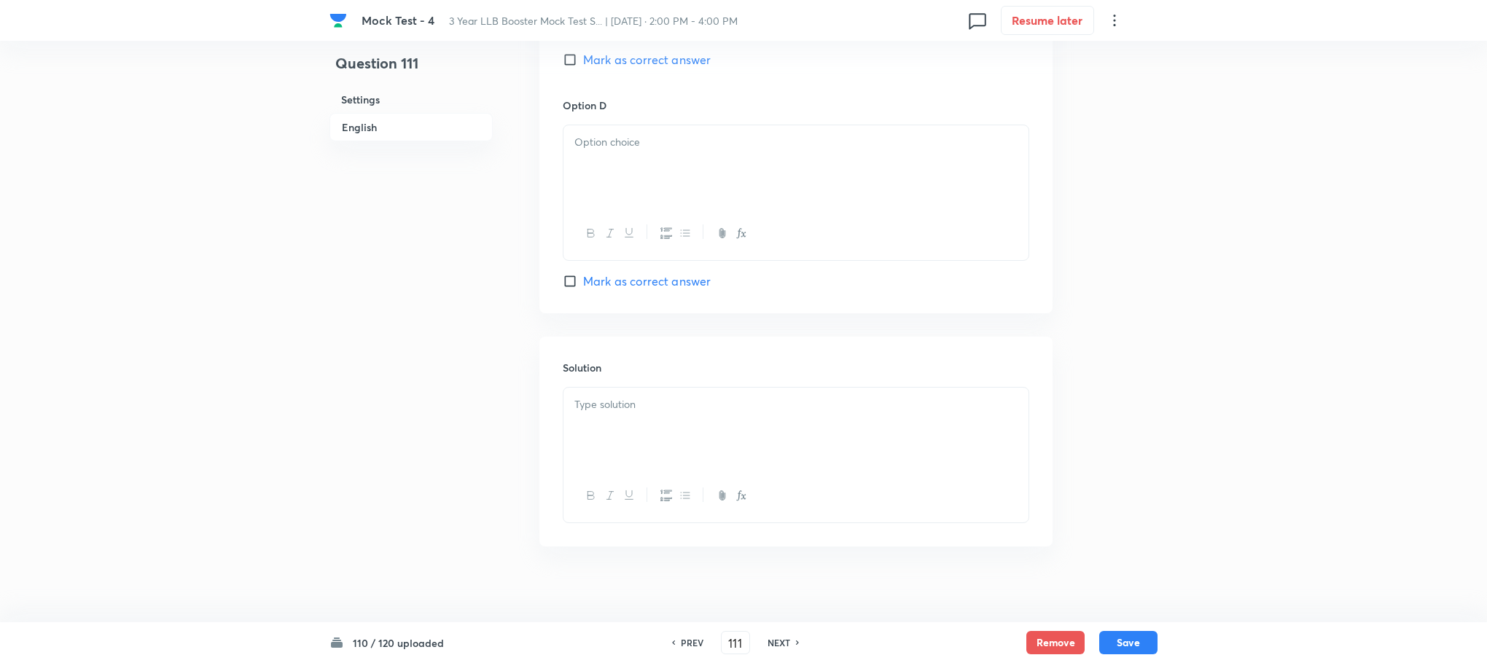
click at [589, 403] on div at bounding box center [795, 429] width 465 height 82
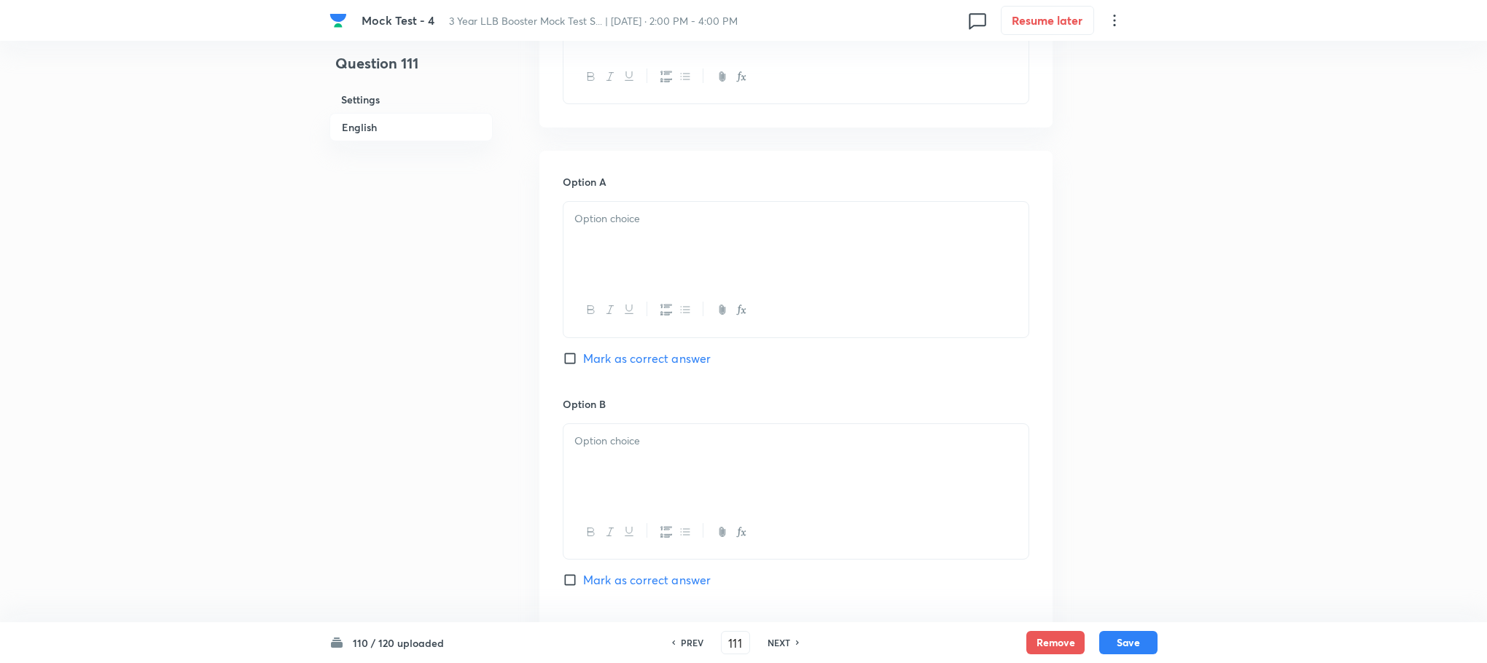
scroll to position [728, 0]
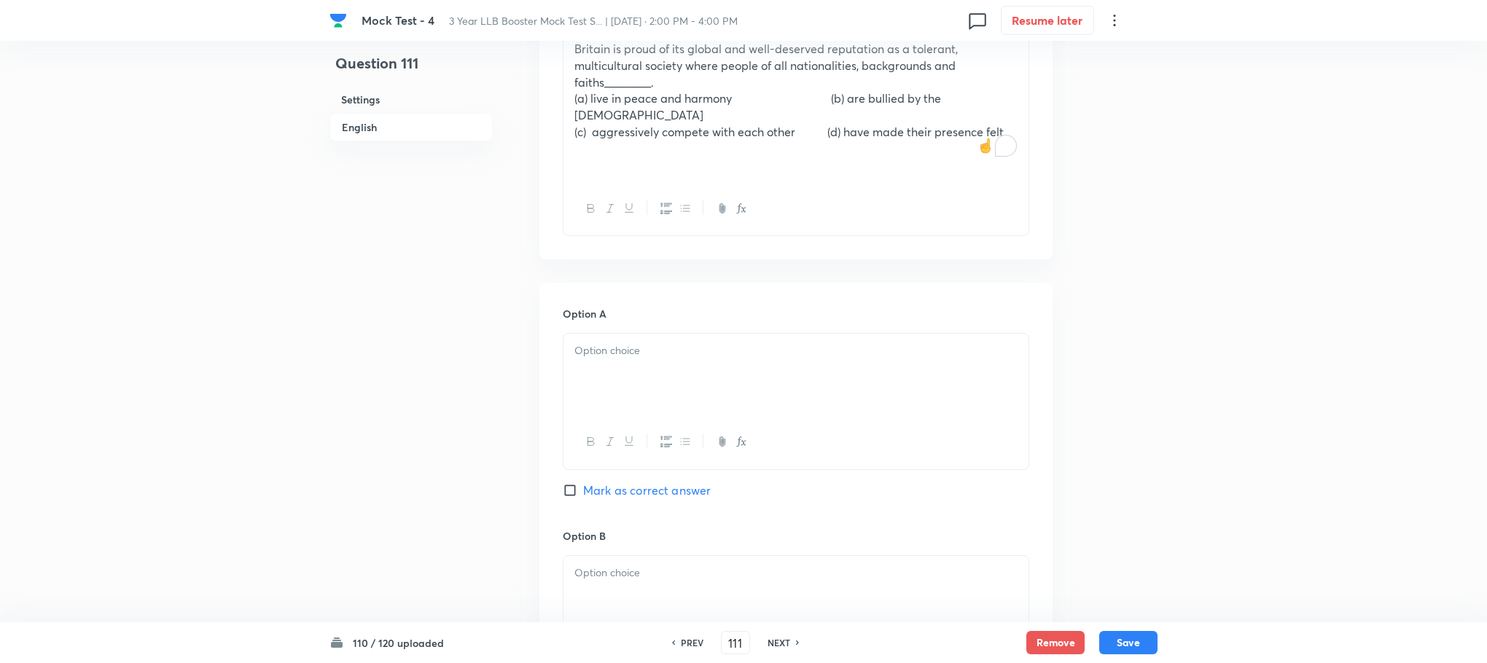
click at [571, 87] on div "Britain is proud of its global and well-deserved reputation as a tolerant, mult…" at bounding box center [795, 107] width 465 height 150
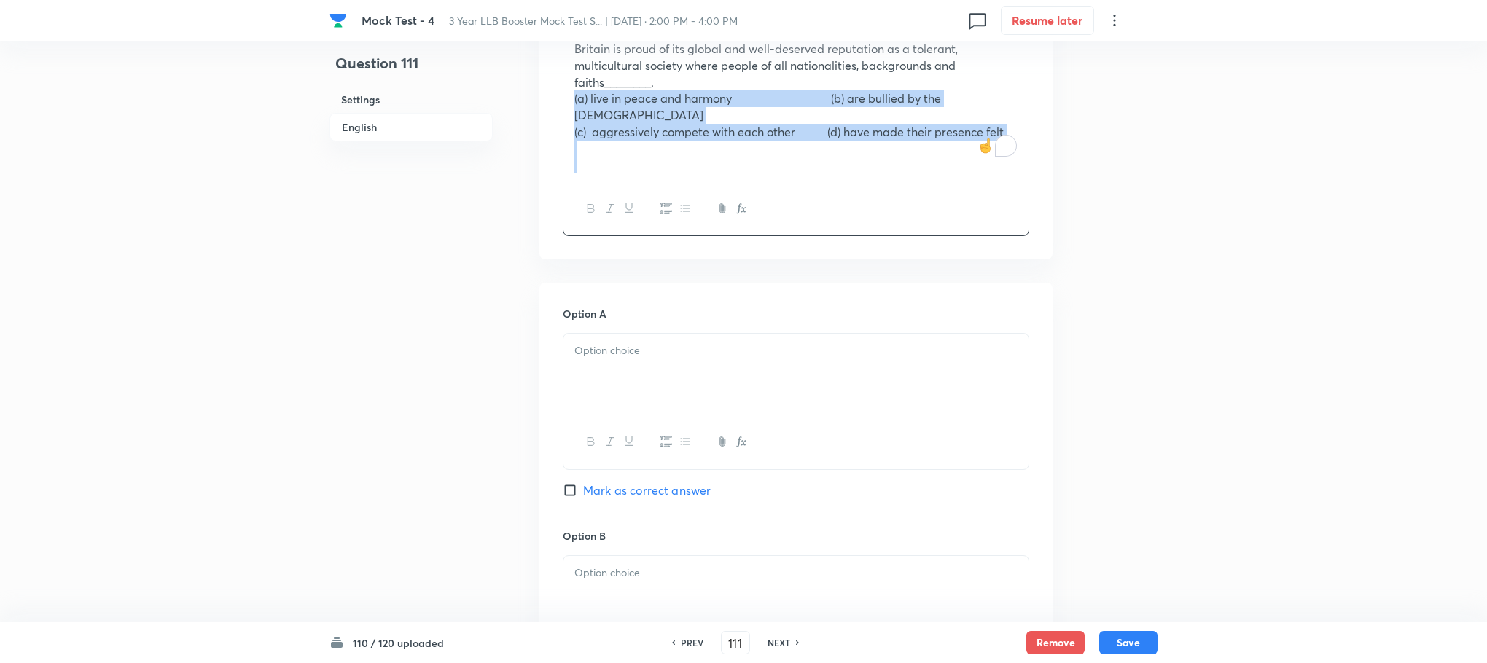
drag, startPoint x: 565, startPoint y: 105, endPoint x: 783, endPoint y: 208, distance: 240.9
click at [1151, 167] on div "Question 111 Settings English Settings Type Single choice correct 4 options Wit…" at bounding box center [743, 411] width 828 height 2138
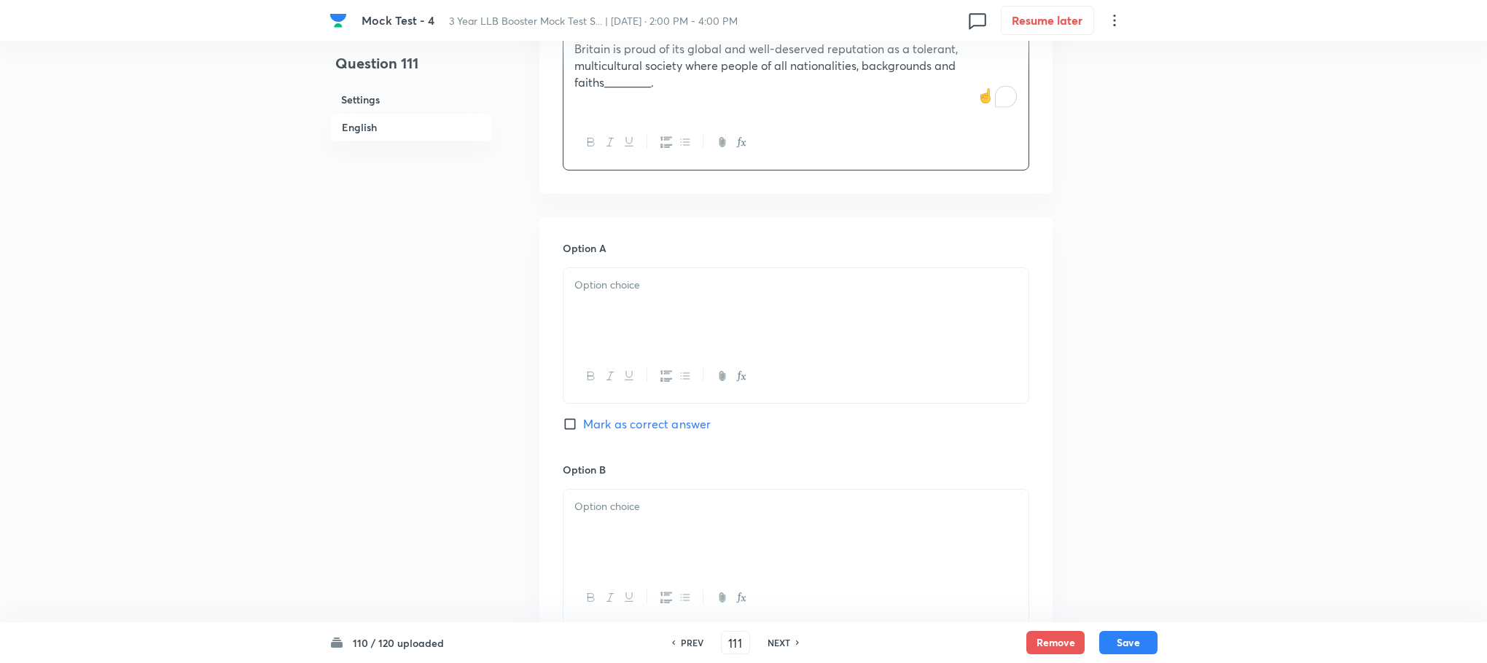
click at [635, 366] on div at bounding box center [795, 376] width 465 height 53
click at [604, 327] on div at bounding box center [795, 309] width 465 height 82
paste div "To enrich screen reader interactions, please activate Accessibility in Grammarl…"
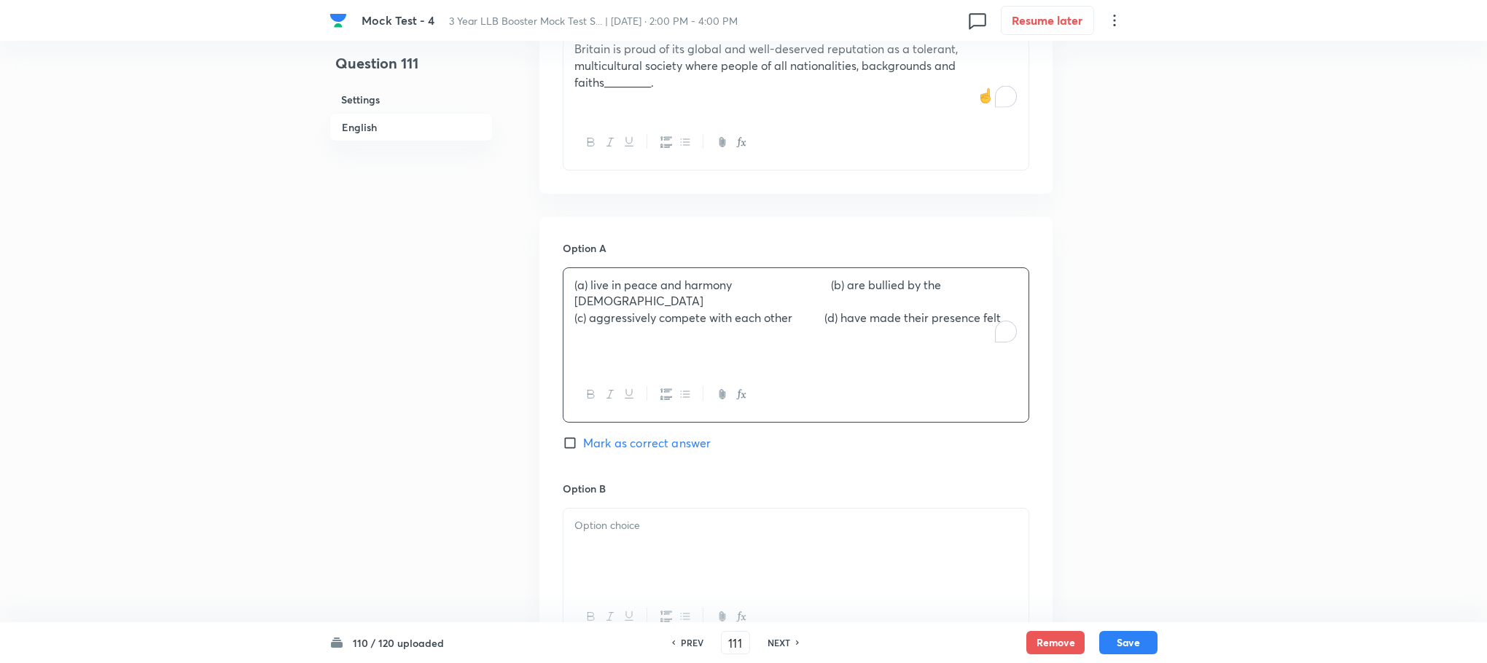
click at [591, 282] on p "(a) live in peace and harmony (b) are bullied by the natives" at bounding box center [795, 293] width 443 height 33
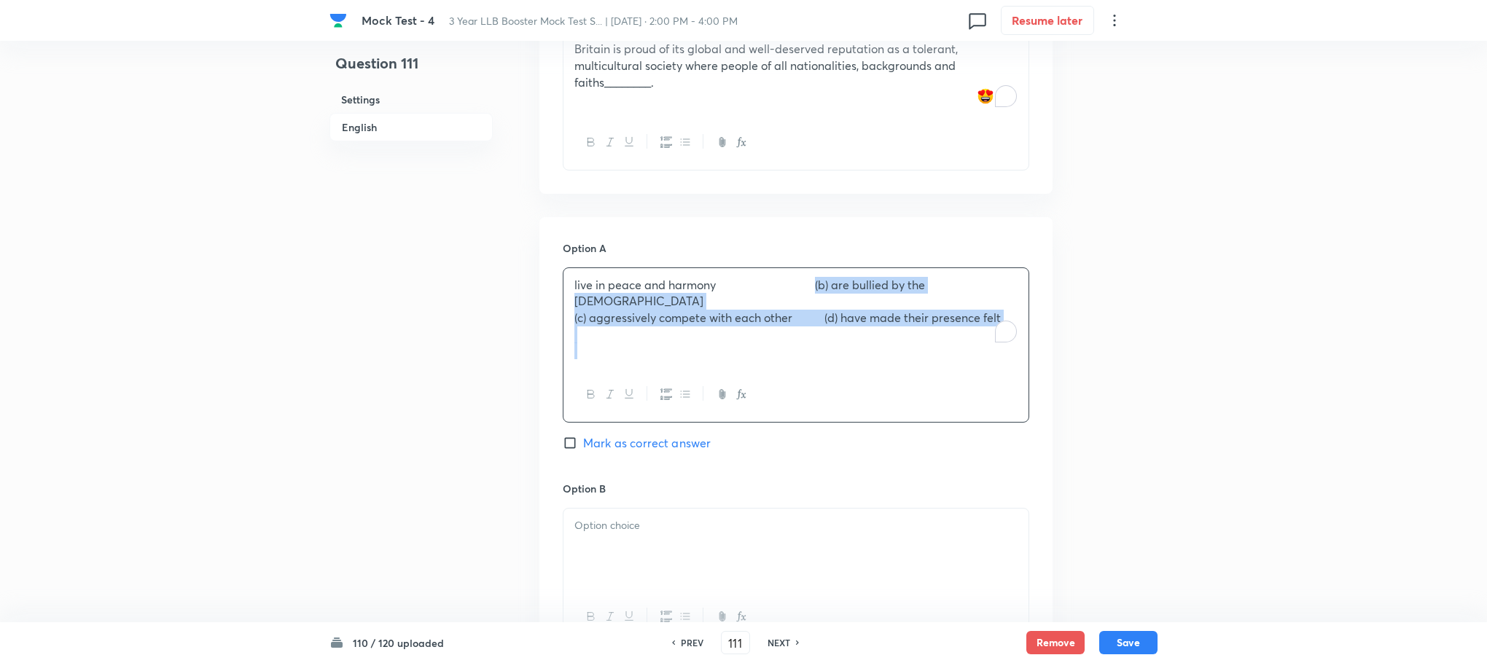
drag, startPoint x: 824, startPoint y: 287, endPoint x: 1081, endPoint y: 359, distance: 266.5
click at [1081, 359] on div "Question 111 Settings English Settings Type Single choice correct 4 options Wit…" at bounding box center [743, 387] width 828 height 2090
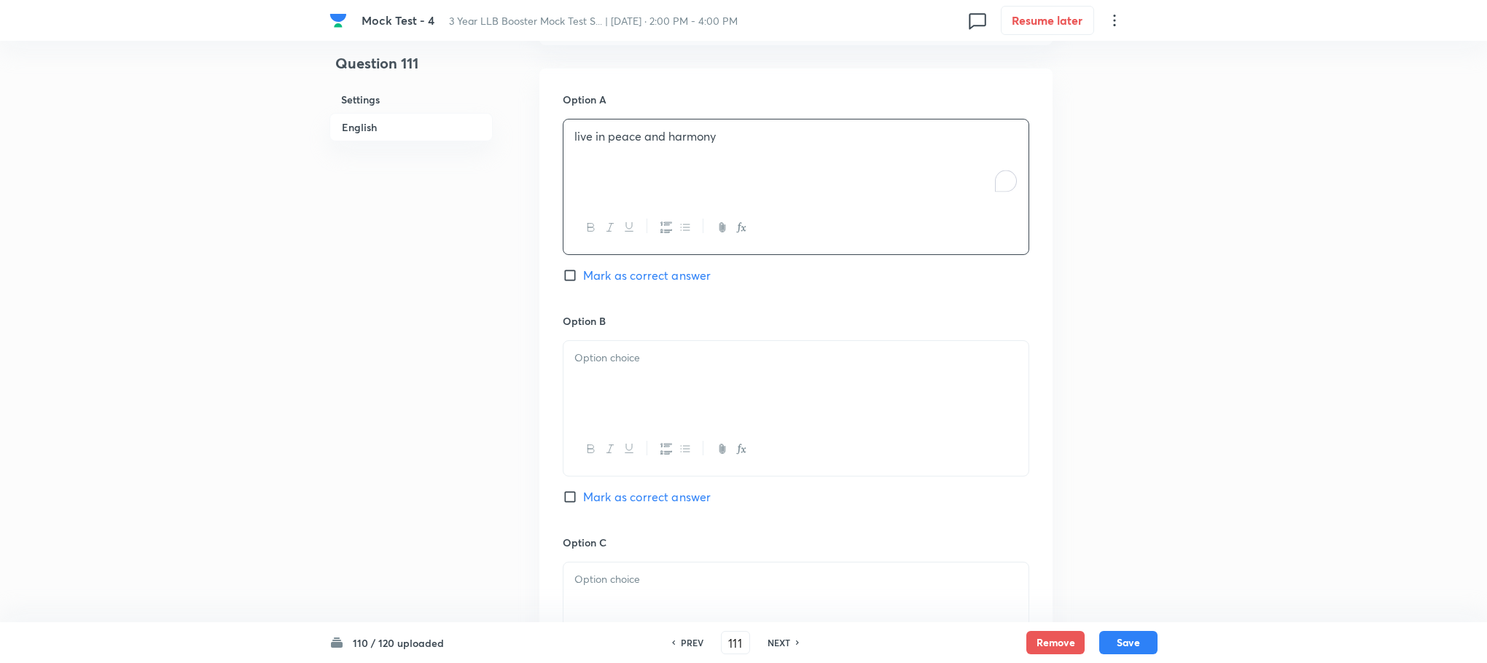
scroll to position [947, 0]
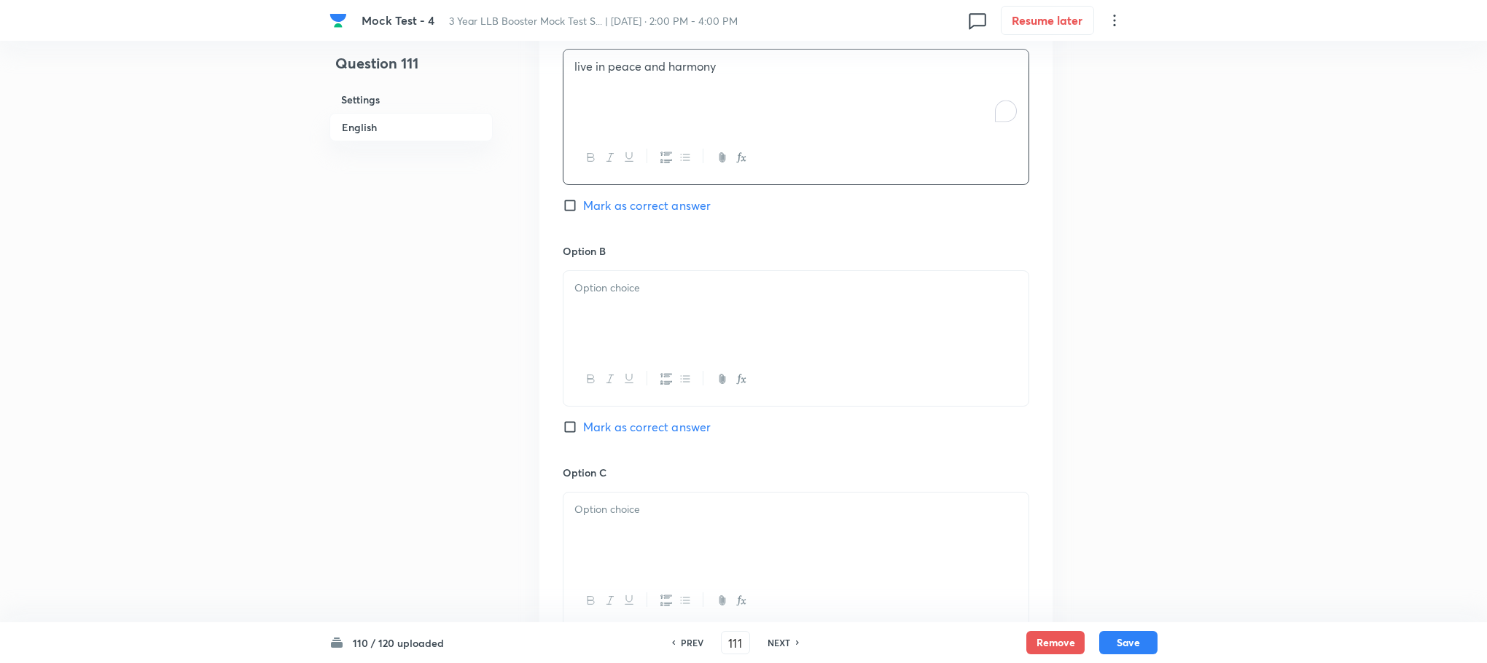
click at [619, 332] on div at bounding box center [795, 312] width 465 height 82
paste div "To enrich screen reader interactions, please activate Accessibility in Grammarl…"
click at [589, 289] on p "(b) are bullied by the natives" at bounding box center [795, 288] width 443 height 17
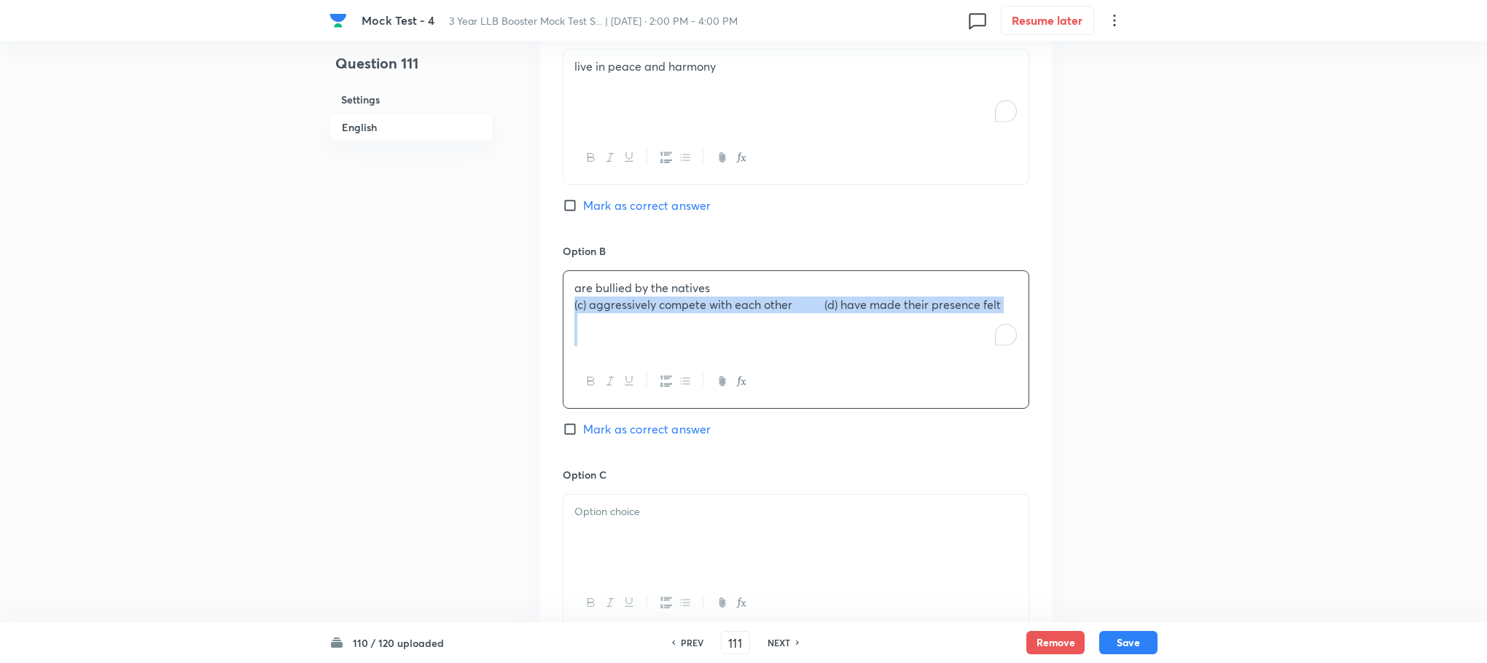
drag, startPoint x: 565, startPoint y: 307, endPoint x: 1063, endPoint y: 392, distance: 505.8
click at [1063, 392] on div "Question 111 Settings English Settings Type Single choice correct 4 options Wit…" at bounding box center [743, 160] width 828 height 2074
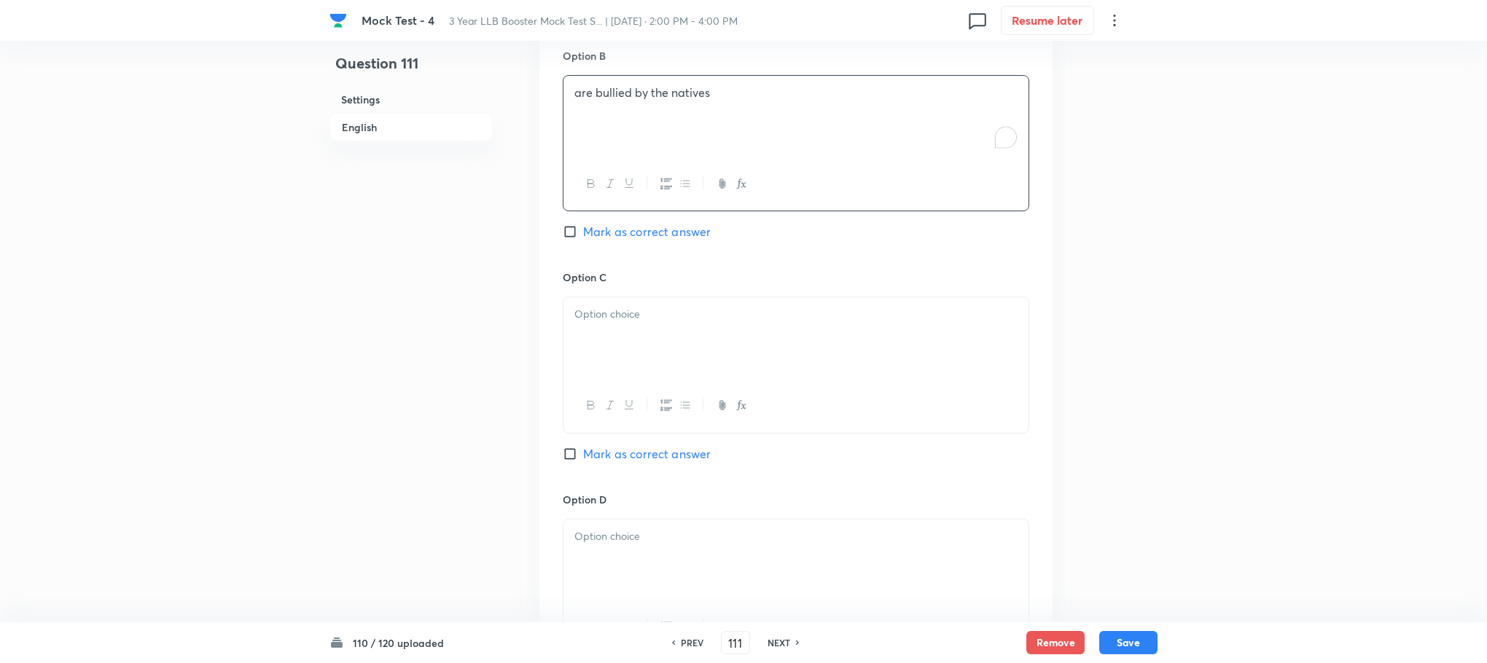
scroll to position [1165, 0]
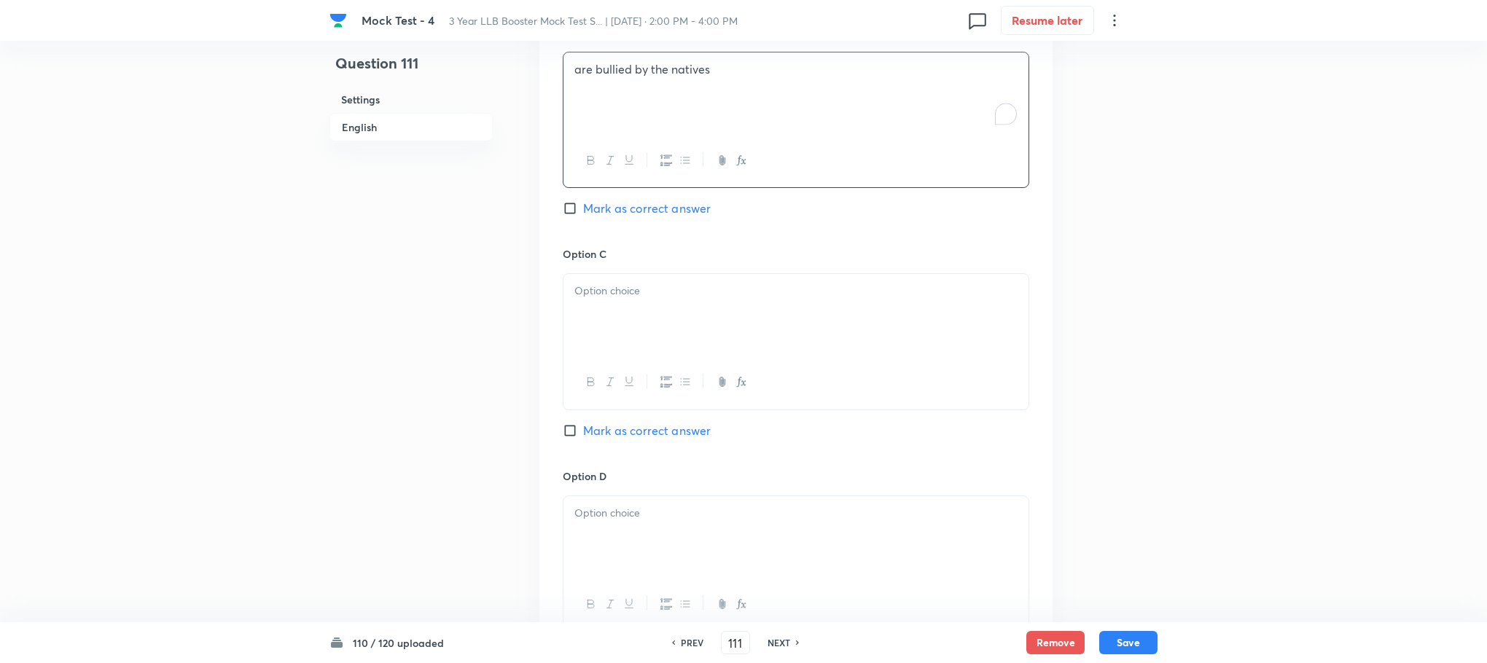
click at [599, 328] on div at bounding box center [795, 315] width 465 height 82
paste div "To enrich screen reader interactions, please activate Accessibility in Grammarl…"
click at [586, 292] on p "(c) aggressively compete with each other (d) have made their presence felt" at bounding box center [795, 291] width 443 height 17
drag, startPoint x: 808, startPoint y: 297, endPoint x: 1032, endPoint y: 350, distance: 230.5
click at [1032, 350] on div "Option A live in peace and harmony Mark as correct answer Option B are bullied …" at bounding box center [795, 232] width 513 height 905
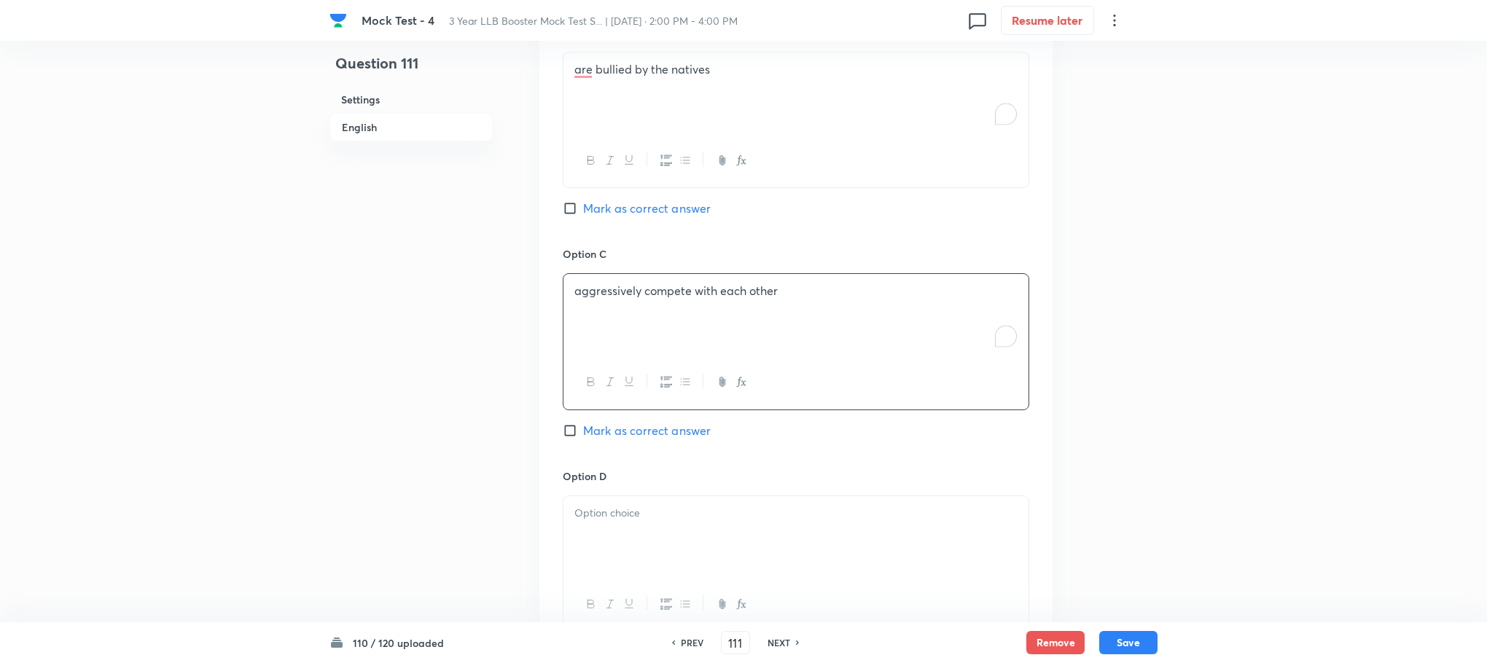
scroll to position [1384, 0]
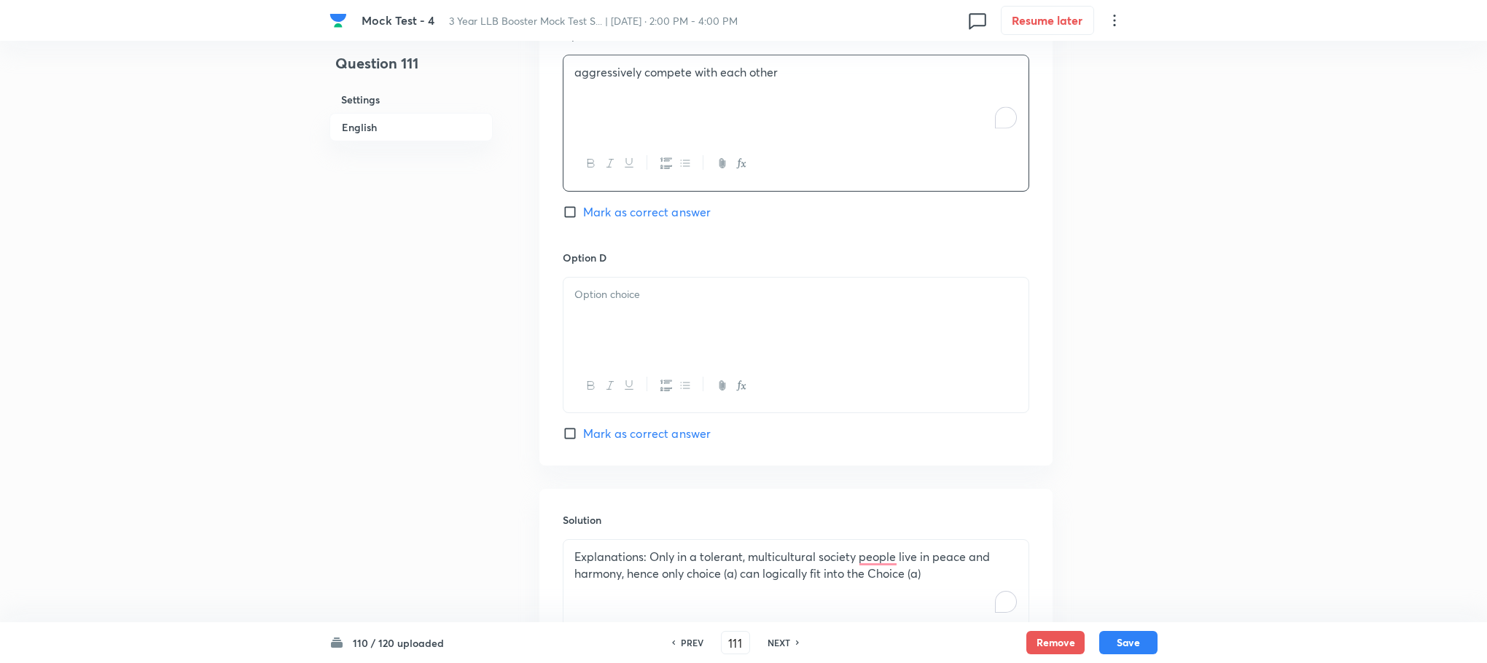
click at [624, 308] on div at bounding box center [795, 319] width 465 height 82
paste div "To enrich screen reader interactions, please activate Accessibility in Grammarl…"
click at [593, 298] on p "(d) have made their presence felt" at bounding box center [795, 294] width 443 height 17
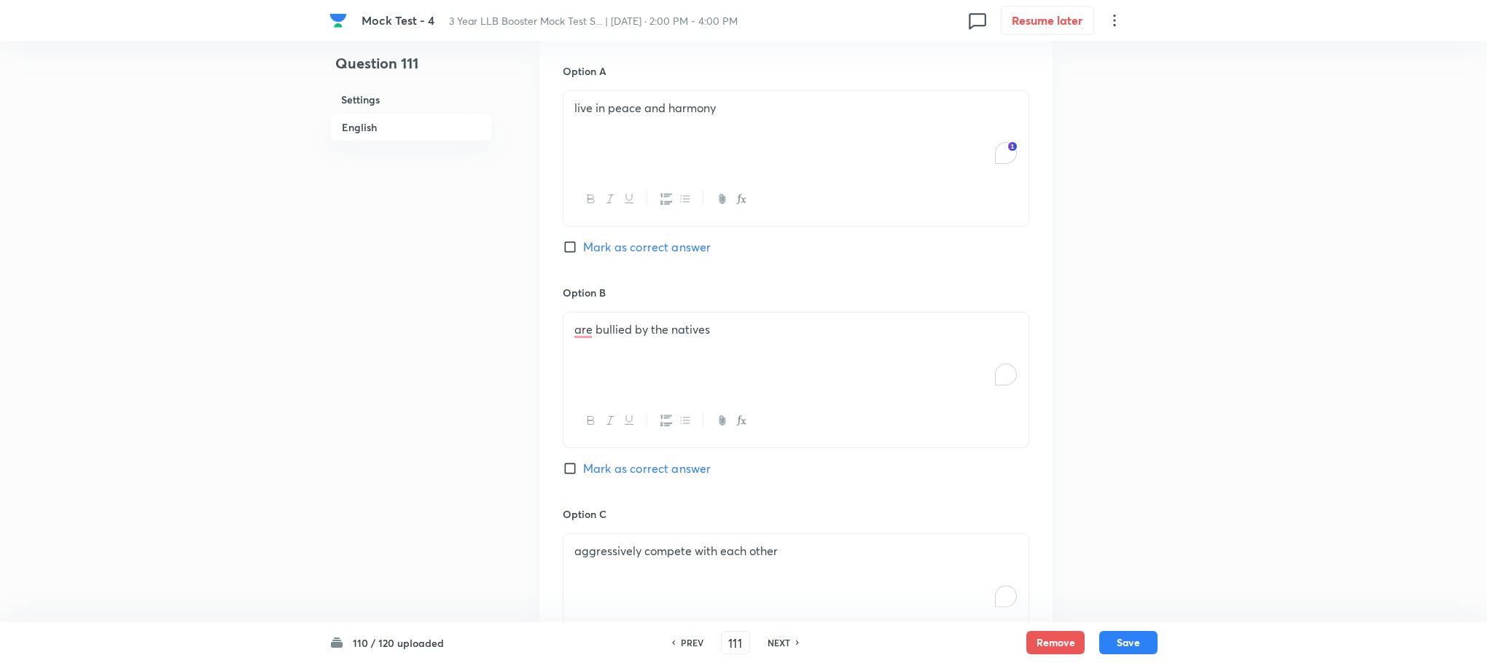
scroll to position [896, 0]
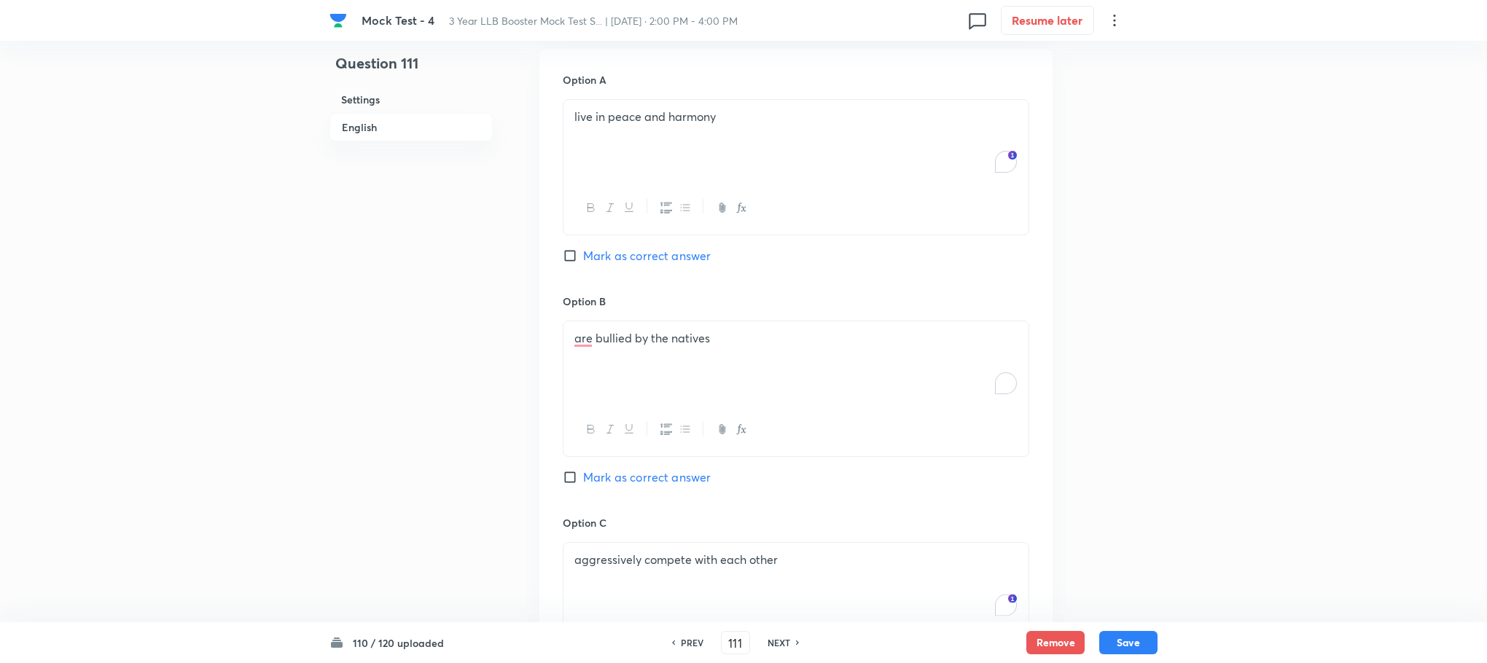
click at [632, 250] on span "Mark as correct answer" at bounding box center [647, 255] width 128 height 17
click at [583, 250] on input "Mark as correct answer" at bounding box center [573, 256] width 20 height 15
checkbox input "true"
click at [1133, 648] on button "Save" at bounding box center [1128, 641] width 58 height 23
type input "112"
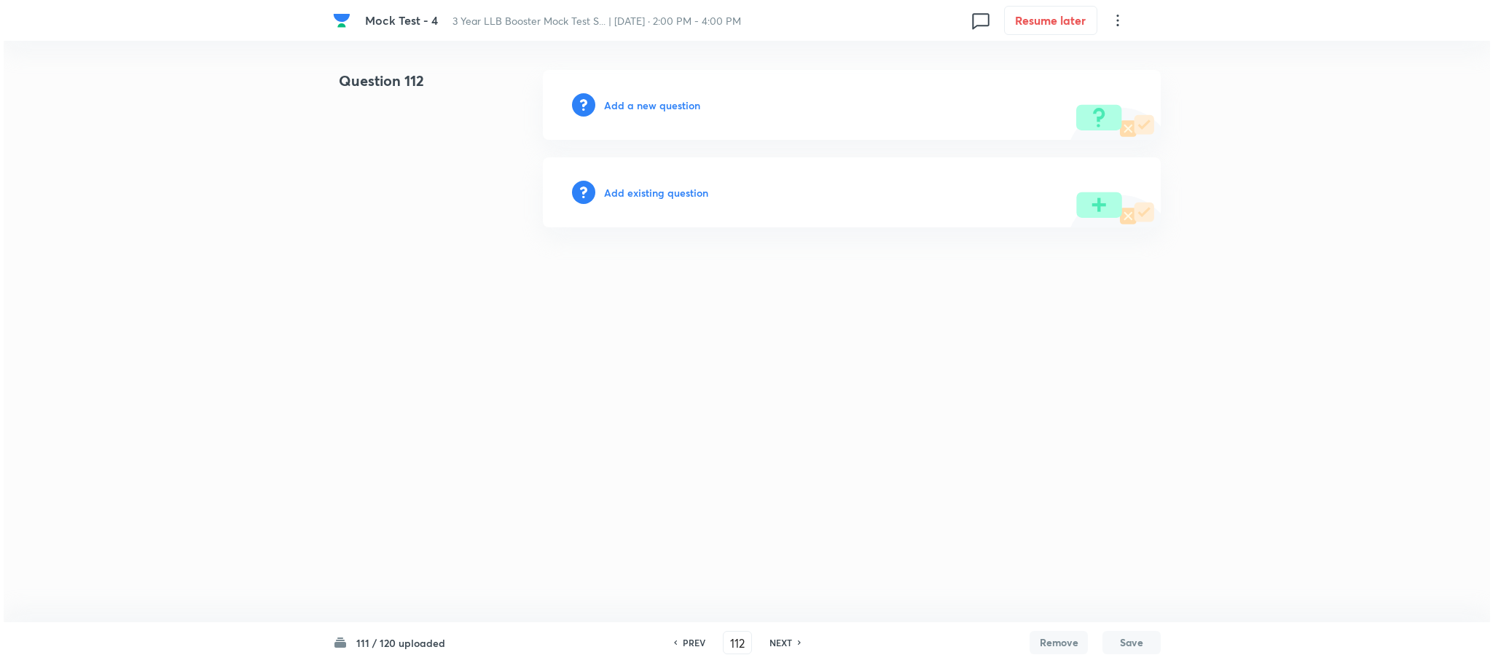
scroll to position [0, 0]
click at [647, 99] on h6 "Add a new question" at bounding box center [652, 105] width 96 height 15
click at [647, 99] on h6 "Choose a question type" at bounding box center [660, 105] width 112 height 15
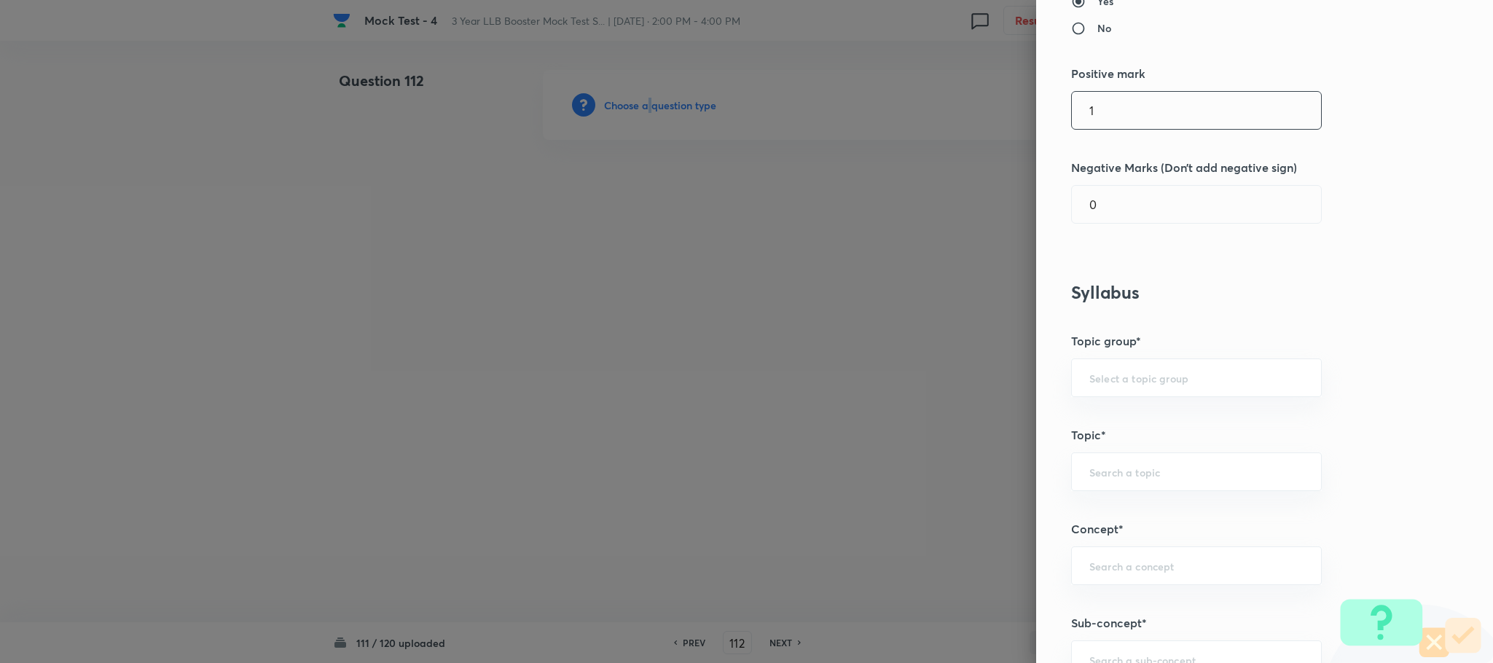
scroll to position [547, 0]
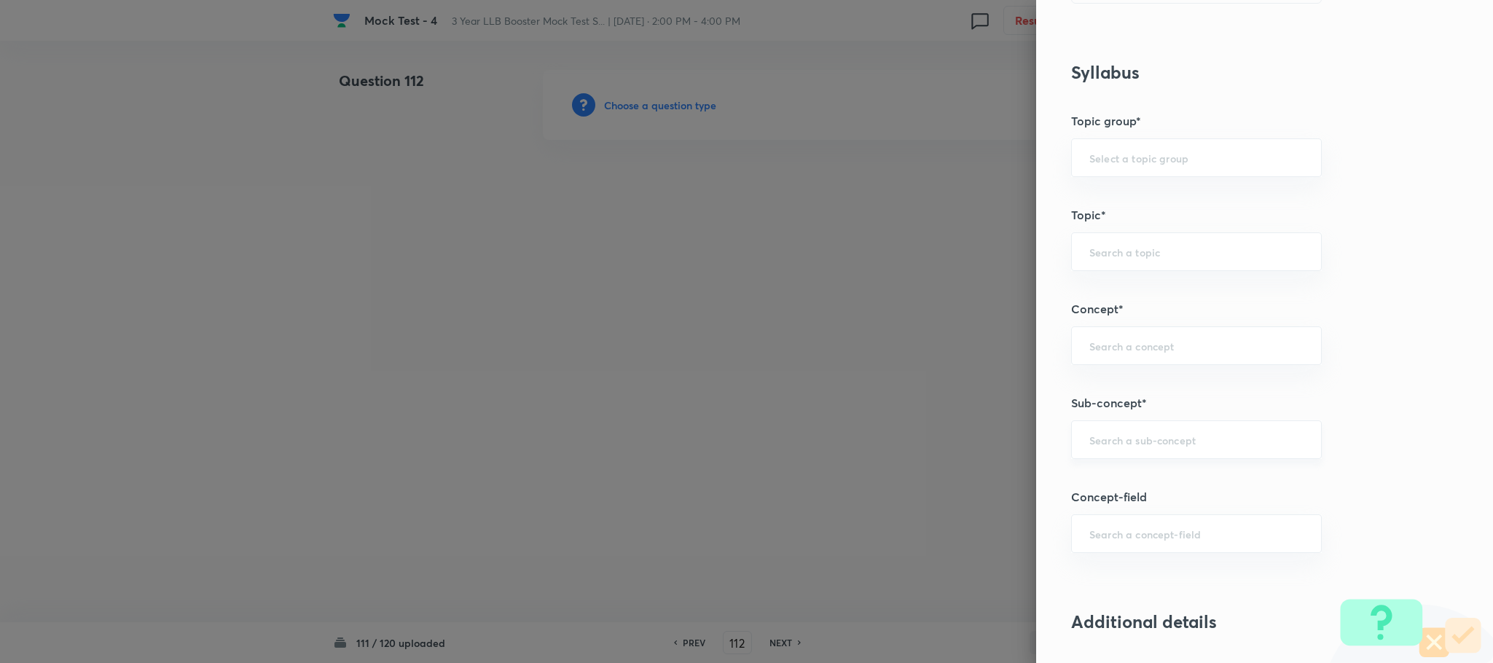
click at [1103, 438] on input "text" at bounding box center [1197, 440] width 214 height 14
click at [1114, 482] on li "Reading Approach" at bounding box center [1180, 486] width 249 height 26
type input "Reading Approach"
type input "English Language"
type input "English Comprehension"
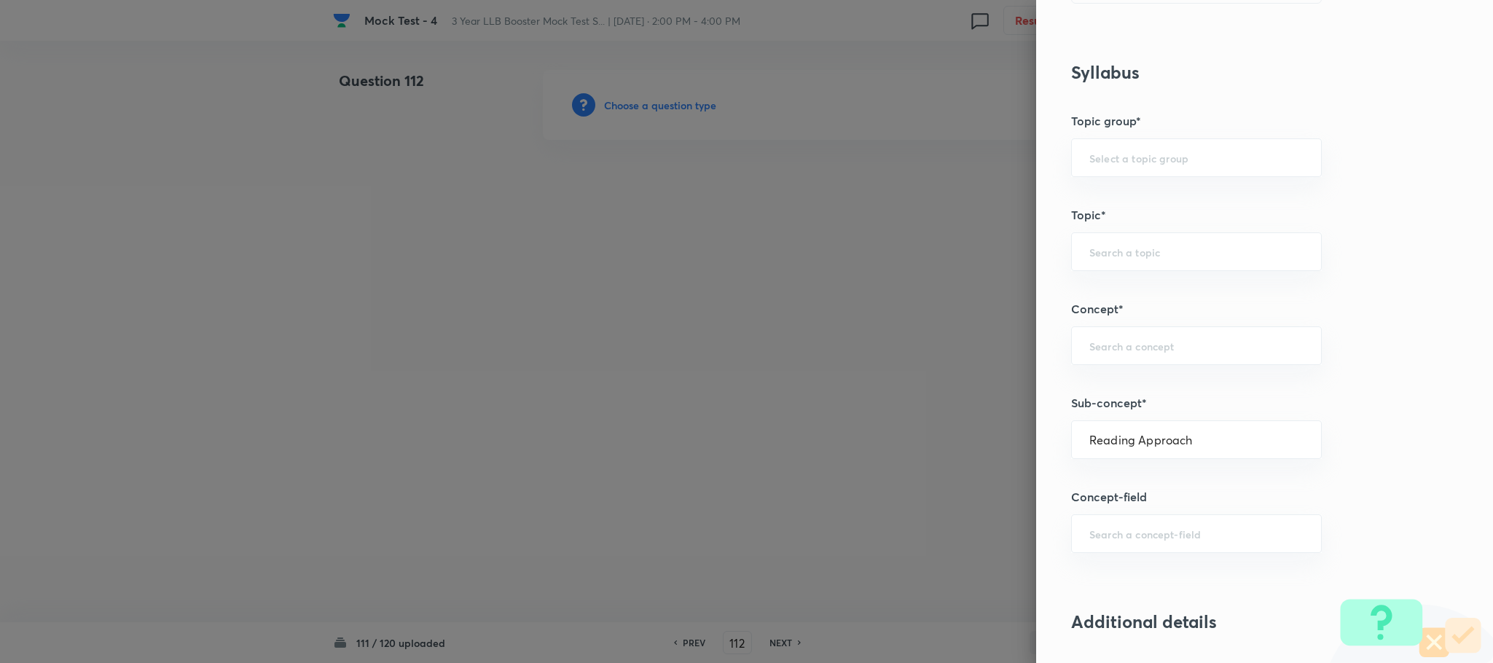
type input "Types of Passages"
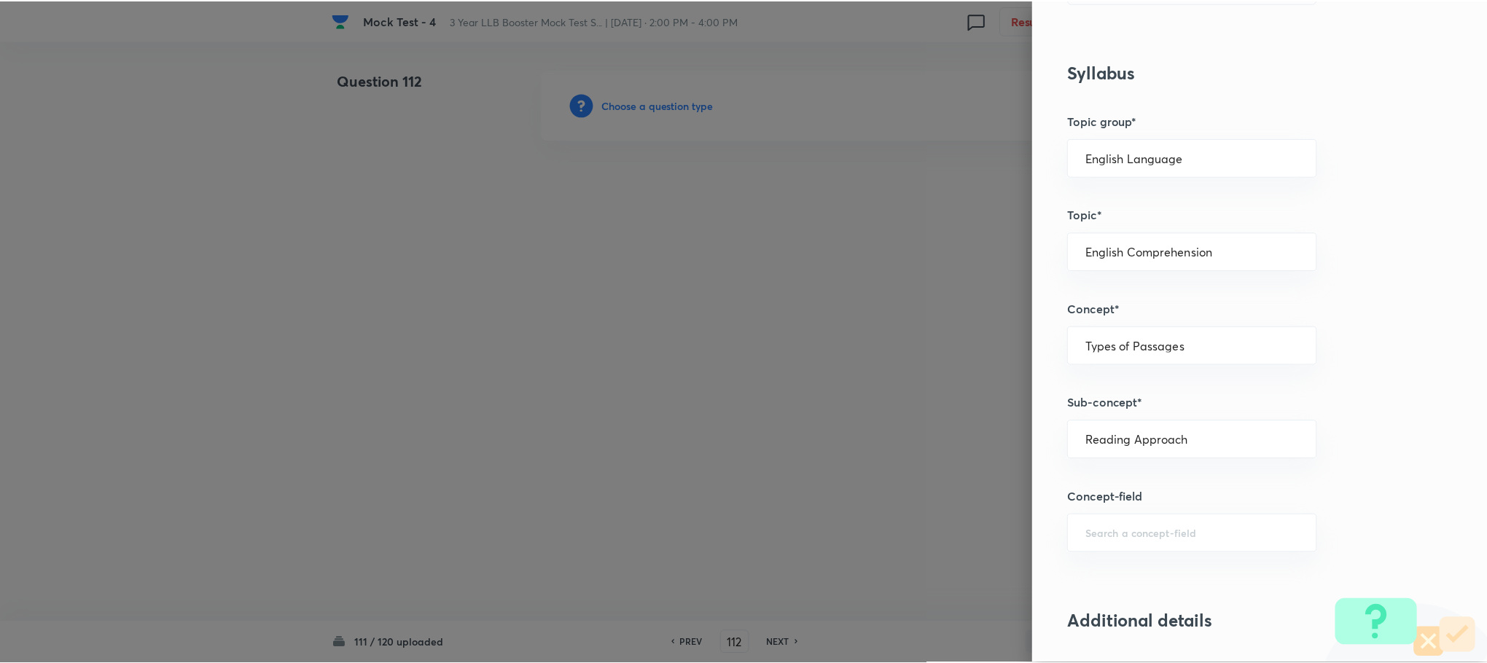
scroll to position [1328, 0]
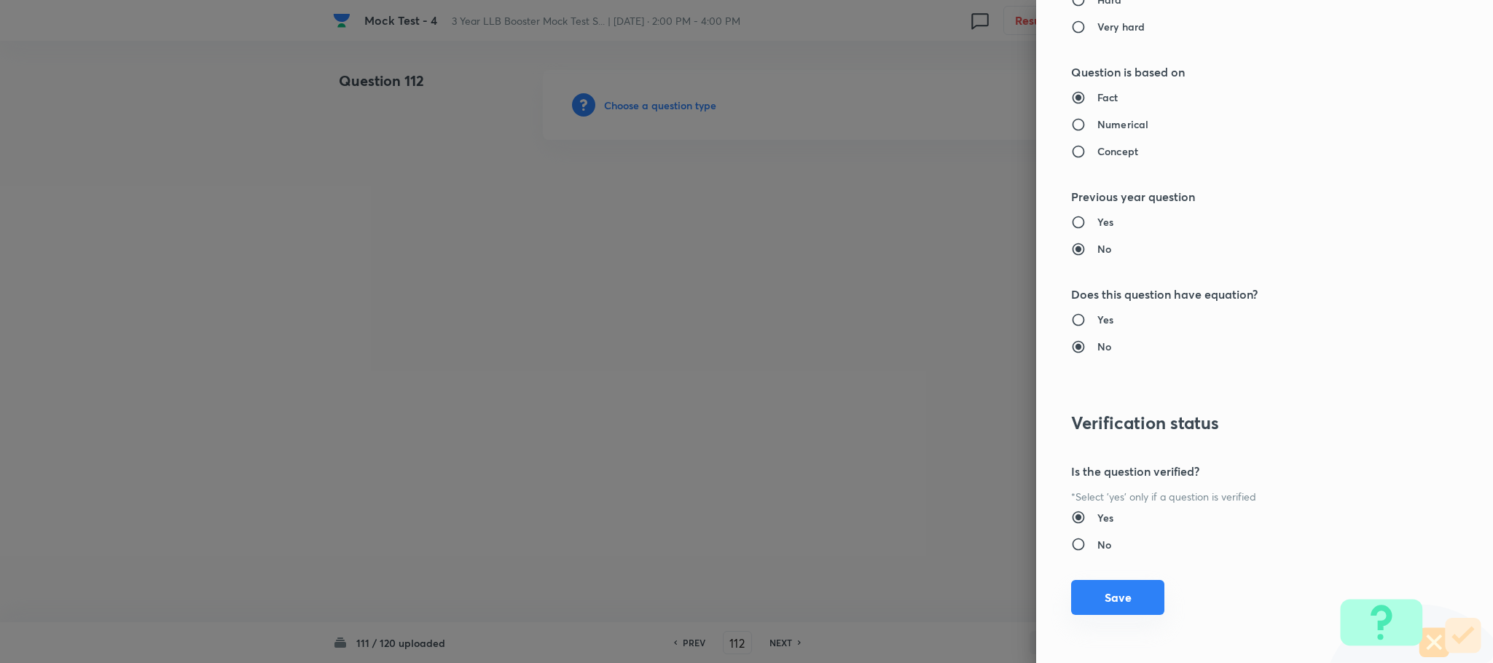
click at [1120, 593] on button "Save" at bounding box center [1117, 597] width 93 height 35
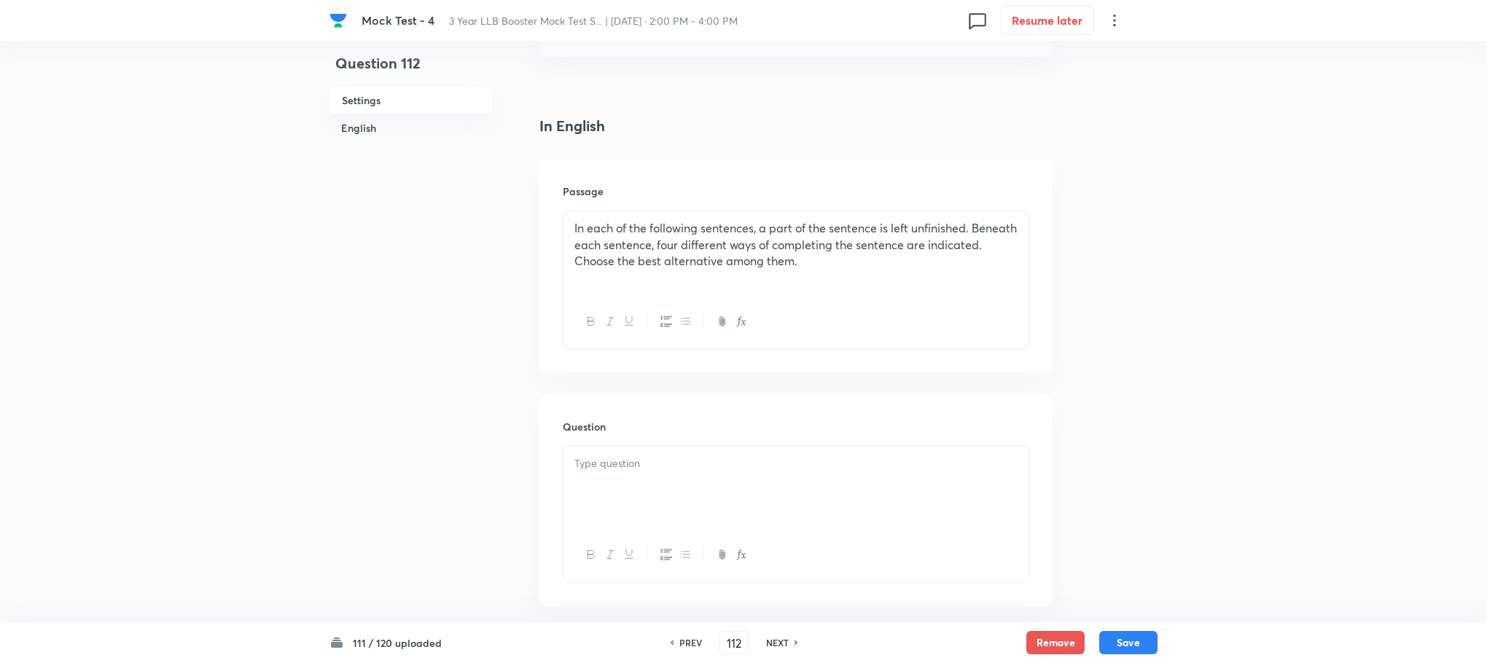
scroll to position [328, 0]
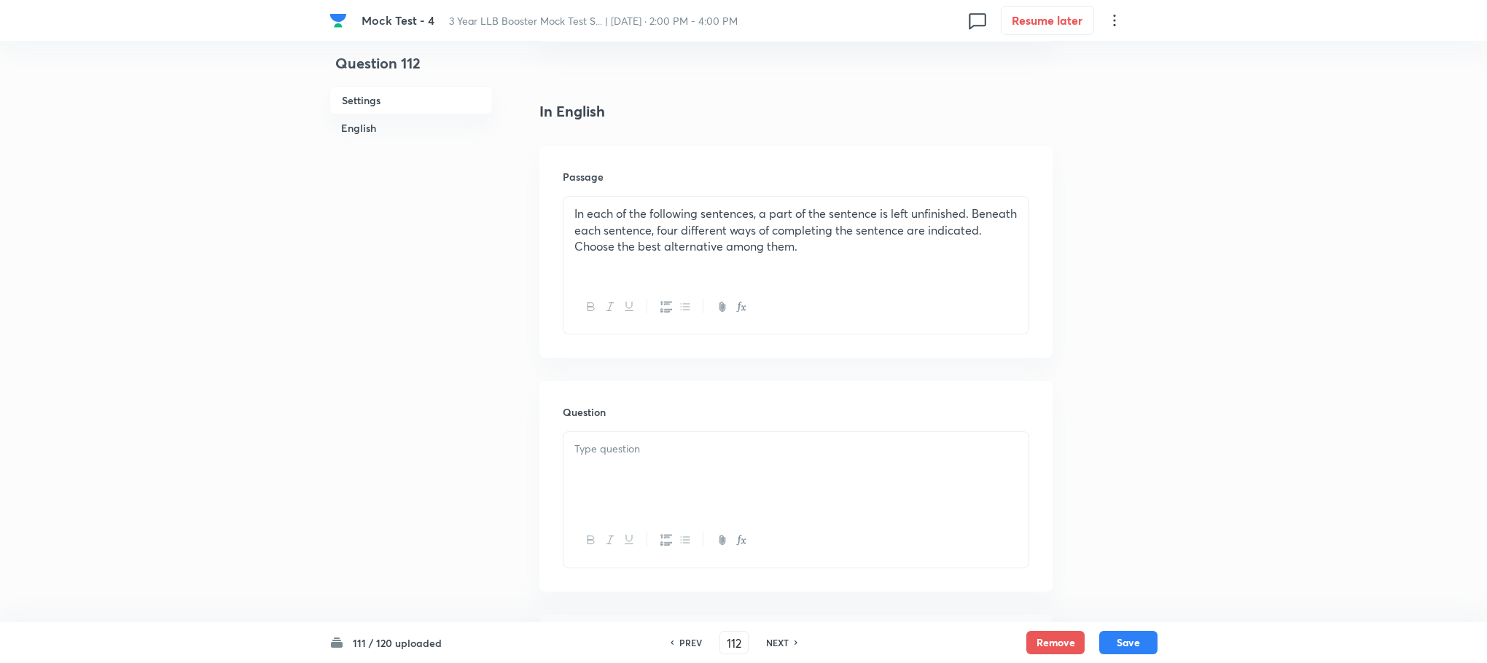
click at [589, 460] on div at bounding box center [795, 473] width 465 height 82
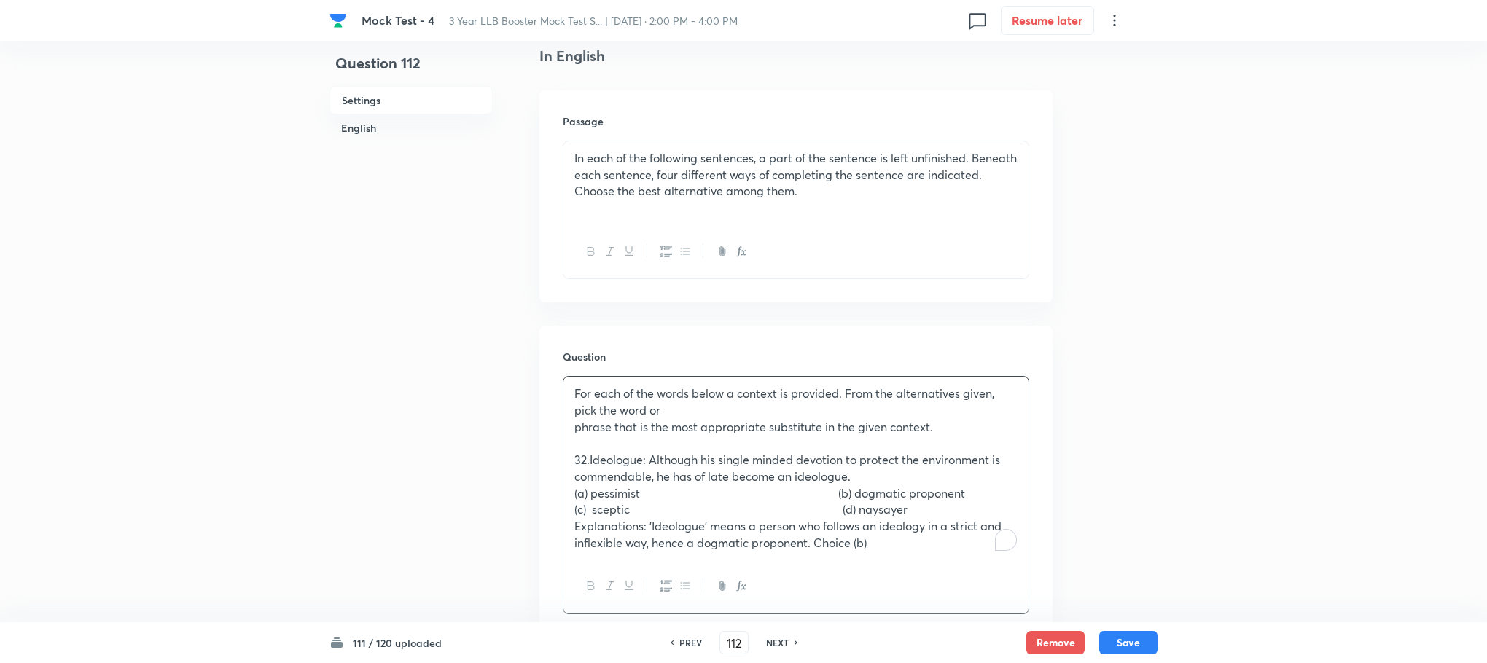
scroll to position [437, 0]
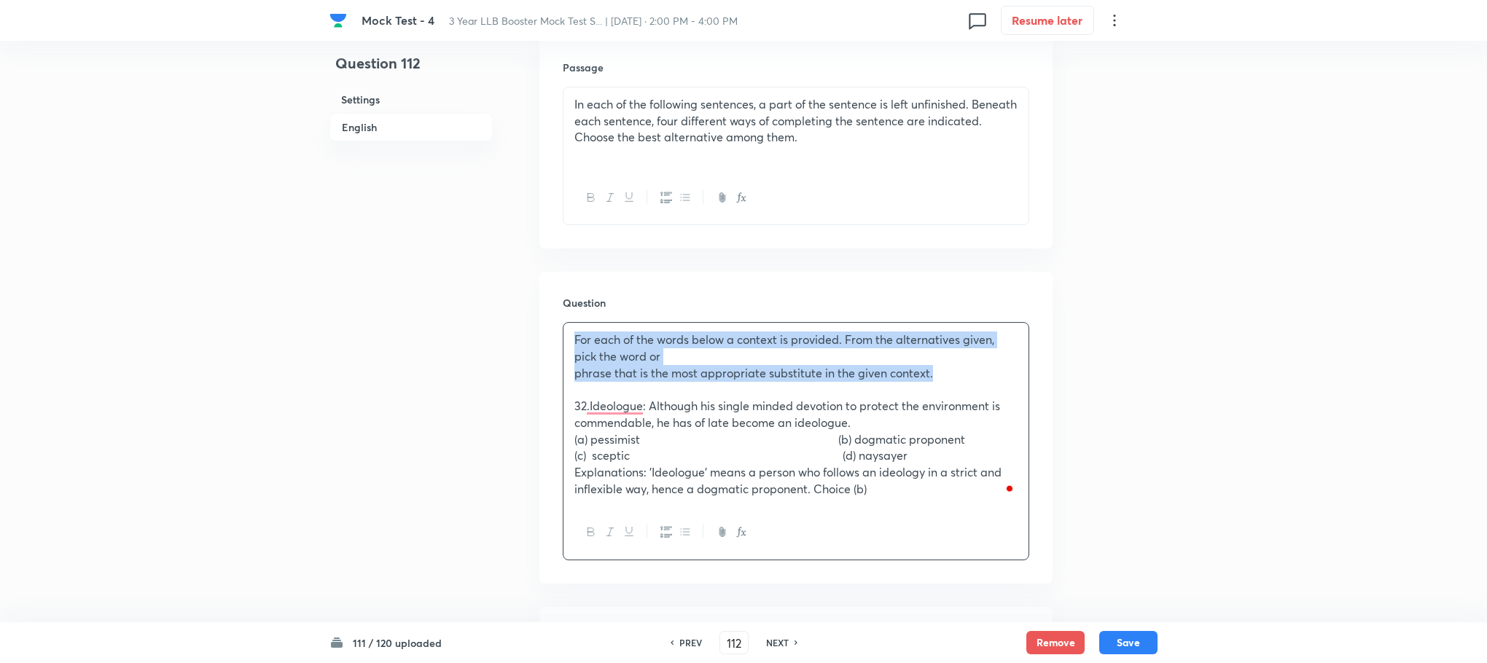
drag, startPoint x: 937, startPoint y: 372, endPoint x: 462, endPoint y: 328, distance: 476.5
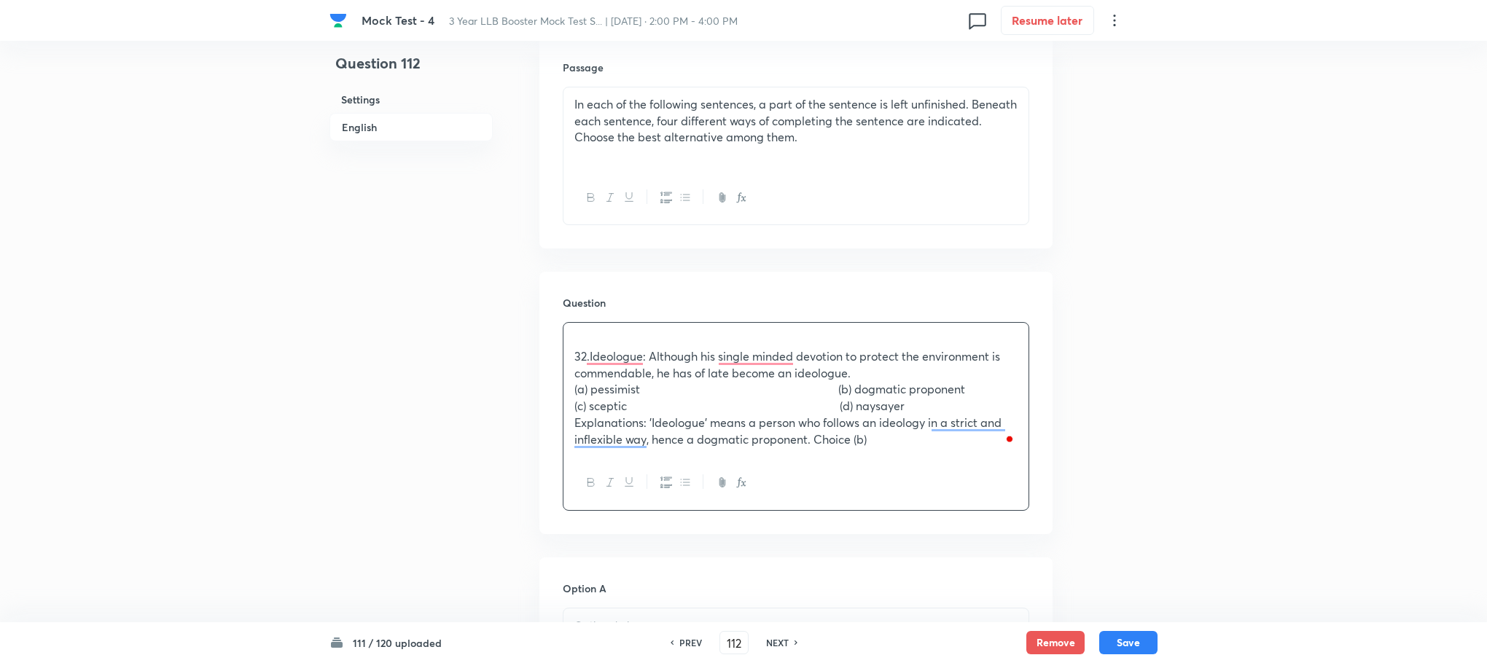
click at [696, 169] on div "In each of the following sentences, a part of the sentence is left unfinished. …" at bounding box center [795, 129] width 465 height 84
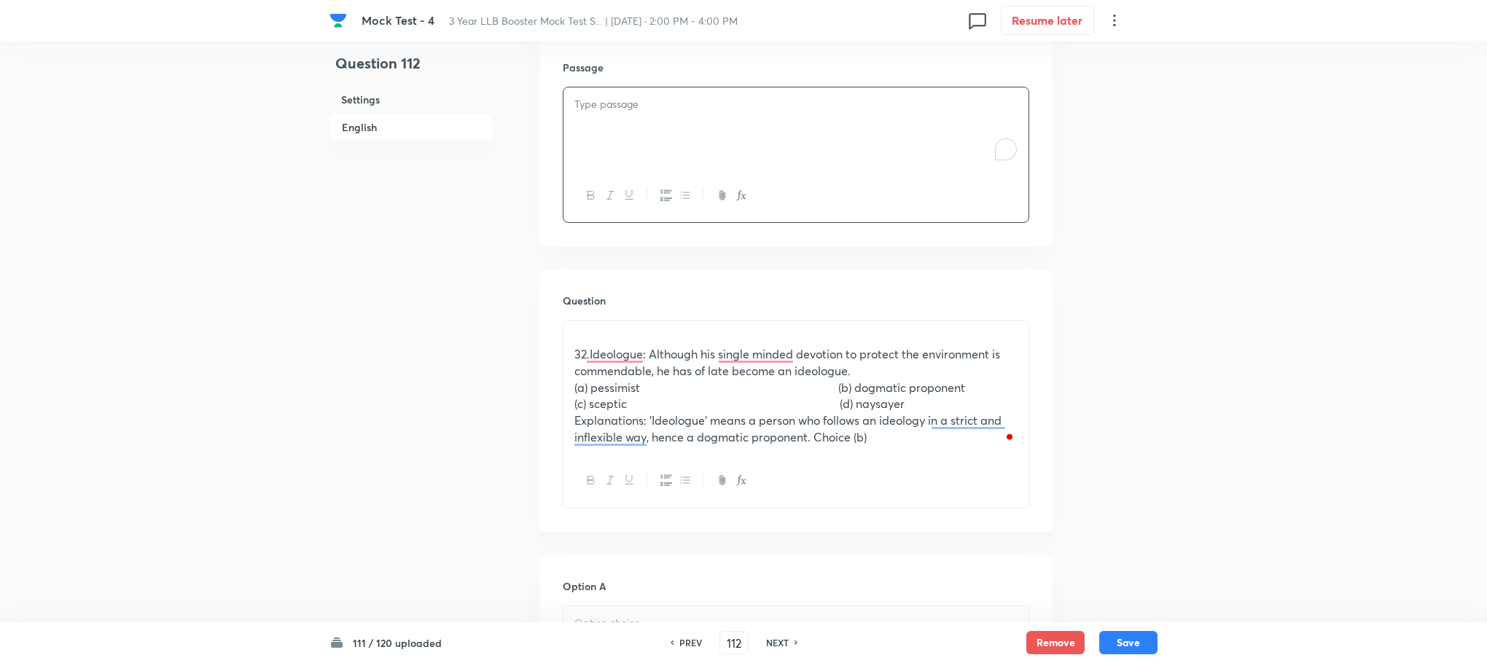
click at [644, 138] on div "To enrich screen reader interactions, please activate Accessibility in Grammarl…" at bounding box center [795, 128] width 465 height 82
paste div "To enrich screen reader interactions, please activate Accessibility in Grammarl…"
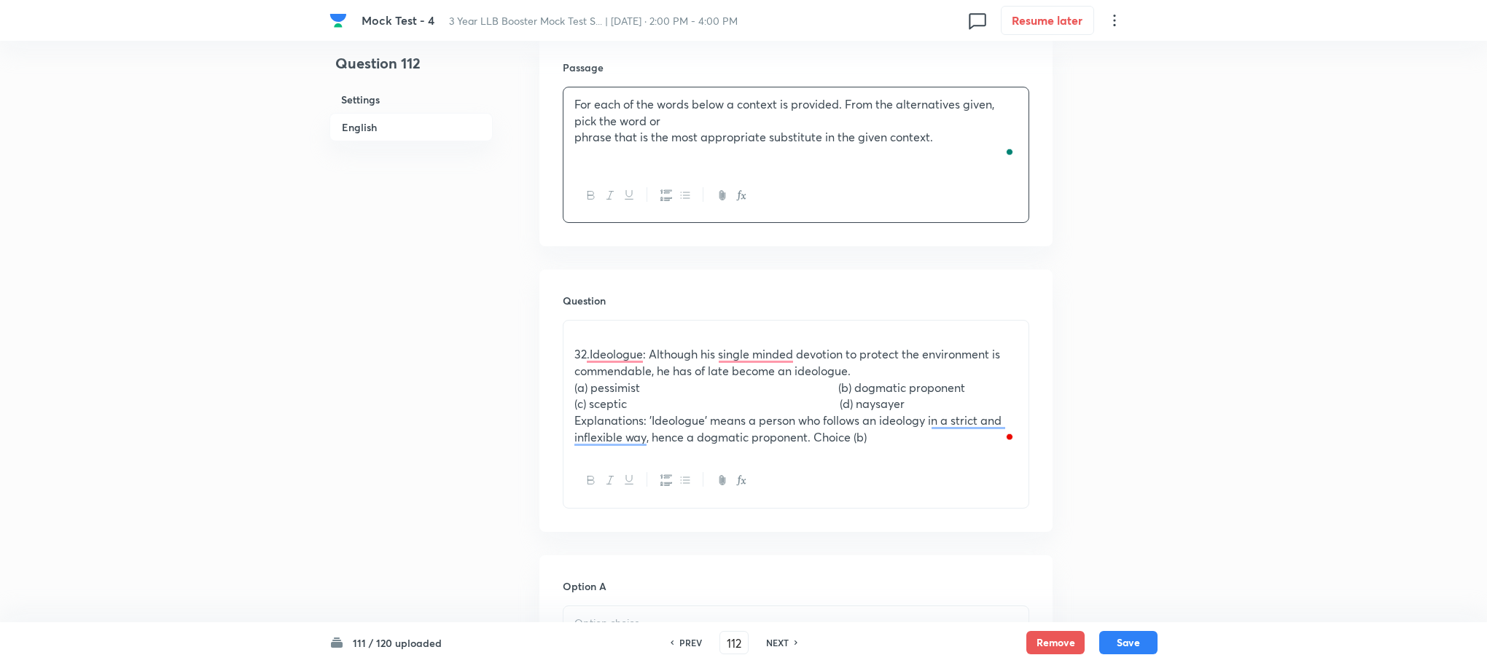
click at [573, 142] on div "For each of the words below a context is provided. From the alternatives given,…" at bounding box center [795, 128] width 465 height 82
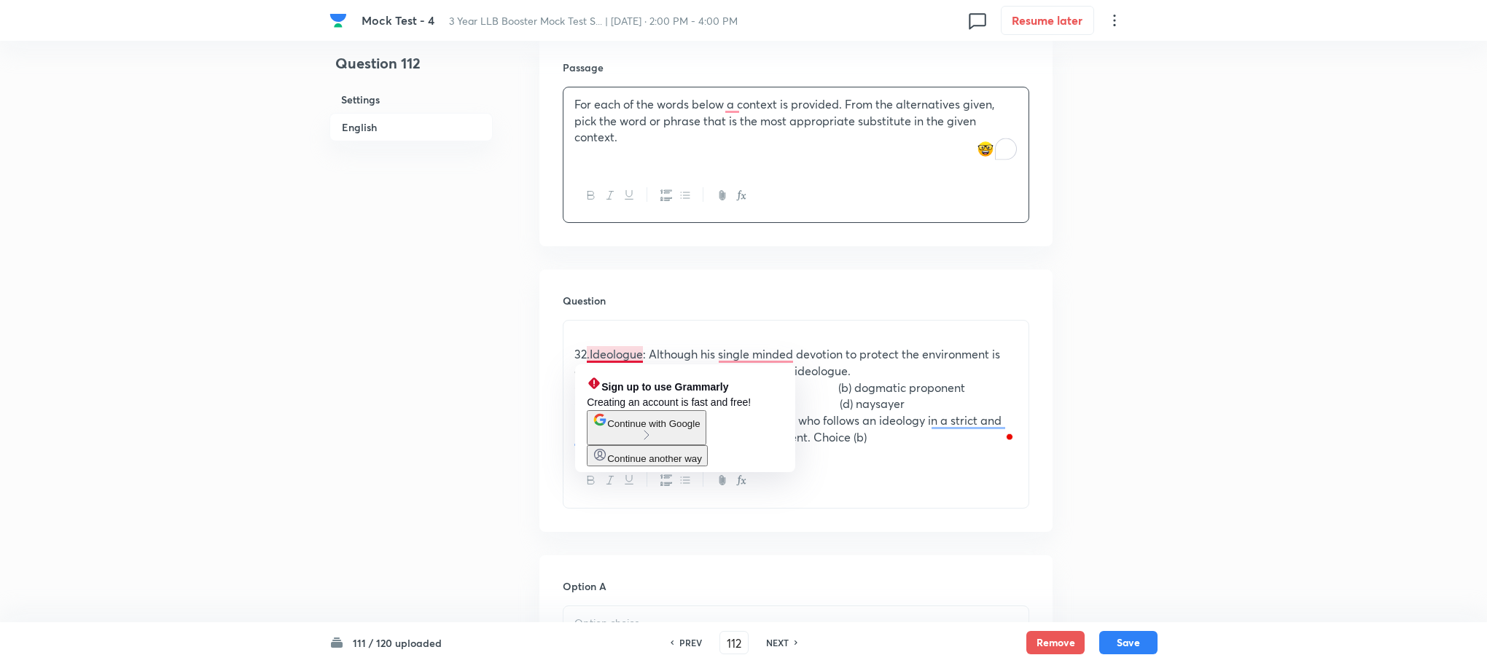
click at [590, 354] on span "32.Ideologue: Although his single minded devotion to protect the environment is…" at bounding box center [787, 362] width 426 height 32
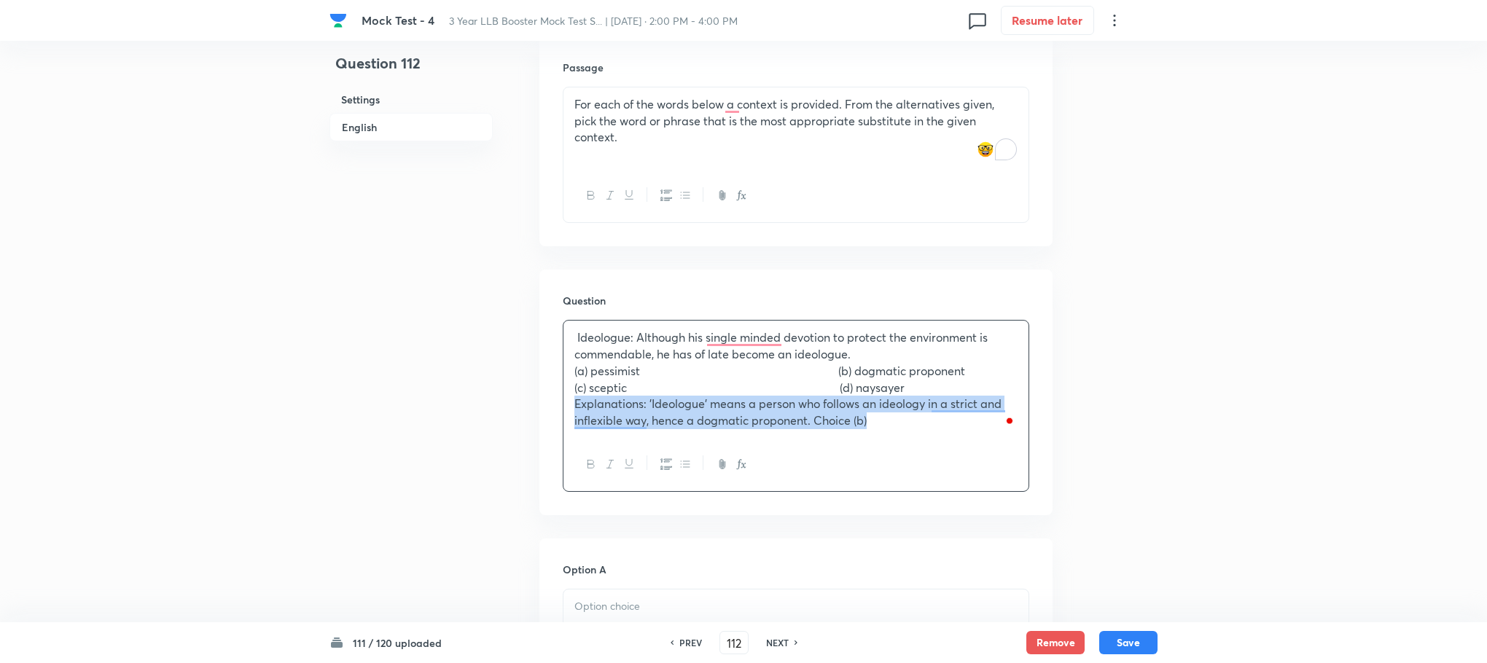
drag, startPoint x: 573, startPoint y: 405, endPoint x: 1009, endPoint y: 494, distance: 444.8
click at [1009, 494] on div "Question Ideologue: Although his single minded devotion to protect the environm…" at bounding box center [795, 393] width 513 height 246
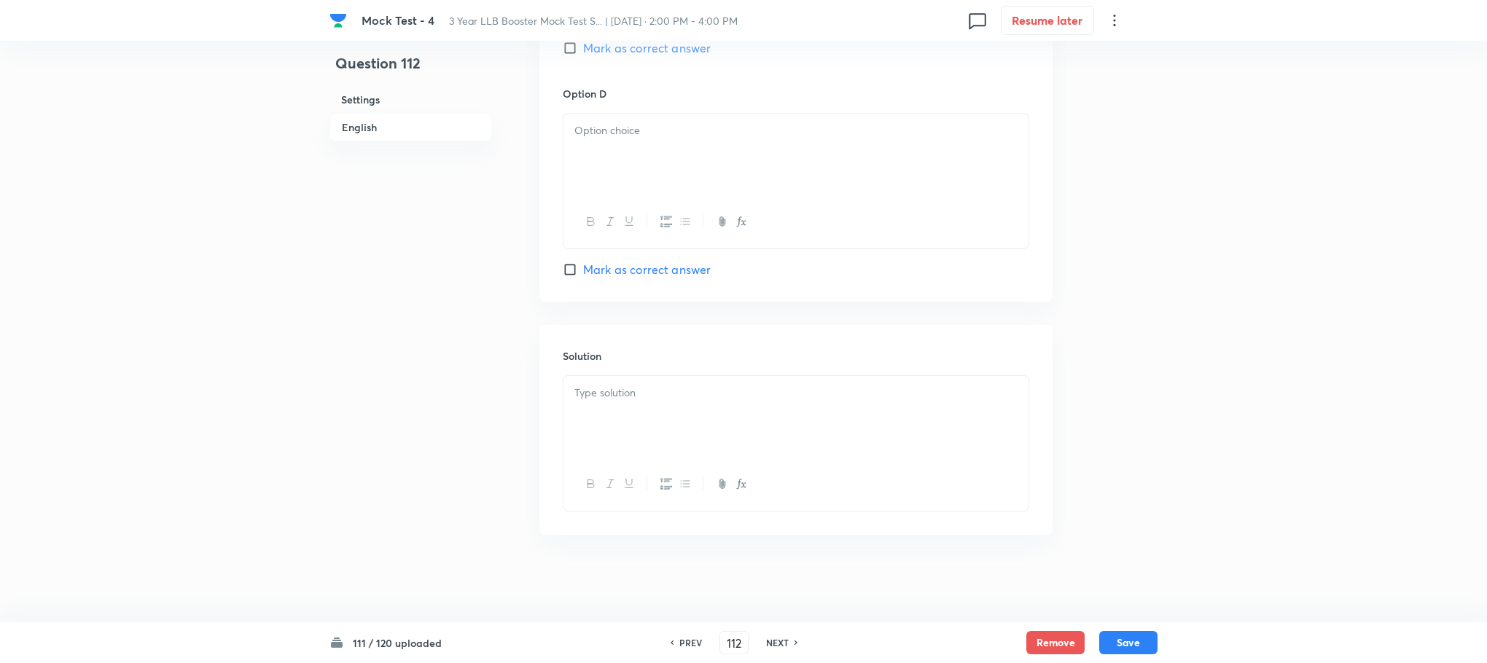
click at [621, 442] on div at bounding box center [795, 417] width 465 height 82
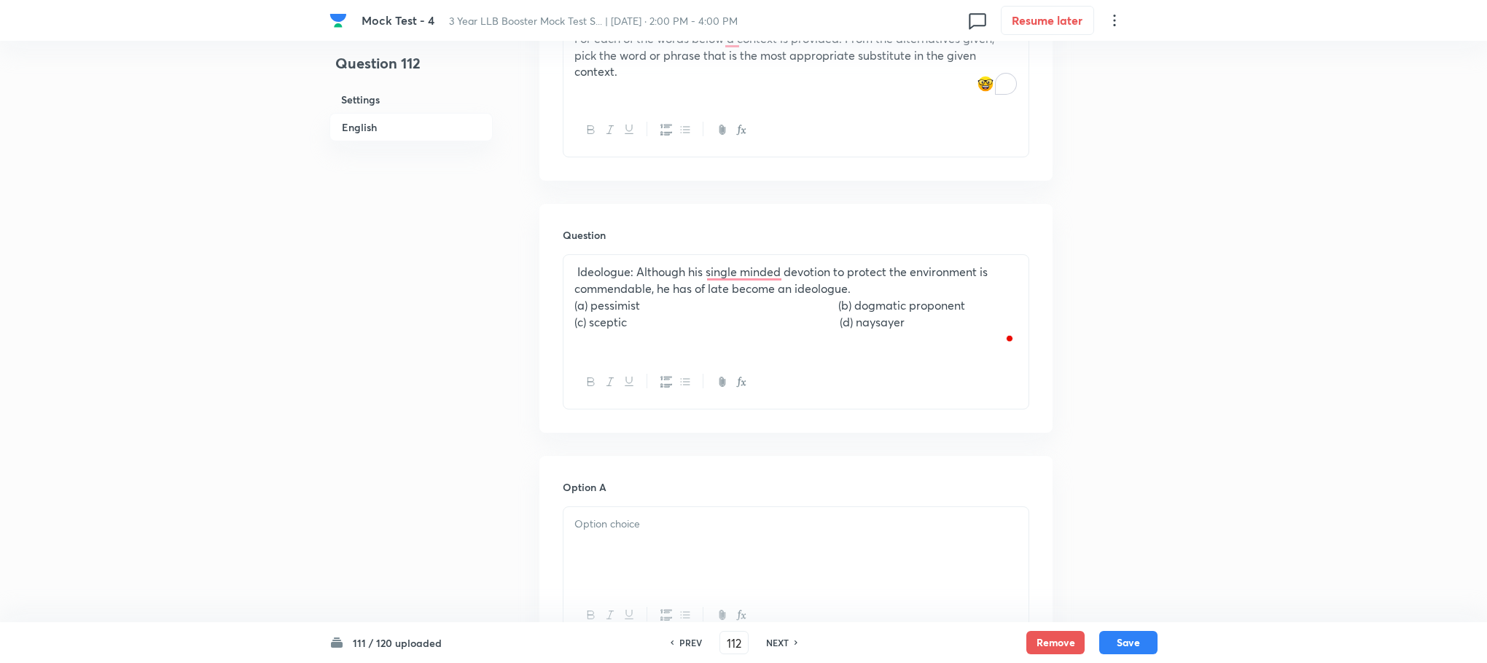
scroll to position [473, 0]
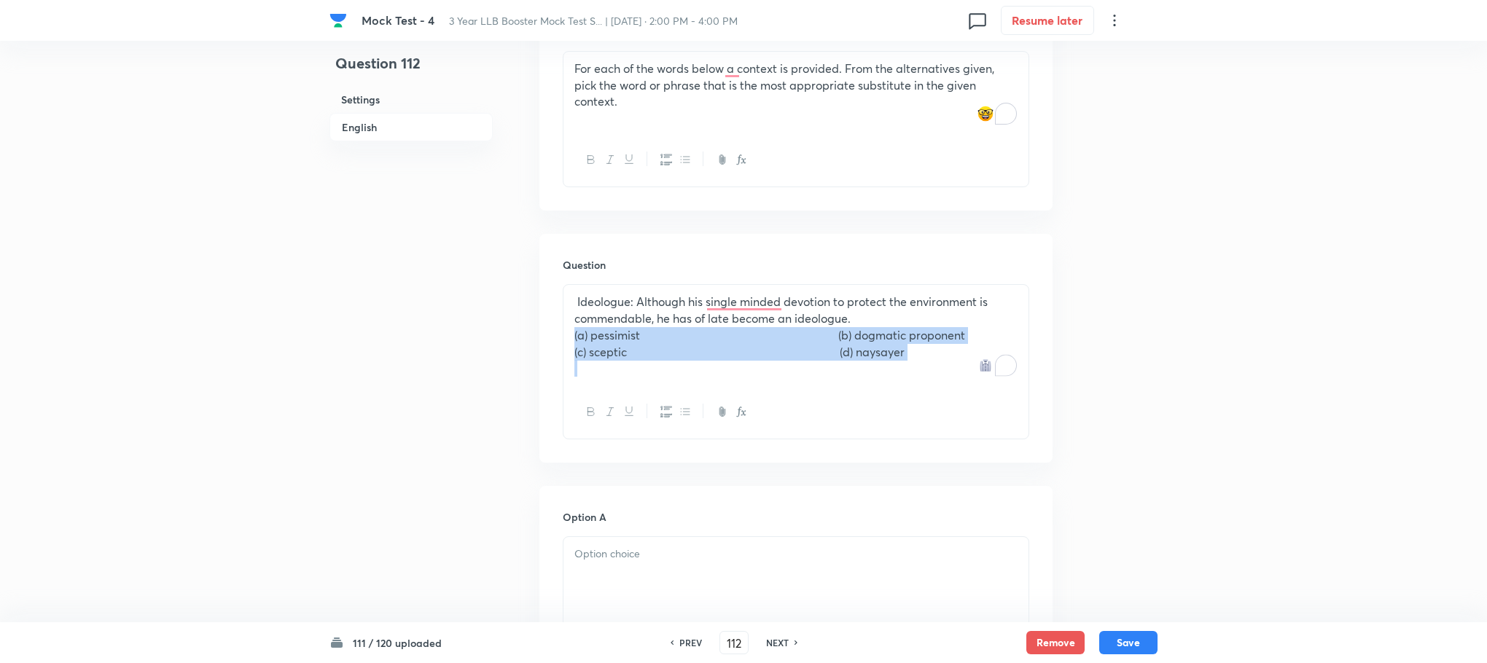
drag, startPoint x: 573, startPoint y: 337, endPoint x: 934, endPoint y: 394, distance: 365.3
click at [934, 394] on div "Ideologue: Although his single minded devotion to protect the environment is co…" at bounding box center [796, 361] width 466 height 155
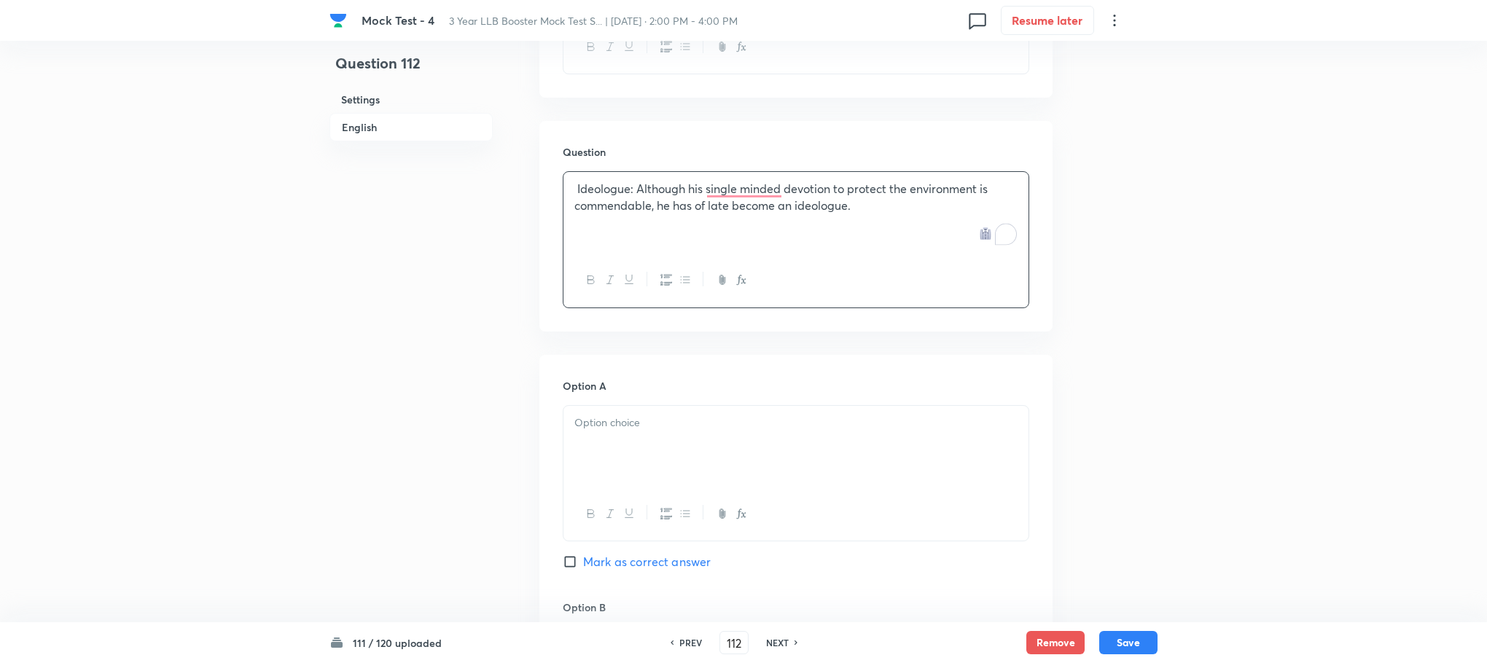
scroll to position [692, 0]
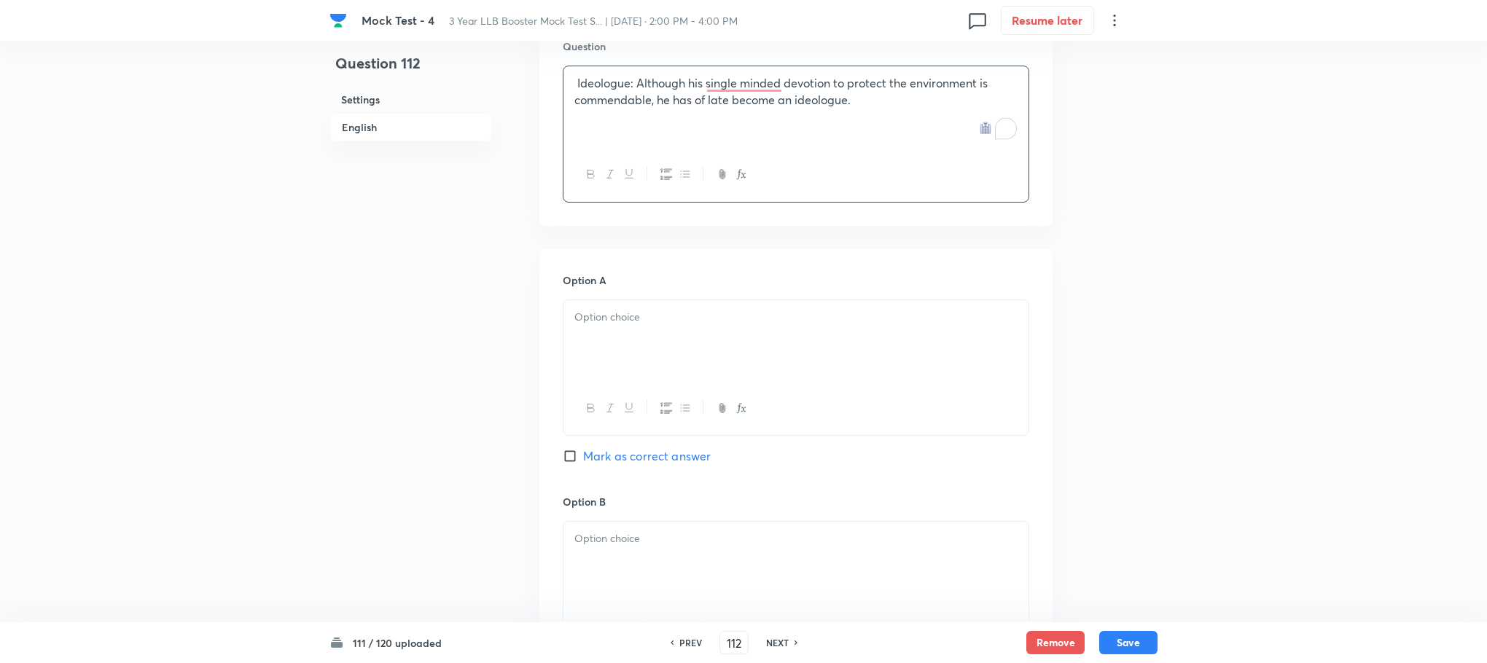
click at [614, 341] on div at bounding box center [795, 341] width 465 height 82
paste div "To enrich screen reader interactions, please activate Accessibility in Grammarl…"
click at [585, 319] on p "(a) pessimist (b) dogmatic proponent" at bounding box center [795, 317] width 443 height 17
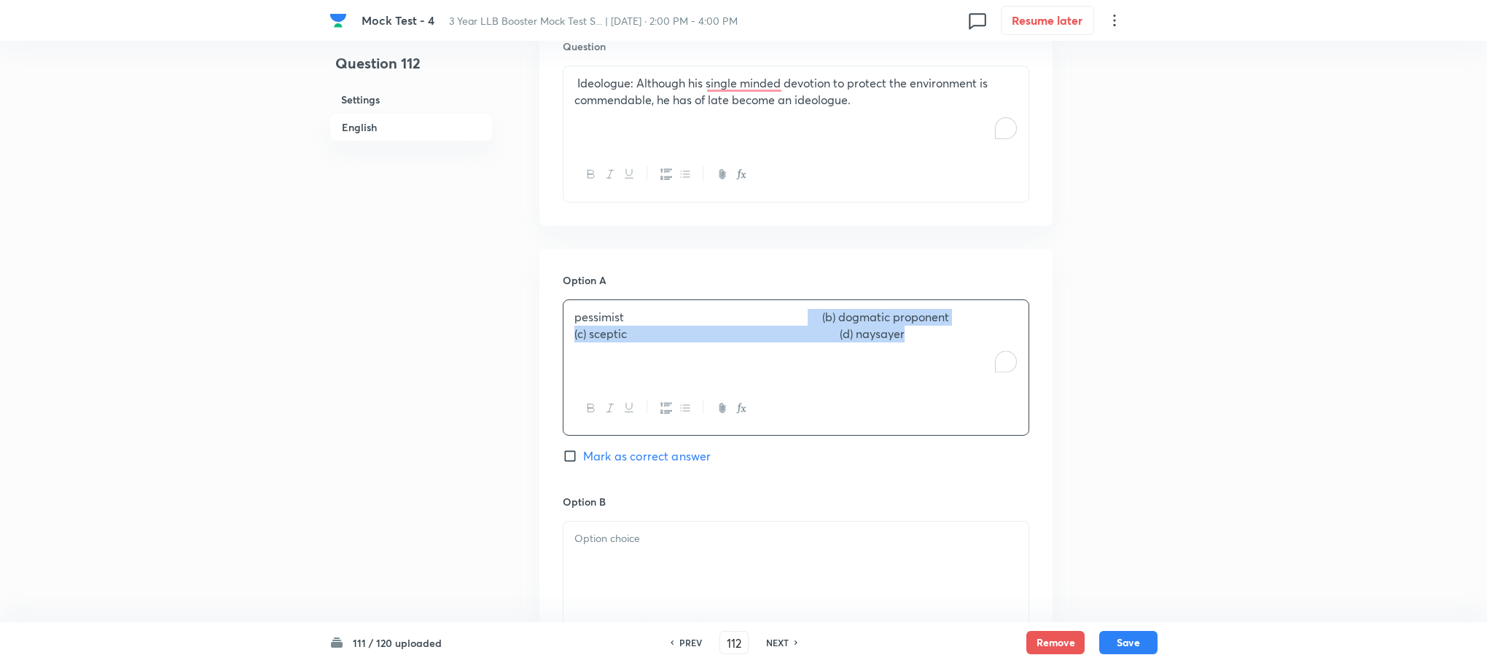
drag, startPoint x: 821, startPoint y: 321, endPoint x: 787, endPoint y: 423, distance: 106.7
click at [1068, 364] on div "Question 112 Settings English Settings Type Single choice correct 4 options Wit…" at bounding box center [743, 412] width 828 height 2068
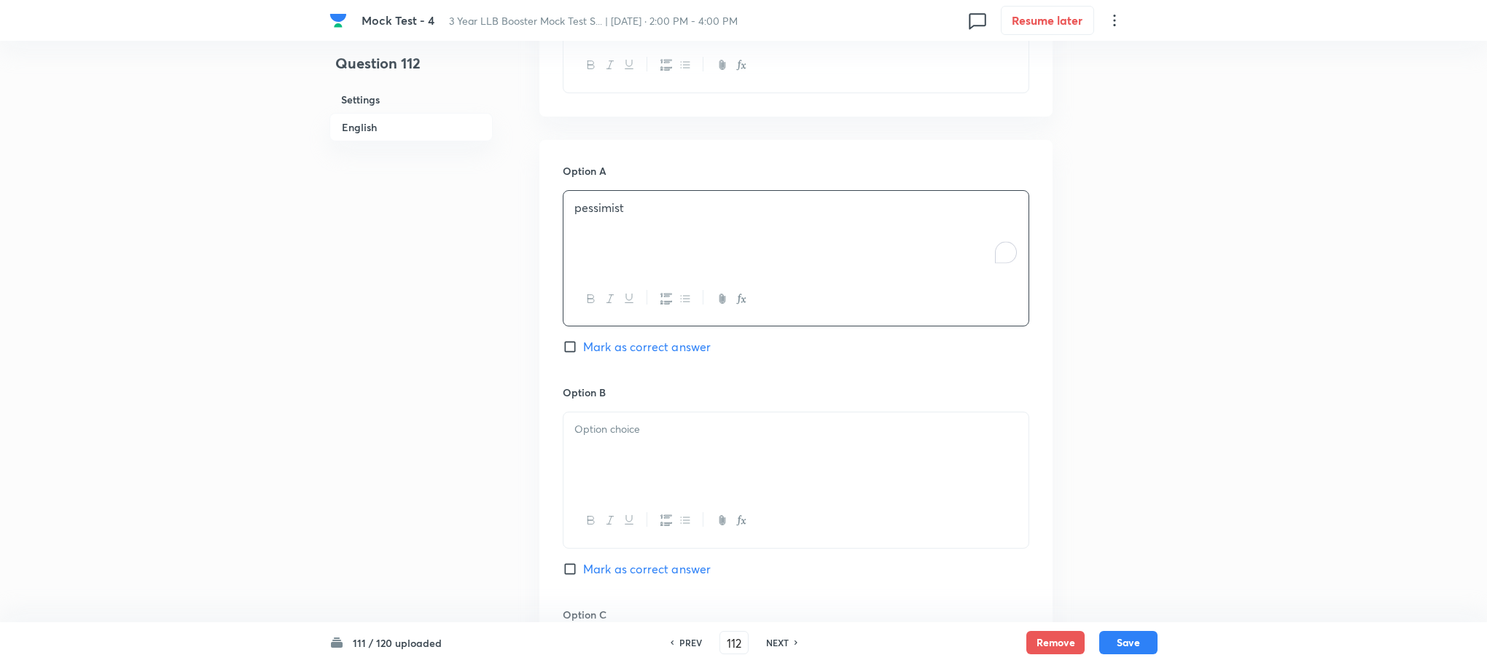
click at [615, 423] on div at bounding box center [795, 454] width 465 height 82
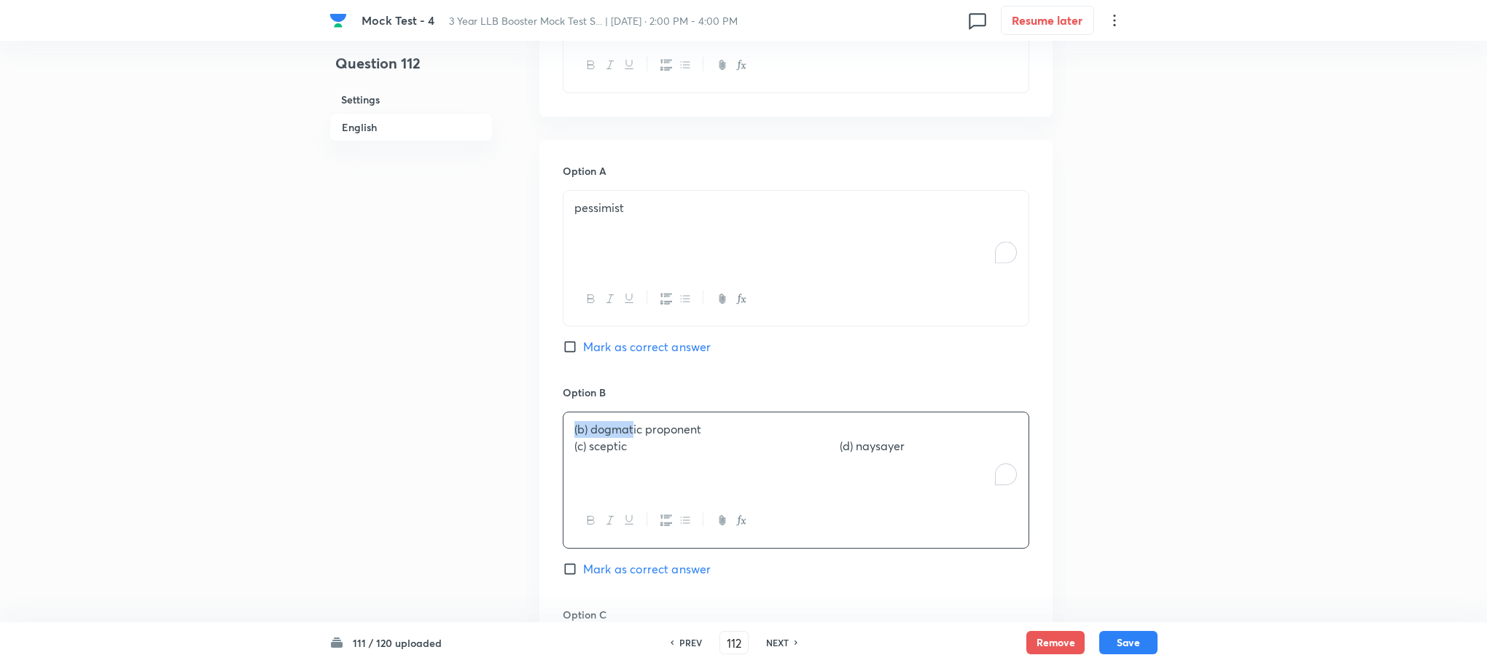
scroll to position [801, 0]
drag, startPoint x: 568, startPoint y: 446, endPoint x: 1030, endPoint y: 499, distance: 464.3
click at [1030, 499] on div "Option A pessimist [PERSON_NAME] as correct answer Option B dogmatic proponent …" at bounding box center [795, 592] width 513 height 905
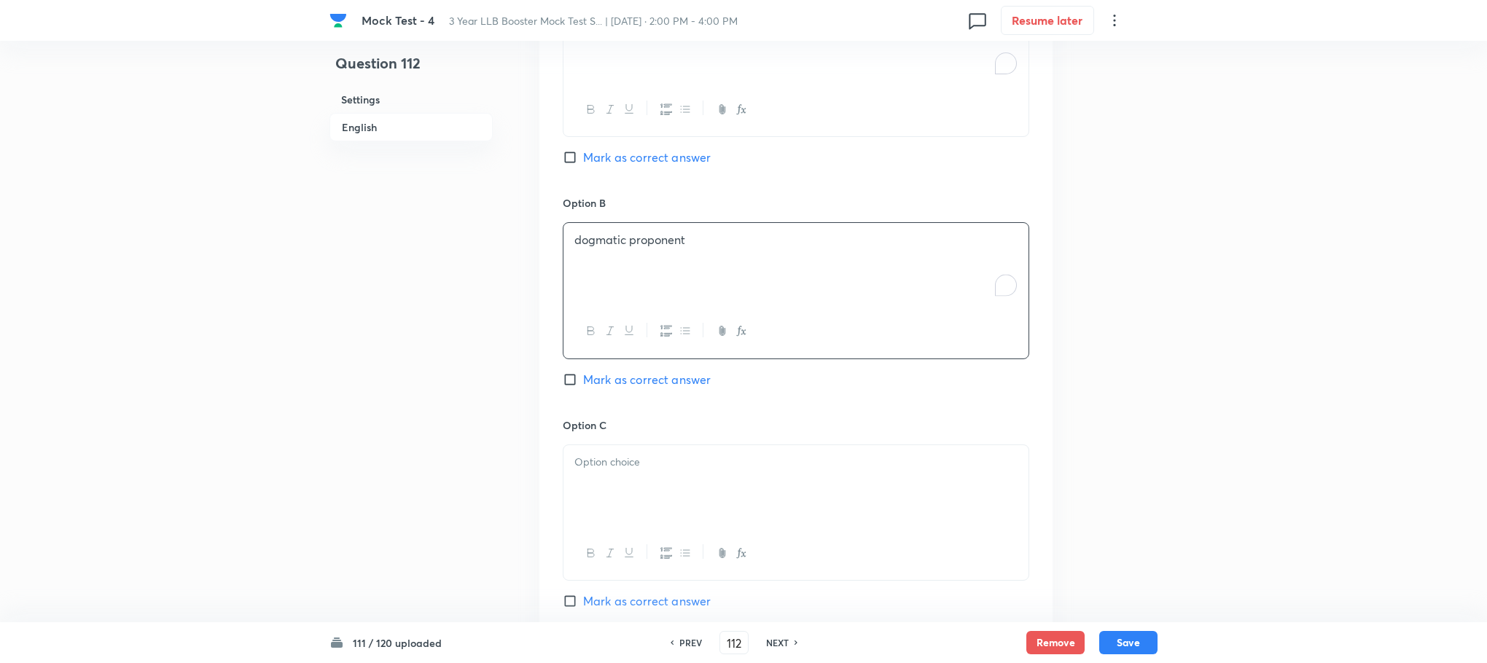
scroll to position [1020, 0]
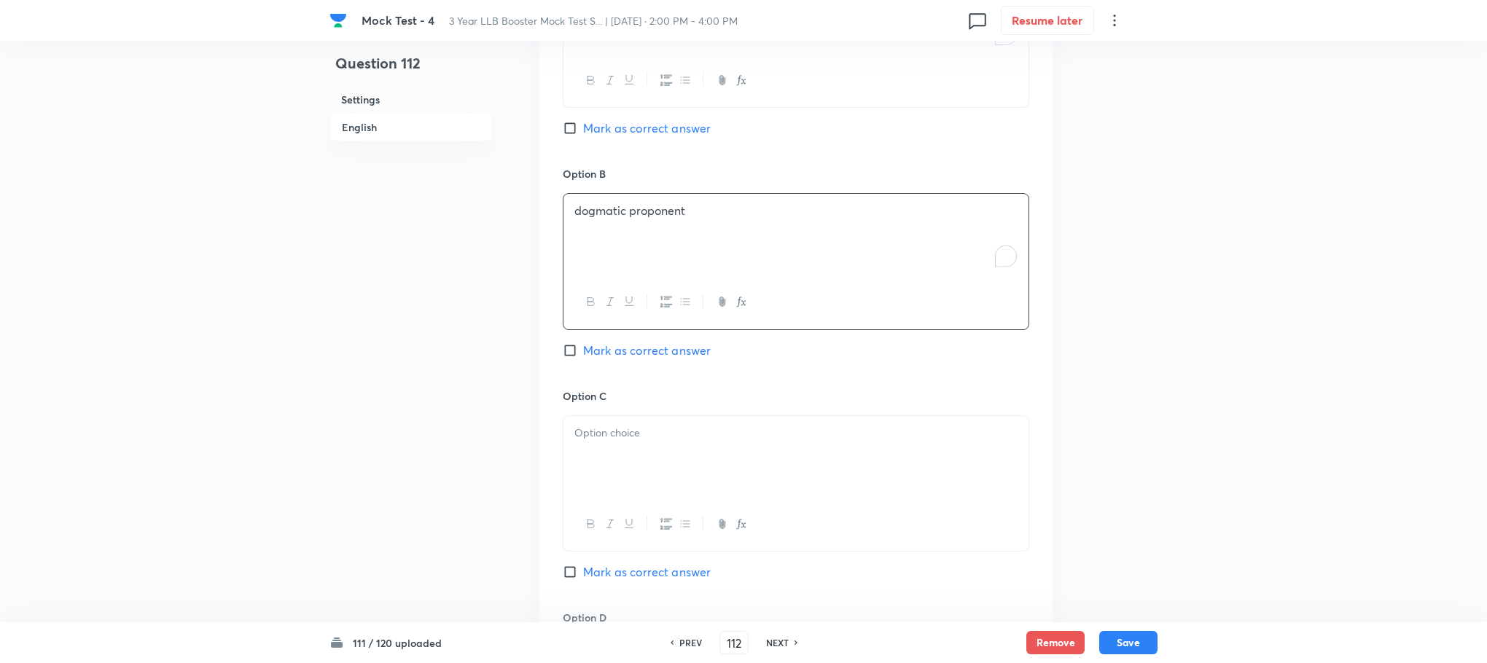
click at [598, 434] on p at bounding box center [795, 433] width 443 height 17
drag, startPoint x: 590, startPoint y: 435, endPoint x: 510, endPoint y: 433, distance: 80.2
click at [510, 433] on div "Question 112 Settings English Settings Type Single choice correct 4 options Wit…" at bounding box center [743, 84] width 828 height 2068
drag, startPoint x: 833, startPoint y: 442, endPoint x: 984, endPoint y: 448, distance: 151.0
click at [984, 448] on div "sceptic (d) naysayer" at bounding box center [795, 457] width 465 height 82
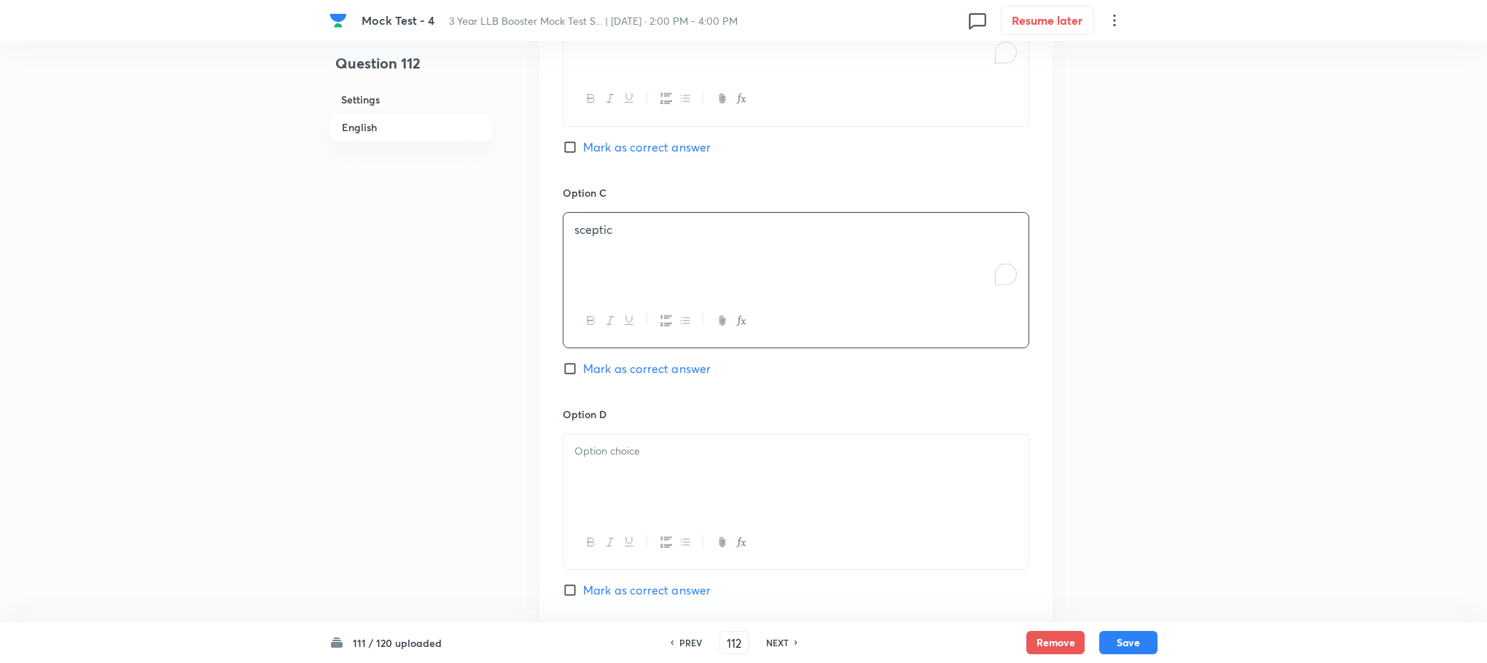
scroll to position [1238, 0]
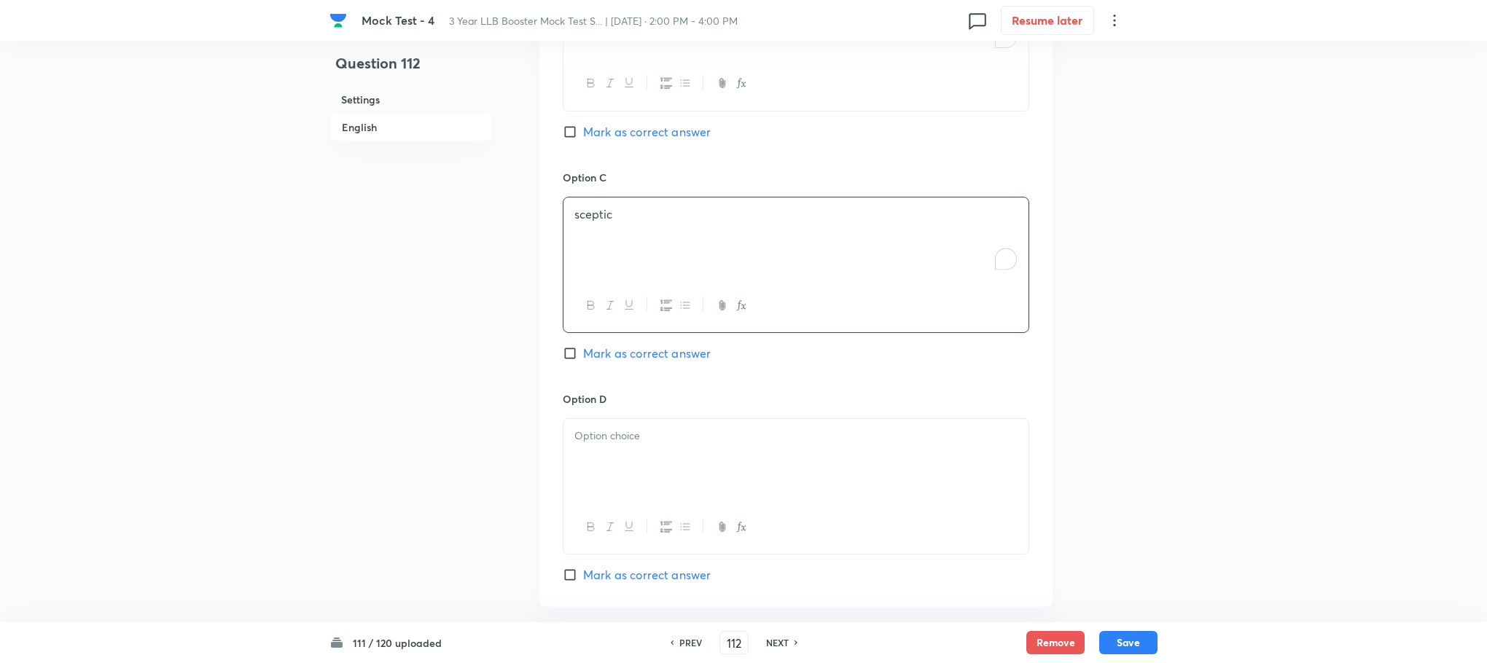
click at [606, 466] on div at bounding box center [795, 460] width 465 height 82
drag, startPoint x: 597, startPoint y: 439, endPoint x: 497, endPoint y: 445, distance: 100.0
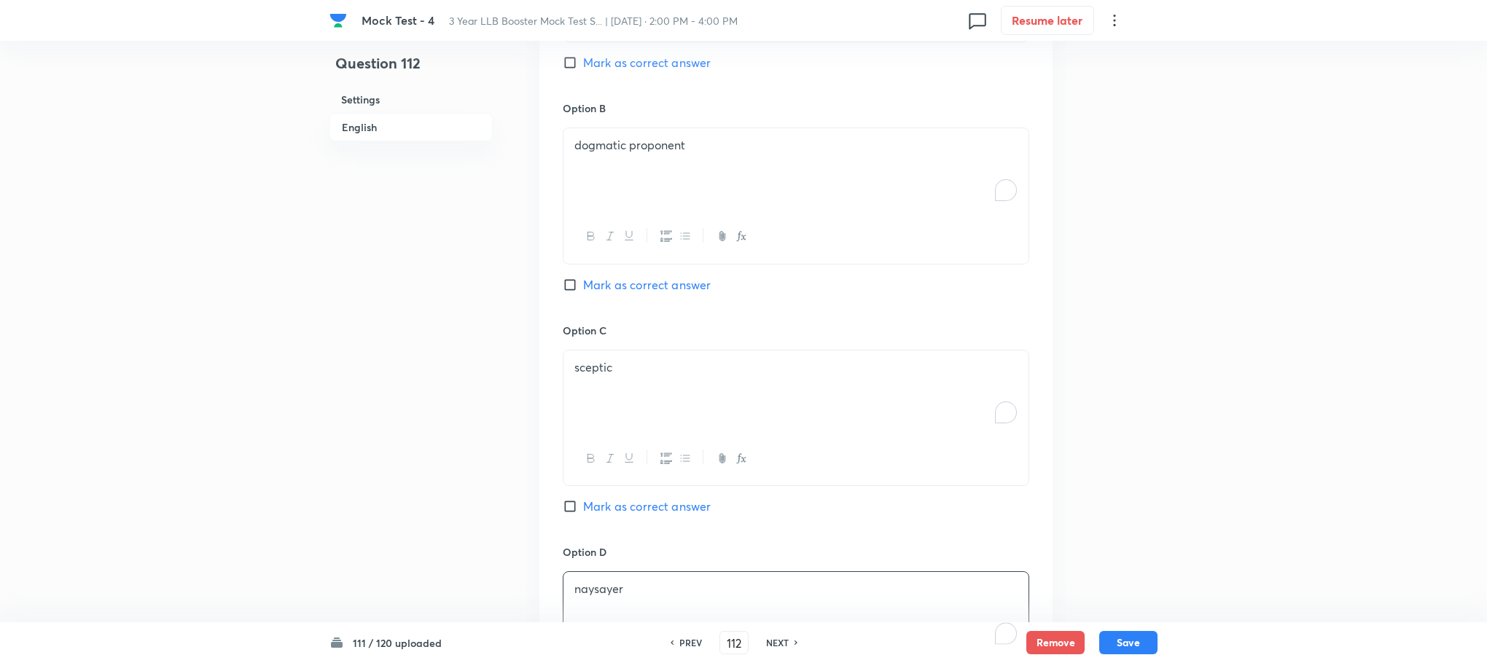
scroll to position [1001, 0]
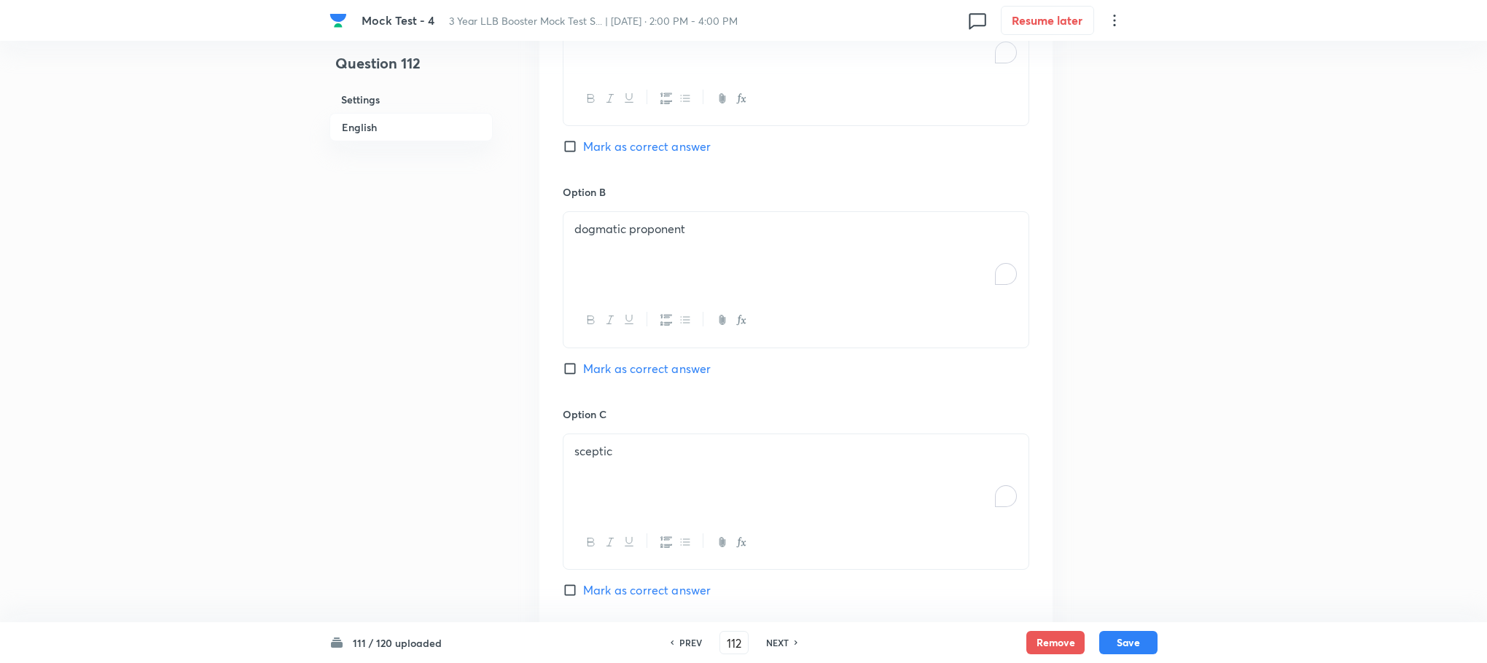
click at [637, 368] on span "Mark as correct answer" at bounding box center [647, 368] width 128 height 17
click at [583, 368] on input "Mark as correct answer" at bounding box center [573, 368] width 20 height 15
checkbox input "true"
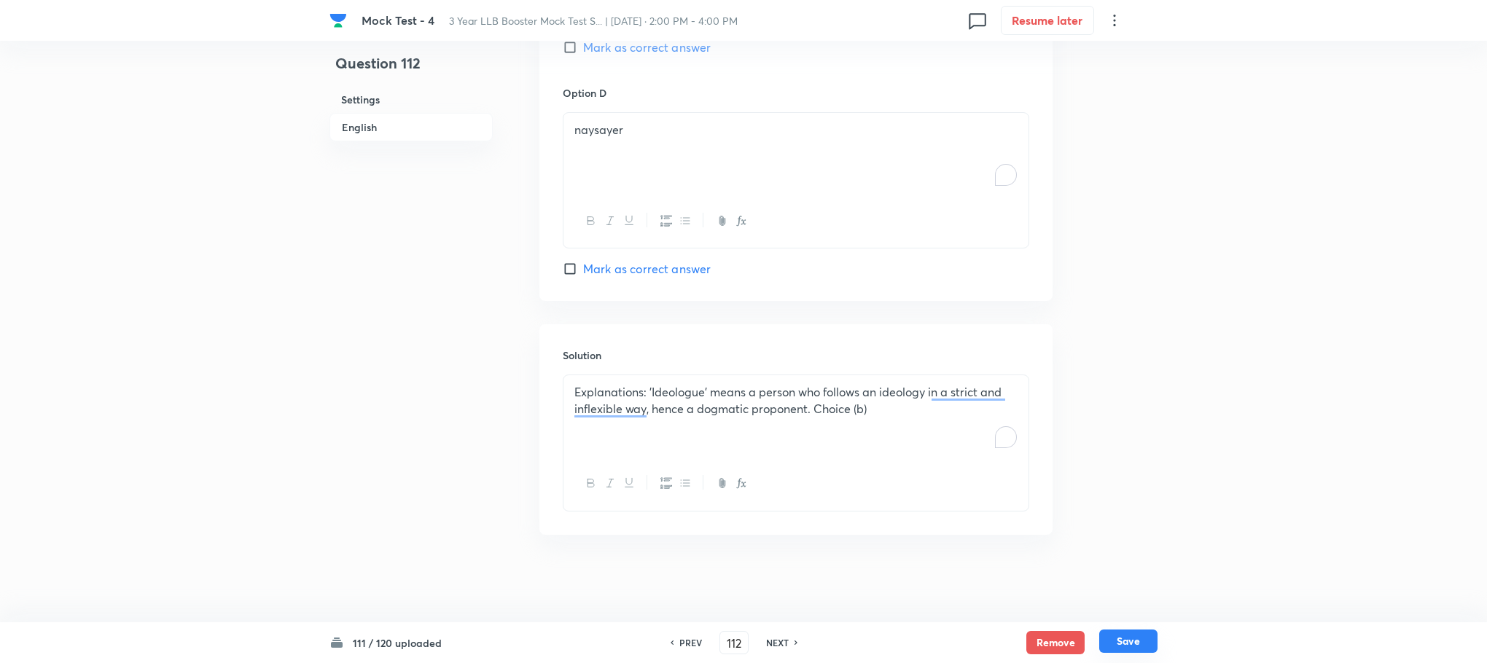
click at [1151, 634] on button "Save" at bounding box center [1128, 641] width 58 height 23
type input "113"
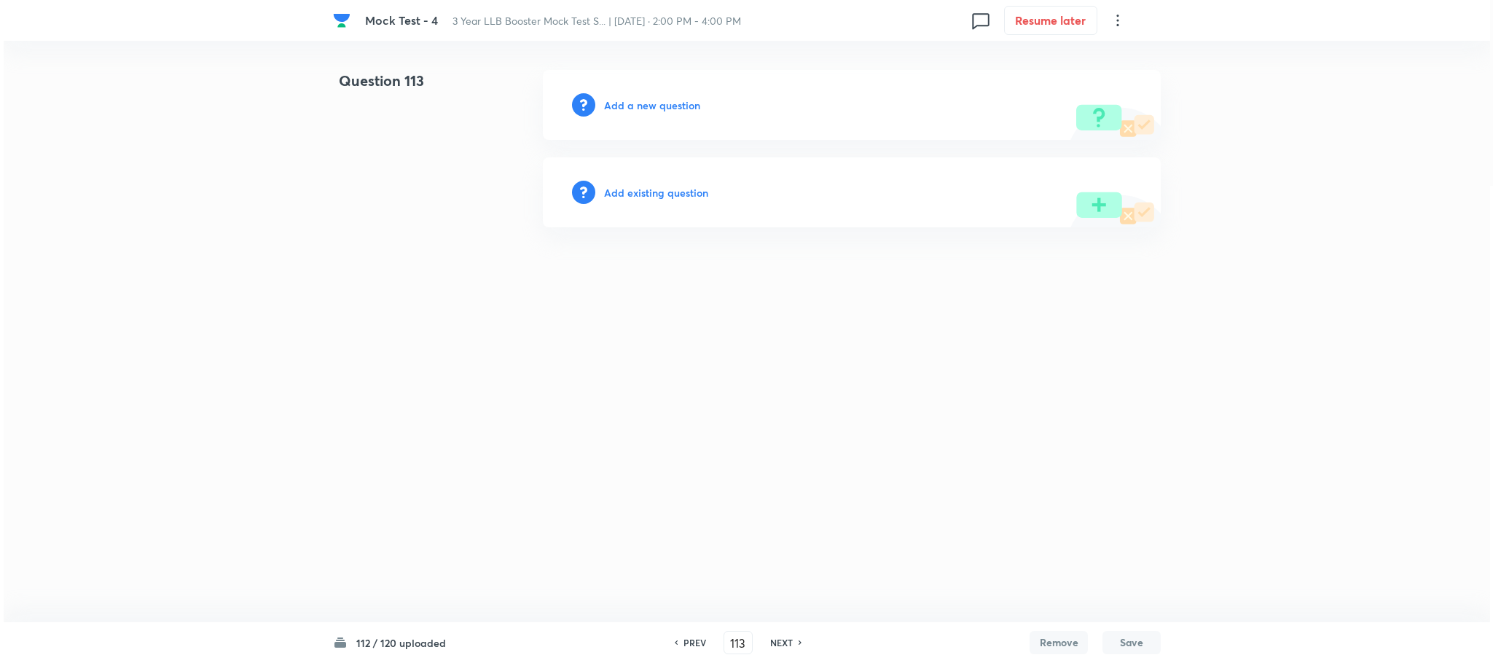
scroll to position [0, 0]
click at [644, 109] on h6 "Add a new question" at bounding box center [652, 105] width 96 height 15
click at [644, 109] on h6 "Choose a question type" at bounding box center [660, 105] width 112 height 15
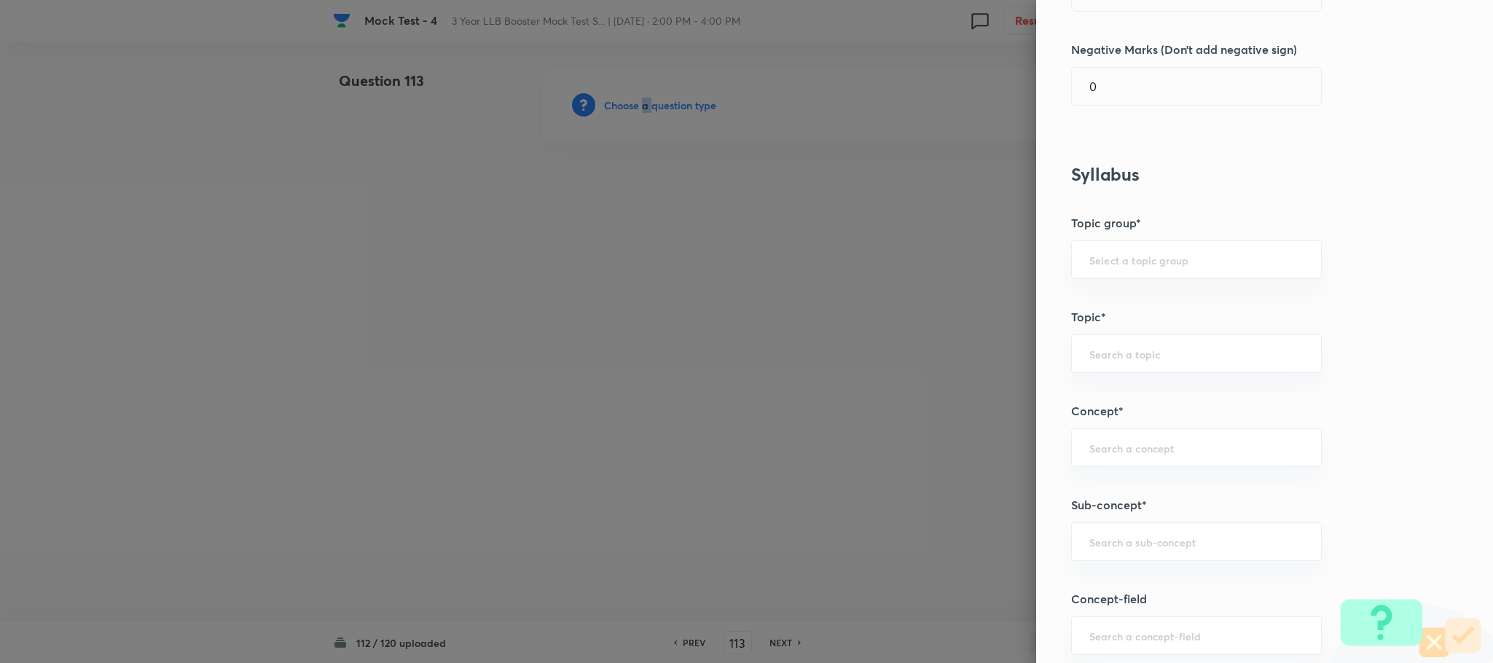
scroll to position [765, 0]
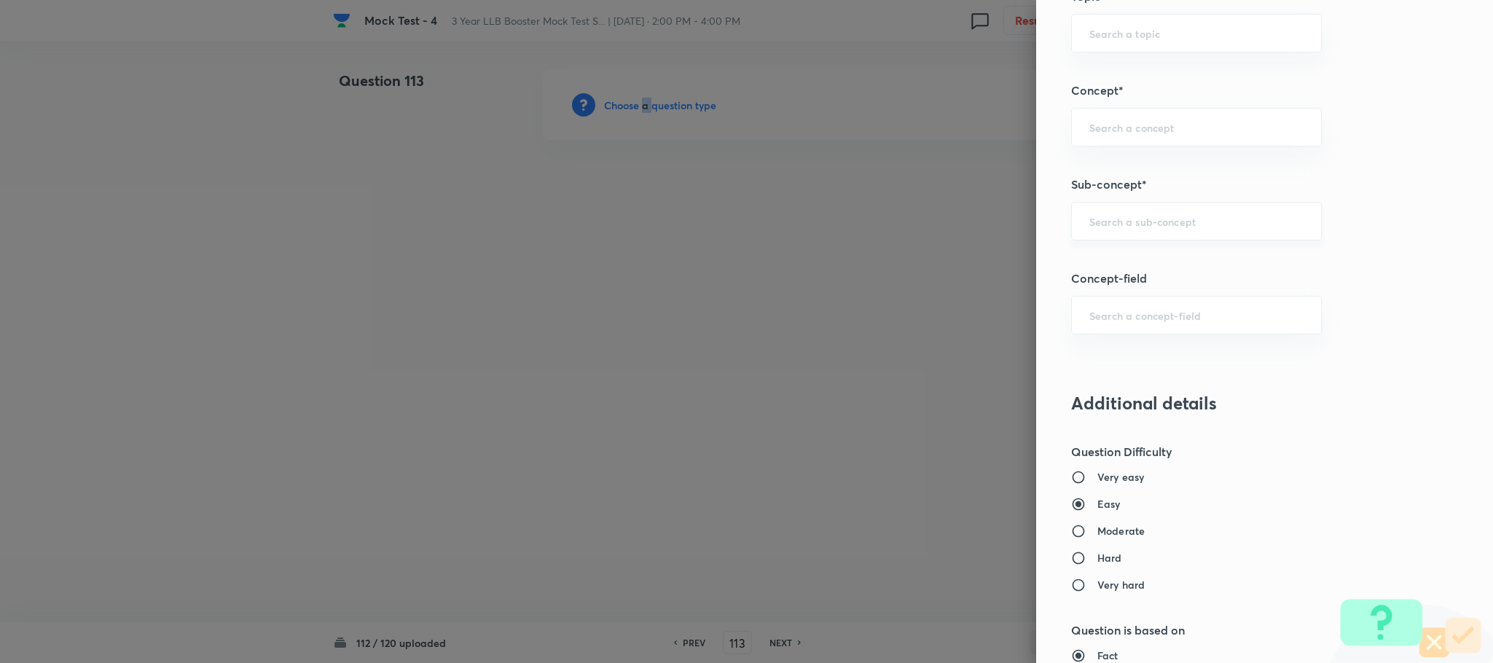
click at [1103, 210] on div "​" at bounding box center [1196, 221] width 251 height 39
click at [1105, 263] on li "Reading Approach" at bounding box center [1180, 267] width 249 height 26
type input "Reading Approach"
type input "English Language"
type input "English Comprehension"
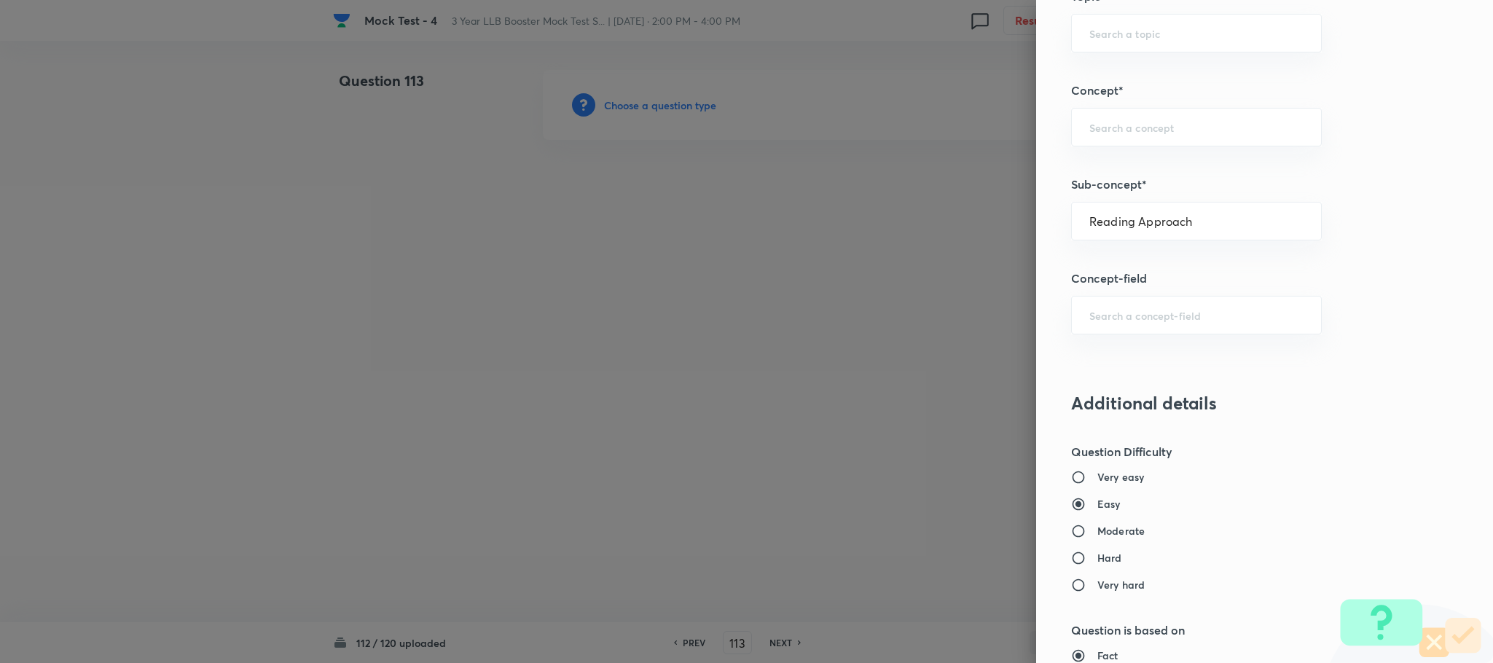
type input "Types of Passages"
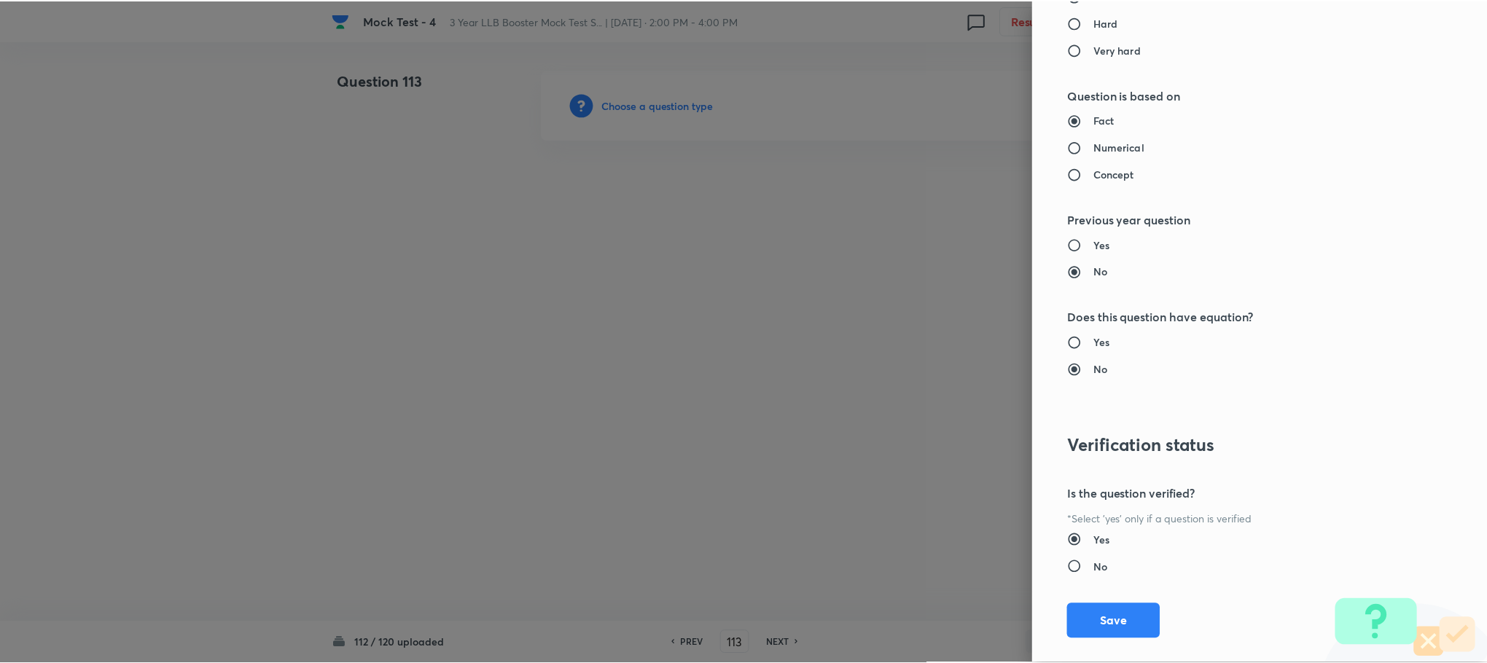
scroll to position [1328, 0]
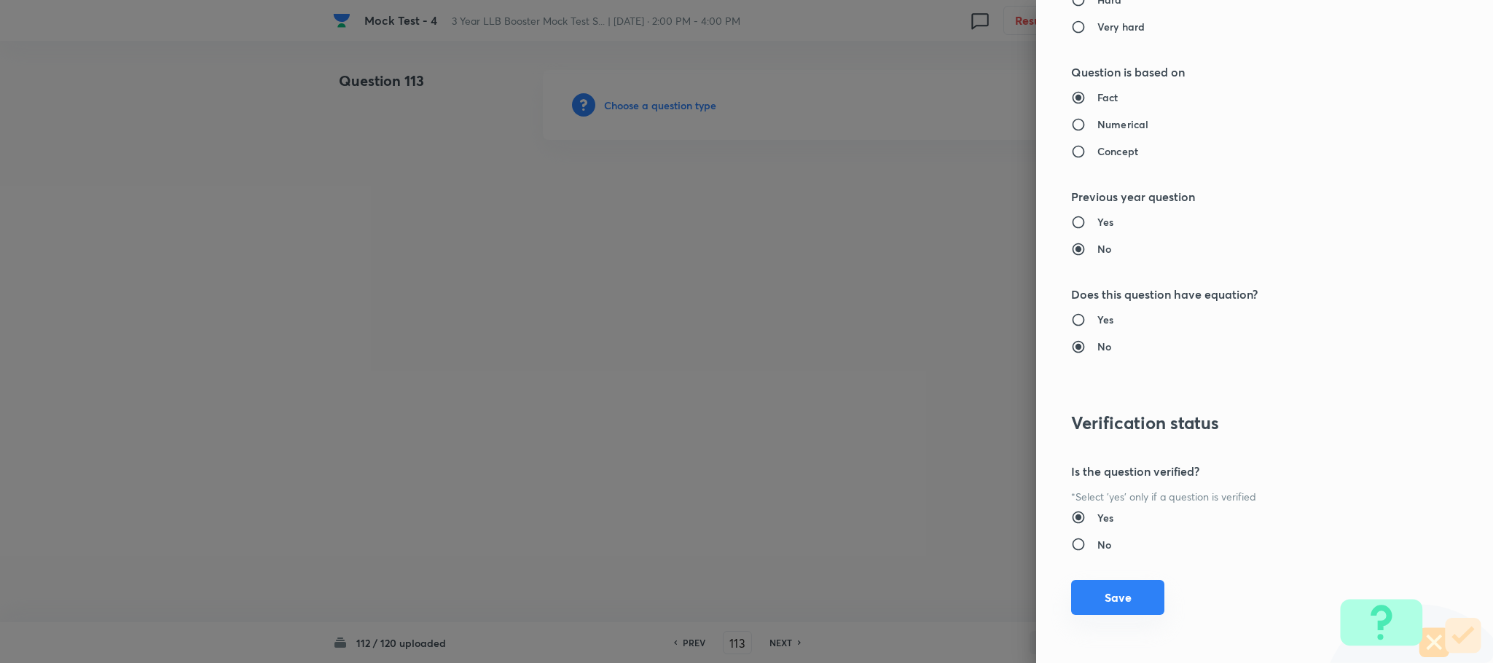
click at [1106, 597] on button "Save" at bounding box center [1117, 597] width 93 height 35
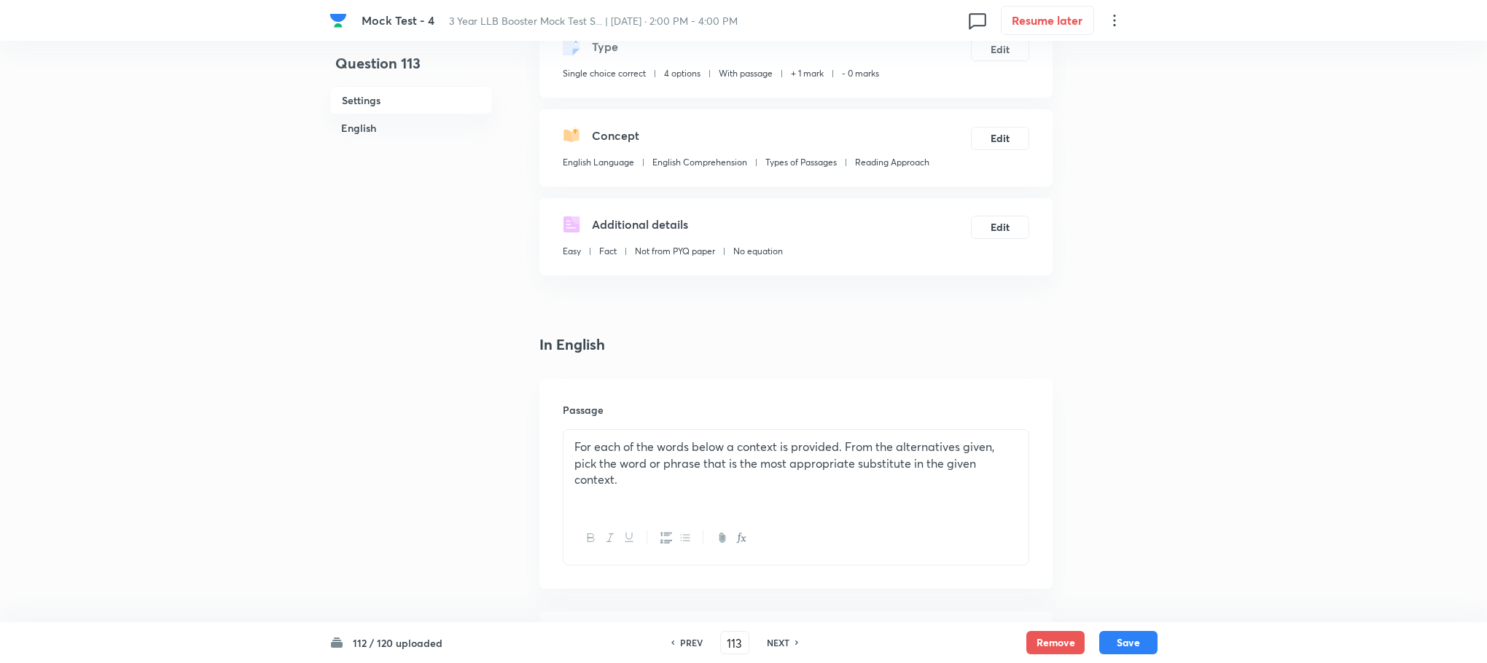
scroll to position [437, 0]
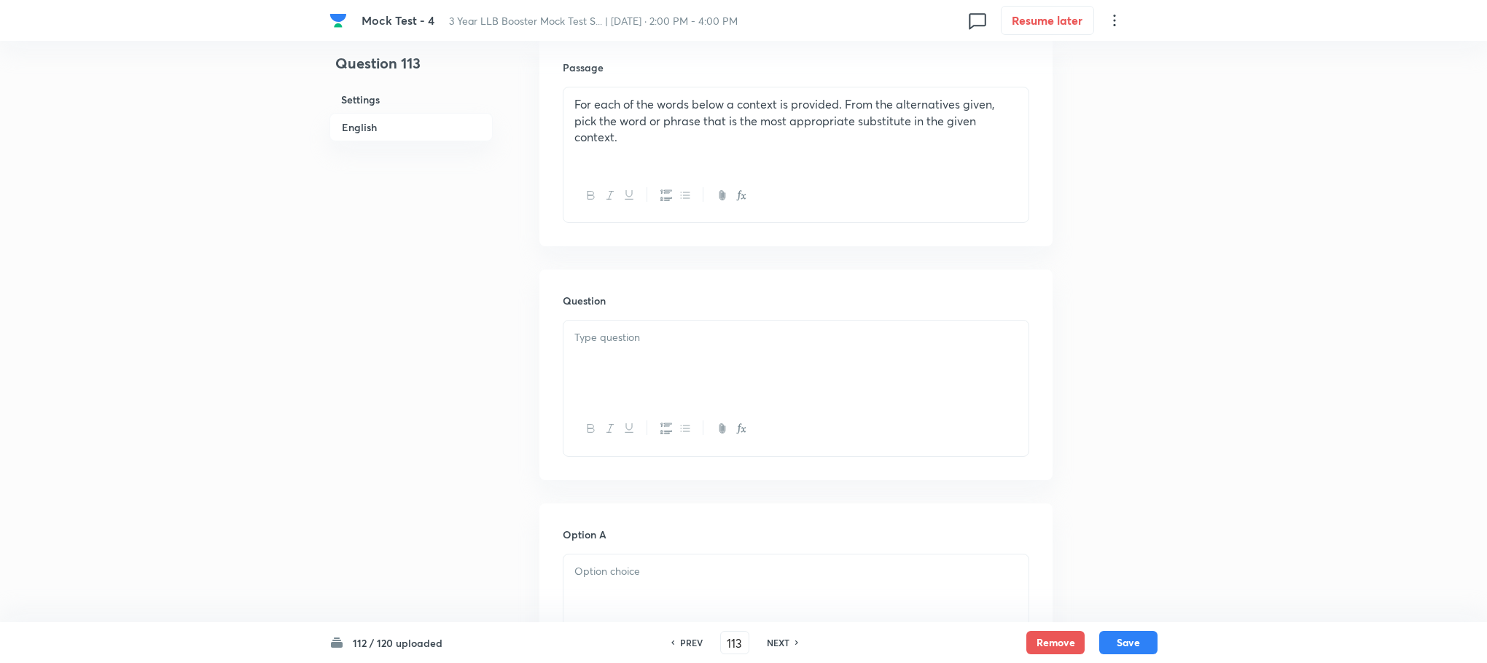
click at [598, 377] on div at bounding box center [795, 362] width 465 height 82
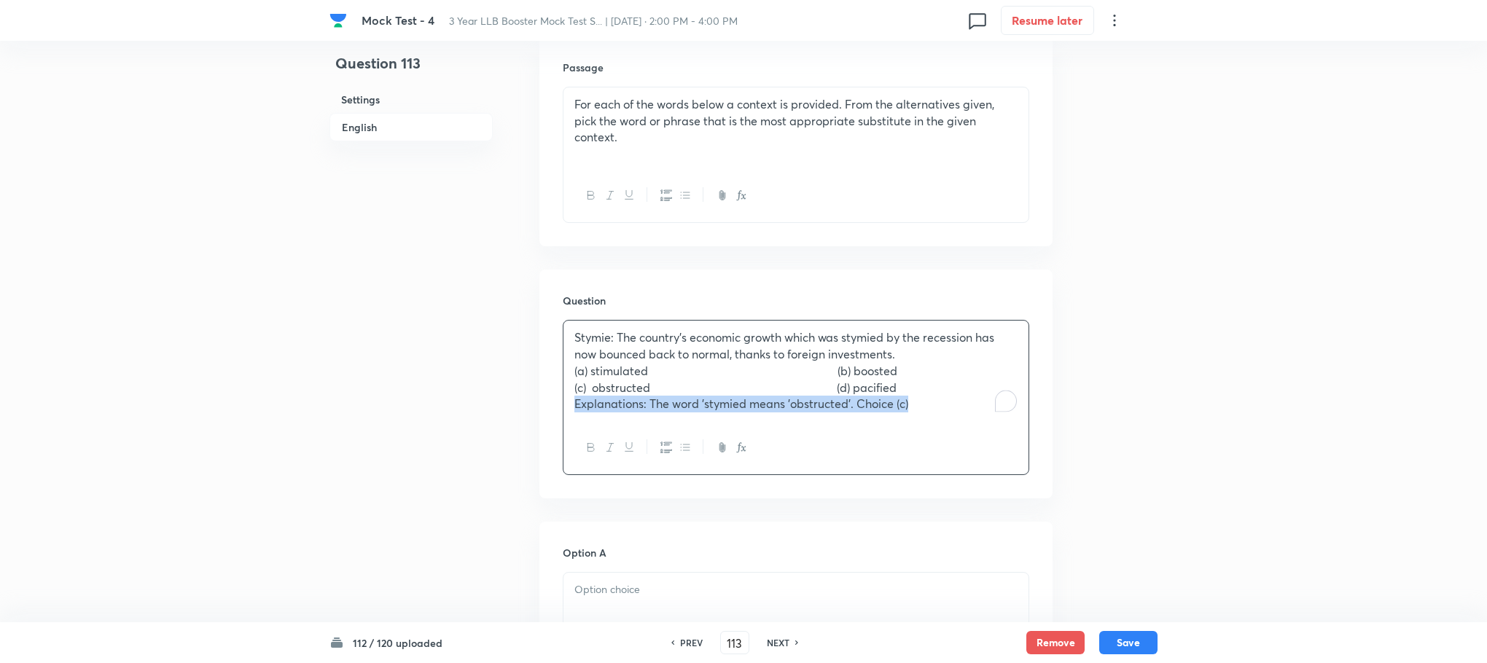
drag, startPoint x: 569, startPoint y: 401, endPoint x: 958, endPoint y: 431, distance: 390.4
click at [958, 431] on div "Stymie: The country's economic growth which was stymied by the recession has no…" at bounding box center [796, 397] width 466 height 155
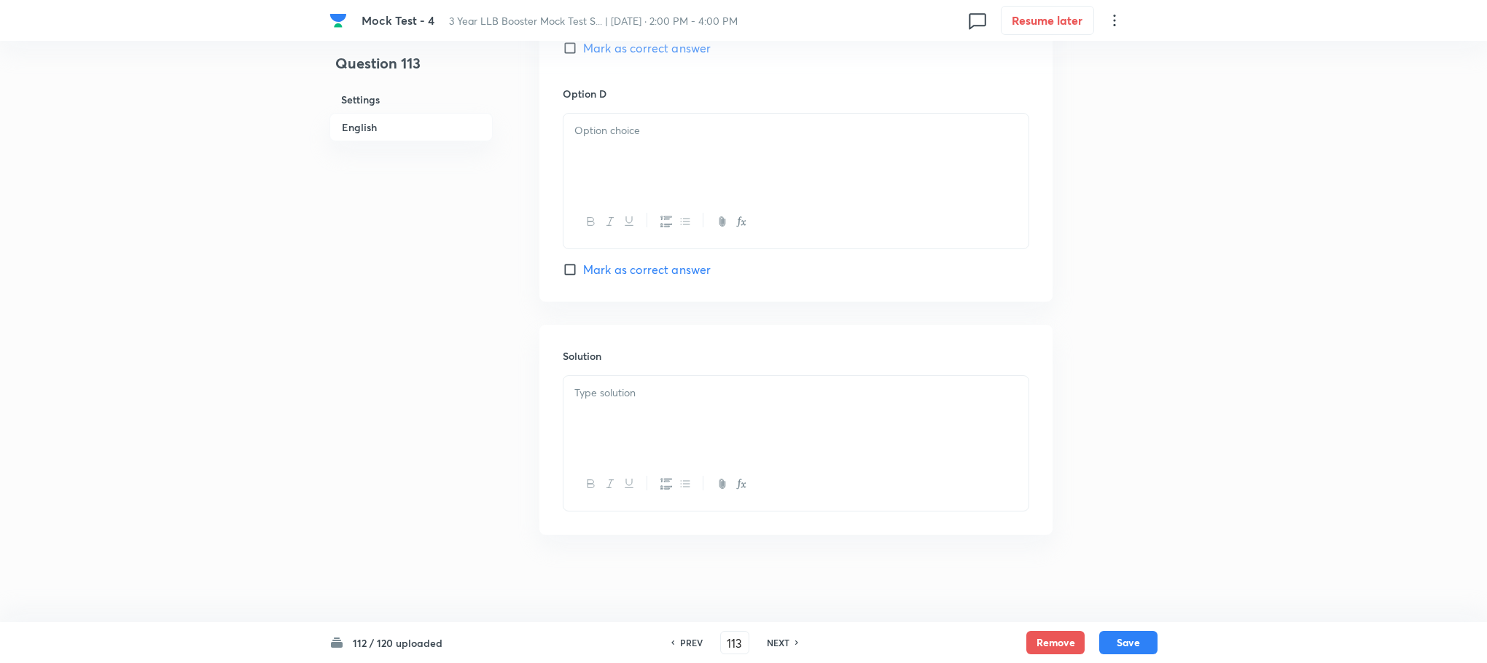
click at [613, 455] on div at bounding box center [795, 417] width 465 height 82
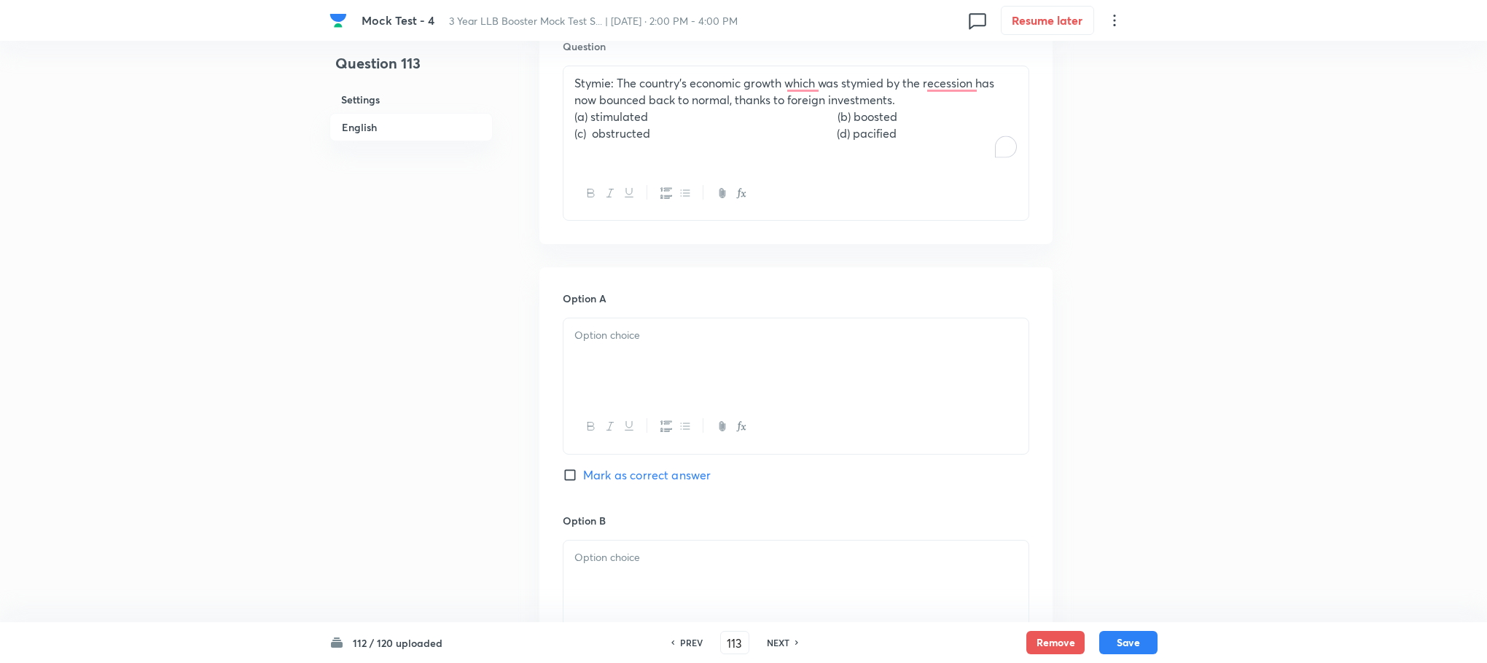
drag, startPoint x: 603, startPoint y: 116, endPoint x: 1020, endPoint y: 136, distance: 416.6
click at [1020, 136] on div "Stymie: The country's economic growth which was stymied by the recession has no…" at bounding box center [795, 116] width 465 height 101
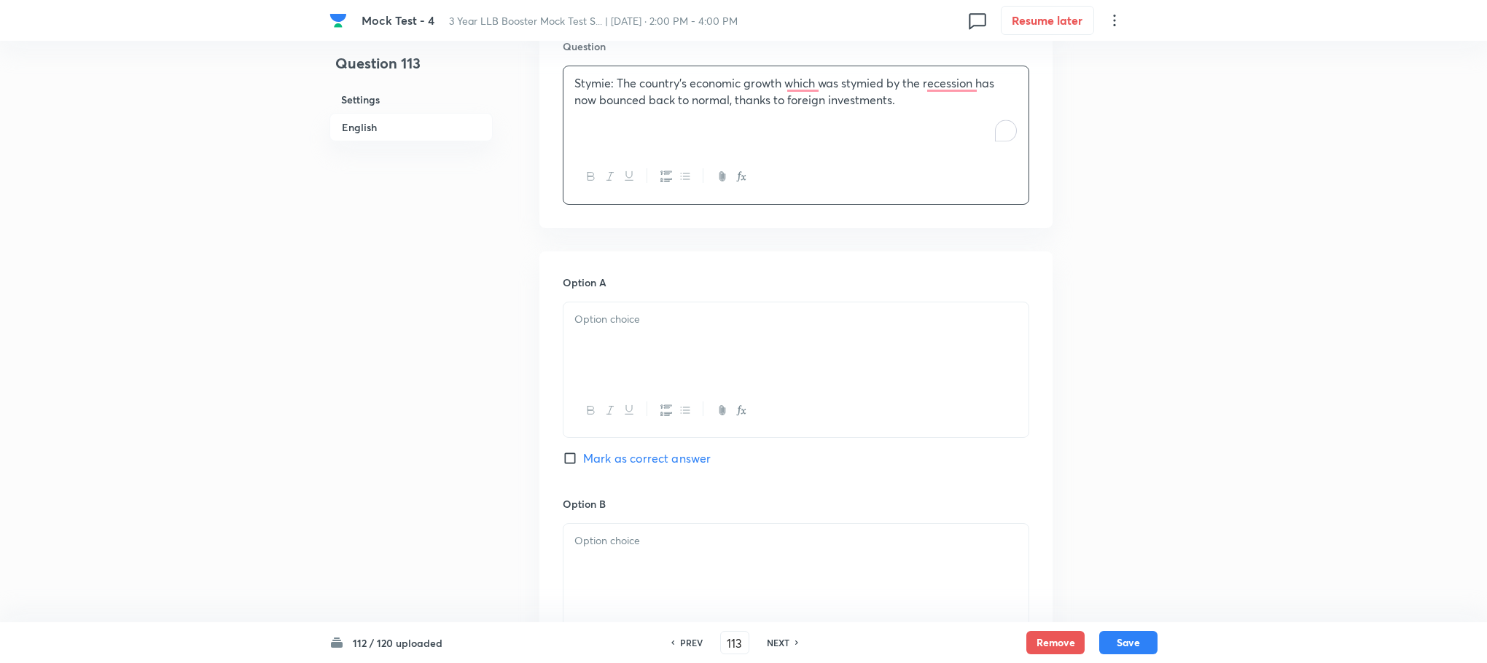
click at [644, 380] on div at bounding box center [795, 343] width 465 height 82
drag, startPoint x: 598, startPoint y: 321, endPoint x: 510, endPoint y: 318, distance: 87.5
click at [510, 318] on div "Question 113 Settings English Settings Type Single choice correct 4 options Wit…" at bounding box center [743, 413] width 828 height 2070
drag, startPoint x: 811, startPoint y: 317, endPoint x: 982, endPoint y: 343, distance: 173.3
click at [982, 343] on div "stimulated (b) boosted (c) obstructed (d) pacified" at bounding box center [795, 343] width 465 height 82
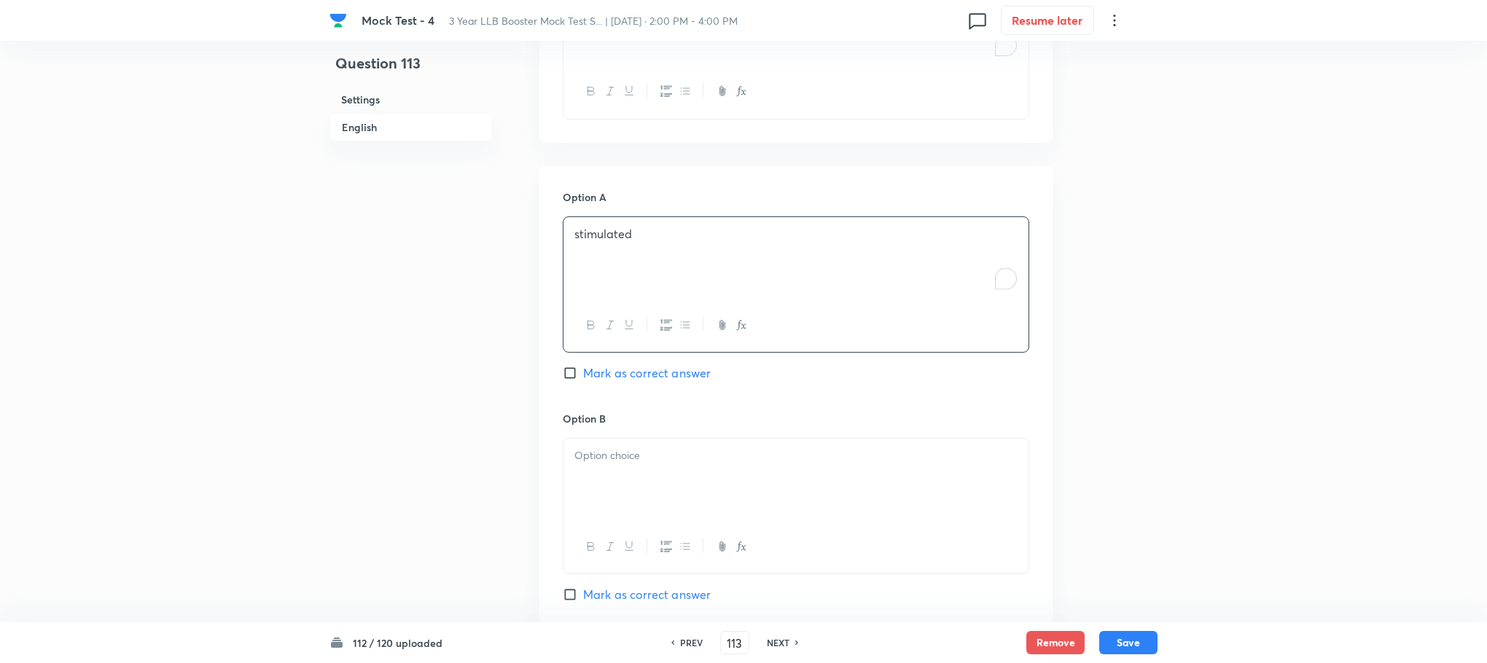
scroll to position [801, 0]
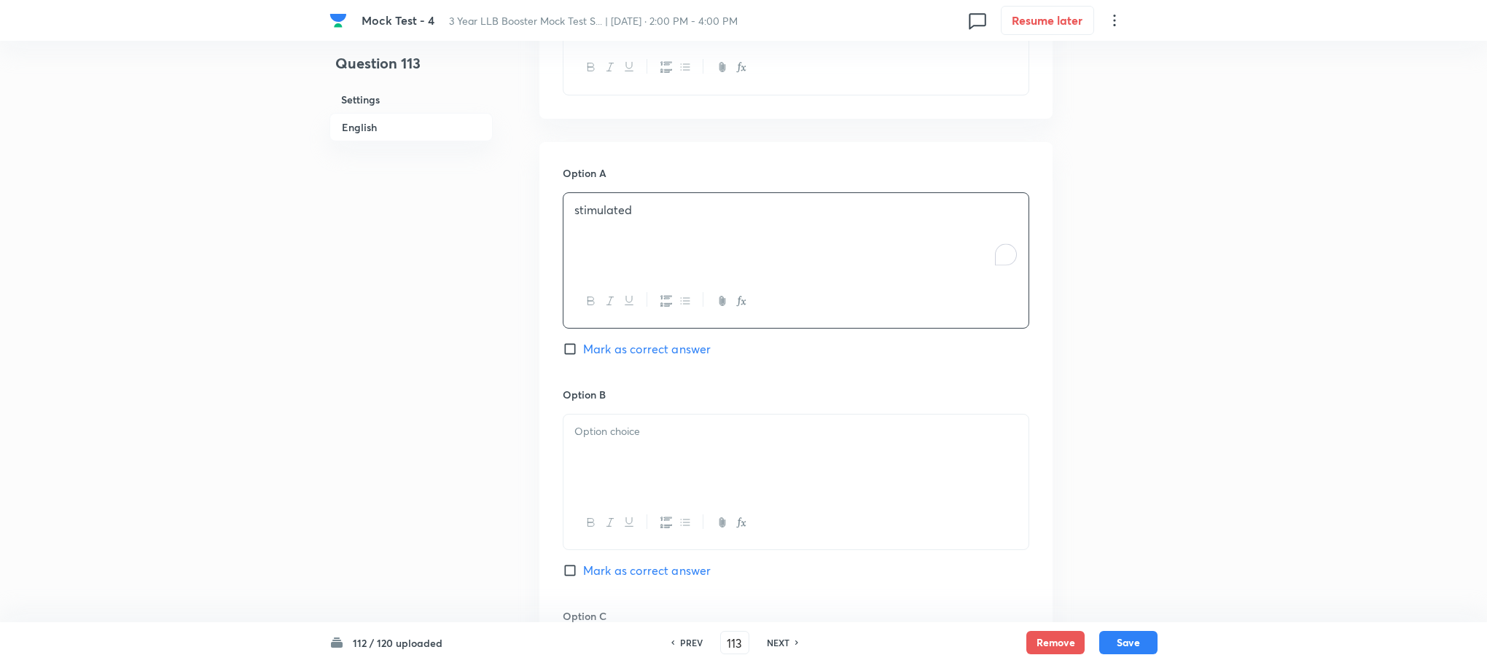
click at [641, 402] on h6 "Option B" at bounding box center [796, 394] width 466 height 15
drag, startPoint x: 634, startPoint y: 418, endPoint x: 624, endPoint y: 422, distance: 10.8
click at [632, 420] on div at bounding box center [795, 456] width 465 height 82
drag, startPoint x: 609, startPoint y: 437, endPoint x: 374, endPoint y: 424, distance: 235.0
click at [374, 424] on div "Question 113 Settings English Settings Type Single choice correct 4 options Wit…" at bounding box center [743, 304] width 828 height 2070
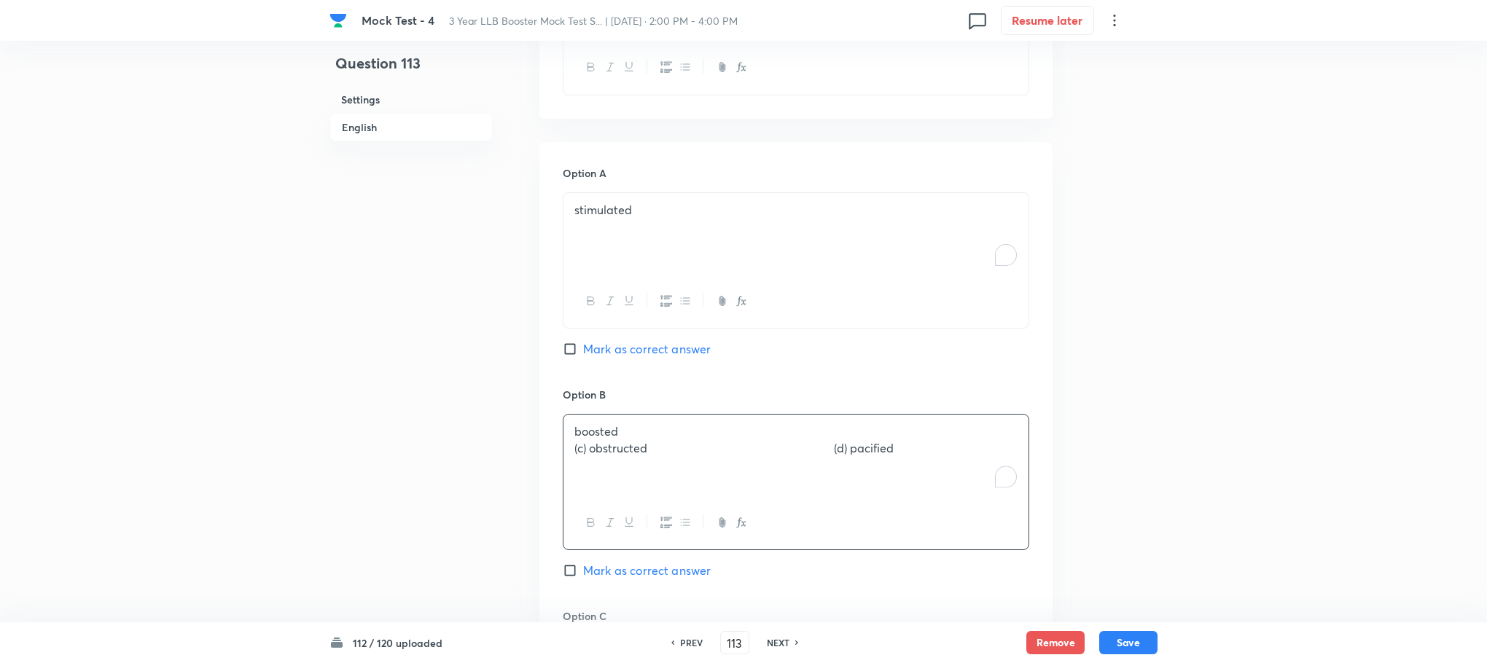
drag, startPoint x: 604, startPoint y: 449, endPoint x: 1017, endPoint y: 495, distance: 415.1
click at [1017, 495] on div "boosted (c) obstructed (d) pacified" at bounding box center [795, 456] width 465 height 82
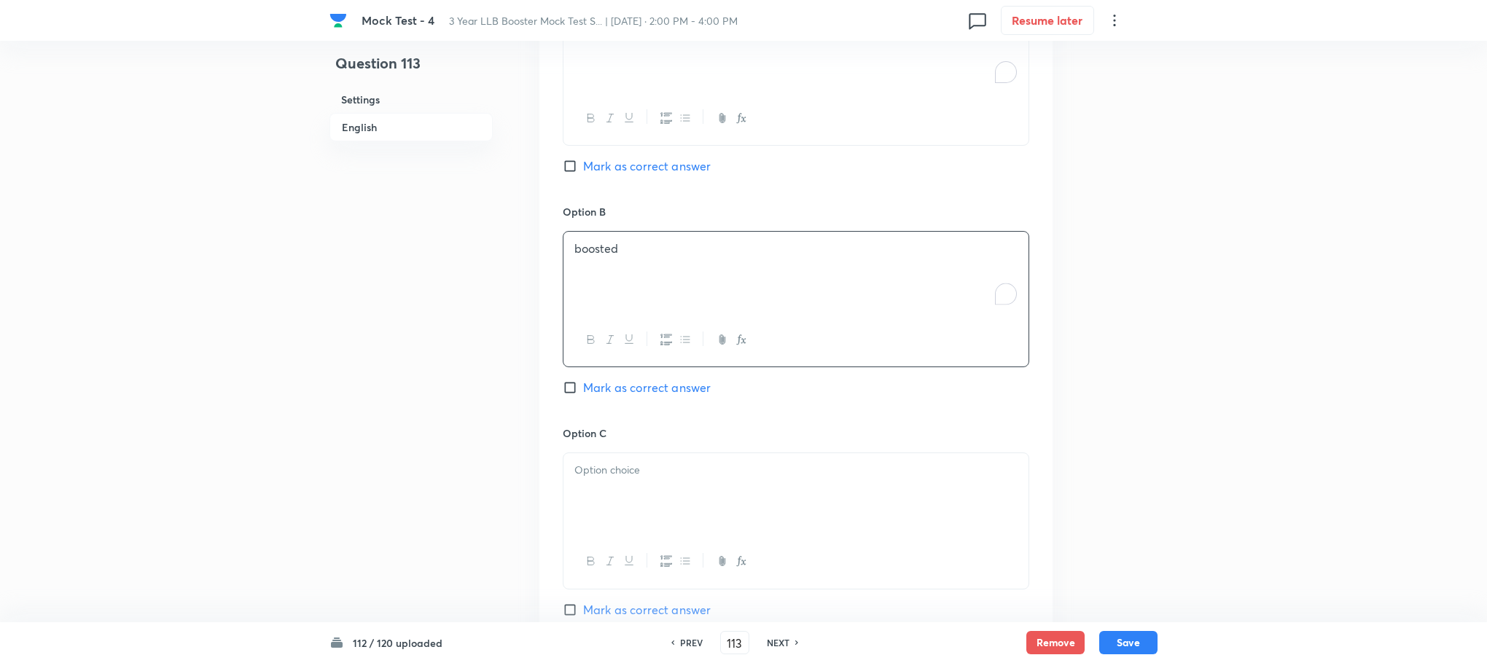
scroll to position [1129, 0]
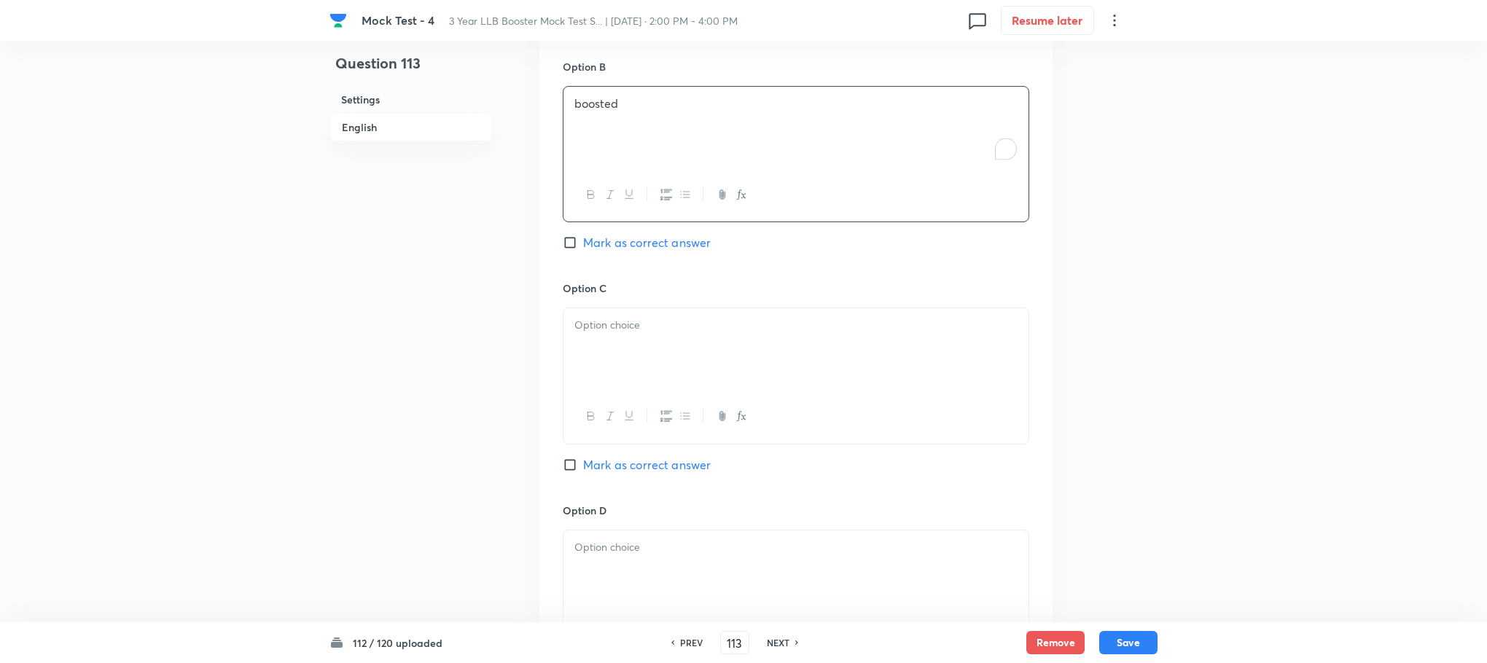
click at [585, 370] on div at bounding box center [795, 349] width 465 height 82
drag, startPoint x: 595, startPoint y: 331, endPoint x: 460, endPoint y: 332, distance: 135.6
drag, startPoint x: 831, startPoint y: 331, endPoint x: 1004, endPoint y: 339, distance: 172.9
click at [1004, 339] on div "obstructed (d) pacified" at bounding box center [795, 349] width 465 height 82
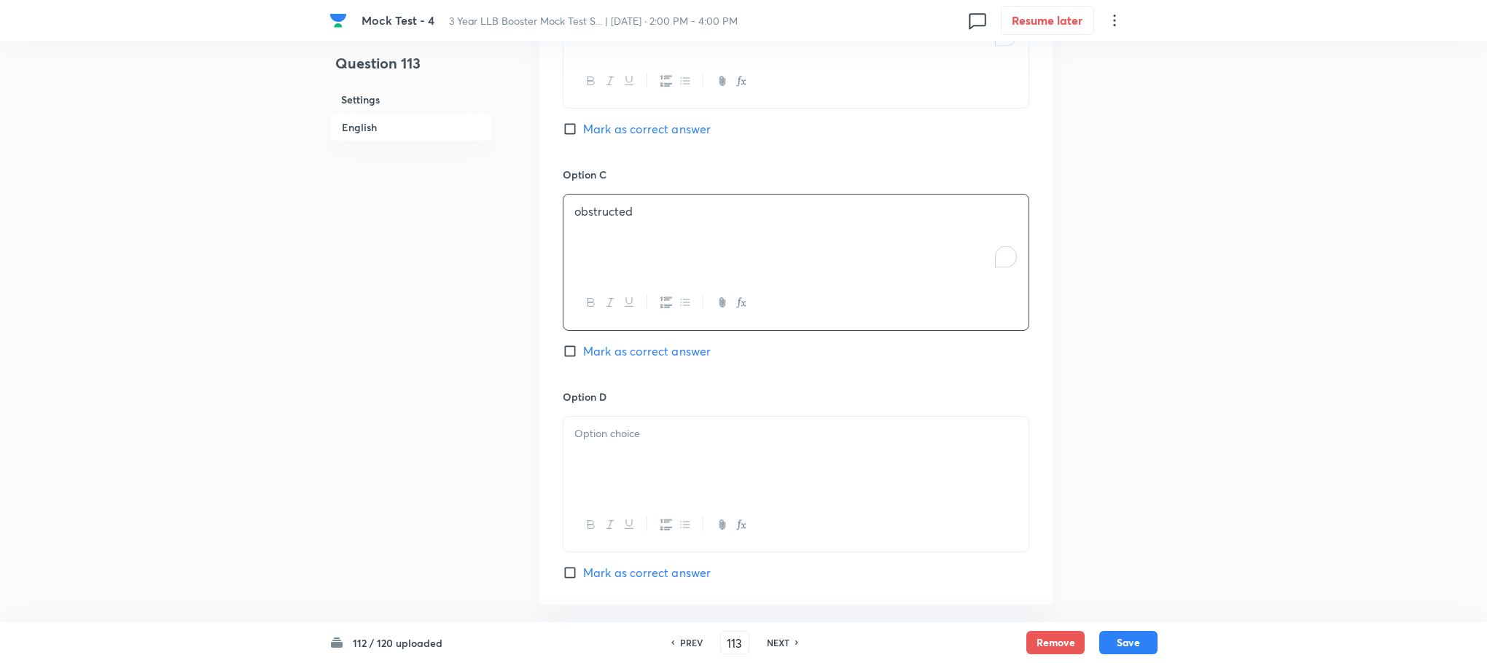
scroll to position [1348, 0]
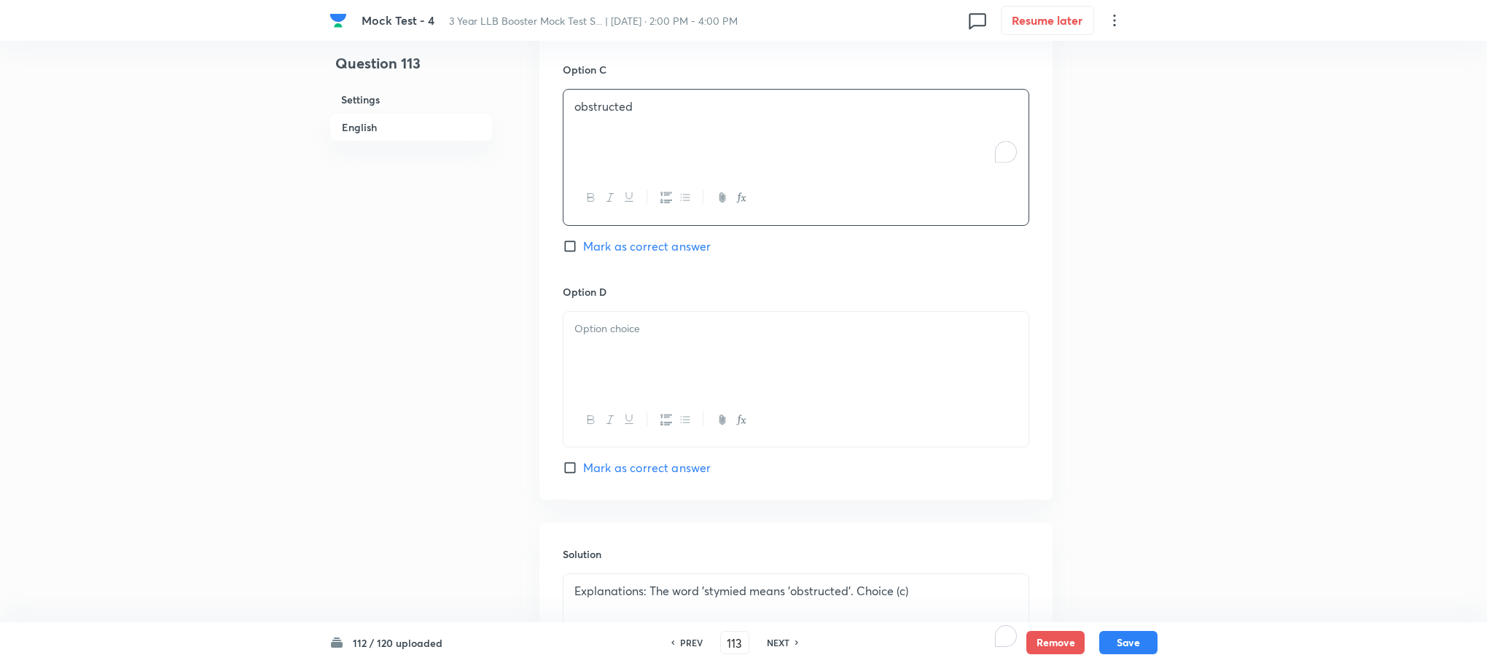
click at [628, 356] on div at bounding box center [795, 353] width 465 height 82
click at [587, 330] on p "(d) pacified" at bounding box center [795, 329] width 443 height 17
drag, startPoint x: 595, startPoint y: 337, endPoint x: 554, endPoint y: 337, distance: 41.5
click at [554, 337] on div "Option A stimulated Mark as correct answer Option B boosted Mark as correct ans…" at bounding box center [795, 47] width 513 height 905
click at [659, 243] on span "Mark as correct answer" at bounding box center [647, 246] width 128 height 17
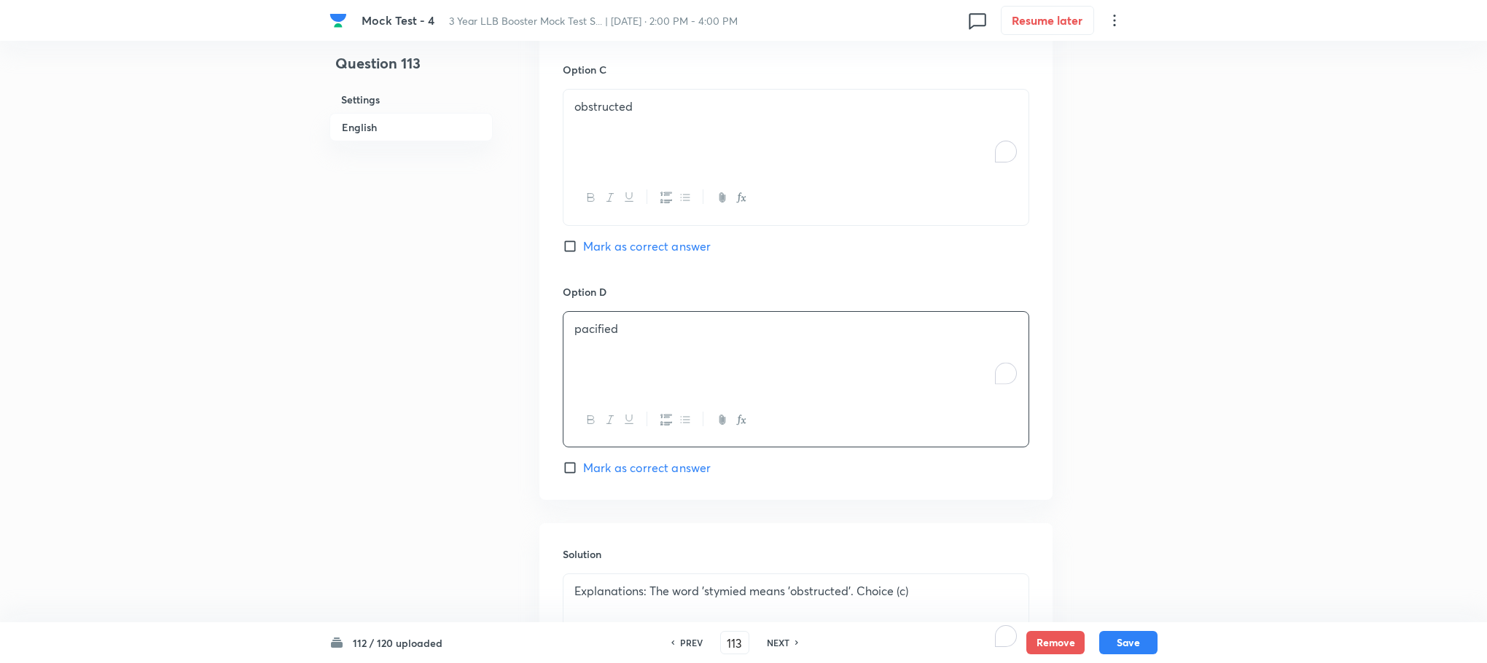
click at [583, 243] on input "Mark as correct answer" at bounding box center [573, 246] width 20 height 15
checkbox input "true"
click at [1117, 650] on button "Save" at bounding box center [1128, 641] width 58 height 23
type input "114"
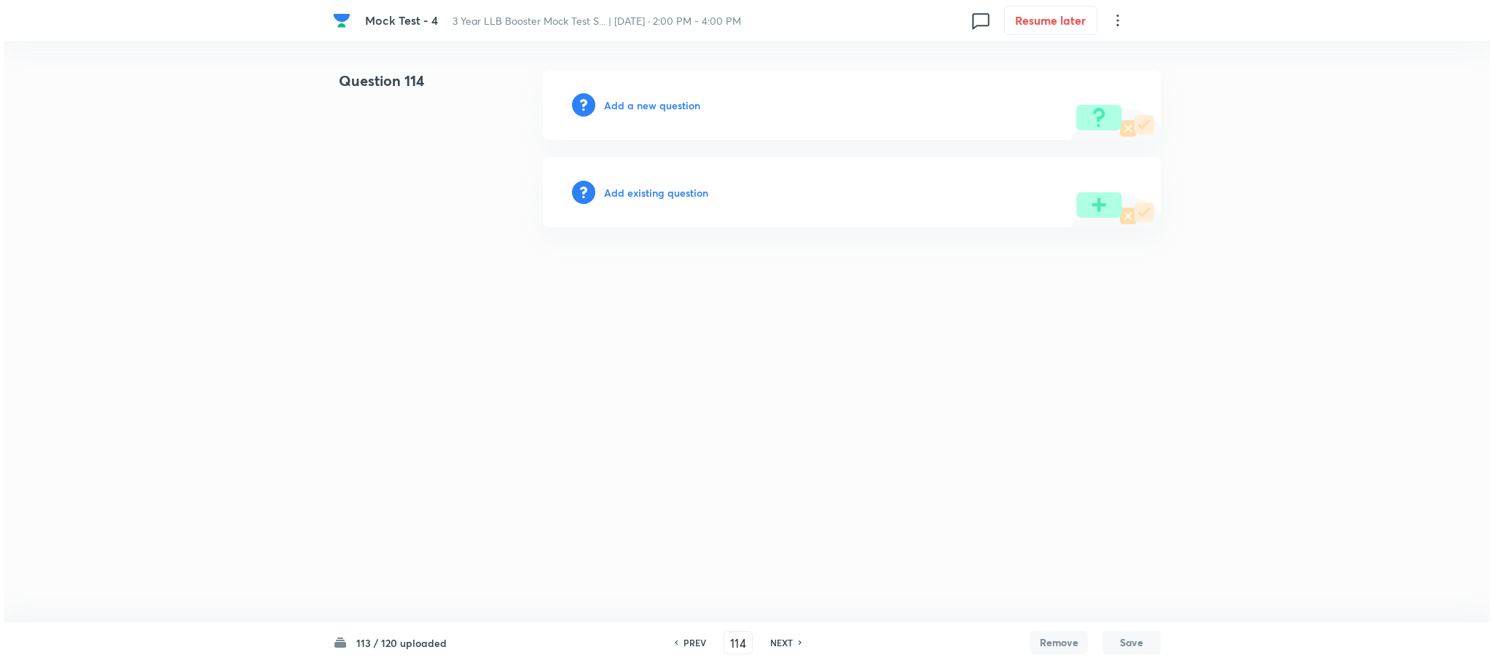
scroll to position [0, 0]
click at [649, 90] on div "Add a new question" at bounding box center [852, 105] width 618 height 70
click at [649, 106] on h6 "Add a new question" at bounding box center [652, 105] width 96 height 15
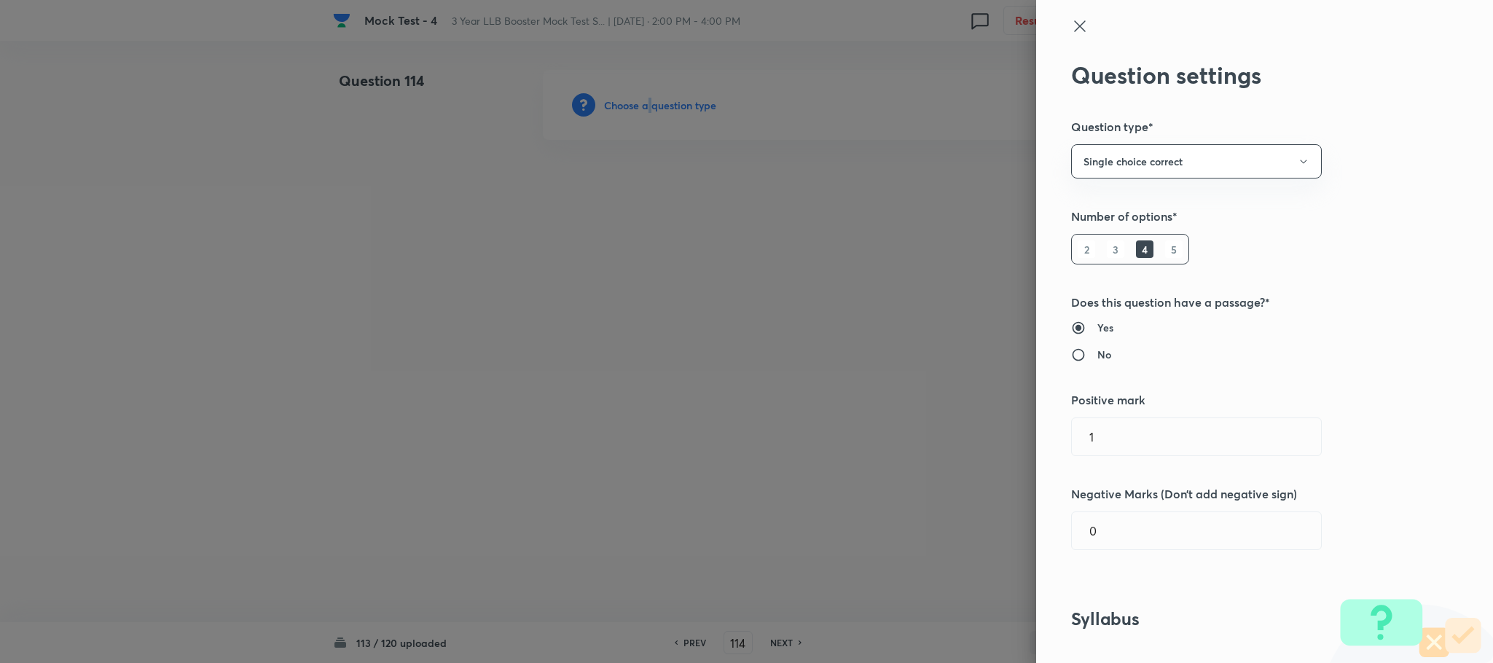
scroll to position [656, 0]
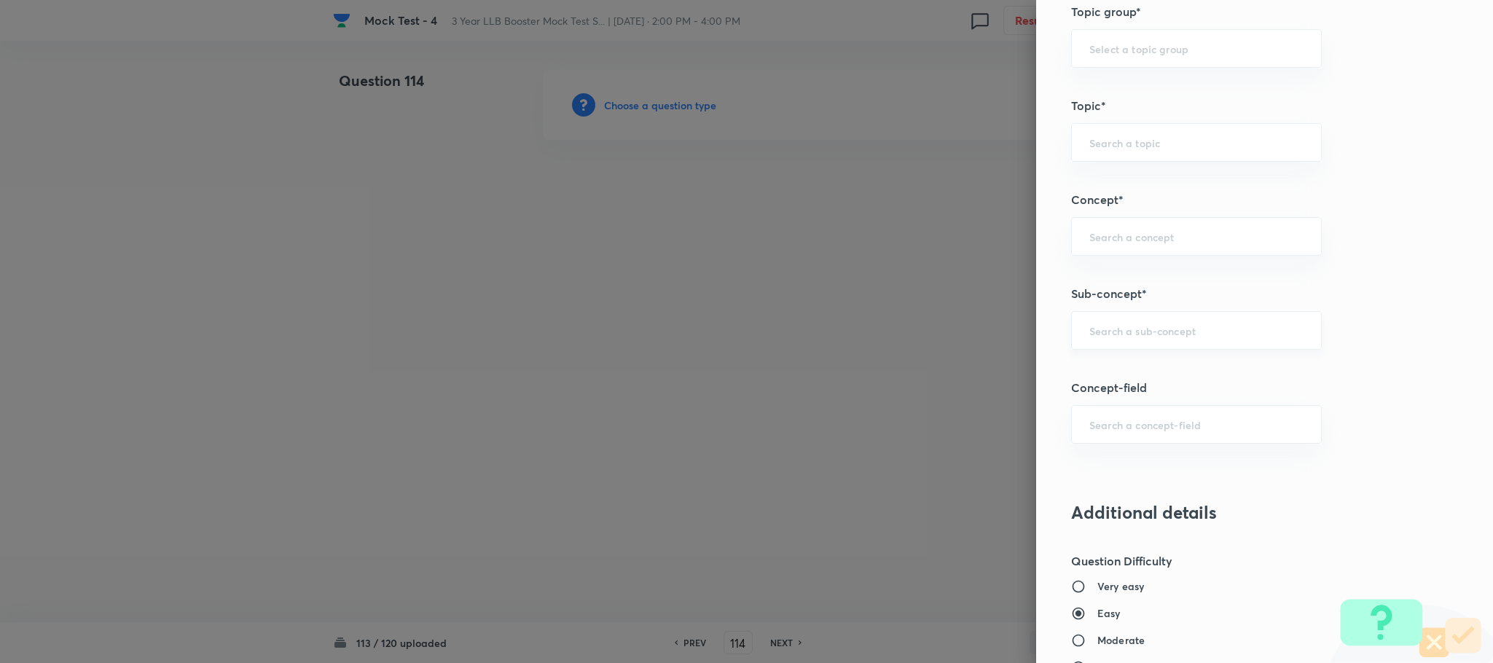
click at [1096, 337] on input "text" at bounding box center [1197, 331] width 214 height 14
click at [1106, 391] on ul "Reading Approach" at bounding box center [1180, 377] width 249 height 38
click at [1106, 379] on li "Reading Approach" at bounding box center [1180, 377] width 249 height 26
type input "Reading Approach"
type input "English Language"
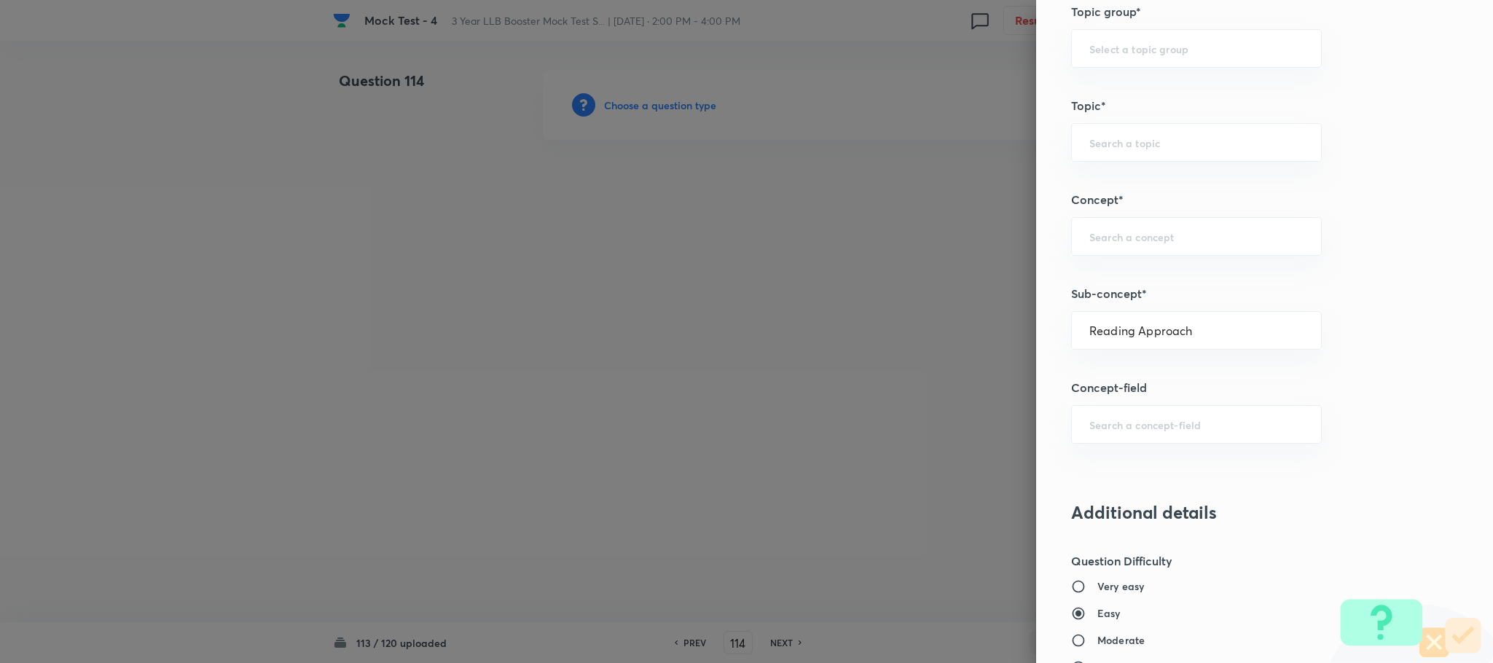
type input "English Comprehension"
type input "Types of Passages"
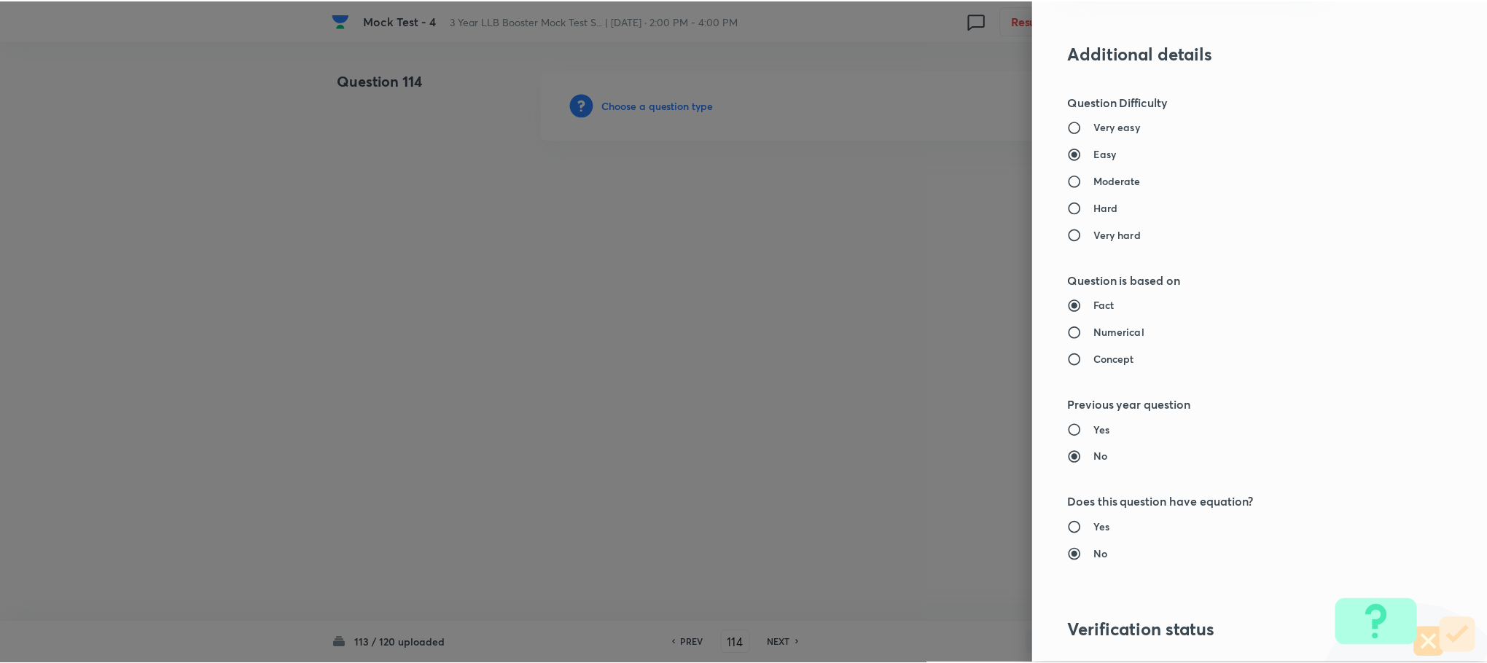
scroll to position [1328, 0]
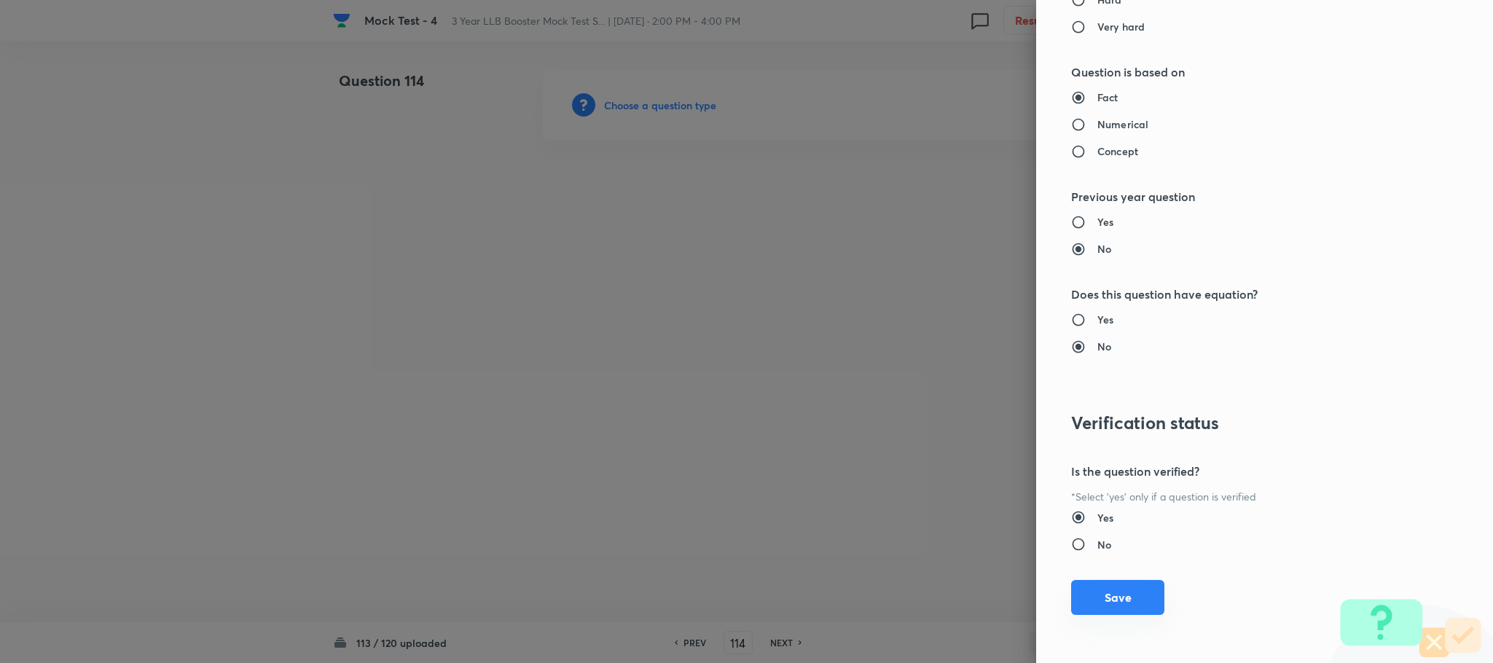
click at [1101, 595] on button "Save" at bounding box center [1117, 597] width 93 height 35
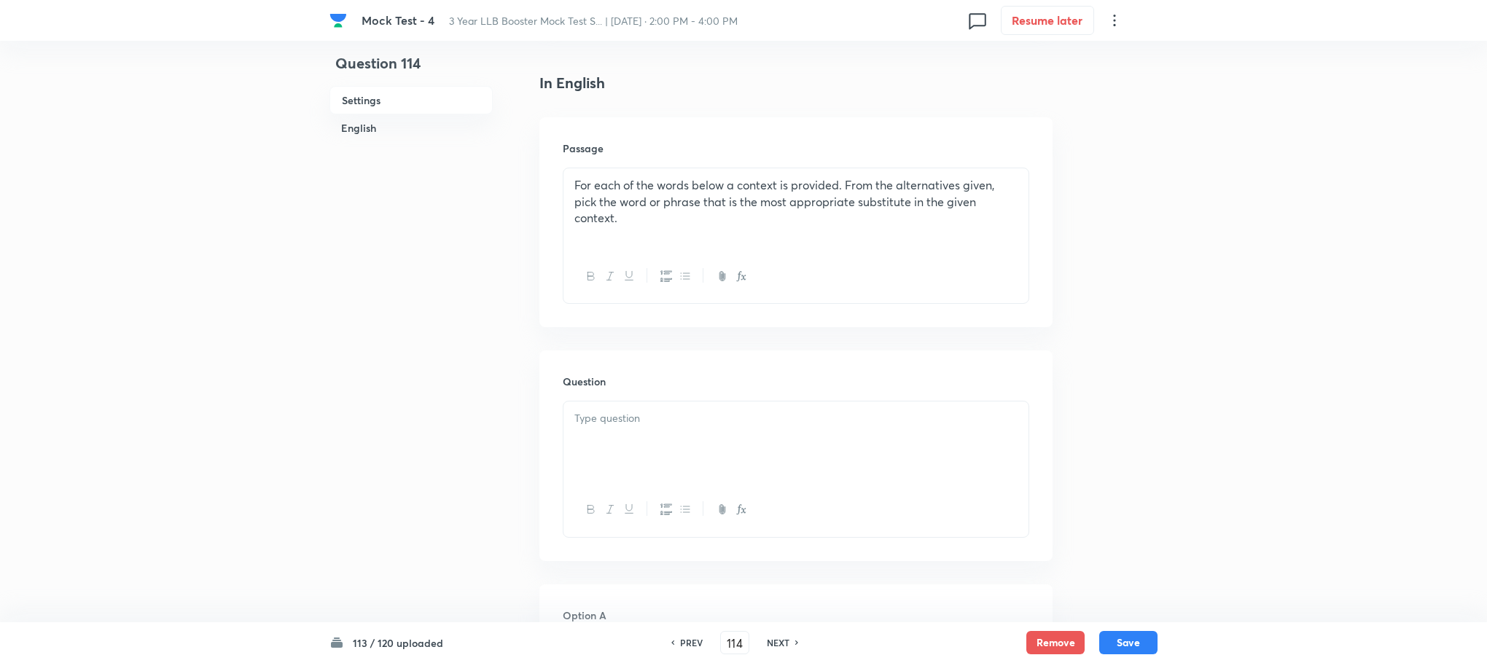
scroll to position [437, 0]
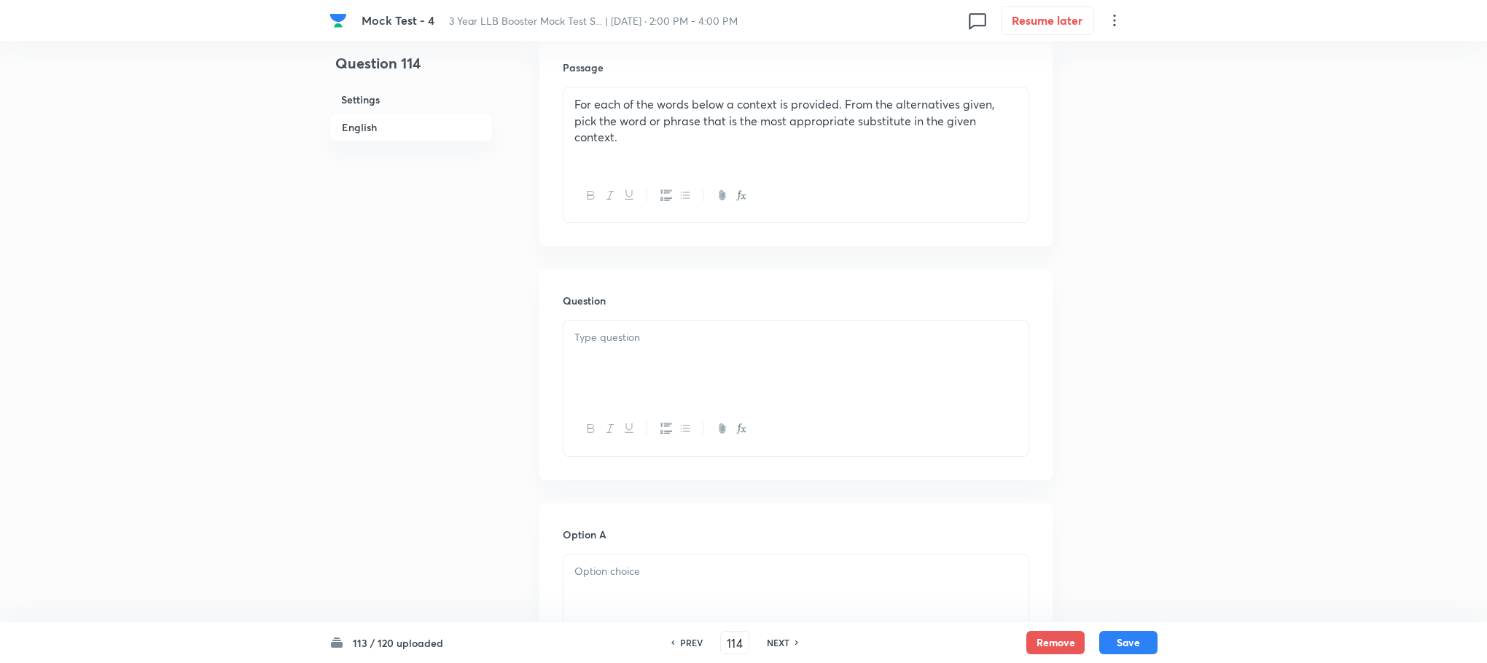
click at [595, 343] on p at bounding box center [795, 337] width 443 height 17
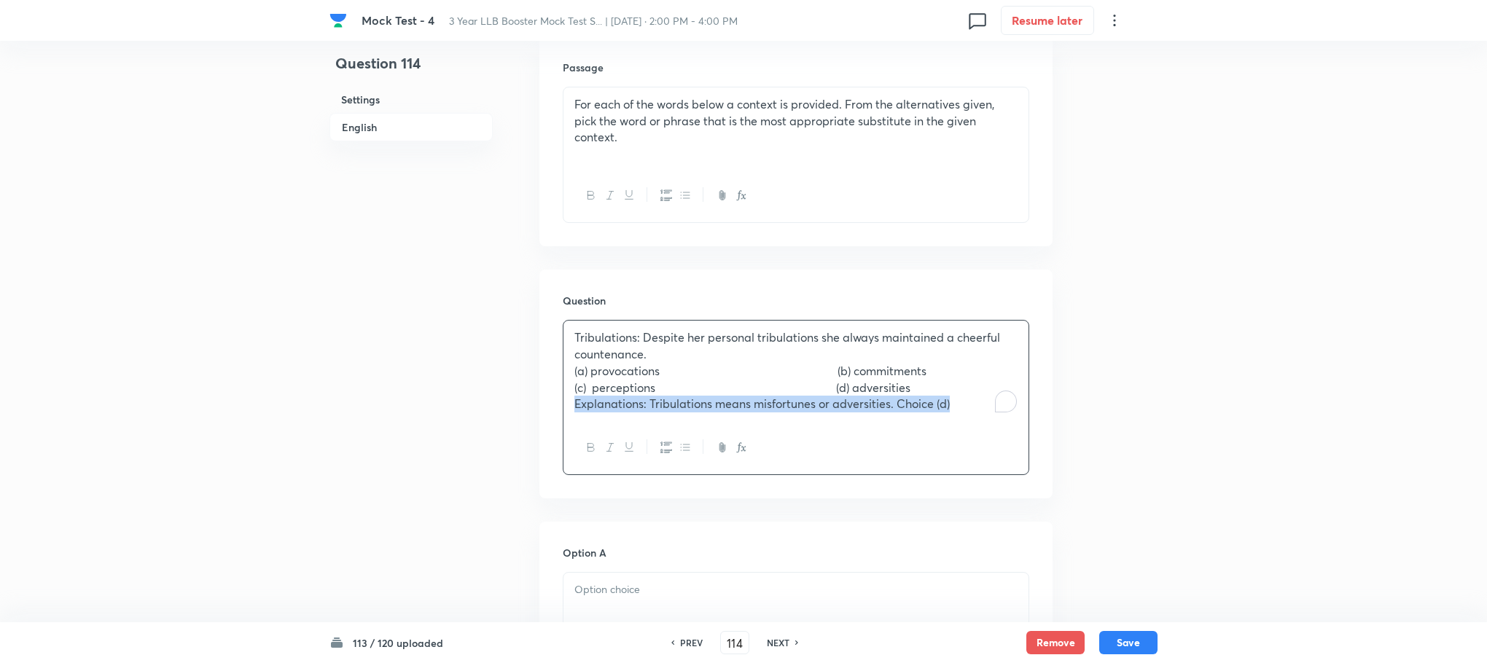
drag, startPoint x: 571, startPoint y: 403, endPoint x: 989, endPoint y: 436, distance: 418.9
click at [989, 436] on div "Tribulations: Despite her personal tribulations she always maintained a cheerfu…" at bounding box center [796, 397] width 466 height 155
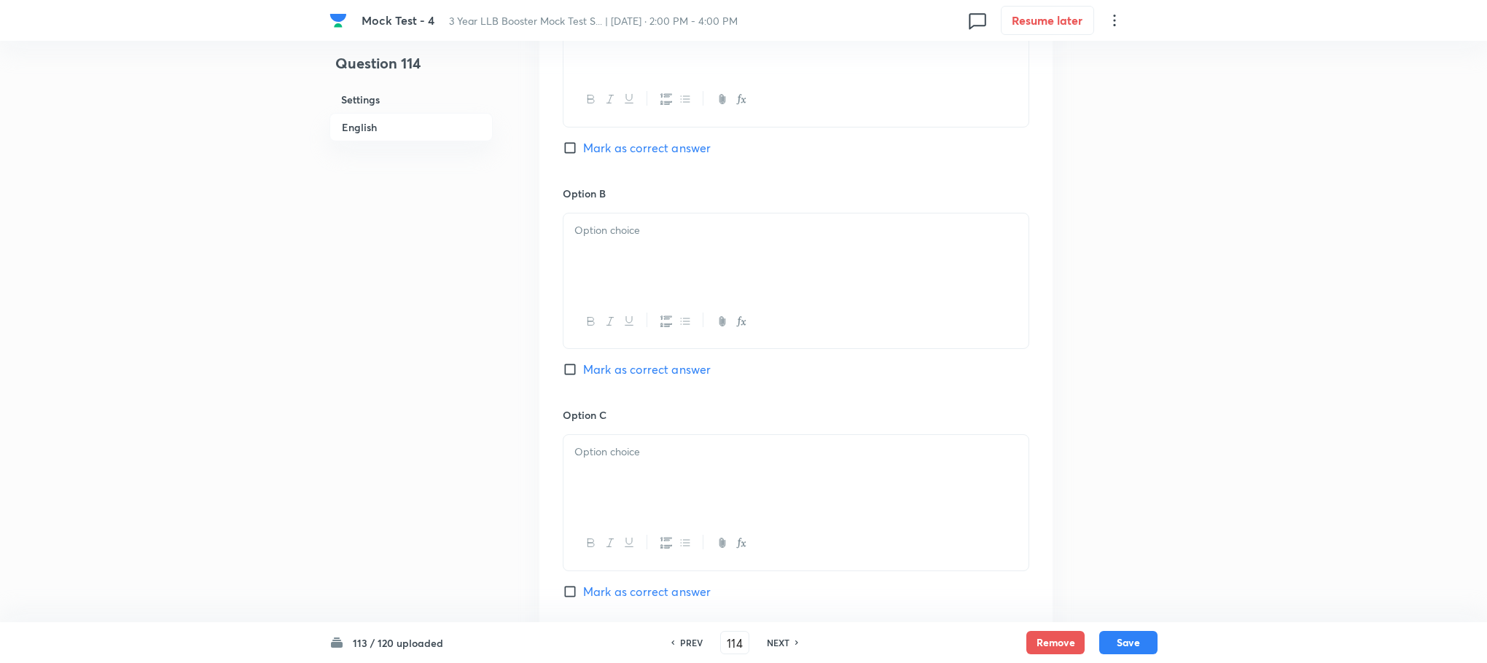
scroll to position [1566, 0]
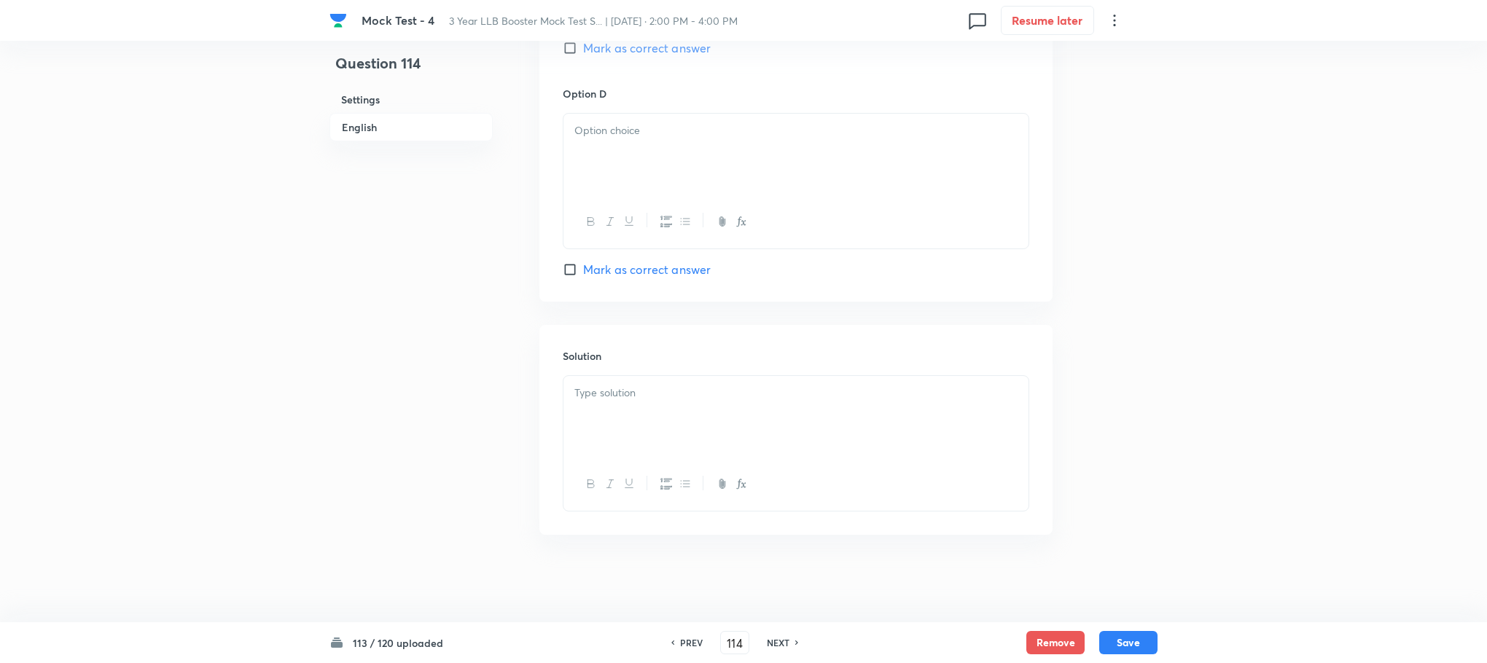
click at [679, 451] on div at bounding box center [795, 417] width 465 height 82
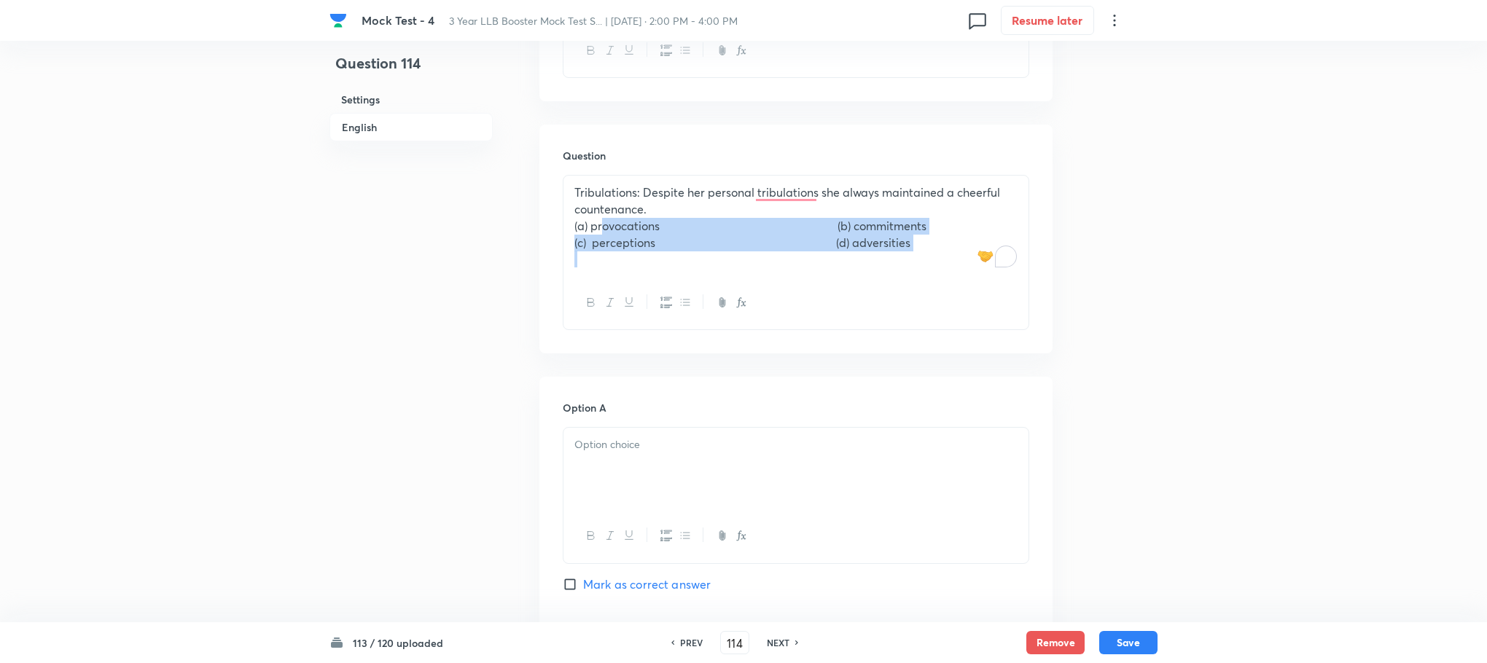
drag, startPoint x: 598, startPoint y: 224, endPoint x: 1129, endPoint y: 287, distance: 535.1
click at [1129, 287] on div "Question 114 Settings English Settings Type Single choice correct 4 options Wit…" at bounding box center [743, 531] width 828 height 2086
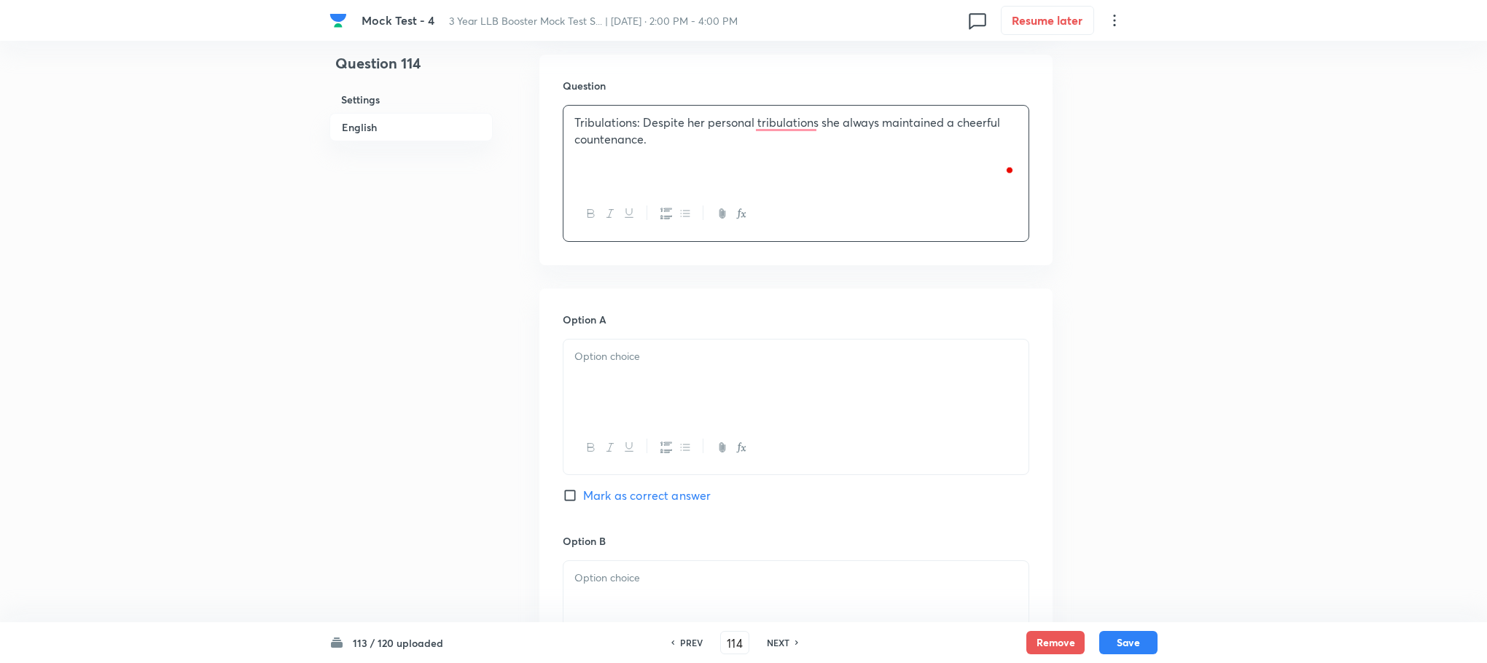
scroll to position [692, 0]
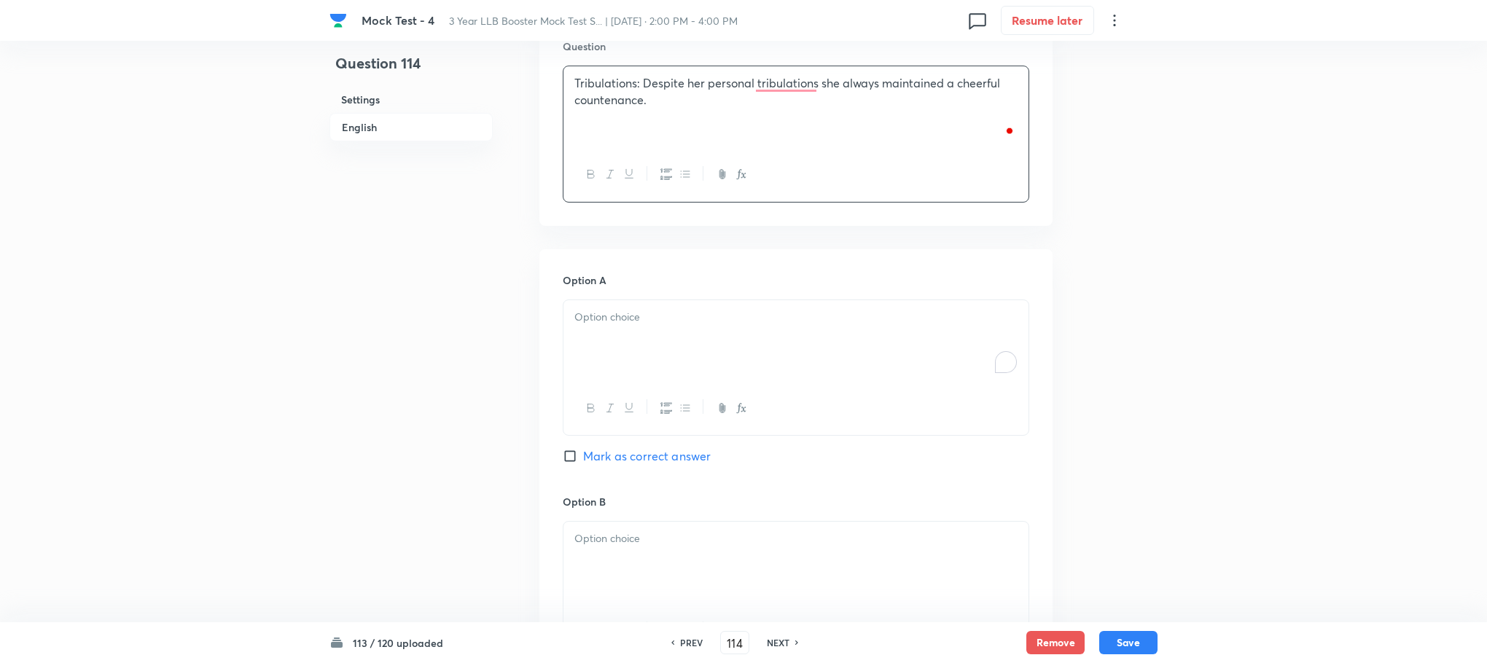
click at [625, 319] on p "To enrich screen reader interactions, please activate Accessibility in Grammarl…" at bounding box center [795, 317] width 443 height 17
click at [602, 316] on p "(a) provocations (b) commitments" at bounding box center [795, 317] width 443 height 17
drag, startPoint x: 810, startPoint y: 313, endPoint x: 1019, endPoint y: 392, distance: 223.8
click at [1019, 392] on div "provocations (b) commitments (c) perceptions (d) adversities" at bounding box center [796, 368] width 466 height 136
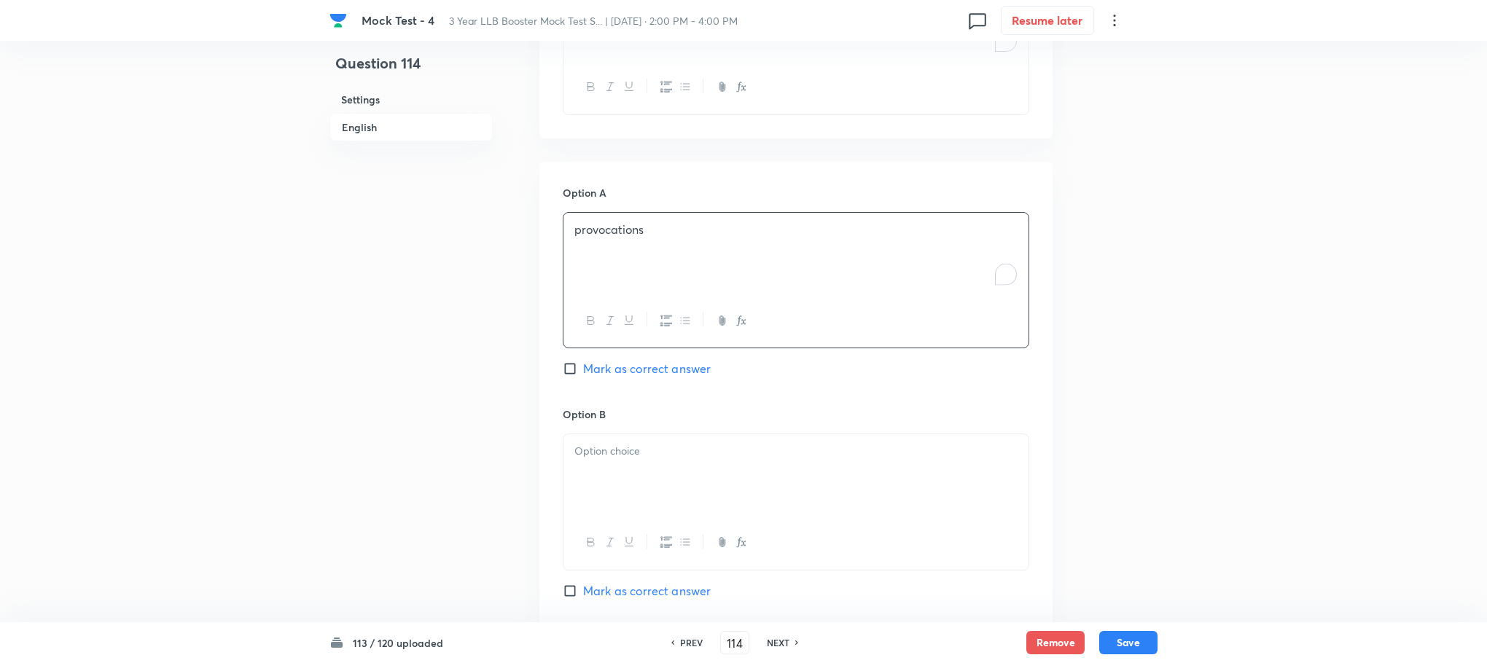
scroll to position [910, 0]
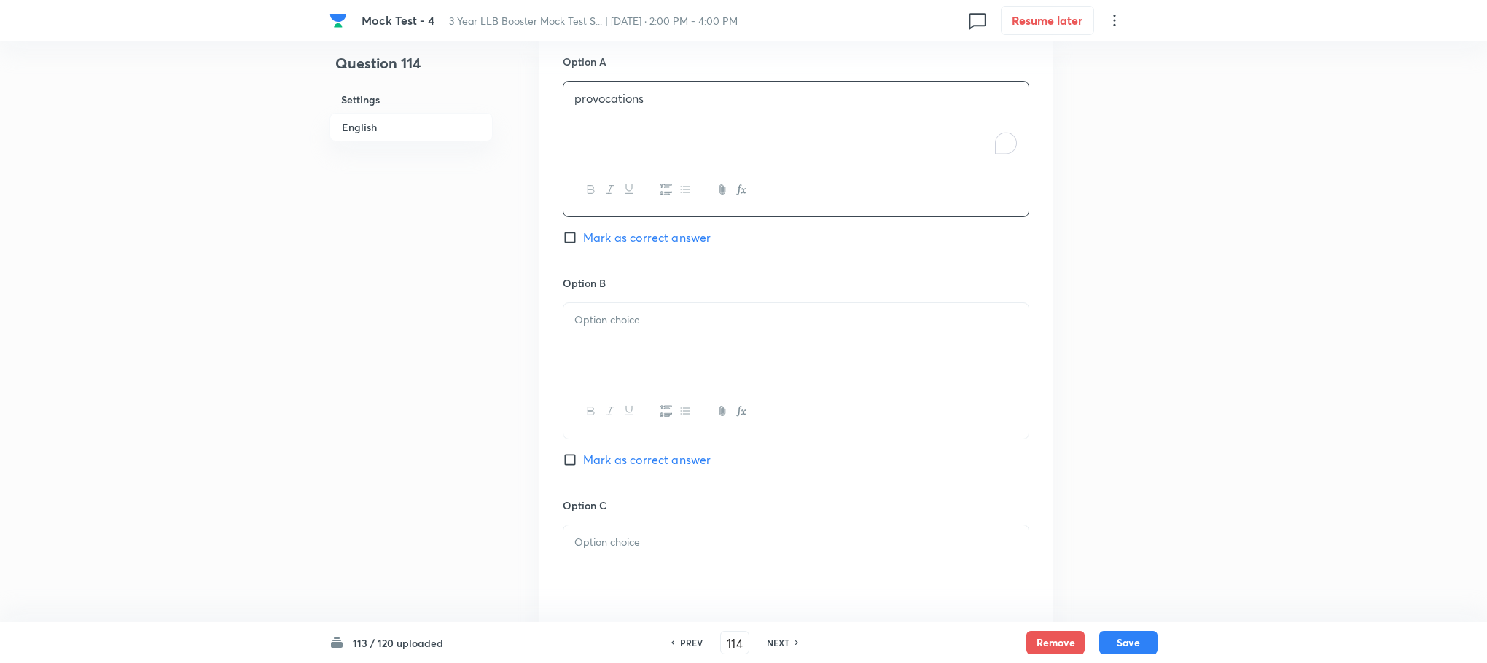
click at [622, 348] on div at bounding box center [795, 344] width 465 height 82
drag, startPoint x: 612, startPoint y: 318, endPoint x: 470, endPoint y: 318, distance: 142.1
click at [470, 318] on div "Question 114 Settings English Settings Type Single choice correct 4 options Wit…" at bounding box center [743, 194] width 828 height 2068
drag, startPoint x: 589, startPoint y: 341, endPoint x: 1365, endPoint y: 405, distance: 778.8
click at [1365, 405] on div "Mock Test - 4 3 Year LLB Booster Mock Test S... | Aug 31, 2025 · 2:00 PM - 4:00…" at bounding box center [743, 194] width 1487 height 2068
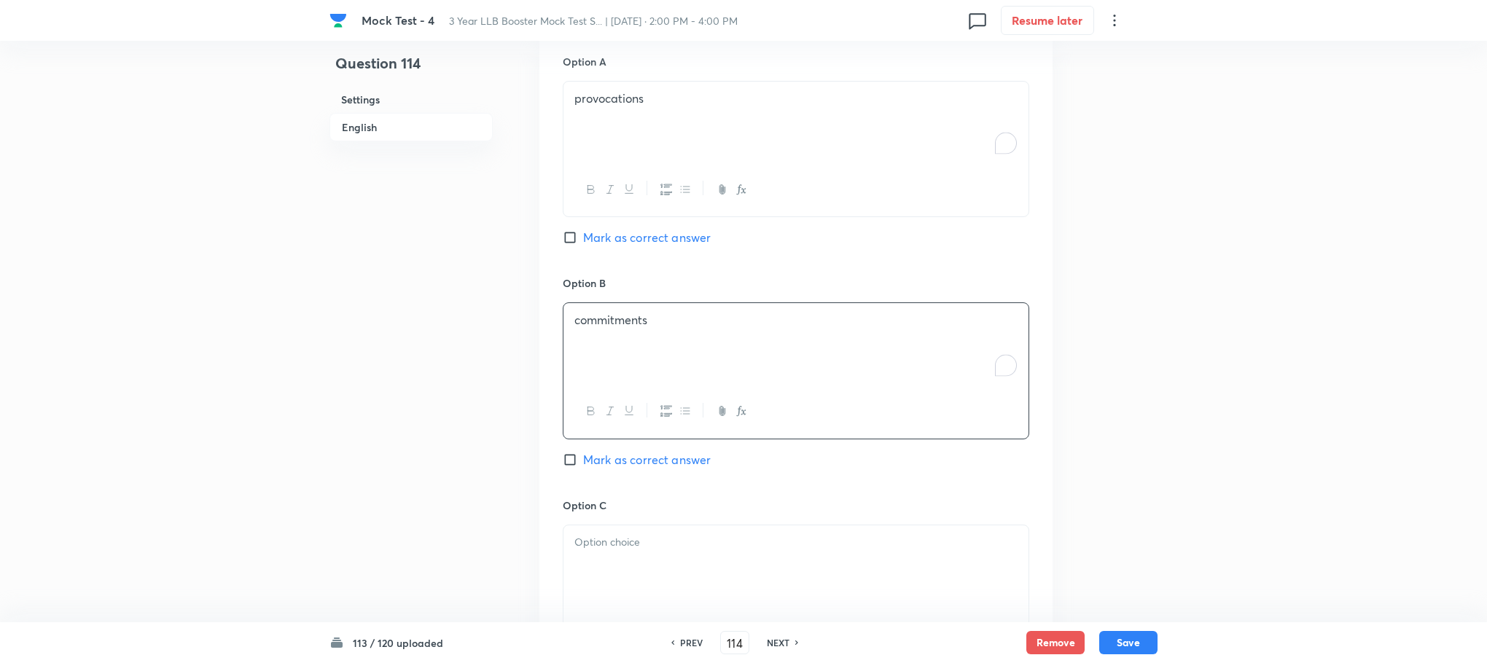
scroll to position [1238, 0]
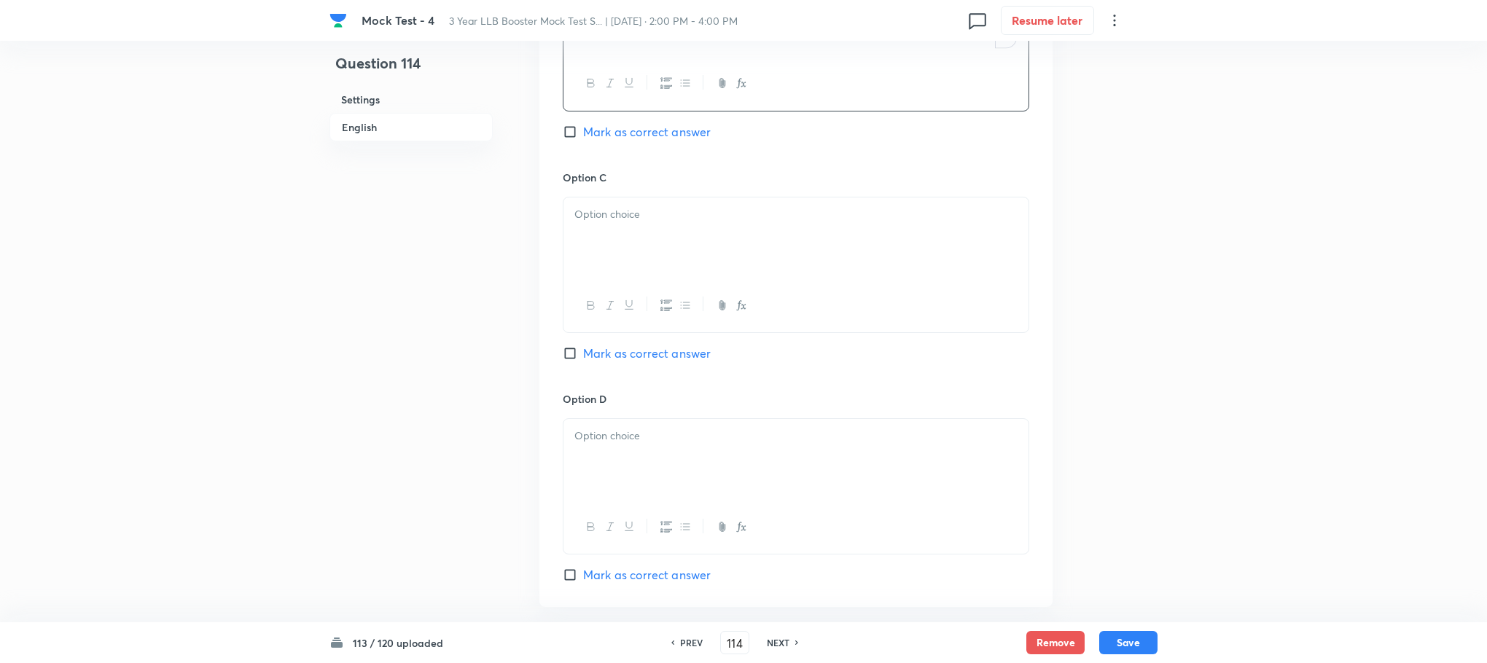
click at [563, 227] on div at bounding box center [795, 239] width 465 height 82
drag, startPoint x: 606, startPoint y: 216, endPoint x: 460, endPoint y: 225, distance: 146.0
drag, startPoint x: 777, startPoint y: 226, endPoint x: 967, endPoint y: 254, distance: 192.2
click at [1001, 235] on div "perceptions (d) adversities" at bounding box center [795, 239] width 465 height 82
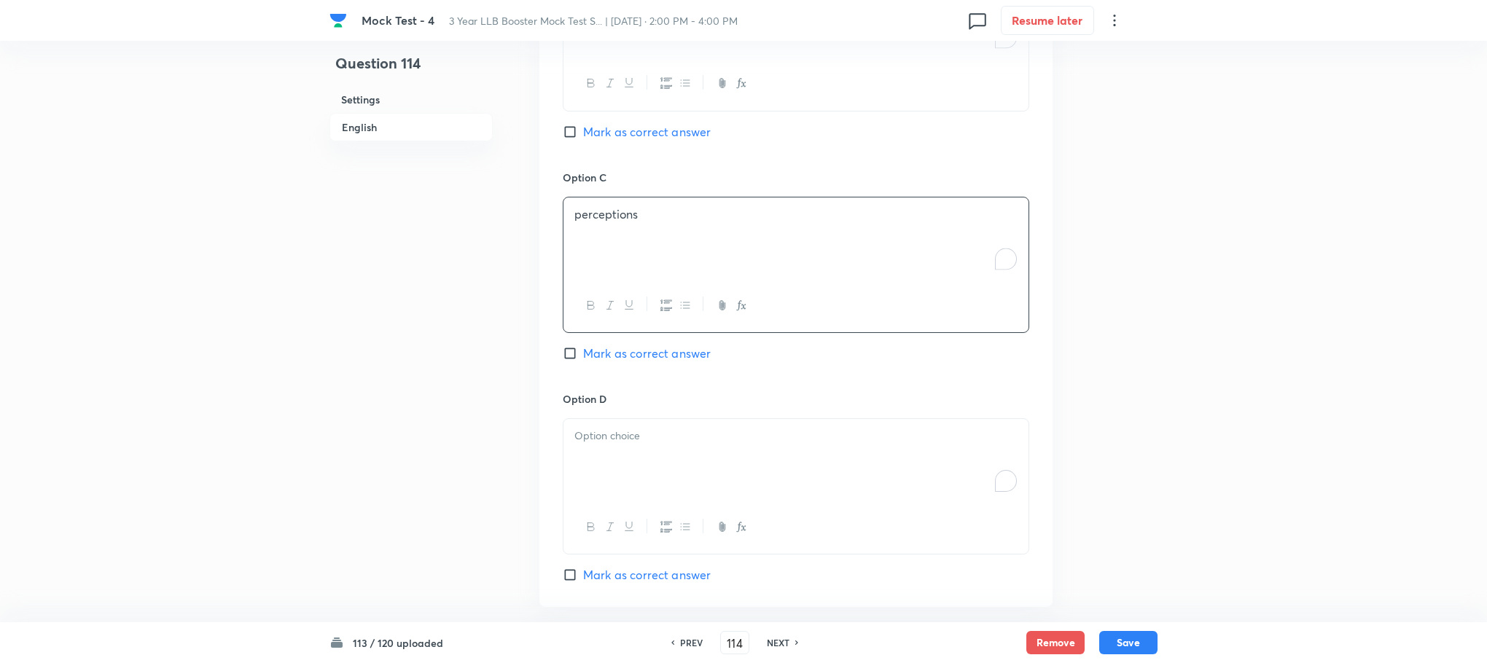
click at [571, 457] on div "To enrich screen reader interactions, please activate Accessibility in Grammarl…" at bounding box center [795, 460] width 465 height 82
drag, startPoint x: 648, startPoint y: 445, endPoint x: 455, endPoint y: 437, distance: 193.3
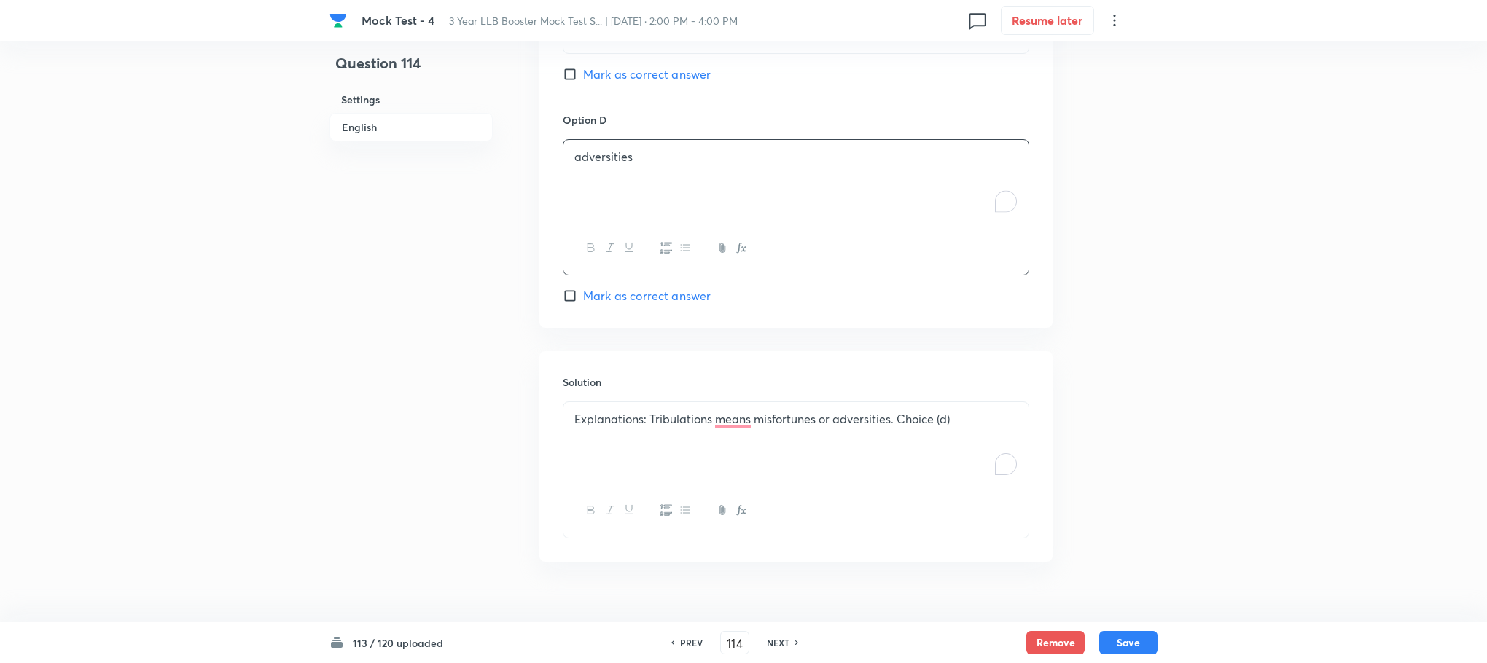
scroll to position [1548, 0]
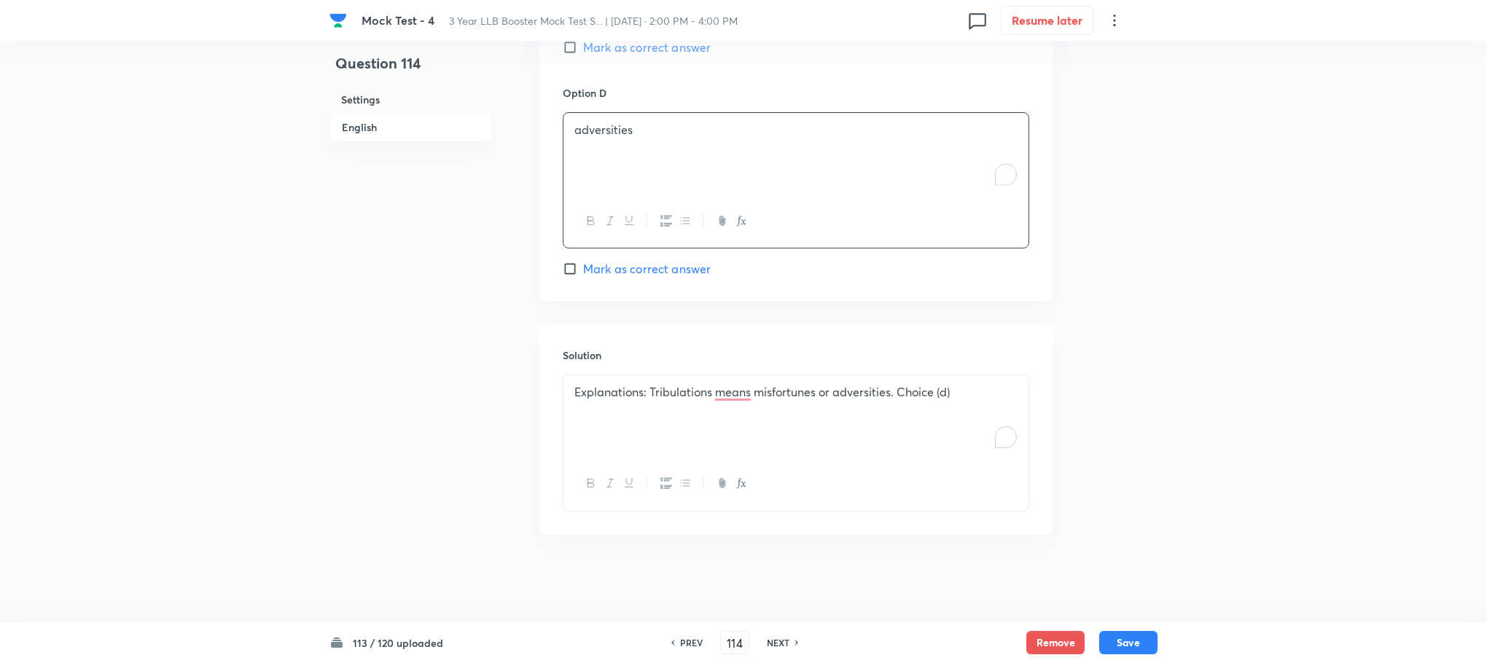
click at [643, 271] on span "Mark as correct answer" at bounding box center [647, 268] width 128 height 17
click at [583, 271] on input "Mark as correct answer" at bounding box center [573, 269] width 20 height 15
checkbox input "true"
click at [1140, 633] on button "Save" at bounding box center [1128, 641] width 58 height 23
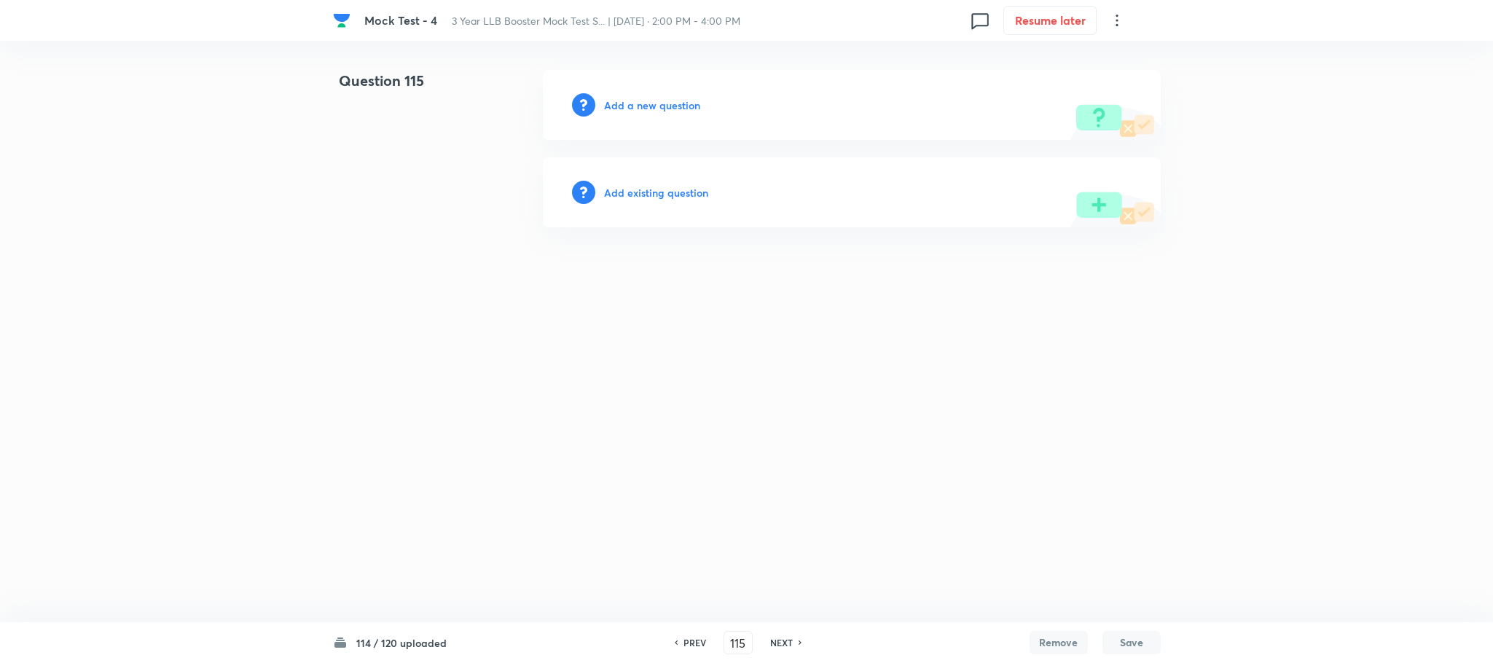
click at [673, 98] on h6 "Add a new question" at bounding box center [652, 105] width 96 height 15
click at [673, 98] on h6 "Choose a question type" at bounding box center [660, 105] width 112 height 15
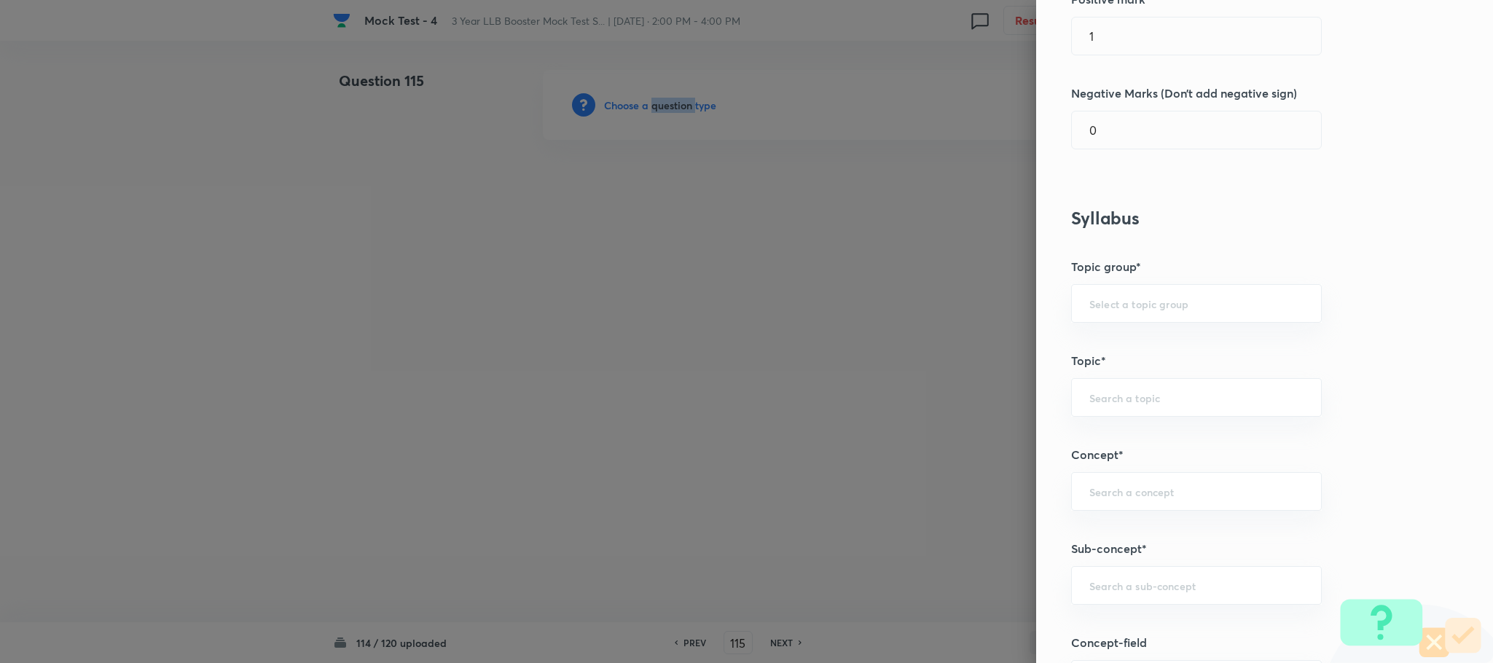
scroll to position [656, 0]
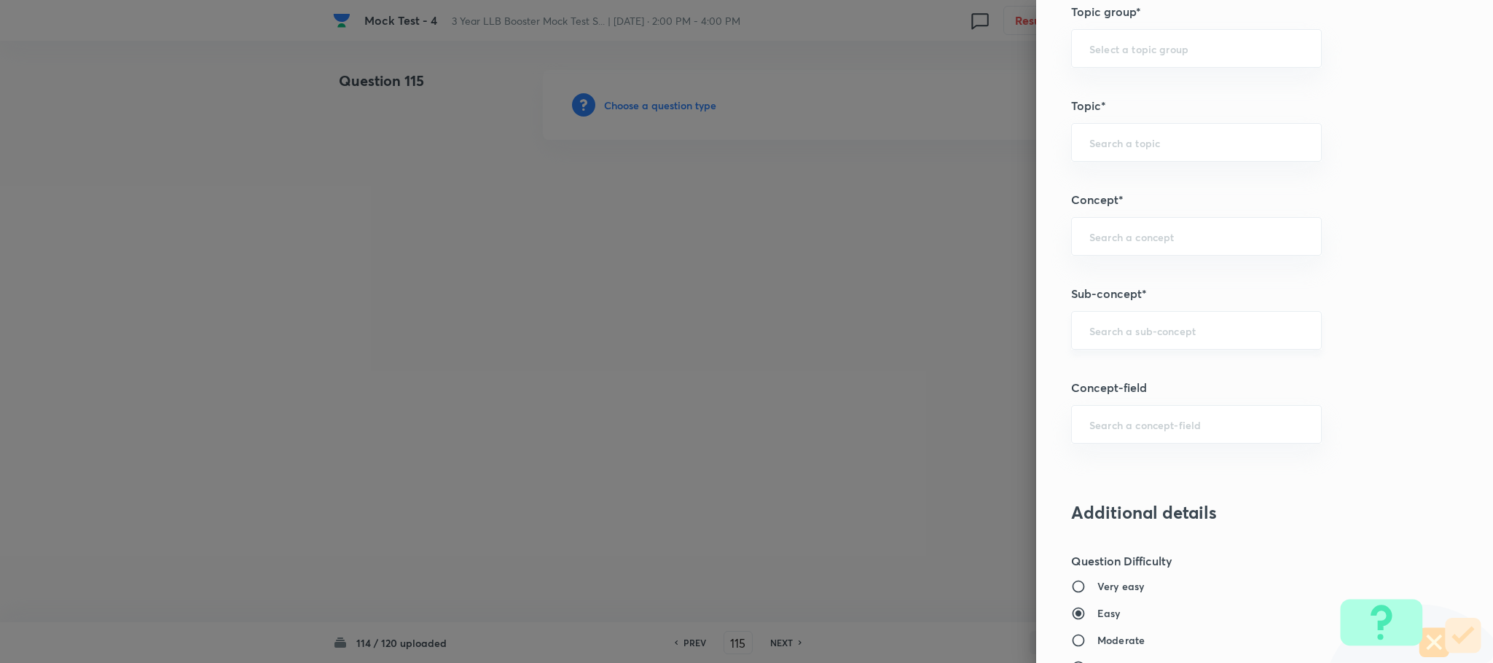
click at [1114, 335] on input "text" at bounding box center [1197, 331] width 214 height 14
type input "error"
click at [1103, 343] on div "​" at bounding box center [1196, 330] width 251 height 39
click at [1103, 361] on ul "Reading Approach" at bounding box center [1180, 377] width 249 height 38
click at [1103, 375] on li "Reading Approach" at bounding box center [1180, 377] width 249 height 26
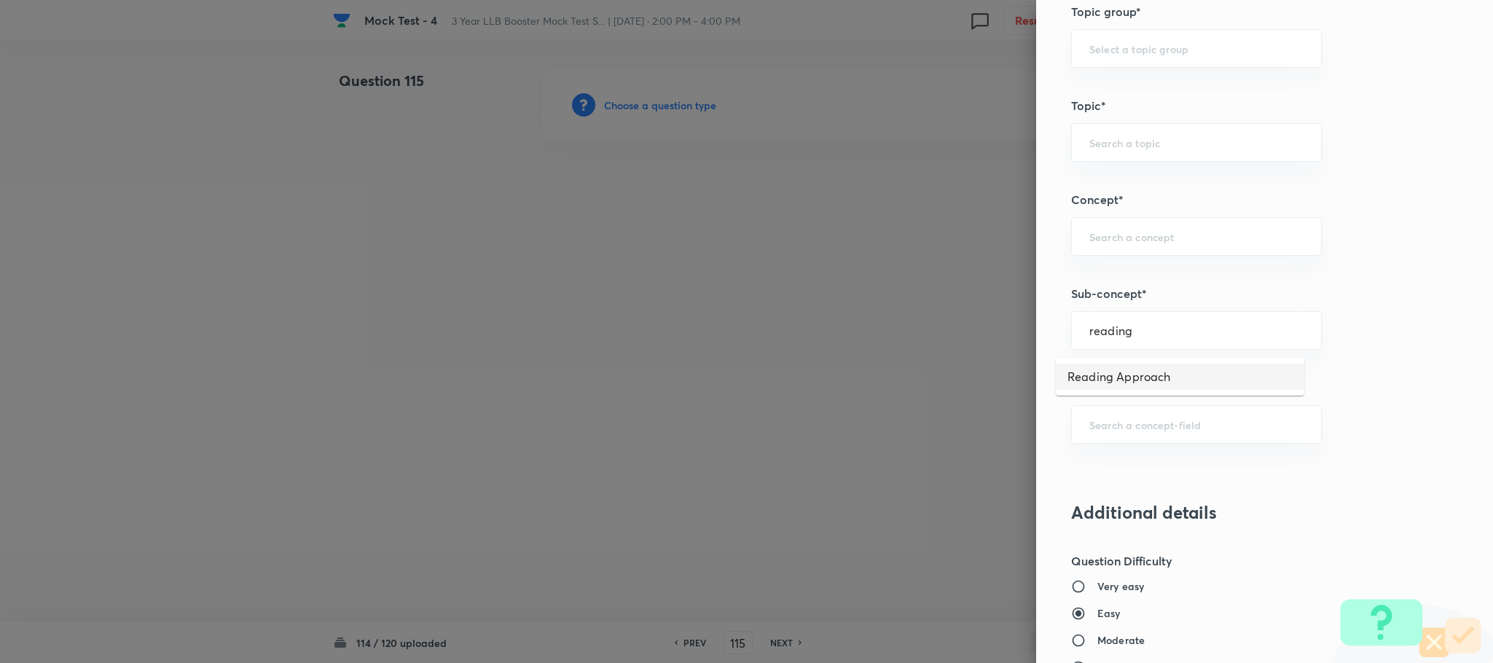
type input "Reading Approach"
type input "English Language"
type input "English Comprehension"
type input "Types of Passages"
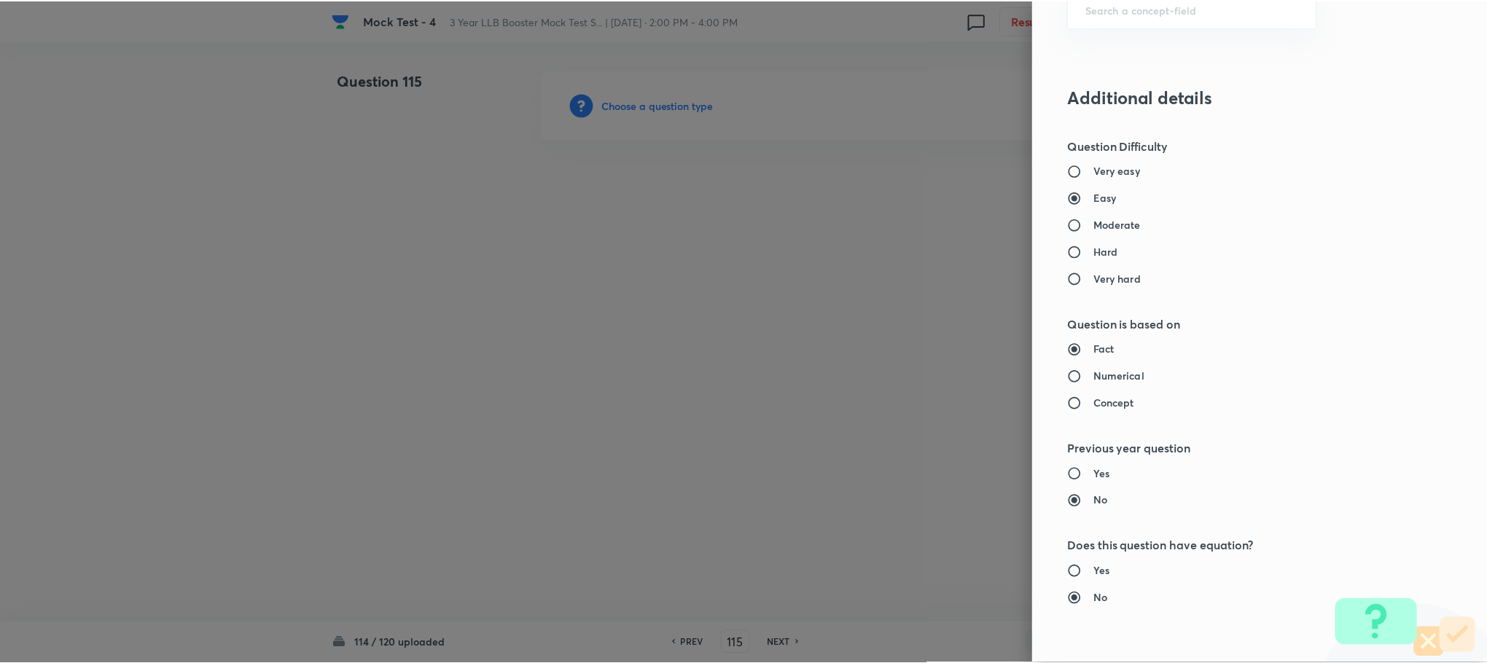
scroll to position [1312, 0]
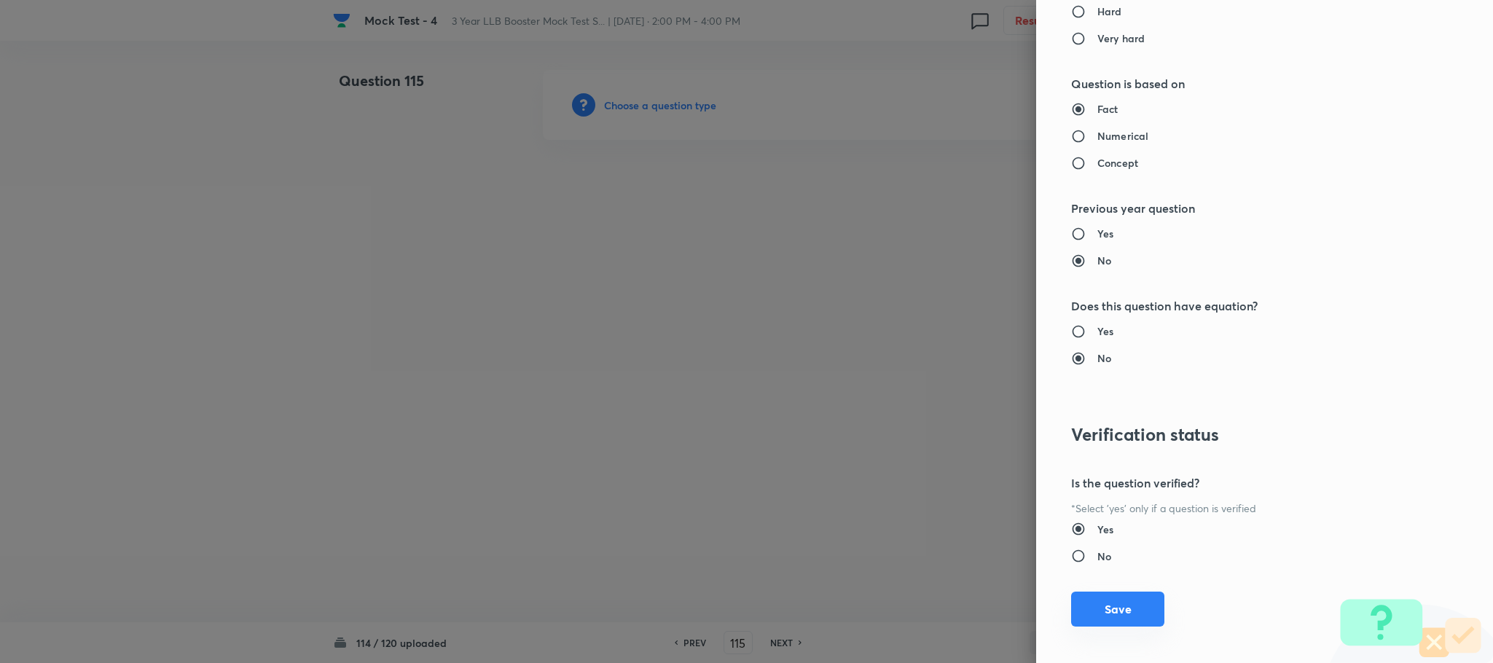
click at [1089, 609] on button "Save" at bounding box center [1117, 609] width 93 height 35
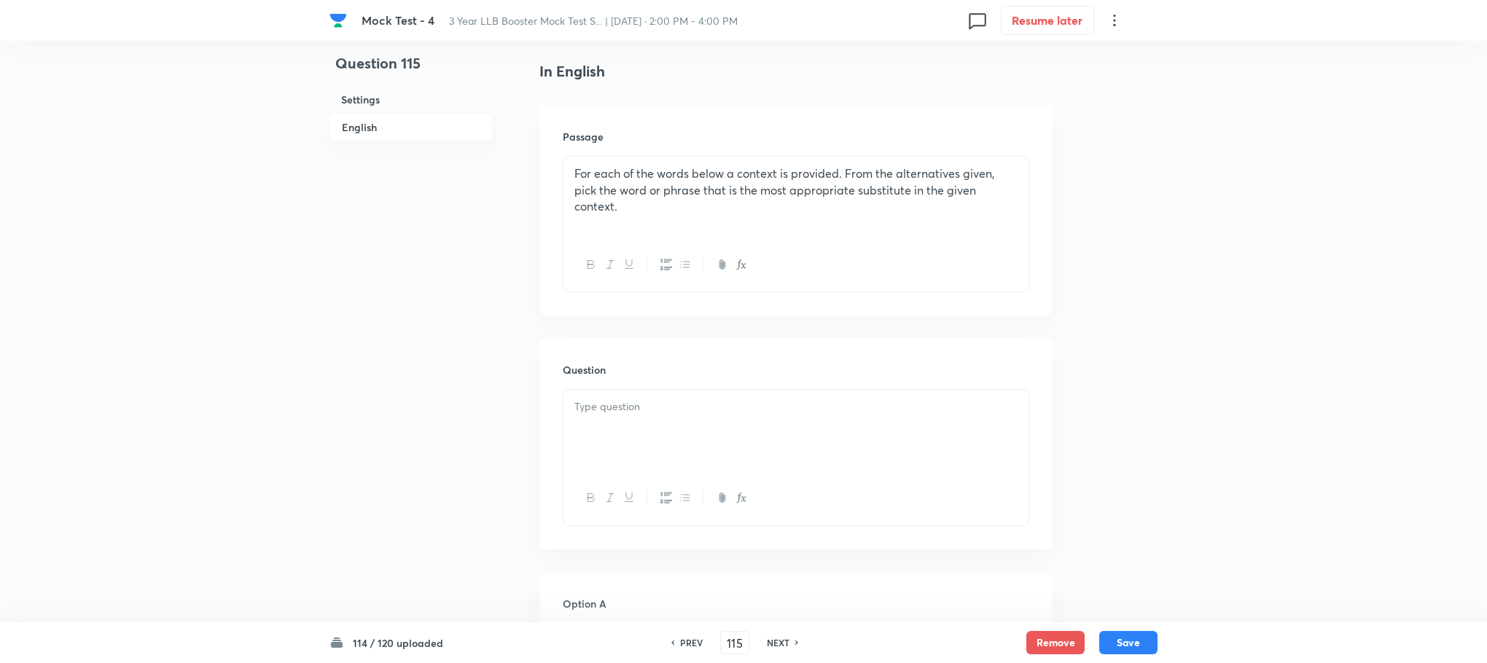
scroll to position [437, 0]
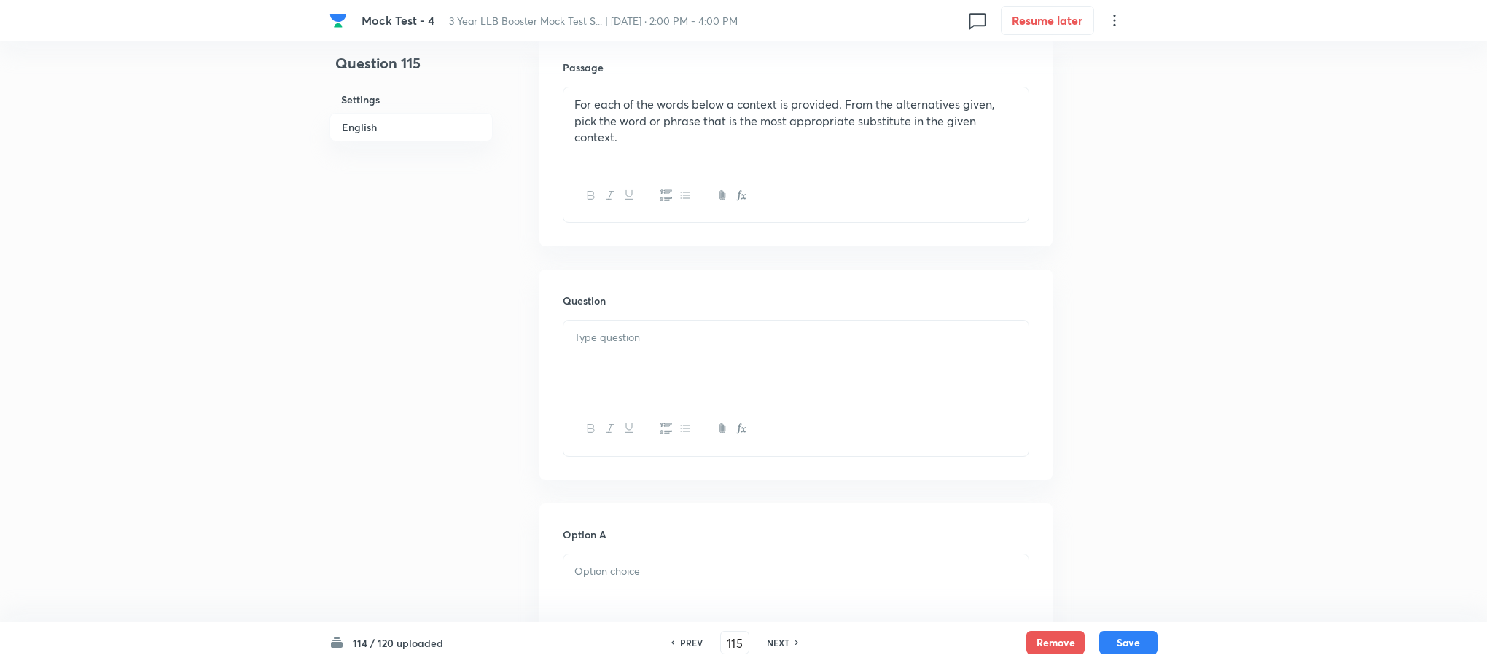
click at [634, 422] on button "button" at bounding box center [628, 429] width 19 height 18
click at [617, 352] on div "﻿" at bounding box center [795, 362] width 465 height 82
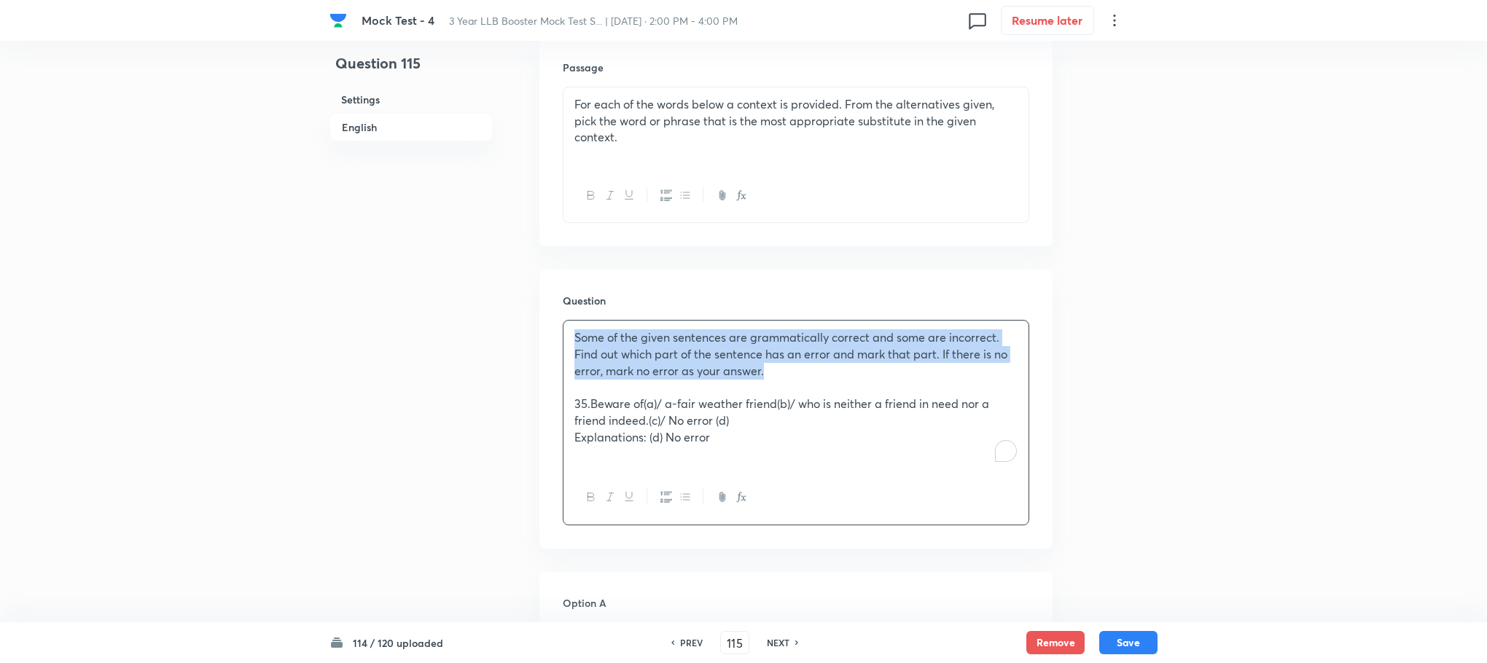
drag, startPoint x: 773, startPoint y: 374, endPoint x: 539, endPoint y: 321, distance: 239.8
click at [539, 321] on div "Question Some of the given sentences are grammatically correct and some are inc…" at bounding box center [795, 409] width 513 height 278
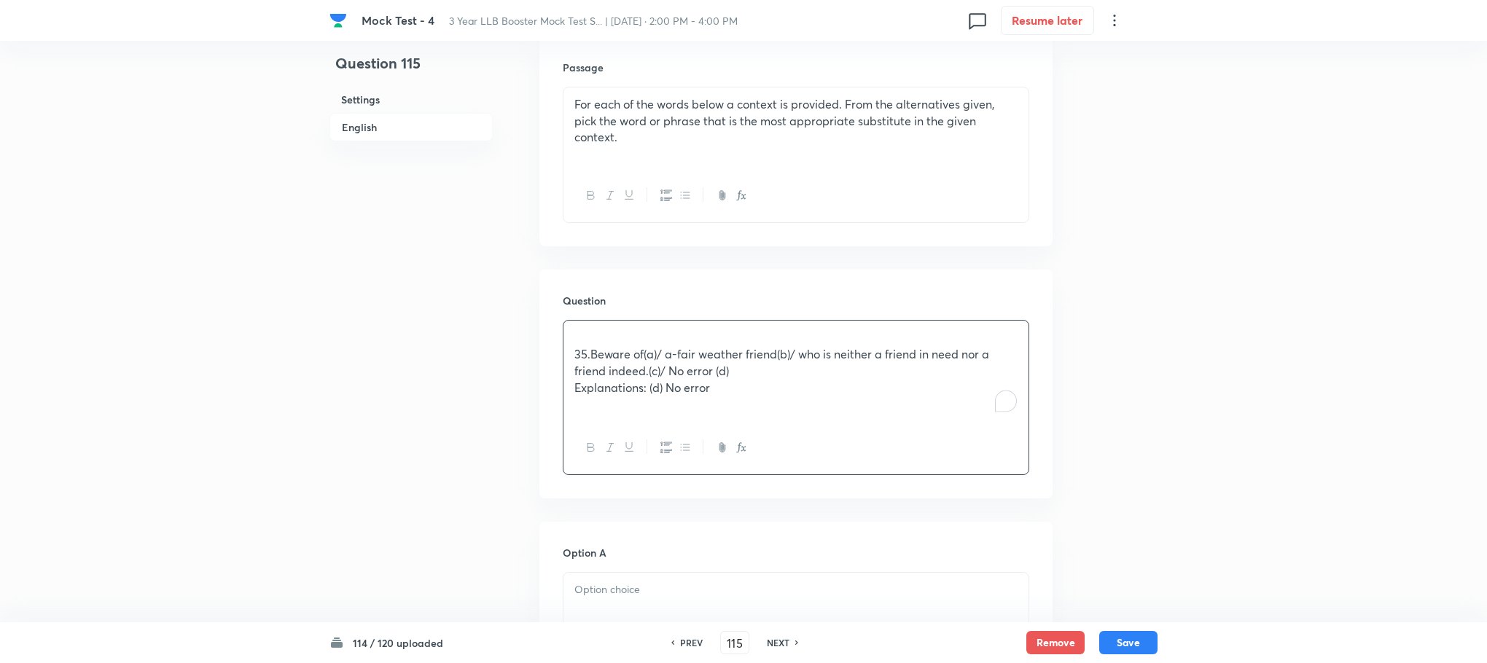
click at [661, 171] on div at bounding box center [795, 195] width 465 height 53
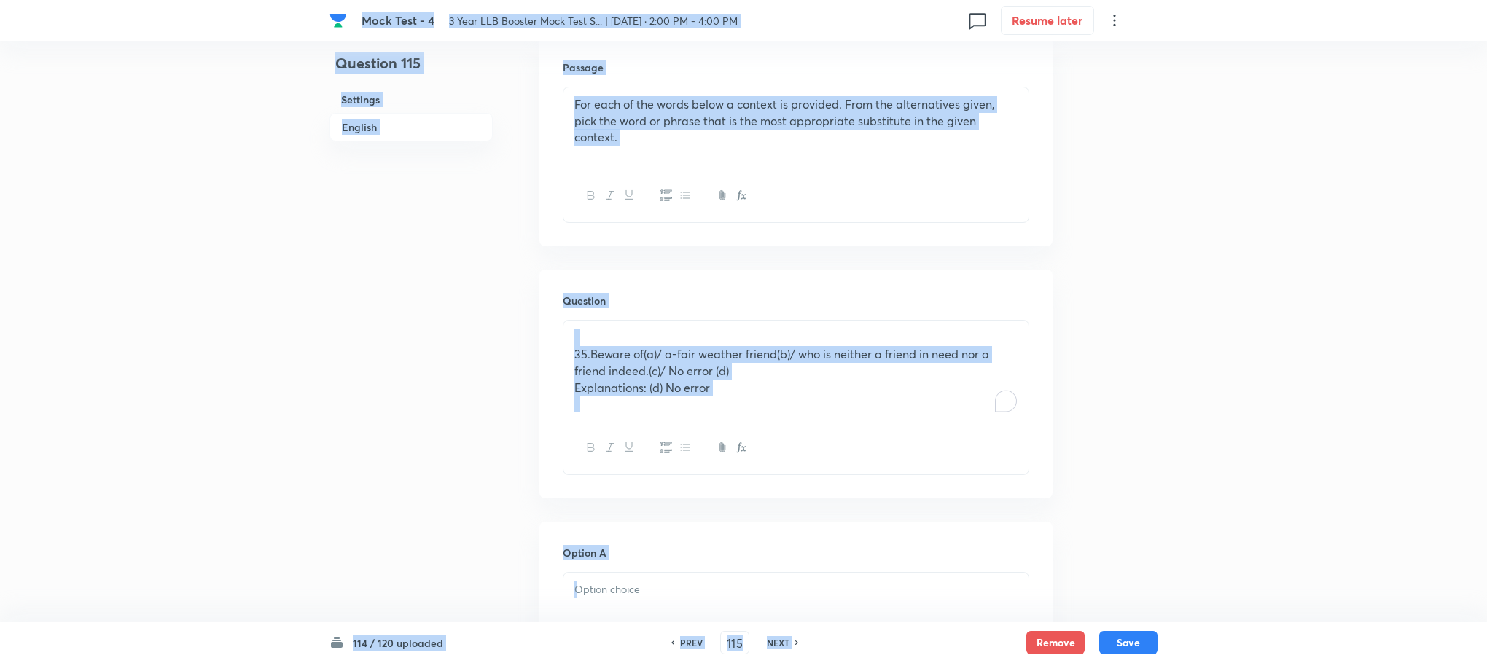
click at [660, 160] on div "For each of the words below a context is provided. From the alternatives given,…" at bounding box center [795, 128] width 465 height 82
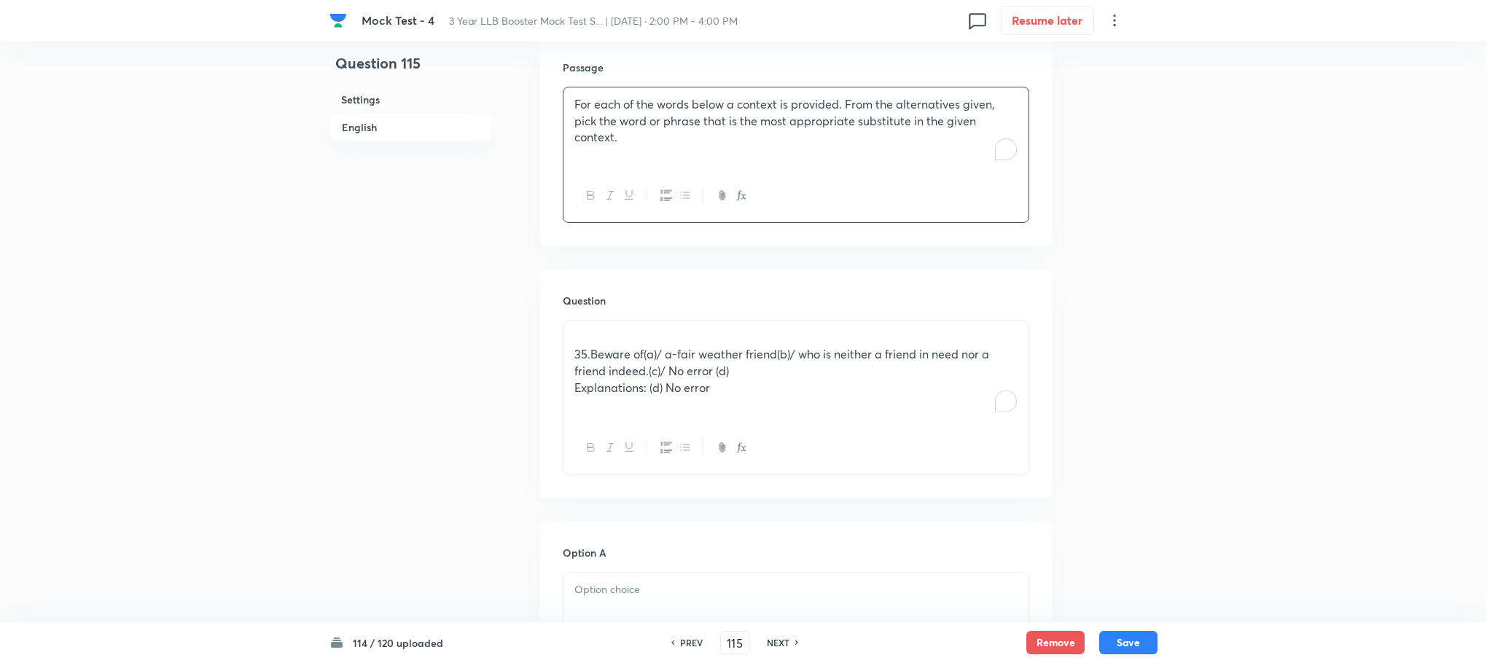
click at [660, 160] on div "For each of the words below a context is provided. From the alternatives given,…" at bounding box center [795, 128] width 465 height 82
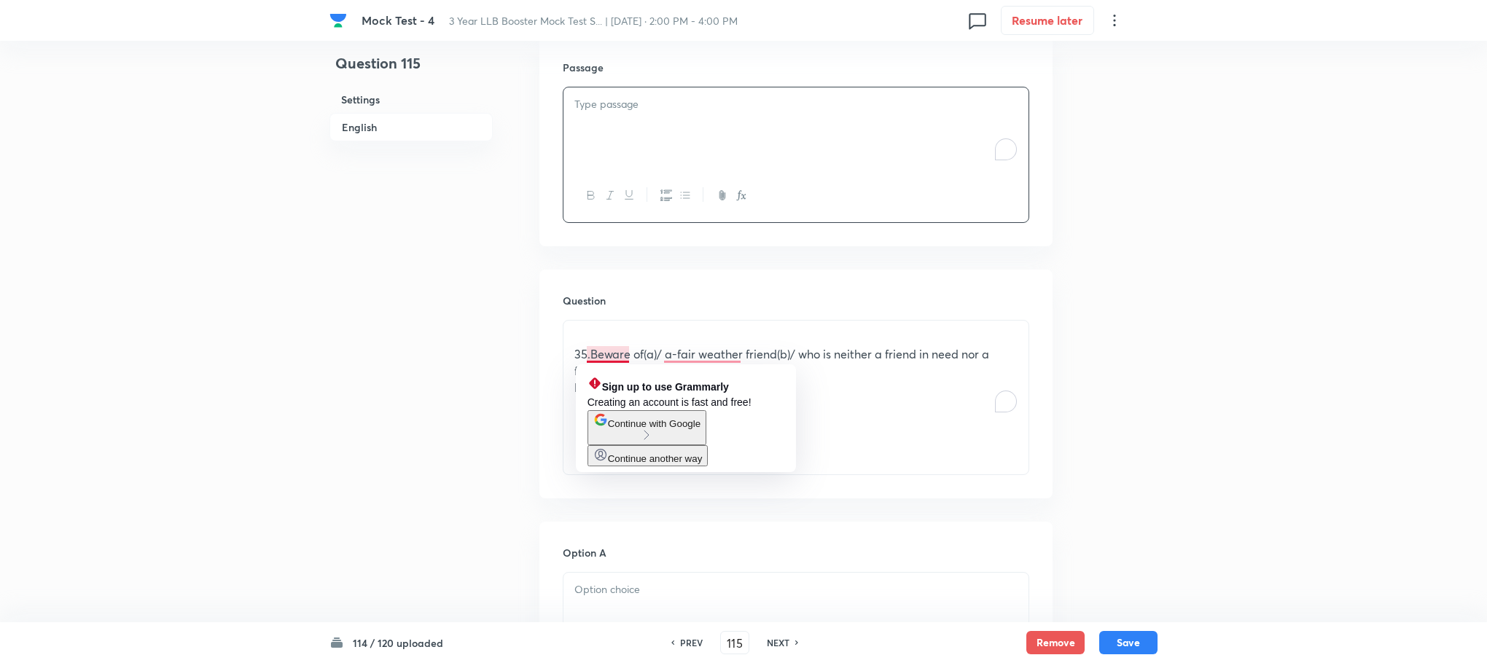
click at [590, 353] on span "35.Beware of(a)/ a-fair weather friend(b)/ who is neither a friend in need nor …" at bounding box center [781, 362] width 415 height 32
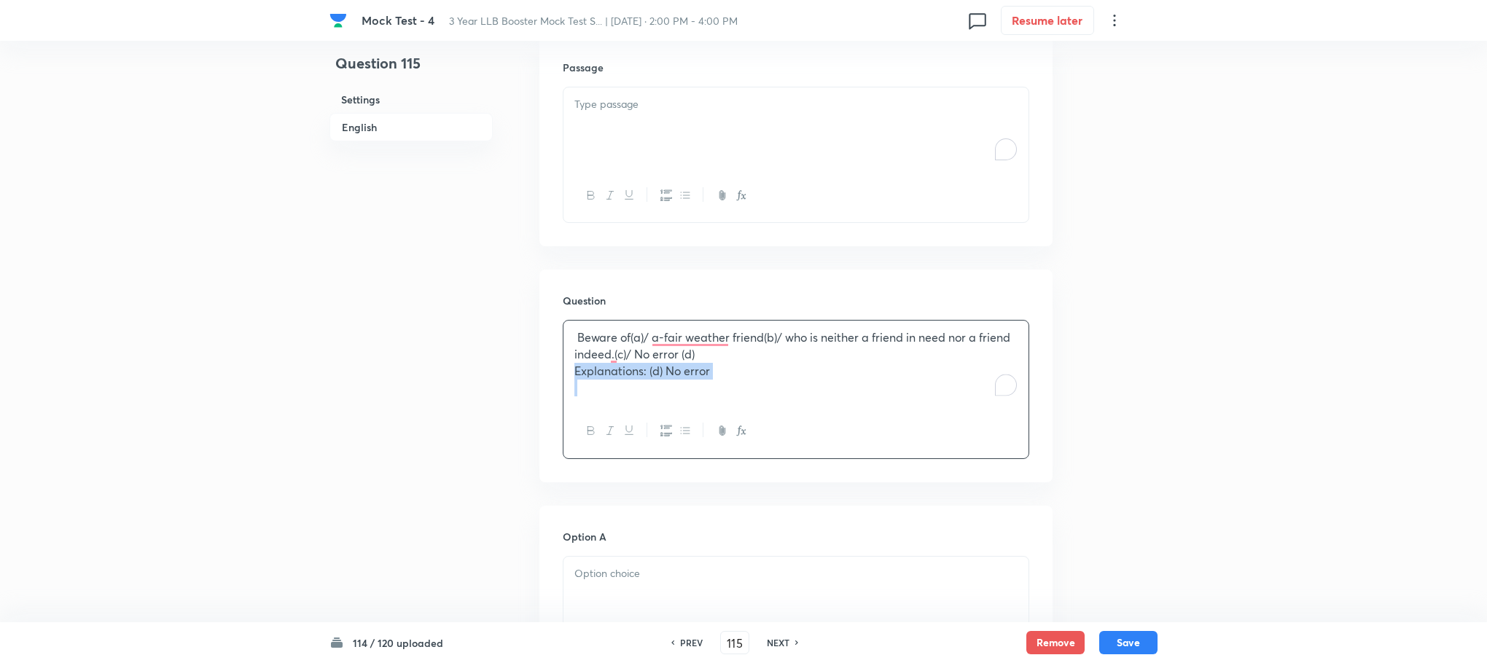
drag, startPoint x: 573, startPoint y: 372, endPoint x: 812, endPoint y: 409, distance: 241.8
click at [812, 409] on div "Beware of(a)/ a-fair weather friend(b)/ who is neither a friend in need nor a f…" at bounding box center [796, 389] width 466 height 138
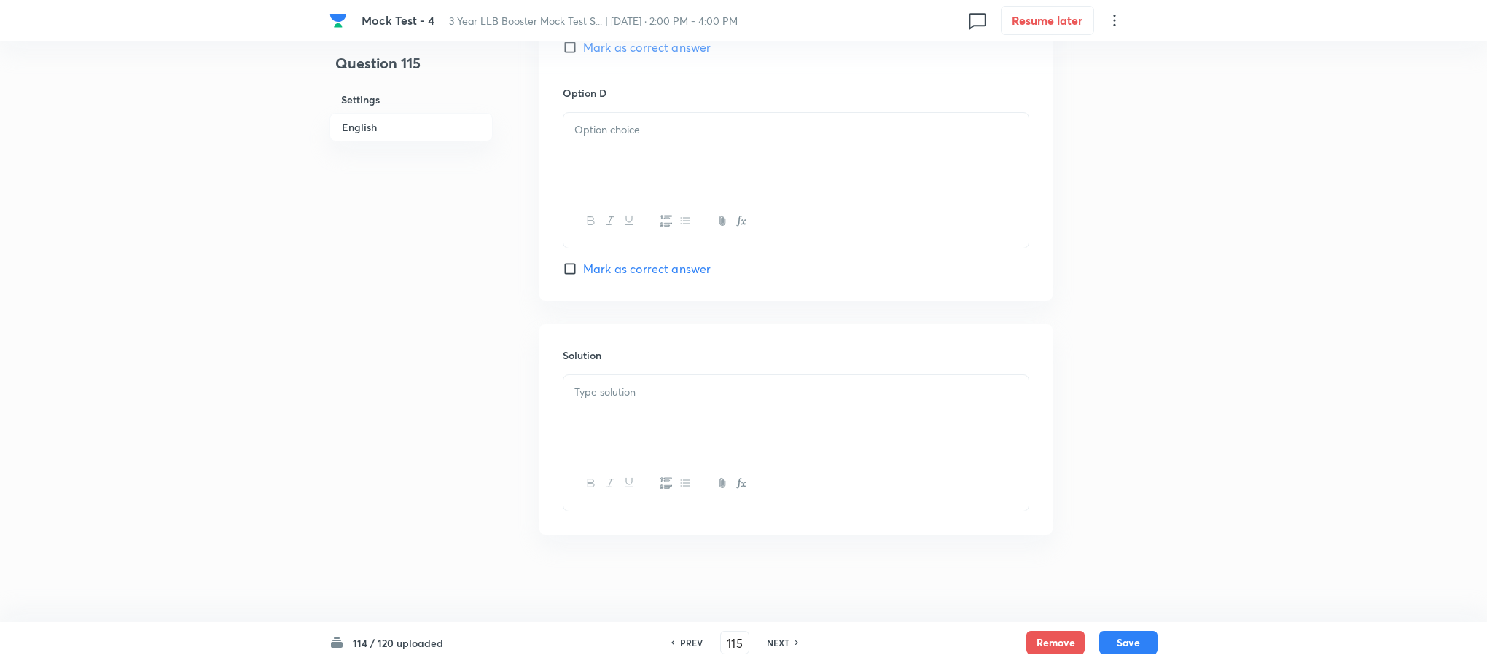
click at [595, 385] on p at bounding box center [795, 392] width 443 height 17
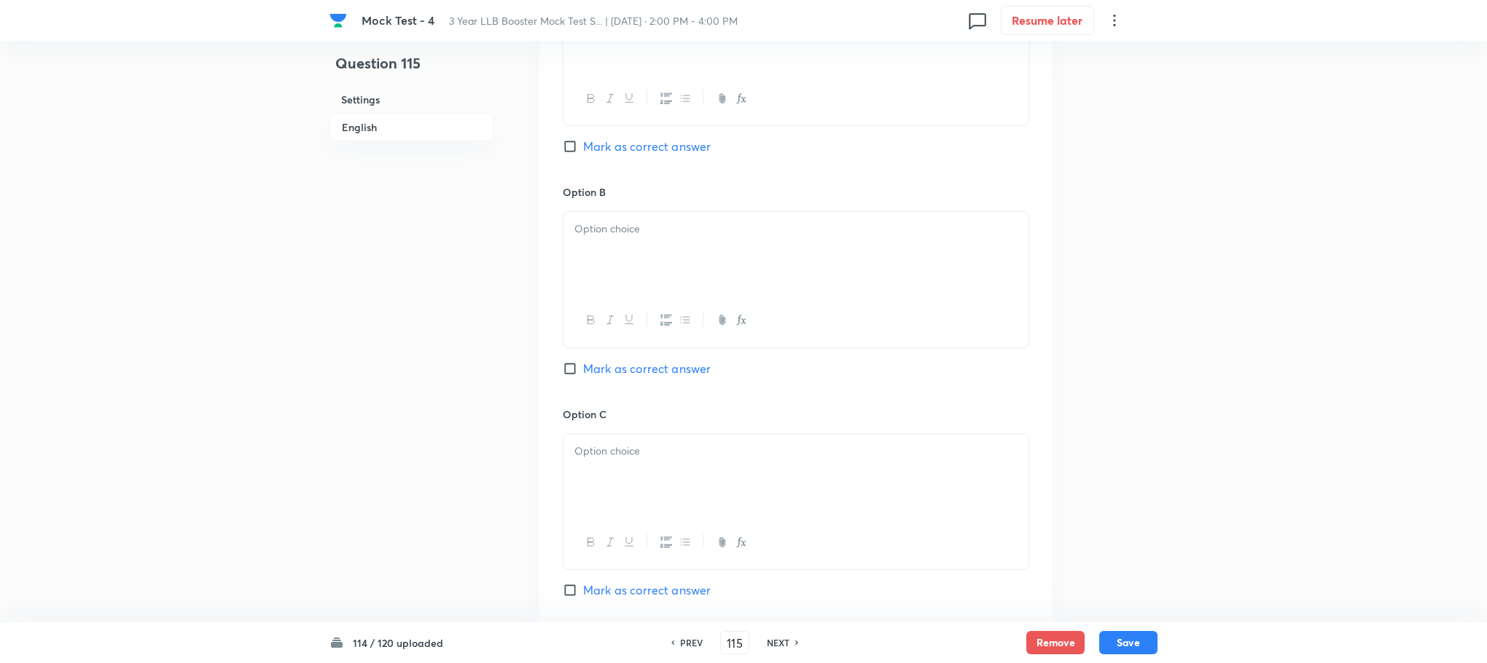
scroll to position [455, 0]
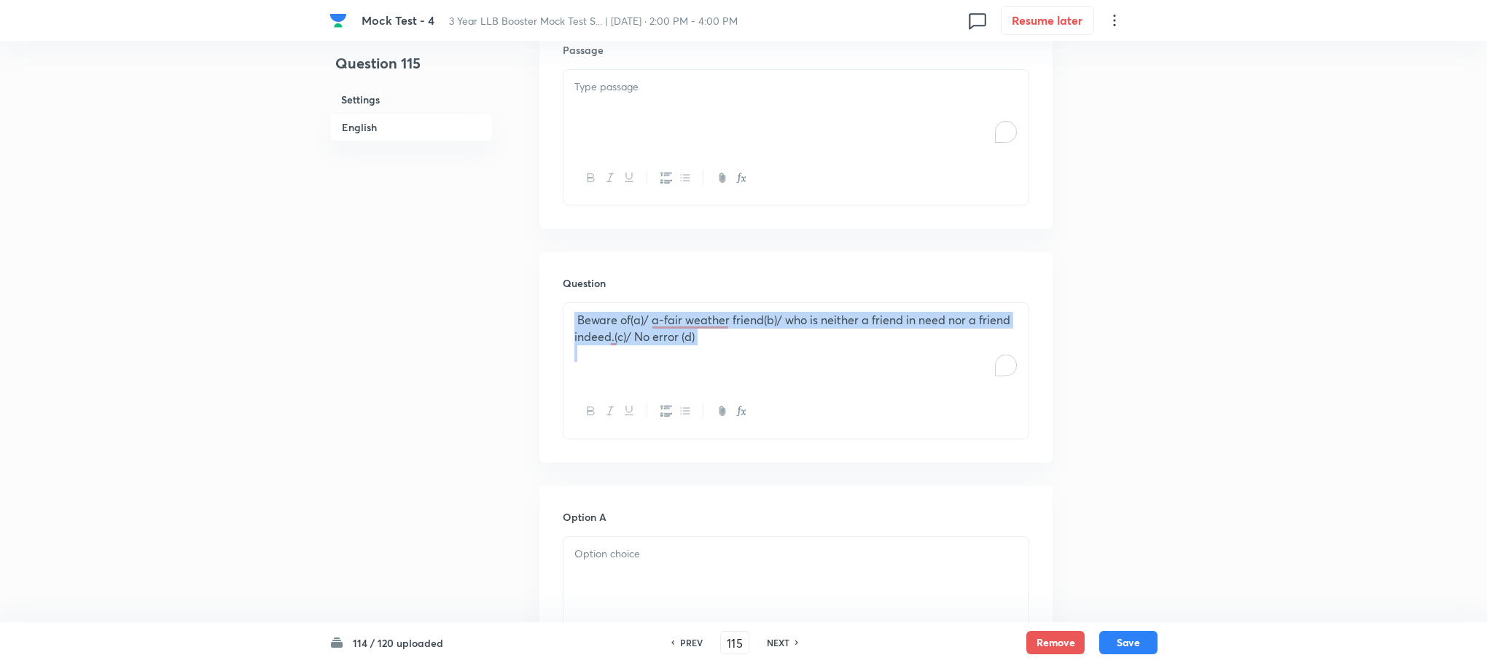
drag, startPoint x: 575, startPoint y: 324, endPoint x: 755, endPoint y: 351, distance: 182.0
click at [755, 351] on div "Beware of(a)/ a-fair weather friend(b)/ who is neither a friend in need nor a f…" at bounding box center [795, 344] width 465 height 82
copy p "Beware of(a)/ a-fair weather friend(b)/ who is neither a friend in need nor a f…"
click at [663, 567] on div at bounding box center [795, 578] width 465 height 82
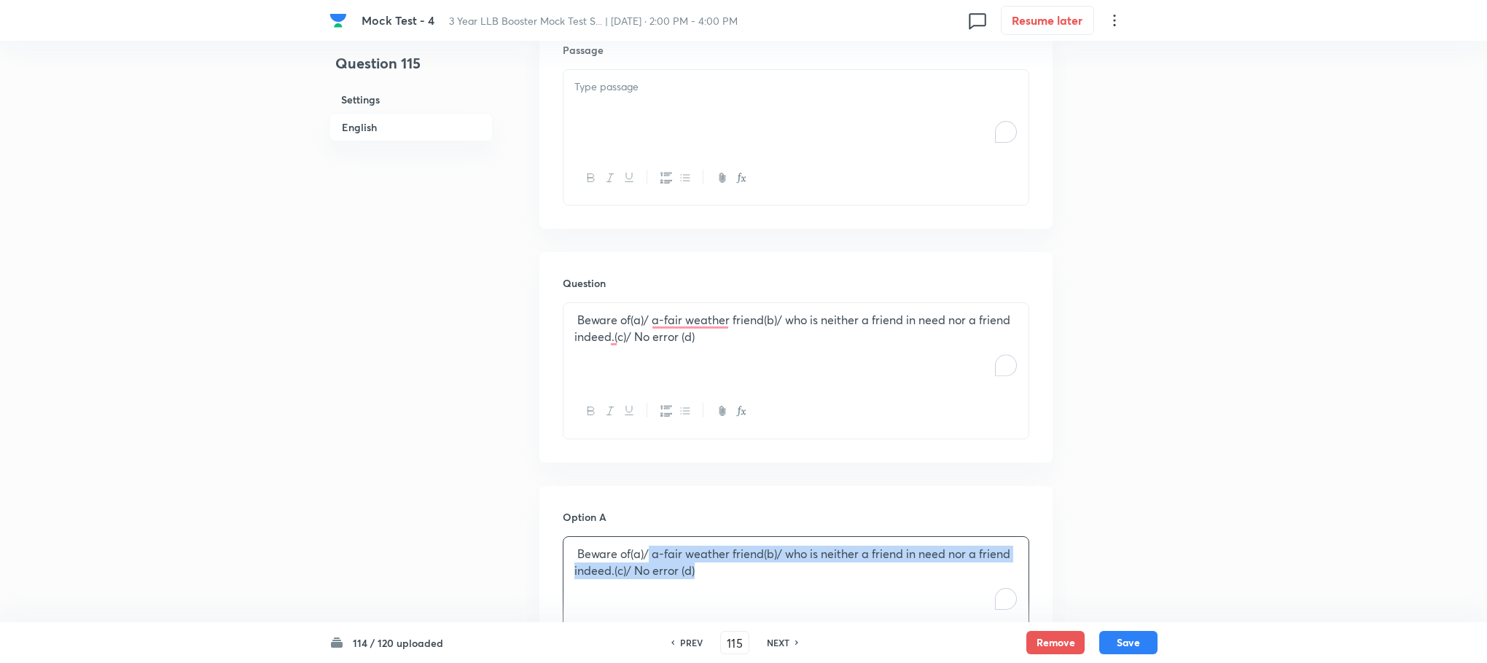
drag, startPoint x: 647, startPoint y: 553, endPoint x: 862, endPoint y: 580, distance: 216.7
click at [862, 580] on div "Beware of(a)/ a-fair weather friend(b)/ who is neither a friend in need nor a f…" at bounding box center [795, 578] width 465 height 82
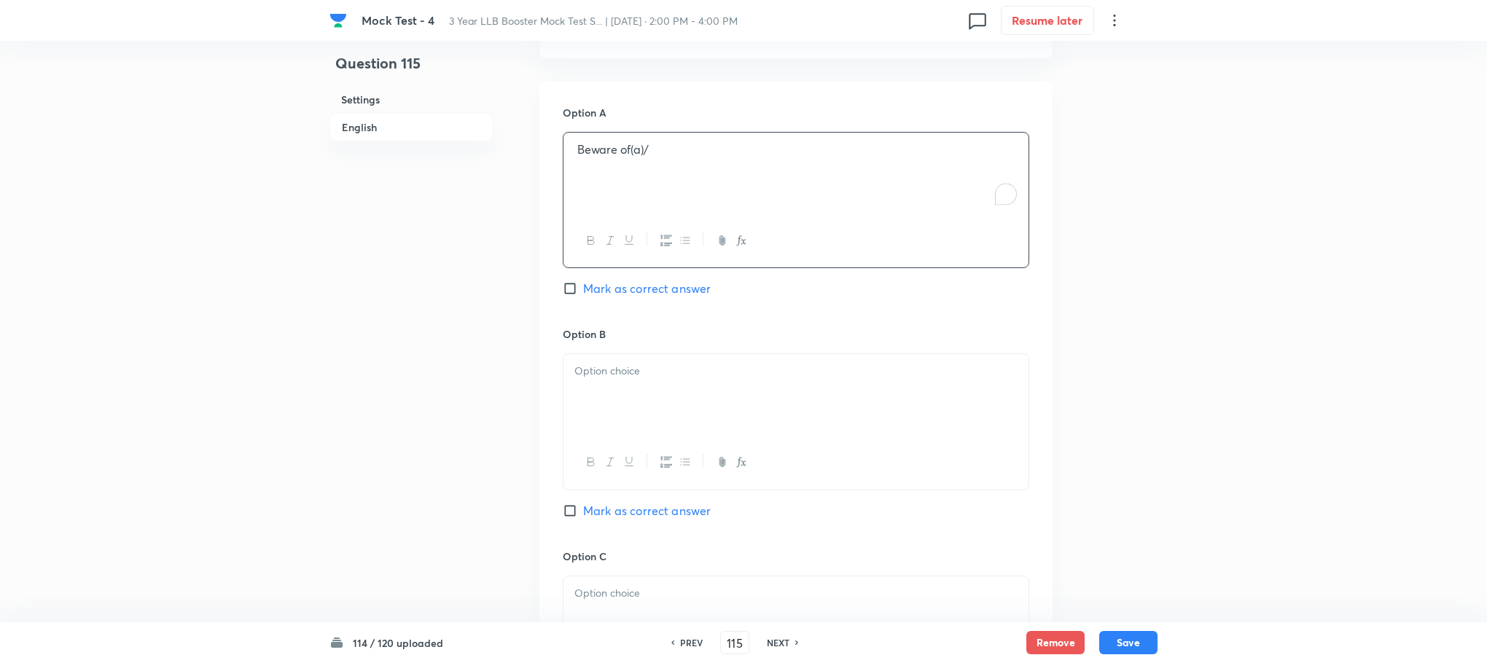
scroll to position [1001, 0]
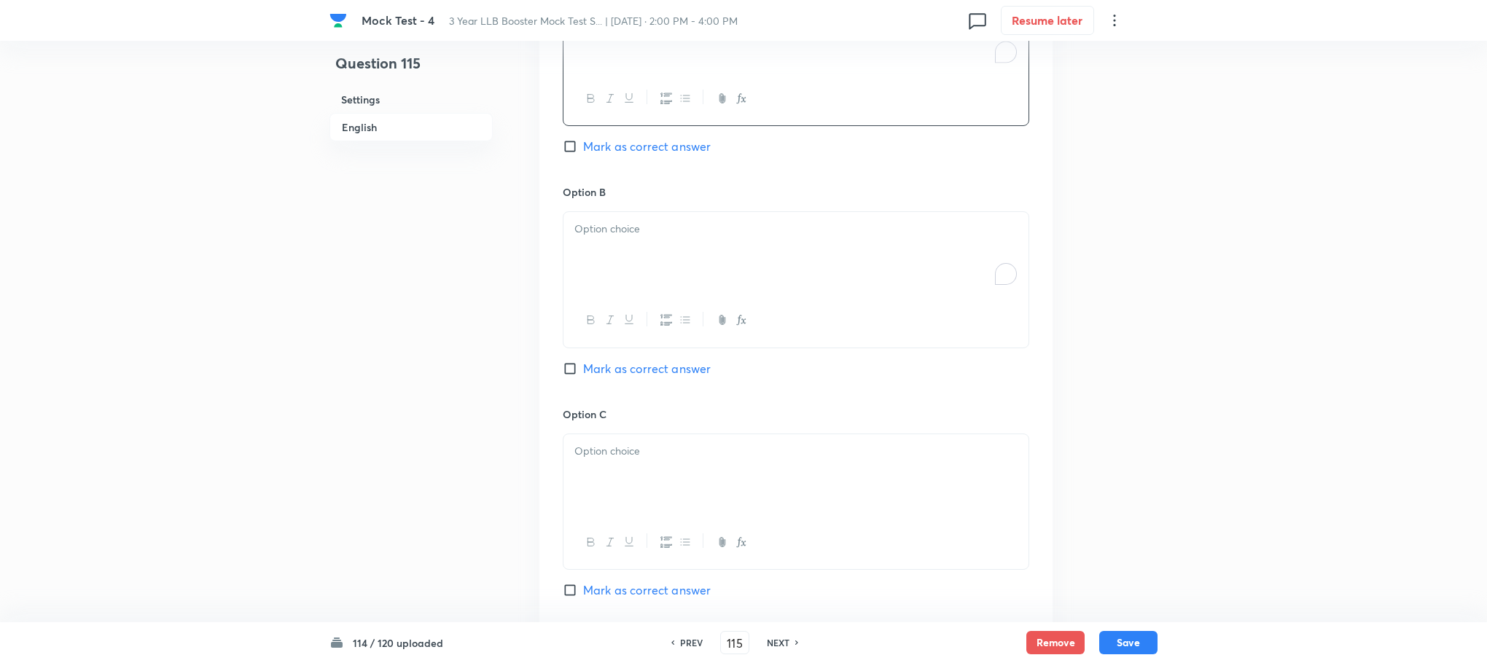
click at [615, 254] on div "To enrich screen reader interactions, please activate Accessibility in Grammarl…" at bounding box center [795, 253] width 465 height 82
drag, startPoint x: 697, startPoint y: 232, endPoint x: 914, endPoint y: 294, distance: 225.0
click at [914, 294] on div "a-fair weather friend(b)/ who is neither a friend in need nor a friend indeed.(…" at bounding box center [795, 253] width 465 height 82
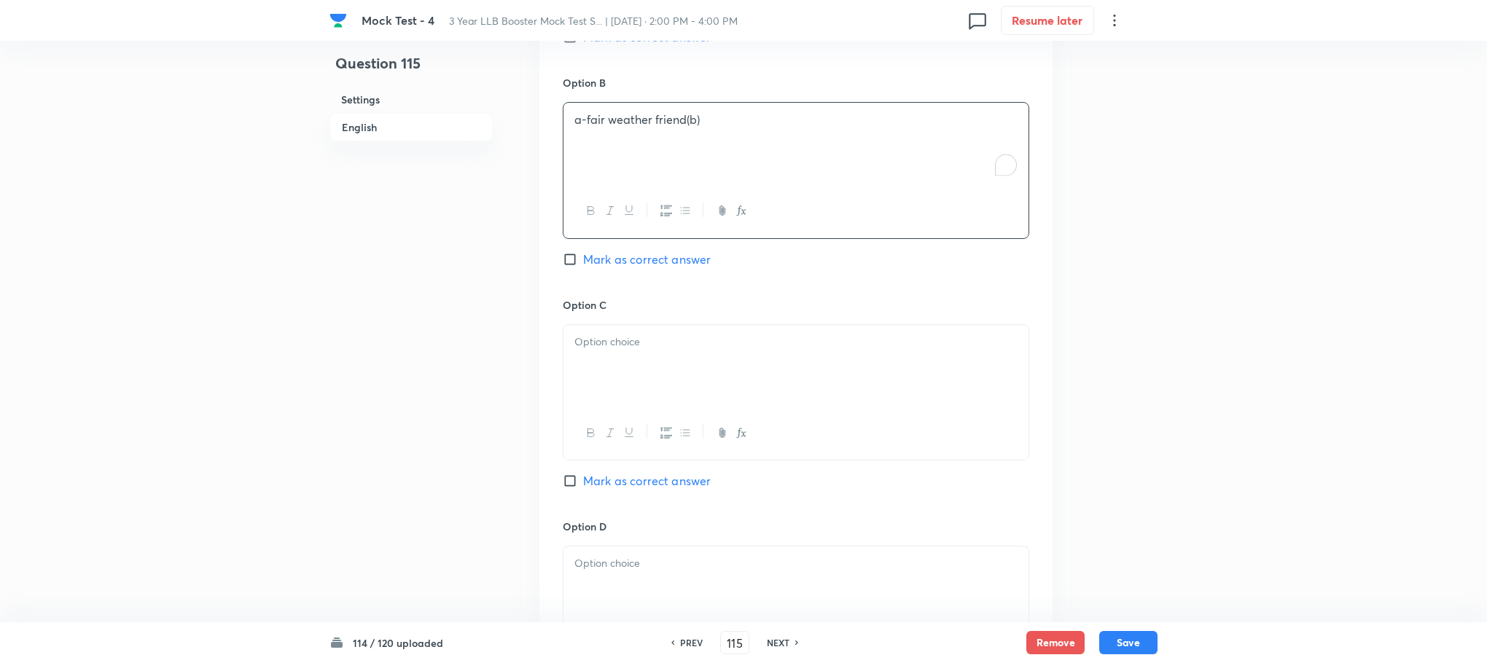
click at [601, 356] on div at bounding box center [795, 366] width 465 height 82
paste div "To enrich screen reader interactions, please activate Accessibility in Grammarl…"
click at [584, 348] on span "/ who is neither a friend in need nor a friend indeed.(c)/ No error (d)" at bounding box center [752, 341] width 356 height 15
drag, startPoint x: 864, startPoint y: 346, endPoint x: 967, endPoint y: 350, distance: 103.6
click at [967, 350] on p "who is neither a friend in need nor a friend indeed.(c)/ No error (d)" at bounding box center [795, 342] width 443 height 17
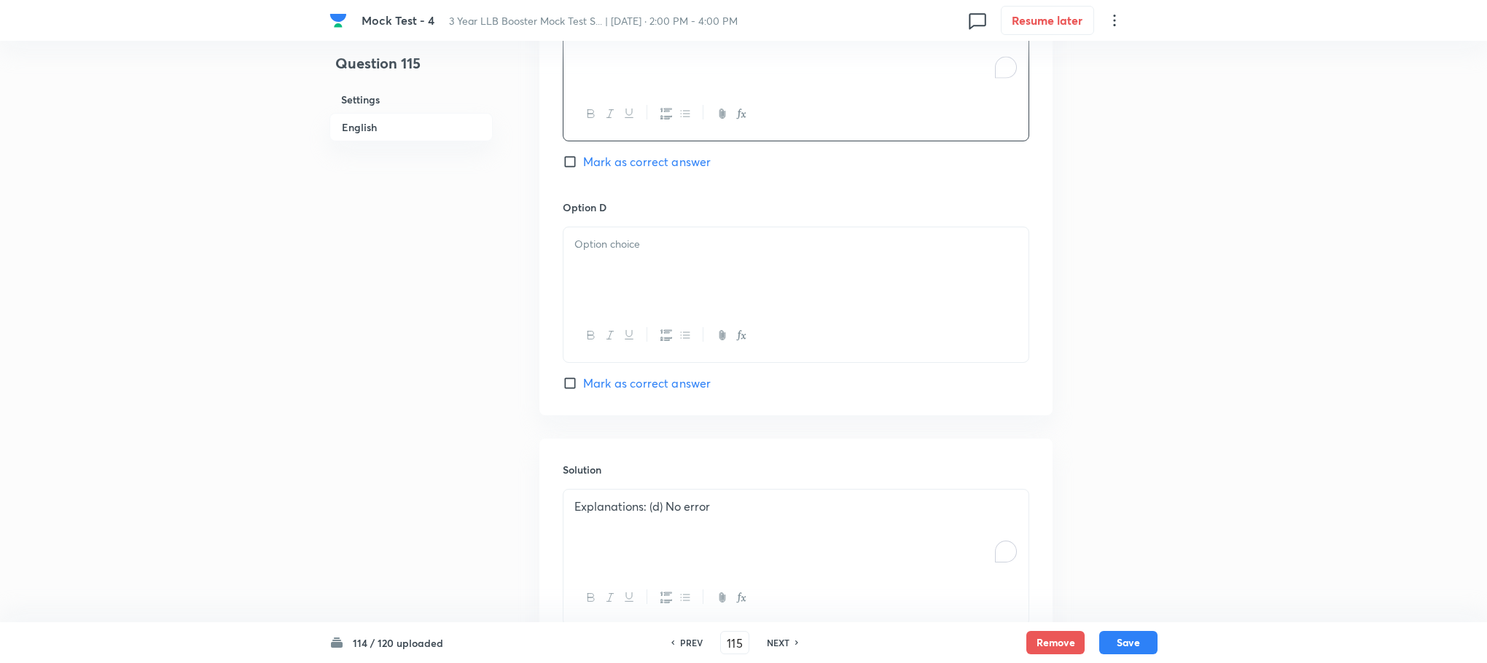
scroll to position [1439, 0]
click at [637, 259] on div at bounding box center [795, 260] width 465 height 82
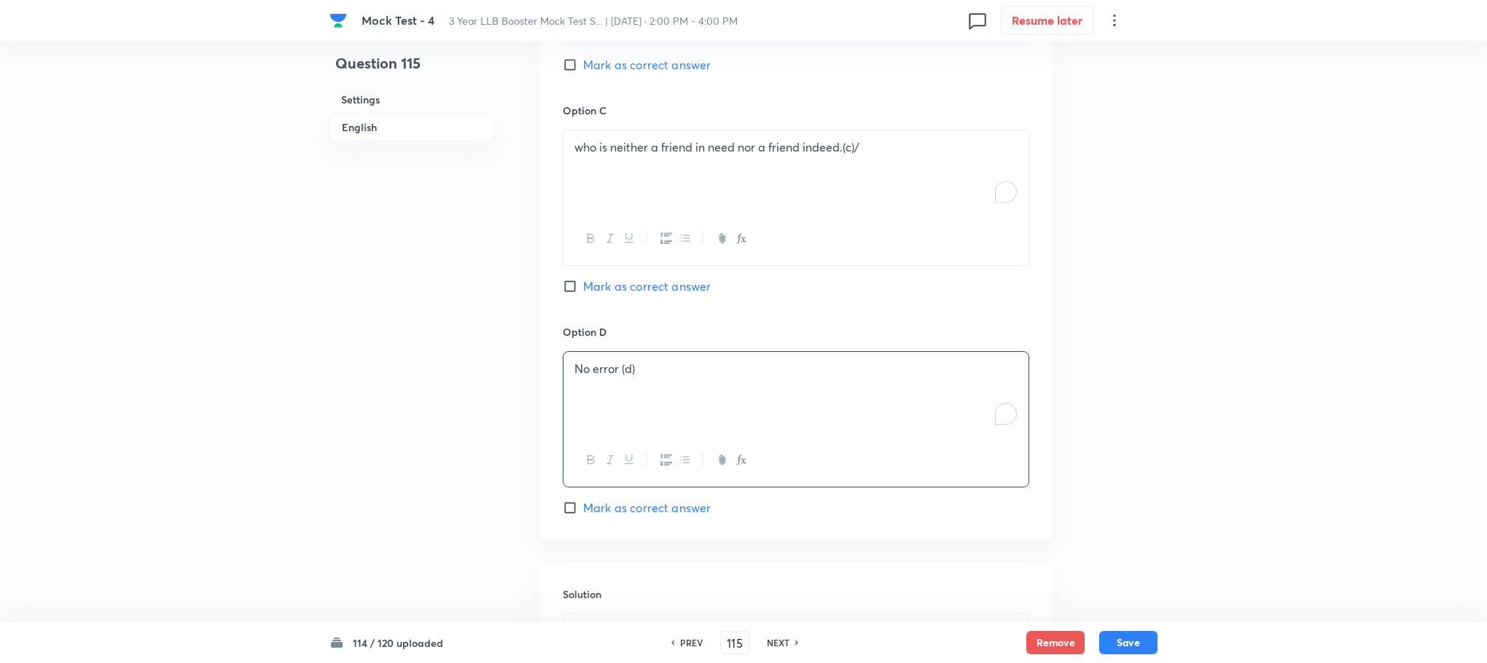
scroll to position [1220, 0]
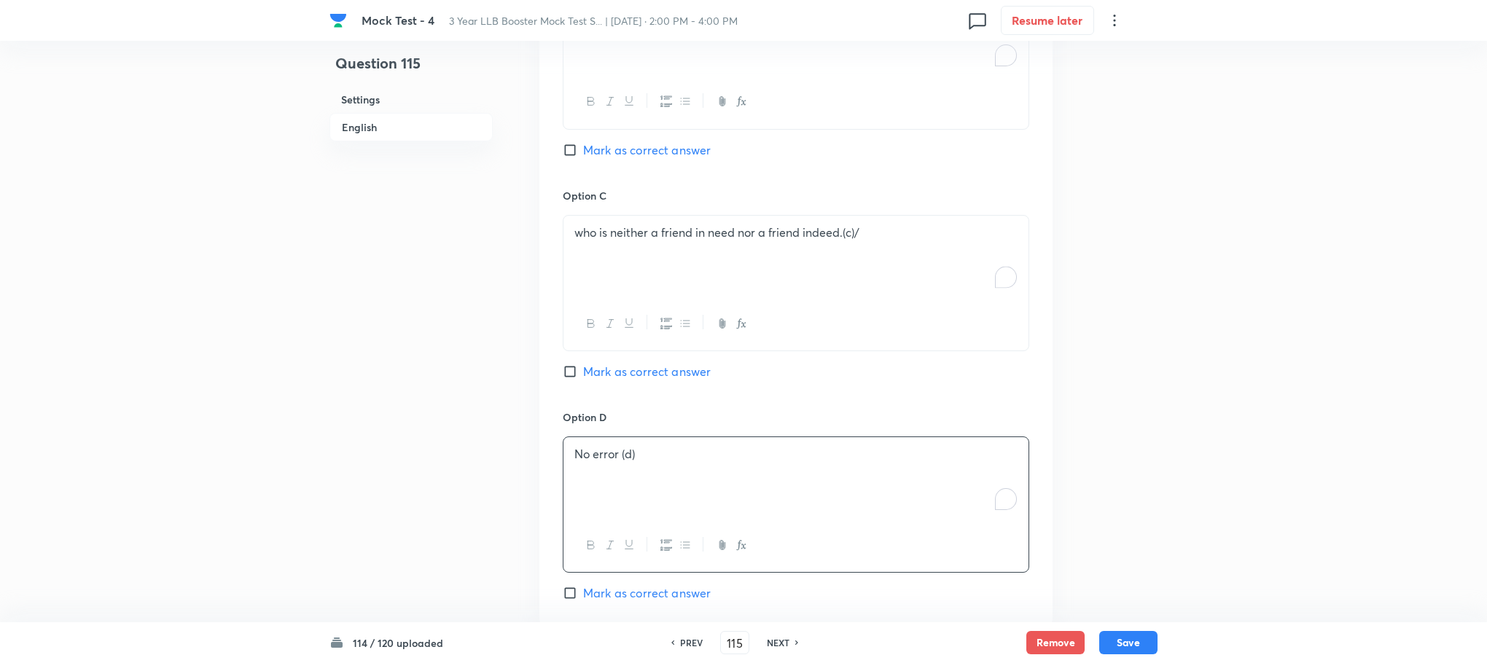
click at [864, 239] on p "who is neither a friend in need nor a friend indeed.(c)/" at bounding box center [795, 232] width 443 height 17
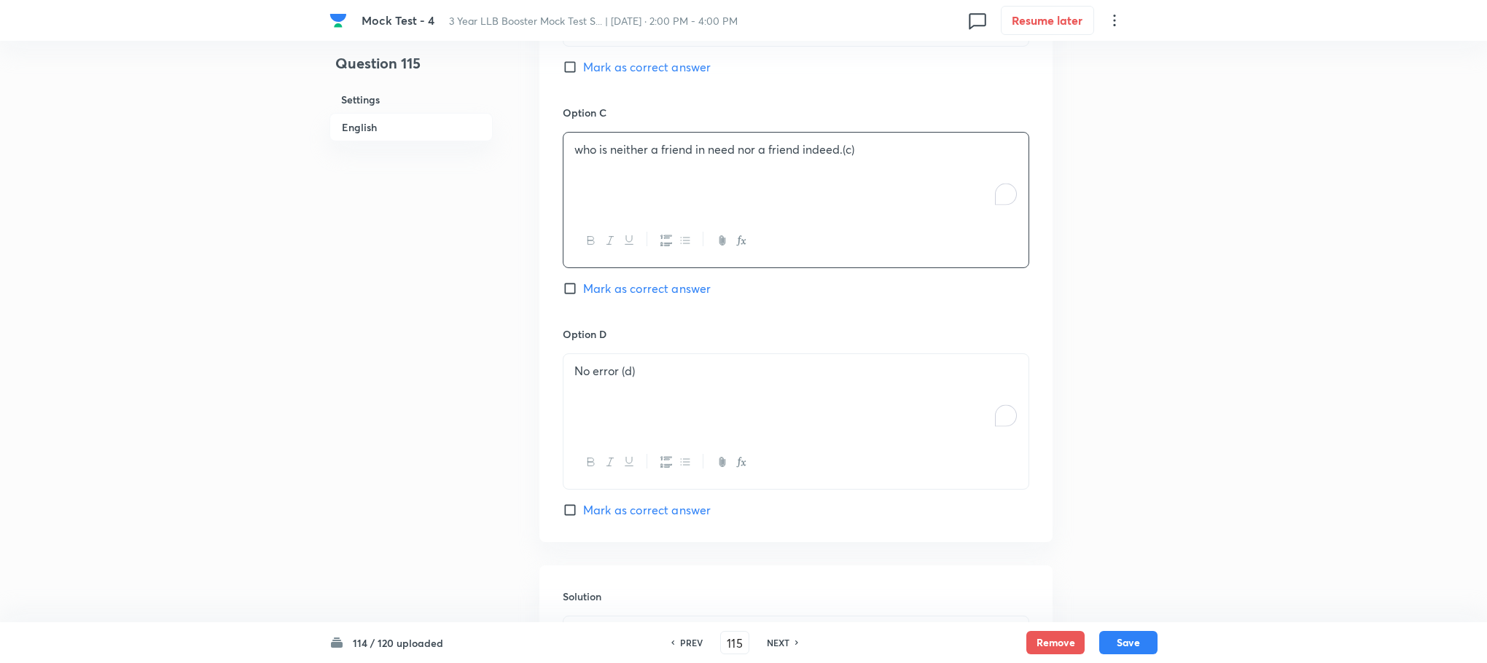
scroll to position [1439, 0]
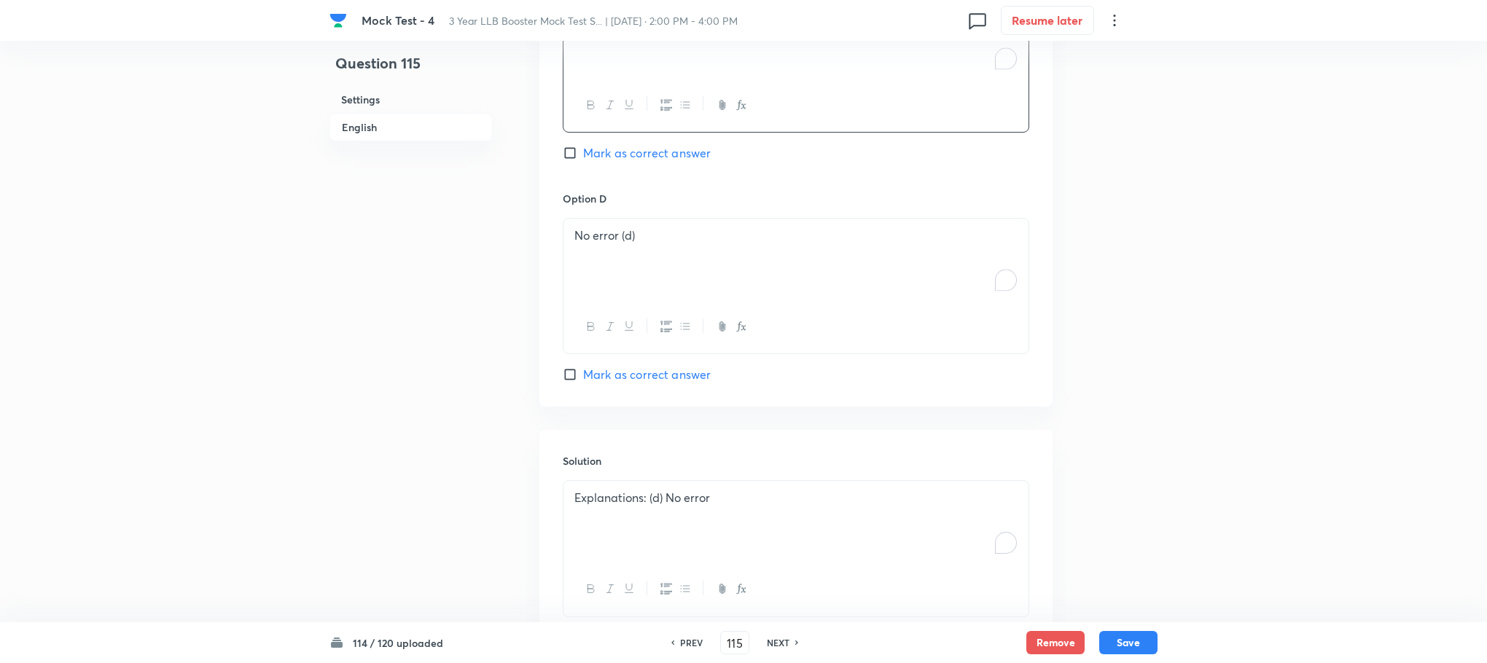
click at [652, 378] on span "Mark as correct answer" at bounding box center [647, 374] width 128 height 17
click at [583, 378] on input "Mark as correct answer" at bounding box center [573, 374] width 20 height 15
checkbox input "true"
click at [1146, 643] on button "Save" at bounding box center [1128, 641] width 58 height 23
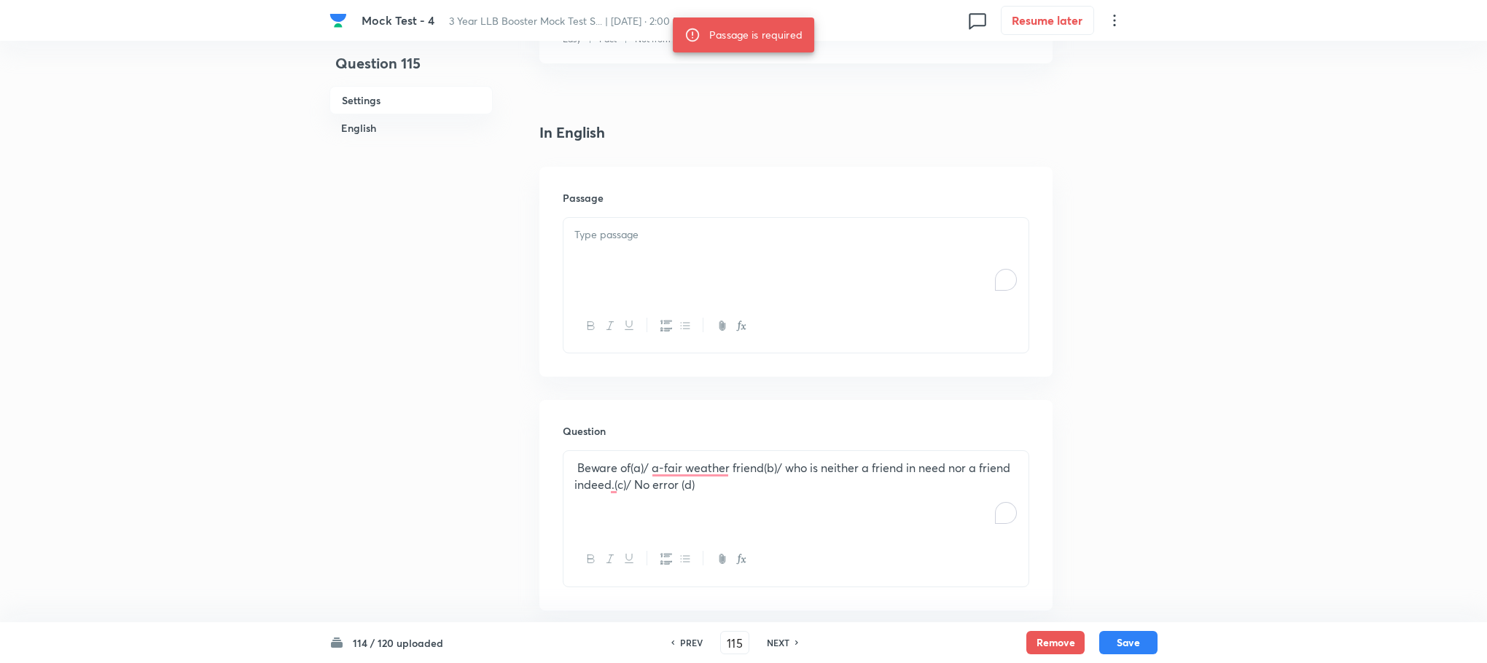
scroll to position [345, 0]
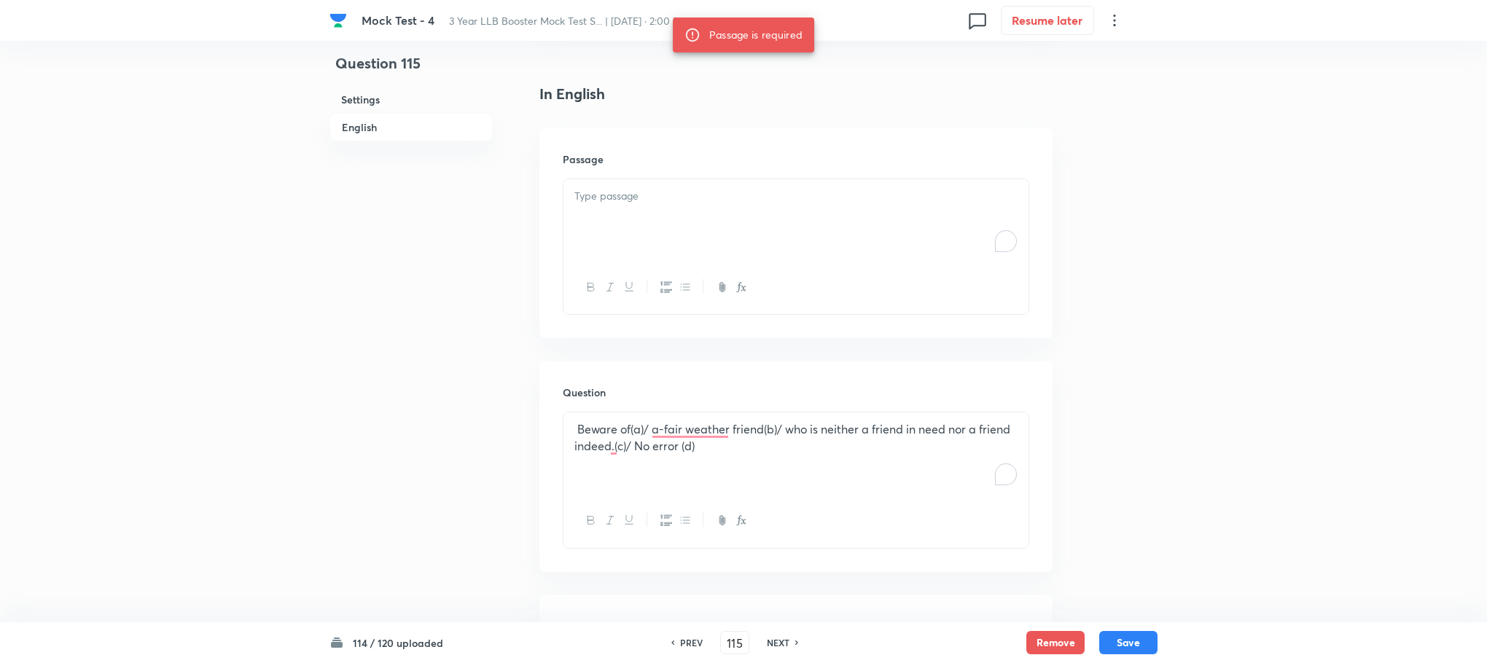
click at [644, 217] on div "To enrich screen reader interactions, please activate Accessibility in Grammarl…" at bounding box center [795, 220] width 465 height 82
click at [639, 226] on div "To enrich screen reader interactions, please activate Accessibility in Grammarl…" at bounding box center [795, 220] width 465 height 82
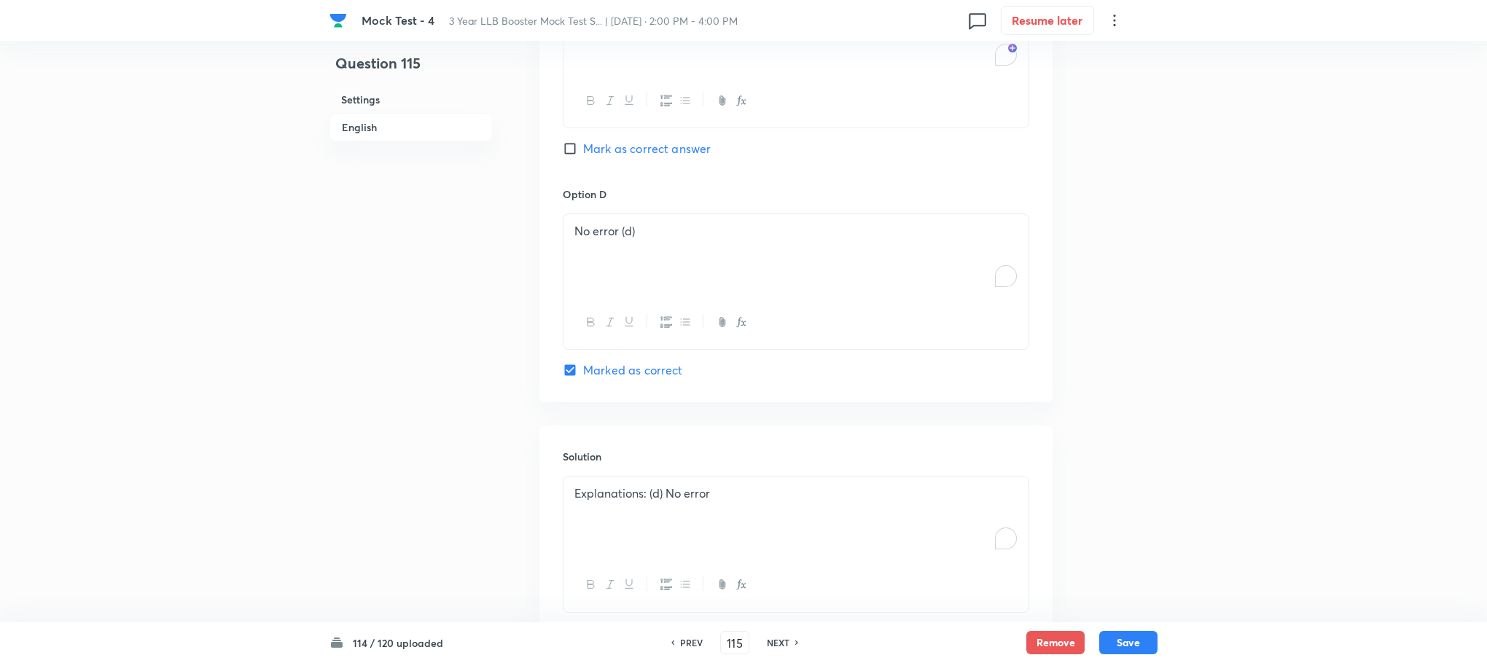
scroll to position [1548, 0]
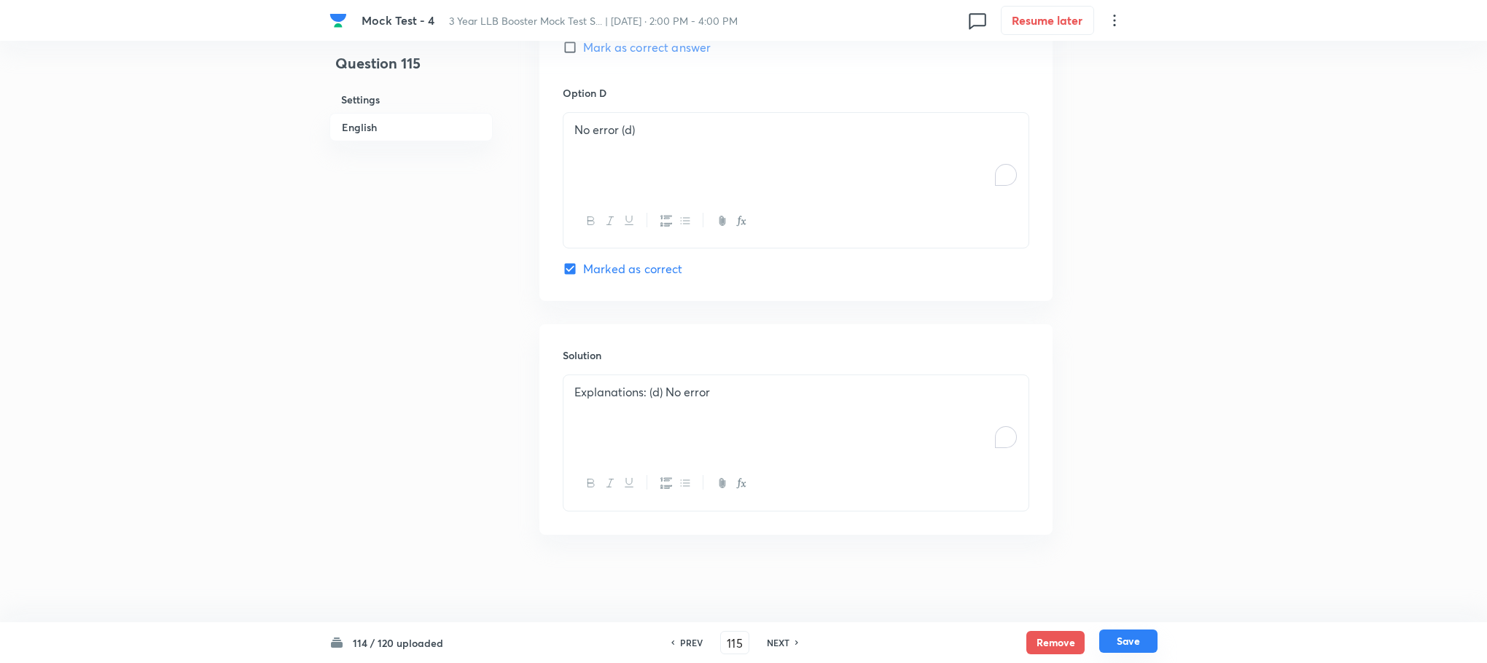
click at [1149, 654] on div "Remove Save" at bounding box center [1091, 642] width 131 height 23
click at [1141, 637] on button "Save" at bounding box center [1128, 641] width 58 height 23
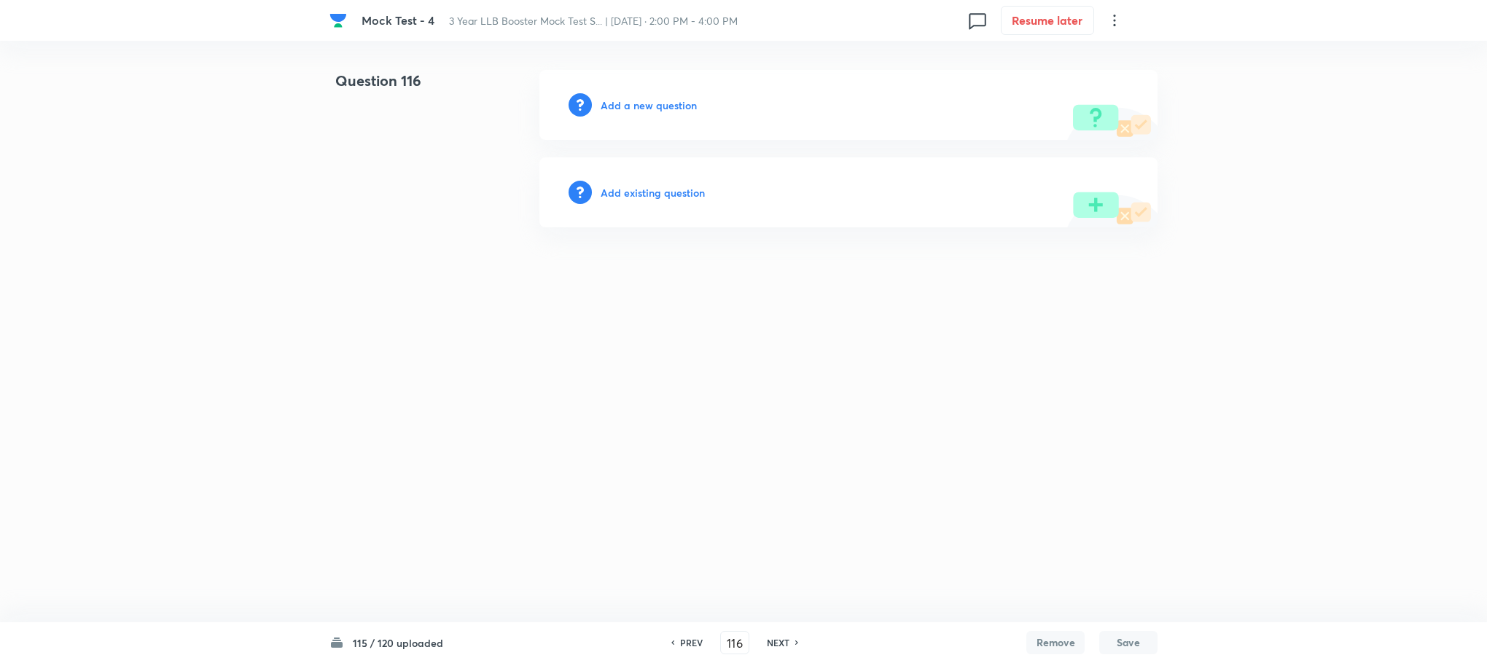
type input "116"
click at [654, 98] on h6 "Add a new question" at bounding box center [652, 105] width 96 height 15
click at [654, 98] on h6 "Choose a question type" at bounding box center [660, 105] width 112 height 15
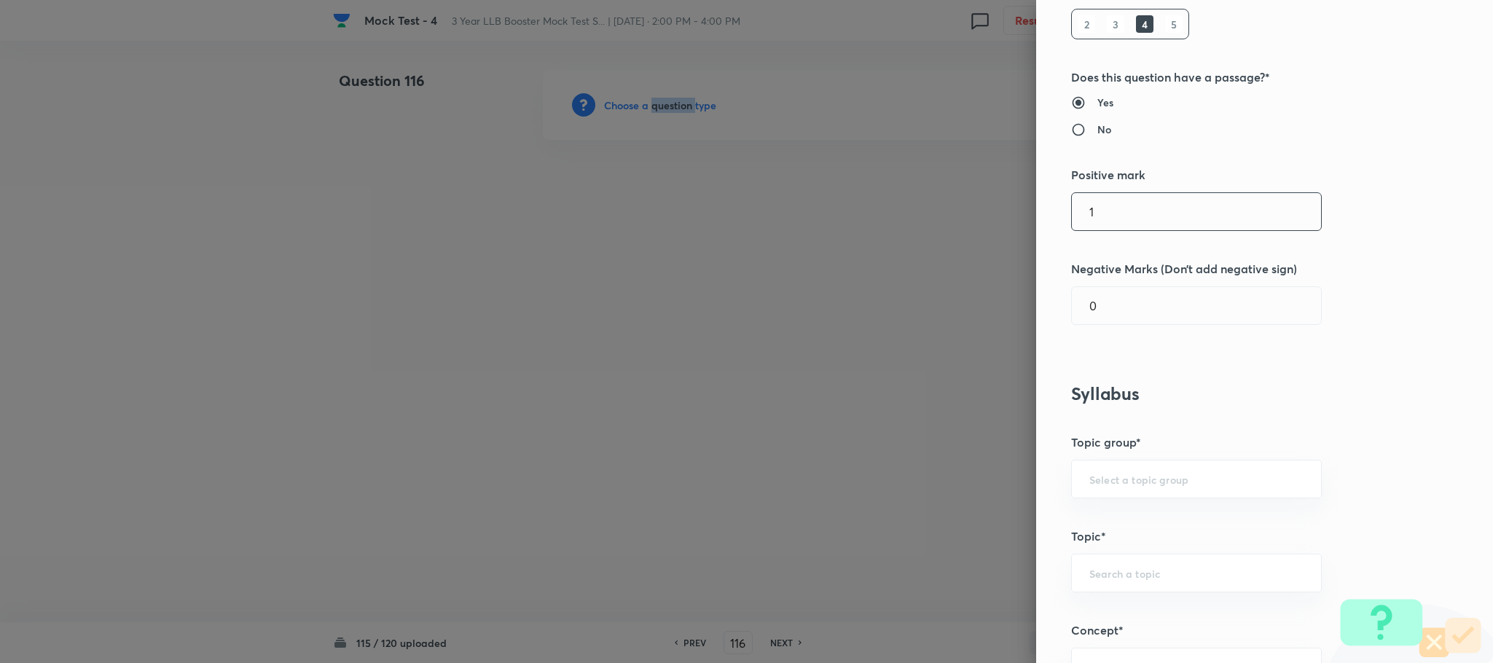
scroll to position [547, 0]
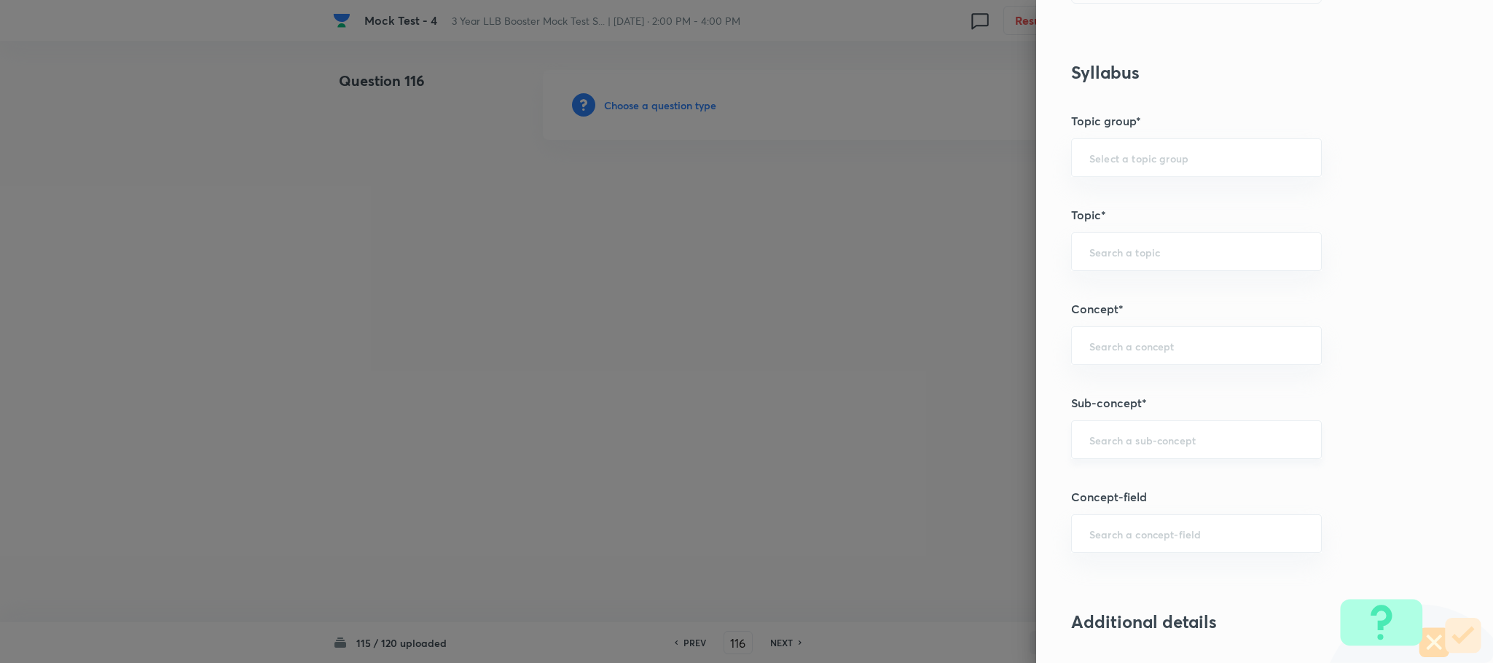
click at [1113, 444] on input "text" at bounding box center [1197, 440] width 214 height 14
click at [1114, 495] on li "Spotting the Error" at bounding box center [1180, 486] width 249 height 26
type input "Spotting the Error"
type input "English Language"
type input "English Grammar"
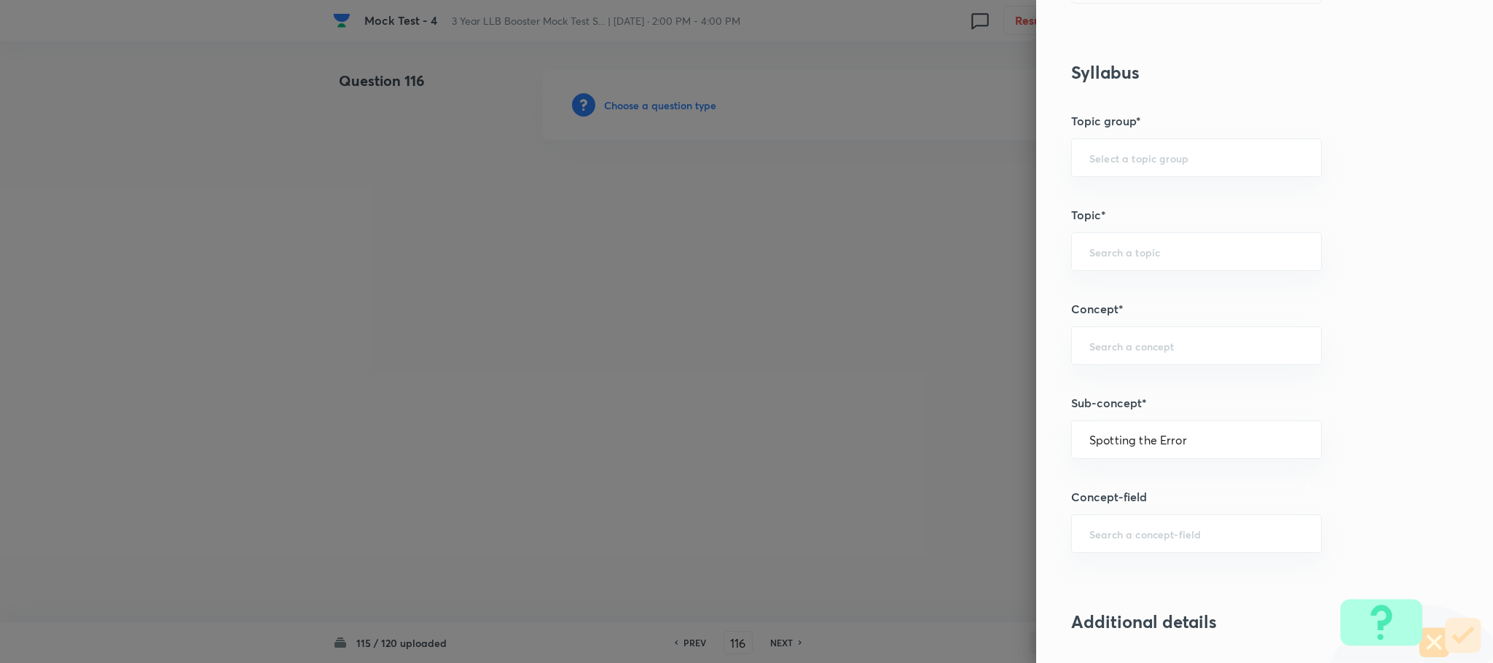
type input "One Word Substitution"
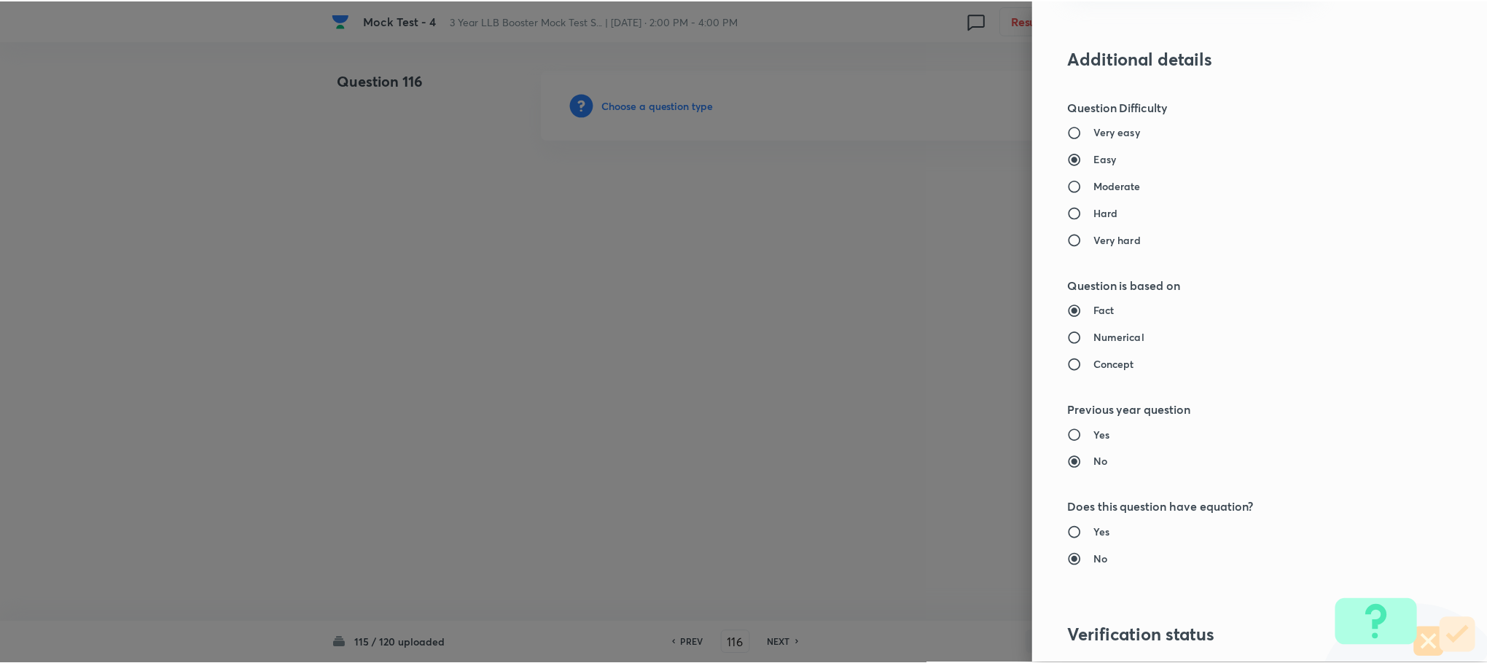
scroll to position [1312, 0]
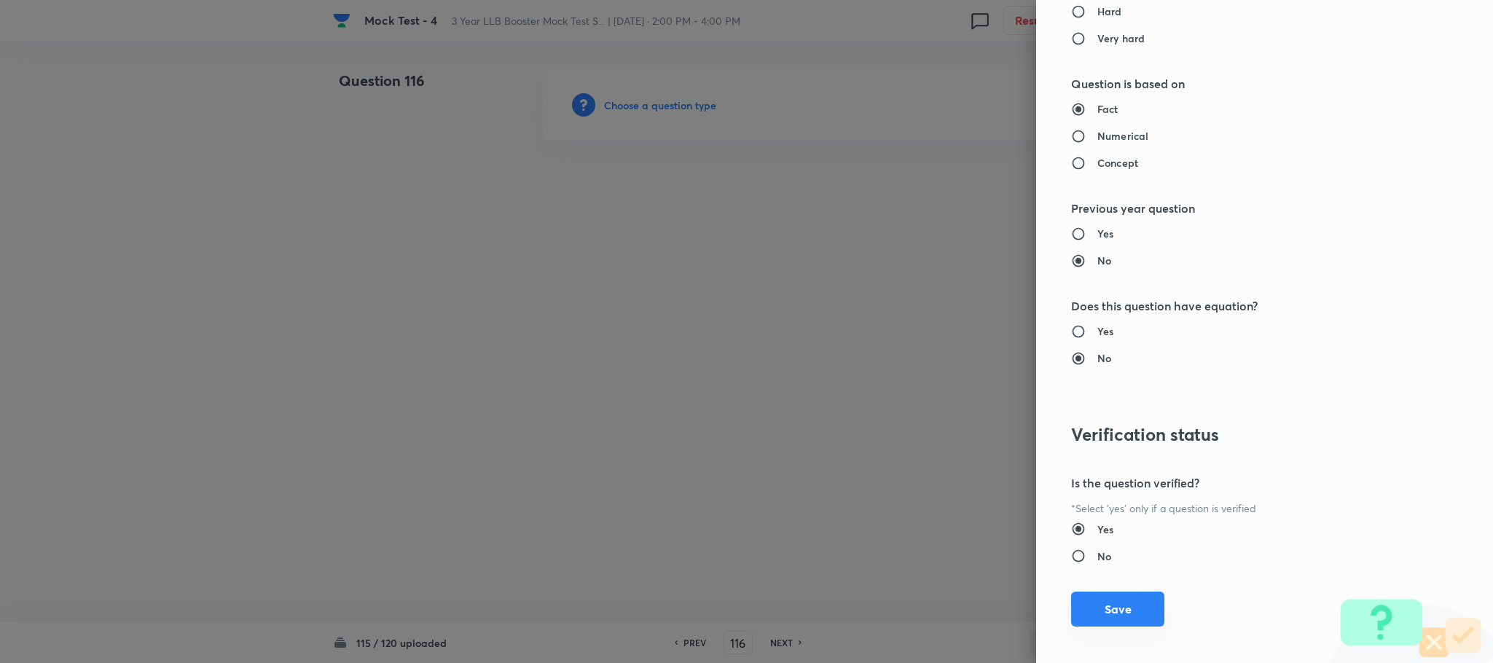
click at [1095, 620] on button "Save" at bounding box center [1117, 609] width 93 height 35
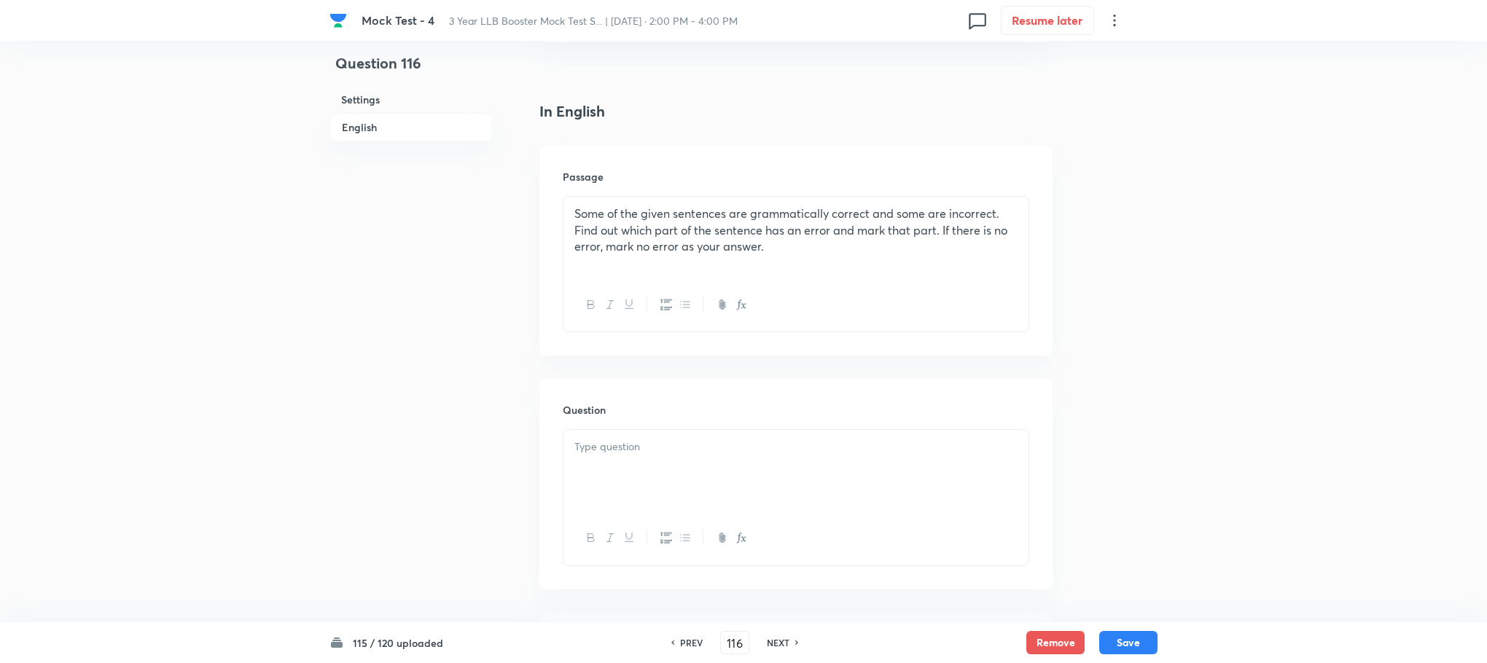
scroll to position [547, 0]
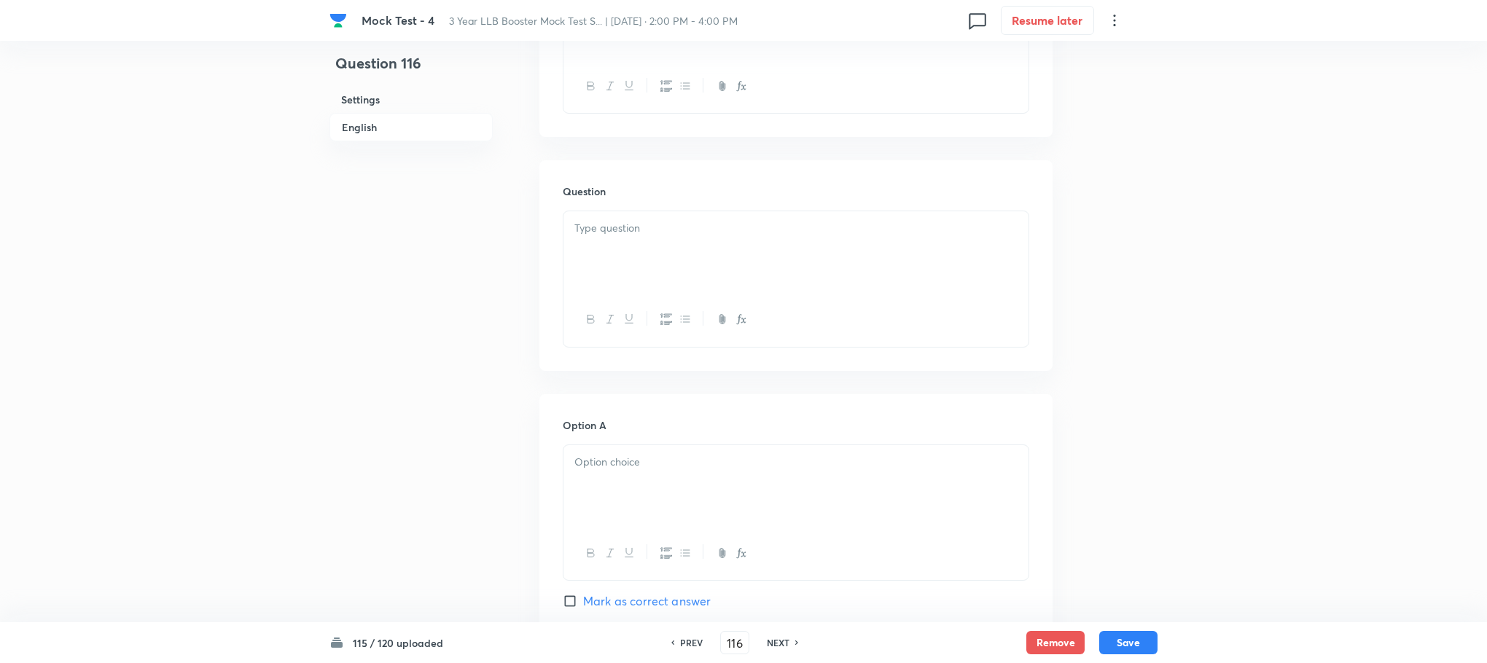
click at [626, 247] on div at bounding box center [795, 252] width 465 height 82
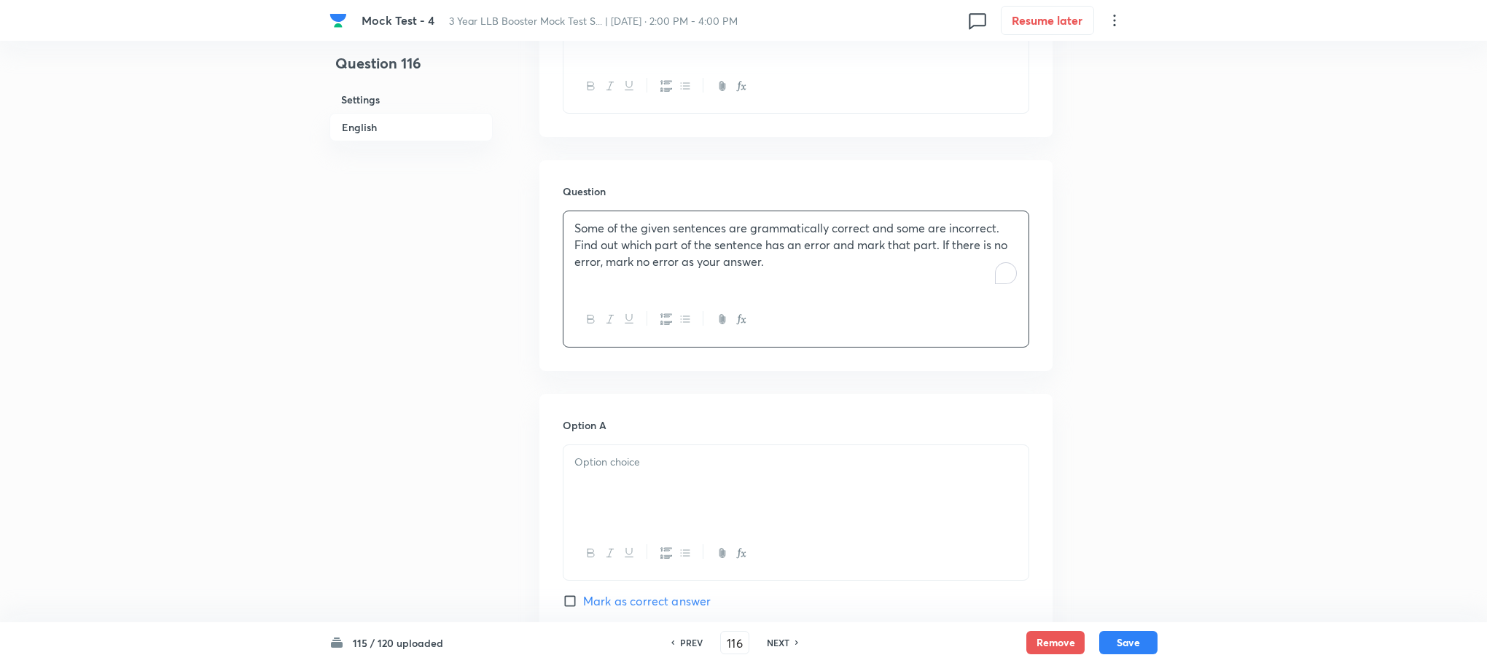
click at [759, 256] on p "Some of the given sentences are grammatically correct and some are incorrect. F…" at bounding box center [795, 245] width 443 height 50
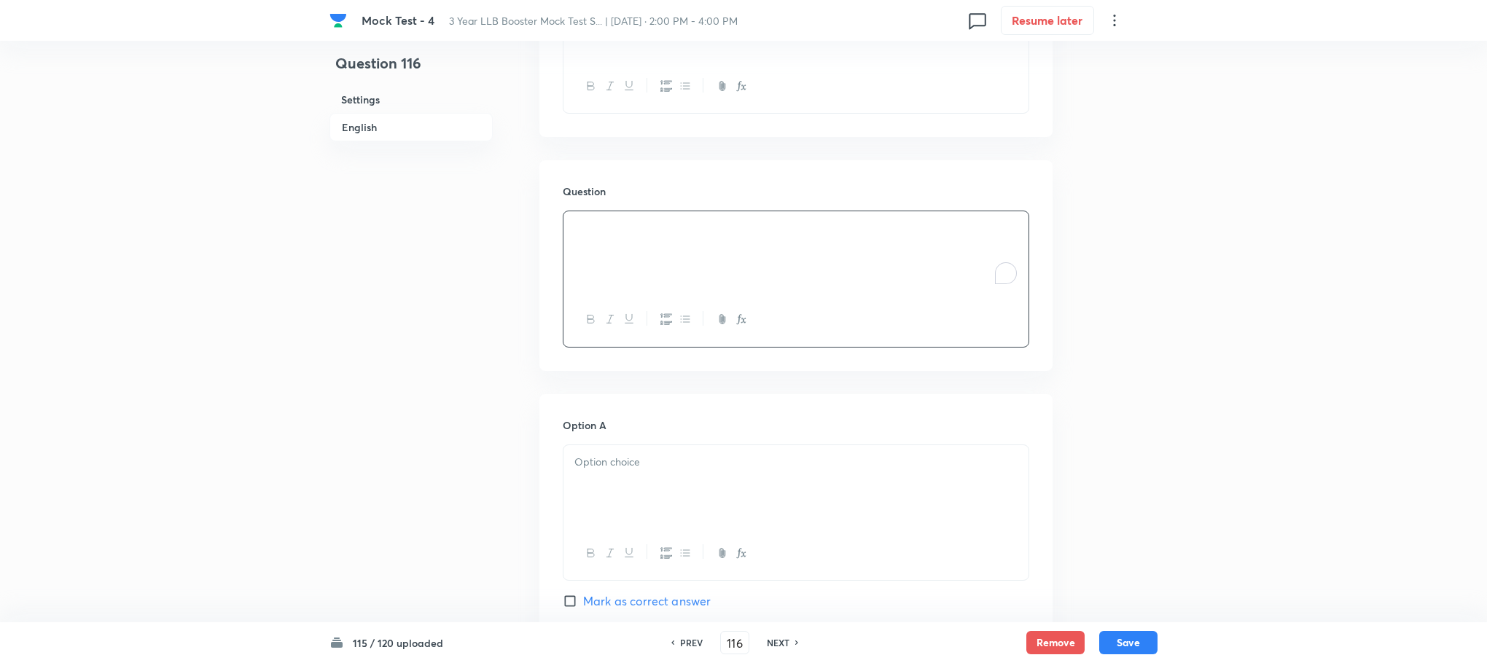
click at [660, 227] on div "To enrich screen reader interactions, please activate Accessibility in Grammarl…" at bounding box center [795, 252] width 465 height 82
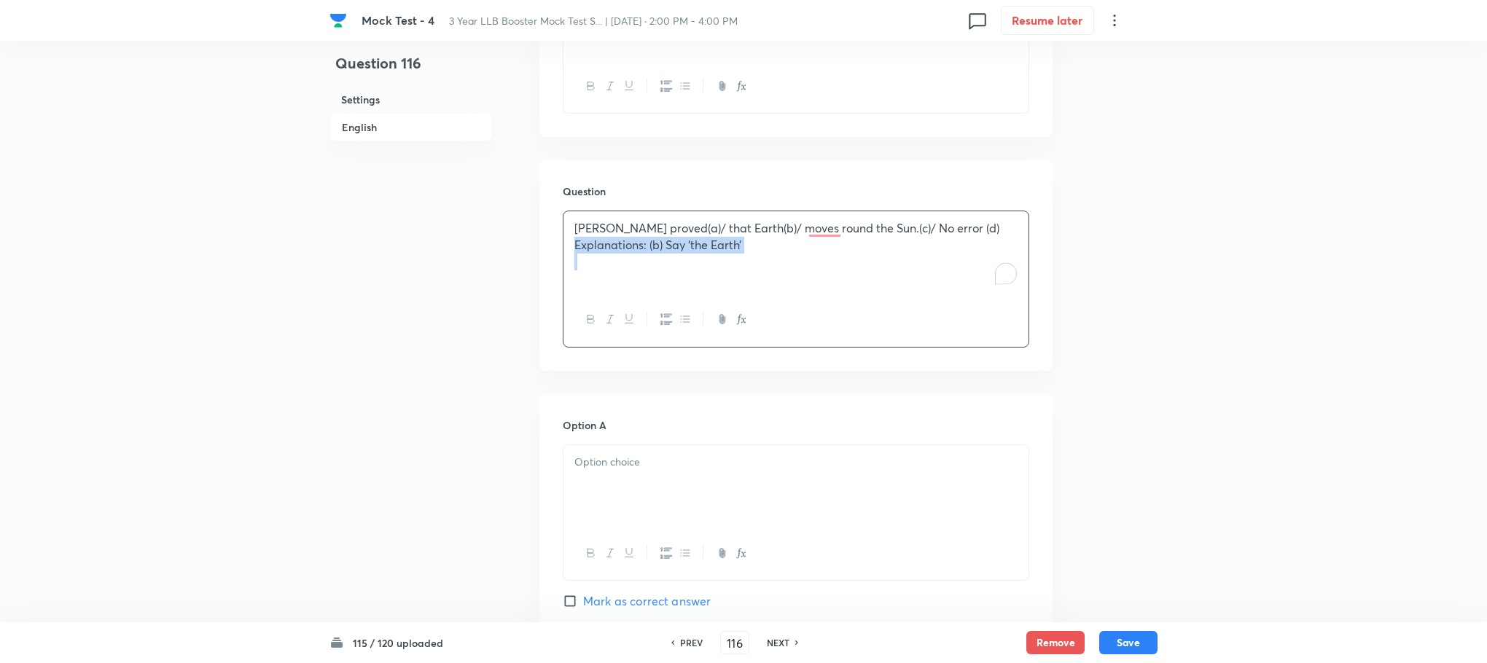
drag, startPoint x: 575, startPoint y: 252, endPoint x: 779, endPoint y: 259, distance: 204.2
click at [779, 259] on div "Copernicus proved(a)/ that Earth(b)/ moves round the Sun.(c)/ No error (d) Expl…" at bounding box center [795, 252] width 465 height 82
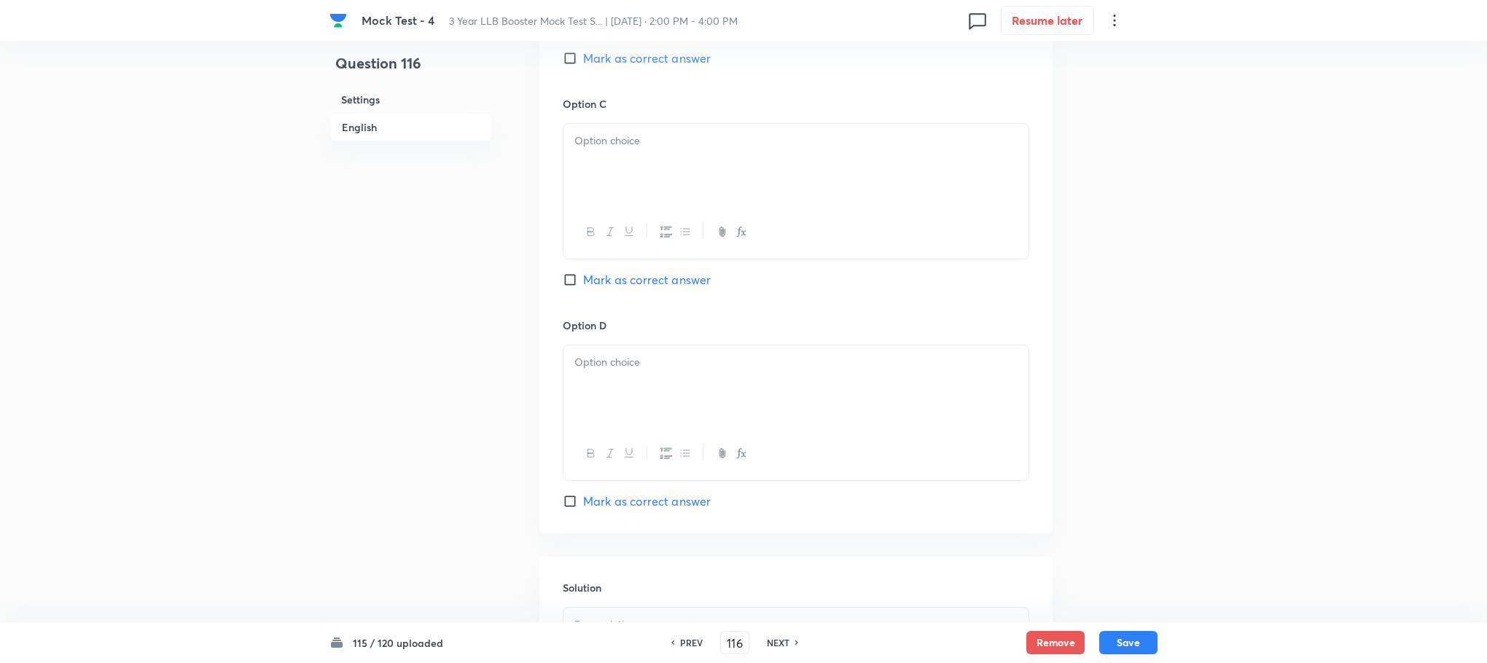
scroll to position [1548, 0]
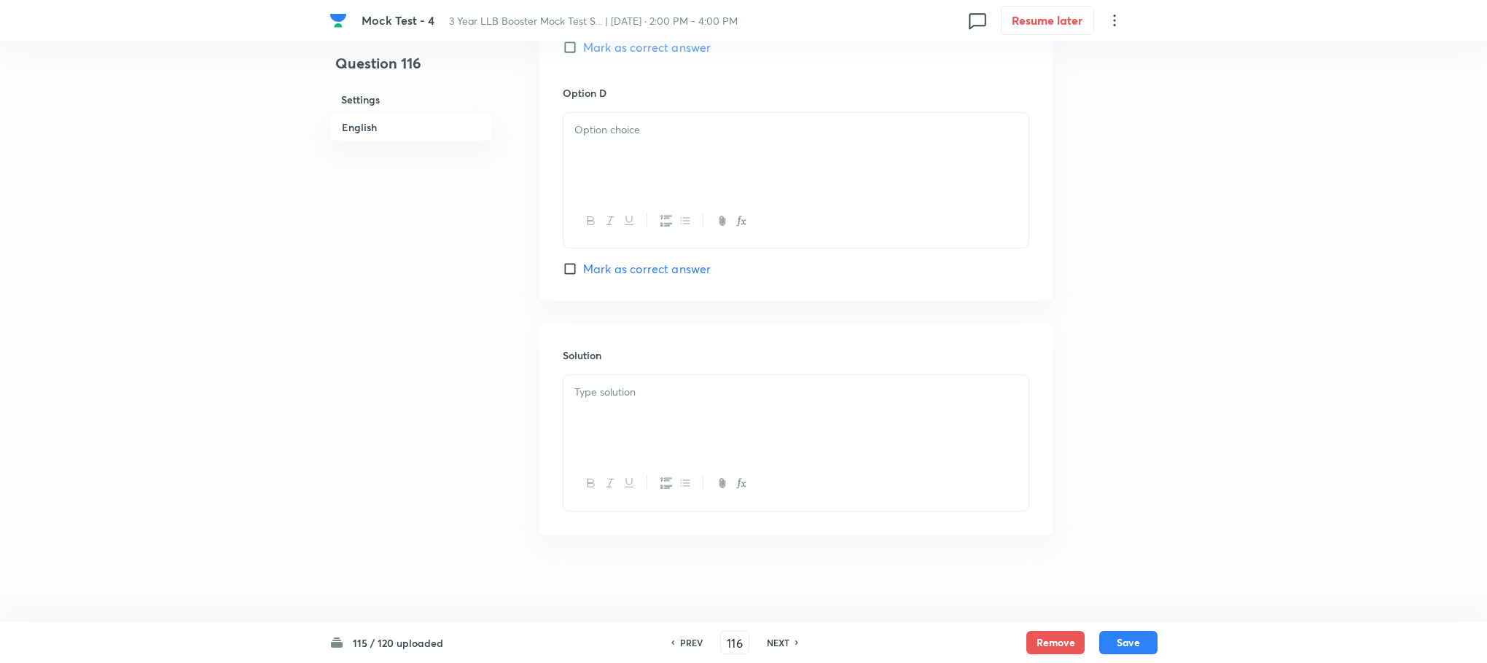
click at [614, 420] on div at bounding box center [795, 416] width 465 height 82
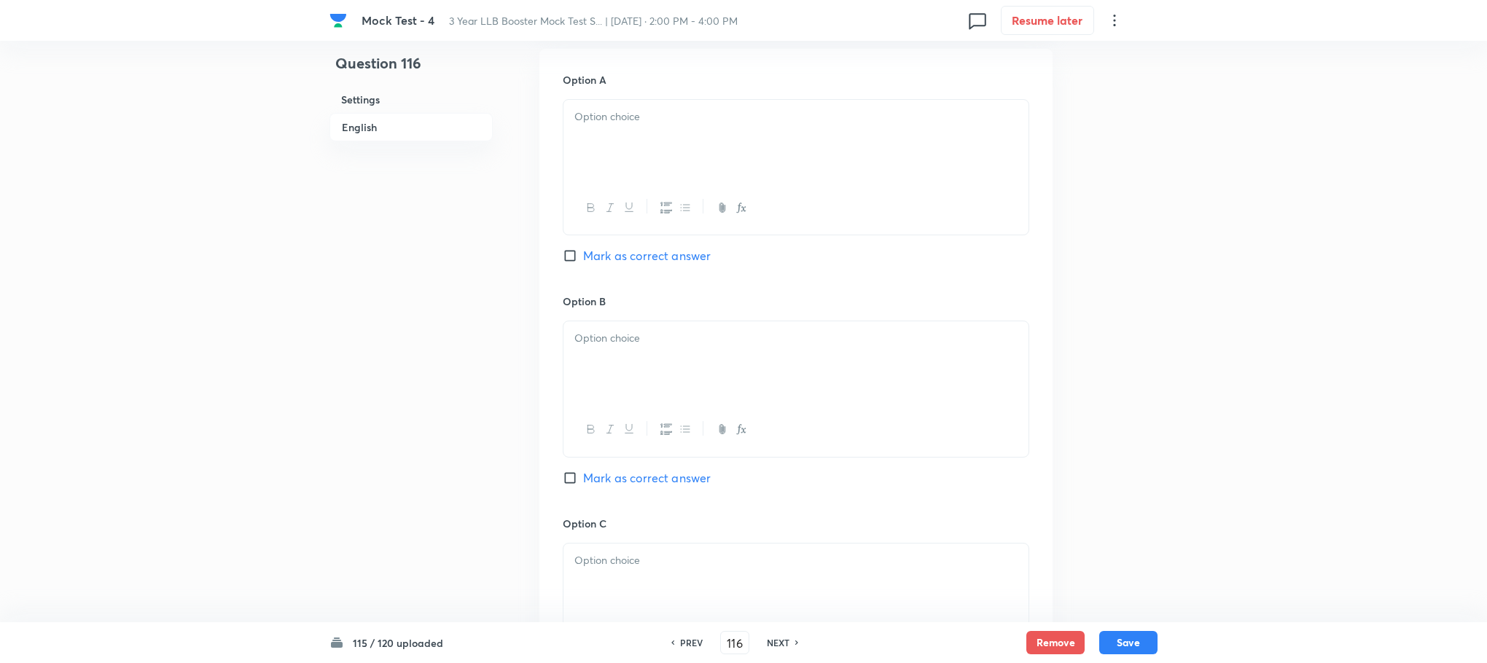
scroll to position [345, 0]
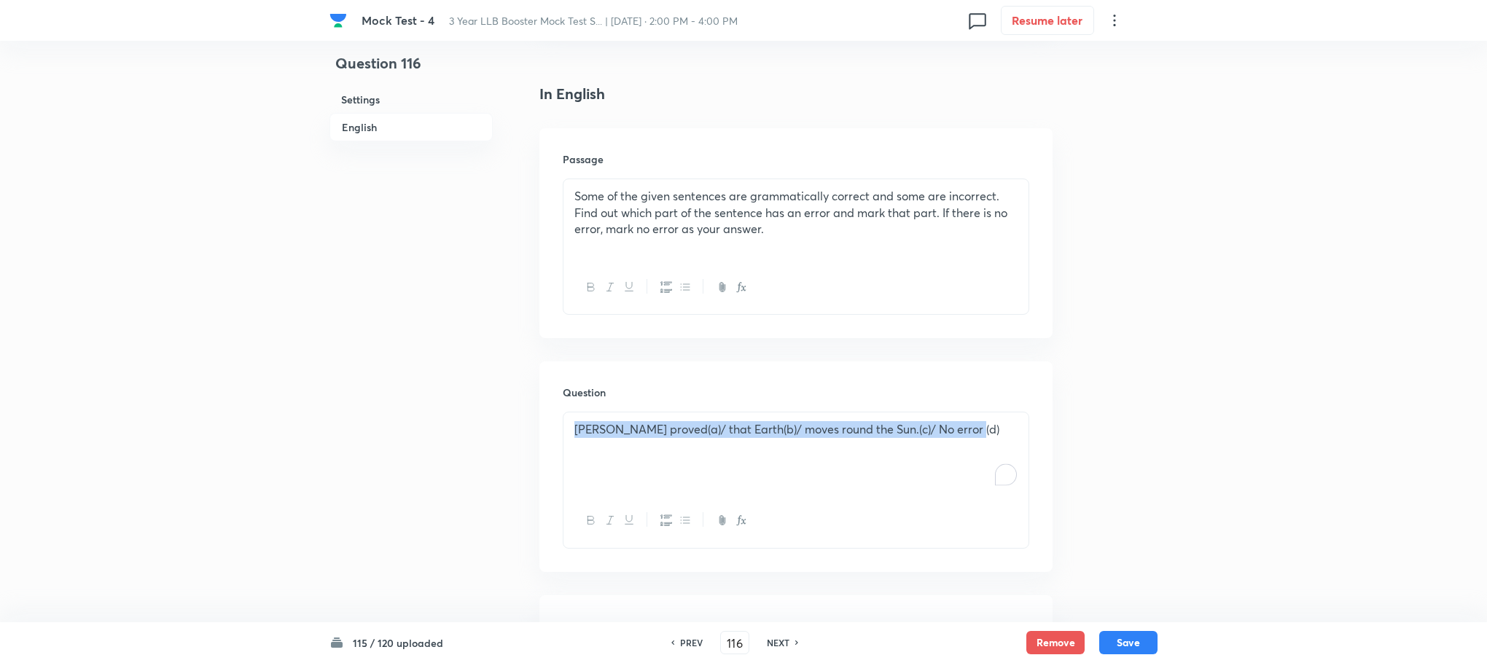
drag, startPoint x: 565, startPoint y: 434, endPoint x: 1300, endPoint y: 434, distance: 734.7
copy span "Copernicus proved(a)/ that Earth(b)/ moves round the Sun.(c)/ No error (d)"
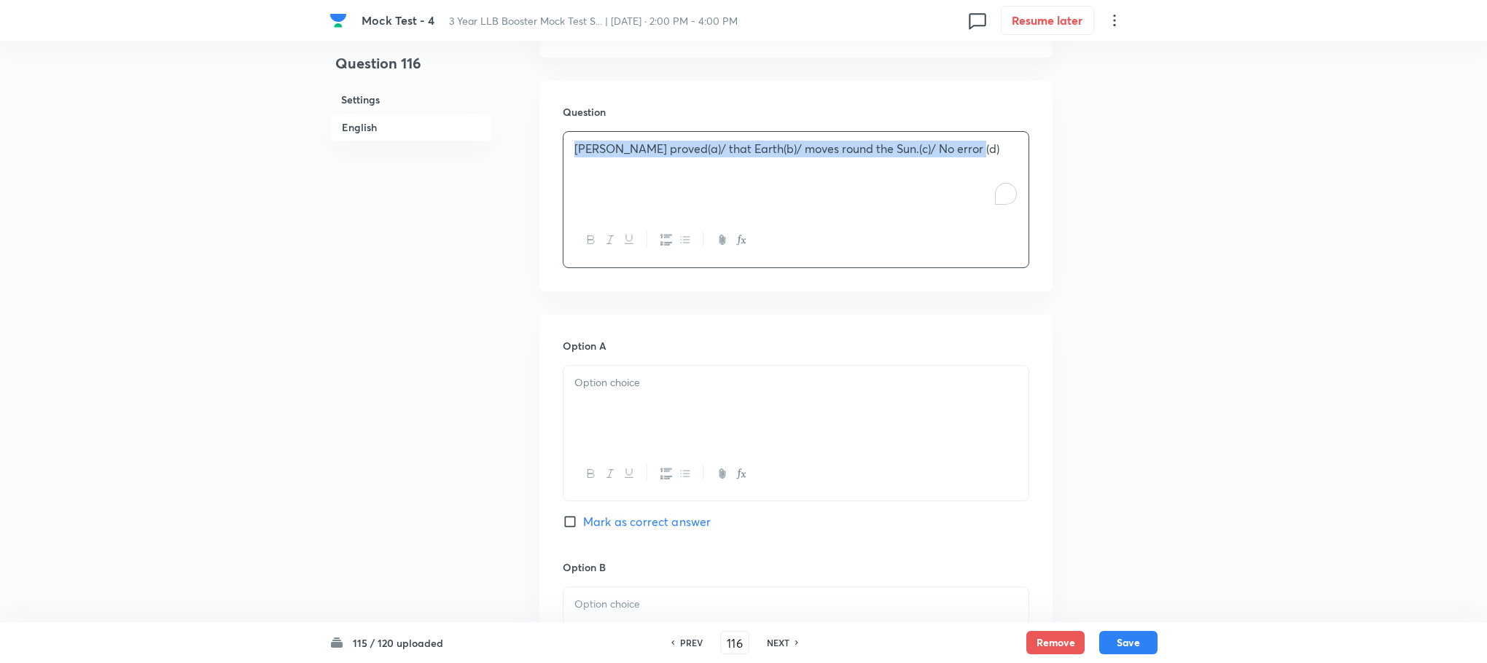
scroll to position [673, 0]
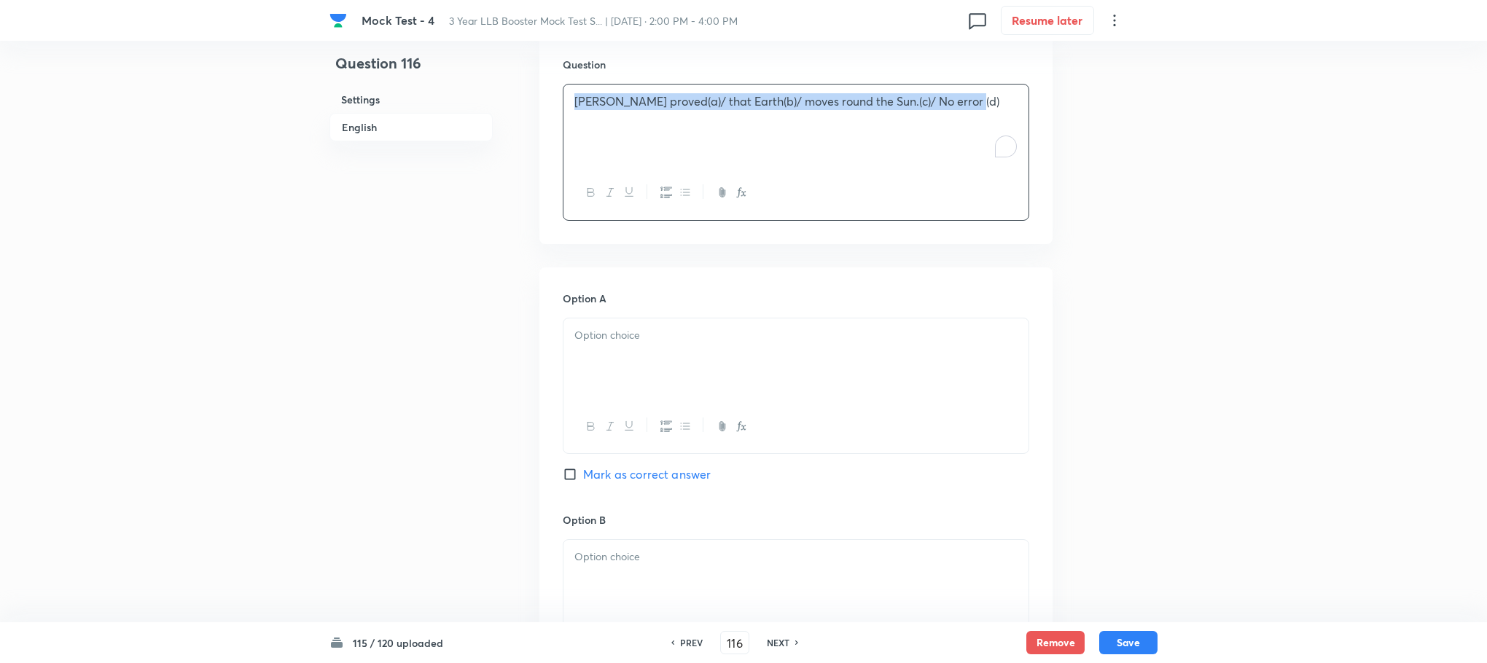
click at [610, 391] on div at bounding box center [795, 359] width 465 height 82
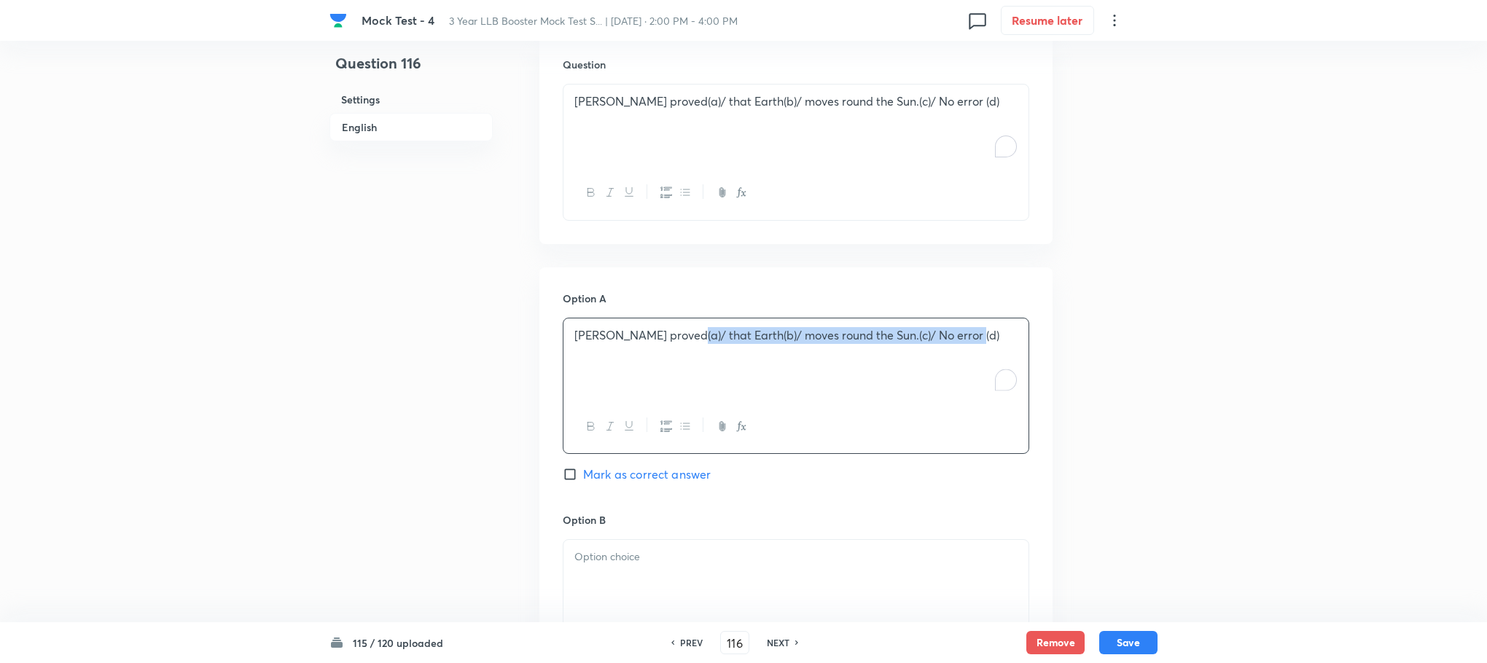
drag, startPoint x: 687, startPoint y: 333, endPoint x: 1065, endPoint y: 363, distance: 378.7
click at [1065, 363] on div "Question 116 Settings English Settings Type Single choice correct 4 options Wit…" at bounding box center [743, 431] width 828 height 2068
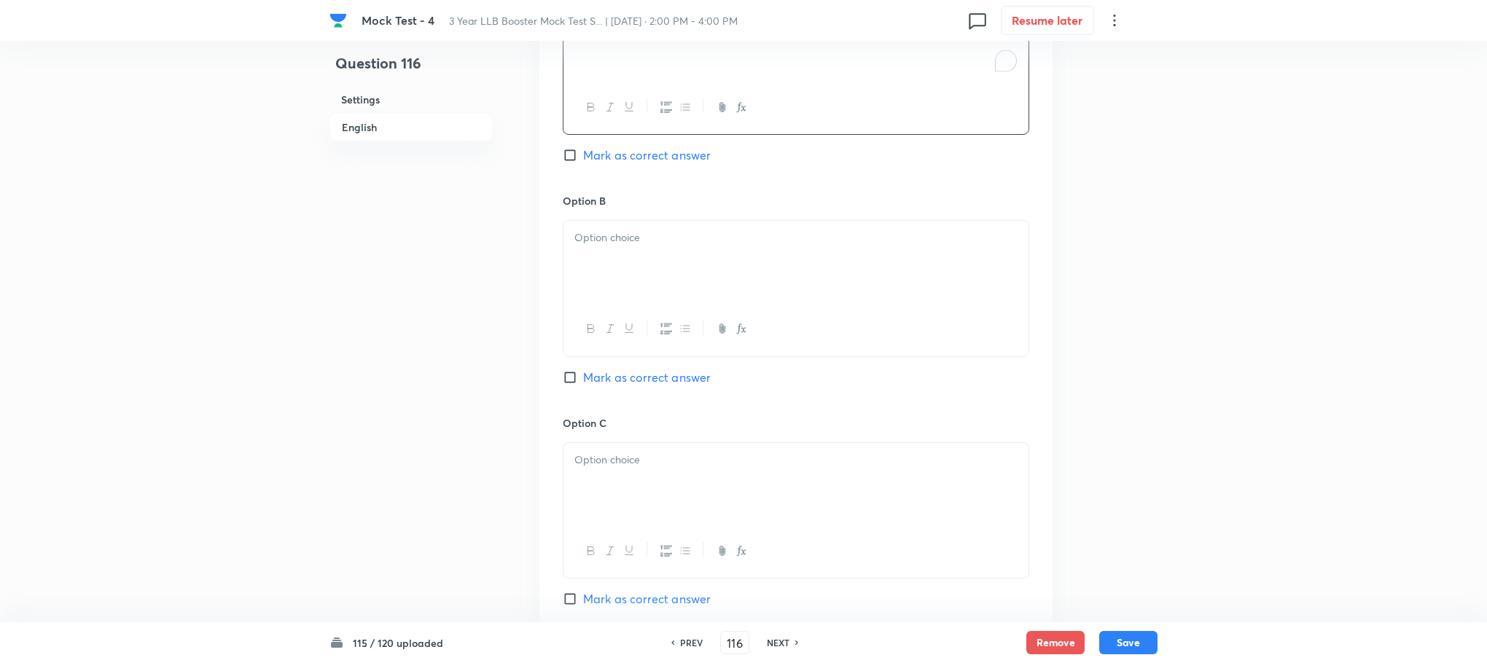
scroll to position [1001, 0]
click at [560, 248] on div "Option A Copernicus proved(a) Mark as correct answer Option B Mark as correct a…" at bounding box center [795, 392] width 513 height 905
click at [597, 234] on p at bounding box center [795, 229] width 443 height 17
paste div "To enrich screen reader interactions, please activate Accessibility in Grammarl…"
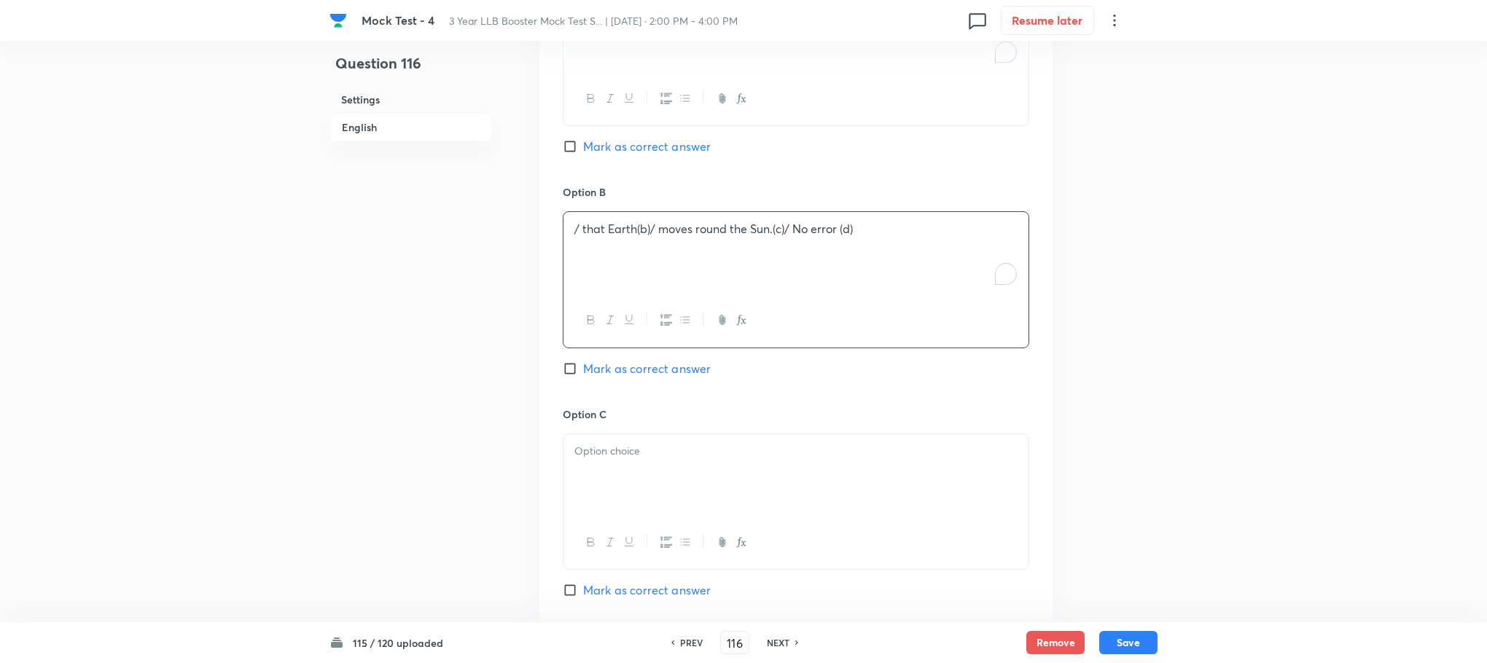
click at [582, 230] on span "/ that Earth(b)/ moves round the Sun.(c)/ No error (d)" at bounding box center [713, 228] width 278 height 15
drag, startPoint x: 641, startPoint y: 230, endPoint x: 945, endPoint y: 241, distance: 303.4
click at [945, 241] on div "that Earth(b)/ moves round the Sun.(c)/ No error (d)" at bounding box center [795, 253] width 465 height 82
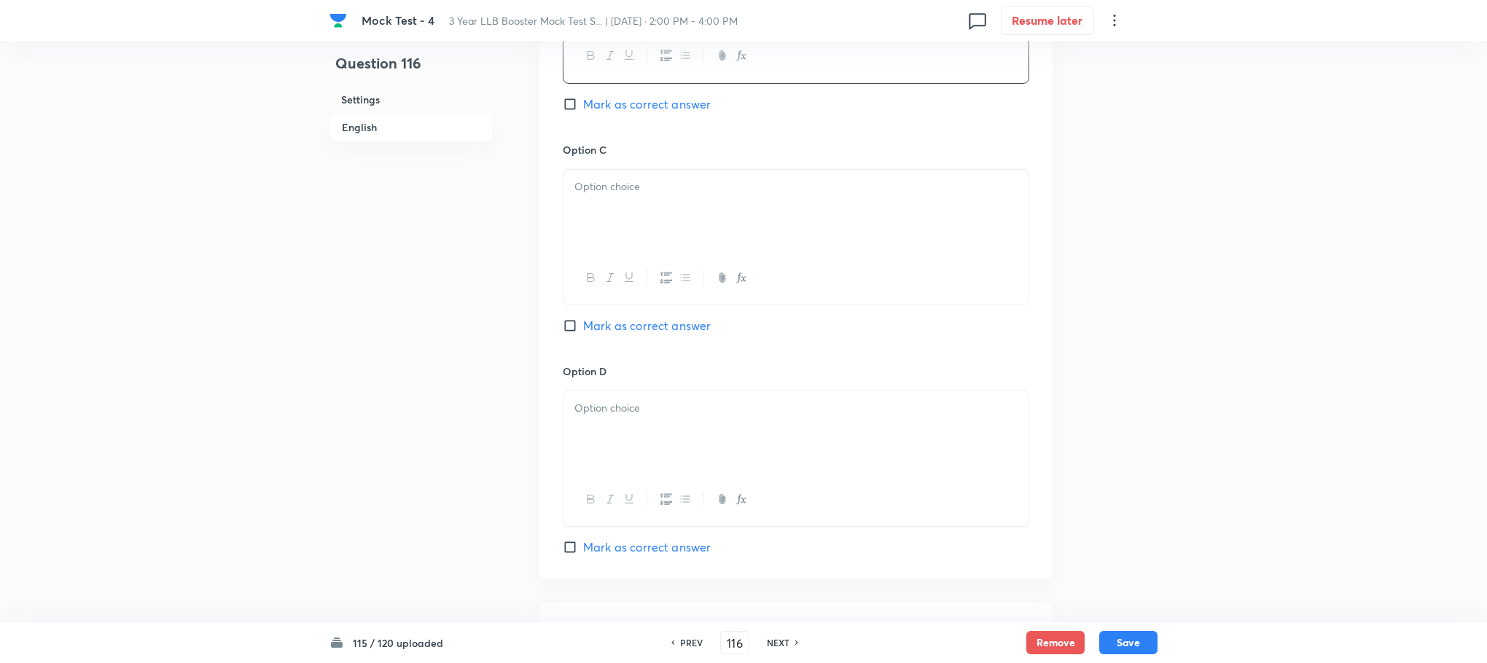
scroll to position [1329, 0]
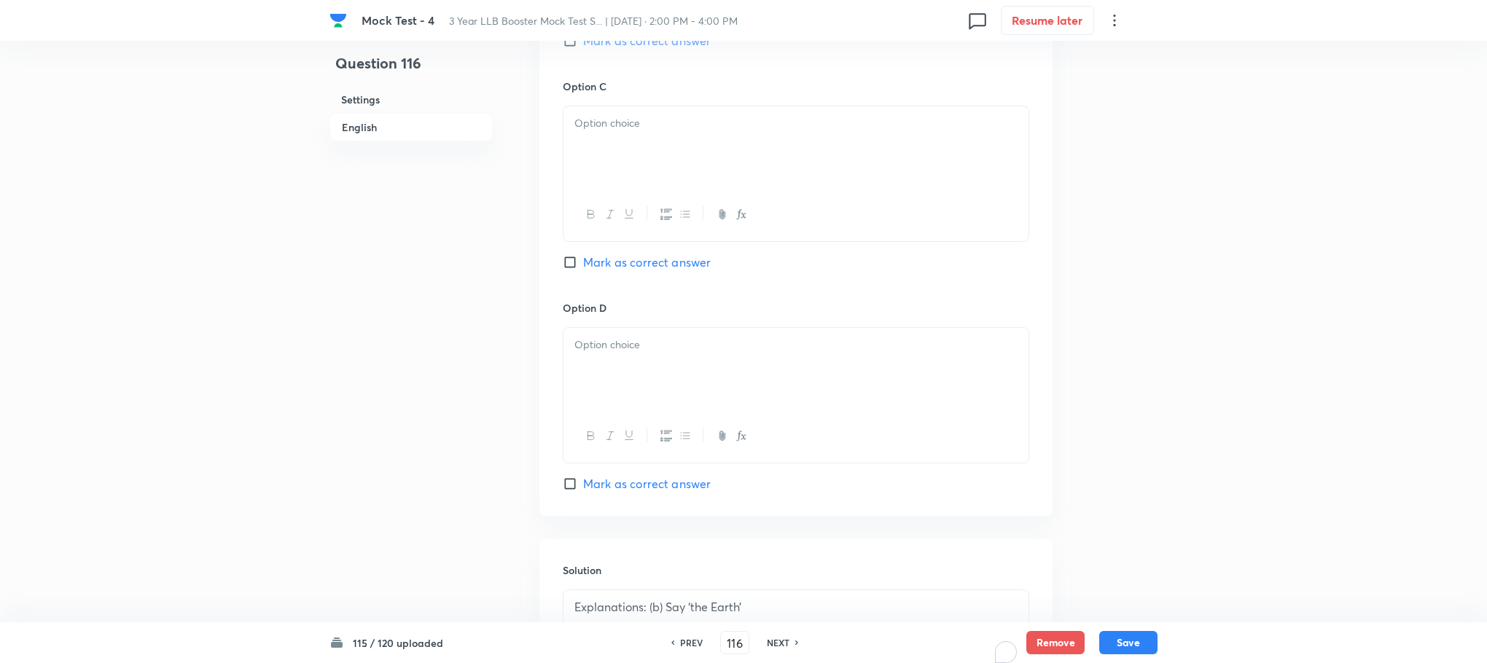
click at [602, 132] on p at bounding box center [795, 123] width 443 height 17
paste div "To enrich screen reader interactions, please activate Accessibility in Grammarl…"
click at [582, 125] on span "/ moves round the Sun.(c)/ No error (d)" at bounding box center [675, 122] width 203 height 15
drag, startPoint x: 711, startPoint y: 125, endPoint x: 964, endPoint y: 160, distance: 255.3
click at [964, 160] on div "moves round the Sun.(c)/ No error (d)" at bounding box center [795, 147] width 465 height 82
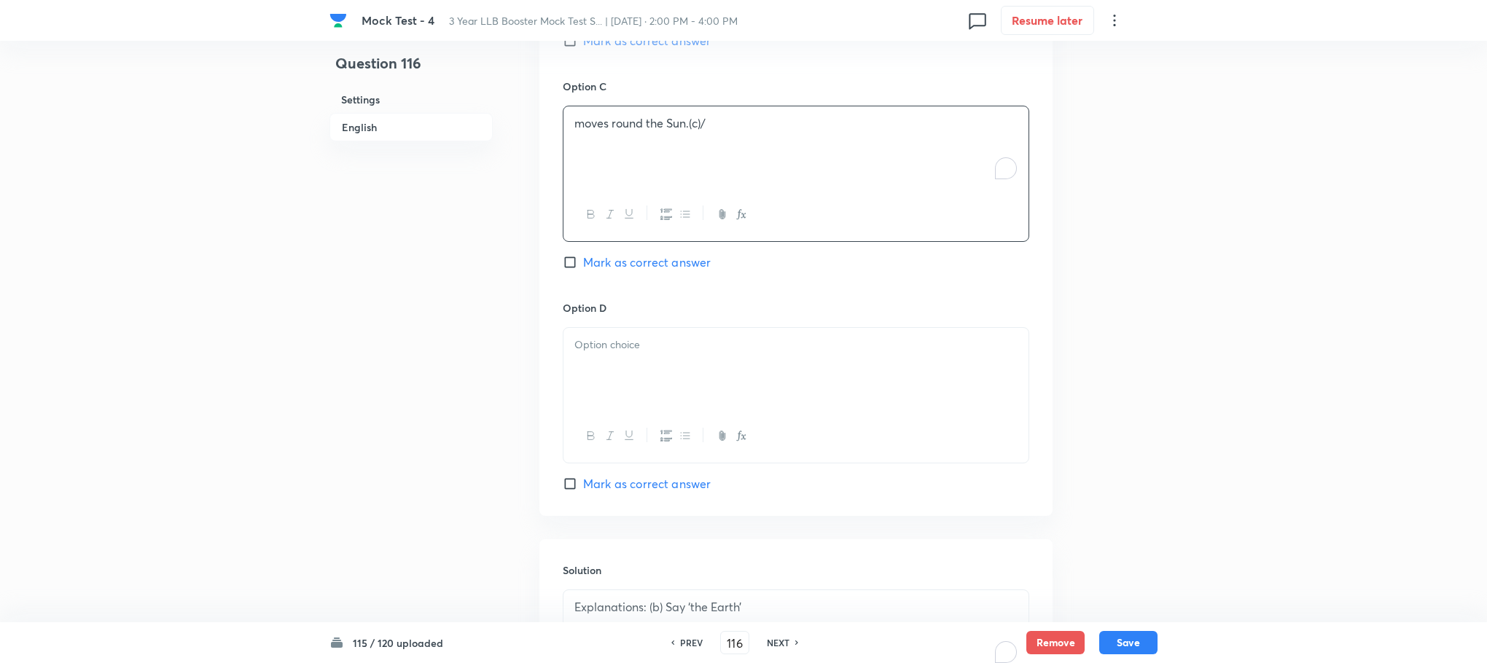
click at [684, 353] on p at bounding box center [795, 345] width 443 height 17
click at [732, 121] on p "moves round the Sun.(c)/" at bounding box center [795, 123] width 443 height 17
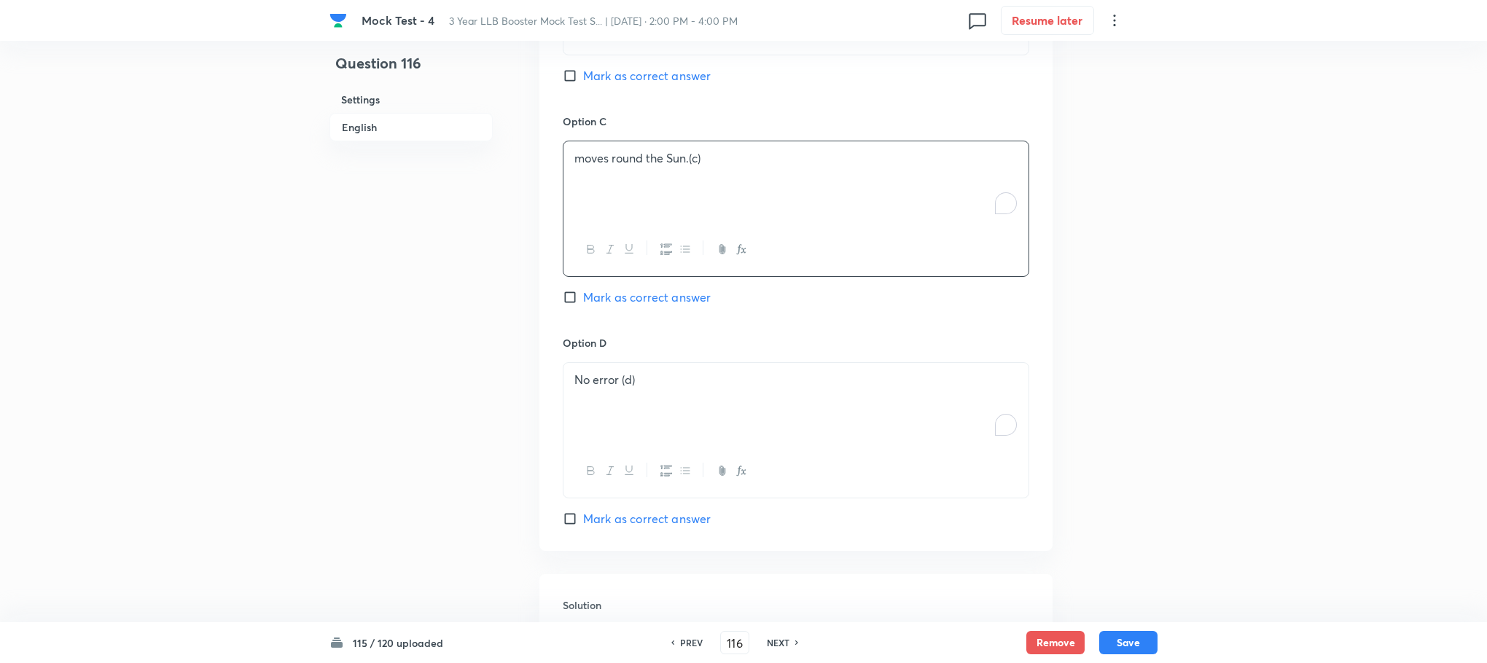
scroll to position [1001, 0]
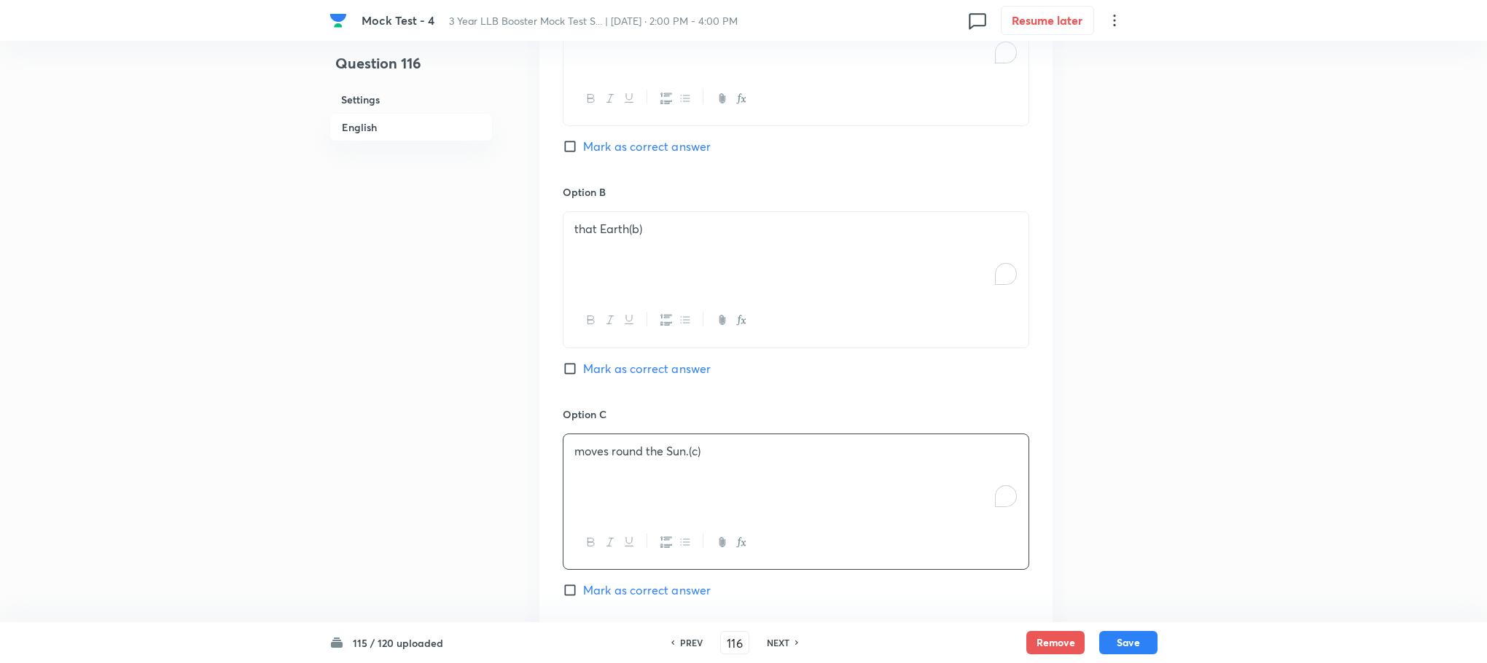
click at [647, 370] on span "Mark as correct answer" at bounding box center [647, 368] width 128 height 17
click at [583, 370] on input "Mark as correct answer" at bounding box center [573, 368] width 20 height 15
checkbox input "true"
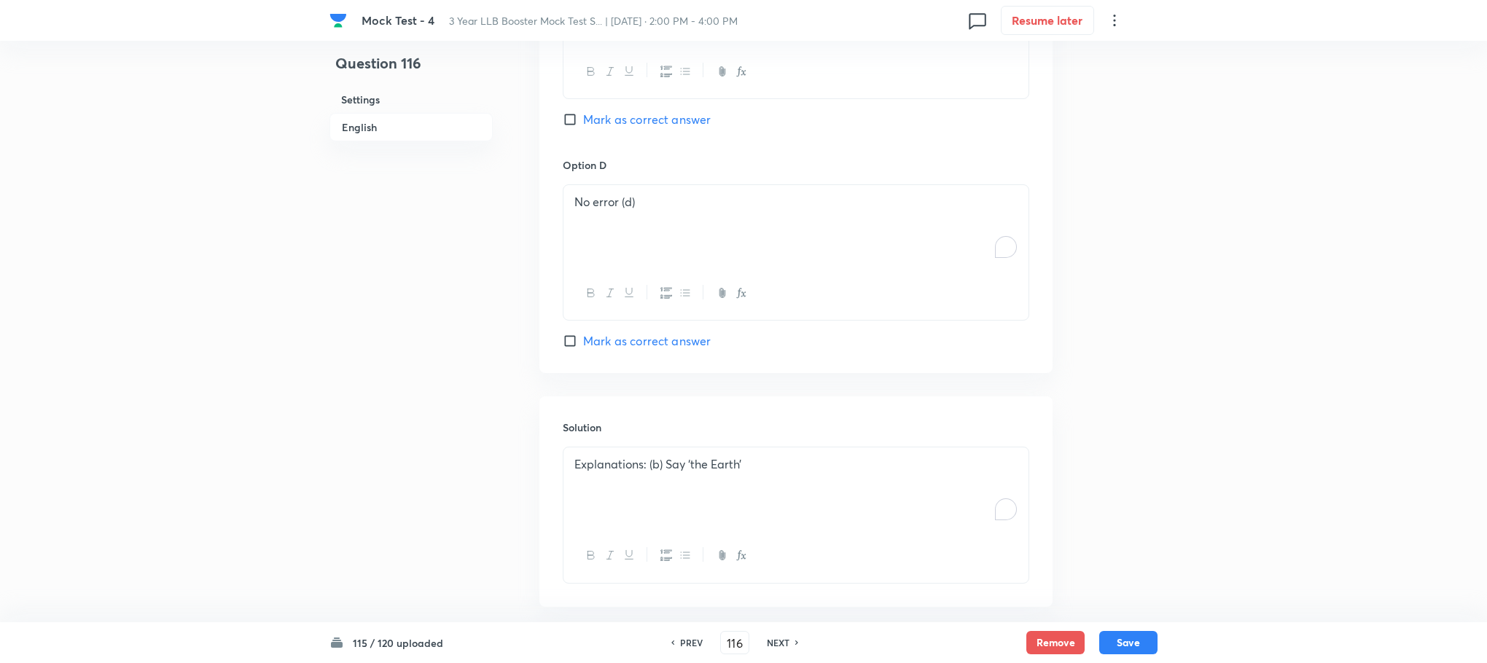
scroll to position [1548, 0]
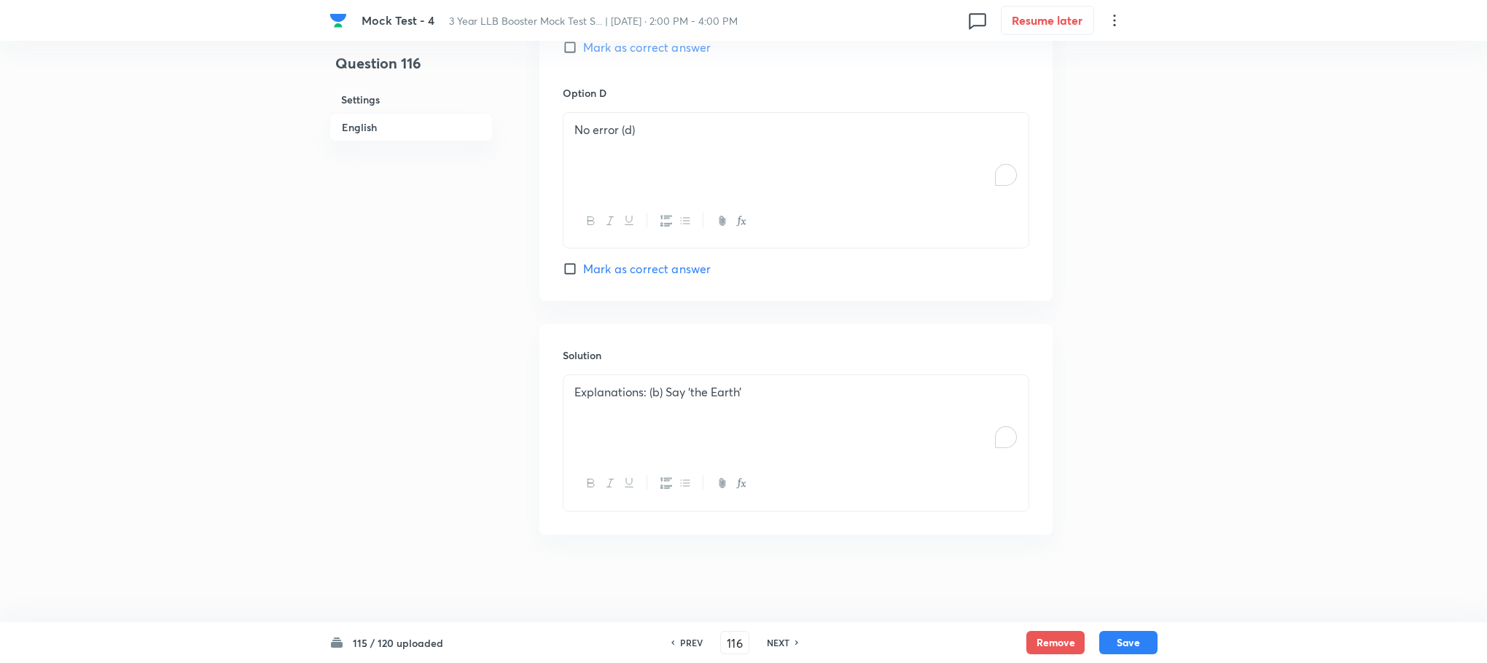
click at [1150, 628] on div "115 / 120 uploaded PREV 116 ​ NEXT Remove Save" at bounding box center [743, 642] width 828 height 41
click at [1126, 645] on button "Save" at bounding box center [1128, 641] width 58 height 23
type input "117"
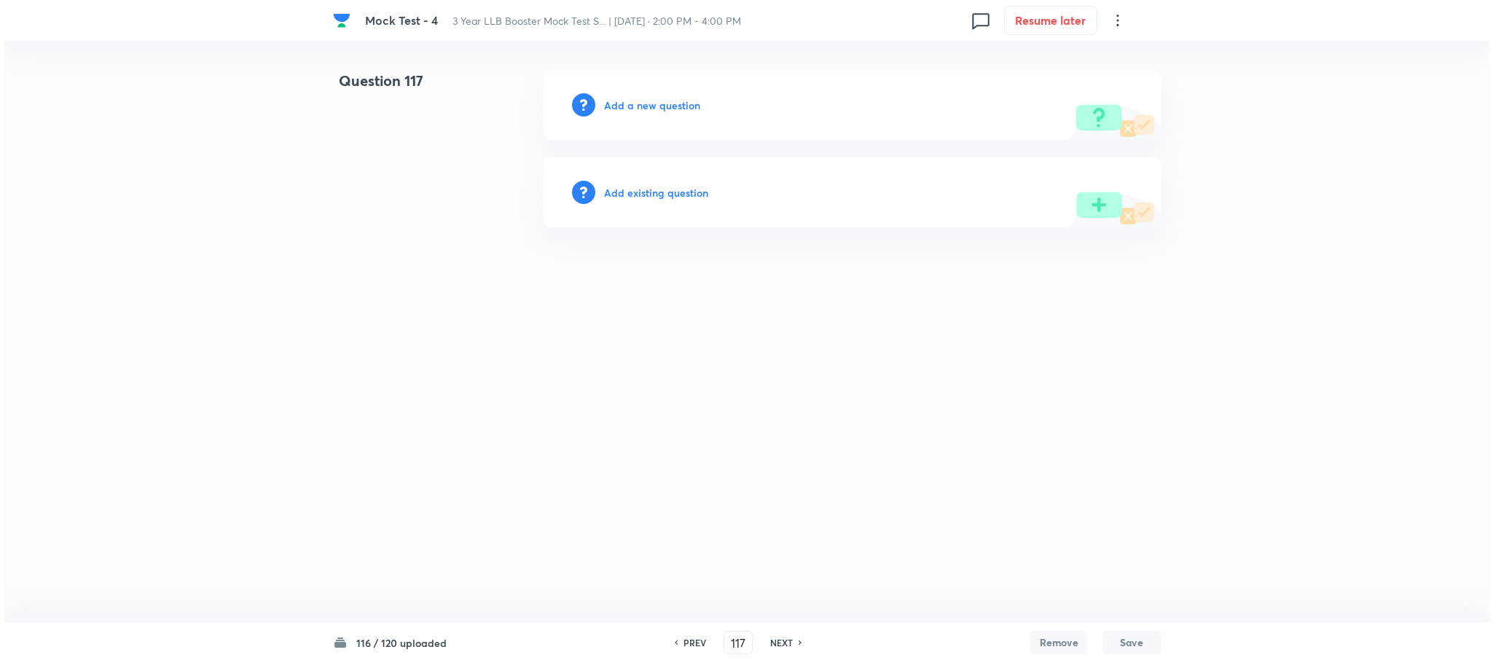
scroll to position [0, 0]
click at [680, 107] on h6 "Add a new question" at bounding box center [652, 105] width 96 height 15
click at [680, 107] on h6 "Choose a question type" at bounding box center [660, 105] width 112 height 15
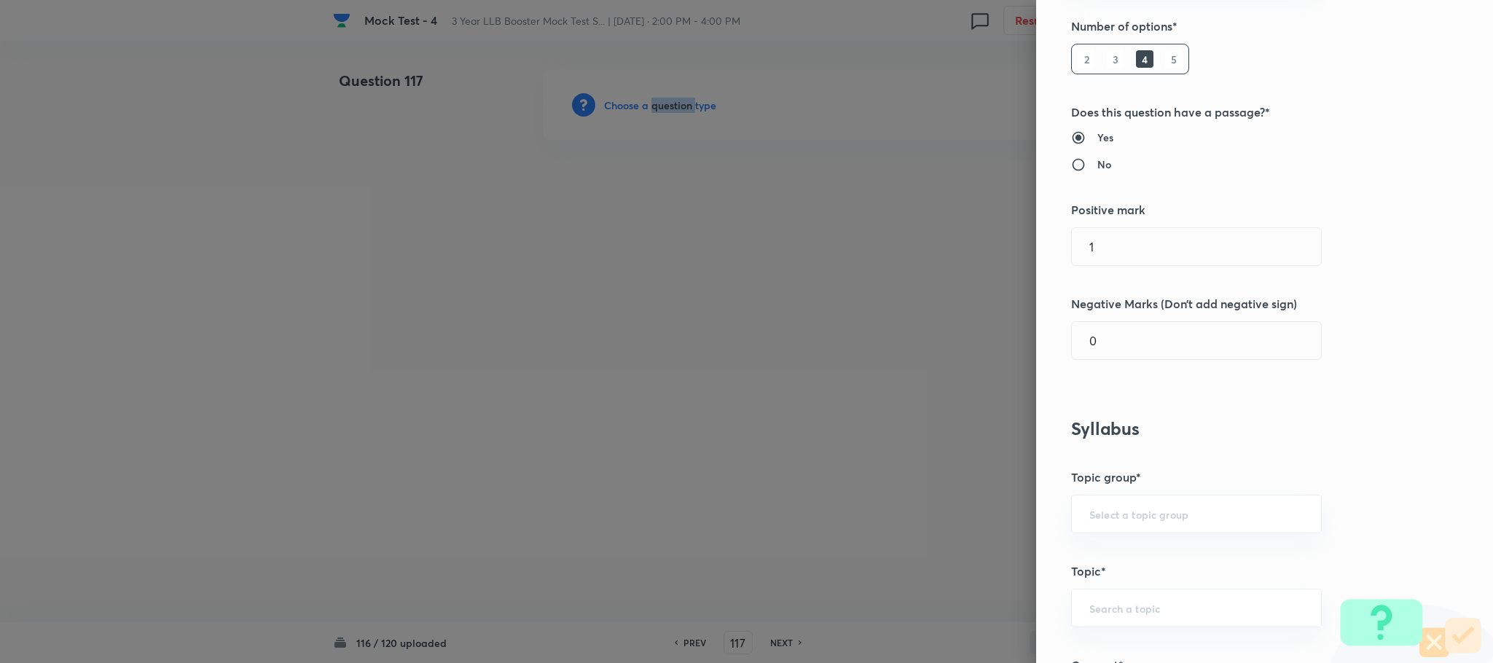
scroll to position [547, 0]
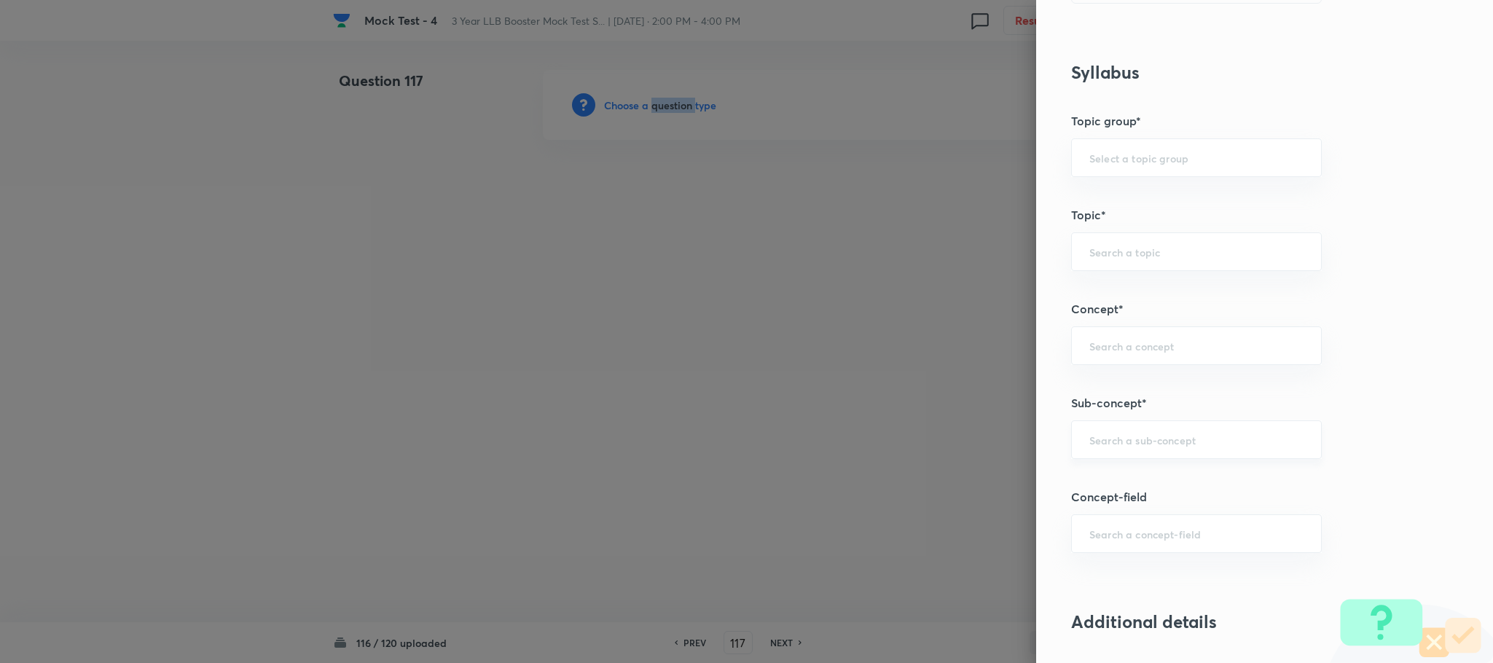
click at [1125, 433] on div "​" at bounding box center [1196, 440] width 251 height 39
click at [1125, 485] on li "Spotting the Error" at bounding box center [1180, 486] width 249 height 26
type input "Spotting the Error"
type input "English Language"
type input "English Grammar"
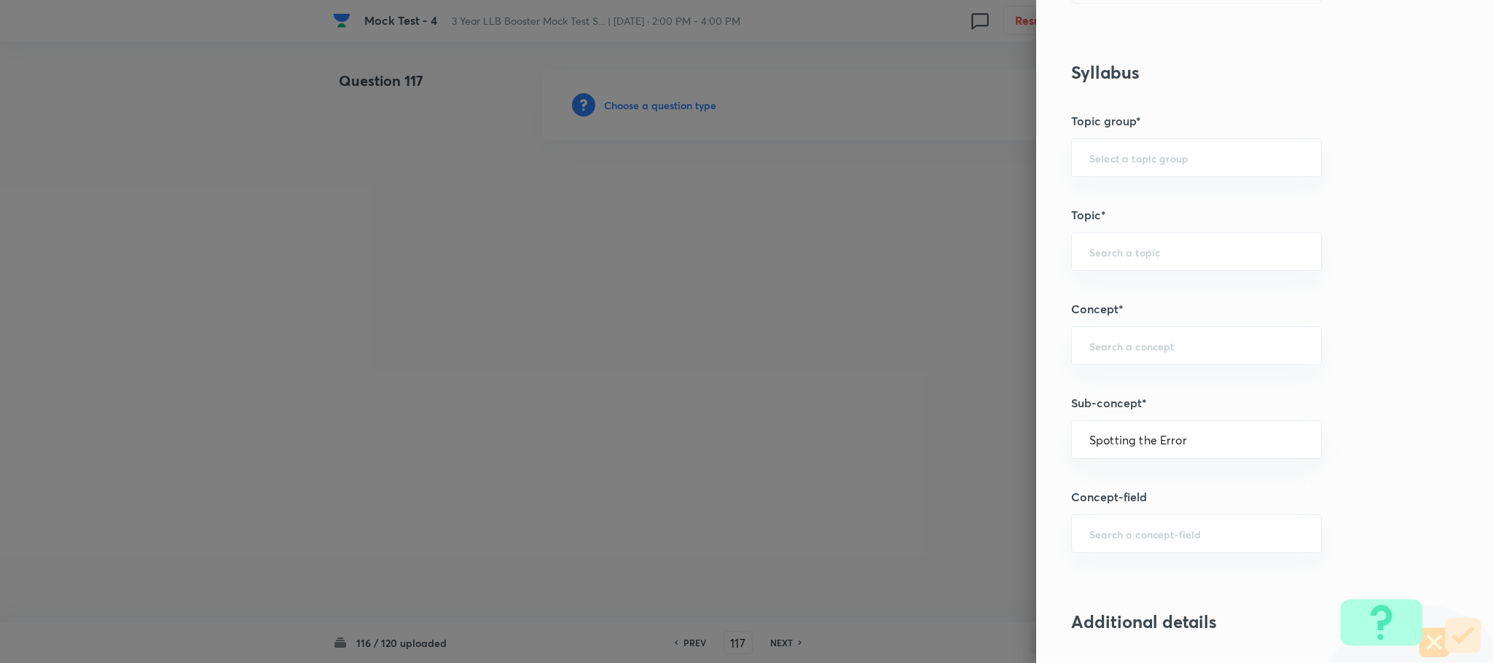
type input "One Word Substitution"
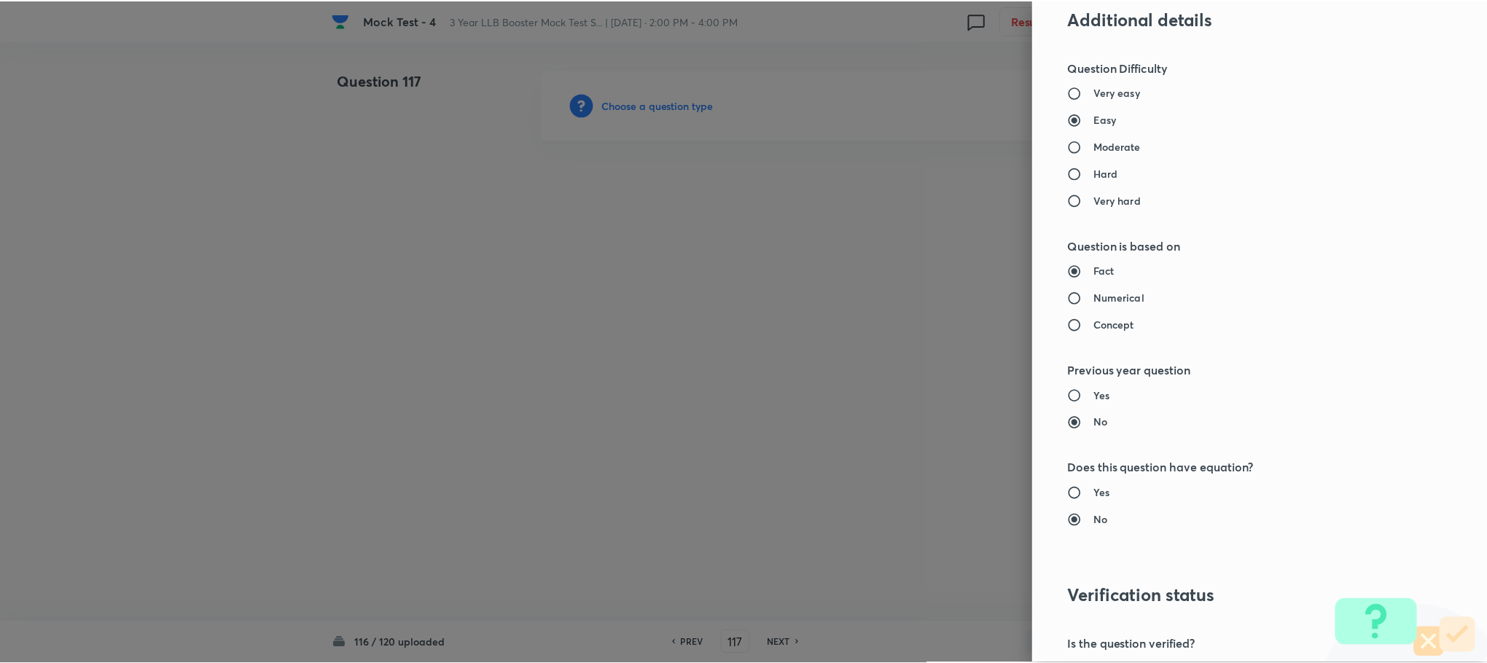
scroll to position [1328, 0]
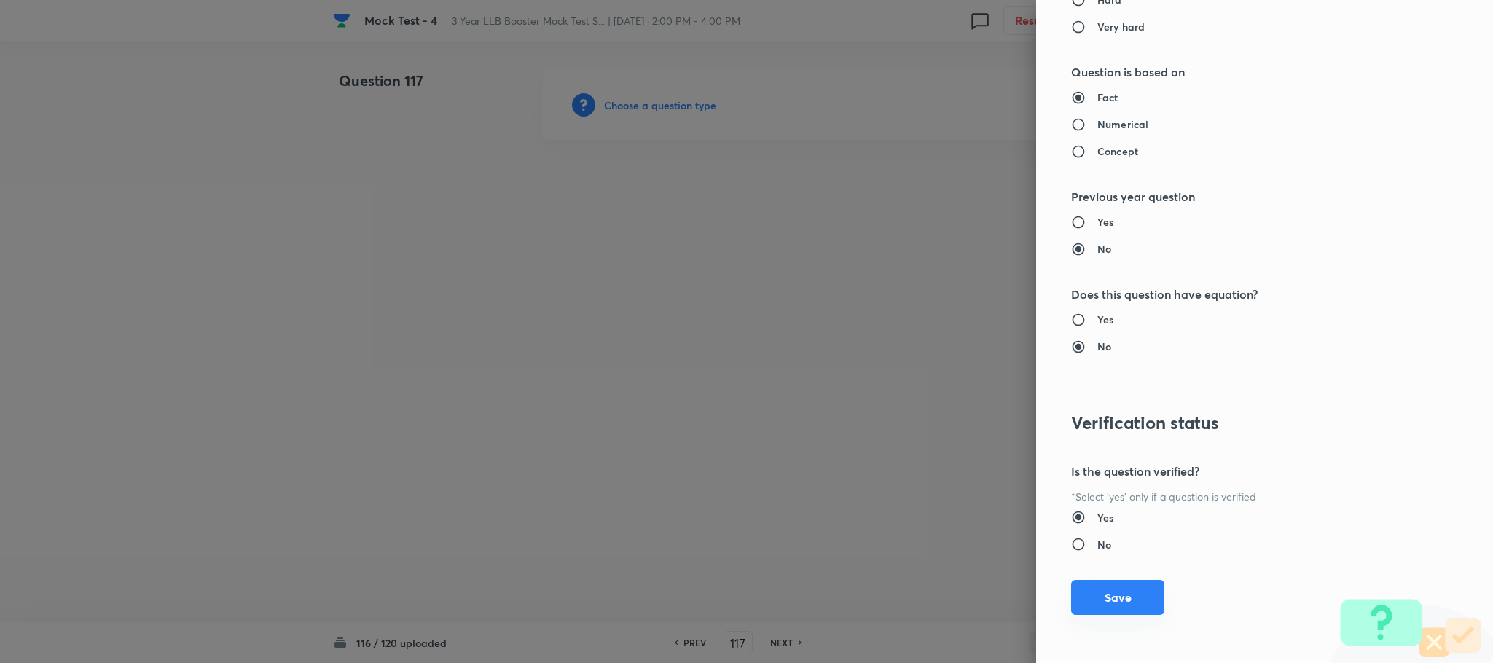
click at [1098, 600] on button "Save" at bounding box center [1117, 597] width 93 height 35
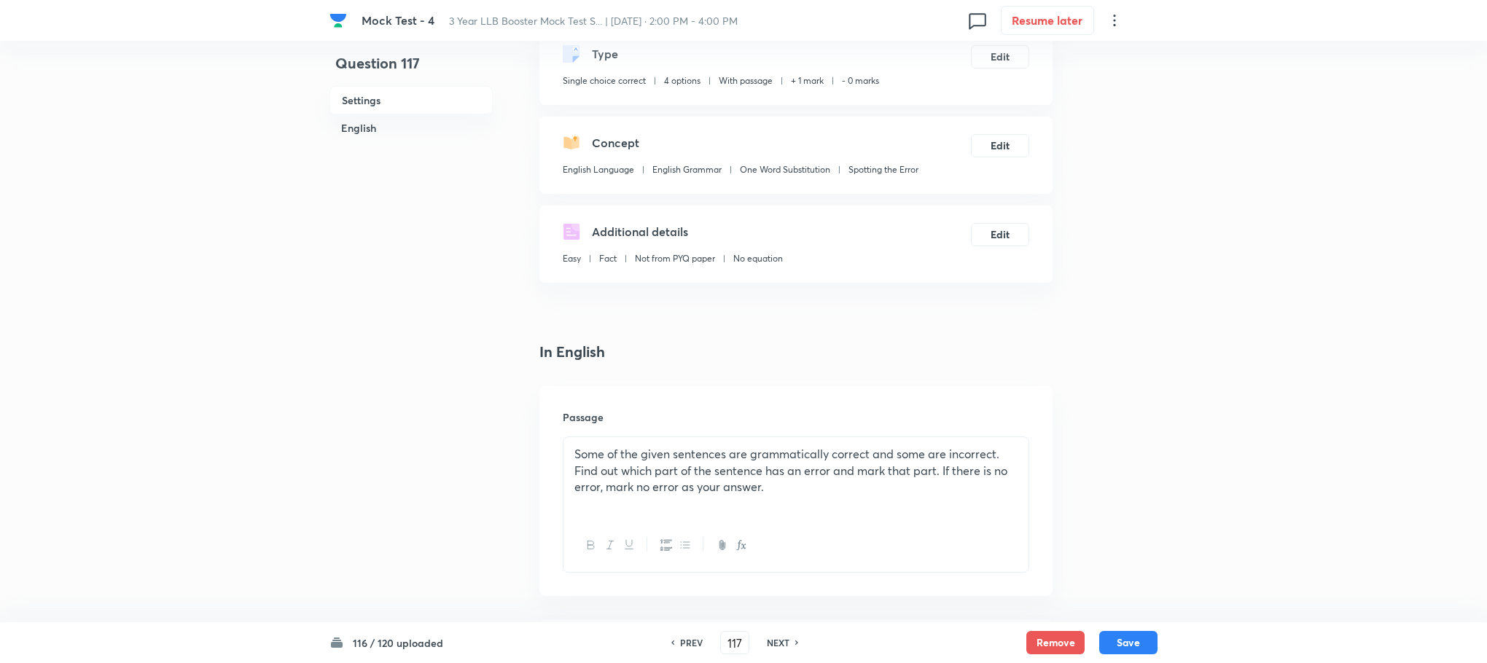
scroll to position [328, 0]
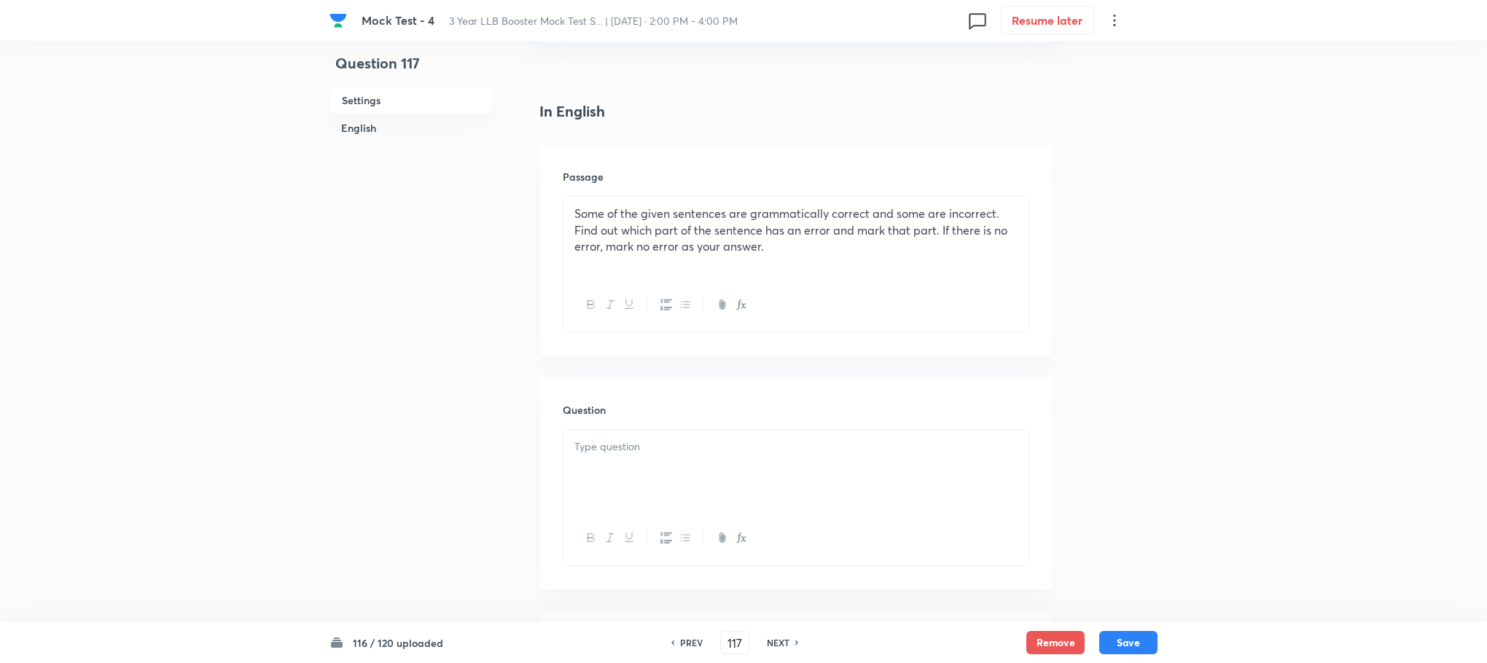
click at [606, 464] on div at bounding box center [795, 471] width 465 height 82
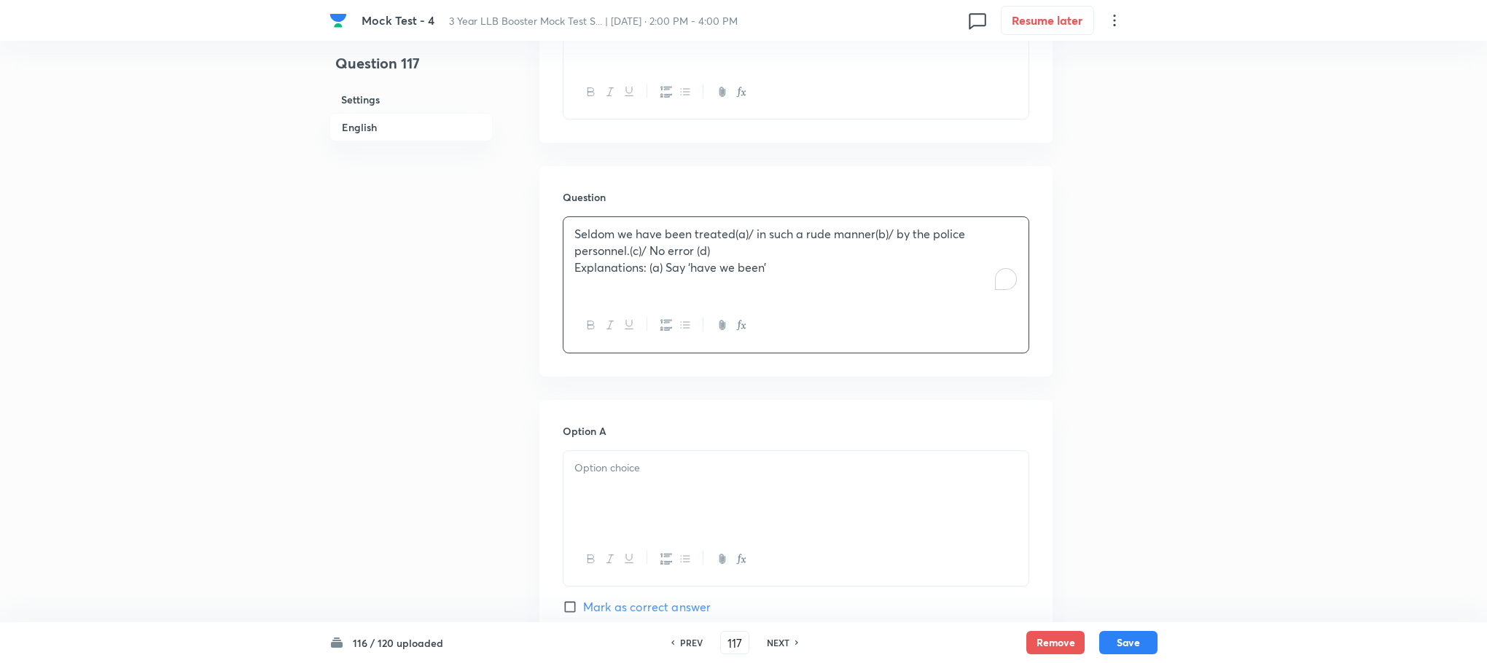
scroll to position [547, 0]
drag, startPoint x: 571, startPoint y: 265, endPoint x: 759, endPoint y: 305, distance: 192.1
click at [822, 278] on div "Seldom we have been treated(a)/ in such a rude manner(b)/ by the police personn…" at bounding box center [795, 252] width 465 height 82
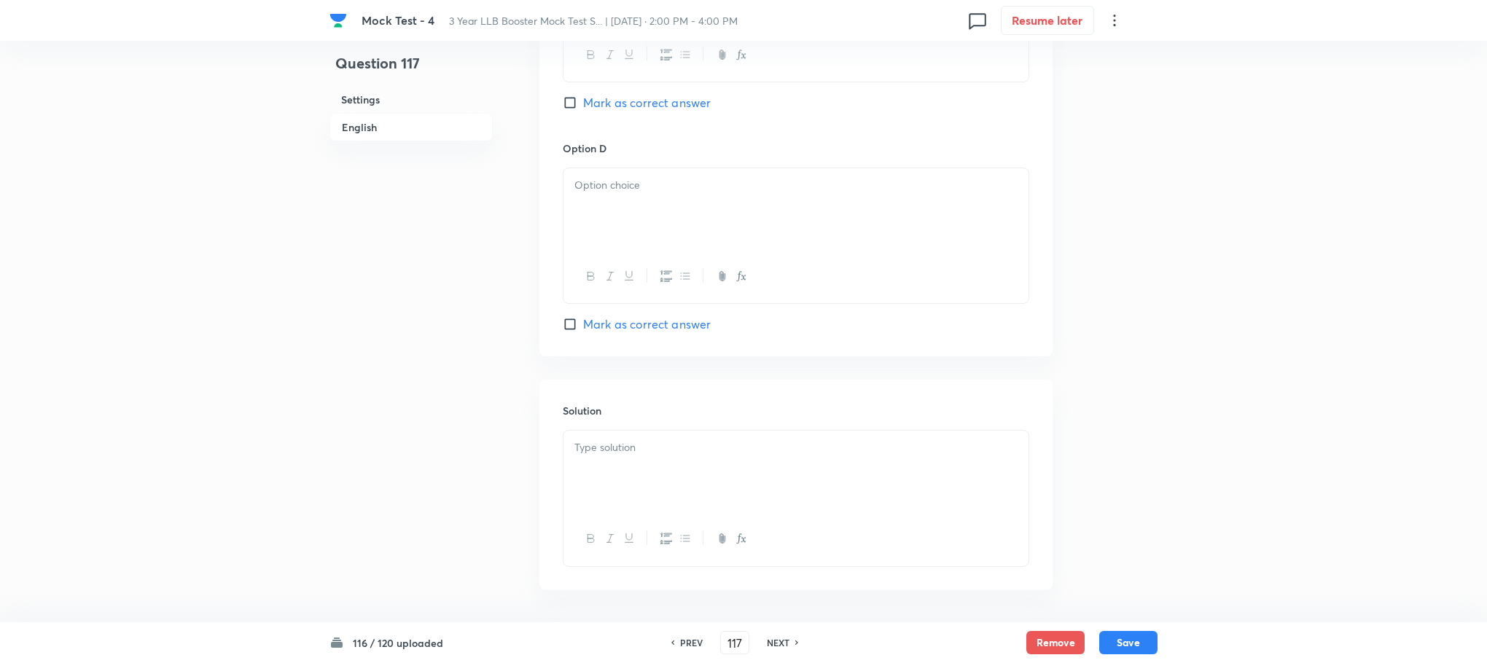
scroll to position [1548, 0]
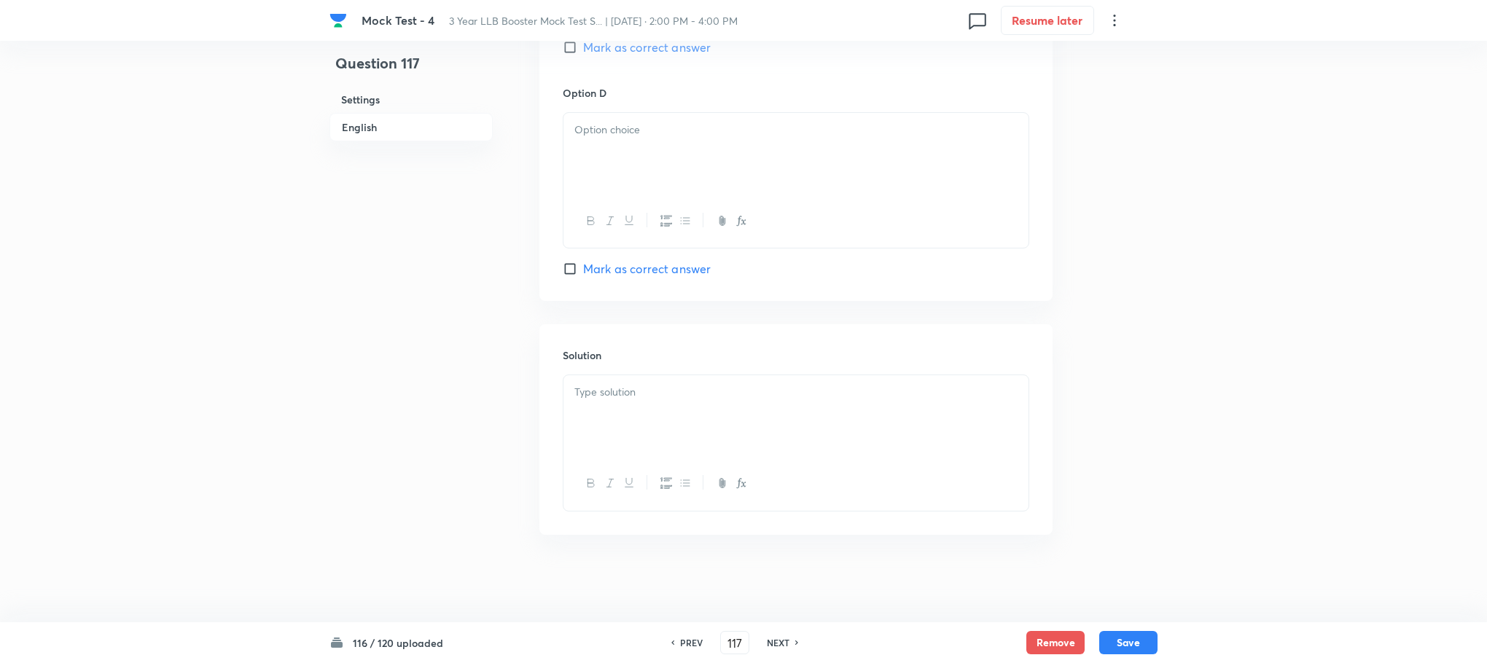
click at [634, 423] on div at bounding box center [795, 416] width 465 height 82
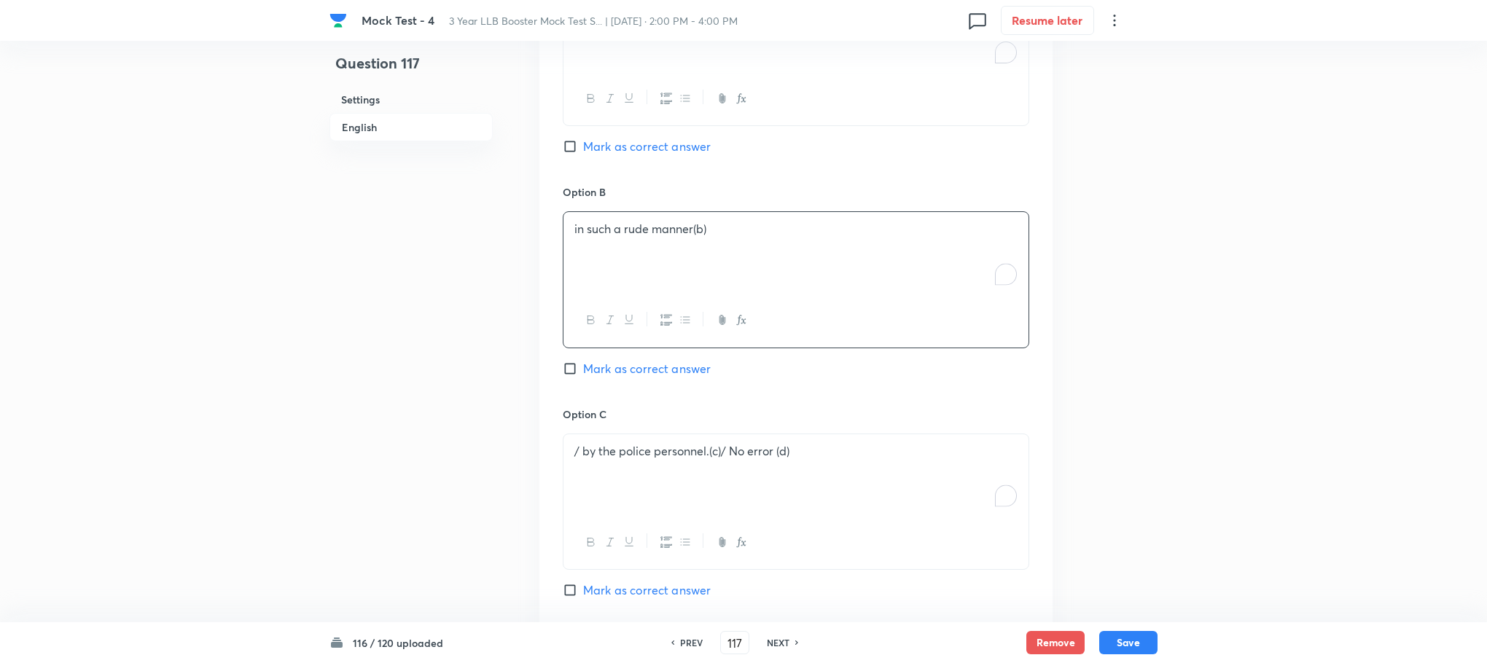
click at [579, 460] on p "/ by the police personnel.(c)/ No error (d)" at bounding box center [795, 451] width 443 height 17
drag, startPoint x: 713, startPoint y: 457, endPoint x: 864, endPoint y: 466, distance: 151.2
click at [864, 466] on div "by the police personnel.(c)/ No error (d)" at bounding box center [795, 475] width 465 height 82
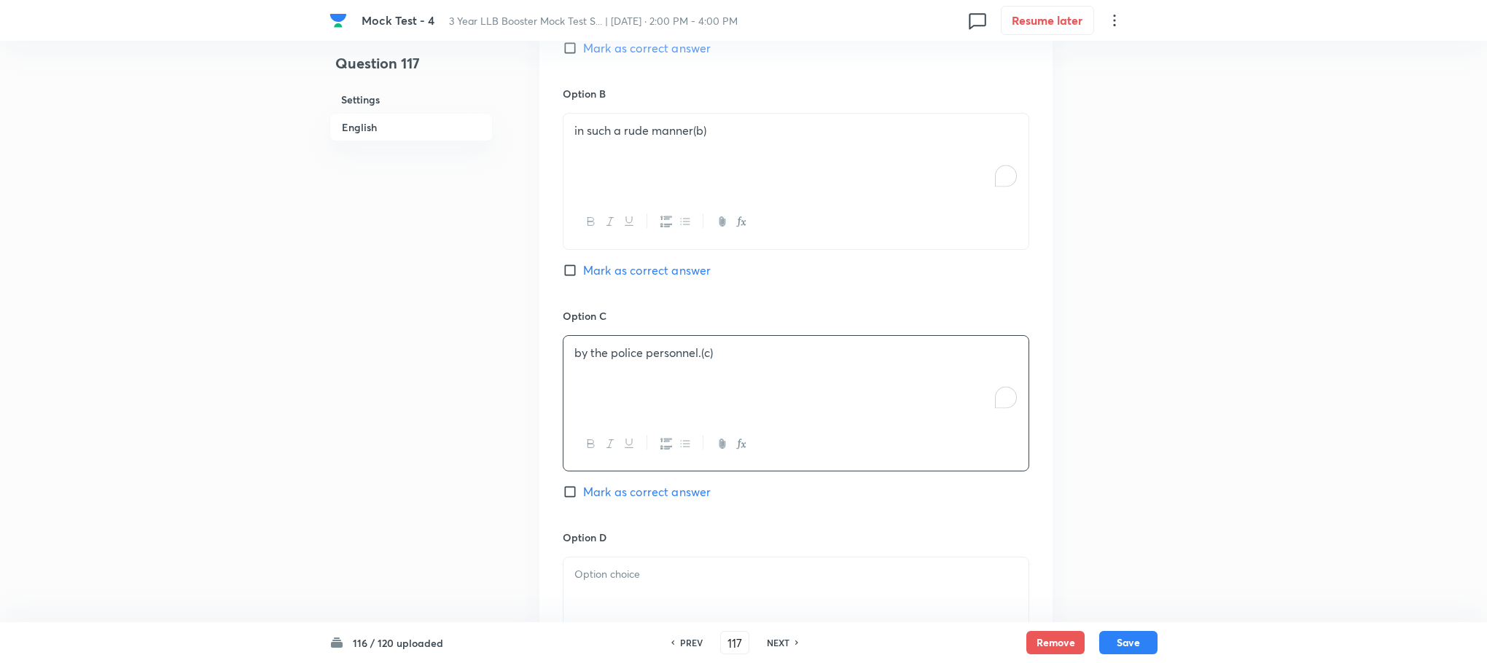
scroll to position [1220, 0]
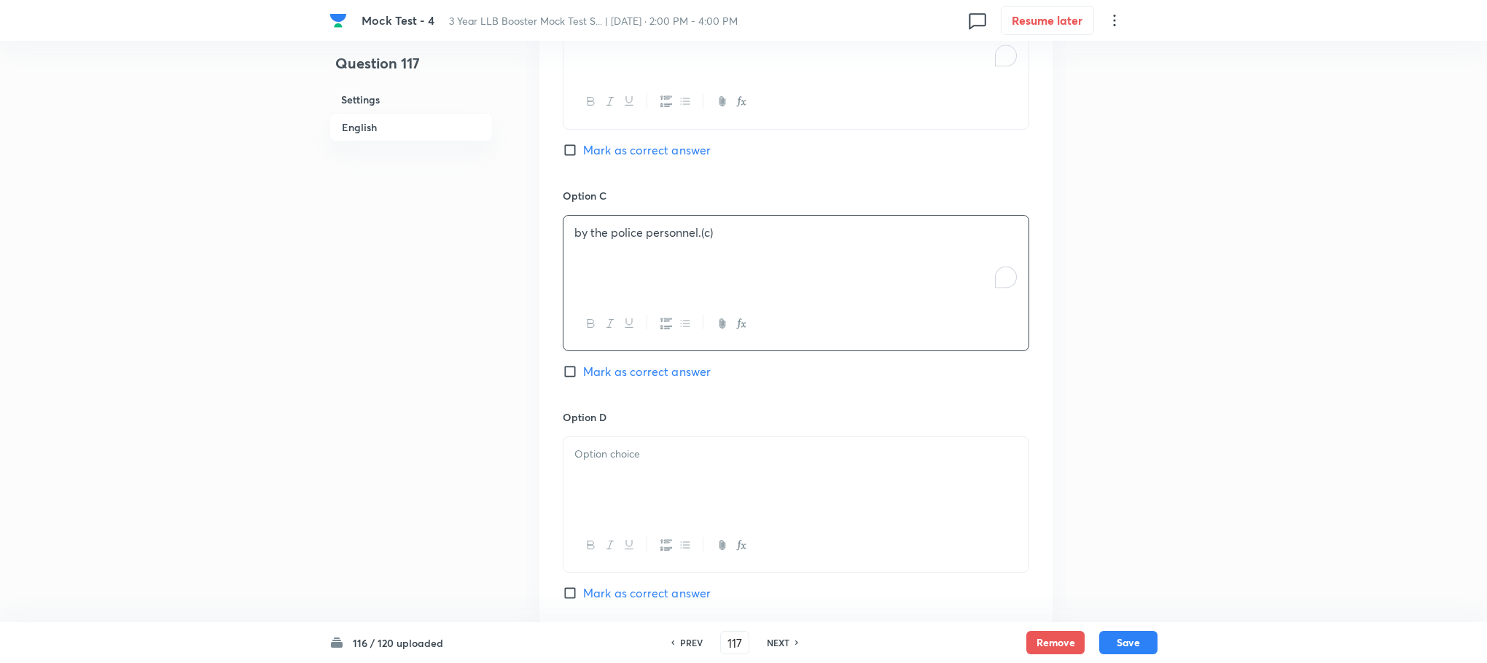
click at [617, 402] on div "Option C by the police personnel.(c) Mark as correct answer" at bounding box center [796, 299] width 466 height 222
click at [614, 442] on div at bounding box center [795, 478] width 465 height 82
click at [575, 458] on span "/ No error (d)" at bounding box center [608, 453] width 69 height 15
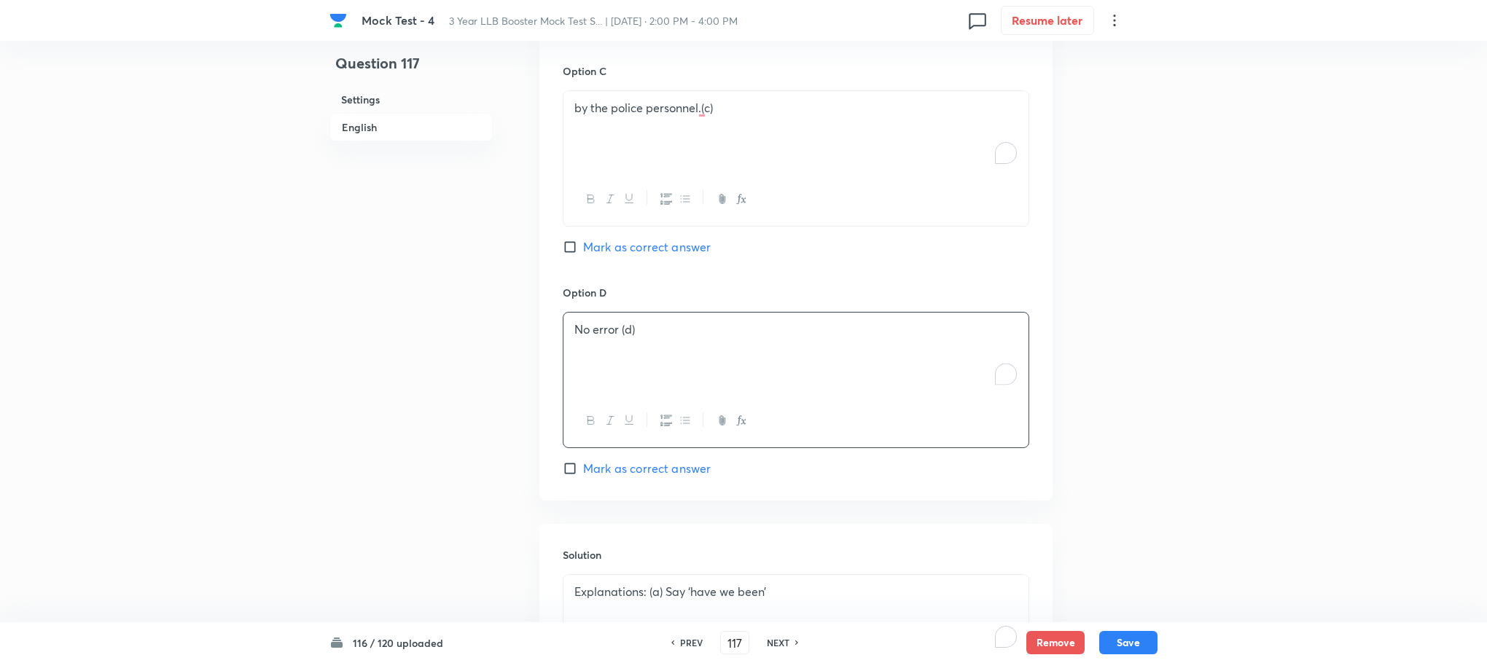
scroll to position [783, 0]
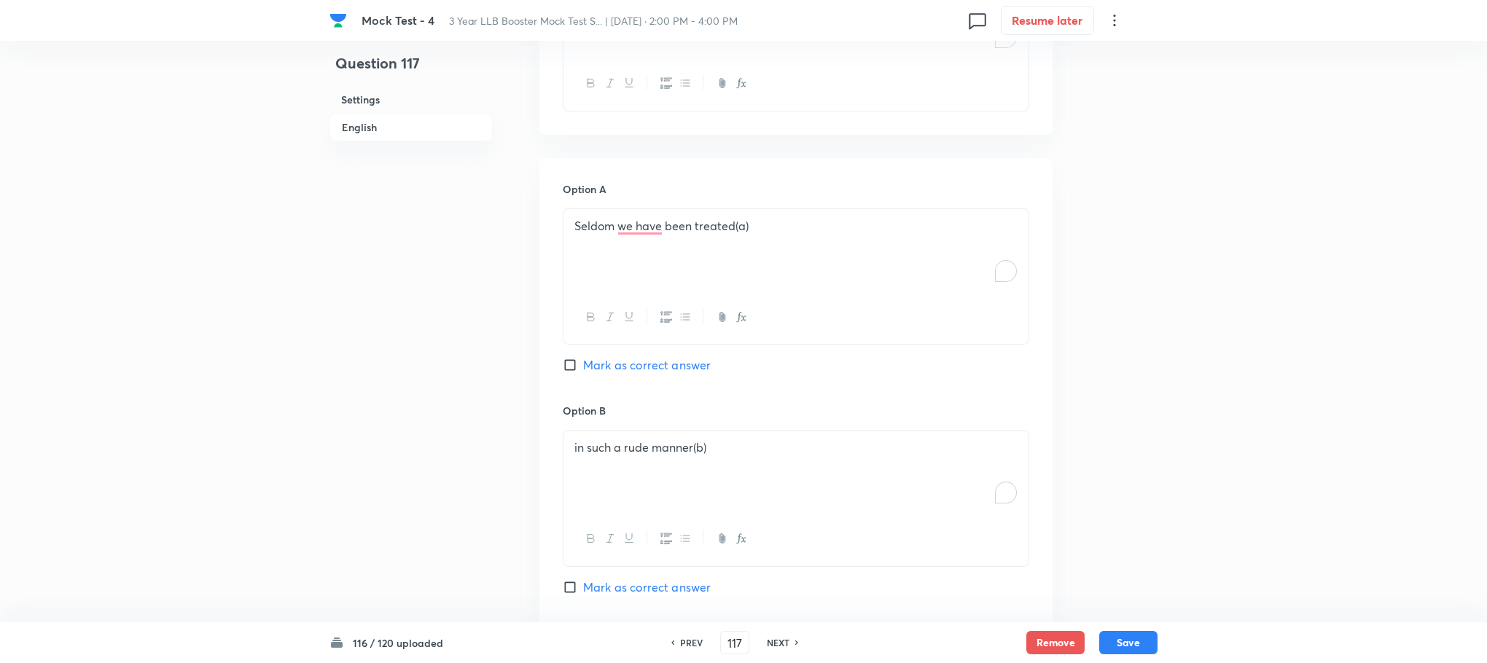
click at [621, 367] on span "Mark as correct answer" at bounding box center [647, 364] width 128 height 17
click at [583, 367] on input "Mark as correct answer" at bounding box center [573, 365] width 20 height 15
checkbox input "true"
click at [1114, 639] on button "Save" at bounding box center [1128, 641] width 58 height 23
type input "118"
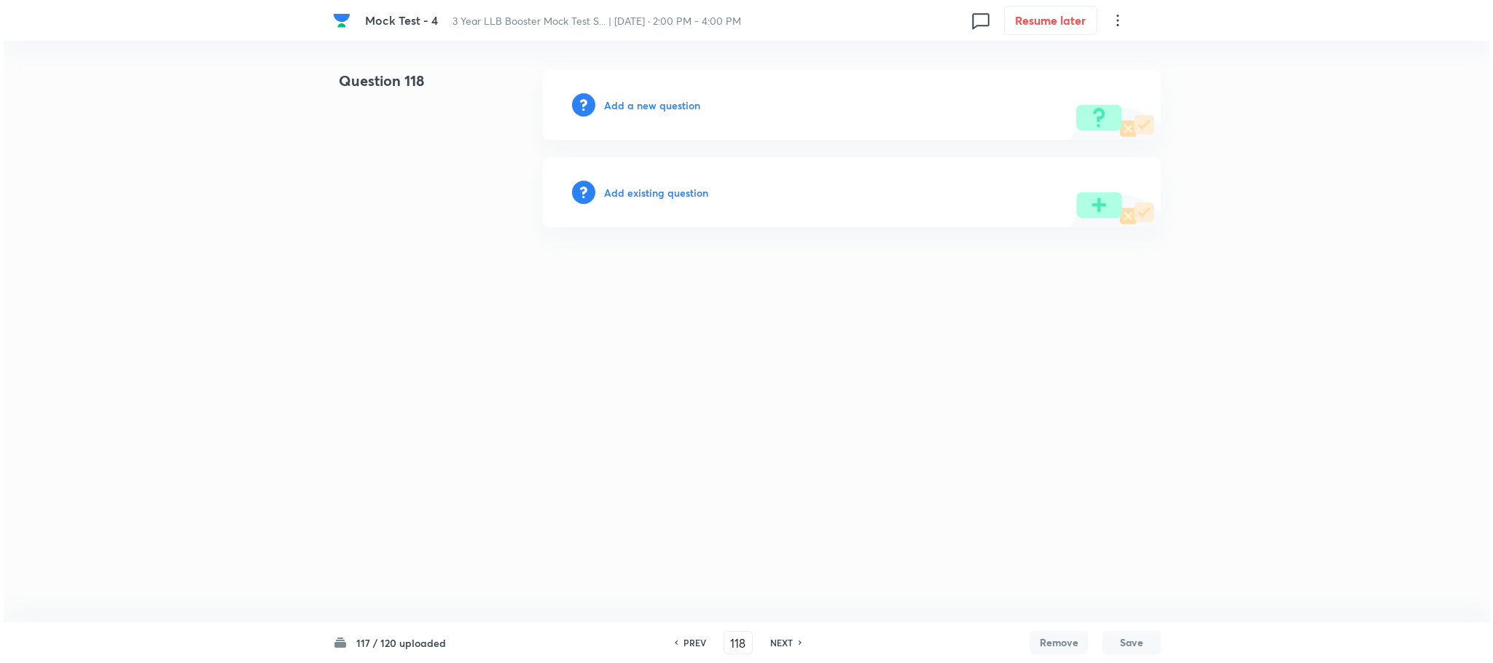
scroll to position [0, 0]
click at [658, 99] on h6 "Add a new question" at bounding box center [652, 105] width 96 height 15
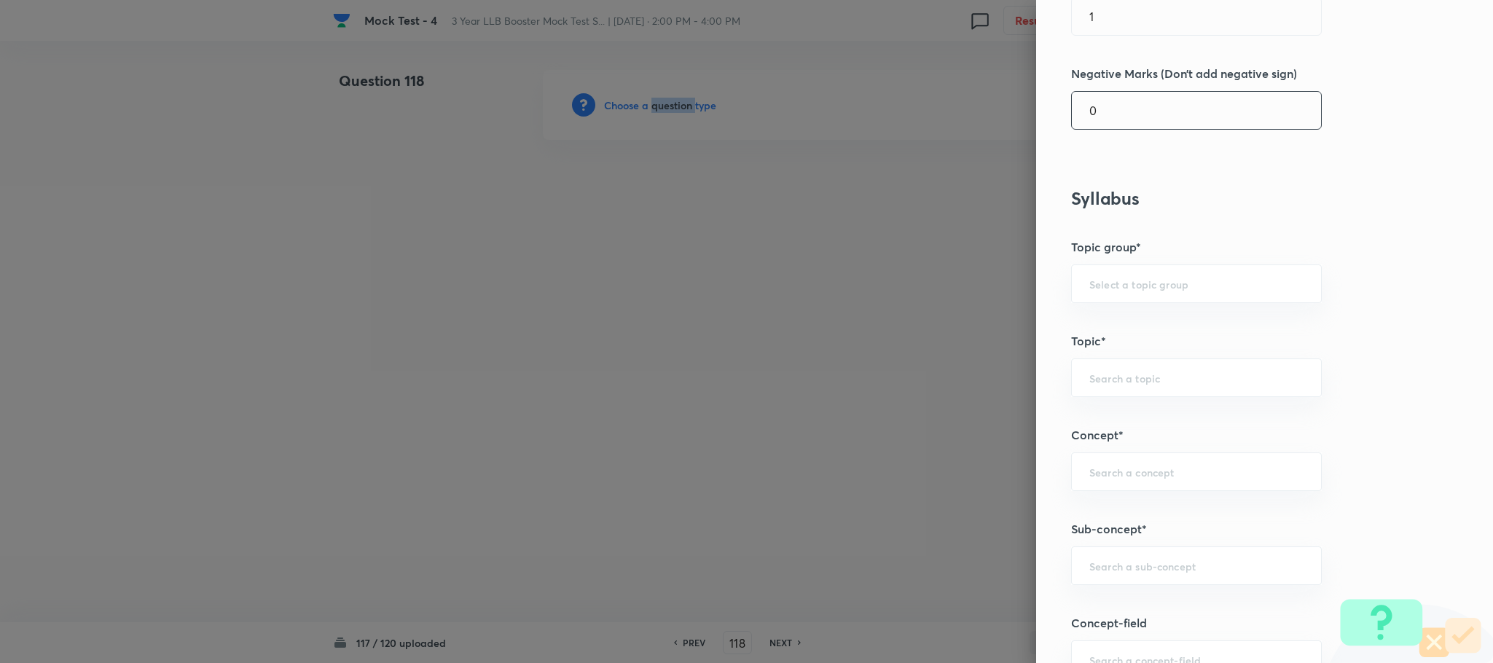
scroll to position [547, 0]
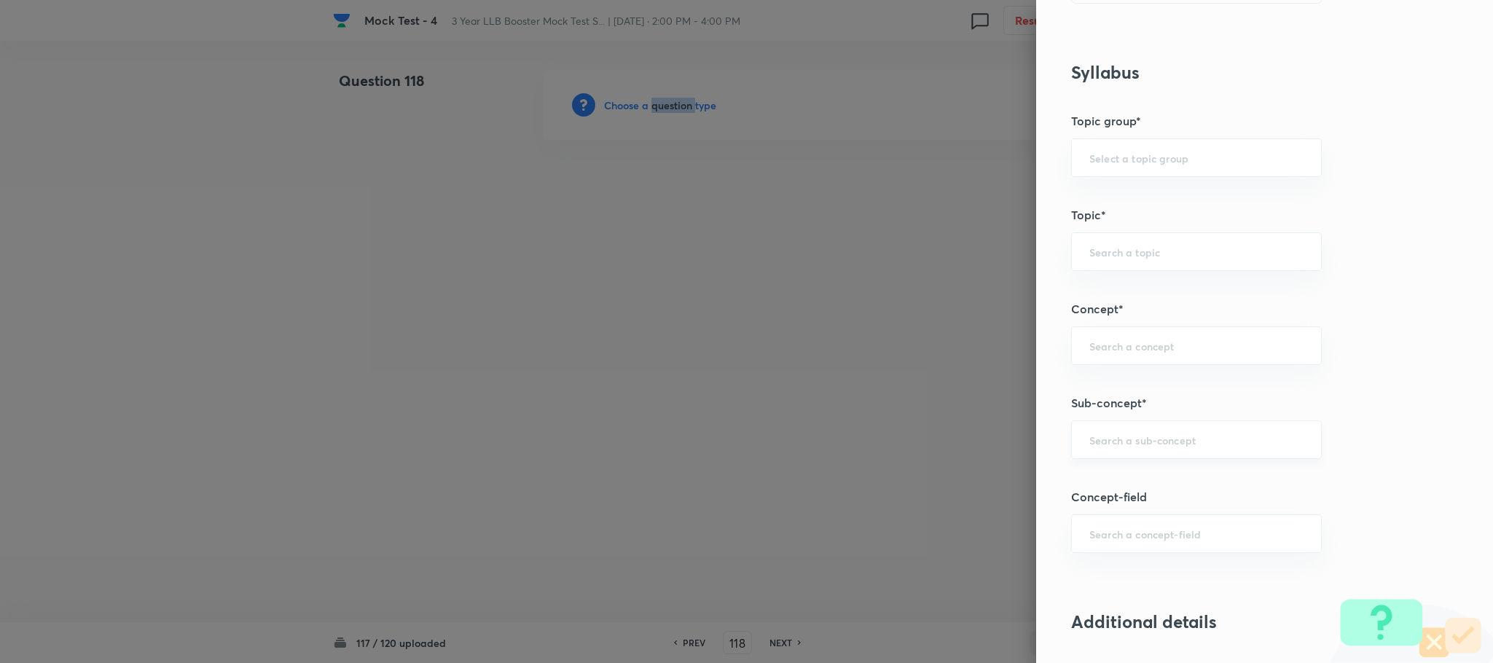
click at [1109, 436] on div "​" at bounding box center [1196, 440] width 251 height 39
click at [1092, 451] on div "​" at bounding box center [1196, 440] width 251 height 39
click at [1090, 453] on div "​" at bounding box center [1196, 440] width 251 height 39
click at [1142, 492] on li "Reading Approach" at bounding box center [1180, 486] width 249 height 26
type input "Reading Approach"
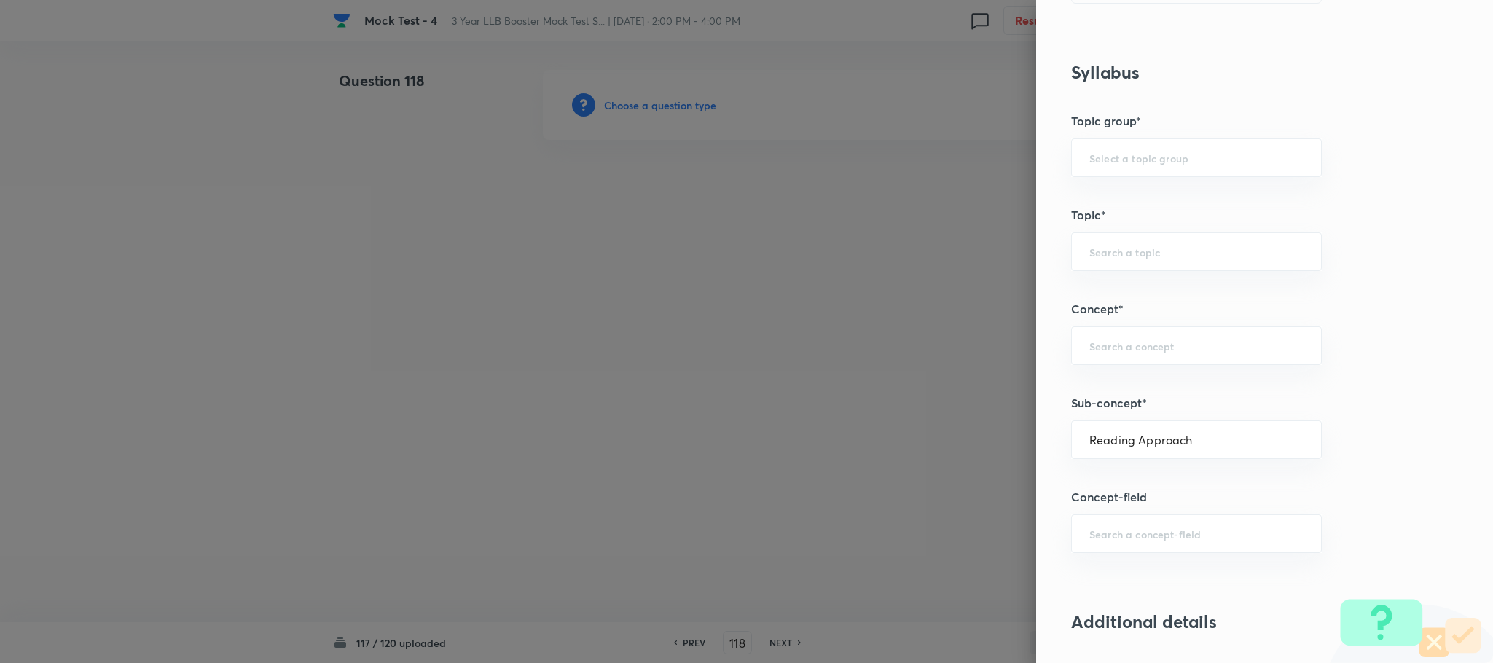
type input "English Language"
type input "English Comprehension"
type input "Types of Passages"
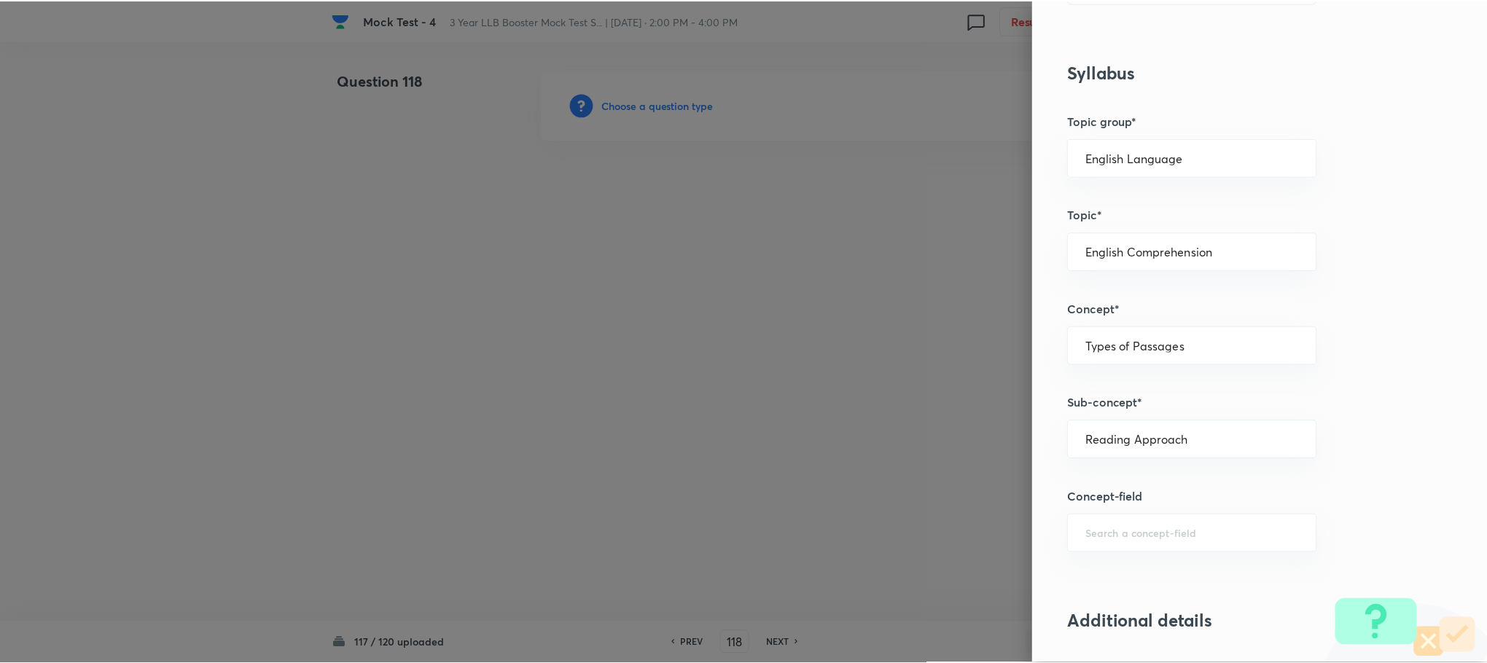
scroll to position [1312, 0]
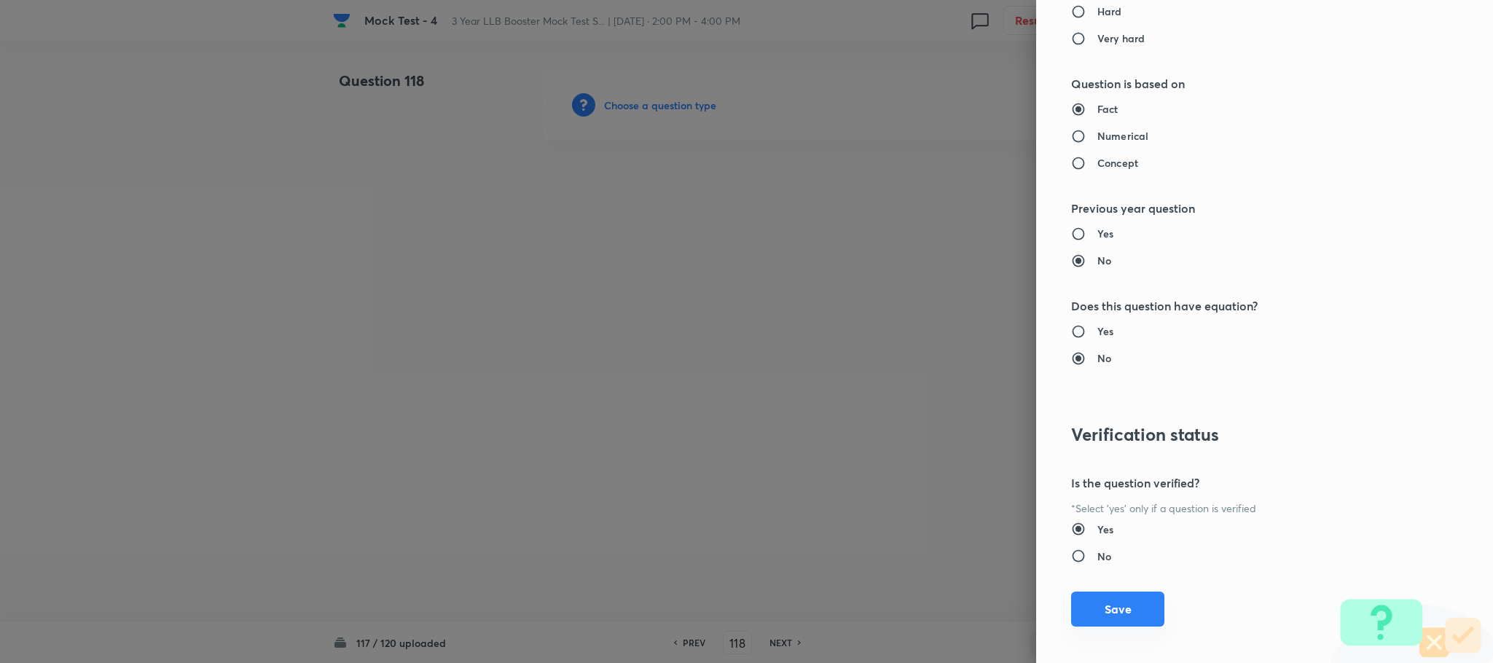
click at [1117, 604] on button "Save" at bounding box center [1117, 609] width 93 height 35
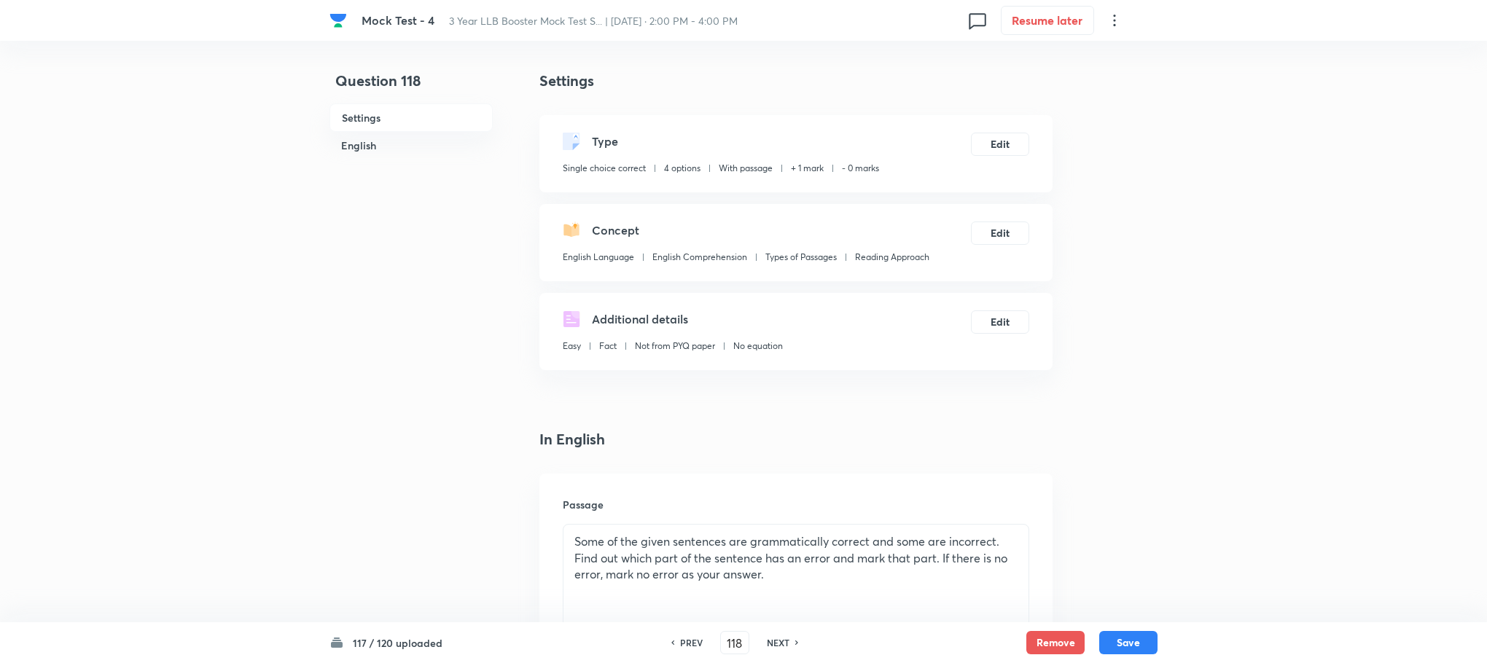
scroll to position [219, 0]
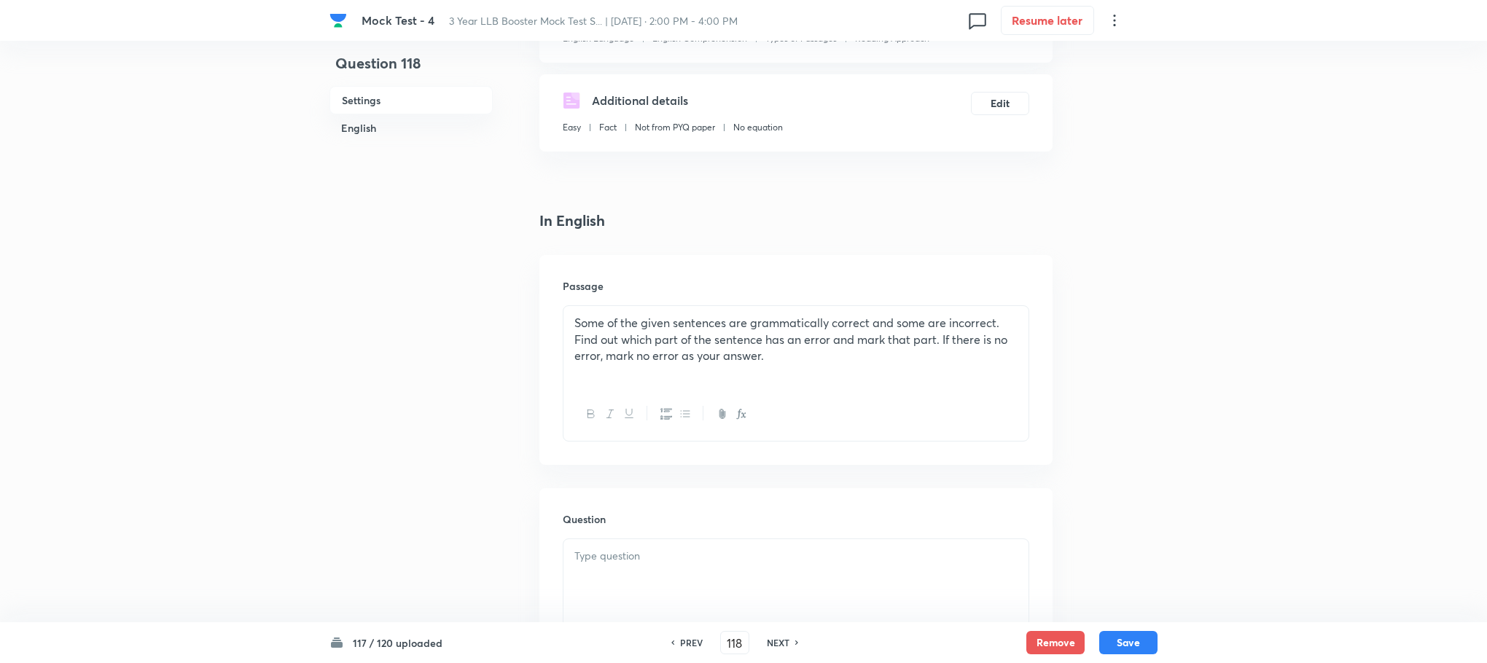
click at [697, 363] on p "Some of the given sentences are grammatically correct and some are incorrect. F…" at bounding box center [795, 340] width 443 height 50
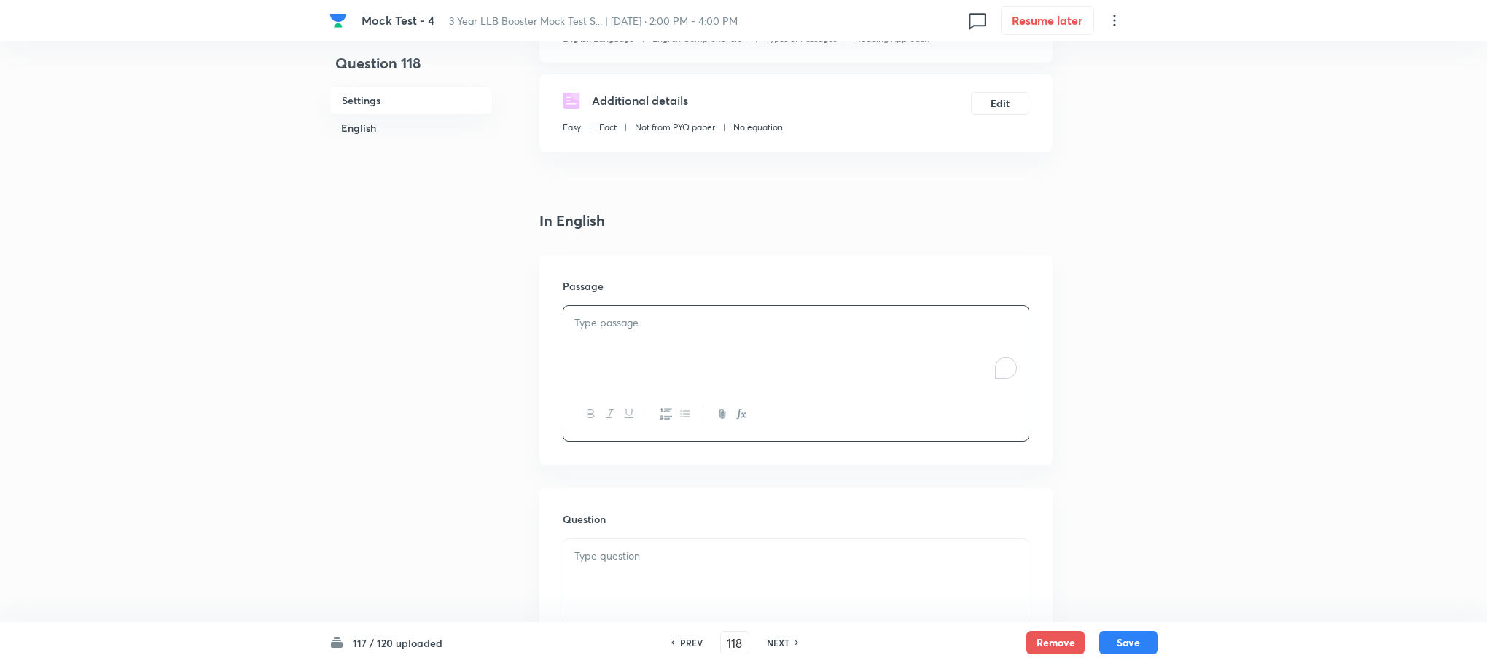
click at [695, 363] on div "To enrich screen reader interactions, please activate Accessibility in Grammarl…" at bounding box center [795, 347] width 465 height 82
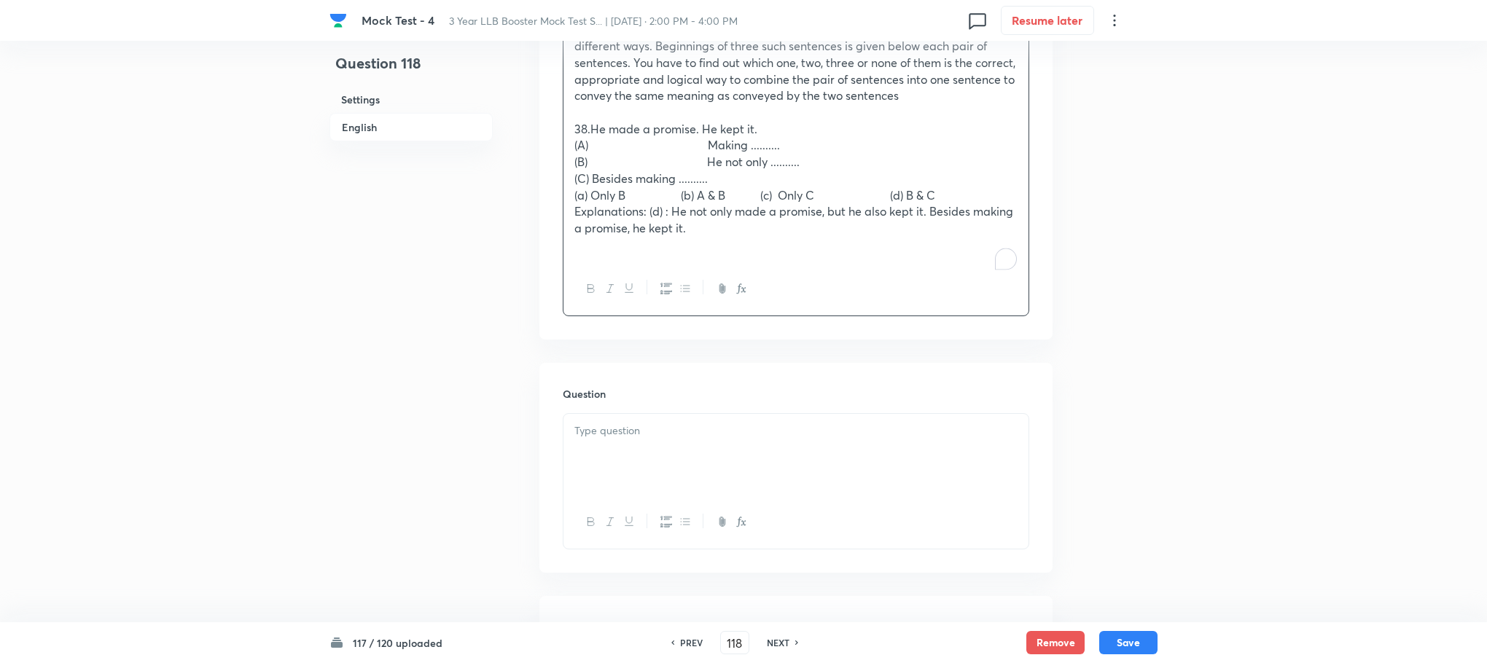
scroll to position [547, 0]
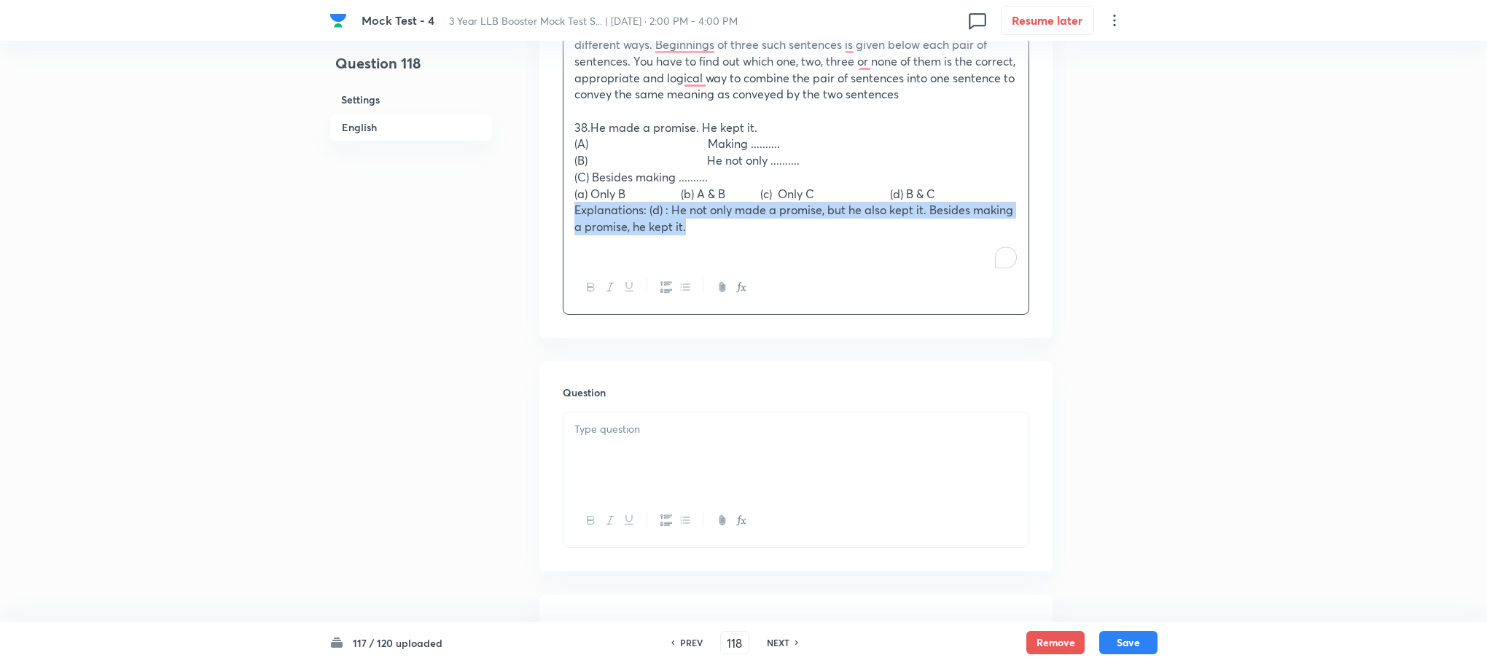
drag, startPoint x: 571, startPoint y: 230, endPoint x: 695, endPoint y: 258, distance: 127.0
click at [705, 251] on div "In each question below, there are two sentences. These two sentences are to be …" at bounding box center [795, 119] width 465 height 283
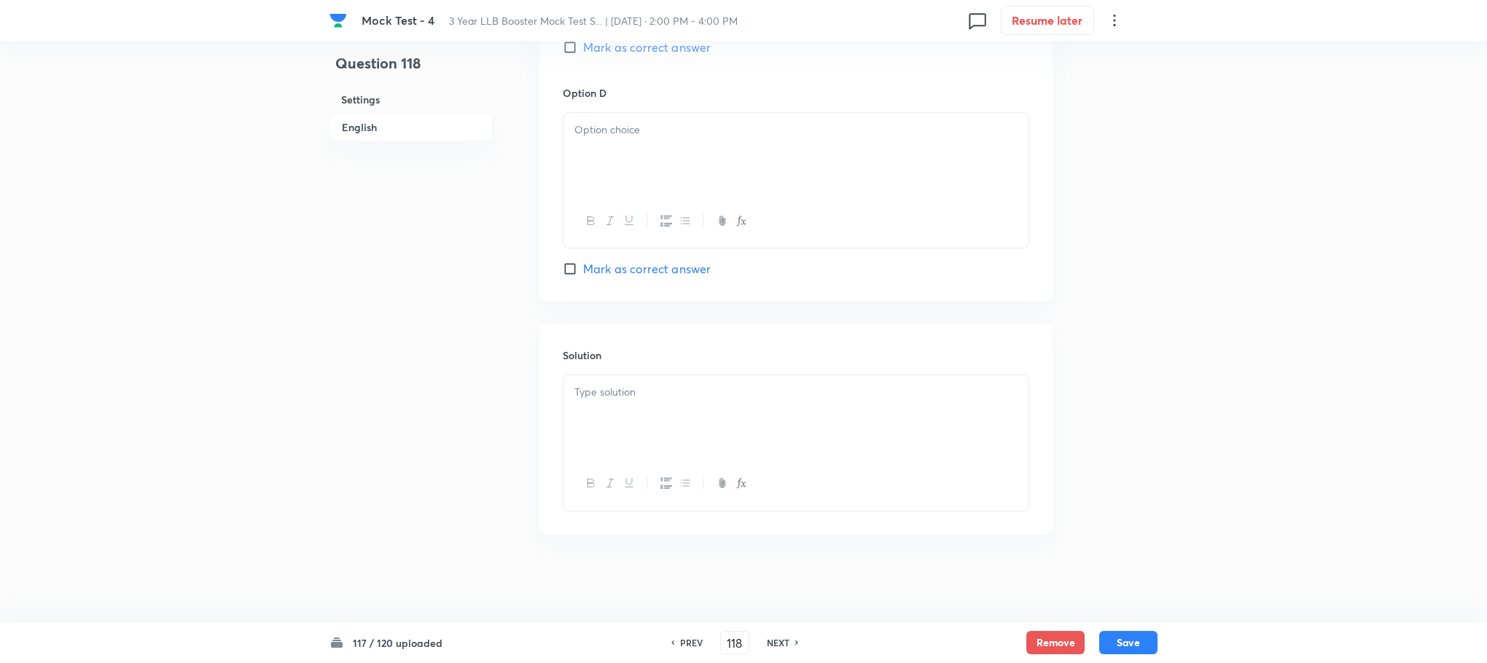
click at [634, 439] on div at bounding box center [795, 416] width 465 height 82
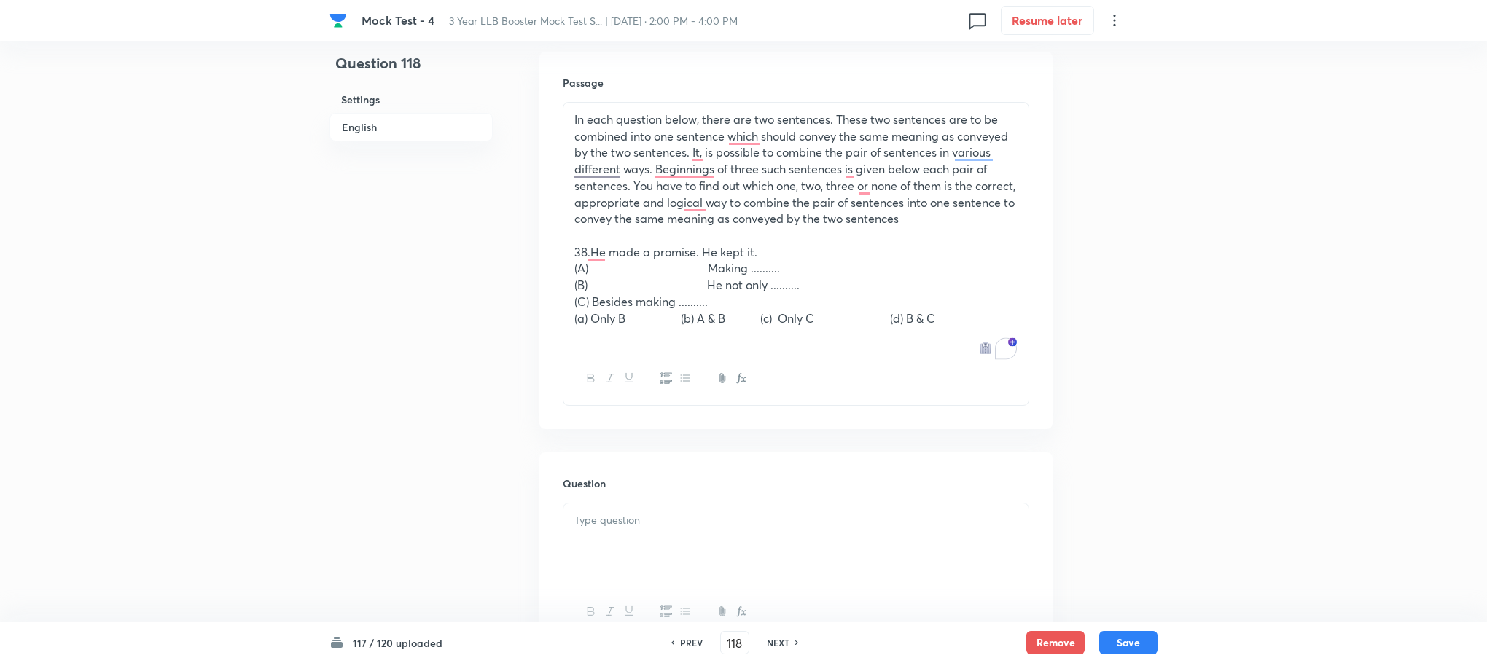
scroll to position [421, 0]
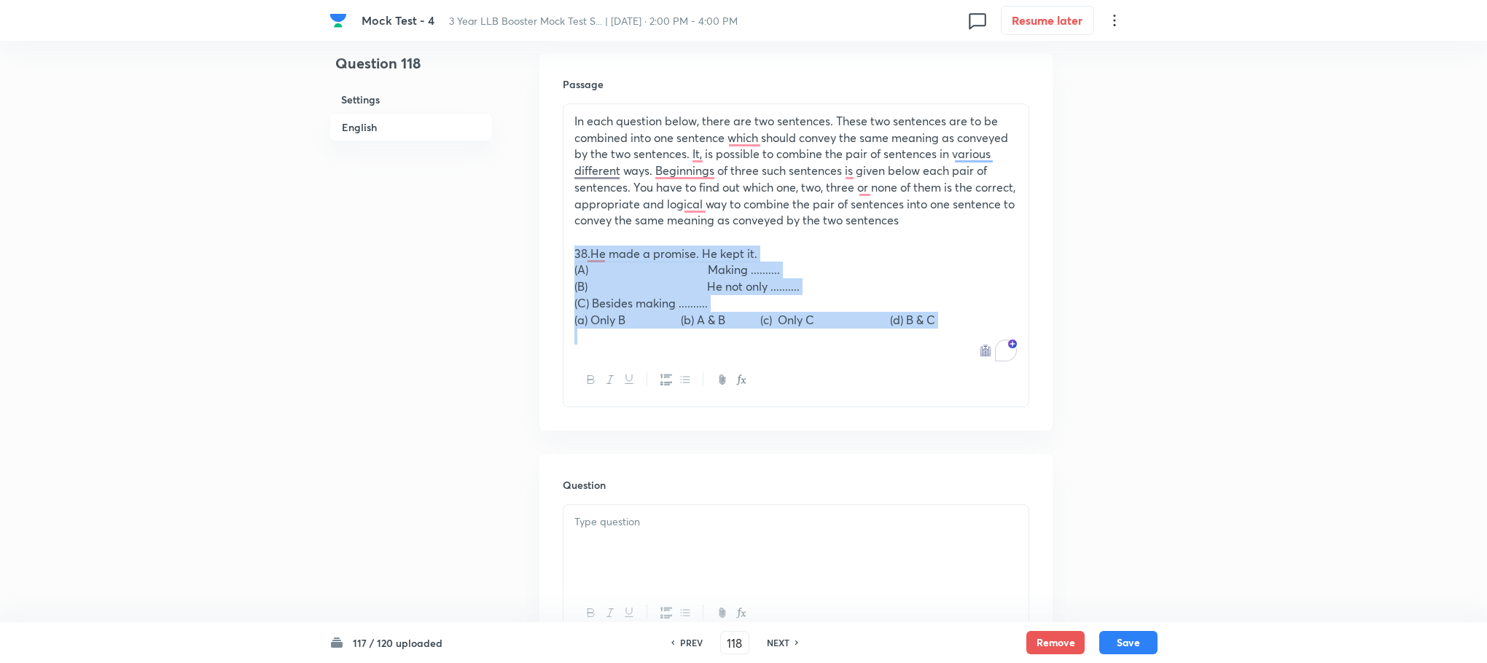
drag, startPoint x: 574, startPoint y: 254, endPoint x: 985, endPoint y: 364, distance: 425.3
click at [985, 353] on div "In each question below, there are two sentences. These two sentences are to be …" at bounding box center [795, 228] width 465 height 249
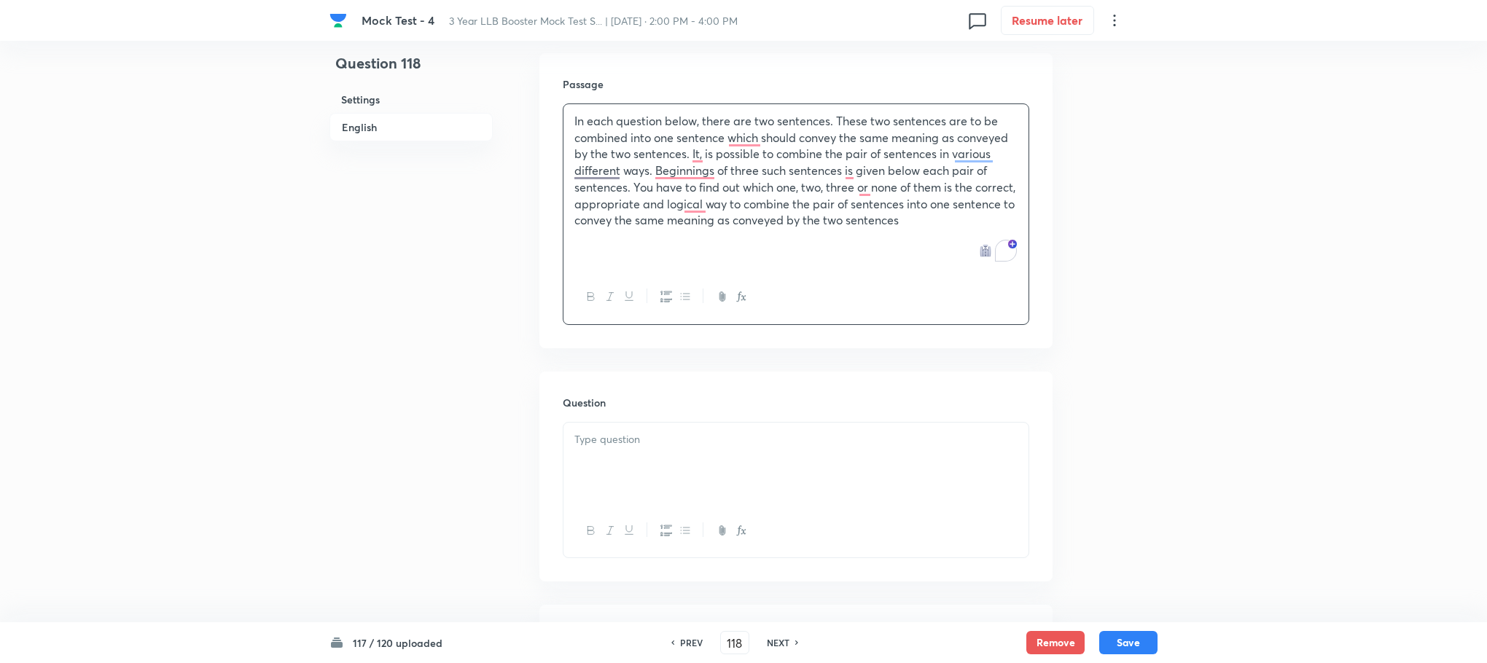
click at [661, 457] on div at bounding box center [795, 464] width 465 height 82
drag, startPoint x: 608, startPoint y: 515, endPoint x: 698, endPoint y: 534, distance: 92.5
click at [698, 523] on div "38.He made a promise. He kept it. (A) Making .......... (B) He not only .......…" at bounding box center [795, 473] width 465 height 101
drag, startPoint x: 601, startPoint y: 506, endPoint x: 719, endPoint y: 530, distance: 120.5
click at [719, 515] on p "(a) Only B (b) A & B (c) Only C (d) B & C" at bounding box center [795, 506] width 443 height 17
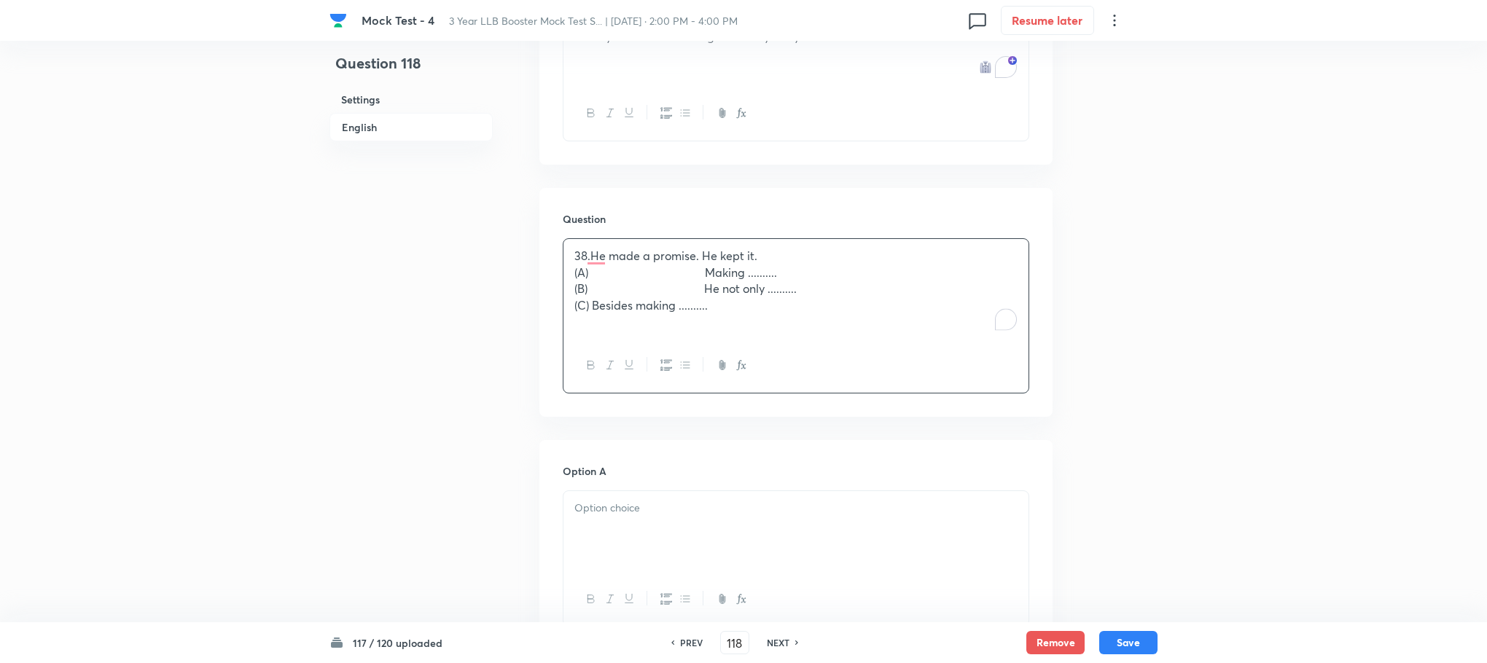
scroll to position [749, 0]
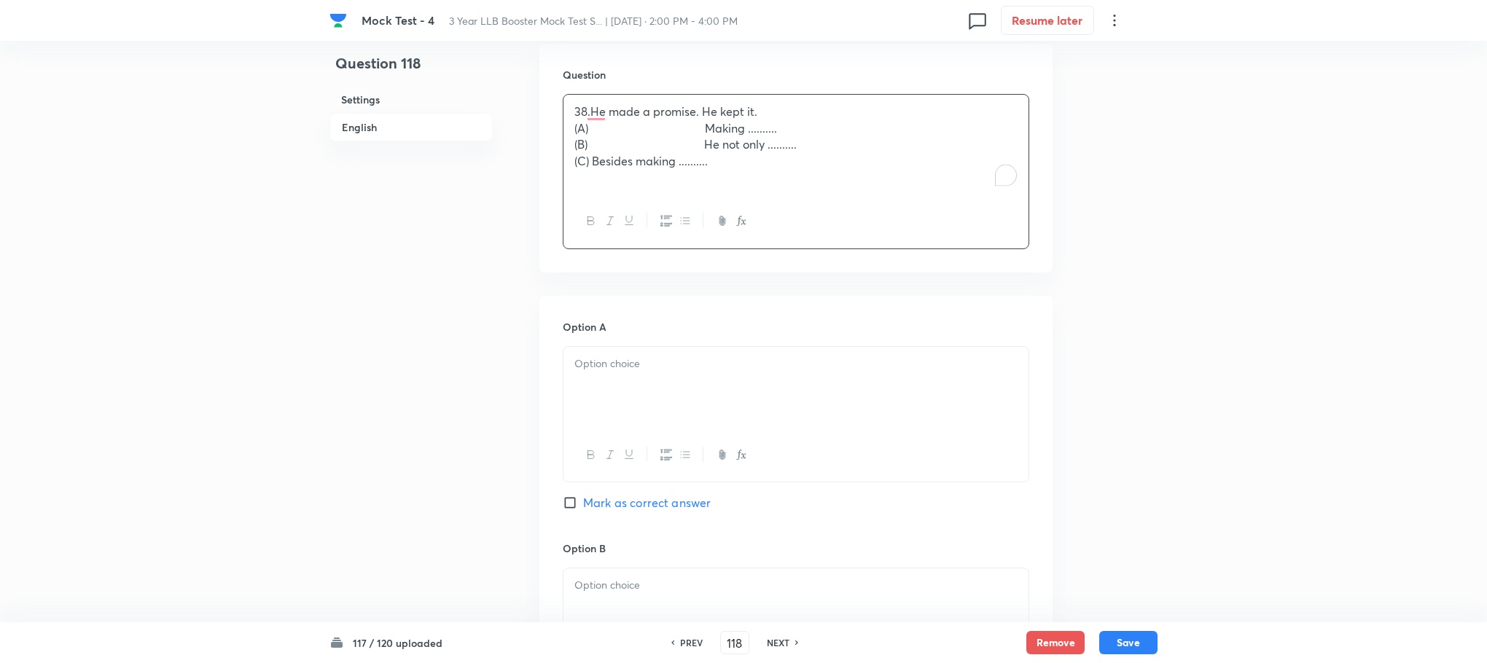
click at [613, 402] on div at bounding box center [795, 388] width 465 height 82
drag, startPoint x: 598, startPoint y: 364, endPoint x: 519, endPoint y: 357, distance: 79.0
click at [519, 357] on div "Question 118 Settings English Settings Type Single choice correct 4 options Wit…" at bounding box center [743, 406] width 828 height 2171
drag, startPoint x: 648, startPoint y: 357, endPoint x: 851, endPoint y: 378, distance: 204.4
click at [851, 372] on p "Only B (b) A & B (c) Only C (d) B & C" at bounding box center [795, 364] width 443 height 17
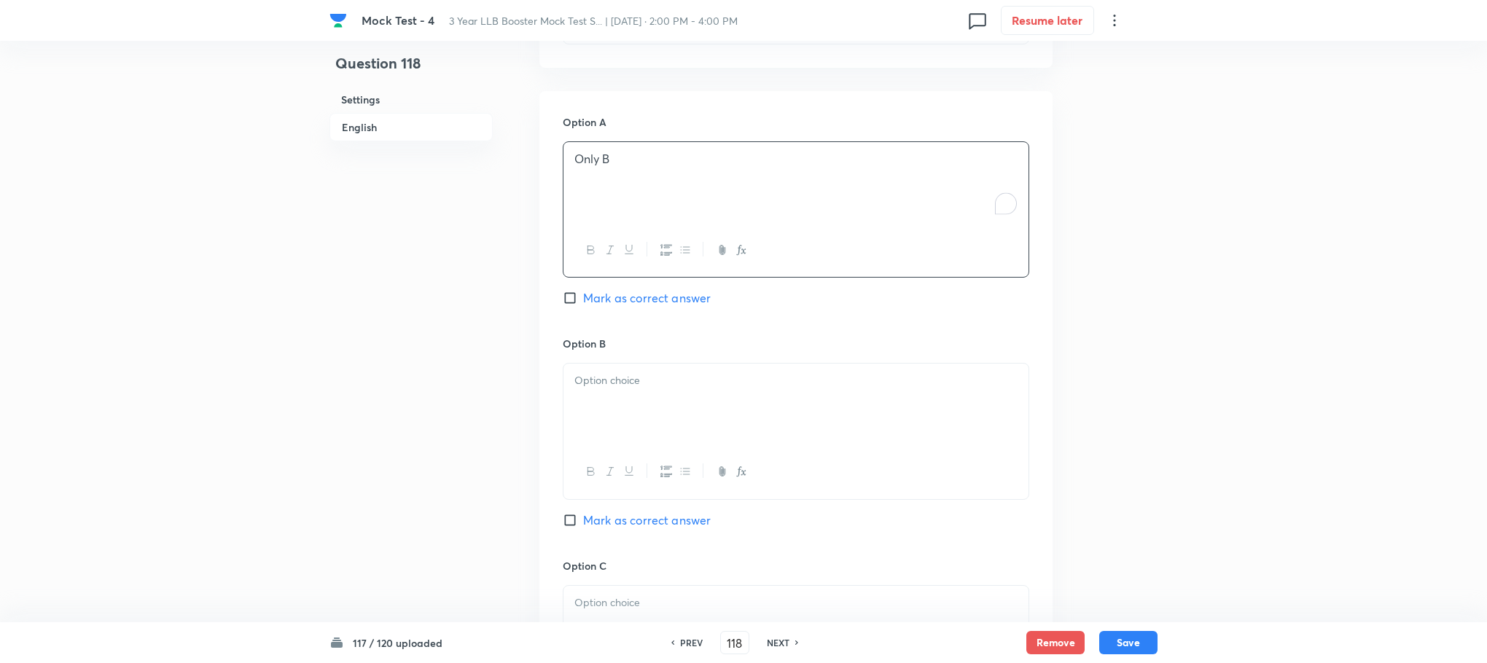
scroll to position [1076, 0]
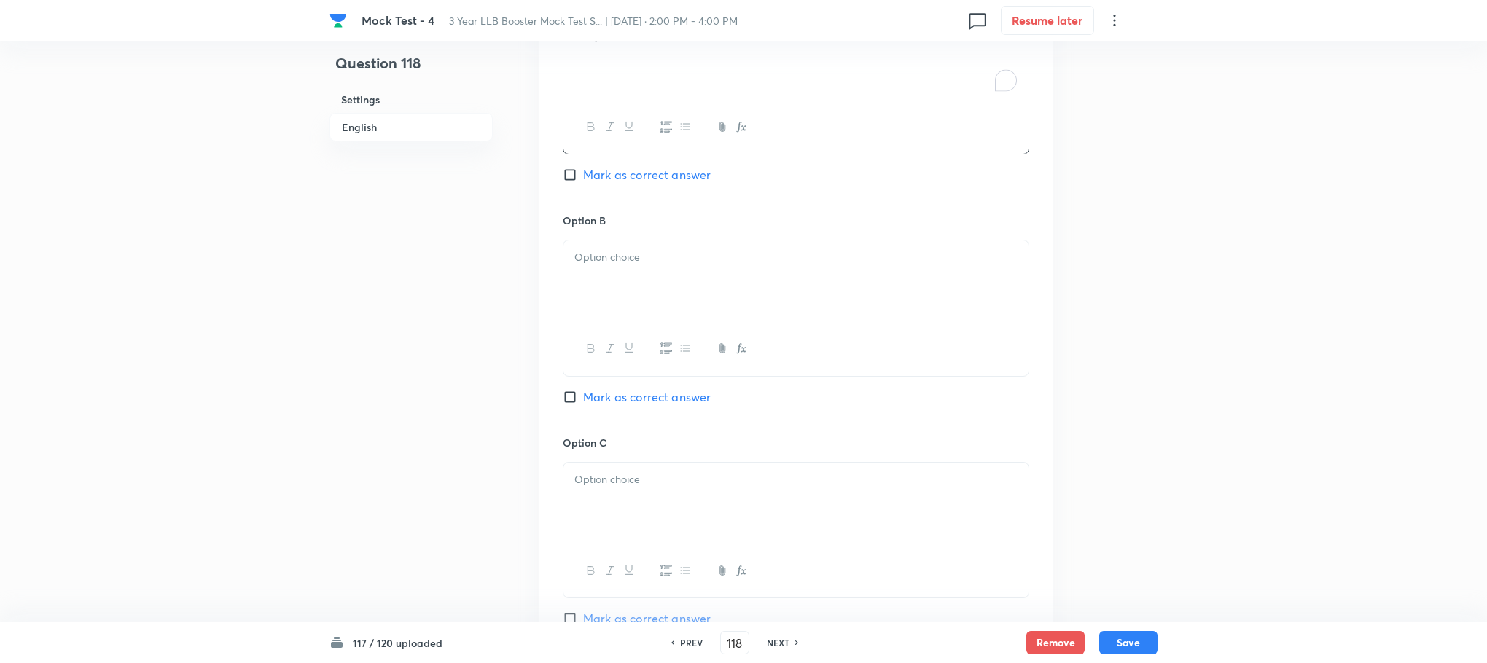
click at [595, 291] on div at bounding box center [795, 282] width 465 height 82
drag, startPoint x: 612, startPoint y: 251, endPoint x: 545, endPoint y: 251, distance: 67.1
click at [545, 251] on div "Option A Only B Mark as correct answer Option B (b) A & B (c) Only C (d) B & C …" at bounding box center [795, 420] width 513 height 905
drag, startPoint x: 625, startPoint y: 260, endPoint x: 877, endPoint y: 271, distance: 251.7
click at [877, 271] on div "A & B (c) Only C (d) B & C" at bounding box center [795, 282] width 465 height 82
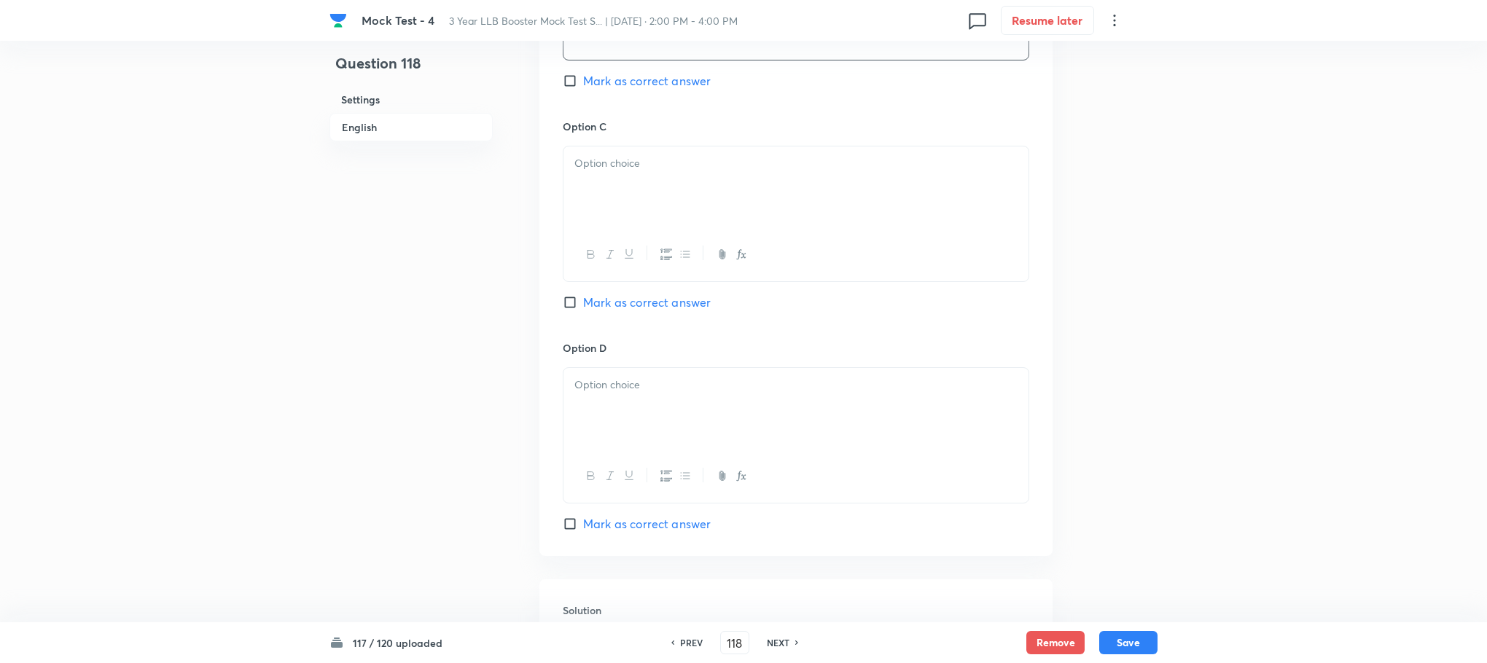
scroll to position [1404, 0]
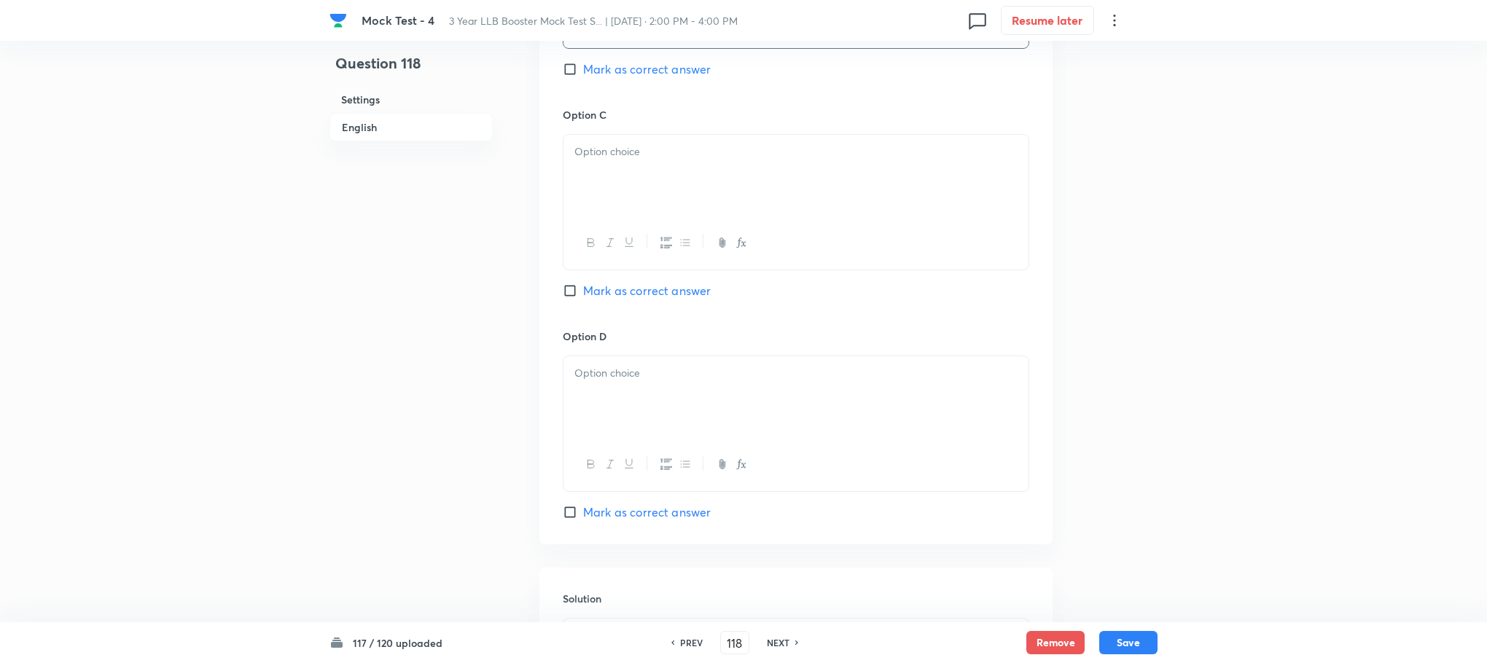
click at [613, 186] on div at bounding box center [795, 176] width 465 height 82
drag, startPoint x: 606, startPoint y: 145, endPoint x: 539, endPoint y: 145, distance: 67.8
click at [539, 145] on div "Option A Only B Mark as correct answer Option B A & B Mark as correct answer Op…" at bounding box center [795, 92] width 513 height 905
drag, startPoint x: 693, startPoint y: 146, endPoint x: 801, endPoint y: 158, distance: 108.5
click at [801, 157] on p "Only C (d) B & C" at bounding box center [795, 152] width 443 height 17
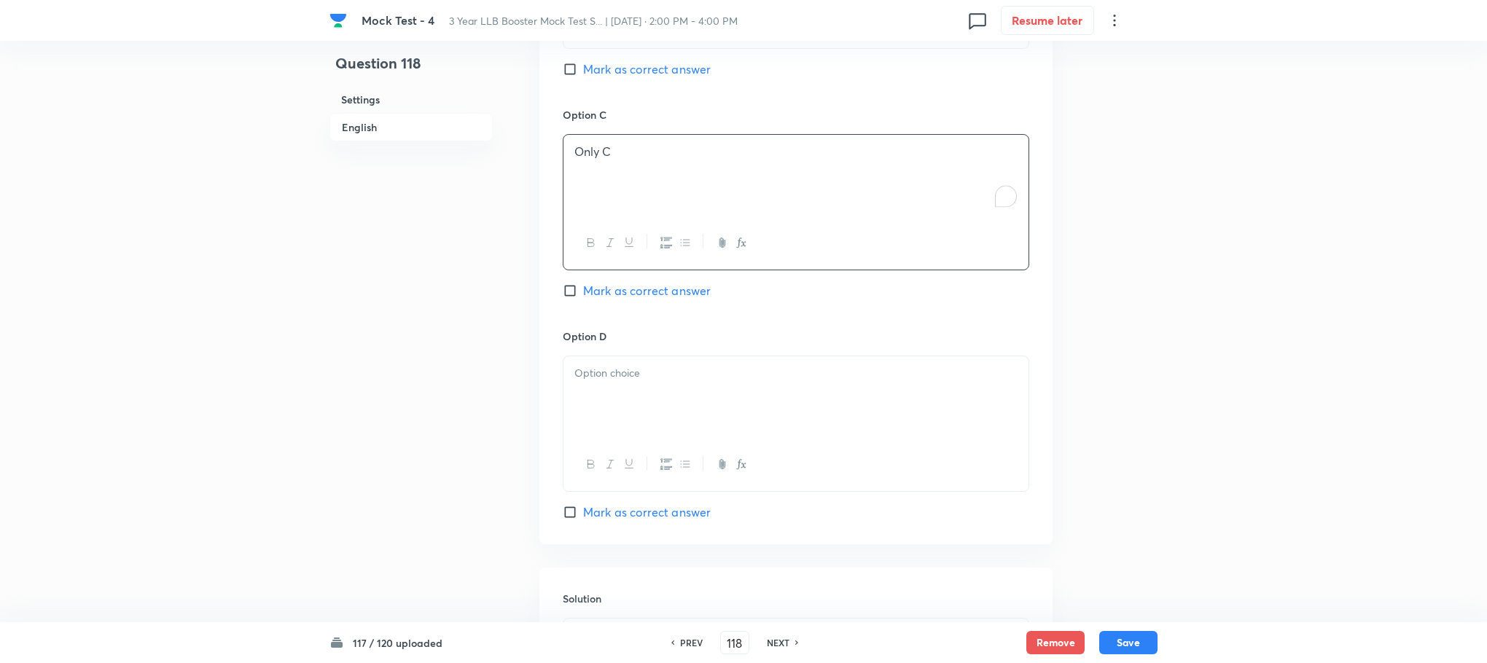
drag, startPoint x: 654, startPoint y: 351, endPoint x: 643, endPoint y: 375, distance: 26.4
click at [652, 352] on div "Option D Mark as correct answer" at bounding box center [796, 425] width 466 height 192
click at [643, 375] on p "To enrich screen reader interactions, please activate Accessibility in Grammarl…" at bounding box center [795, 373] width 443 height 17
click at [580, 372] on p "(d) B & C" at bounding box center [795, 373] width 443 height 17
drag, startPoint x: 593, startPoint y: 381, endPoint x: 538, endPoint y: 383, distance: 55.4
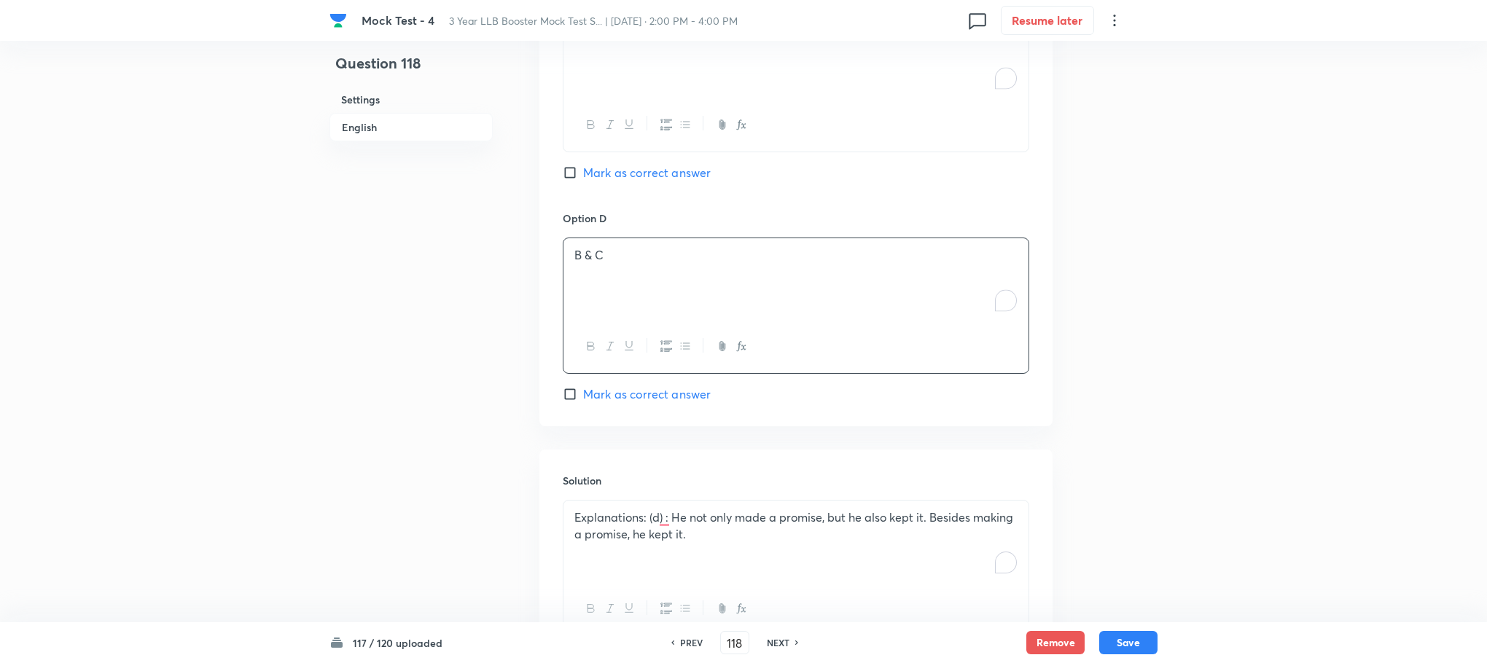
scroll to position [1652, 0]
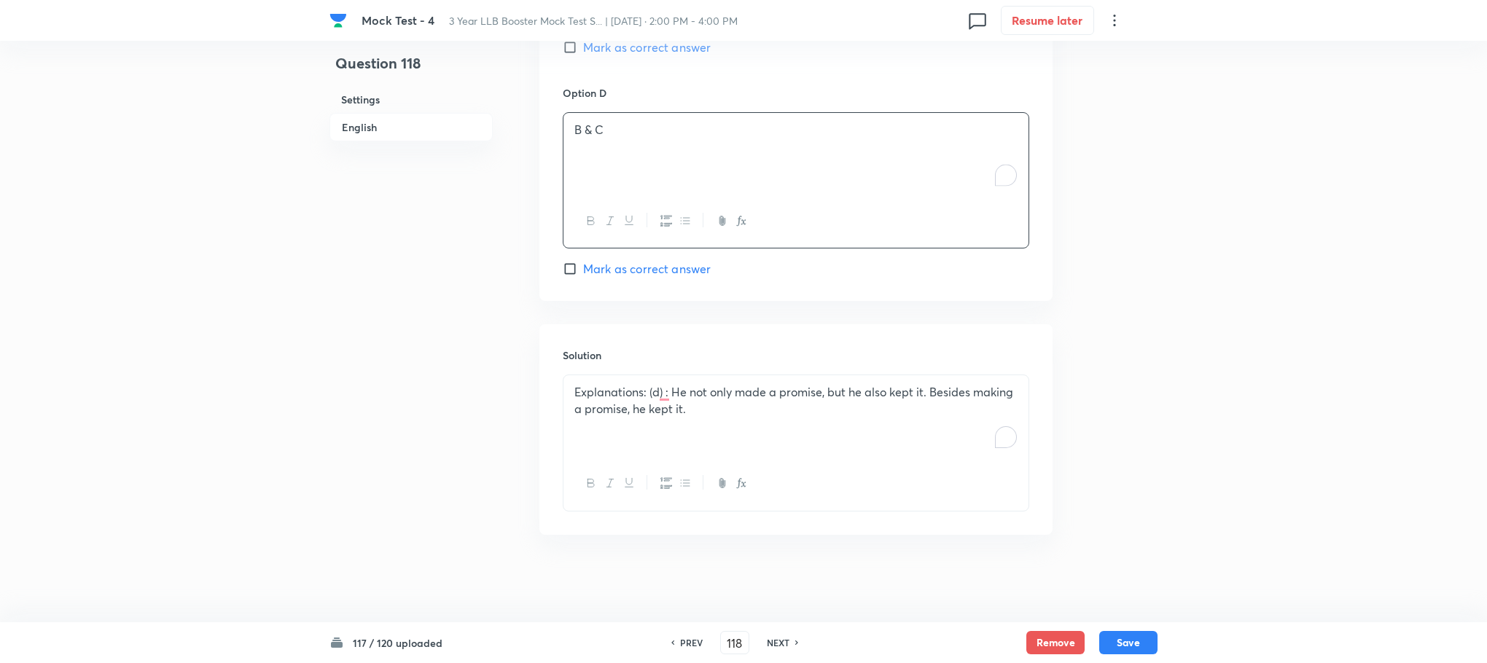
click at [654, 265] on span "Mark as correct answer" at bounding box center [647, 268] width 128 height 17
click at [583, 265] on input "Mark as correct answer" at bounding box center [573, 269] width 20 height 15
checkbox input "true"
click at [1118, 644] on button "Save" at bounding box center [1128, 641] width 58 height 23
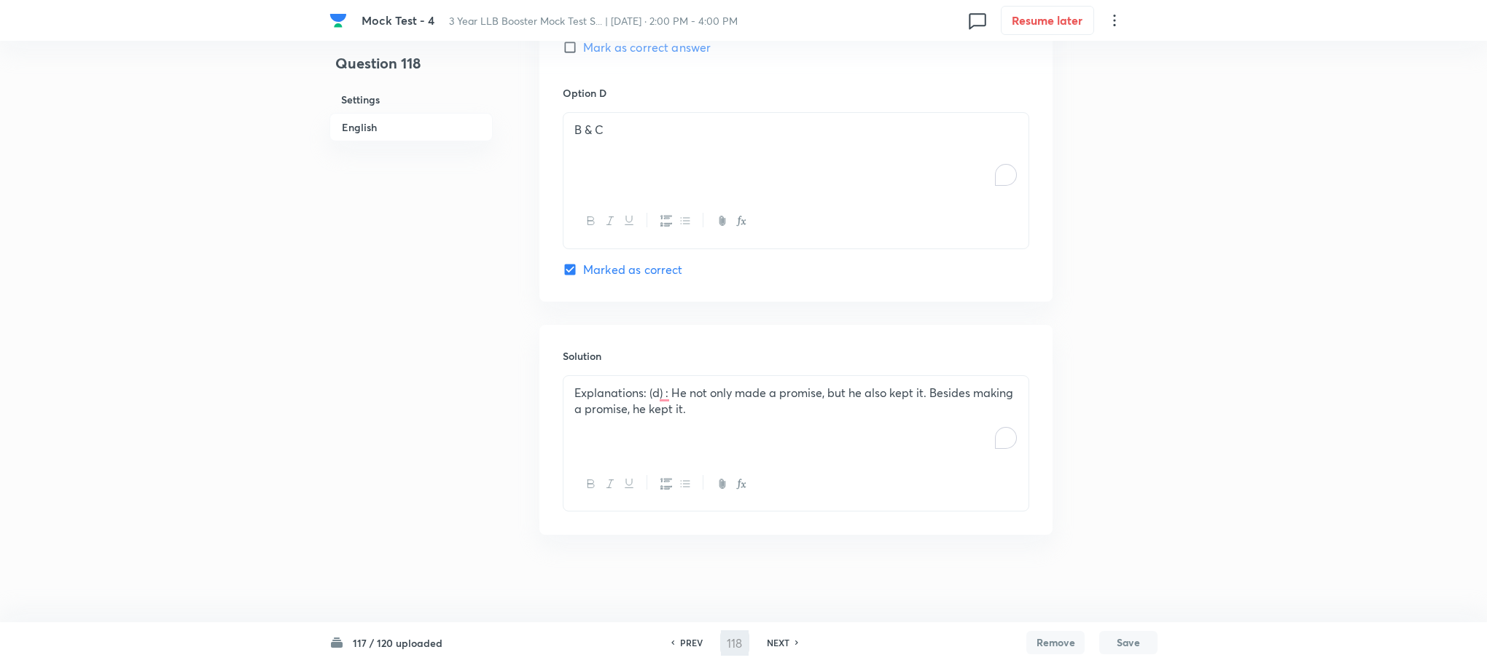
type input "119"
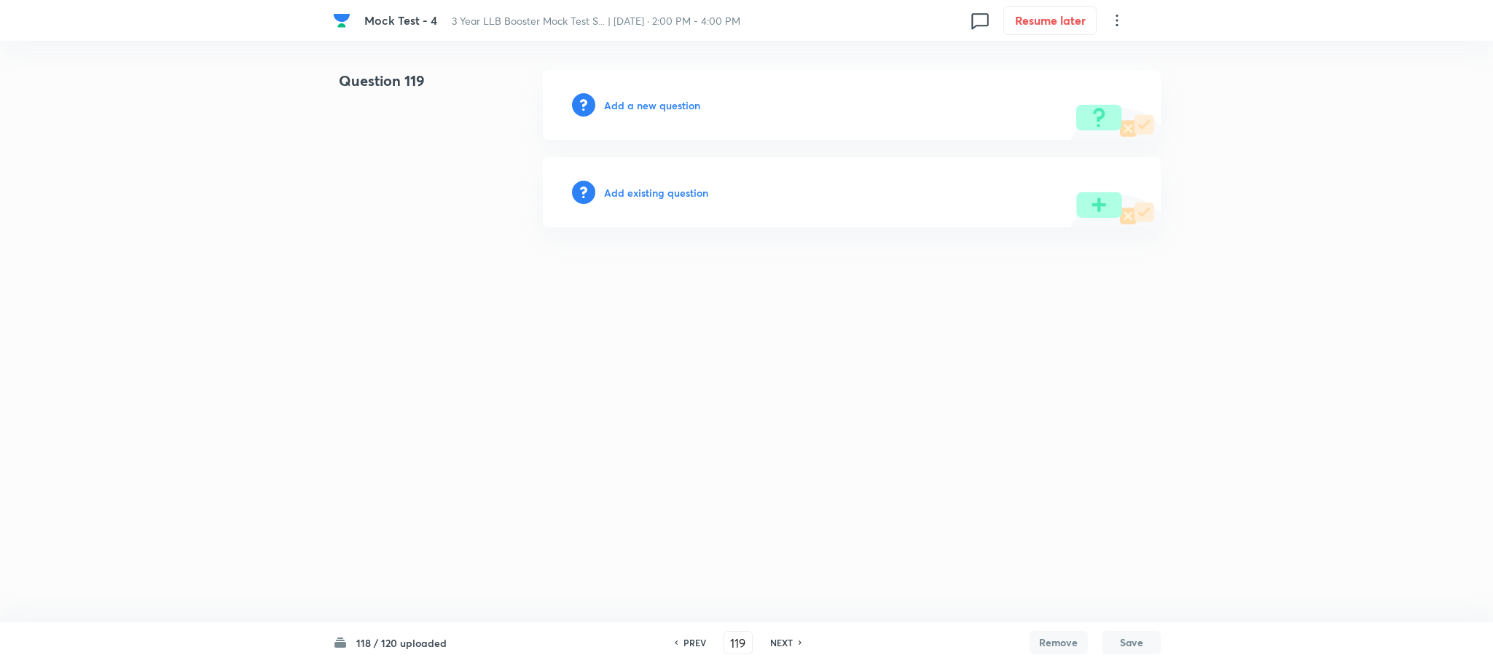
click at [646, 98] on h6 "Add a new question" at bounding box center [652, 105] width 96 height 15
click at [646, 98] on h6 "Choose a question type" at bounding box center [660, 105] width 112 height 15
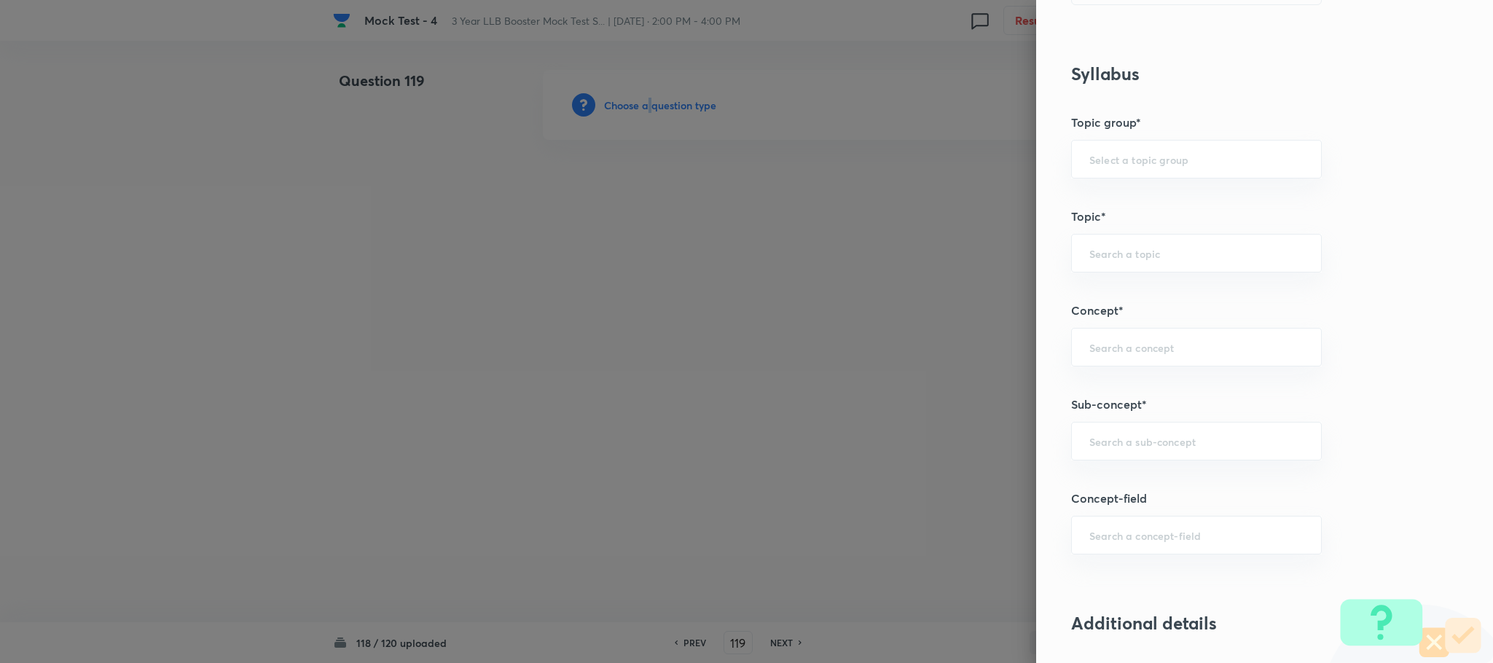
scroll to position [547, 0]
click at [1157, 446] on input "text" at bounding box center [1197, 440] width 214 height 14
click at [1131, 442] on input "text" at bounding box center [1197, 440] width 214 height 14
click at [1130, 490] on li "Reading Approach" at bounding box center [1180, 486] width 249 height 26
type input "Reading Approach"
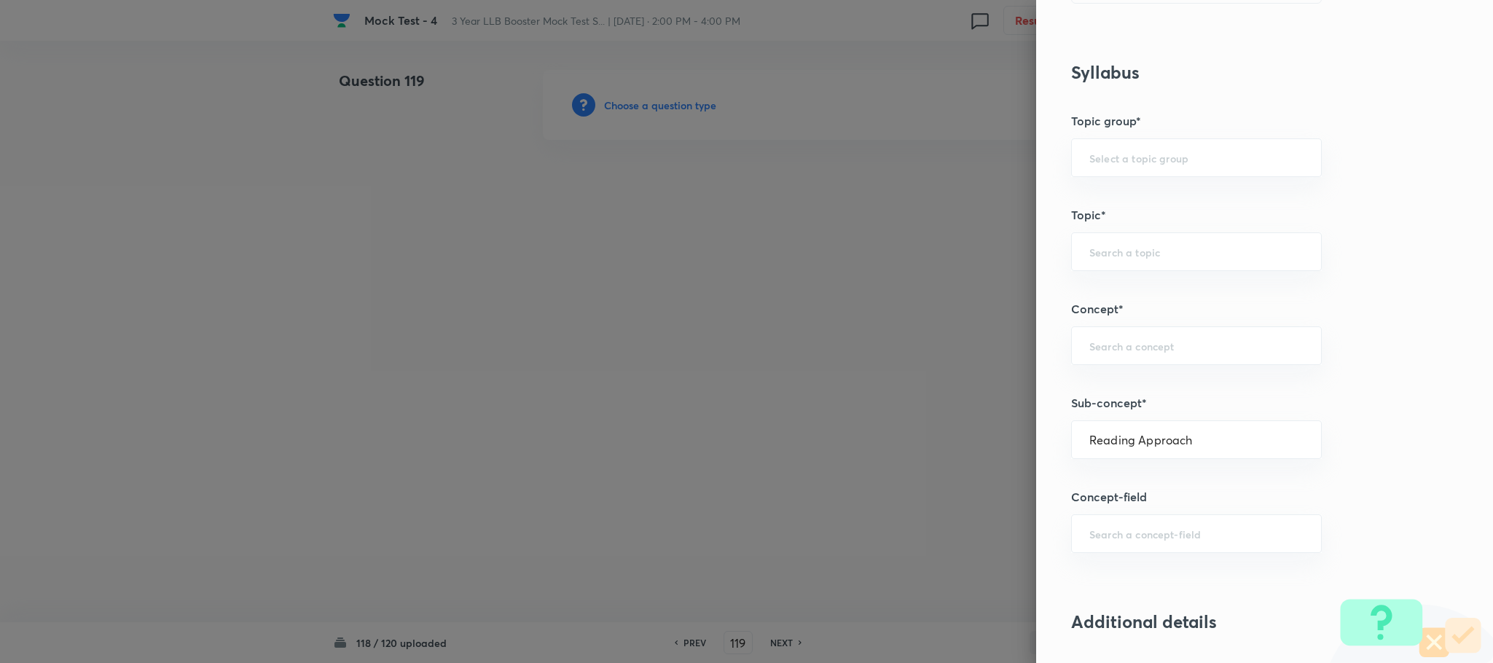
type input "English Language"
type input "English Comprehension"
type input "Types of Passages"
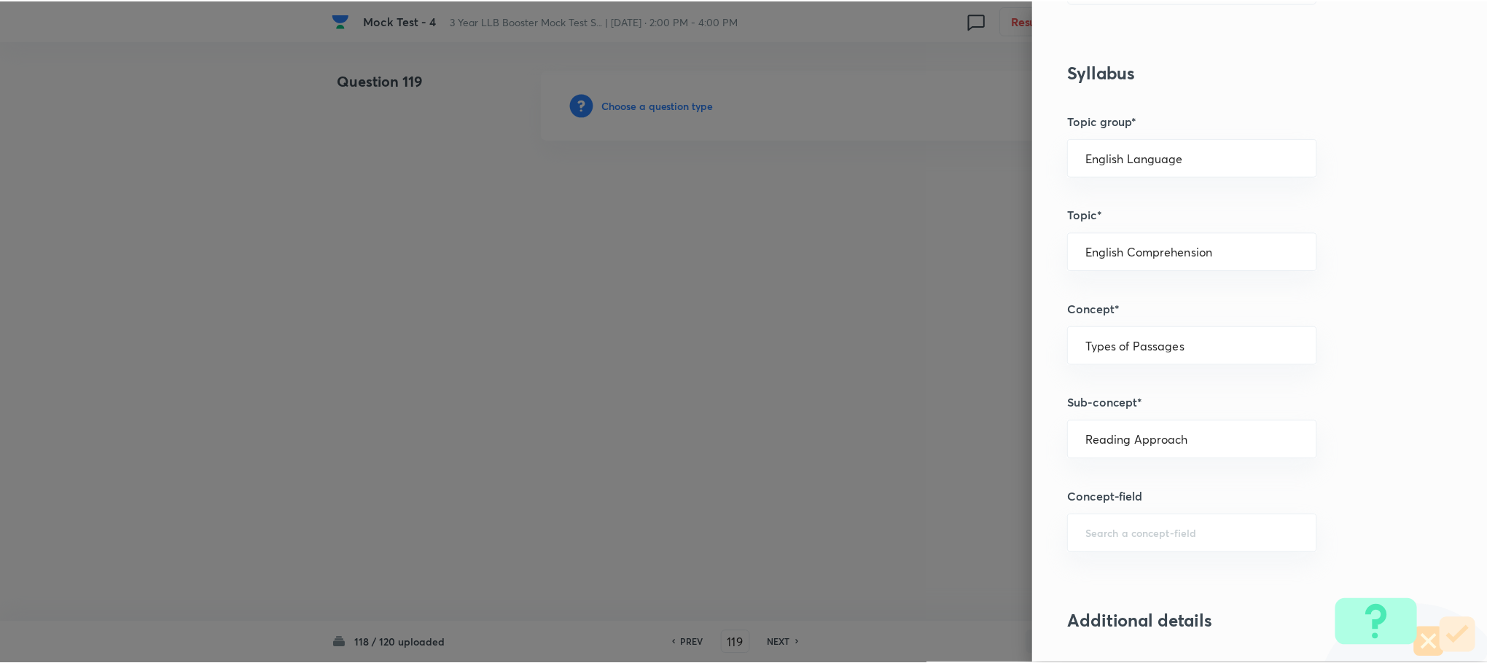
scroll to position [1312, 0]
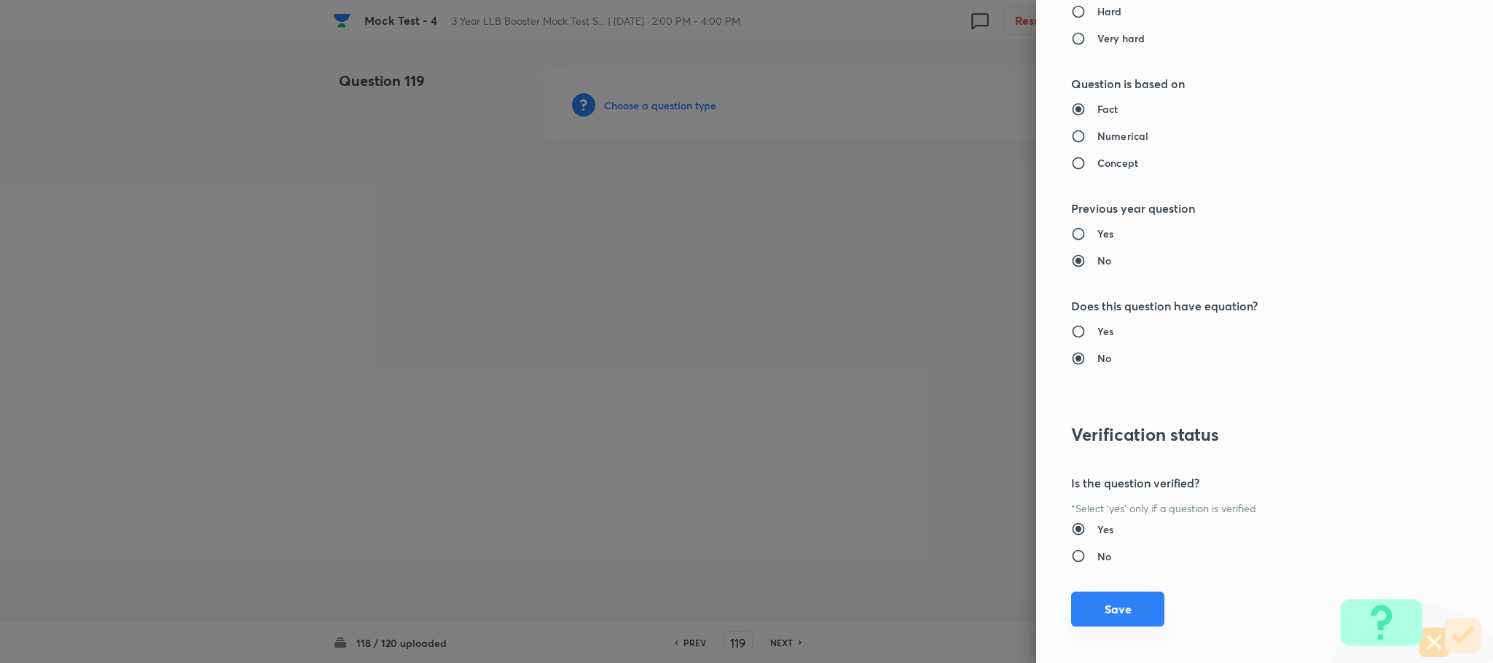
click at [1106, 604] on button "Save" at bounding box center [1117, 609] width 93 height 35
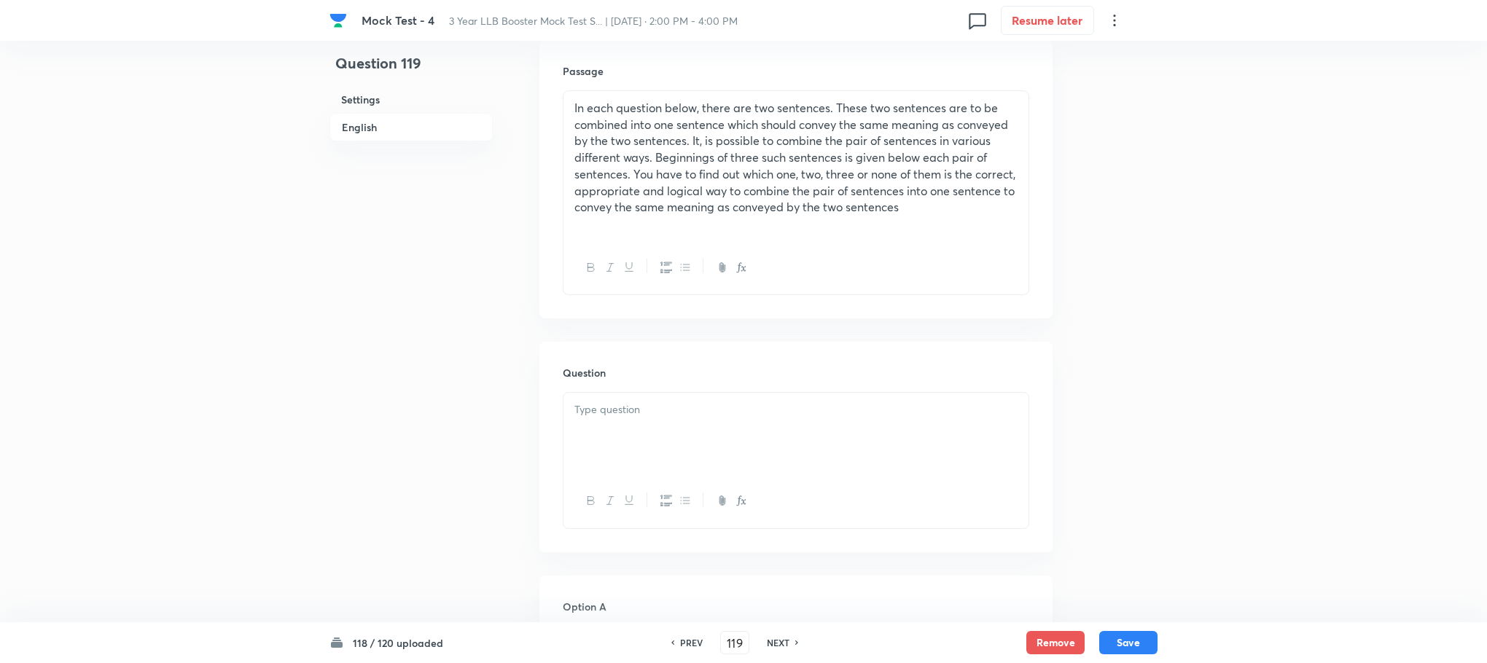
scroll to position [437, 0]
click at [625, 423] on div at bounding box center [795, 430] width 465 height 82
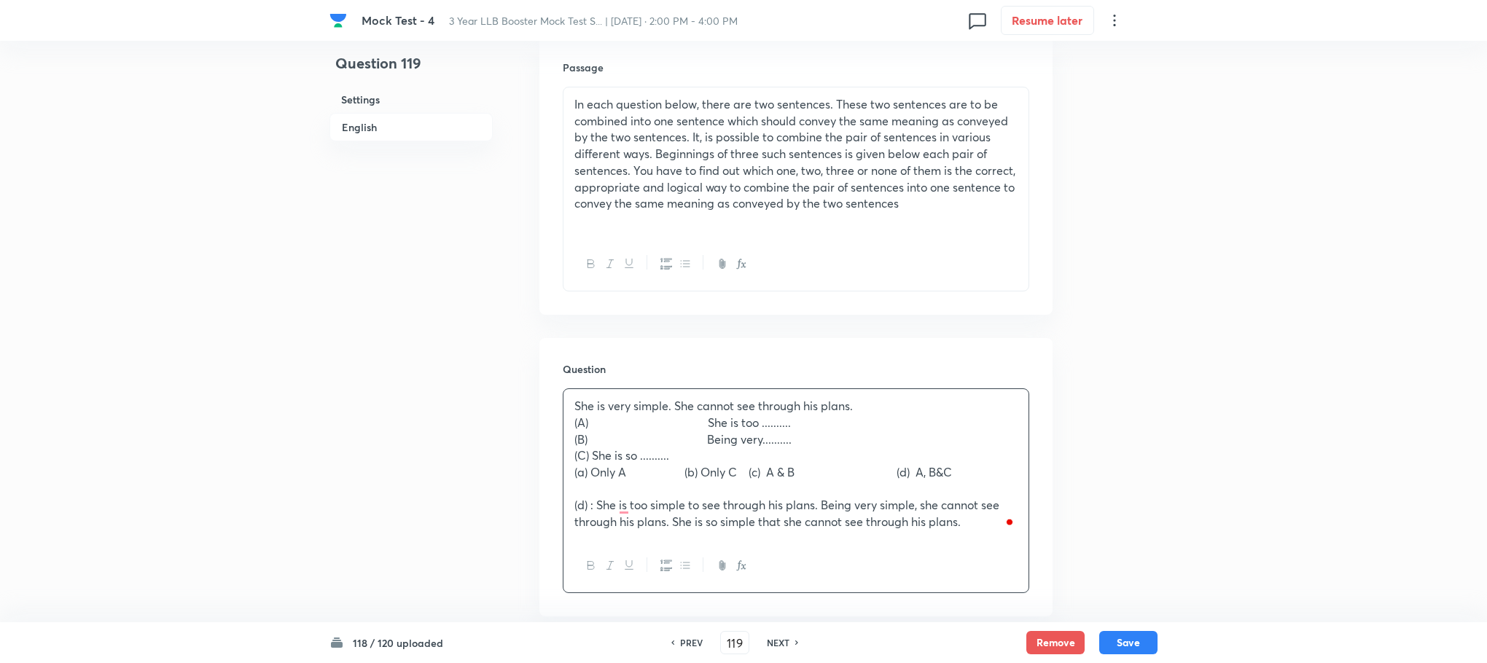
drag, startPoint x: 597, startPoint y: 510, endPoint x: 991, endPoint y: 523, distance: 394.5
click at [991, 523] on p "(d) : She is too simple to see through his plans. Being very simple, she cannot…" at bounding box center [795, 513] width 443 height 33
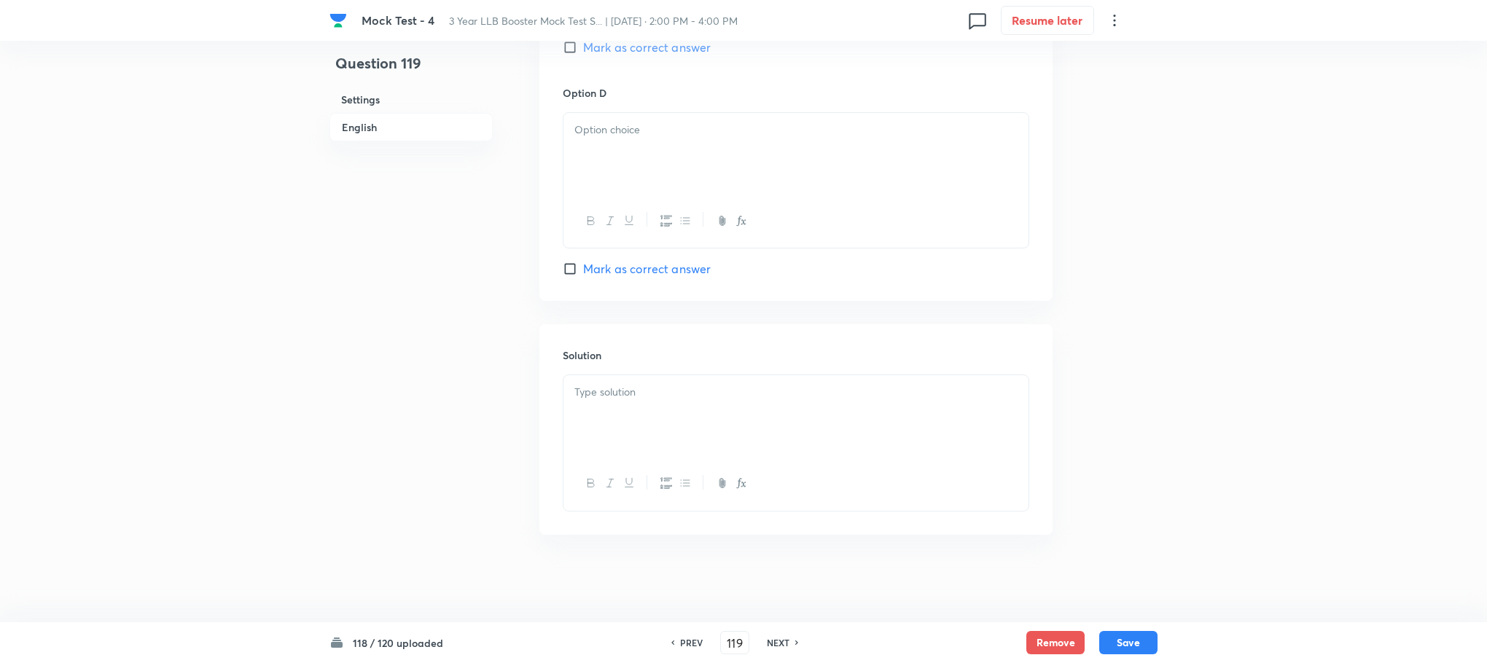
click at [626, 431] on div at bounding box center [795, 416] width 465 height 82
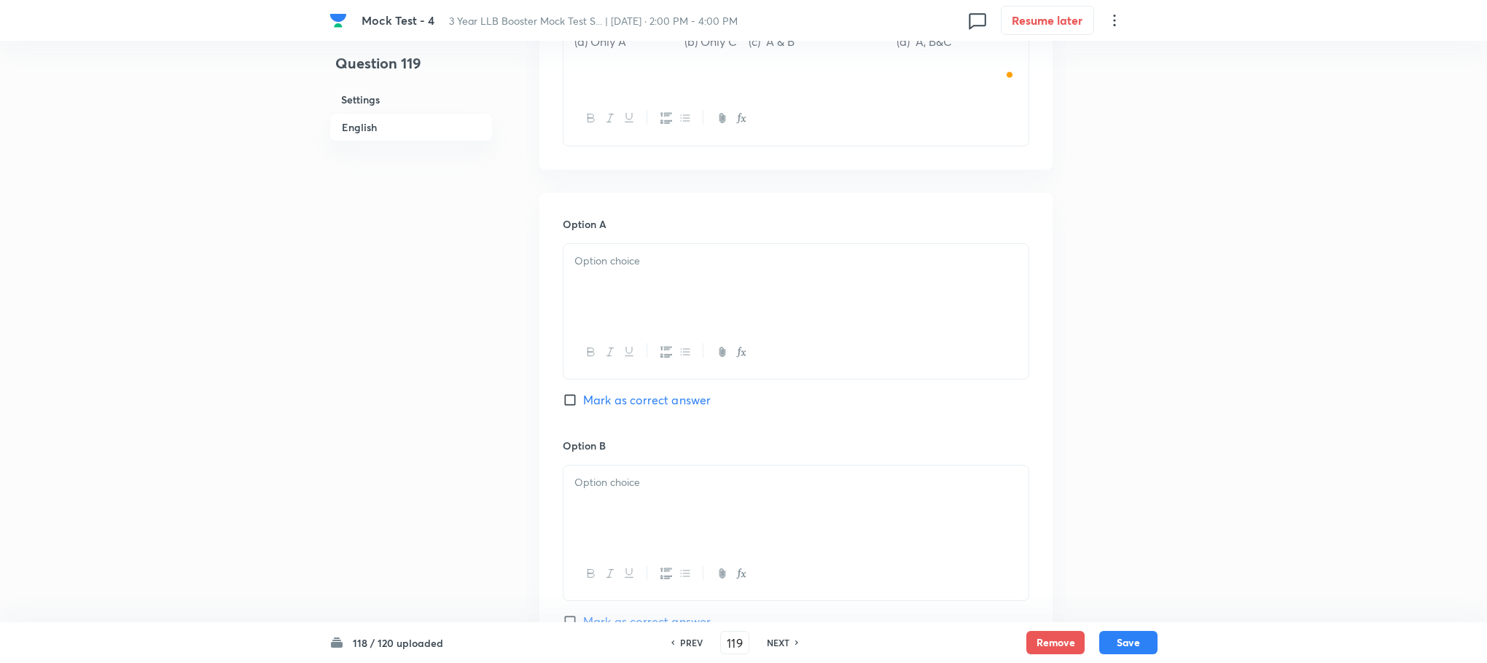
scroll to position [684, 0]
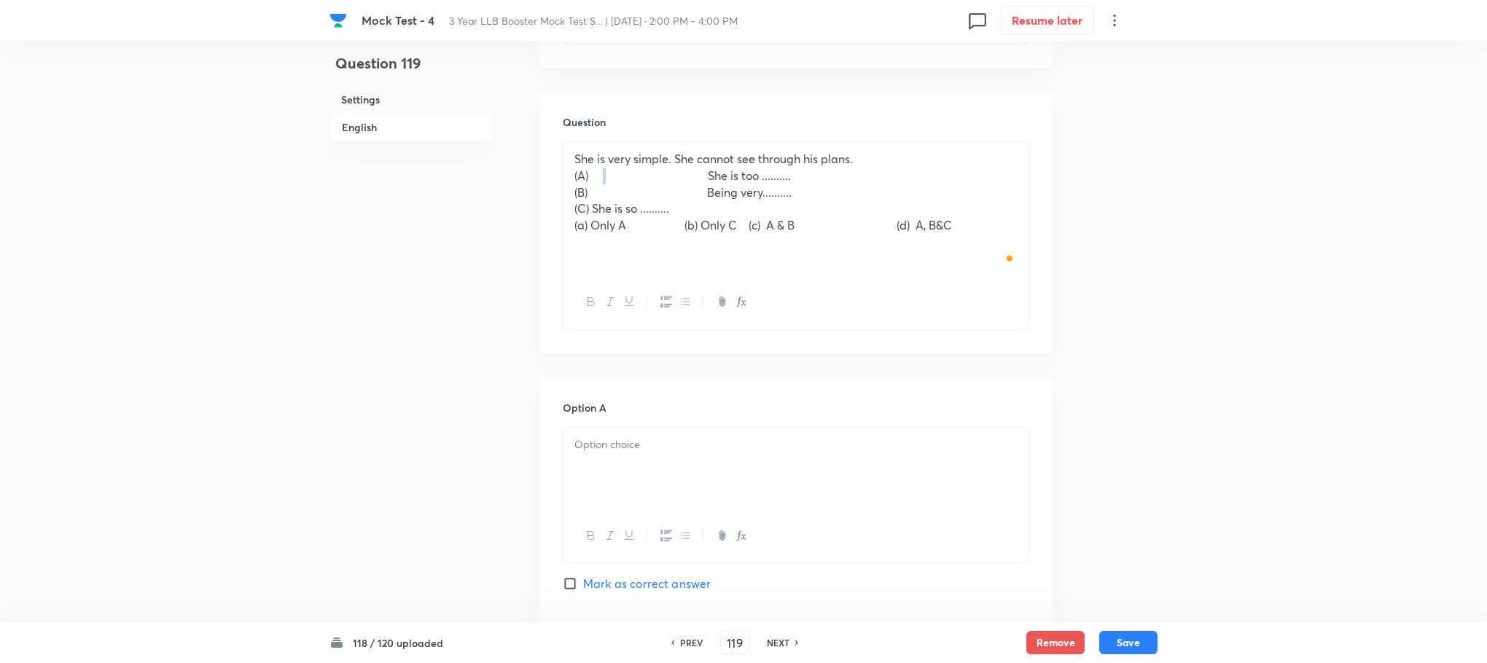
click at [604, 176] on p "(A) She is too .........." at bounding box center [795, 176] width 443 height 17
drag, startPoint x: 602, startPoint y: 225, endPoint x: 1002, endPoint y: 274, distance: 403.1
click at [1002, 274] on div "She is very simple. She cannot see through his plans. (A) She is too ..........…" at bounding box center [795, 208] width 465 height 133
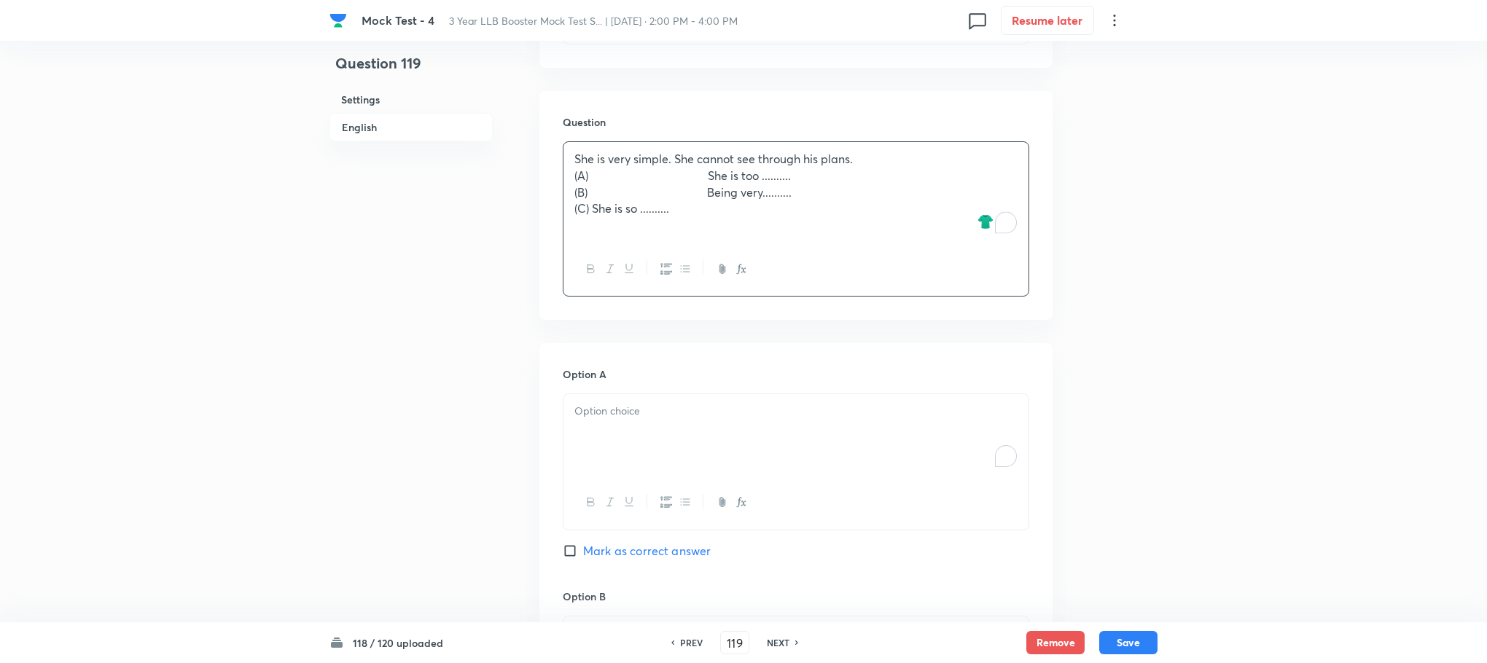
click at [628, 442] on div "To enrich screen reader interactions, please activate Accessibility in Grammarl…" at bounding box center [795, 435] width 465 height 82
drag, startPoint x: 600, startPoint y: 403, endPoint x: 531, endPoint y: 401, distance: 68.5
click at [531, 401] on div "Question 119 Settings English Settings Type Single choice correct 4 options Wit…" at bounding box center [743, 463] width 828 height 2154
drag, startPoint x: 752, startPoint y: 173, endPoint x: 636, endPoint y: 177, distance: 115.9
click at [636, 177] on p "(A) She is too .........." at bounding box center [795, 176] width 443 height 17
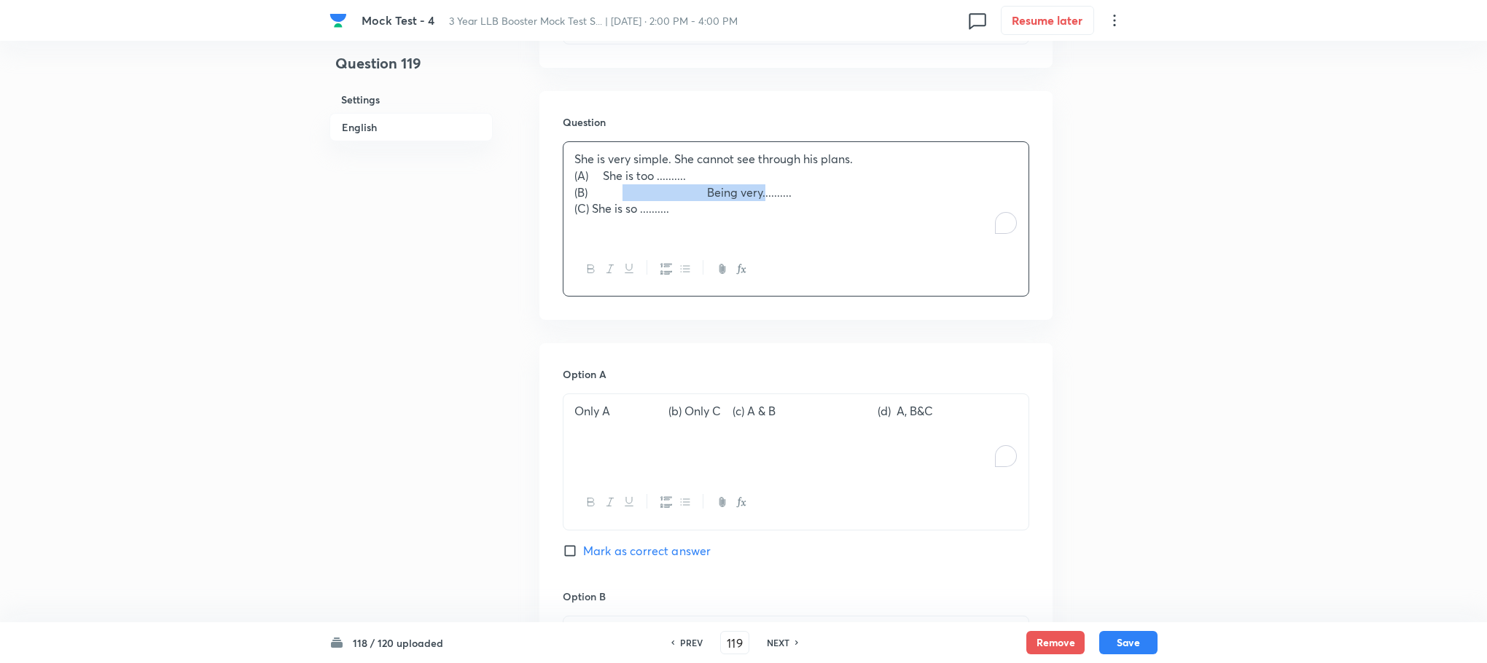
drag, startPoint x: 752, startPoint y: 197, endPoint x: 628, endPoint y: 192, distance: 124.7
click at [628, 192] on p "(B) Being very.........." at bounding box center [795, 192] width 443 height 17
click at [635, 173] on p "(A) She is too .........." at bounding box center [795, 176] width 443 height 17
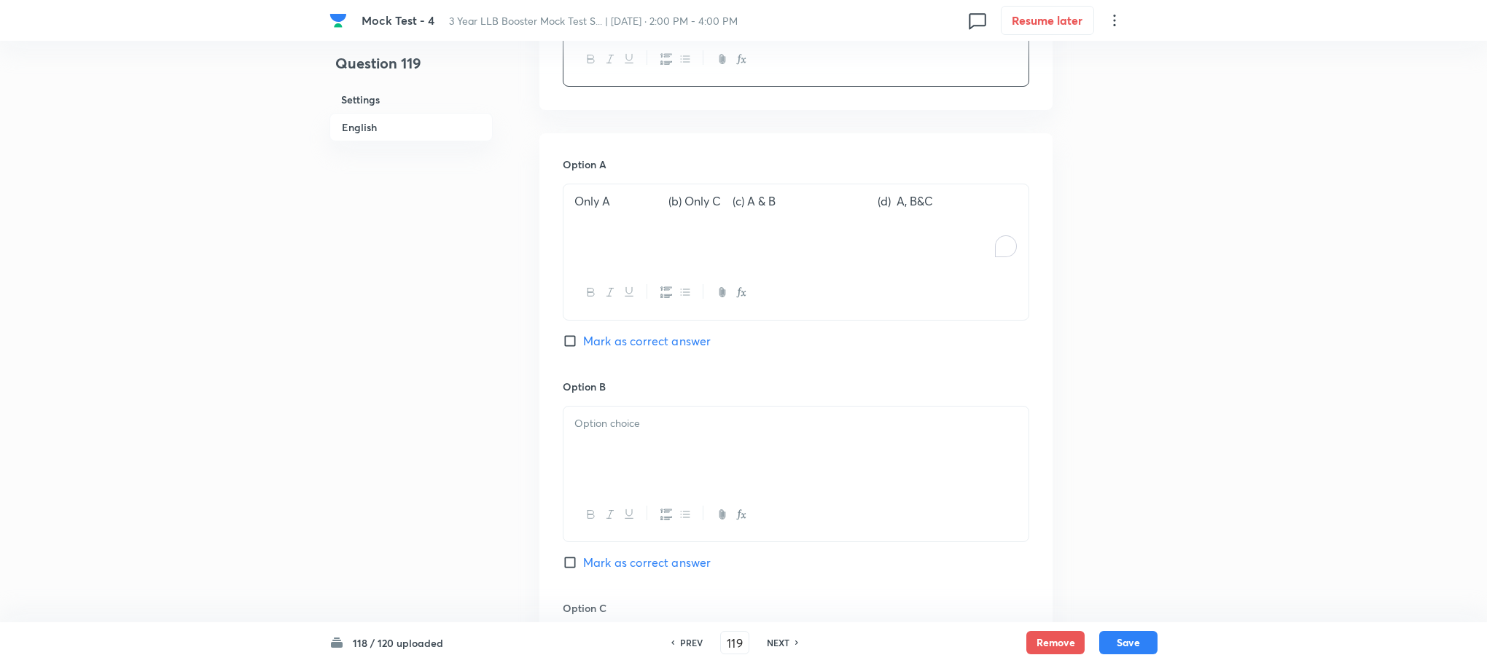
scroll to position [903, 0]
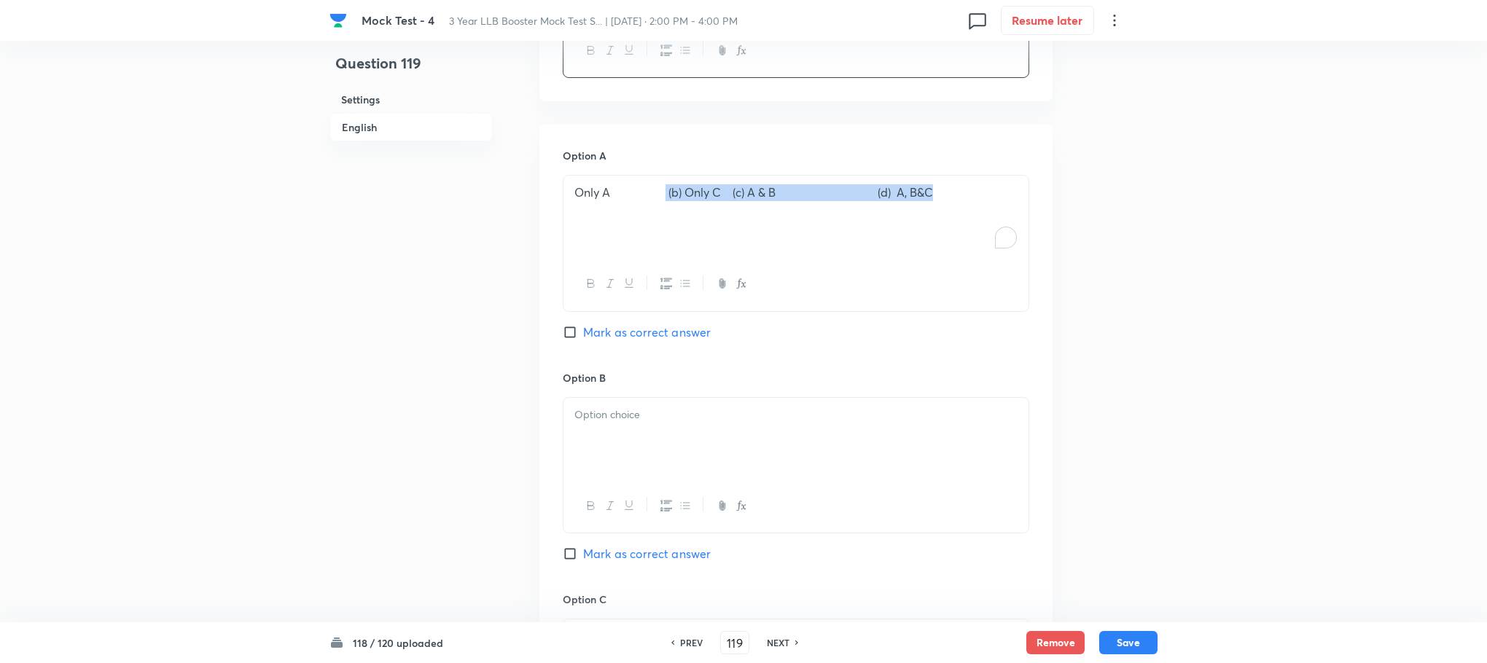
drag, startPoint x: 670, startPoint y: 190, endPoint x: 963, endPoint y: 189, distance: 293.0
click at [963, 189] on p "Only A (b) Only C (c) A & B (d) A, B&C" at bounding box center [795, 192] width 443 height 17
click at [665, 435] on div at bounding box center [795, 439] width 465 height 82
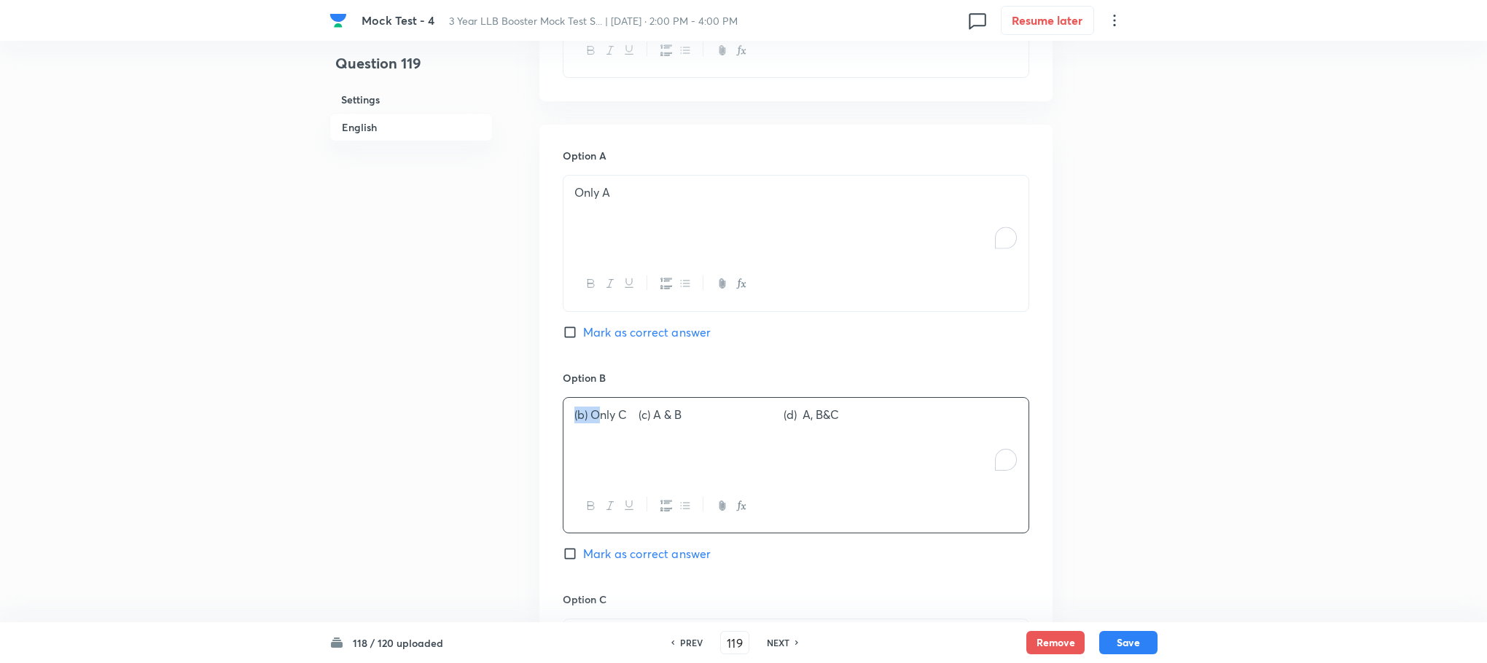
drag, startPoint x: 593, startPoint y: 414, endPoint x: 528, endPoint y: 415, distance: 65.6
click at [528, 415] on div "Question 119 Settings English Settings Type Single choice correct 4 options Wit…" at bounding box center [743, 244] width 828 height 2154
drag, startPoint x: 621, startPoint y: 421, endPoint x: 953, endPoint y: 422, distance: 332.3
click at [953, 422] on p "Only C (c) A & B (d) A, B&C" at bounding box center [795, 415] width 443 height 17
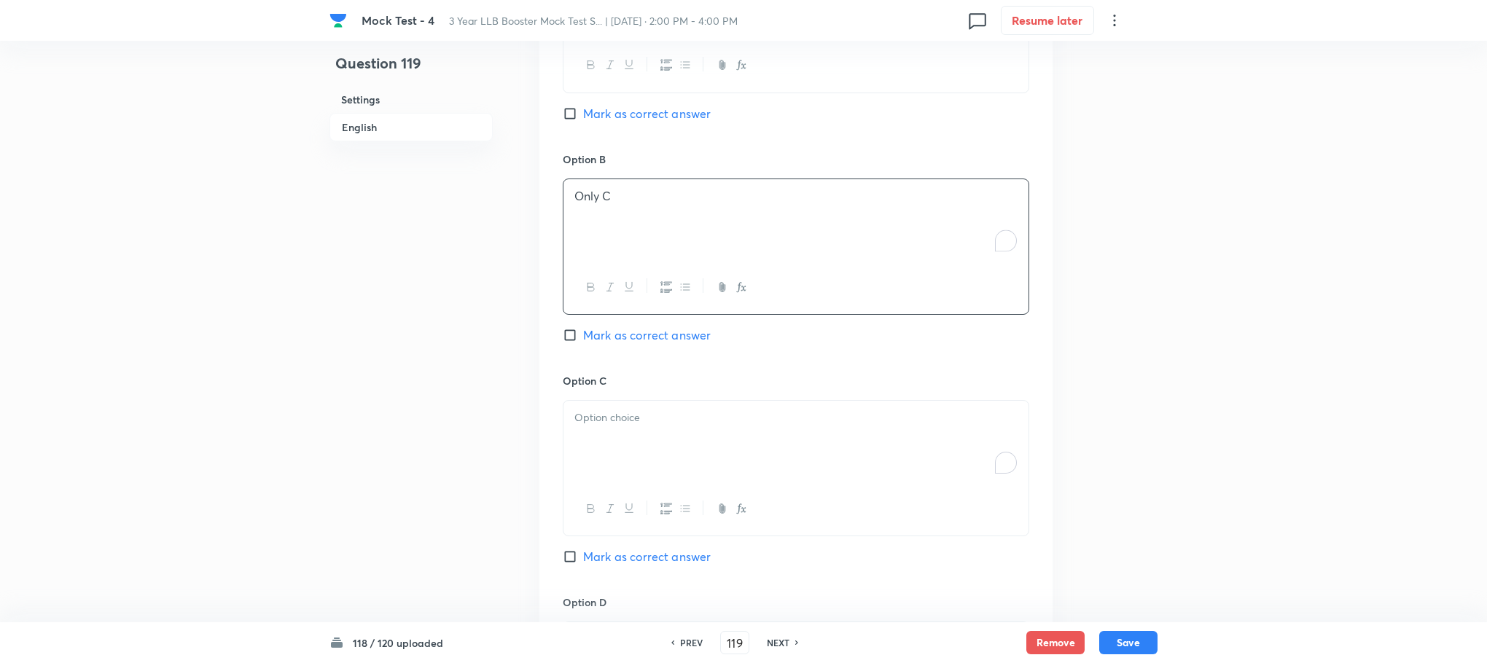
click at [597, 451] on div "To enrich screen reader interactions, please activate Accessibility in Grammarl…" at bounding box center [795, 442] width 465 height 82
drag, startPoint x: 589, startPoint y: 415, endPoint x: 503, endPoint y: 411, distance: 86.1
click at [503, 411] on div "Question 119 Settings English Settings Type Single choice correct 4 options Wit…" at bounding box center [743, 25] width 828 height 2154
drag, startPoint x: 692, startPoint y: 424, endPoint x: 860, endPoint y: 439, distance: 169.1
click at [860, 439] on div "A & B (d) A, B&C" at bounding box center [795, 442] width 465 height 82
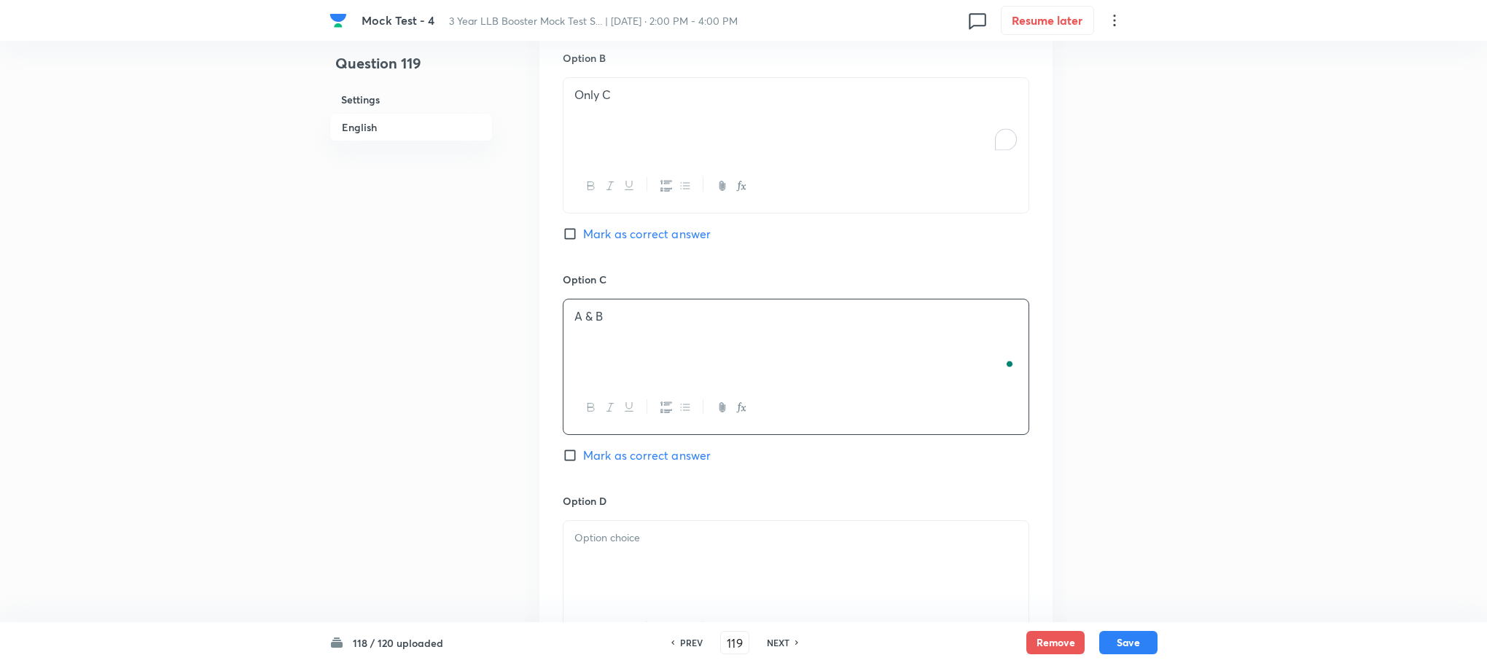
scroll to position [1450, 0]
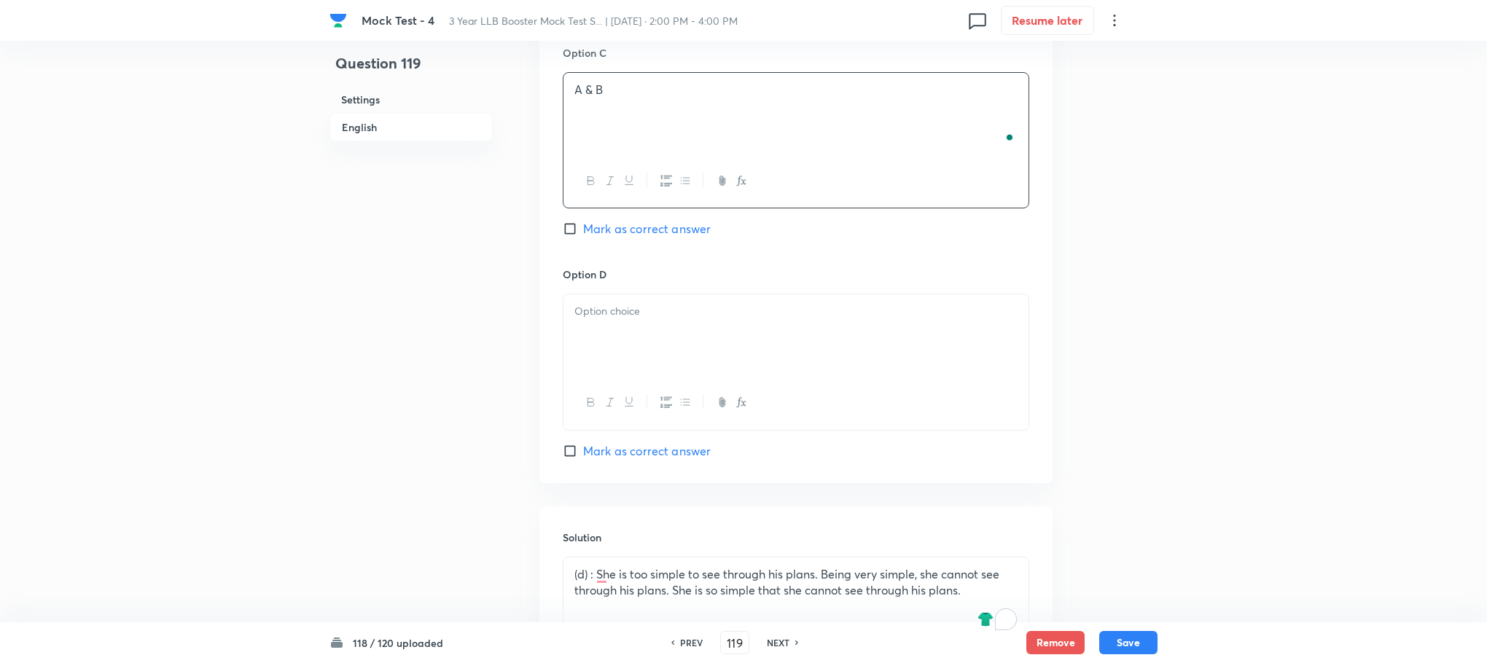
click at [615, 337] on div at bounding box center [795, 335] width 465 height 82
drag, startPoint x: 619, startPoint y: 318, endPoint x: 494, endPoint y: 324, distance: 124.8
click at [639, 447] on span "Mark as correct answer" at bounding box center [647, 450] width 128 height 17
click at [583, 447] on input "Mark as correct answer" at bounding box center [573, 451] width 20 height 15
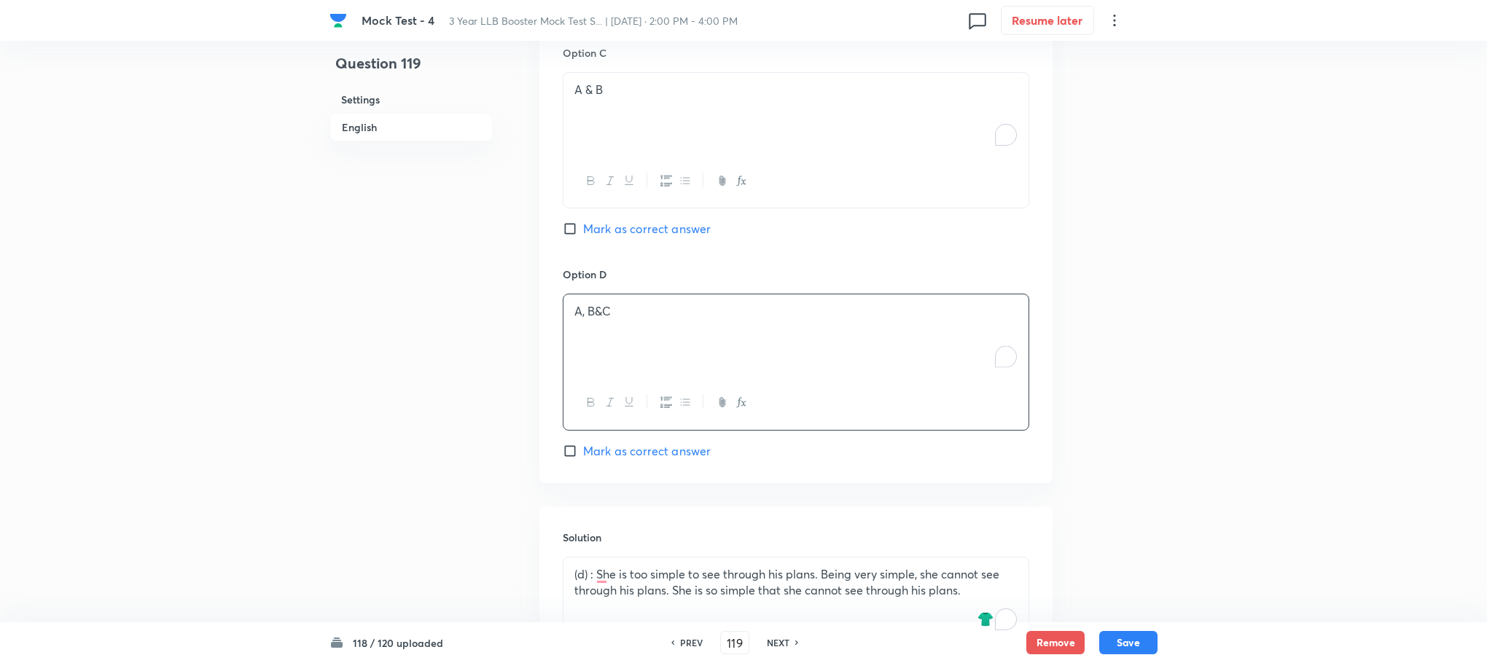
checkbox input "true"
click at [1133, 645] on button "Save" at bounding box center [1128, 641] width 58 height 23
type input "120"
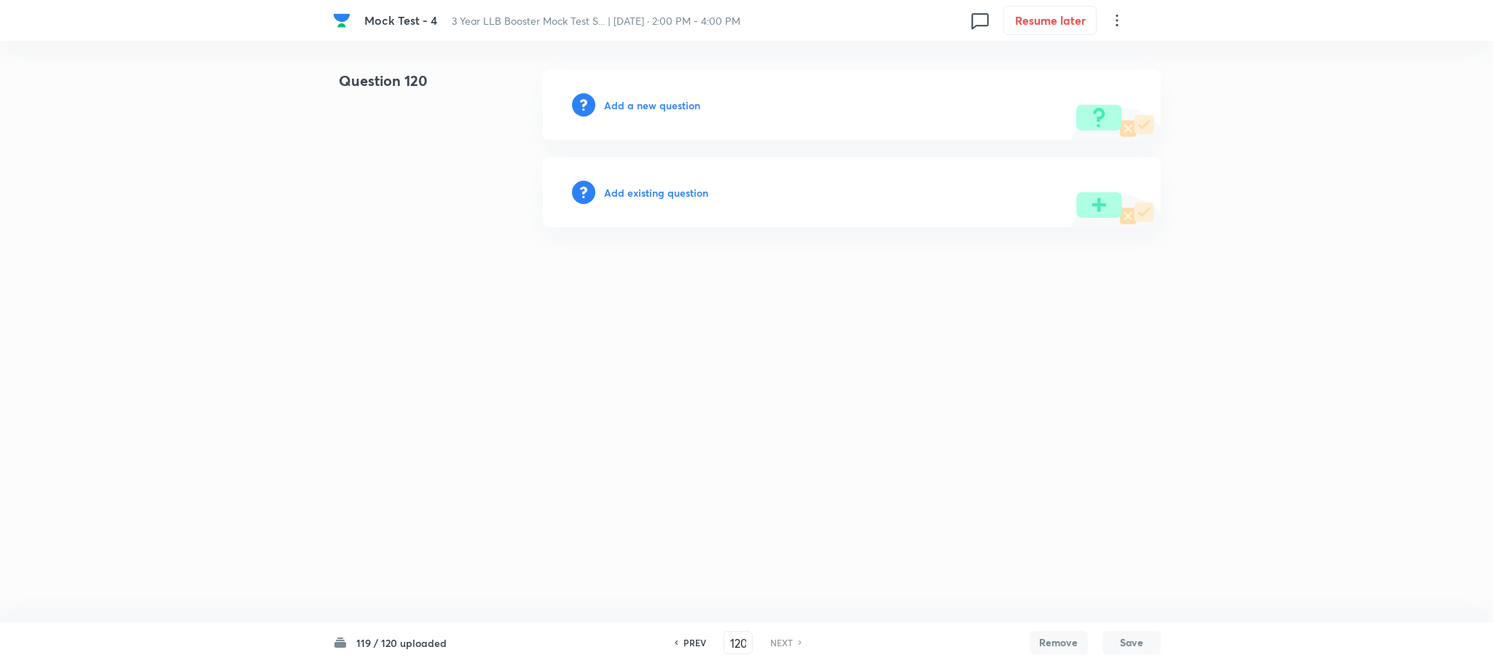
click at [667, 109] on h6 "Add a new question" at bounding box center [652, 105] width 96 height 15
click at [667, 109] on h6 "Choose a question type" at bounding box center [660, 105] width 112 height 15
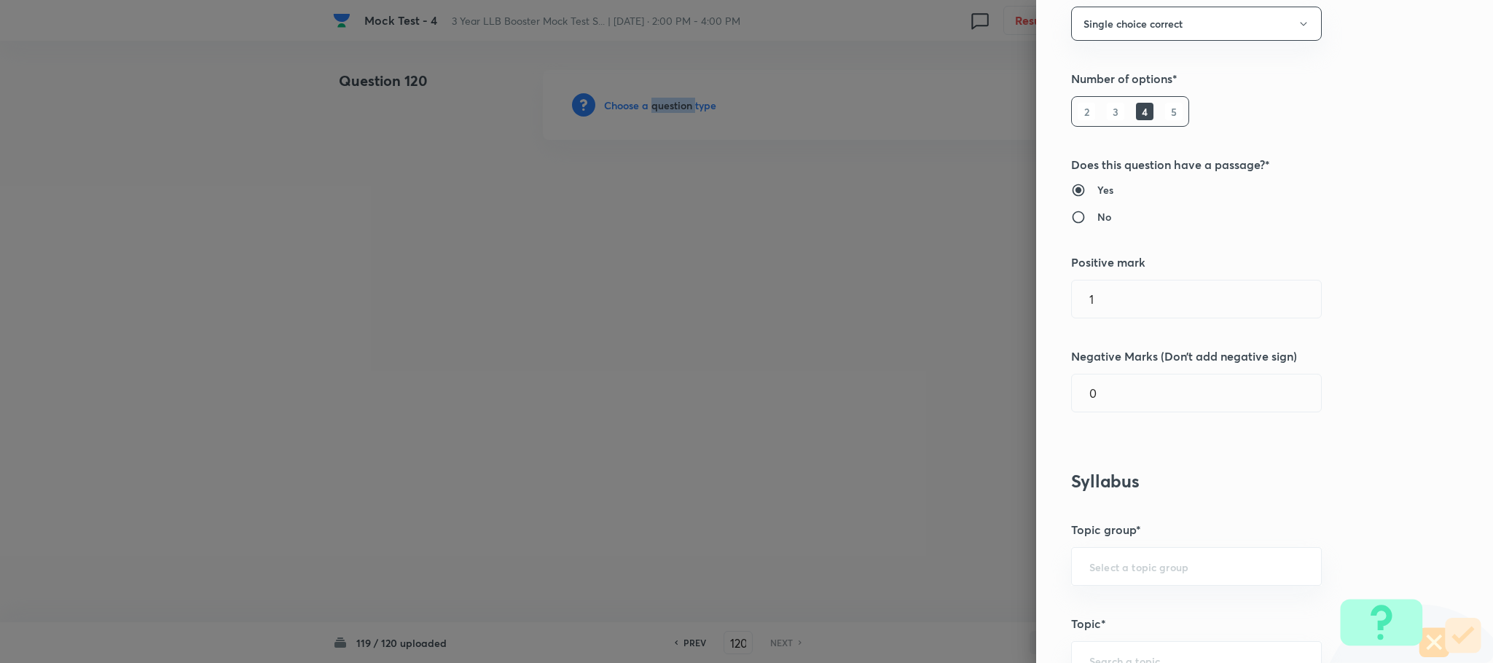
scroll to position [547, 0]
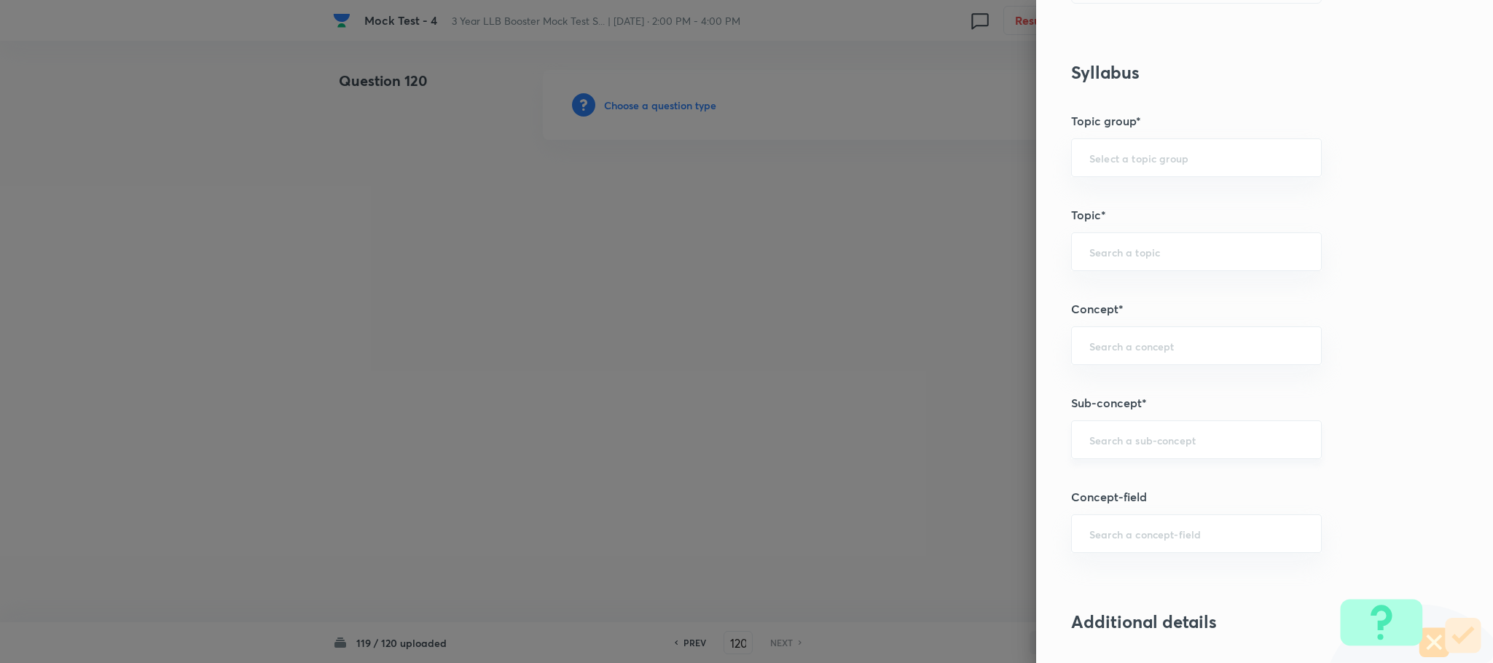
click at [1126, 438] on input "text" at bounding box center [1197, 440] width 214 height 14
click at [1118, 485] on li "Reading Approach" at bounding box center [1180, 486] width 249 height 26
type input "Reading Approach"
type input "English Language"
type input "English Comprehension"
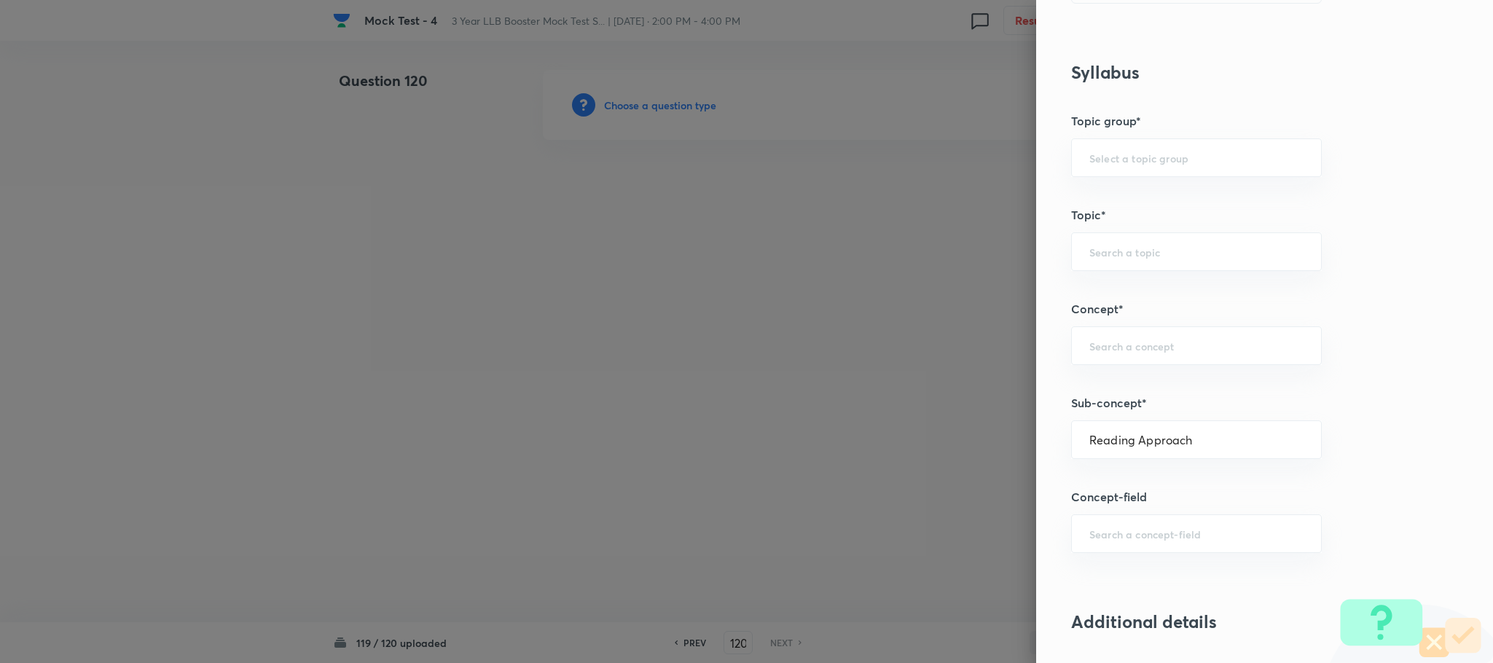
type input "Types of Passages"
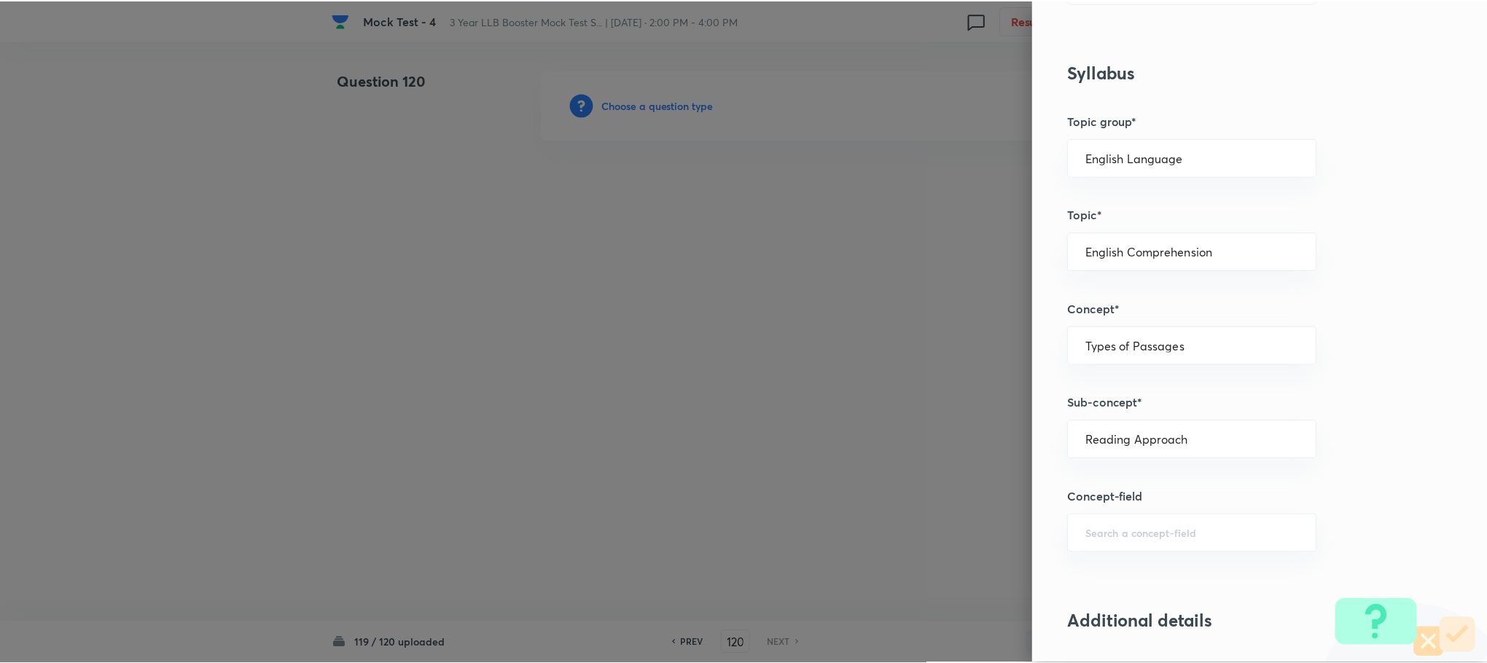
scroll to position [1328, 0]
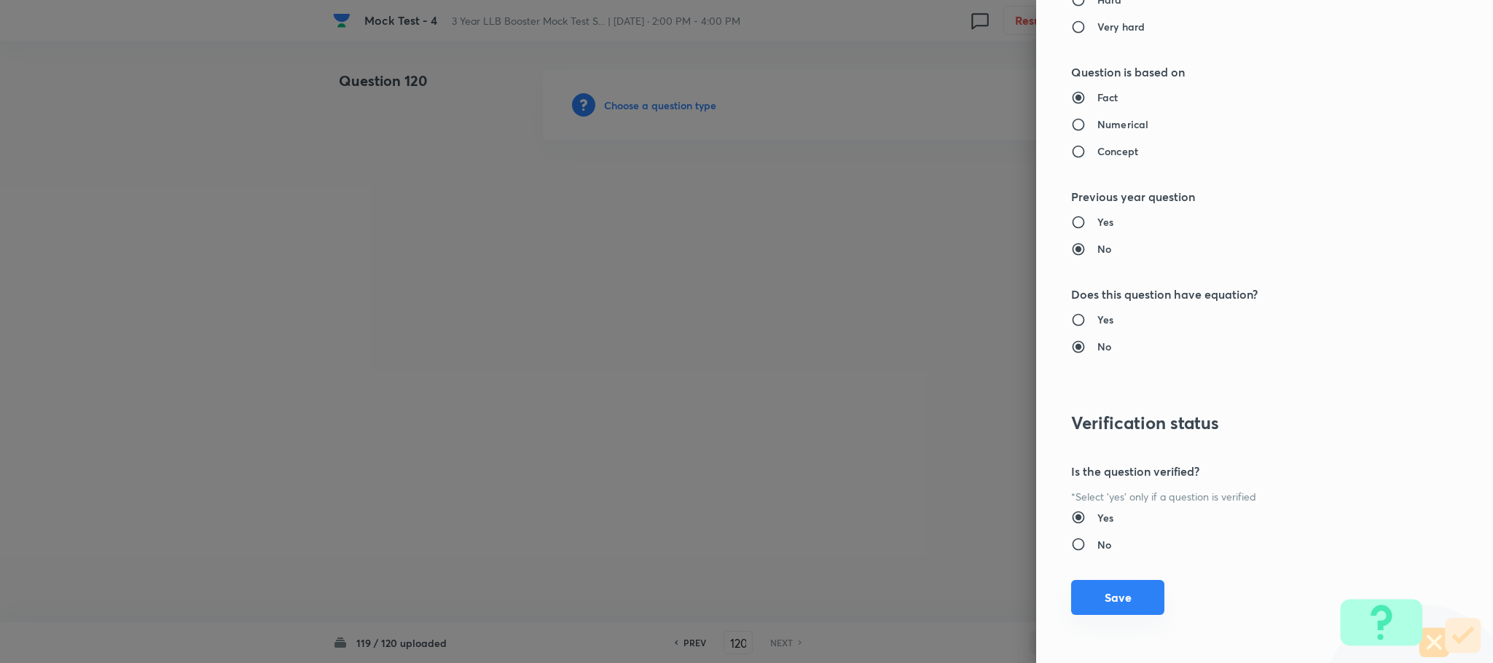
click at [1106, 610] on button "Save" at bounding box center [1117, 597] width 93 height 35
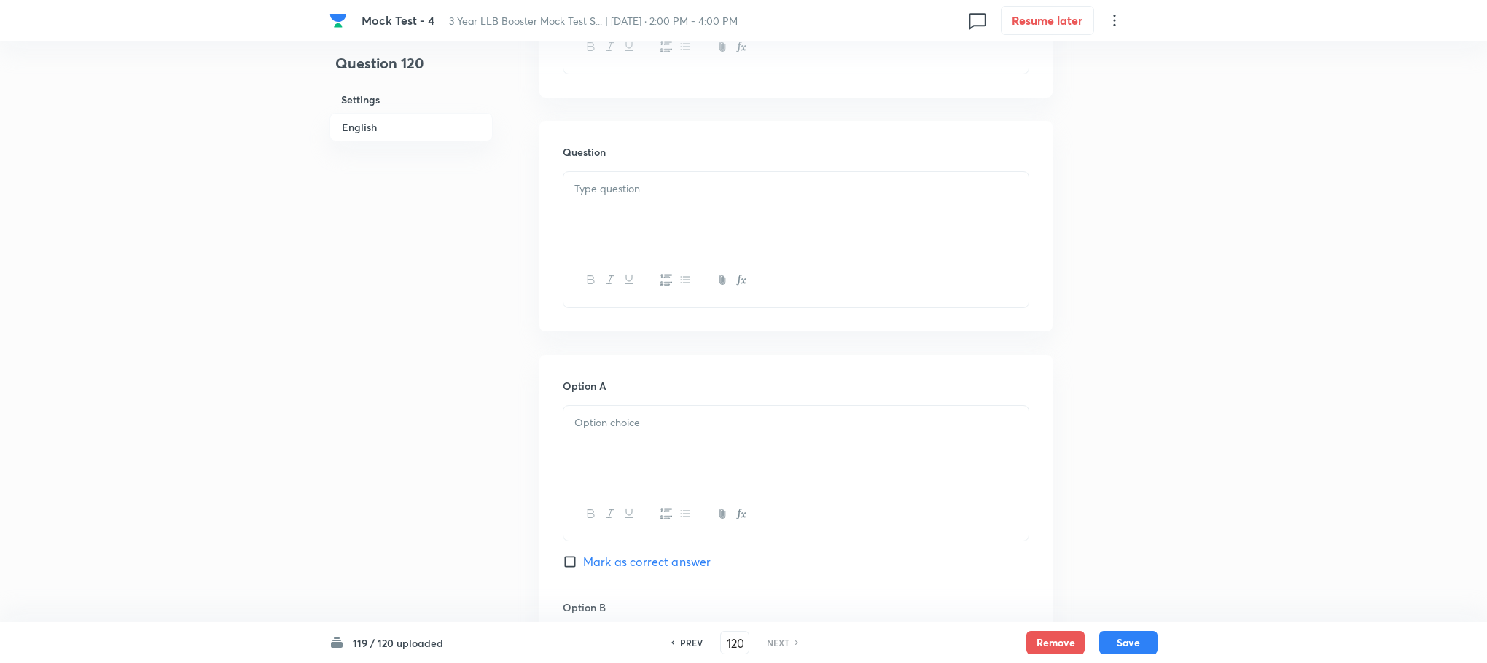
scroll to position [656, 0]
click at [610, 215] on div at bounding box center [795, 212] width 465 height 82
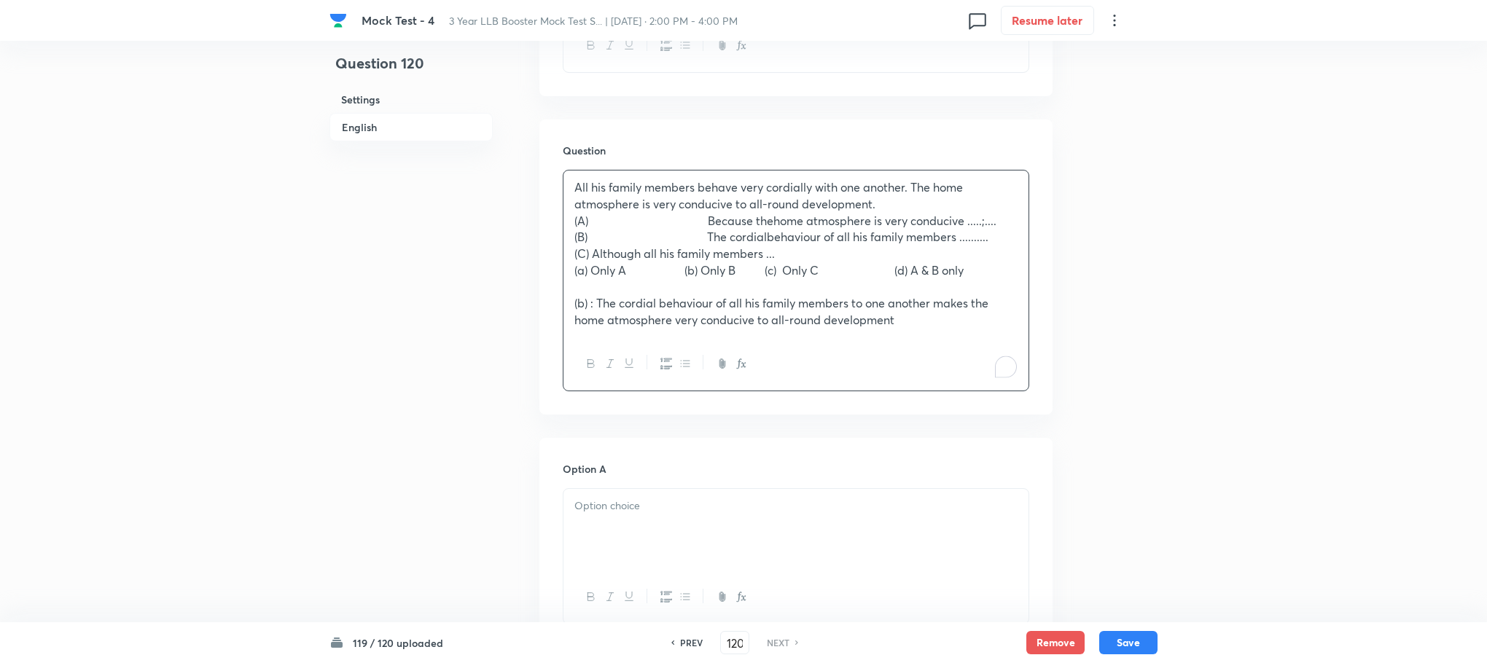
drag, startPoint x: 609, startPoint y: 354, endPoint x: 1098, endPoint y: 410, distance: 492.9
click at [1098, 410] on div "Question 120 Settings English Settings Type Single choice correct 4 options Wit…" at bounding box center [743, 524] width 828 height 2221
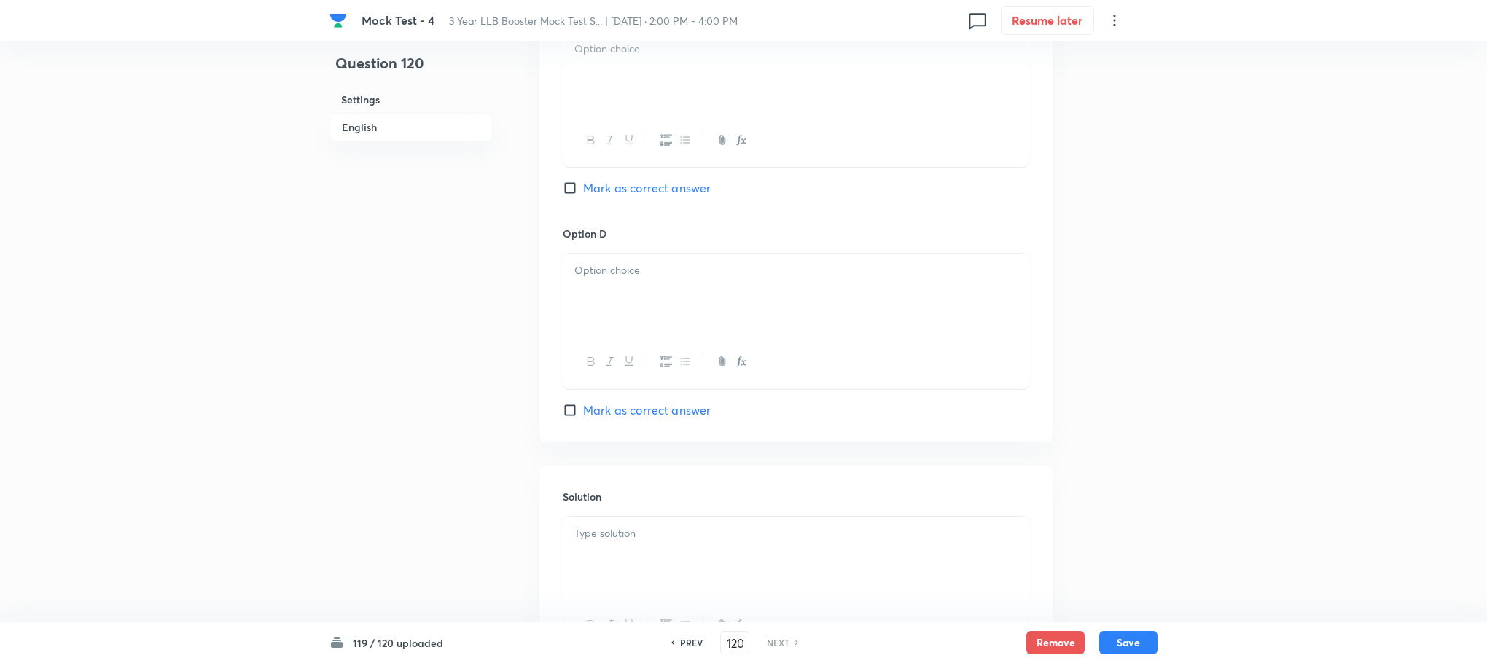
scroll to position [1735, 0]
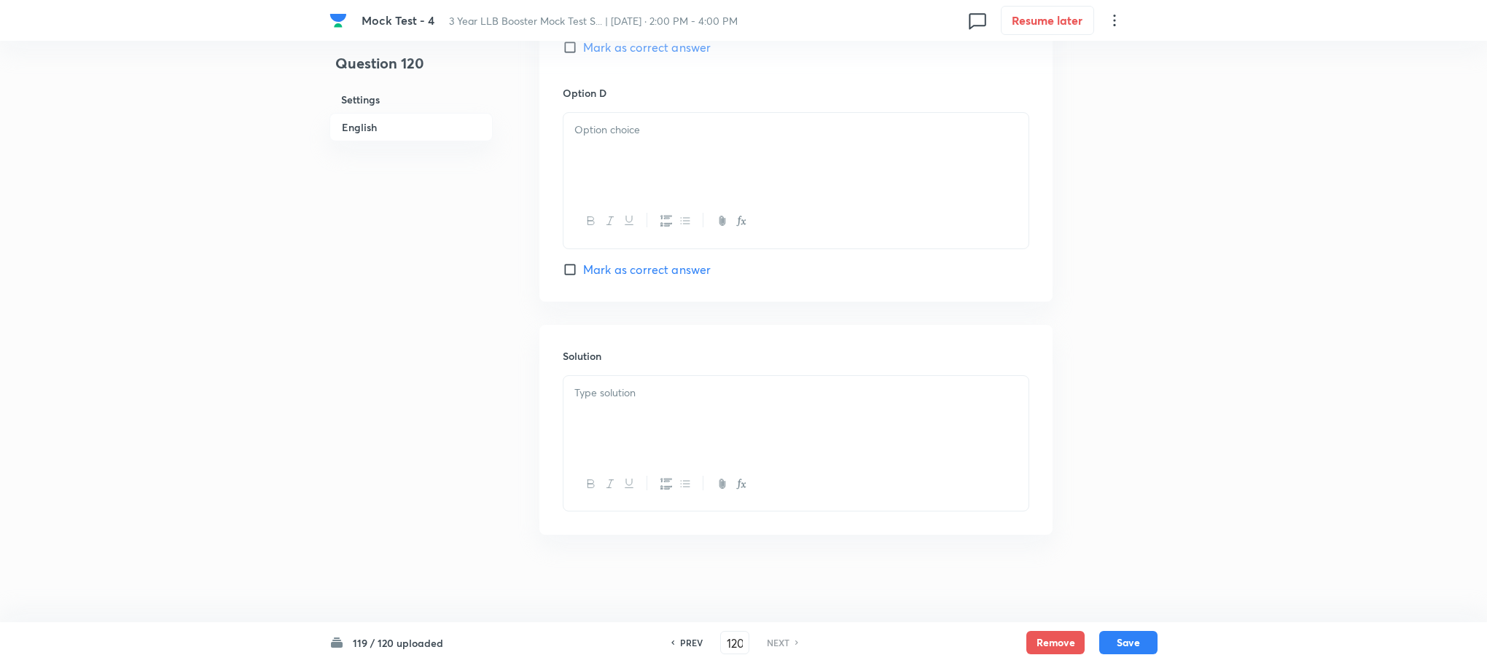
click at [606, 394] on p at bounding box center [795, 393] width 443 height 17
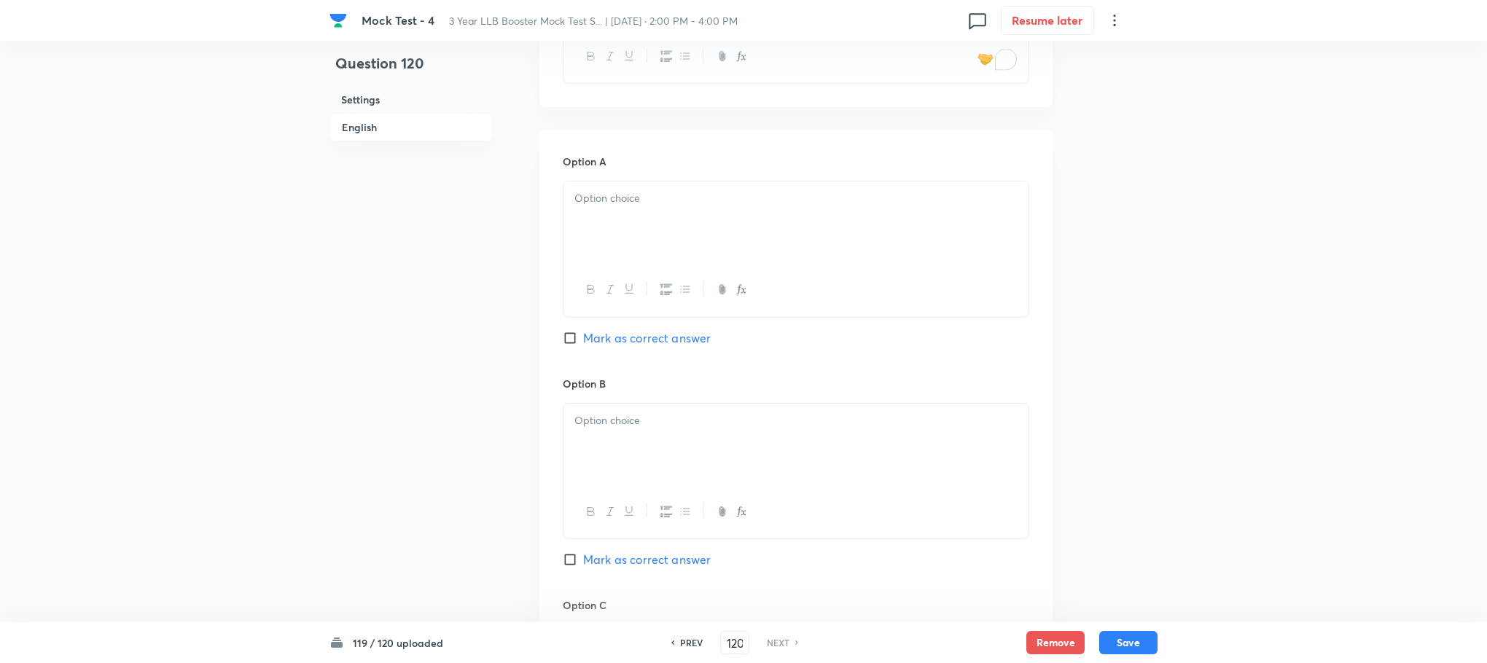
scroll to position [641, 0]
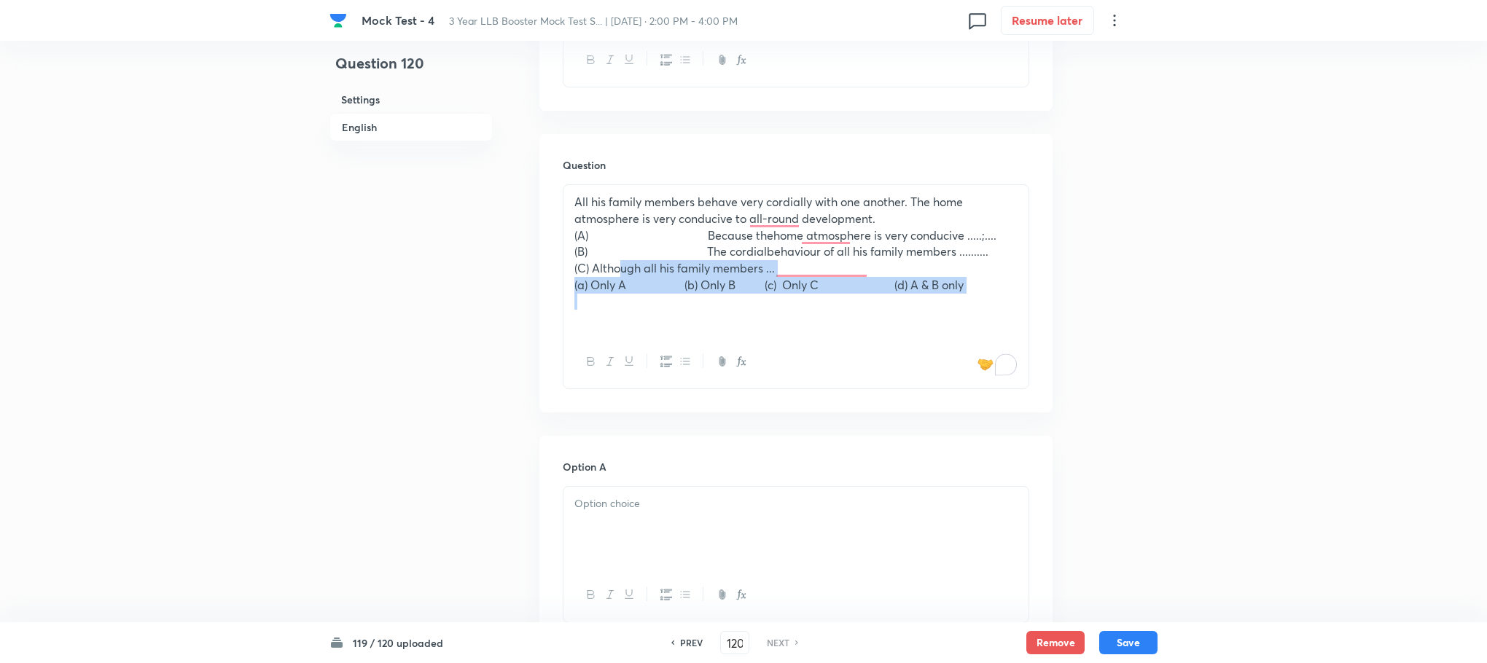
drag, startPoint x: 608, startPoint y: 295, endPoint x: 877, endPoint y: 357, distance: 276.0
click at [877, 335] on div "All his family members behave very cordially with one another. The home atmosph…" at bounding box center [795, 260] width 465 height 150
drag, startPoint x: 603, startPoint y: 313, endPoint x: 912, endPoint y: 398, distance: 320.6
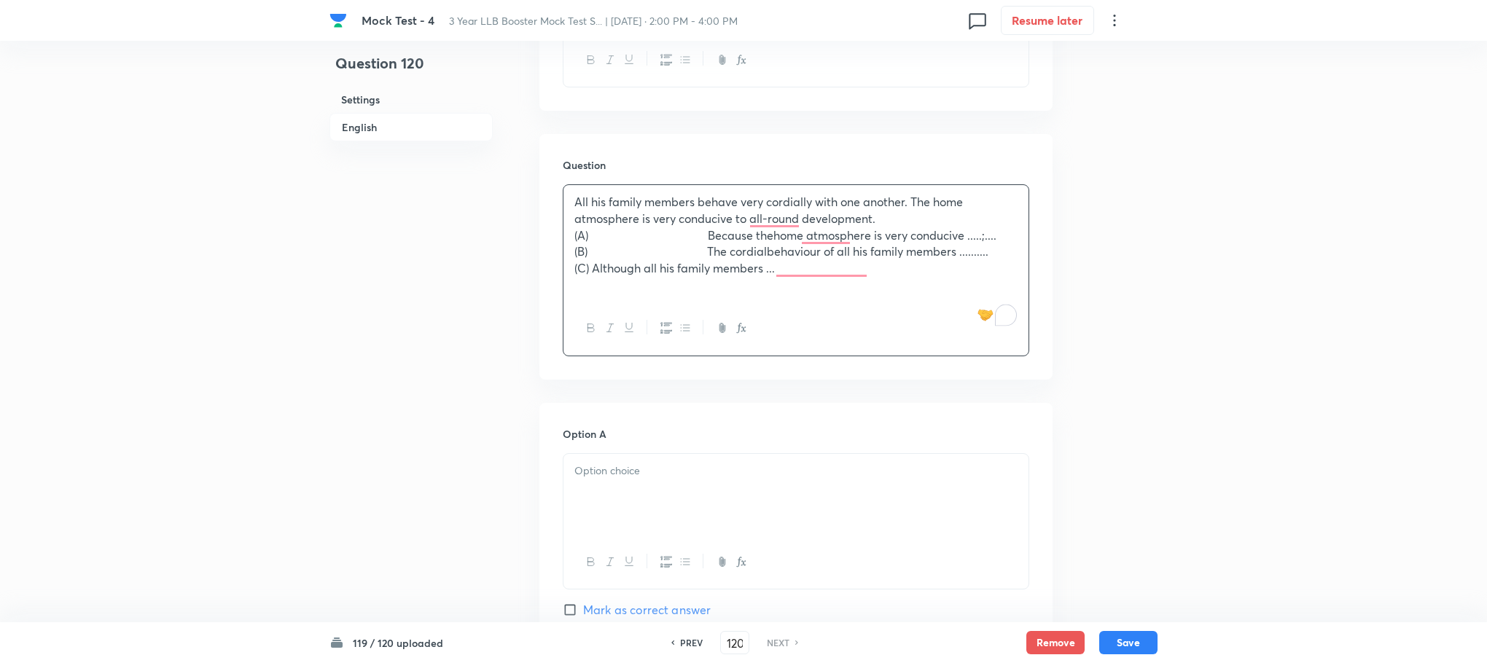
click at [718, 488] on div at bounding box center [795, 495] width 465 height 82
drag, startPoint x: 595, startPoint y: 505, endPoint x: 451, endPoint y: 509, distance: 143.6
click at [451, 509] on div "Question 120 Settings English Settings Type Single choice correct 4 options Wit…" at bounding box center [743, 514] width 828 height 2171
drag, startPoint x: 667, startPoint y: 507, endPoint x: 986, endPoint y: 512, distance: 319.3
click at [986, 480] on p "Only A (b) Only B (c) Only C (d) A & B only" at bounding box center [795, 471] width 443 height 17
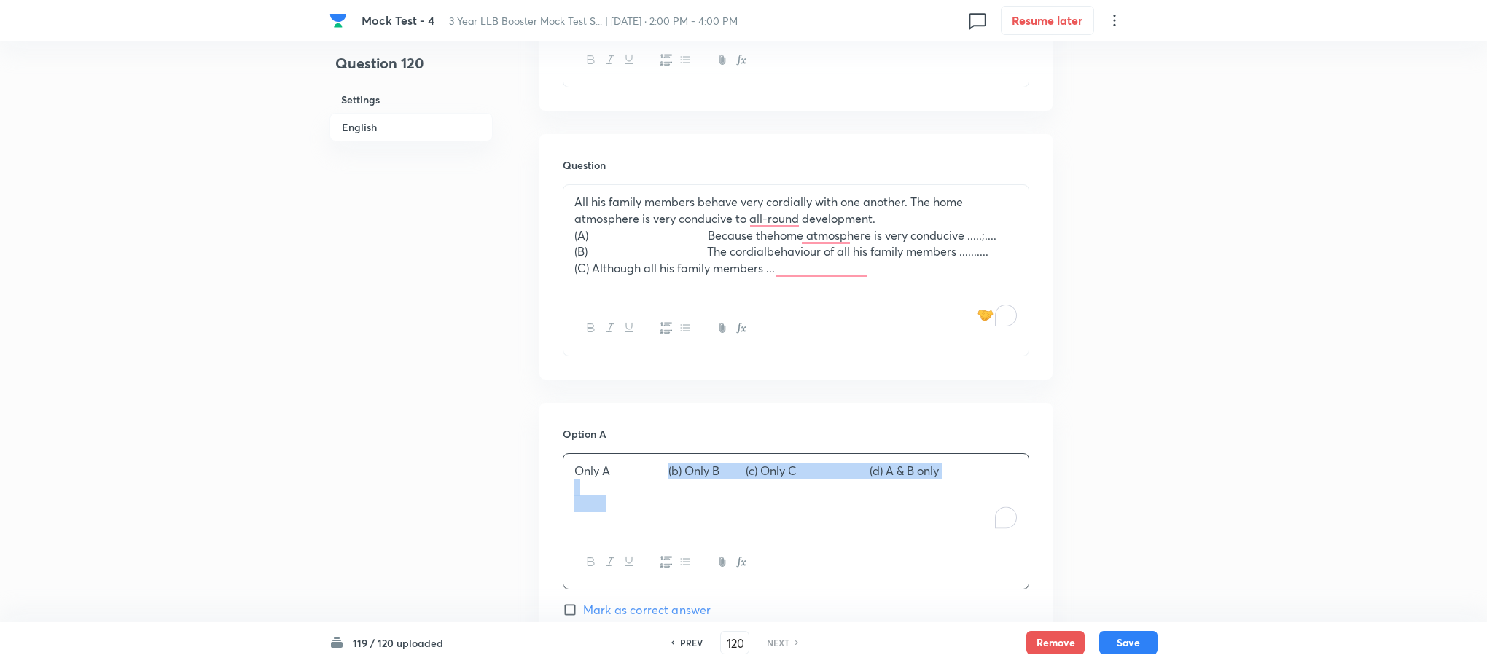
drag, startPoint x: 671, startPoint y: 507, endPoint x: 800, endPoint y: 571, distance: 144.1
click at [800, 536] on div "Only A (b) Only B (c) Only C (d) A & B only" at bounding box center [795, 495] width 465 height 82
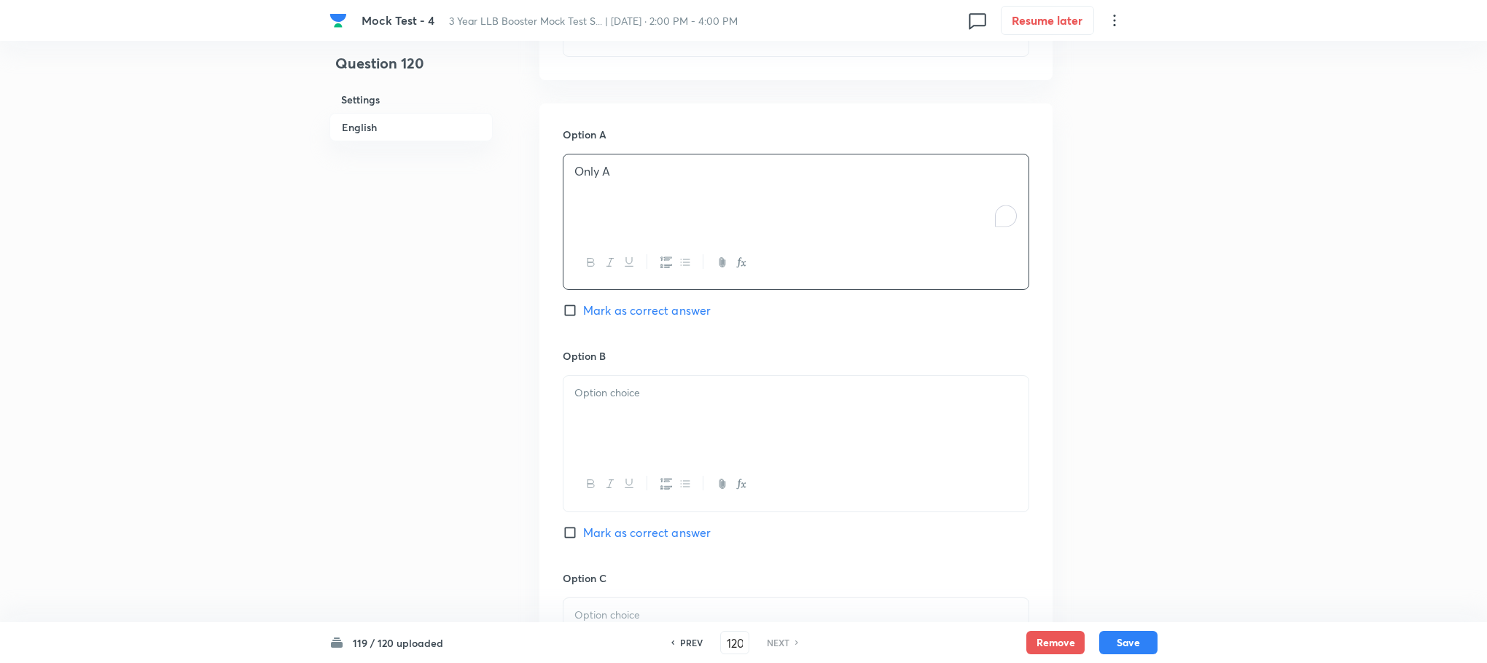
scroll to position [969, 0]
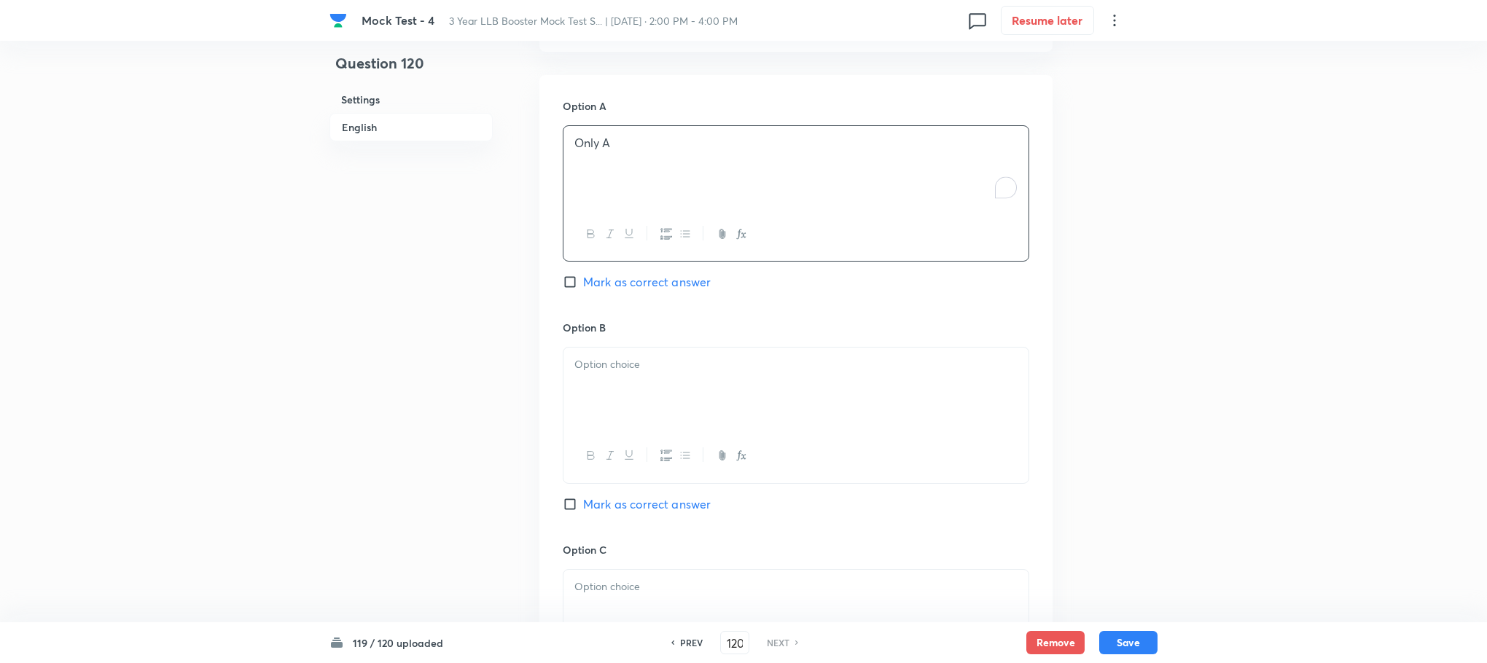
click at [617, 425] on div at bounding box center [795, 389] width 465 height 82
drag, startPoint x: 593, startPoint y: 396, endPoint x: 330, endPoint y: 431, distance: 264.7
click at [330, 431] on div "Question 120 Settings English Settings Type Single choice correct 4 options Wit…" at bounding box center [743, 186] width 828 height 2171
drag, startPoint x: 634, startPoint y: 399, endPoint x: 988, endPoint y: 411, distance: 354.4
click at [988, 411] on div "Only B (c) Only C (d) A & B only" at bounding box center [795, 389] width 465 height 82
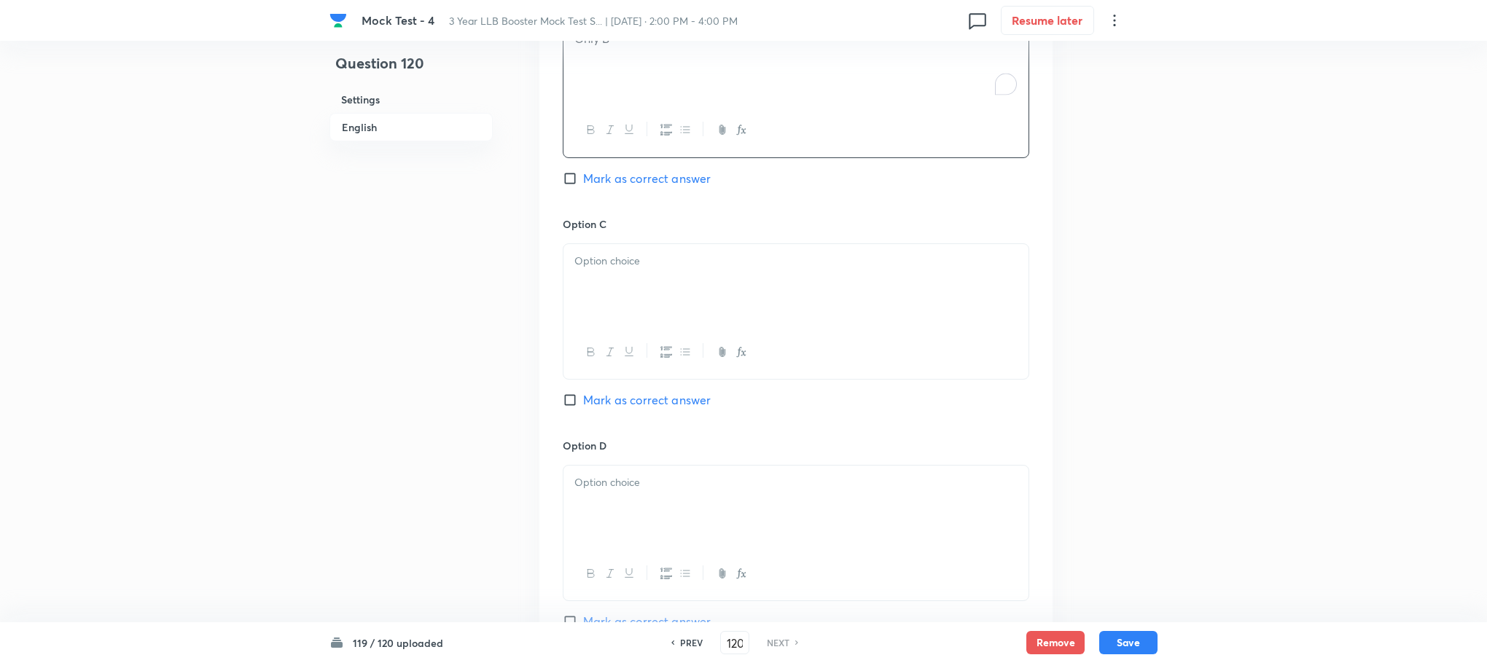
scroll to position [1297, 0]
click at [635, 267] on p at bounding box center [795, 259] width 443 height 17
drag, startPoint x: 593, startPoint y: 295, endPoint x: 528, endPoint y: 297, distance: 64.9
drag, startPoint x: 683, startPoint y: 293, endPoint x: 869, endPoint y: 317, distance: 187.4
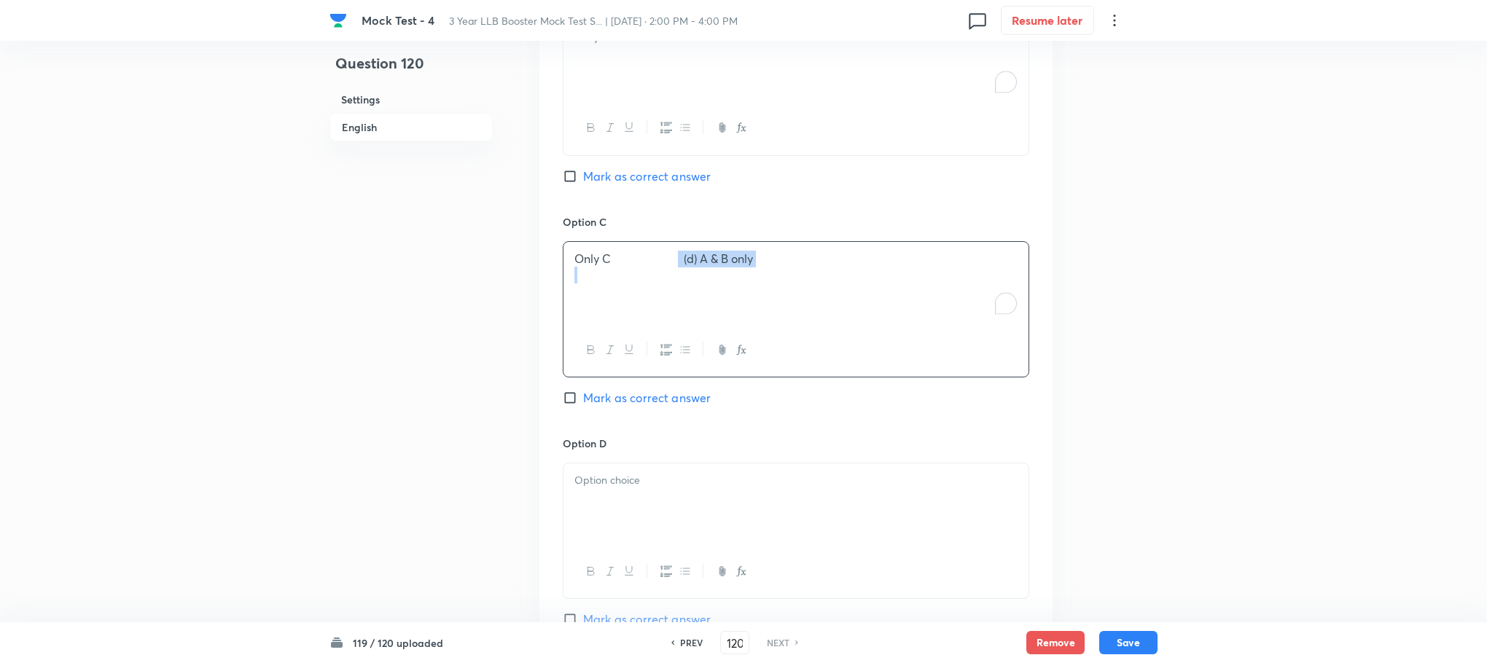
click at [869, 317] on div "Only C (d) A & B only" at bounding box center [795, 283] width 465 height 82
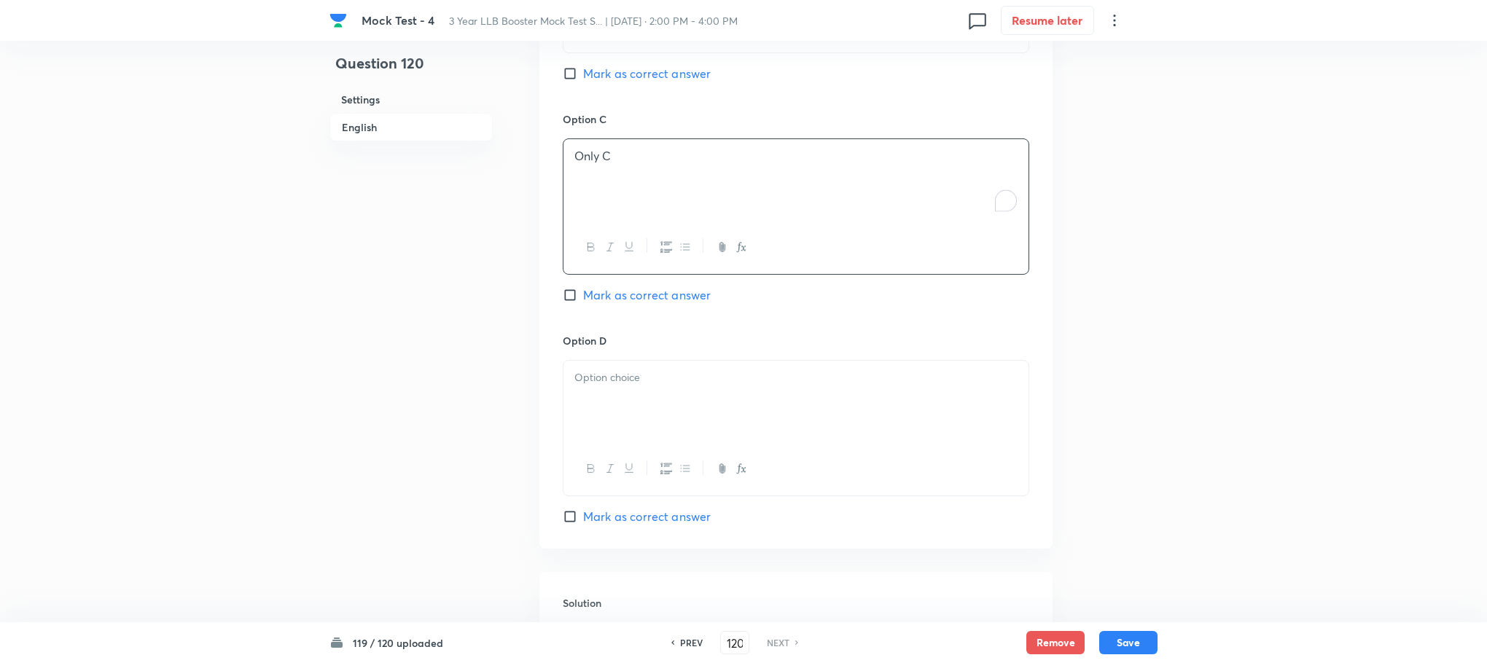
scroll to position [1516, 0]
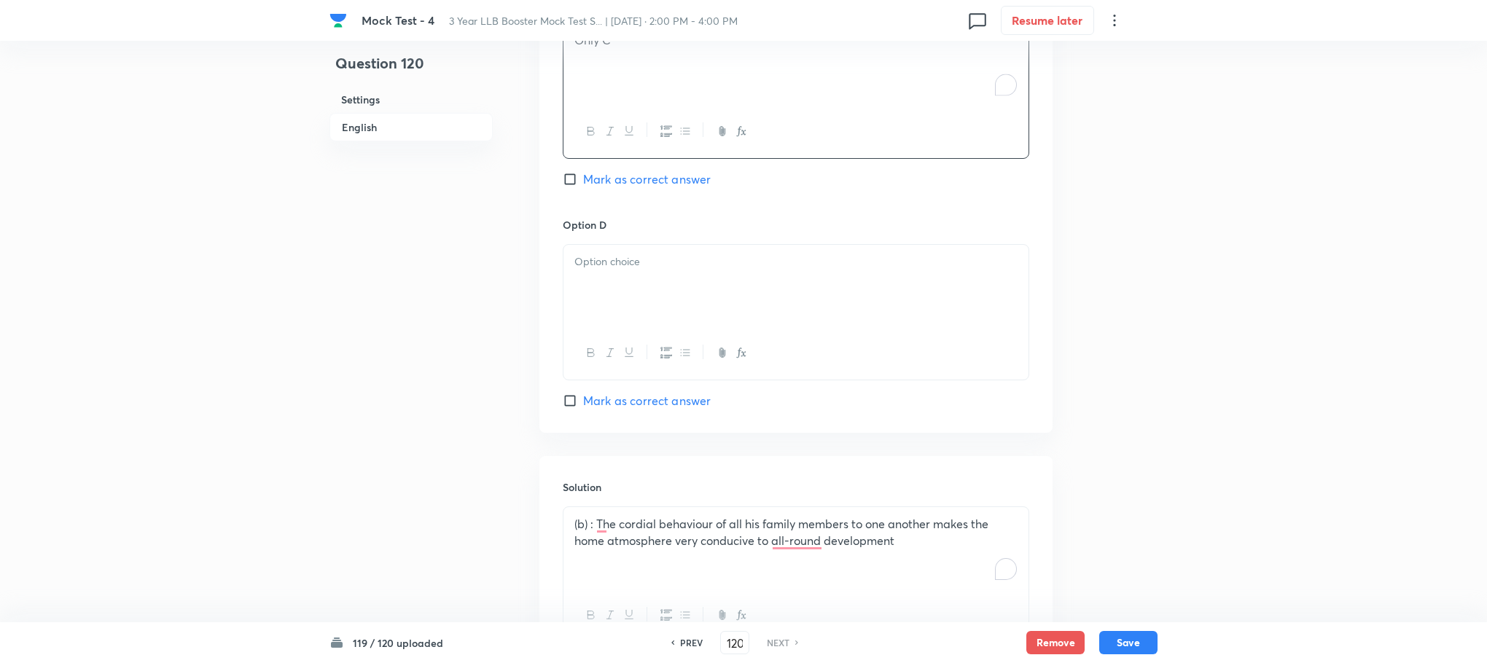
click at [658, 317] on div at bounding box center [795, 286] width 465 height 82
drag, startPoint x: 597, startPoint y: 292, endPoint x: 560, endPoint y: 295, distance: 37.3
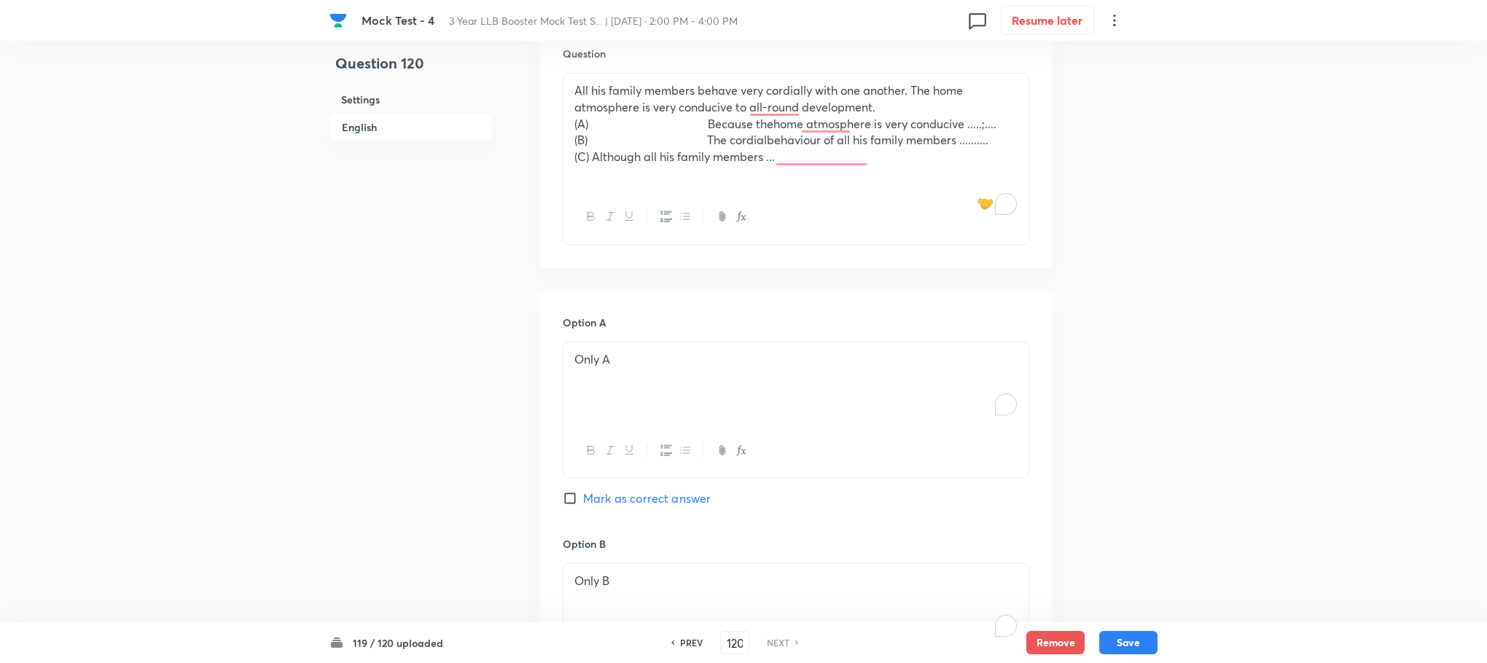
scroll to position [751, 0]
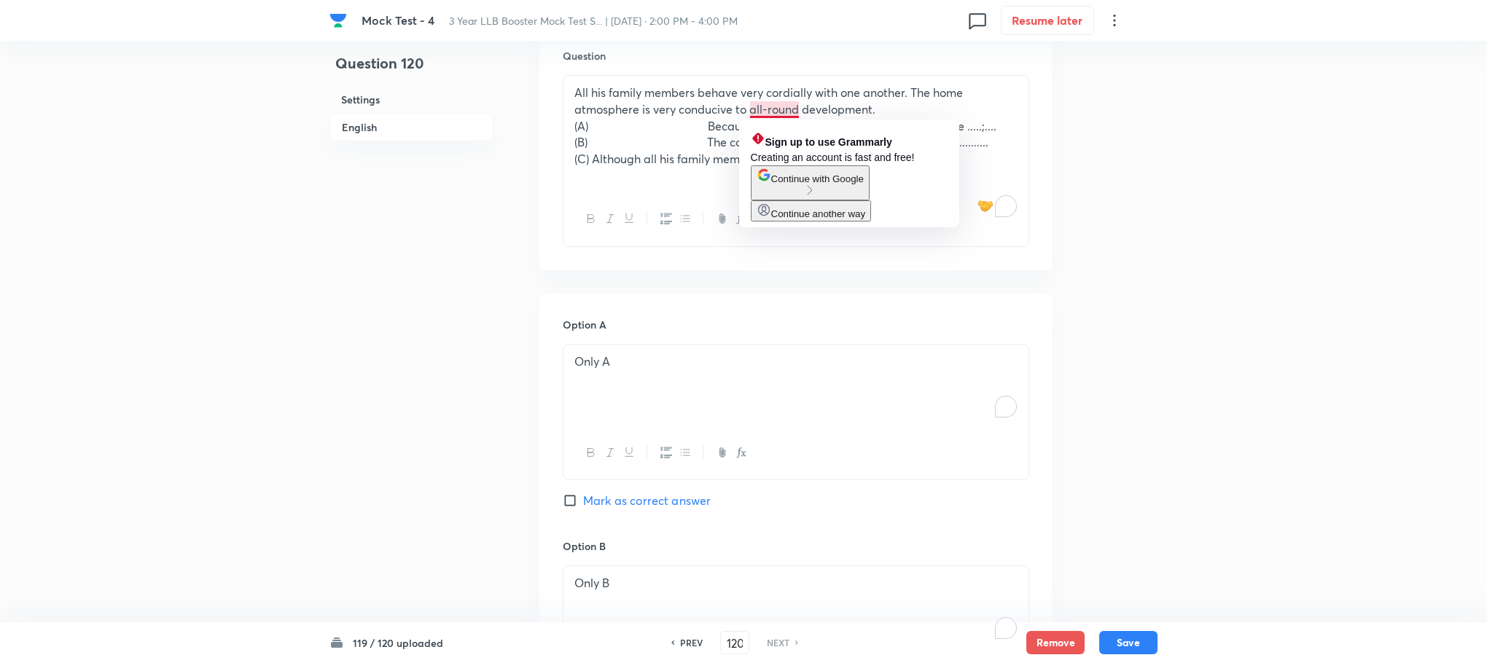
click at [752, 121] on div "Sign up to use Grammarly Creating an account is fast and free! Continue with Go…" at bounding box center [849, 174] width 220 height 108
click at [720, 125] on p "(A) Because thehome atmosphere is very conducive .....;...." at bounding box center [795, 126] width 443 height 17
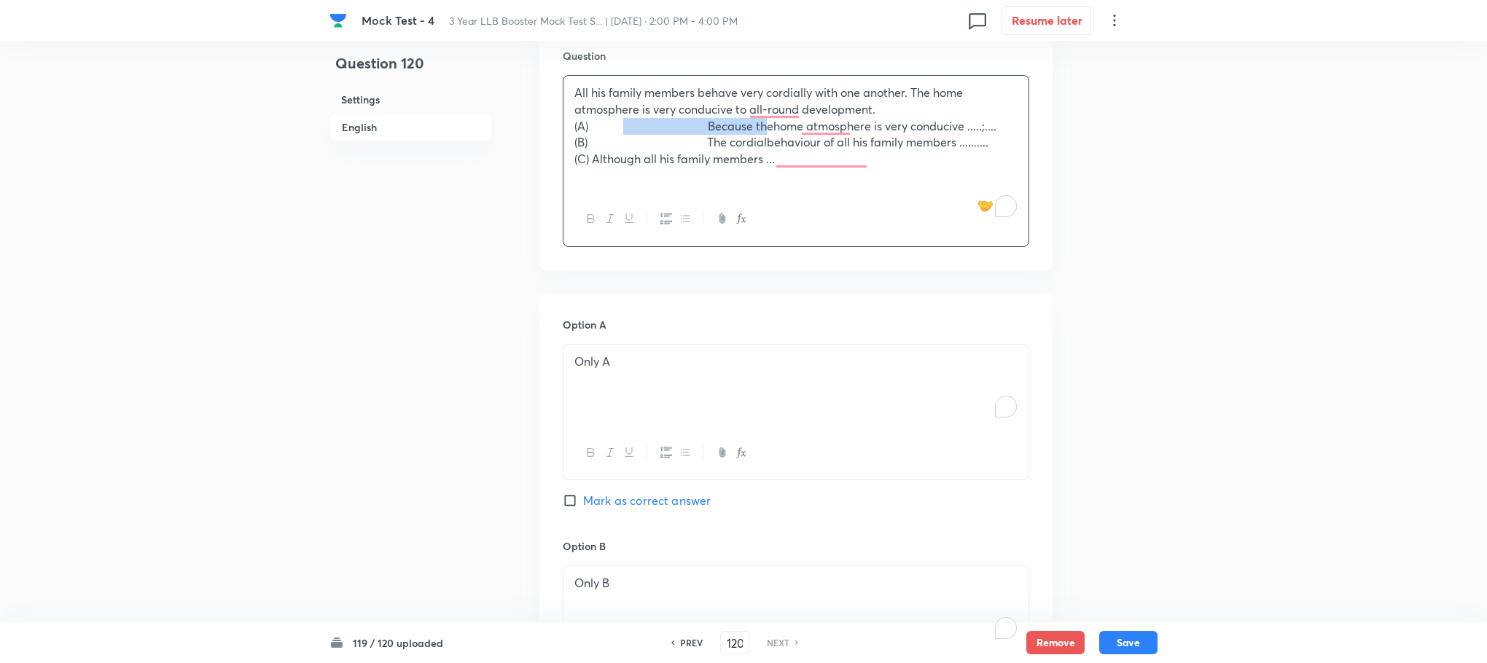
drag, startPoint x: 752, startPoint y: 122, endPoint x: 628, endPoint y: 123, distance: 123.9
click at [628, 123] on p "(A) Because thehome atmosphere is very conducive .....;...." at bounding box center [795, 126] width 443 height 17
drag, startPoint x: 754, startPoint y: 143, endPoint x: 632, endPoint y: 143, distance: 122.4
click at [632, 143] on p "(B) The cordialbehaviour of all his family members .........." at bounding box center [795, 142] width 443 height 17
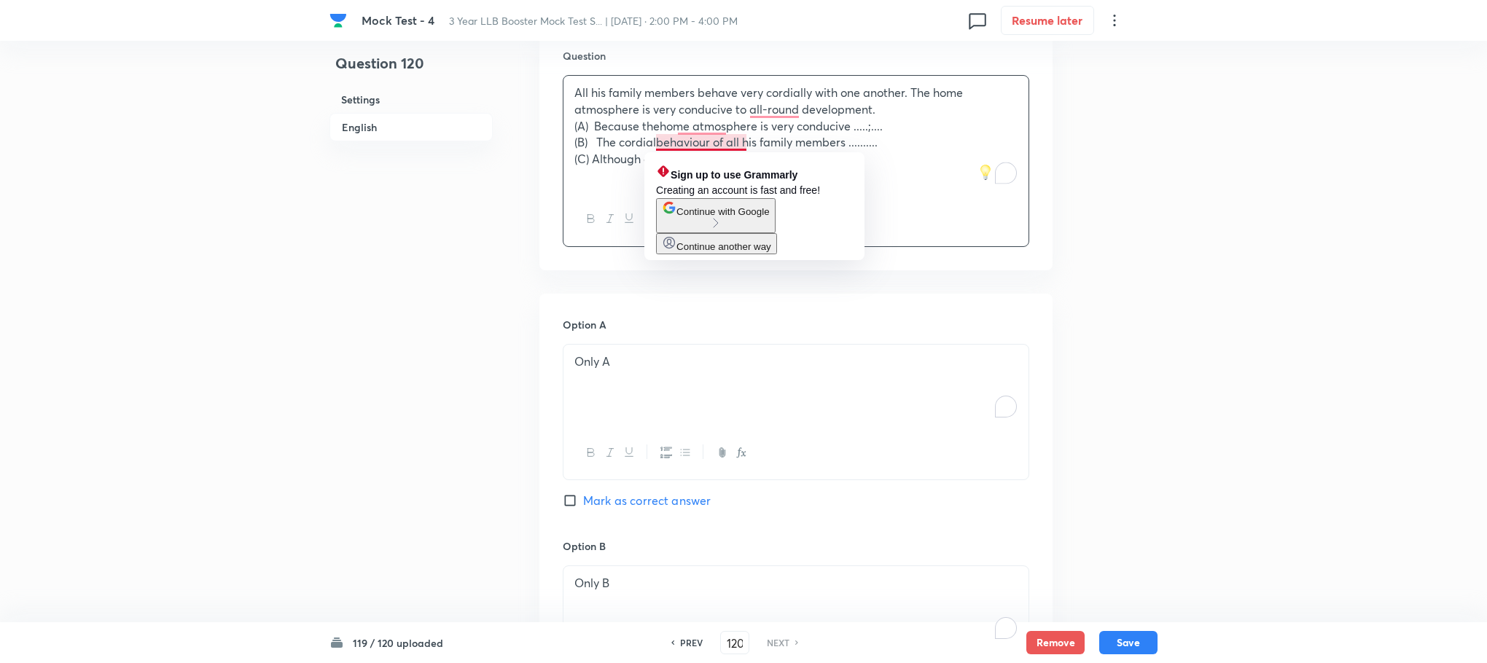
click at [689, 146] on p "(B) The cordialbehaviour of all his family members .........." at bounding box center [795, 142] width 443 height 17
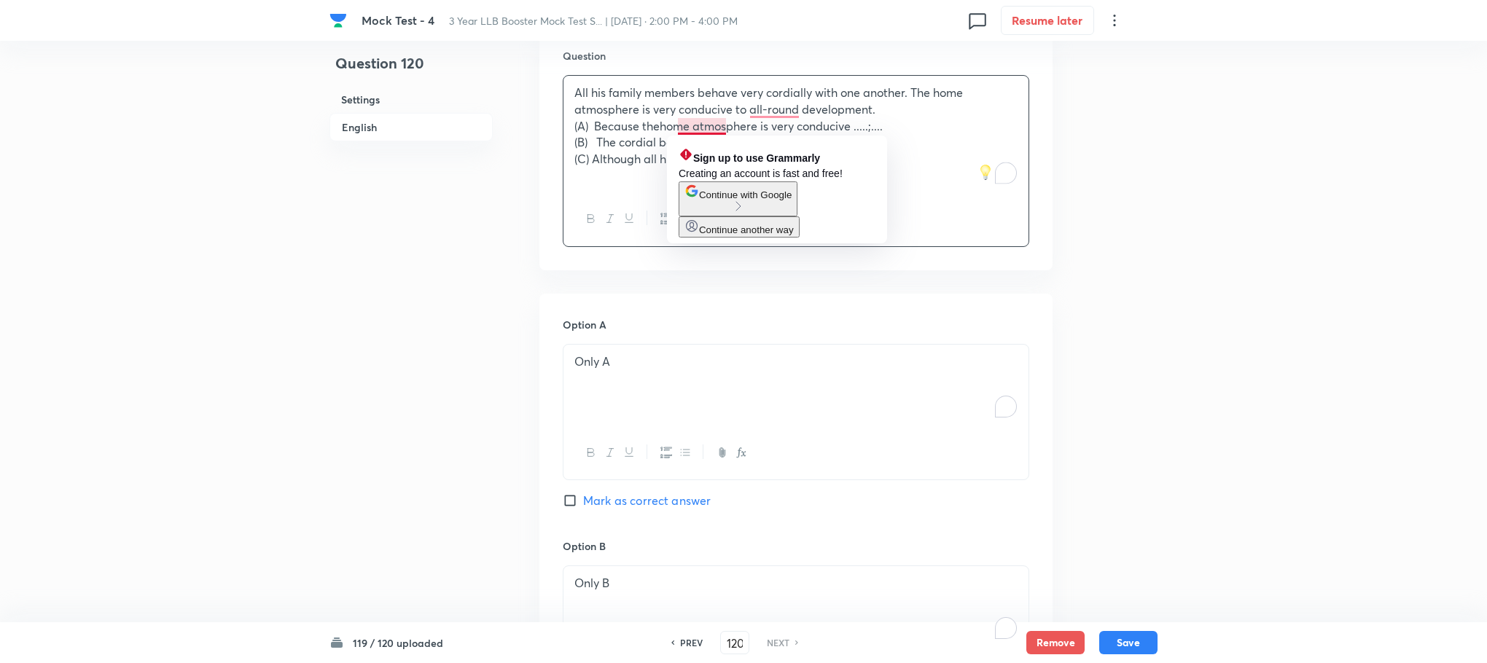
click at [692, 129] on p "(A) Because thehome atmosphere is very conducive .....;...." at bounding box center [795, 126] width 443 height 17
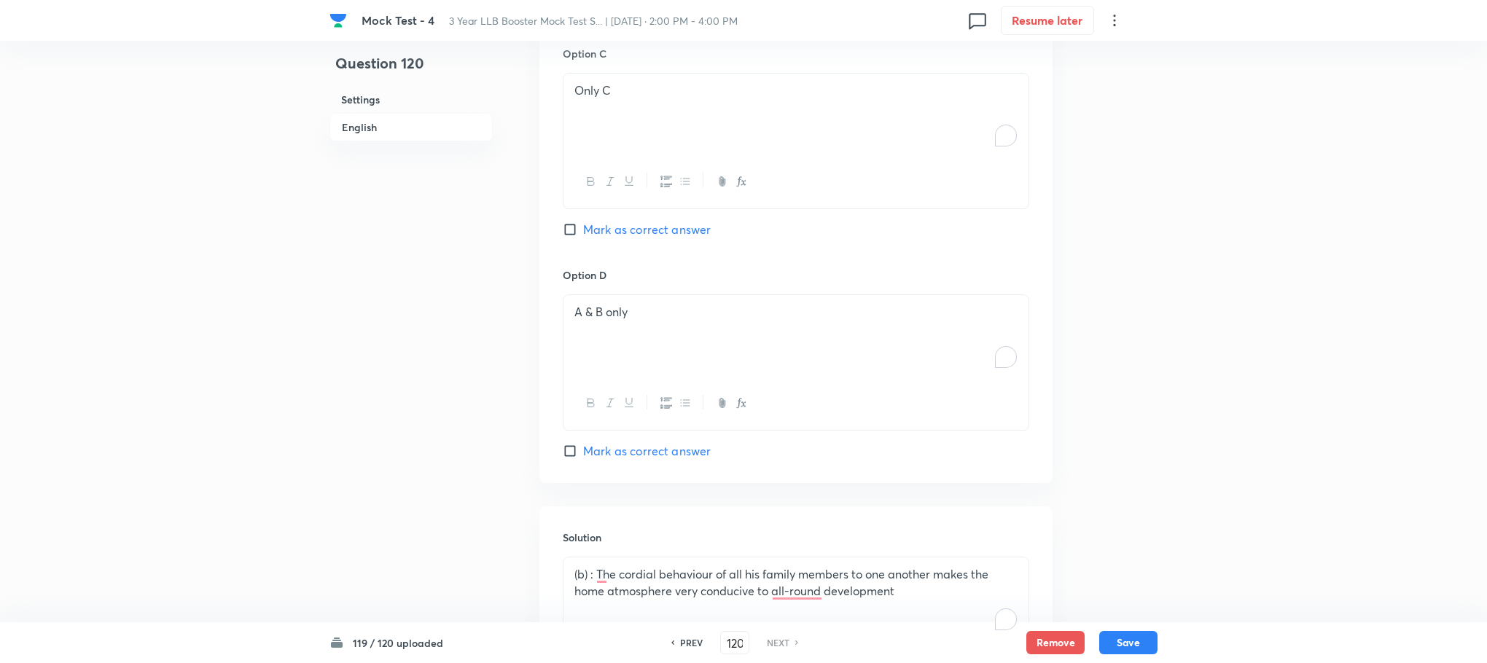
scroll to position [1516, 0]
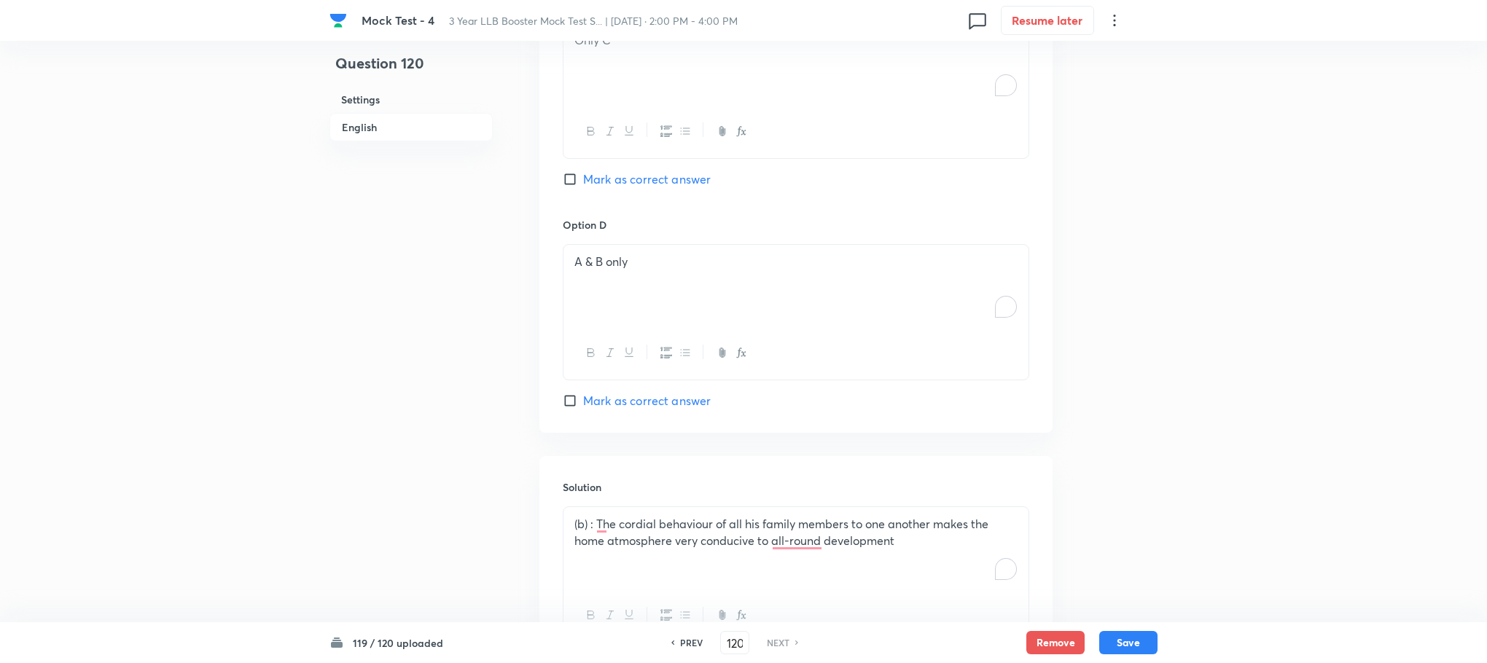
click at [669, 181] on span "Mark as correct answer" at bounding box center [647, 179] width 128 height 17
click at [583, 181] on input "Mark as correct answer" at bounding box center [573, 179] width 20 height 15
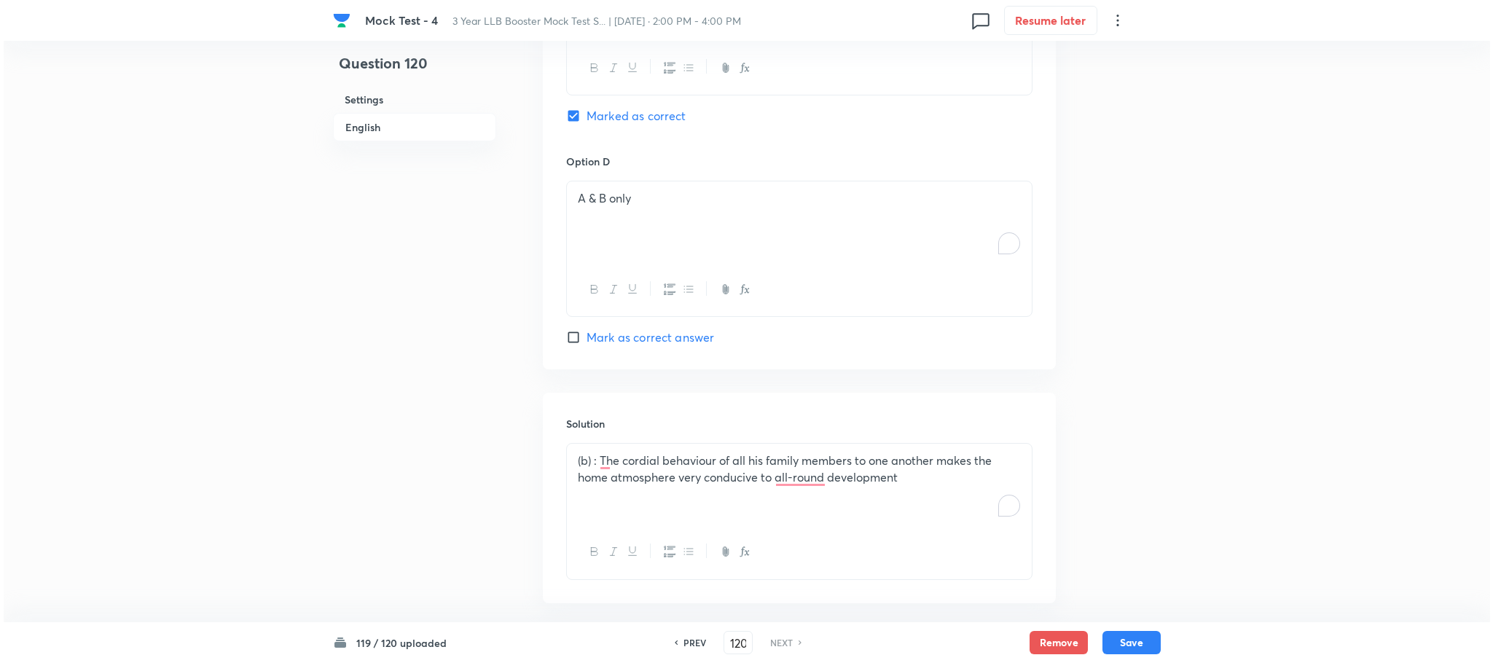
scroll to position [1652, 0]
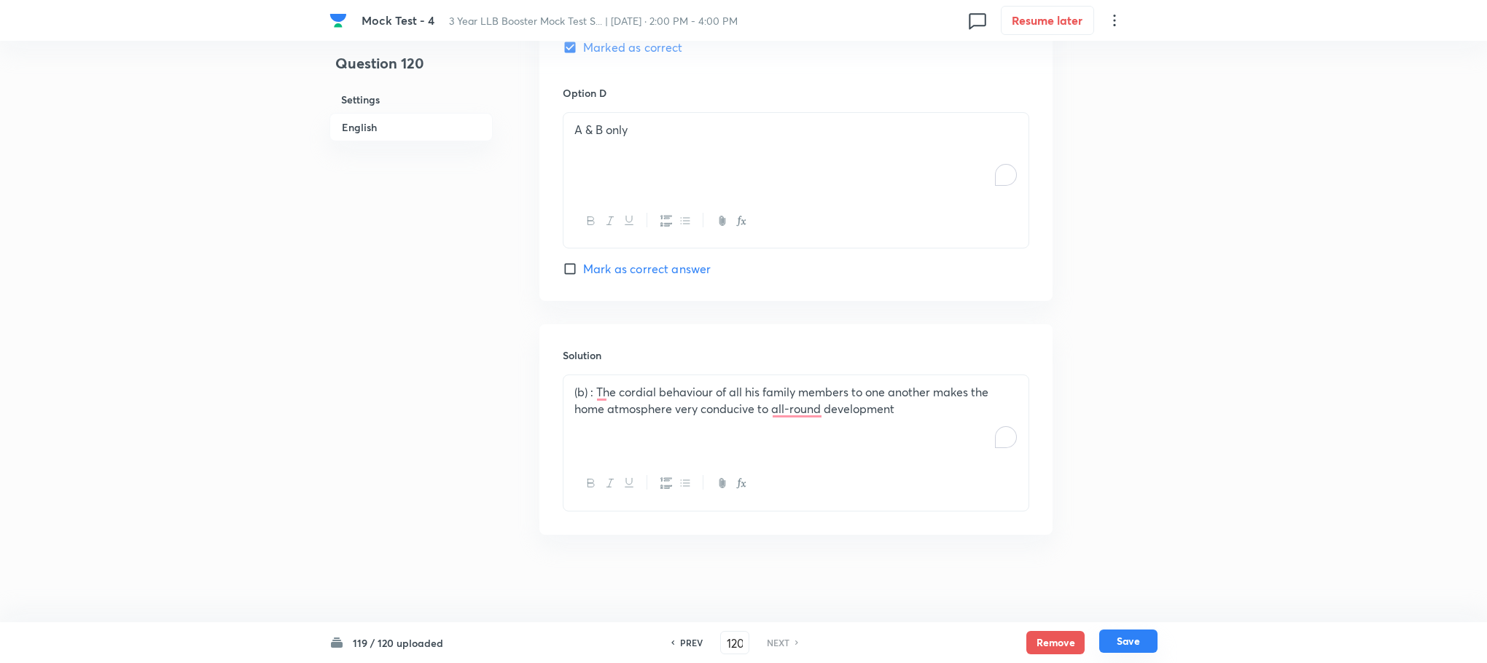
click at [1149, 636] on button "Save" at bounding box center [1128, 641] width 58 height 23
checkbox input "true"
click at [1050, 17] on button "Submit" at bounding box center [1047, 18] width 93 height 23
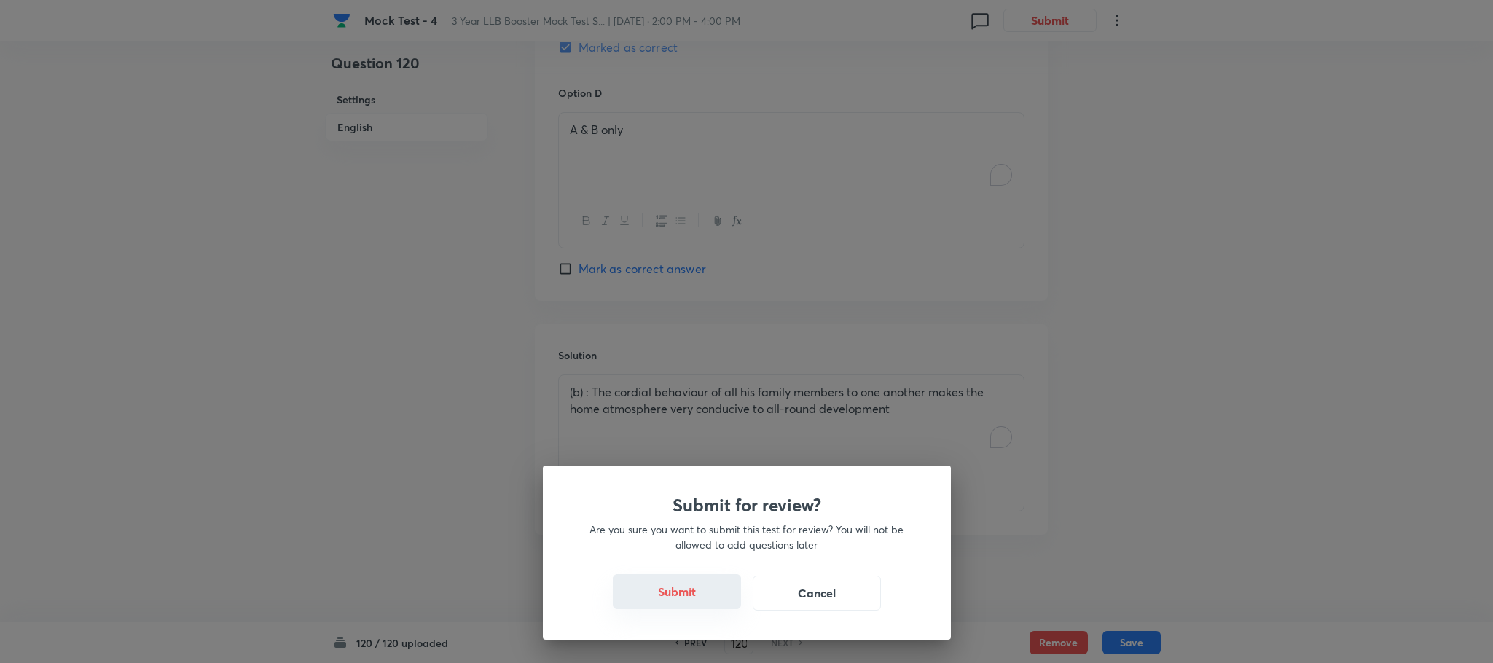
click at [670, 595] on button "Submit" at bounding box center [677, 591] width 128 height 35
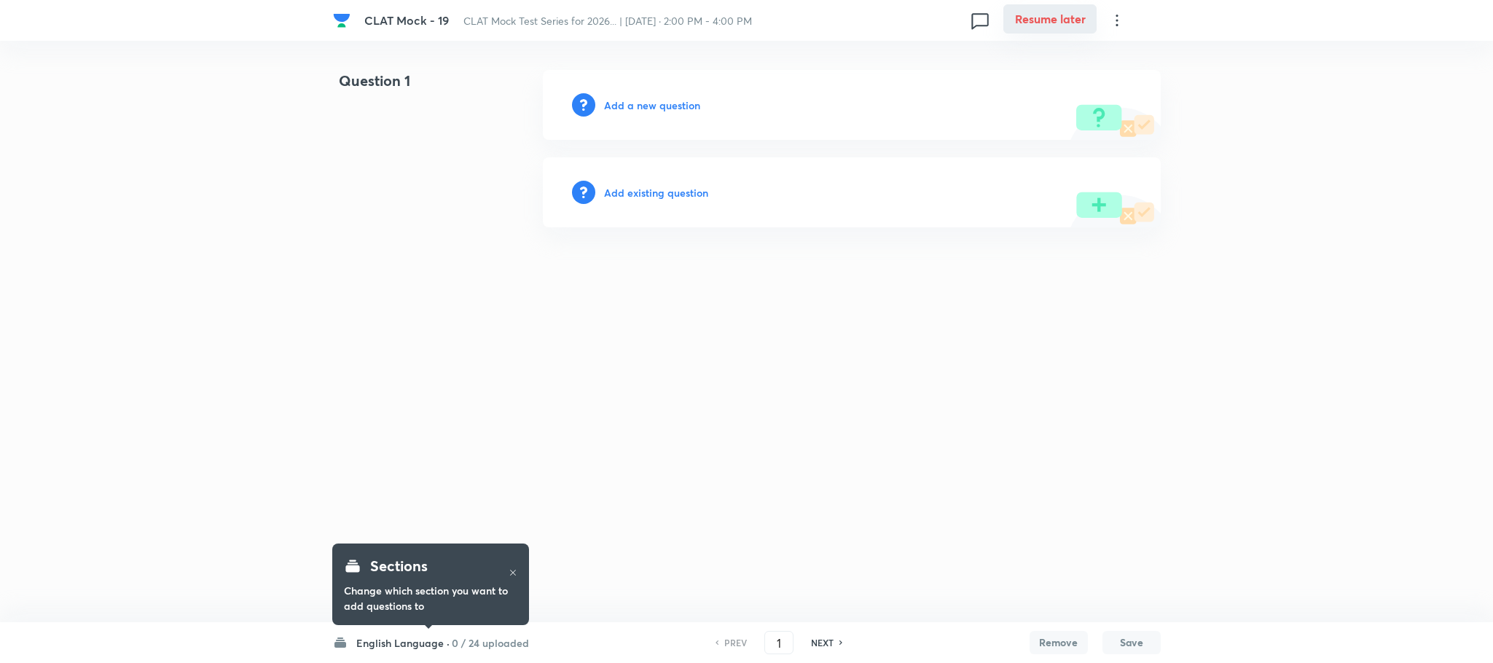
click at [1069, 25] on button "Resume later" at bounding box center [1050, 18] width 93 height 29
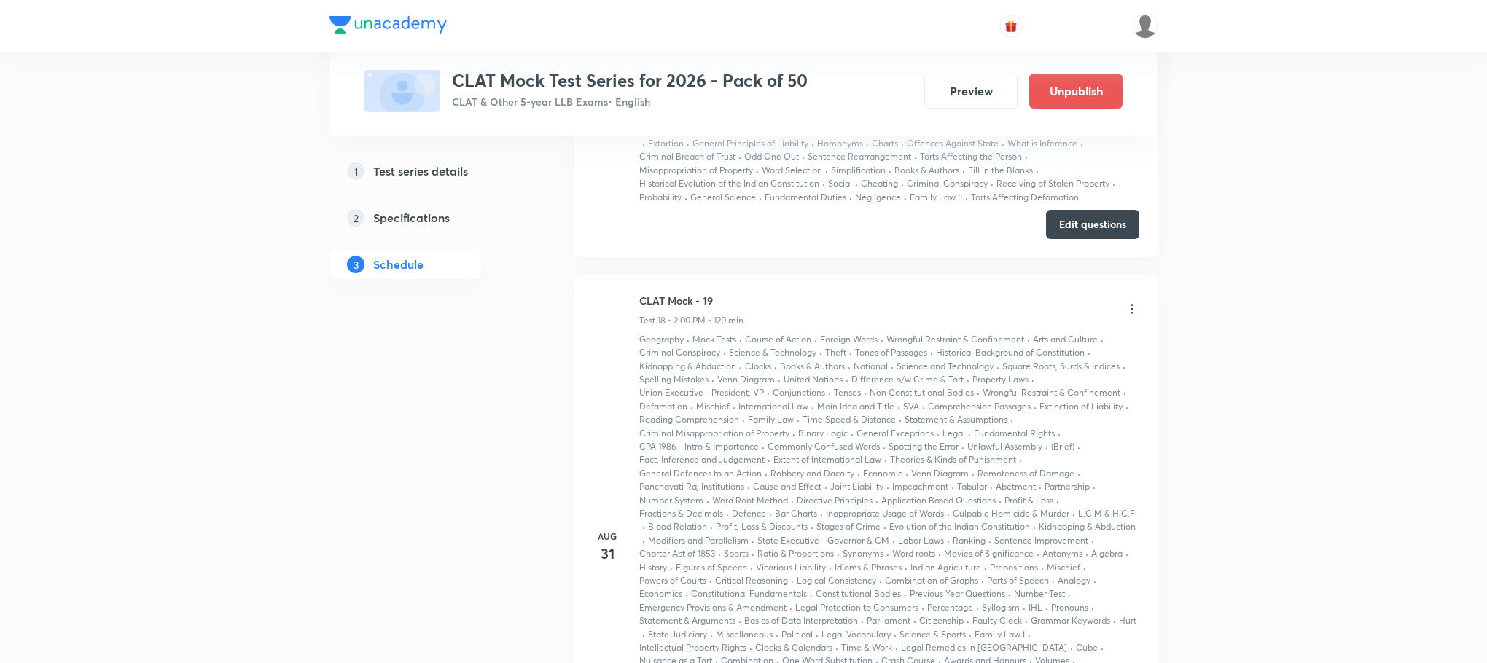
scroll to position [7727, 0]
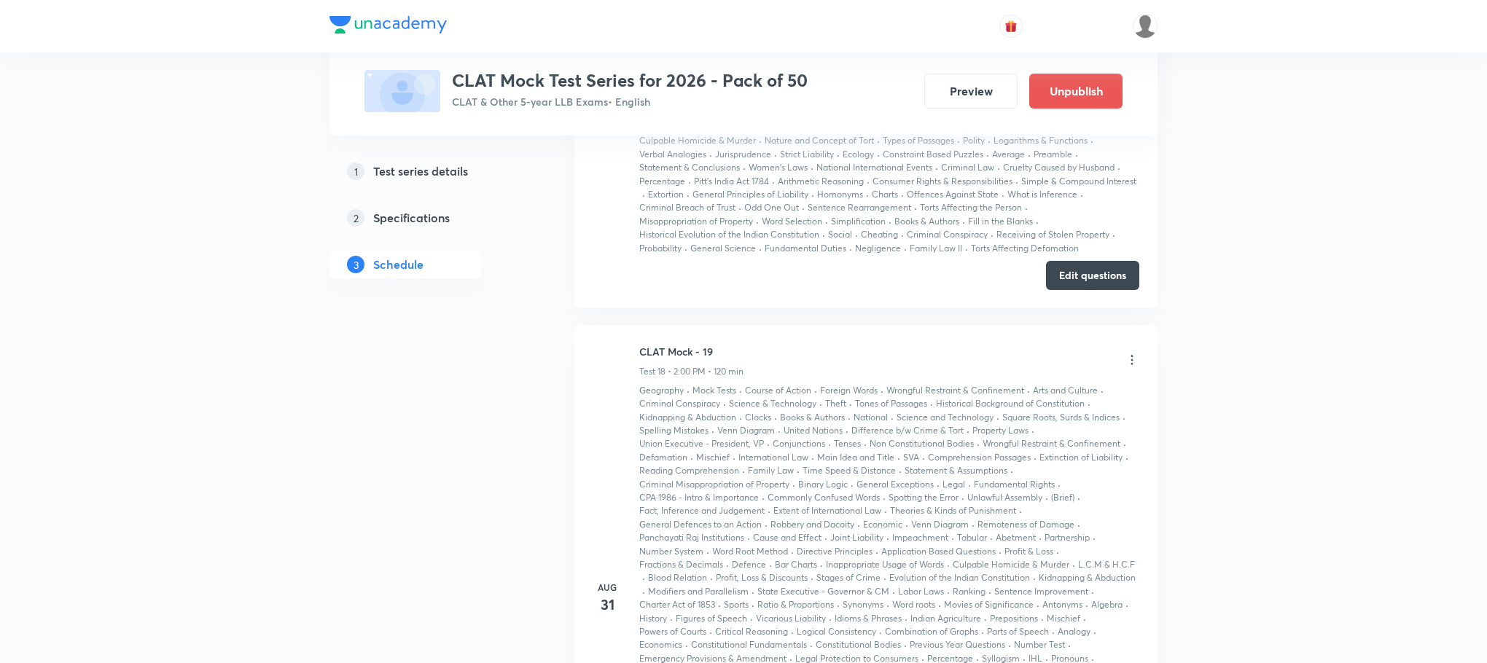
click at [1137, 366] on icon at bounding box center [1132, 360] width 15 height 15
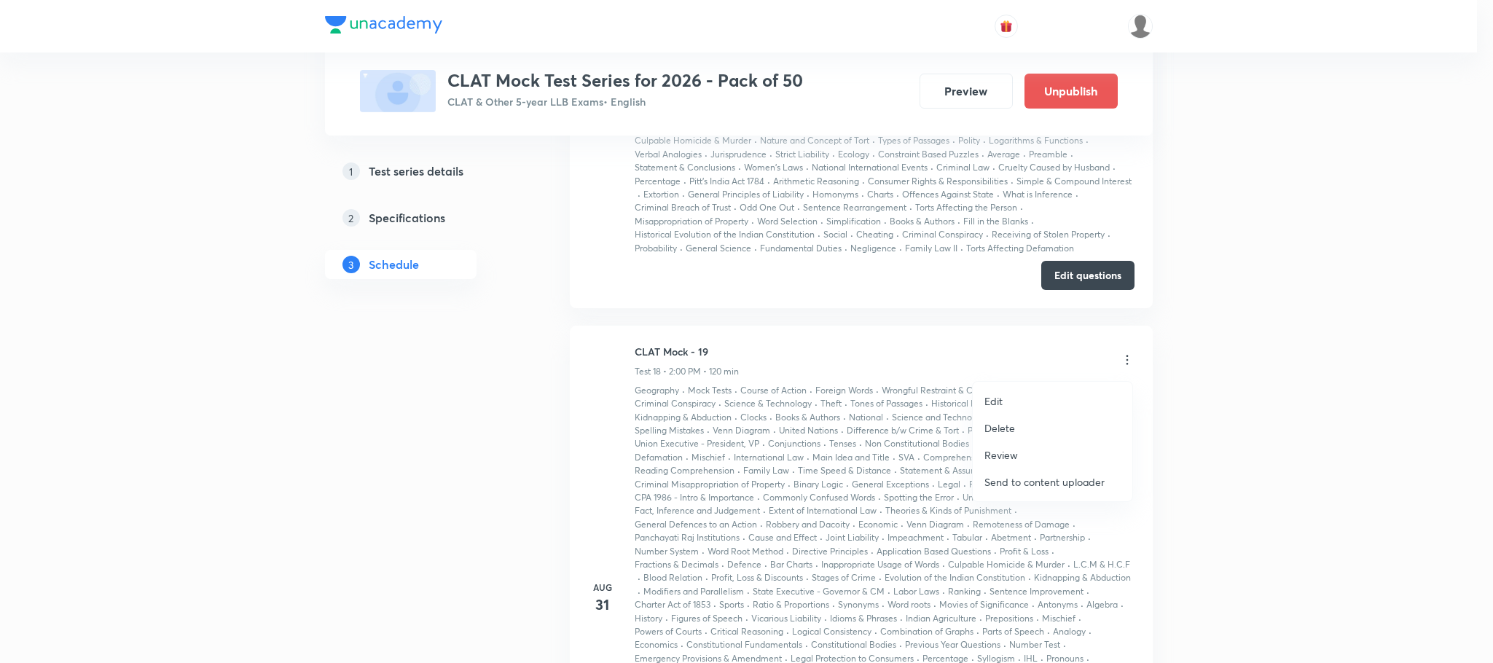
click at [1012, 401] on li "Edit" at bounding box center [1053, 401] width 160 height 27
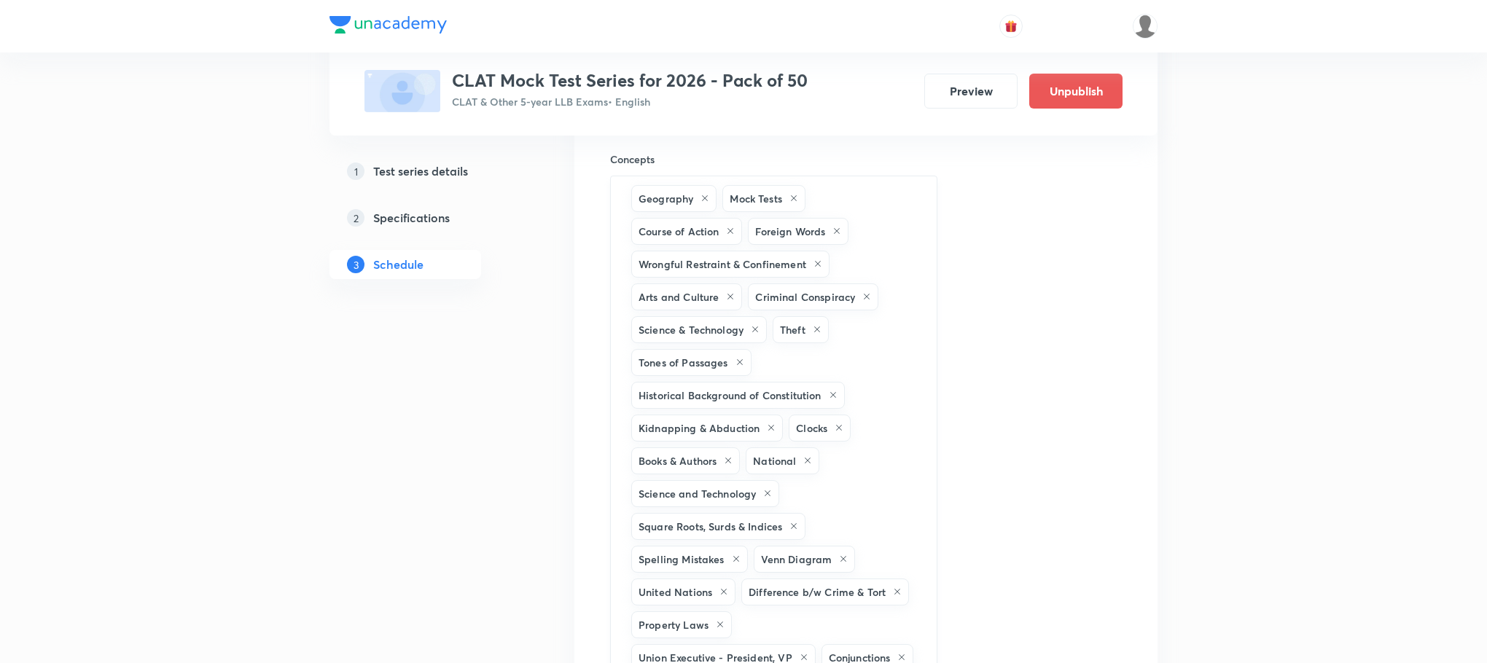
scroll to position [7180, 0]
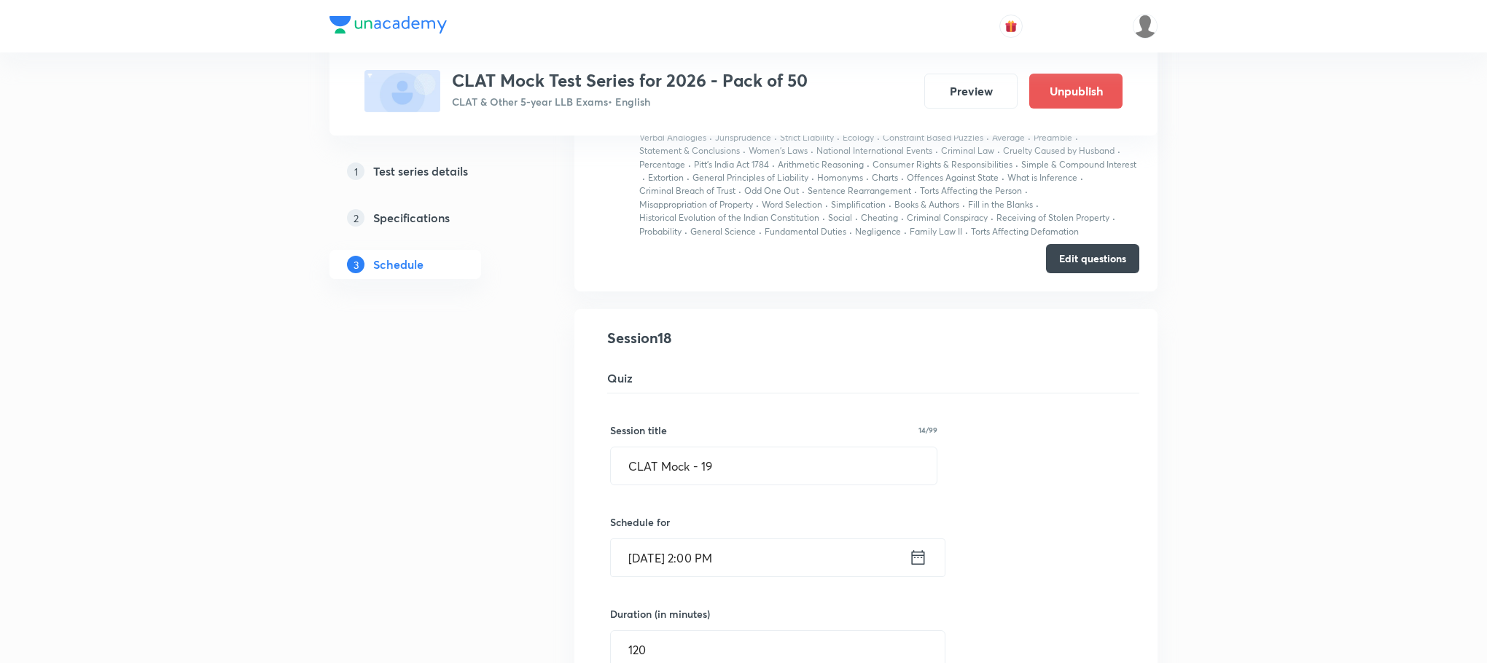
click at [914, 558] on icon at bounding box center [918, 557] width 13 height 15
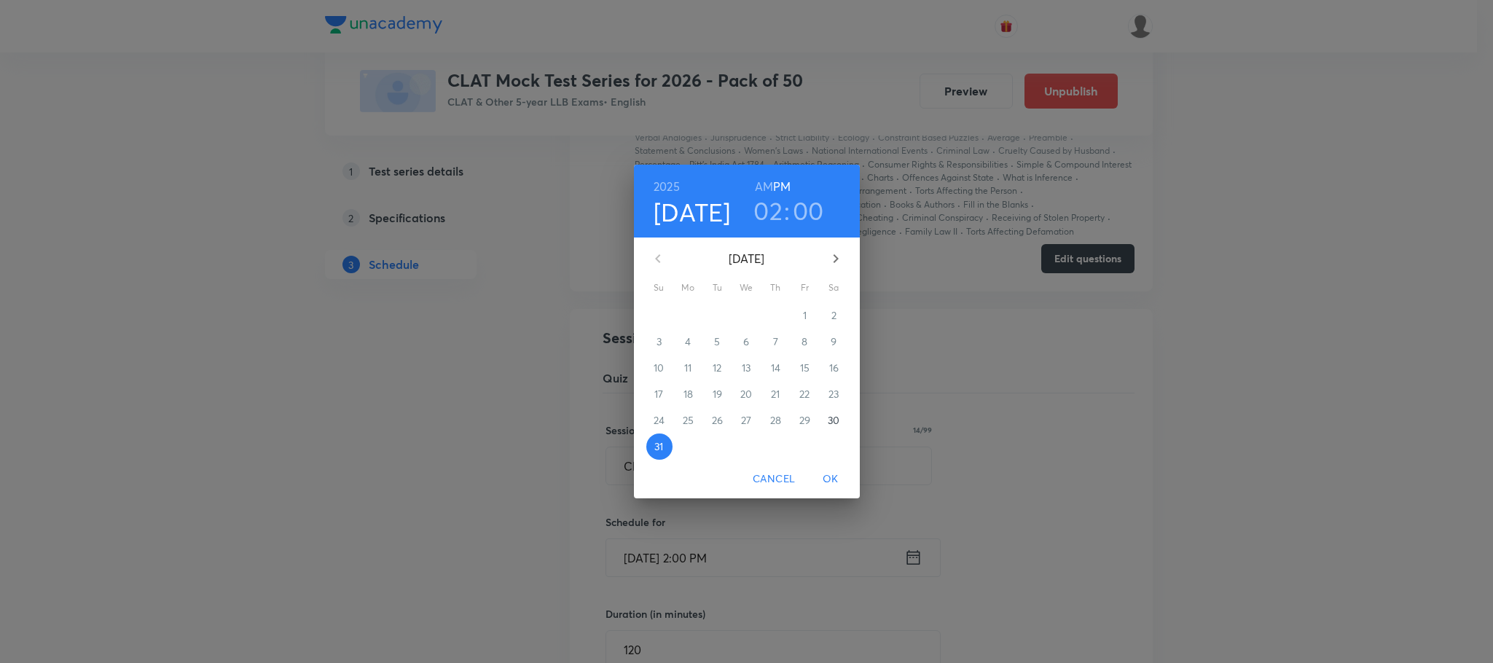
click at [838, 261] on icon "button" at bounding box center [835, 258] width 17 height 17
click at [658, 335] on p "7" at bounding box center [659, 342] width 5 height 15
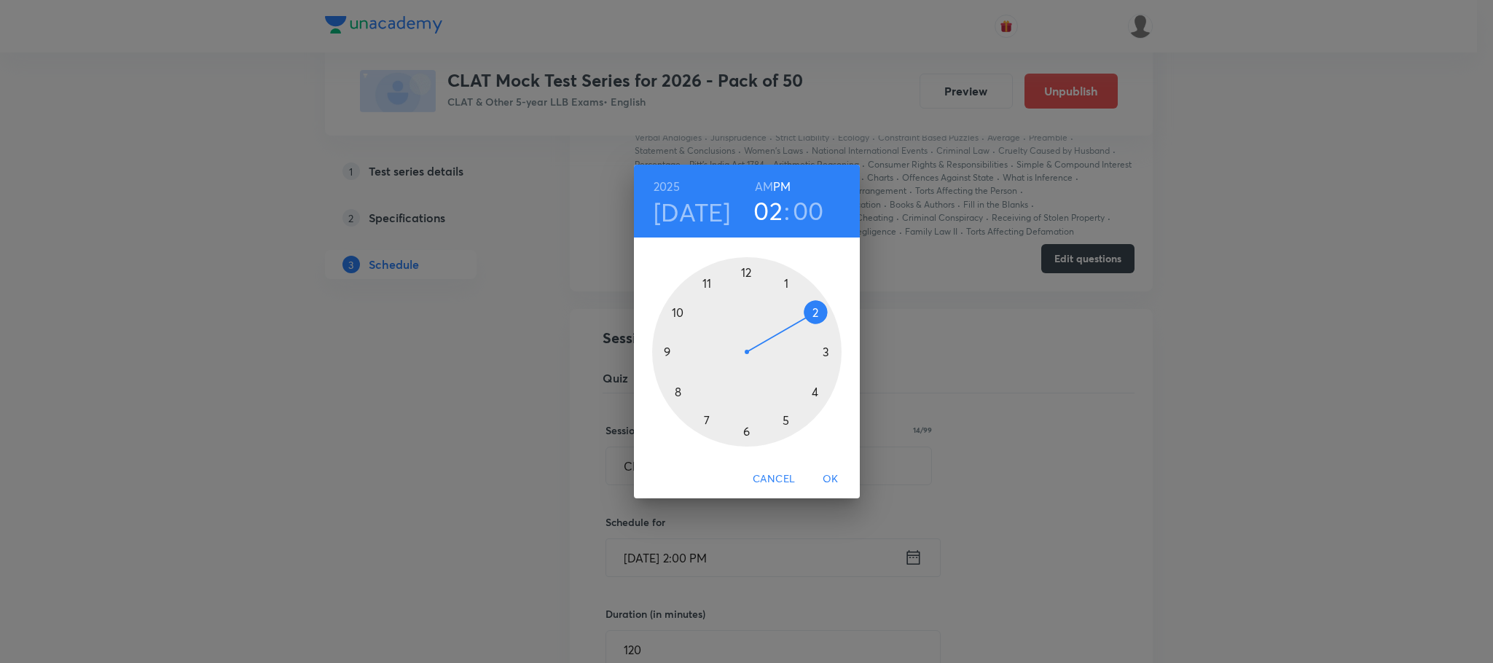
click at [824, 474] on span "OK" at bounding box center [830, 479] width 35 height 18
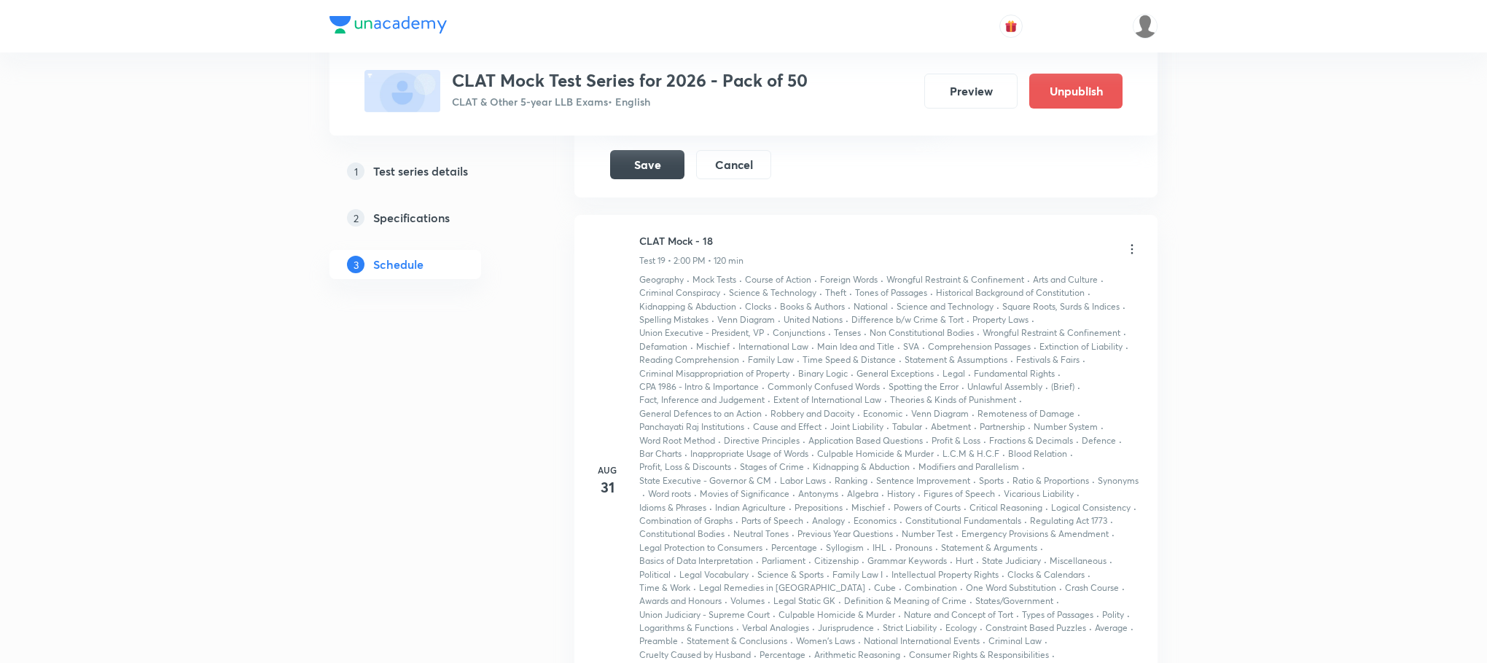
scroll to position [11444, 0]
click at [644, 170] on button "Save" at bounding box center [647, 155] width 74 height 29
click at [636, 170] on button "Save" at bounding box center [647, 155] width 74 height 29
click at [636, 171] on button "Save" at bounding box center [647, 156] width 74 height 29
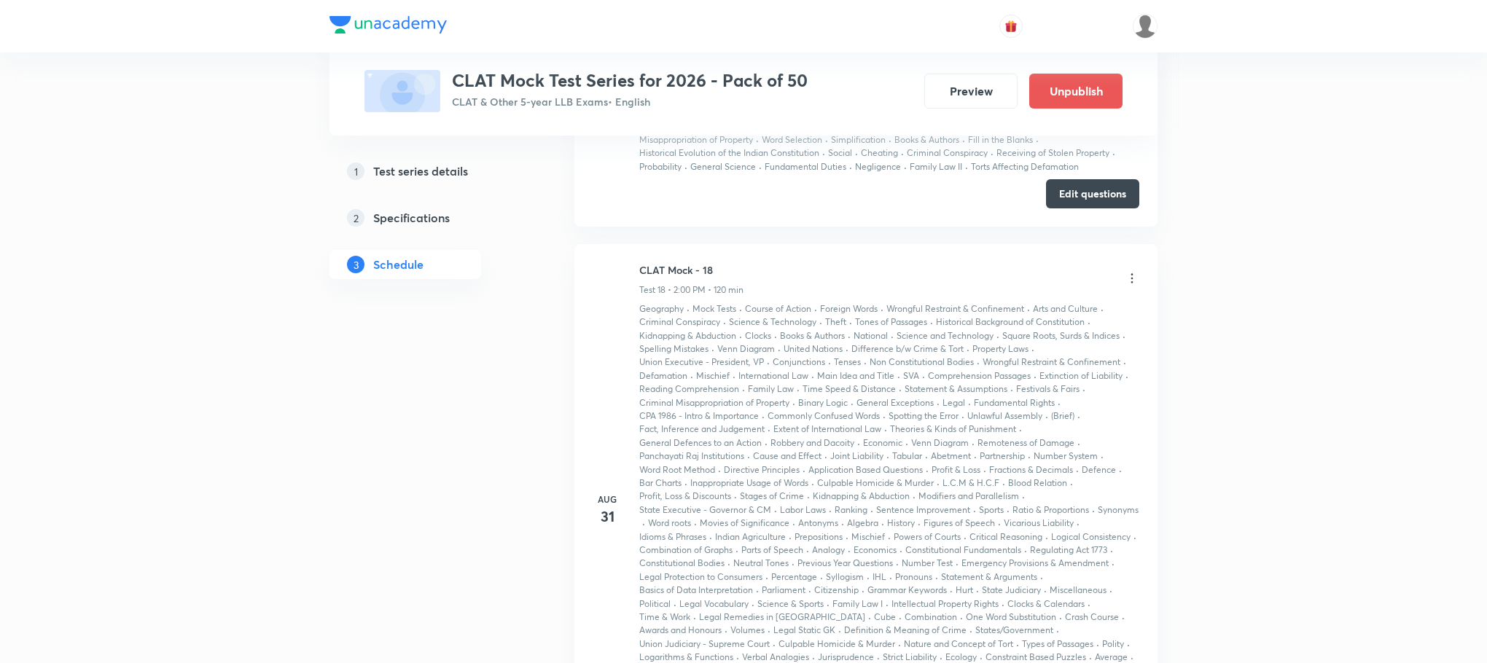
scroll to position [7727, 0]
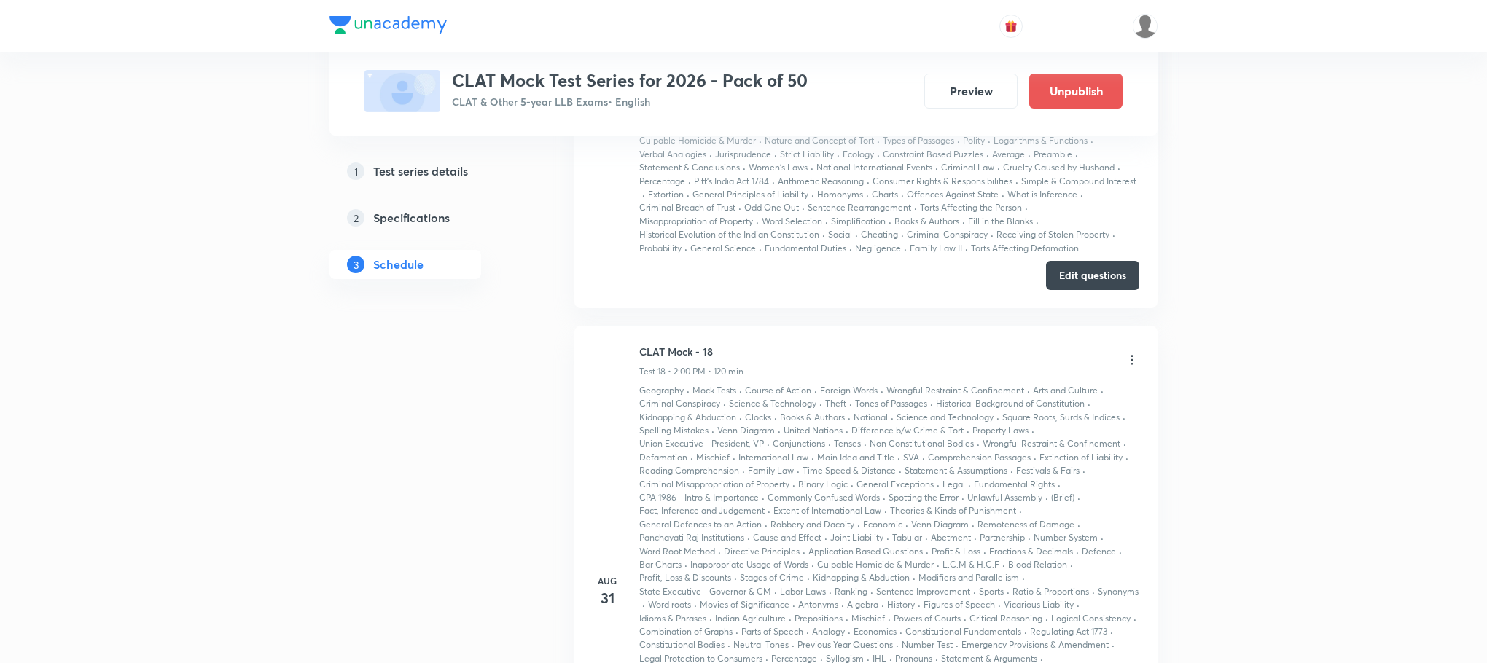
click at [1127, 357] on icon at bounding box center [1132, 360] width 15 height 15
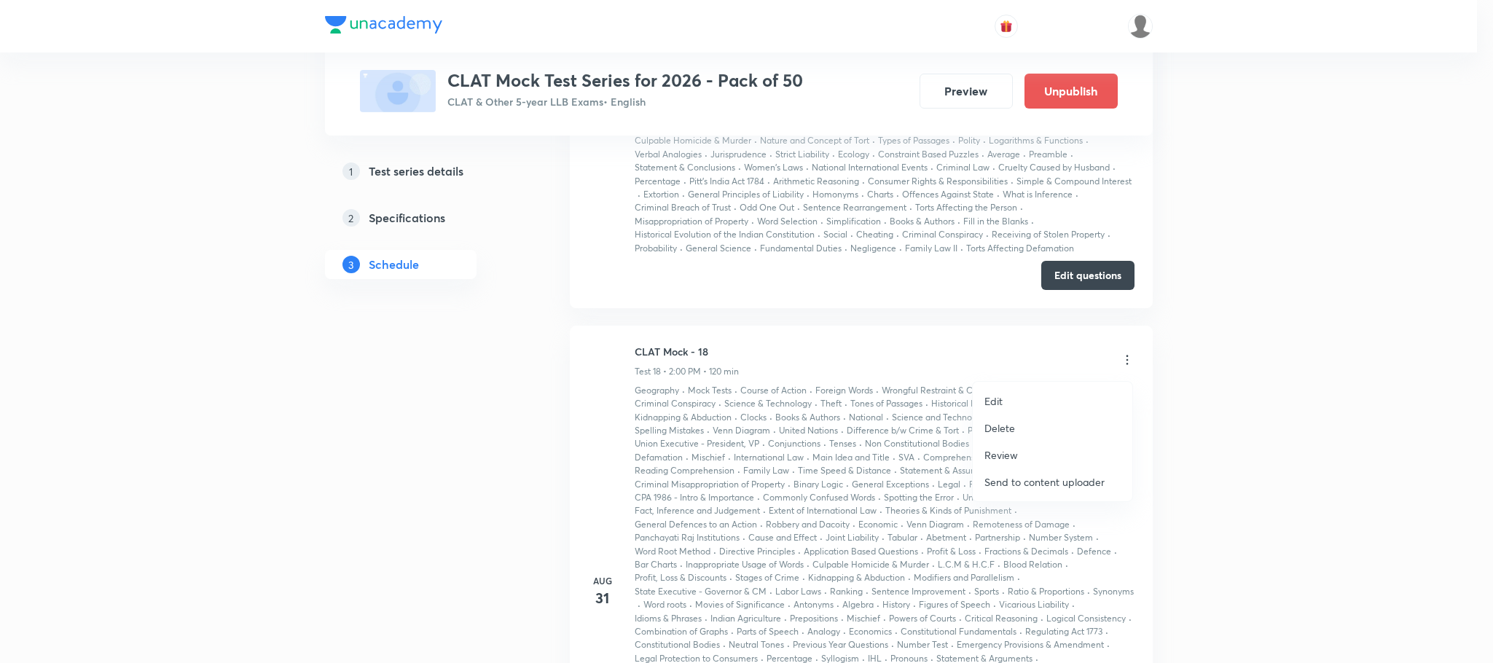
click at [1017, 485] on p "Send to content uploader" at bounding box center [1045, 481] width 120 height 15
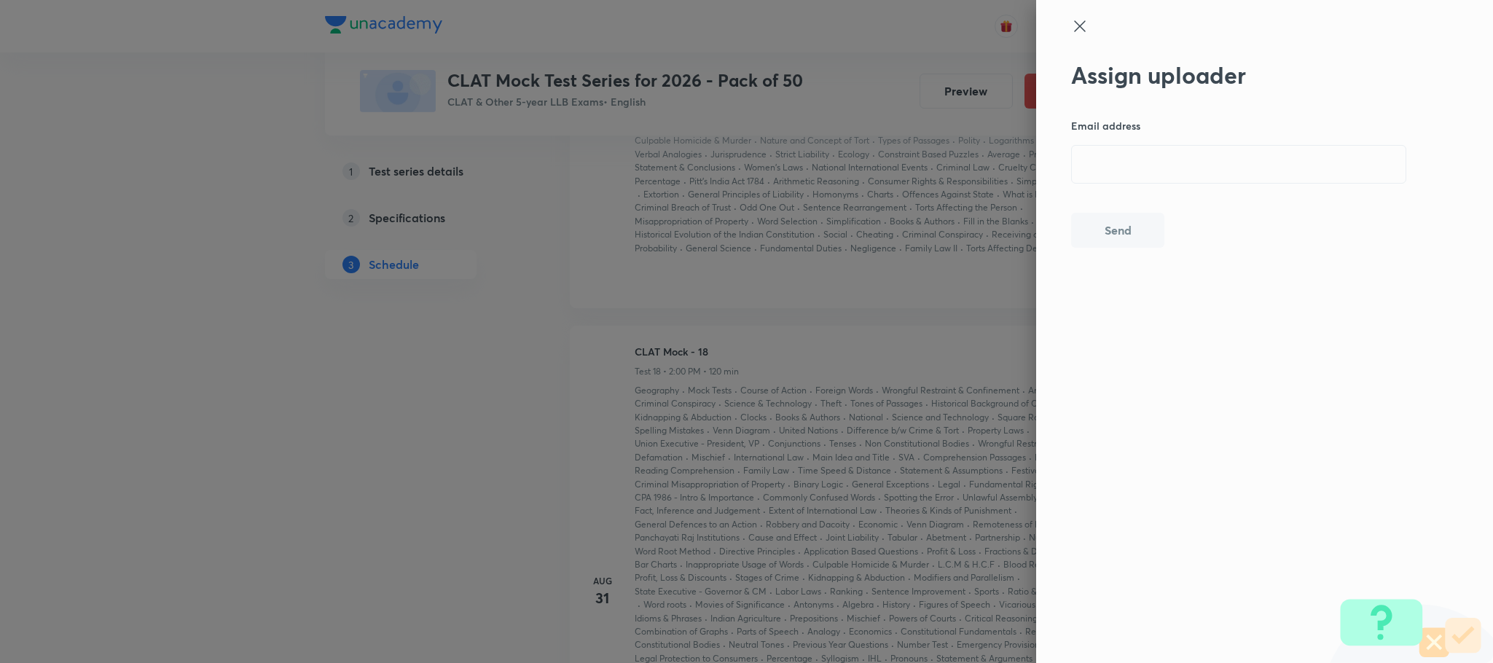
click at [1140, 131] on p "Email address" at bounding box center [1240, 125] width 338 height 15
click at [1131, 165] on input "email" at bounding box center [1239, 164] width 334 height 37
type input "[EMAIL_ADDRESS][DOMAIN_NAME]"
click at [1117, 235] on button "Send" at bounding box center [1117, 228] width 93 height 35
